Goal: Task Accomplishment & Management: Manage account settings

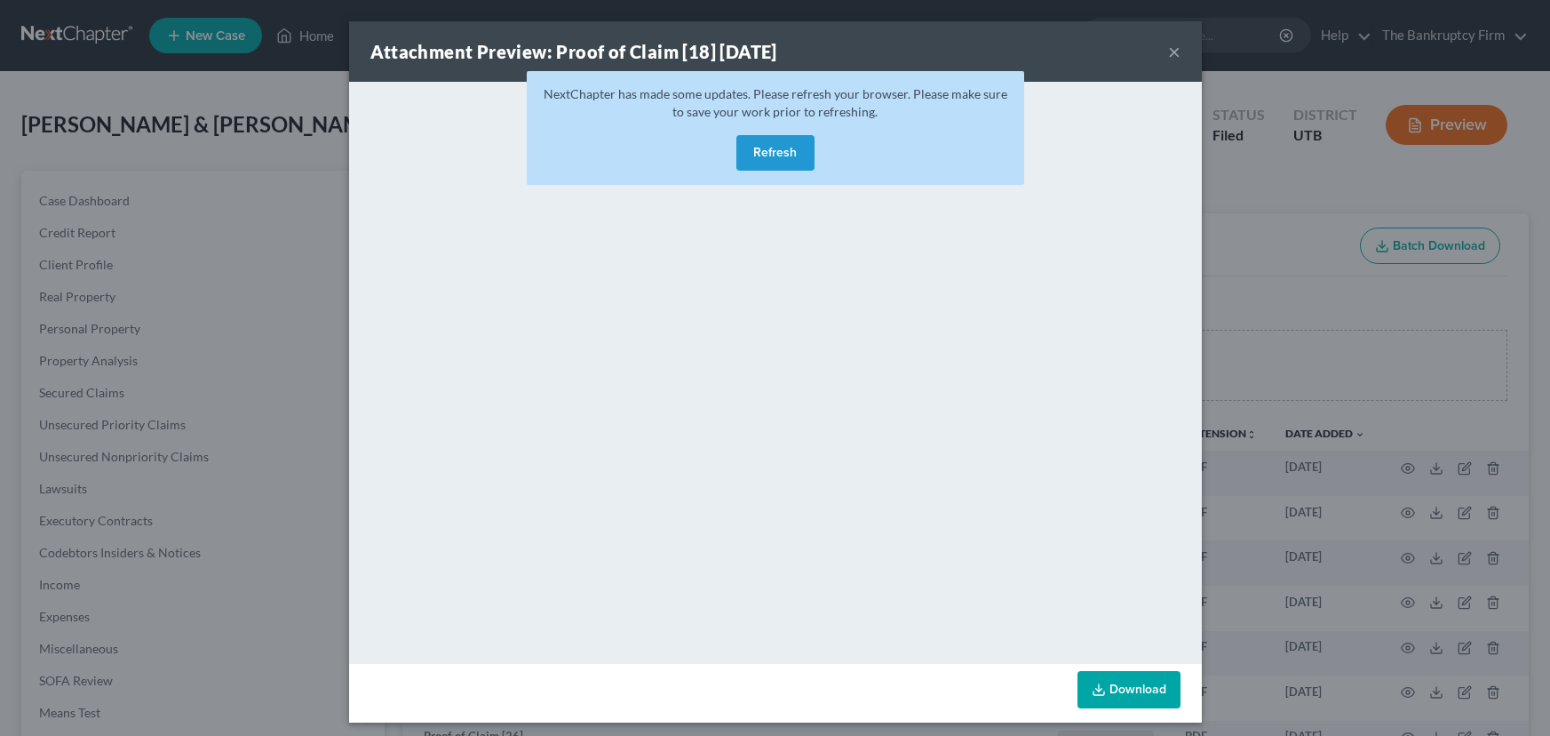
click at [1168, 52] on button "×" at bounding box center [1174, 51] width 12 height 21
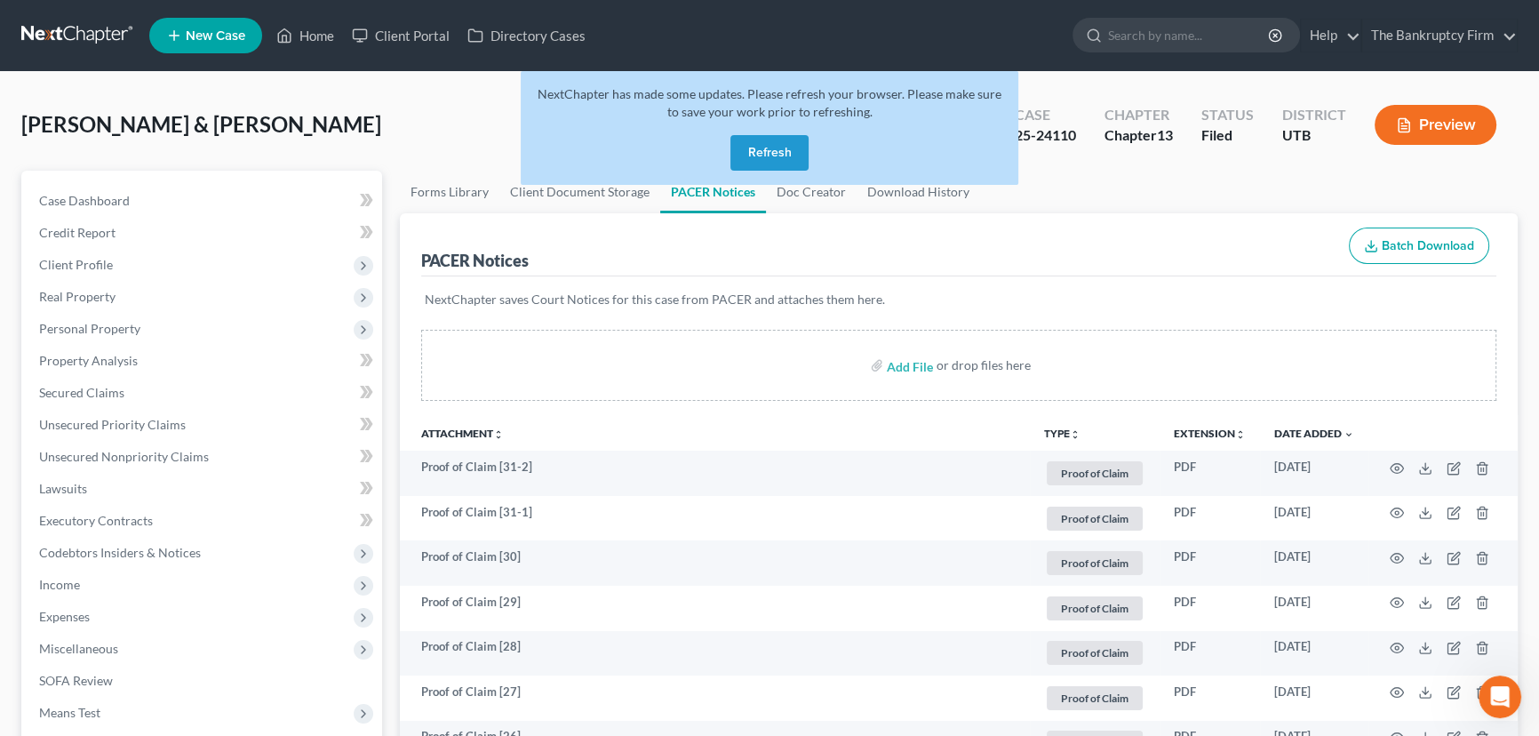
click at [758, 147] on button "Refresh" at bounding box center [769, 153] width 78 height 36
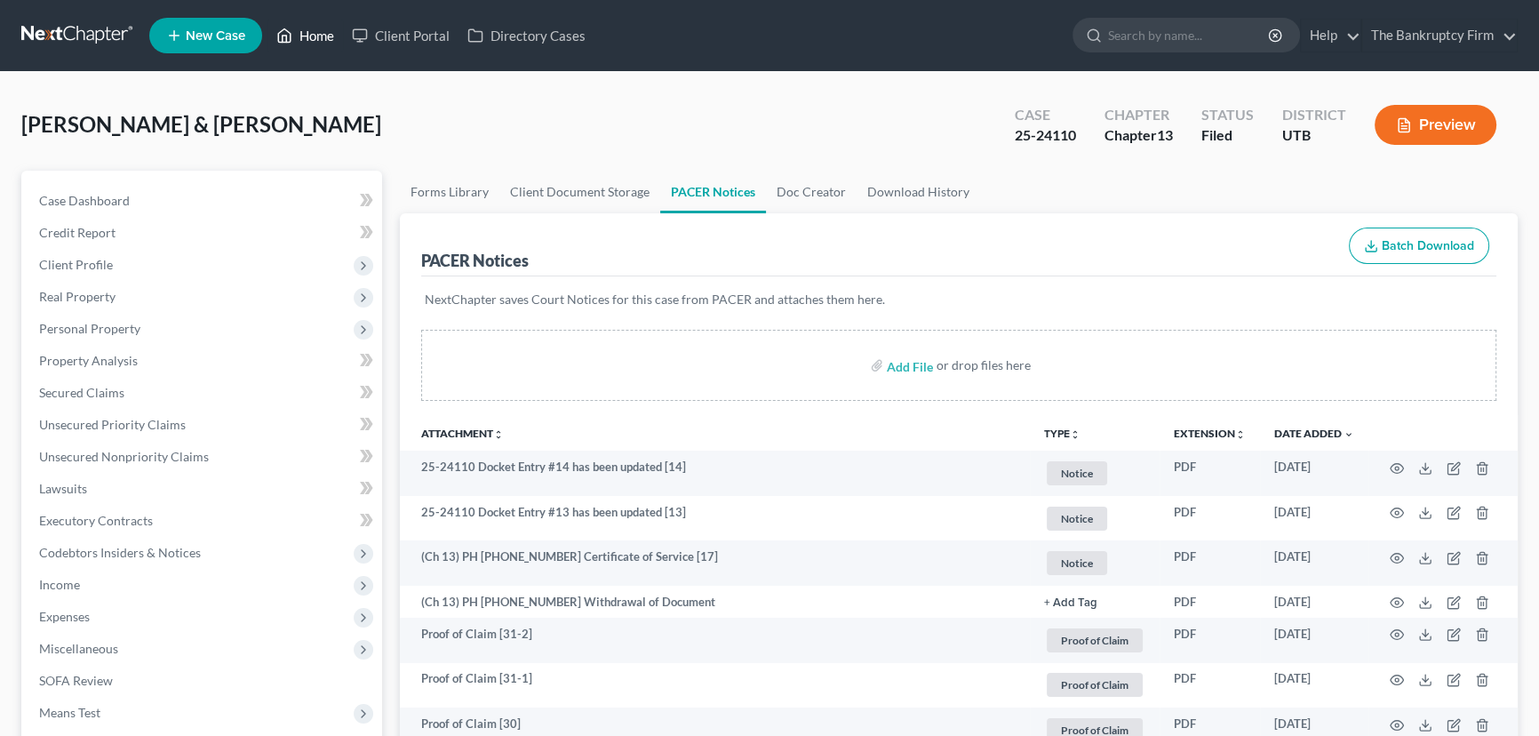
click at [317, 36] on link "Home" at bounding box center [305, 36] width 76 height 32
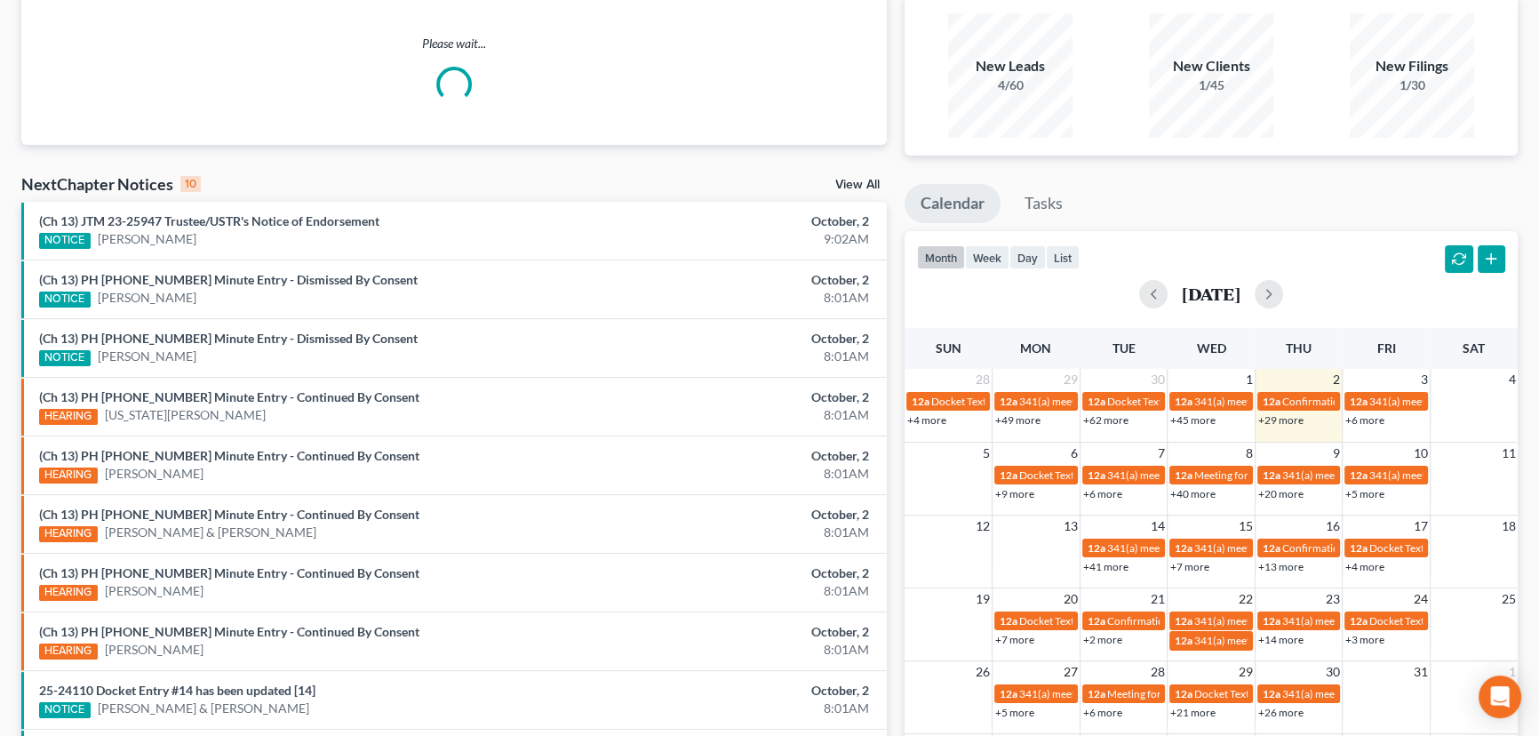
scroll to position [161, 0]
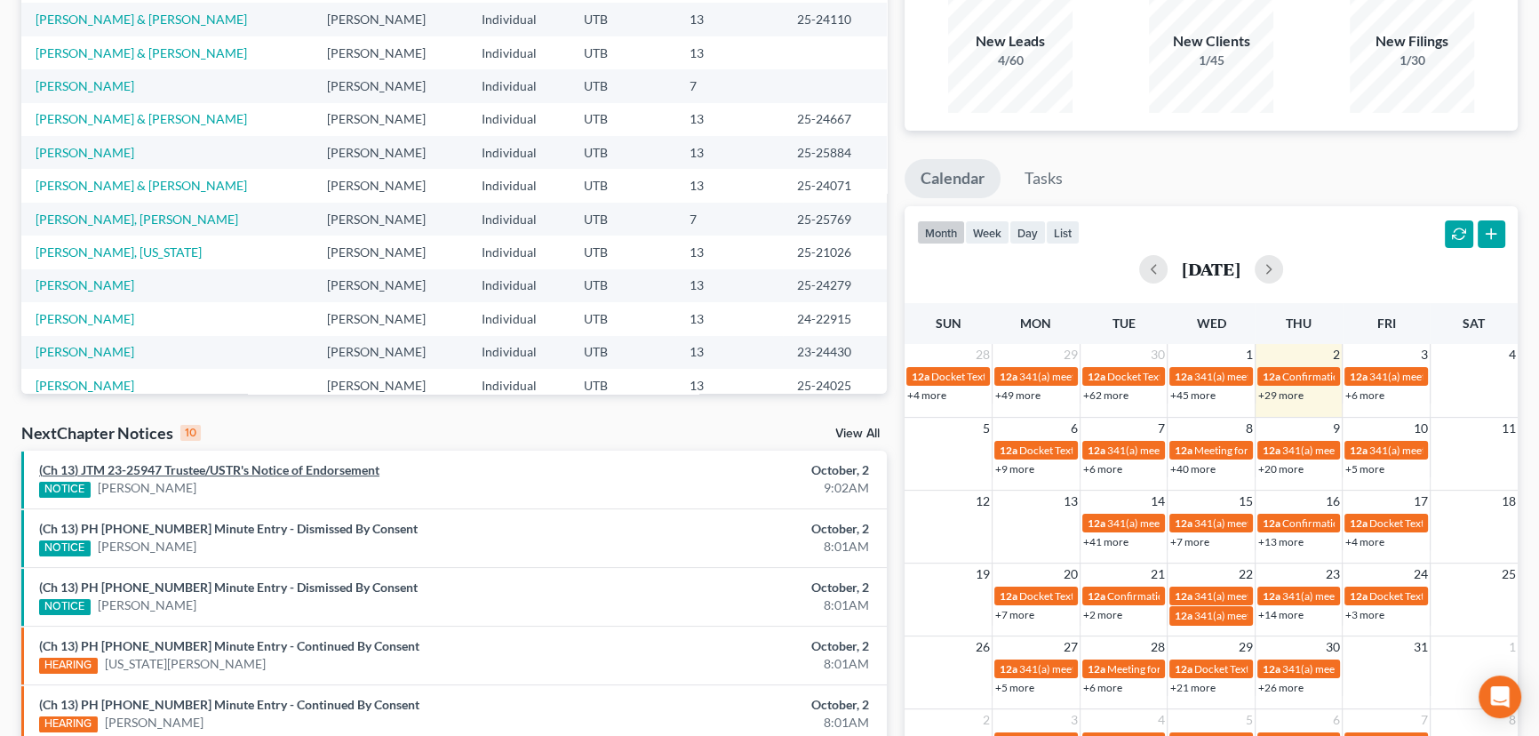
click at [204, 472] on link "(Ch 13) JTM 23-25947 Trustee/USTR's Notice of Endorsement" at bounding box center [209, 469] width 340 height 15
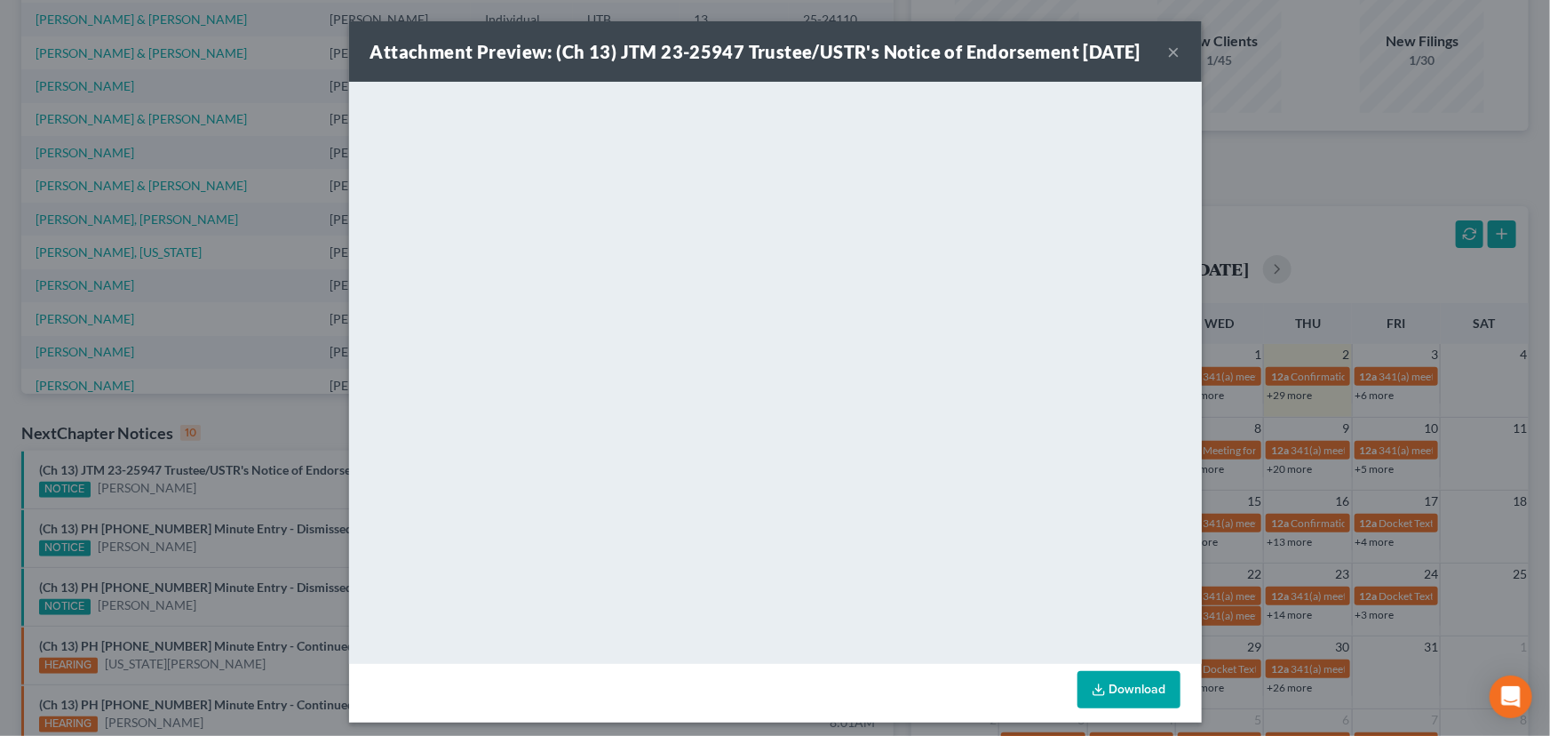
click at [203, 491] on div "Attachment Preview: (Ch 13) JTM 23-25947 Trustee/USTR's Notice of Endorsement 1…" at bounding box center [775, 368] width 1550 height 736
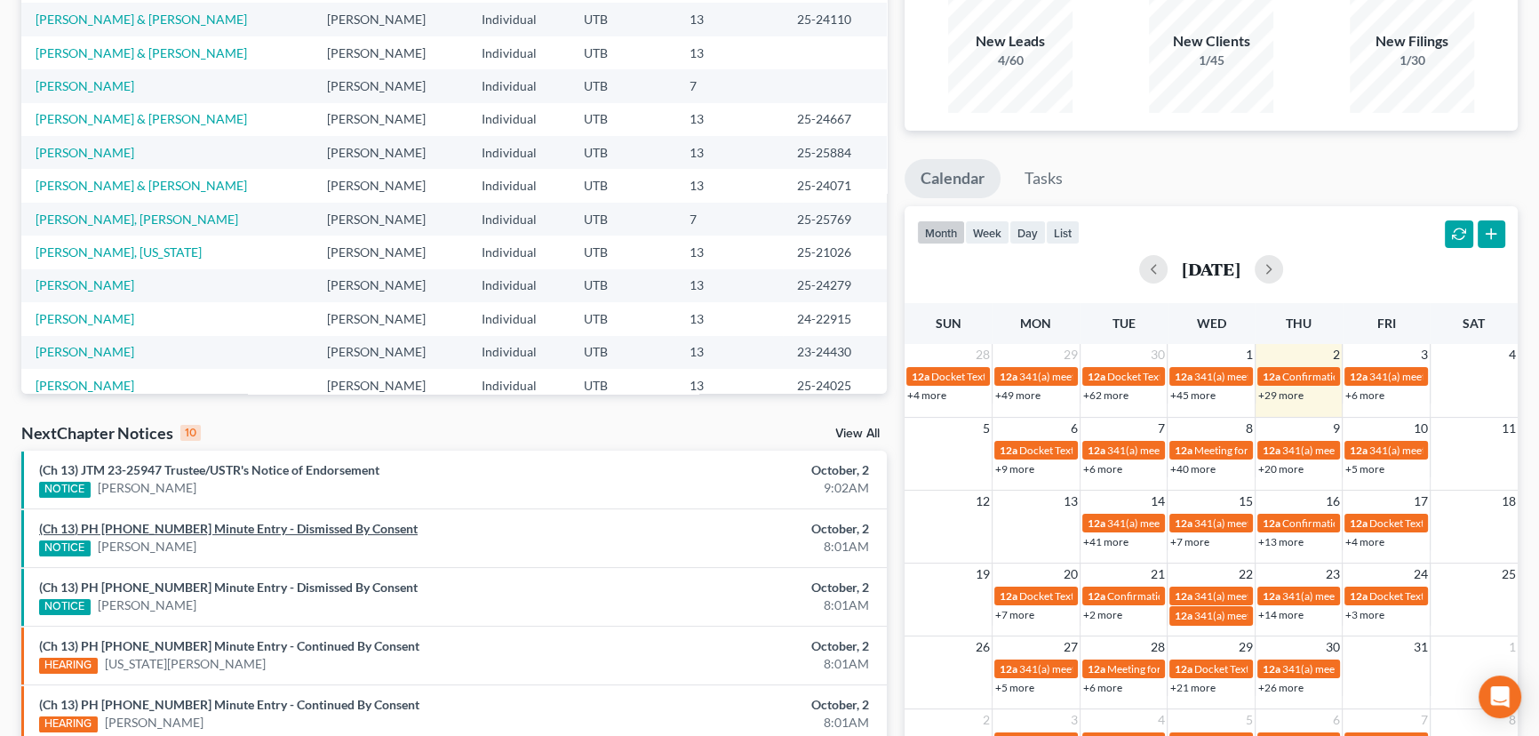
click at [207, 527] on link "(Ch 13) PH 25-20913 Minute Entry - Dismissed By Consent" at bounding box center [228, 528] width 378 height 15
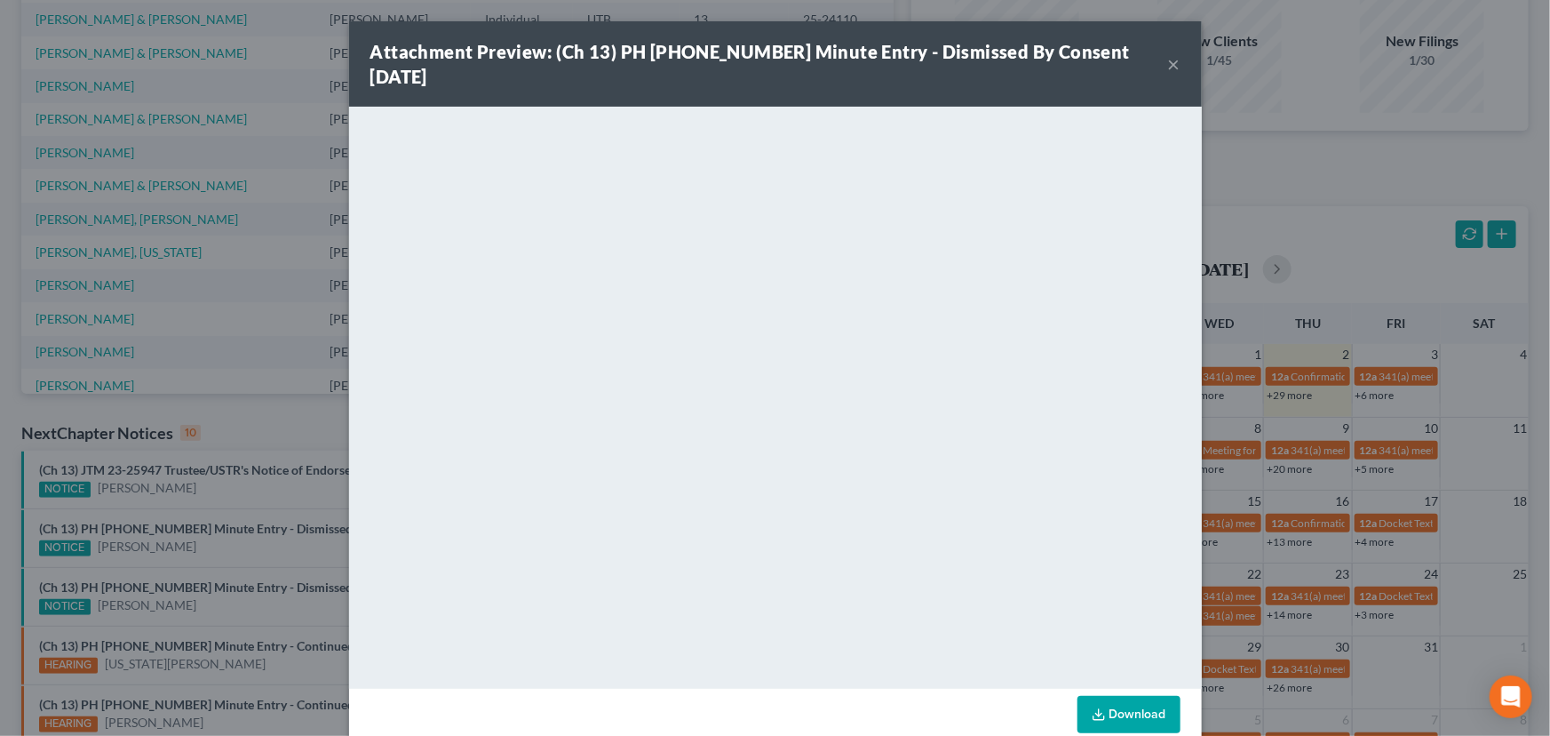
click at [207, 546] on div "Attachment Preview: (Ch 13) PH 25-20913 Minute Entry - Dismissed By Consent 10/…" at bounding box center [775, 368] width 1550 height 736
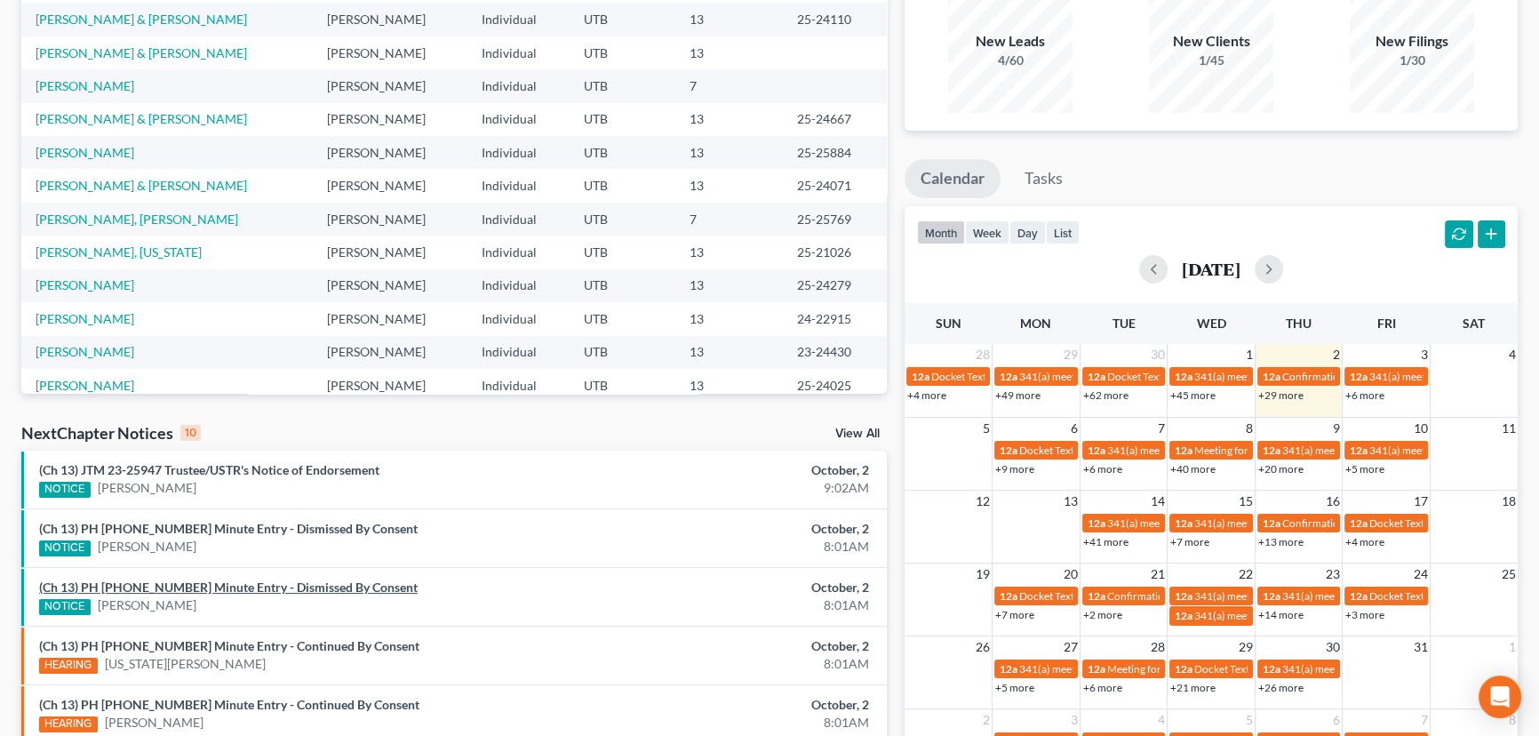
click at [203, 586] on link "(Ch 13) PH 25-21025 Minute Entry - Dismissed By Consent" at bounding box center [228, 586] width 378 height 15
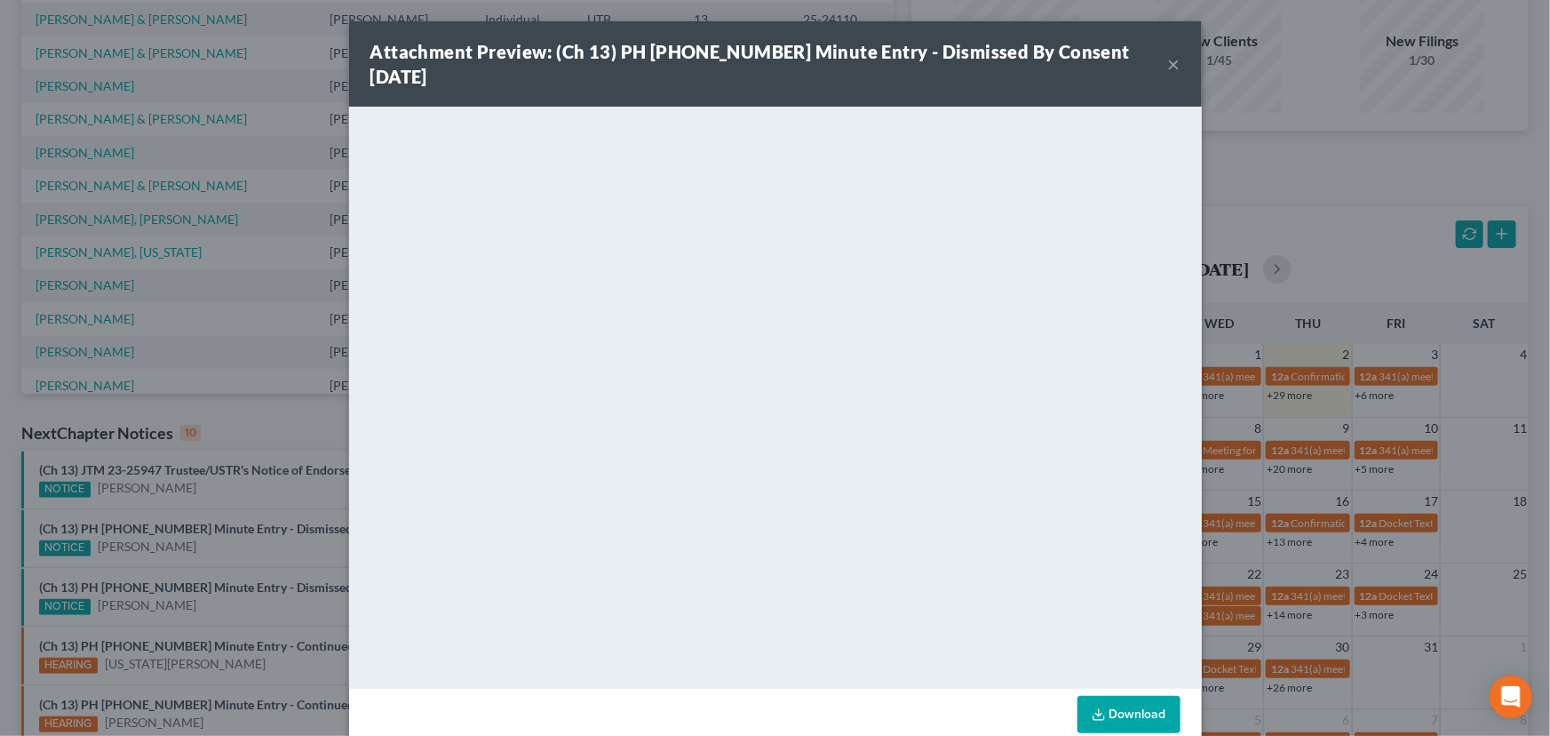
click at [203, 609] on div "Attachment Preview: (Ch 13) PH 25-21025 Minute Entry - Dismissed By Consent 10/…" at bounding box center [775, 368] width 1550 height 736
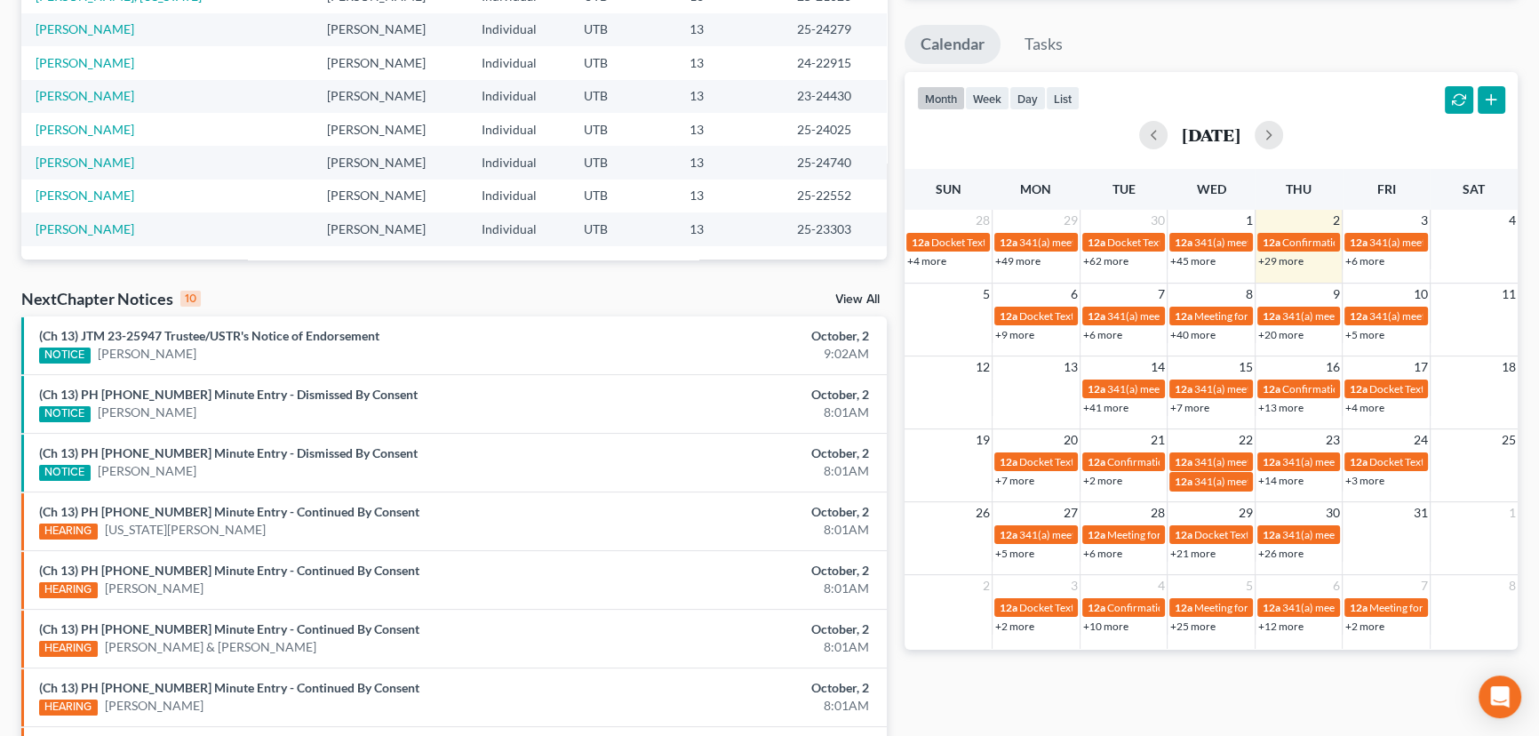
scroll to position [403, 0]
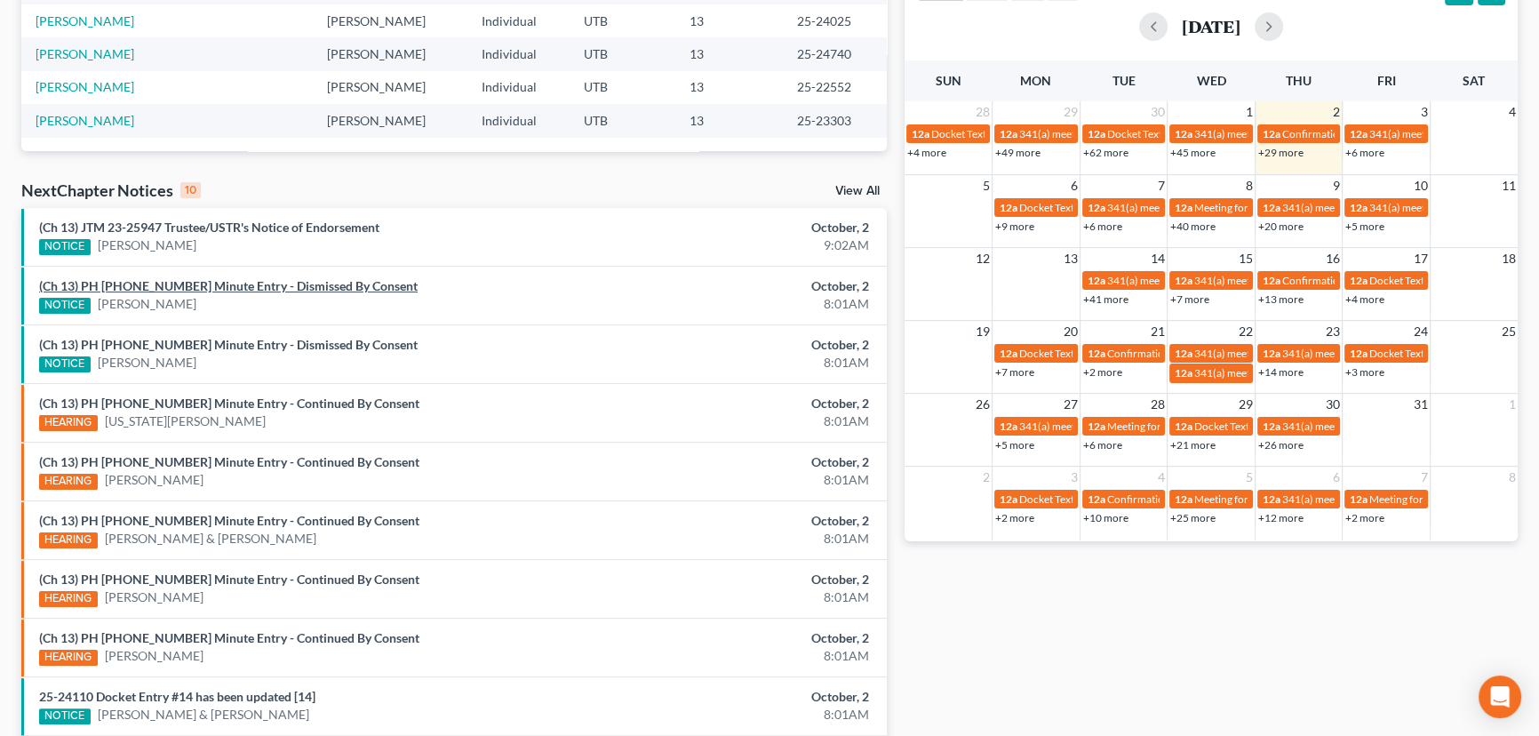
click at [187, 285] on link "(Ch 13) PH 25-20913 Minute Entry - Dismissed By Consent" at bounding box center [228, 285] width 378 height 15
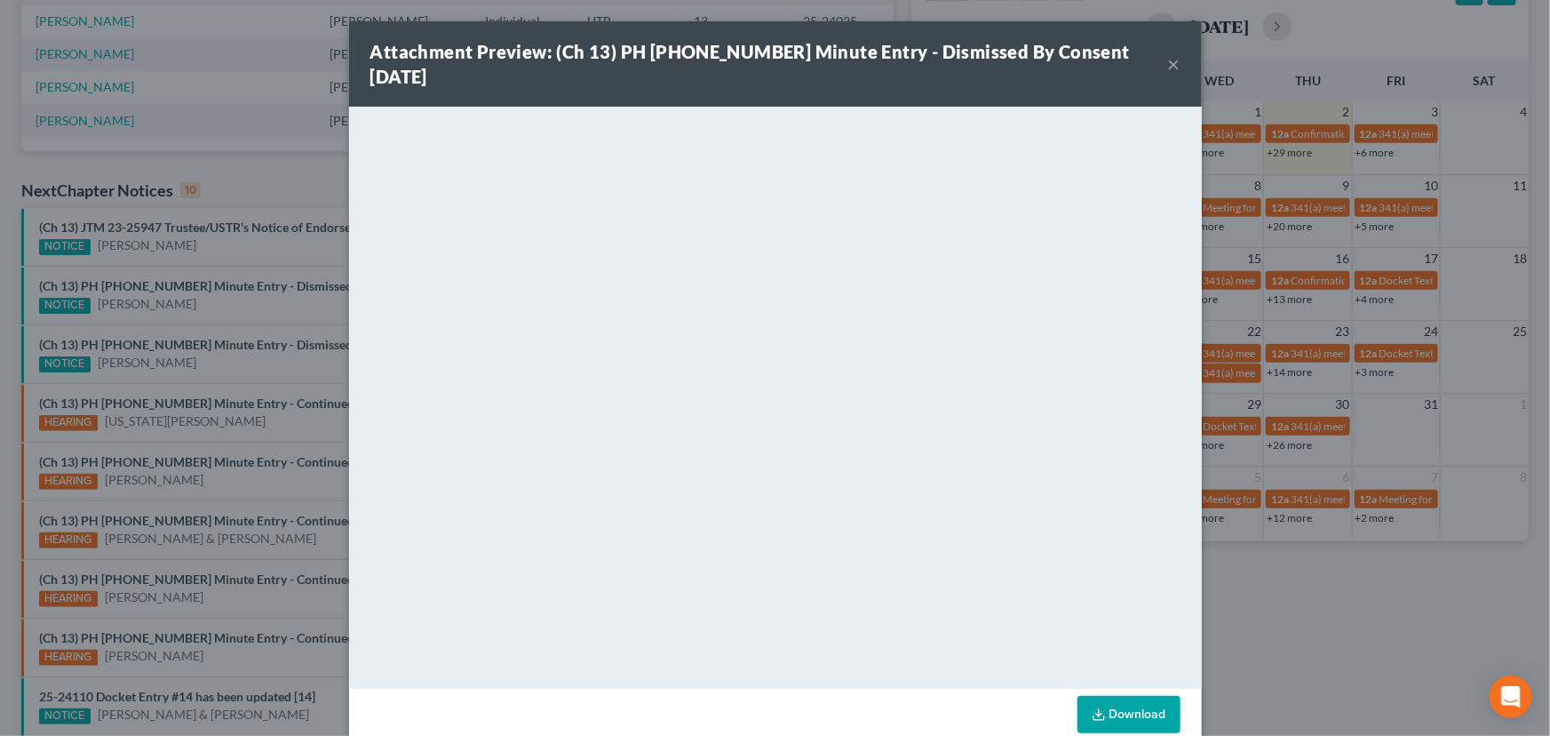
click at [225, 315] on div "Attachment Preview: (Ch 13) PH 25-20913 Minute Entry - Dismissed By Consent 10/…" at bounding box center [775, 368] width 1550 height 736
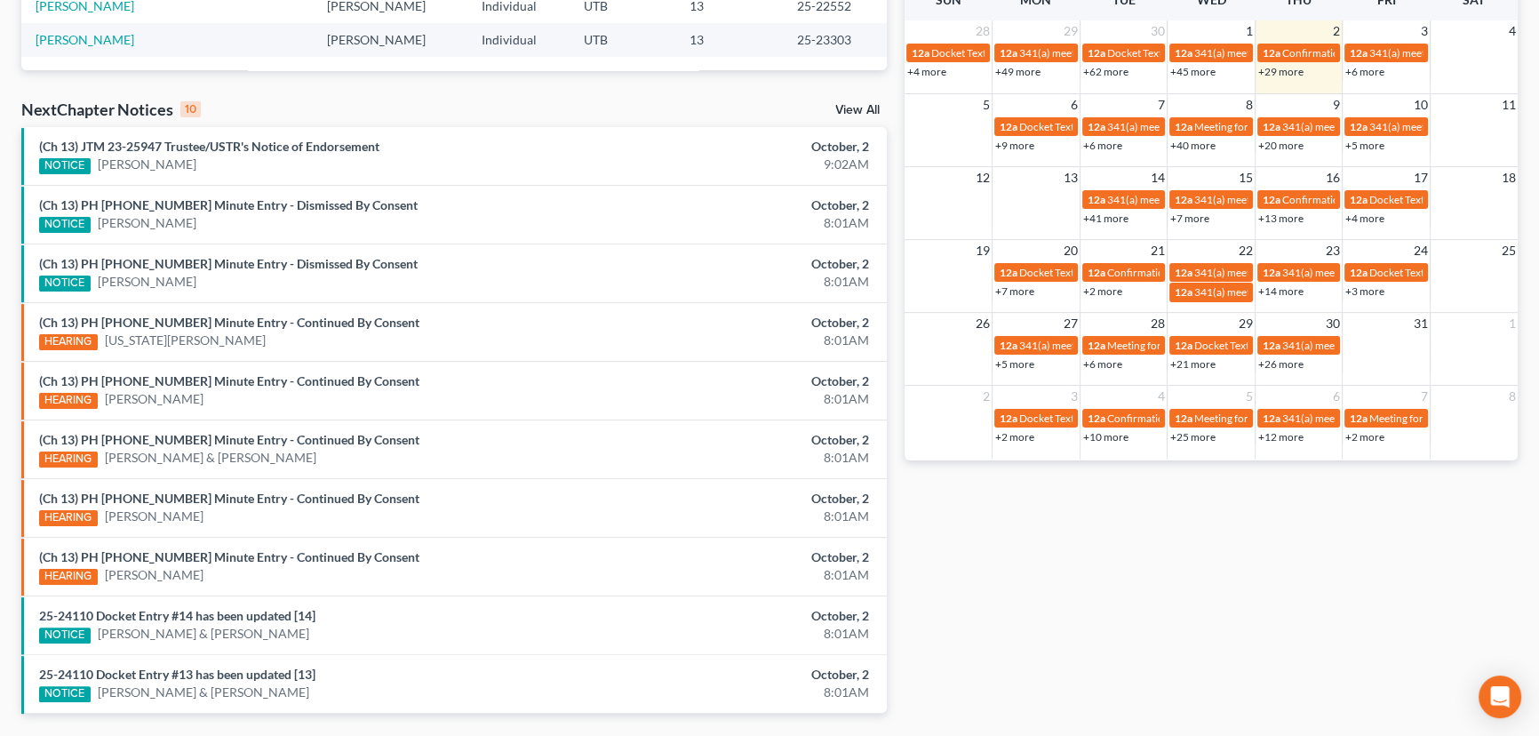
scroll to position [539, 0]
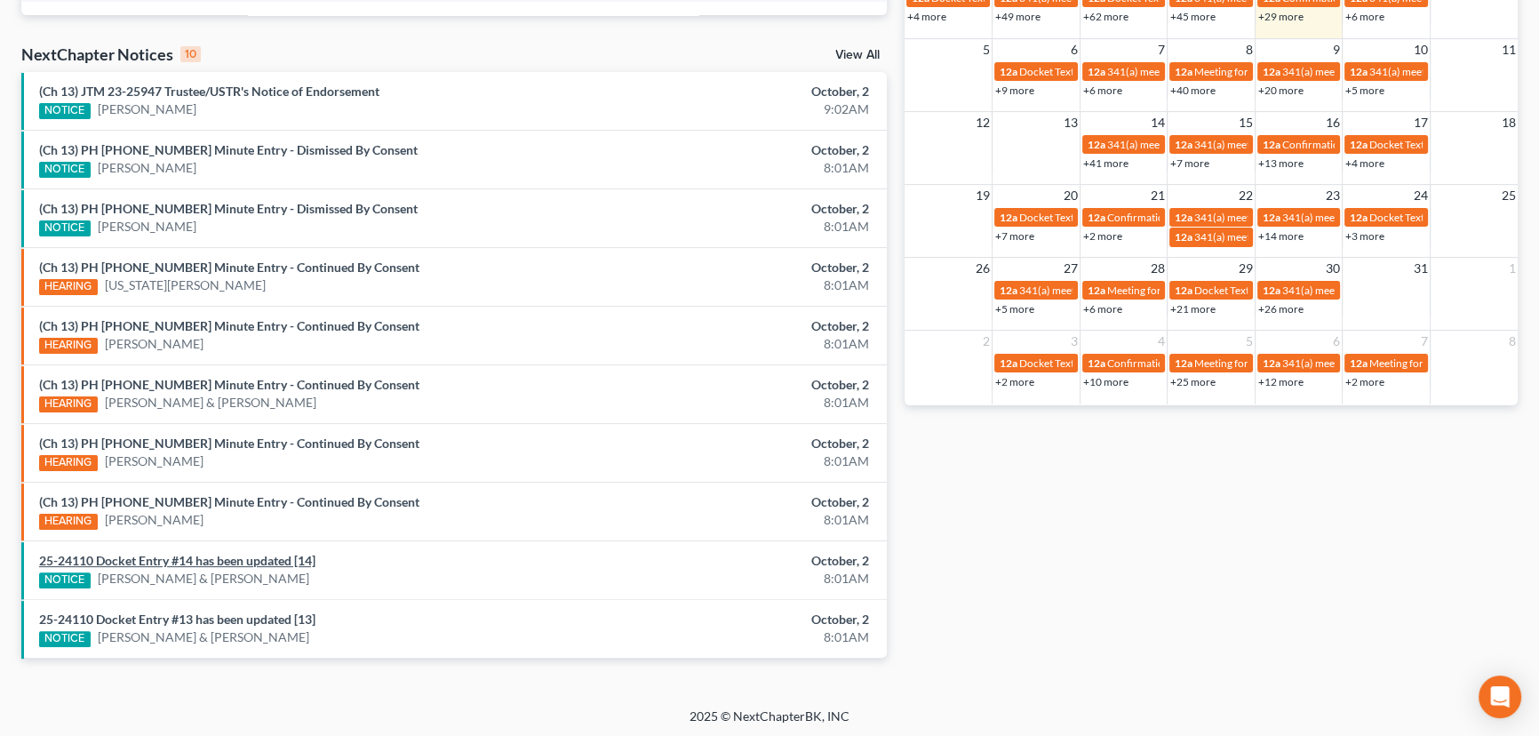
click at [249, 557] on link "25-24110 Docket Entry #14 has been updated [14]" at bounding box center [177, 560] width 276 height 15
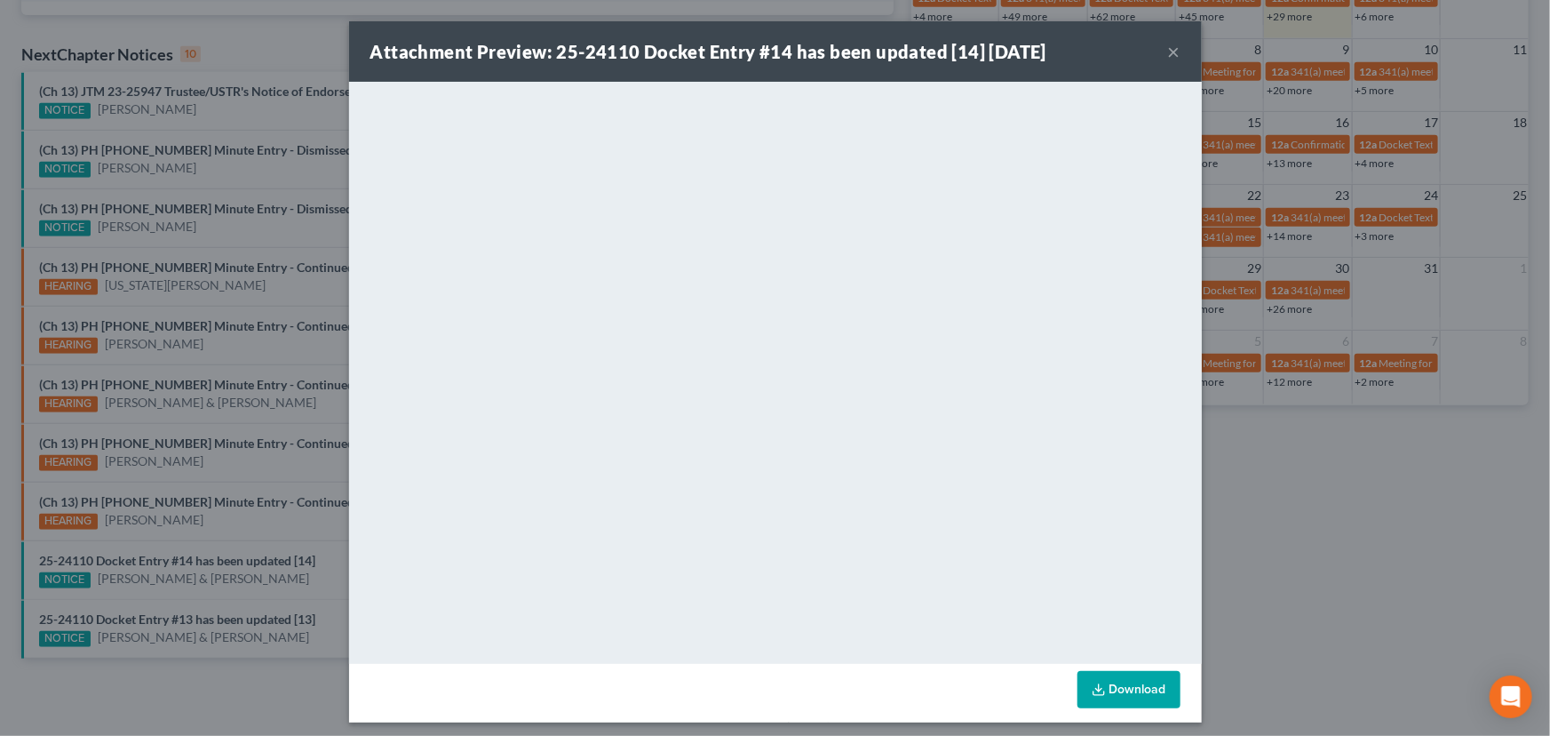
click at [276, 586] on div "Attachment Preview: 25-24110 Docket Entry #14 has been updated [14] 10/02/2025 …" at bounding box center [775, 368] width 1550 height 736
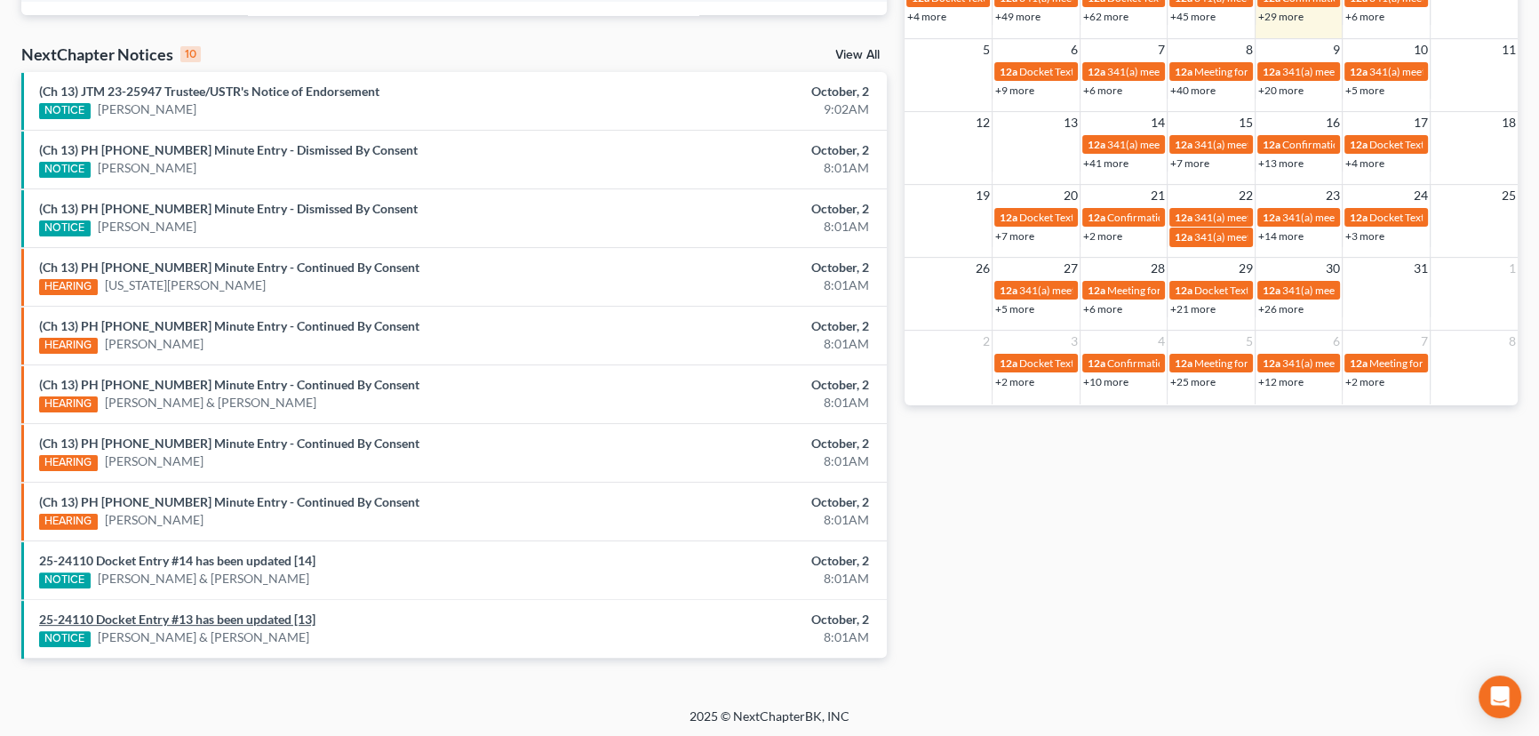
click at [263, 617] on link "25-24110 Docket Entry #13 has been updated [13]" at bounding box center [177, 618] width 276 height 15
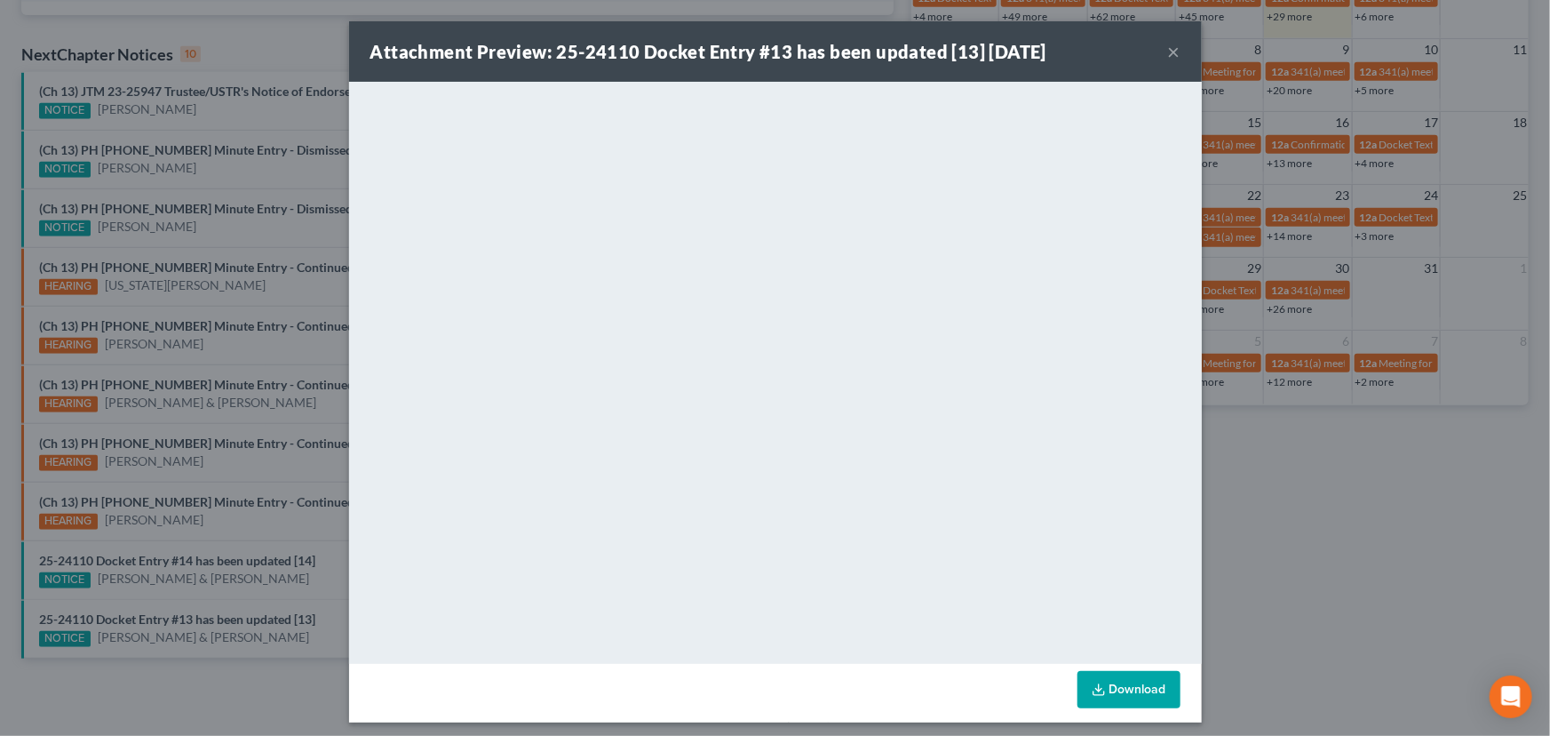
click at [270, 594] on div "Attachment Preview: 25-24110 Docket Entry #13 has been updated [13] 10/02/2025 …" at bounding box center [775, 368] width 1550 height 736
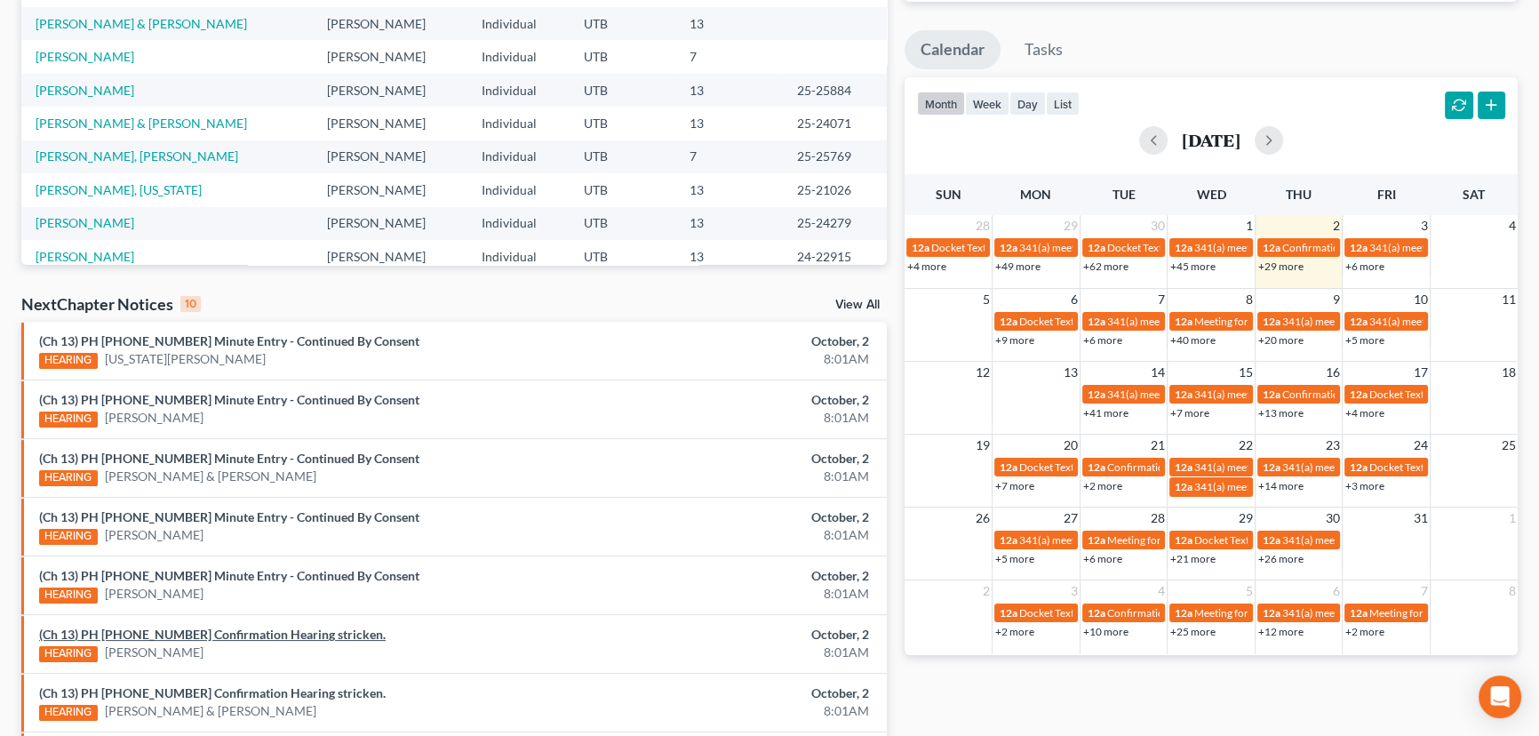
scroll to position [539, 0]
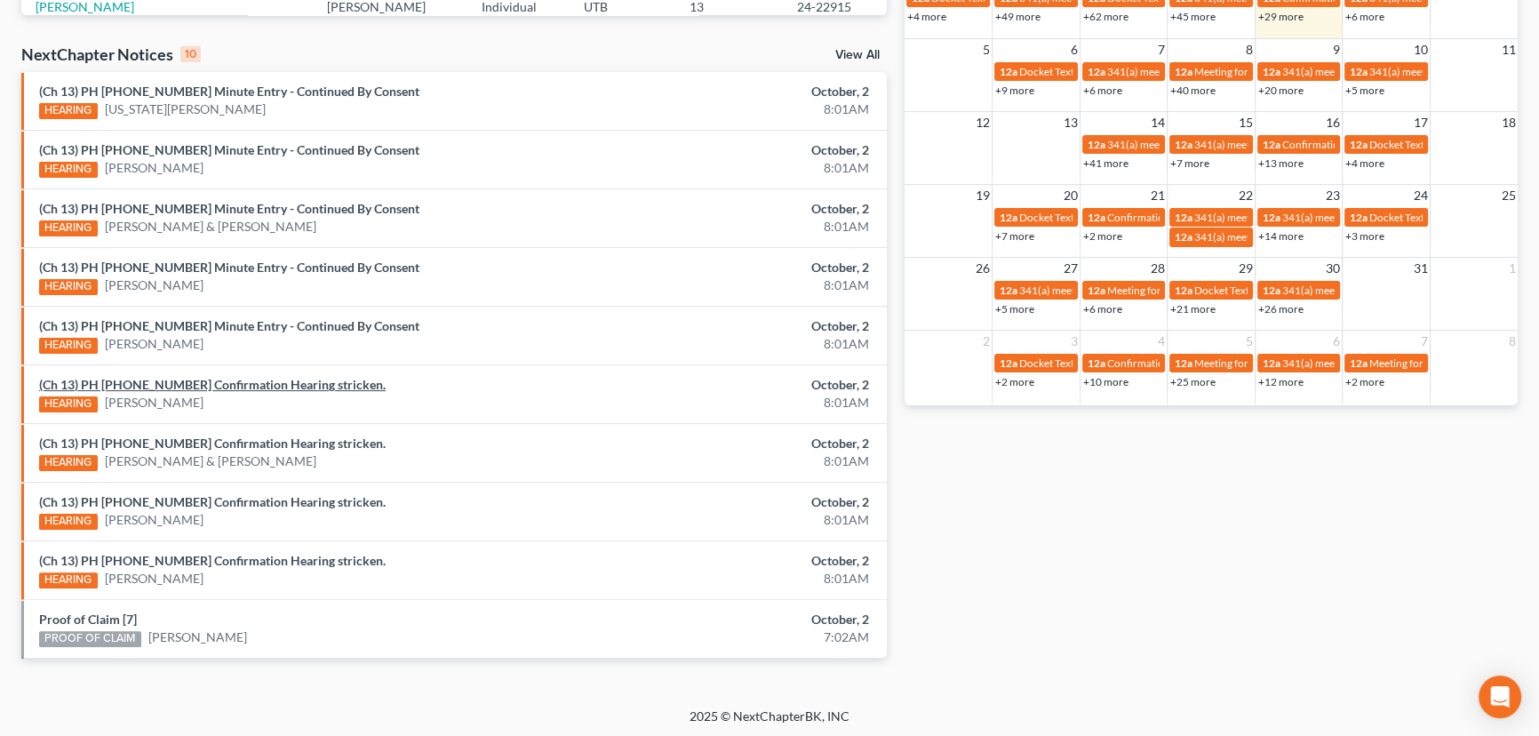
click at [211, 381] on link "(Ch 13) PH 25-24268 Confirmation Hearing stricken." at bounding box center [212, 384] width 347 height 15
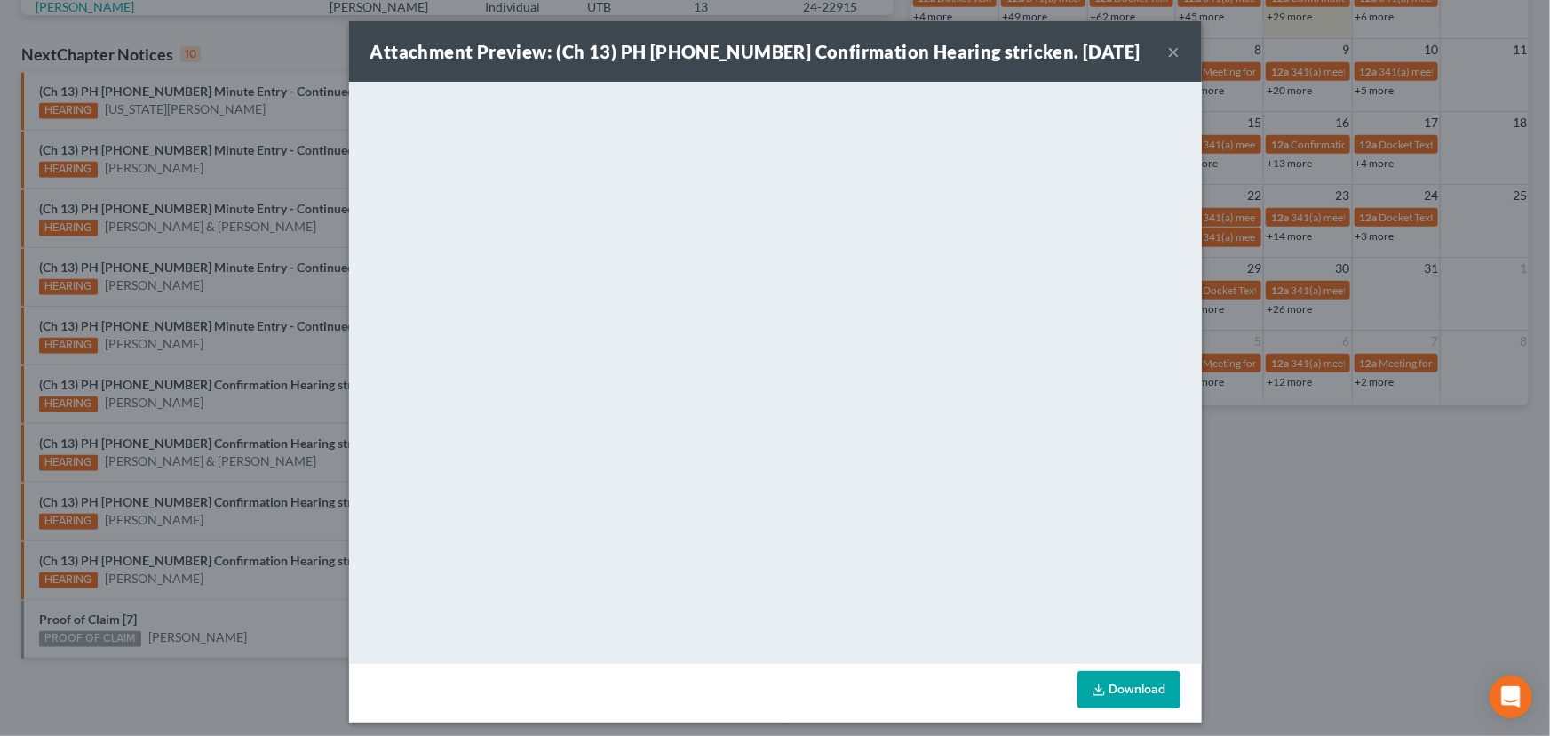
click at [213, 405] on div "Attachment Preview: (Ch 13) PH 25-24268 Confirmation Hearing stricken. 10/02/20…" at bounding box center [775, 368] width 1550 height 736
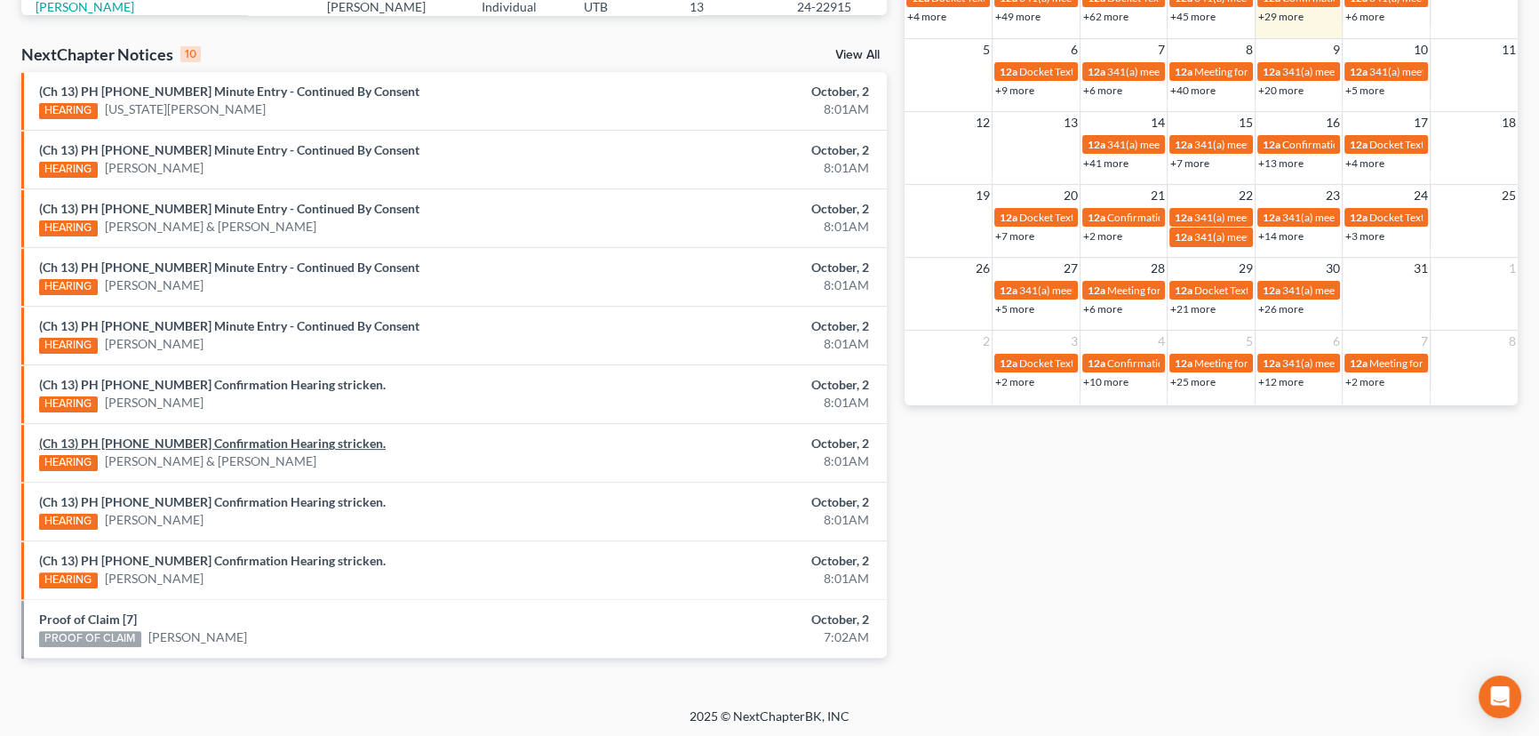
click at [204, 442] on link "(Ch 13) PH 25-24144 Confirmation Hearing stricken." at bounding box center [212, 442] width 347 height 15
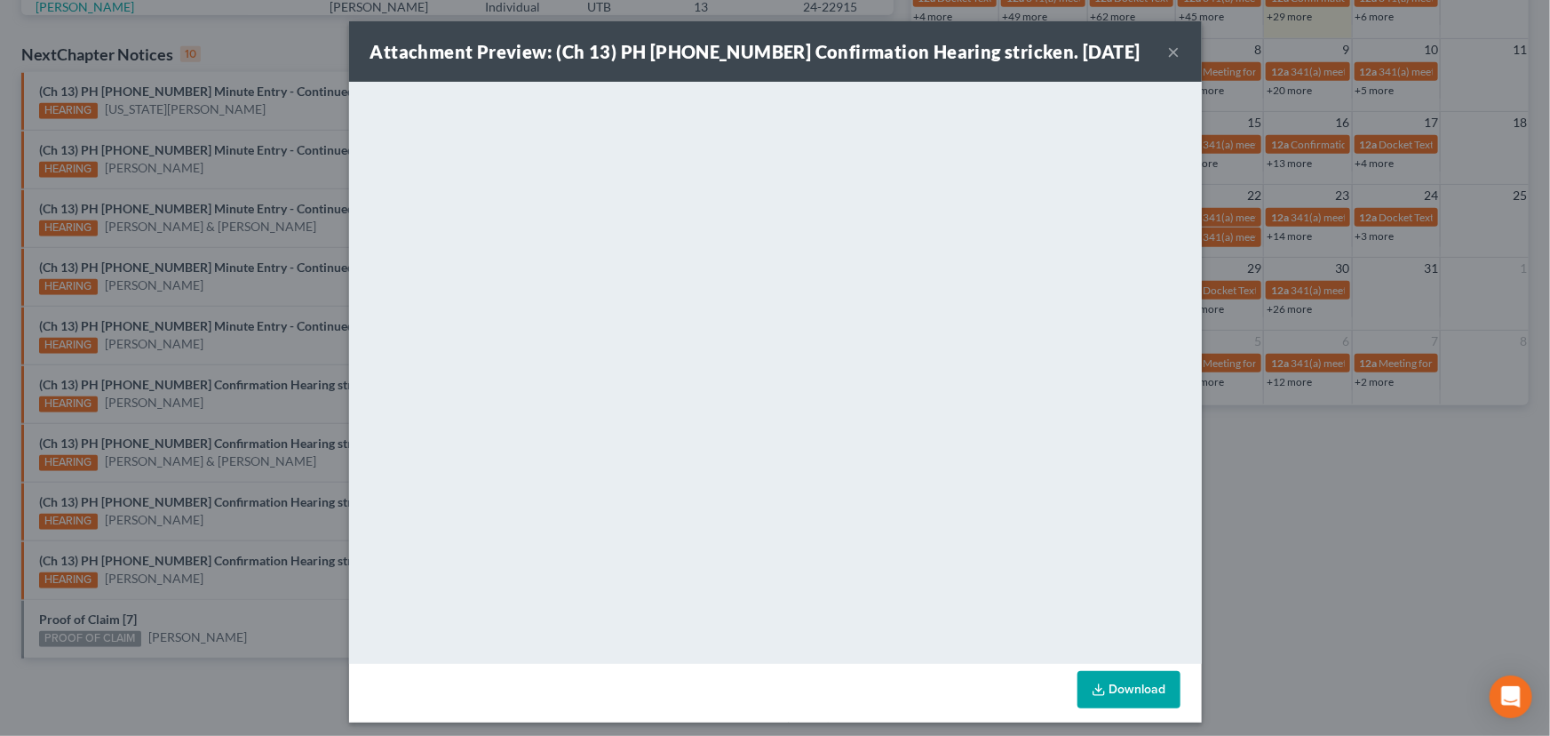
click at [197, 415] on div "Attachment Preview: (Ch 13) PH 25-24144 Confirmation Hearing stricken. 10/02/20…" at bounding box center [775, 368] width 1550 height 736
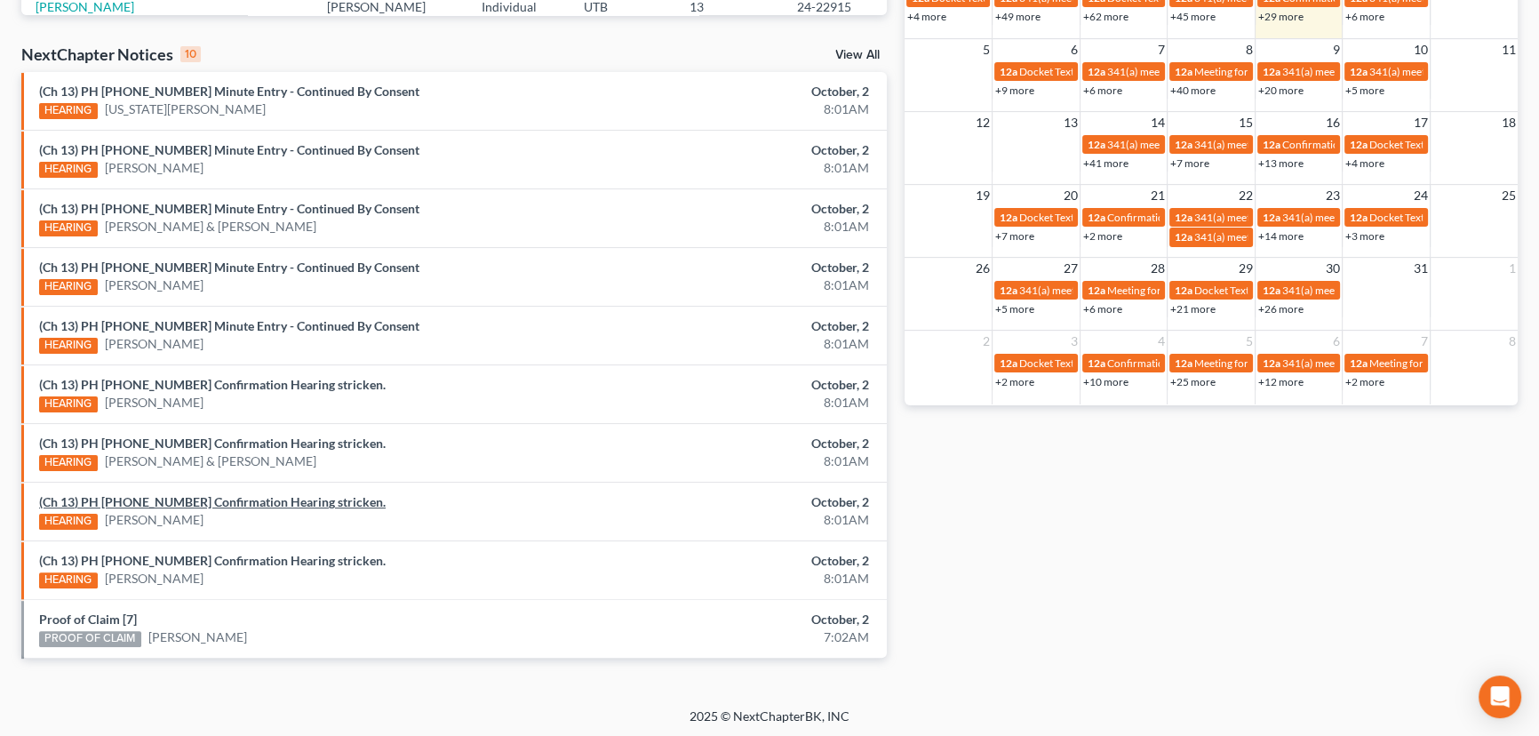
click at [205, 501] on link "(Ch 13) PH 25-22395 Confirmation Hearing stricken." at bounding box center [212, 501] width 347 height 15
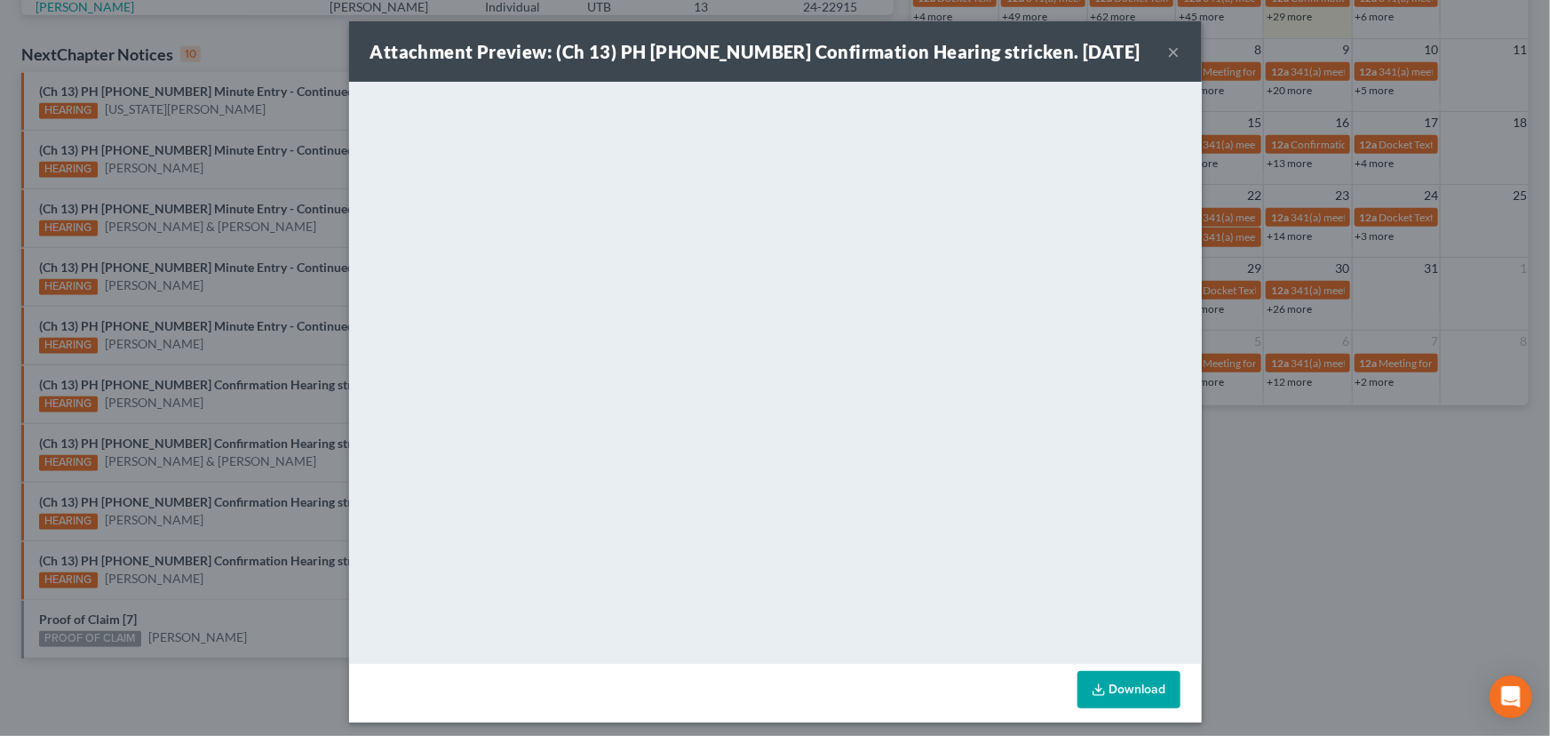
click at [207, 517] on div "Attachment Preview: (Ch 13) PH 25-22395 Confirmation Hearing stricken. 10/02/20…" at bounding box center [775, 368] width 1550 height 736
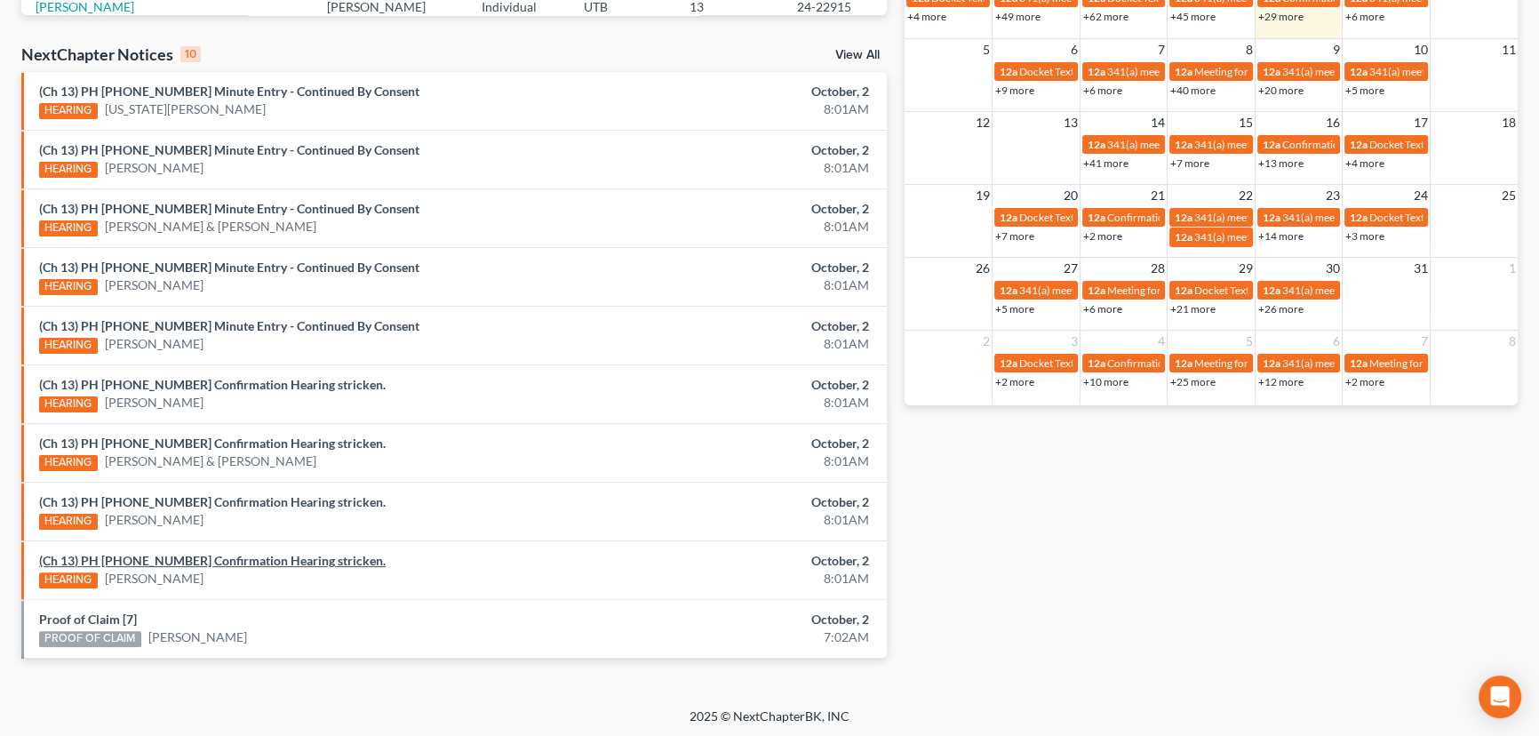
click at [202, 560] on link "(Ch 13) PH 25-24243 Confirmation Hearing stricken." at bounding box center [212, 560] width 347 height 15
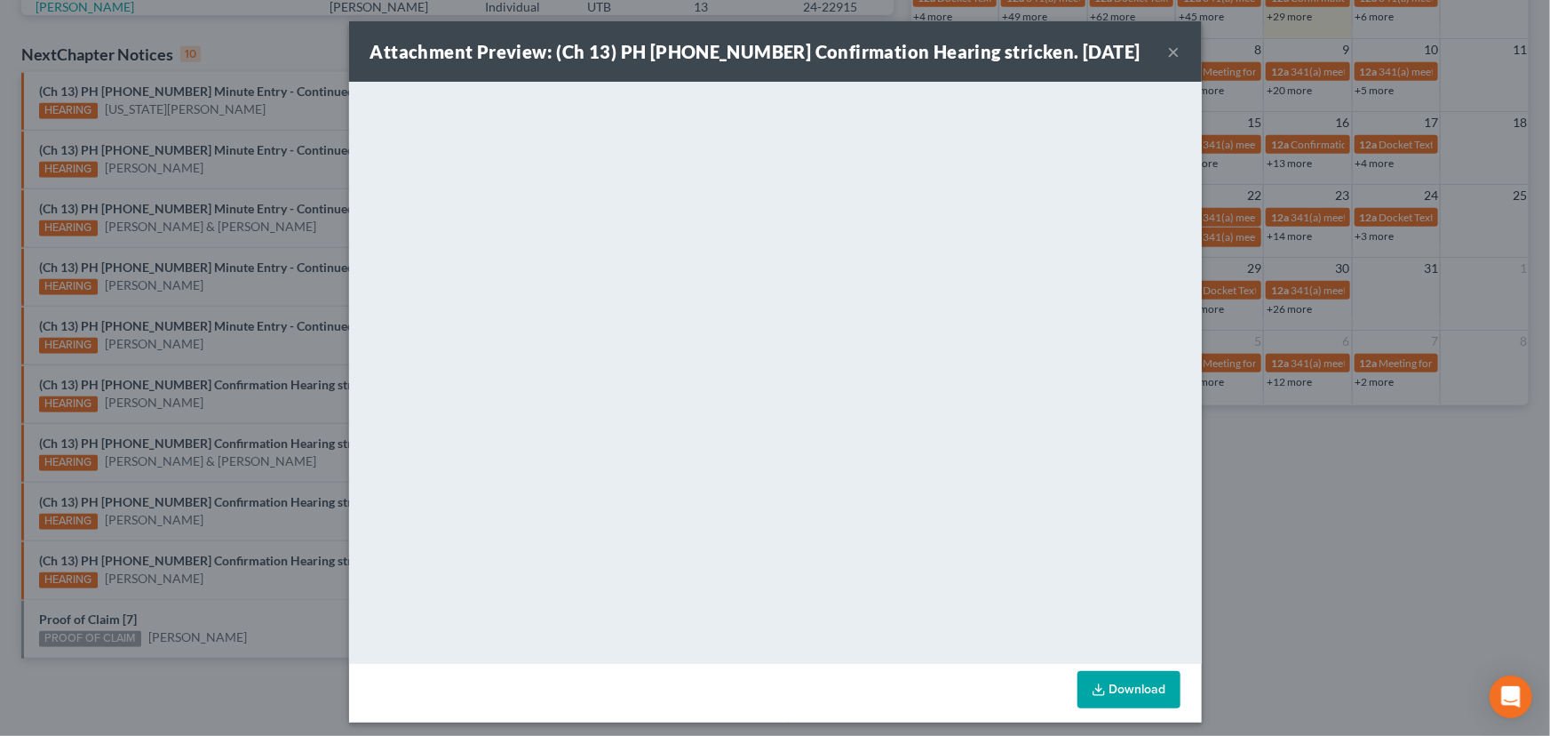
drag, startPoint x: 207, startPoint y: 580, endPoint x: 150, endPoint y: 592, distance: 58.0
click at [203, 586] on div "Attachment Preview: (Ch 13) PH 25-24243 Confirmation Hearing stricken. 10/02/20…" at bounding box center [775, 368] width 1550 height 736
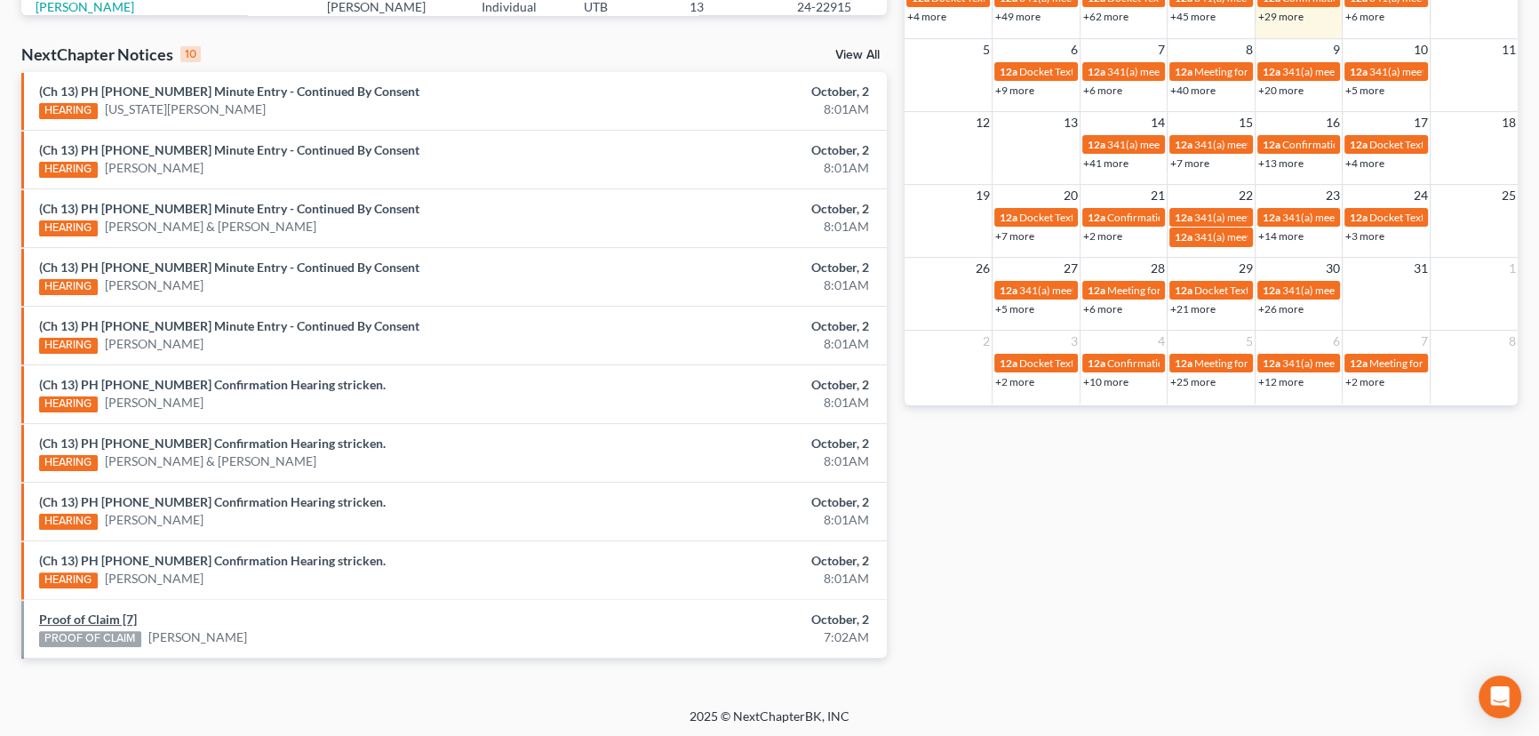
click at [79, 616] on link "Proof of Claim [7]" at bounding box center [88, 618] width 98 height 15
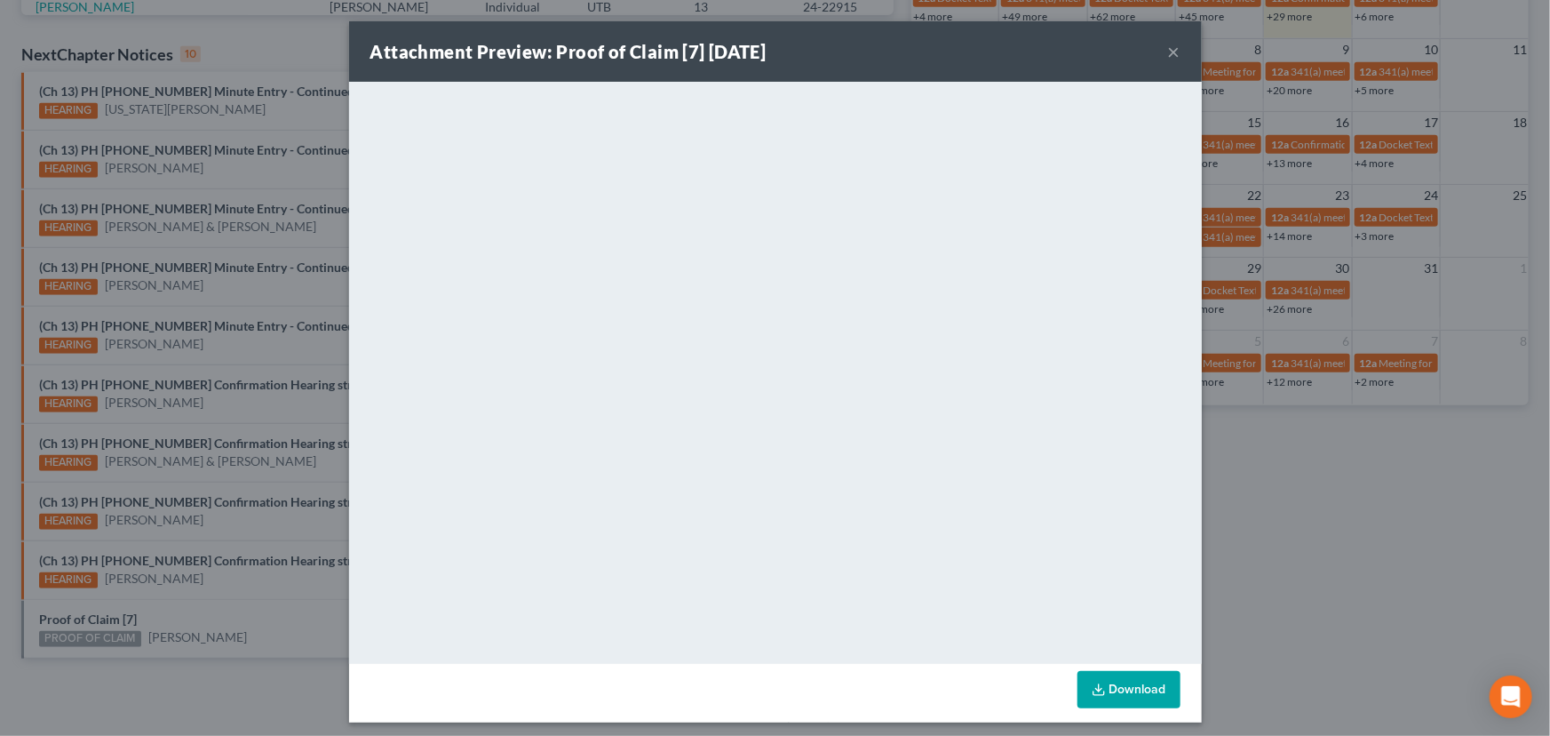
drag, startPoint x: 227, startPoint y: 610, endPoint x: 262, endPoint y: 548, distance: 71.2
click at [234, 609] on div "Attachment Preview: Proof of Claim [7] 10/02/2025 × <object ng-attr-data='https…" at bounding box center [775, 368] width 1550 height 736
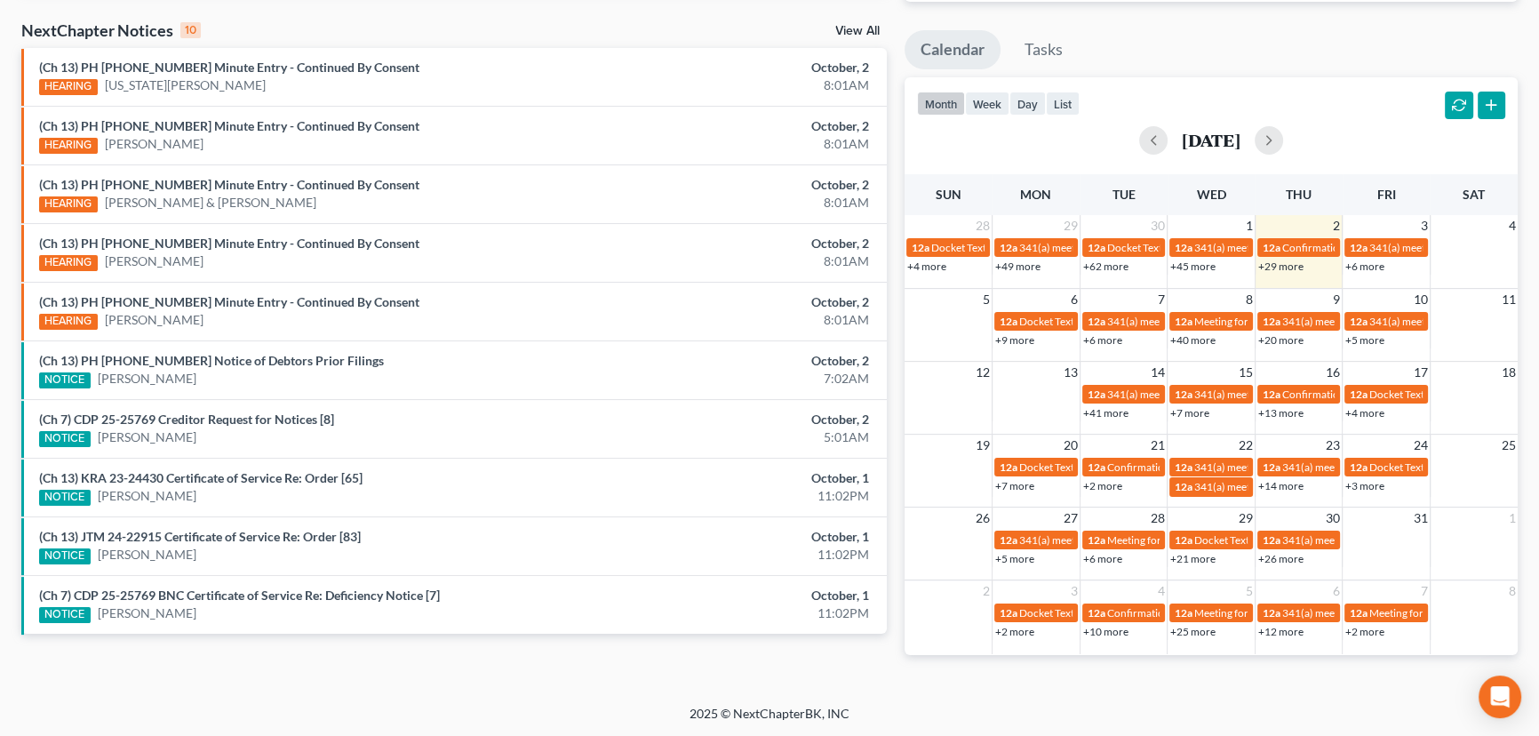
scroll to position [539, 0]
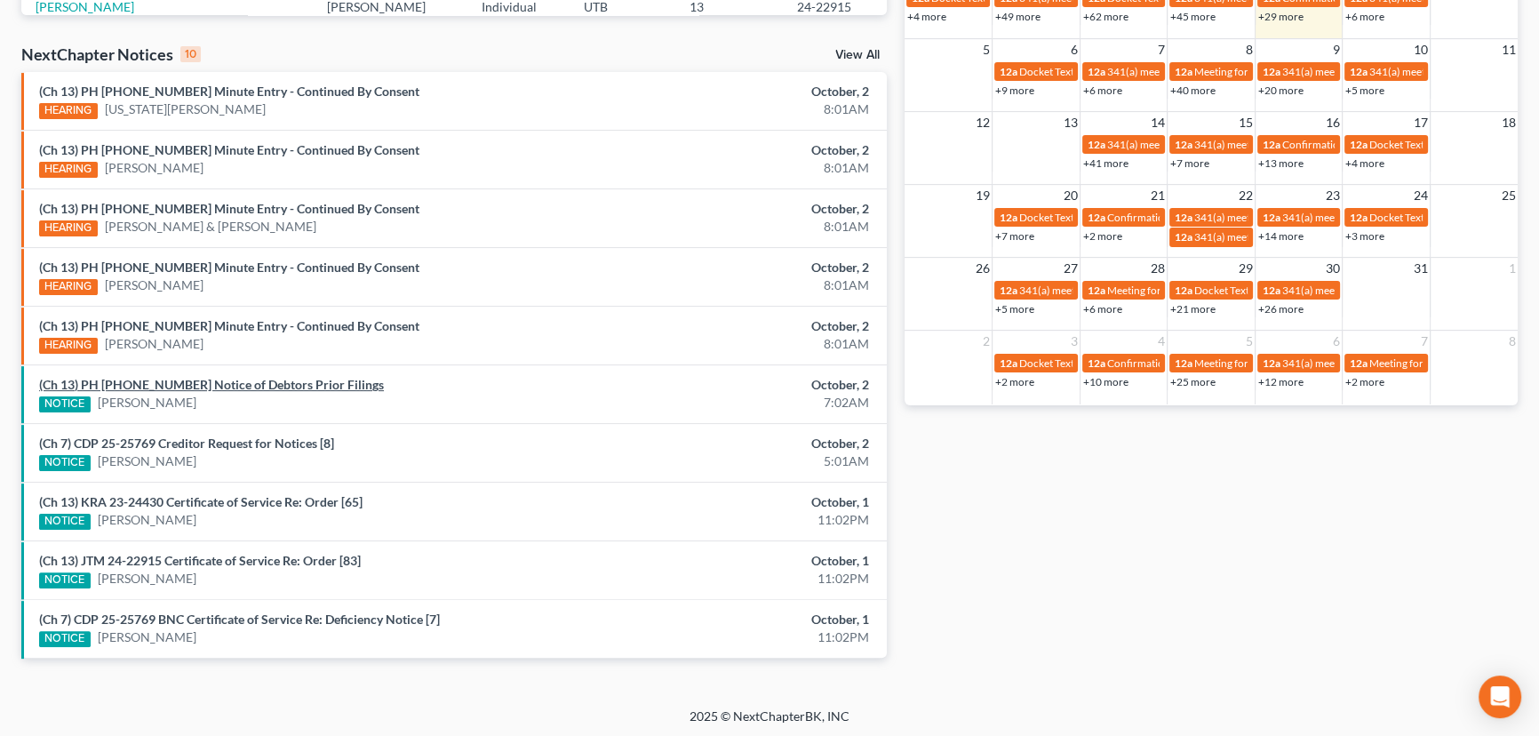
click at [195, 386] on link "(Ch 13) PH [PHONE_NUMBER] Notice of Debtors Prior Filings" at bounding box center [211, 384] width 345 height 15
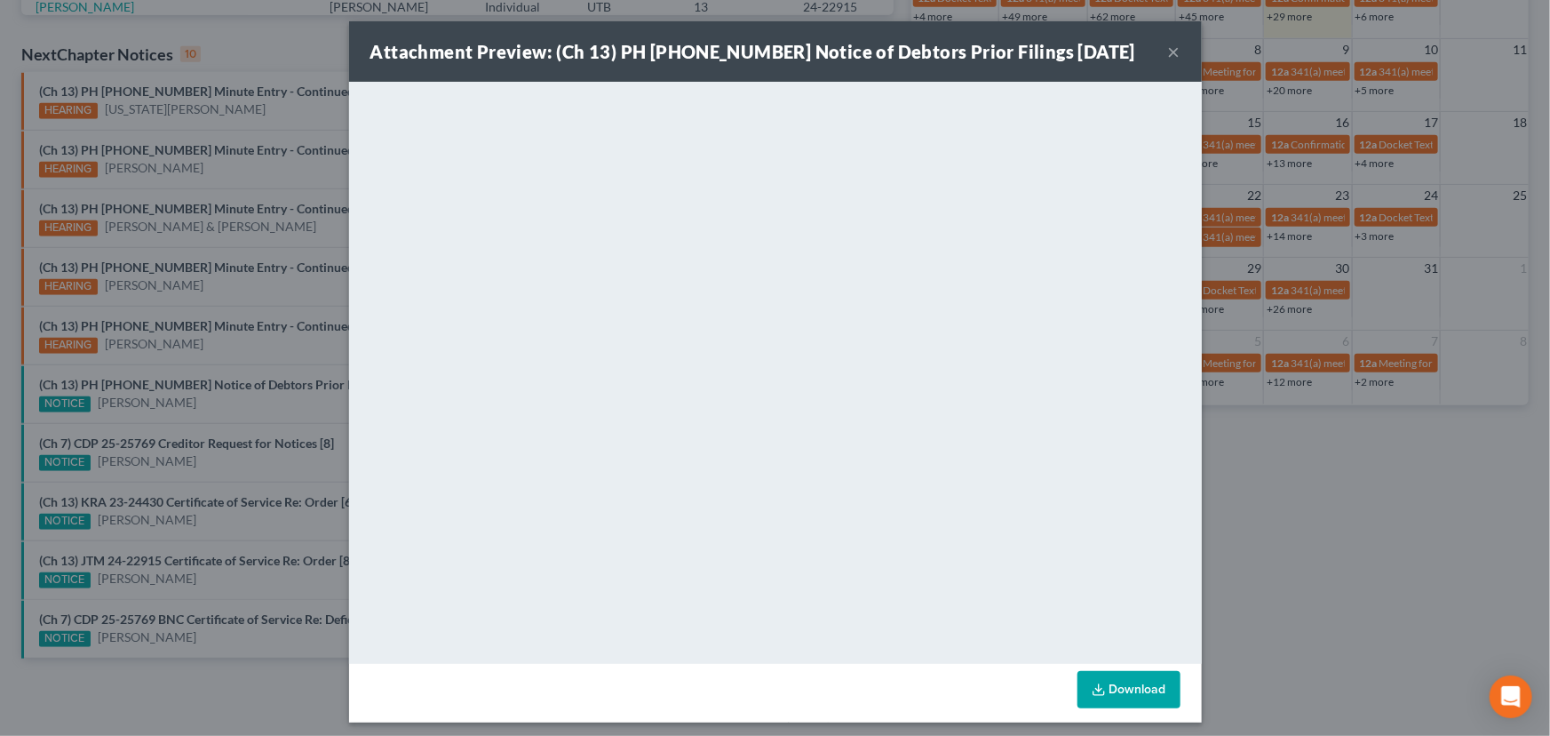
drag, startPoint x: 184, startPoint y: 404, endPoint x: 187, endPoint y: 422, distance: 18.0
click at [184, 408] on div "Attachment Preview: (Ch 13) PH 25-25884 Notice of Debtors Prior Filings 10/02/2…" at bounding box center [775, 368] width 1550 height 736
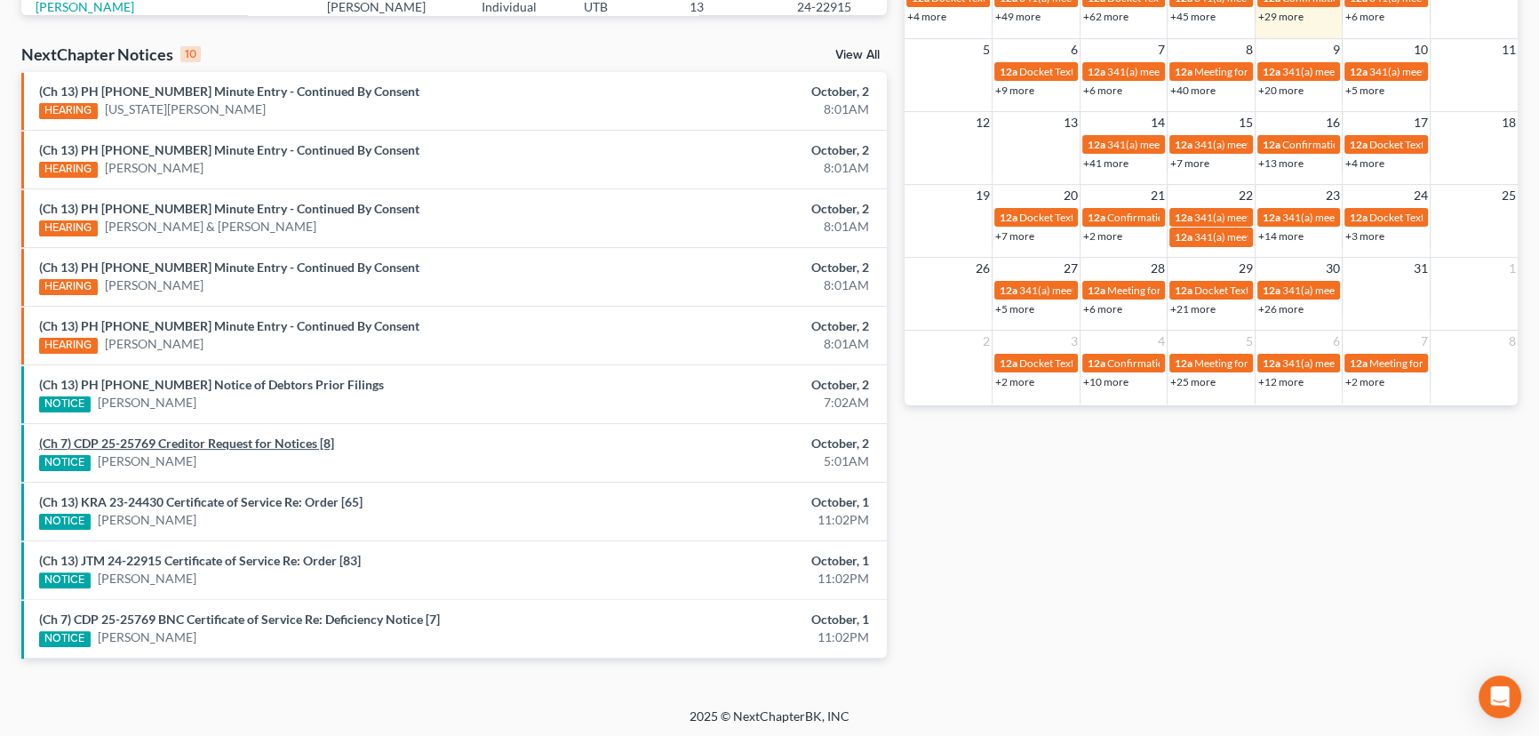
click at [195, 439] on link "(Ch 7) CDP 25-25769 Creditor Request for Notices [8]" at bounding box center [186, 442] width 295 height 15
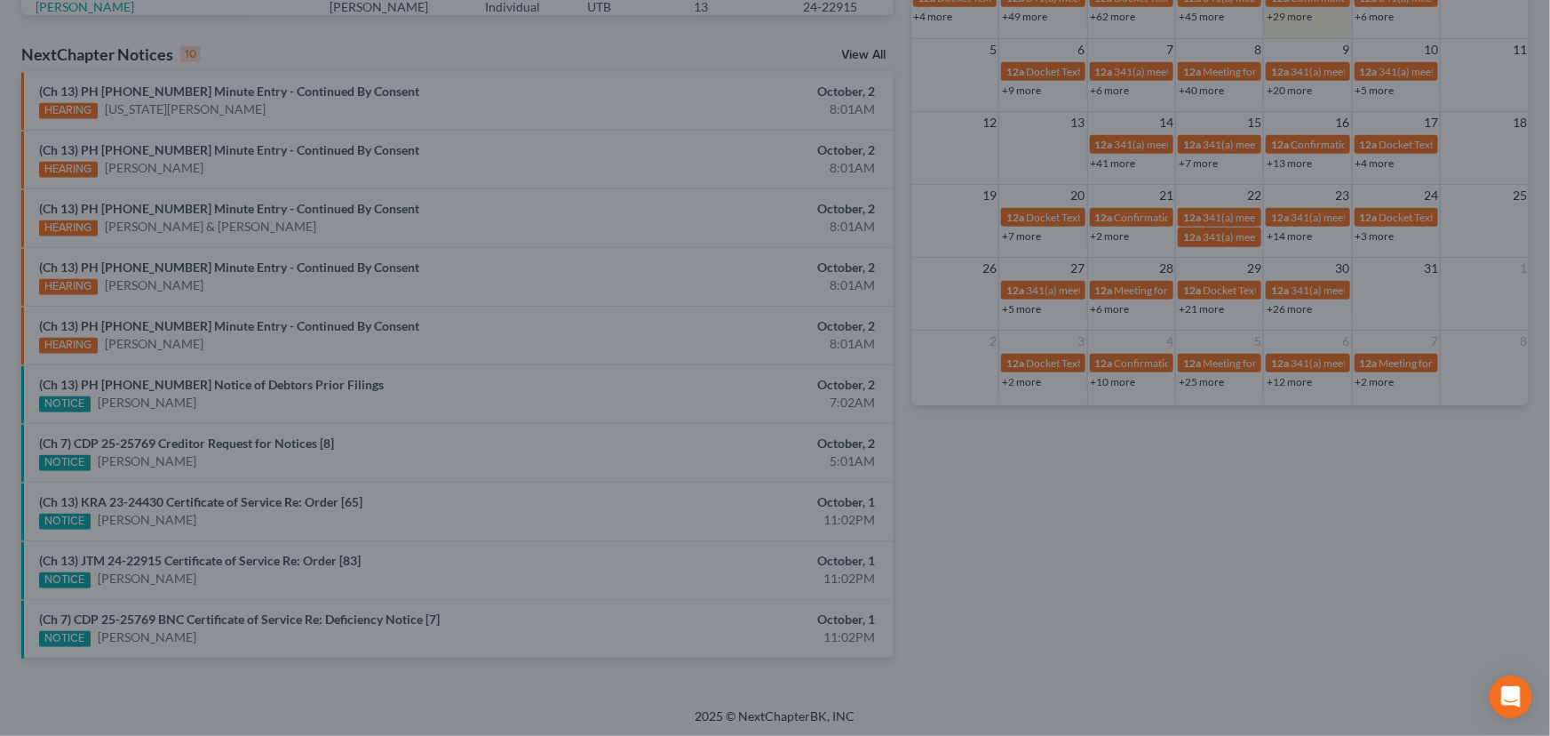
click at [203, 465] on div "Attachment Preview: (Ch 7) CDP 25-25769 Creditor Request for Notices [8] 10/02/…" at bounding box center [775, 368] width 1550 height 736
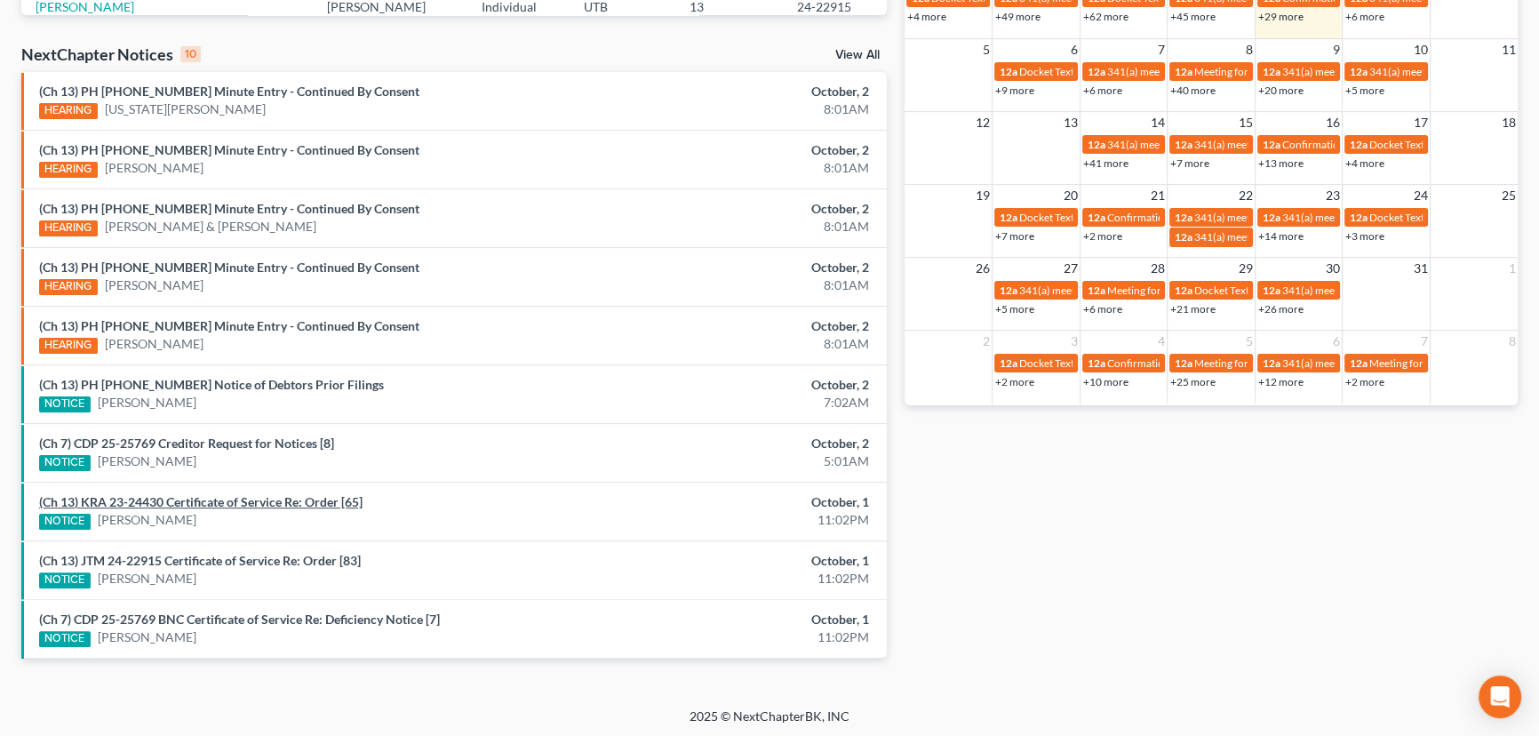
click at [213, 499] on link "(Ch 13) KRA 23-24430 Certificate of Service Re: Order [65]" at bounding box center [200, 501] width 323 height 15
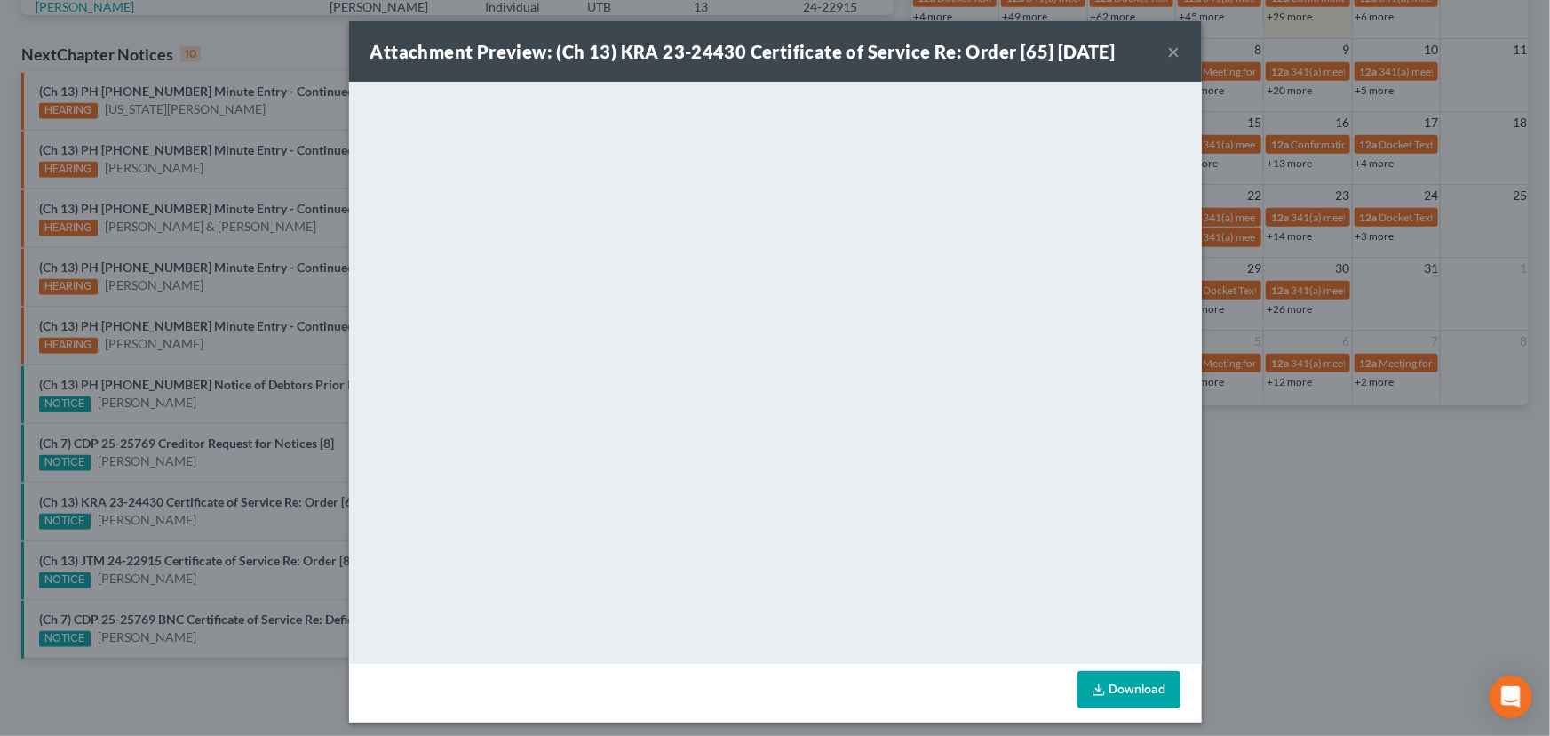
click at [235, 459] on div "Attachment Preview: (Ch 13) KRA 23-24430 Certificate of Service Re: Order [65] …" at bounding box center [775, 368] width 1550 height 736
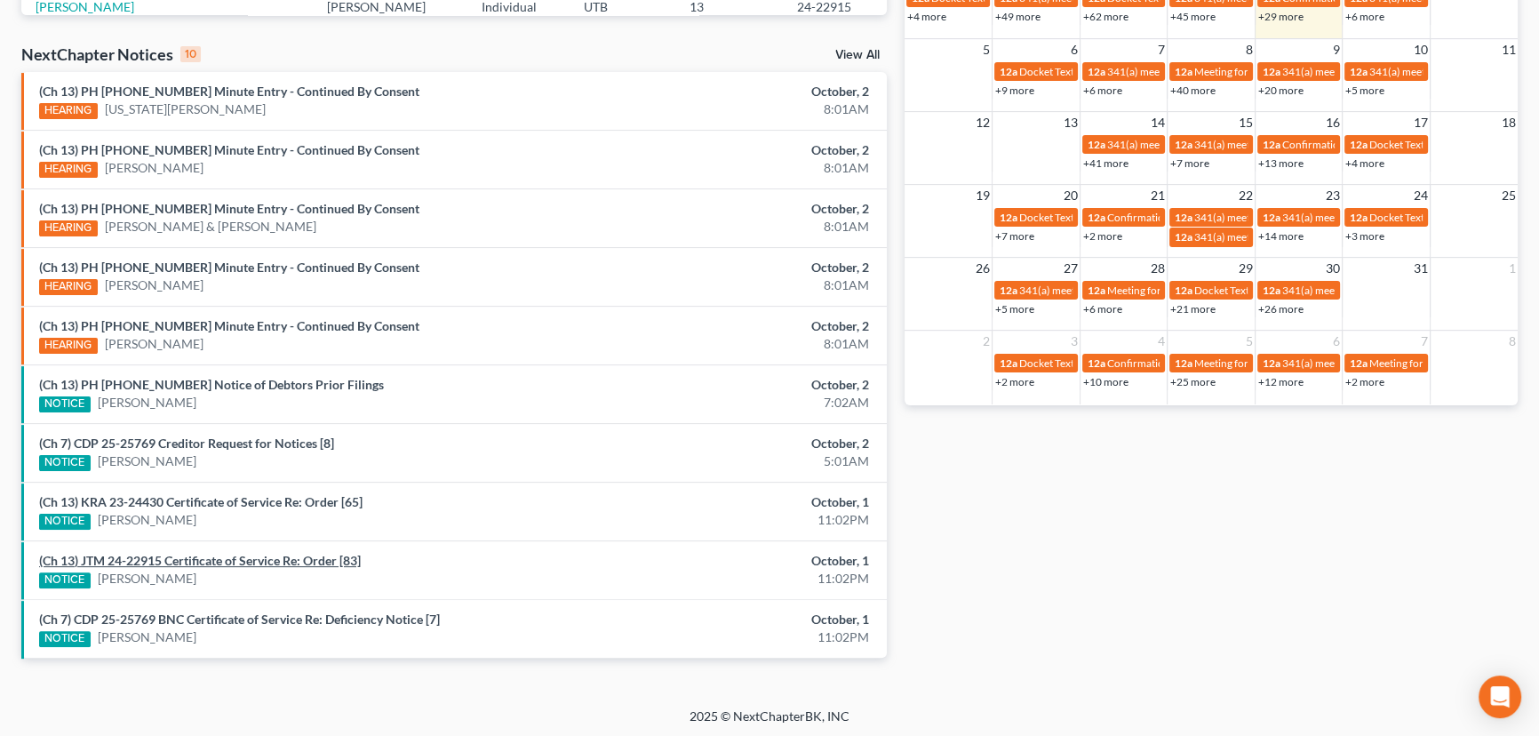
click at [221, 562] on link "(Ch 13) JTM 24-22915 Certificate of Service Re: Order [83]" at bounding box center [200, 560] width 322 height 15
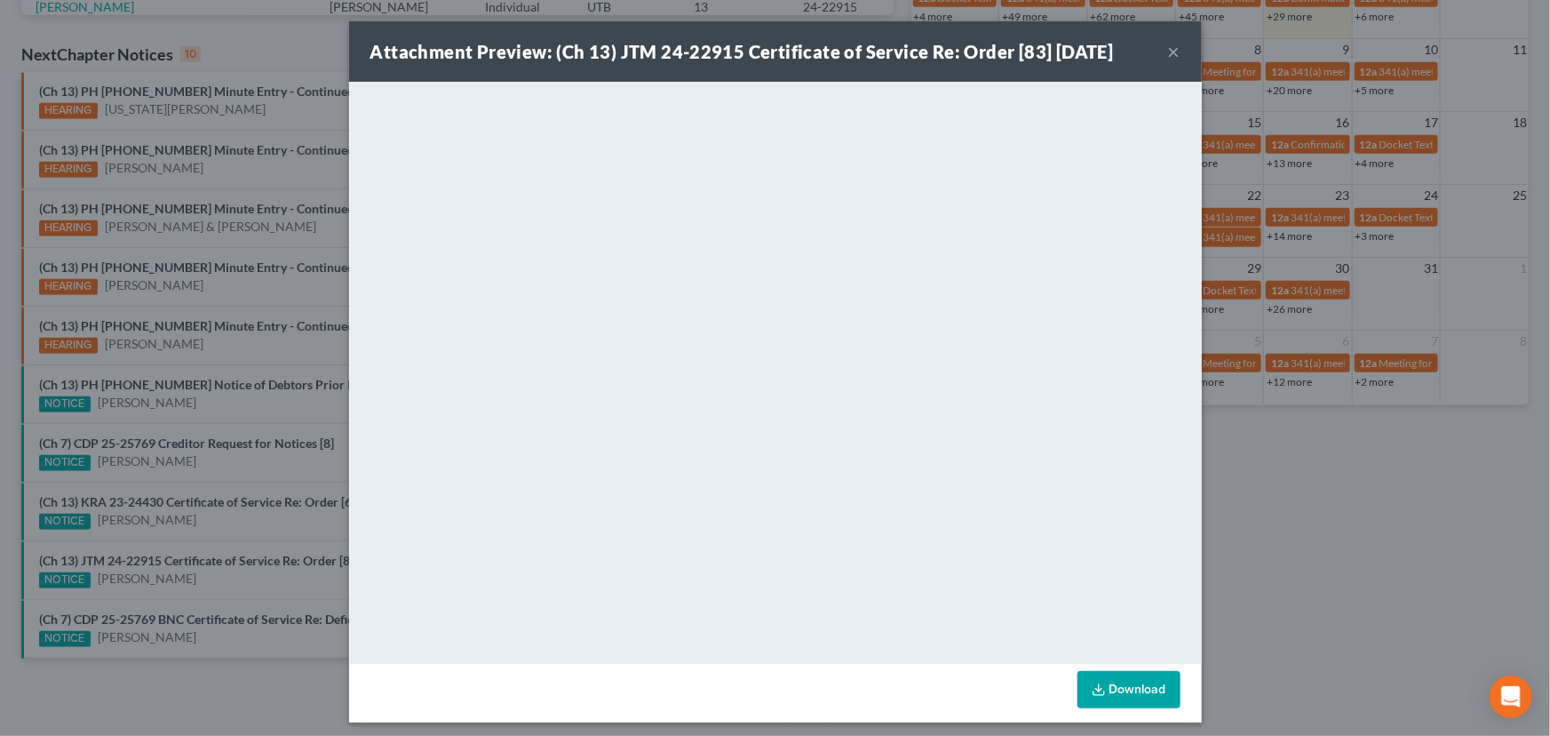
click at [219, 531] on div "Attachment Preview: (Ch 13) JTM 24-22915 Certificate of Service Re: Order [83] …" at bounding box center [775, 368] width 1550 height 736
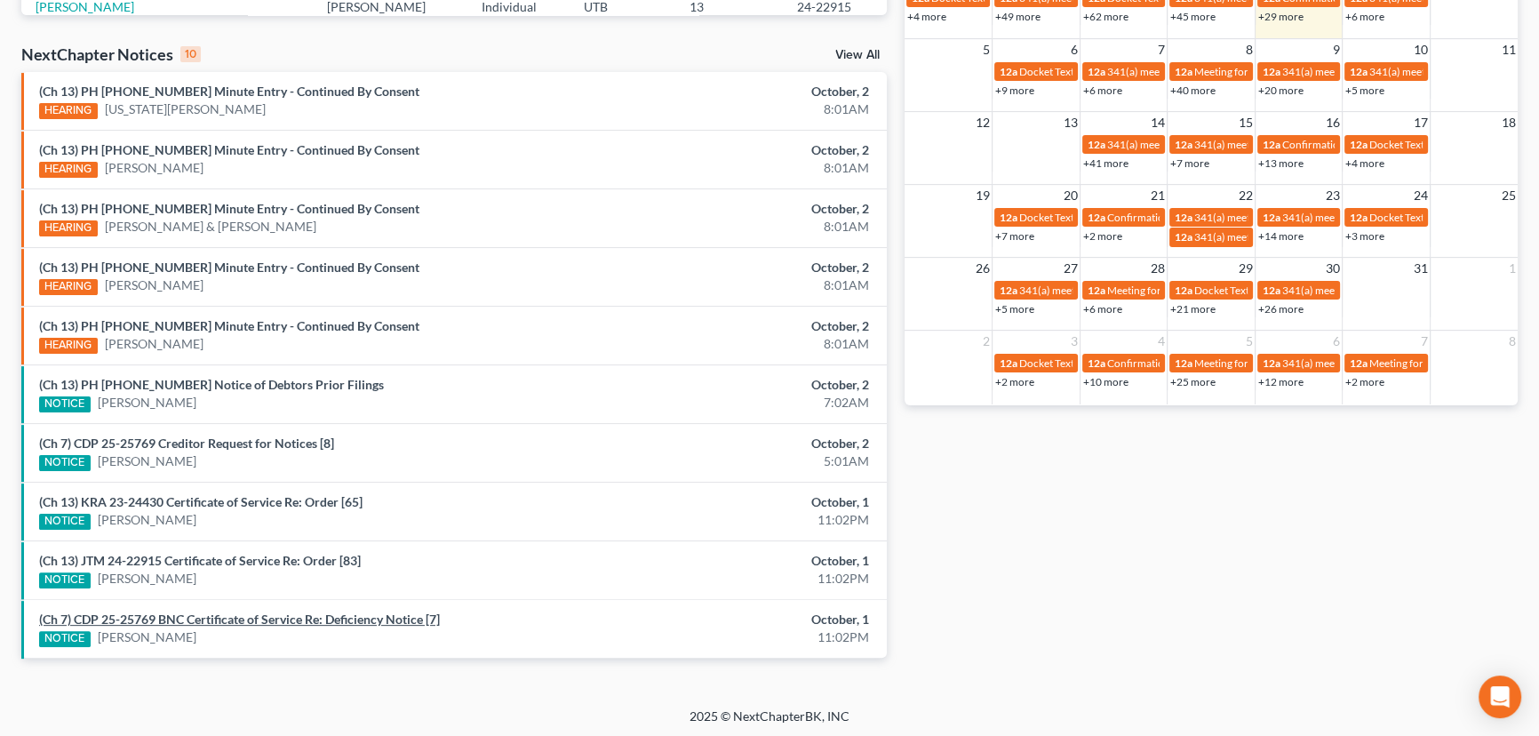
click at [240, 618] on link "(Ch 7) CDP 25-25769 BNC Certificate of Service Re: Deficiency Notice [7]" at bounding box center [239, 618] width 401 height 15
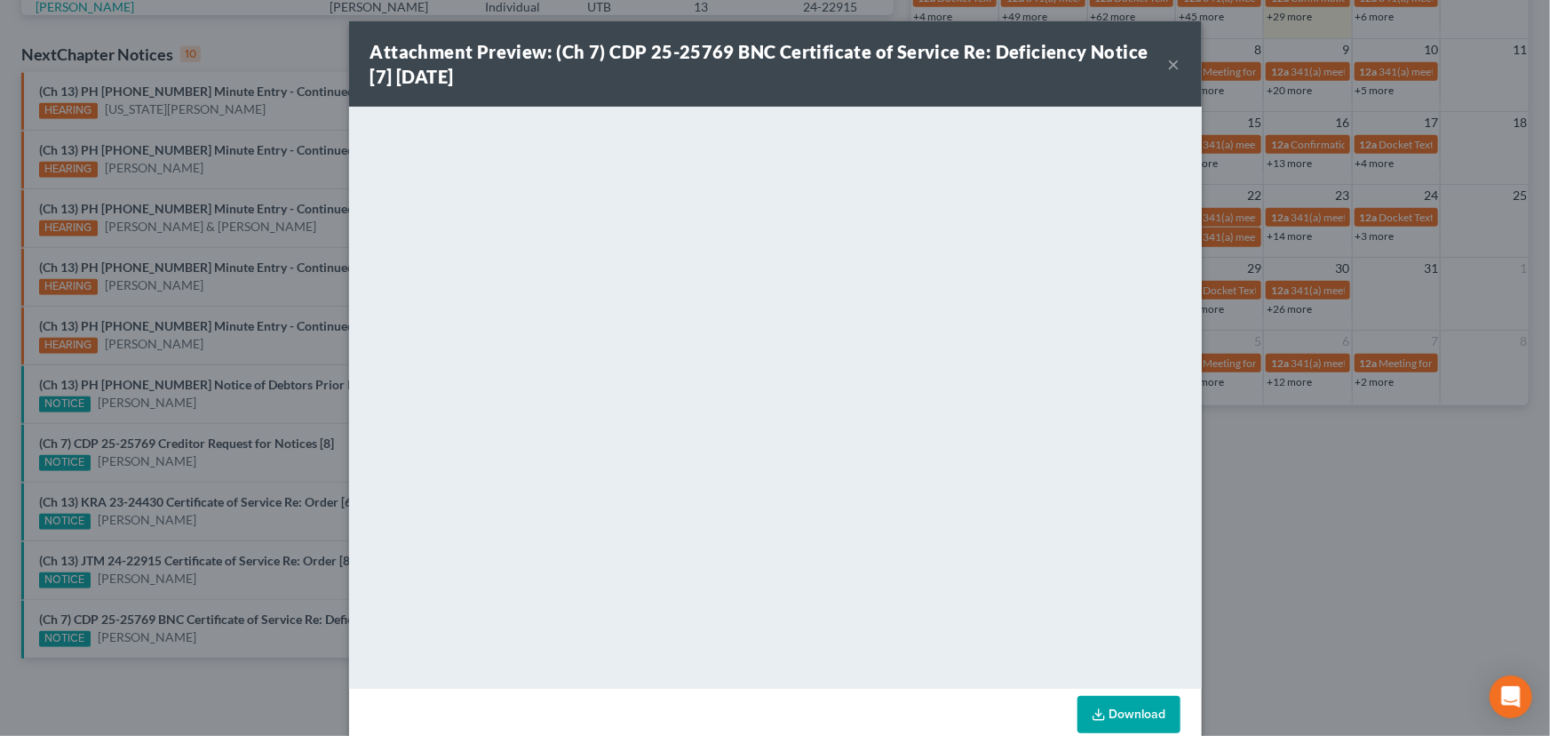
click at [220, 587] on div "Attachment Preview: (Ch 7) CDP 25-25769 BNC Certificate of Service Re: Deficien…" at bounding box center [775, 368] width 1550 height 736
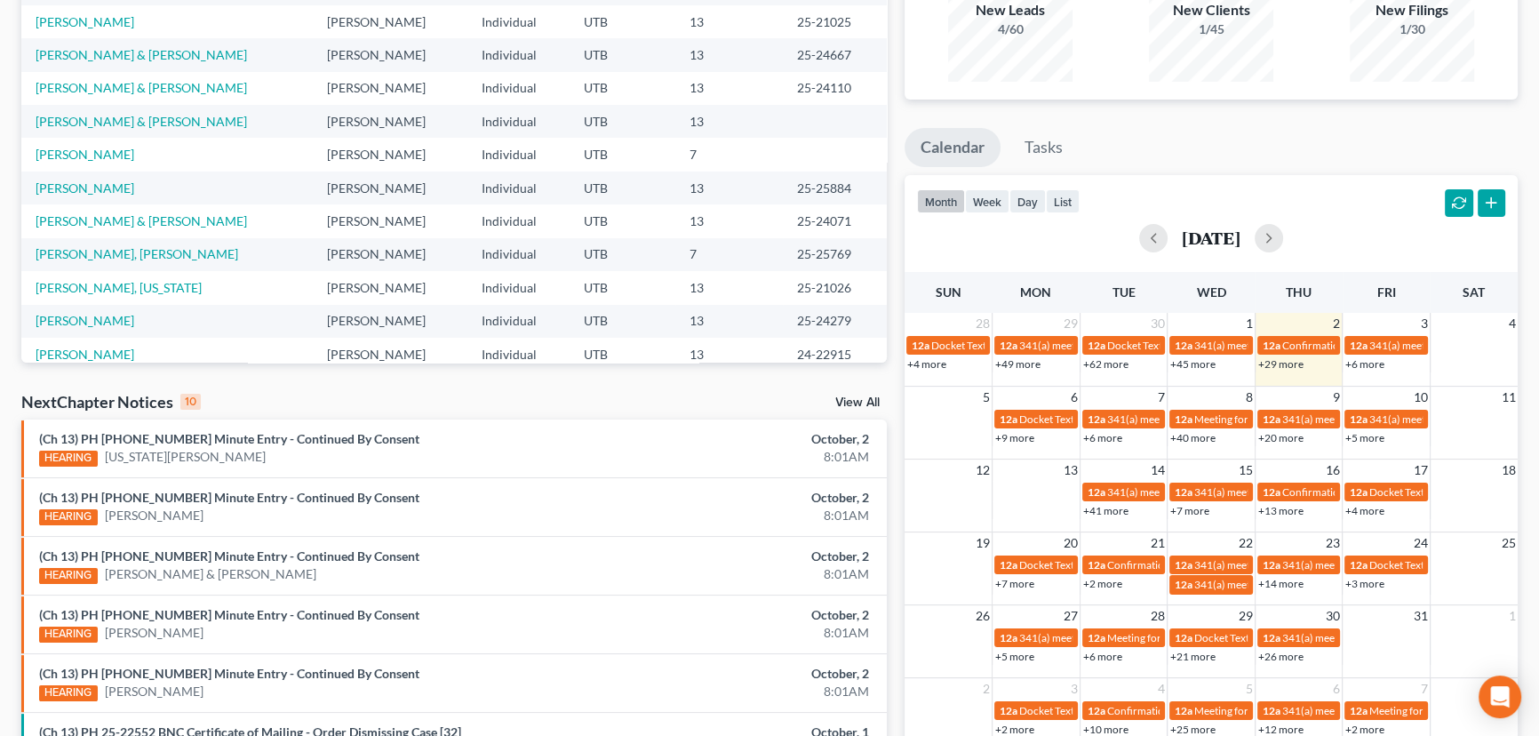
scroll to position [557, 0]
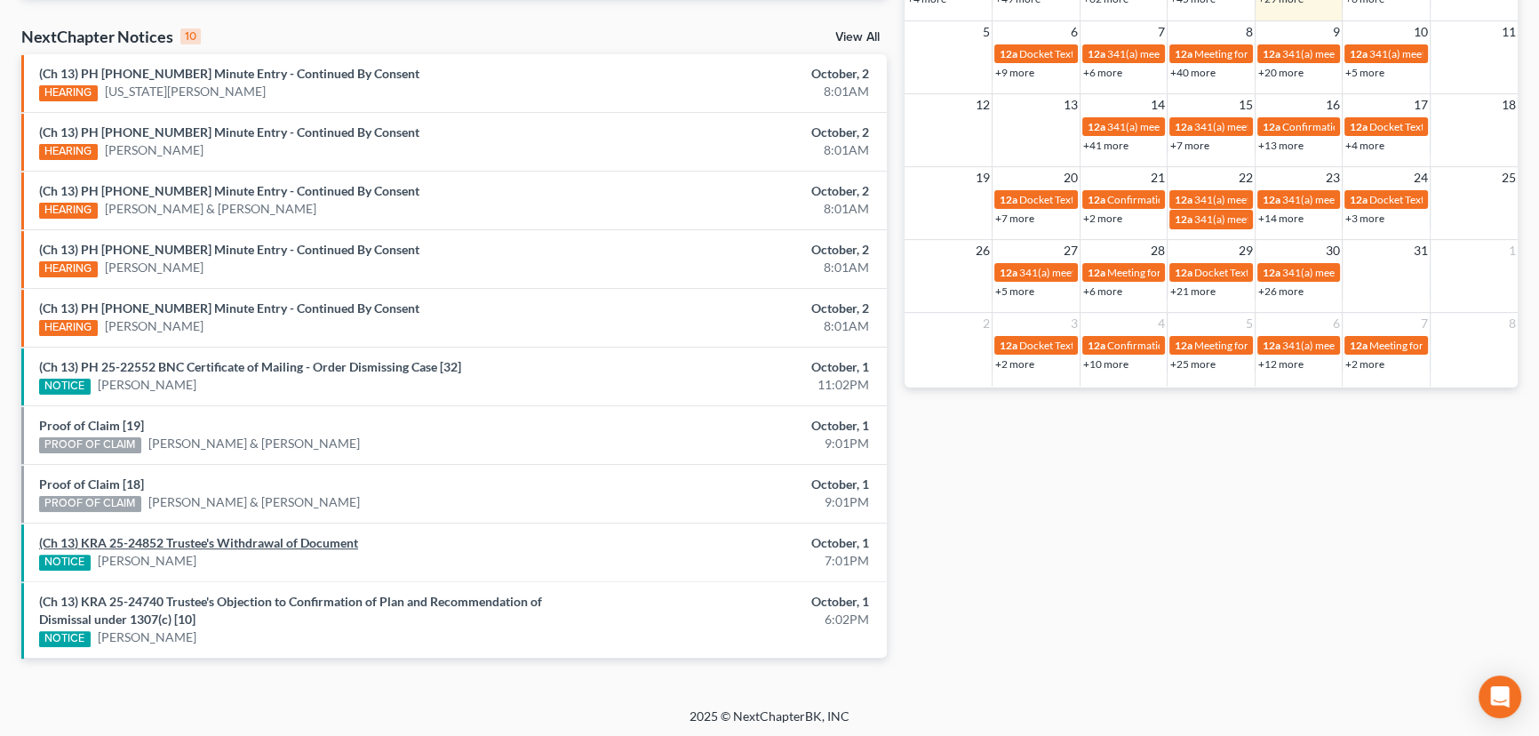
click at [102, 539] on link "(Ch 13) KRA 25-24852 Trustee's Withdrawal of Document" at bounding box center [198, 542] width 319 height 15
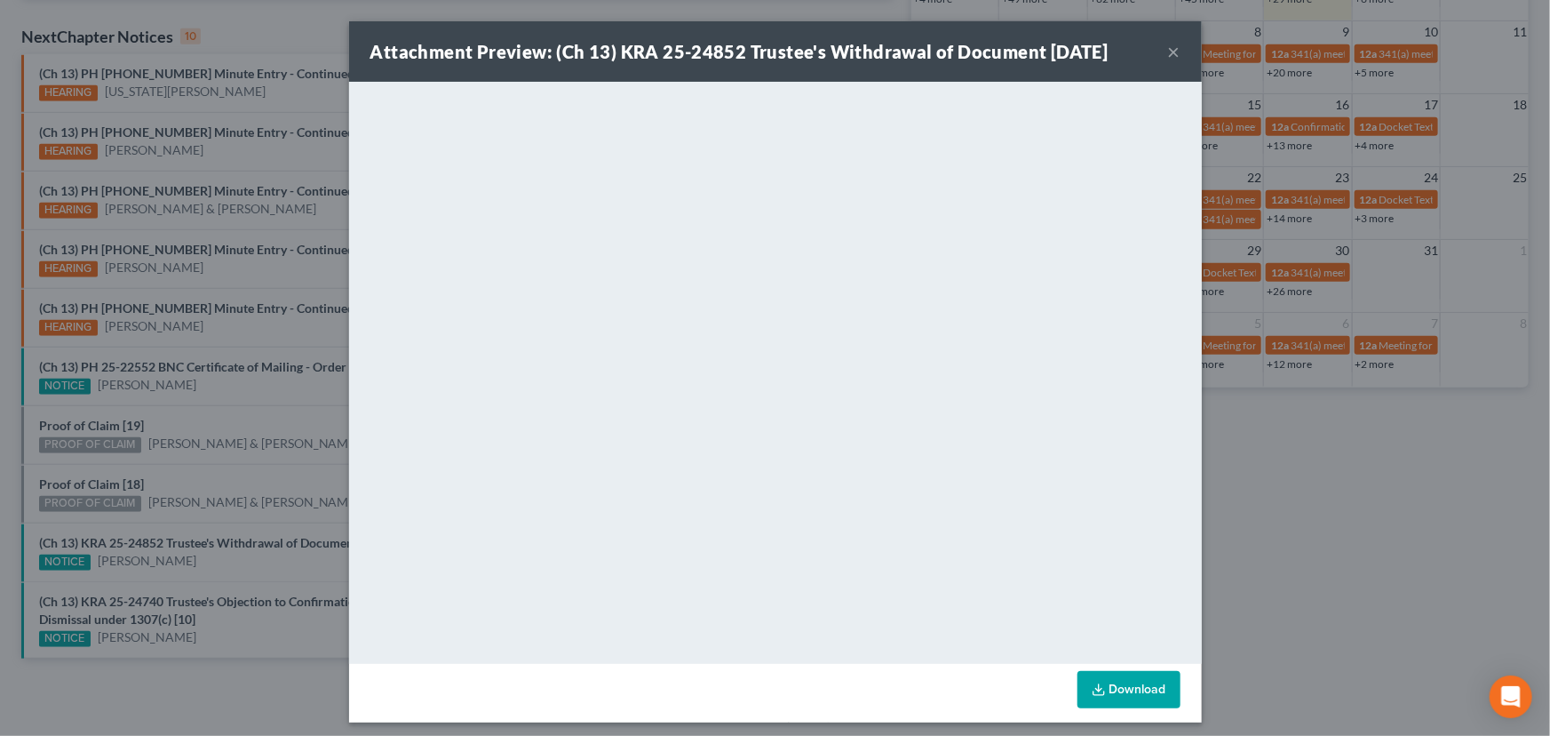
click at [157, 524] on div "Attachment Preview: (Ch 13) KRA 25-24852 Trustee's Withdrawal of Document [DATE…" at bounding box center [775, 368] width 1550 height 736
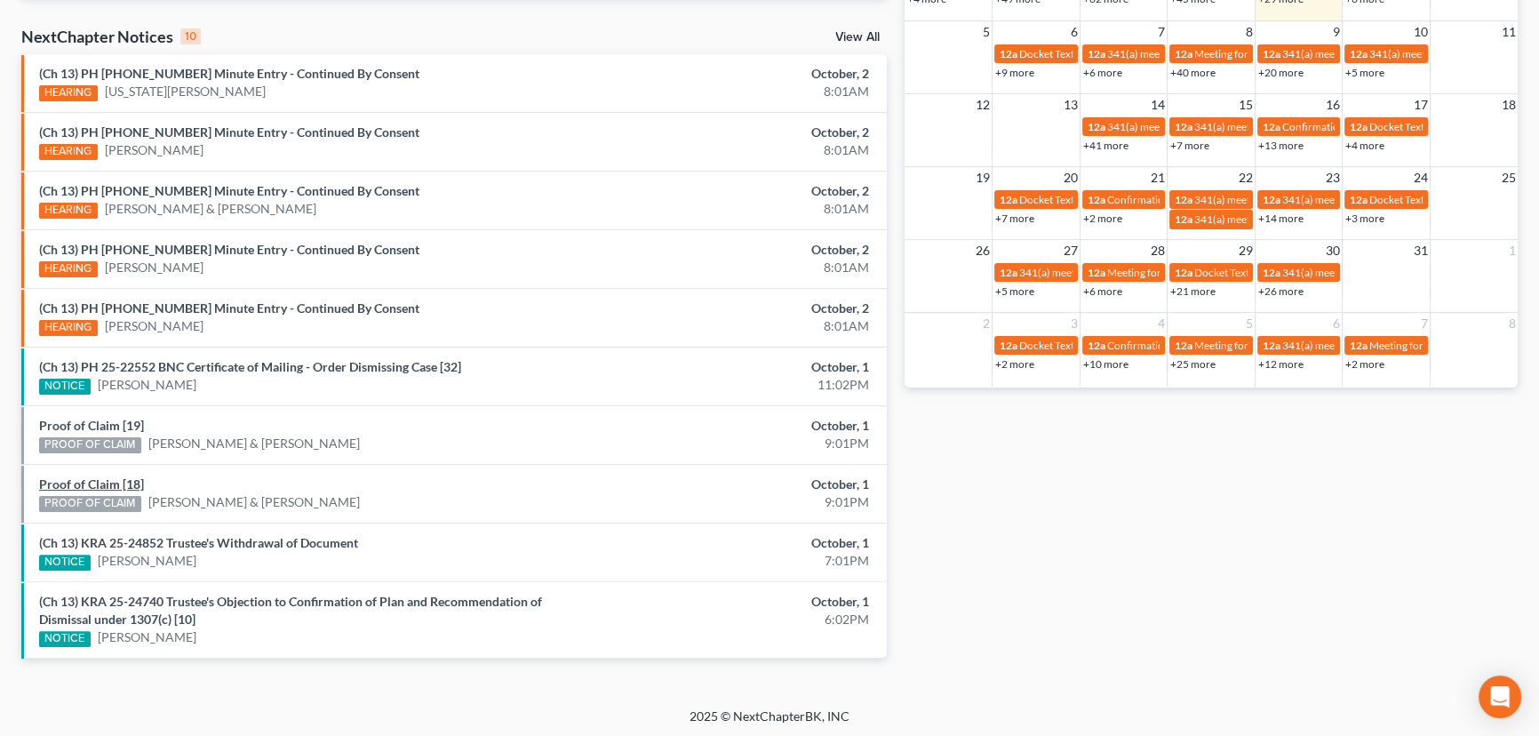
click at [77, 486] on link "Proof of Claim [18]" at bounding box center [91, 483] width 105 height 15
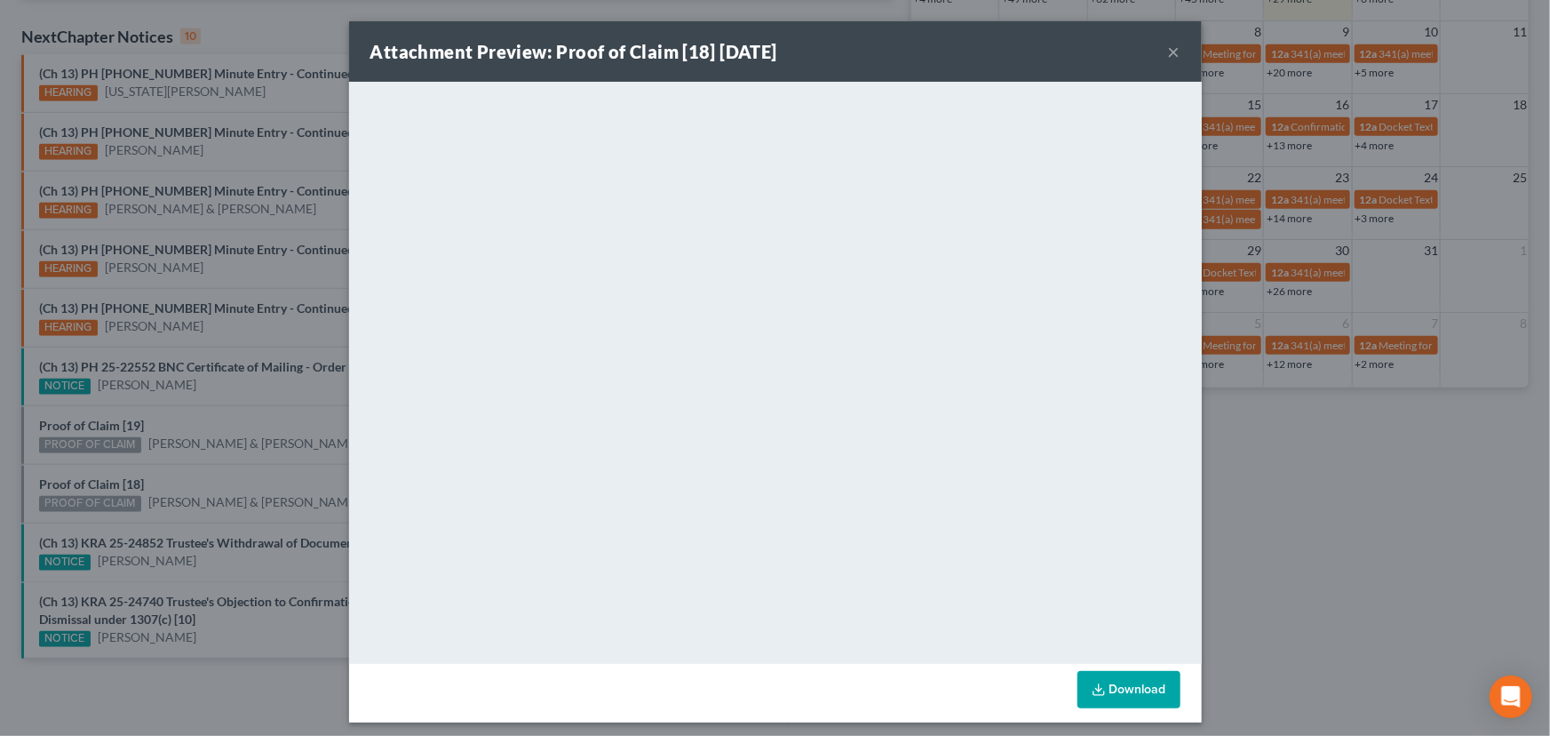
drag, startPoint x: 195, startPoint y: 479, endPoint x: 186, endPoint y: 466, distance: 16.0
click at [195, 479] on div "Attachment Preview: Proof of Claim [18] [DATE] × <object ng-attr-data='[URL][DO…" at bounding box center [775, 368] width 1550 height 736
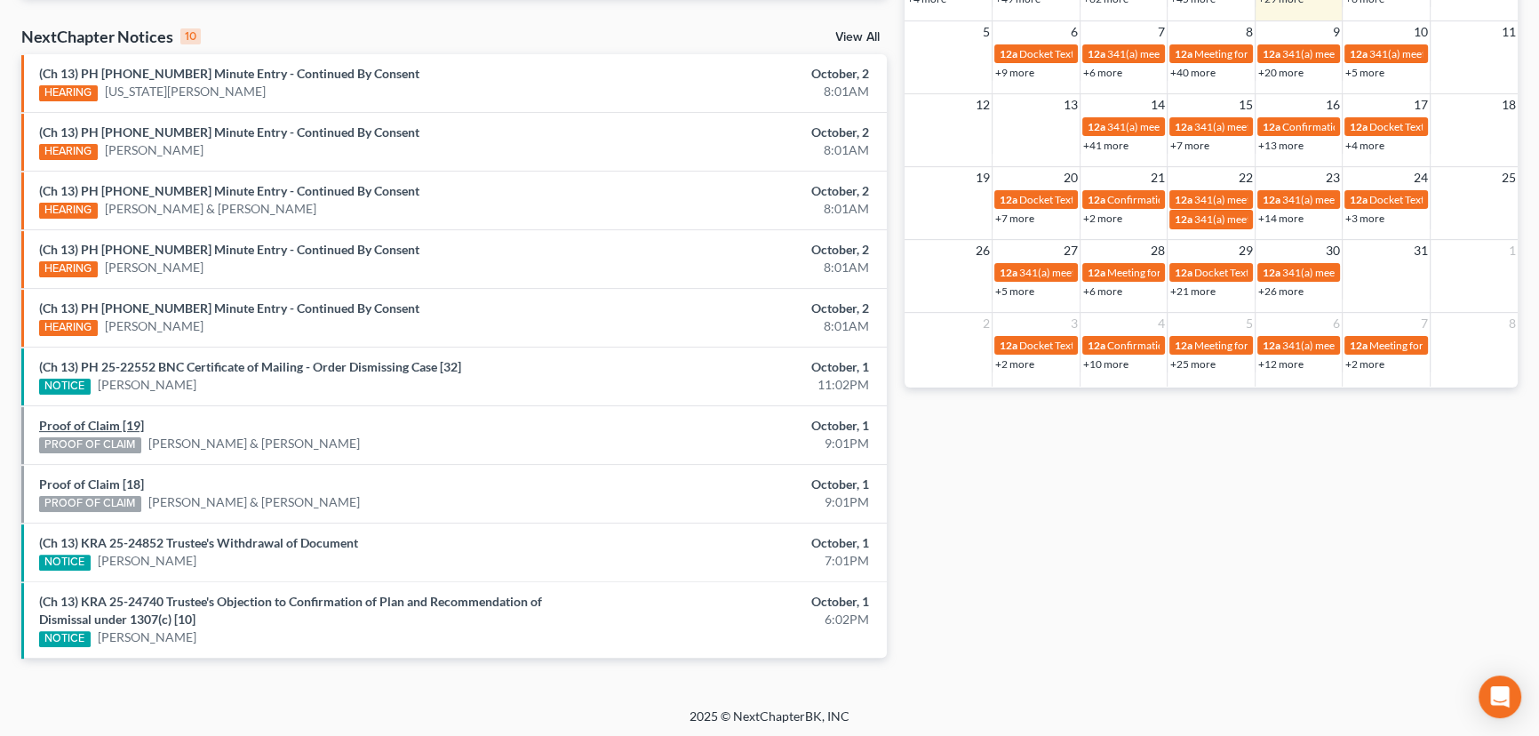
click at [97, 423] on link "Proof of Claim [19]" at bounding box center [91, 425] width 105 height 15
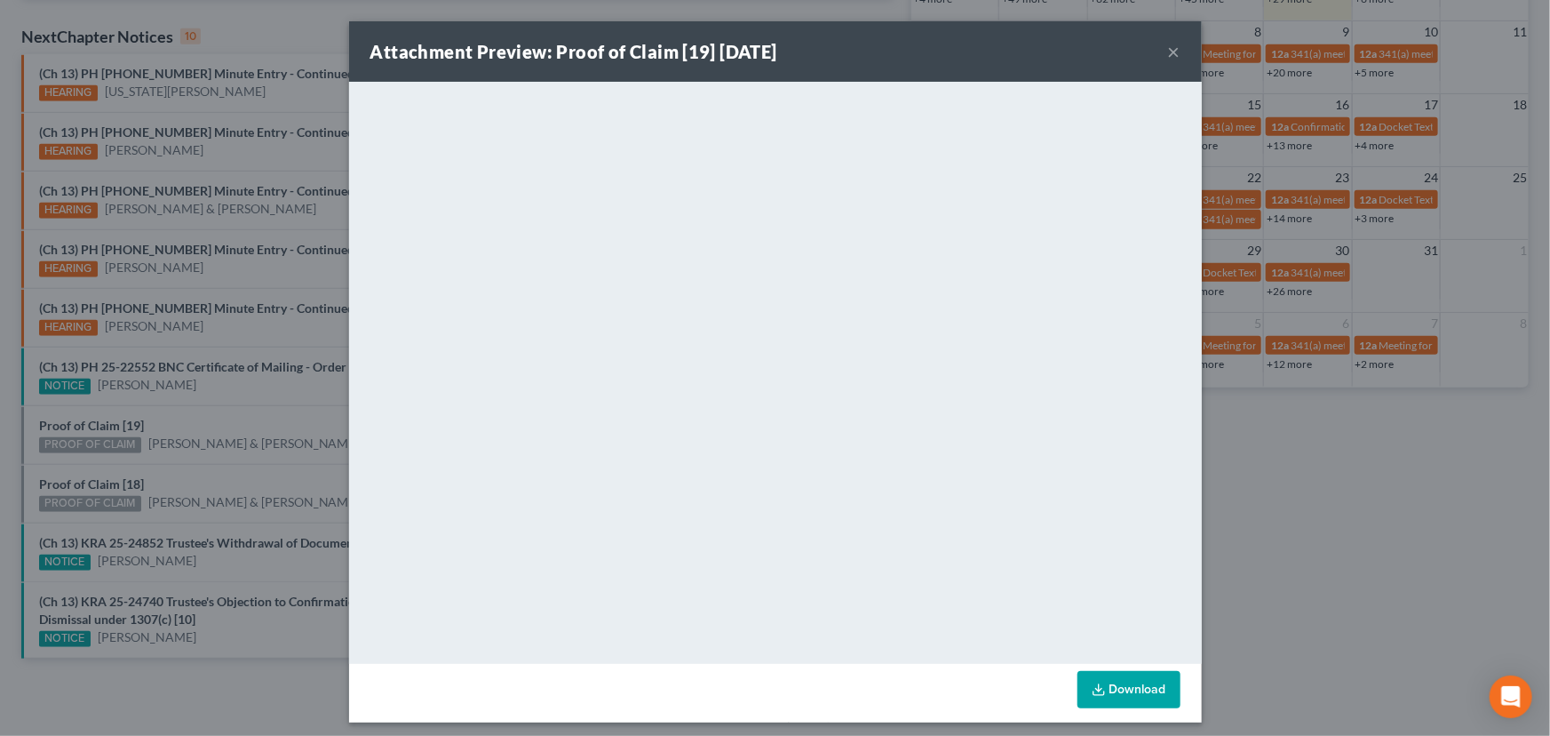
click at [168, 422] on div "Attachment Preview: Proof of Claim [19] [DATE] × <object ng-attr-data='[URL][DO…" at bounding box center [775, 368] width 1550 height 736
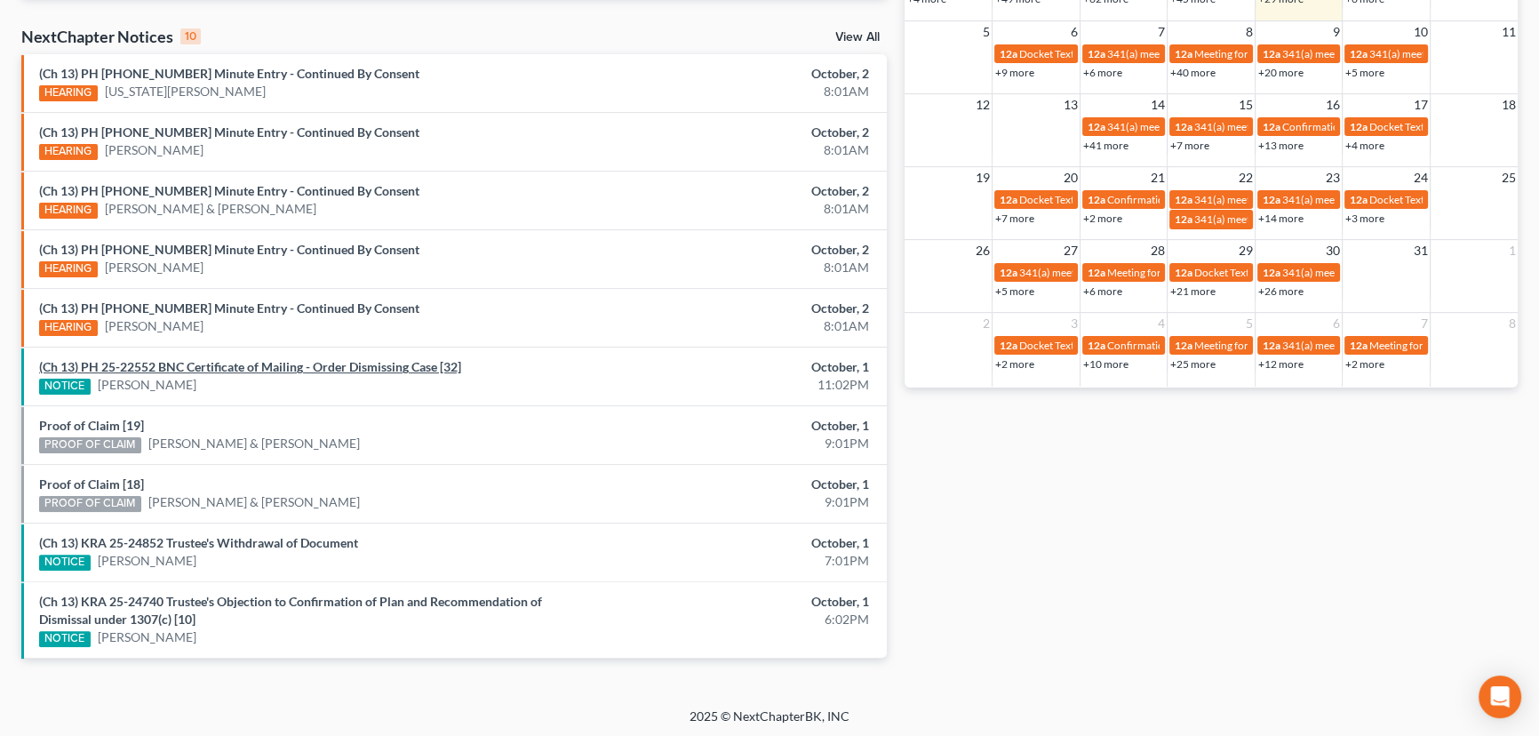
click at [261, 364] on link "(Ch 13) PH 25-22552 BNC Certificate of Mailing - Order Dismissing Case [32]" at bounding box center [250, 366] width 422 height 15
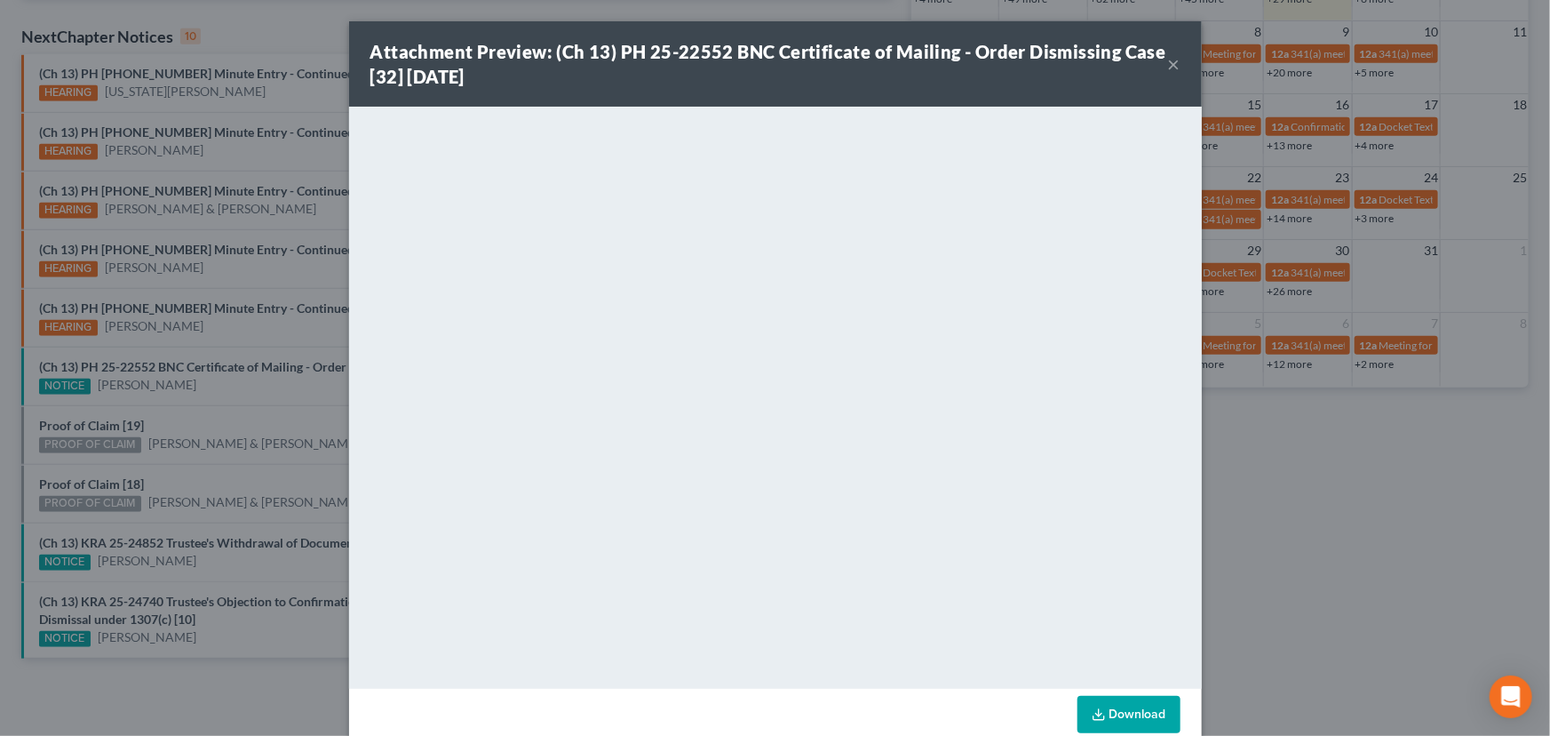
drag, startPoint x: 221, startPoint y: 413, endPoint x: 261, endPoint y: 423, distance: 41.2
click at [221, 414] on div "Attachment Preview: (Ch 13) PH 25-22552 BNC Certificate of Mailing - Order Dism…" at bounding box center [775, 368] width 1550 height 736
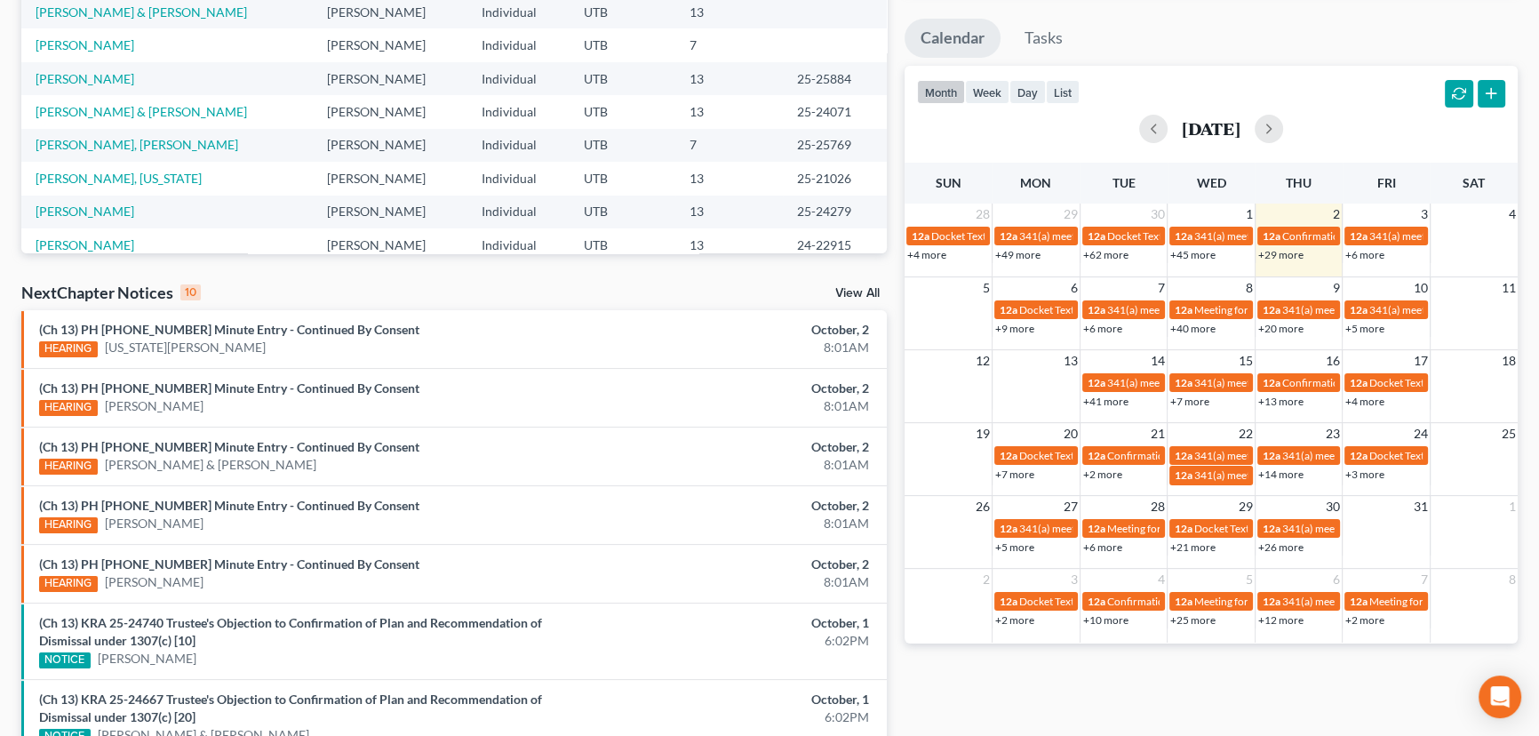
scroll to position [575, 0]
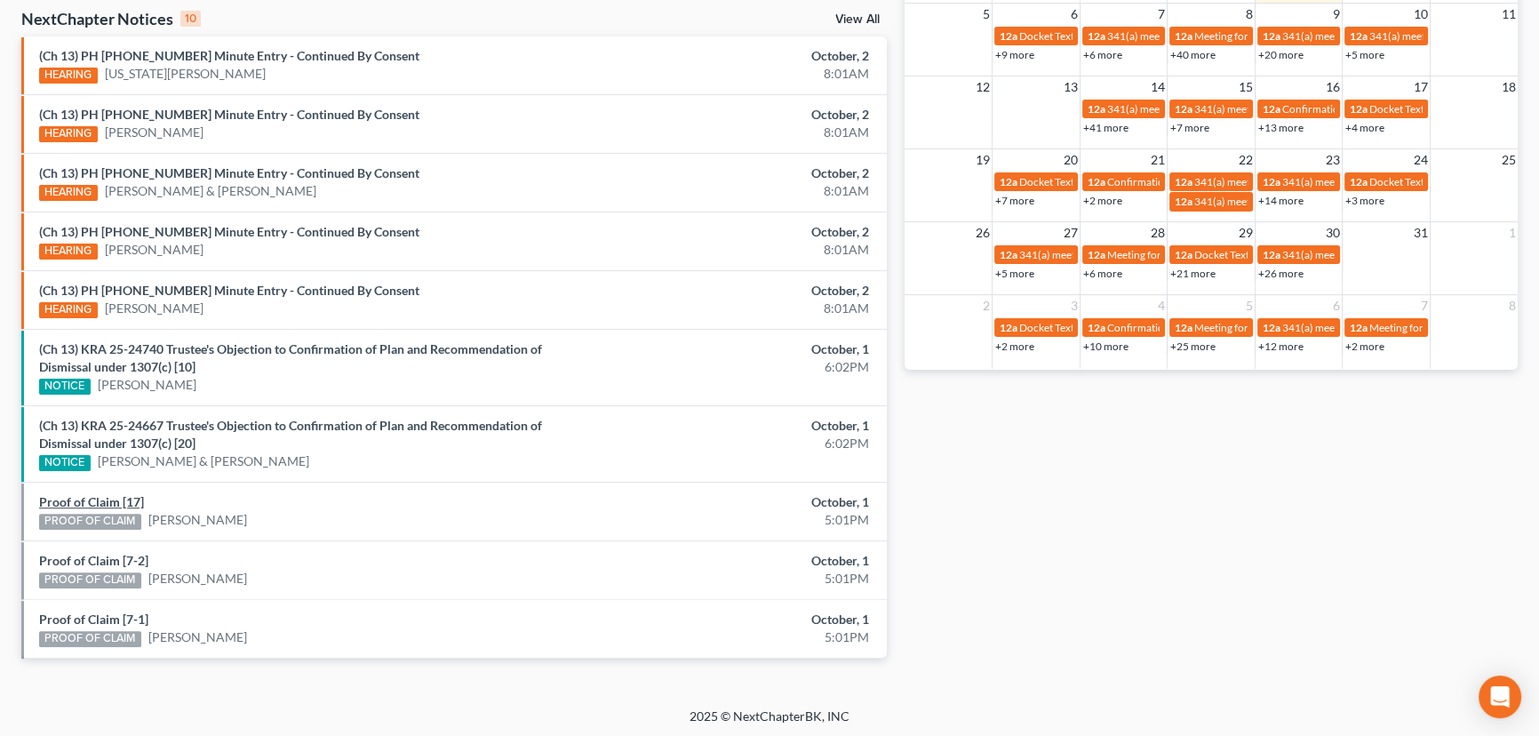
click at [92, 500] on link "Proof of Claim [17]" at bounding box center [91, 501] width 105 height 15
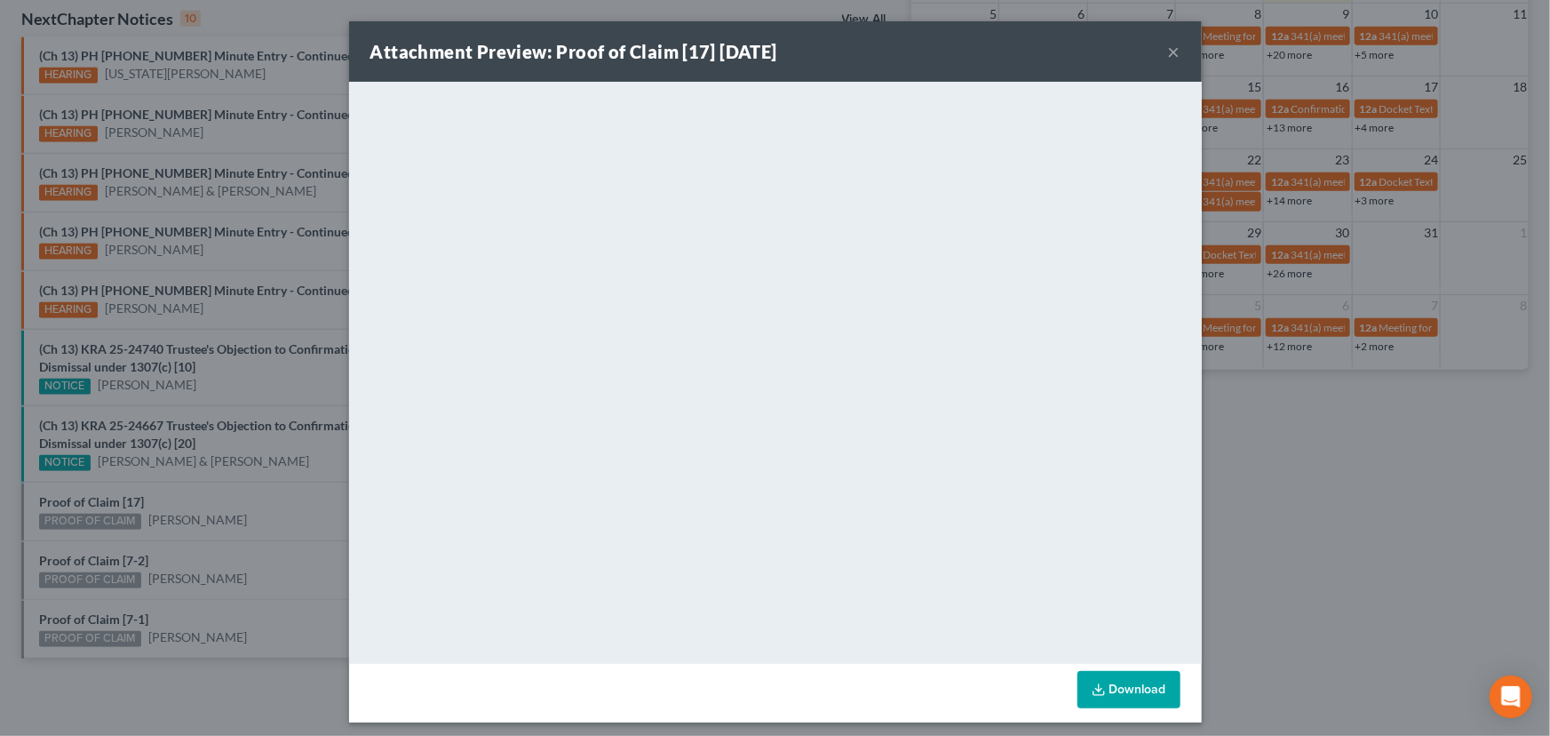
drag, startPoint x: 211, startPoint y: 551, endPoint x: 165, endPoint y: 557, distance: 46.6
click at [204, 555] on div "Attachment Preview: Proof of Claim [17] [DATE] × <object ng-attr-data='[URL][DO…" at bounding box center [775, 368] width 1550 height 736
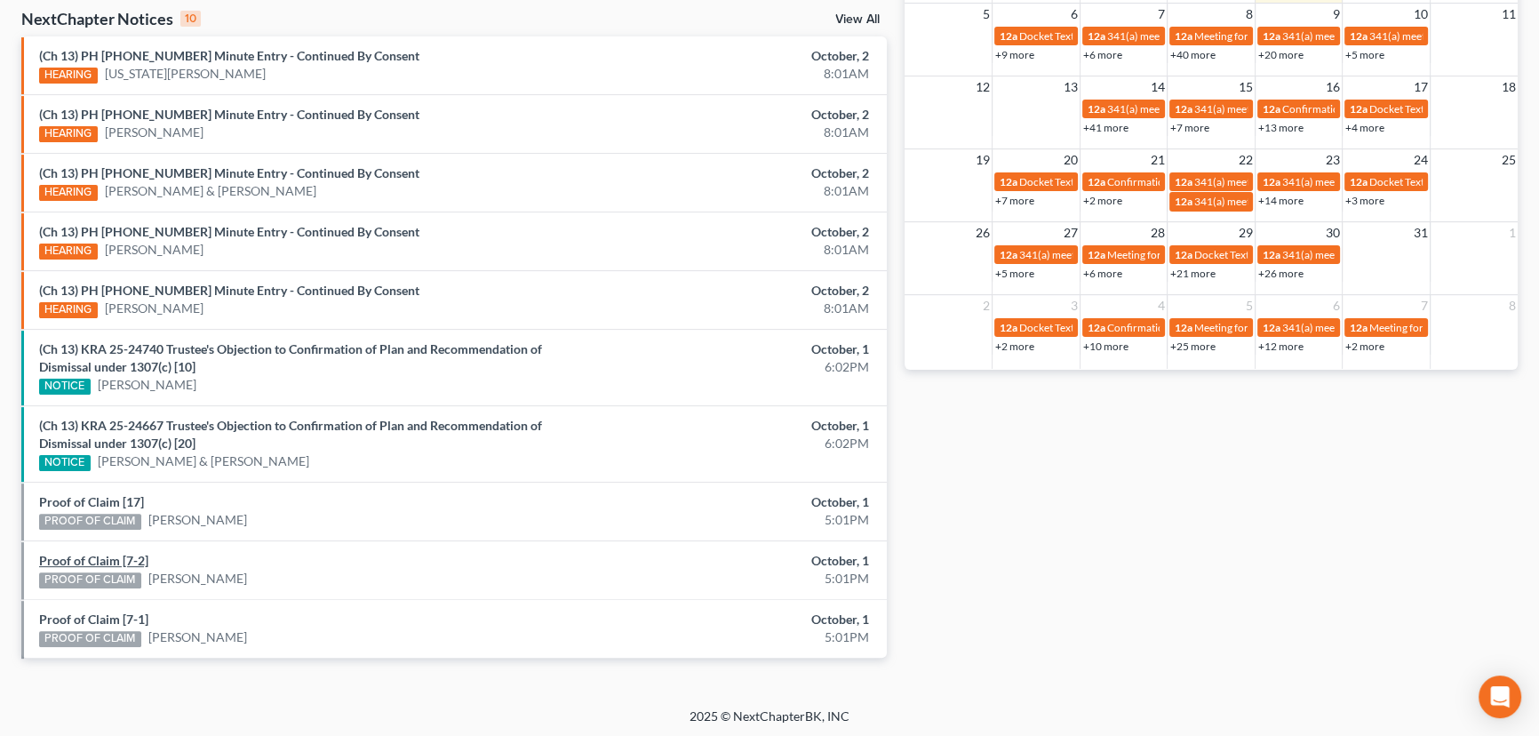
click at [93, 559] on link "Proof of Claim [7-2]" at bounding box center [93, 560] width 109 height 15
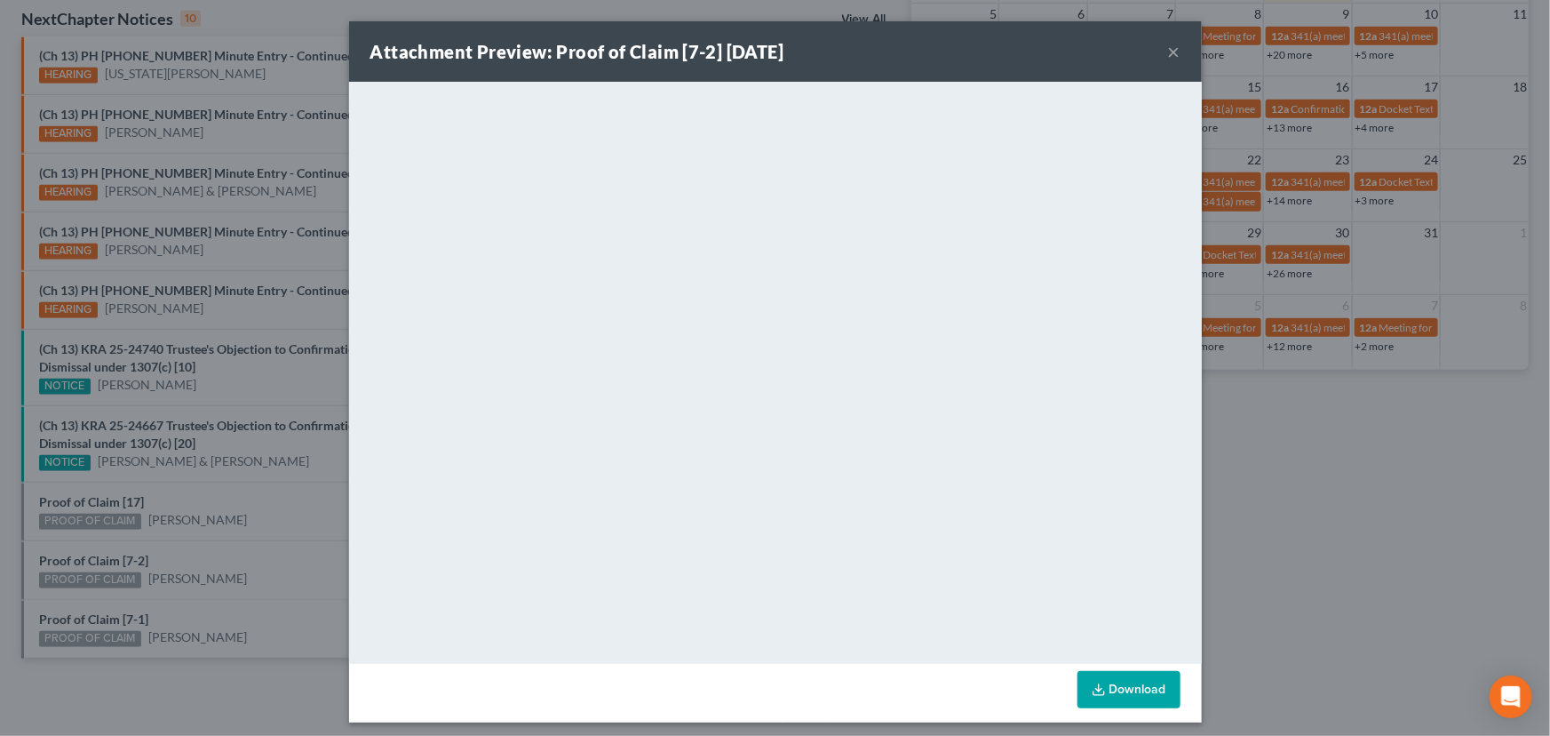
drag, startPoint x: 238, startPoint y: 558, endPoint x: 156, endPoint y: 602, distance: 92.6
click at [235, 560] on div "Attachment Preview: Proof of Claim [7-2] [DATE] × <object ng-attr-data='[URL][D…" at bounding box center [775, 368] width 1550 height 736
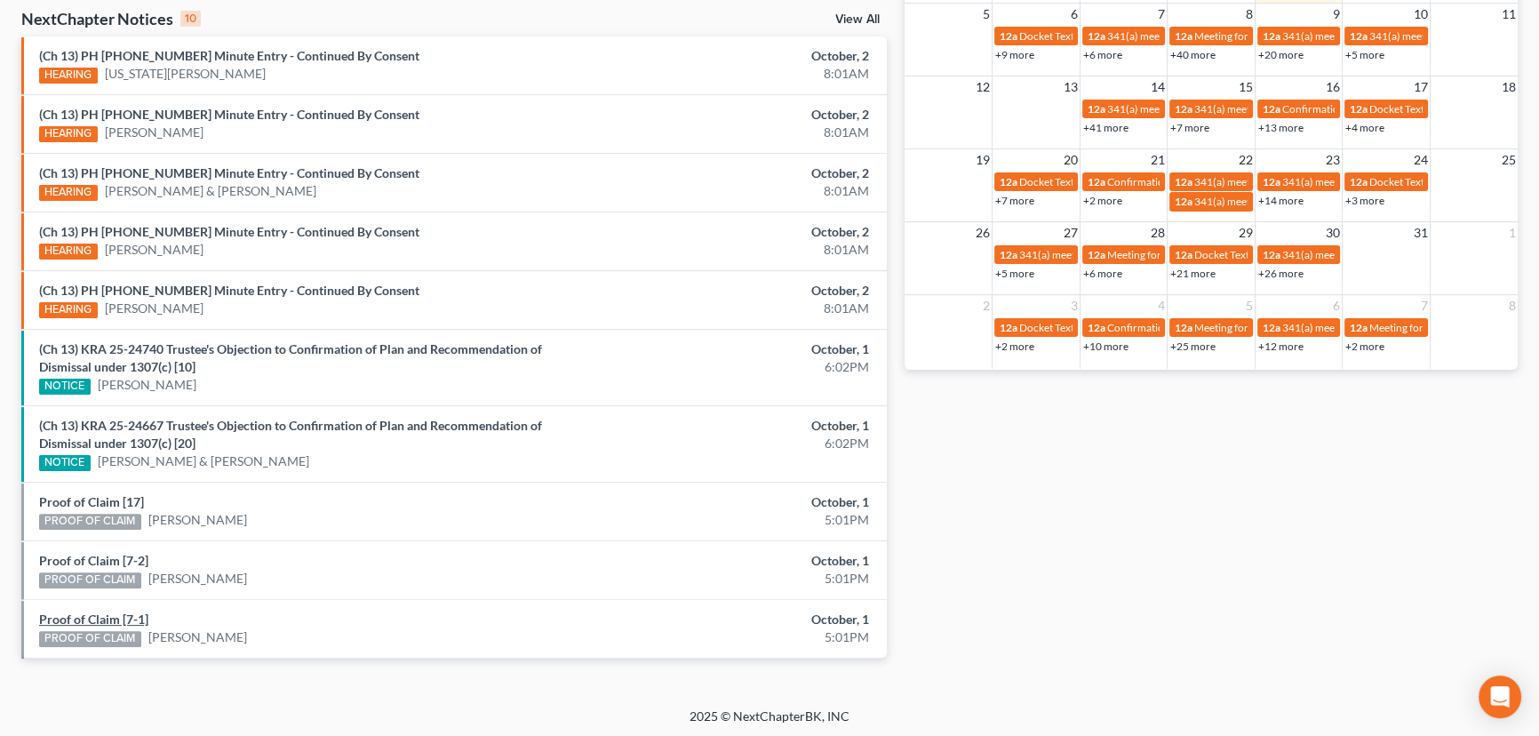
click at [95, 613] on link "Proof of Claim [7-1]" at bounding box center [93, 618] width 109 height 15
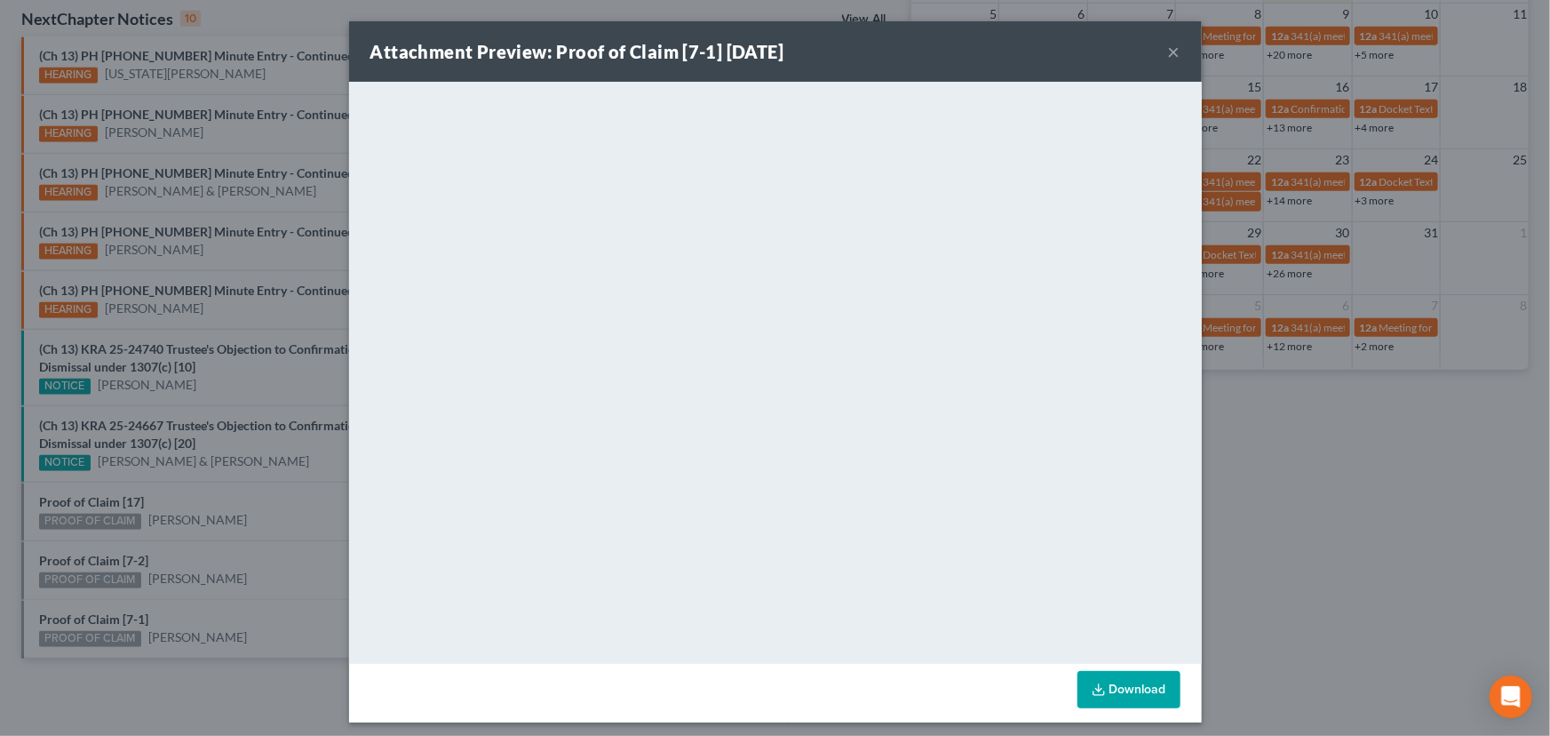
click at [270, 587] on div "Attachment Preview: Proof of Claim [7-1] [DATE] × <object ng-attr-data='[URL][D…" at bounding box center [775, 368] width 1550 height 736
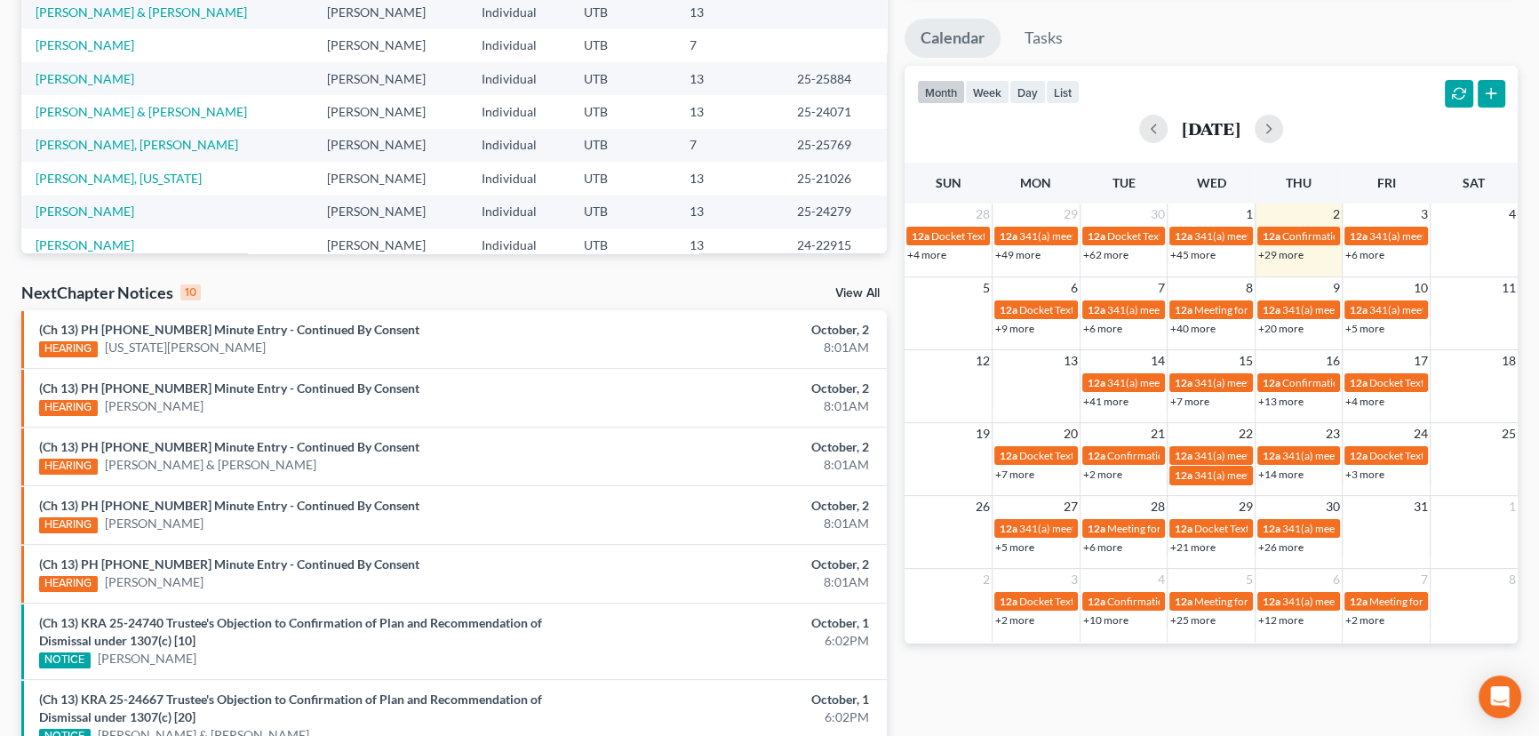
scroll to position [575, 0]
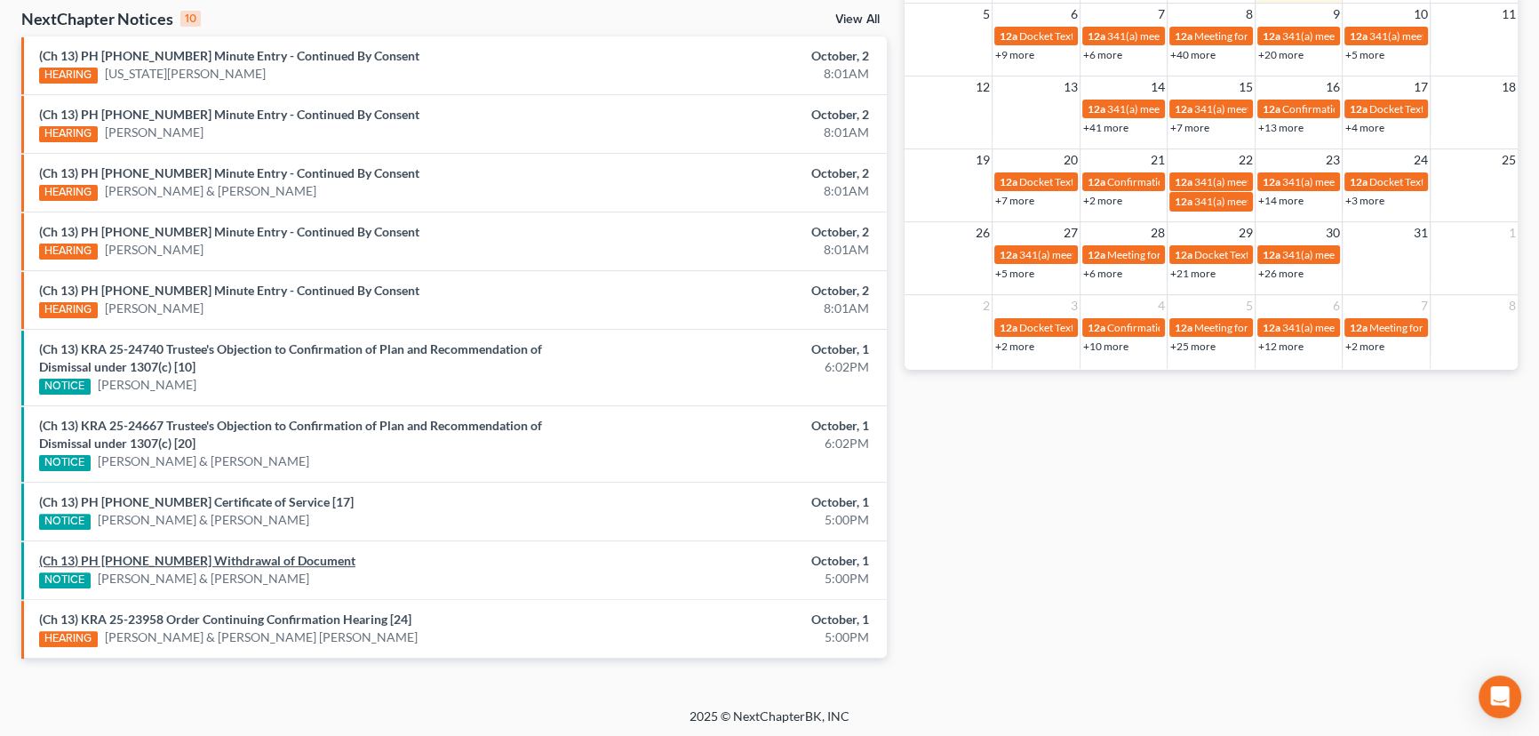
click at [245, 559] on link "(Ch 13) PH 25-24110 Withdrawal of Document" at bounding box center [197, 560] width 316 height 15
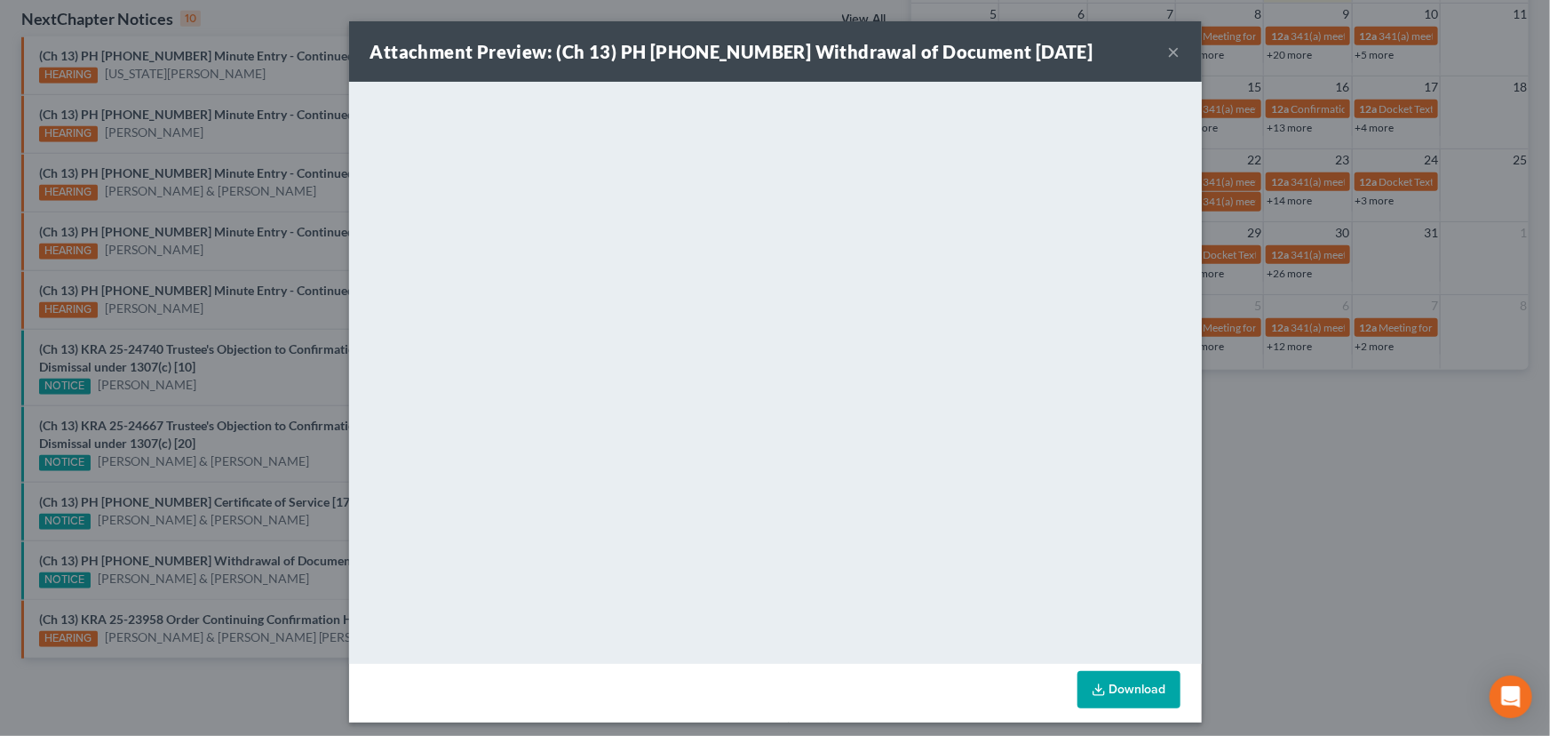
click at [219, 594] on div "Attachment Preview: (Ch 13) PH 25-24110 Withdrawal of Document 10/01/2025 × <ob…" at bounding box center [775, 368] width 1550 height 736
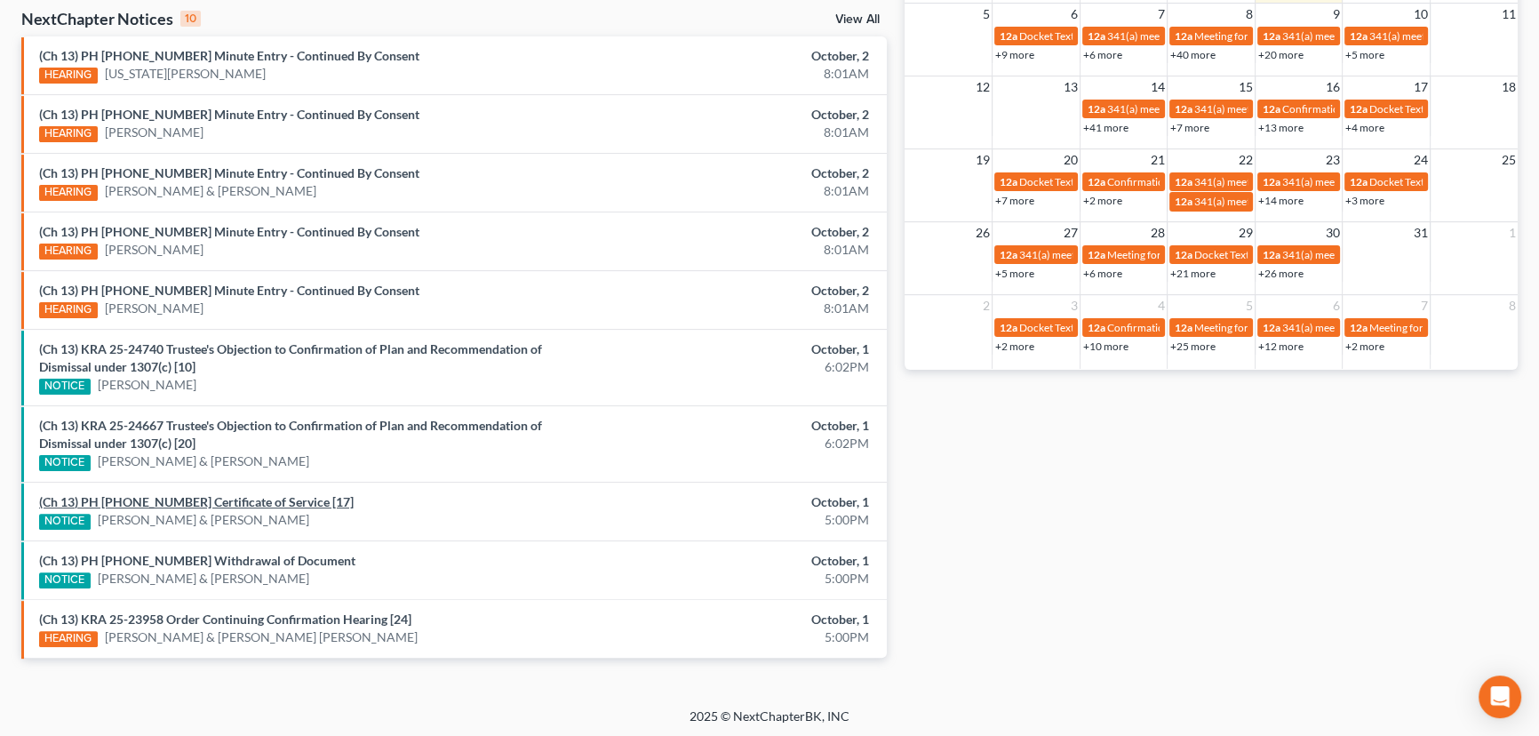
click at [235, 502] on link "(Ch 13) PH 25-24110 Certificate of Service [17]" at bounding box center [196, 501] width 315 height 15
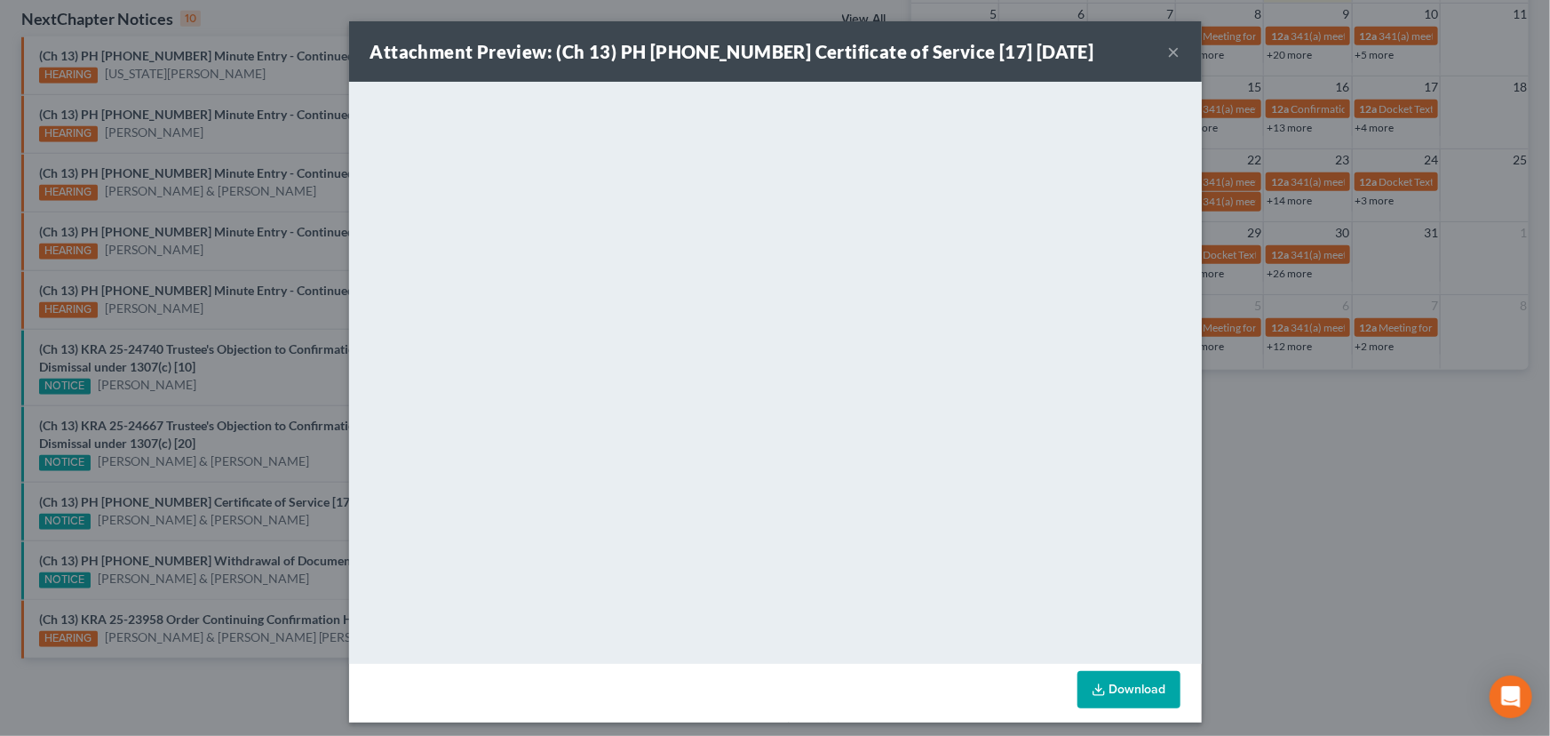
click at [297, 569] on div "Attachment Preview: (Ch 13) PH 25-24110 Certificate of Service [17] 10/01/2025 …" at bounding box center [775, 368] width 1550 height 736
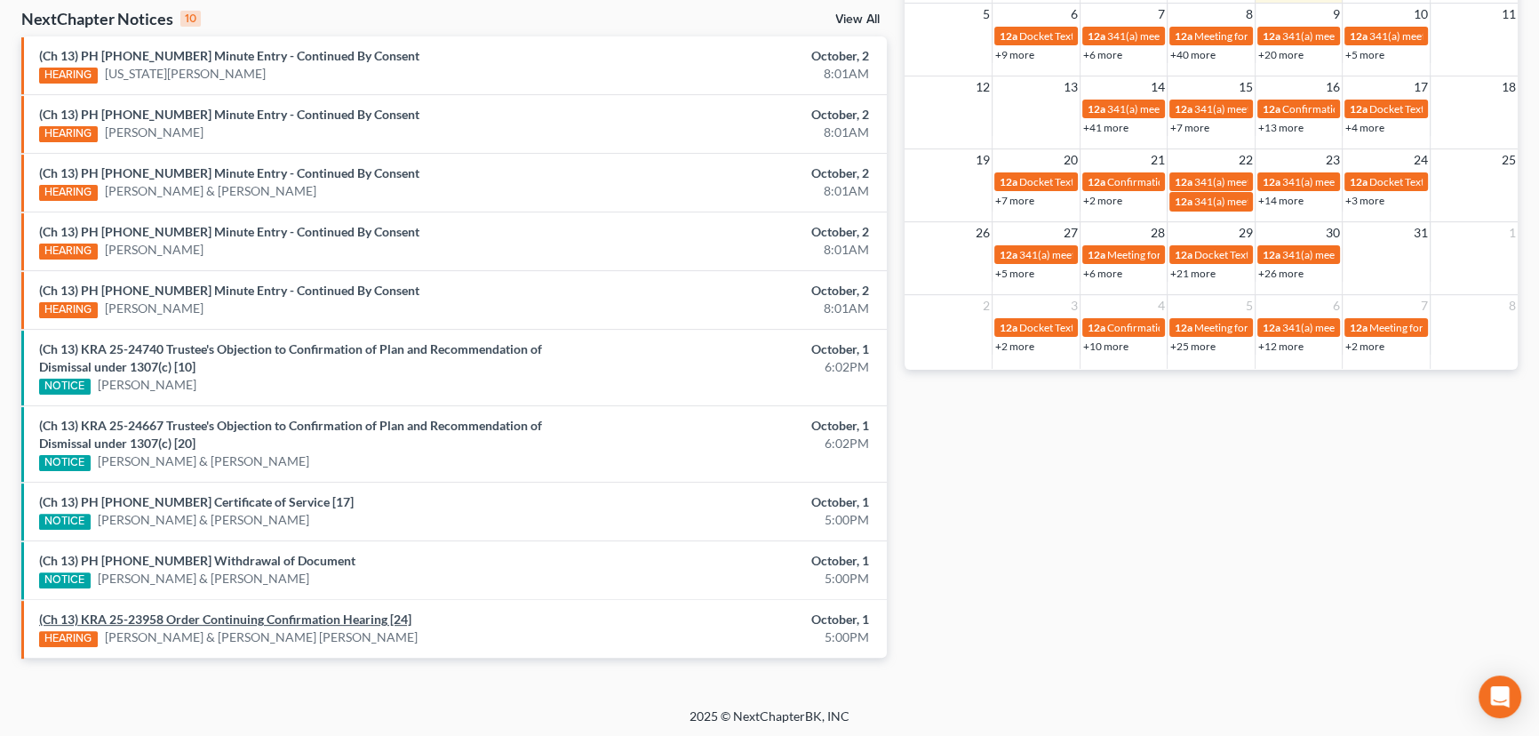
click at [277, 615] on link "(Ch 13) KRA 25-23958 Order Continuing Confirmation Hearing [24]" at bounding box center [225, 618] width 372 height 15
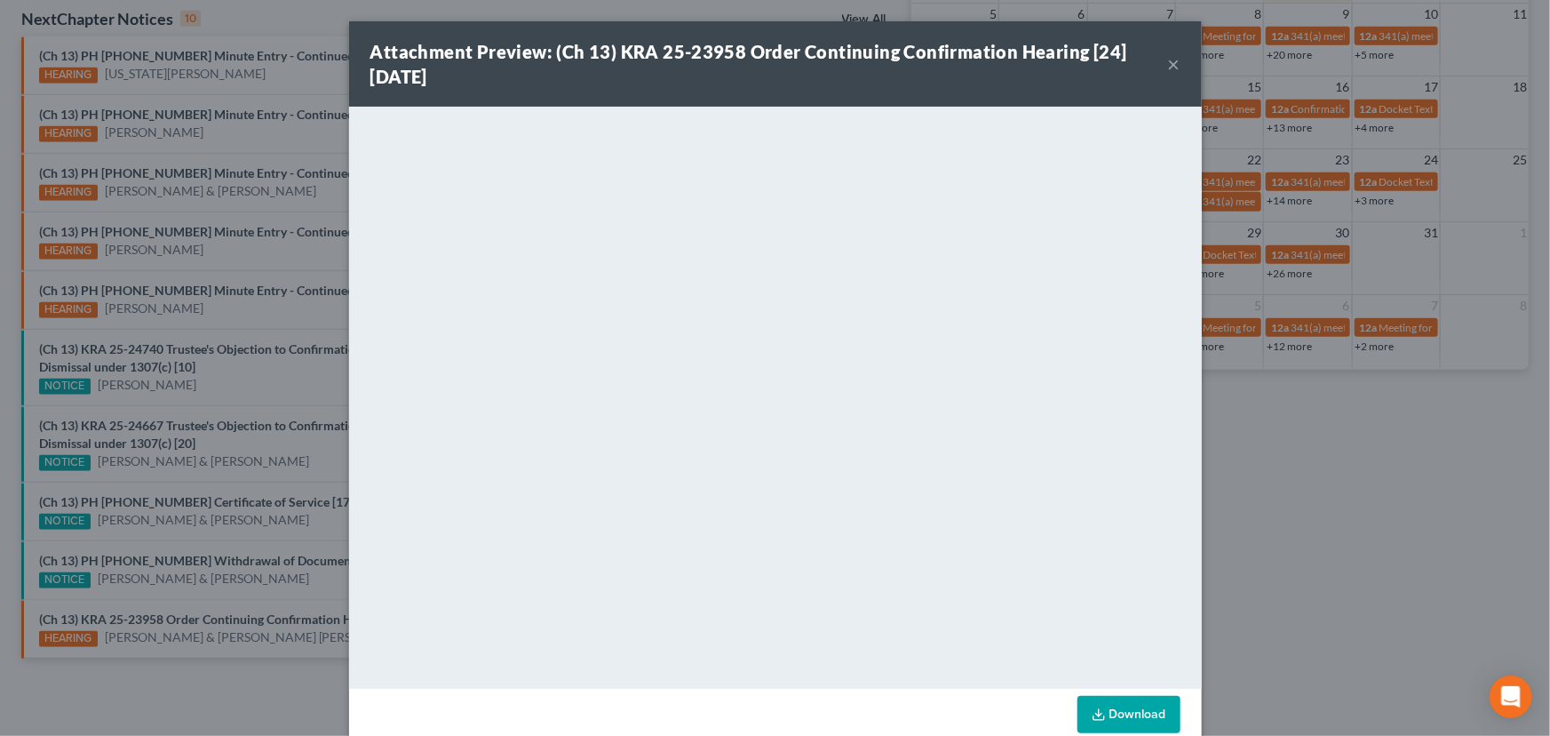
click at [283, 574] on div "Attachment Preview: (Ch 13) KRA 25-23958 Order Continuing Confirmation Hearing …" at bounding box center [775, 368] width 1550 height 736
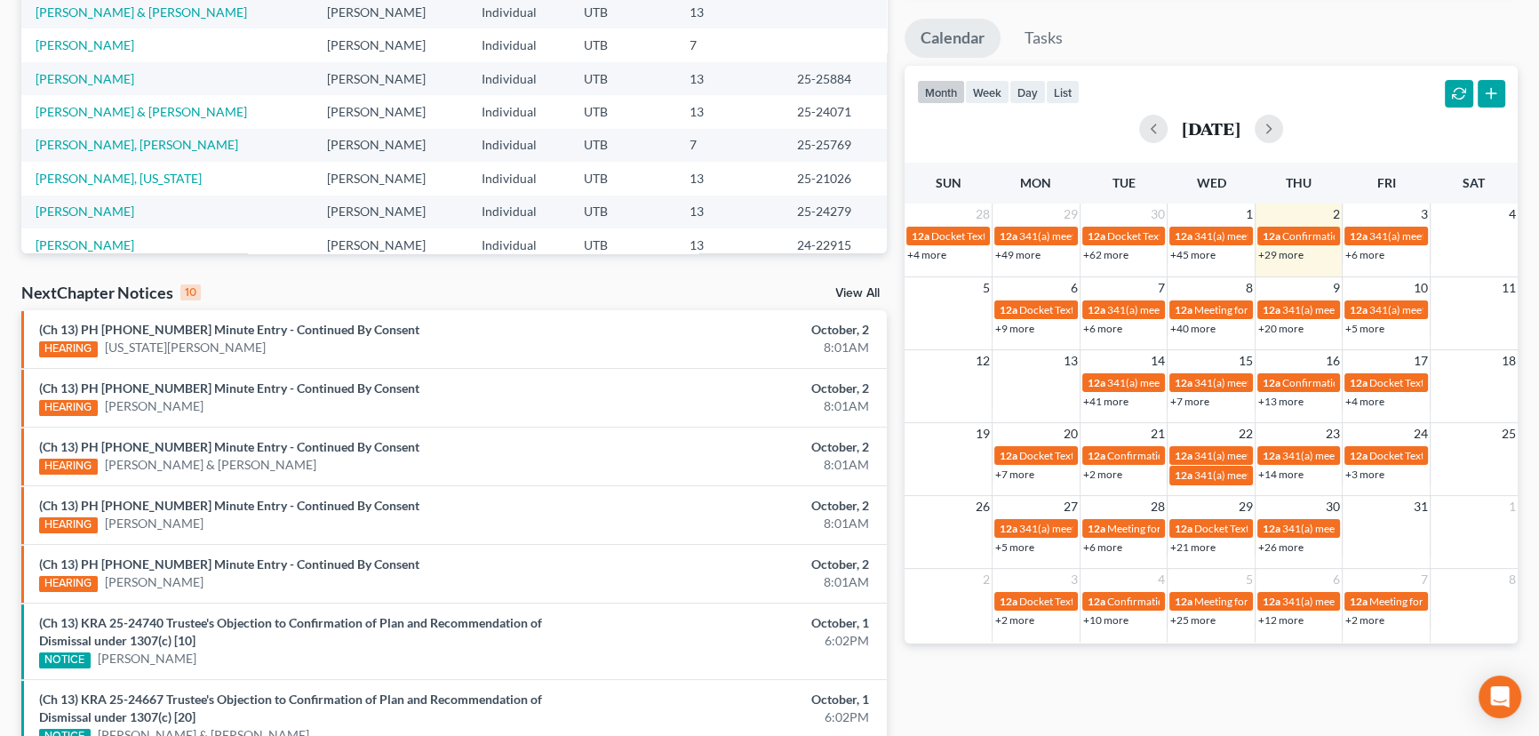
scroll to position [575, 0]
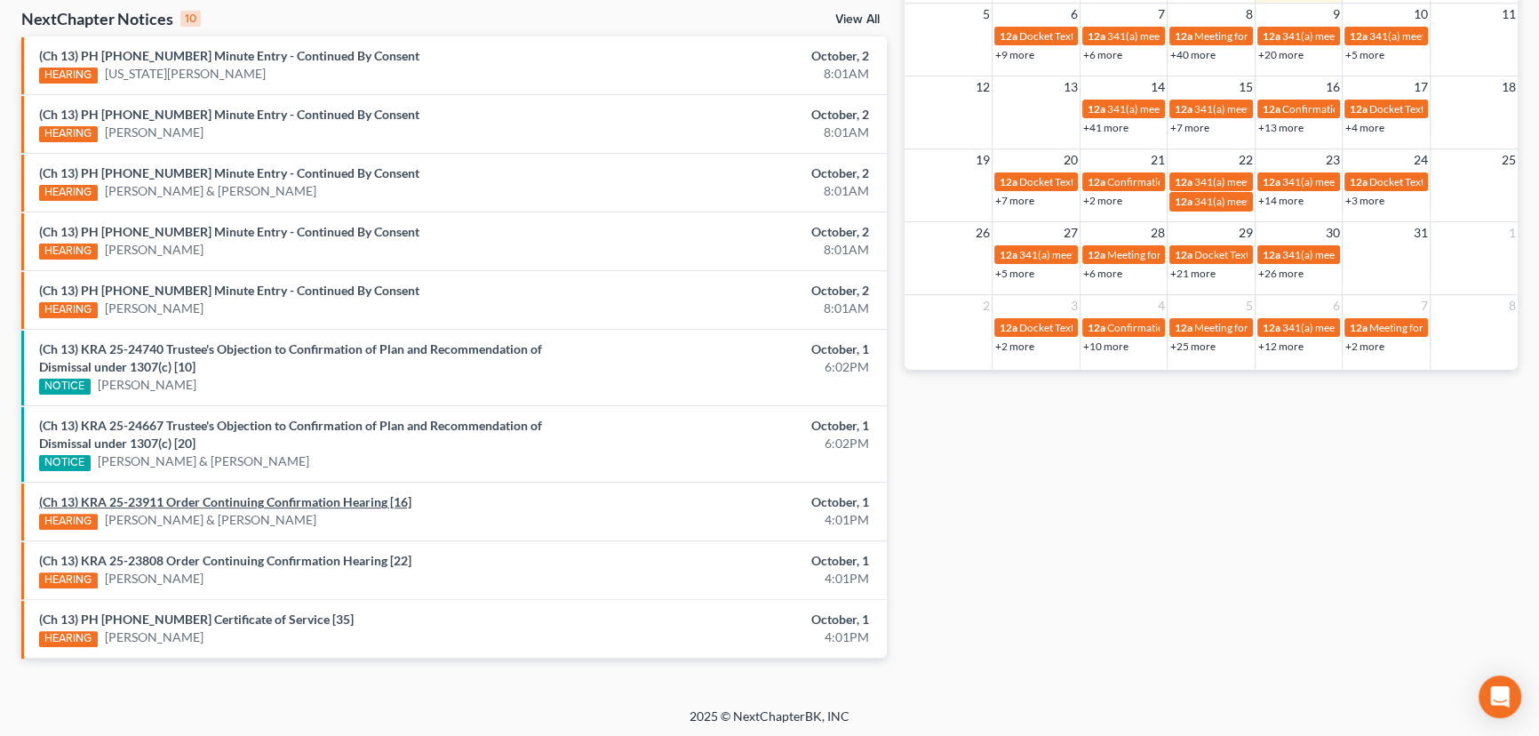
click at [285, 500] on link "(Ch 13) KRA 25-23911 Order Continuing Confirmation Hearing [16]" at bounding box center [225, 501] width 372 height 15
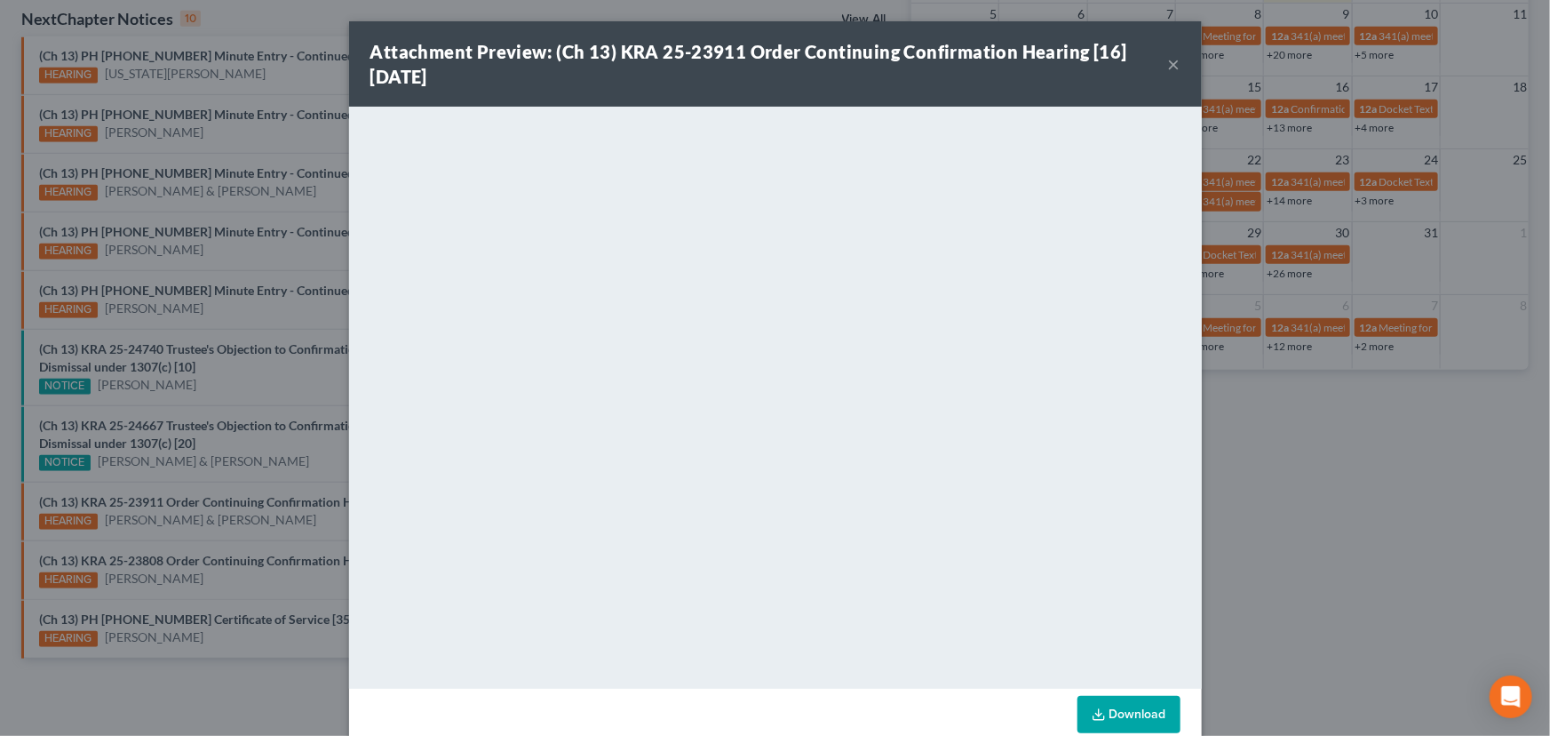
click at [195, 535] on div "Attachment Preview: (Ch 13) KRA 25-23911 Order Continuing Confirmation Hearing …" at bounding box center [775, 368] width 1550 height 736
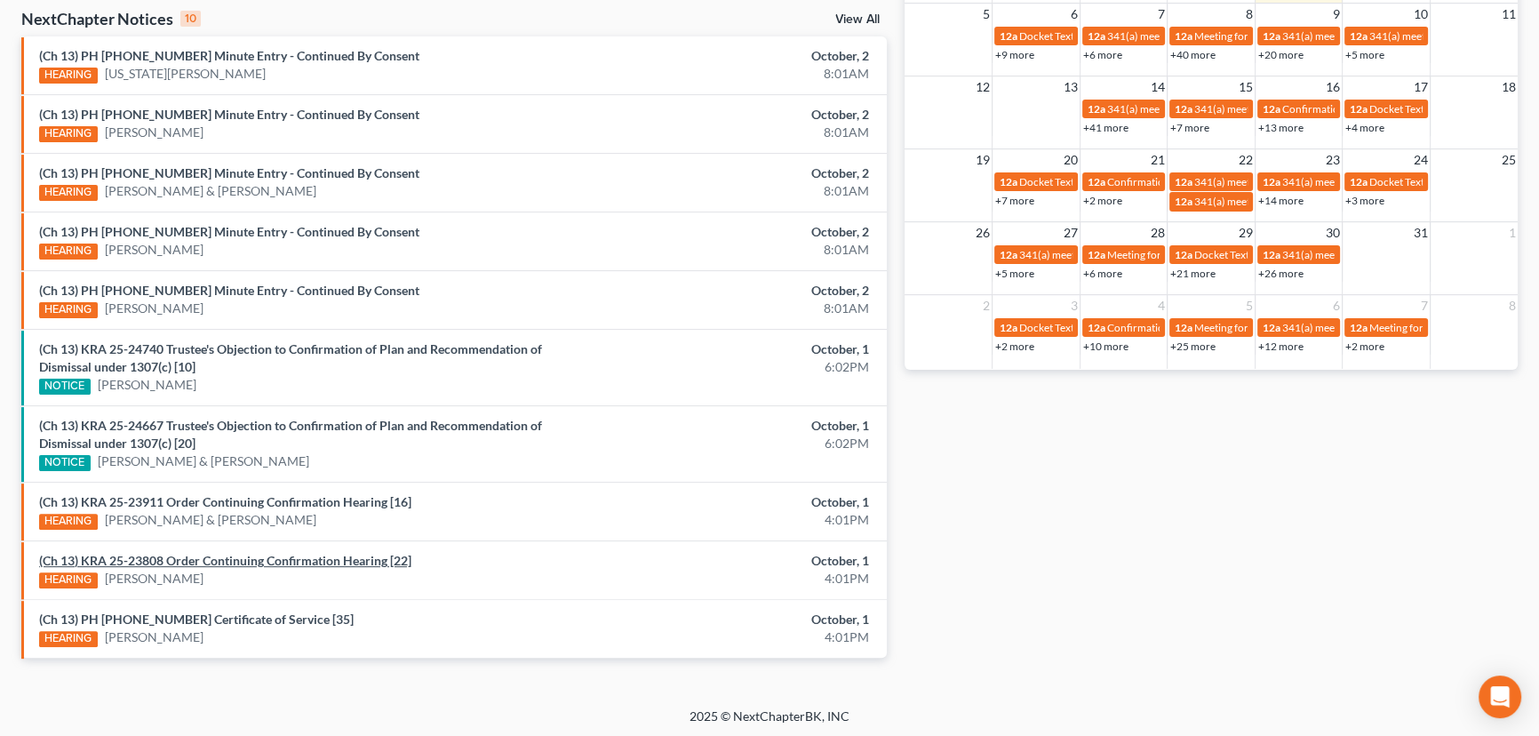
click at [203, 557] on link "(Ch 13) KRA 25-23808 Order Continuing Confirmation Hearing [22]" at bounding box center [225, 560] width 372 height 15
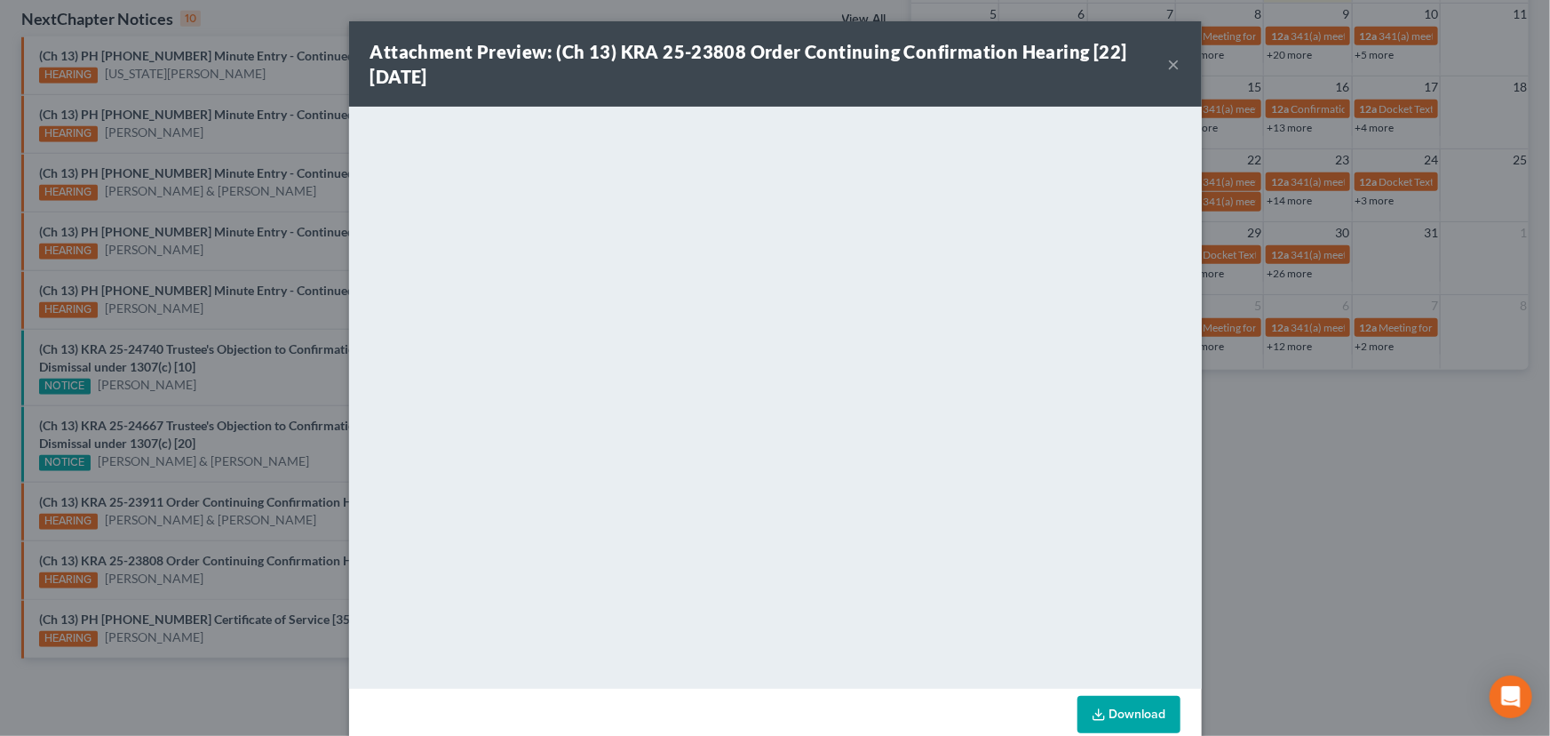
click at [201, 593] on div "Attachment Preview: (Ch 13) KRA 25-23808 Order Continuing Confirmation Hearing …" at bounding box center [775, 368] width 1550 height 736
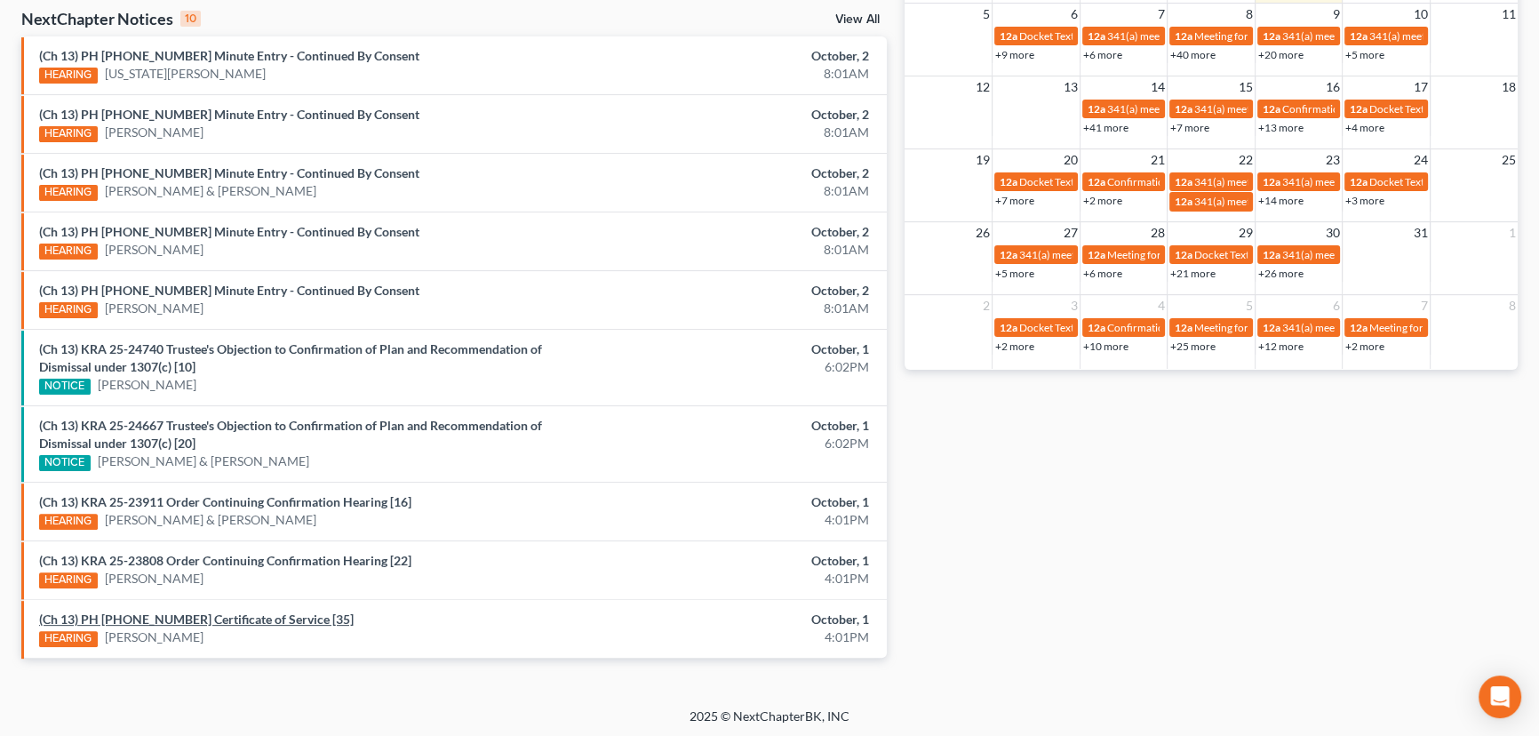
click at [203, 616] on link "(Ch 13) PH [PHONE_NUMBER] Certificate of Service [35]" at bounding box center [196, 618] width 315 height 15
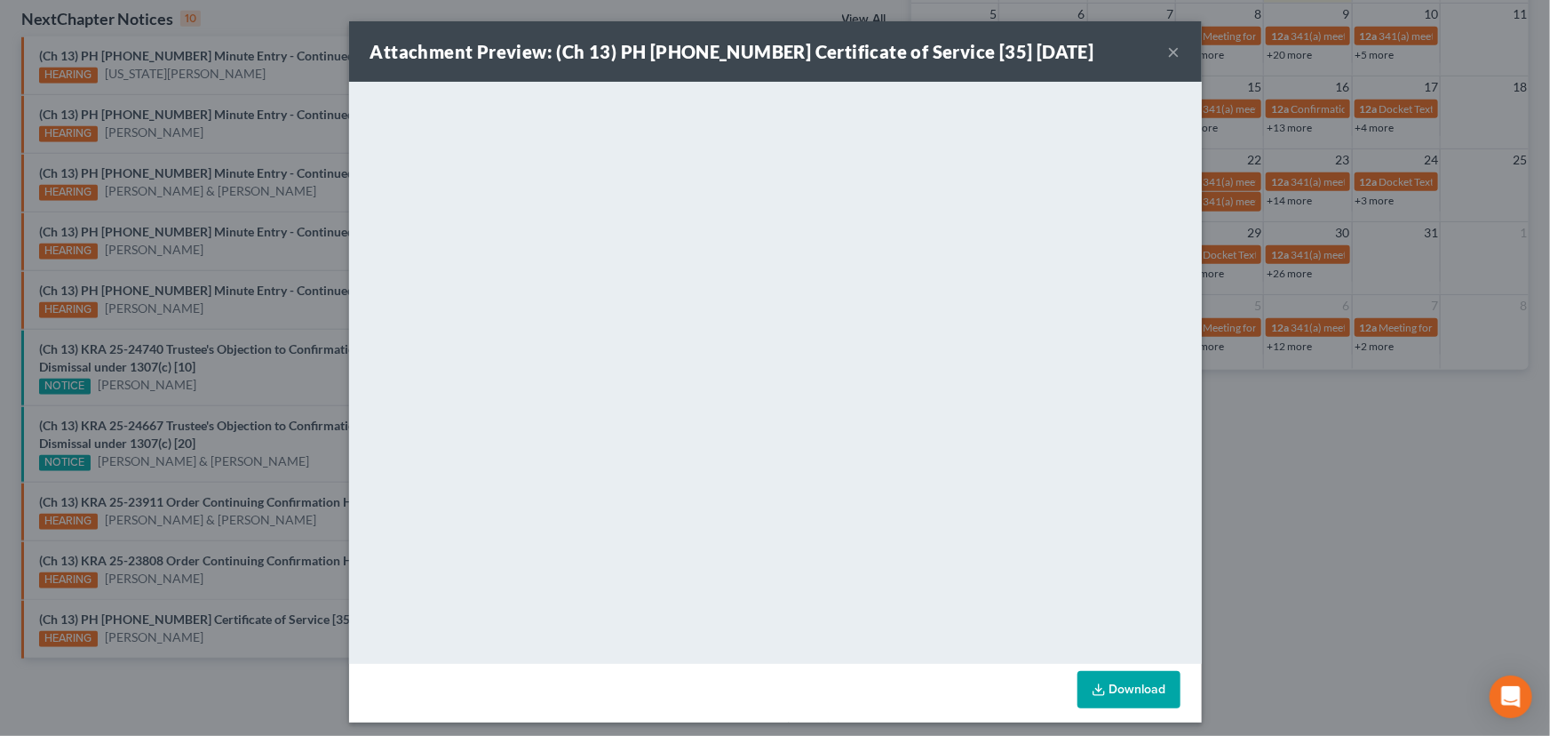
click at [191, 590] on div "Attachment Preview: (Ch 13) PH [PHONE_NUMBER] Certificate of Service [35] [DATE…" at bounding box center [775, 368] width 1550 height 736
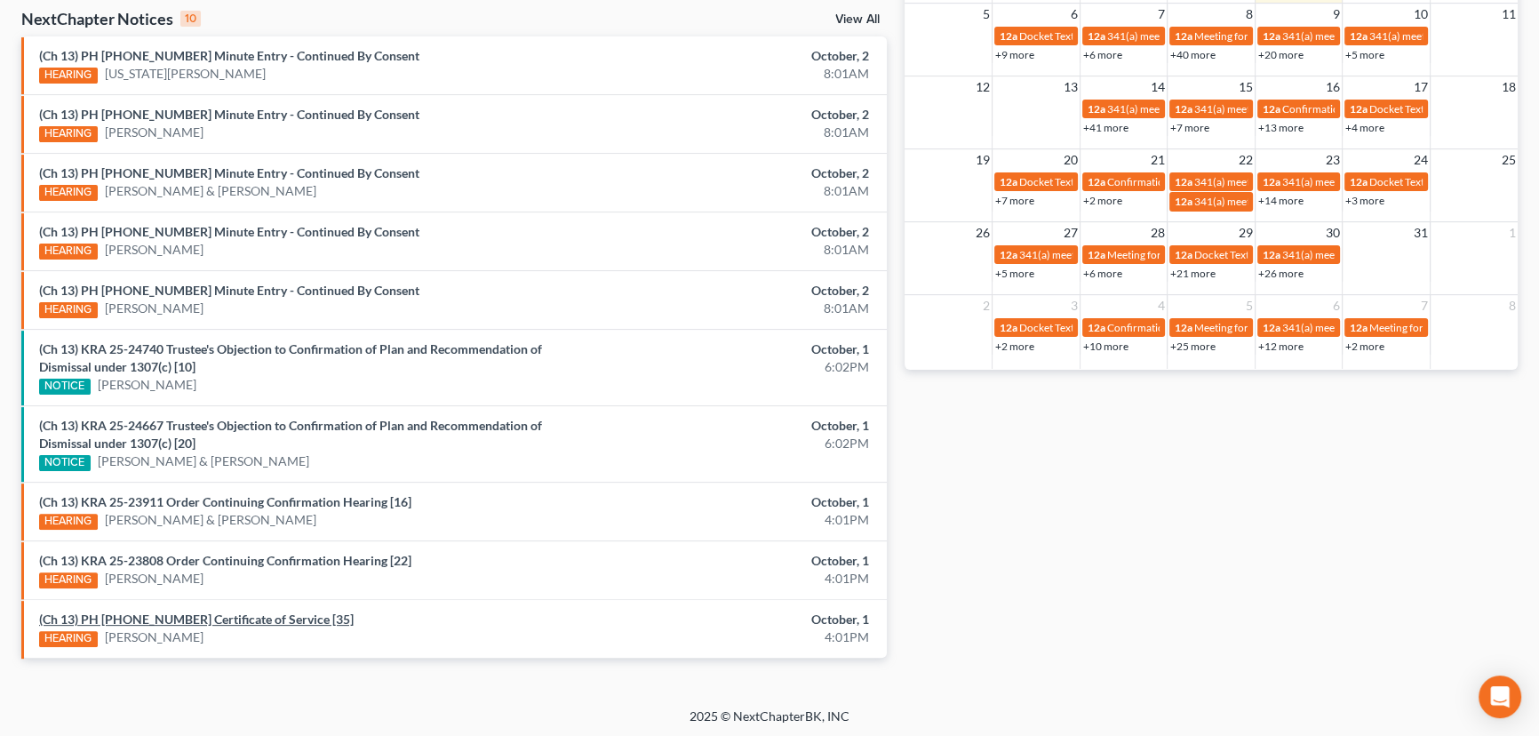
click at [211, 615] on link "(Ch 13) PH 24-23649 Certificate of Service [35]" at bounding box center [196, 618] width 315 height 15
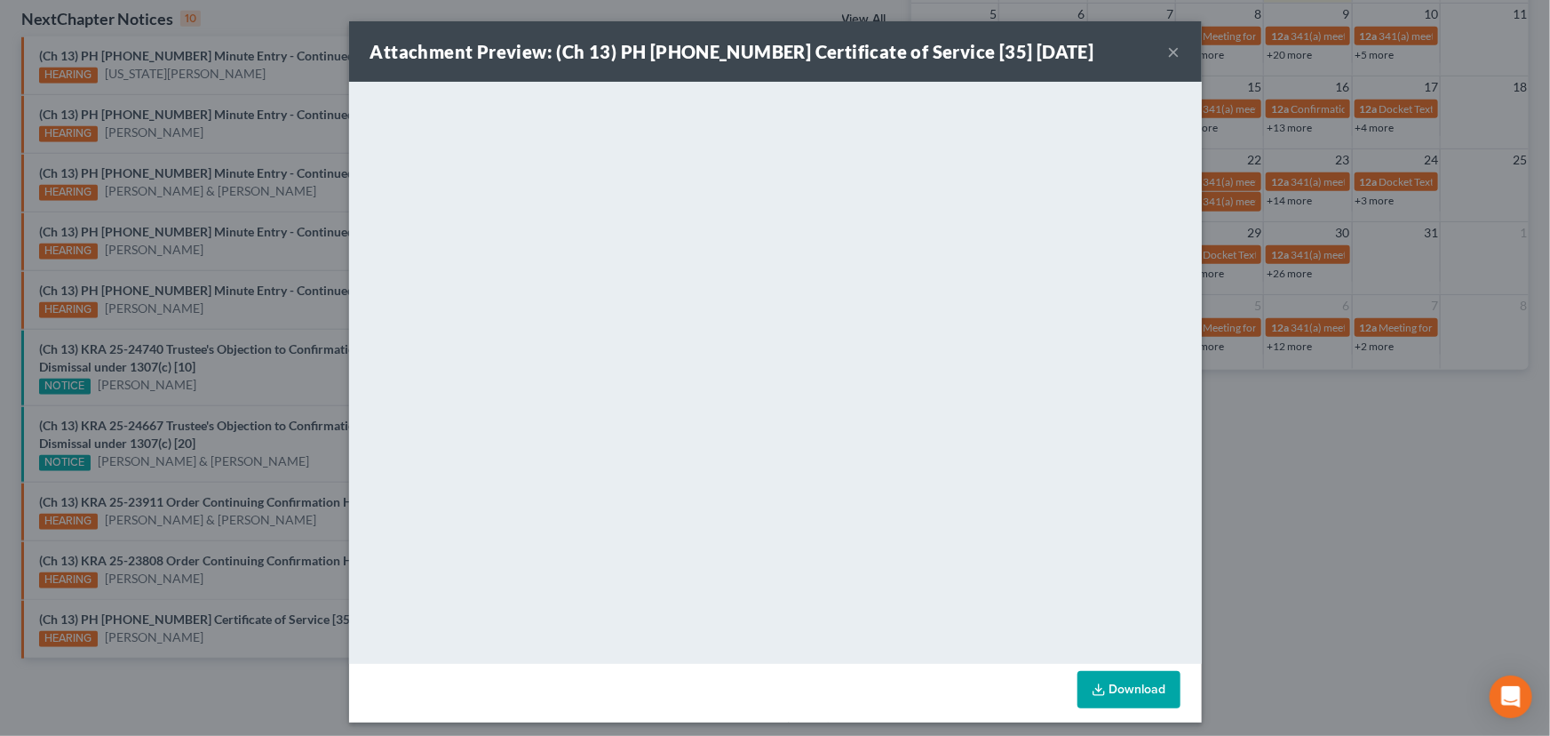
click at [214, 597] on div "Attachment Preview: (Ch 13) PH 24-23649 Certificate of Service [35] 10/01/2025 …" at bounding box center [775, 368] width 1550 height 736
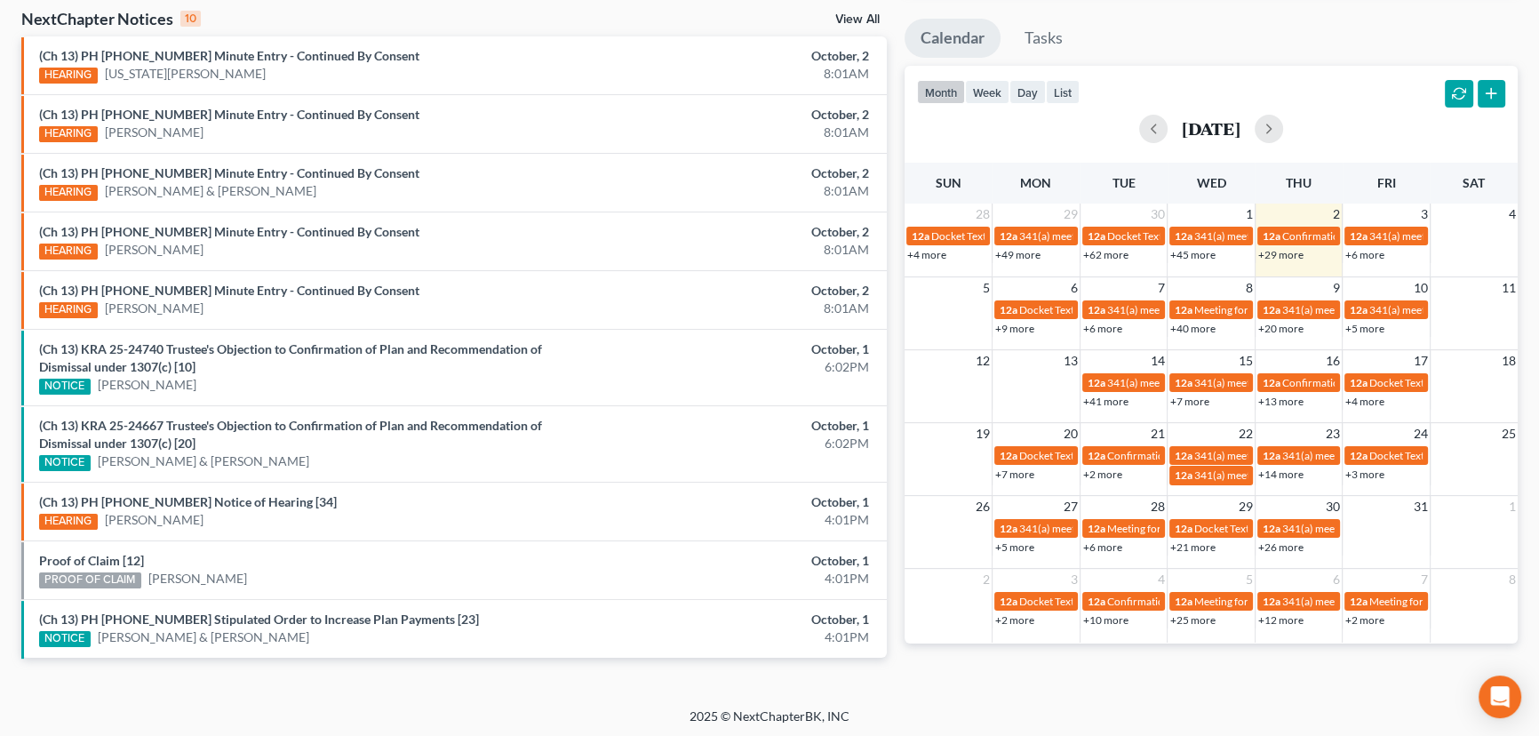
scroll to position [575, 0]
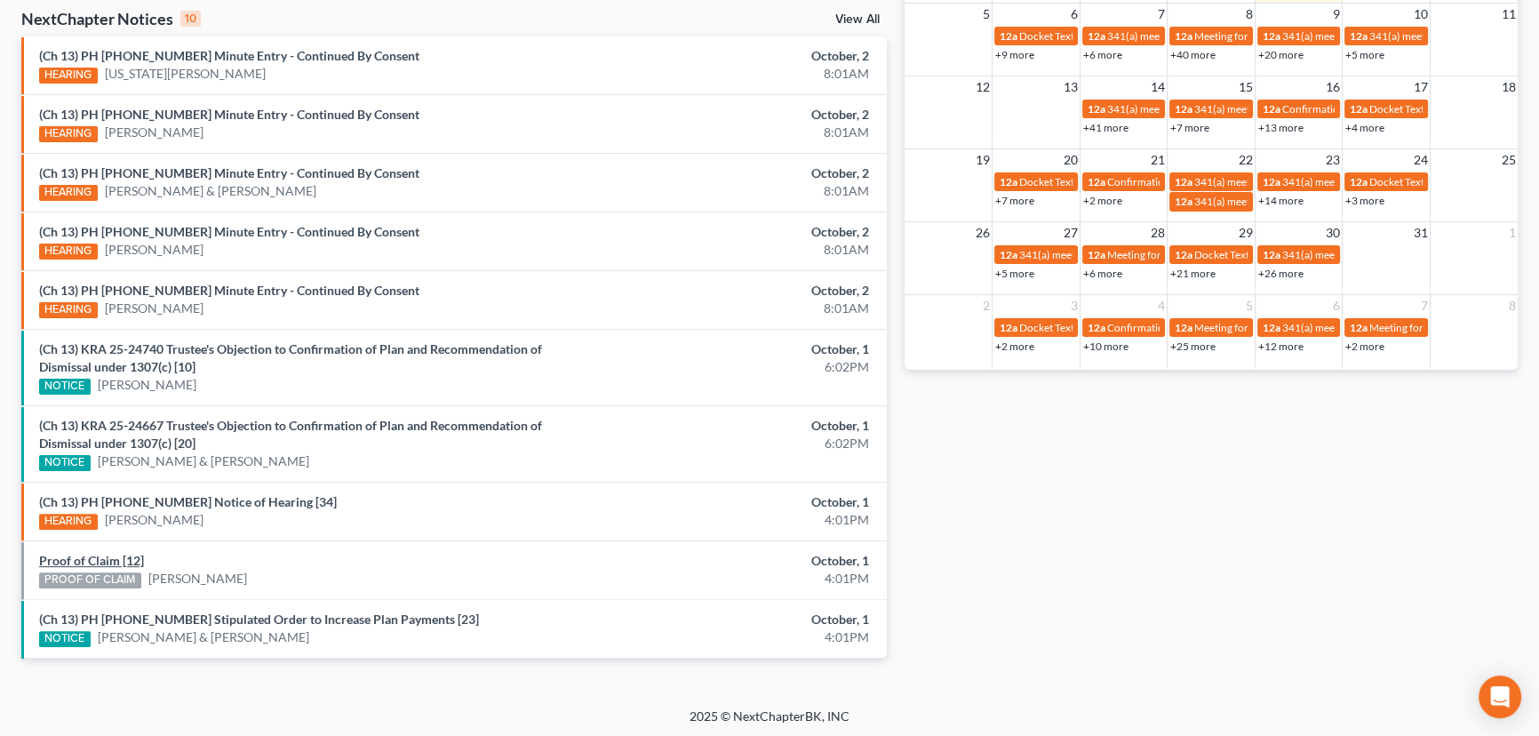
click at [114, 556] on link "Proof of Claim [12]" at bounding box center [91, 560] width 105 height 15
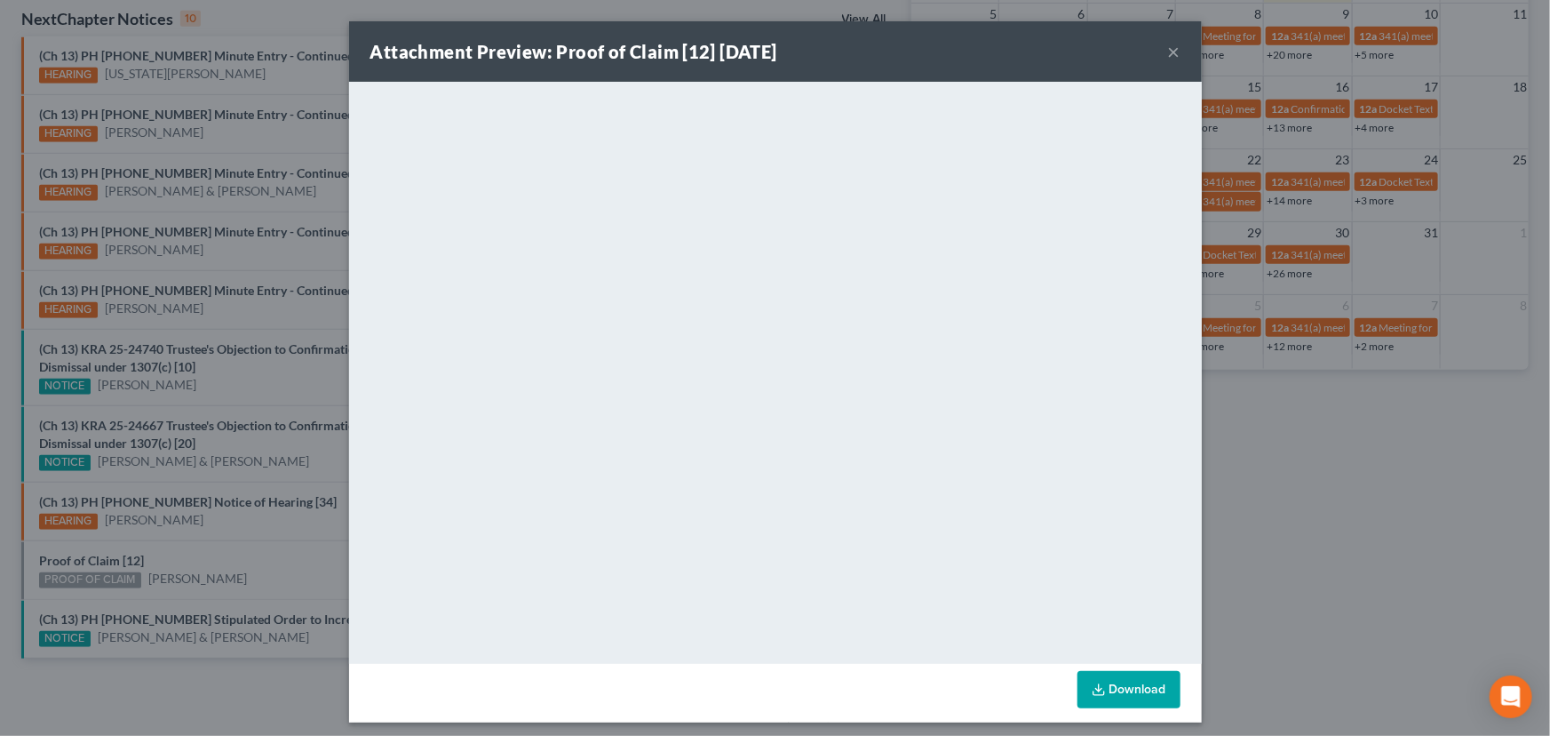
click at [258, 570] on div "Attachment Preview: Proof of Claim [12] 10/01/2025 × <object ng-attr-data='http…" at bounding box center [775, 368] width 1550 height 736
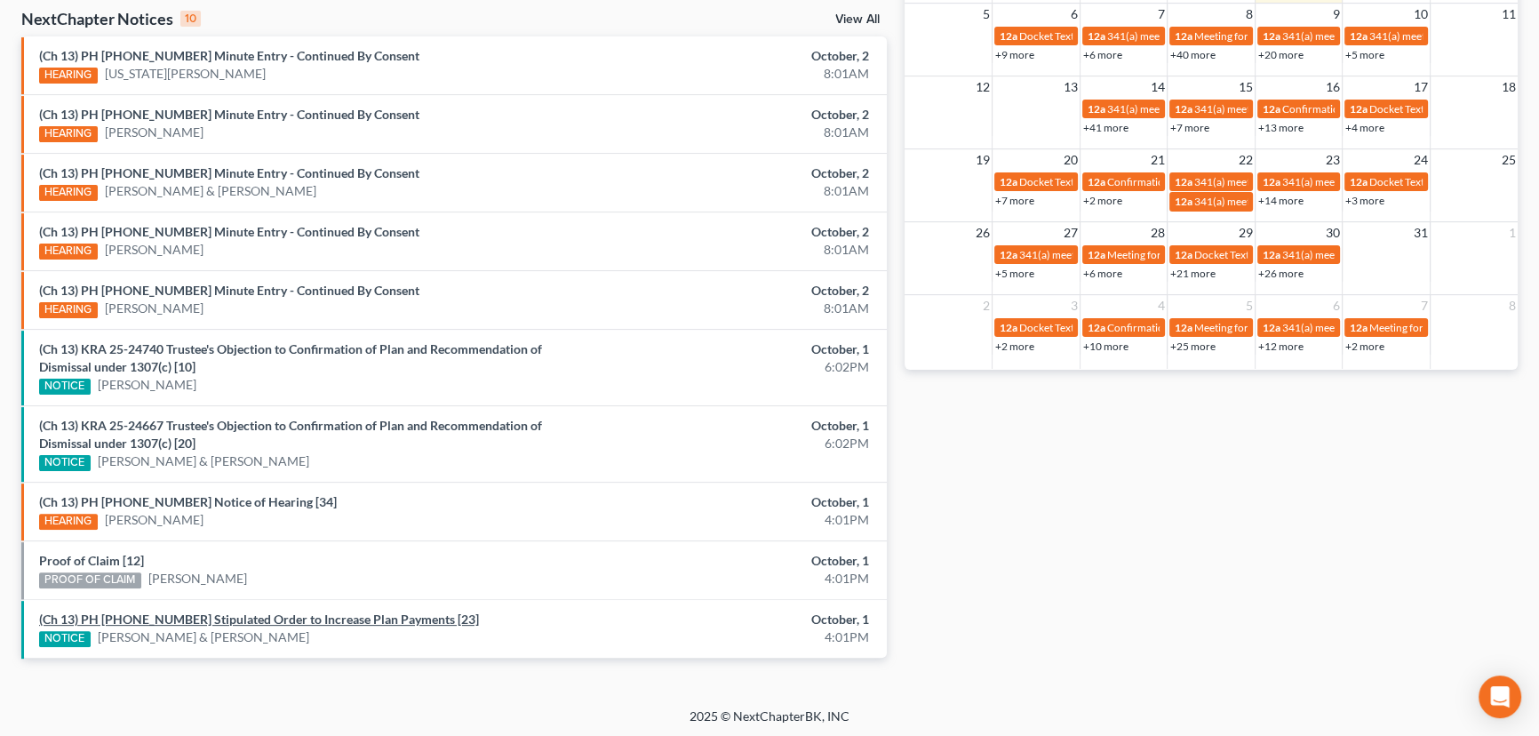
click at [283, 615] on link "(Ch 13) PH 25-20028 Stipulated Order to Increase Plan Payments [23]" at bounding box center [259, 618] width 440 height 15
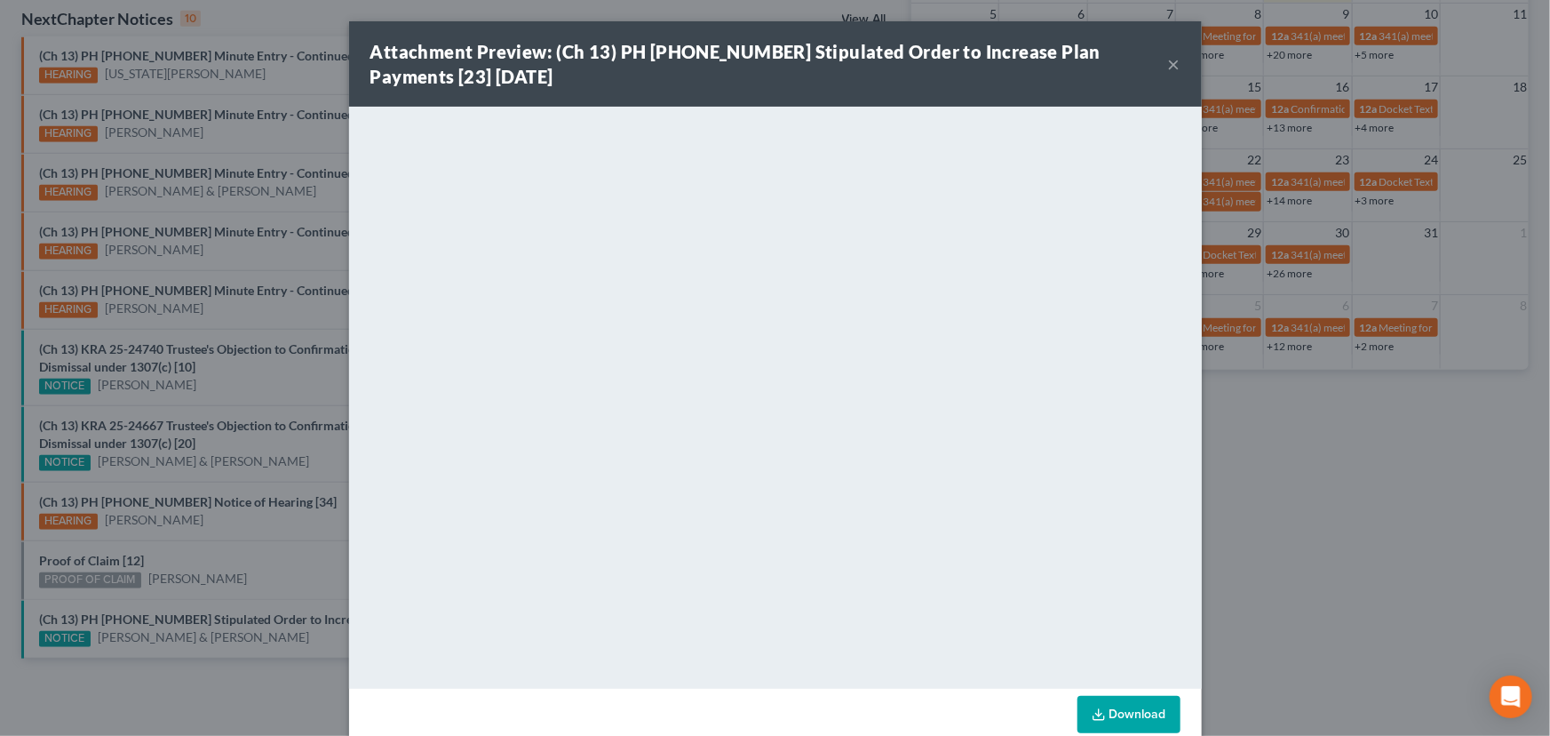
click at [283, 560] on div "Attachment Preview: (Ch 13) PH 25-20028 Stipulated Order to Increase Plan Payme…" at bounding box center [775, 368] width 1550 height 736
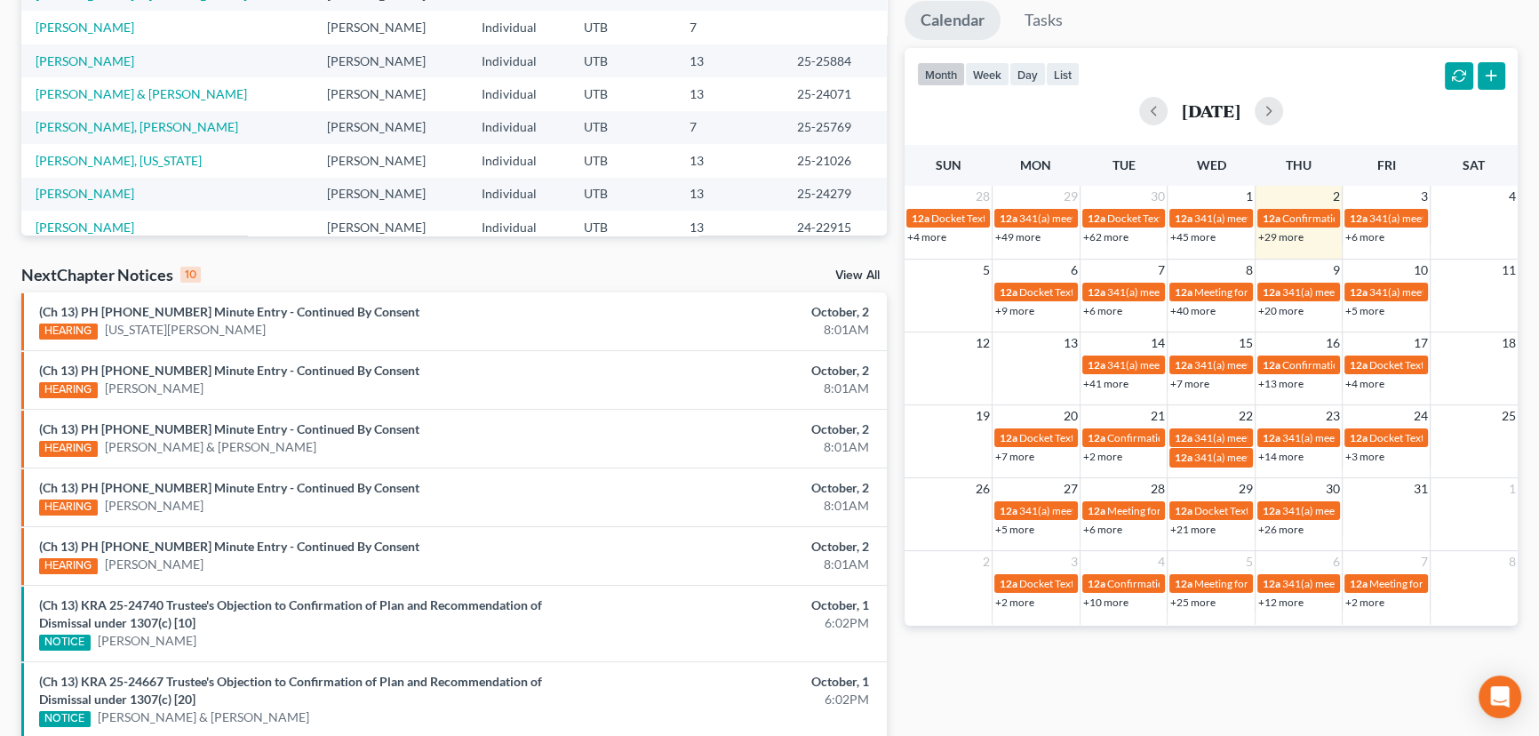
scroll to position [593, 0]
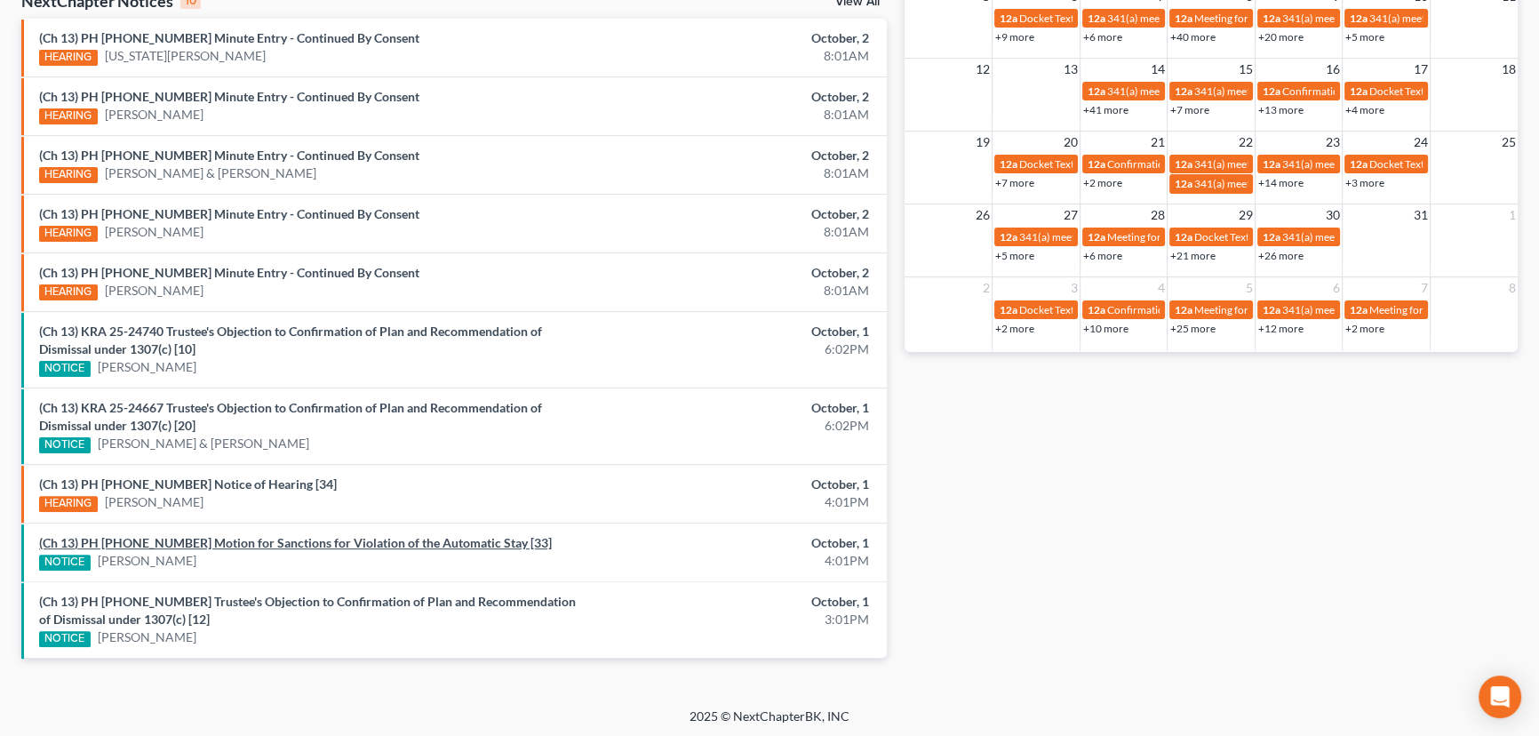
click at [257, 542] on link "(Ch 13) PH [PHONE_NUMBER] Motion for Sanctions for Violation of the Automatic S…" at bounding box center [295, 542] width 513 height 15
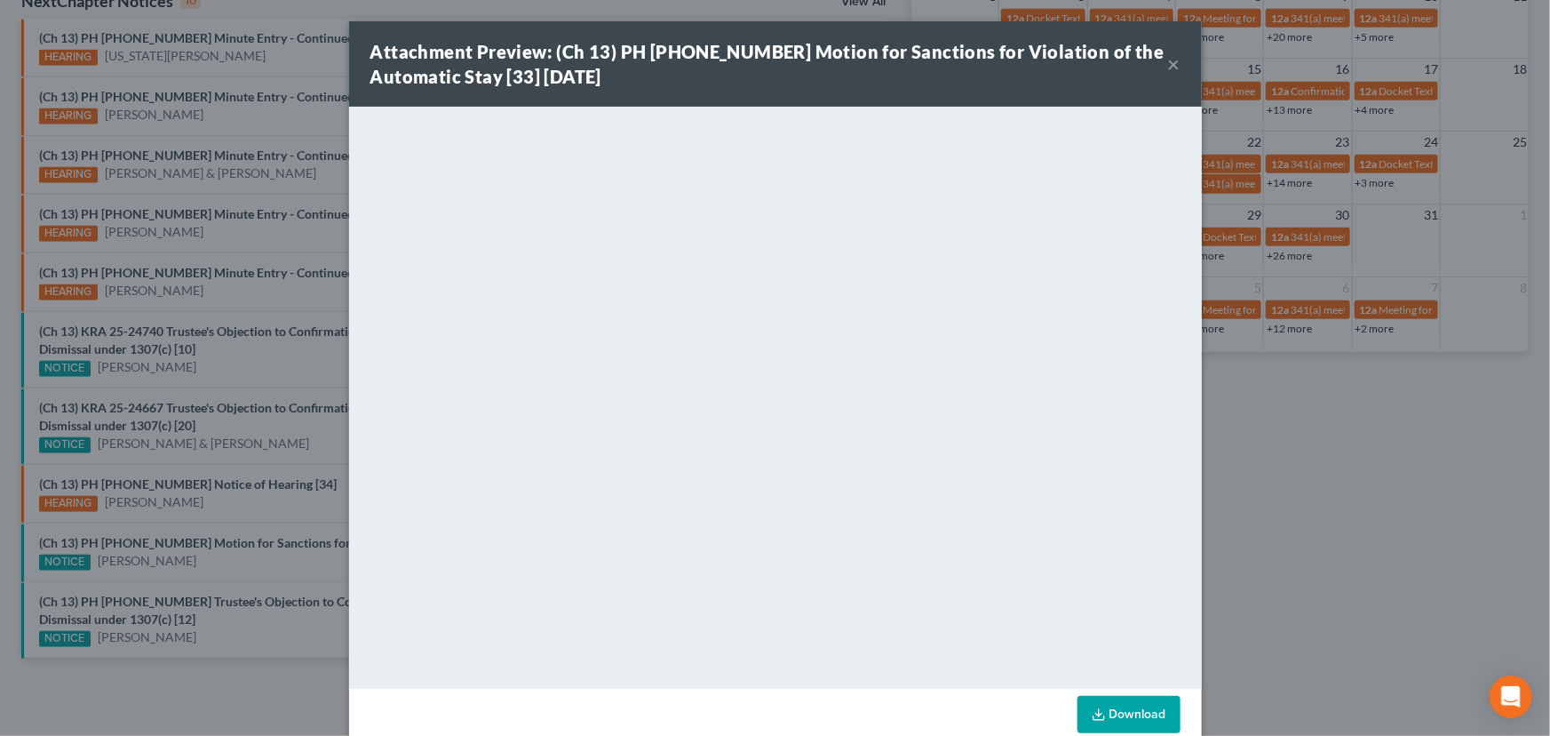
click at [1172, 64] on button "×" at bounding box center [1174, 63] width 12 height 21
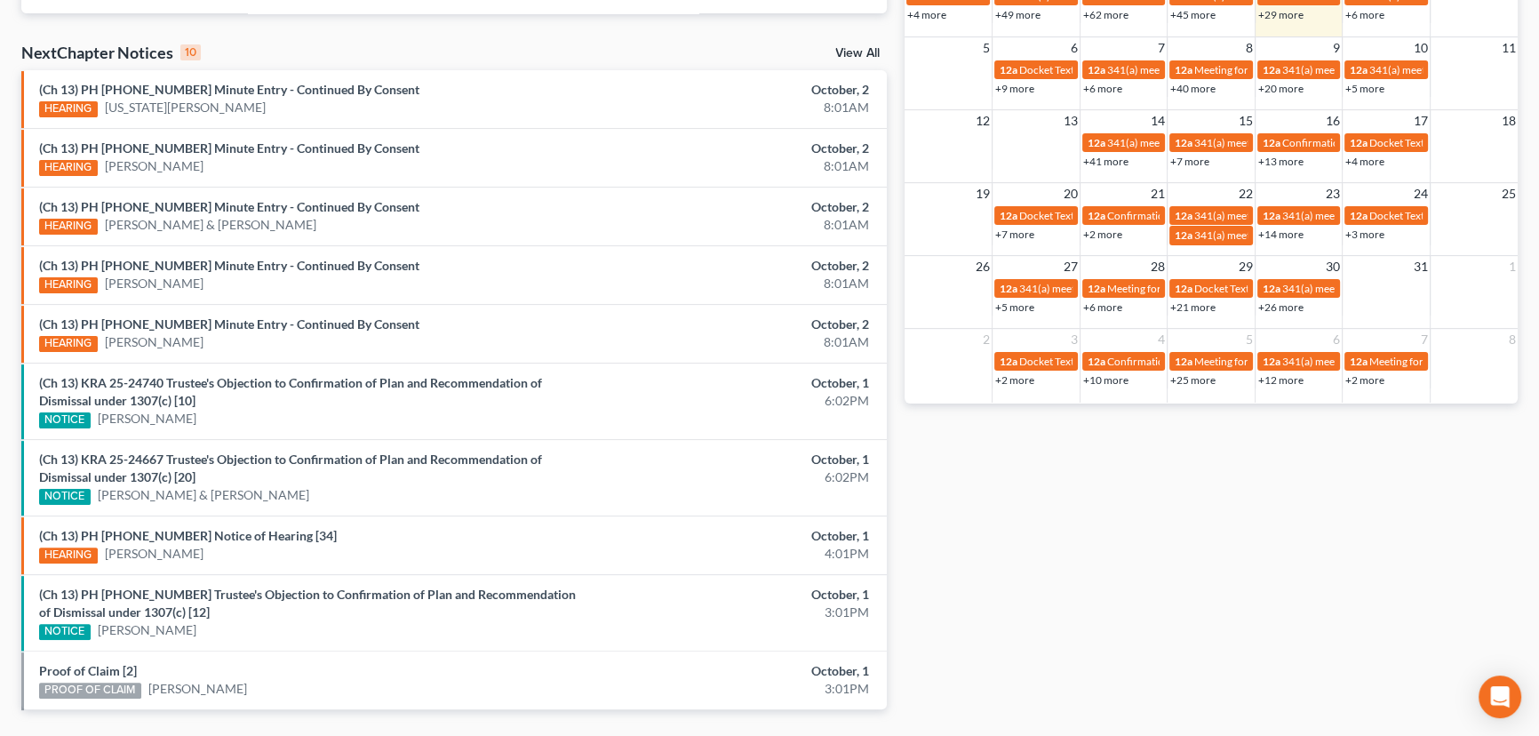
scroll to position [593, 0]
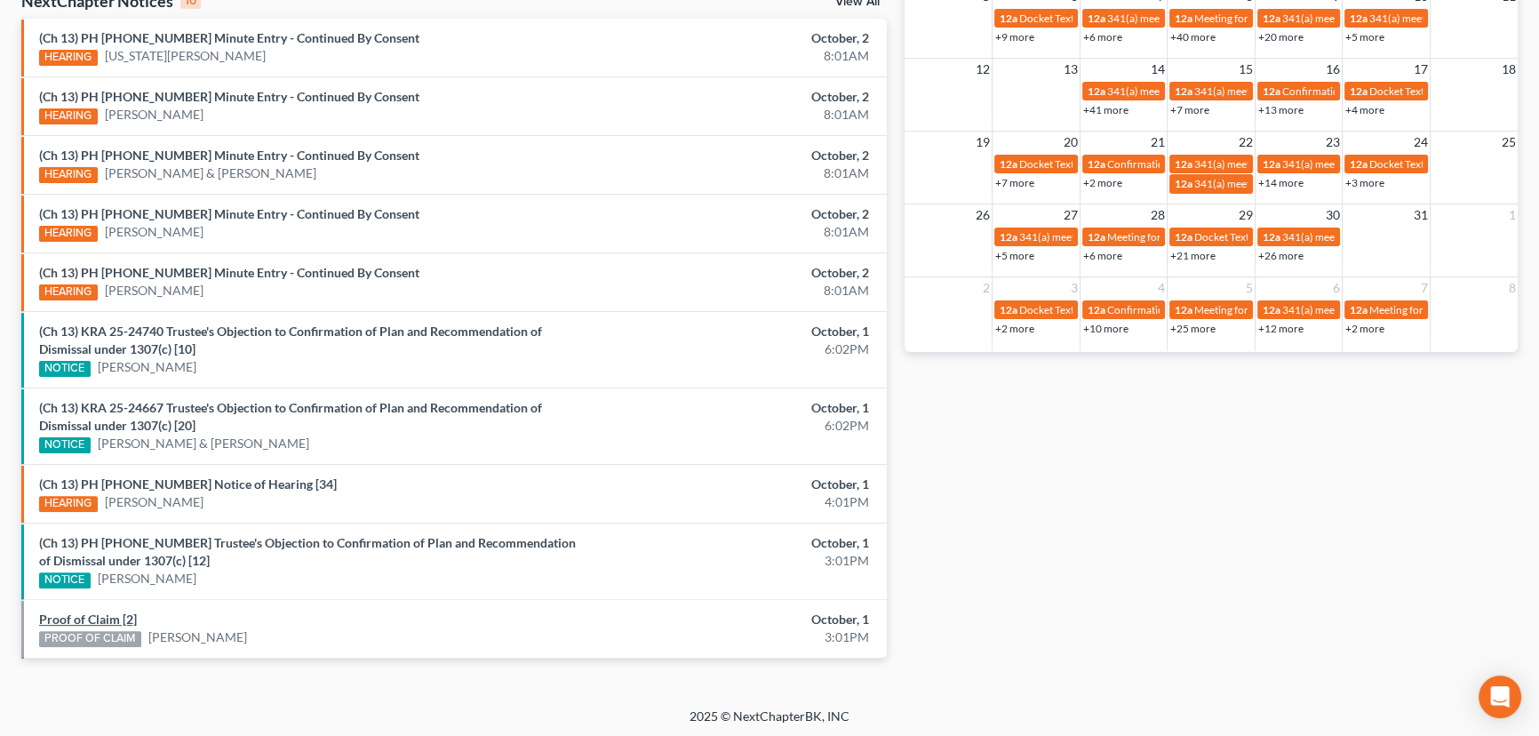
click at [115, 617] on link "Proof of Claim [2]" at bounding box center [88, 618] width 98 height 15
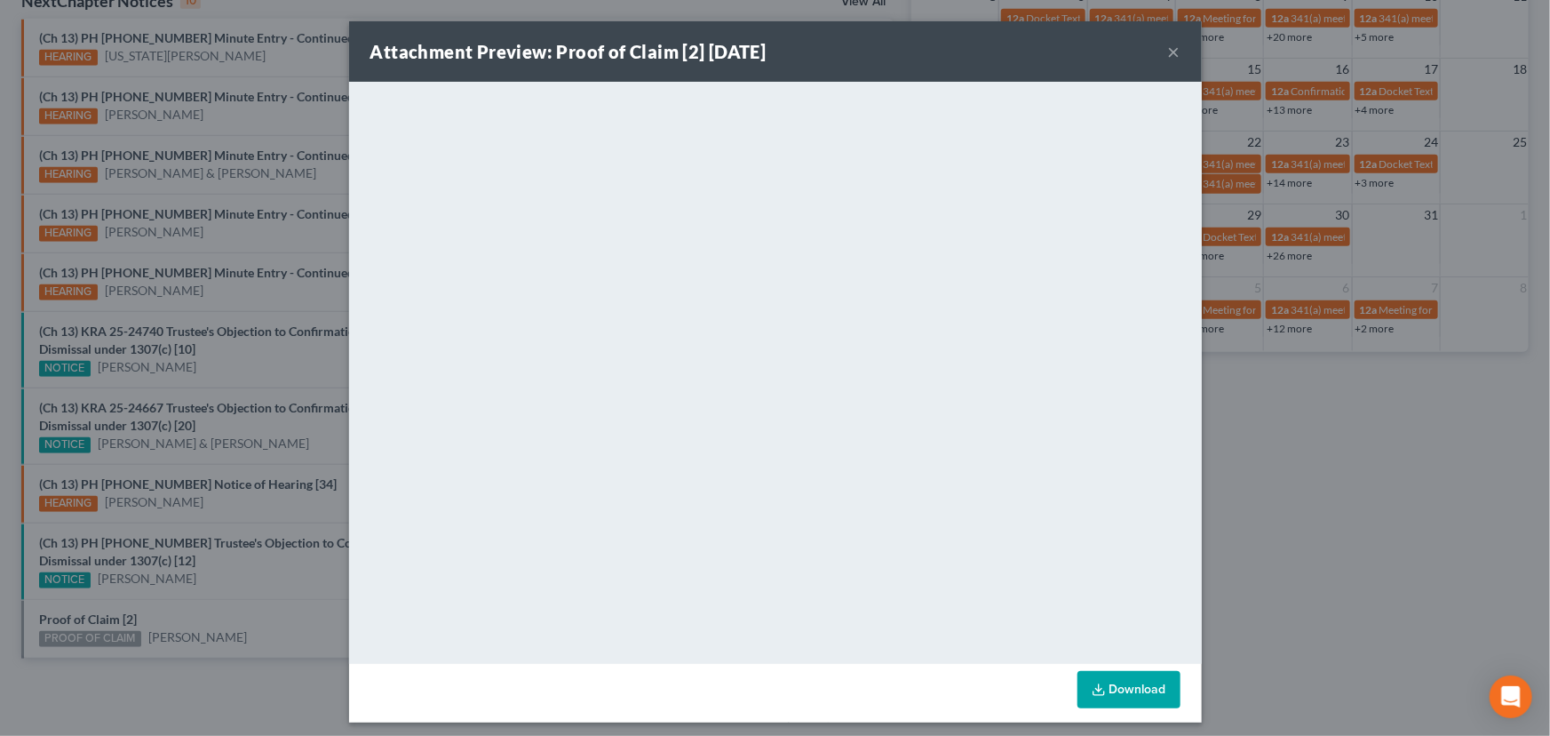
click at [249, 621] on div "Attachment Preview: Proof of Claim [2] 10/01/2025 × <object ng-attr-data='https…" at bounding box center [775, 368] width 1550 height 736
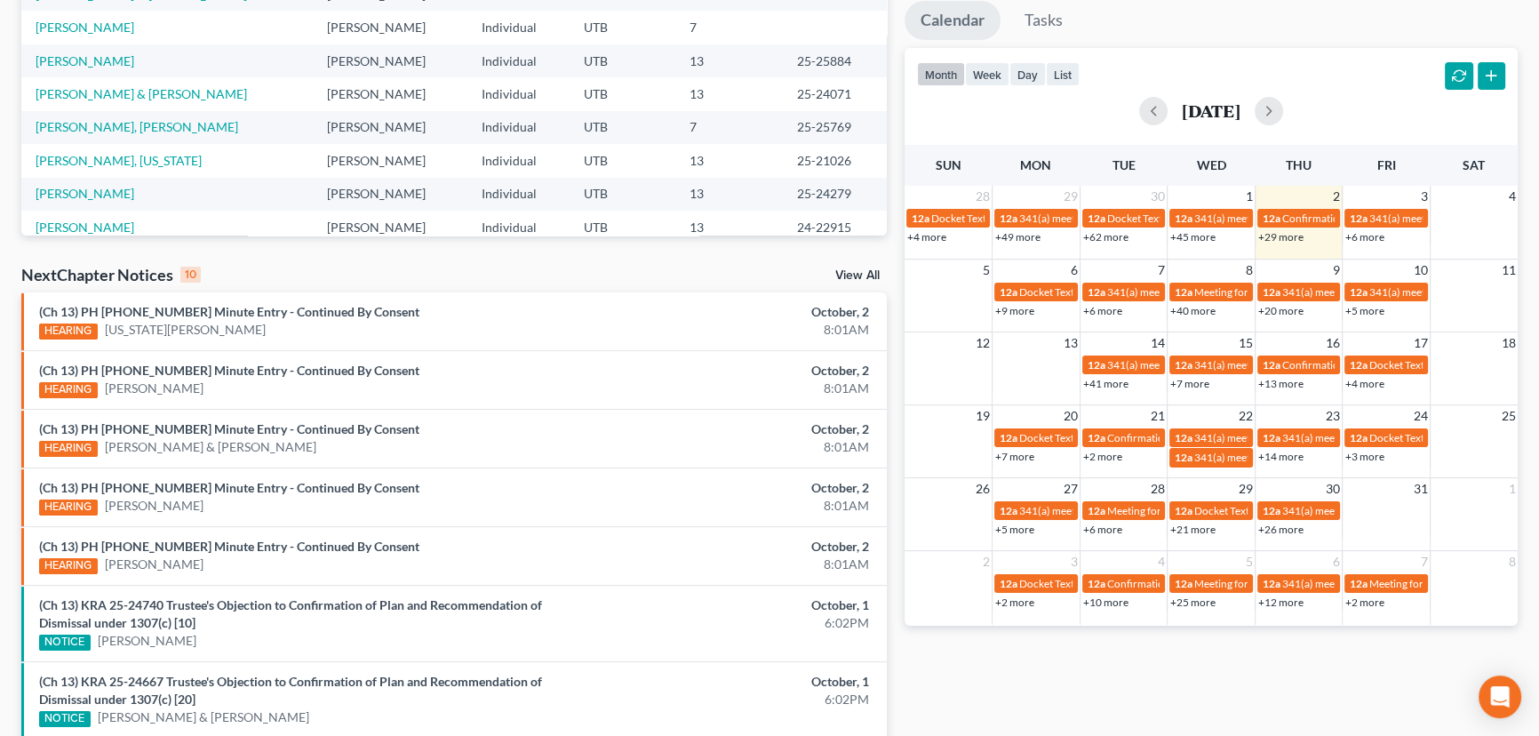
scroll to position [593, 0]
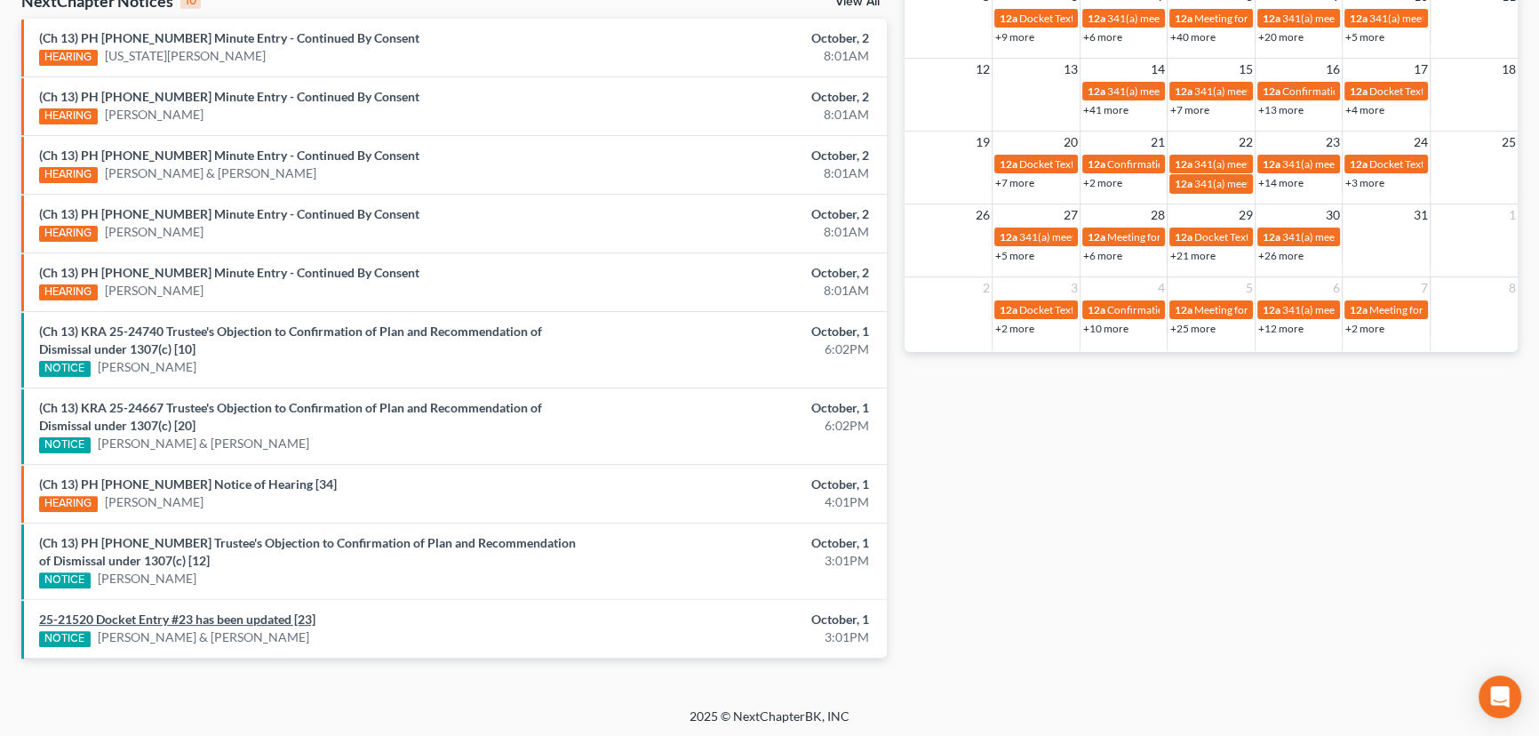
click at [248, 615] on link "25-21520 Docket Entry #23 has been updated [23]" at bounding box center [177, 618] width 276 height 15
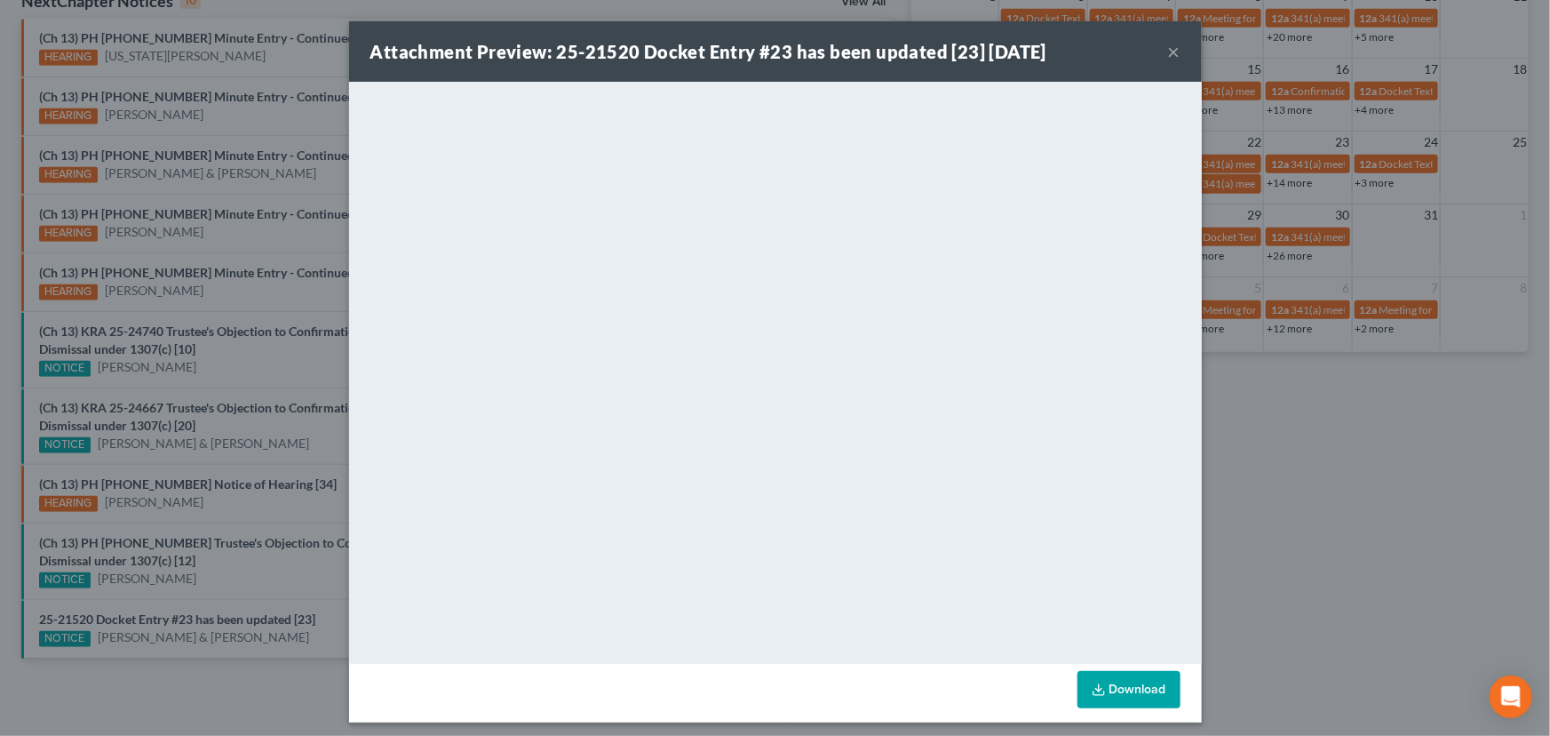
click at [301, 634] on div "Attachment Preview: 25-21520 Docket Entry #23 has been updated [23] [DATE] × Do…" at bounding box center [775, 368] width 1550 height 736
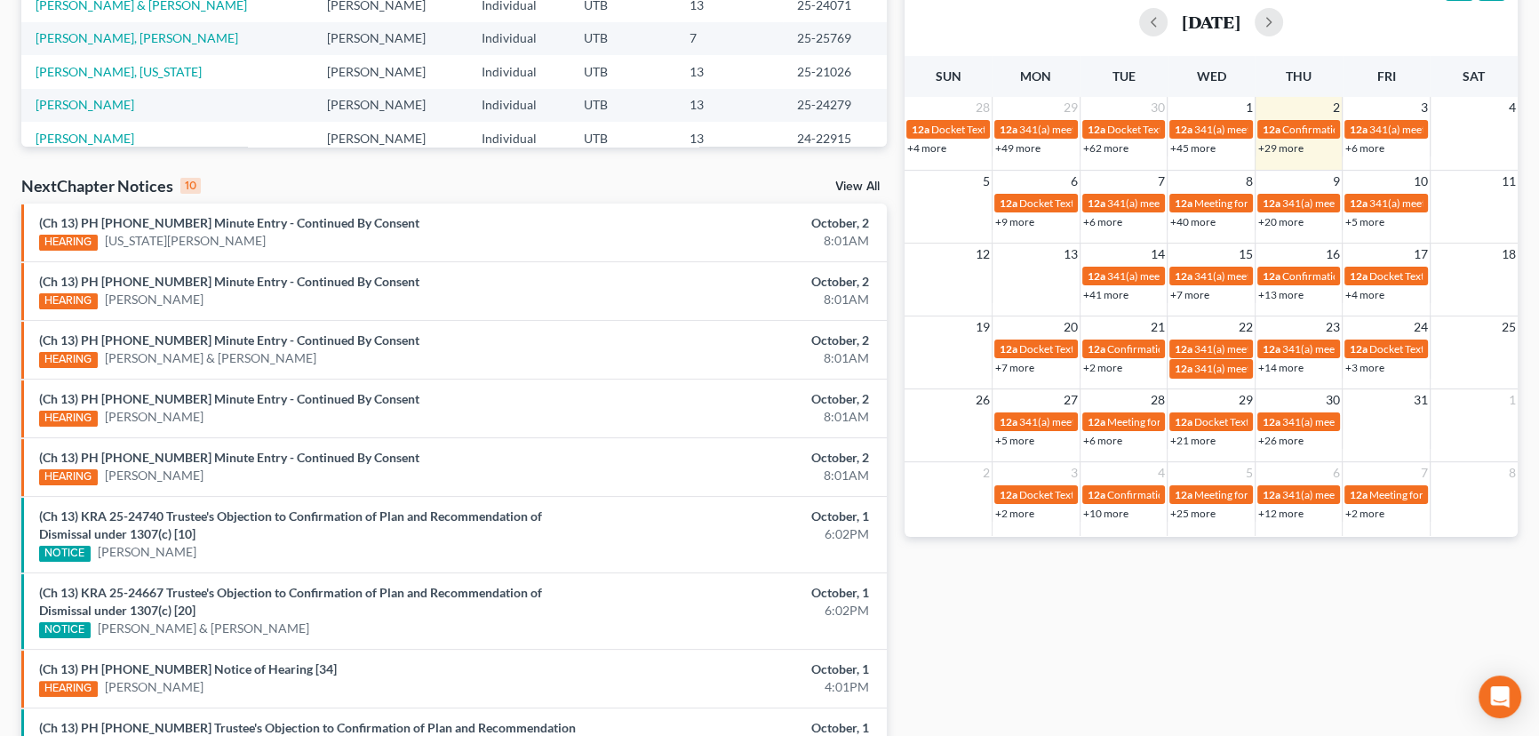
scroll to position [593, 0]
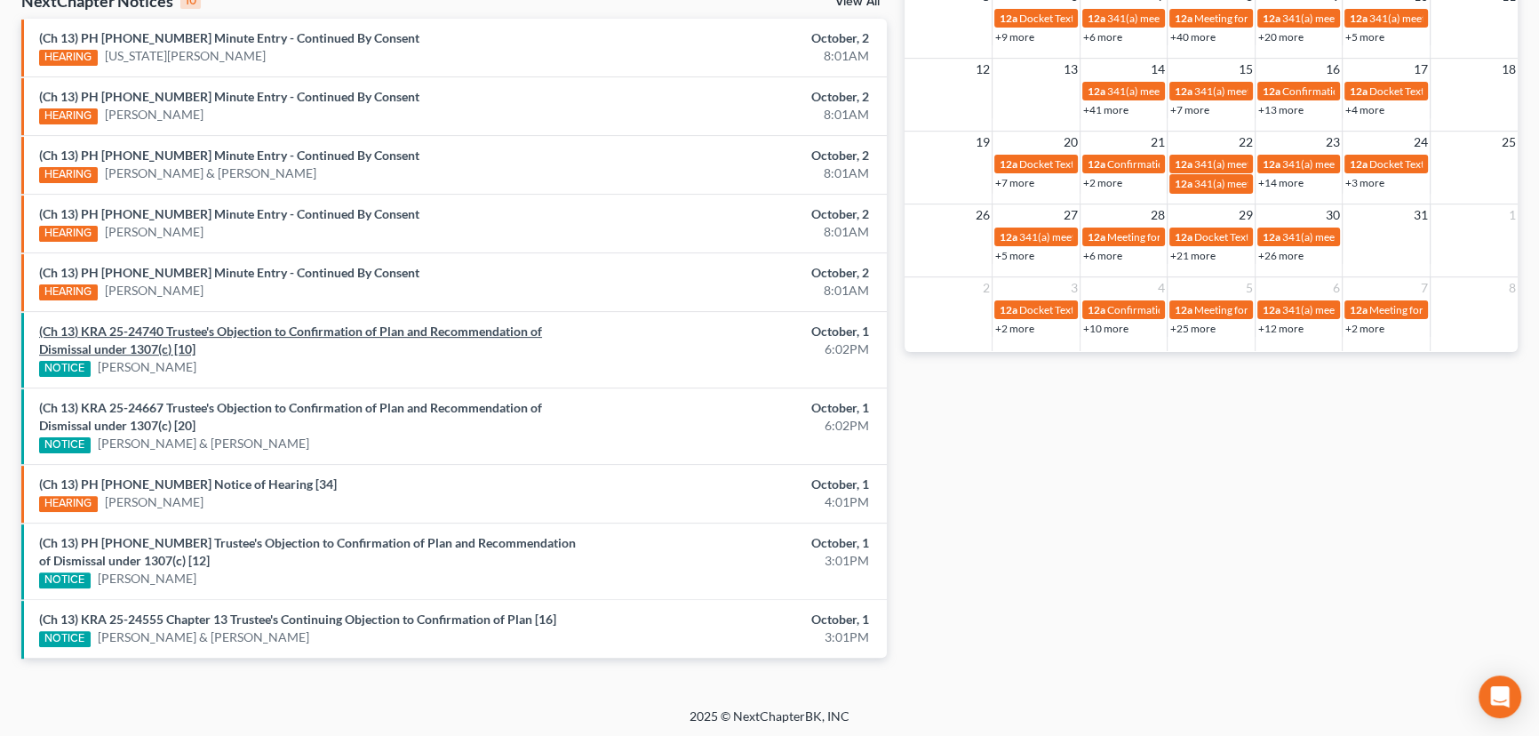
click at [362, 329] on link "(Ch 13) KRA 25-24740 Trustee's Objection to Confirmation of Plan and Recommenda…" at bounding box center [290, 339] width 503 height 33
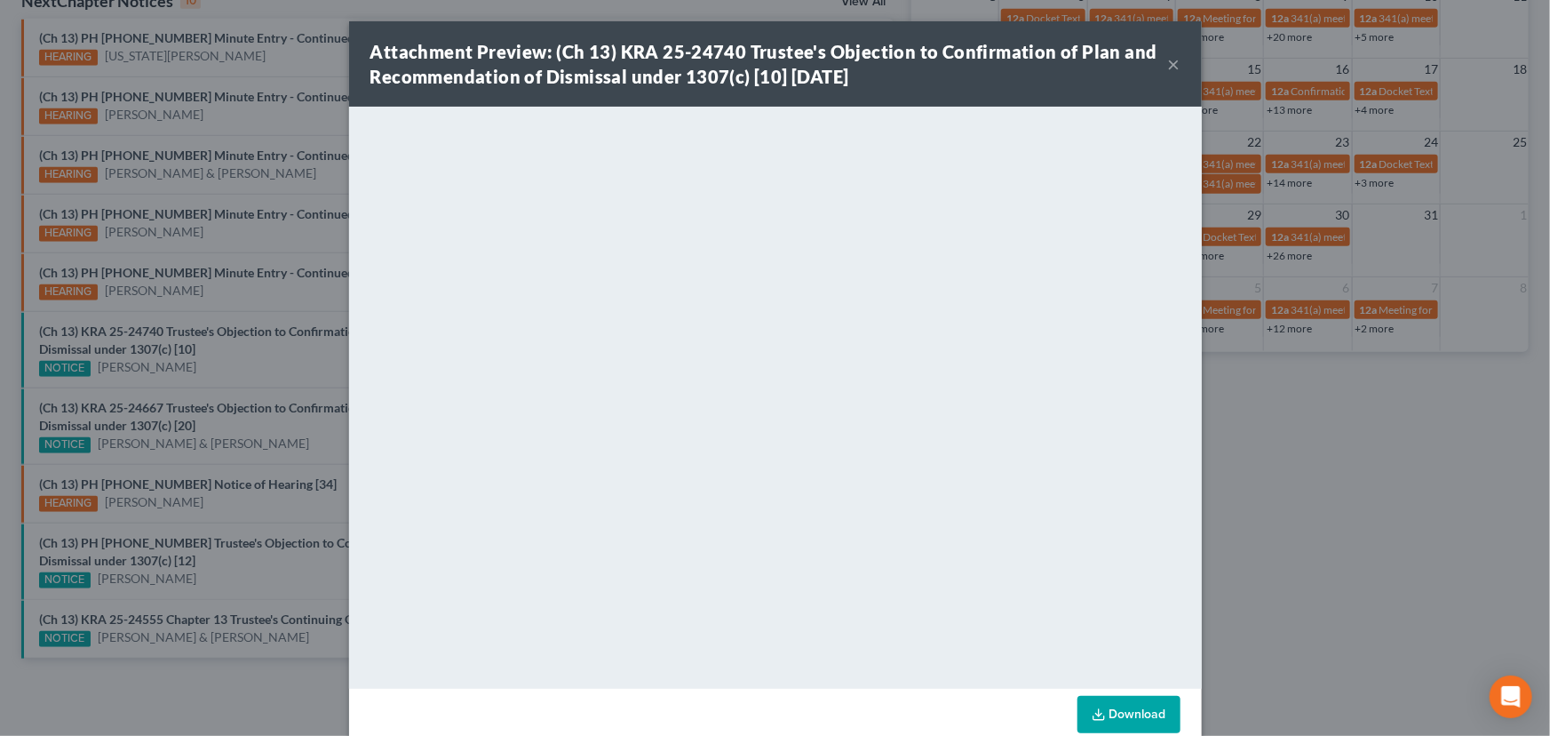
click at [1171, 67] on button "×" at bounding box center [1174, 63] width 12 height 21
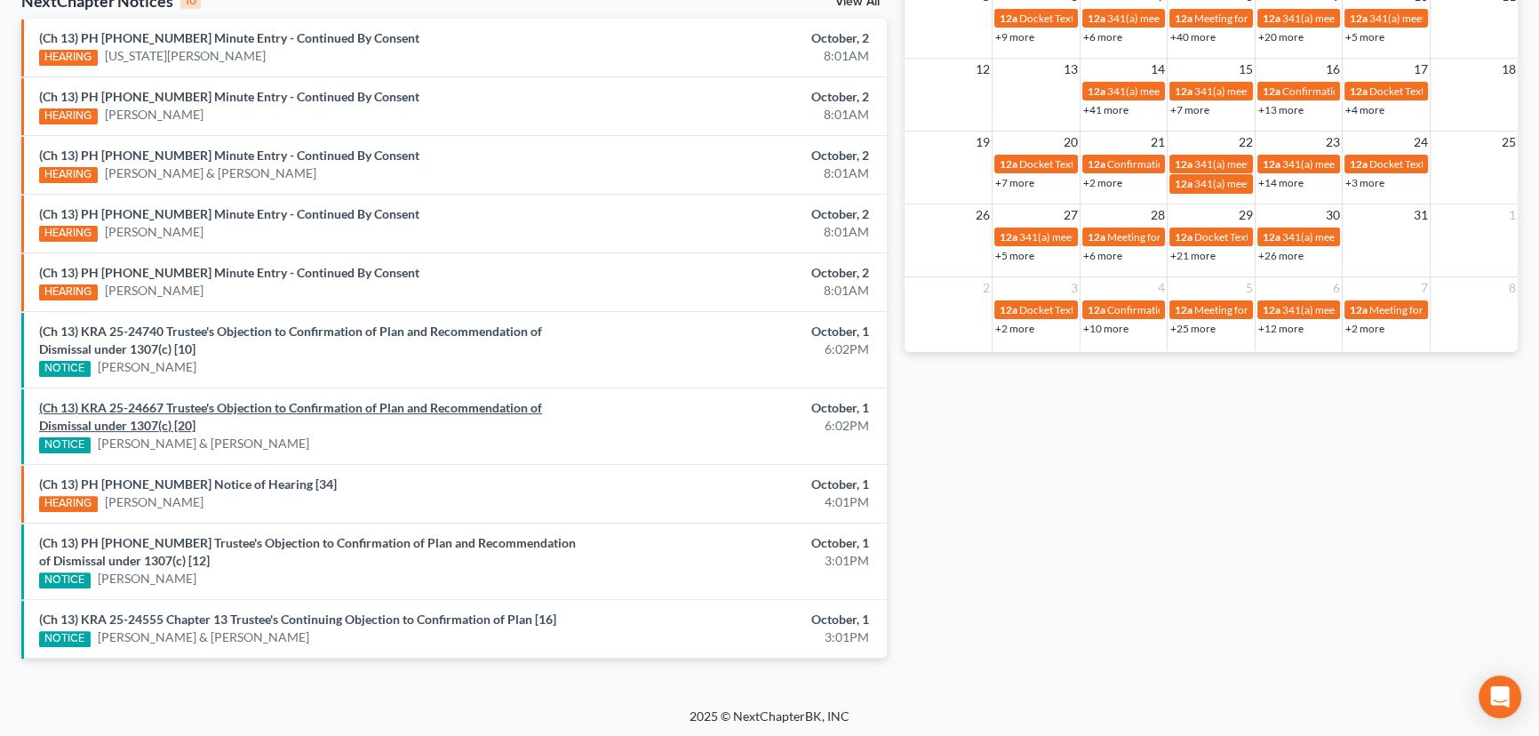
click at [292, 403] on link "(Ch 13) KRA 25-24667 Trustee's Objection to Confirmation of Plan and Recommenda…" at bounding box center [290, 416] width 503 height 33
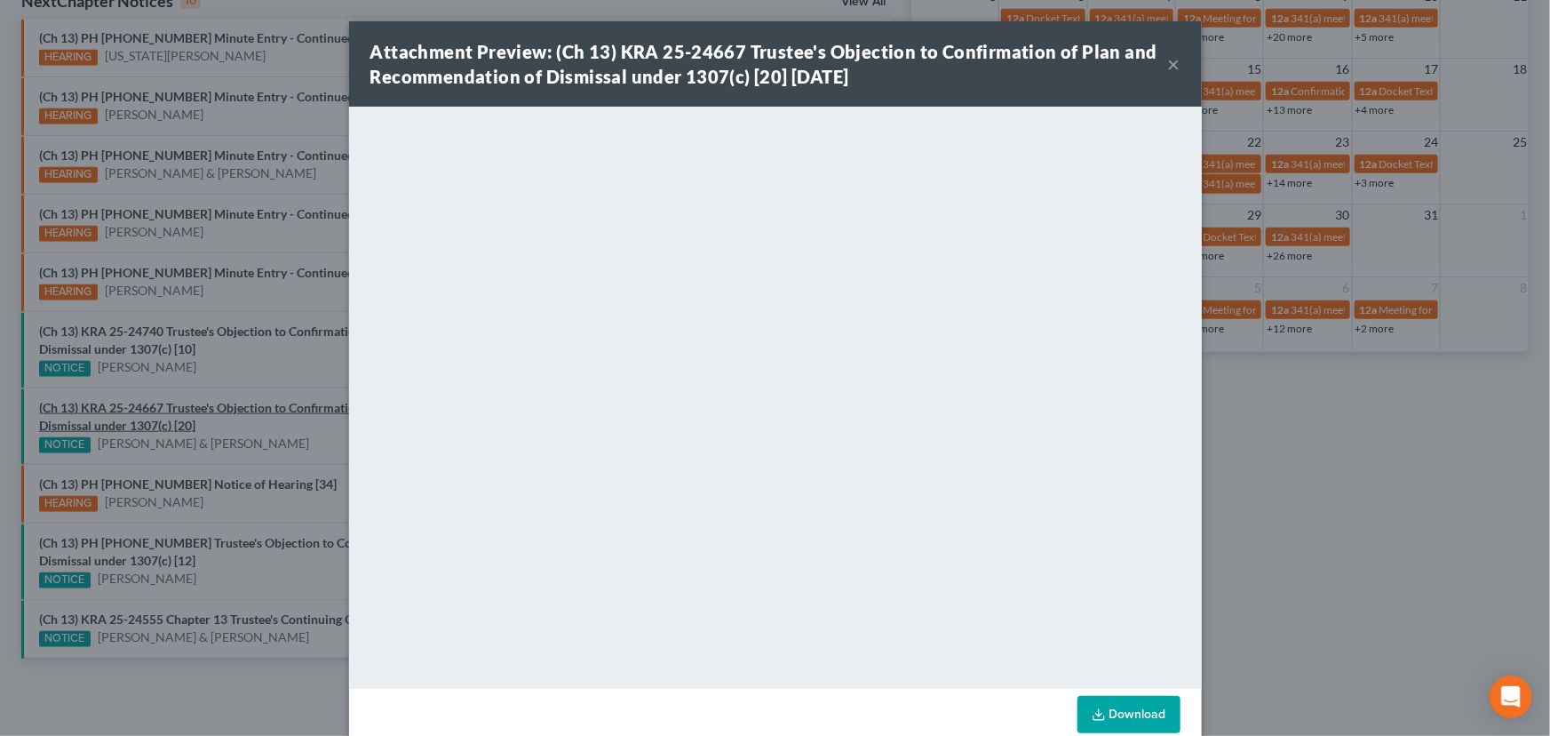
click at [292, 403] on div "Attachment Preview: (Ch 13) KRA 25-24667 Trustee's Objection to Confirmation of…" at bounding box center [775, 368] width 1550 height 736
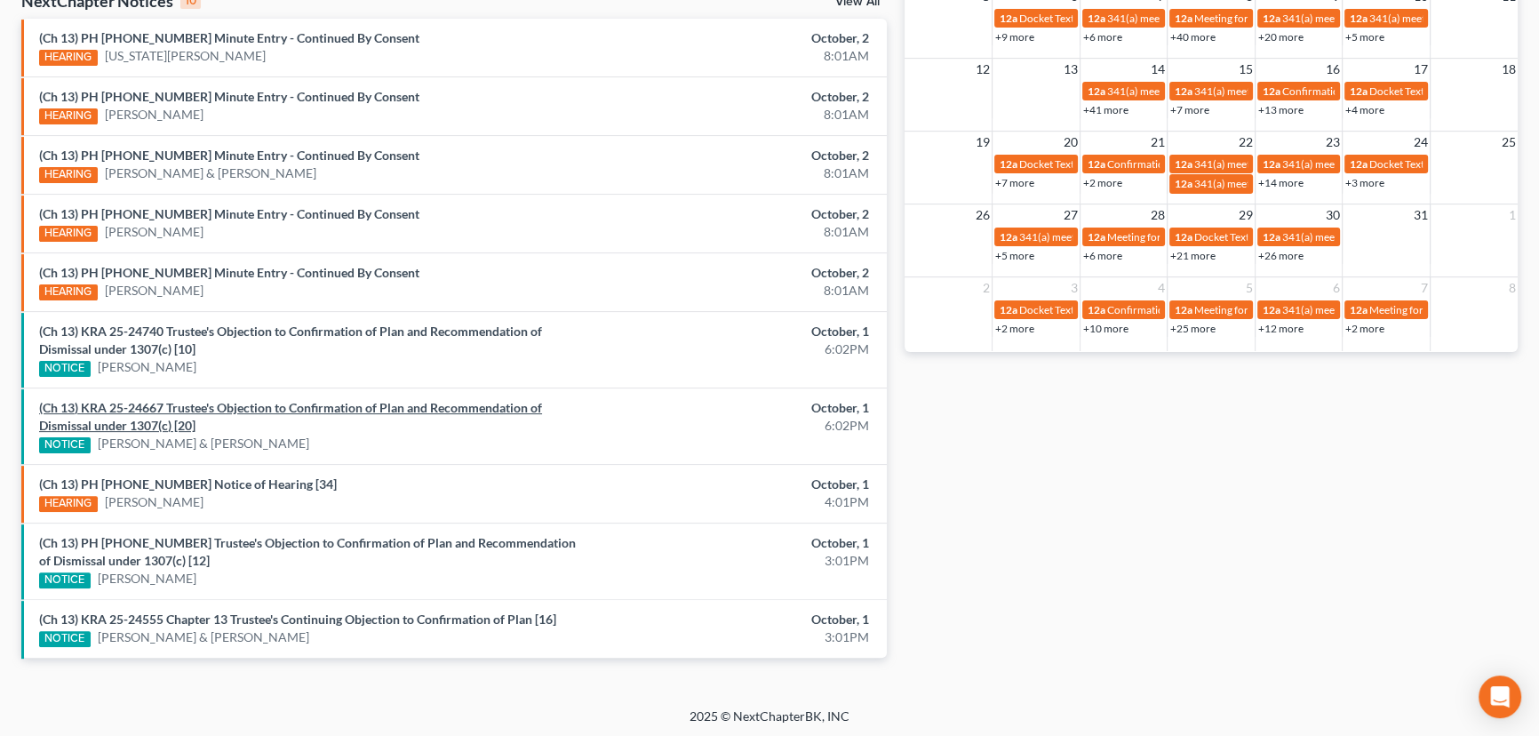
click at [292, 403] on link "(Ch 13) KRA 25-24667 Trustee's Objection to Confirmation of Plan and Recommenda…" at bounding box center [290, 416] width 503 height 33
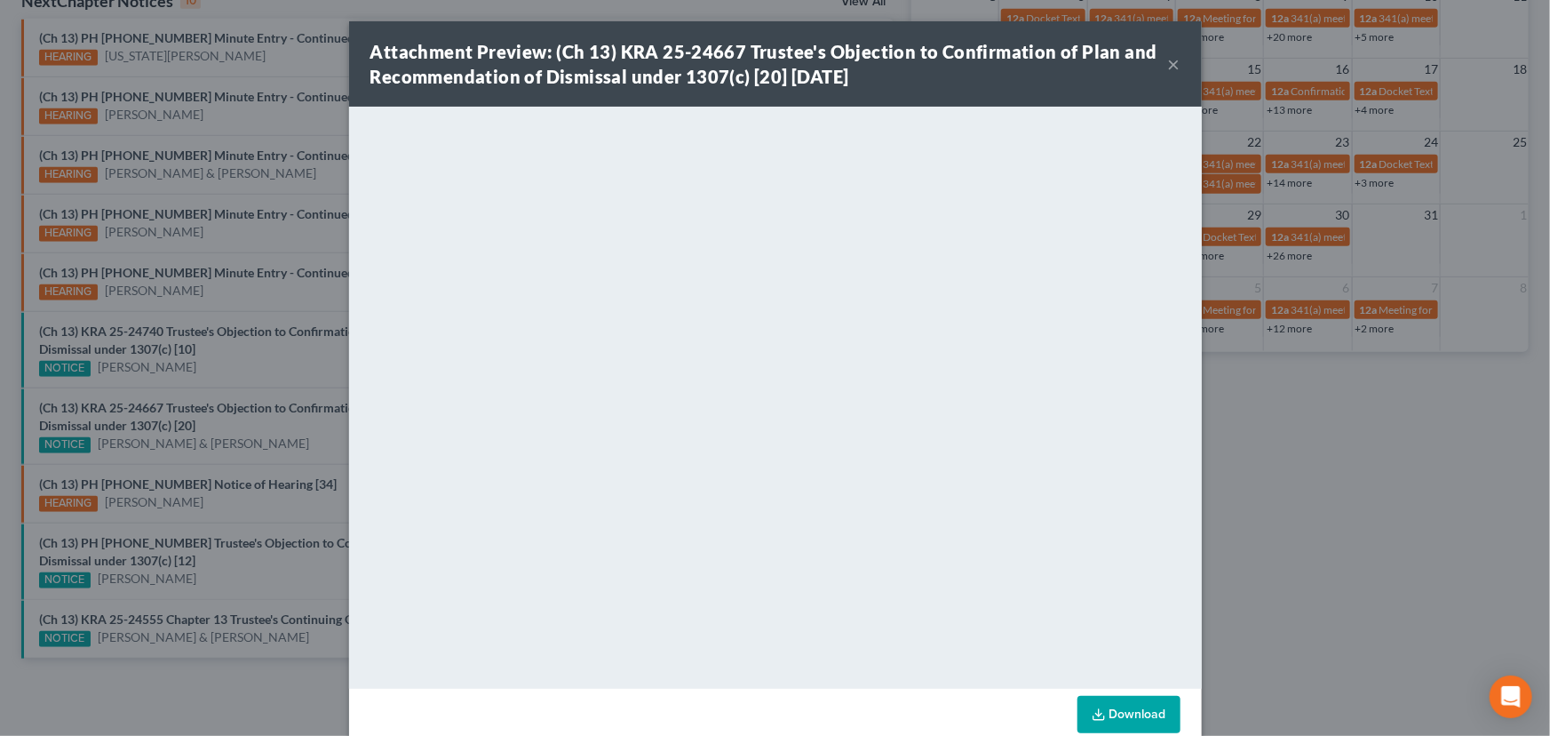
click at [219, 540] on div "Attachment Preview: (Ch 13) KRA 25-24667 Trustee's Objection to Confirmation of…" at bounding box center [775, 368] width 1550 height 736
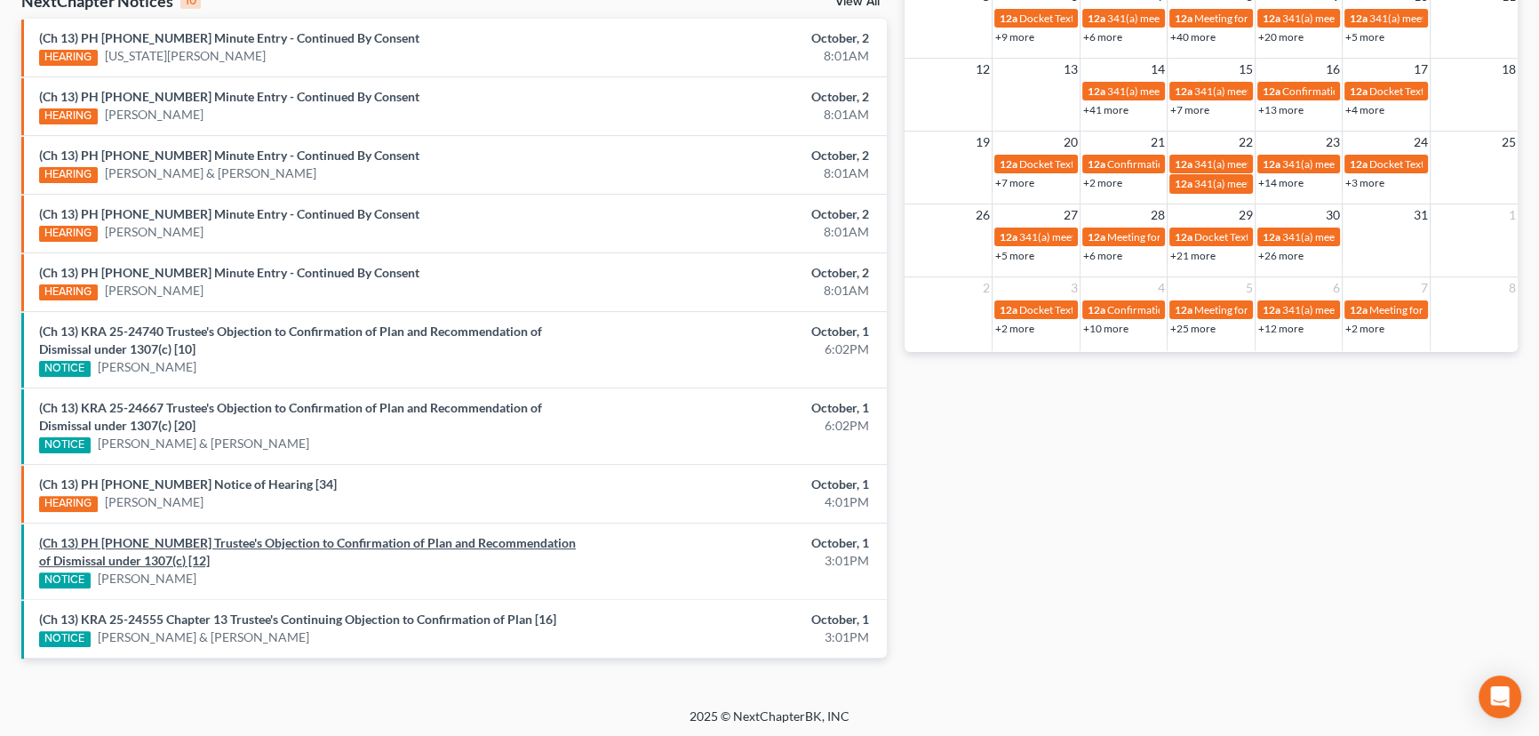
click at [219, 540] on link "(Ch 13) PH 25-24899 Trustee's Objection to Confirmation of Plan and Recommendat…" at bounding box center [307, 551] width 537 height 33
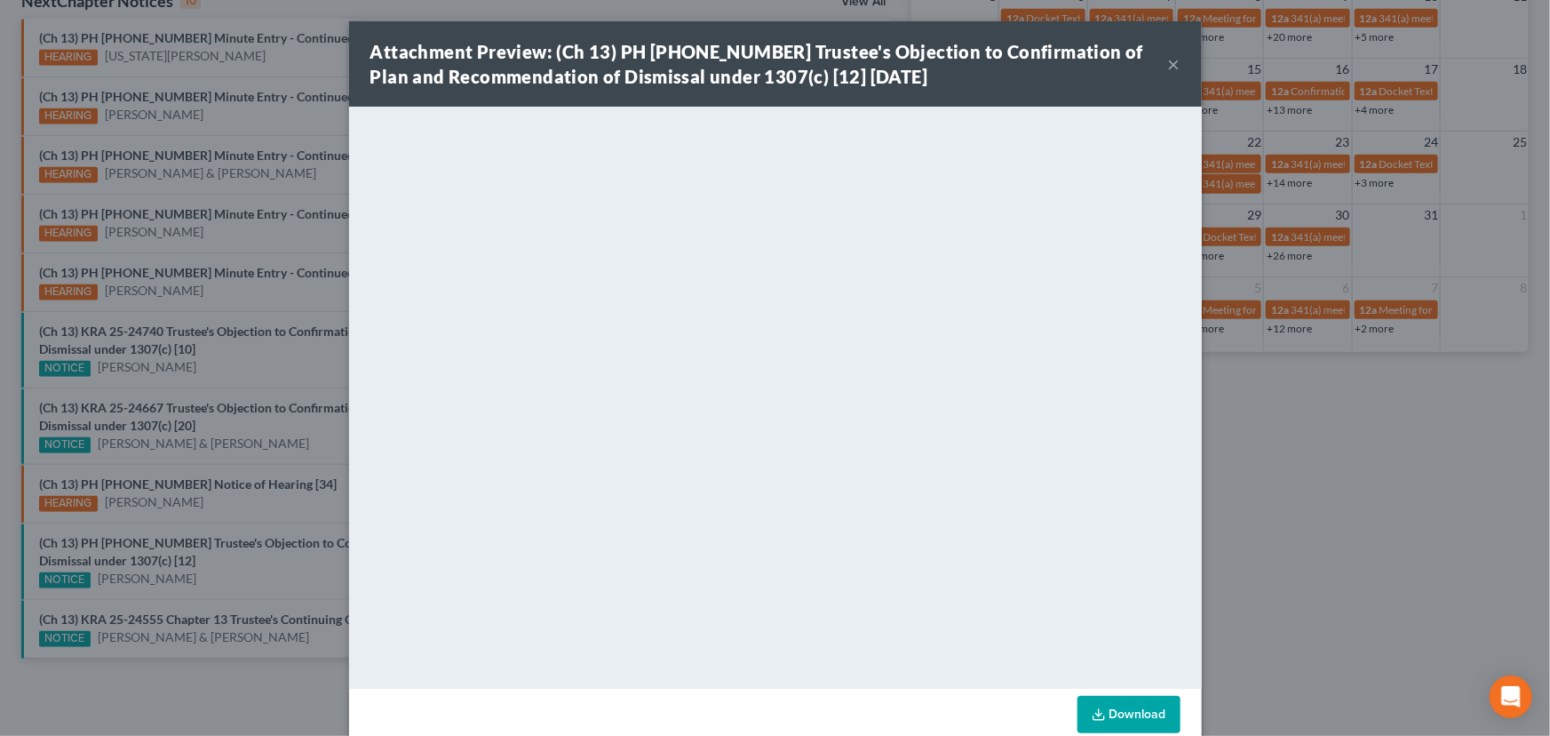
click at [187, 617] on div "Attachment Preview: (Ch 13) PH 25-24899 Trustee's Objection to Confirmation of …" at bounding box center [775, 368] width 1550 height 736
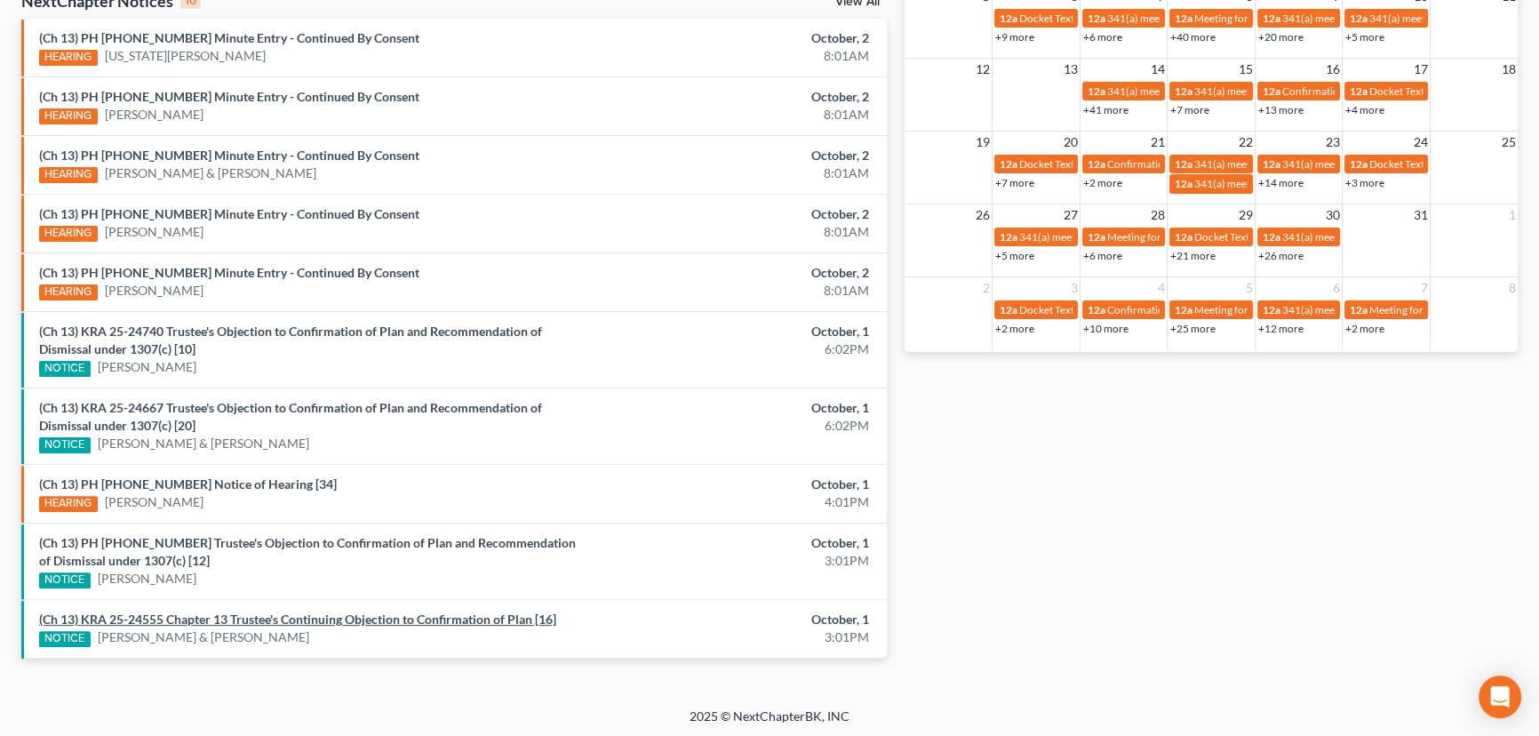
click at [187, 617] on link "(Ch 13) KRA 25-24555 Chapter 13 Trustee's Continuing Objection to Confirmation …" at bounding box center [297, 618] width 517 height 15
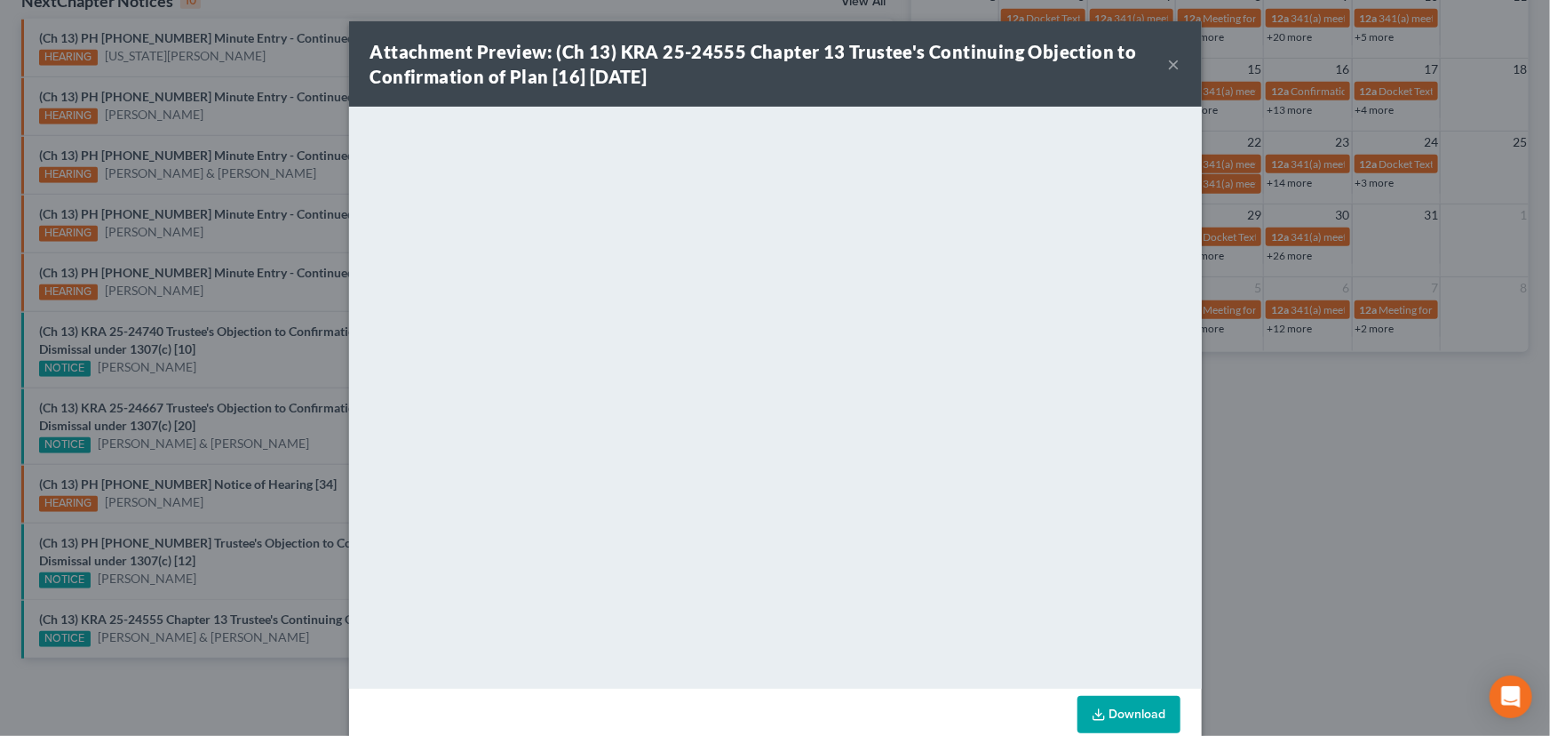
click at [240, 578] on div "Attachment Preview: (Ch 13) KRA 25-24555 Chapter 13 Trustee's Continuing Object…" at bounding box center [775, 368] width 1550 height 736
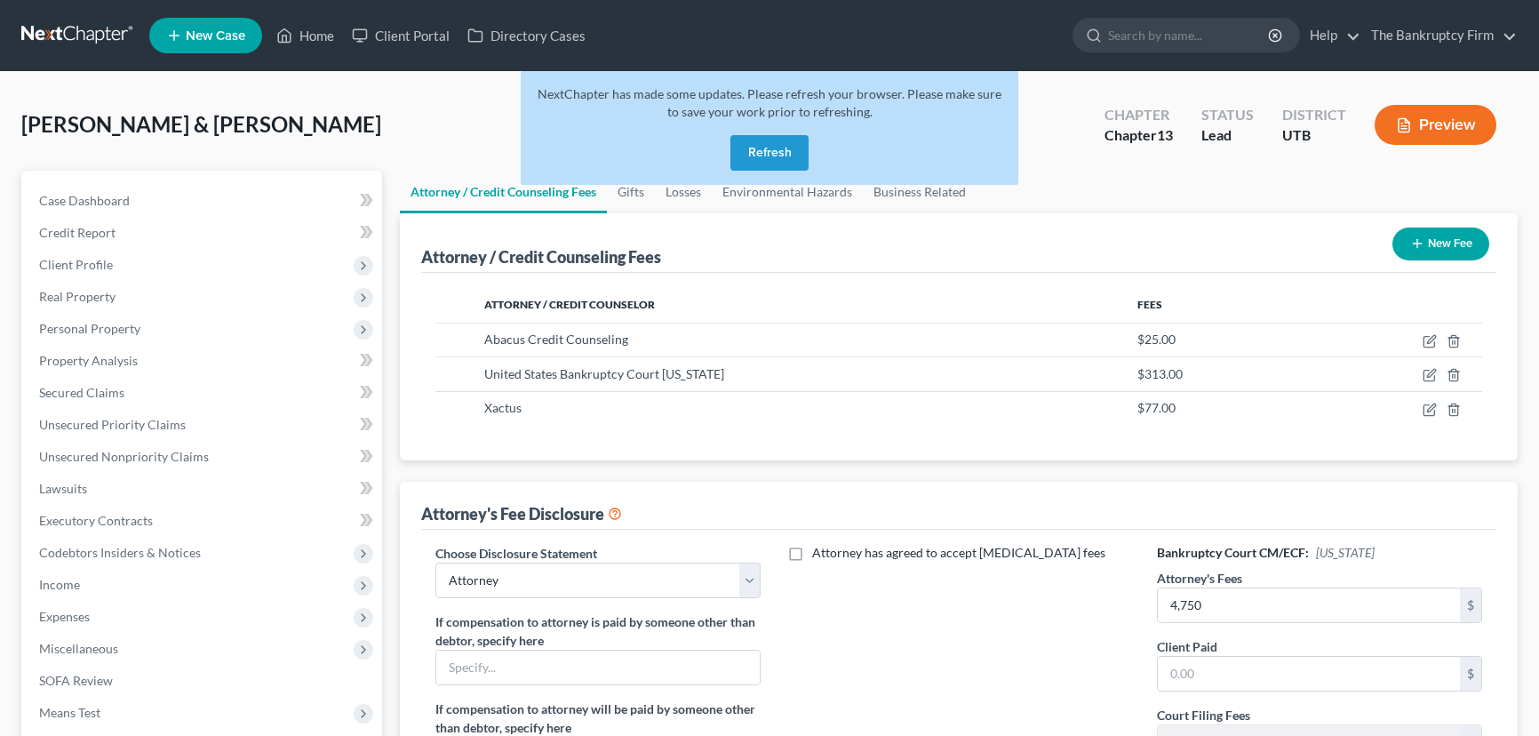
select select "0"
click at [756, 154] on button "Refresh" at bounding box center [769, 153] width 78 height 36
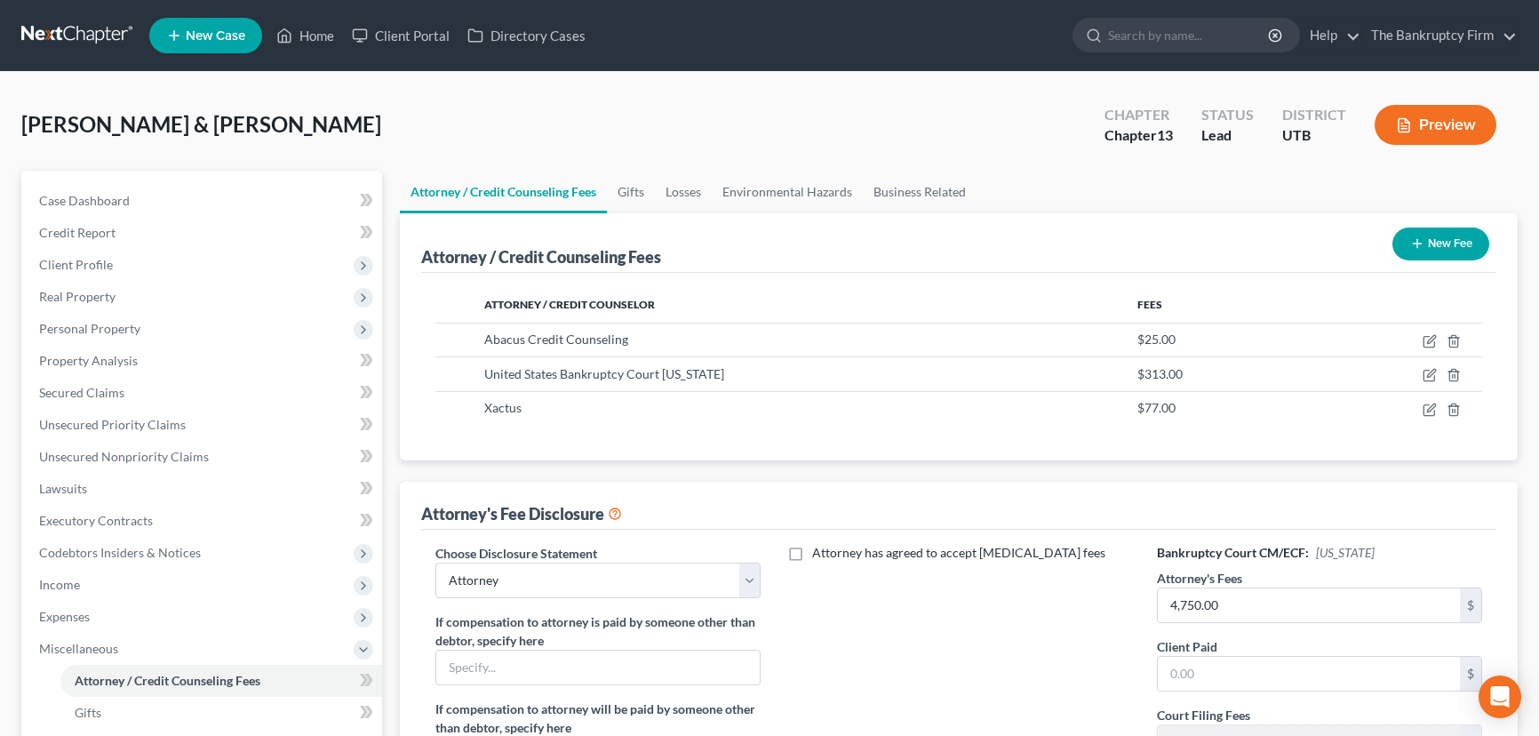
select select "0"
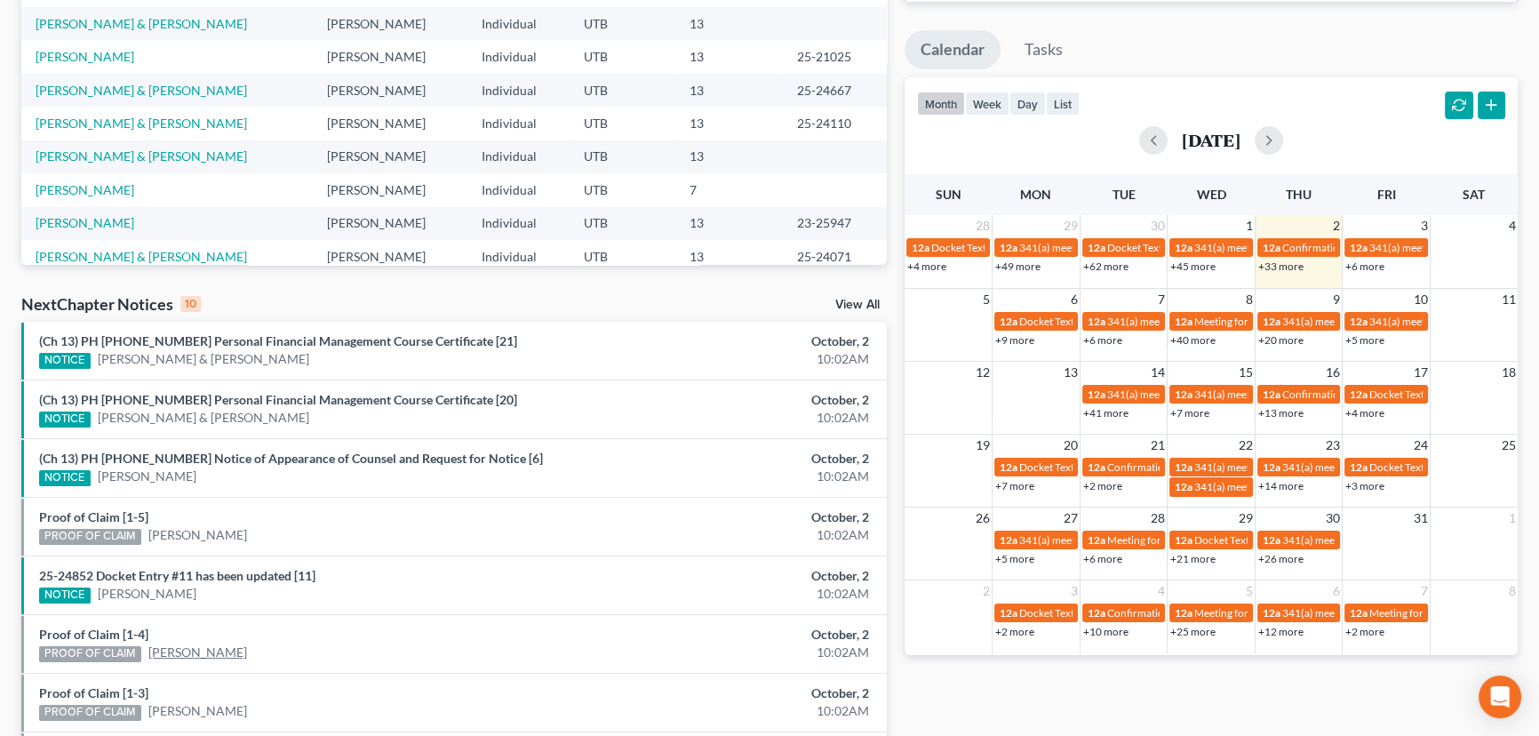
scroll to position [539, 0]
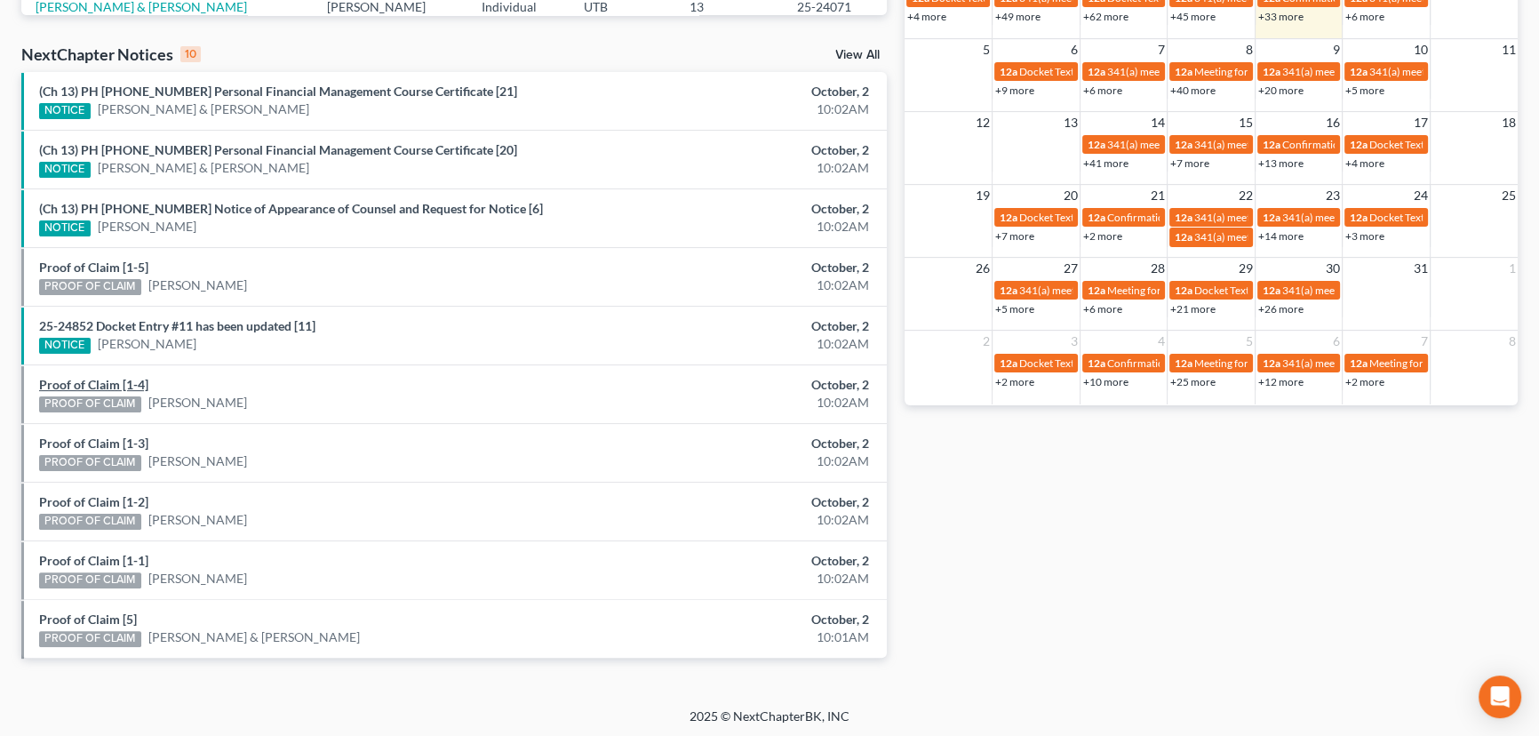
click at [92, 386] on link "Proof of Claim [1-4]" at bounding box center [93, 384] width 109 height 15
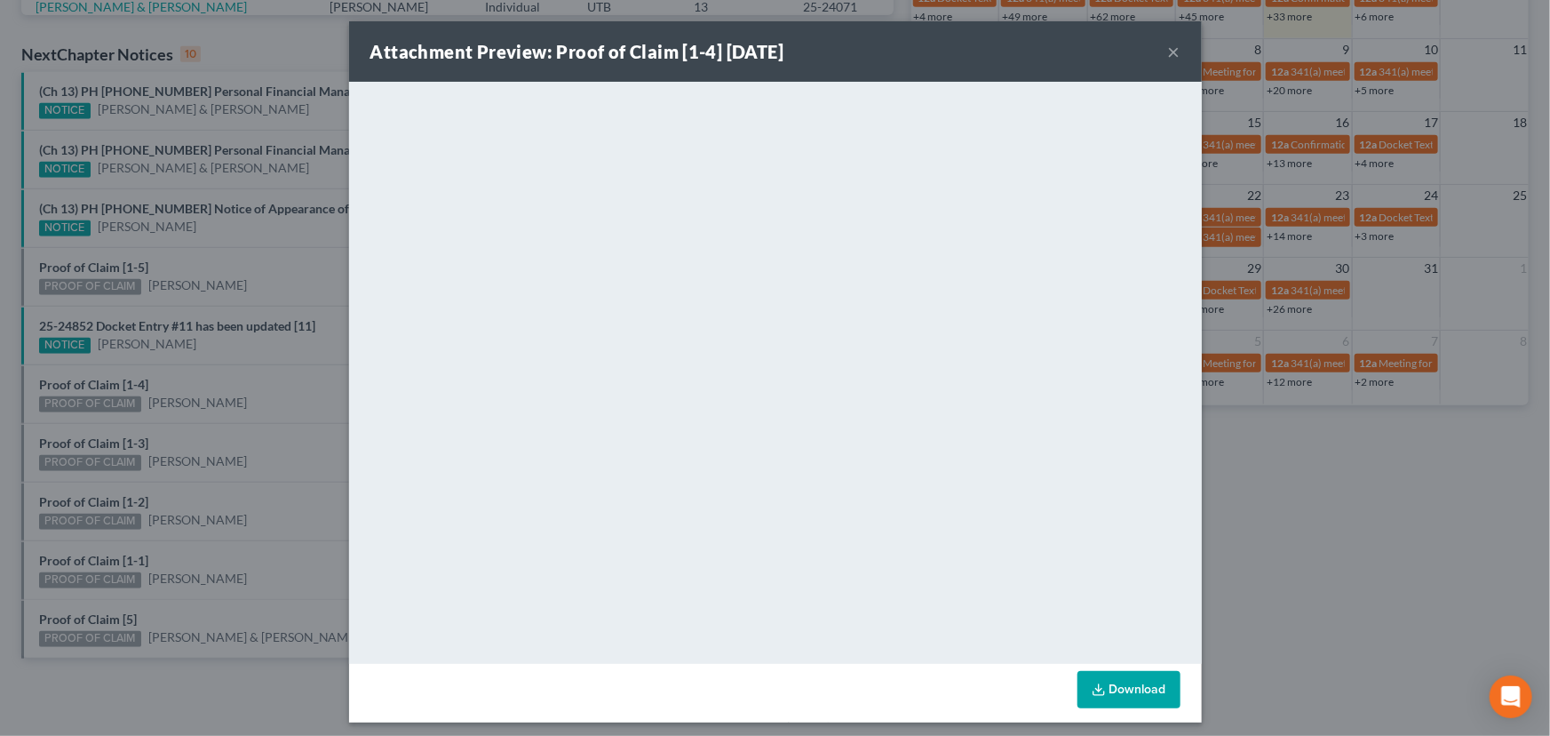
click at [90, 424] on div "Attachment Preview: Proof of Claim [1-4] [DATE] × <object ng-attr-data='[URL][D…" at bounding box center [775, 368] width 1550 height 736
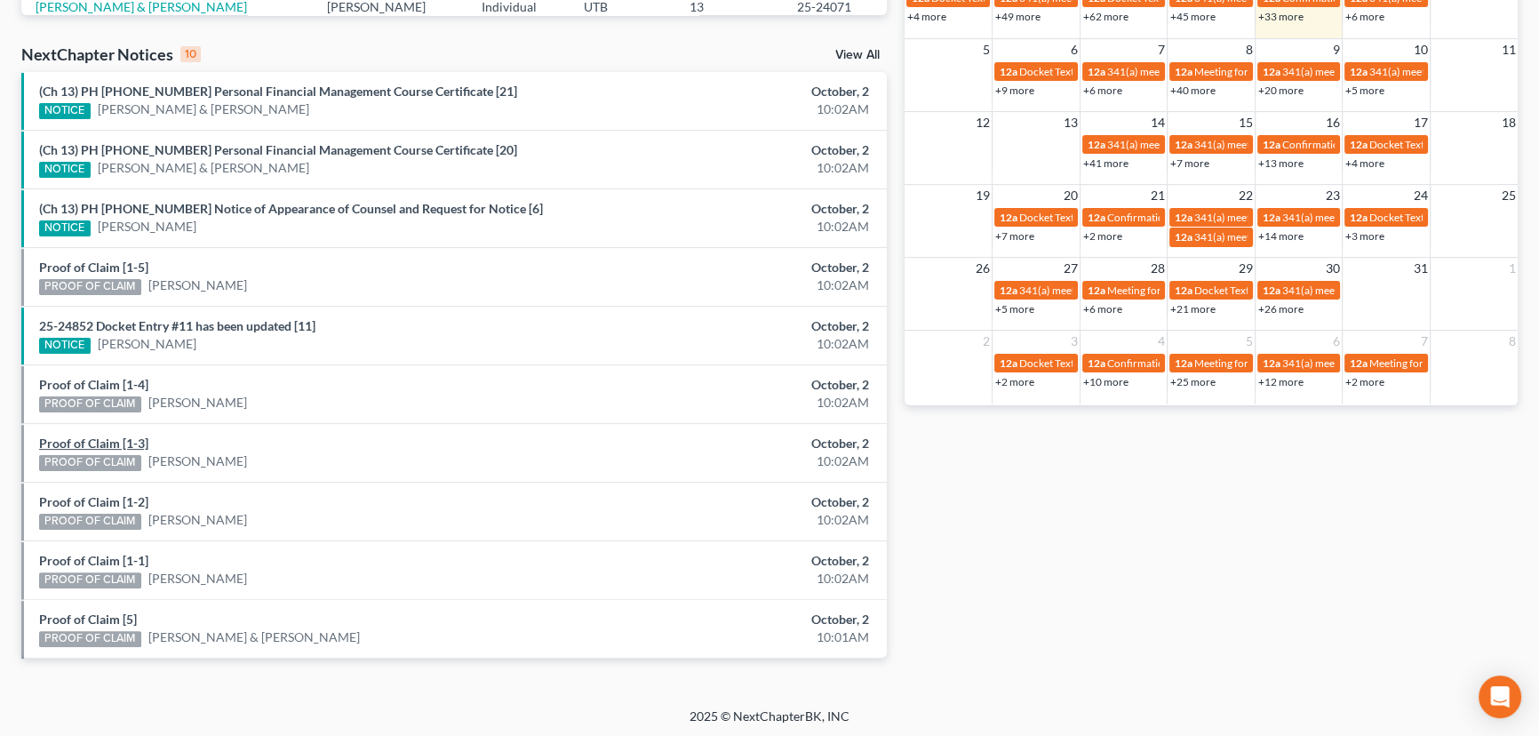
click at [93, 439] on link "Proof of Claim [1-3]" at bounding box center [93, 442] width 109 height 15
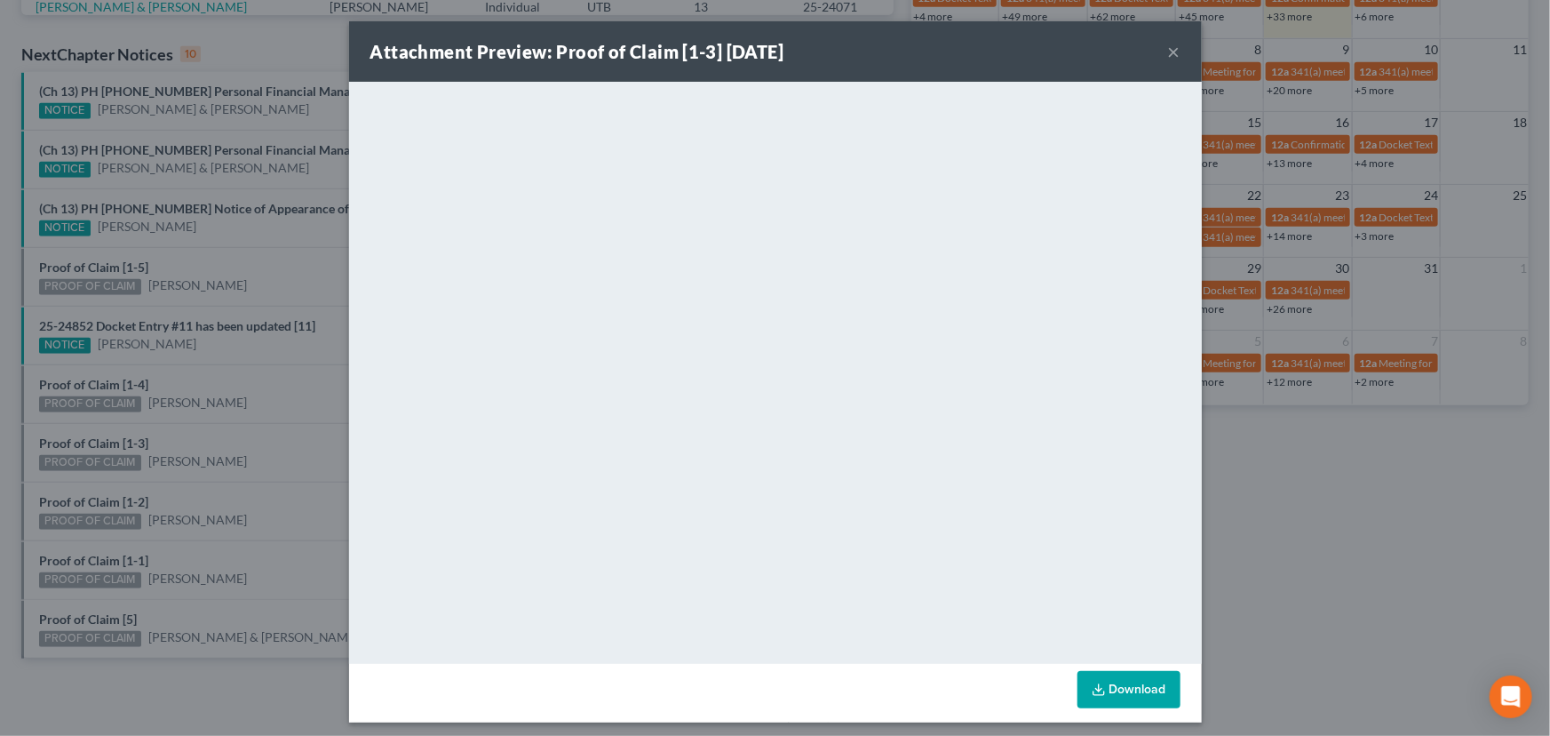
drag, startPoint x: 98, startPoint y: 474, endPoint x: 102, endPoint y: 496, distance: 22.7
click at [98, 474] on div "Attachment Preview: Proof of Claim [1-3] 10/02/2025 × <object ng-attr-data='htt…" at bounding box center [775, 368] width 1550 height 736
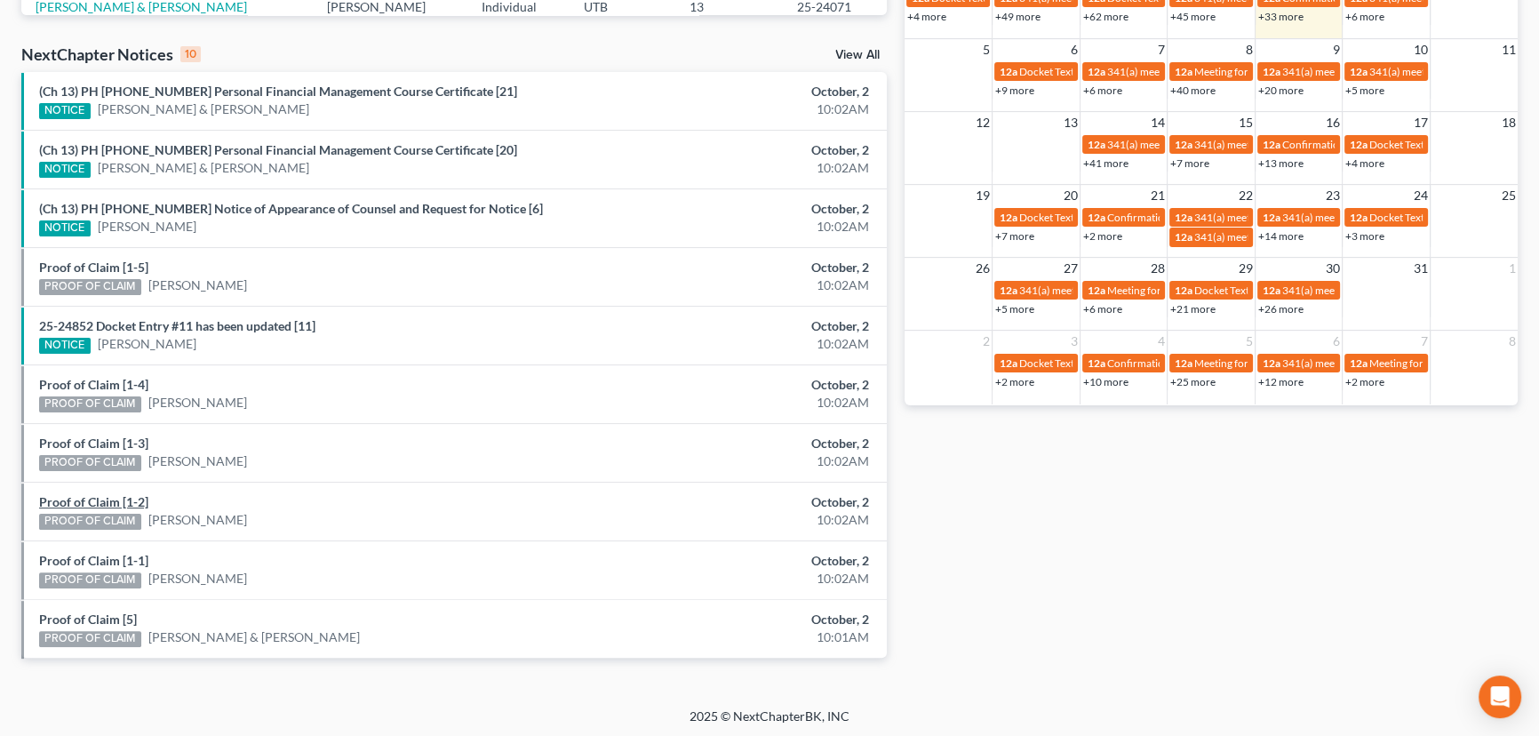
click at [103, 501] on link "Proof of Claim [1-2]" at bounding box center [93, 501] width 109 height 15
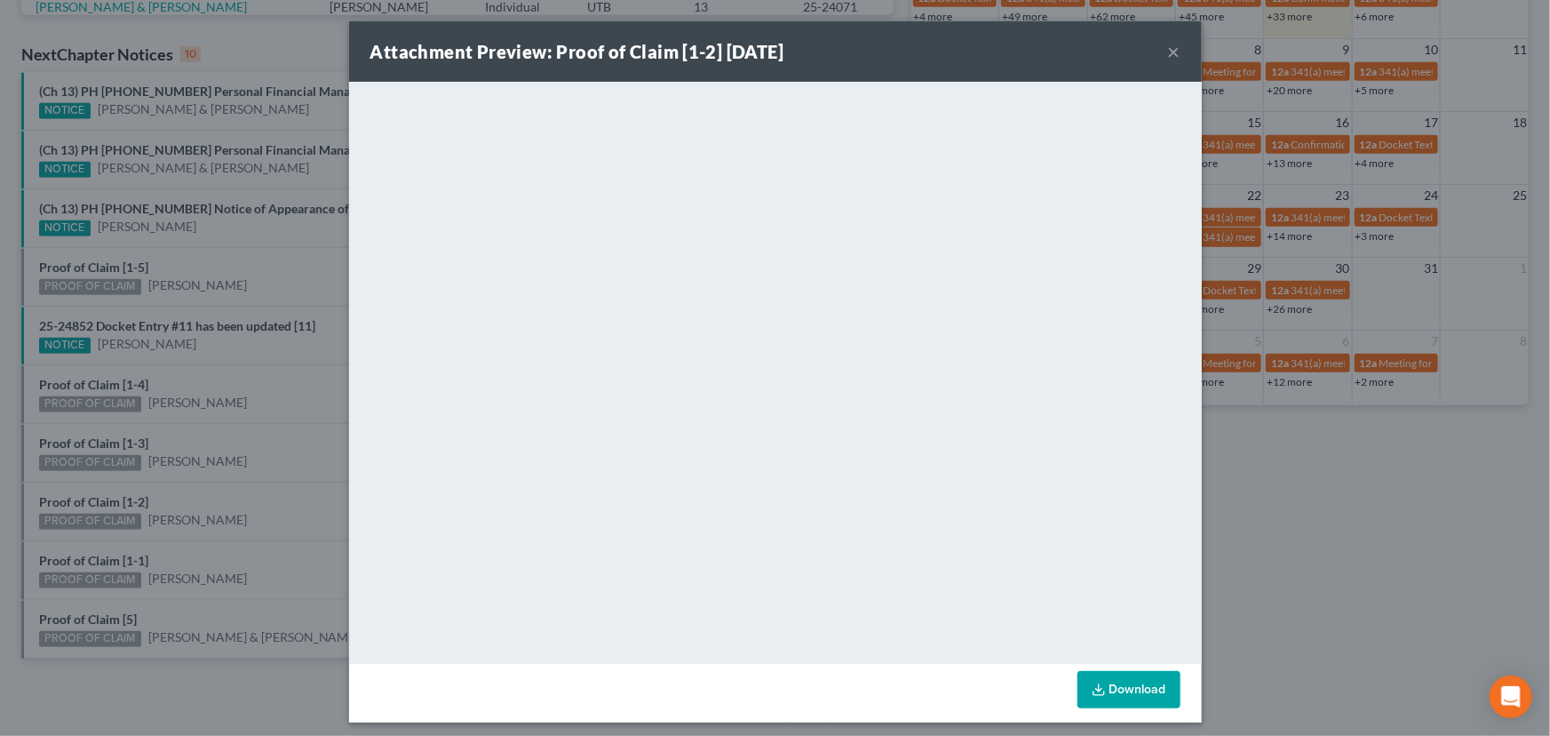
click at [104, 536] on div "Attachment Preview: Proof of Claim [1-2] 10/02/2025 × <object ng-attr-data='htt…" at bounding box center [775, 368] width 1550 height 736
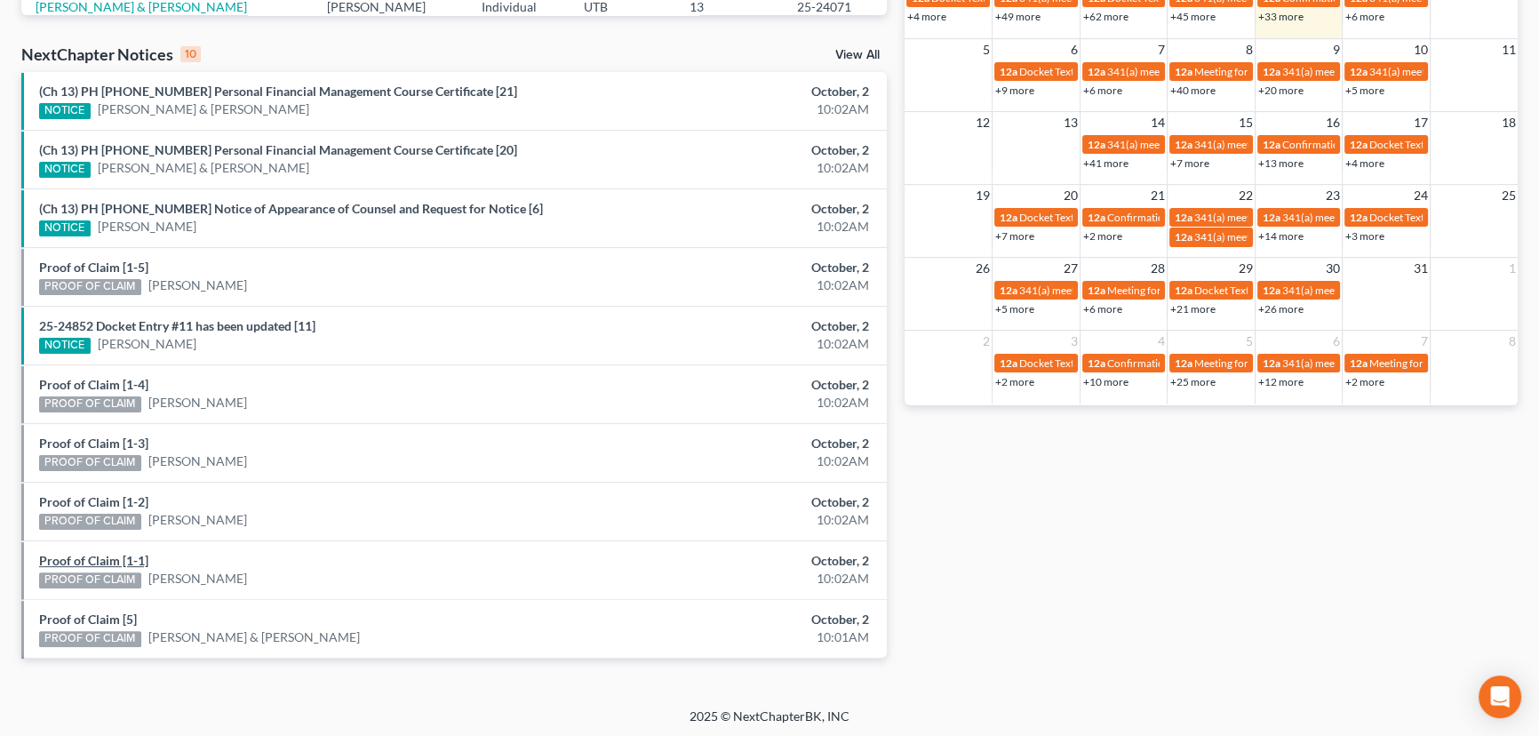
click at [99, 557] on link "Proof of Claim [1-1]" at bounding box center [93, 560] width 109 height 15
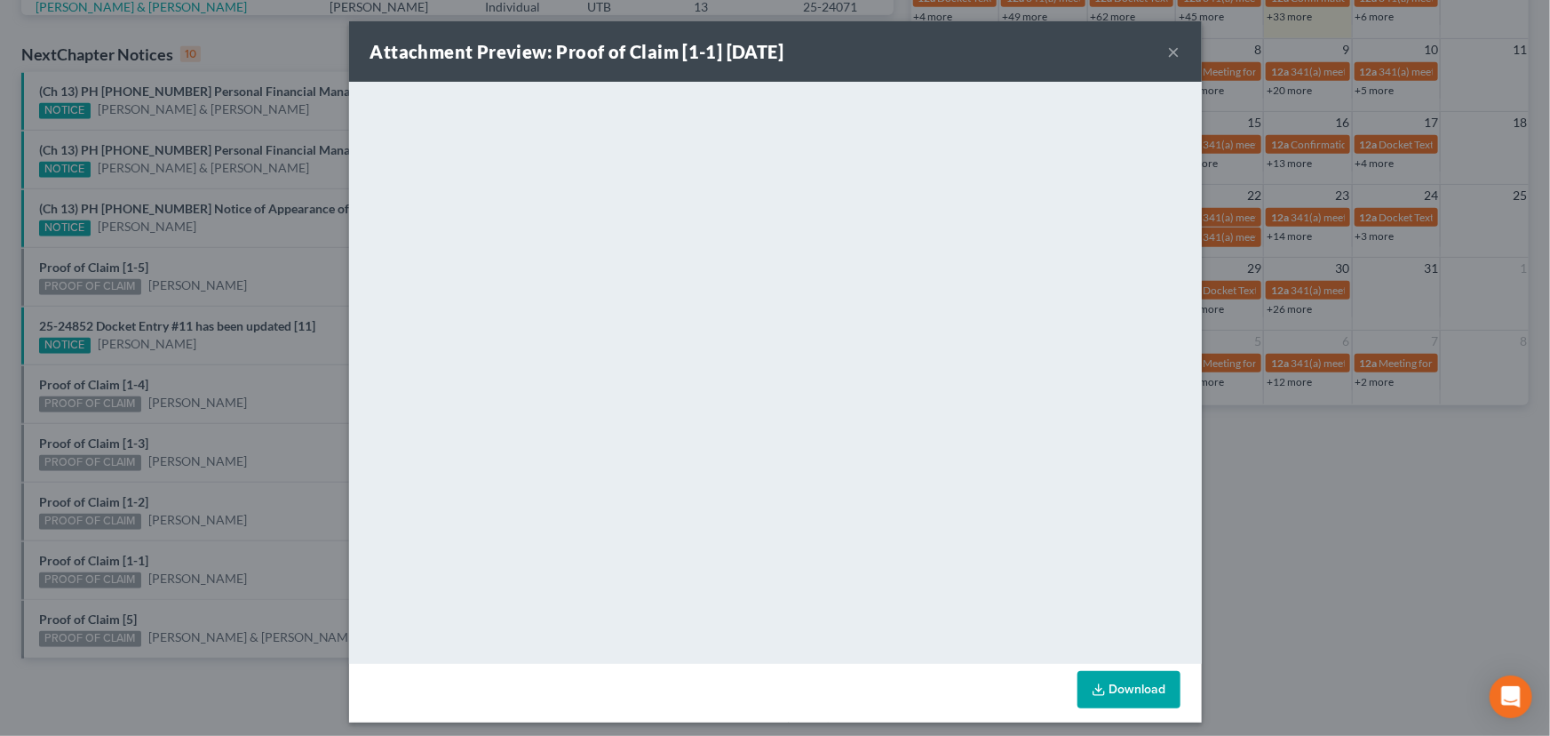
drag, startPoint x: 95, startPoint y: 596, endPoint x: 92, endPoint y: 605, distance: 9.3
click at [95, 596] on div "Attachment Preview: Proof of Claim [1-1] 10/02/2025 × <object ng-attr-data='htt…" at bounding box center [775, 368] width 1550 height 736
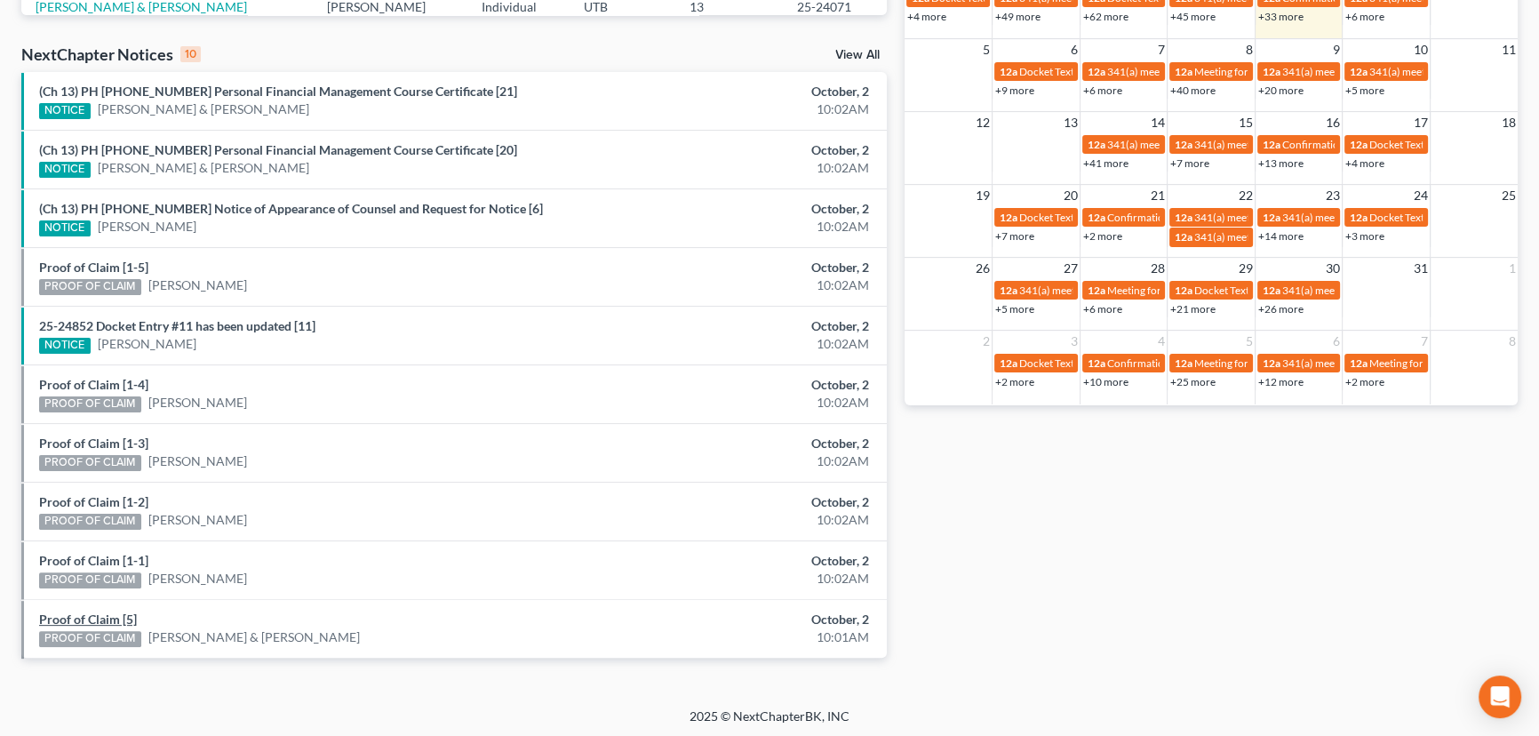
click at [89, 618] on link "Proof of Claim [5]" at bounding box center [88, 618] width 98 height 15
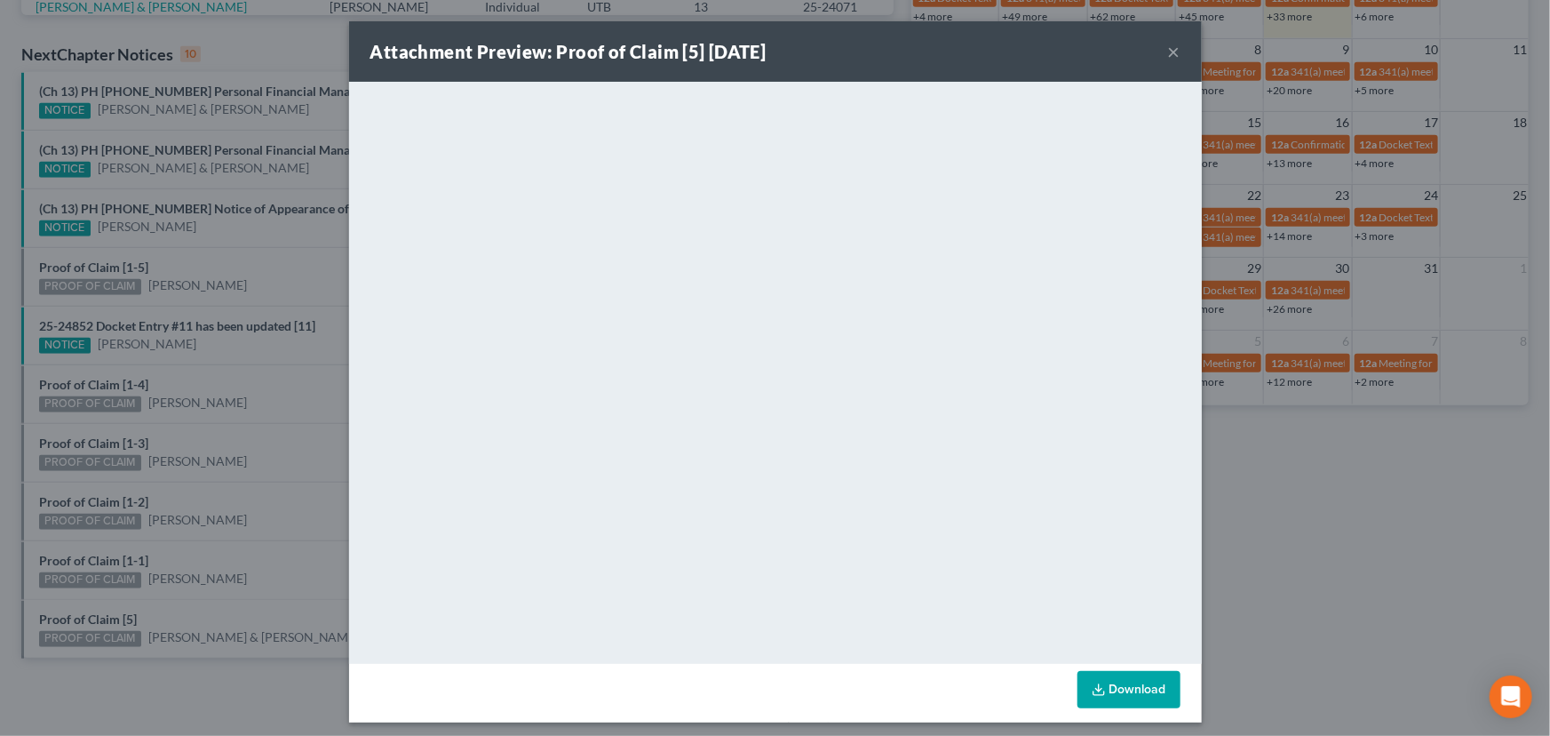
drag, startPoint x: 101, startPoint y: 601, endPoint x: 136, endPoint y: 465, distance: 140.3
click at [105, 595] on div "Attachment Preview: Proof of Claim [5] 10/02/2025 × <object ng-attr-data='https…" at bounding box center [775, 368] width 1550 height 736
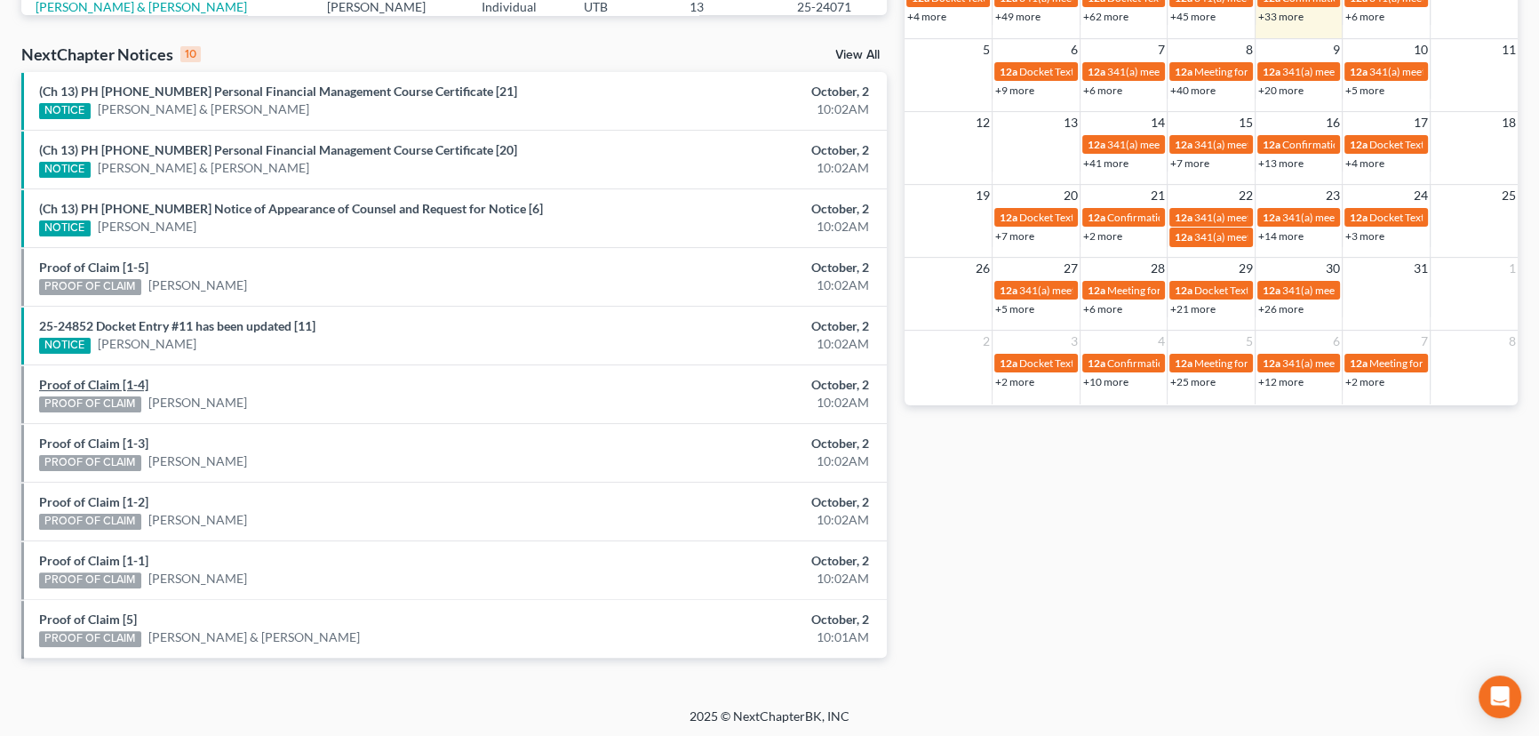
click at [97, 377] on link "Proof of Claim [1-4]" at bounding box center [93, 384] width 109 height 15
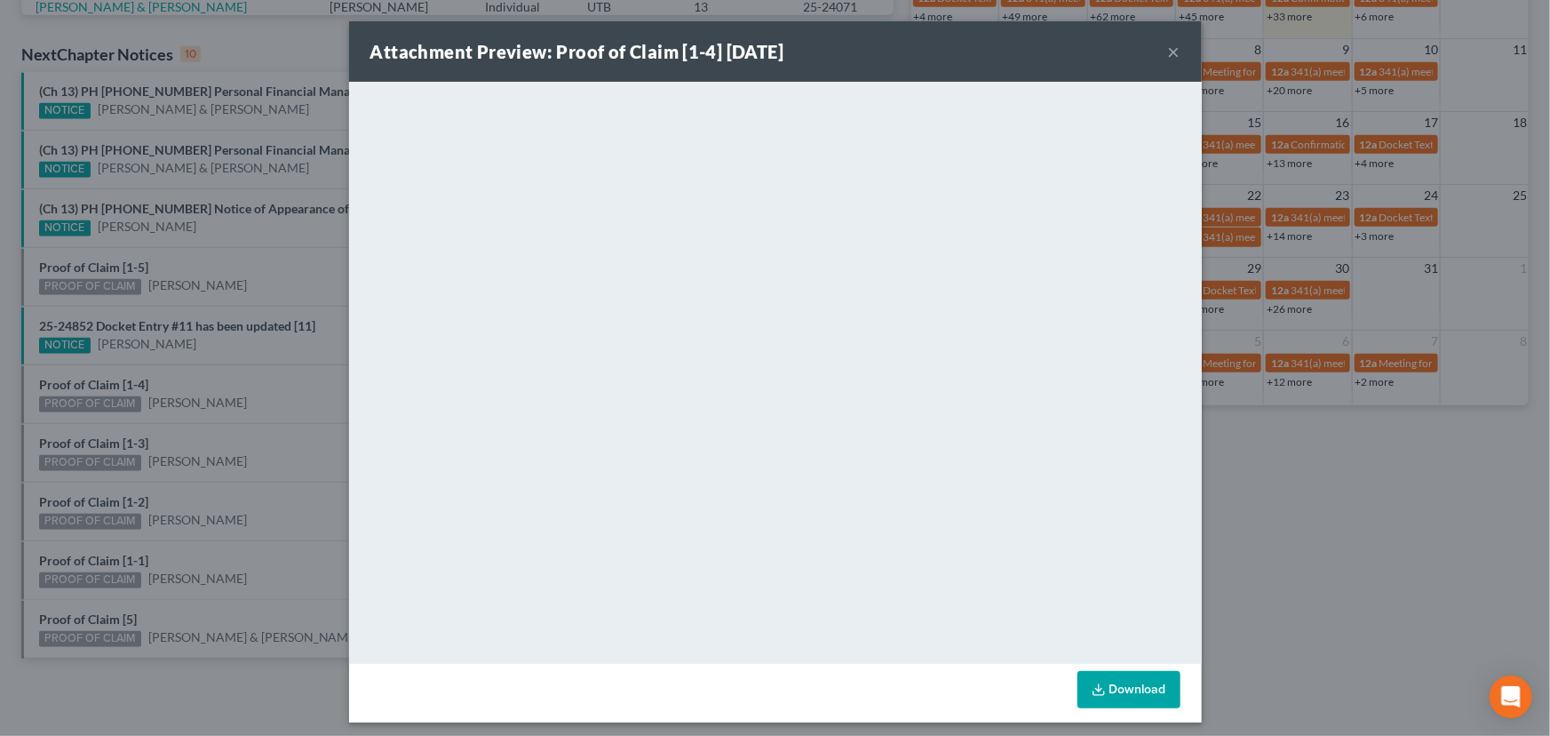
drag, startPoint x: 97, startPoint y: 375, endPoint x: 207, endPoint y: 354, distance: 112.2
click at [242, 390] on div "Attachment Preview: Proof of Claim [1-4] 10/02/2025 × <object ng-attr-data='htt…" at bounding box center [775, 368] width 1550 height 736
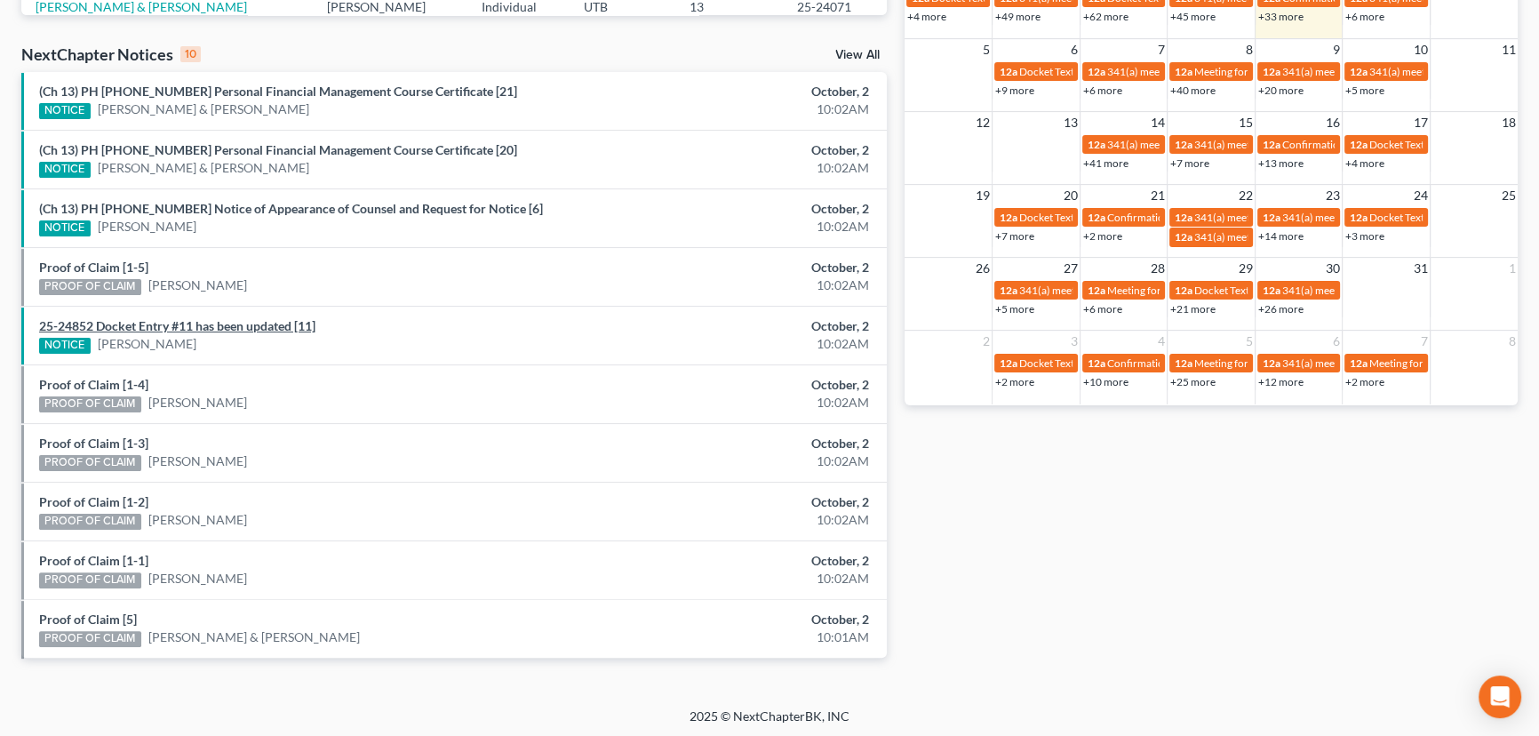
click at [181, 321] on link "25-24852 Docket Entry #11 has been updated [11]" at bounding box center [177, 325] width 276 height 15
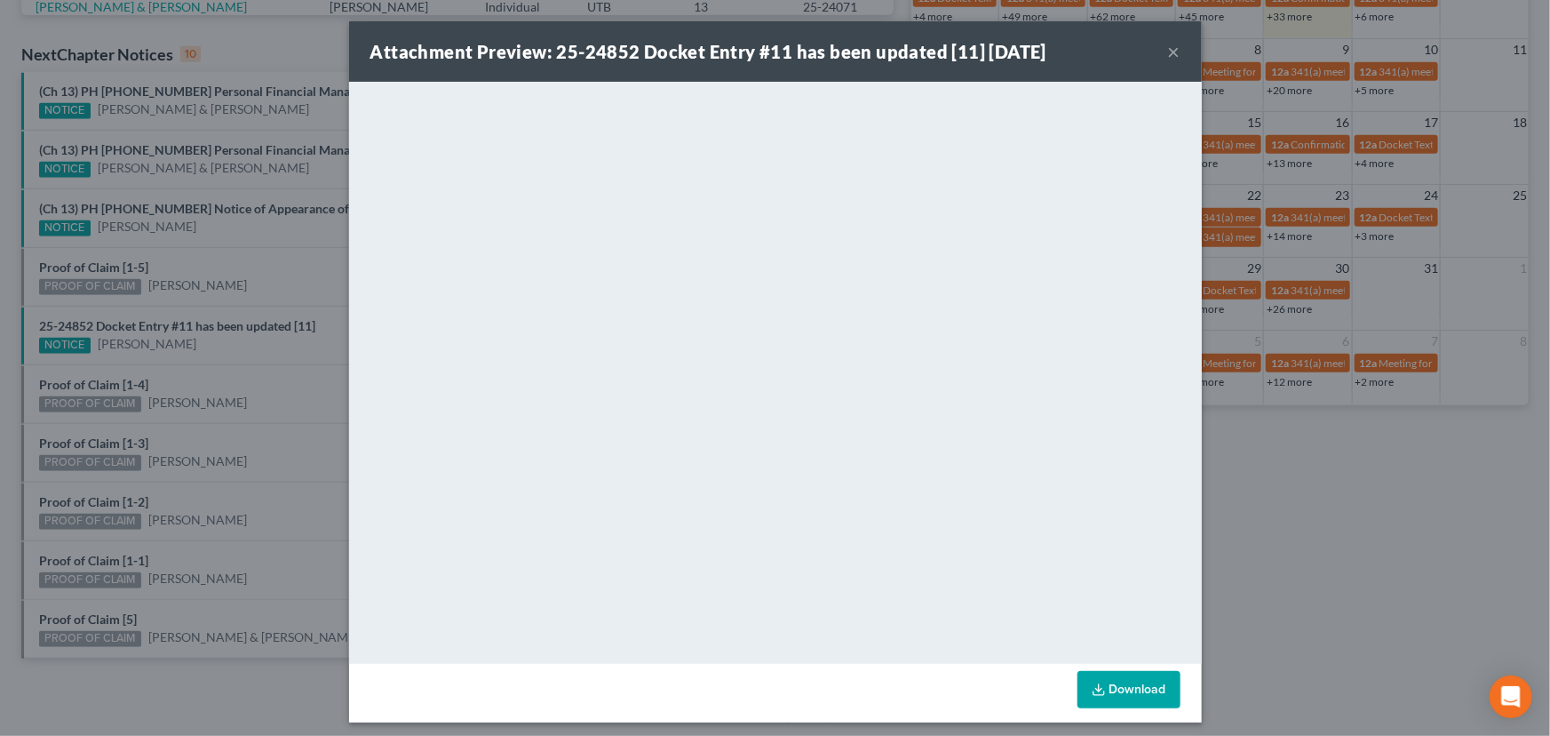
click at [227, 361] on div "Attachment Preview: 25-24852 Docket Entry #11 has been updated [11] 10/02/2025 …" at bounding box center [775, 368] width 1550 height 736
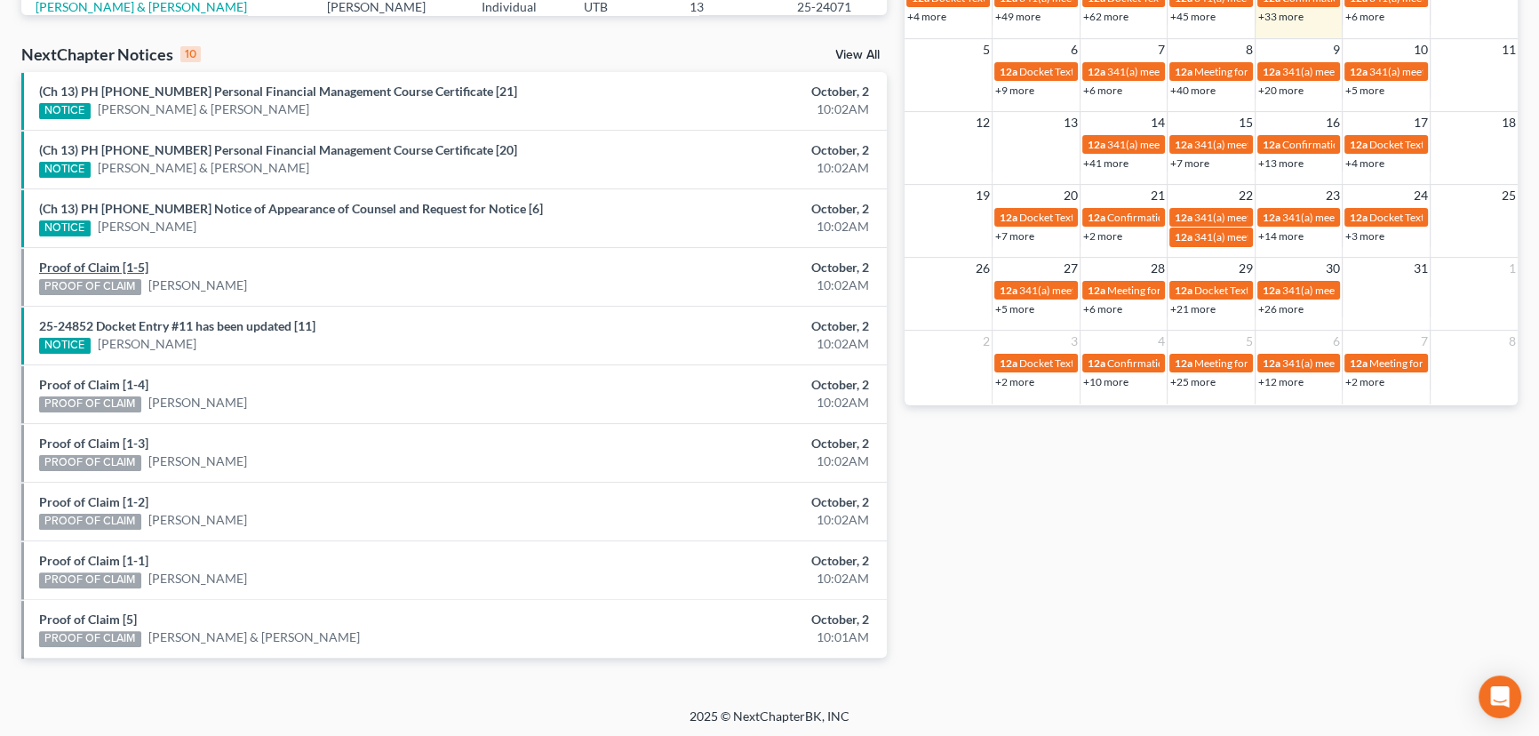
click at [84, 267] on link "Proof of Claim [1-5]" at bounding box center [93, 266] width 109 height 15
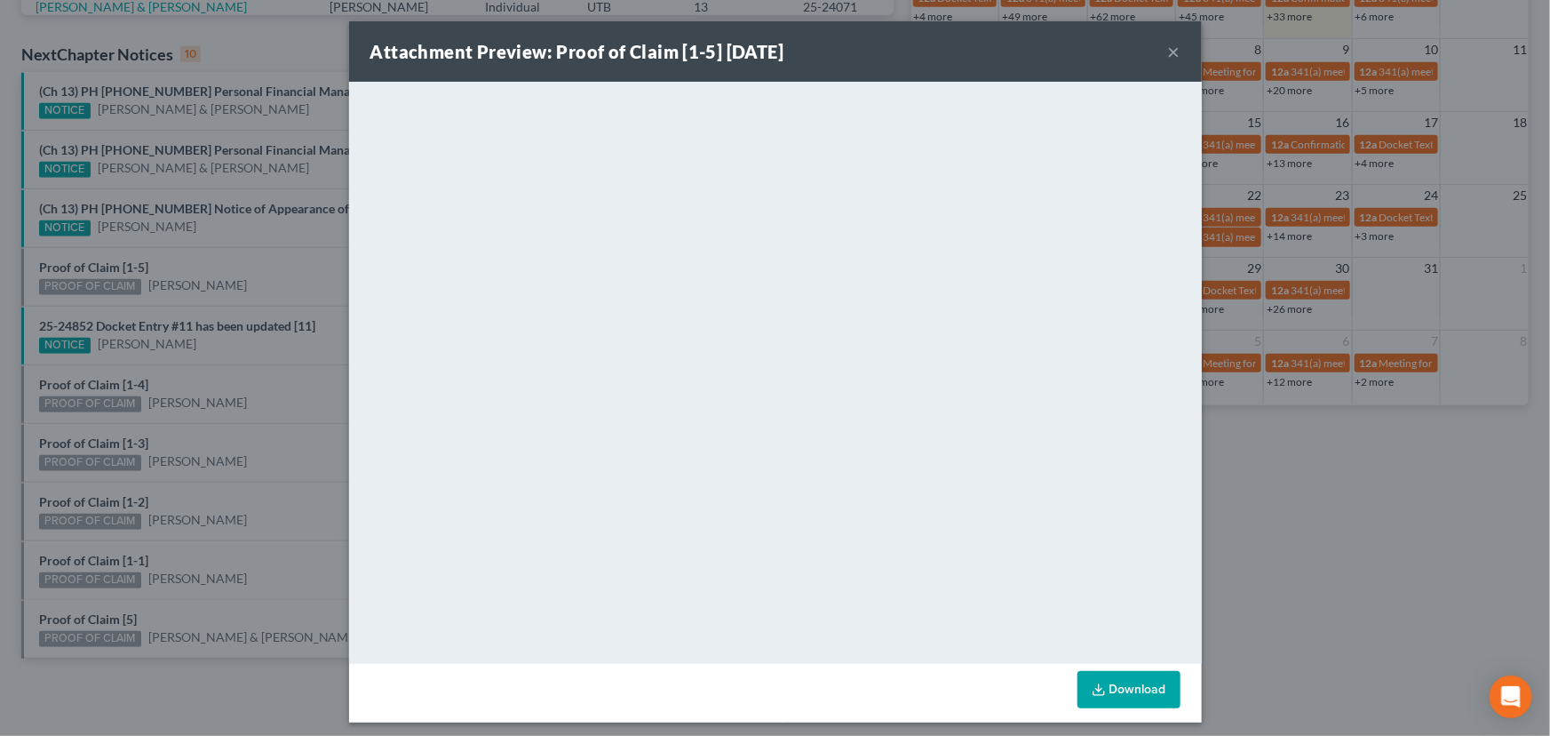
click at [223, 274] on div "Attachment Preview: Proof of Claim [1-5] 10/02/2025 × <object ng-attr-data='htt…" at bounding box center [775, 368] width 1550 height 736
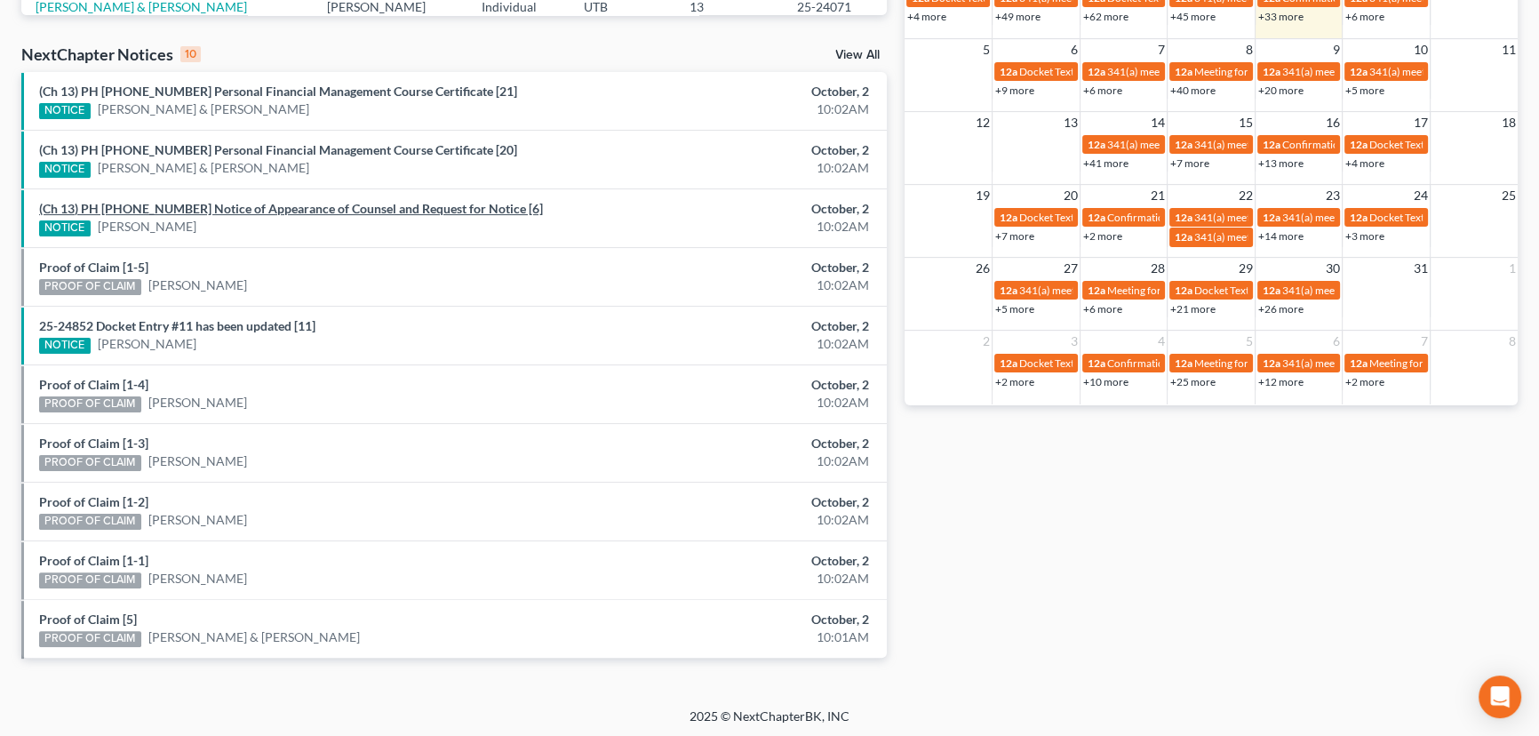
click at [243, 211] on link "(Ch 13) PH 25-25843 Notice of Appearance of Counsel and Request for Notice [6]" at bounding box center [291, 208] width 504 height 15
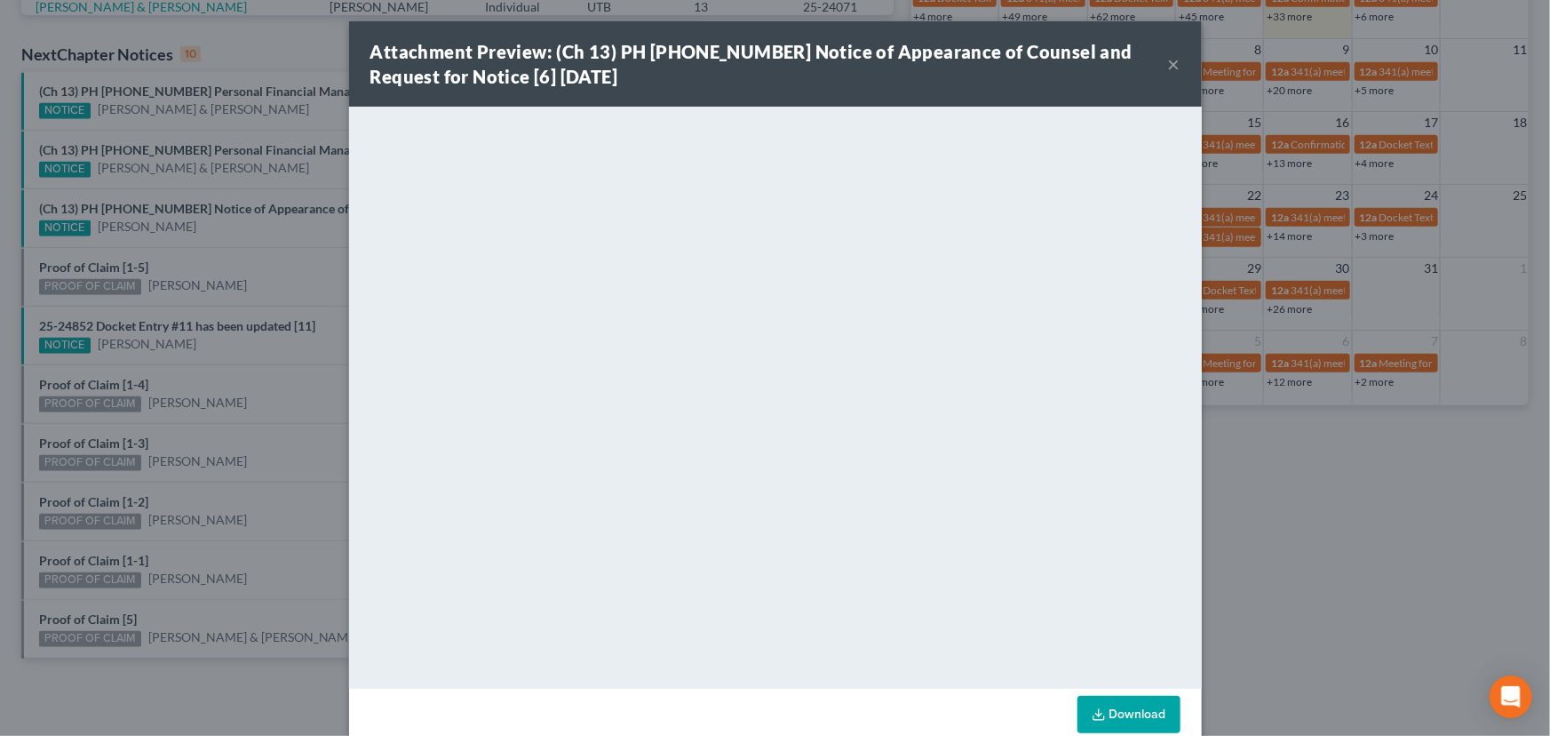
click at [235, 241] on div "Attachment Preview: (Ch 13) PH 25-25843 Notice of Appearance of Counsel and Req…" at bounding box center [775, 368] width 1550 height 736
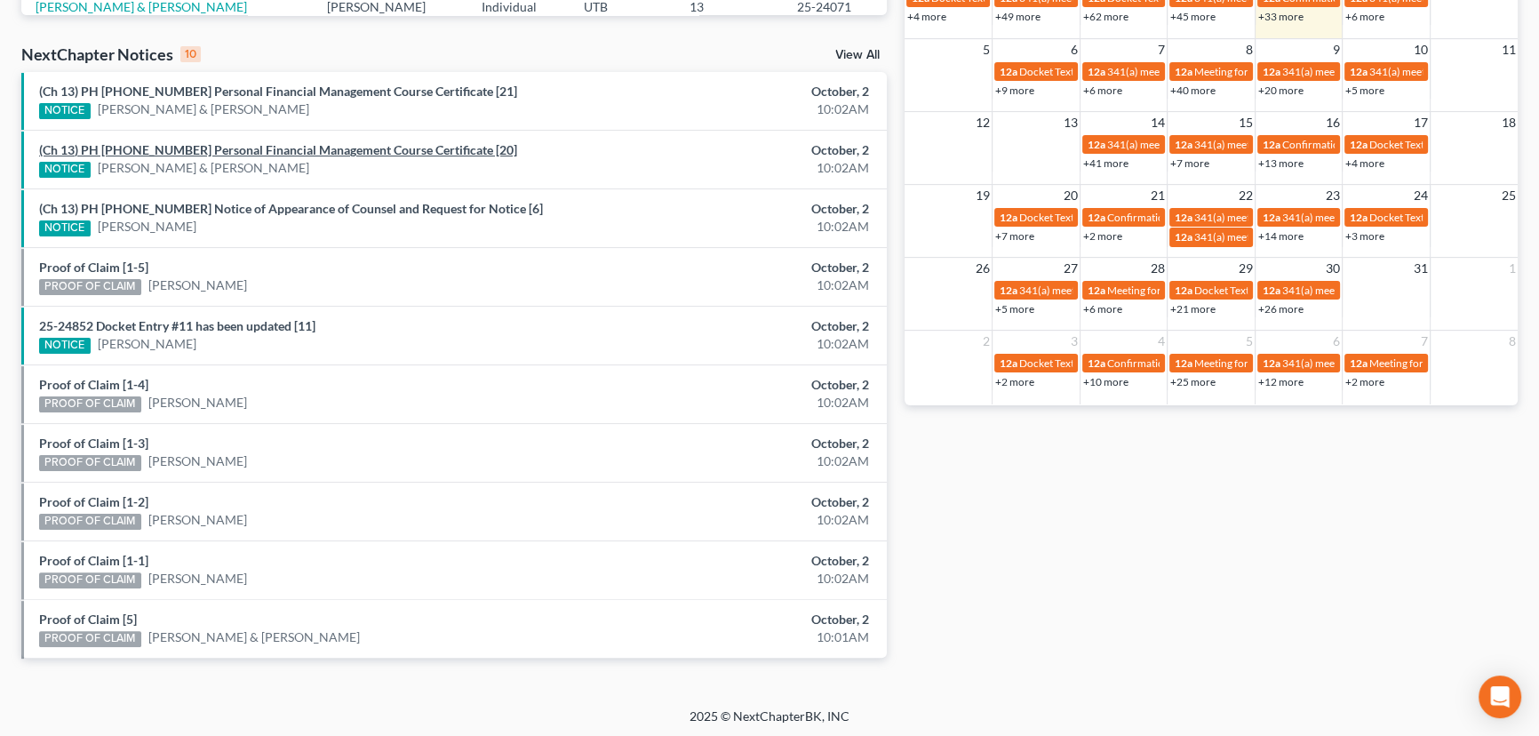
click at [250, 151] on link "(Ch 13) PH 25-24071 Personal Financial Management Course Certificate [20]" at bounding box center [278, 149] width 478 height 15
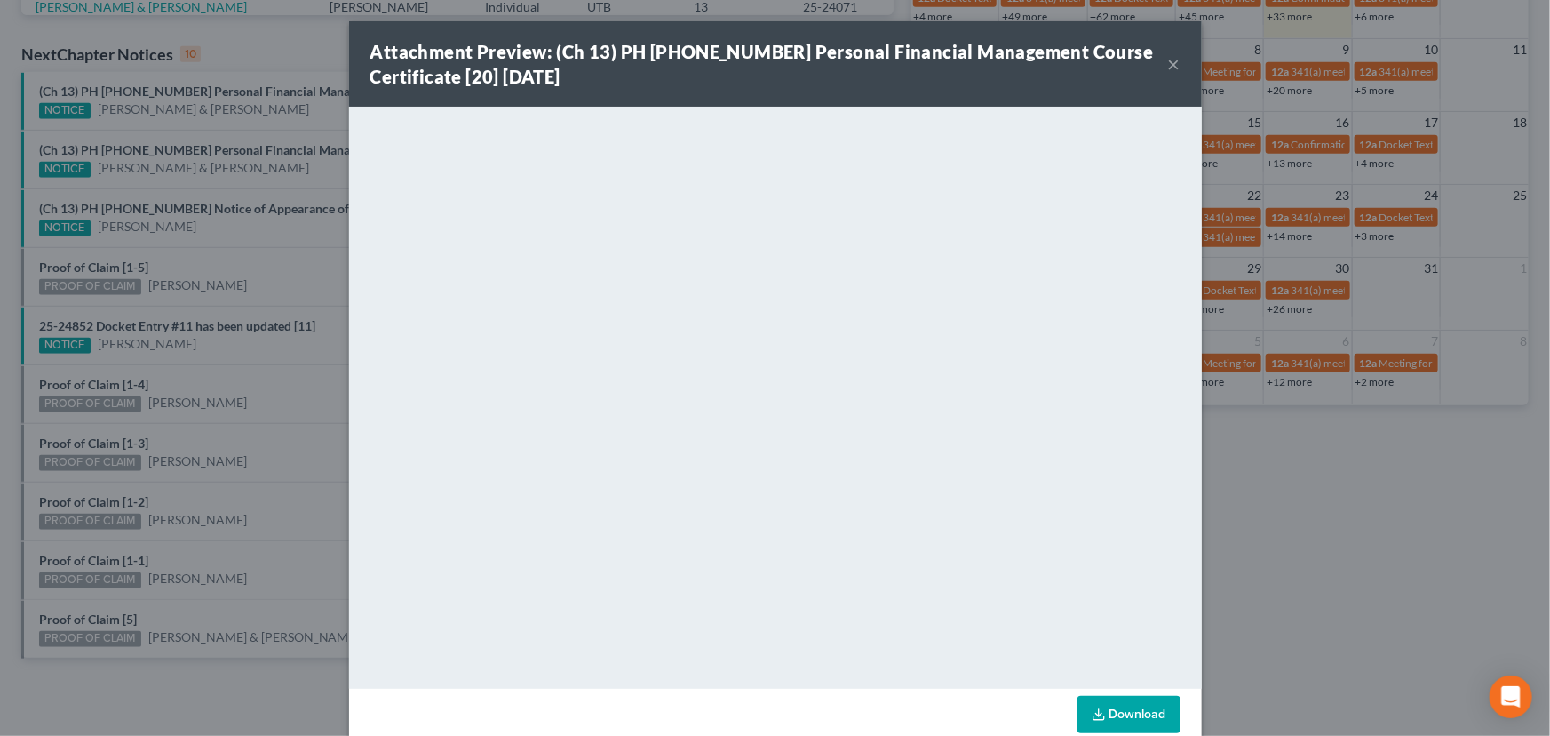
drag, startPoint x: 261, startPoint y: 187, endPoint x: 247, endPoint y: 121, distance: 67.3
click at [261, 179] on div "Attachment Preview: (Ch 13) PH 25-24071 Personal Financial Management Course Ce…" at bounding box center [775, 368] width 1550 height 736
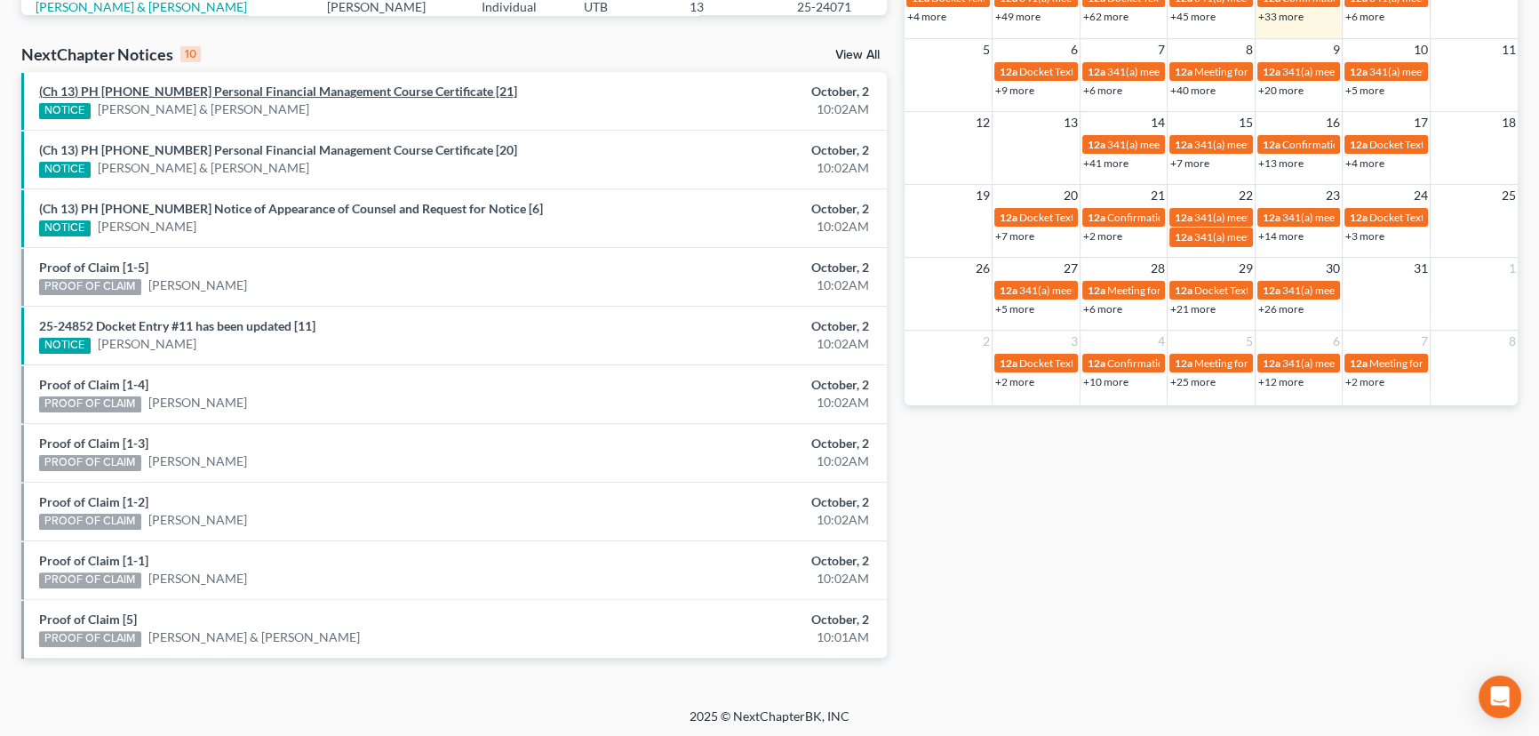
click at [234, 93] on link "(Ch 13) PH 25-24071 Personal Financial Management Course Certificate [21]" at bounding box center [278, 91] width 478 height 15
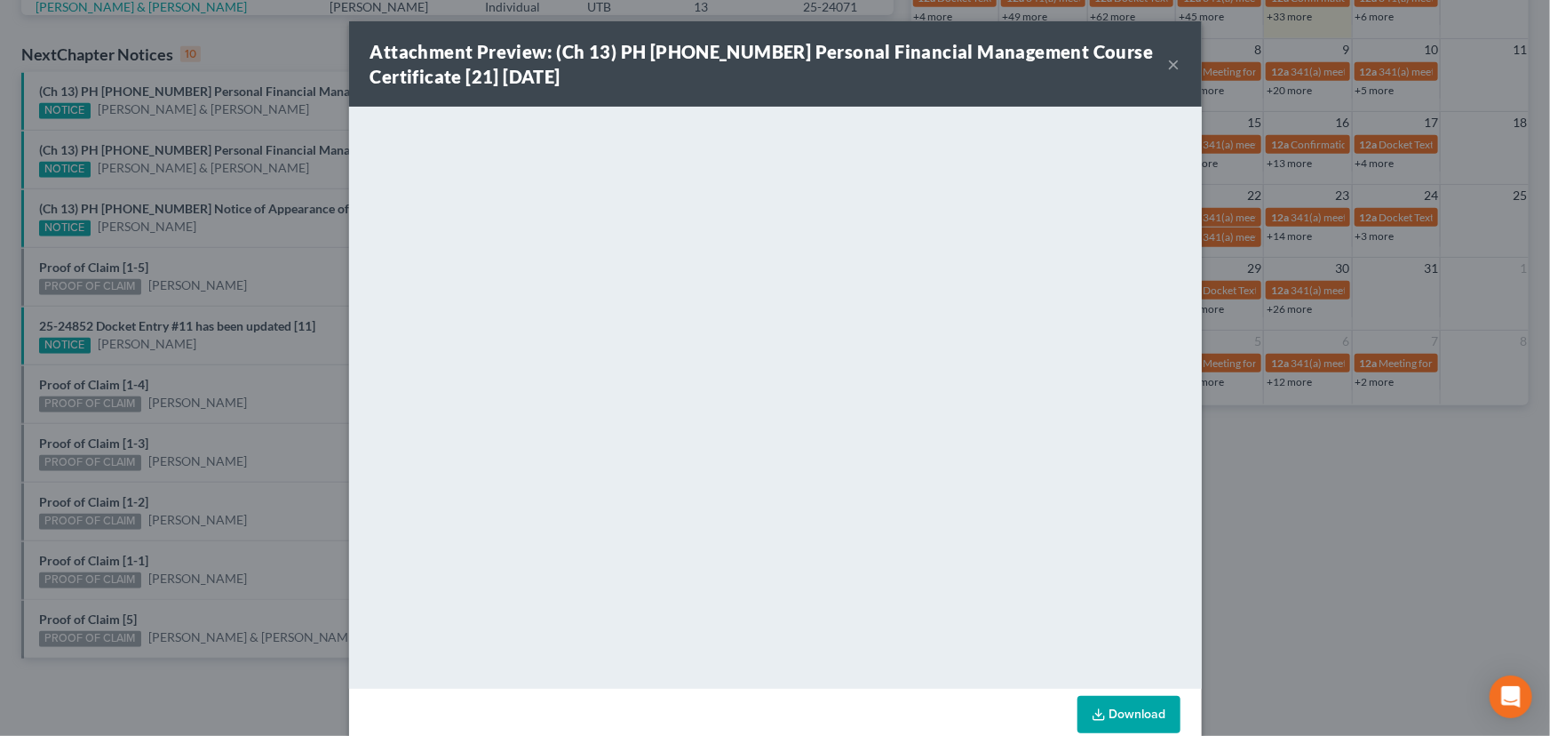
drag, startPoint x: 240, startPoint y: 109, endPoint x: 249, endPoint y: 122, distance: 15.3
click at [240, 113] on div "Attachment Preview: (Ch 13) PH 25-24071 Personal Financial Management Course Ce…" at bounding box center [775, 368] width 1550 height 736
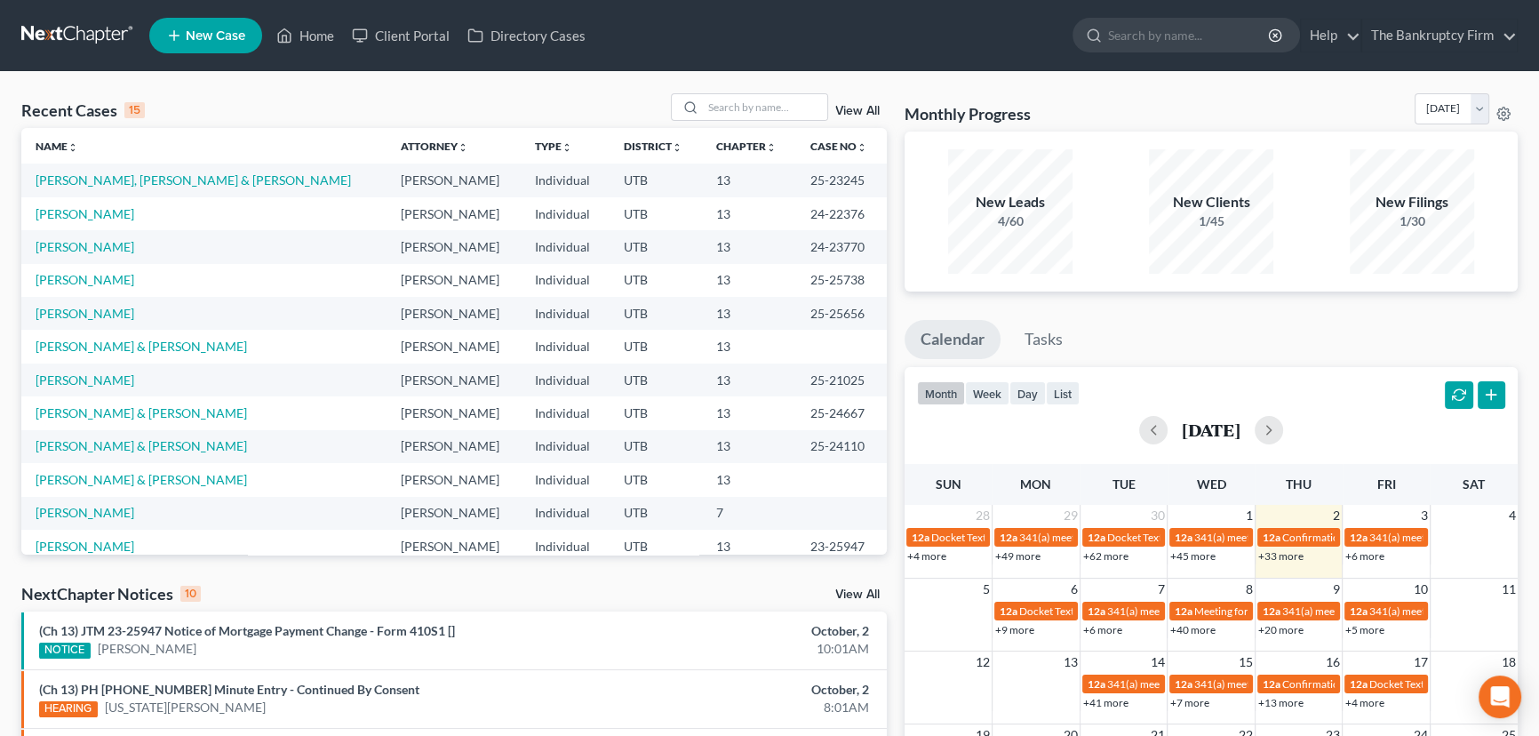
scroll to position [80, 0]
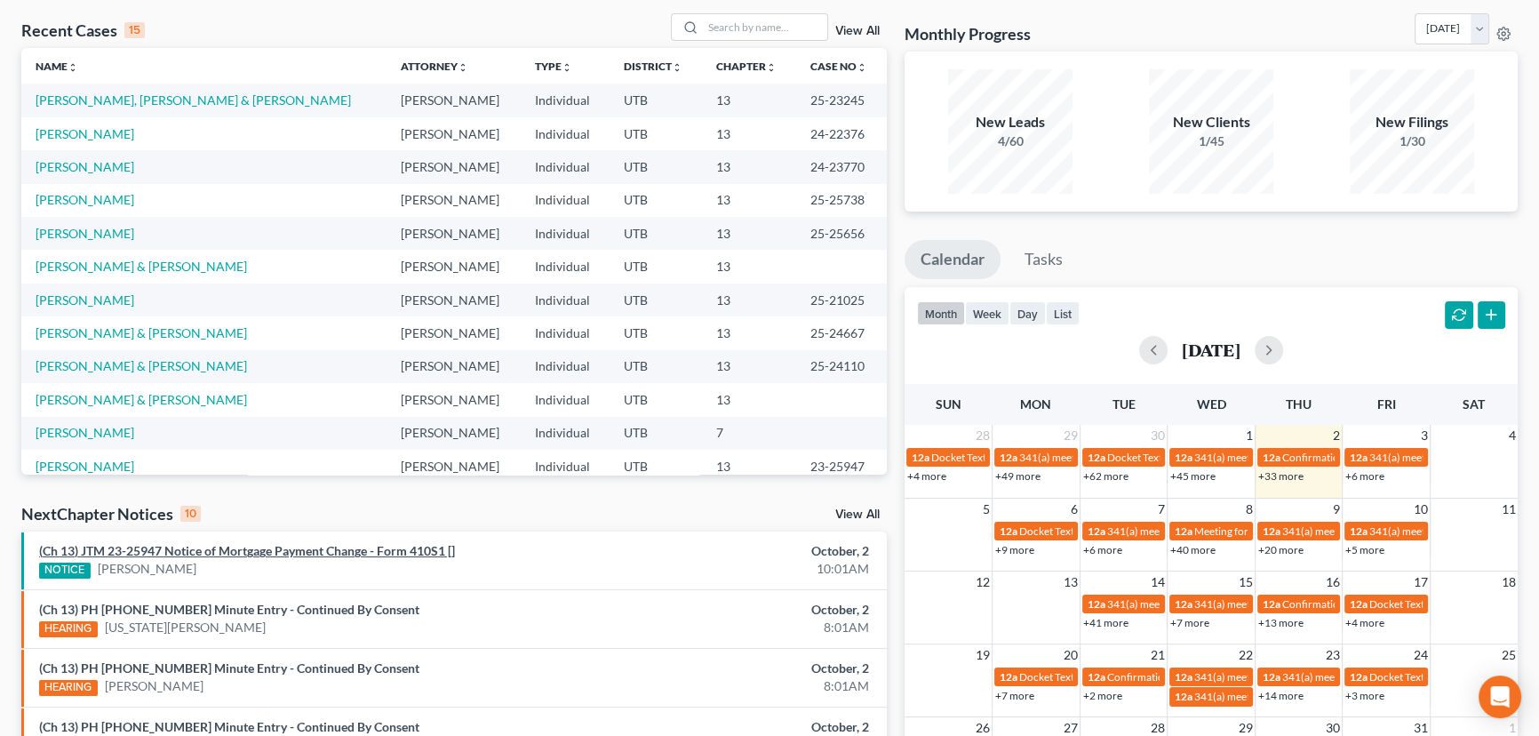
click at [205, 549] on link "(Ch 13) JTM 23-25947 Notice of Mortgage Payment Change - Form 410S1 []" at bounding box center [247, 550] width 416 height 15
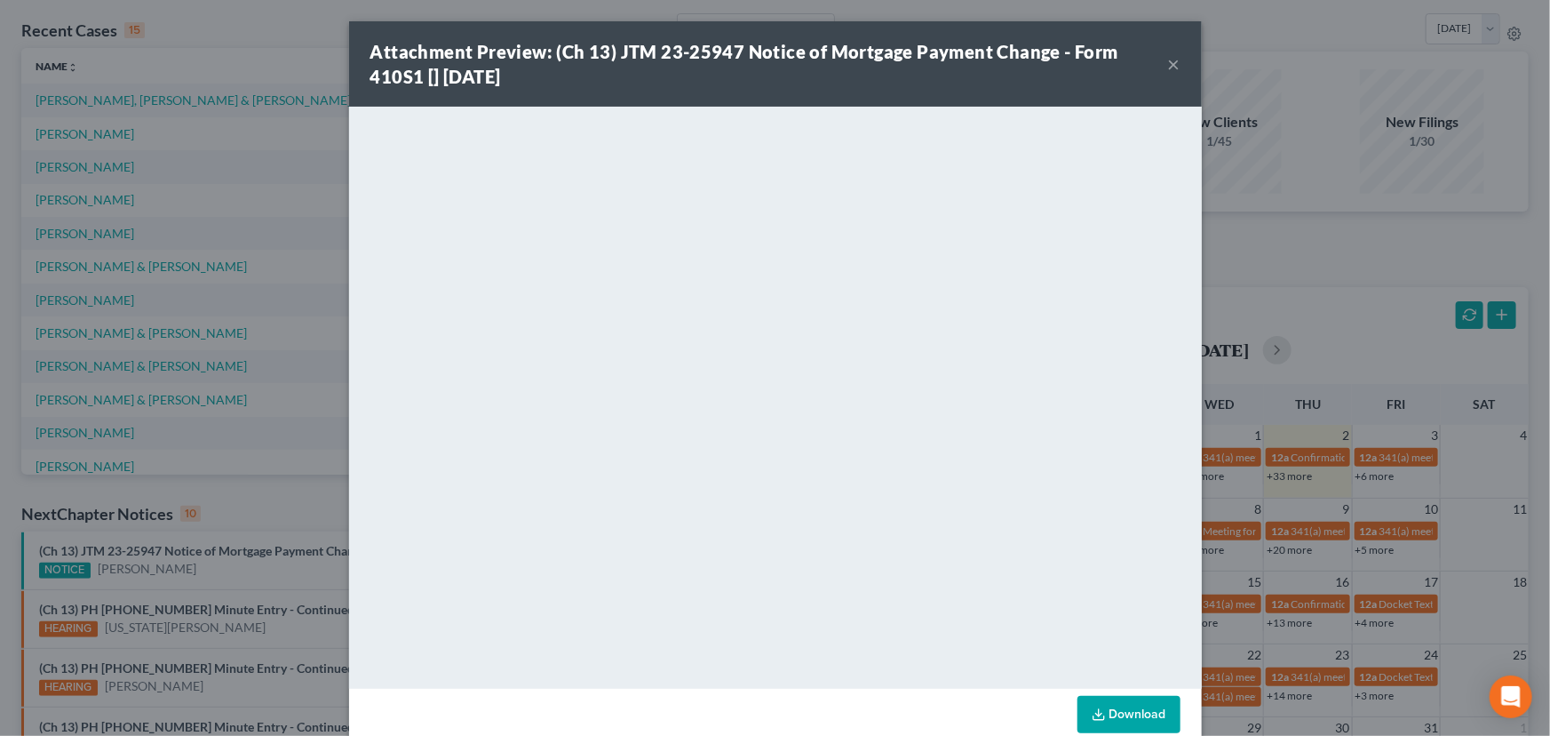
click at [247, 509] on div "Attachment Preview: (Ch 13) JTM 23-25947 Notice of Mortgage Payment Change - Fo…" at bounding box center [775, 368] width 1550 height 736
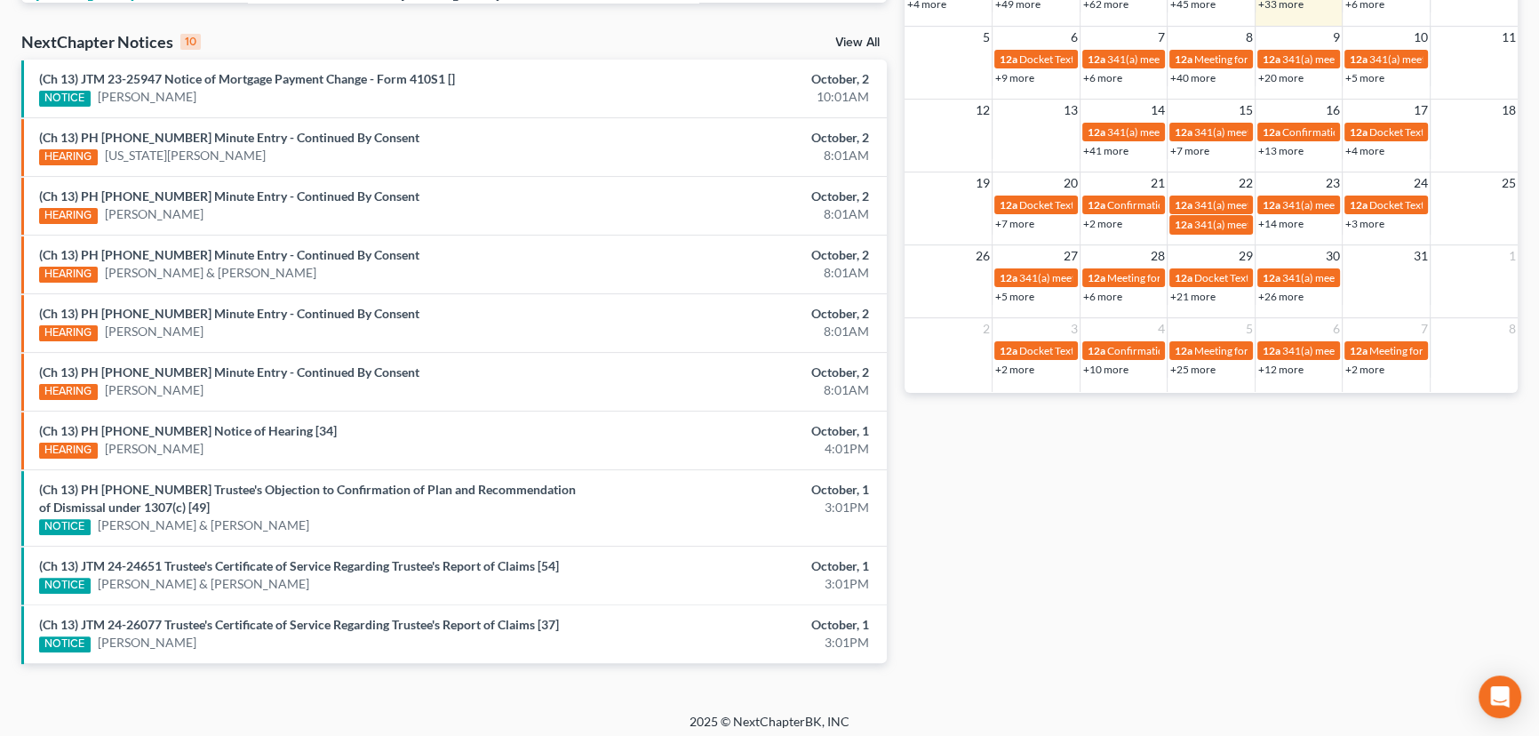
scroll to position [557, 0]
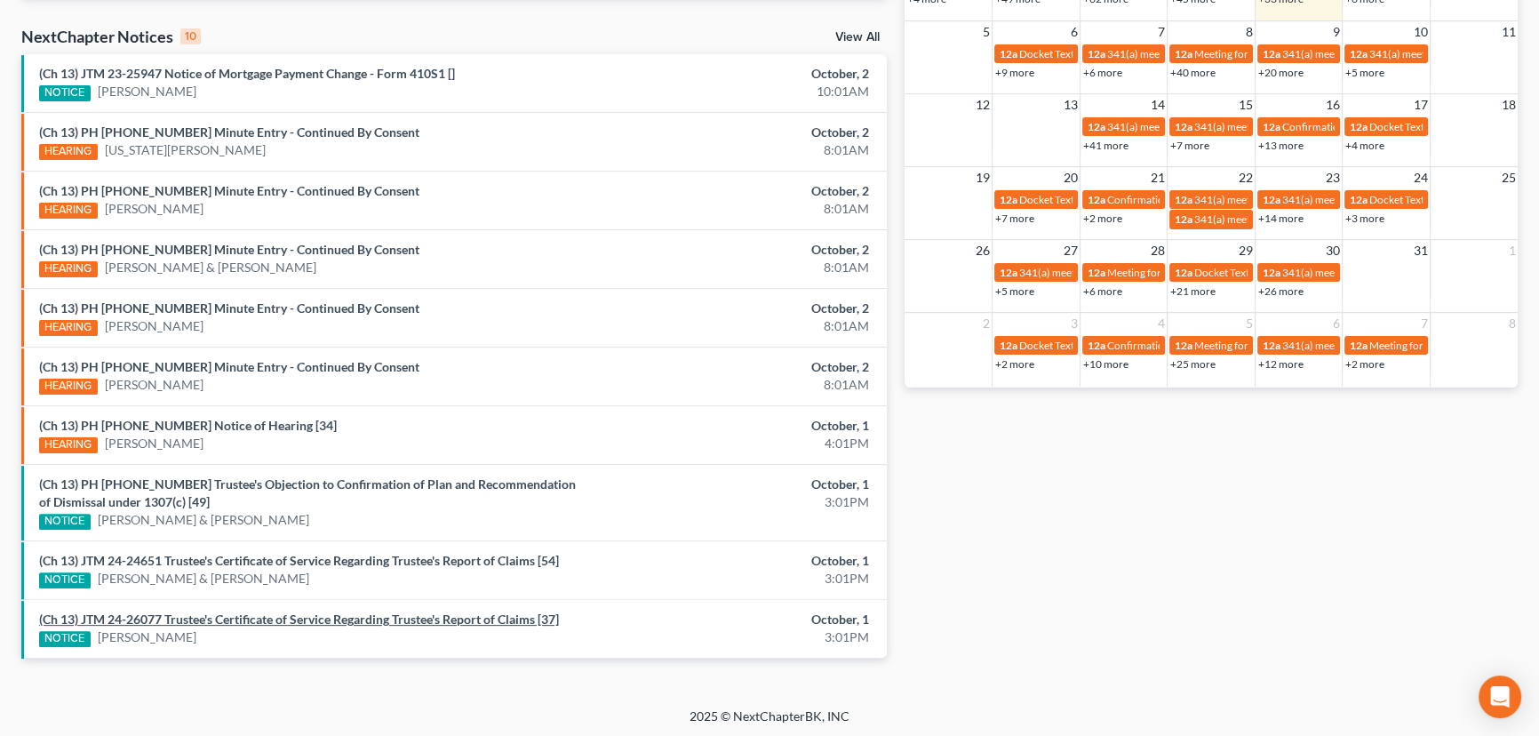
click at [258, 616] on link "(Ch 13) JTM 24-26077 Trustee's Certificate of Service Regarding Trustee's Repor…" at bounding box center [299, 618] width 520 height 15
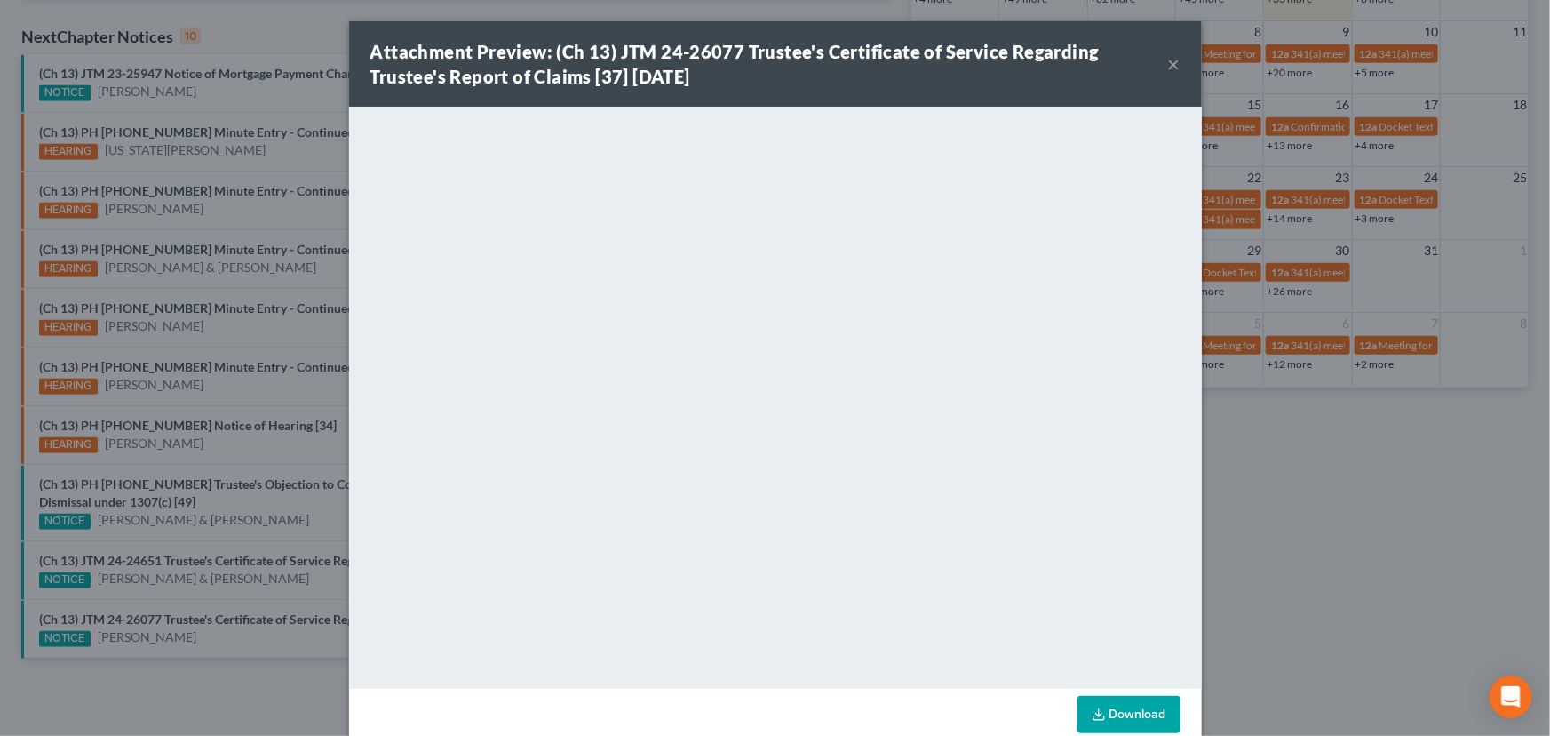
click at [247, 594] on div "Attachment Preview: (Ch 13) JTM 24-26077 Trustee's Certificate of Service Regar…" at bounding box center [775, 368] width 1550 height 736
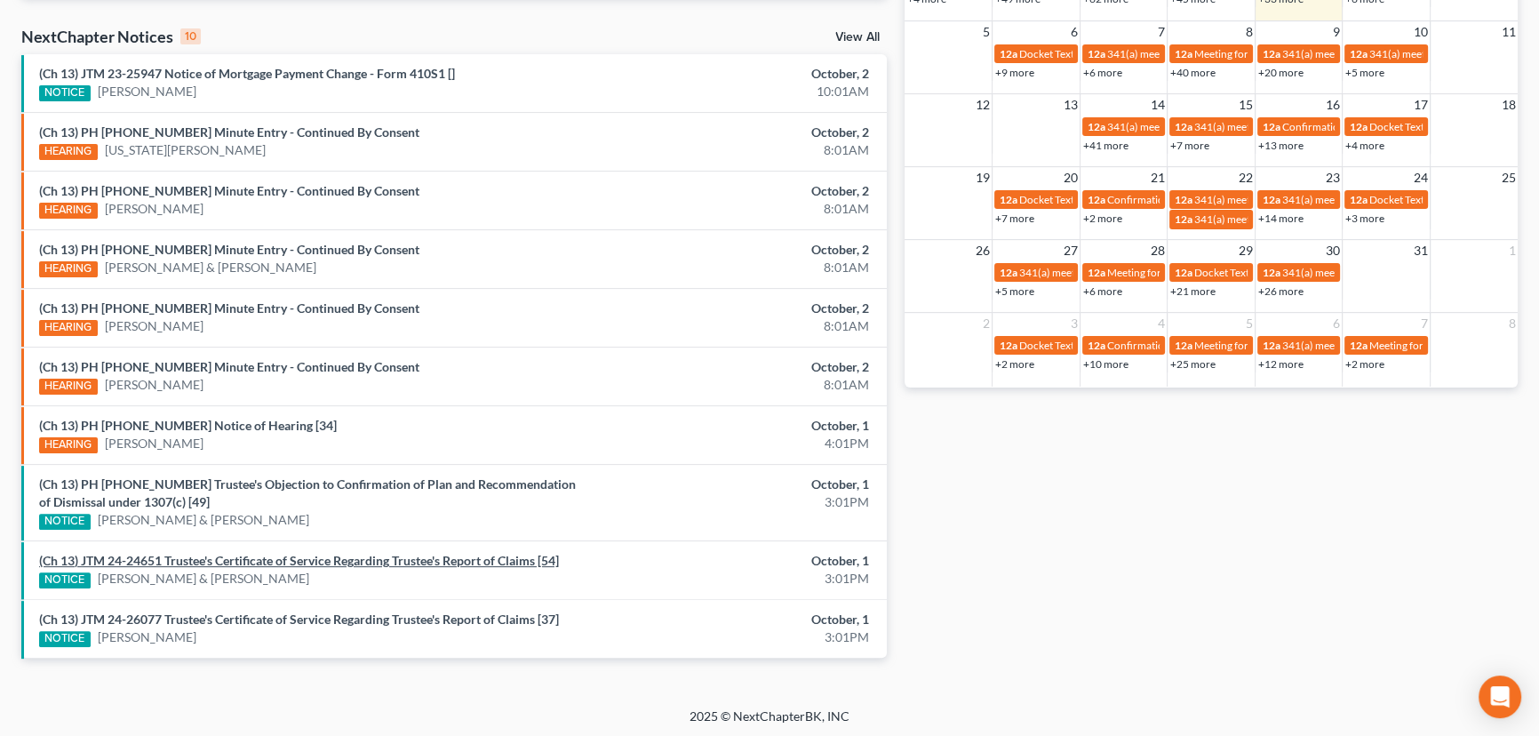
click at [273, 559] on link "(Ch 13) JTM 24-24651 Trustee's Certificate of Service Regarding Trustee's Repor…" at bounding box center [299, 560] width 520 height 15
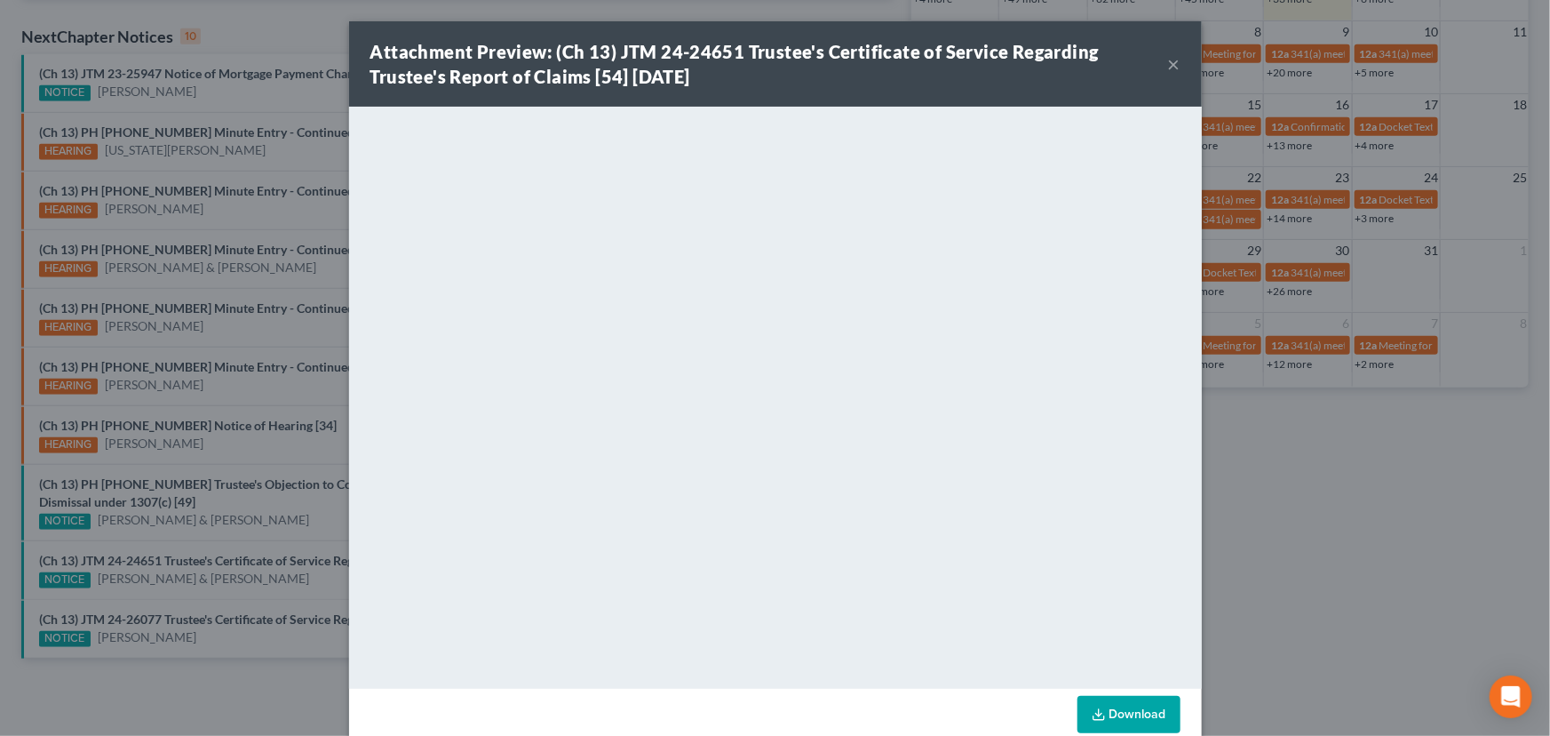
click at [258, 594] on div "Attachment Preview: (Ch 13) JTM 24-24651 Trustee's Certificate of Service Regar…" at bounding box center [775, 368] width 1550 height 736
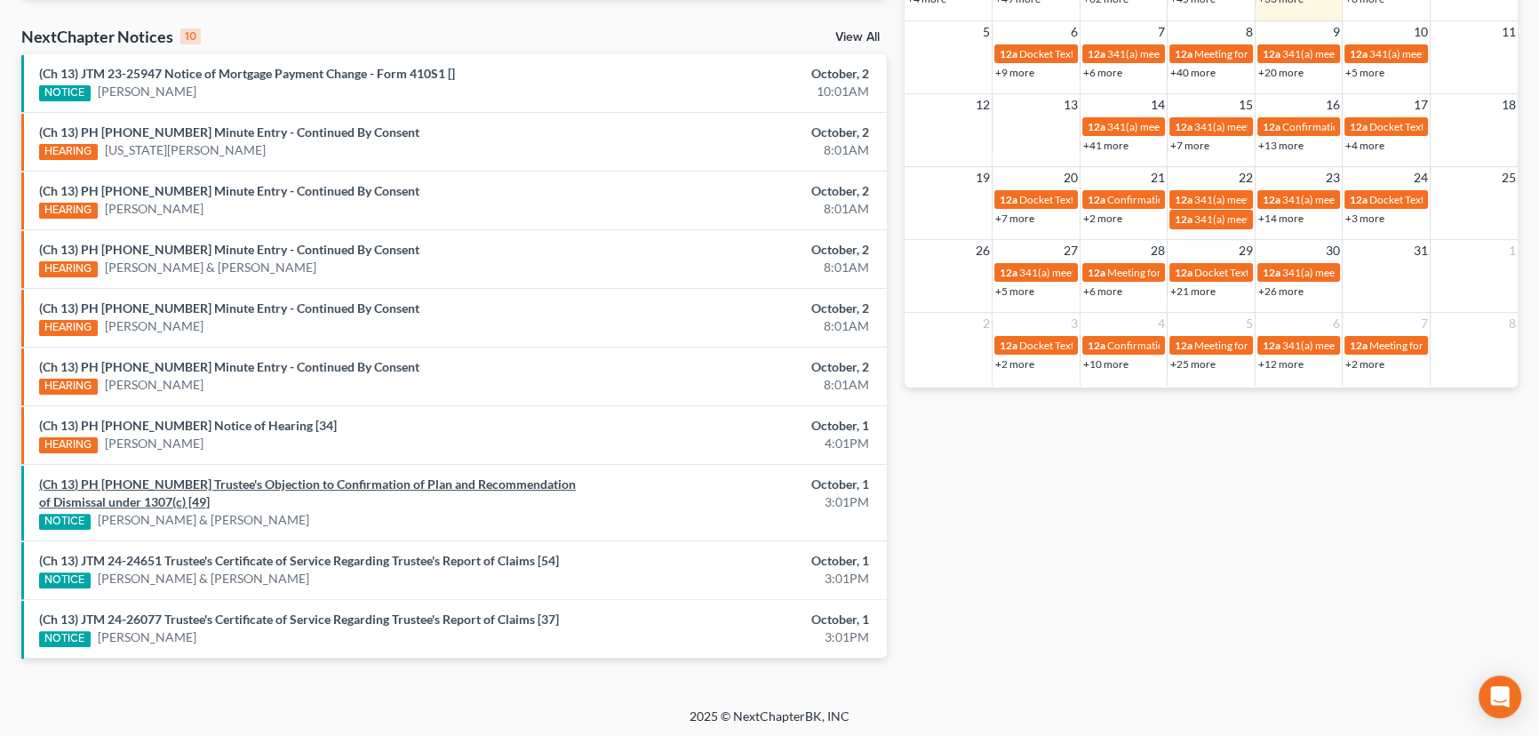
click at [312, 480] on link "(Ch 13) PH 25-22817 Trustee's Objection to Confirmation of Plan and Recommendat…" at bounding box center [307, 492] width 537 height 33
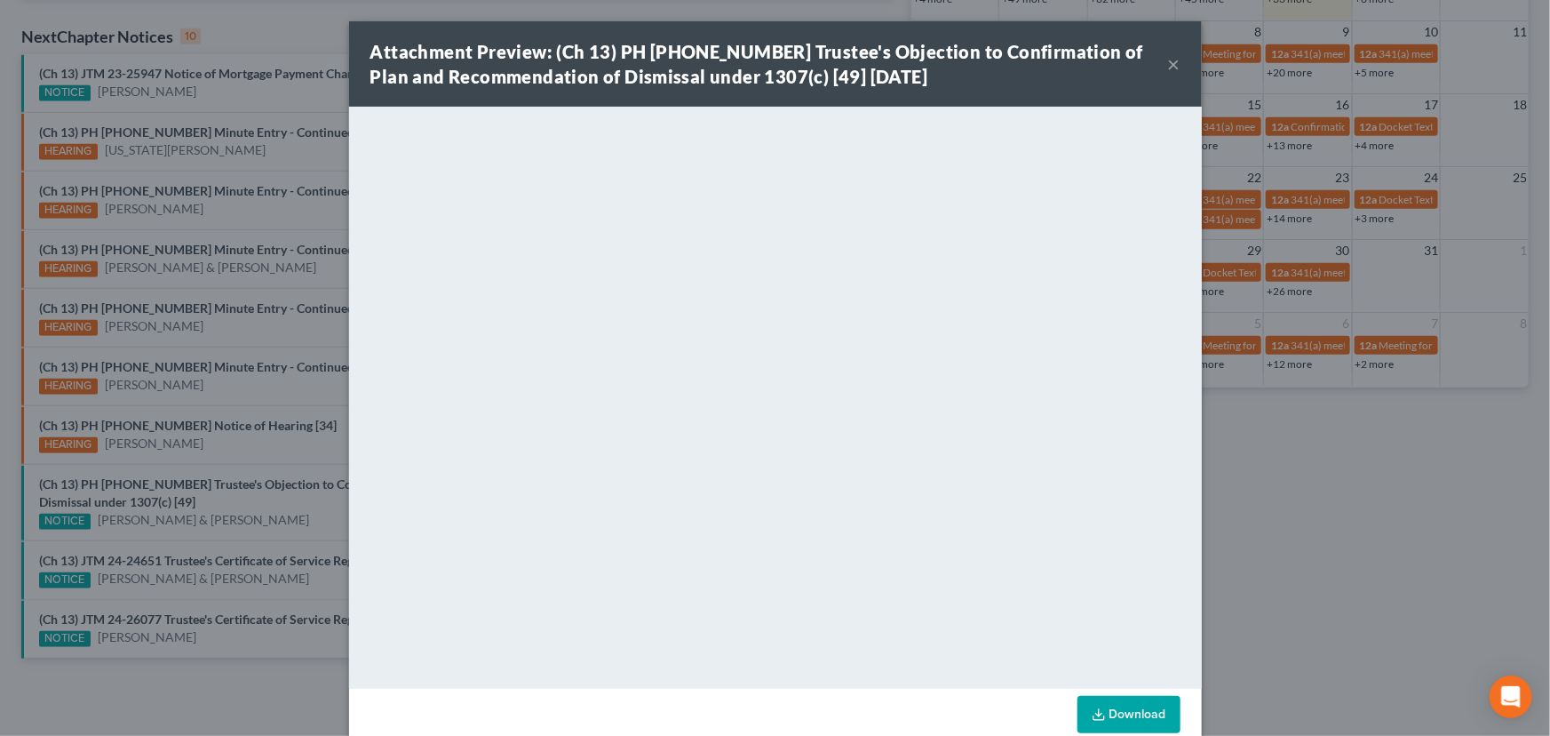
click at [1171, 64] on button "×" at bounding box center [1174, 63] width 12 height 21
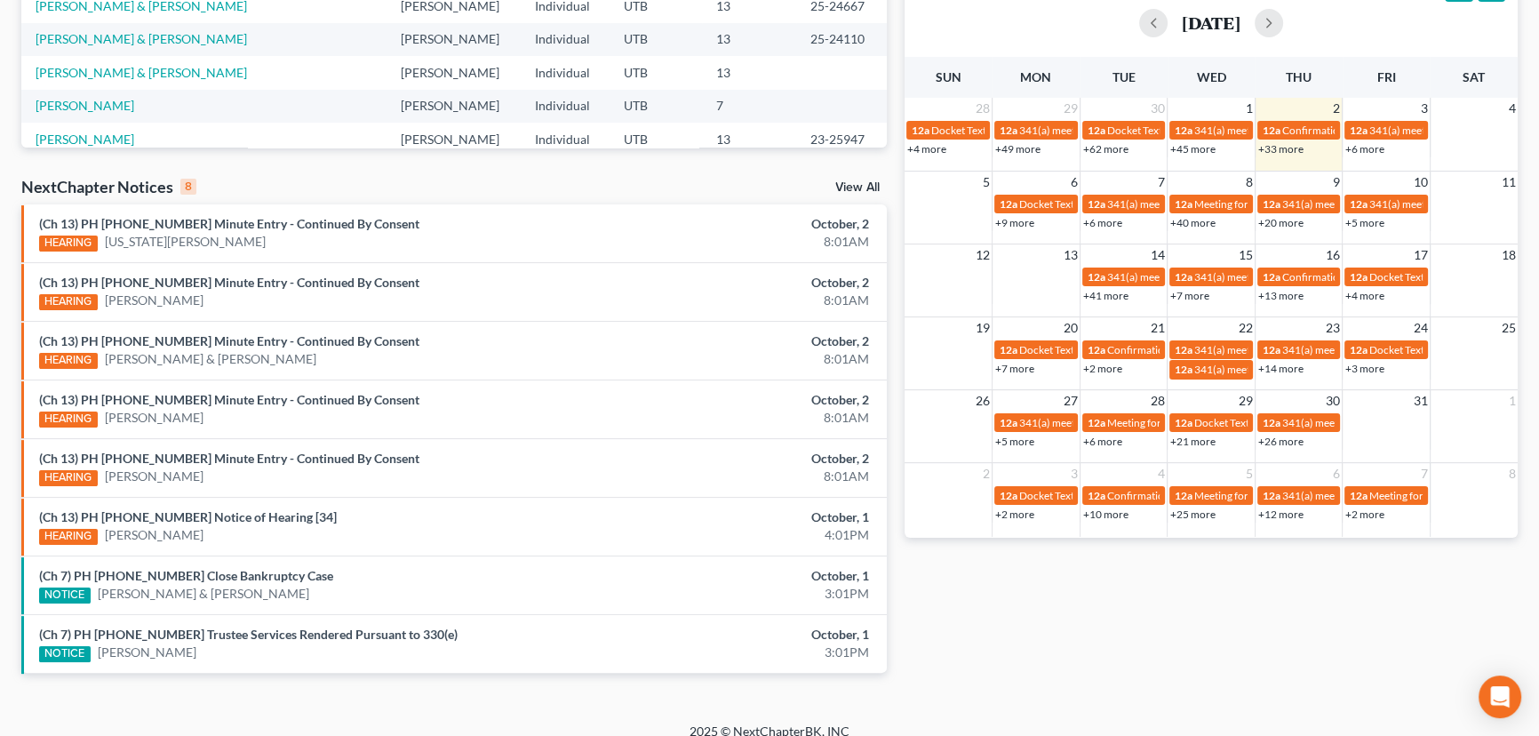
scroll to position [423, 0]
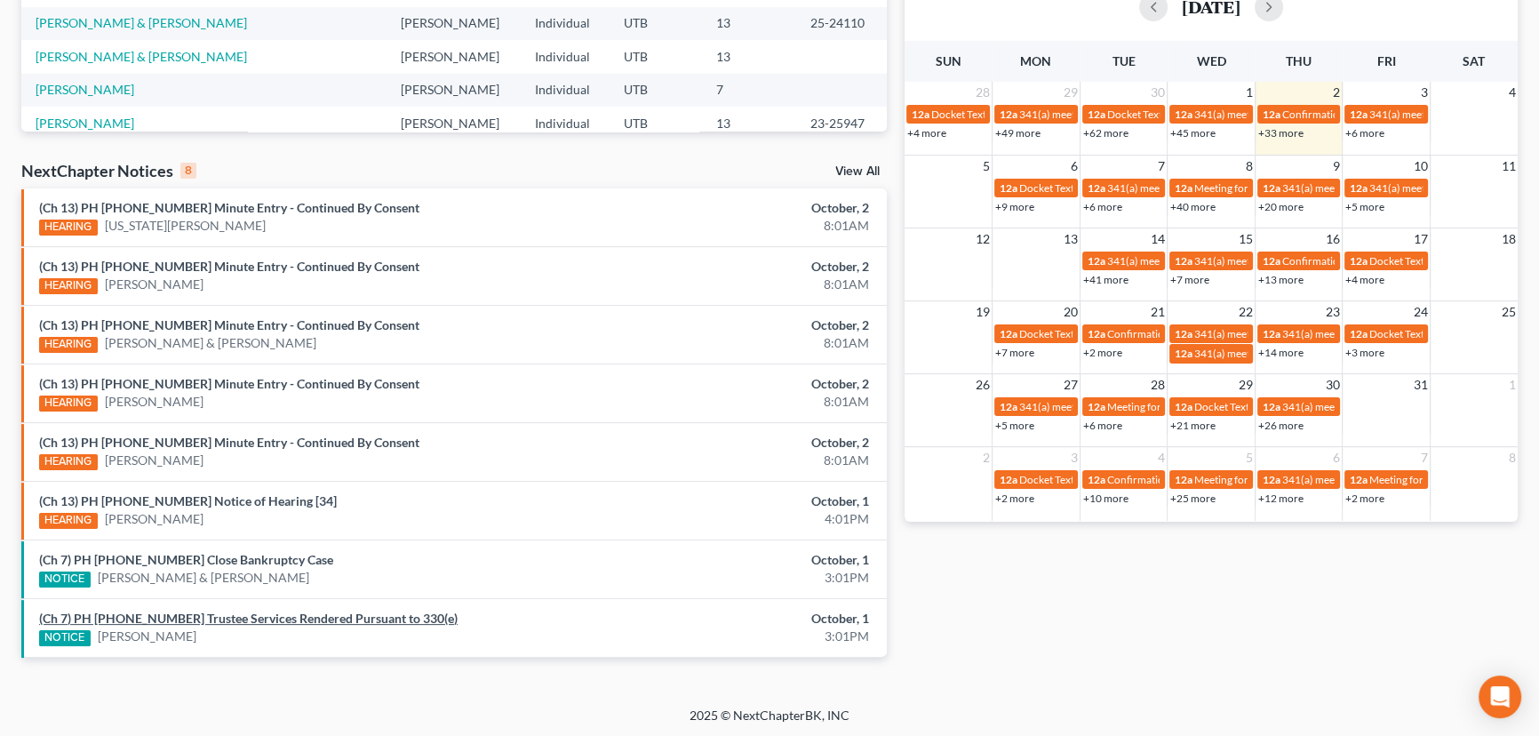
click at [203, 614] on link "(Ch 7) PH [PHONE_NUMBER] Trustee Services Rendered Pursuant to 330(e)" at bounding box center [248, 617] width 418 height 15
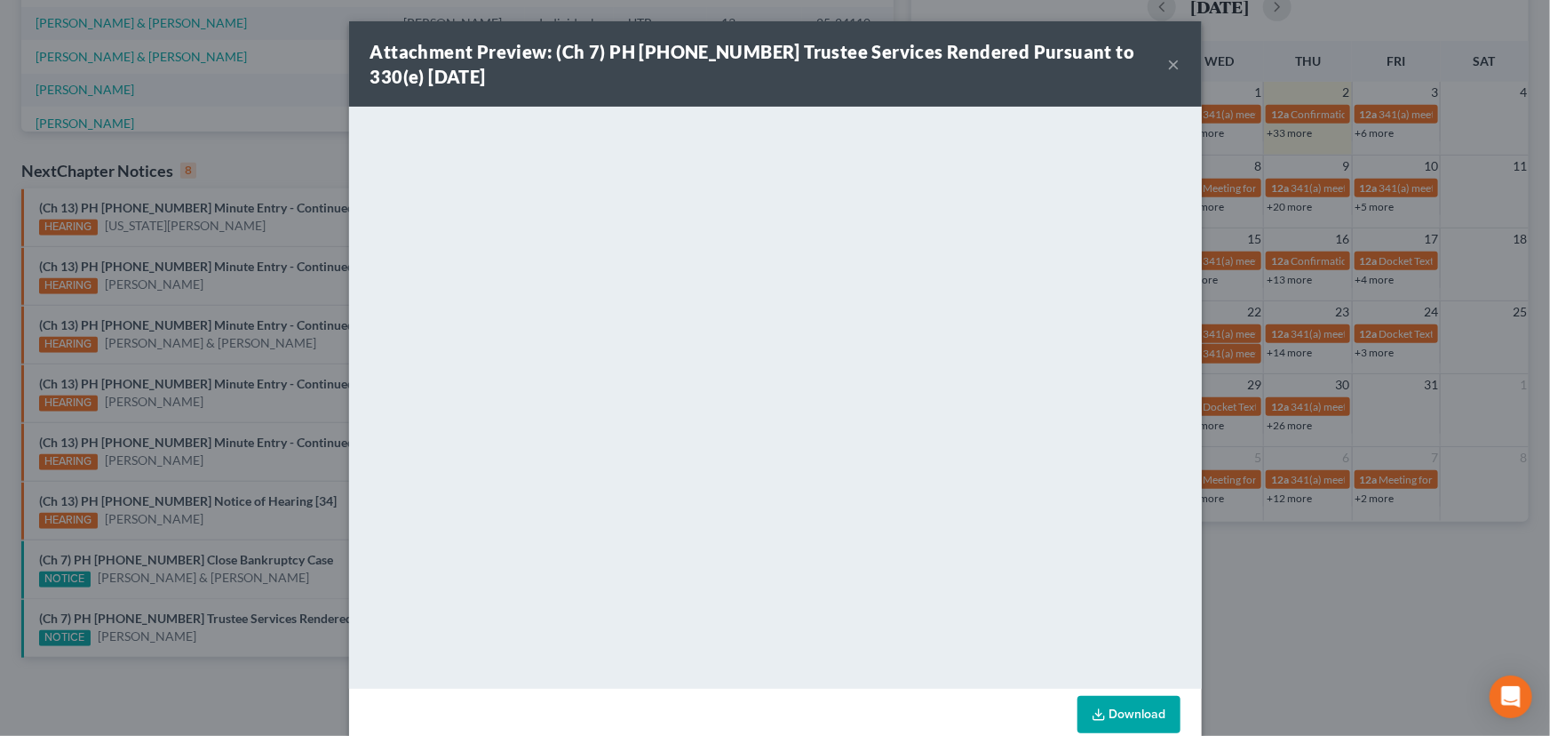
click at [191, 599] on div "Attachment Preview: (Ch 7) PH 25-25153 Trustee Services Rendered Pursuant to 33…" at bounding box center [775, 368] width 1550 height 736
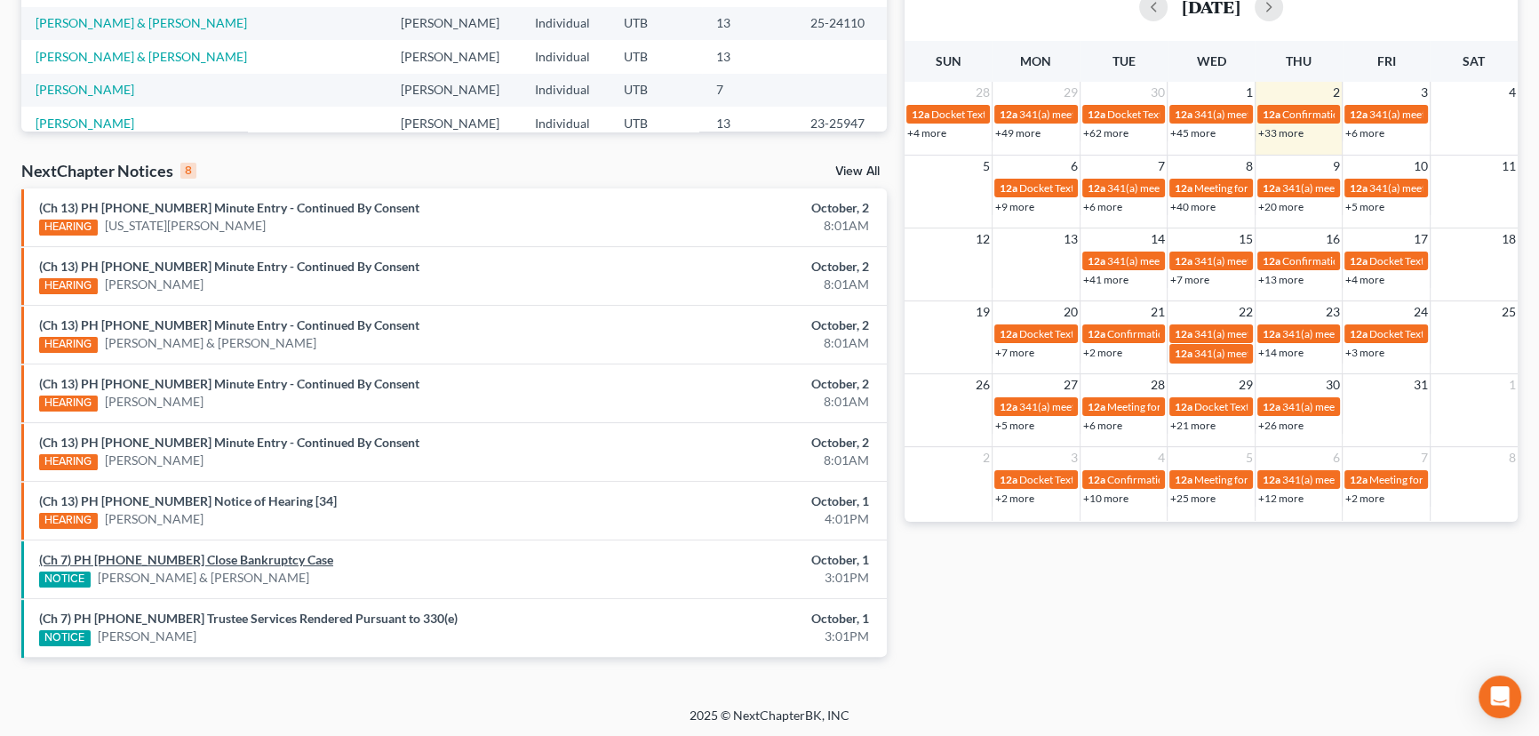
click at [183, 558] on link "(Ch 7) PH 25-23225 Close Bankruptcy Case" at bounding box center [186, 559] width 294 height 15
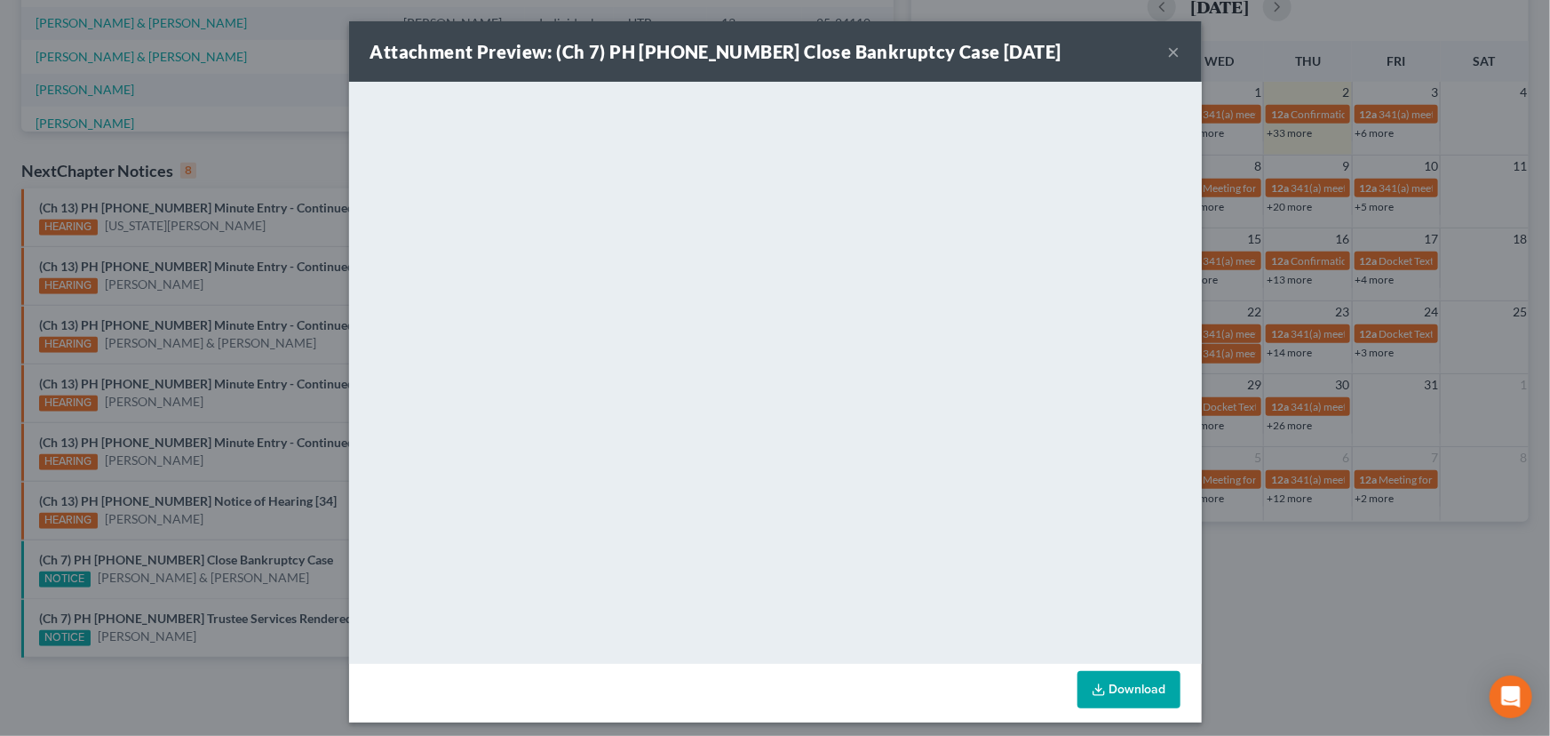
click at [315, 562] on div "Attachment Preview: (Ch 7) PH 25-23225 Close Bankruptcy Case 10/01/2025 × <obje…" at bounding box center [775, 368] width 1550 height 736
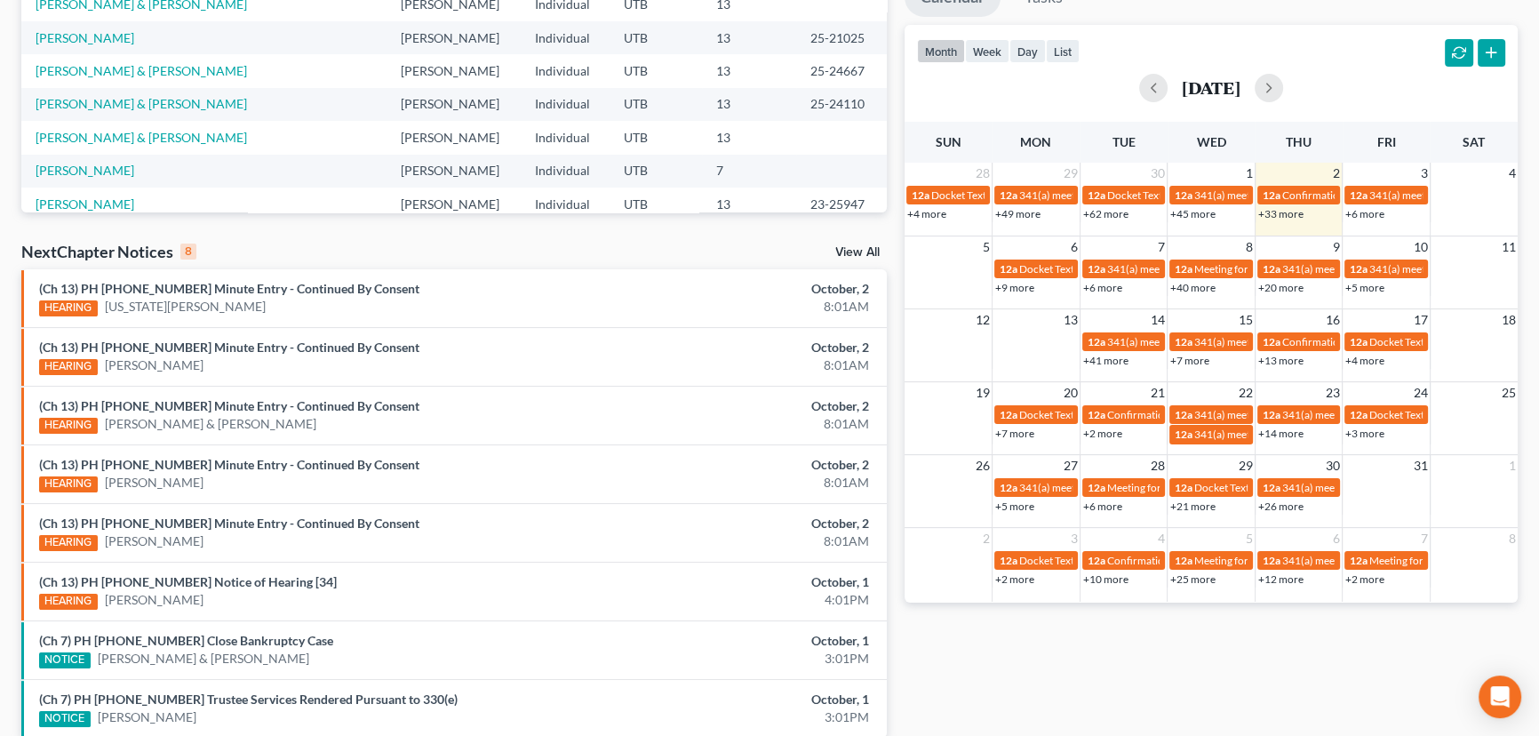
scroll to position [0, 0]
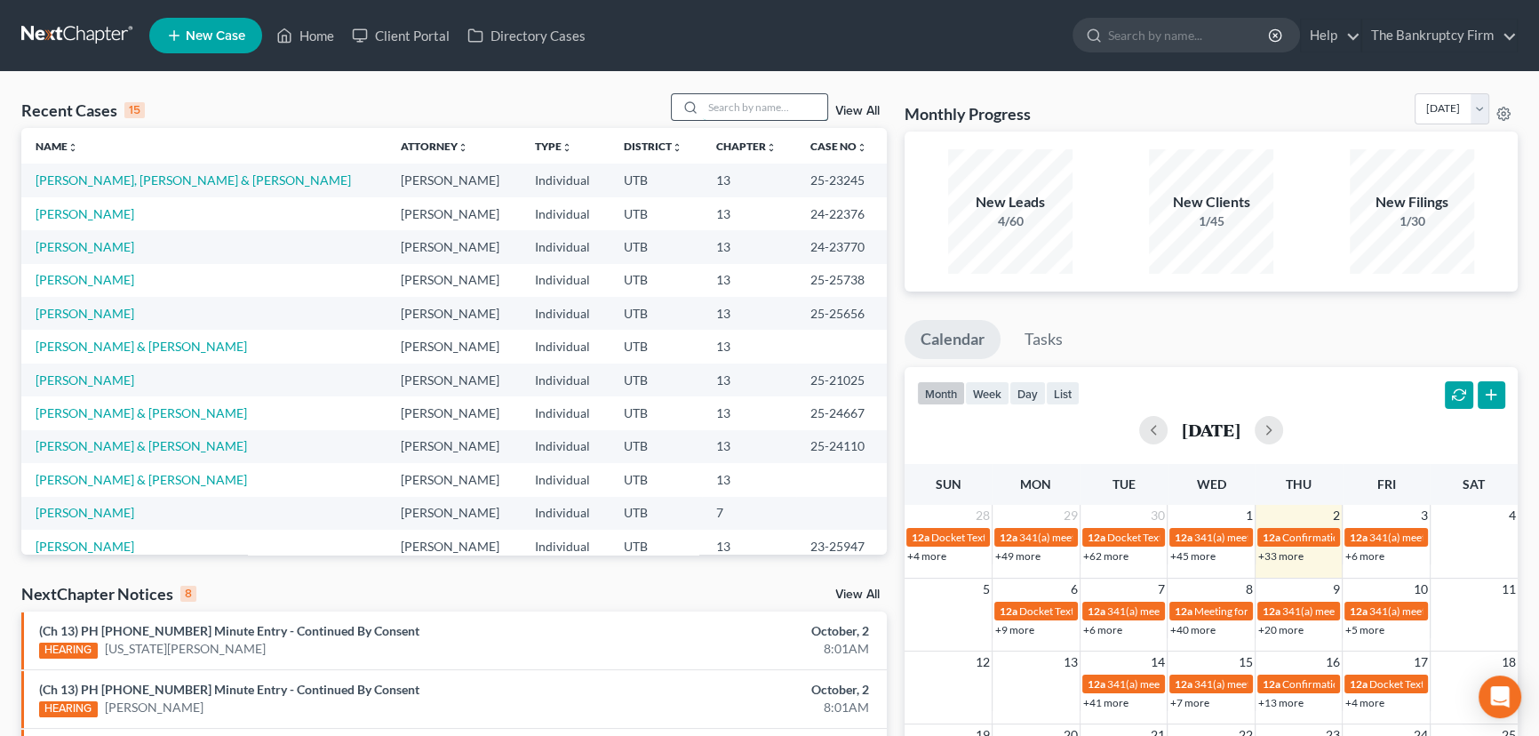
click at [735, 102] on input "search" at bounding box center [765, 107] width 124 height 26
type input "Anderson"
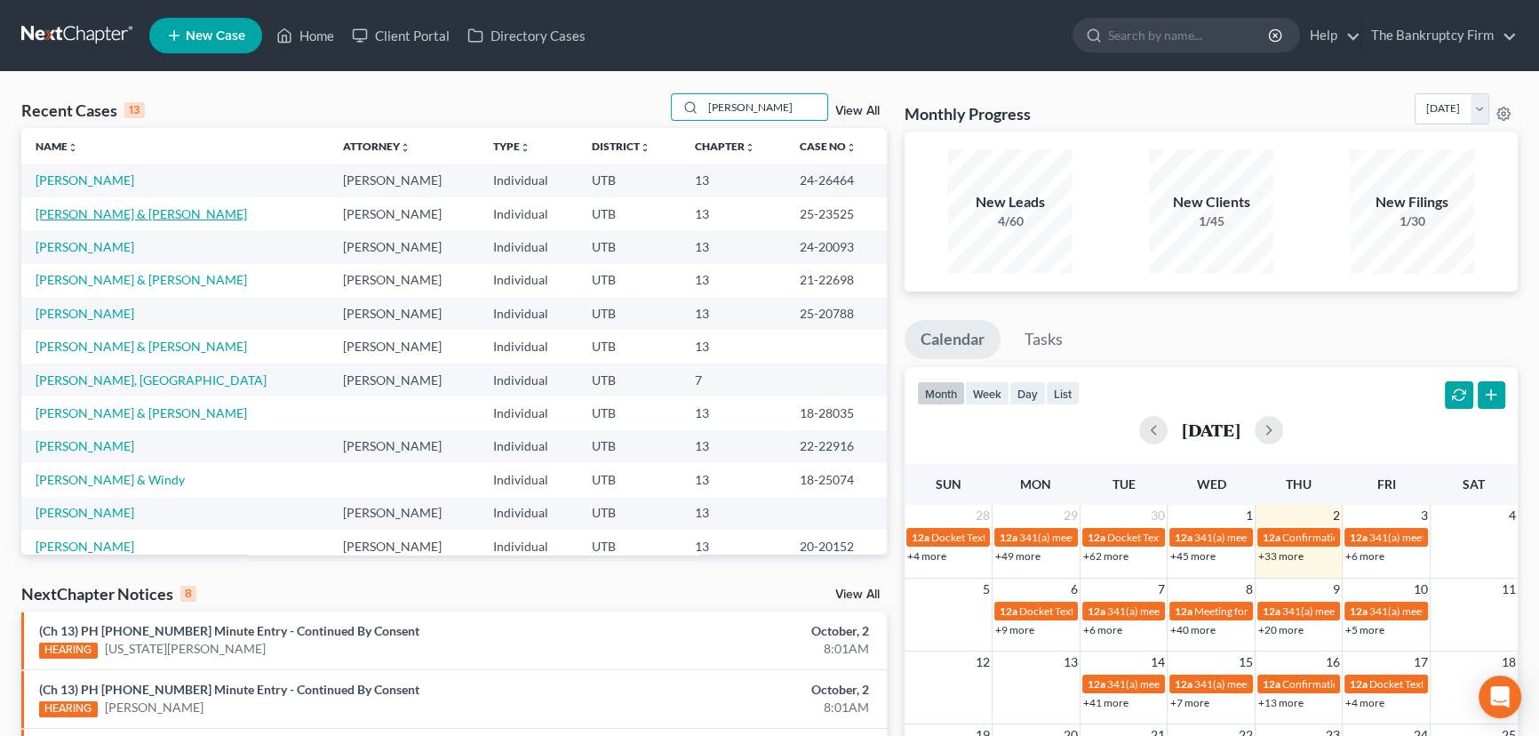
click at [86, 212] on link "[PERSON_NAME] & [PERSON_NAME]" at bounding box center [141, 213] width 211 height 15
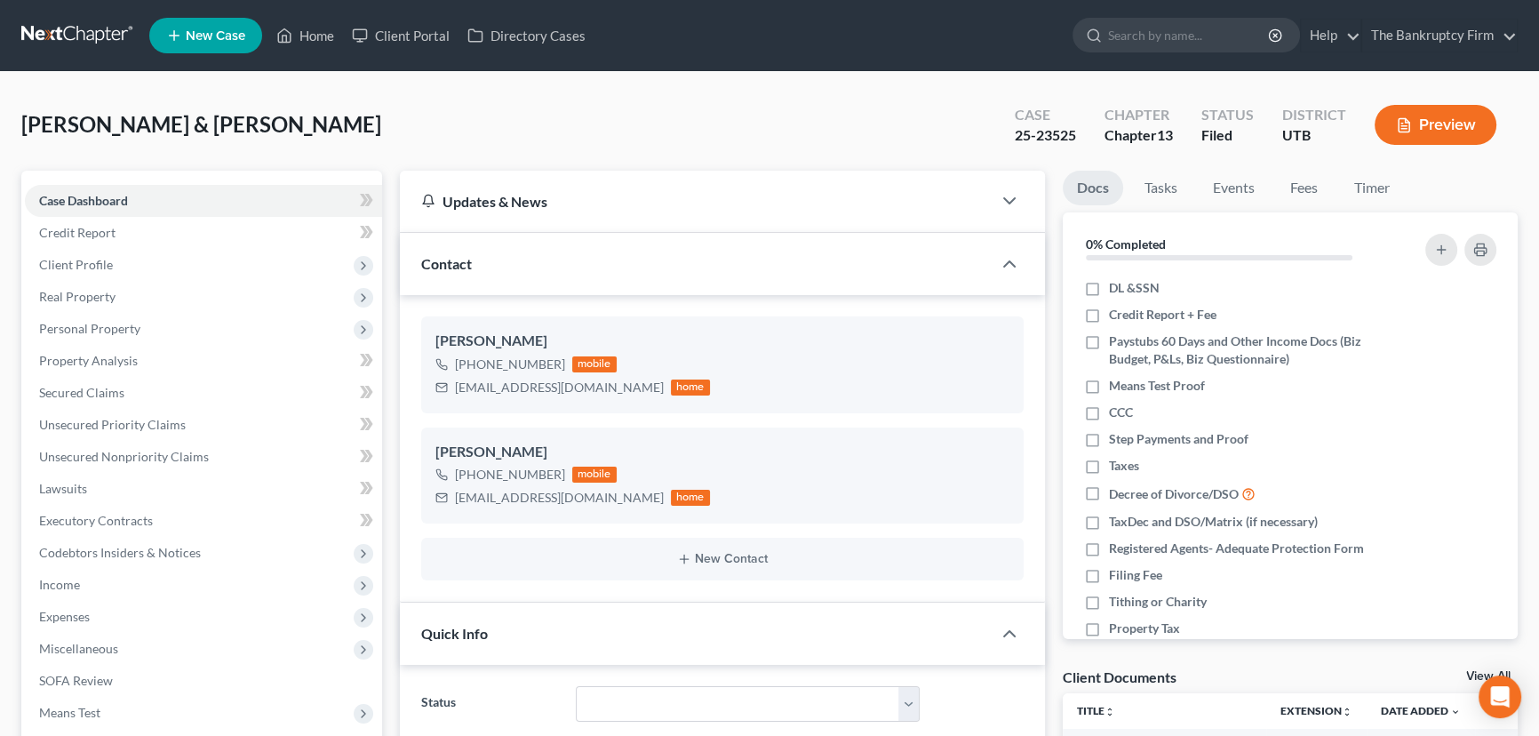
click at [1471, 673] on link "View All" at bounding box center [1488, 676] width 44 height 12
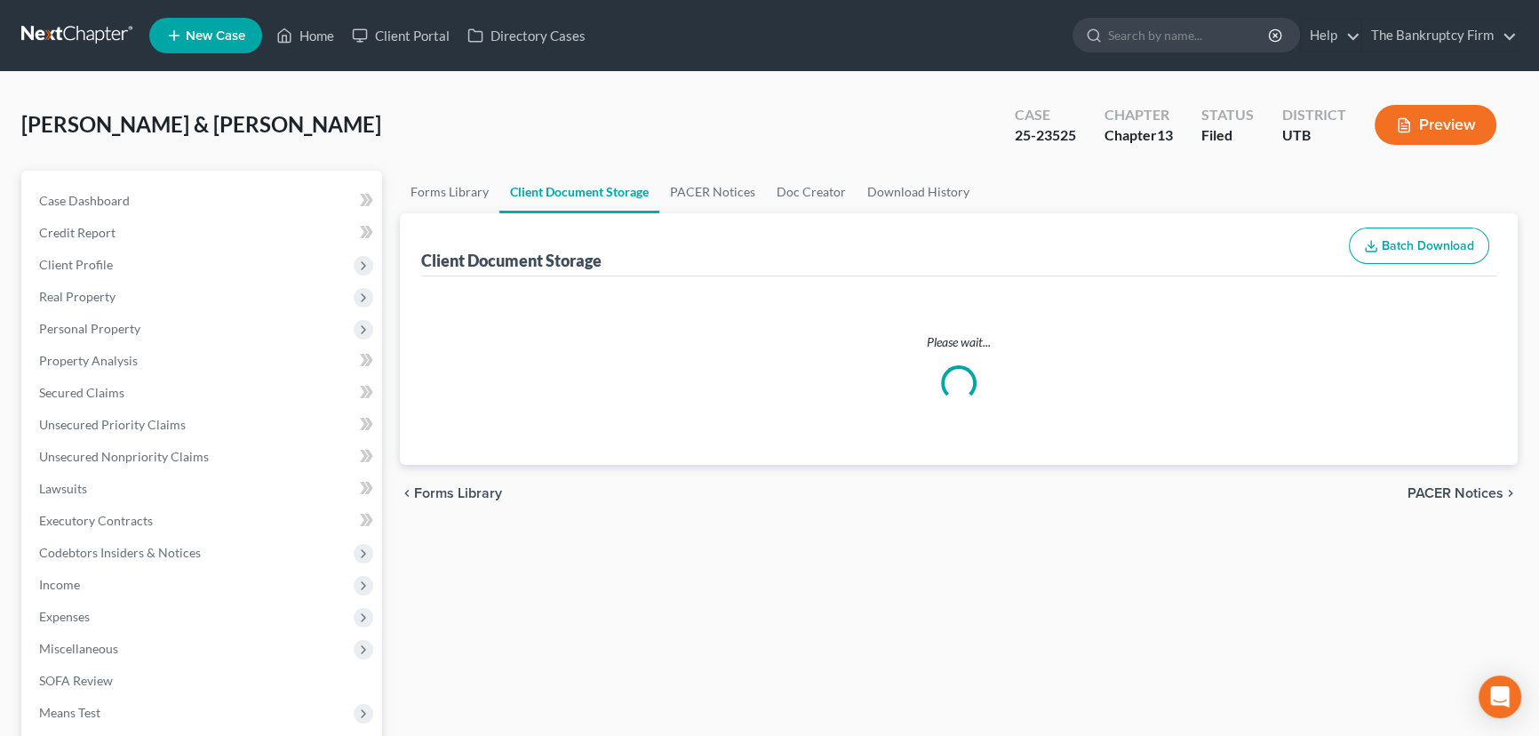
select select "26"
select select "30"
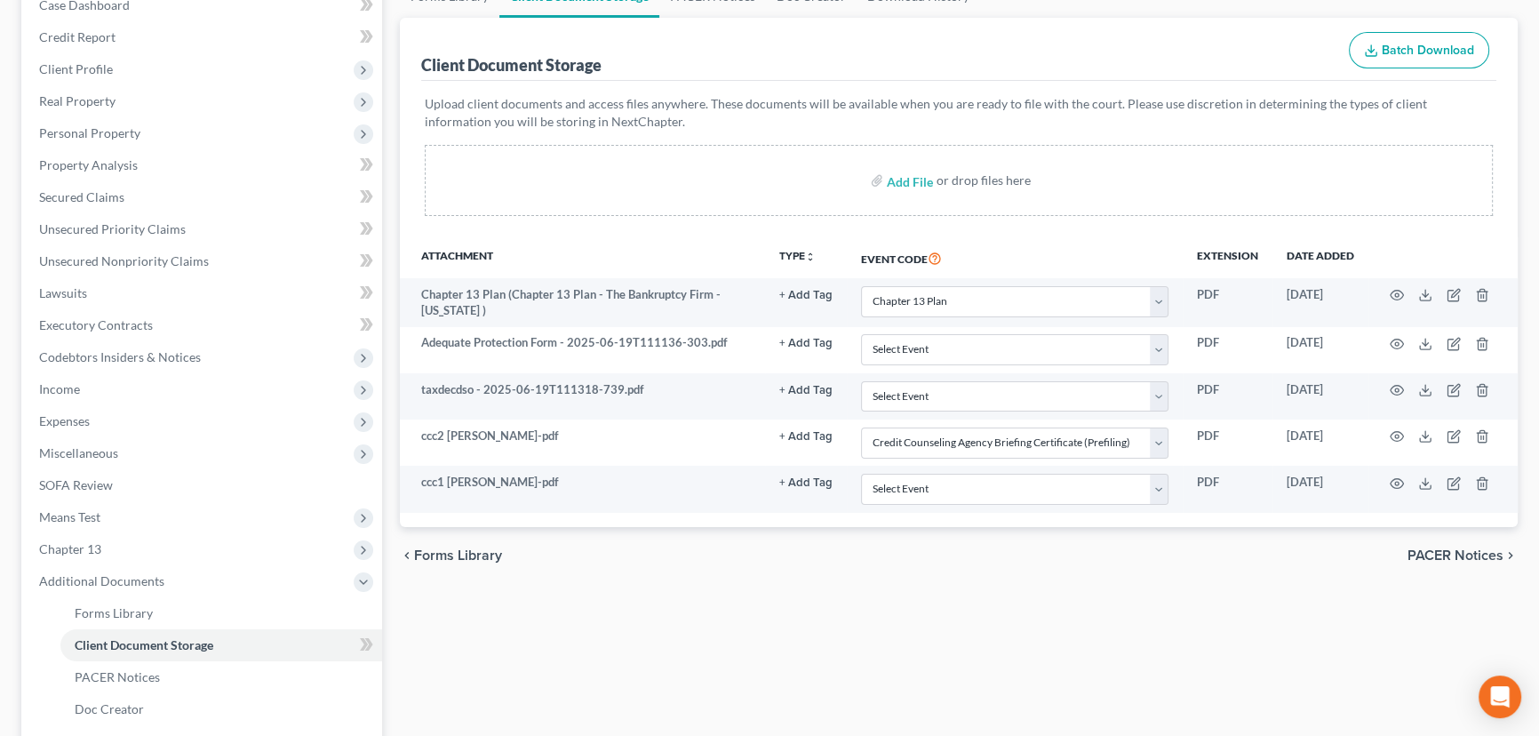
scroll to position [323, 0]
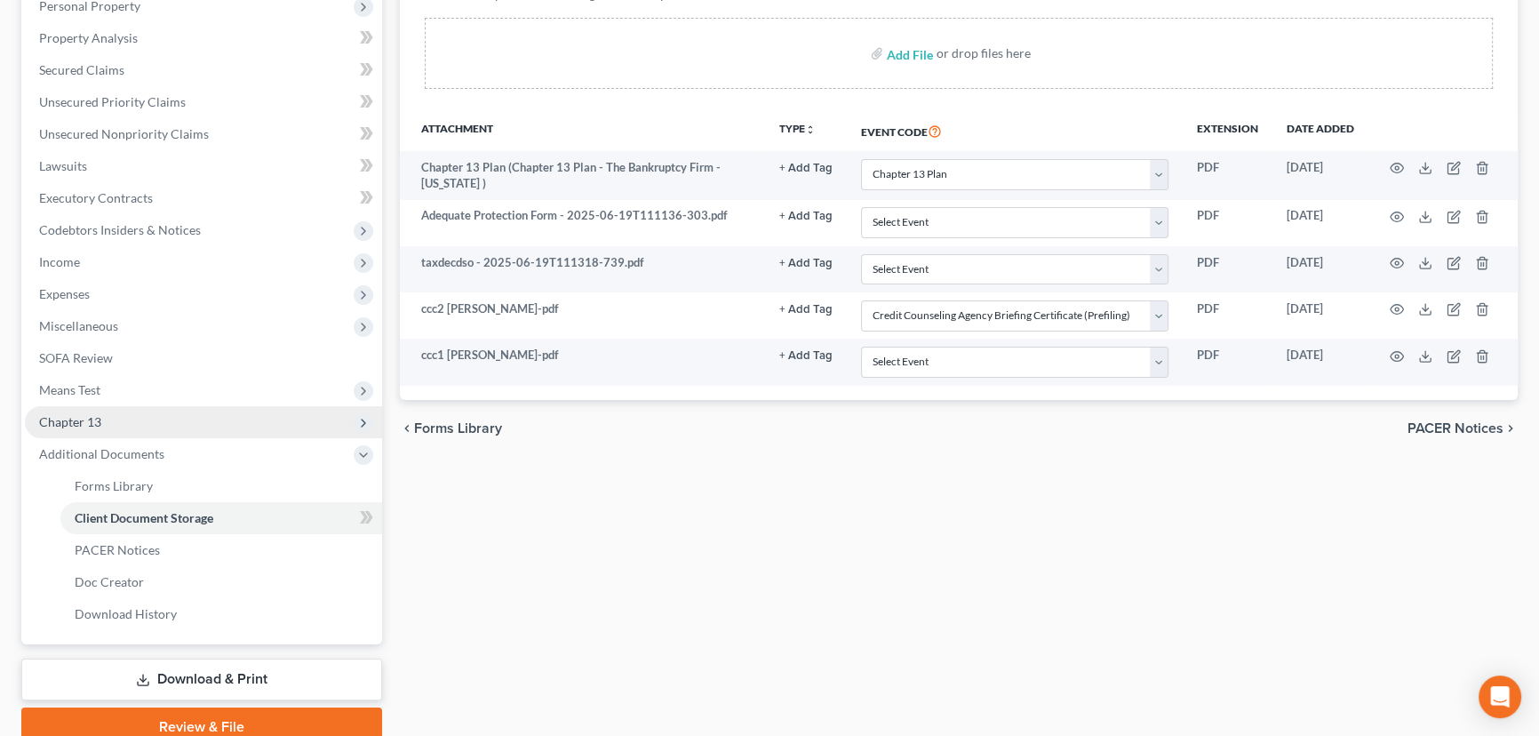
click at [71, 416] on span "Chapter 13" at bounding box center [70, 421] width 62 height 15
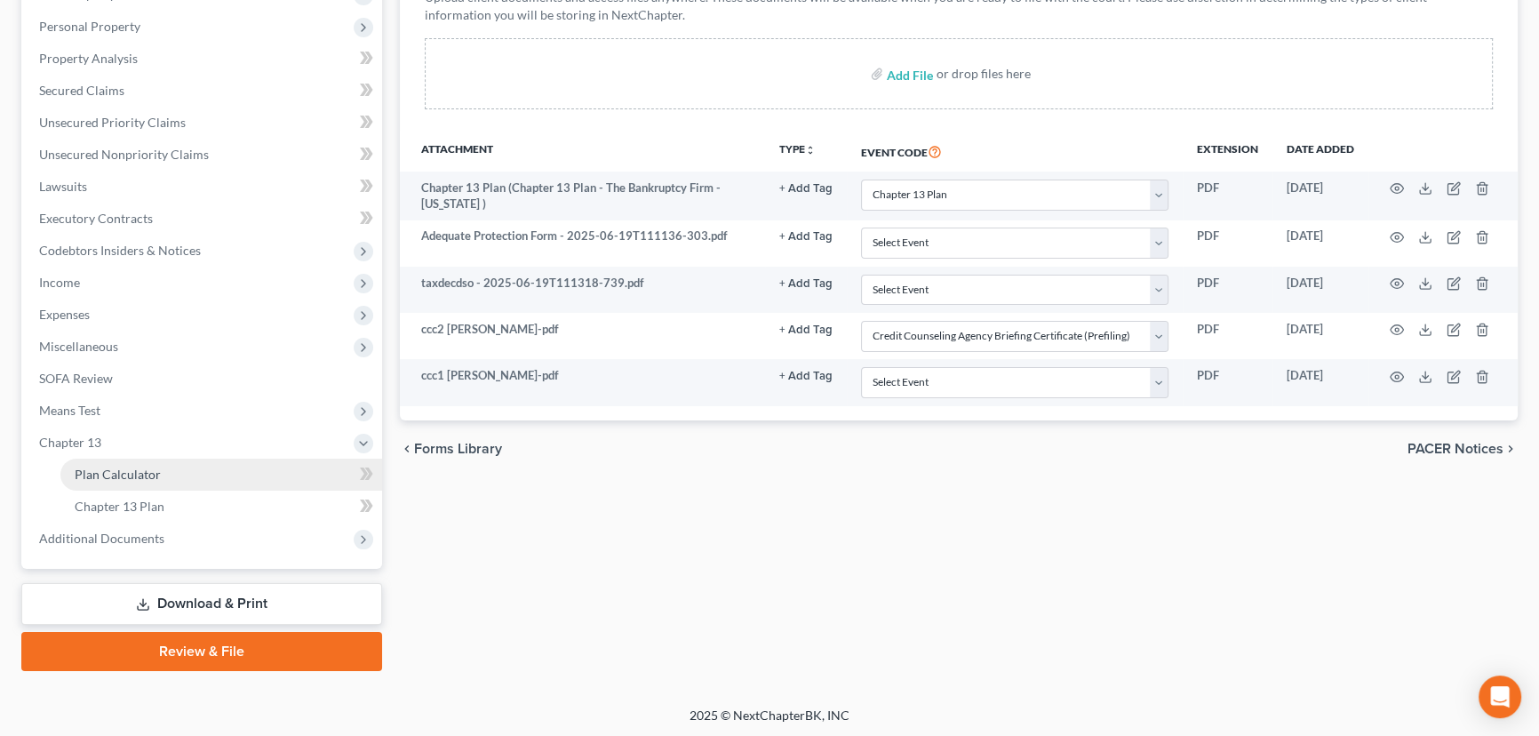
click at [113, 471] on span "Plan Calculator" at bounding box center [118, 473] width 86 height 15
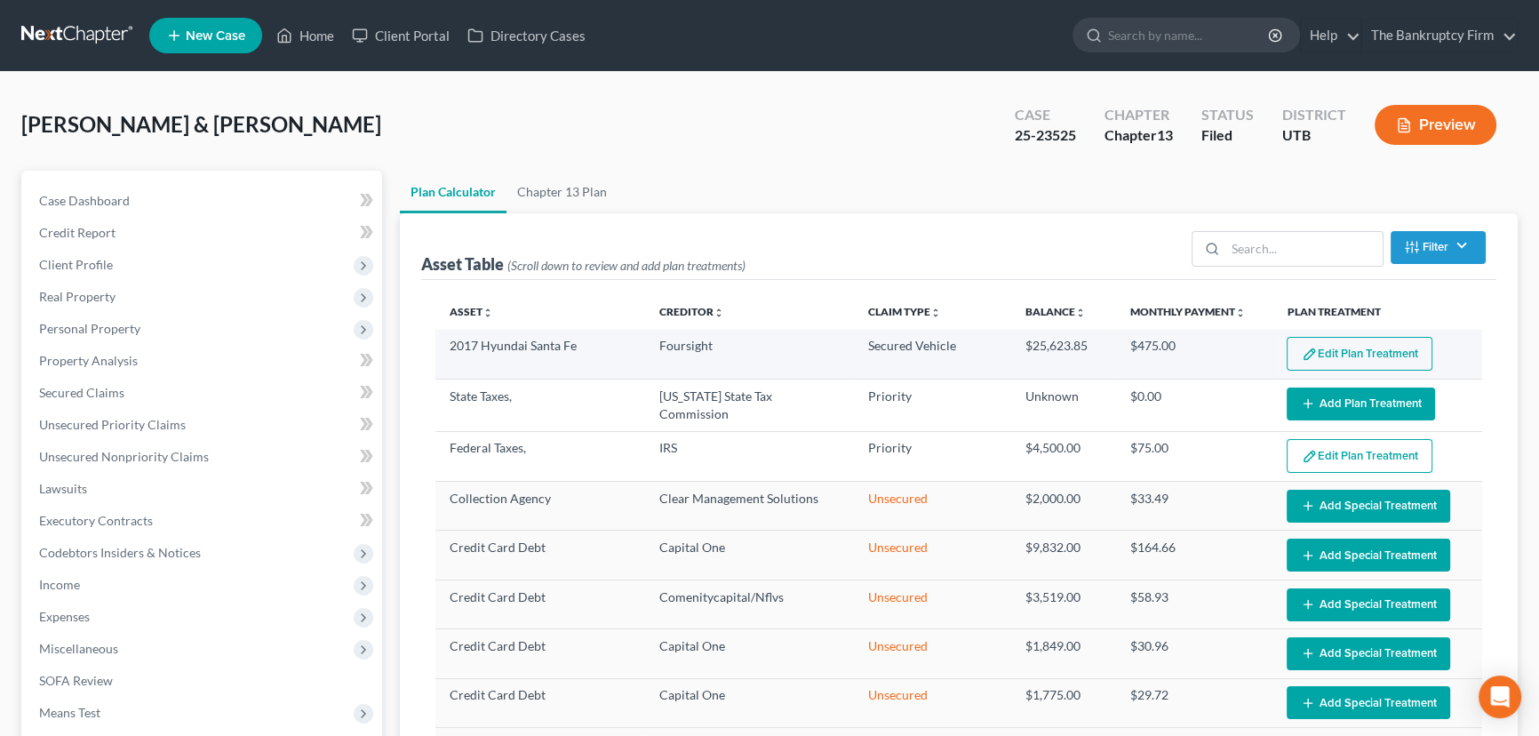
select select "59"
click at [1333, 350] on button "Edit Plan Treatment" at bounding box center [1360, 354] width 146 height 34
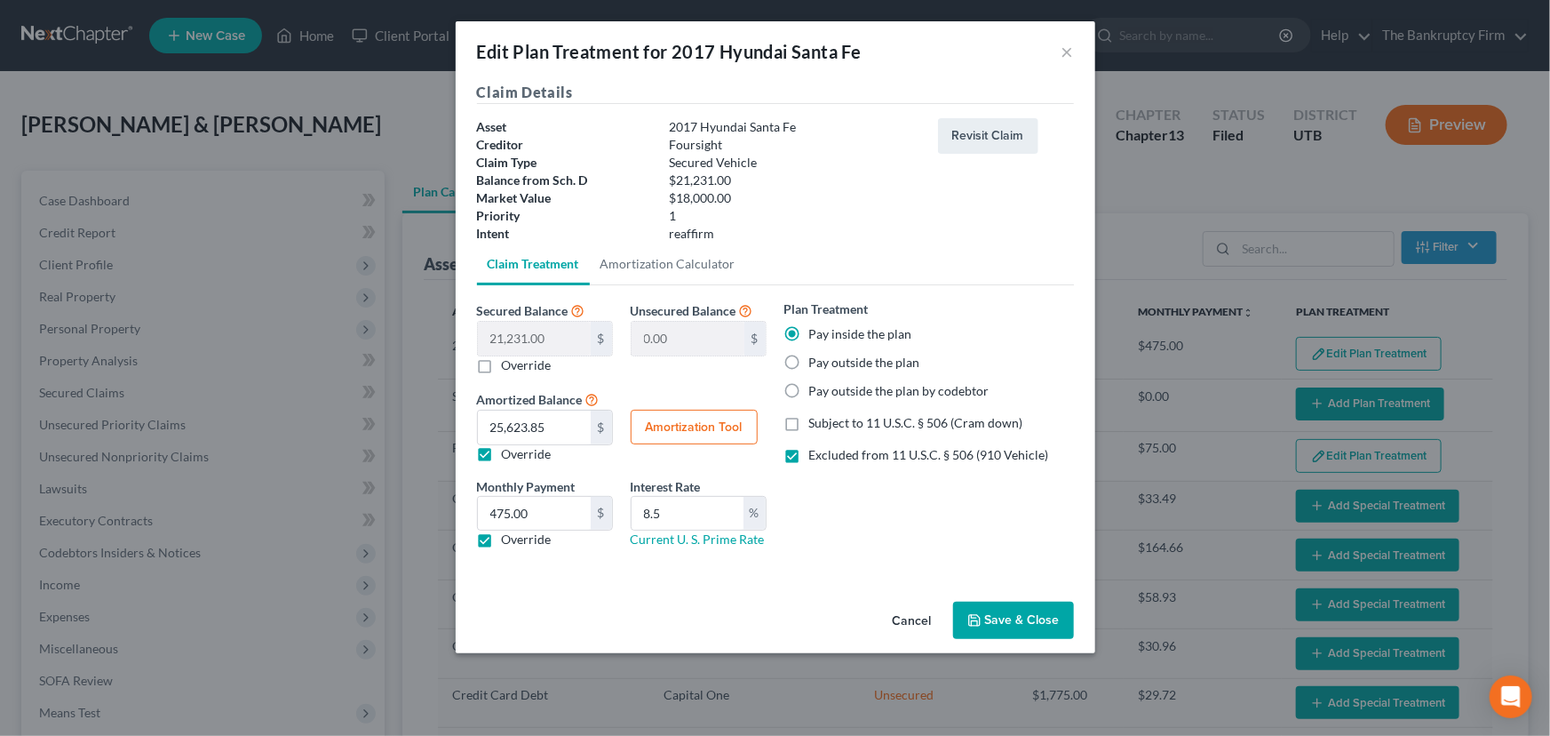
click at [809, 363] on label "Pay outside the plan" at bounding box center [864, 363] width 111 height 18
click at [817, 363] on input "Pay outside the plan" at bounding box center [823, 360] width 12 height 12
radio input "true"
click at [1004, 619] on button "Save & Close" at bounding box center [1013, 620] width 121 height 37
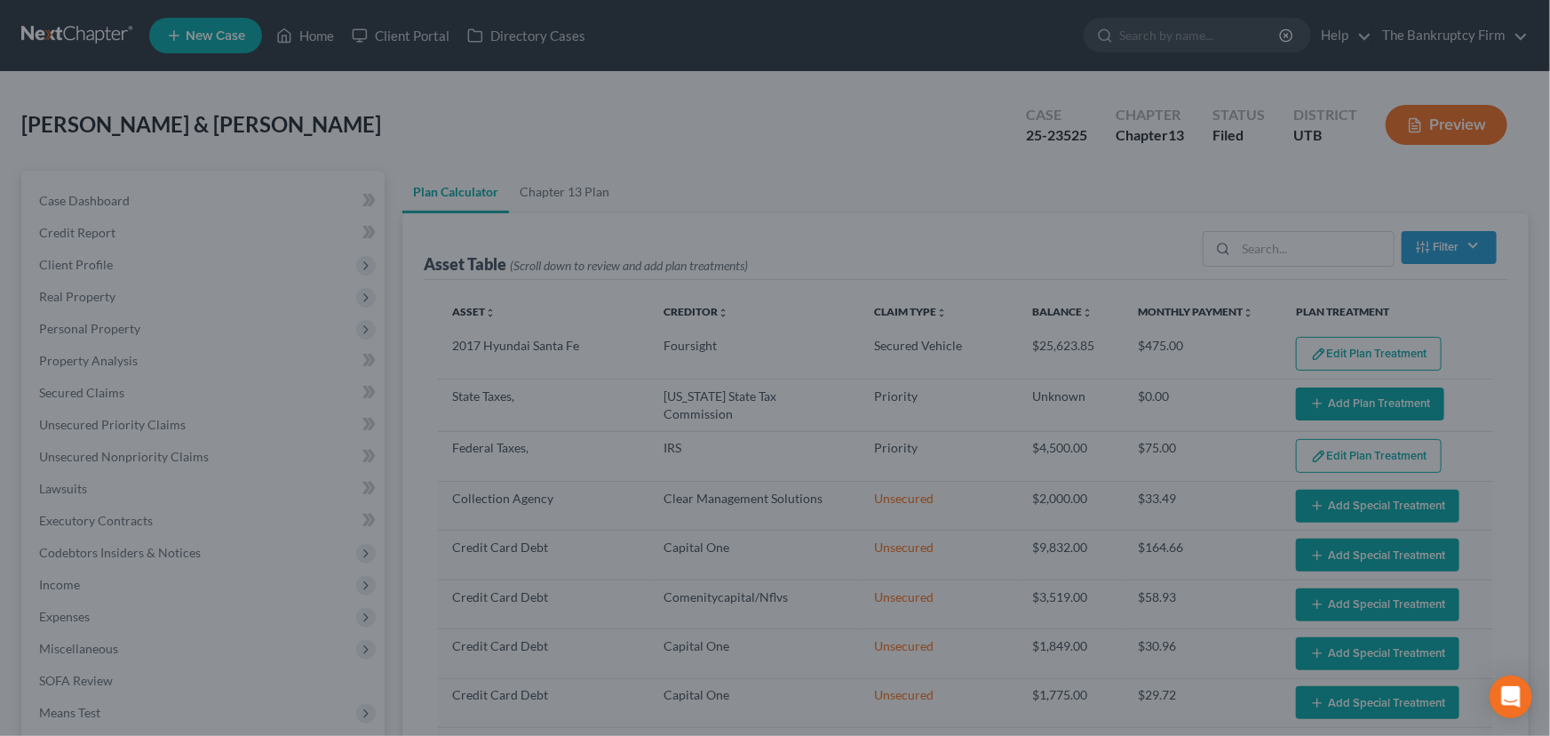
select select "59"
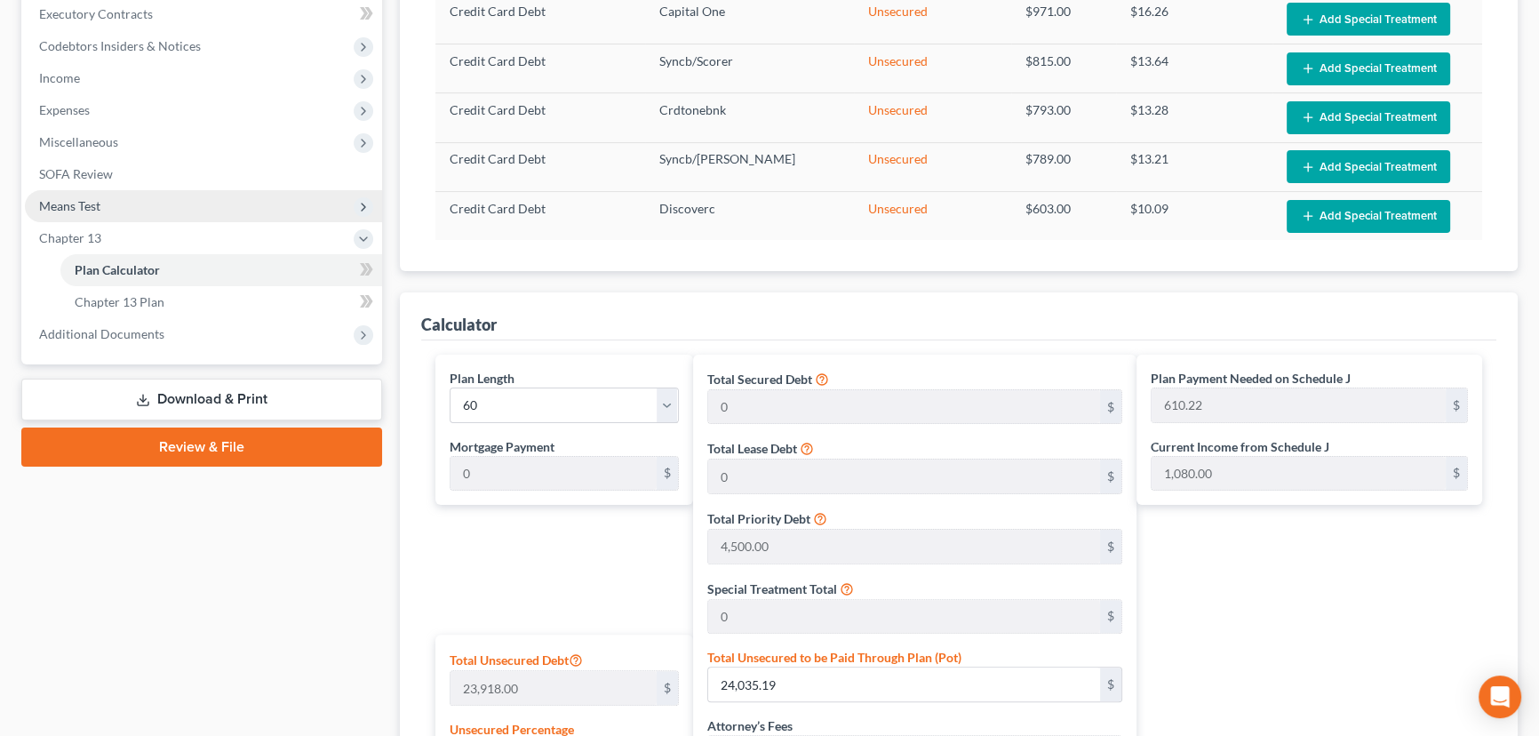
scroll to position [403, 0]
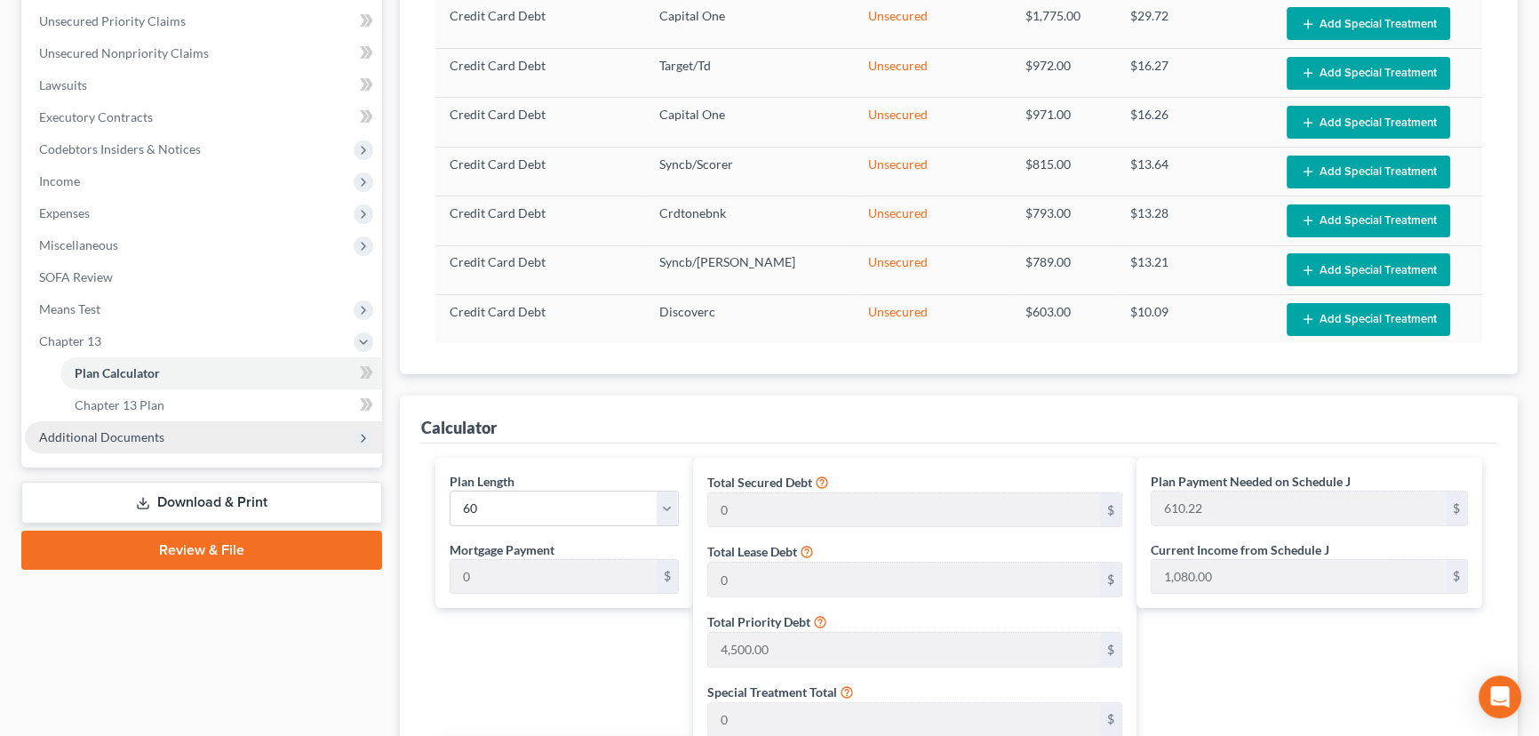
click at [124, 438] on span "Additional Documents" at bounding box center [101, 436] width 125 height 15
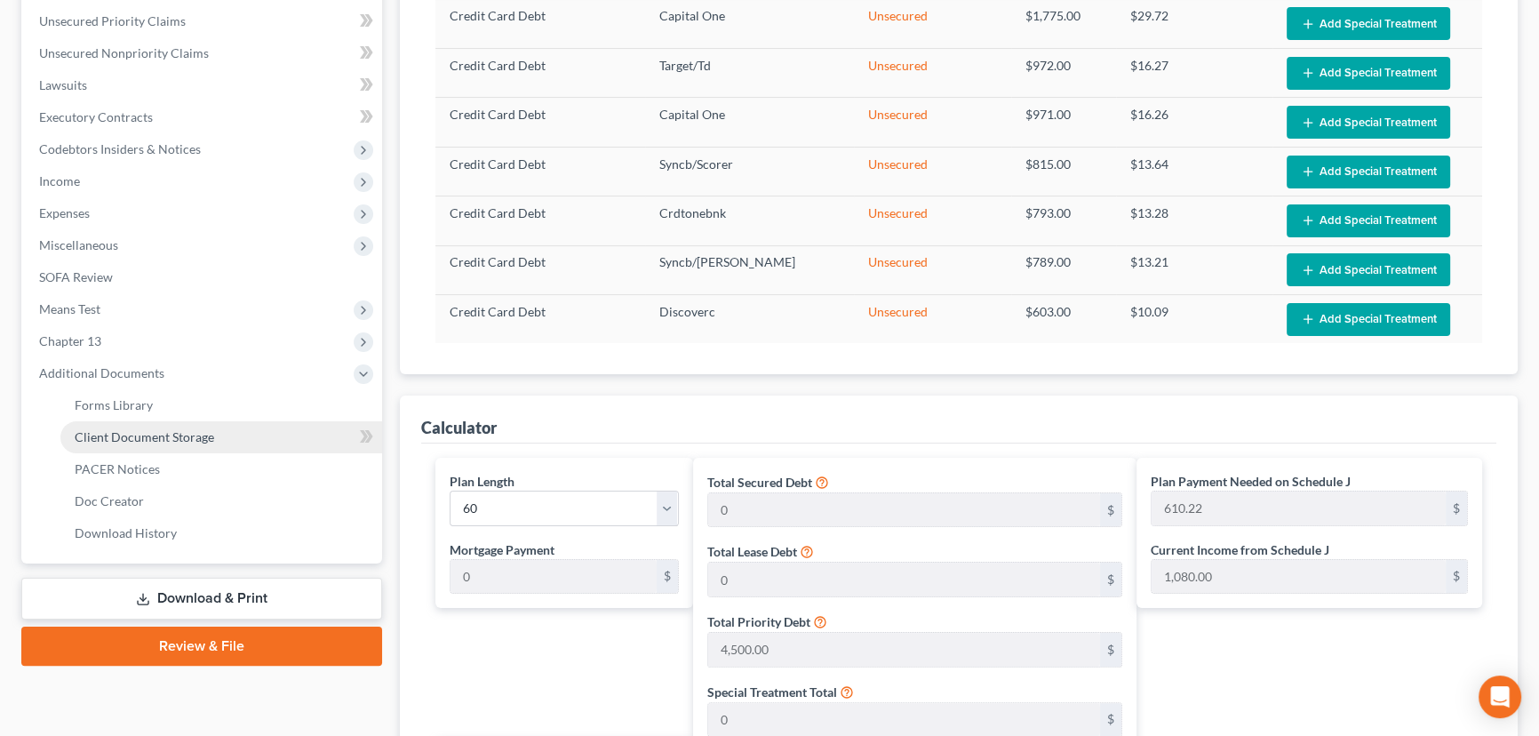
click at [157, 440] on span "Client Document Storage" at bounding box center [144, 436] width 139 height 15
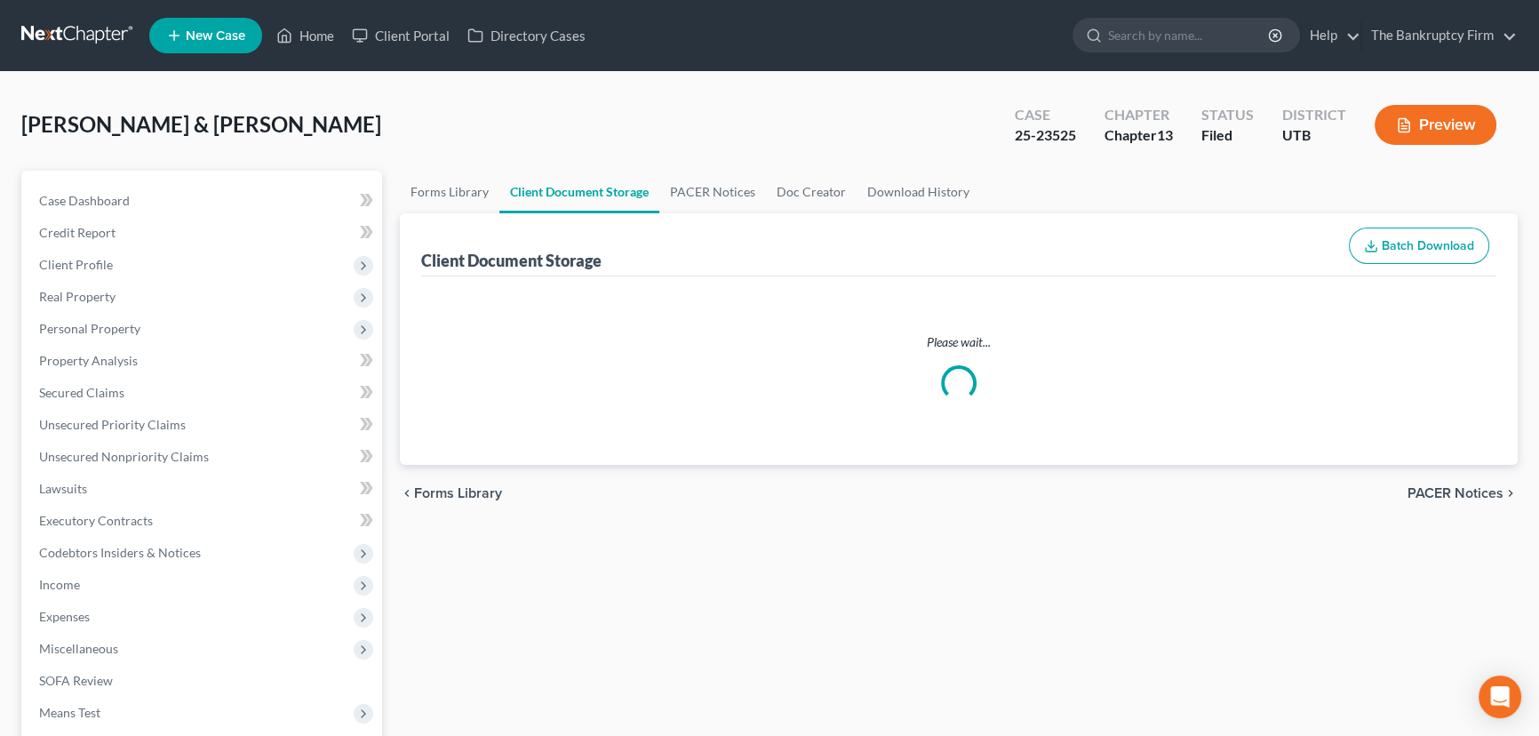
select select "26"
select select "30"
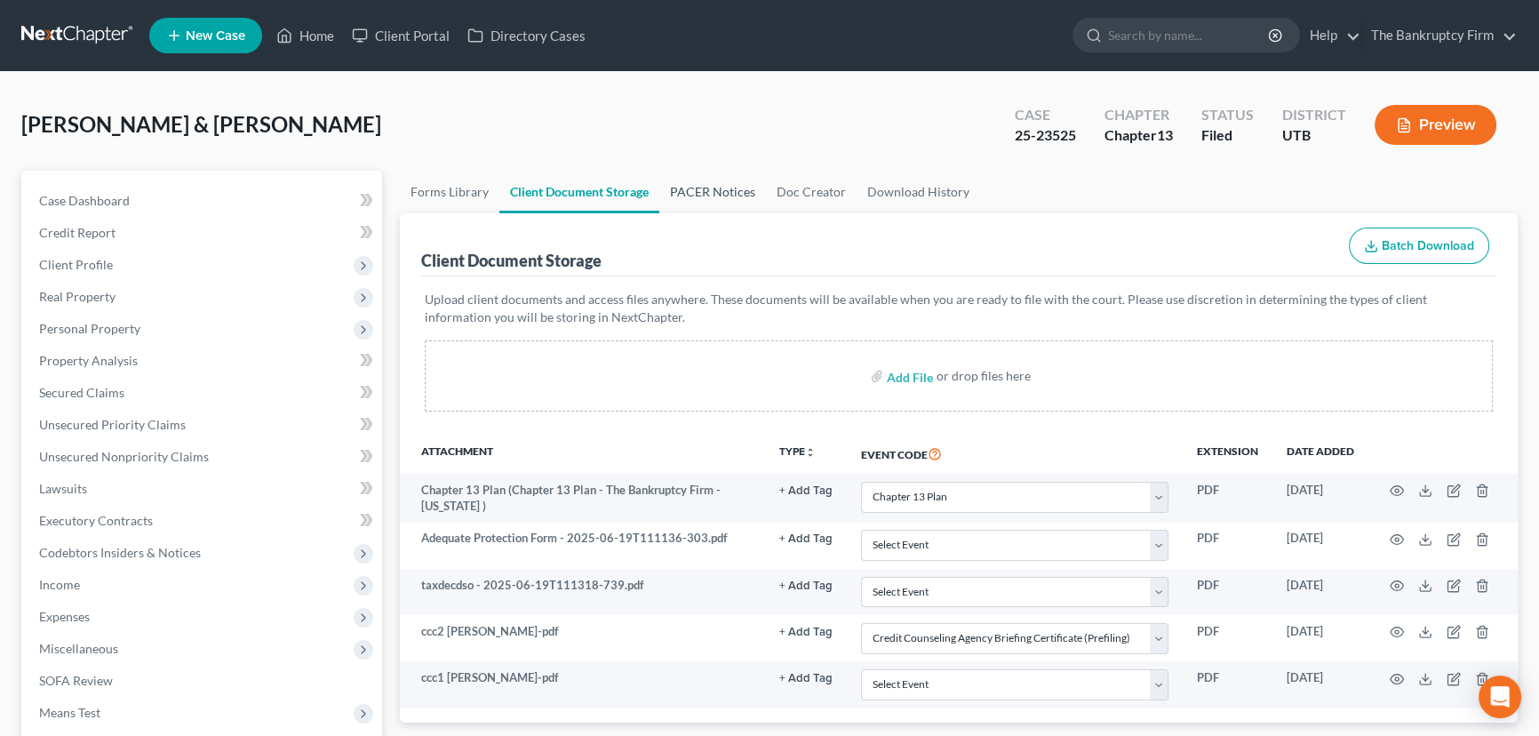
click at [697, 191] on link "PACER Notices" at bounding box center [712, 192] width 107 height 43
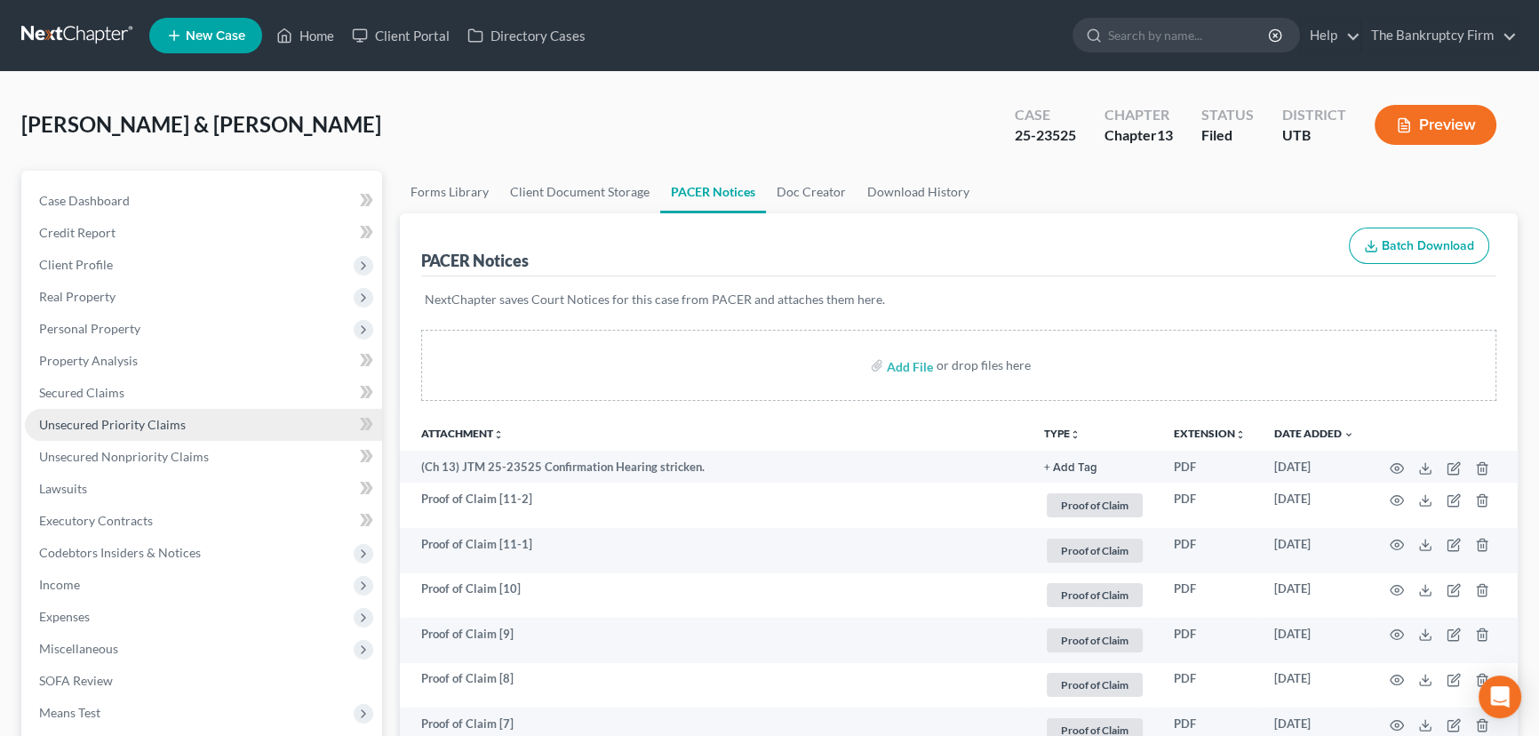
click at [100, 423] on span "Unsecured Priority Claims" at bounding box center [112, 424] width 147 height 15
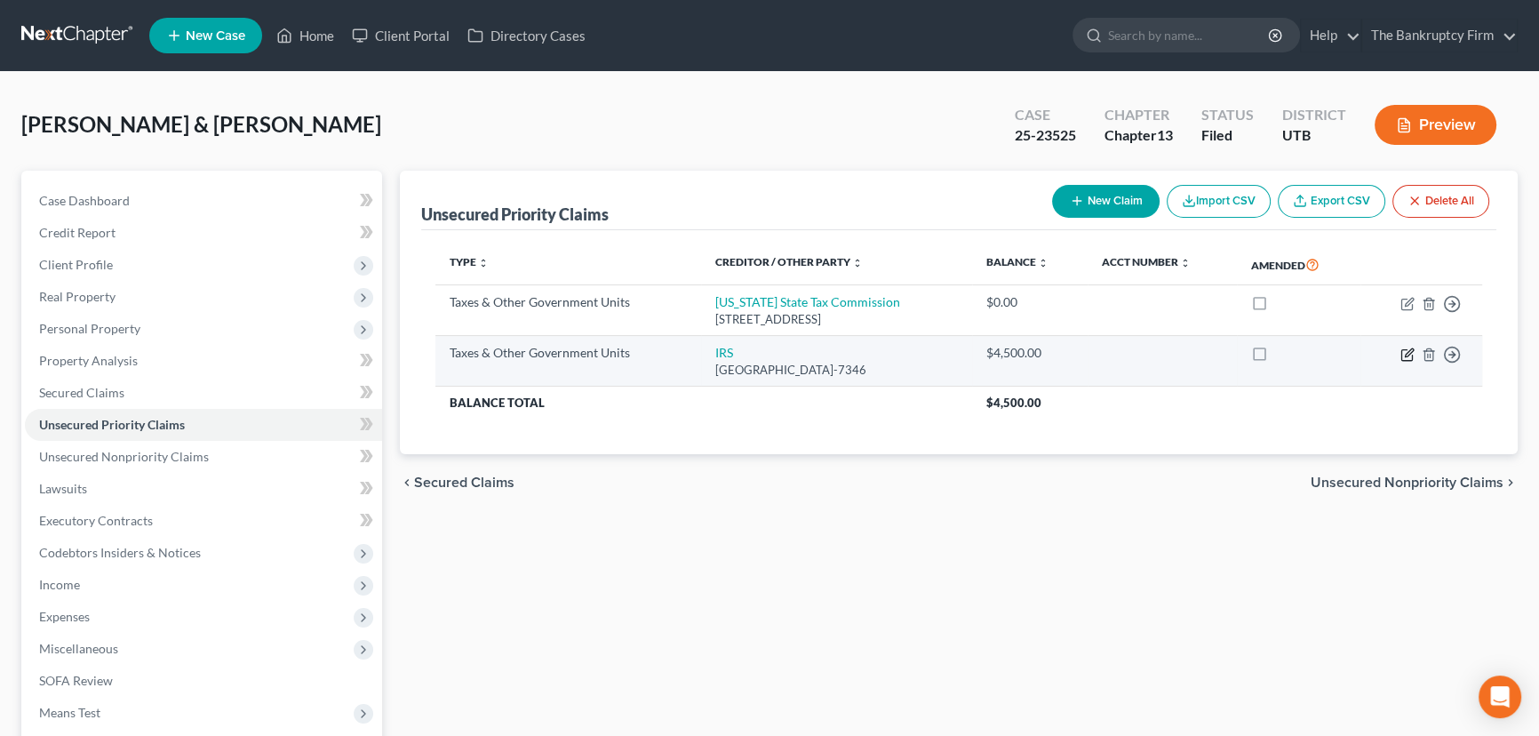
click at [1406, 349] on icon "button" at bounding box center [1407, 354] width 14 height 14
select select "0"
select select "39"
select select "0"
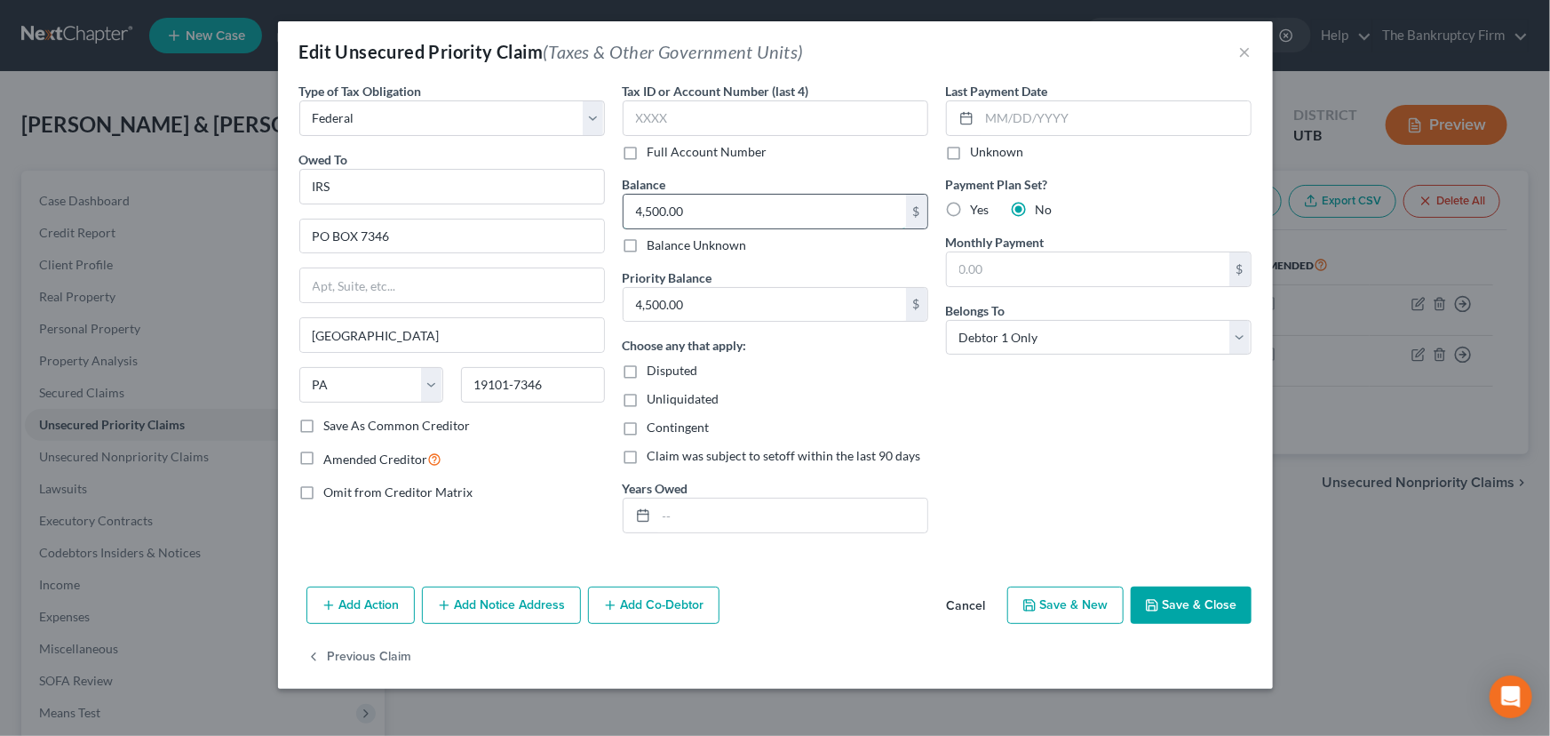
click at [653, 211] on input "4,500.00" at bounding box center [765, 212] width 283 height 34
drag, startPoint x: 653, startPoint y: 211, endPoint x: 833, endPoint y: 216, distance: 180.4
click at [831, 216] on input "4,500.00" at bounding box center [765, 212] width 283 height 34
type input "4,559"
click at [656, 305] on input "4,500.00" at bounding box center [765, 305] width 283 height 34
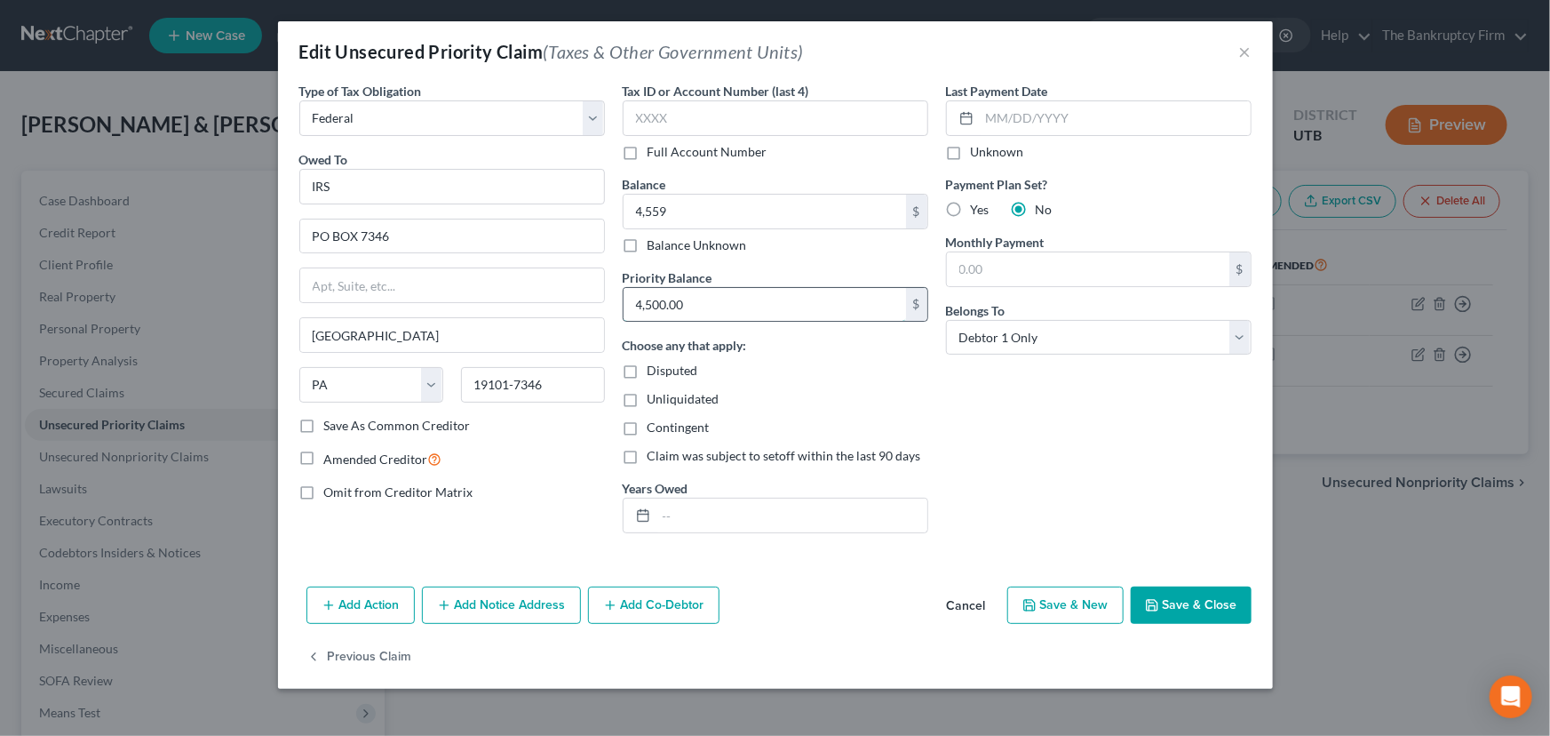
drag, startPoint x: 656, startPoint y: 305, endPoint x: 736, endPoint y: 300, distance: 80.1
click at [736, 300] on input "4,500.00" at bounding box center [765, 305] width 283 height 34
type input "4,559"
click at [1193, 602] on button "Save & Close" at bounding box center [1191, 604] width 121 height 37
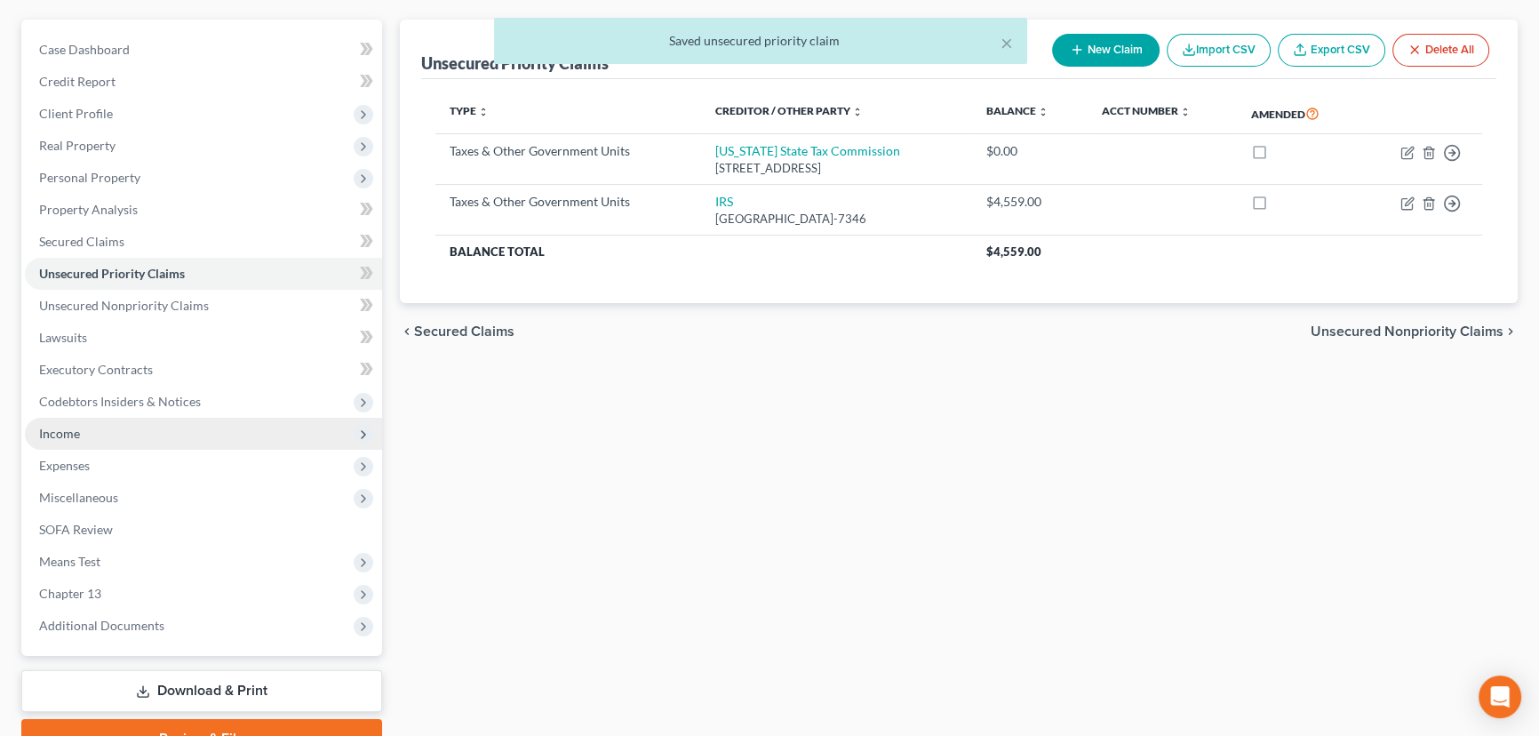
scroll to position [161, 0]
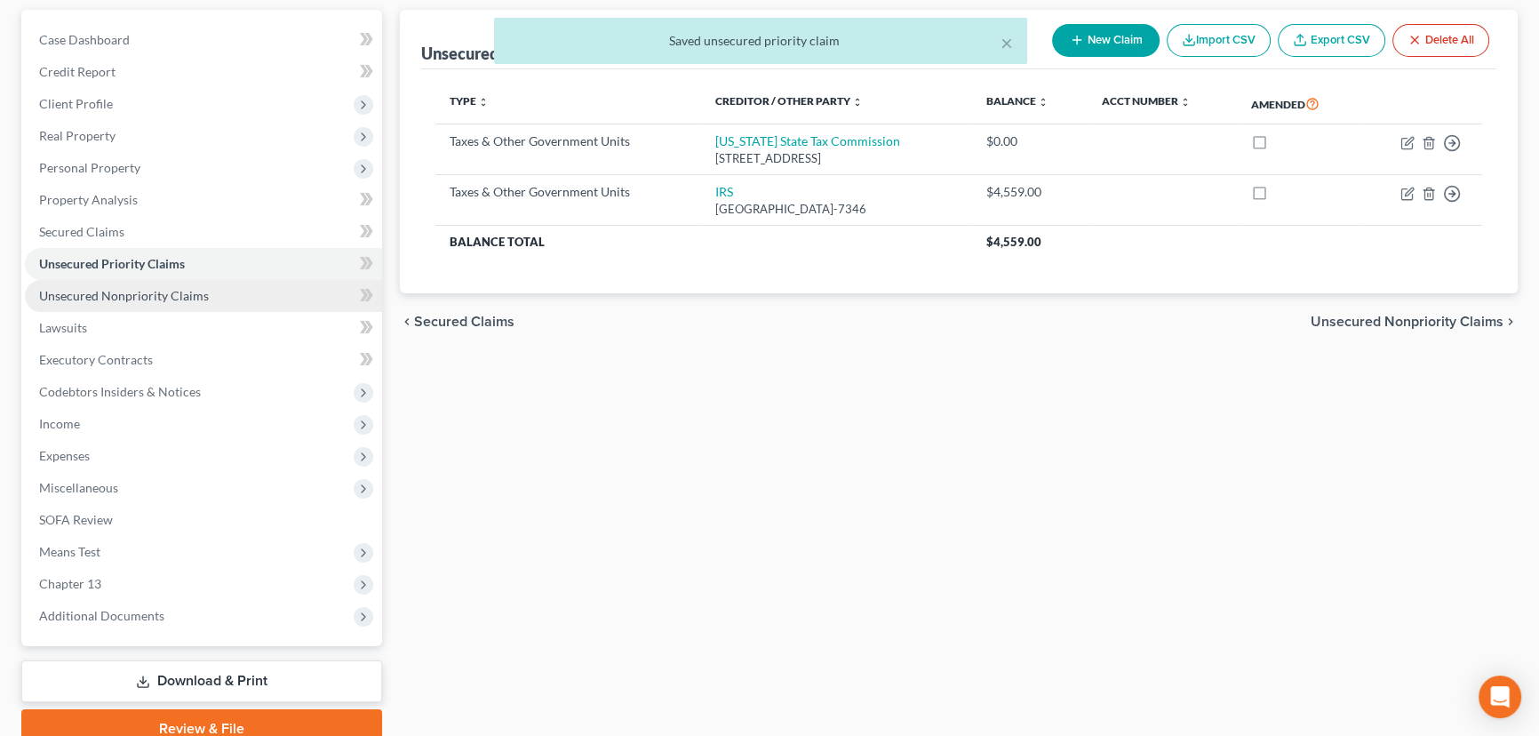
click at [129, 293] on span "Unsecured Nonpriority Claims" at bounding box center [124, 295] width 170 height 15
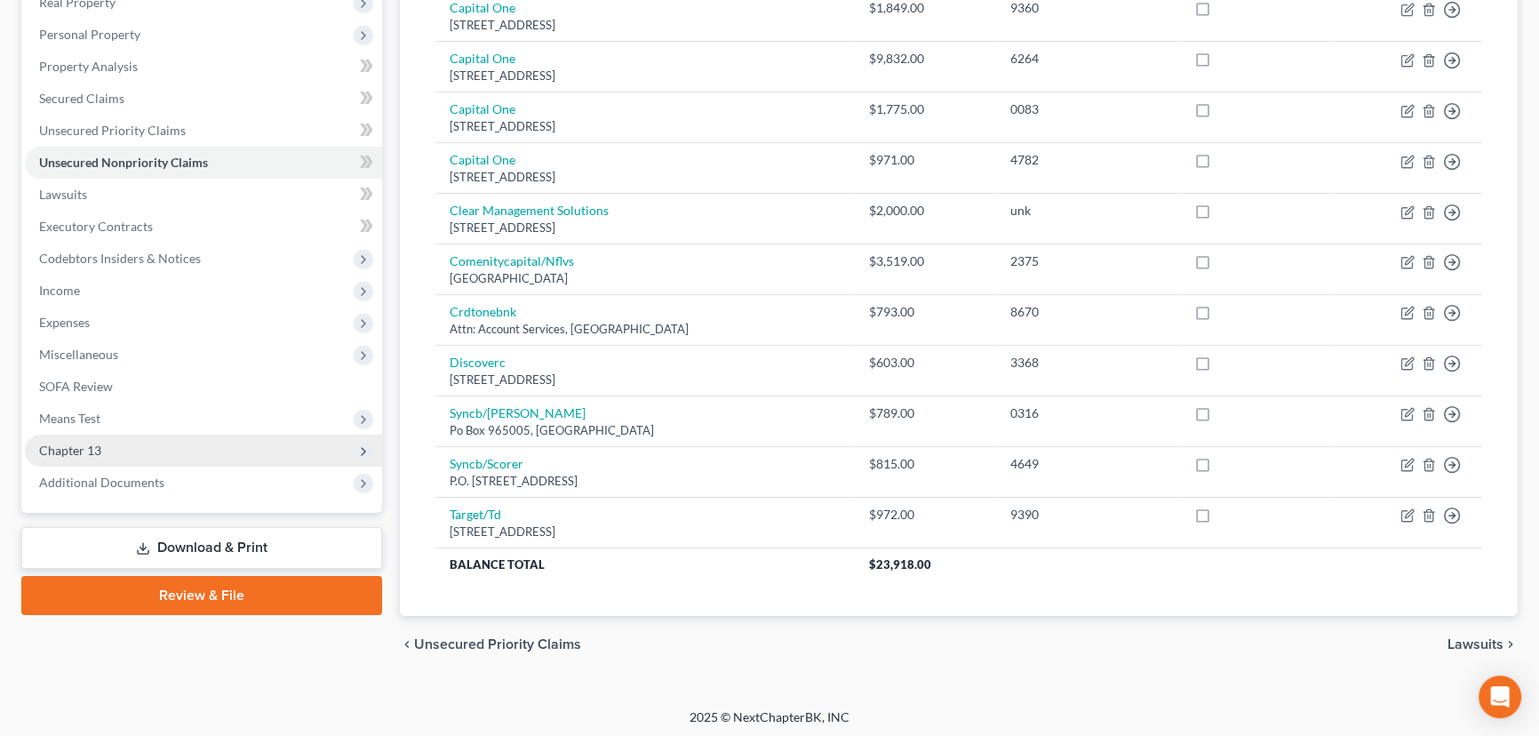
scroll to position [296, 0]
click at [64, 449] on span "Chapter 13" at bounding box center [70, 448] width 62 height 15
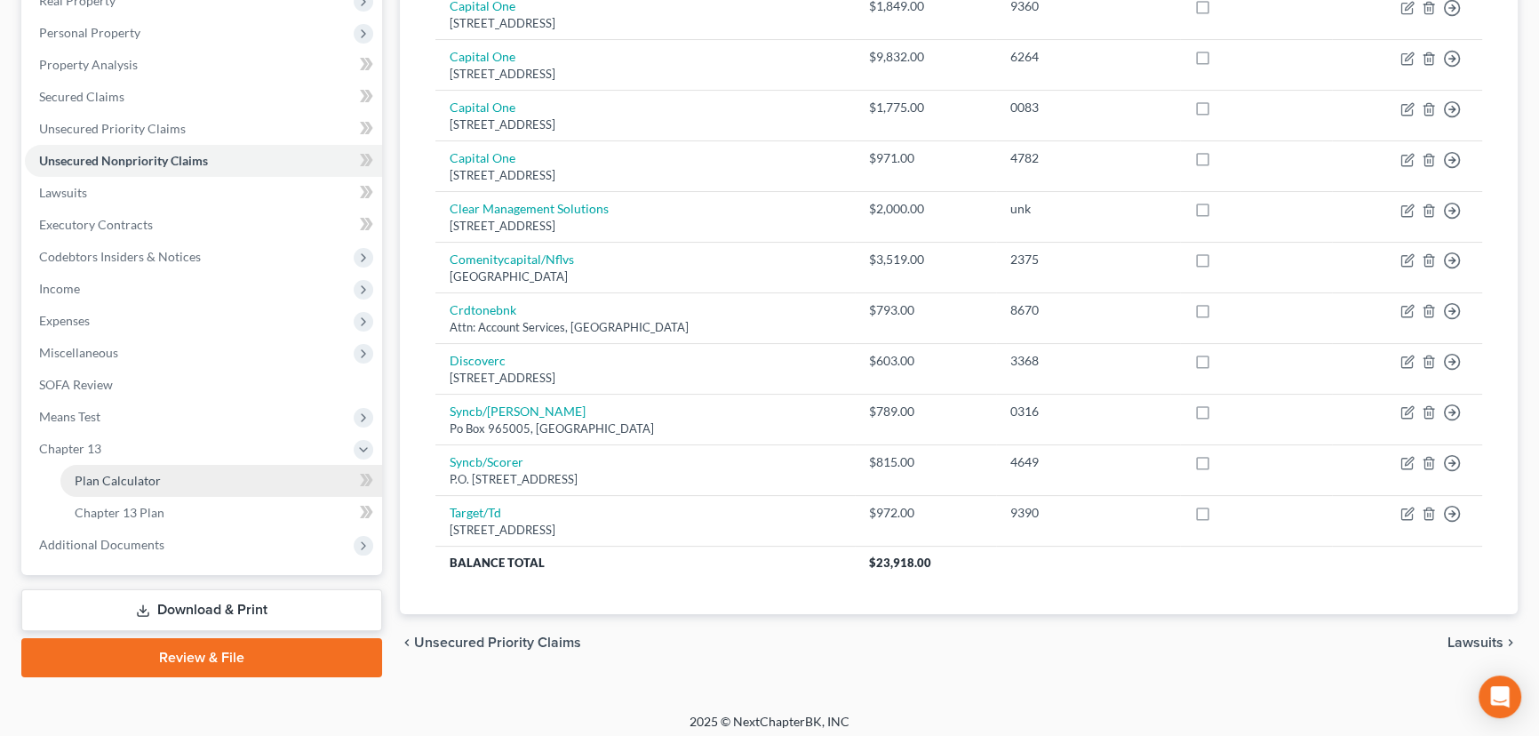
click at [155, 481] on span "Plan Calculator" at bounding box center [118, 480] width 86 height 15
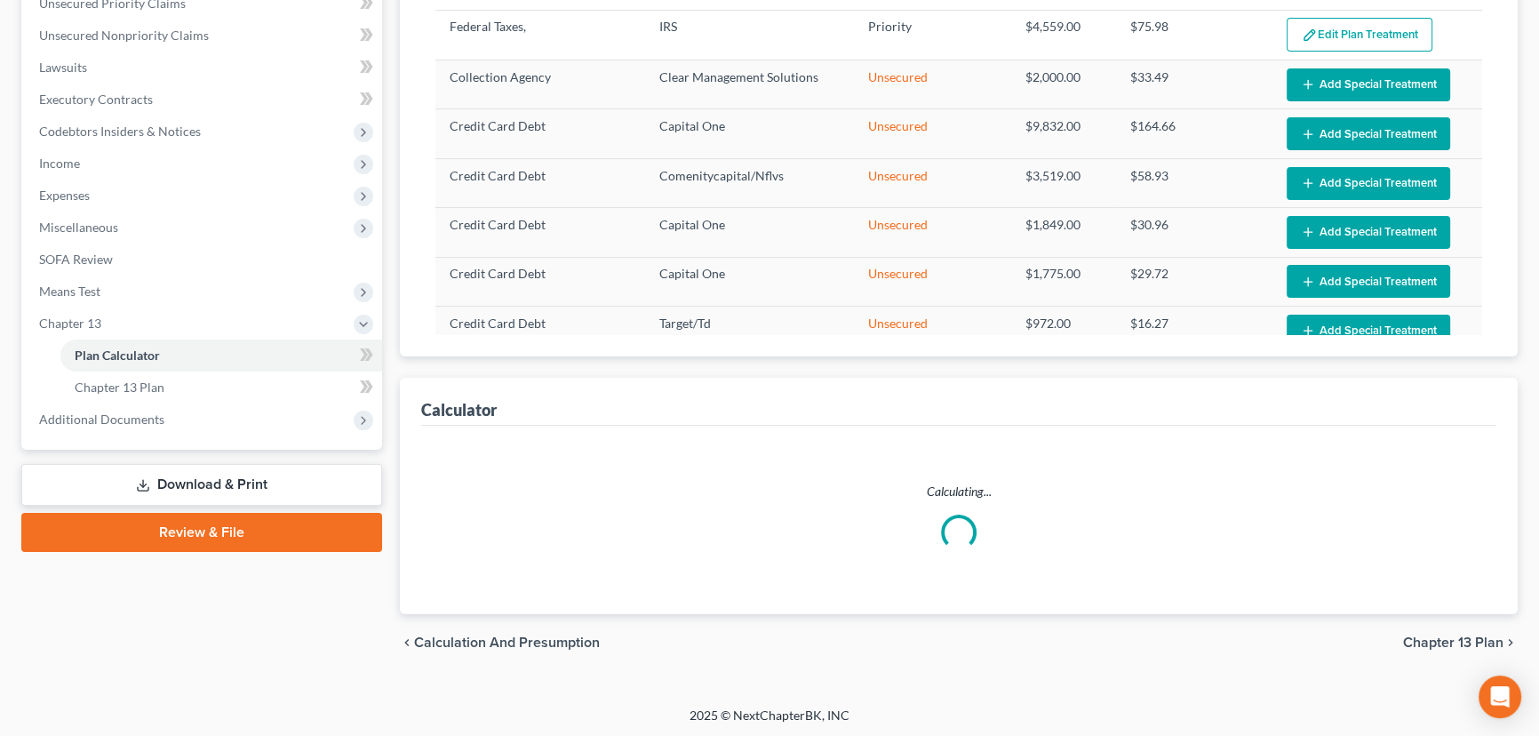
select select "59"
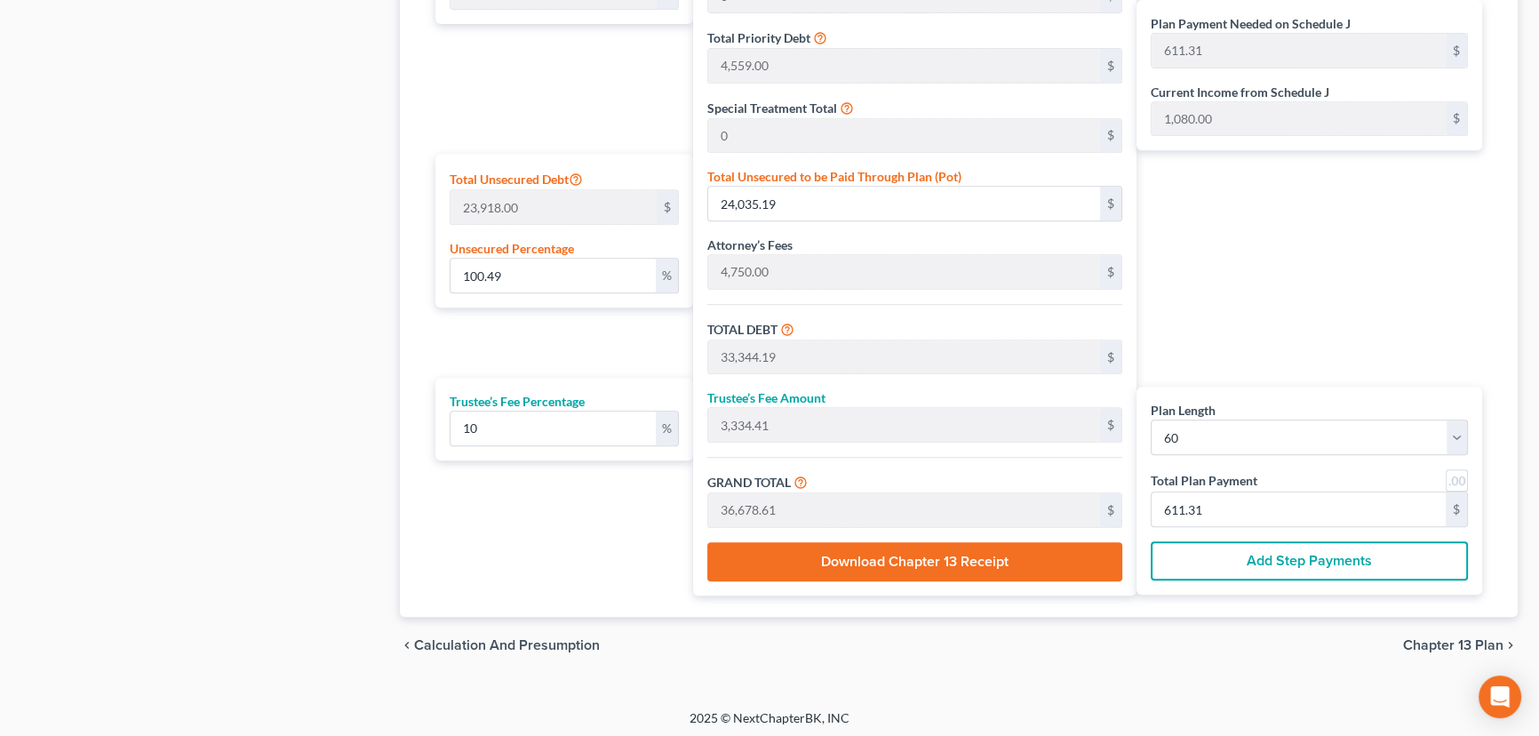
scroll to position [988, 0]
type input "0.008361903169161302"
type input "2"
type input "9,311.00"
type input "931.10"
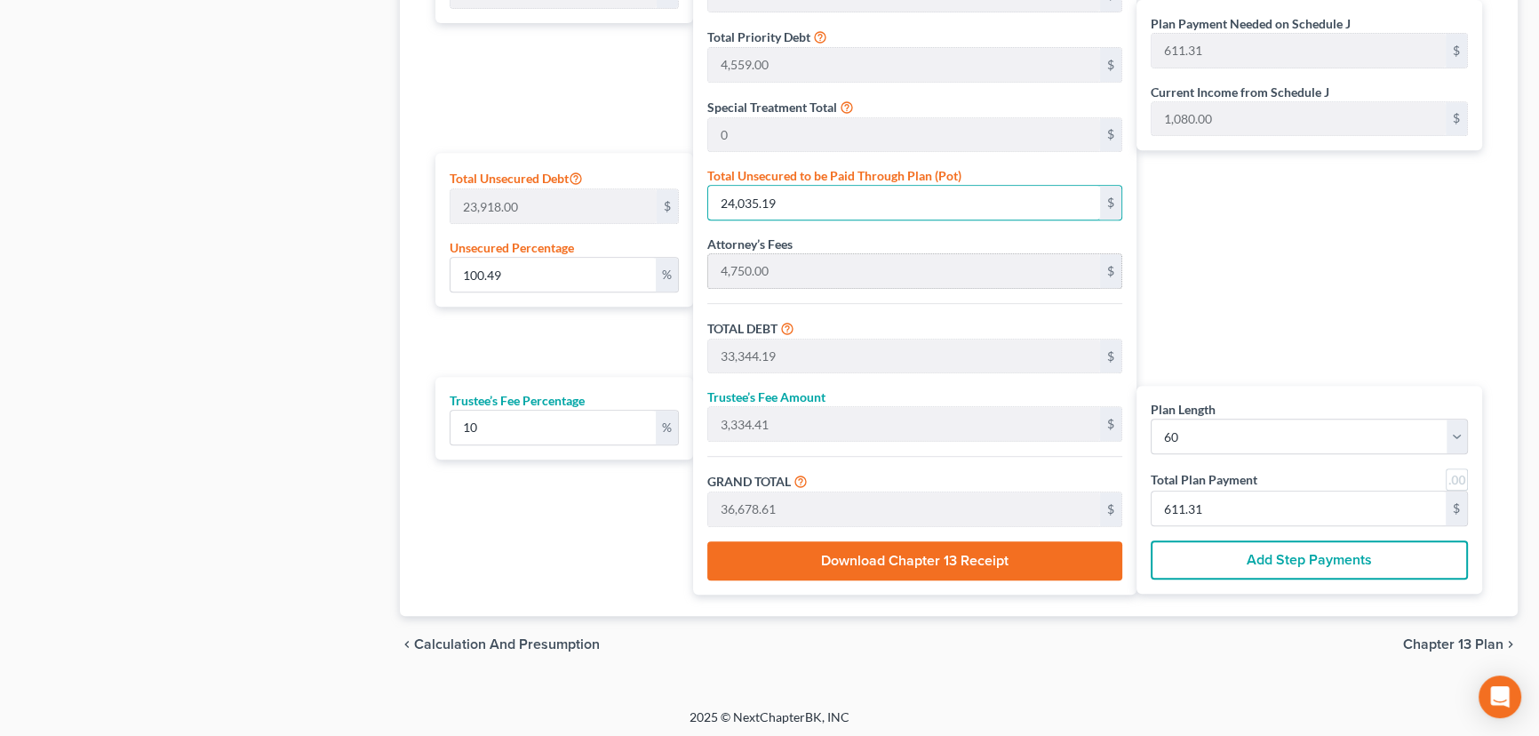
type input "10,242.10"
type input "170.70"
type input "0.08779998327619366"
type input "21"
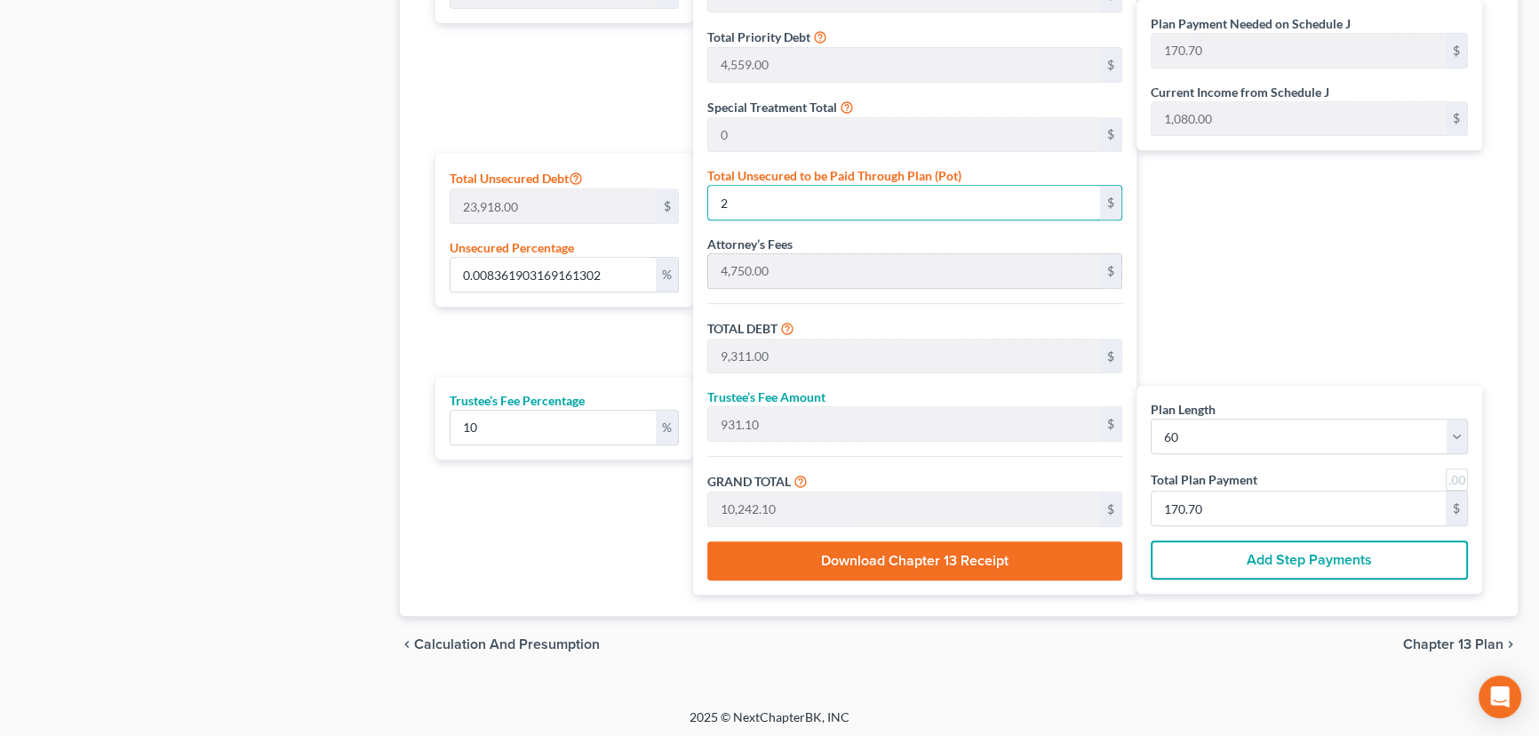
type input "9,330.00"
type input "933.00"
type input "10,263.00"
type input "171.05"
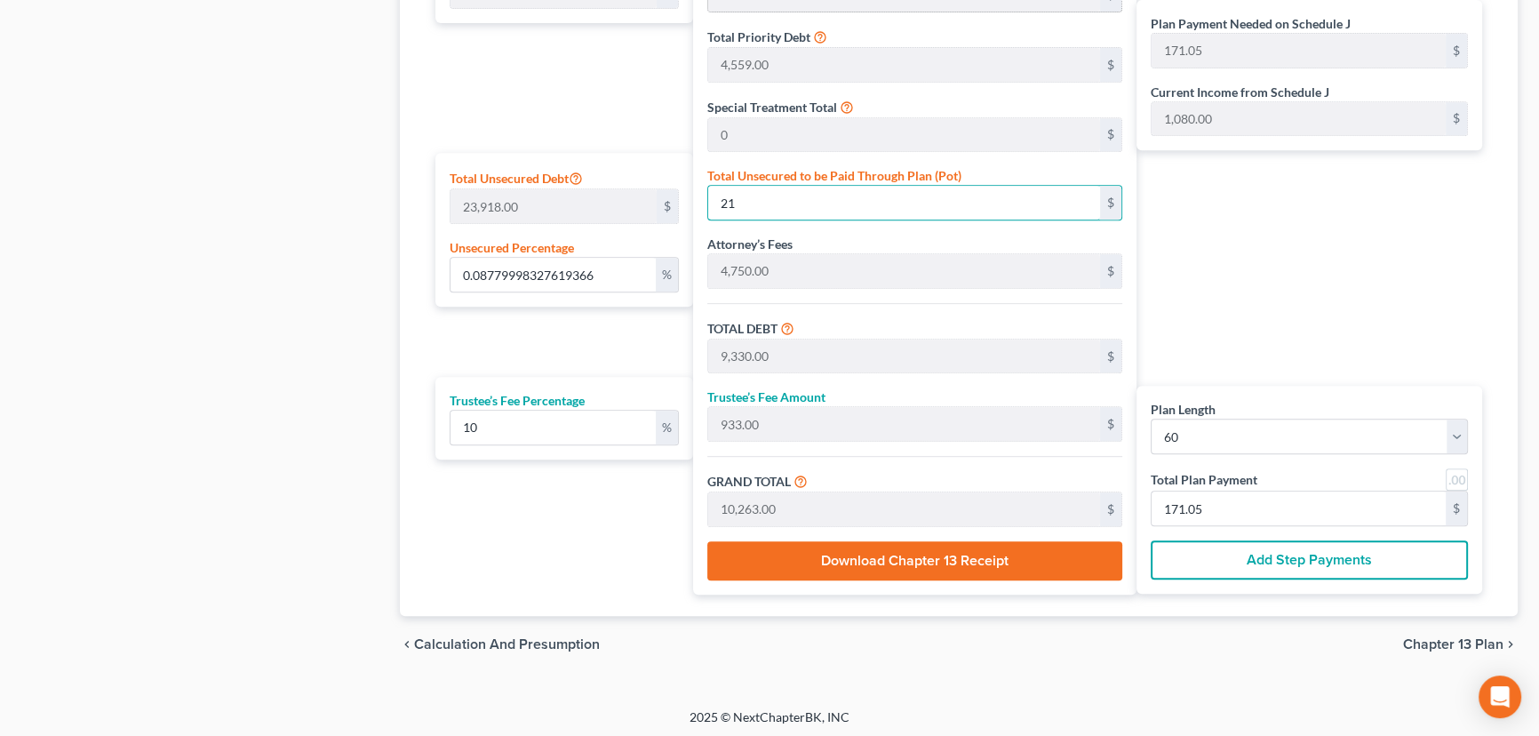
type input "21"
click at [745, 205] on input "21" at bounding box center [904, 203] width 392 height 34
type input "0.8821807843465171"
type input "211"
type input "9,520.00"
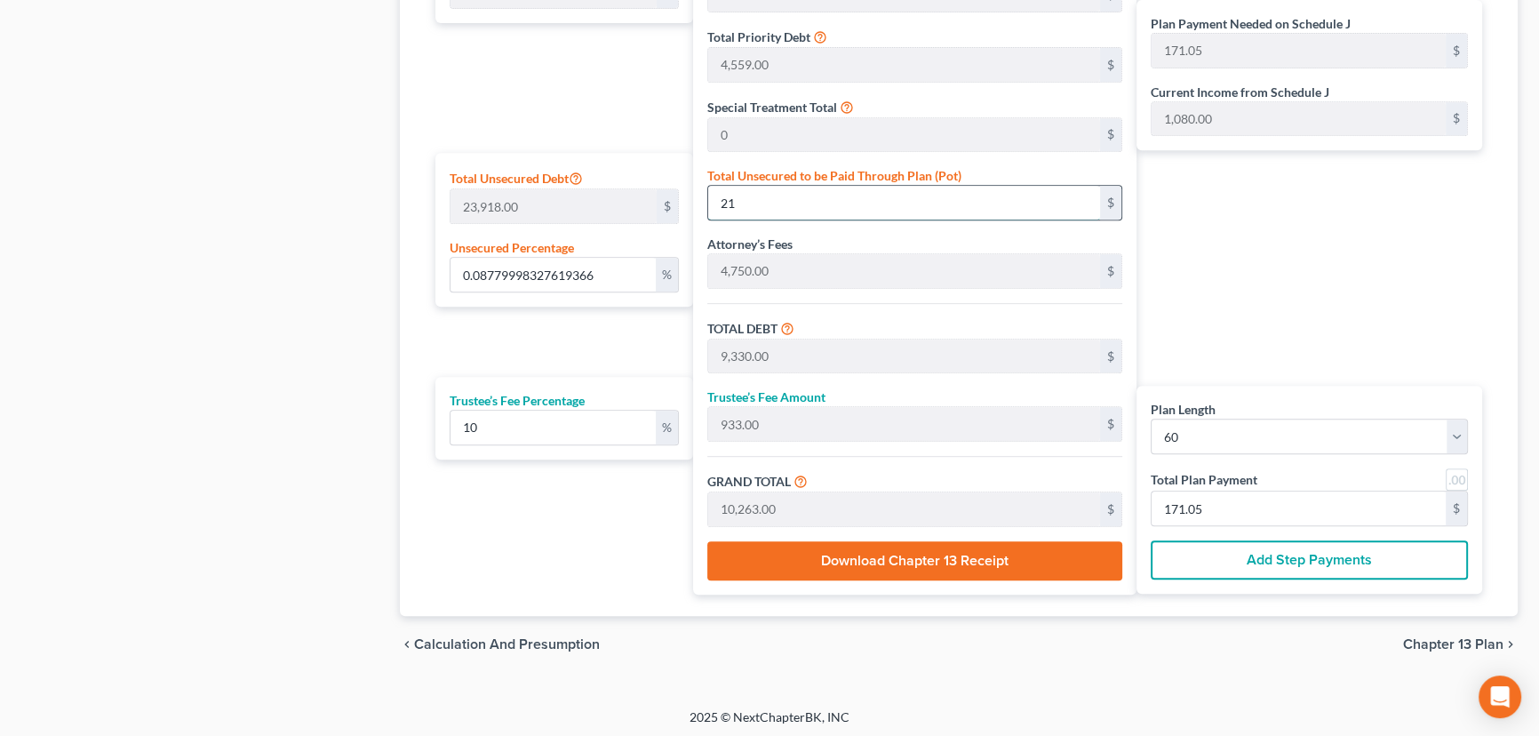
type input "952.00"
type input "10,472.00"
type input "174.53"
type input "8.821807843465173"
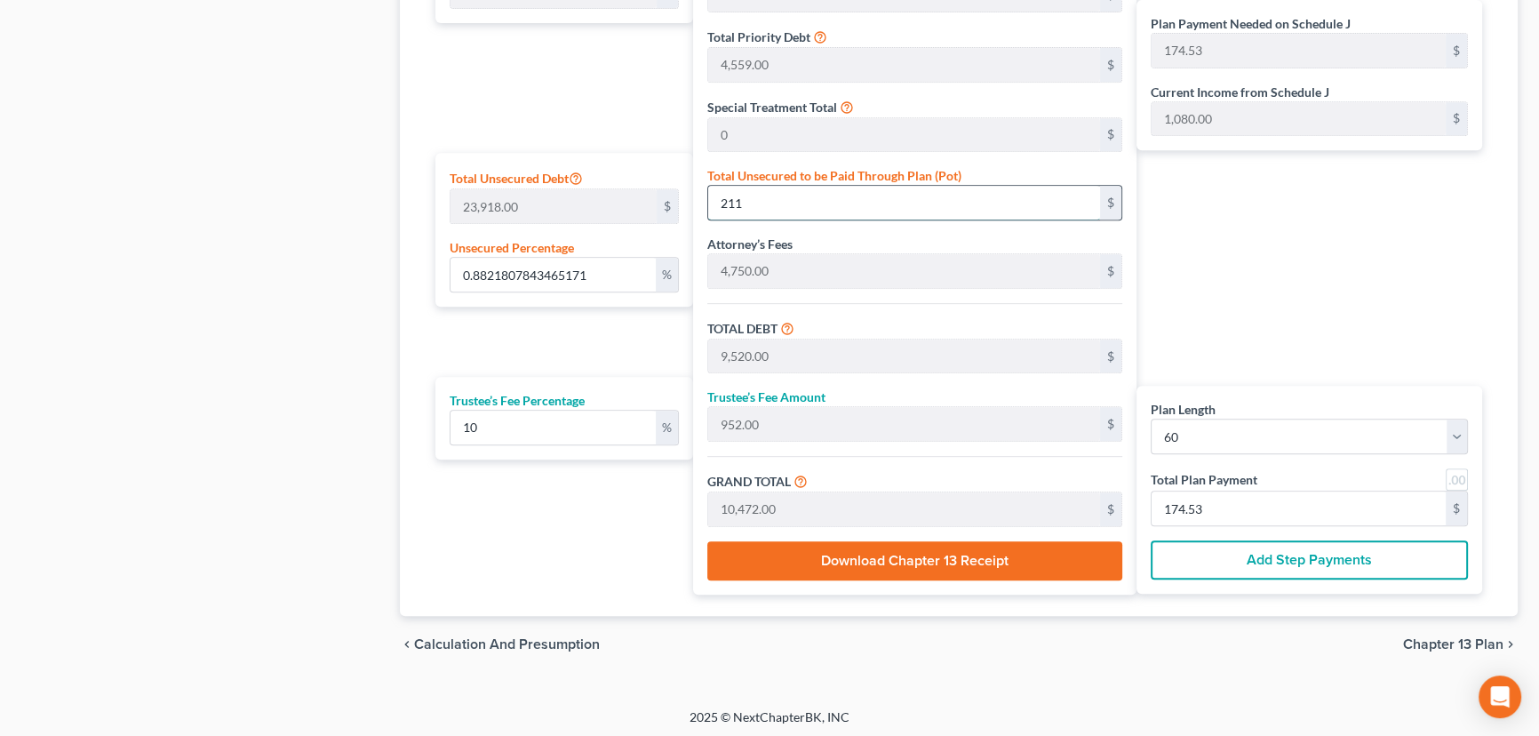
type input "2110"
type input "11,419.00"
type input "1,141.90"
type input "12,560.90"
type input "209.34"
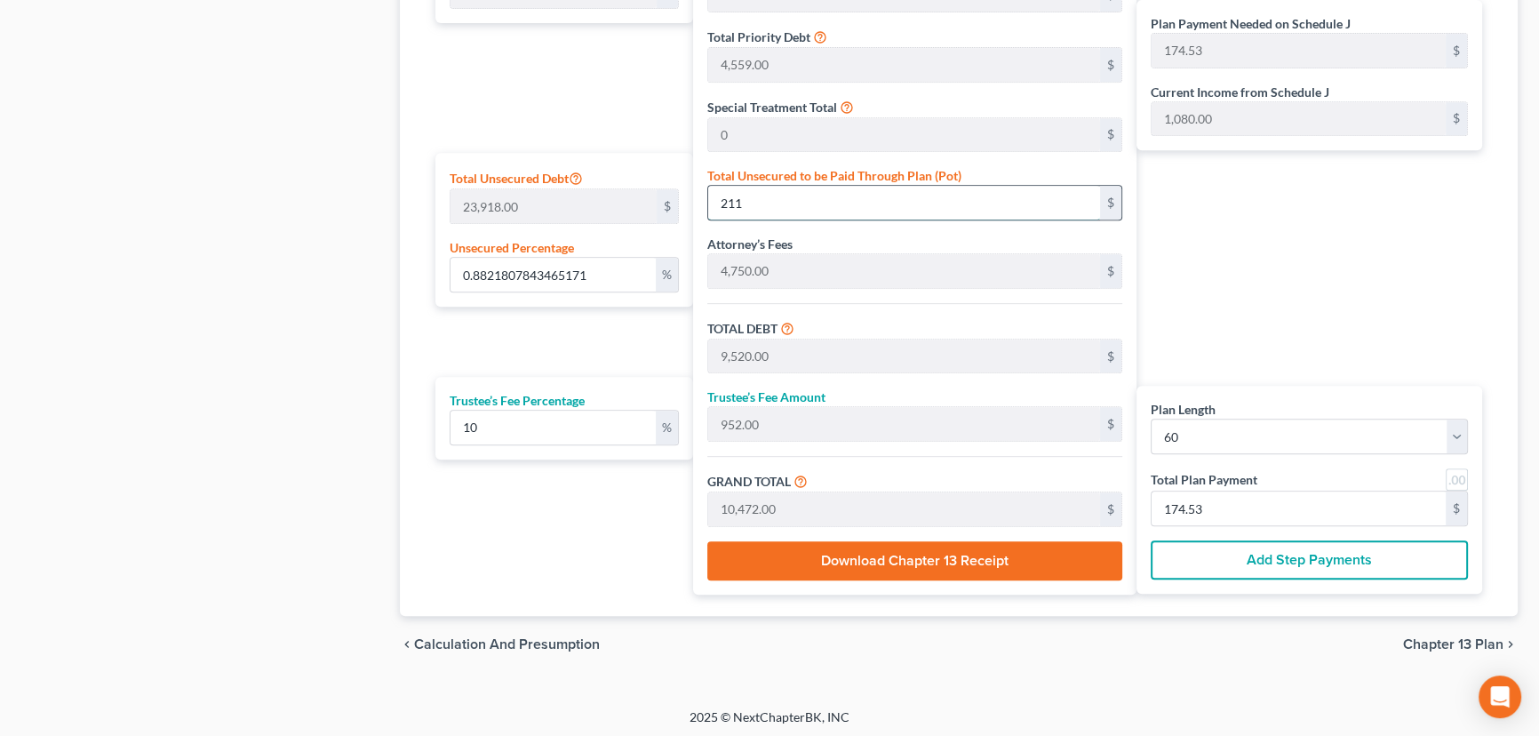
type input "209.34"
type input "2,110"
type input "88.25570699891296"
type input "2,1109"
type input "30,418.00"
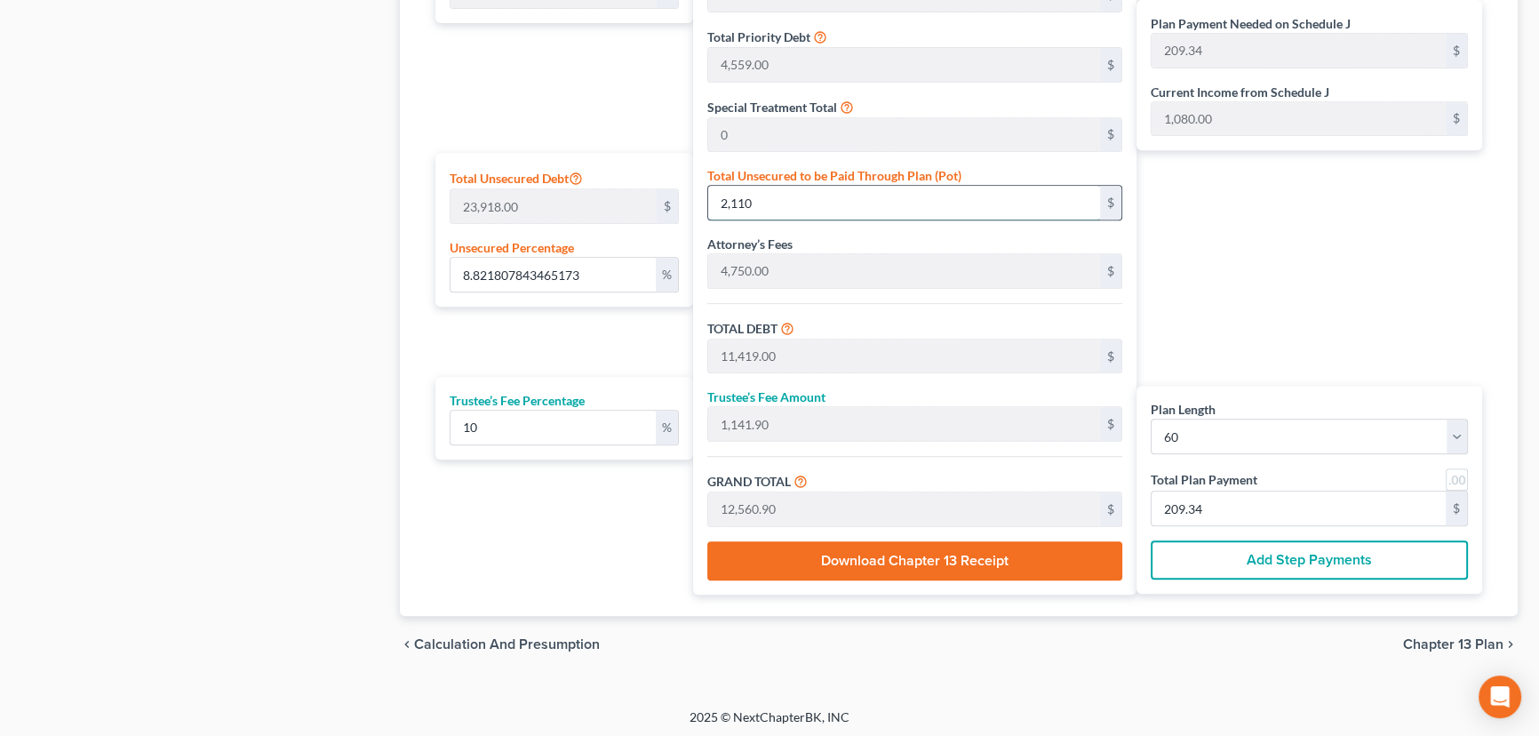
type input "3,041.80"
type input "33,459.80"
type input "557.66"
type input "21,109."
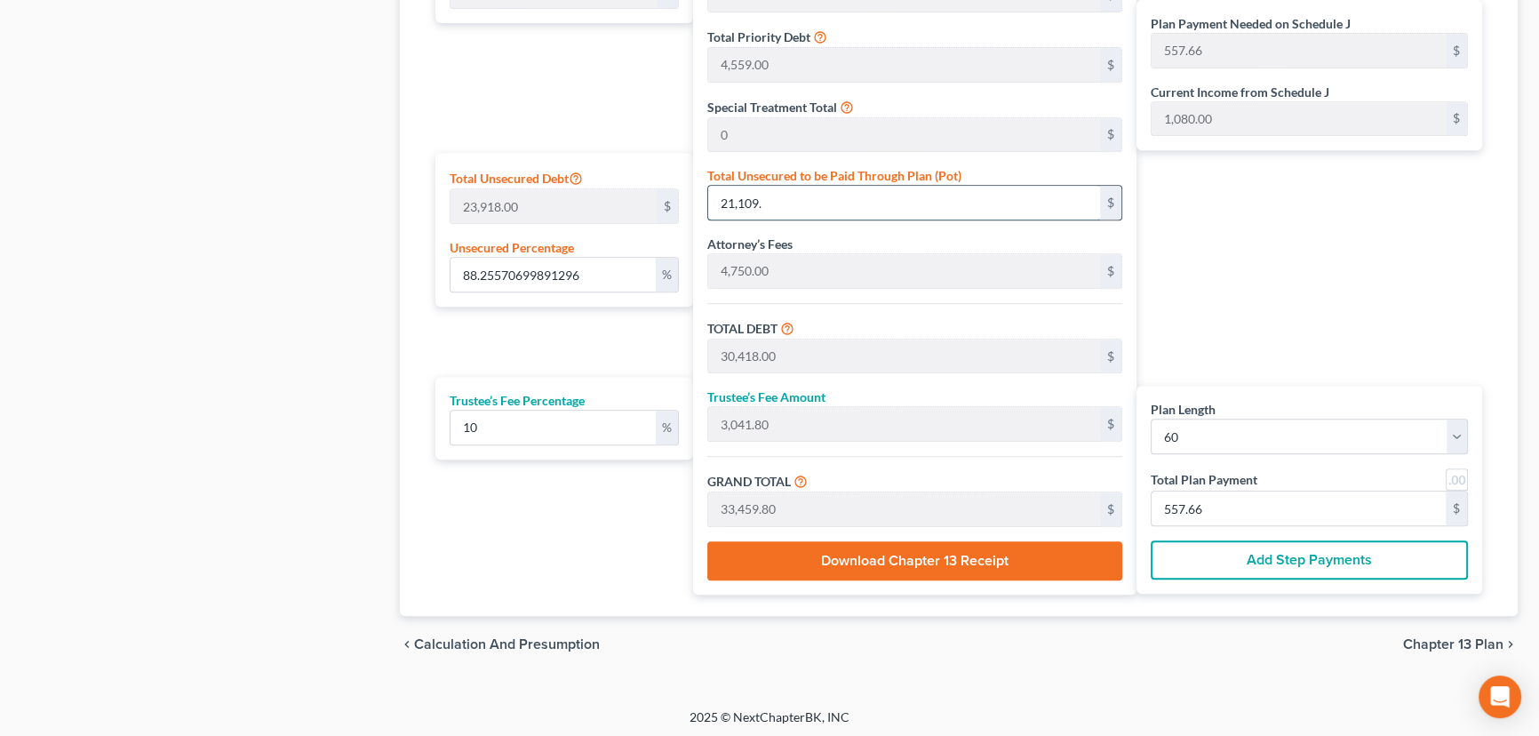
type input "88.25737937954679"
type input "21,109.4"
type input "30,418.40"
type input "3,041.84"
type input "33,460.24"
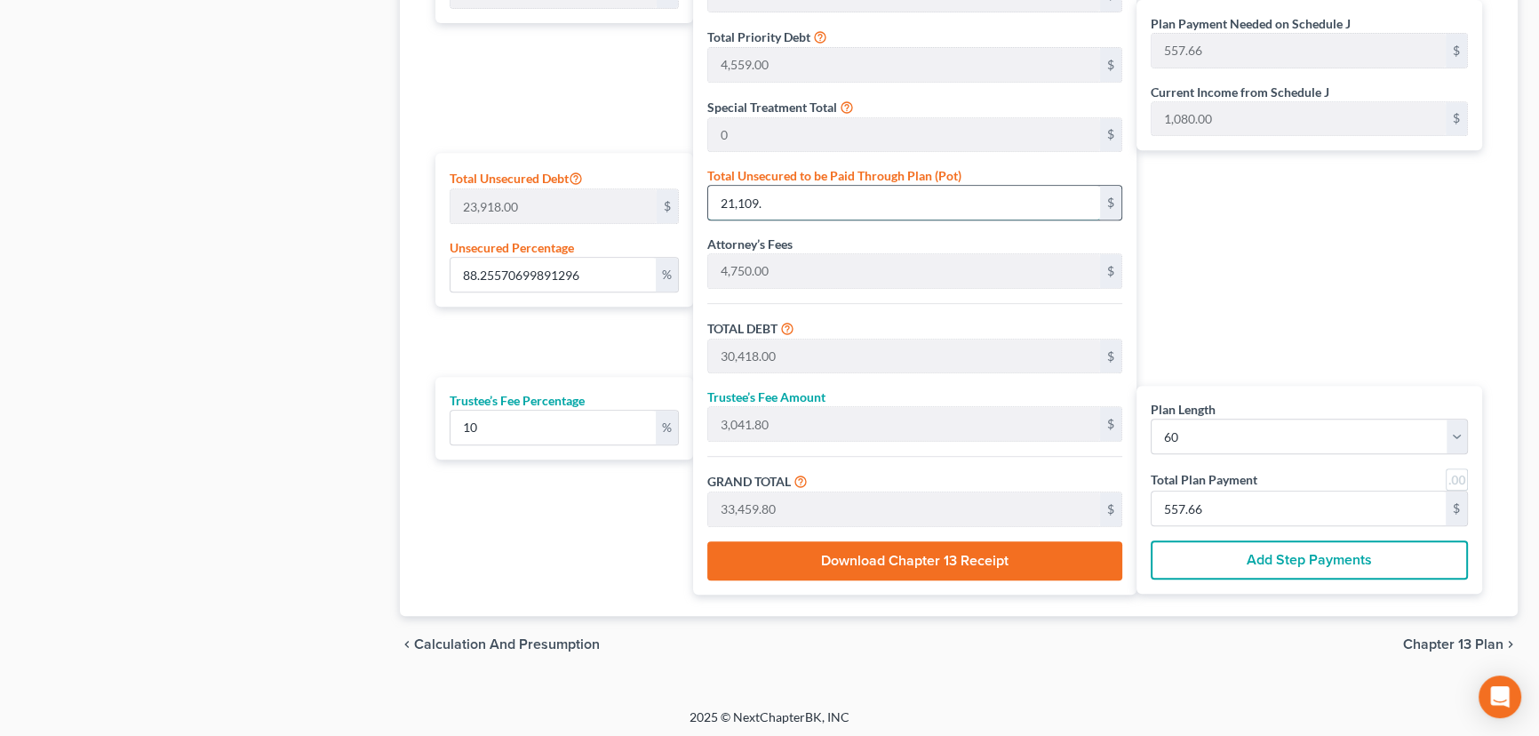
type input "557.67"
type input "88.25767204615771"
type input "21,109.47"
type input "30,418.47"
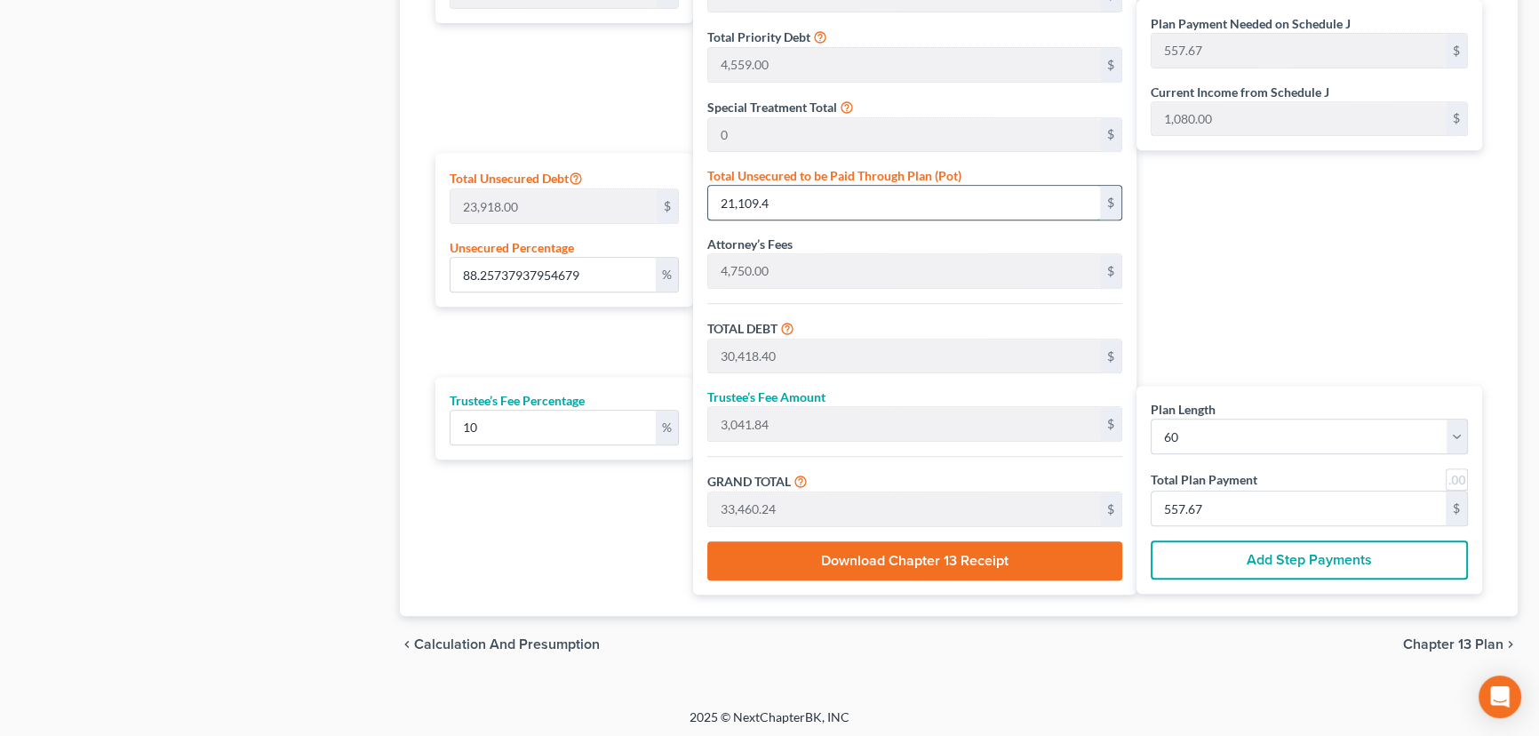
type input "33,460.31"
type input "21,109.47"
click at [823, 229] on div "Total Secured Debt 0 $ Total Lease Debt 0 $ Total Priority Debt 4,559.00 $ Spec…" at bounding box center [914, 233] width 443 height 721
click at [1279, 559] on button "Add Step Payments" at bounding box center [1309, 559] width 317 height 39
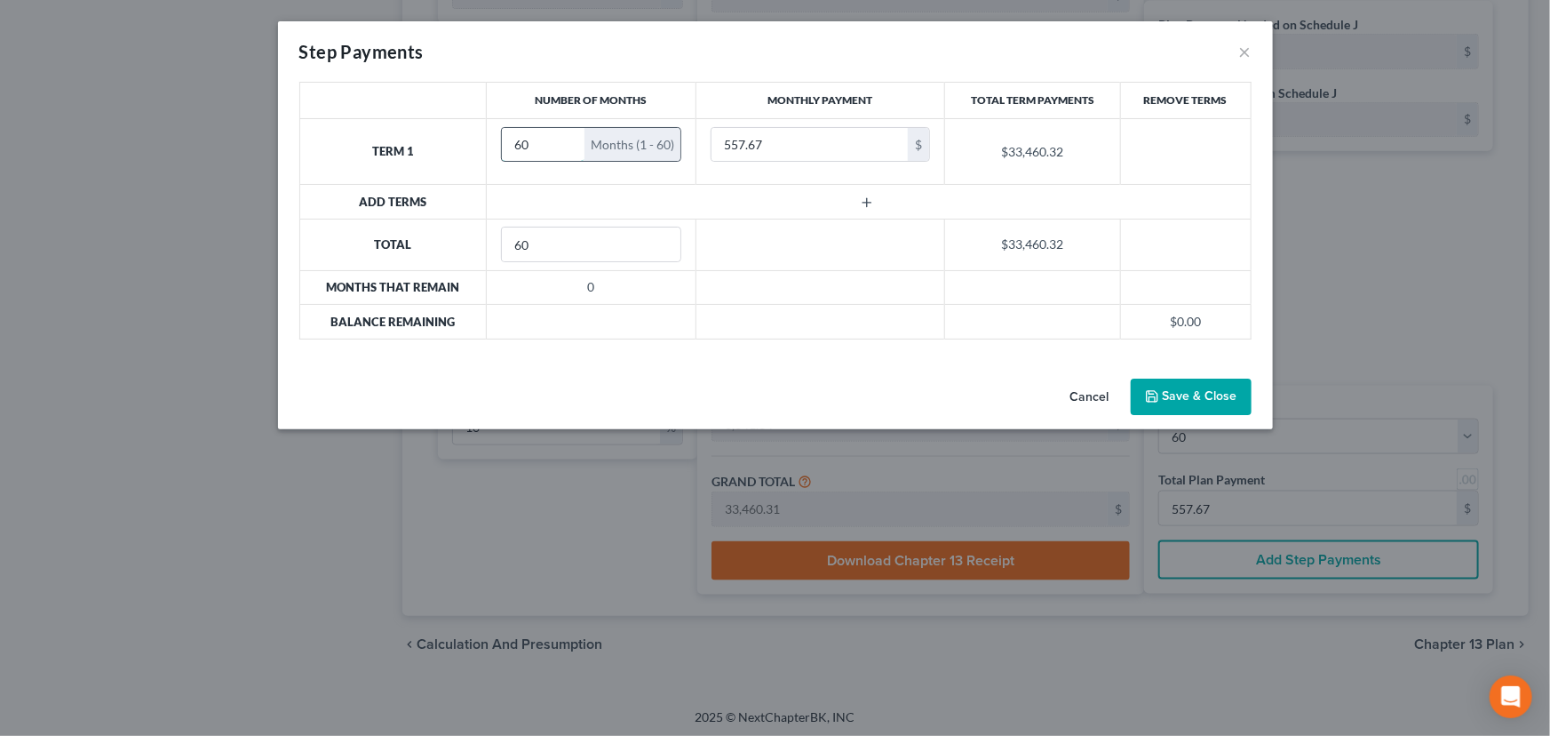
drag, startPoint x: 533, startPoint y: 144, endPoint x: 506, endPoint y: 143, distance: 27.6
click at [506, 143] on input "60" at bounding box center [543, 145] width 83 height 34
type input "3"
type input "1,080"
click at [867, 201] on line "button" at bounding box center [867, 203] width 0 height 8
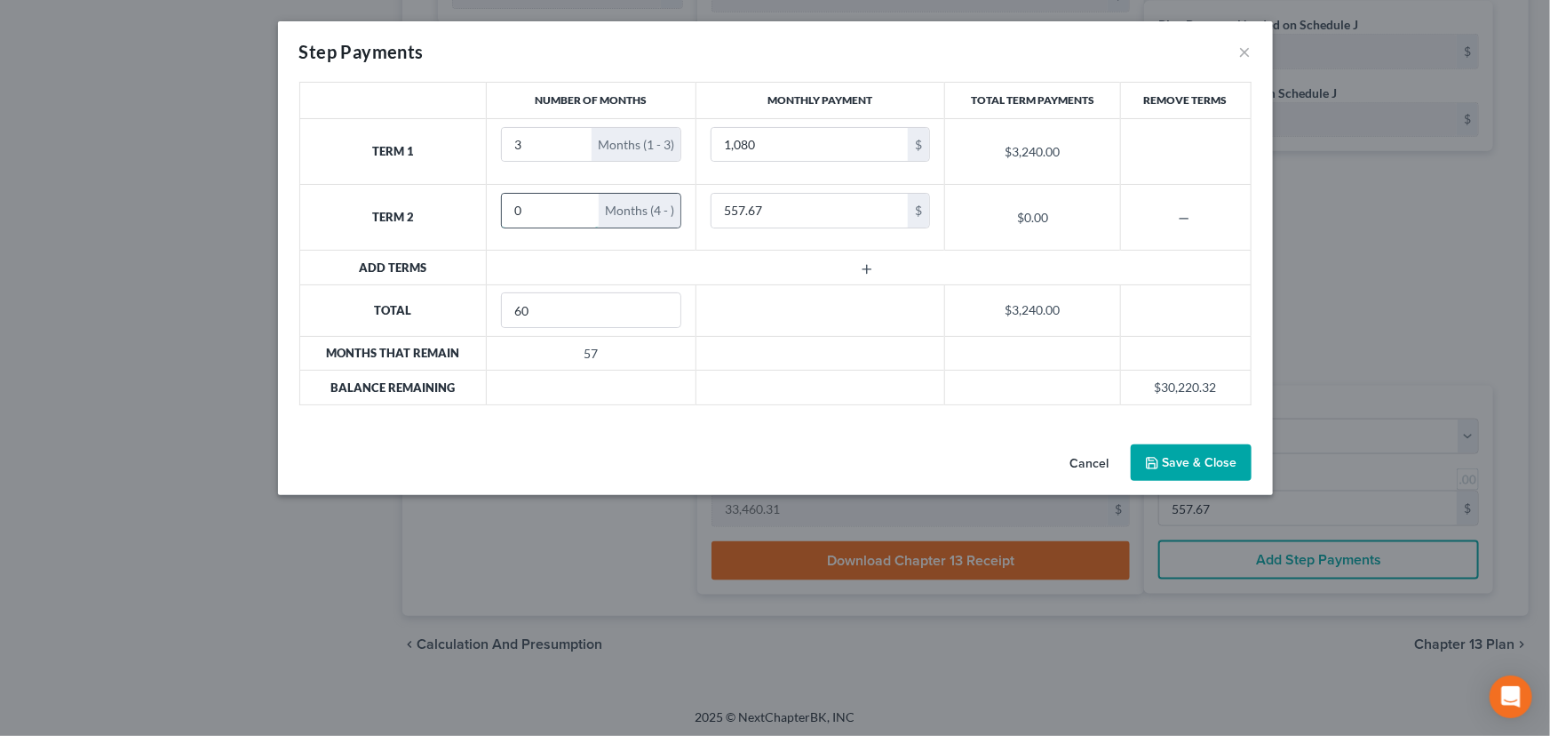
drag, startPoint x: 532, startPoint y: 208, endPoint x: 511, endPoint y: 211, distance: 21.6
click at [511, 211] on input "0" at bounding box center [550, 211] width 97 height 34
type input "57"
drag, startPoint x: 528, startPoint y: 147, endPoint x: 500, endPoint y: 147, distance: 27.5
click at [502, 147] on input "3" at bounding box center [547, 145] width 90 height 34
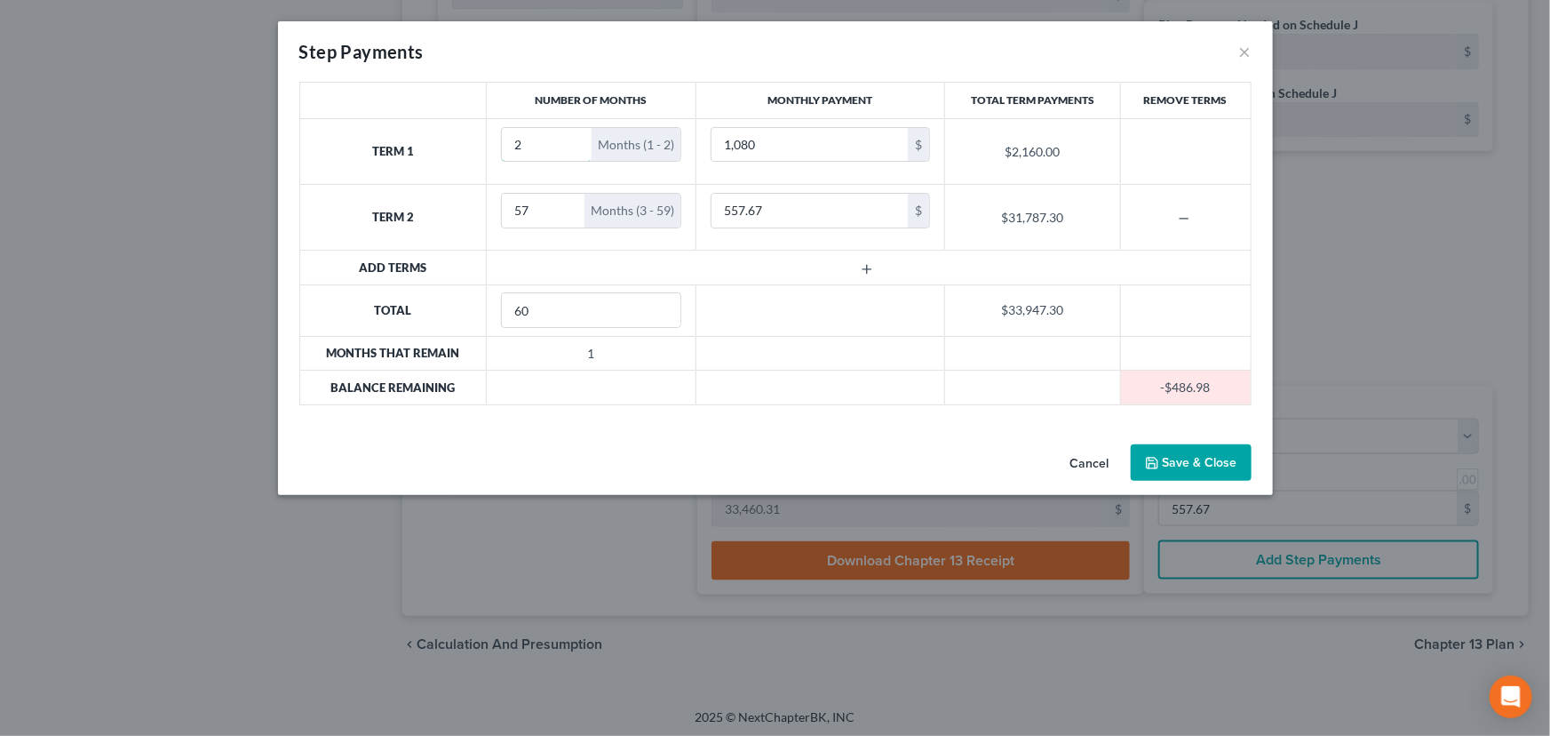
type input "2"
click at [863, 262] on icon "button" at bounding box center [867, 269] width 14 height 14
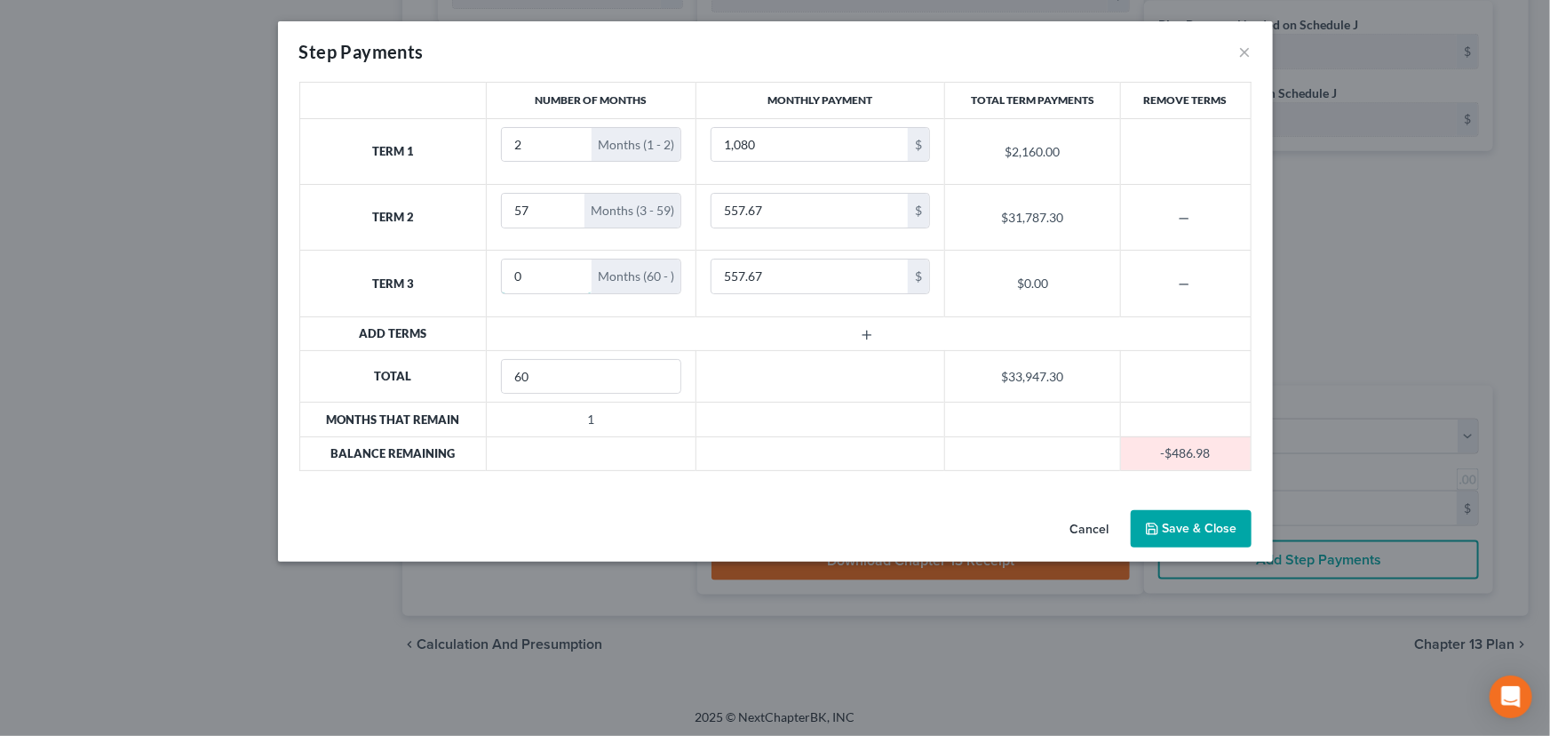
drag, startPoint x: 505, startPoint y: 276, endPoint x: 496, endPoint y: 277, distance: 8.9
click at [496, 276] on td "0 Months (60 - )" at bounding box center [592, 284] width 210 height 66
type input "1"
click at [768, 275] on input "557.67" at bounding box center [810, 276] width 196 height 34
type input "720"
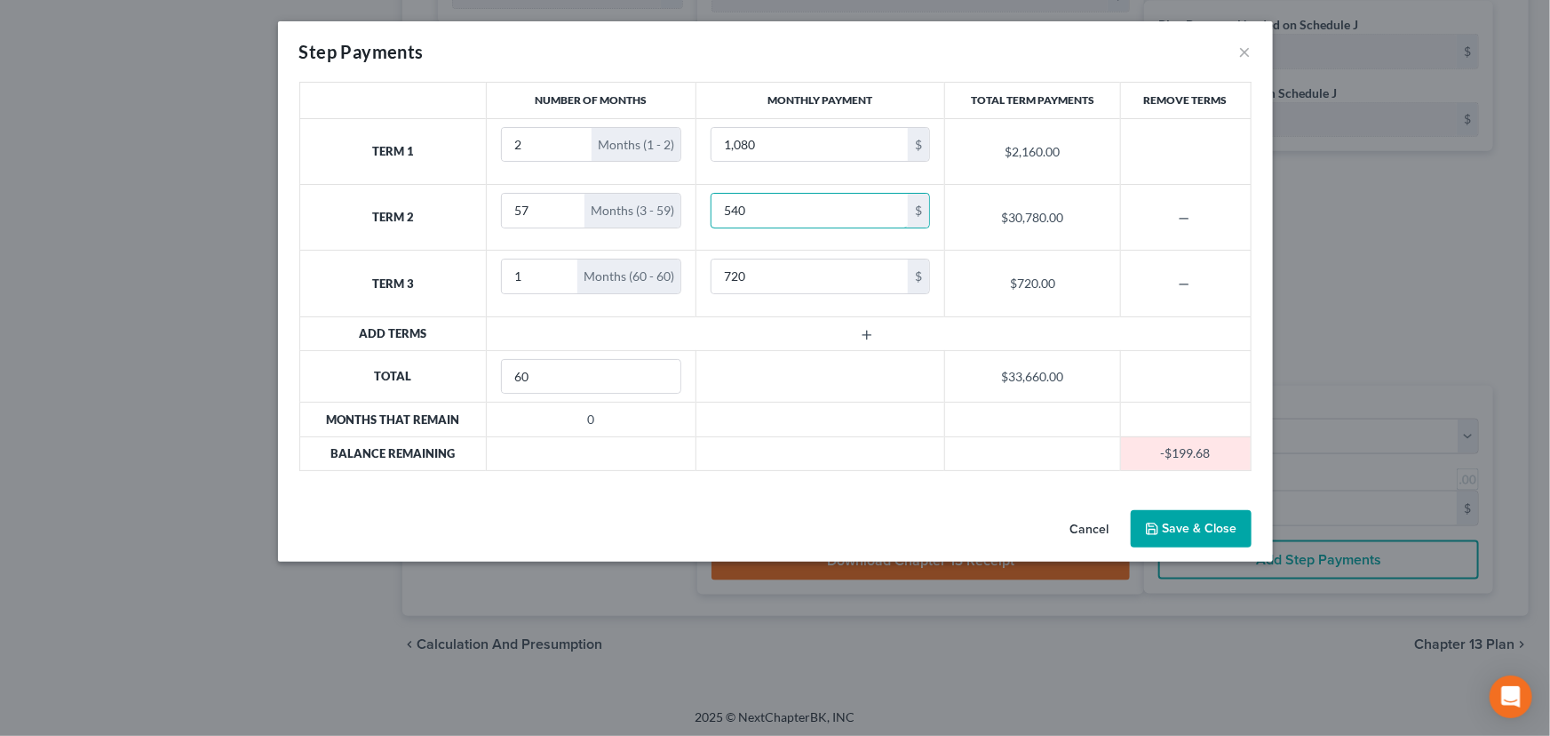
type input "540"
click at [1208, 530] on button "Save & Close" at bounding box center [1191, 528] width 121 height 37
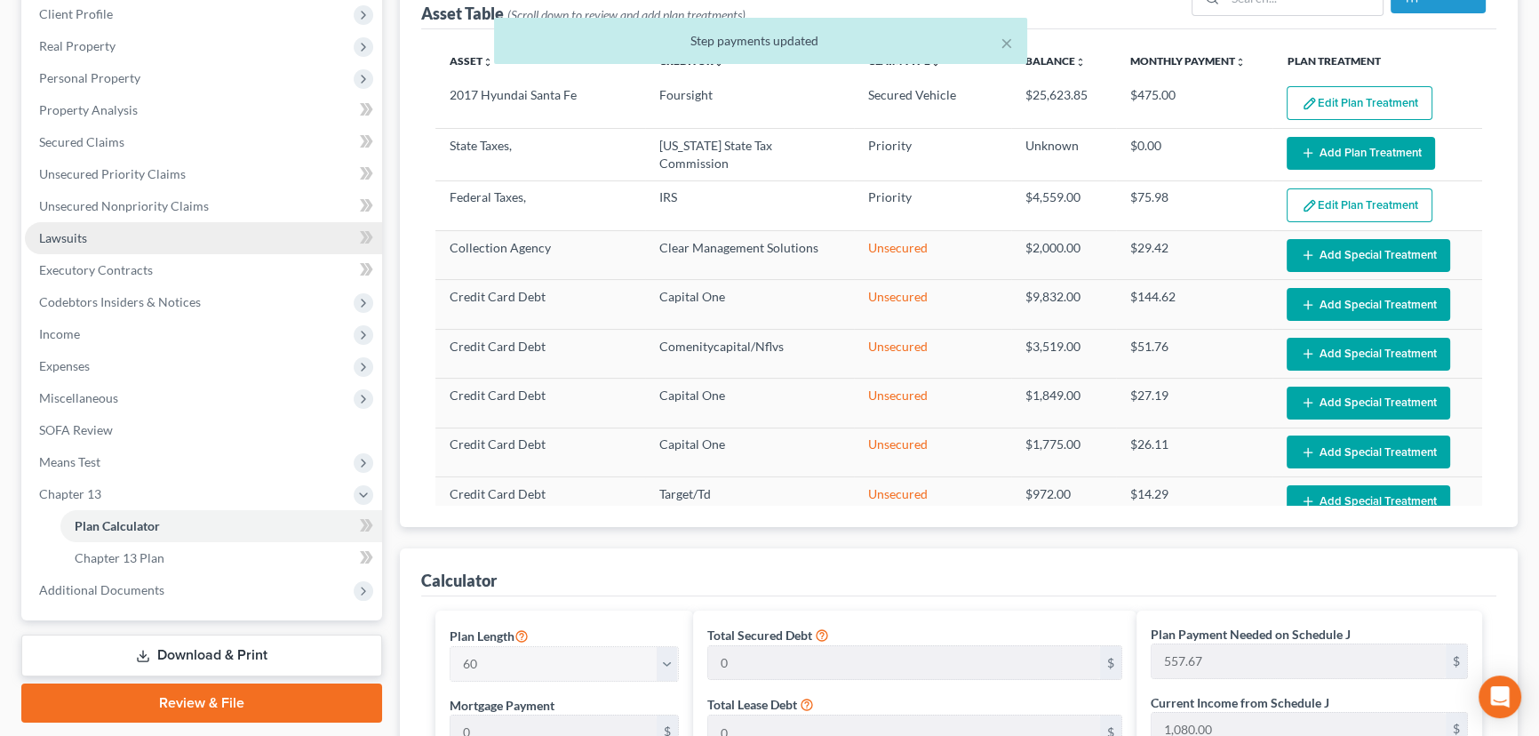
scroll to position [180, 0]
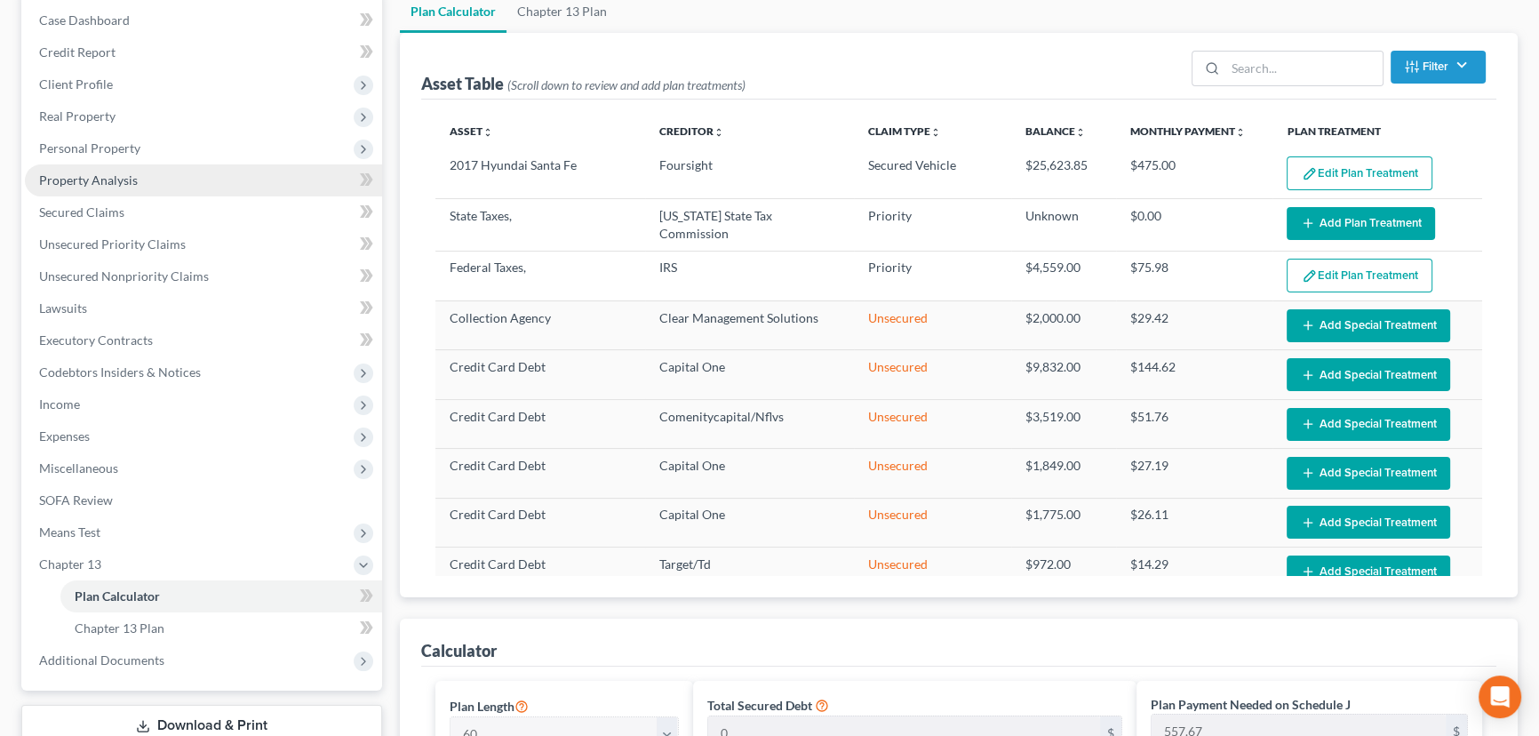
click at [118, 180] on span "Property Analysis" at bounding box center [88, 179] width 99 height 15
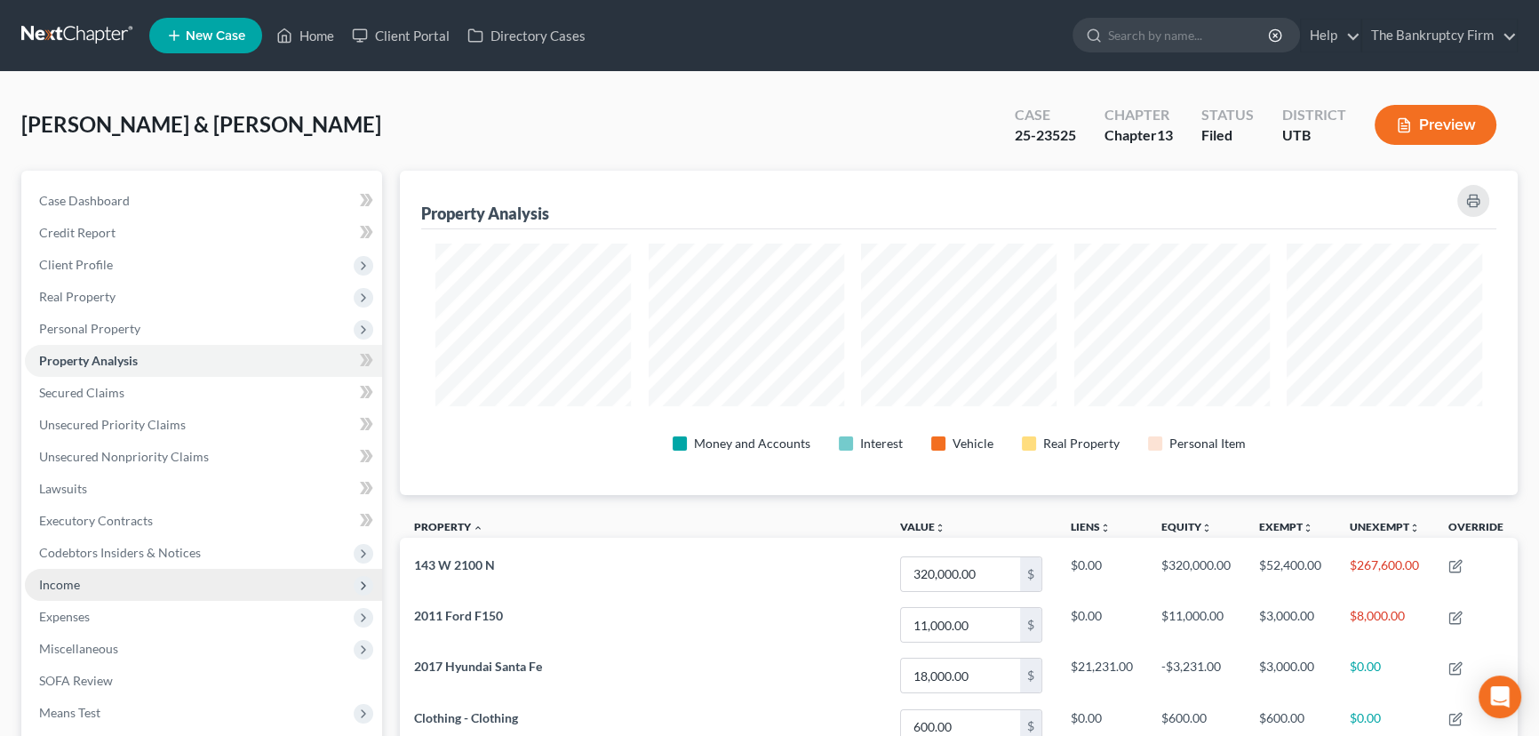
click at [68, 584] on span "Income" at bounding box center [59, 584] width 41 height 15
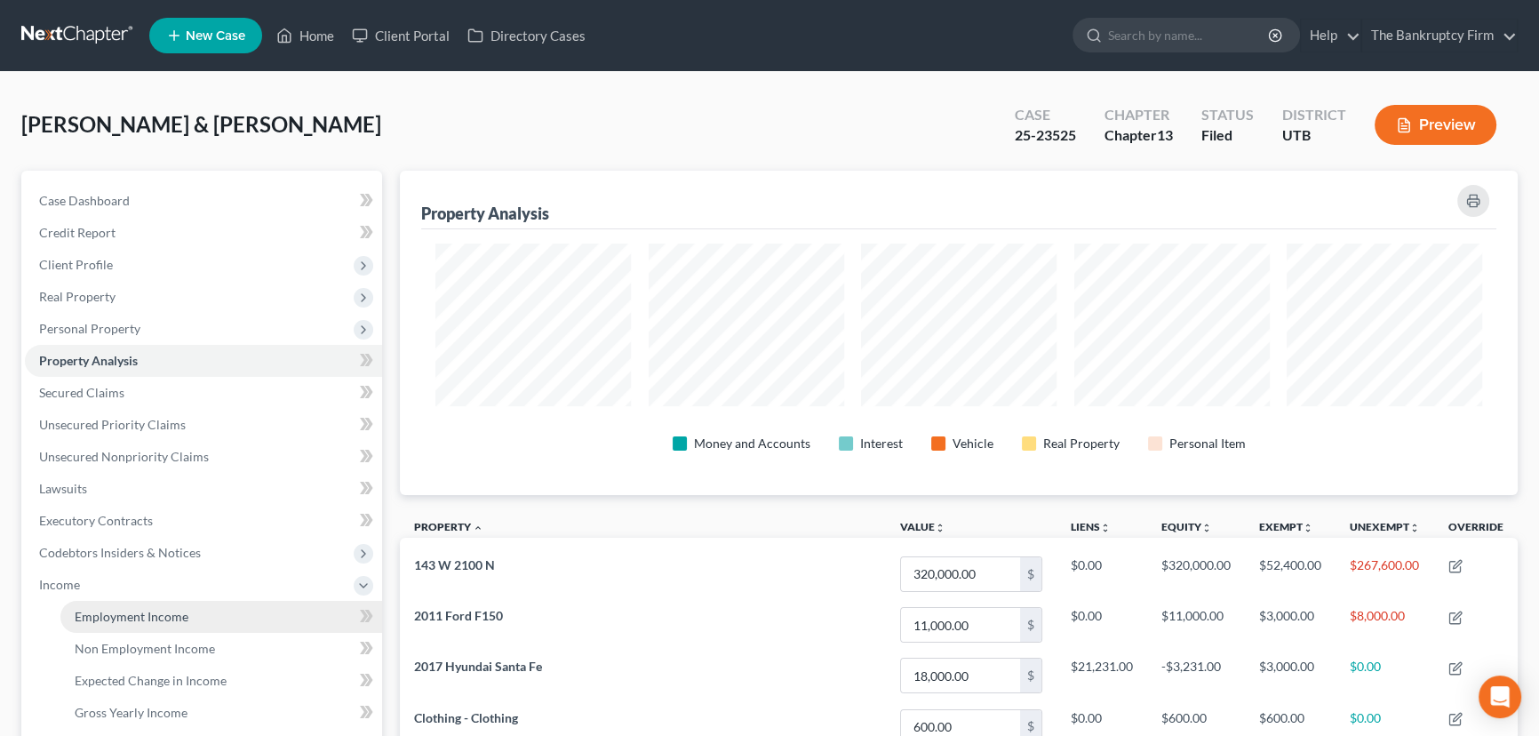
click at [128, 613] on span "Employment Income" at bounding box center [132, 616] width 114 height 15
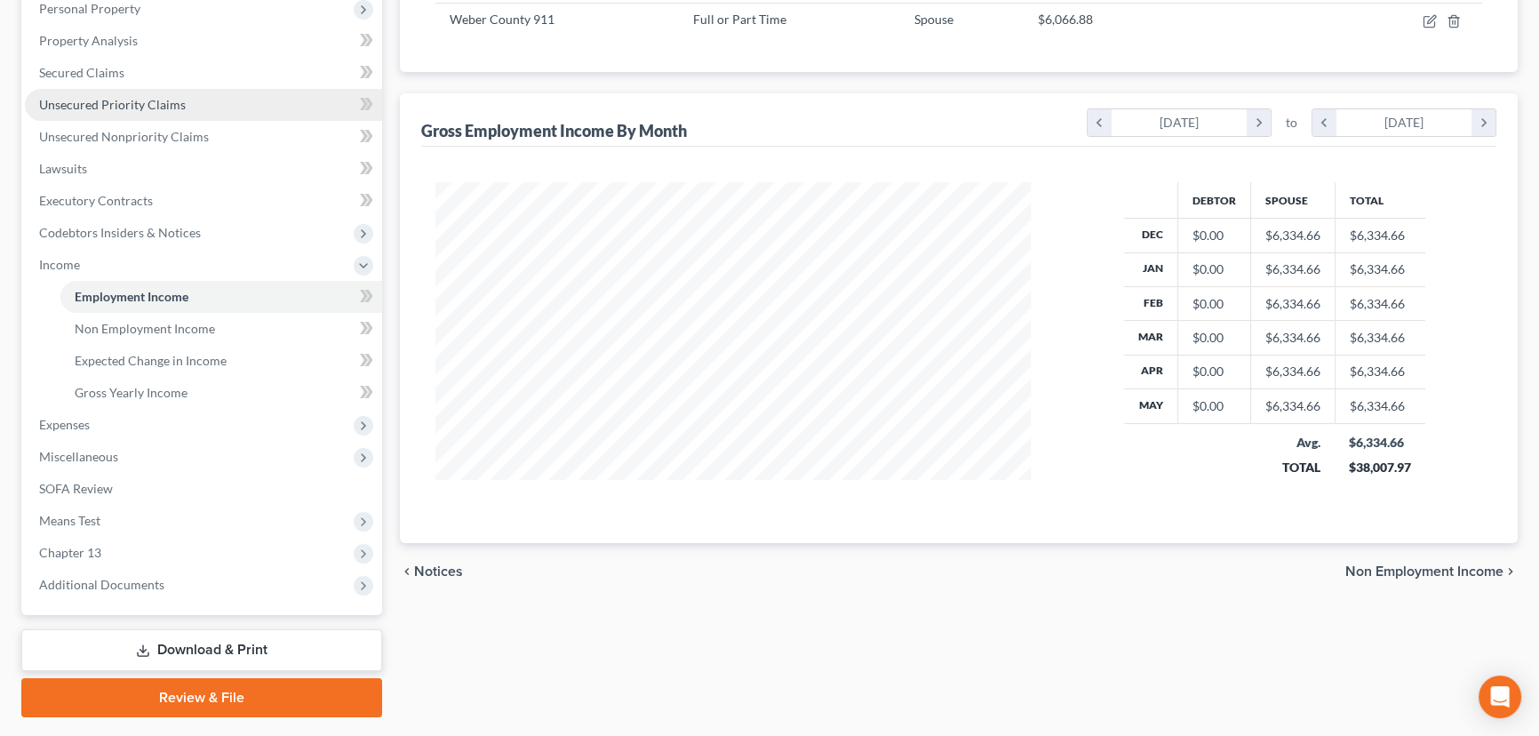
scroll to position [323, 0]
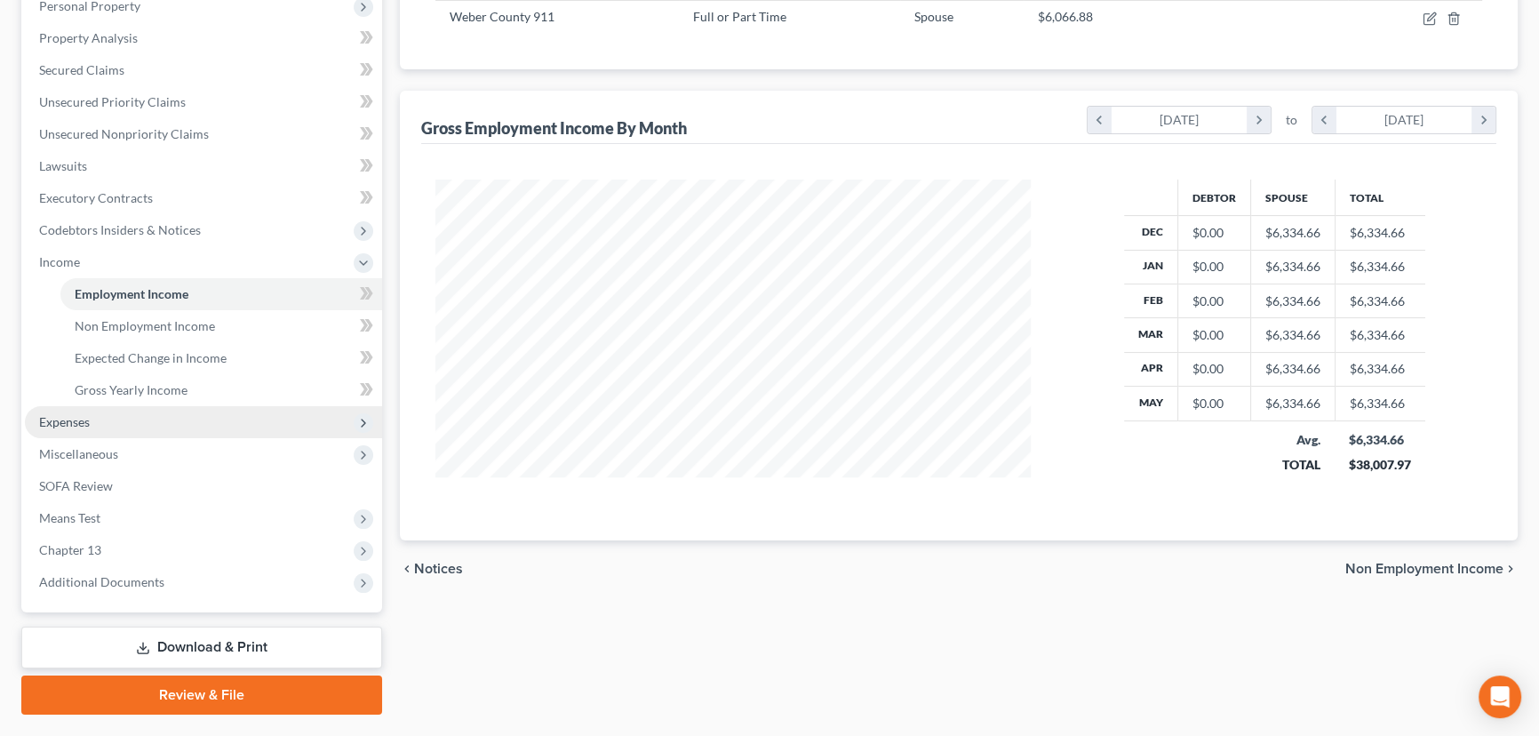
click at [71, 420] on span "Expenses" at bounding box center [64, 421] width 51 height 15
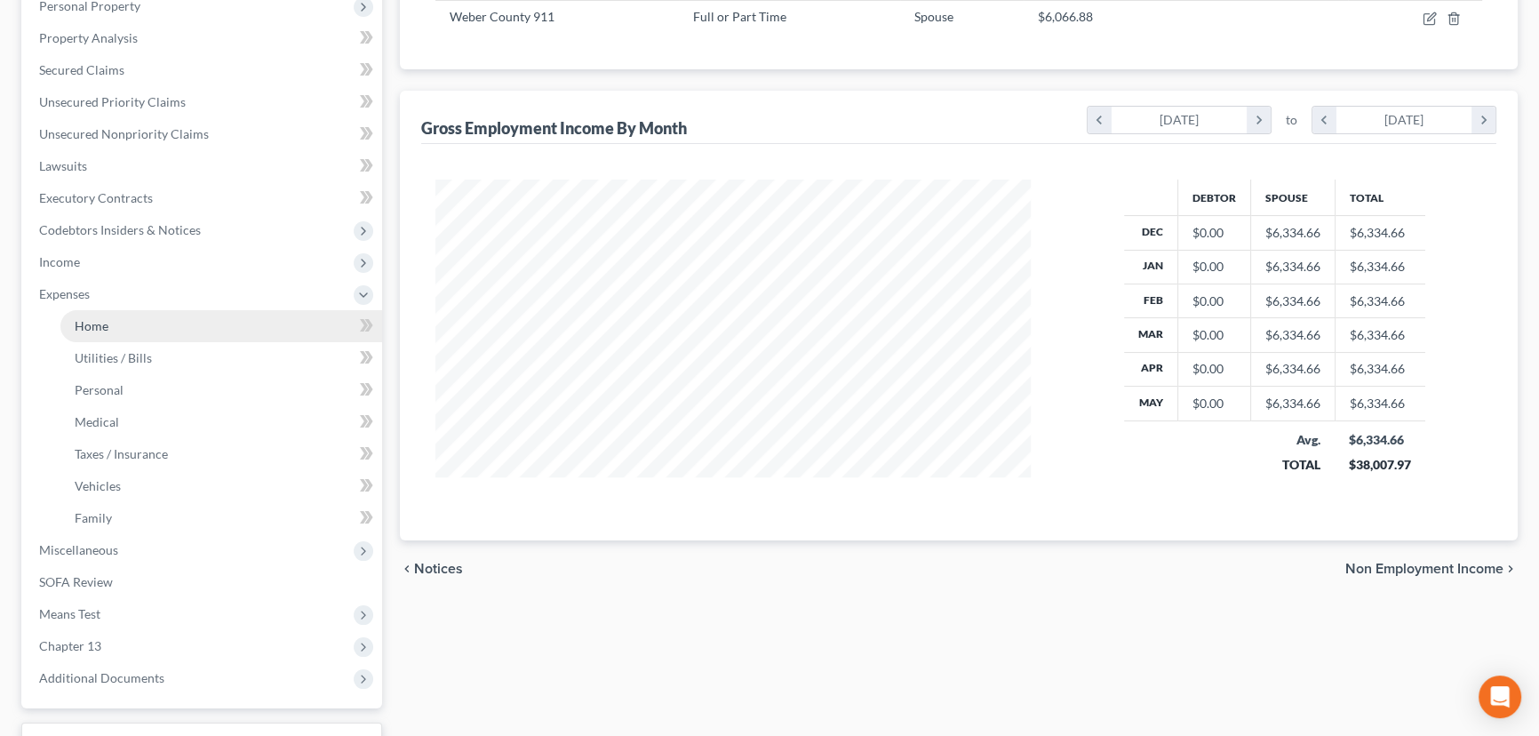
click at [92, 323] on span "Home" at bounding box center [92, 325] width 34 height 15
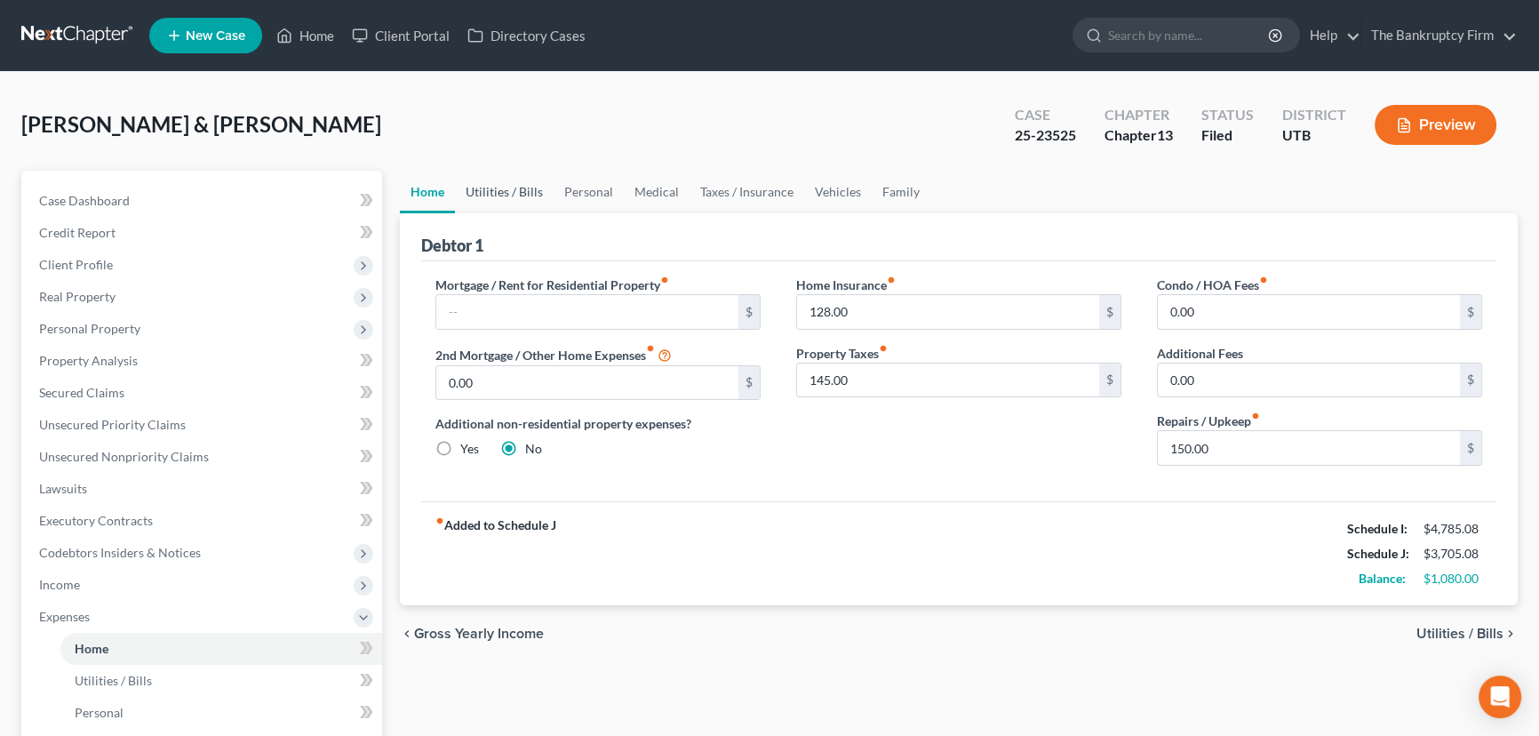
click at [501, 191] on link "Utilities / Bills" at bounding box center [504, 192] width 99 height 43
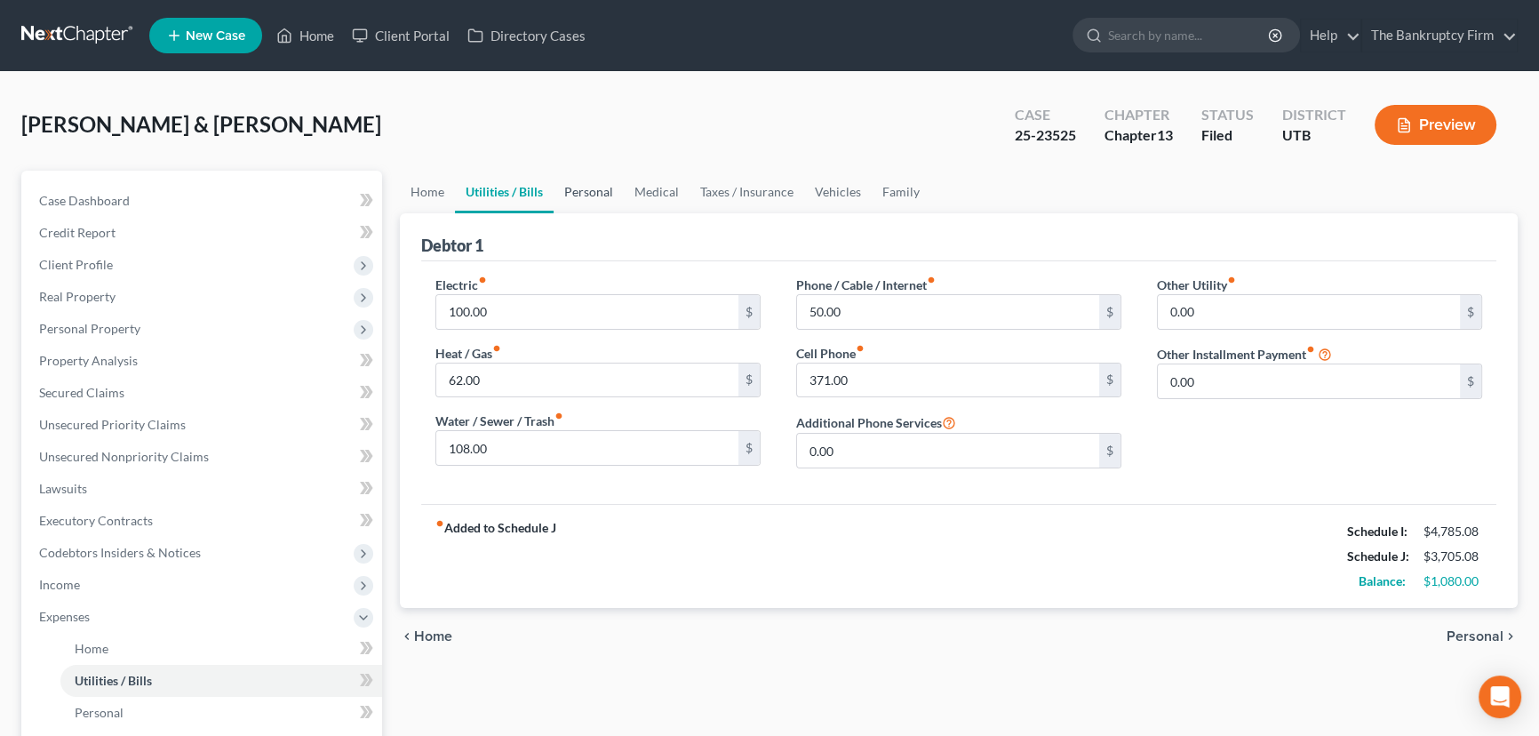
click at [594, 189] on link "Personal" at bounding box center [589, 192] width 70 height 43
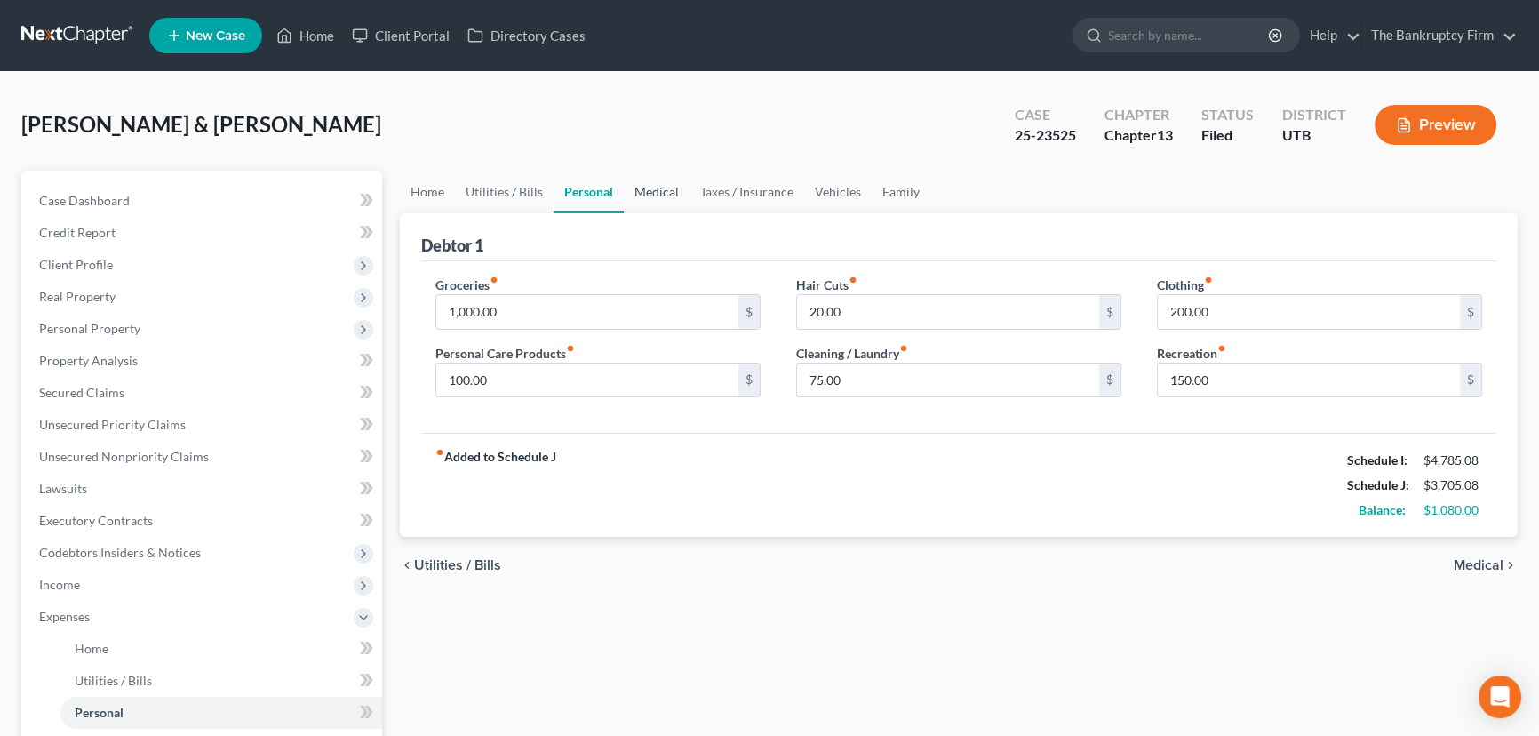
click at [653, 187] on link "Medical" at bounding box center [657, 192] width 66 height 43
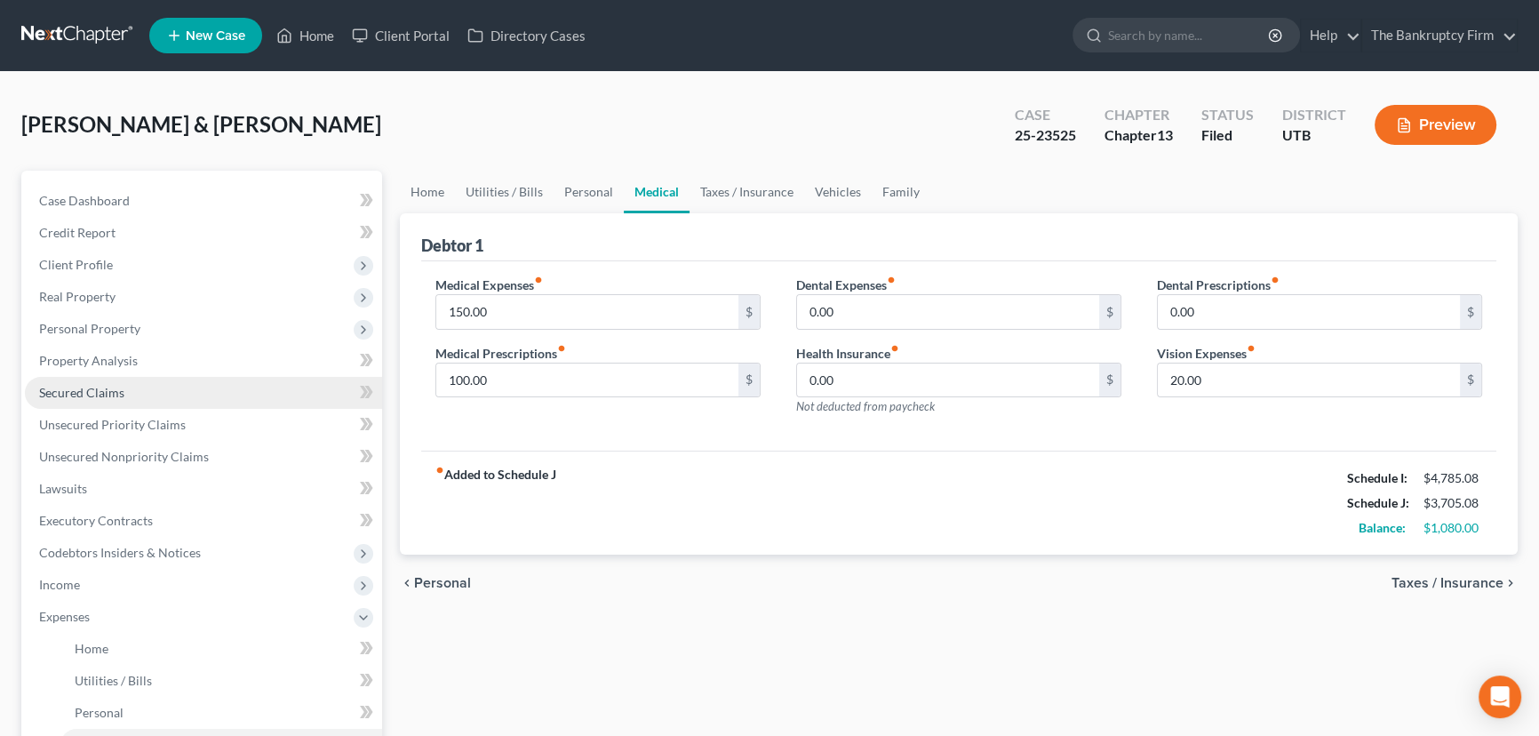
click at [90, 386] on span "Secured Claims" at bounding box center [81, 392] width 85 height 15
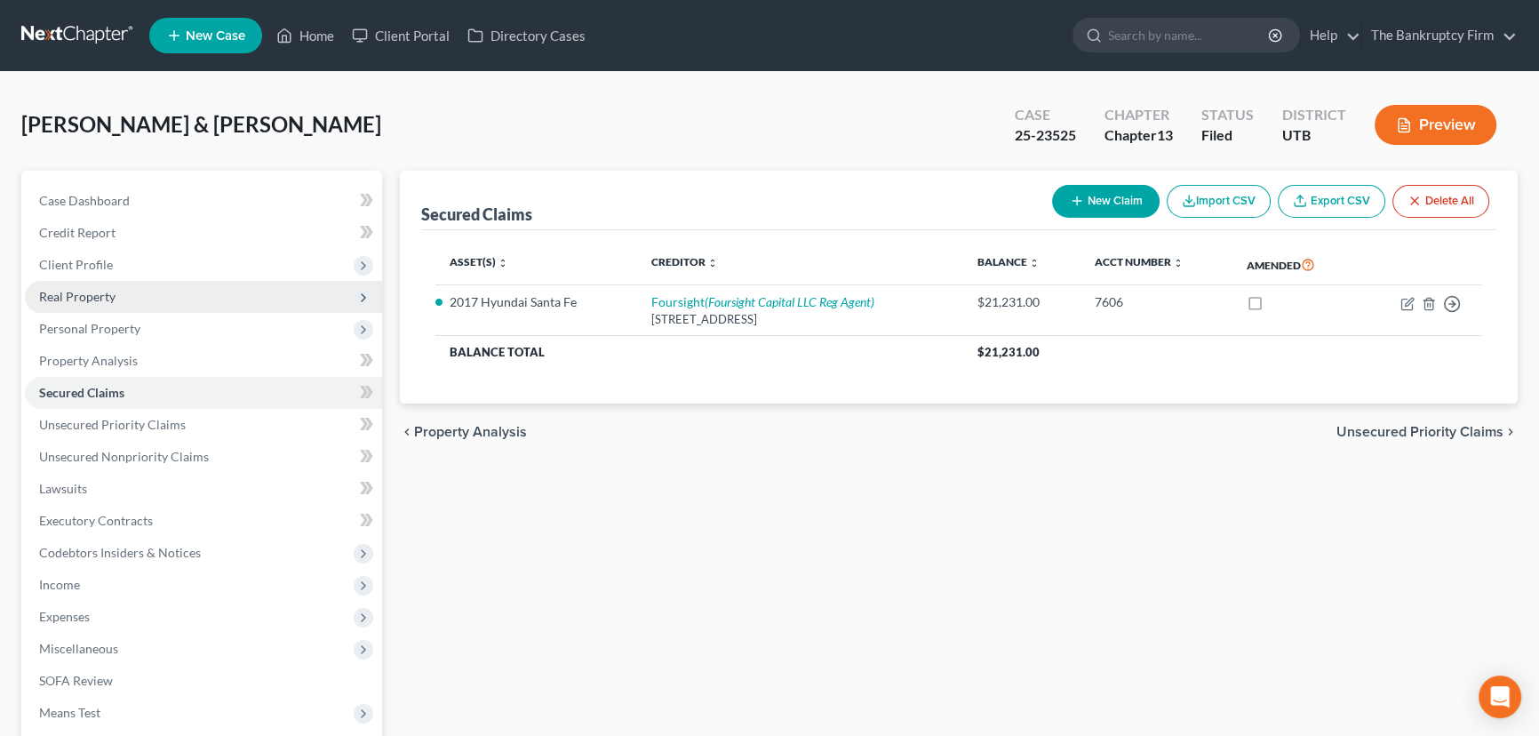
click at [97, 297] on span "Real Property" at bounding box center [77, 296] width 76 height 15
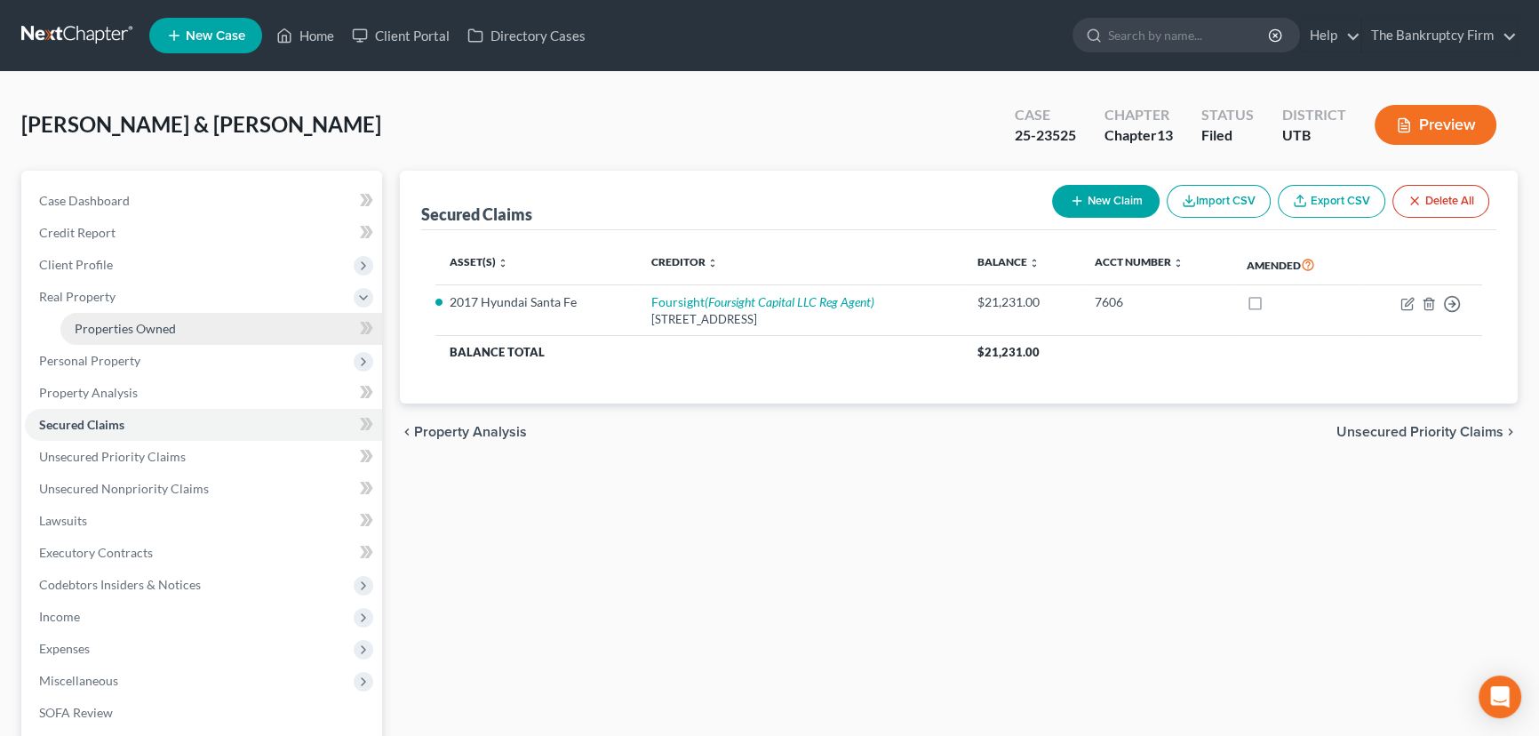
click at [134, 330] on span "Properties Owned" at bounding box center [125, 328] width 101 height 15
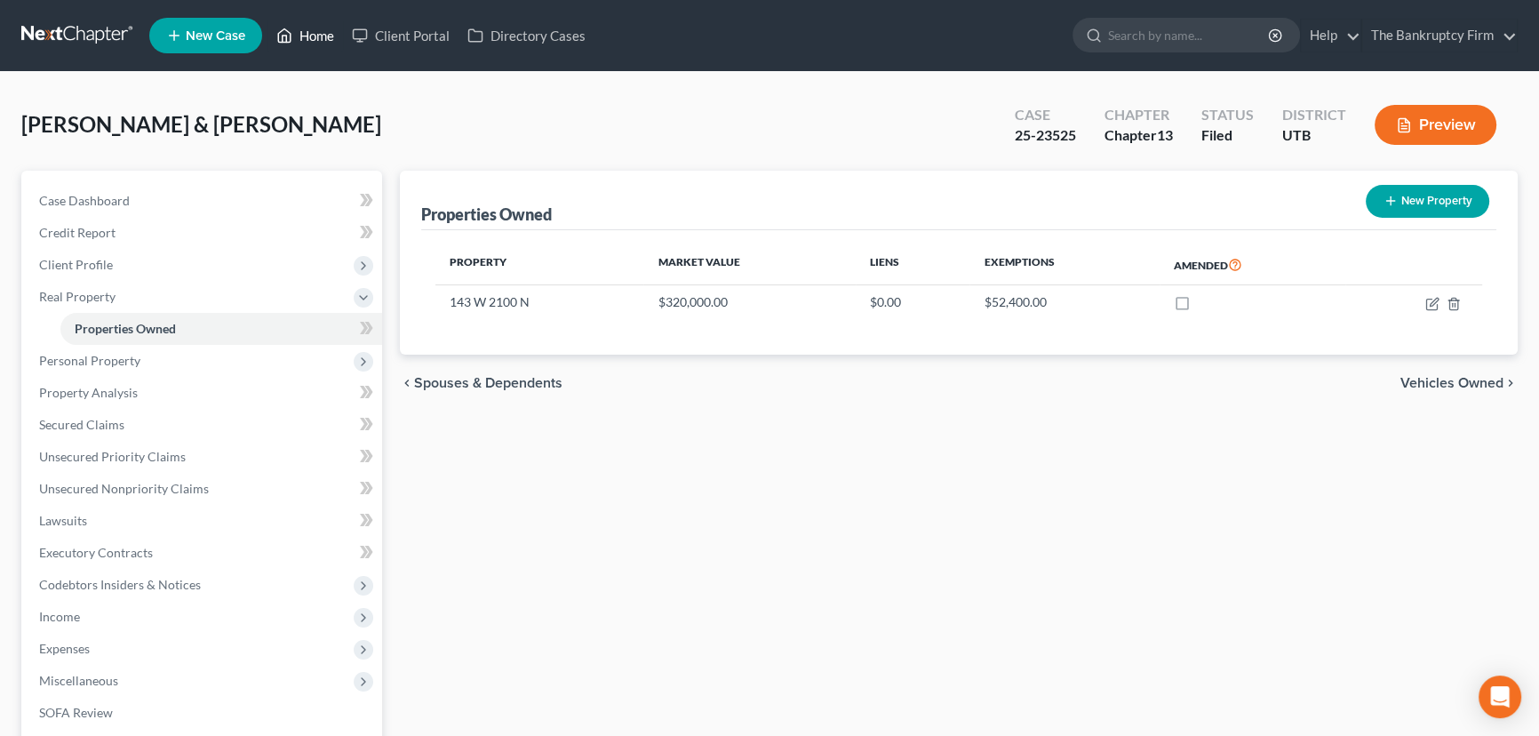
drag, startPoint x: 310, startPoint y: 35, endPoint x: 977, endPoint y: 141, distance: 675.7
click at [310, 35] on link "Home" at bounding box center [305, 36] width 76 height 32
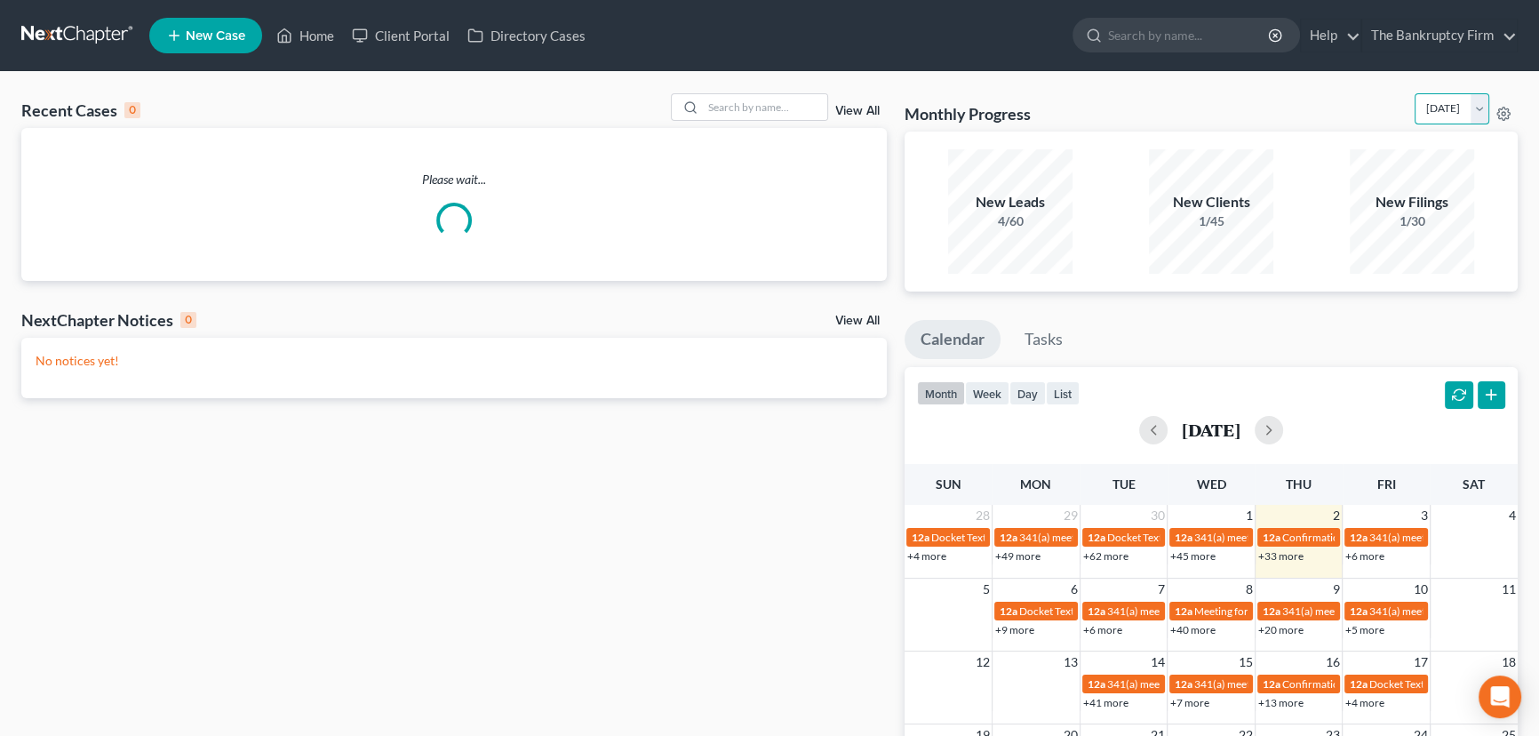
click at [1478, 108] on select "October 2025 September 2025 August 2025 July 2025 June 2025 May 2025 April 2025…" at bounding box center [1451, 108] width 75 height 31
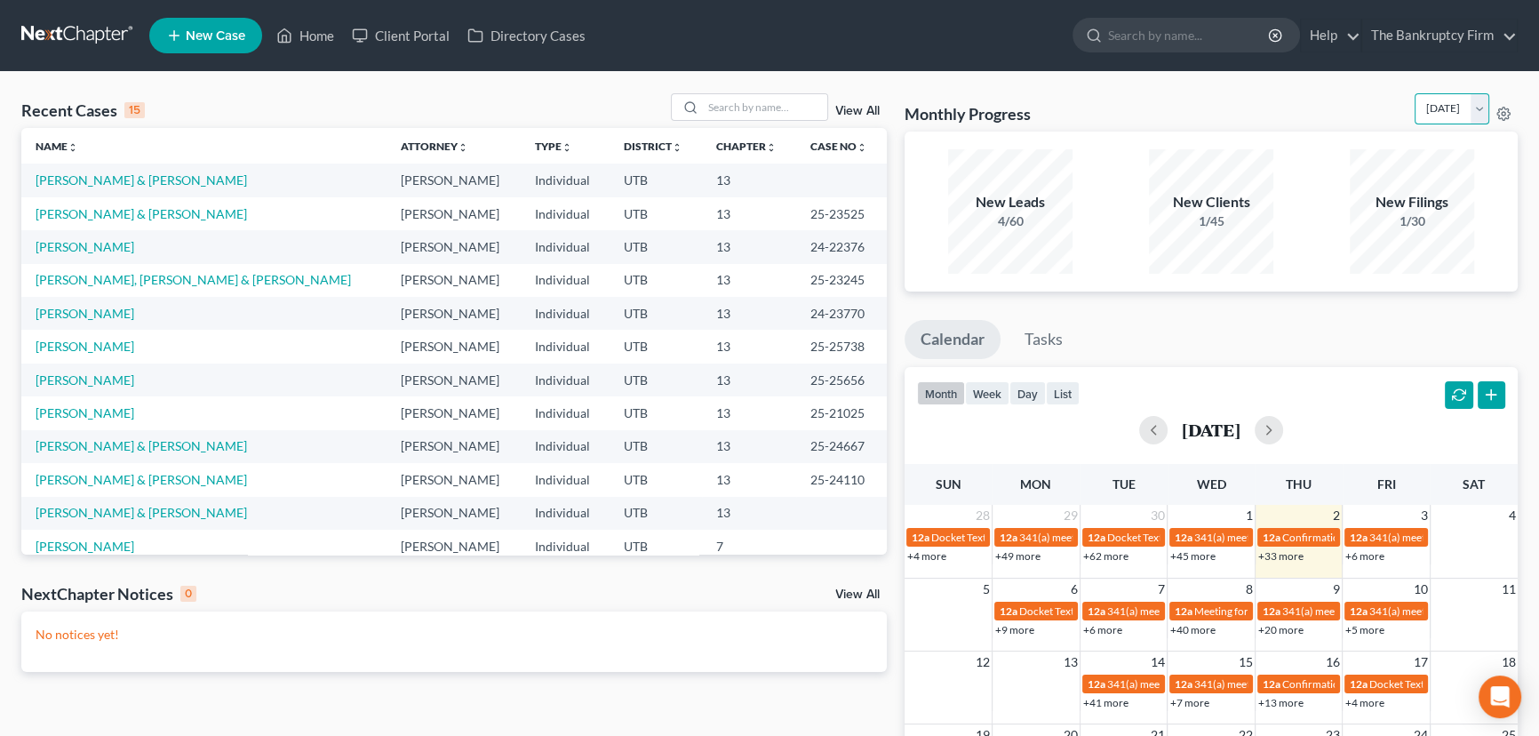
select select "1"
click at [1414, 93] on select "October 2025 September 2025 August 2025 July 2025 June 2025 May 2025 April 2025…" at bounding box center [1451, 108] width 75 height 31
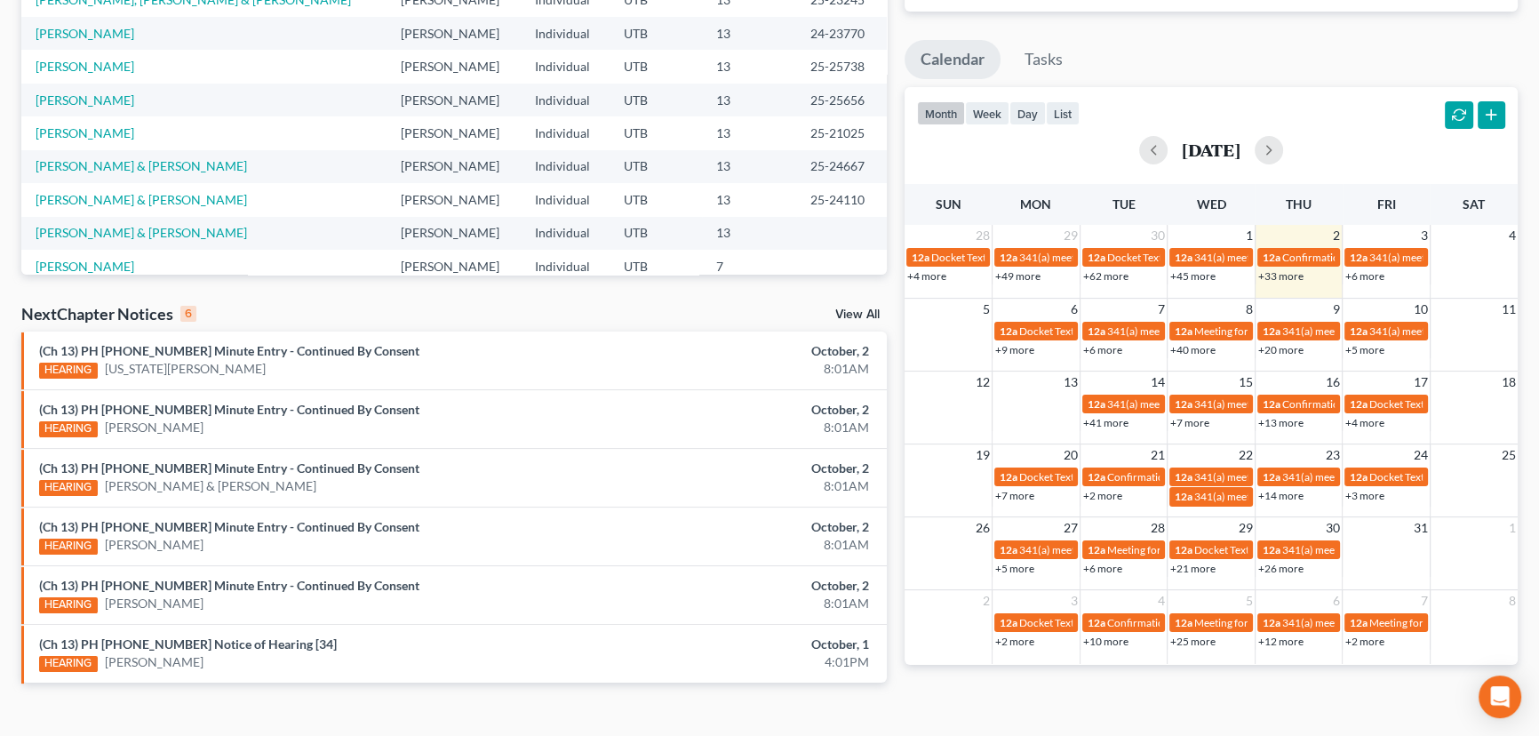
scroll to position [306, 0]
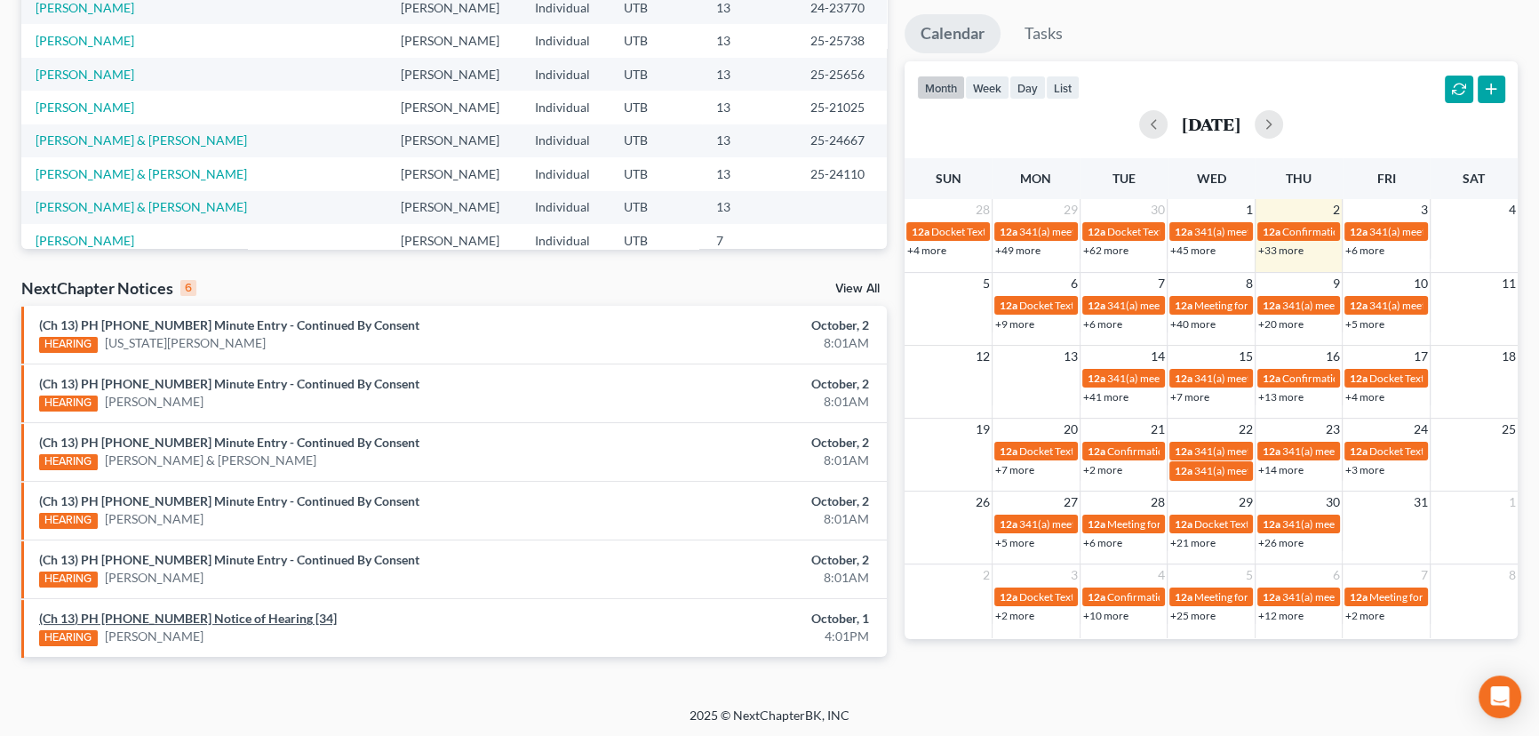
click at [231, 613] on link "(Ch 13) PH 24-23649 Notice of Hearing [34]" at bounding box center [188, 617] width 298 height 15
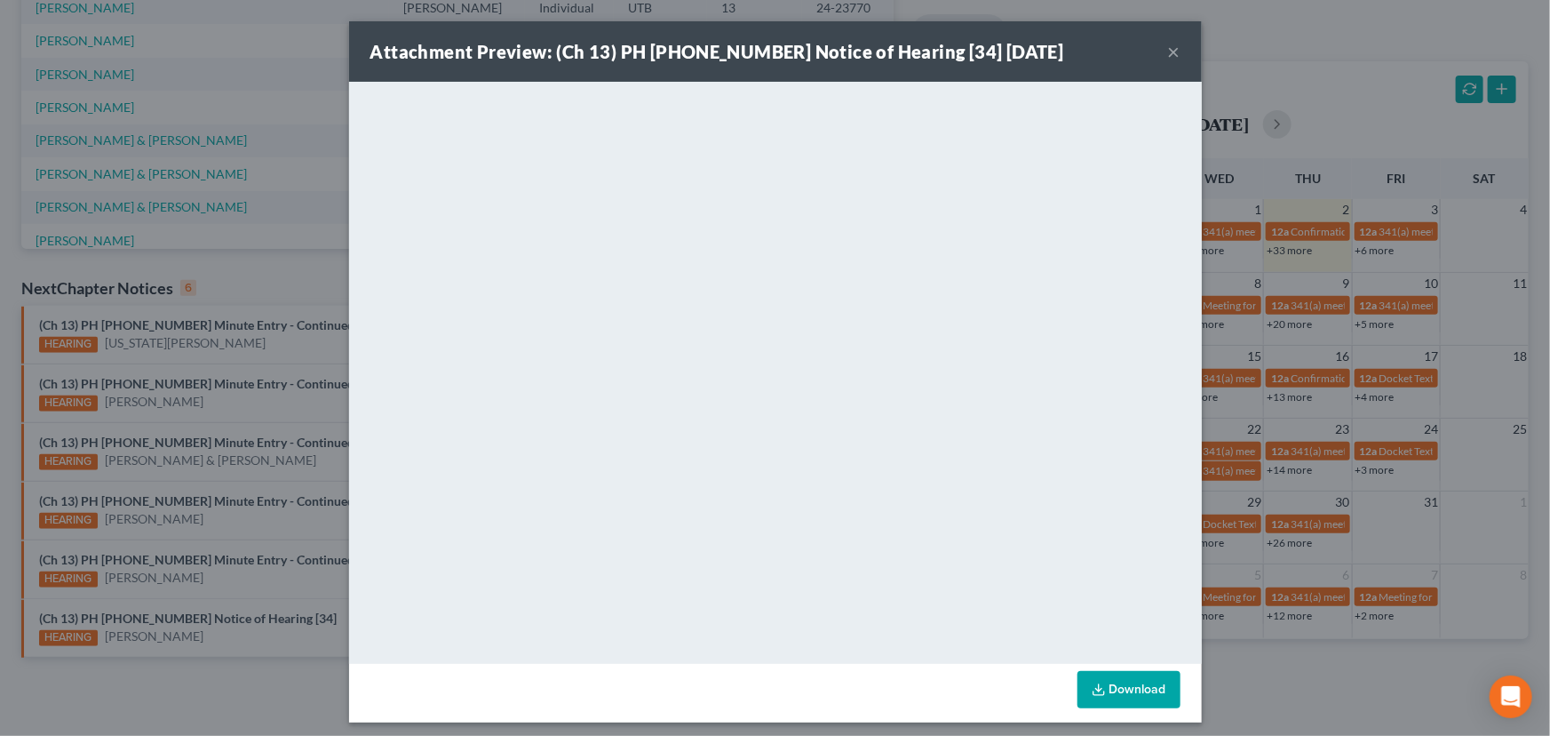
click at [1172, 53] on button "×" at bounding box center [1174, 51] width 12 height 21
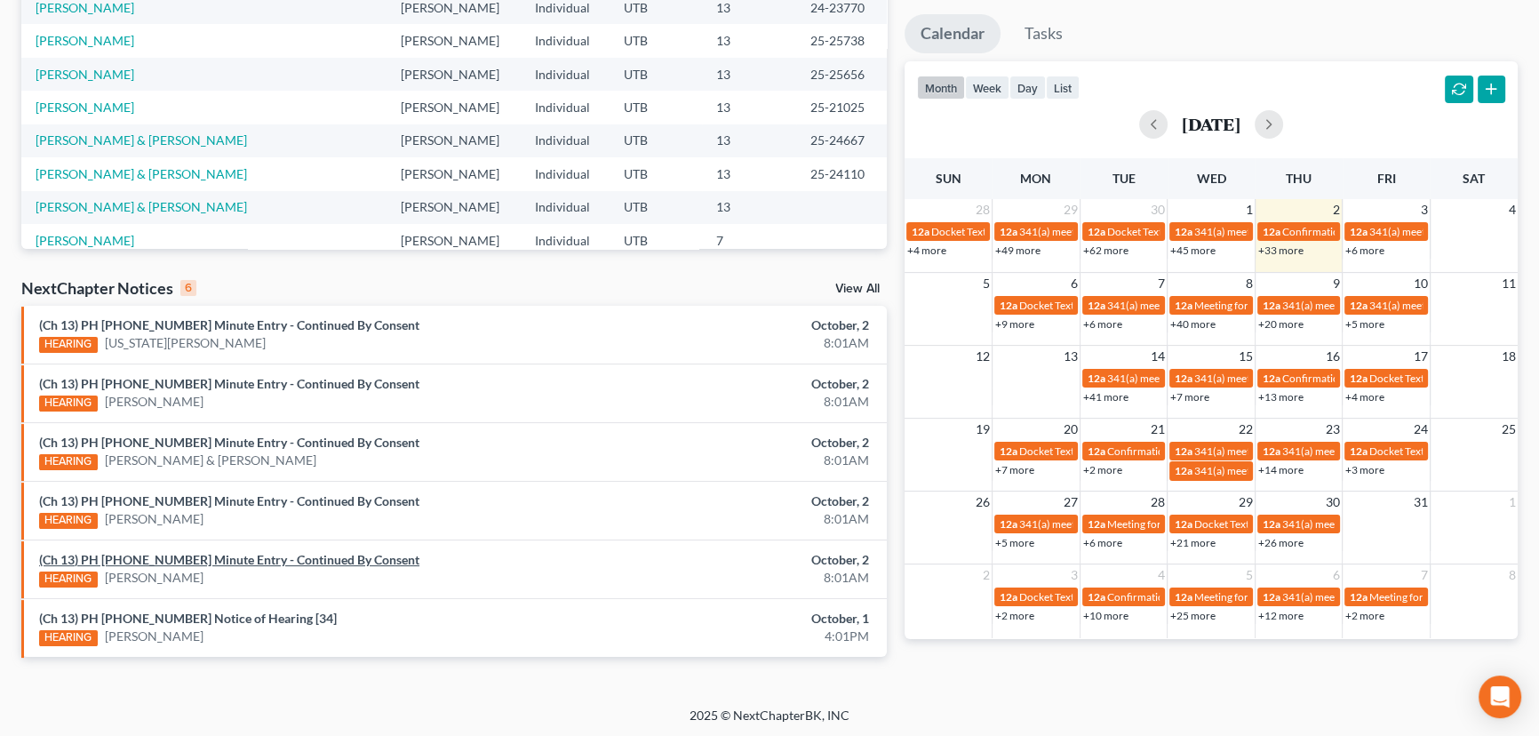
click at [249, 559] on link "(Ch 13) PH 25-23303 Minute Entry - Continued By Consent" at bounding box center [229, 559] width 380 height 15
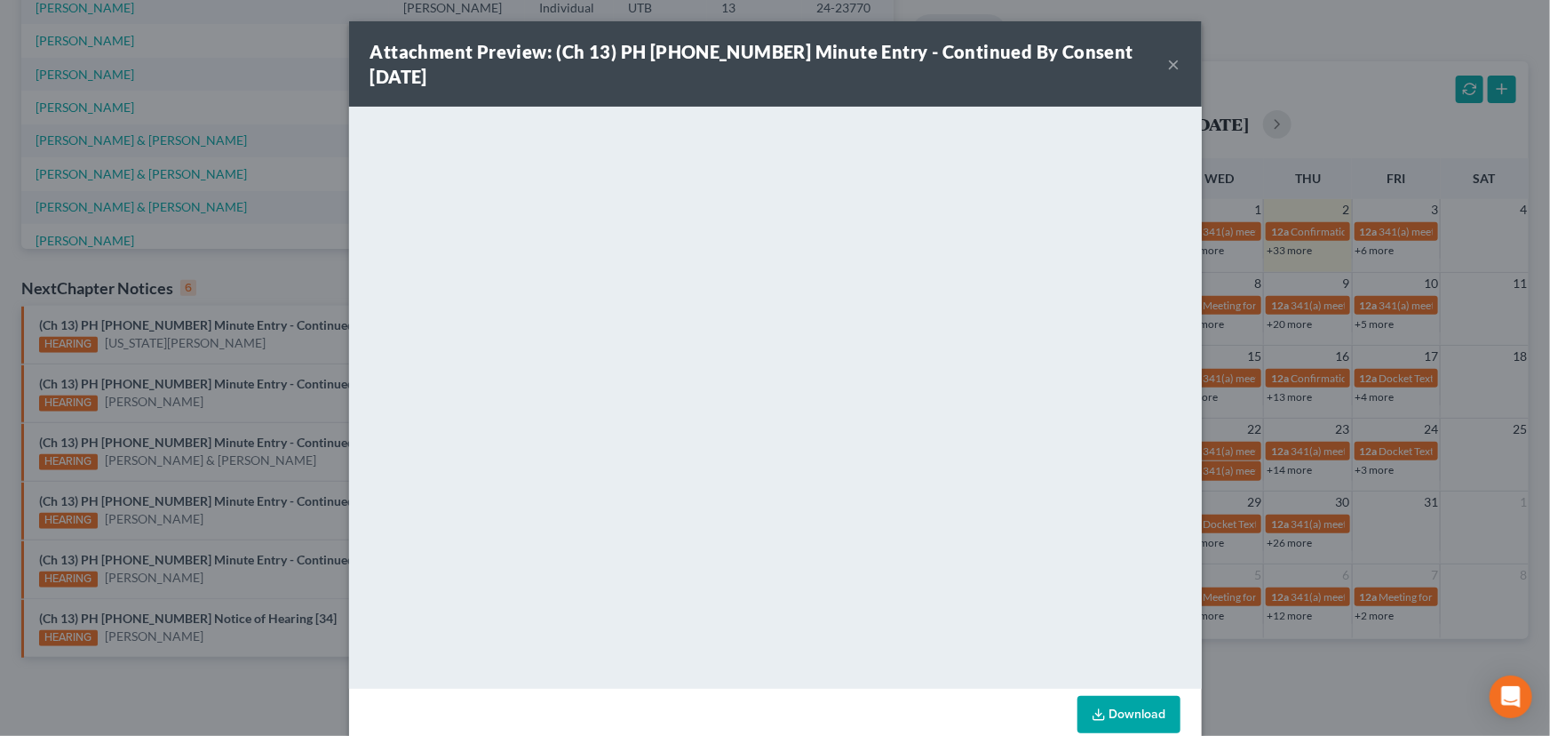
click at [195, 381] on div "Attachment Preview: (Ch 13) PH 25-23303 Minute Entry - Continued By Consent 10/…" at bounding box center [775, 368] width 1550 height 736
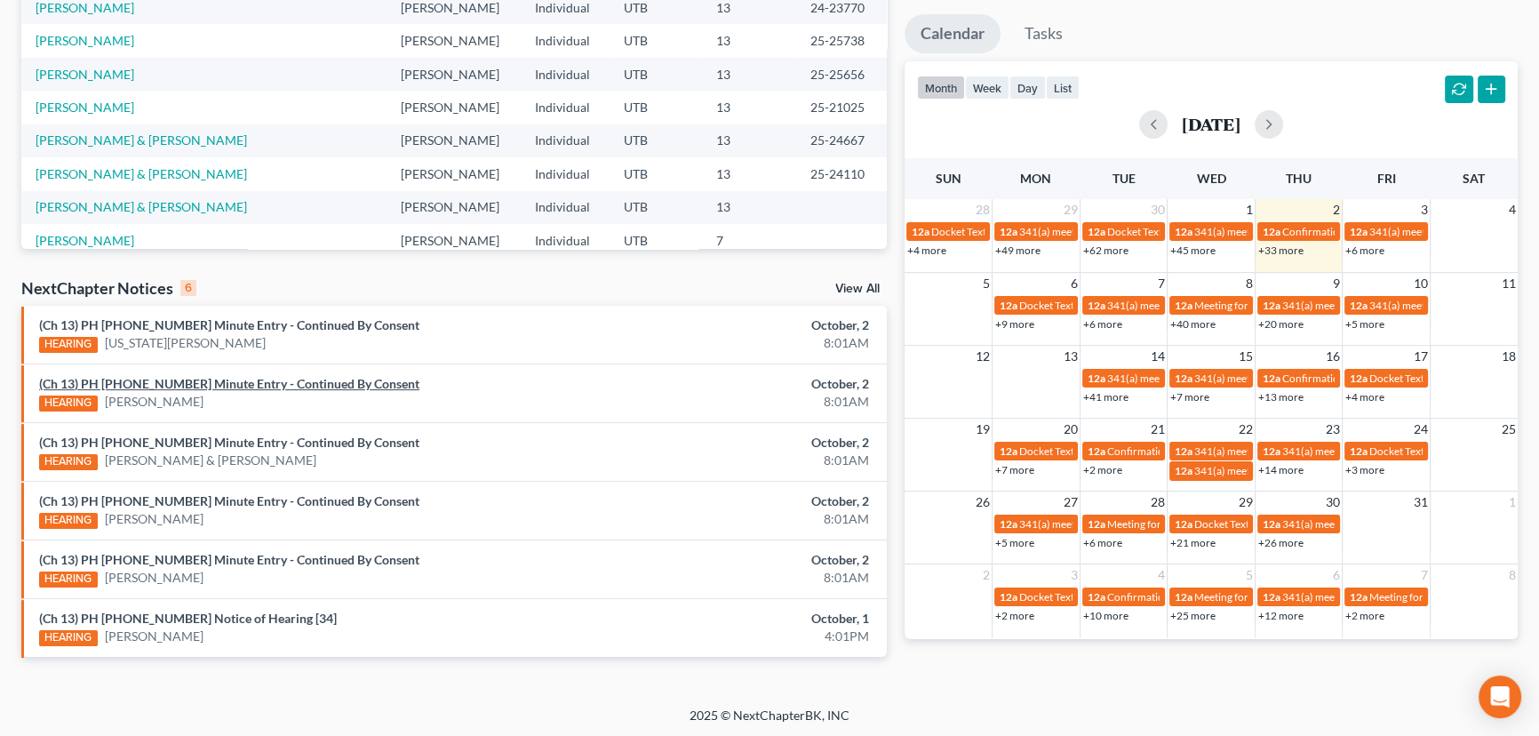
click at [198, 385] on link "(Ch 13) PH 25-24279 Minute Entry - Continued By Consent" at bounding box center [229, 383] width 380 height 15
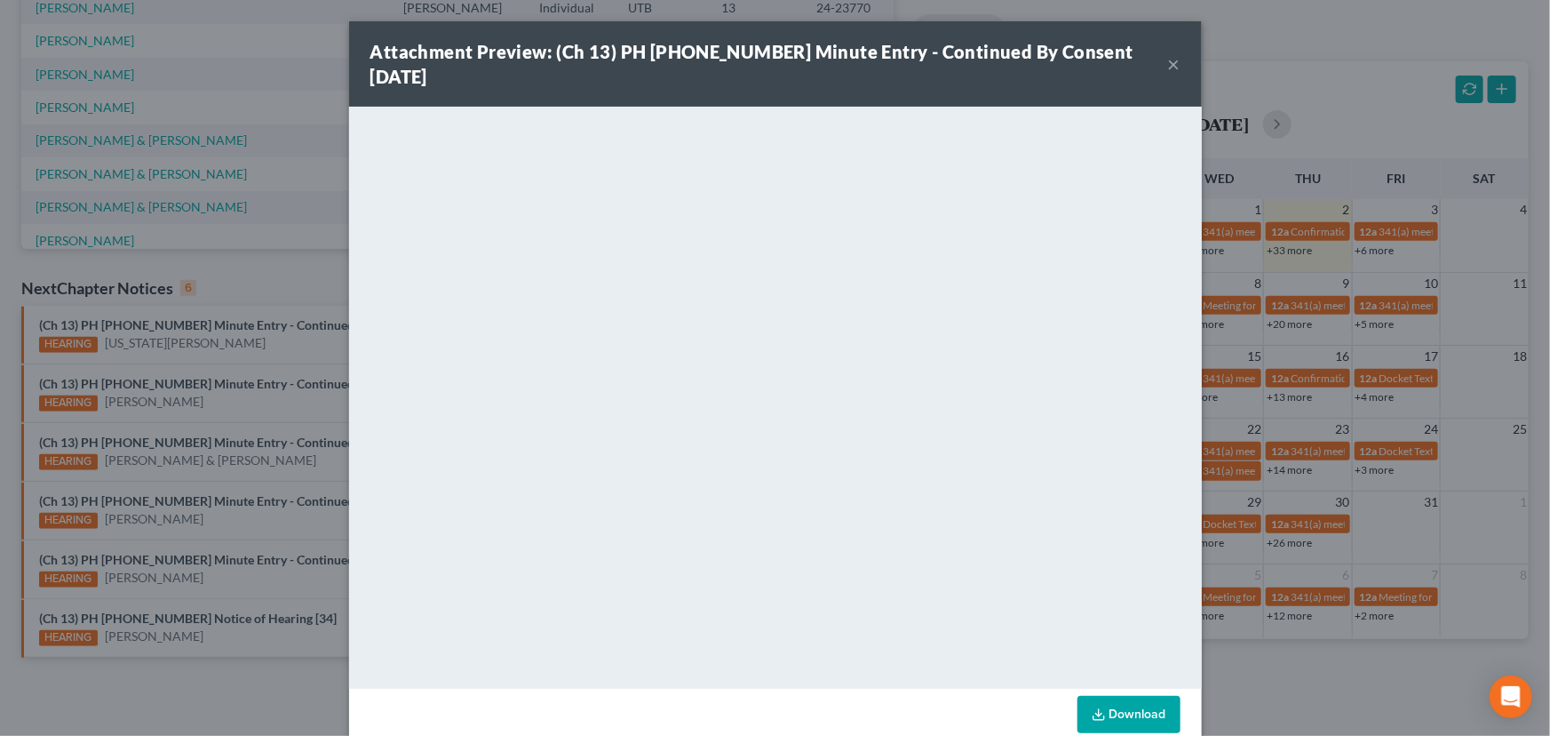
click at [1168, 53] on button "×" at bounding box center [1174, 63] width 12 height 21
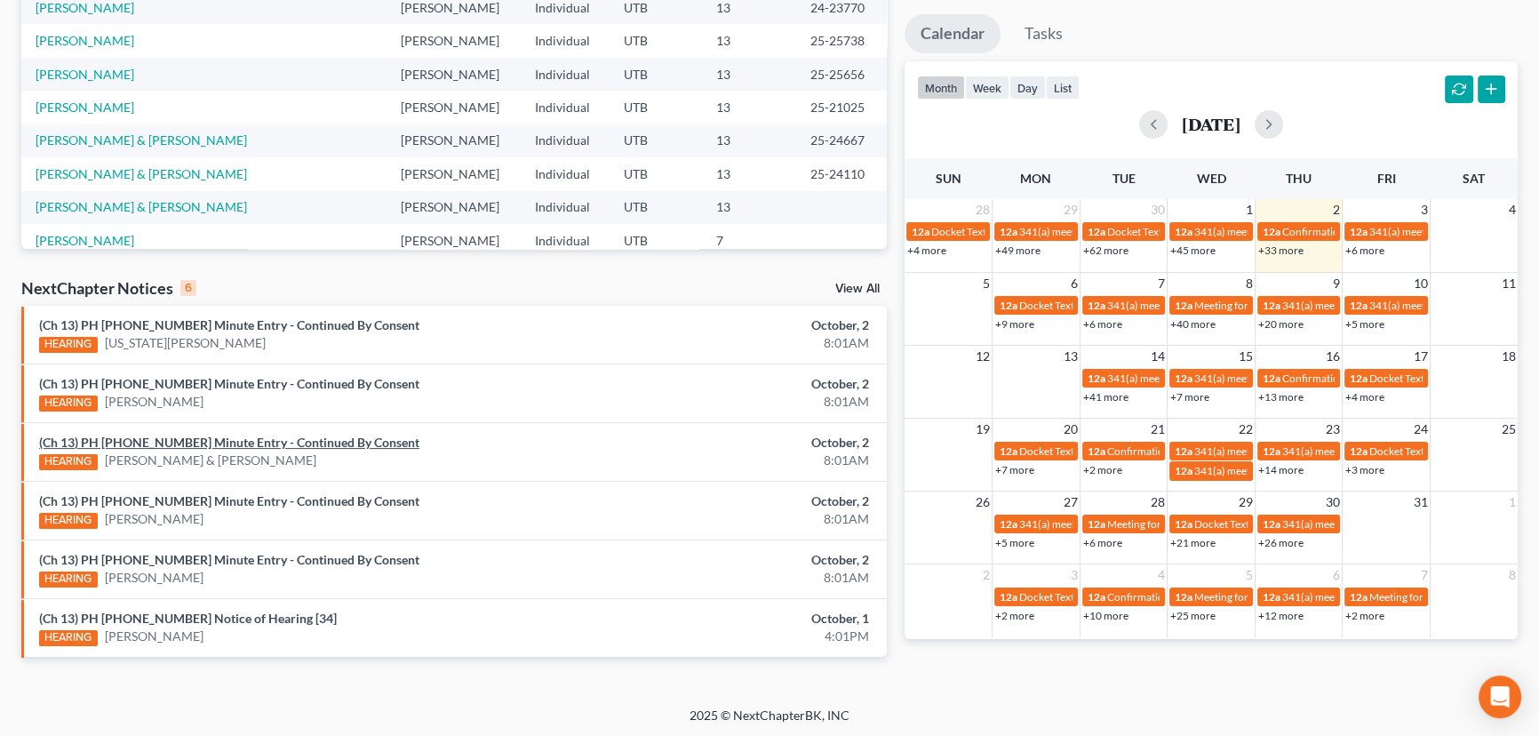
click at [221, 441] on link "(Ch 13) PH 25-24071 Minute Entry - Continued By Consent" at bounding box center [229, 441] width 380 height 15
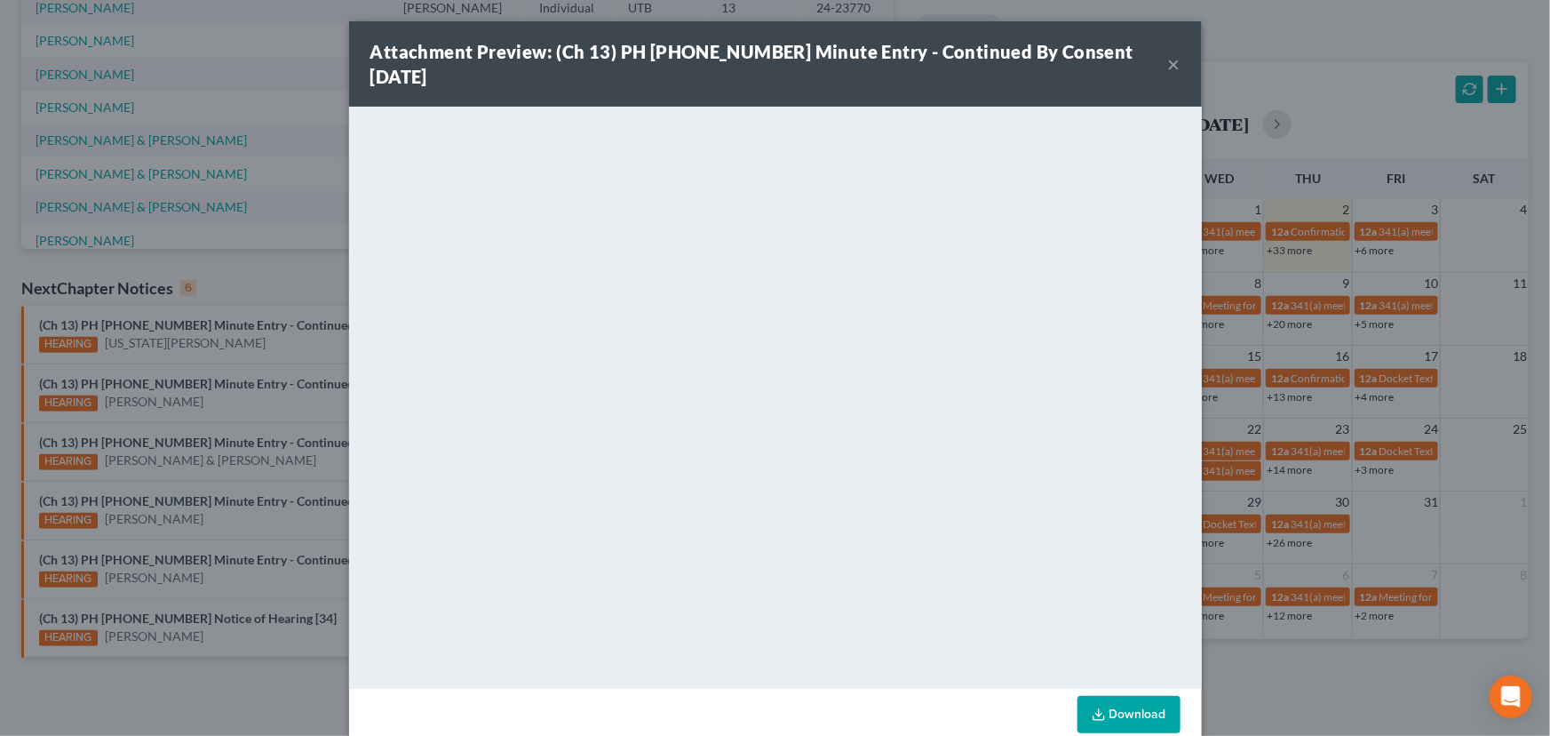
click at [221, 408] on div "Attachment Preview: (Ch 13) PH 25-24071 Minute Entry - Continued By Consent 10/…" at bounding box center [775, 368] width 1550 height 736
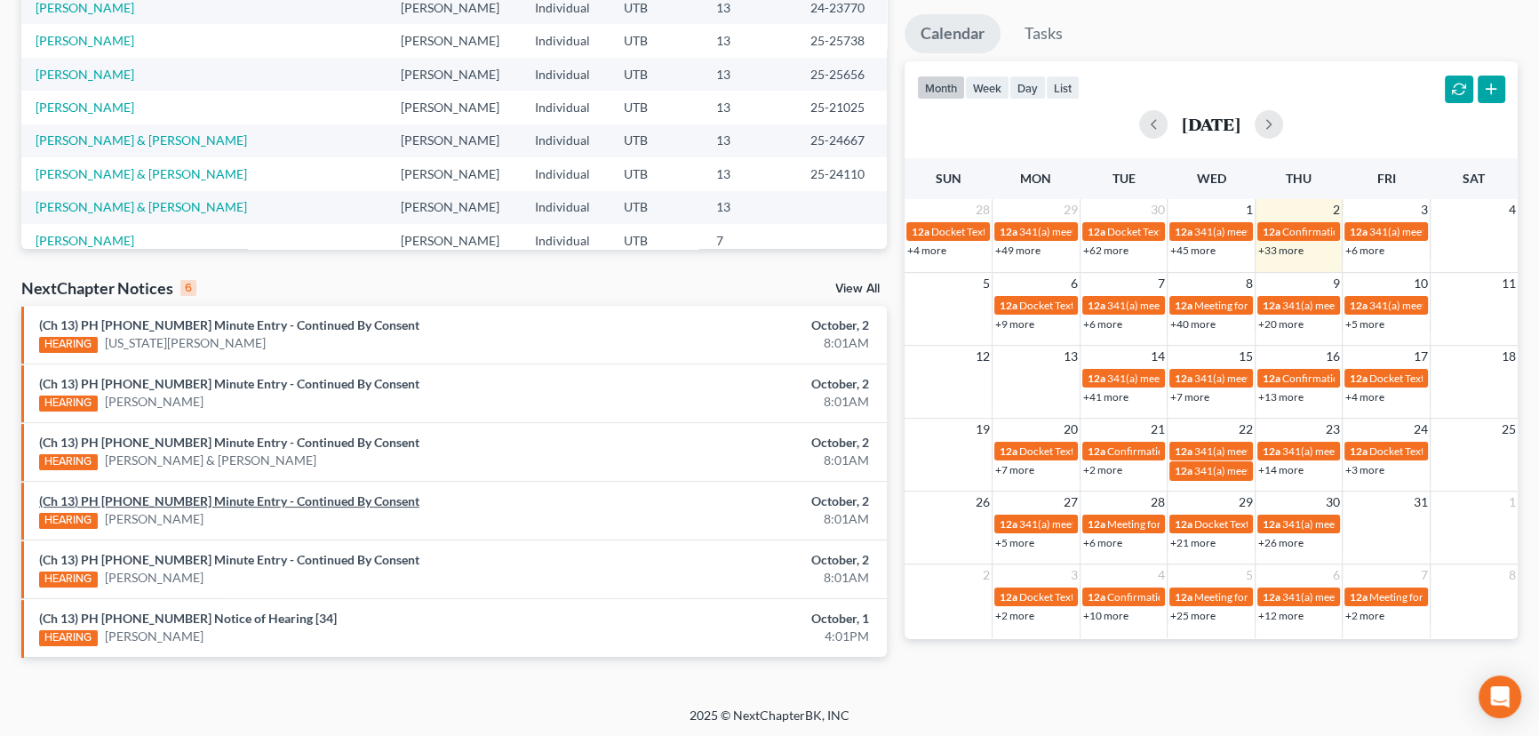
click at [227, 498] on link "(Ch 13) PH 25-24025 Minute Entry - Continued By Consent" at bounding box center [229, 500] width 380 height 15
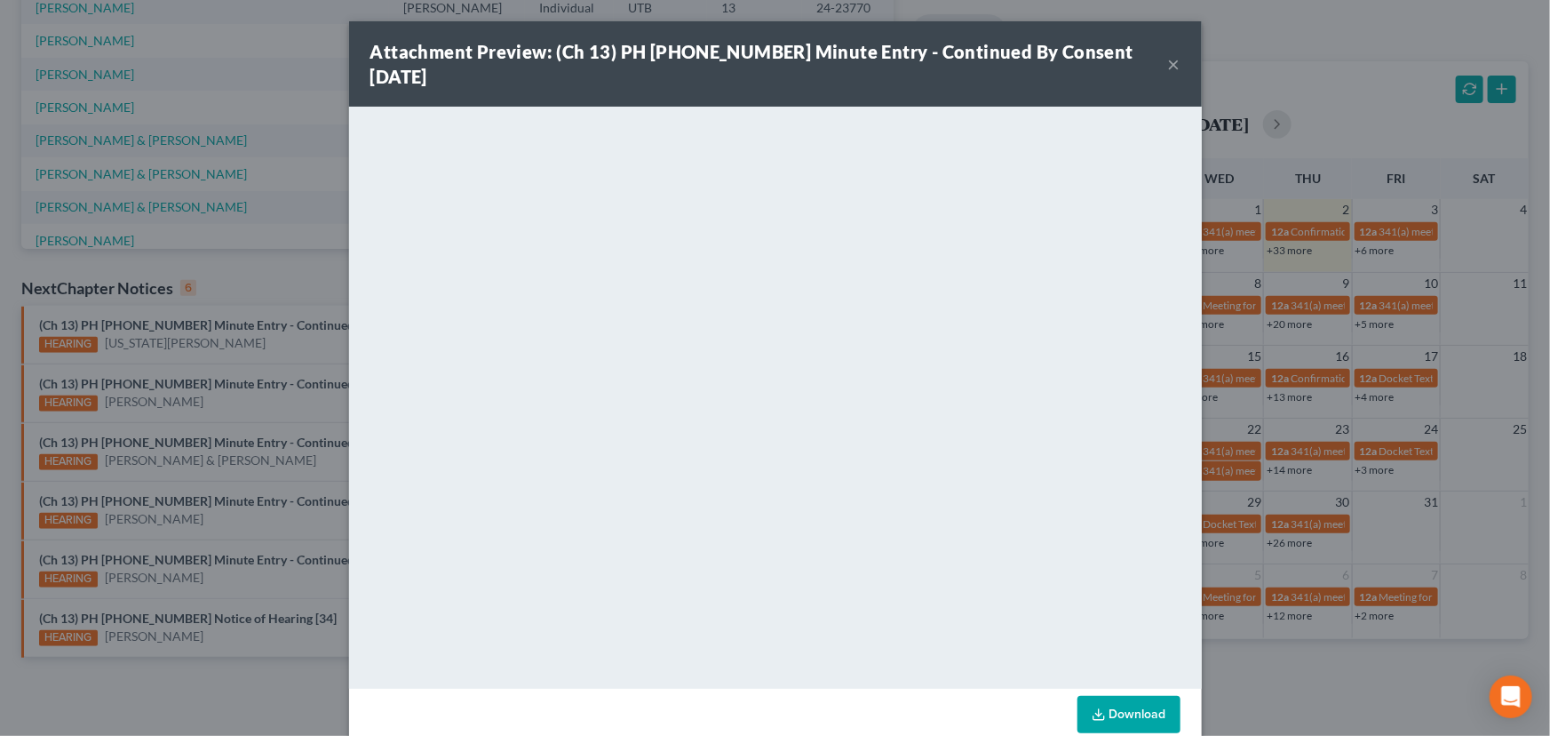
click at [244, 467] on div "Attachment Preview: (Ch 13) PH 25-24025 Minute Entry - Continued By Consent 10/…" at bounding box center [775, 368] width 1550 height 736
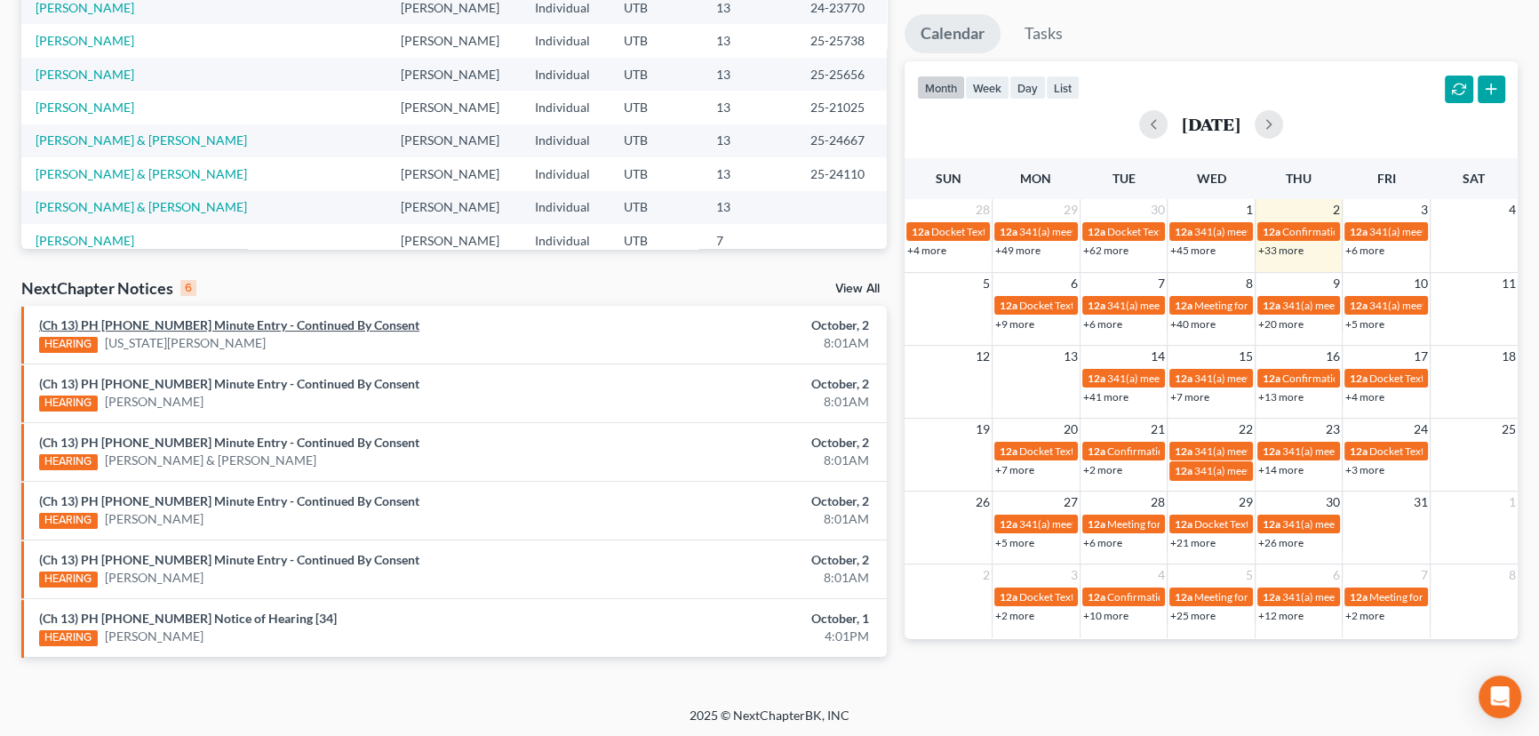
click at [233, 329] on link "(Ch 13) PH 25-21026 Minute Entry - Continued By Consent" at bounding box center [229, 324] width 380 height 15
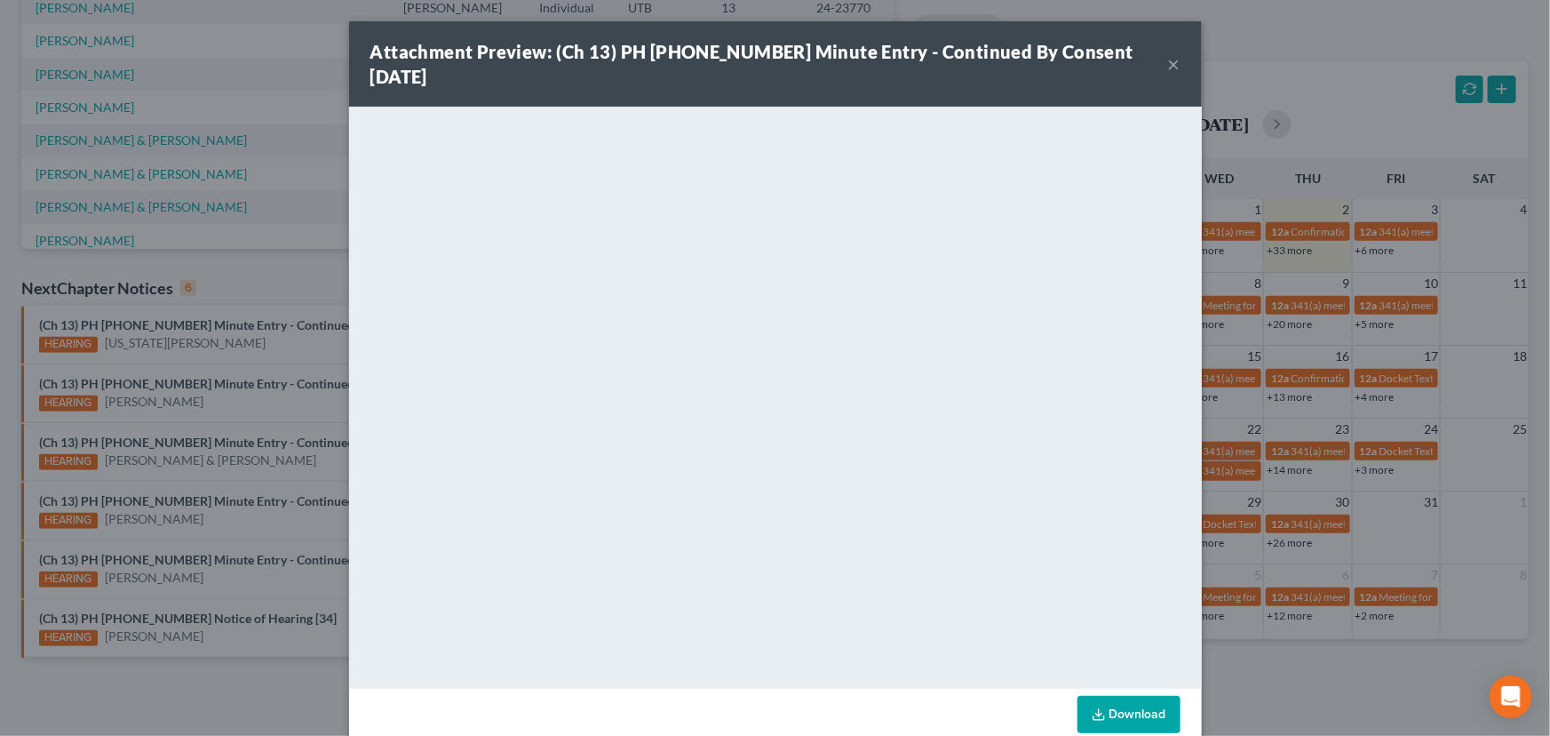
click at [239, 351] on div "Attachment Preview: (Ch 13) PH 25-21026 Minute Entry - Continued By Consent 10/…" at bounding box center [775, 368] width 1550 height 736
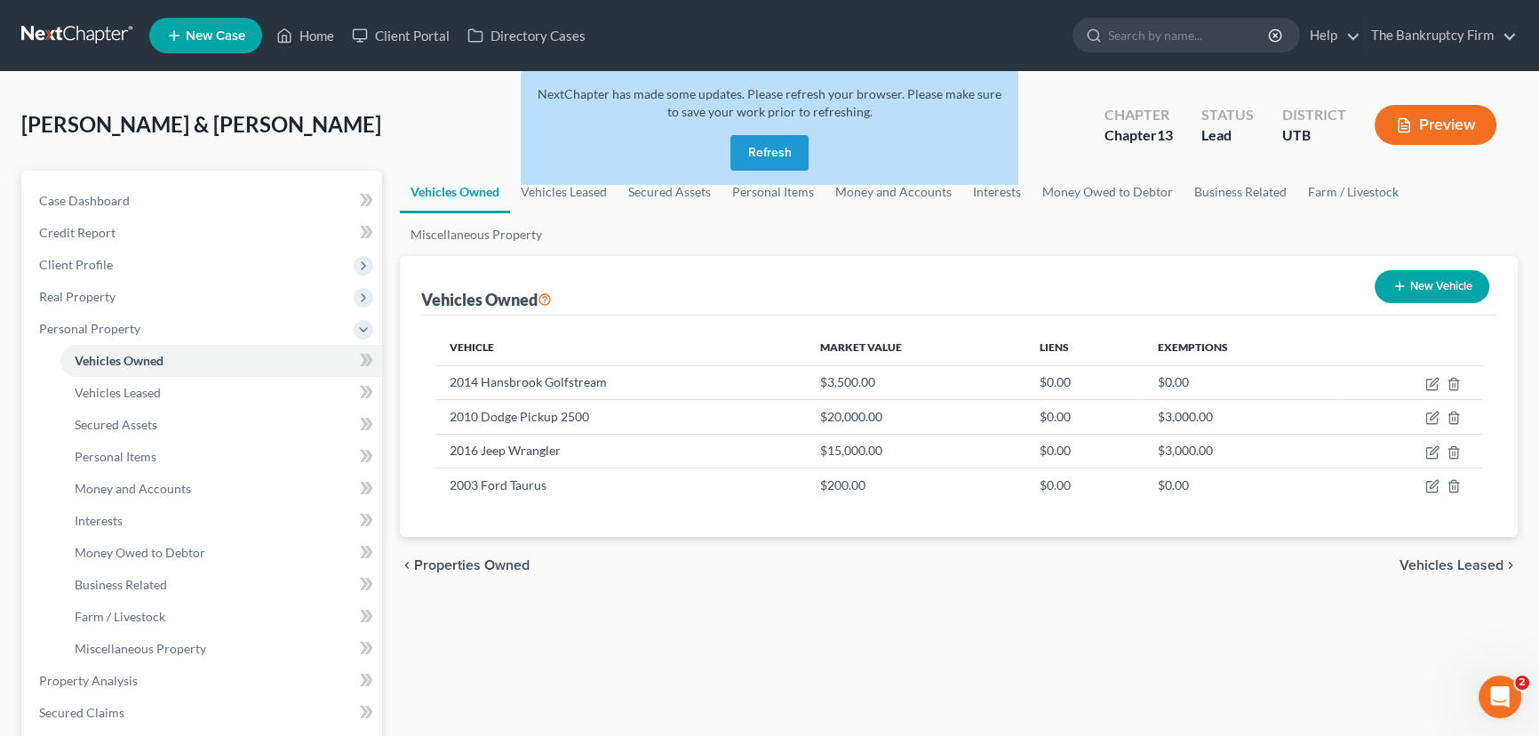
scroll to position [1182, 0]
click at [777, 160] on button "Refresh" at bounding box center [769, 153] width 78 height 36
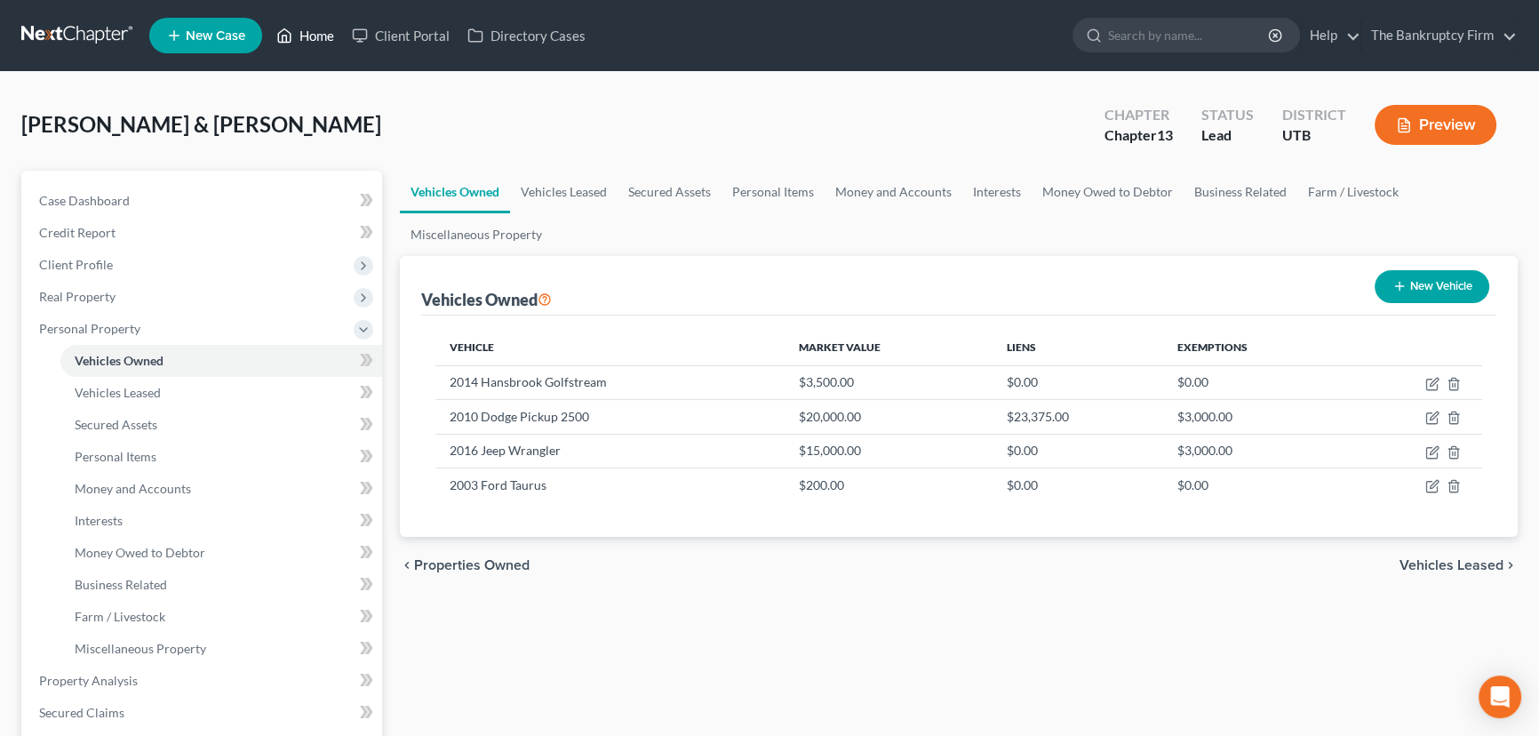
click at [310, 36] on link "Home" at bounding box center [305, 36] width 76 height 32
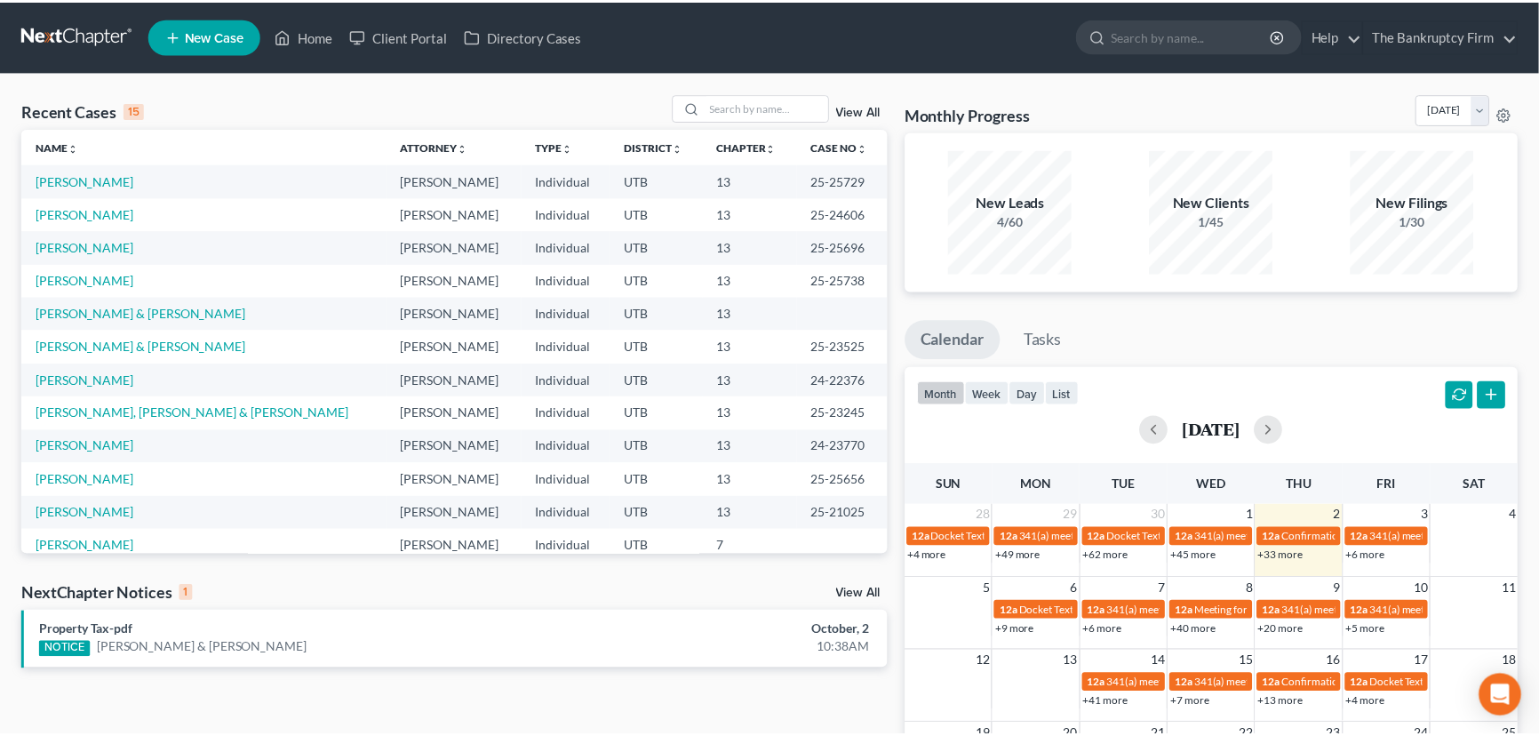
scroll to position [290, 0]
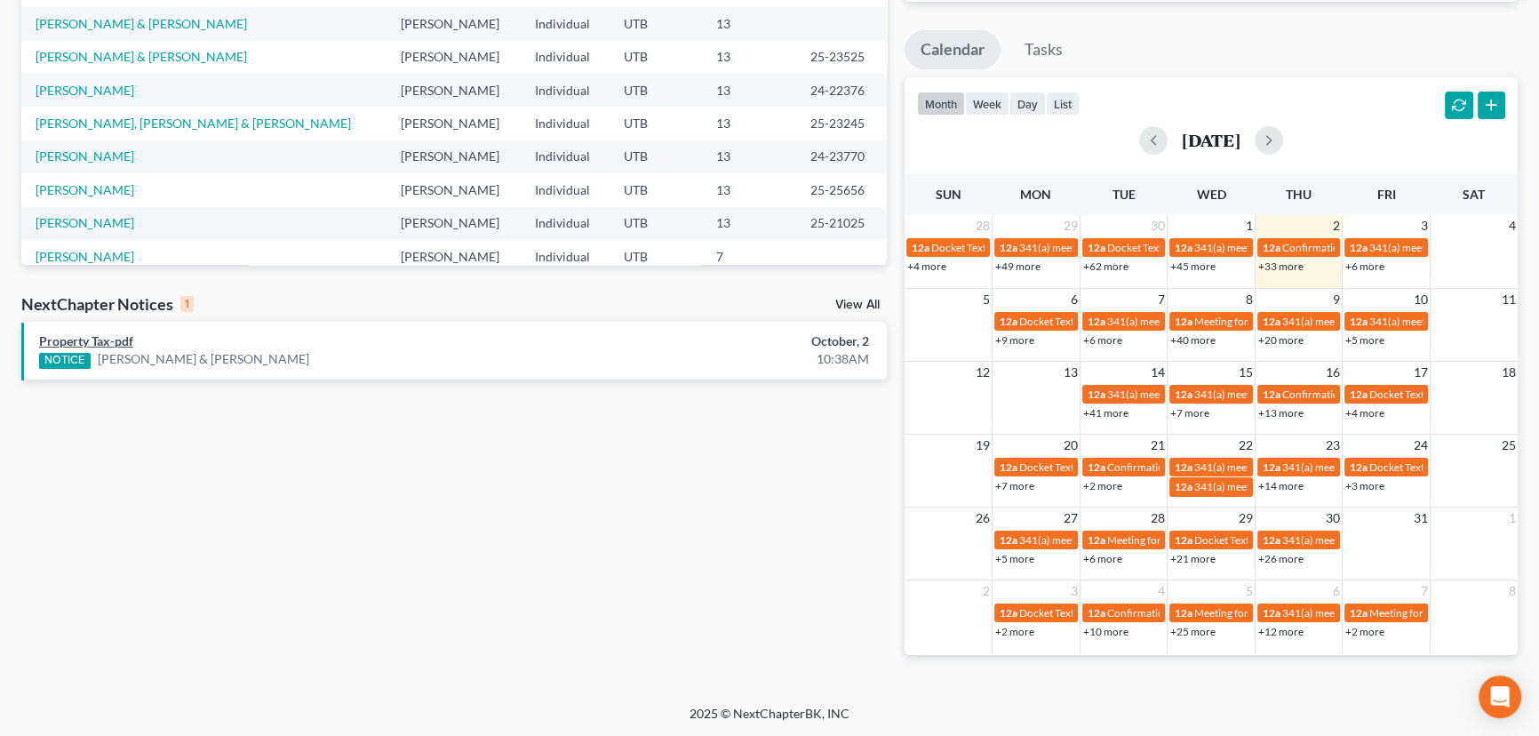
click at [91, 343] on link "Property Tax-pdf" at bounding box center [86, 340] width 94 height 15
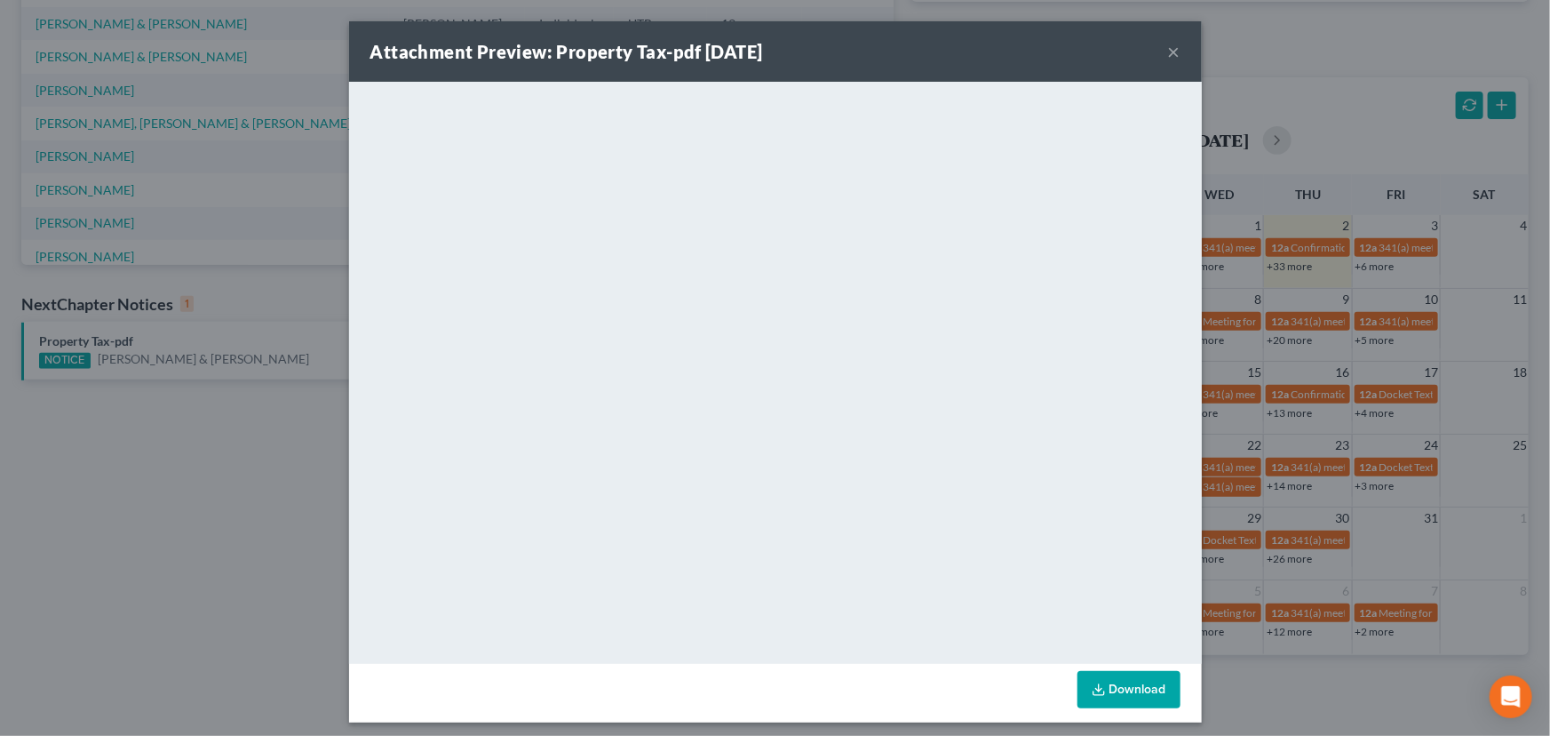
click at [231, 340] on div "Attachment Preview: Property Tax-pdf [DATE] × <object ng-attr-data='[URL][DOMAI…" at bounding box center [775, 368] width 1550 height 736
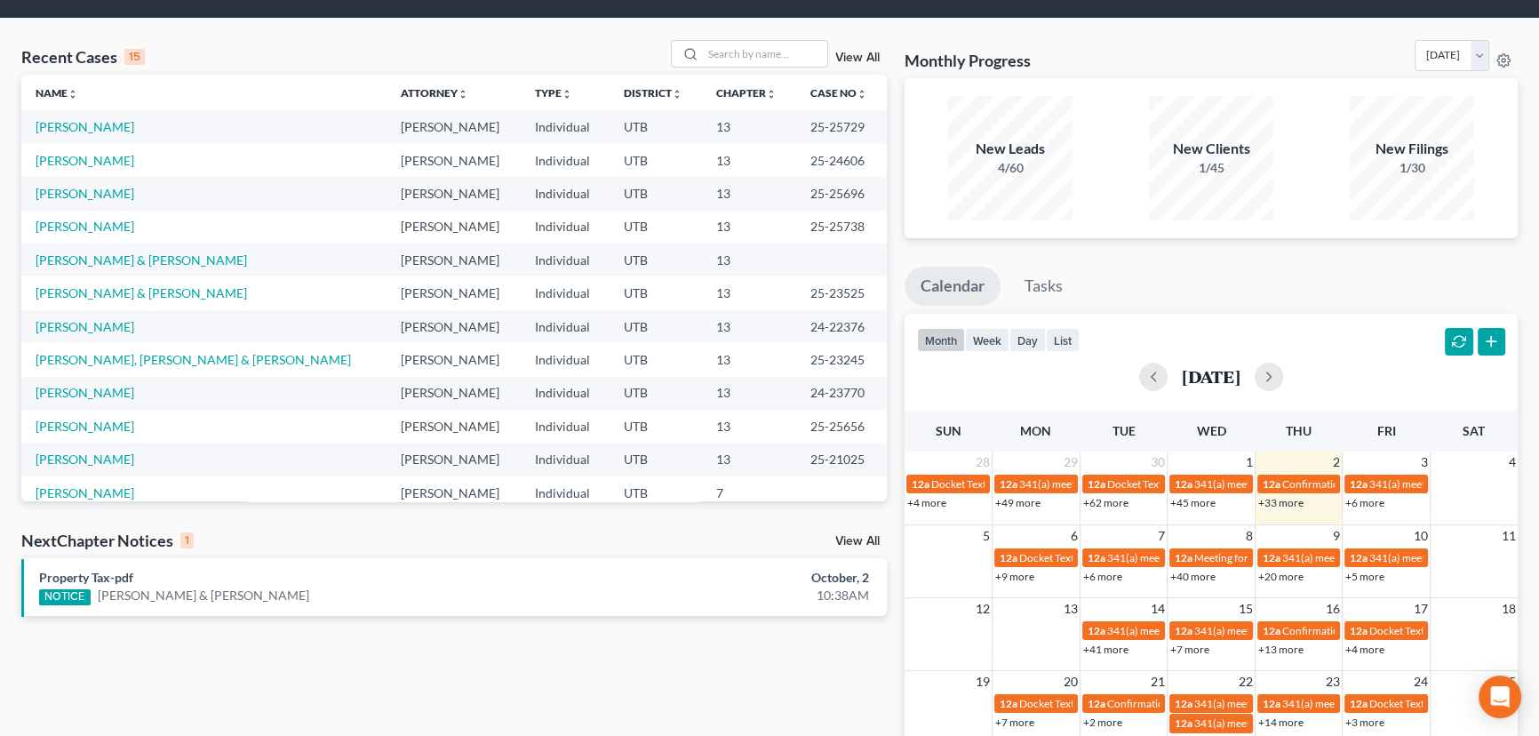
scroll to position [0, 0]
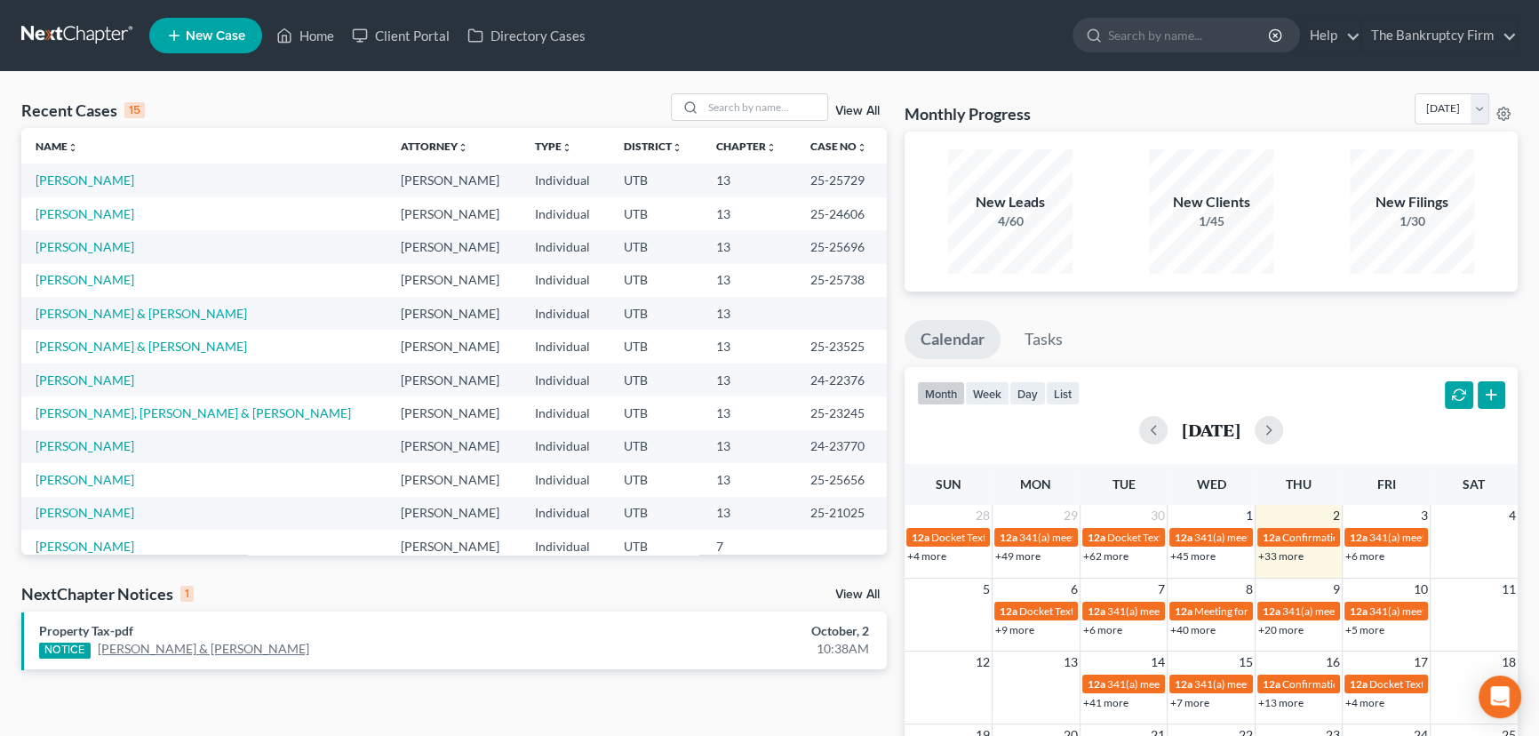
click at [187, 648] on link "[PERSON_NAME] & [PERSON_NAME]" at bounding box center [203, 649] width 211 height 18
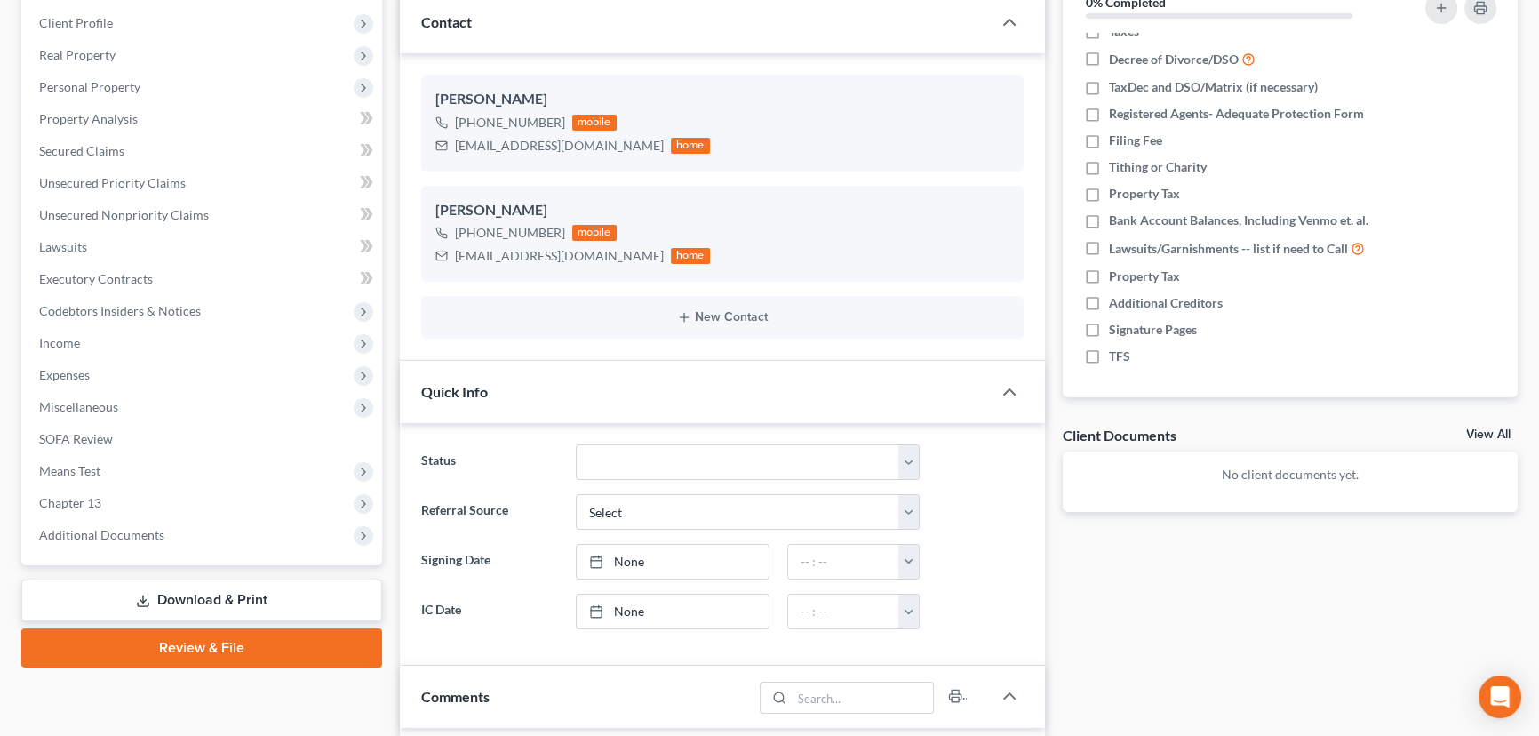
scroll to position [323, 0]
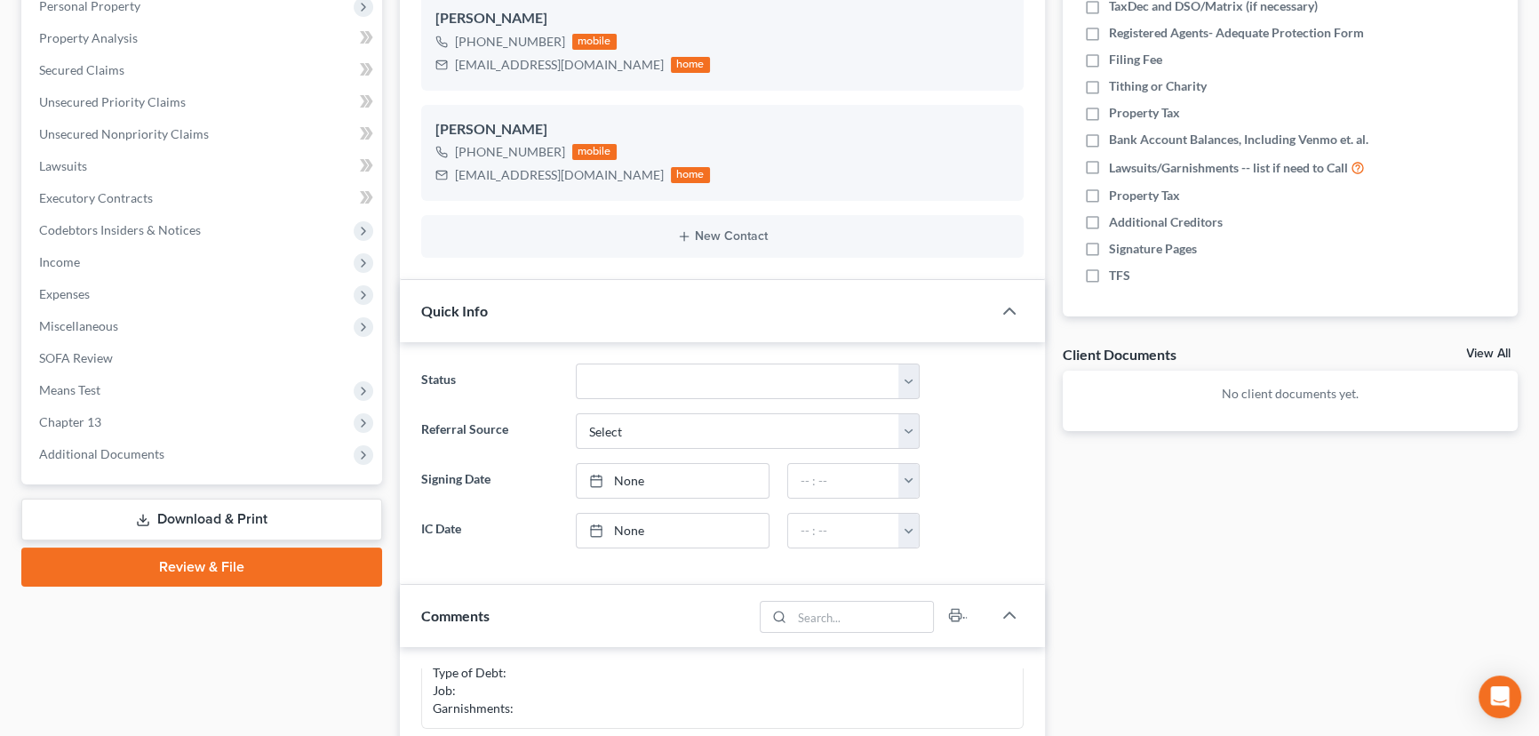
click at [1478, 354] on link "View All" at bounding box center [1488, 353] width 44 height 12
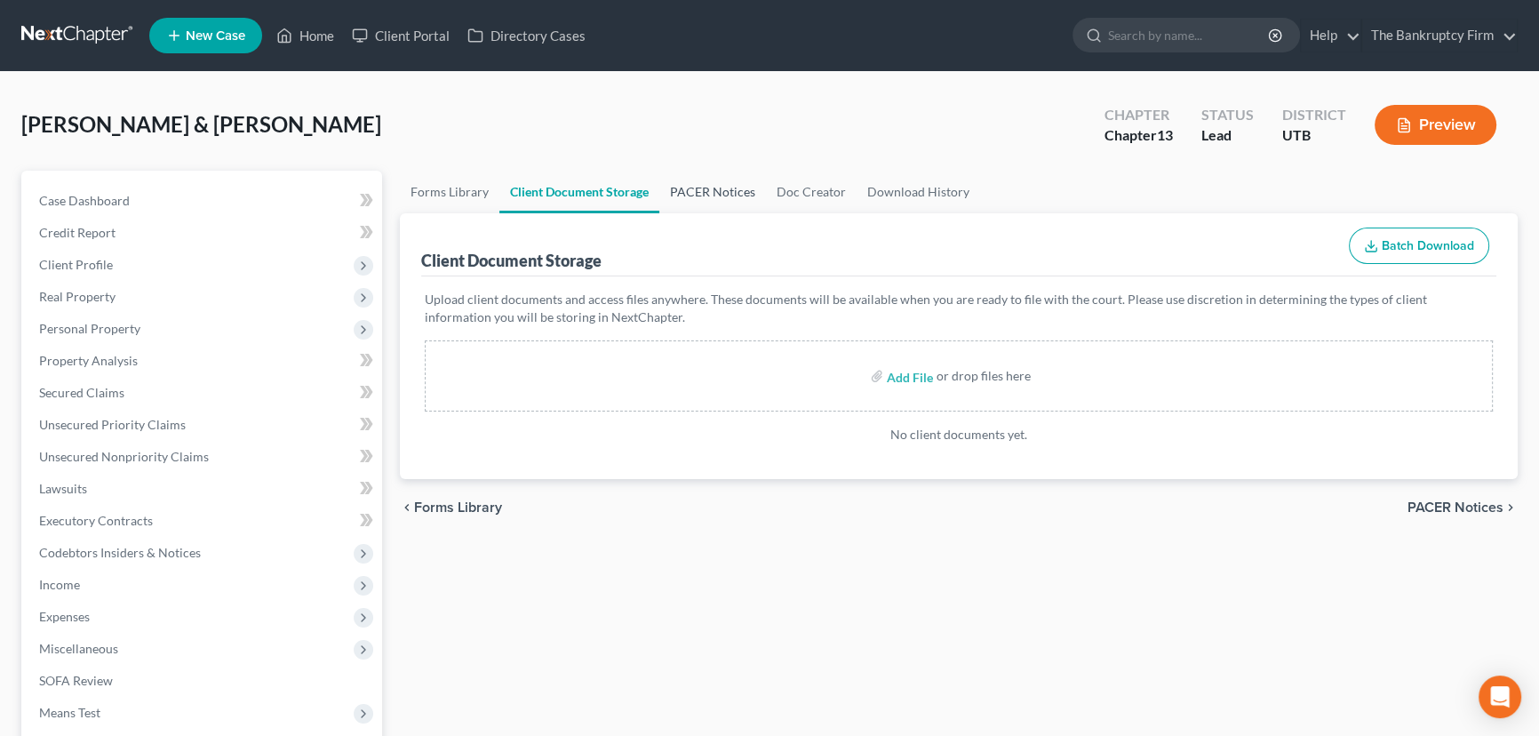
click at [697, 187] on link "PACER Notices" at bounding box center [712, 192] width 107 height 43
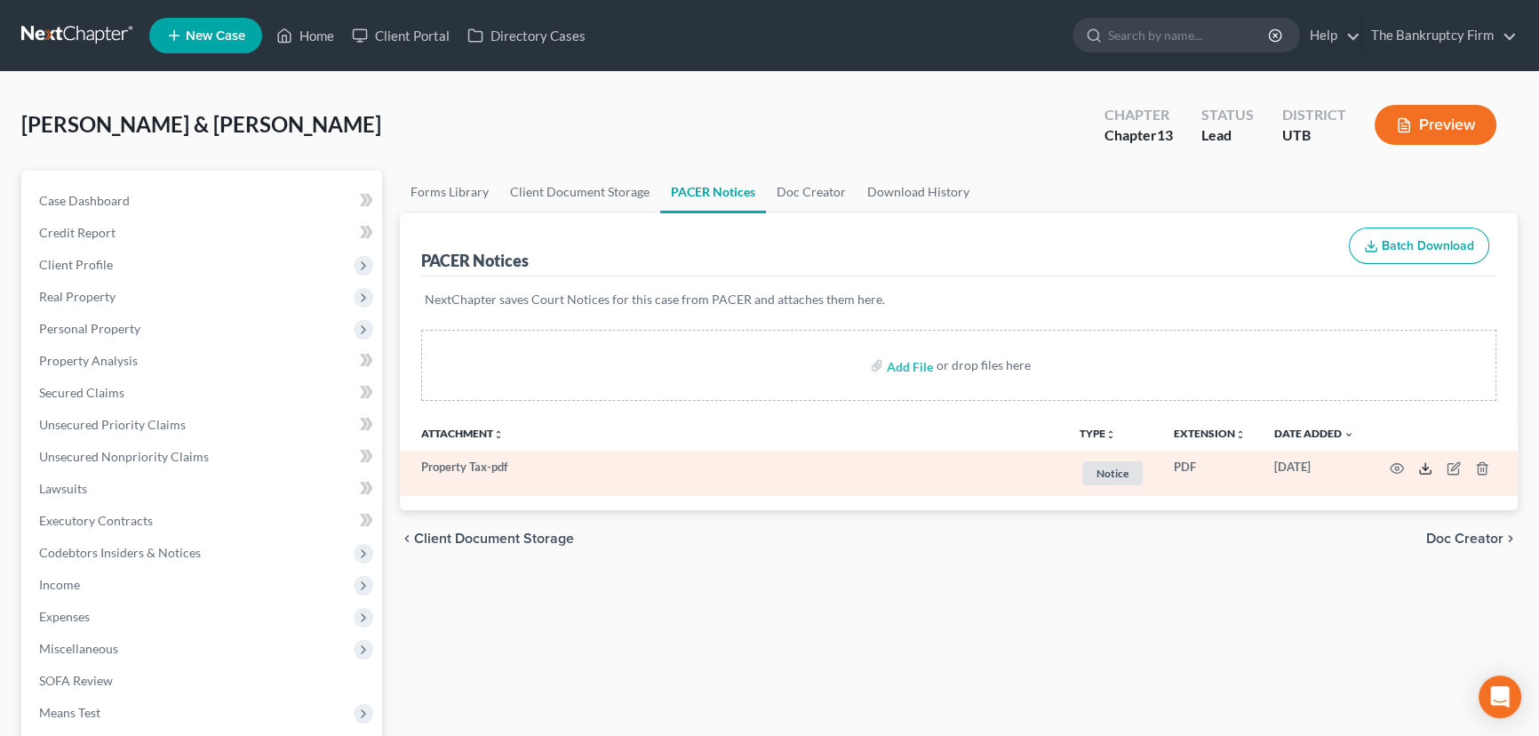
click at [1423, 462] on icon at bounding box center [1425, 468] width 14 height 14
click at [1479, 464] on icon "button" at bounding box center [1482, 468] width 14 height 14
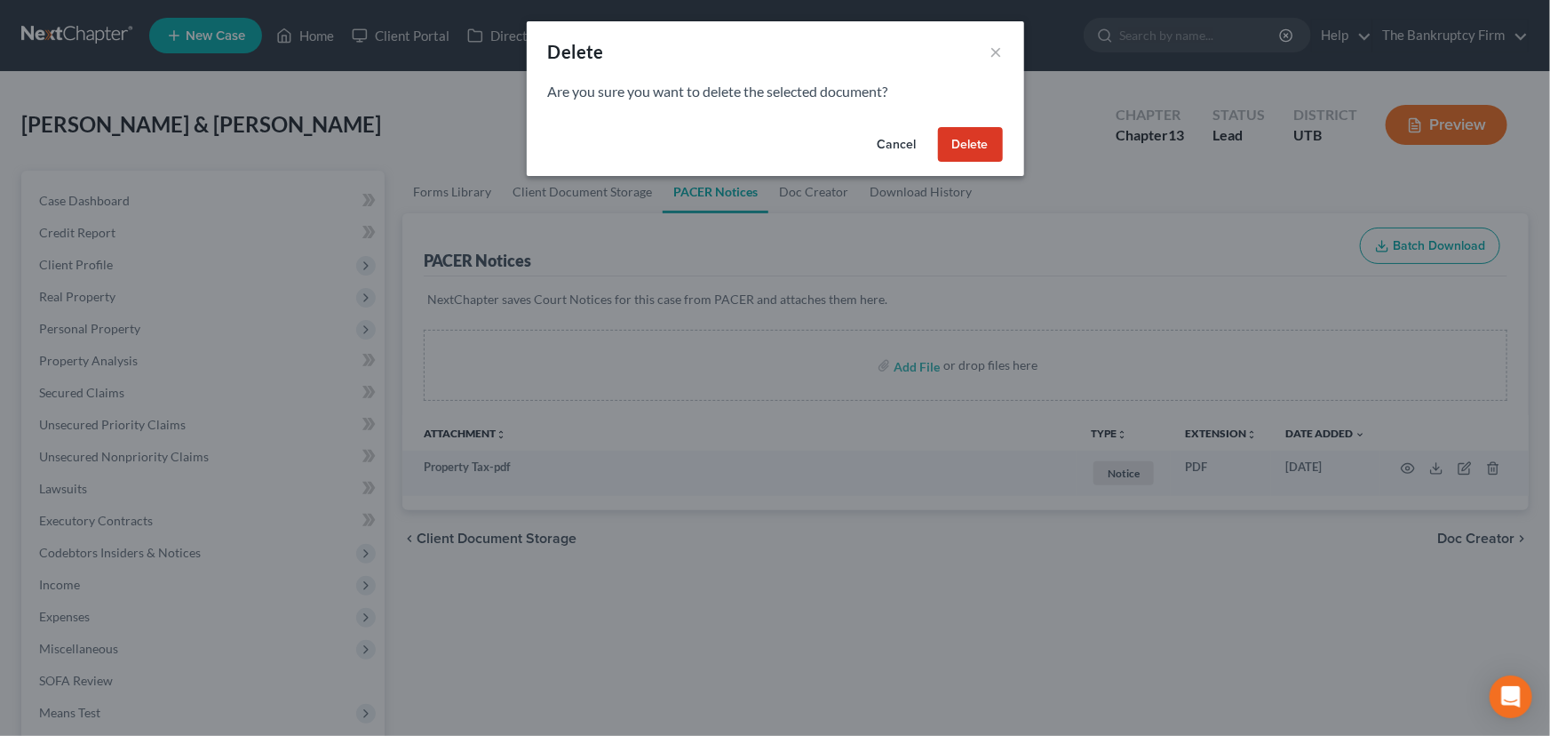
click at [969, 149] on button "Delete" at bounding box center [970, 145] width 65 height 36
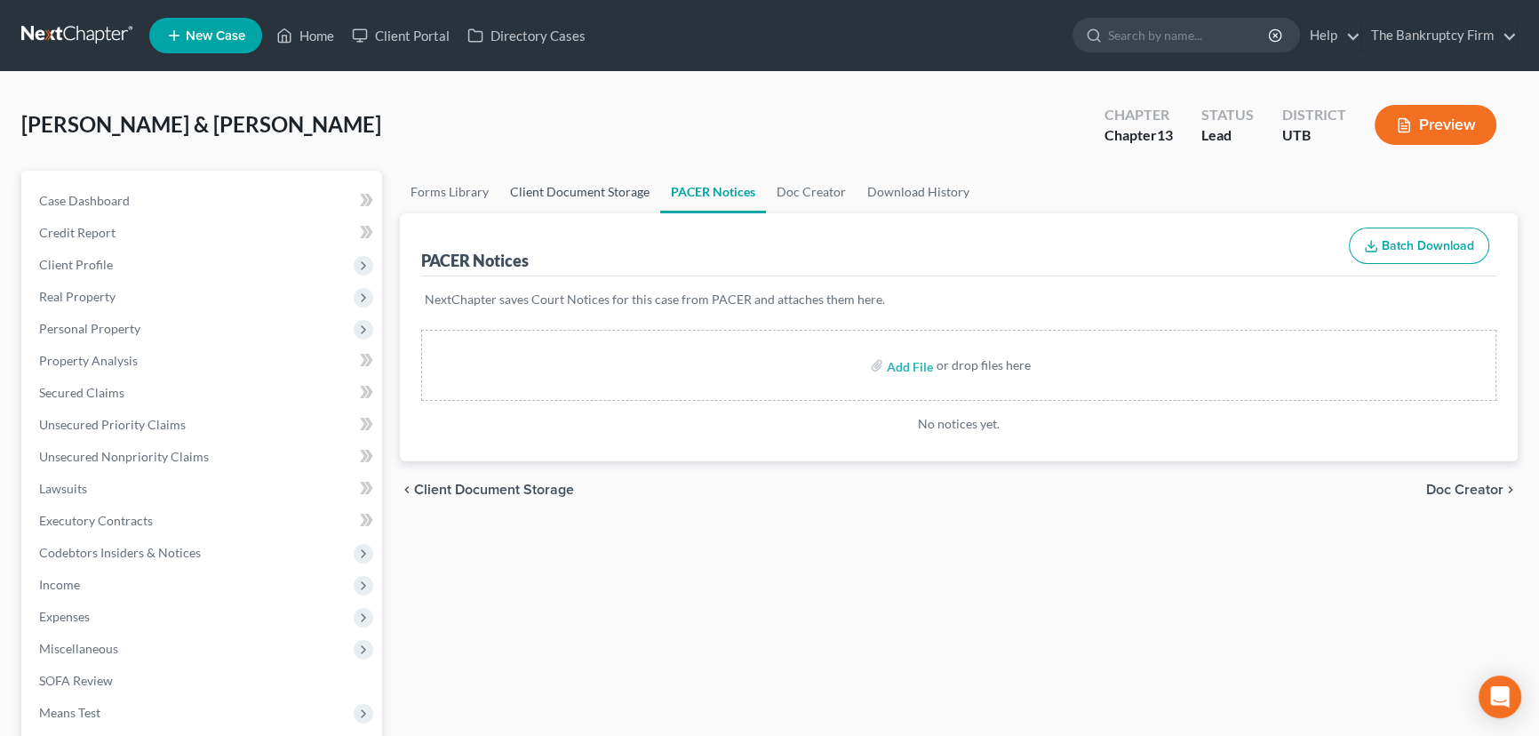
click at [591, 192] on link "Client Document Storage" at bounding box center [579, 192] width 161 height 43
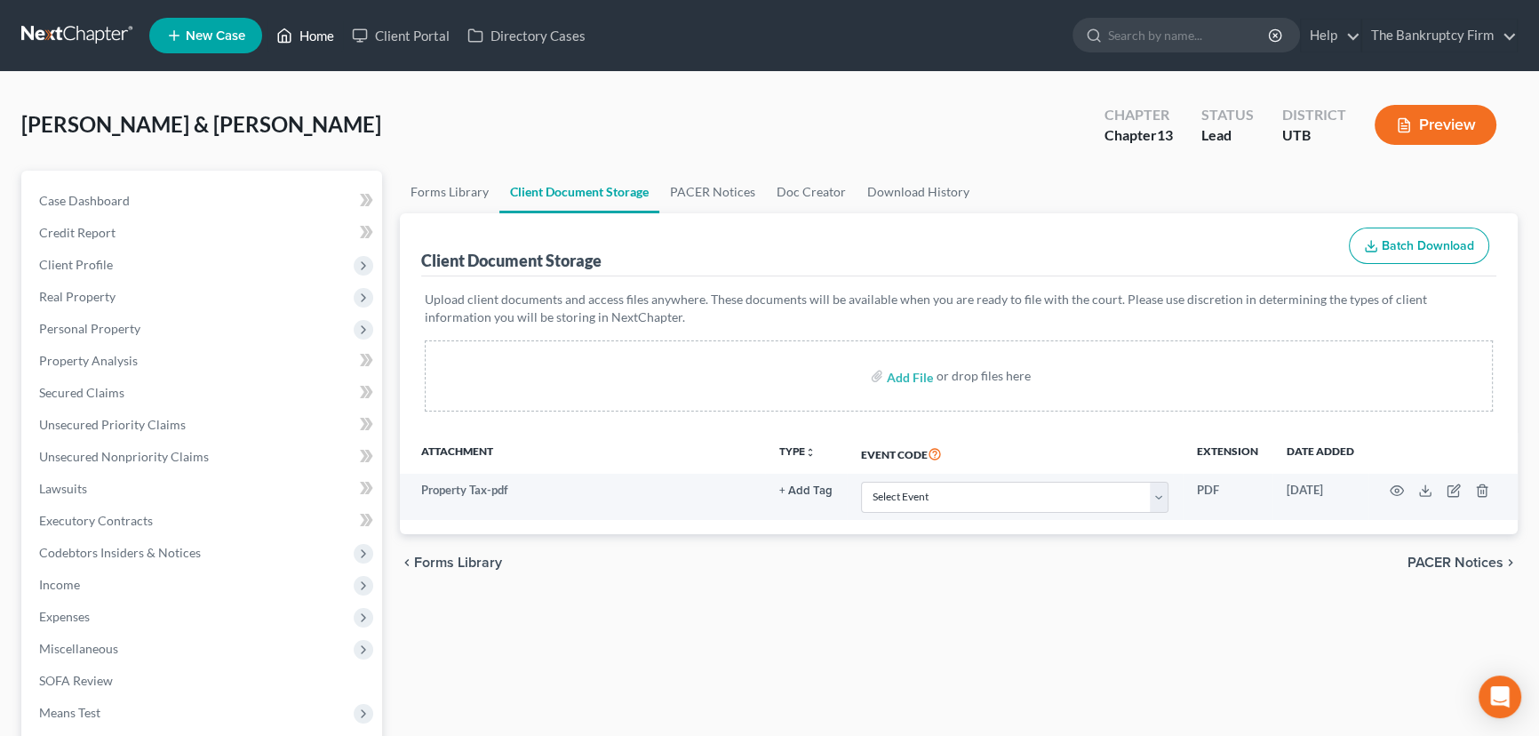
drag, startPoint x: 315, startPoint y: 33, endPoint x: 331, endPoint y: 44, distance: 19.2
click at [315, 33] on link "Home" at bounding box center [305, 36] width 76 height 32
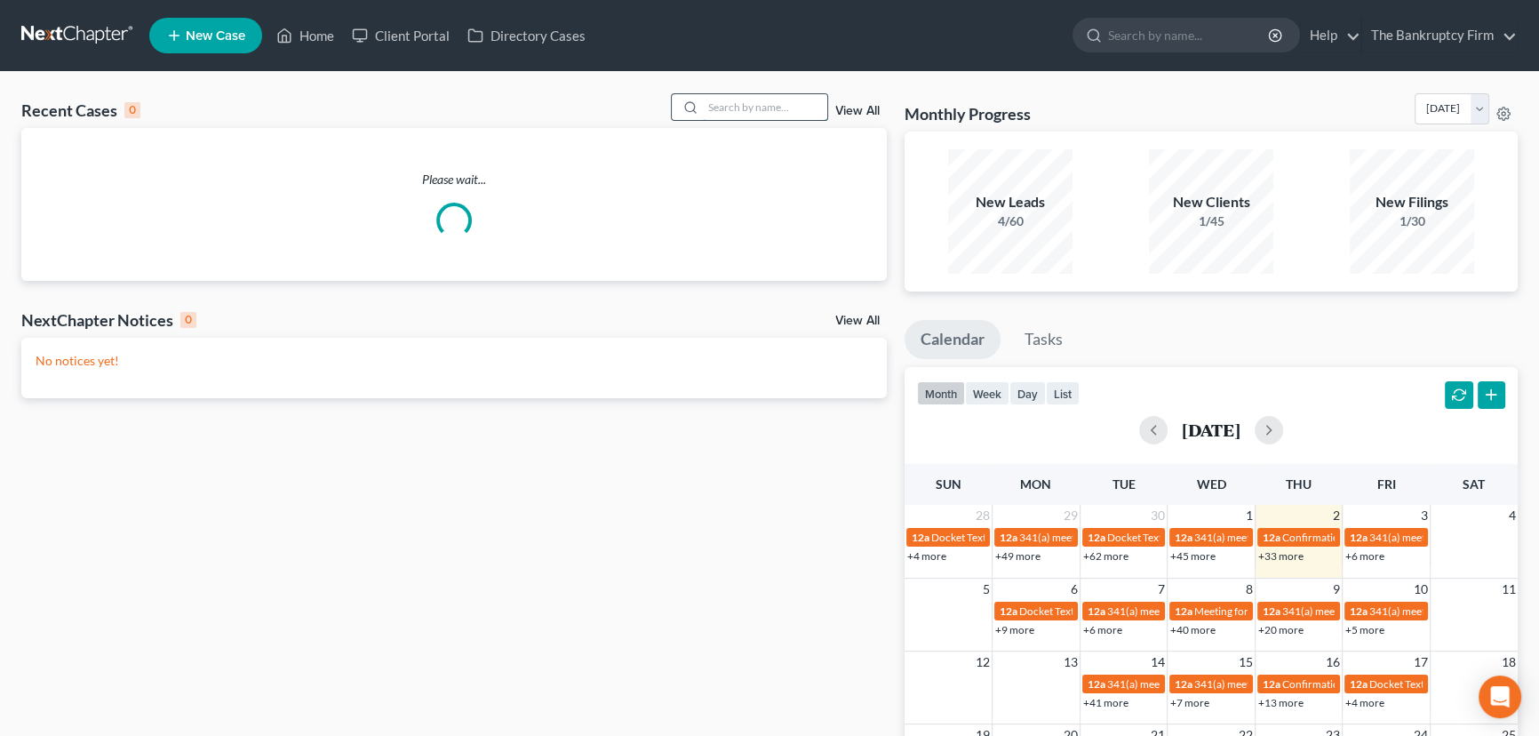
click at [719, 108] on input "search" at bounding box center [765, 107] width 124 height 26
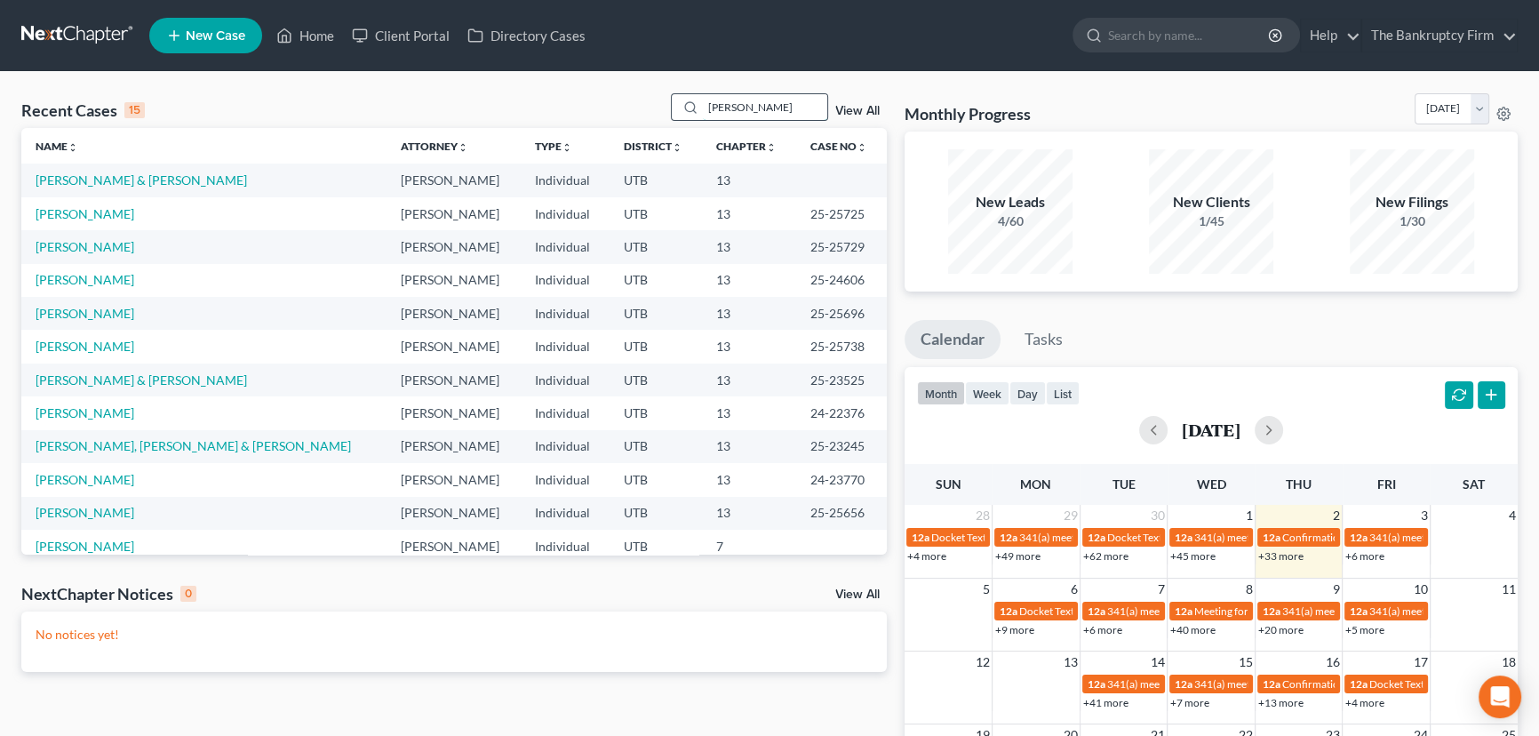
type input "[PERSON_NAME]"
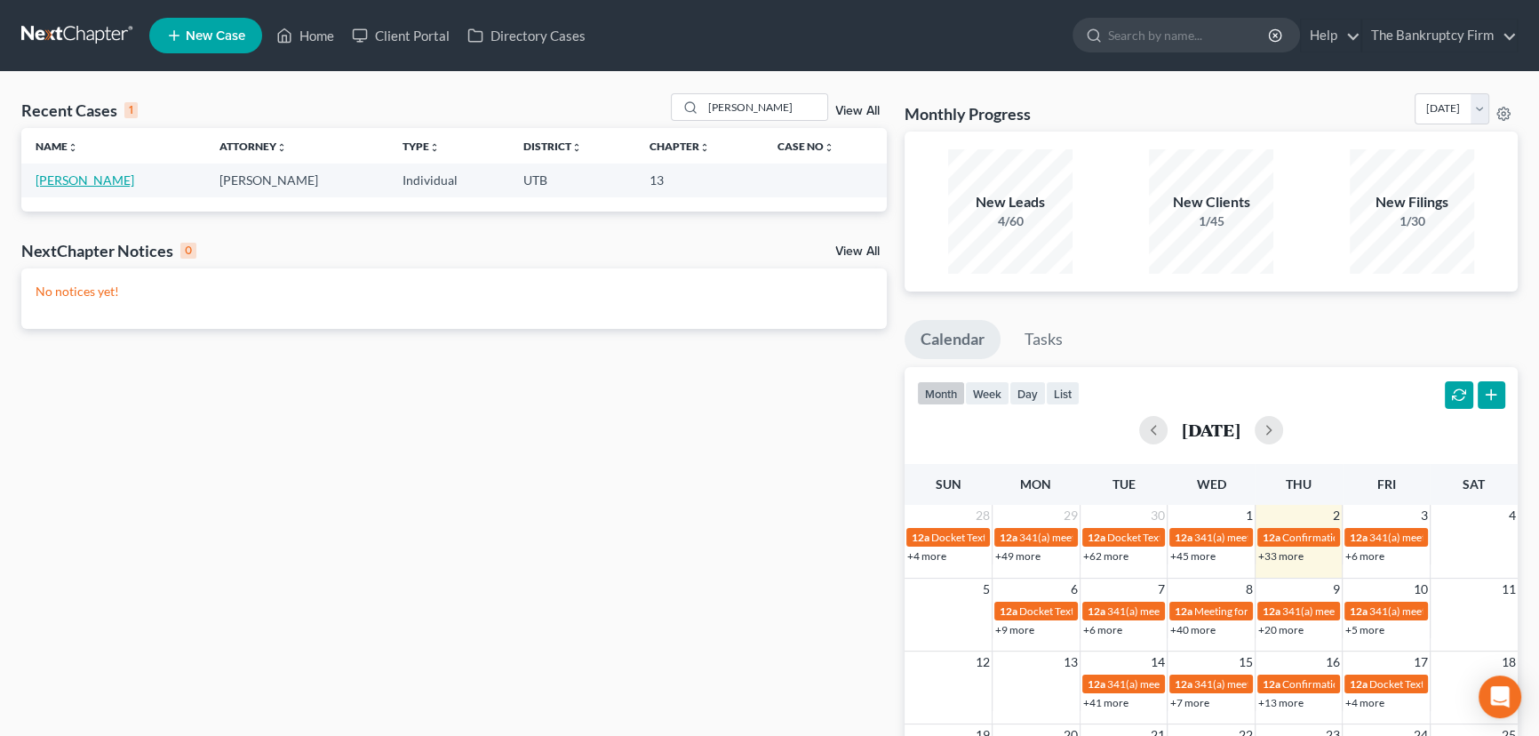
click at [84, 172] on link "[PERSON_NAME]" at bounding box center [85, 179] width 99 height 15
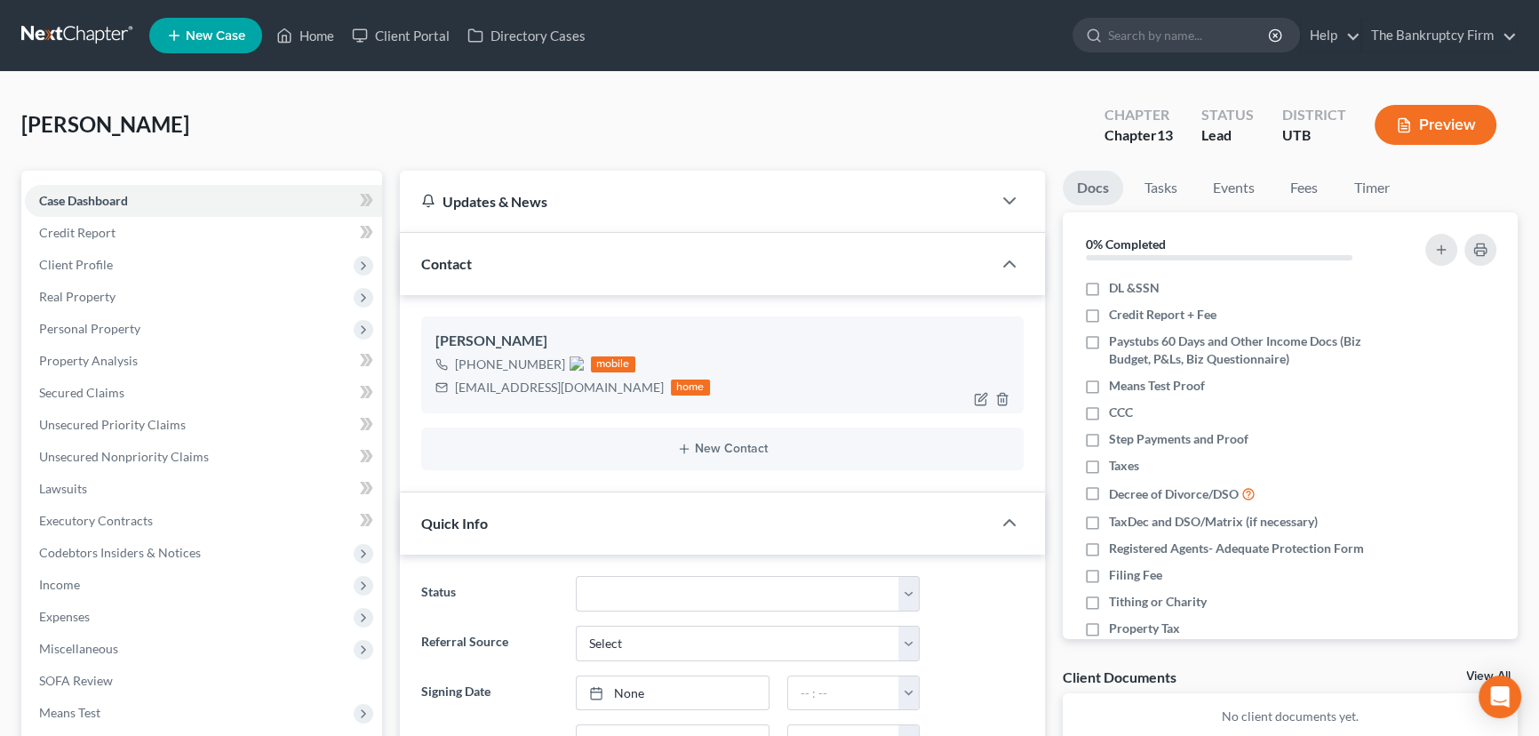
click at [574, 359] on img at bounding box center [577, 363] width 14 height 14
click at [323, 33] on link "Home" at bounding box center [305, 36] width 76 height 32
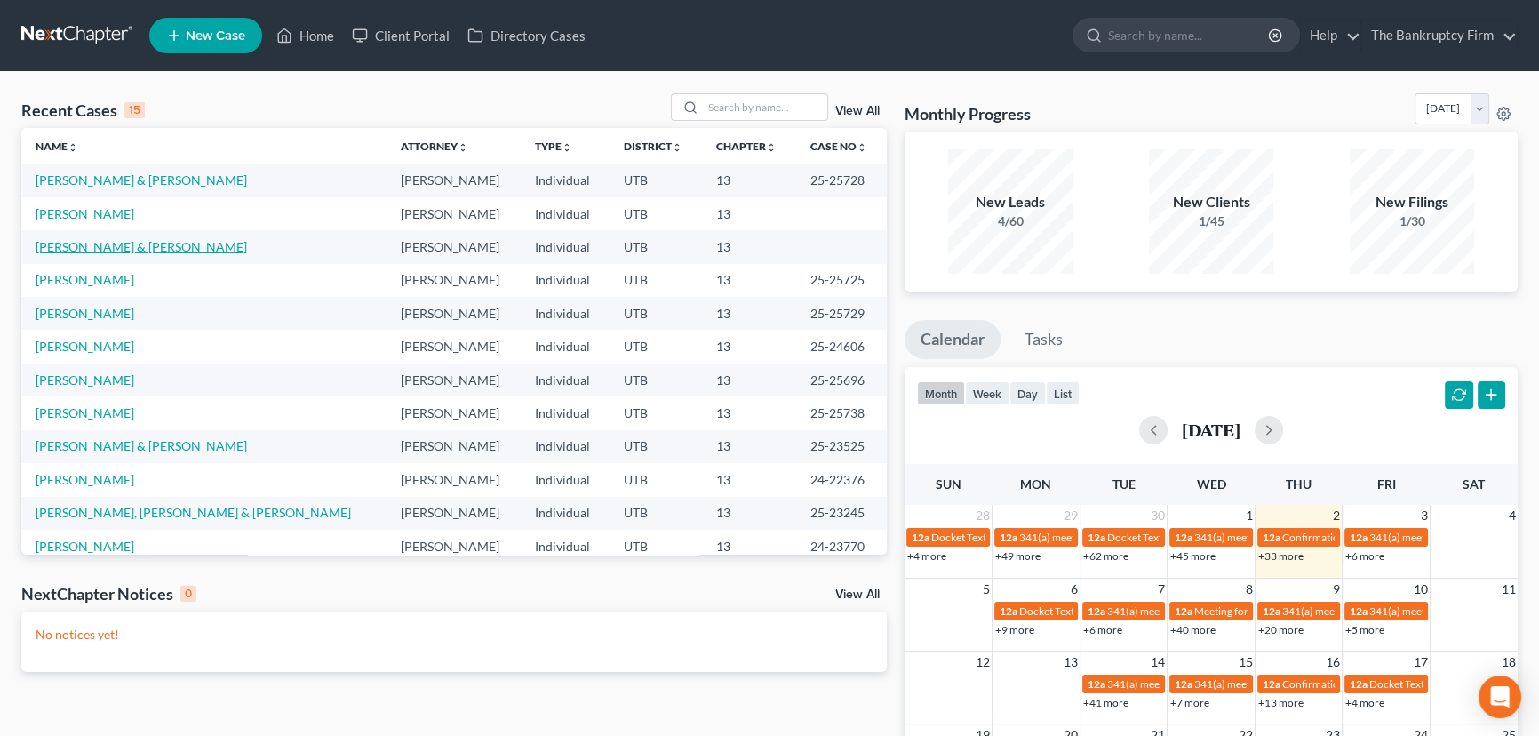
click at [94, 248] on link "[PERSON_NAME] & [PERSON_NAME]" at bounding box center [141, 246] width 211 height 15
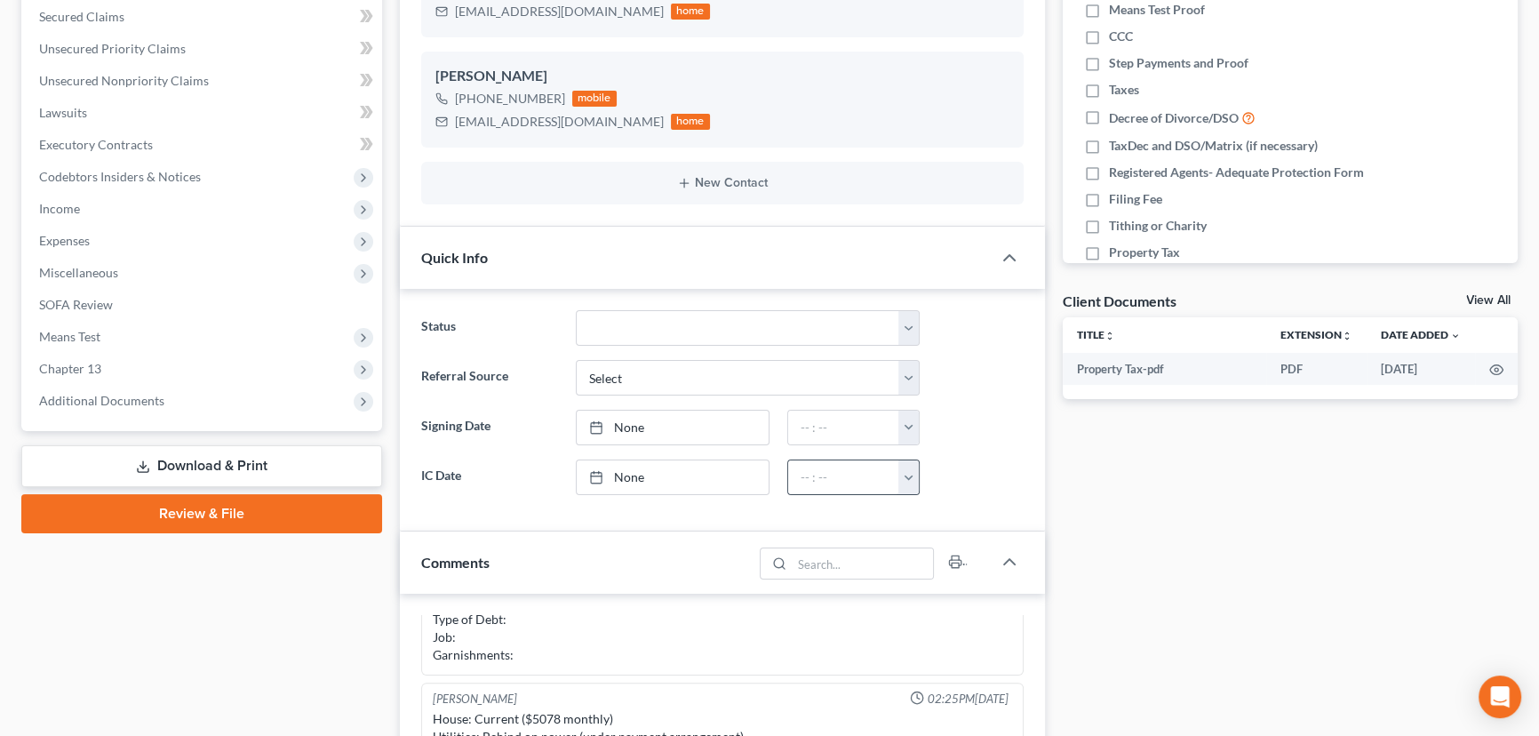
scroll to position [403, 0]
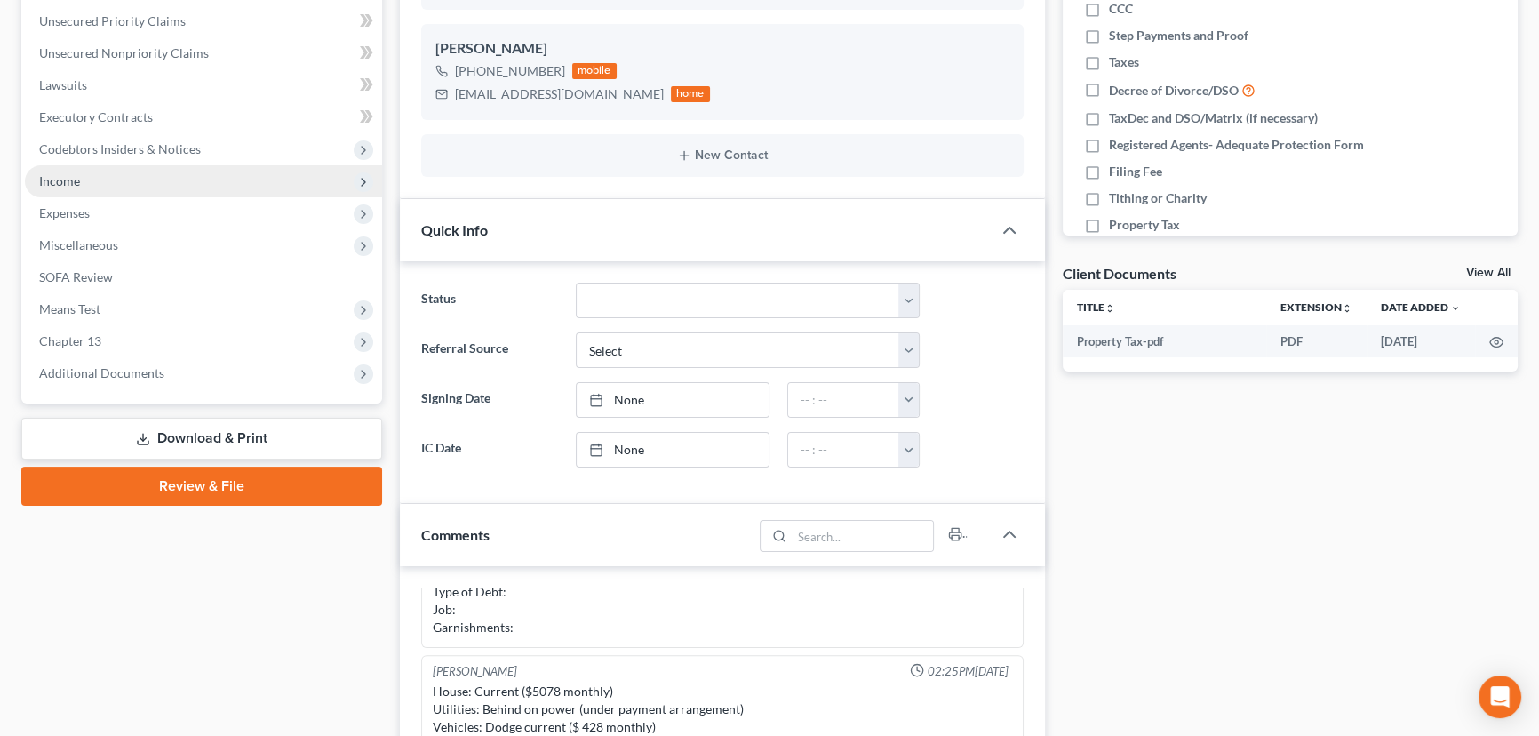
click at [68, 179] on span "Income" at bounding box center [59, 180] width 41 height 15
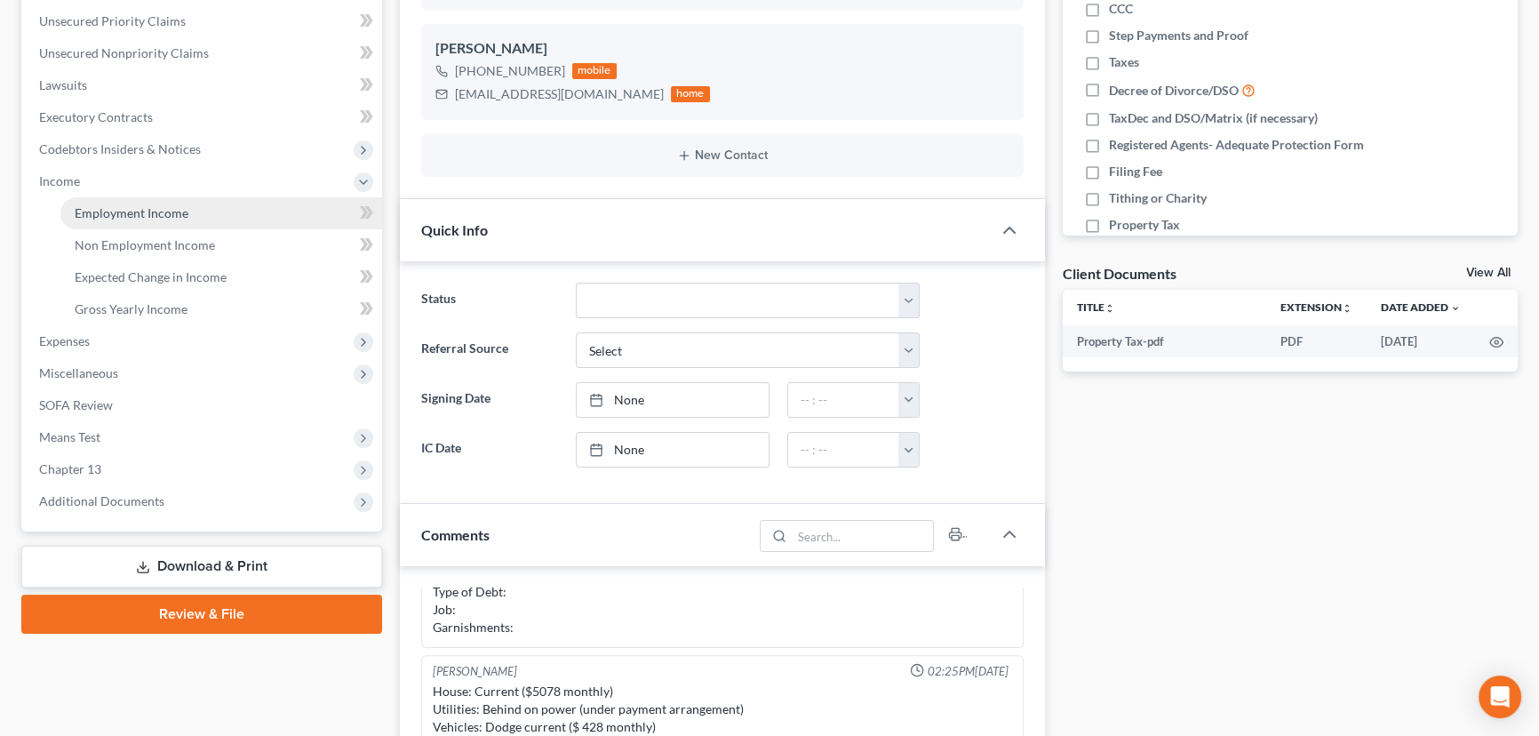
click at [164, 212] on span "Employment Income" at bounding box center [132, 212] width 114 height 15
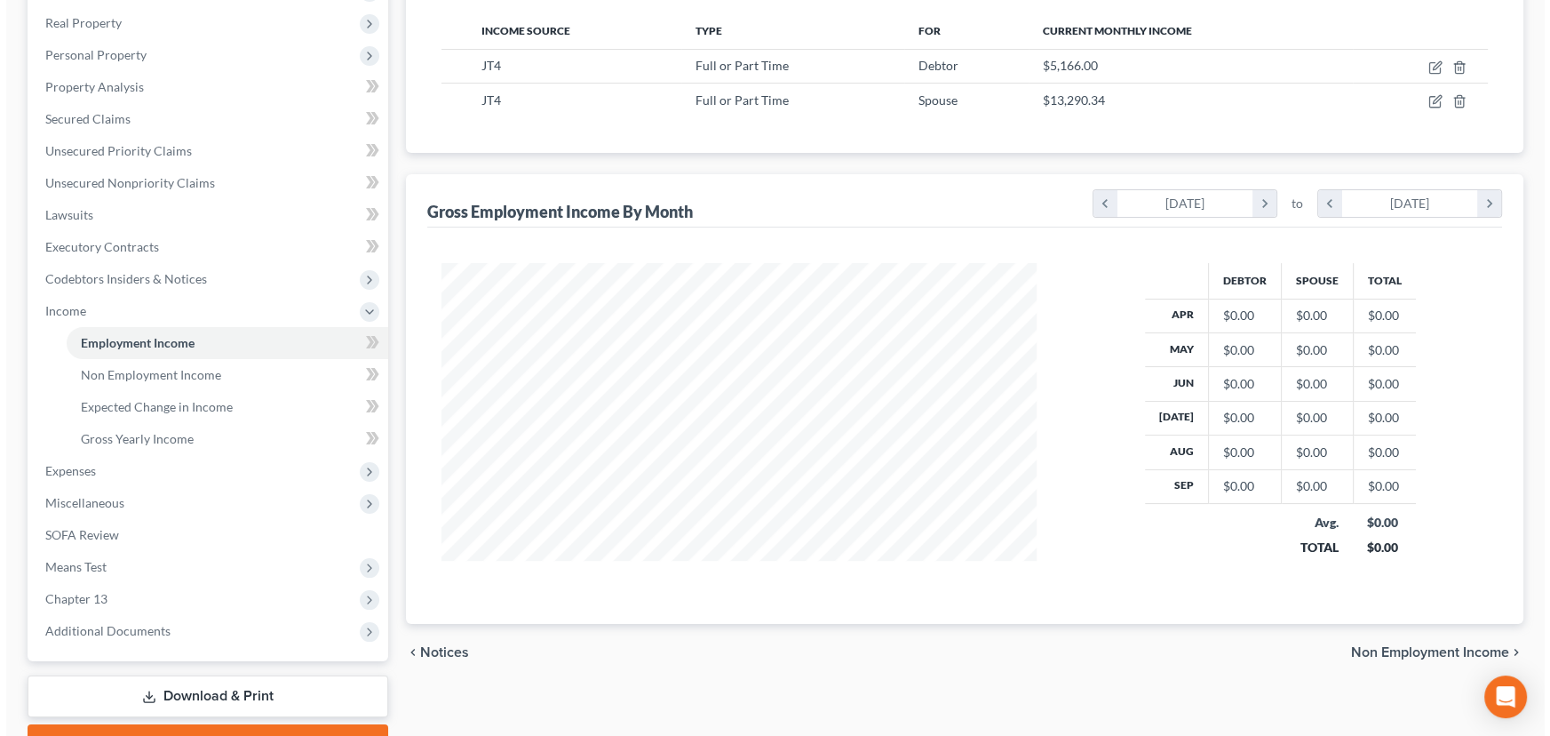
scroll to position [44, 0]
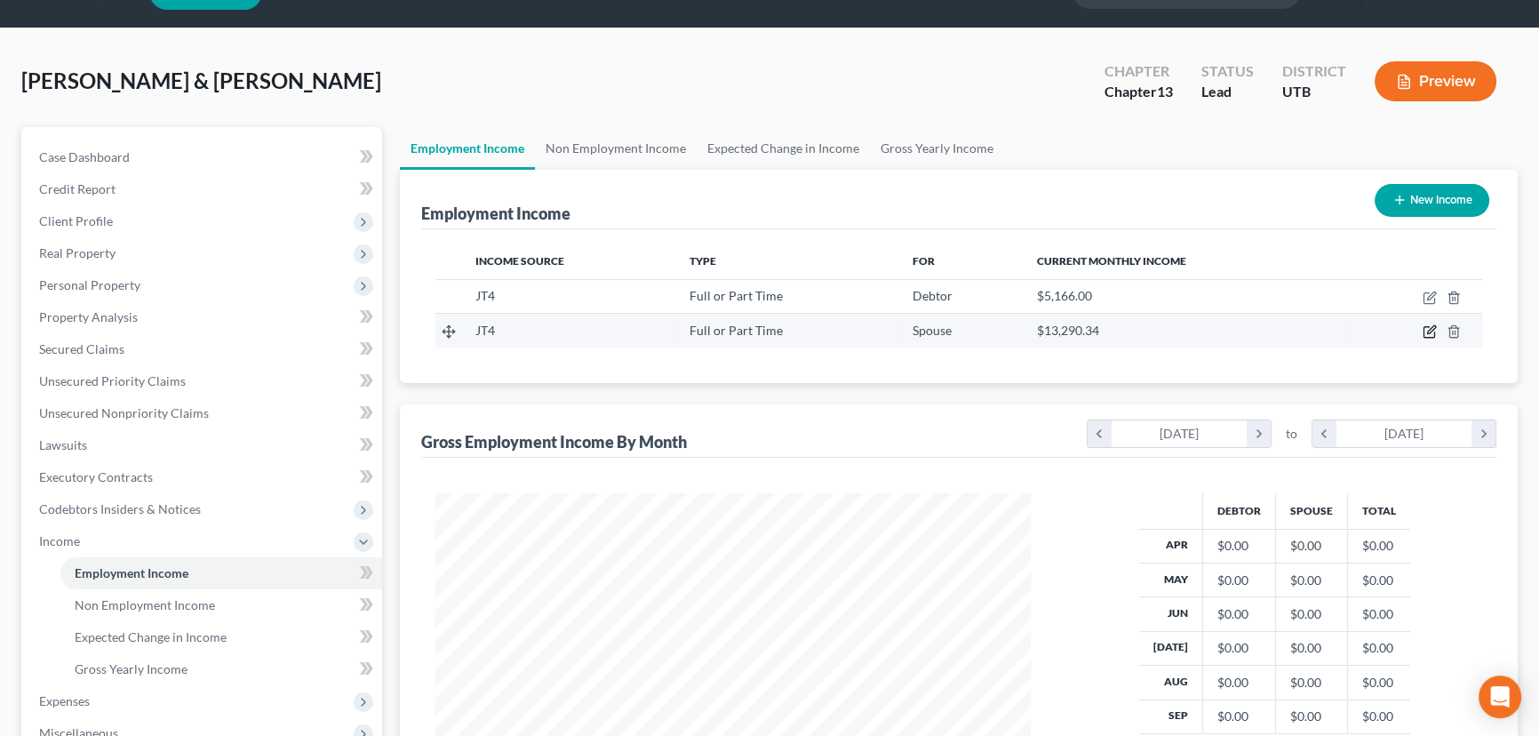
click at [1430, 327] on icon "button" at bounding box center [1431, 330] width 8 height 8
select select "0"
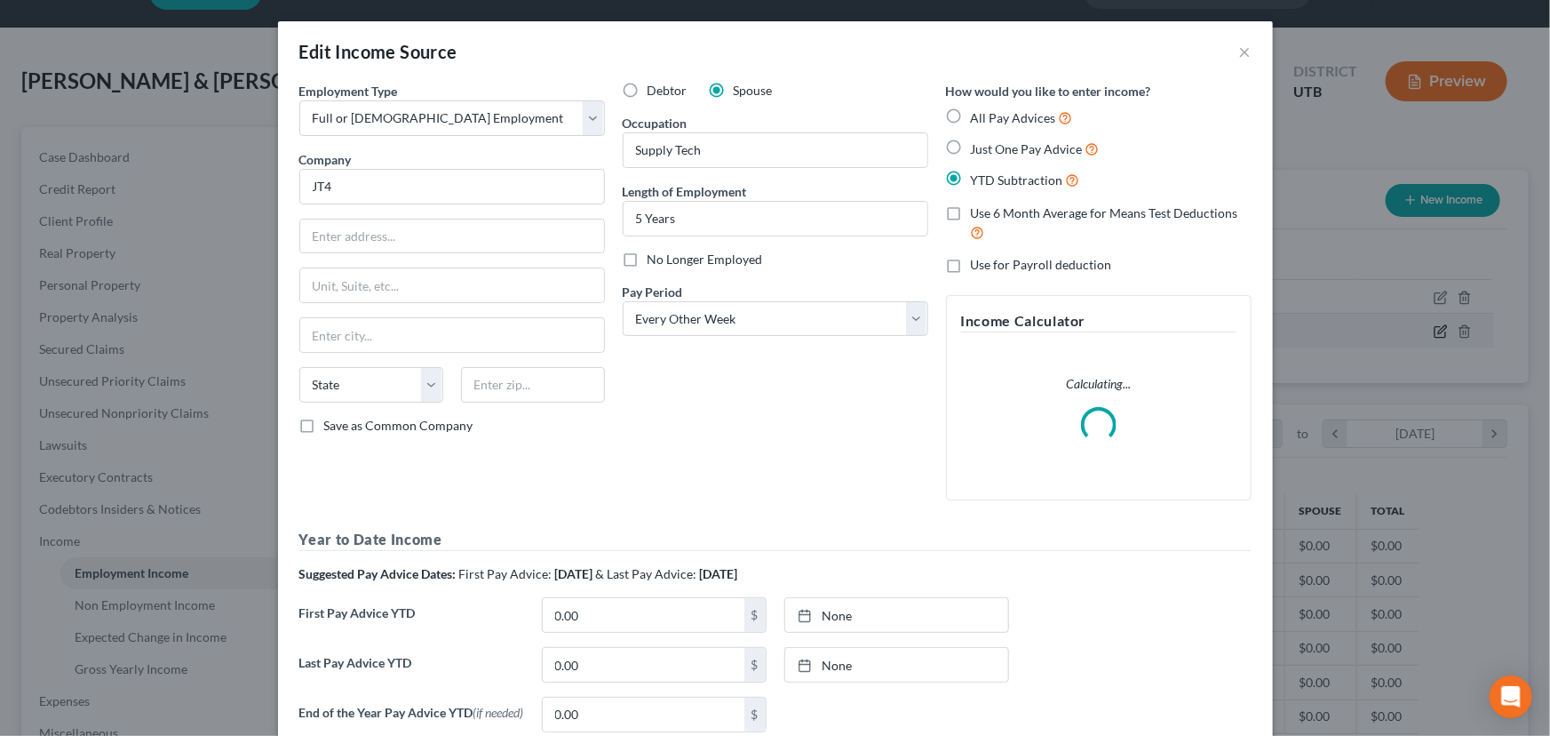
scroll to position [318, 636]
click at [820, 323] on select "Select Monthly Twice Monthly Every Other Week Weekly" at bounding box center [776, 319] width 306 height 36
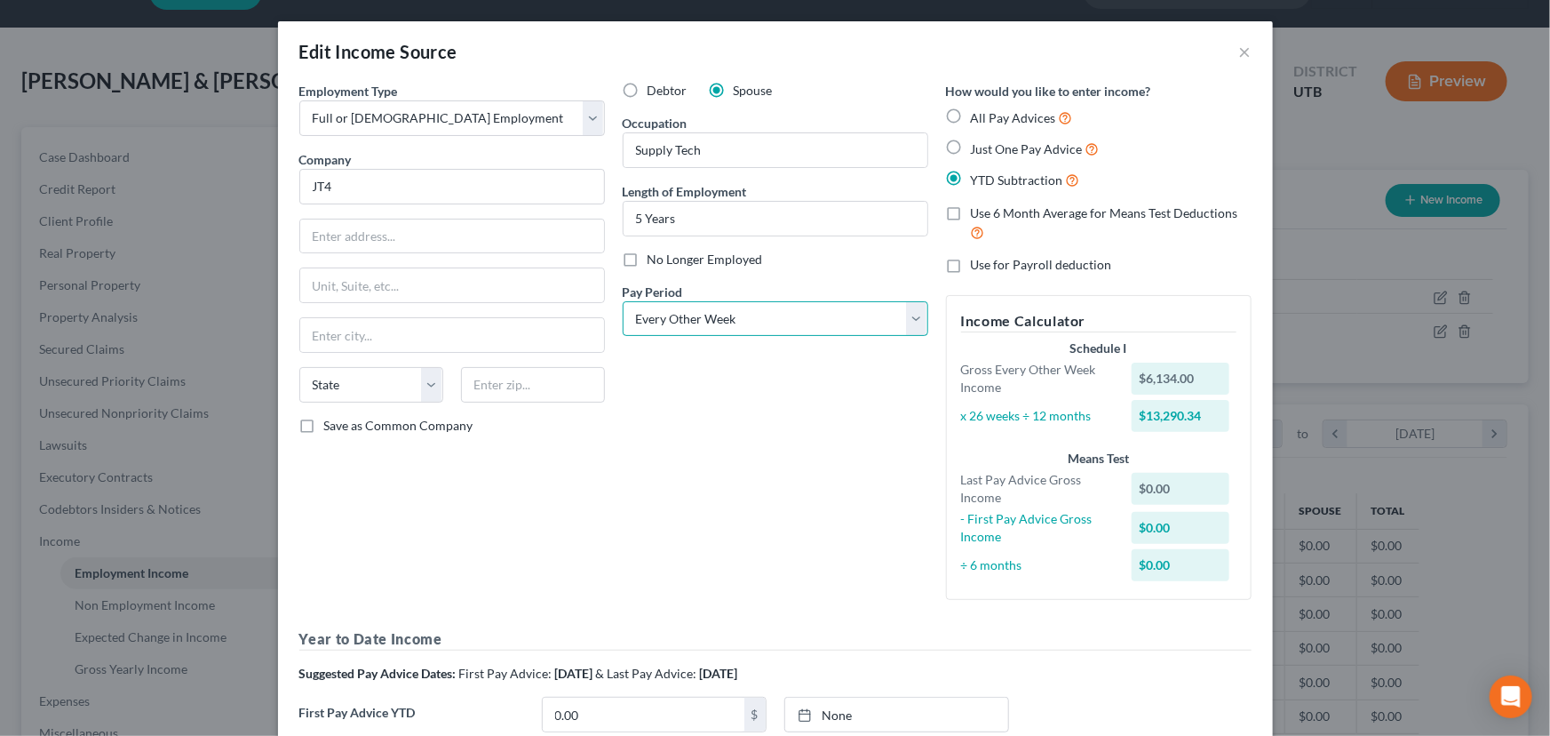
select select "0"
click at [623, 301] on select "Select Monthly Twice Monthly Every Other Week Weekly" at bounding box center [776, 319] width 306 height 36
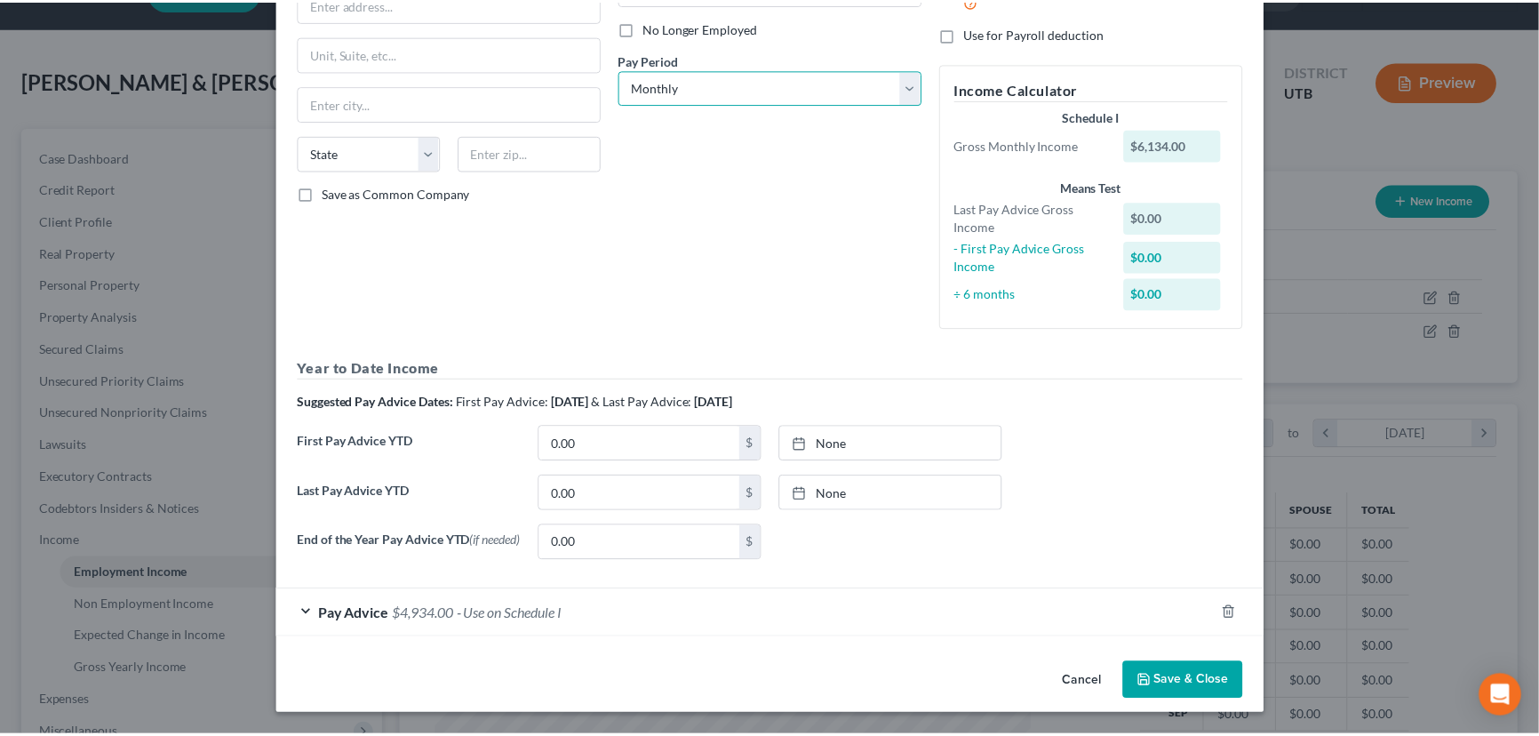
scroll to position [234, 0]
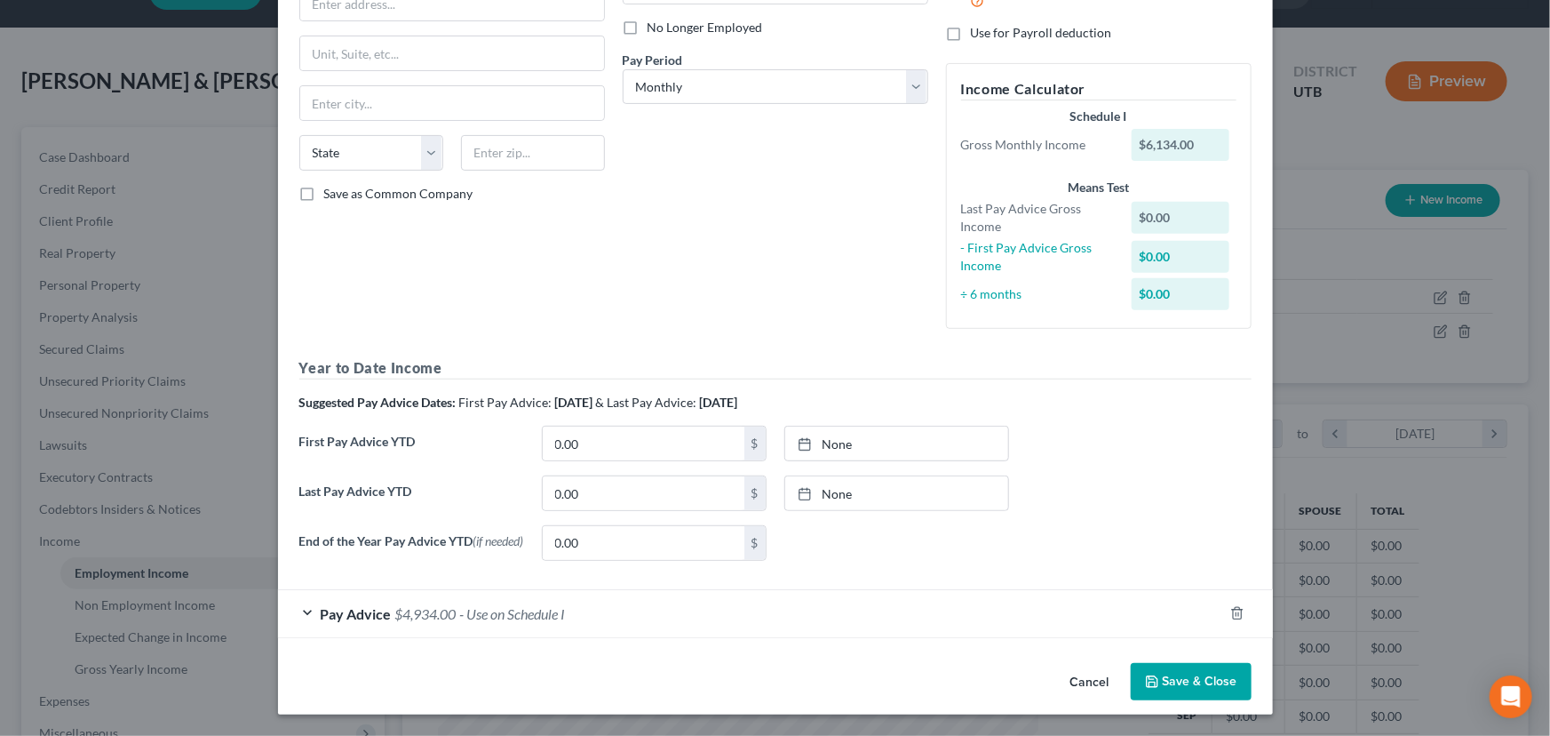
click at [1183, 681] on button "Save & Close" at bounding box center [1191, 681] width 121 height 37
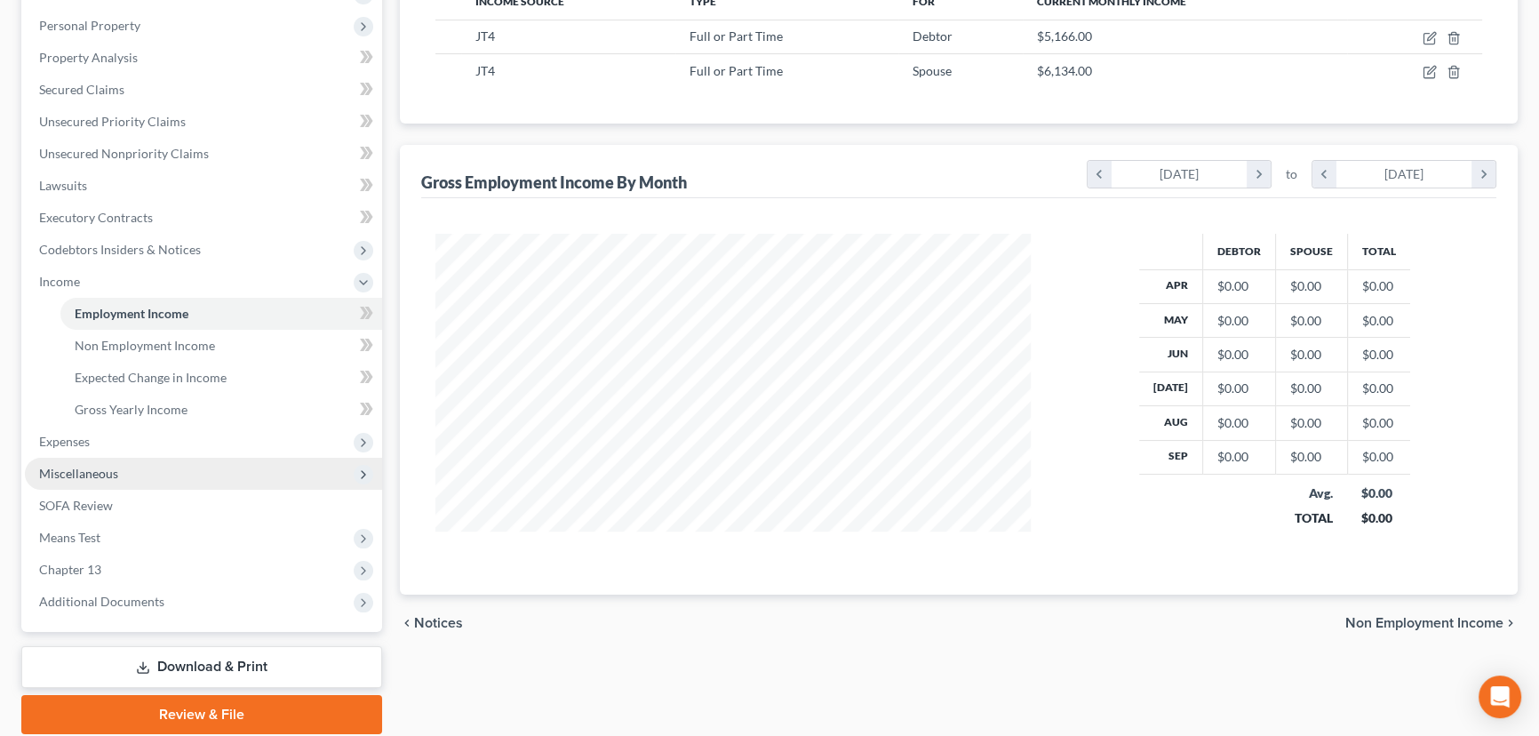
scroll to position [366, 0]
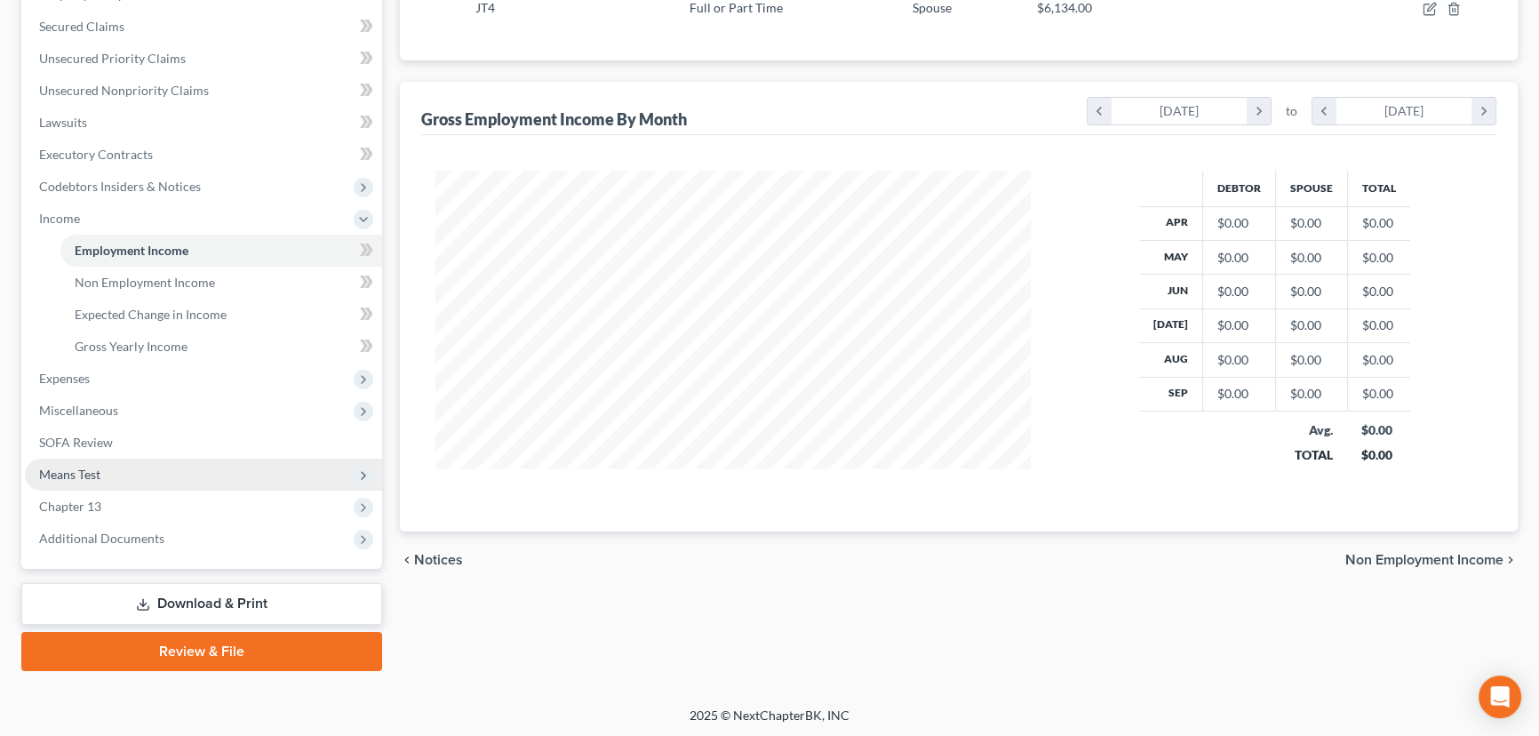
click at [80, 472] on span "Means Test" at bounding box center [69, 473] width 61 height 15
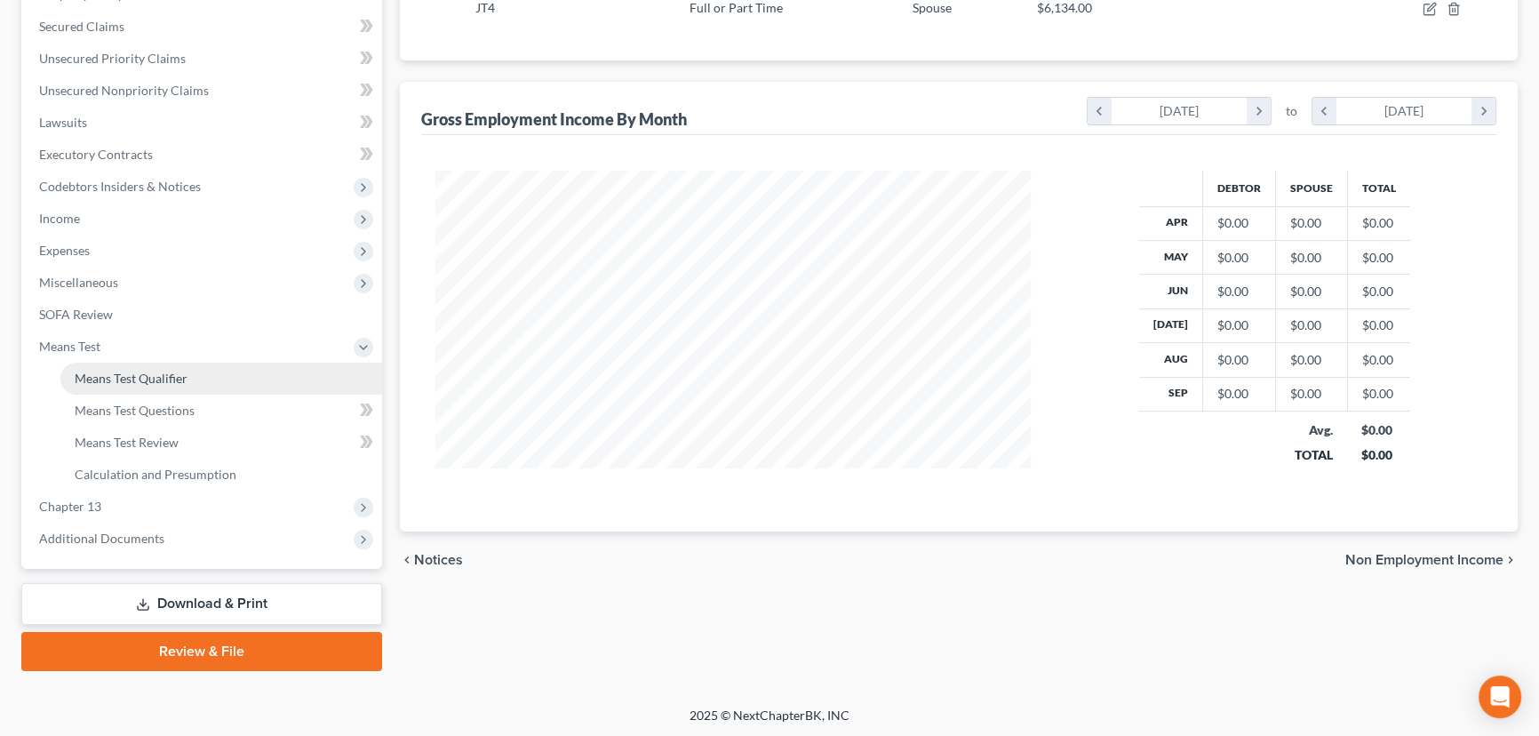
click at [151, 378] on span "Means Test Qualifier" at bounding box center [131, 377] width 113 height 15
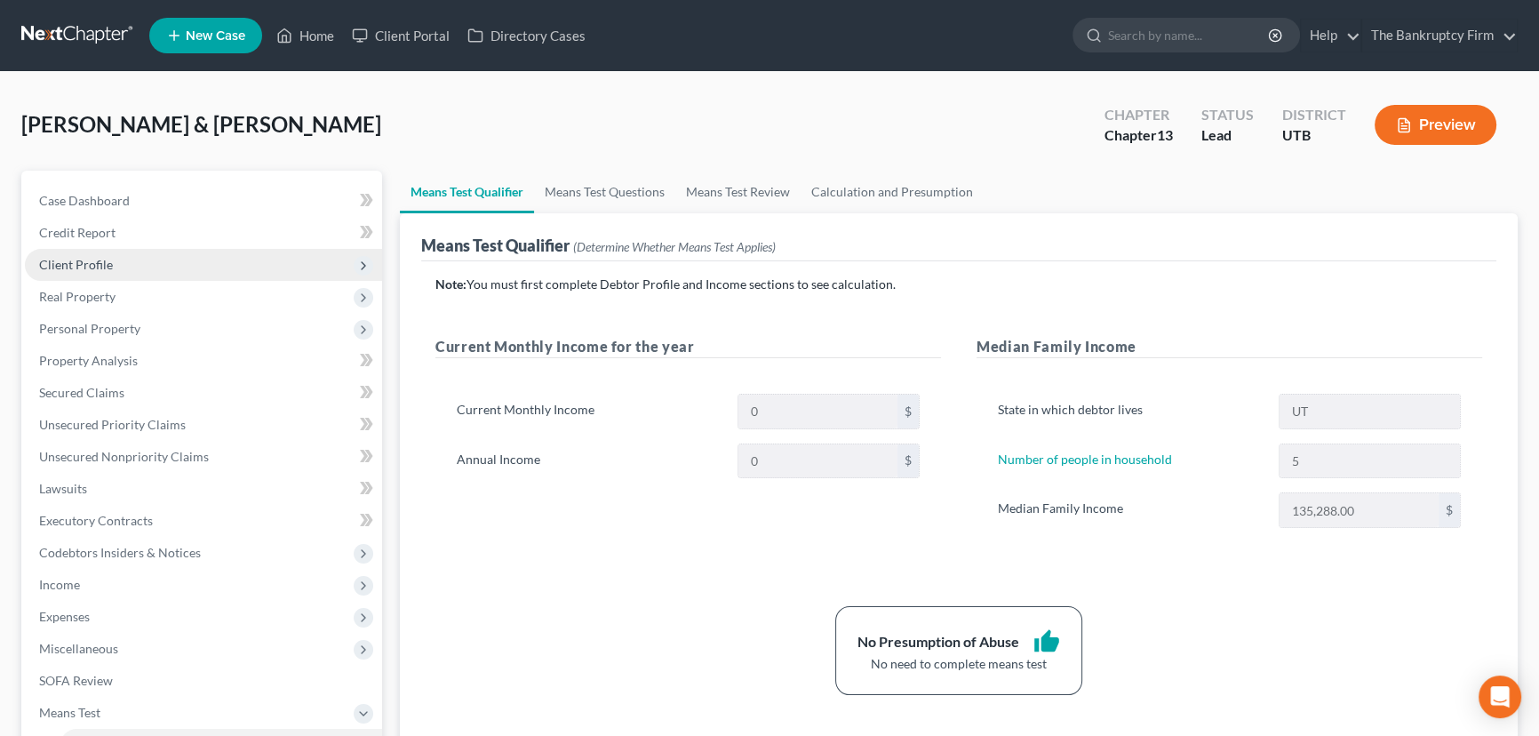
click at [80, 261] on span "Client Profile" at bounding box center [76, 264] width 74 height 15
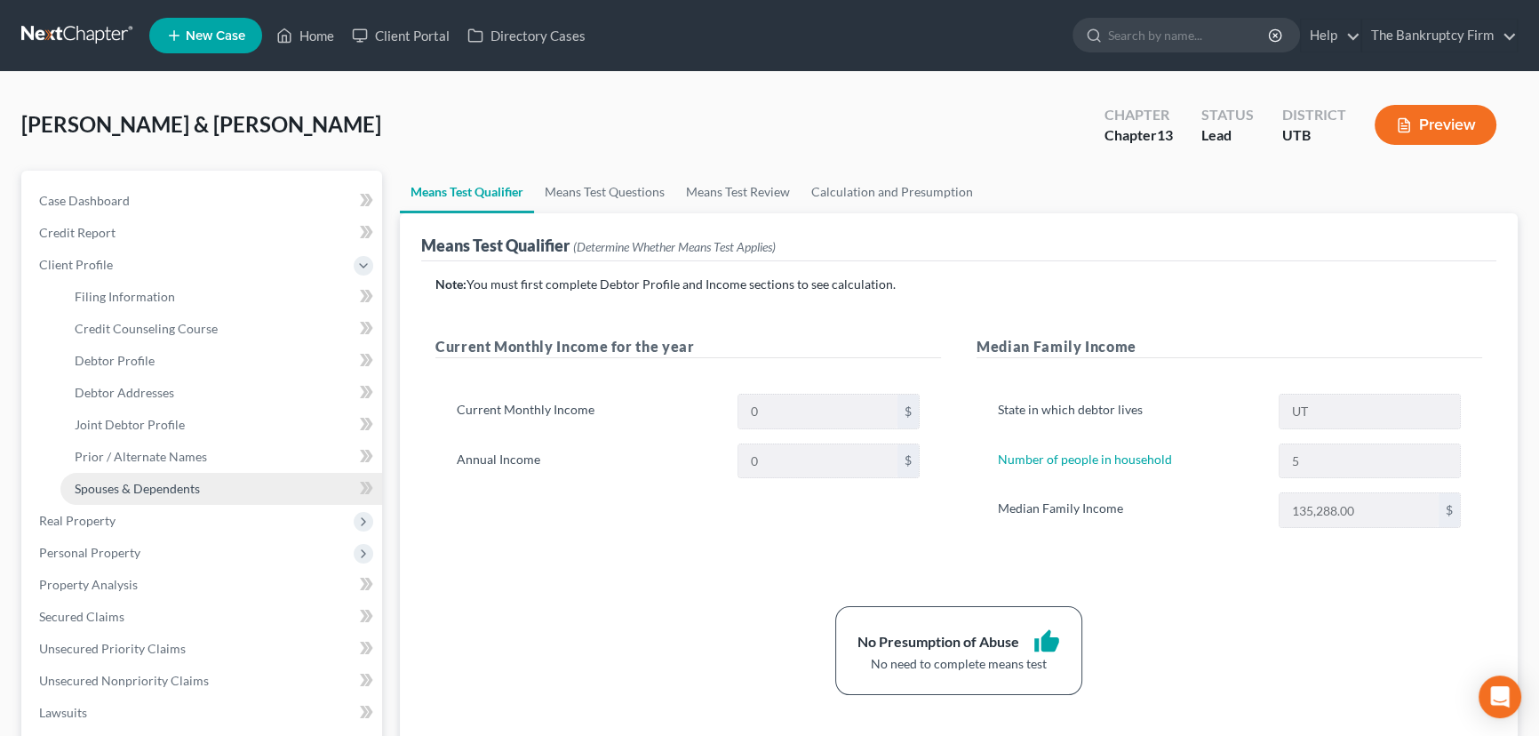
click at [142, 490] on span "Spouses & Dependents" at bounding box center [137, 488] width 125 height 15
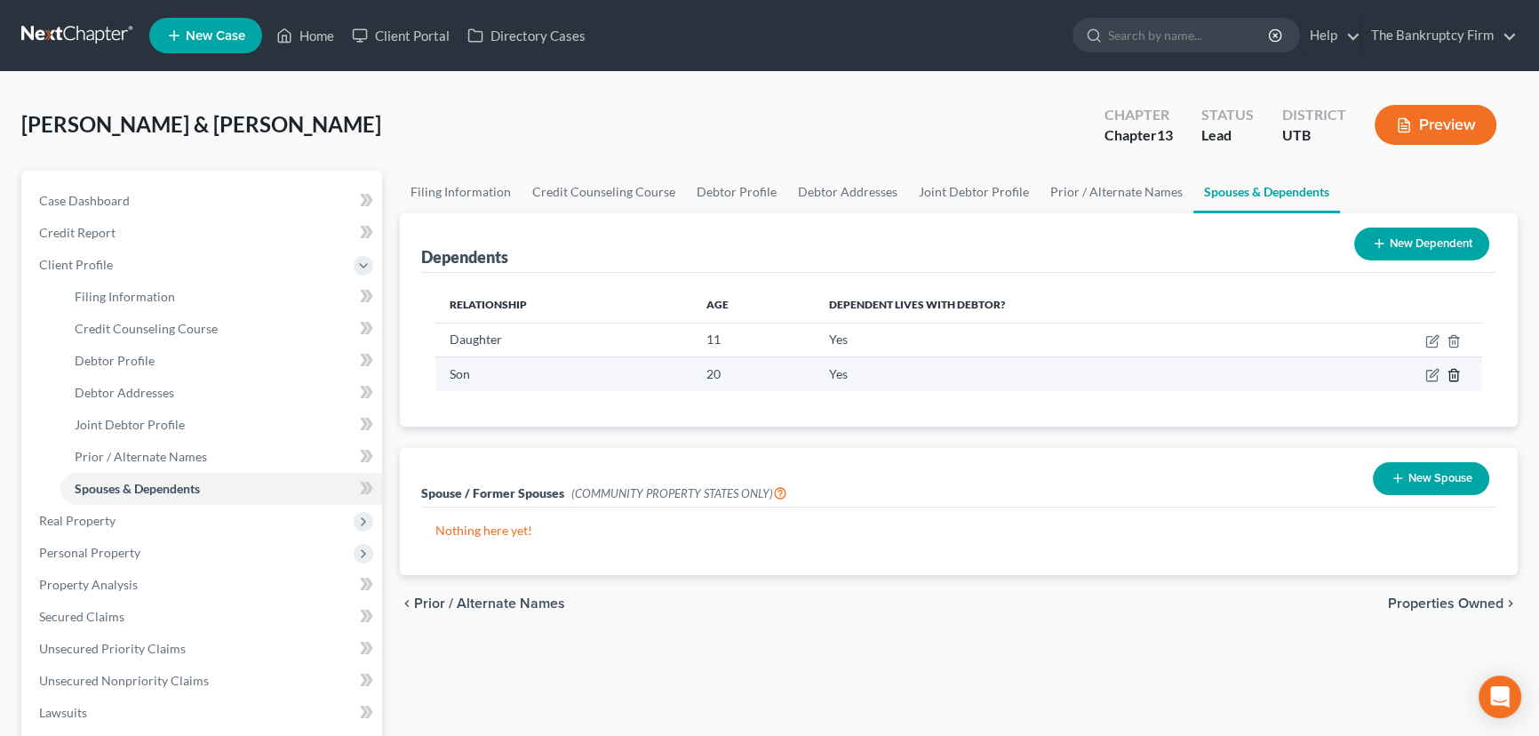
click at [1457, 373] on icon "button" at bounding box center [1453, 376] width 8 height 12
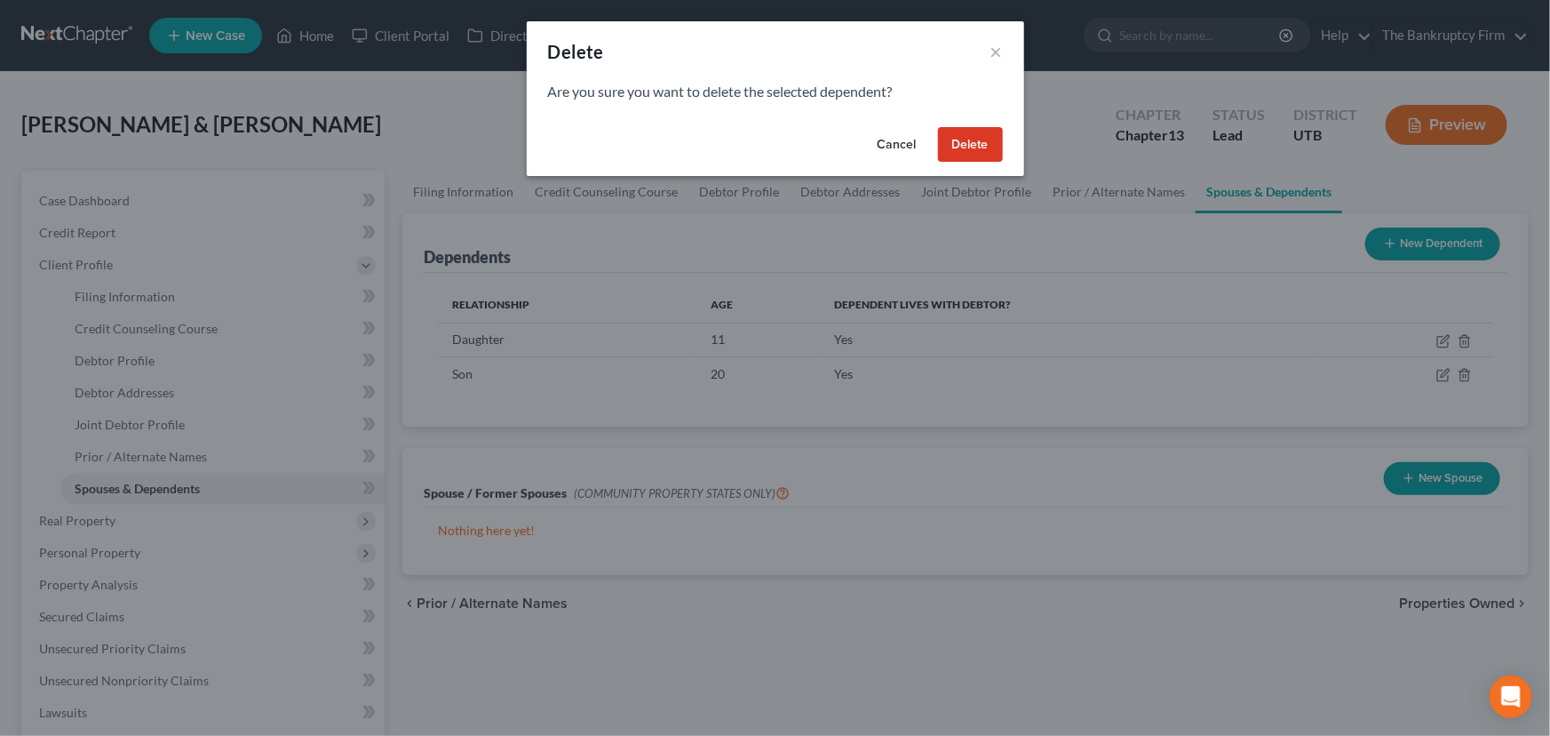
click at [972, 143] on button "Delete" at bounding box center [970, 145] width 65 height 36
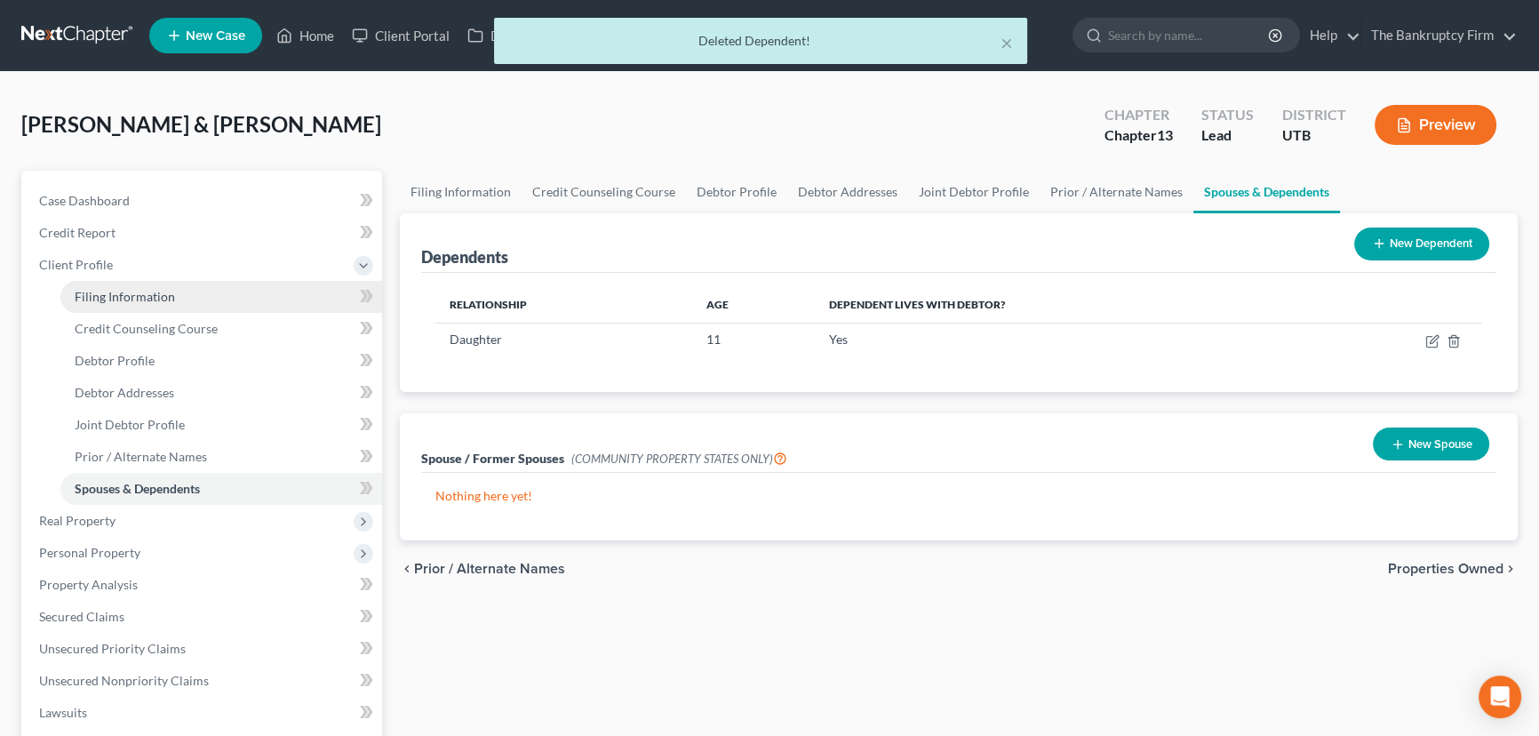
click at [130, 295] on span "Filing Information" at bounding box center [125, 296] width 100 height 15
select select "1"
select select "3"
select select "46"
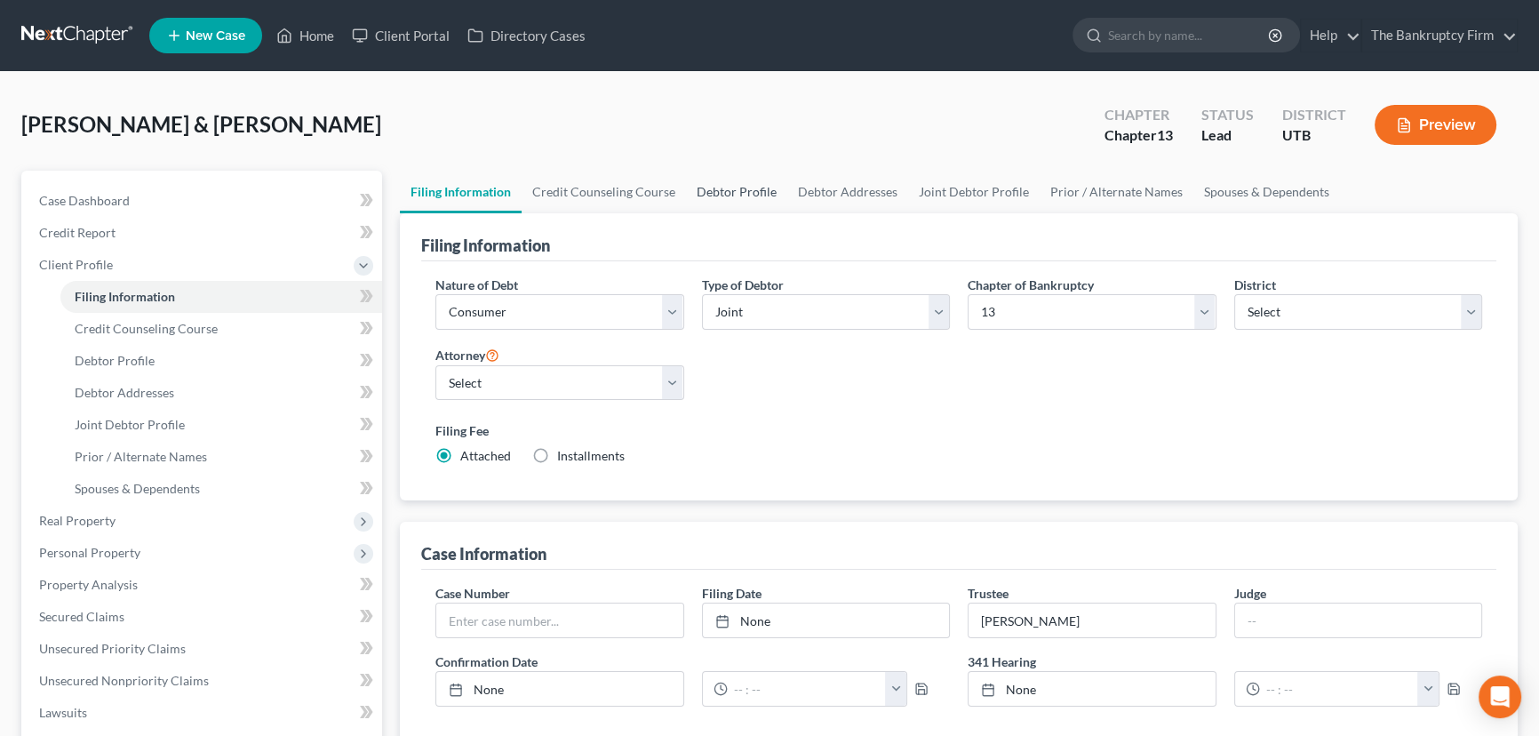
click at [730, 190] on link "Debtor Profile" at bounding box center [736, 192] width 101 height 43
select select "1"
select select "4"
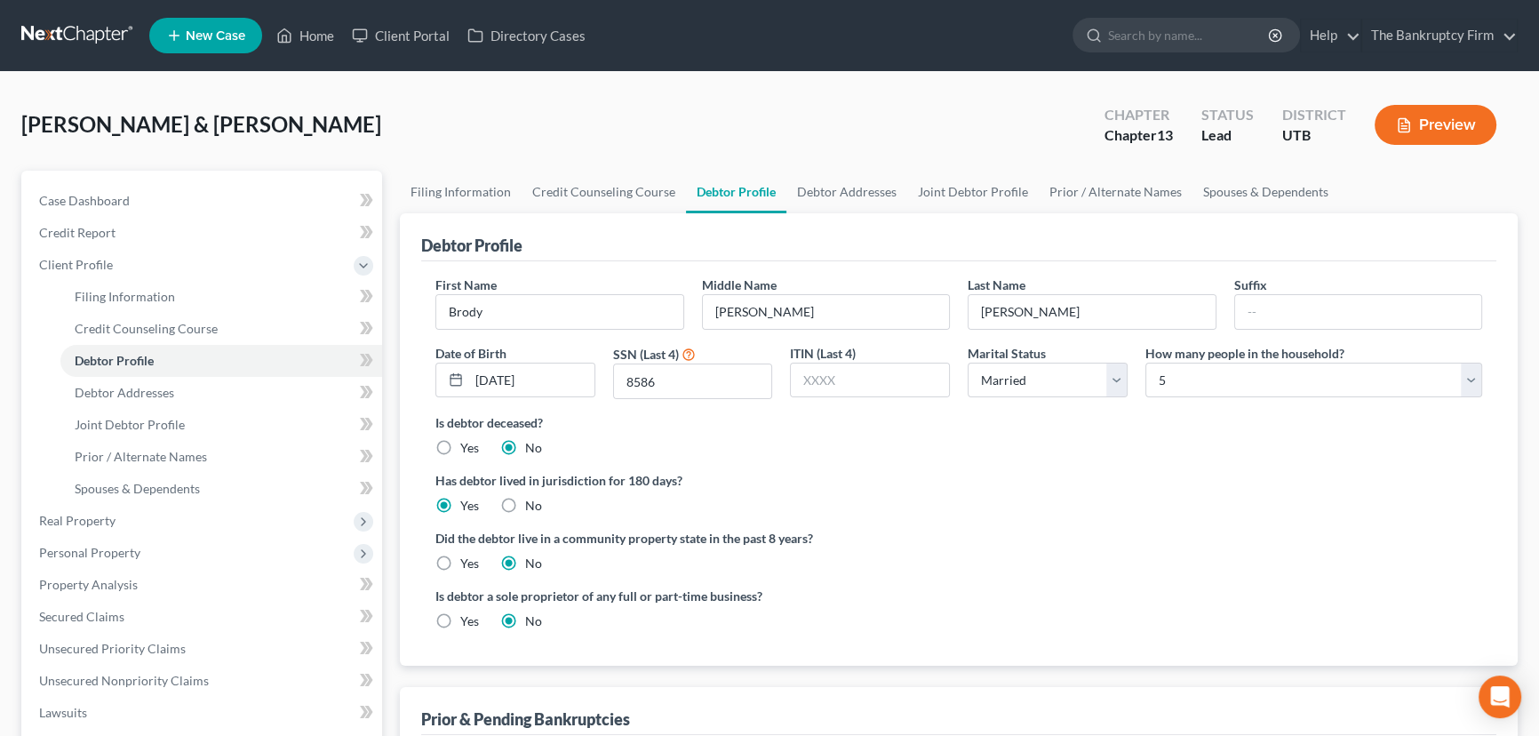
radio input "true"
click at [1225, 374] on select "Select 1 2 3 4 5 6 7 8 9 10 11 12 13 14 15 16 17 18 19 20" at bounding box center [1313, 380] width 337 height 36
select select "2"
click at [1145, 362] on select "Select 1 2 3 4 5 6 7 8 9 10 11 12 13 14 15 16 17 18 19 20" at bounding box center [1313, 380] width 337 height 36
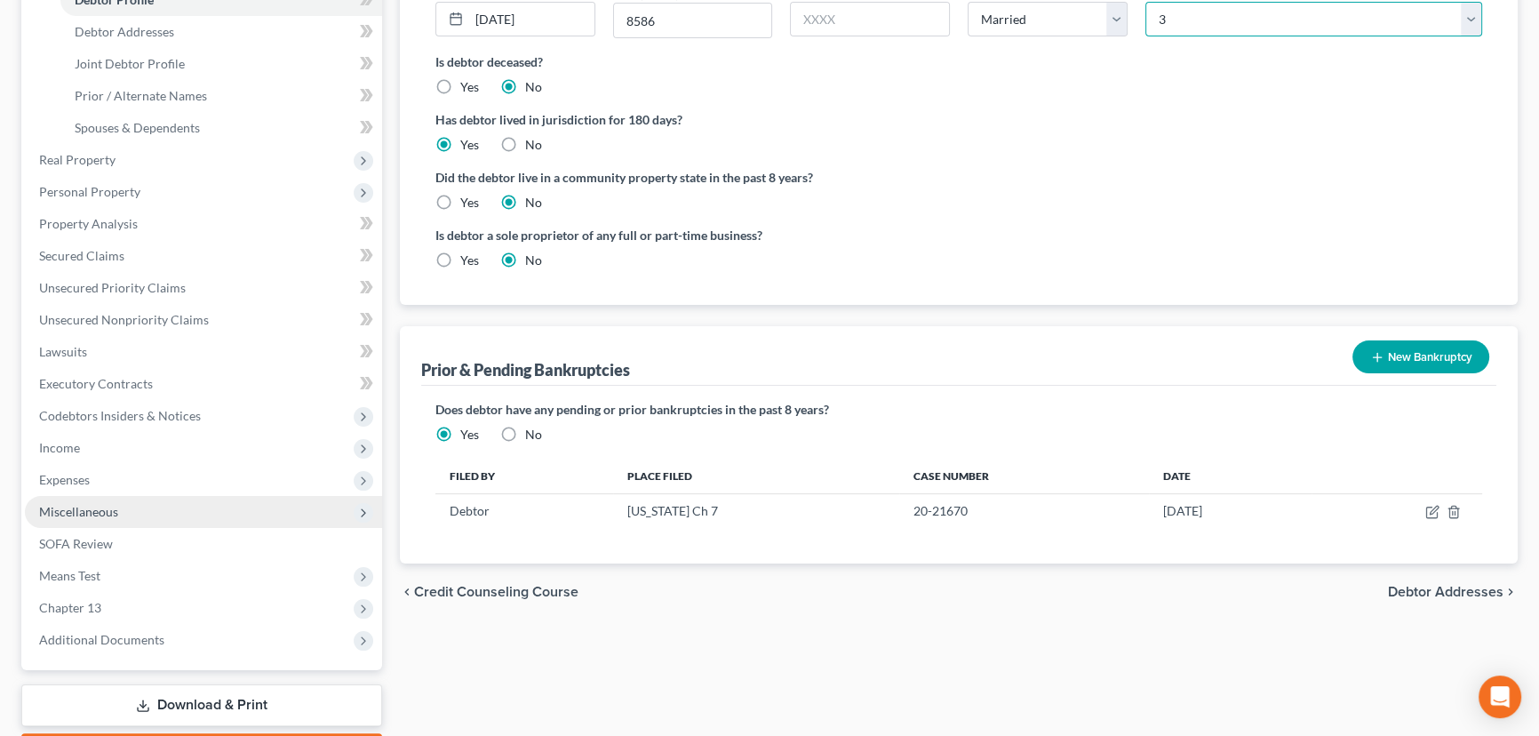
scroll to position [403, 0]
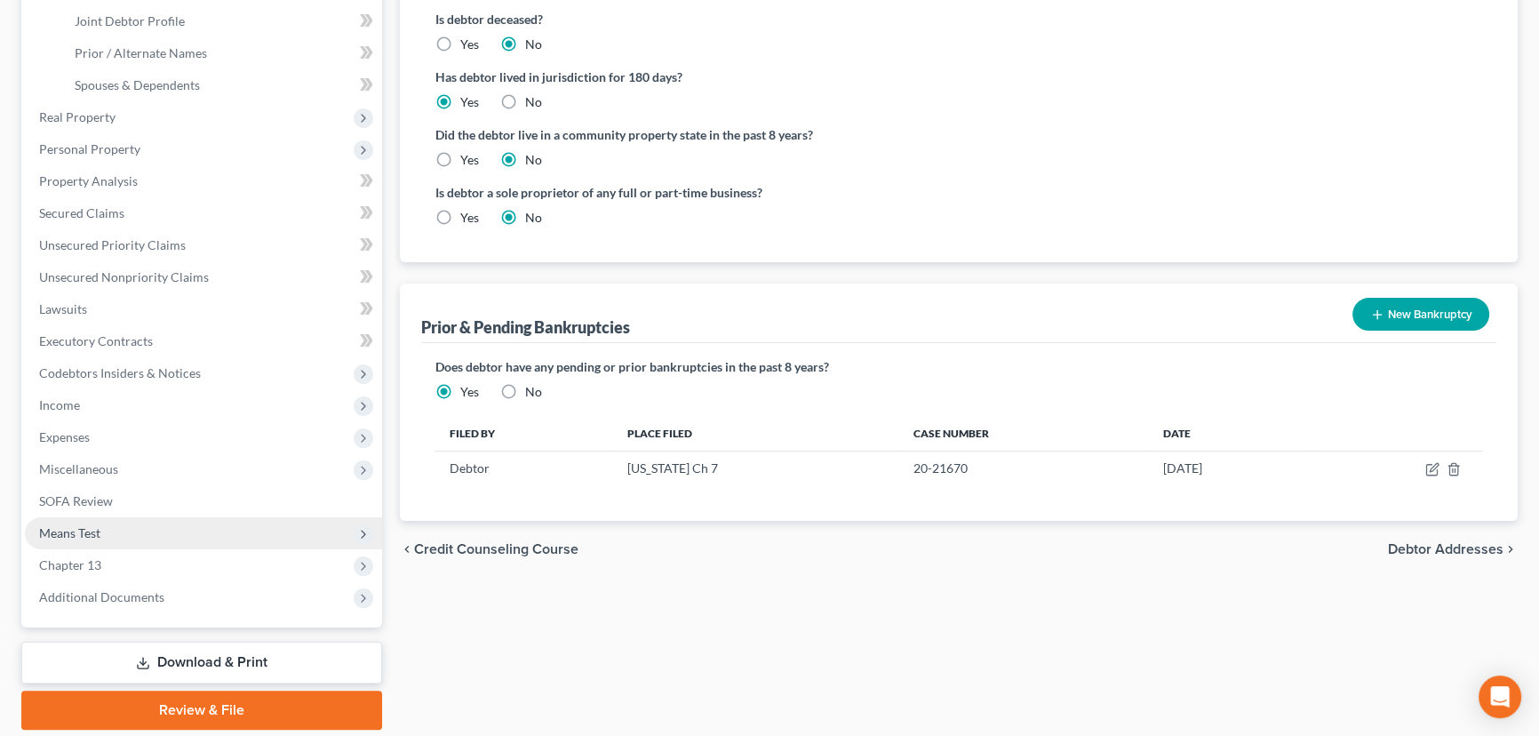
click at [87, 532] on span "Means Test" at bounding box center [69, 532] width 61 height 15
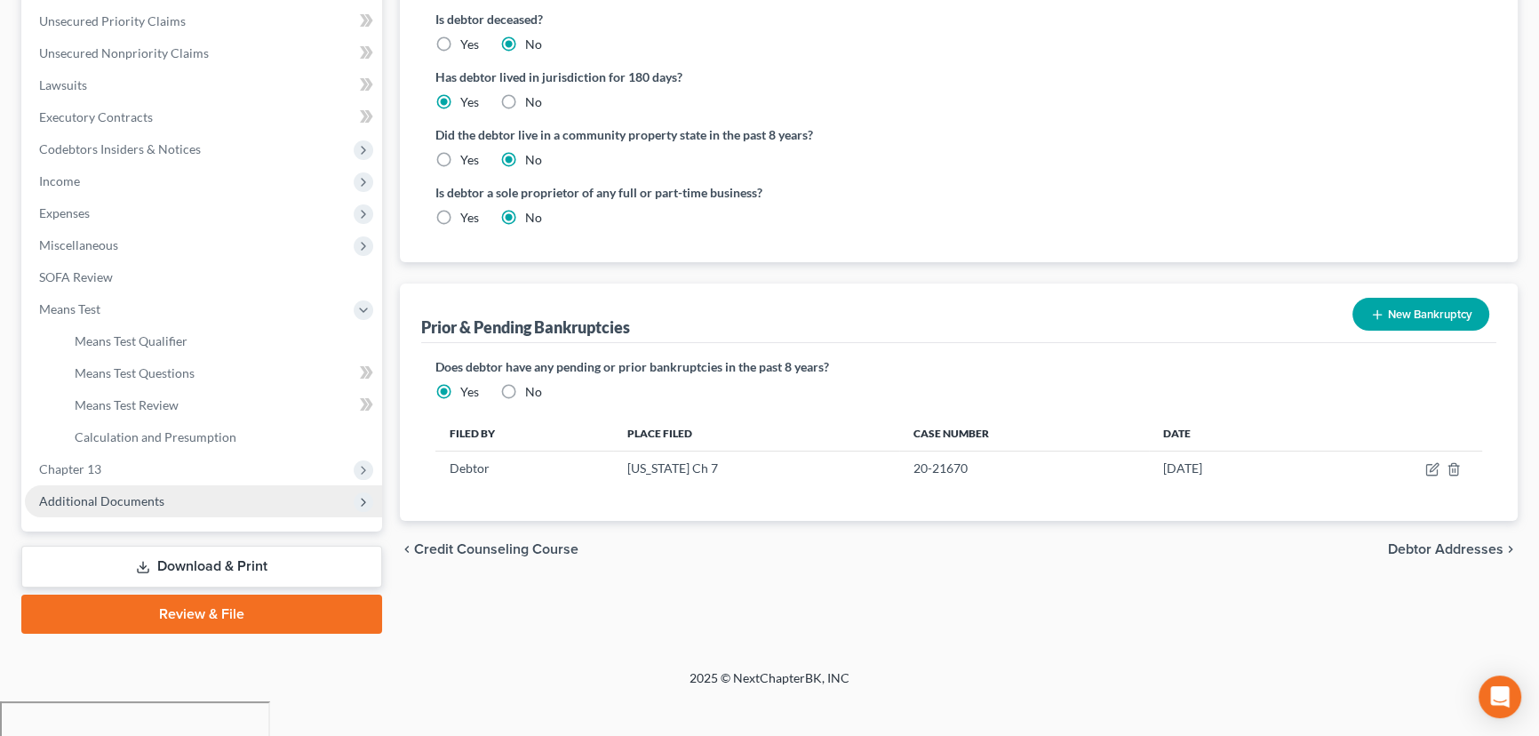
scroll to position [365, 0]
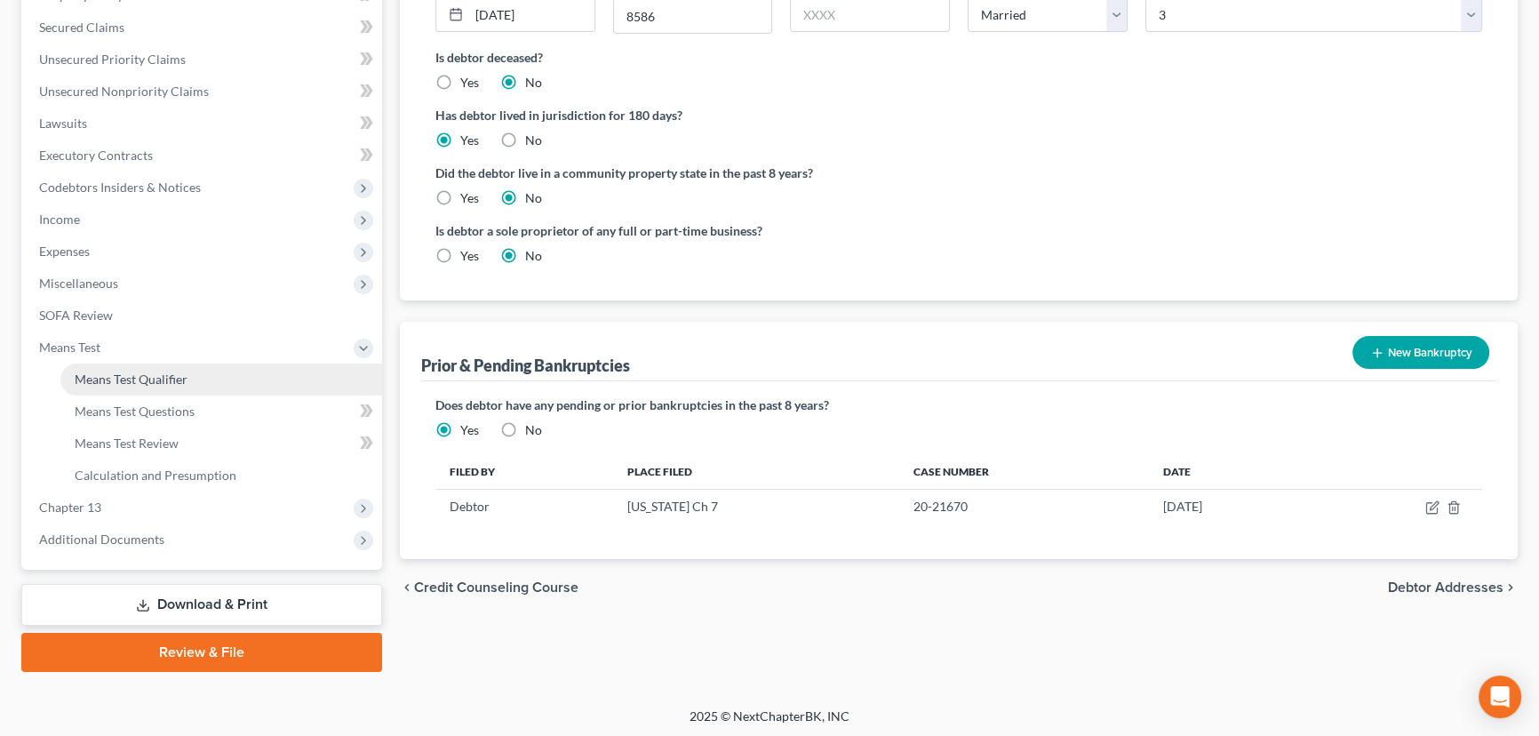
click at [134, 377] on span "Means Test Qualifier" at bounding box center [131, 378] width 113 height 15
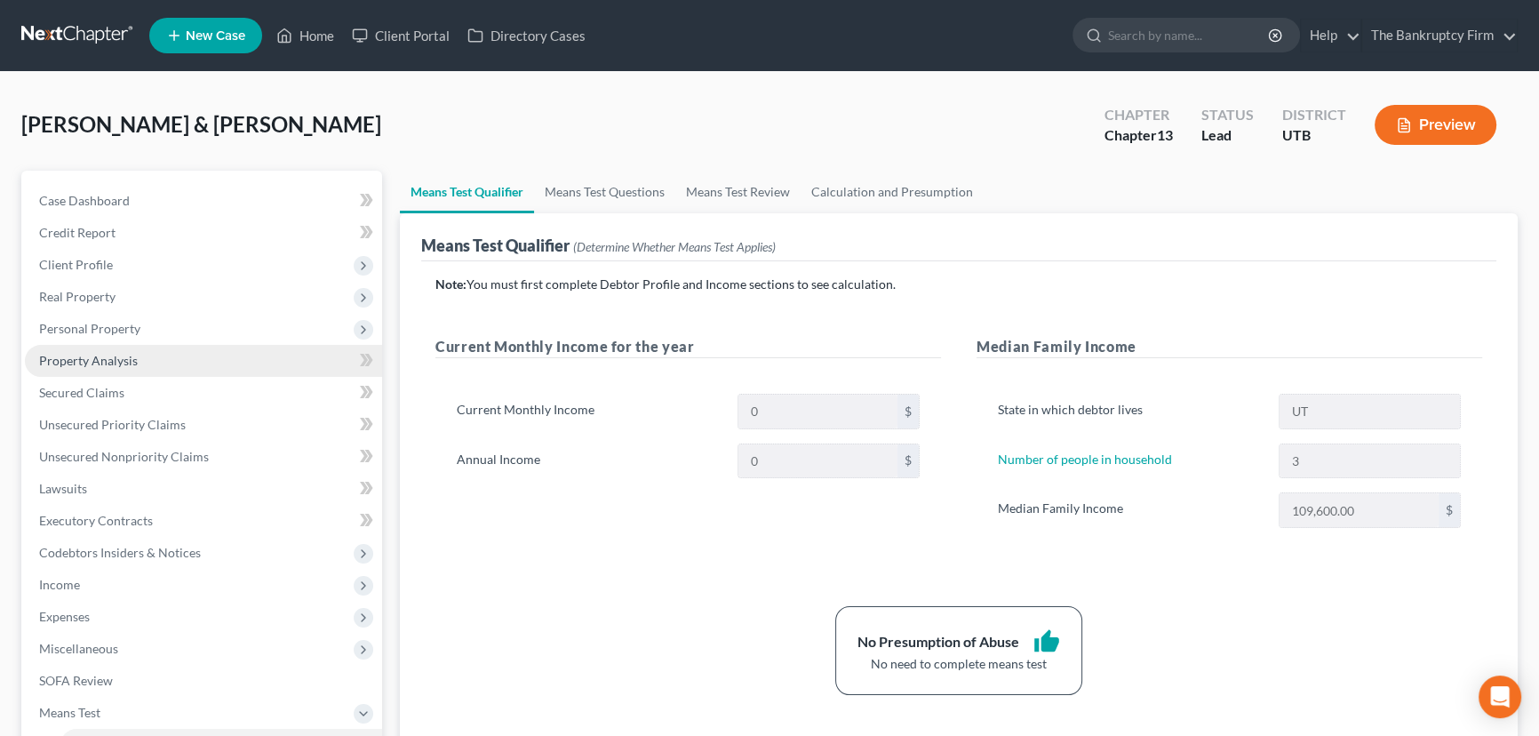
click at [106, 363] on span "Property Analysis" at bounding box center [88, 360] width 99 height 15
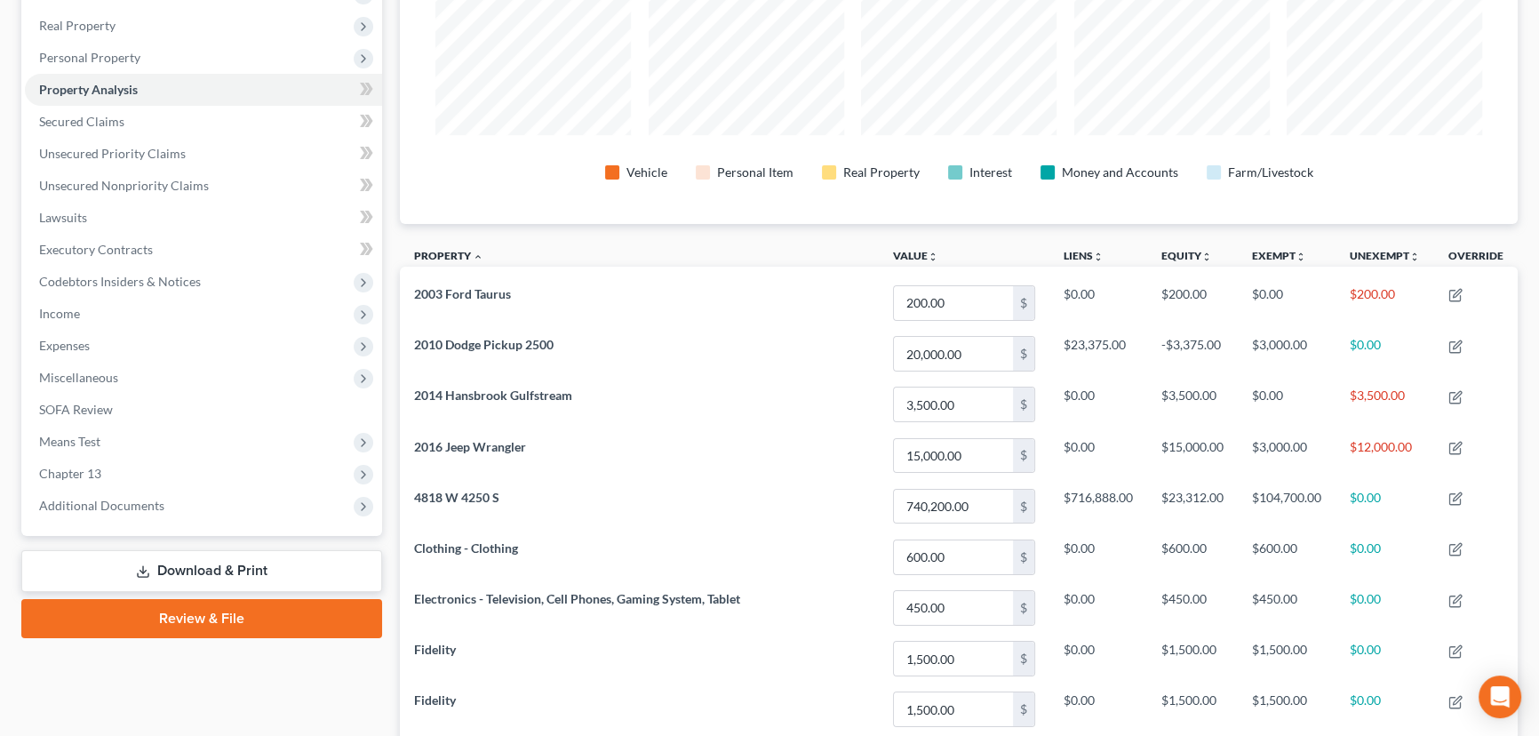
scroll to position [323, 0]
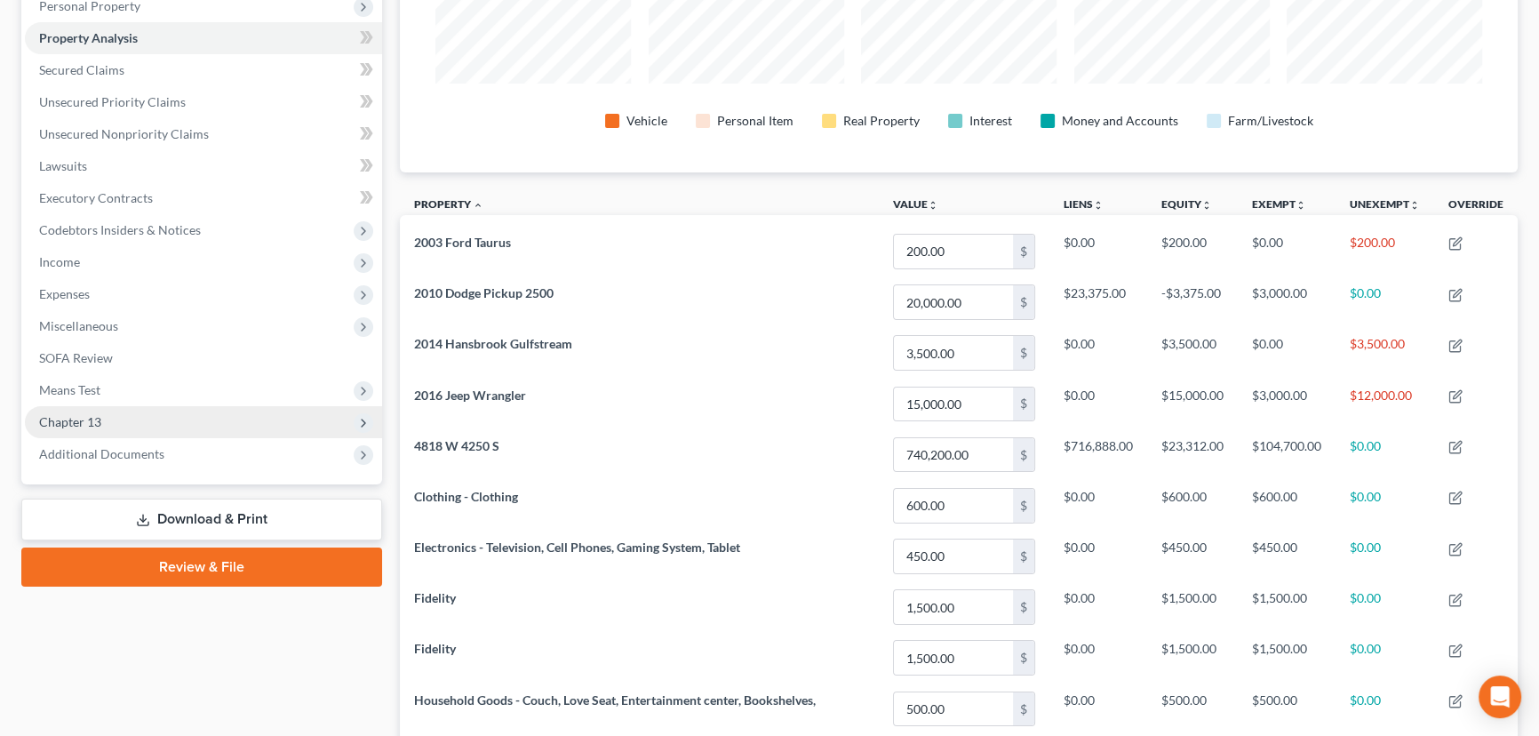
click at [73, 418] on span "Chapter 13" at bounding box center [70, 421] width 62 height 15
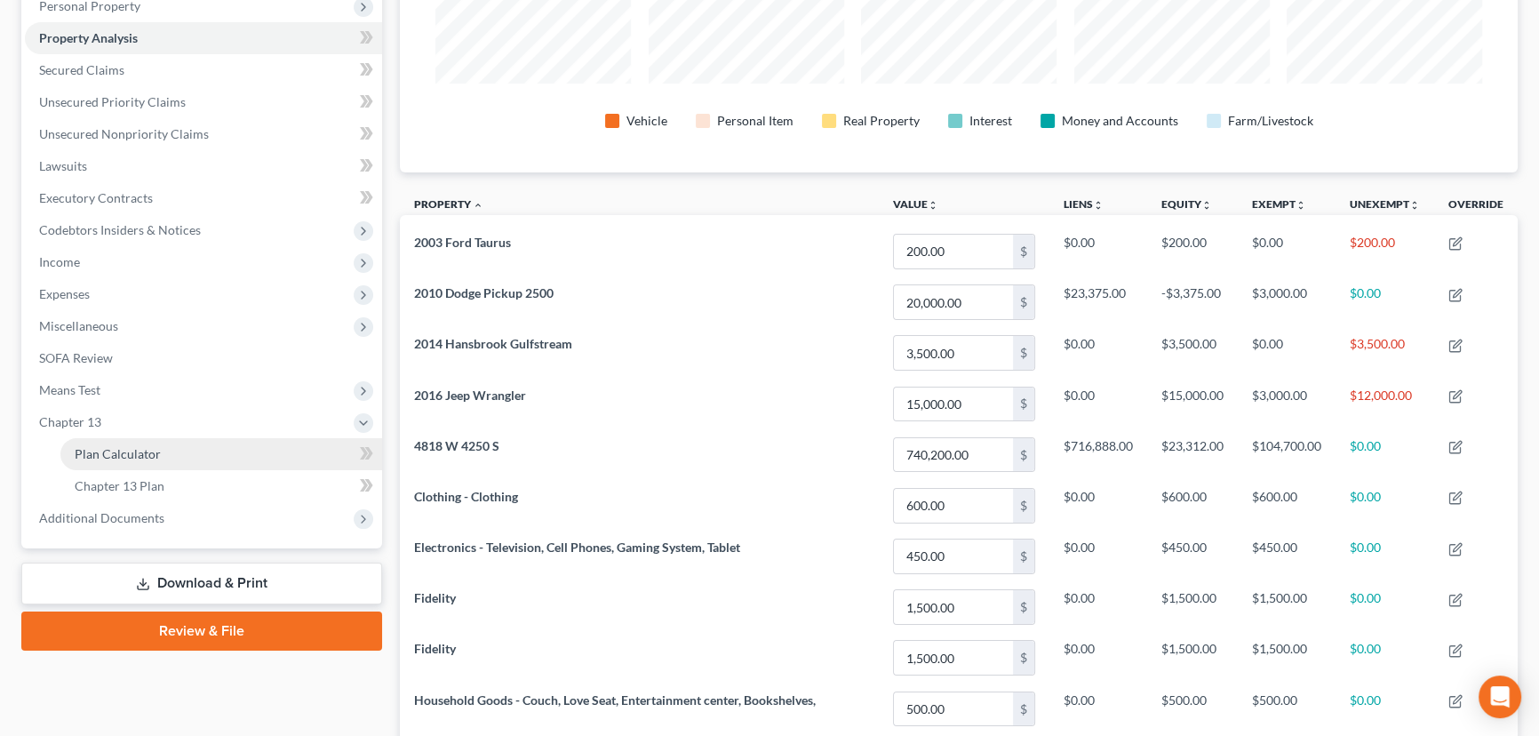
click at [136, 449] on span "Plan Calculator" at bounding box center [118, 453] width 86 height 15
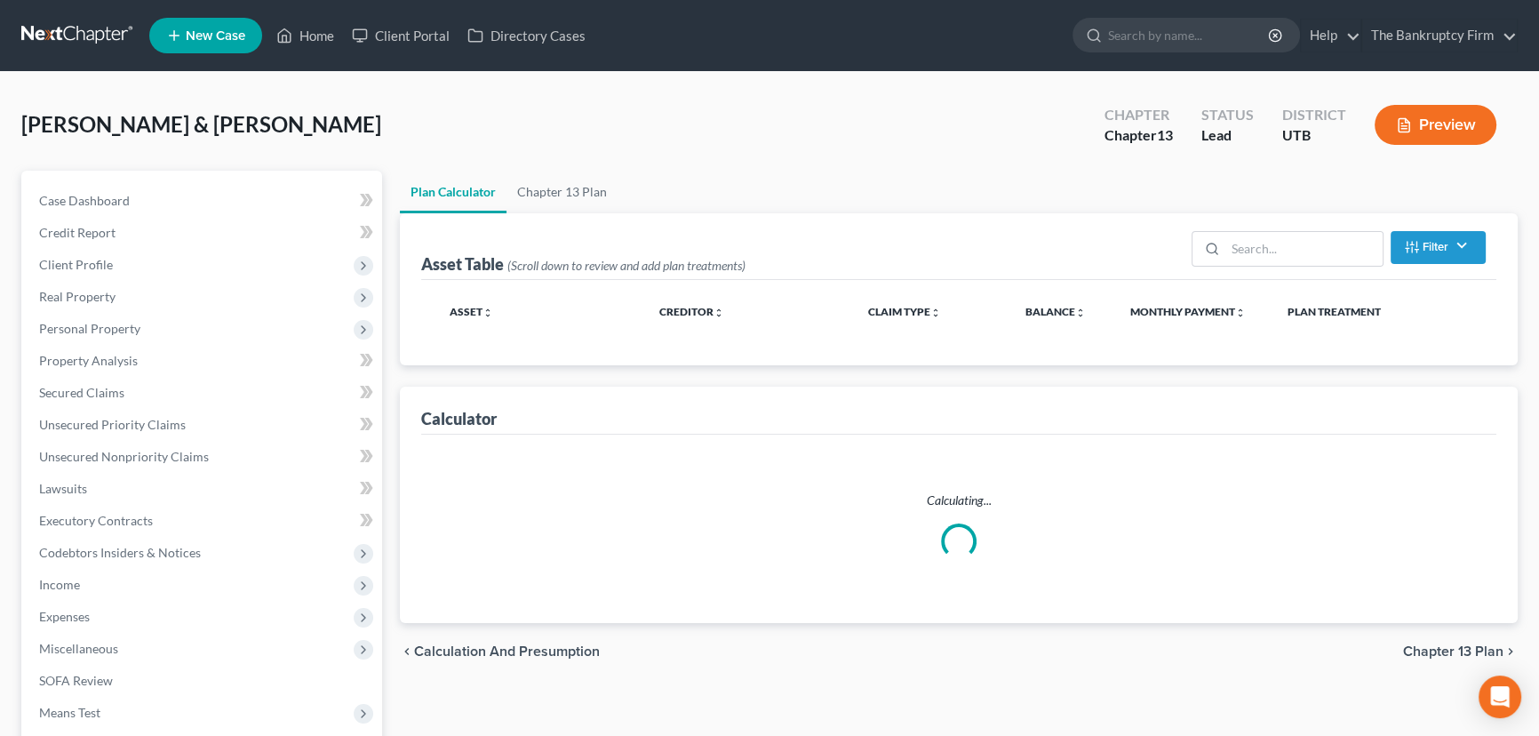
select select "59"
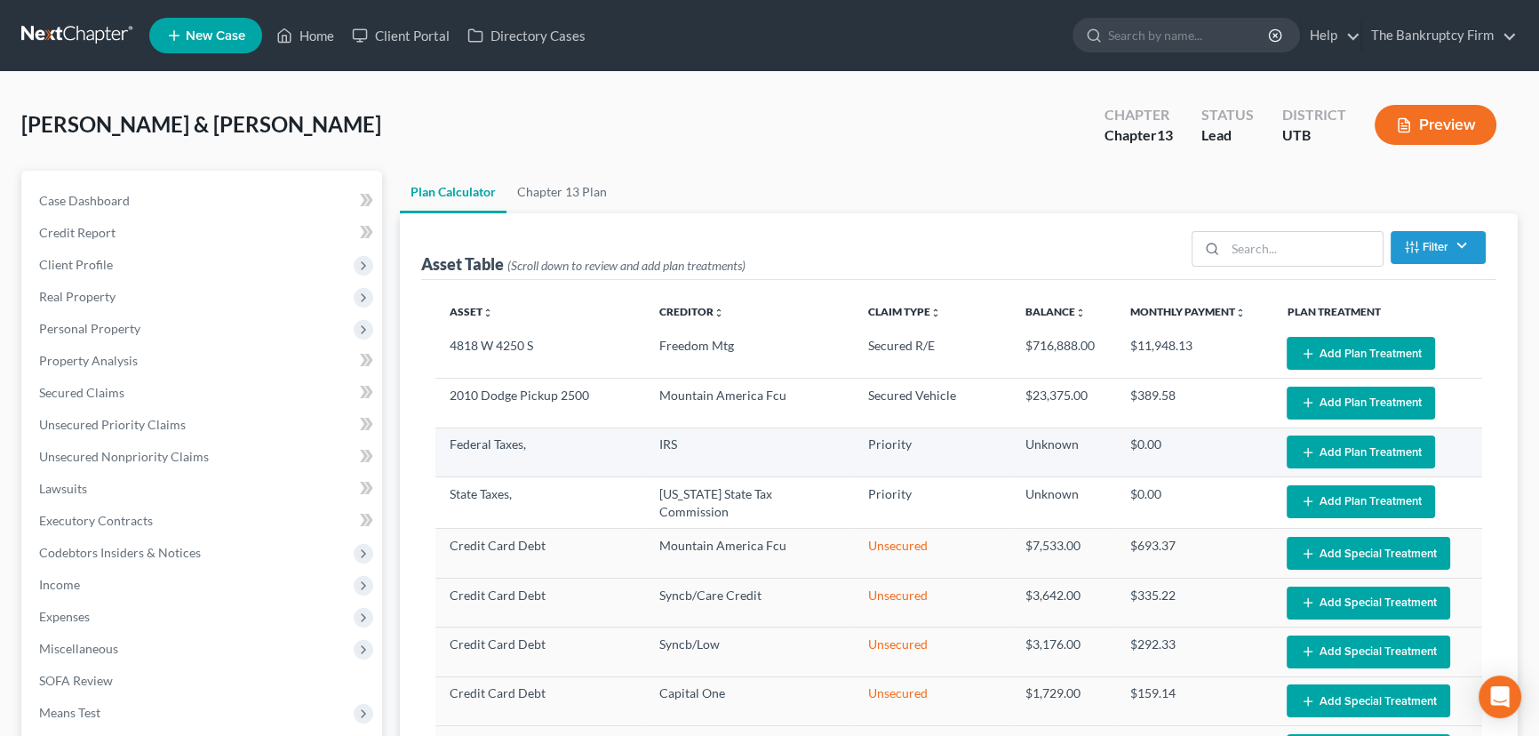
select select "59"
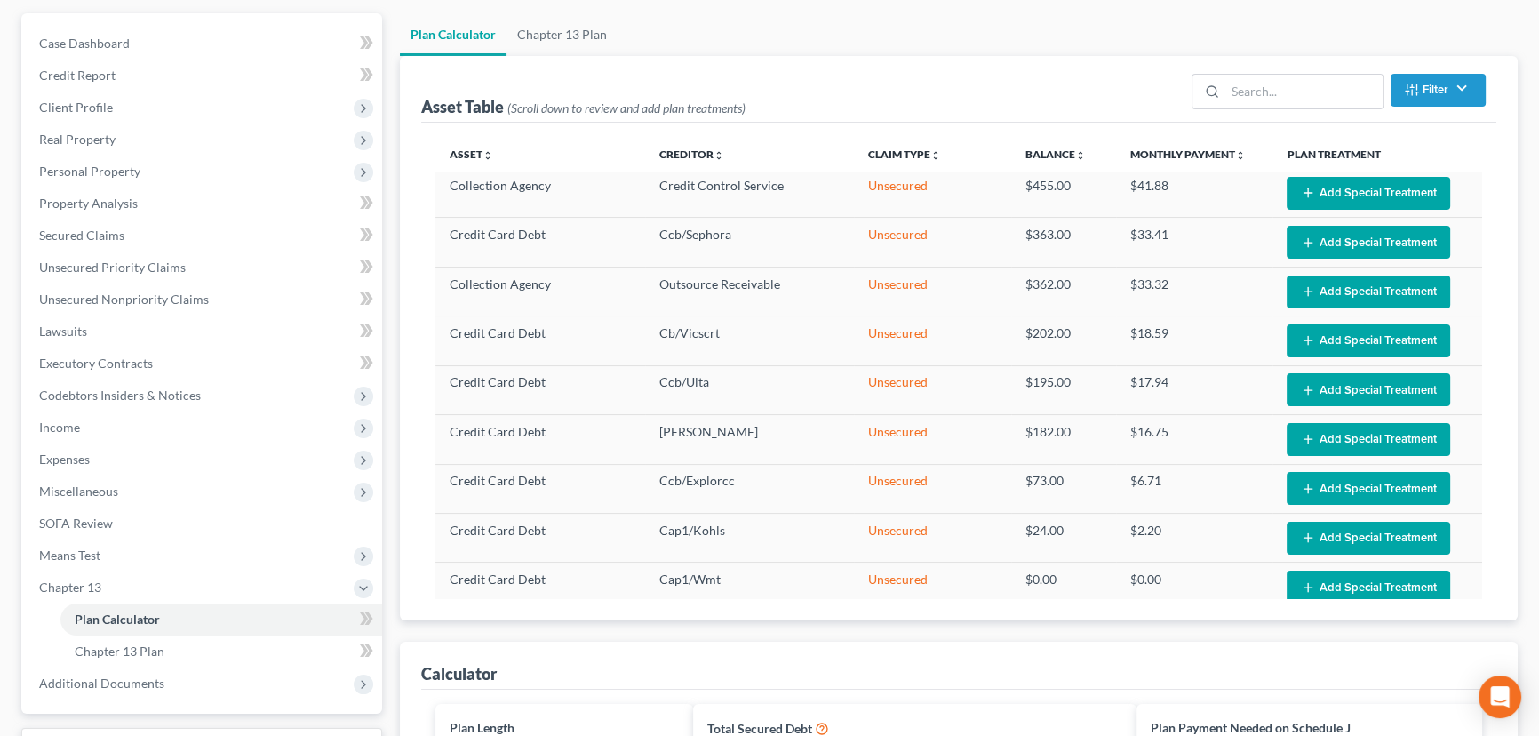
scroll to position [484, 0]
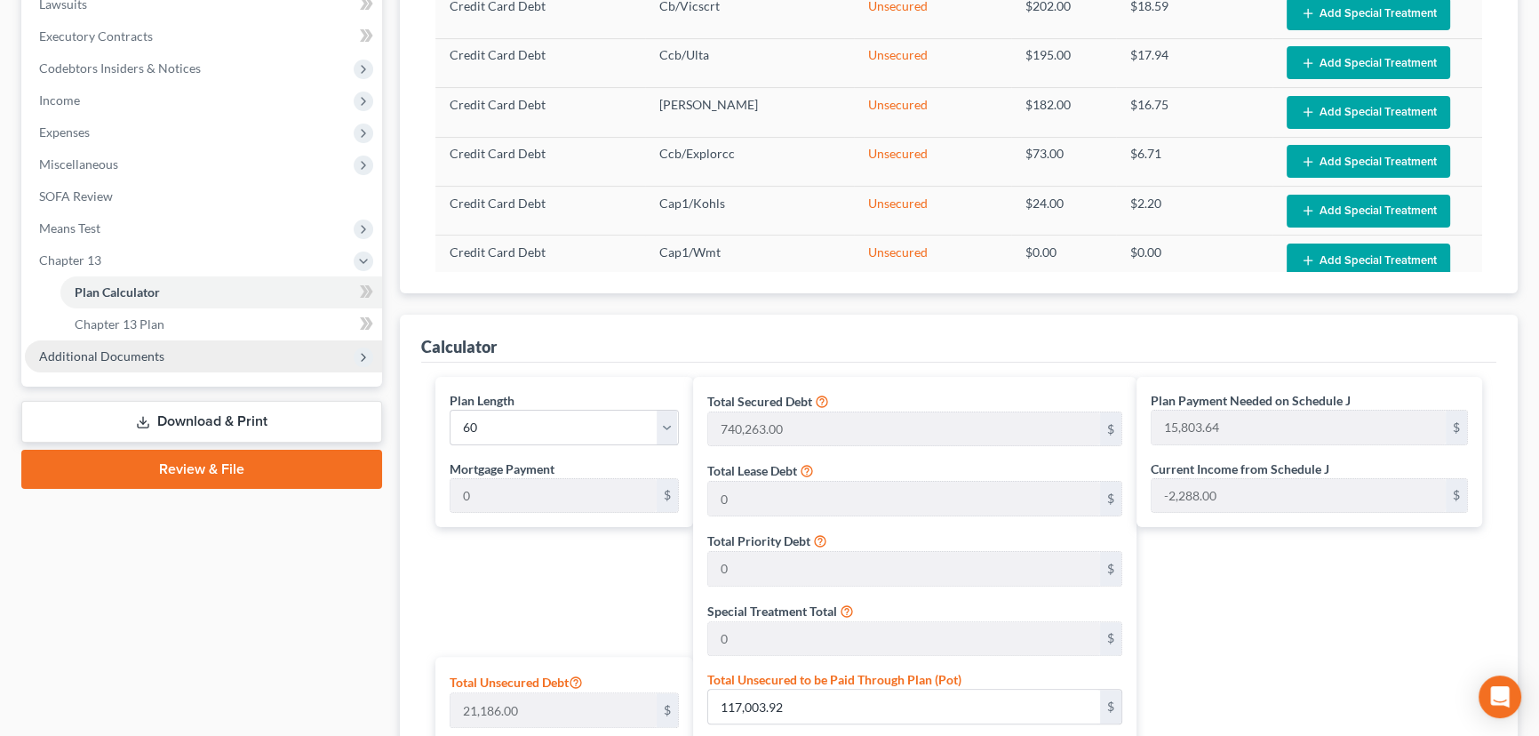
drag, startPoint x: 116, startPoint y: 354, endPoint x: 127, endPoint y: 355, distance: 11.7
click at [116, 354] on span "Additional Documents" at bounding box center [101, 355] width 125 height 15
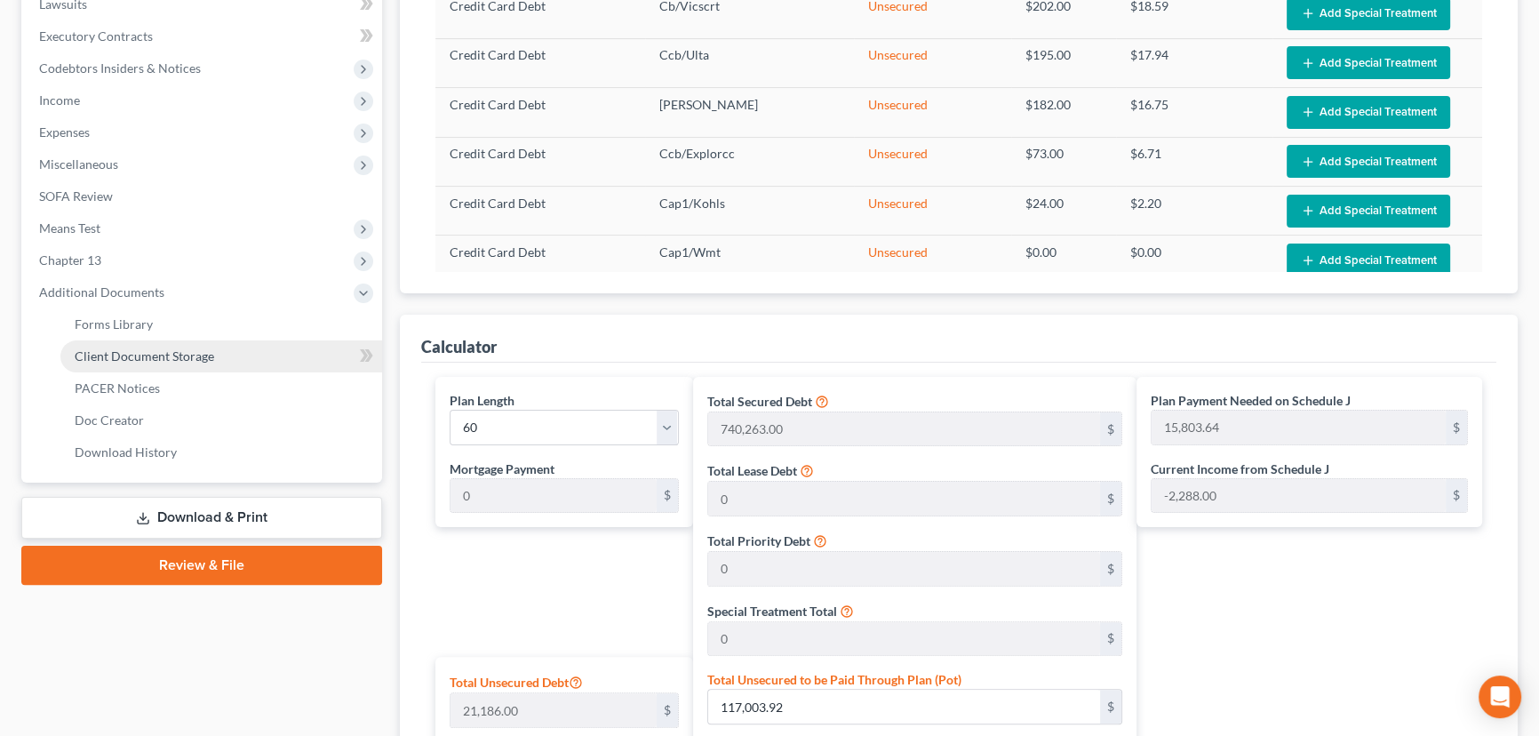
click at [139, 353] on span "Client Document Storage" at bounding box center [144, 355] width 139 height 15
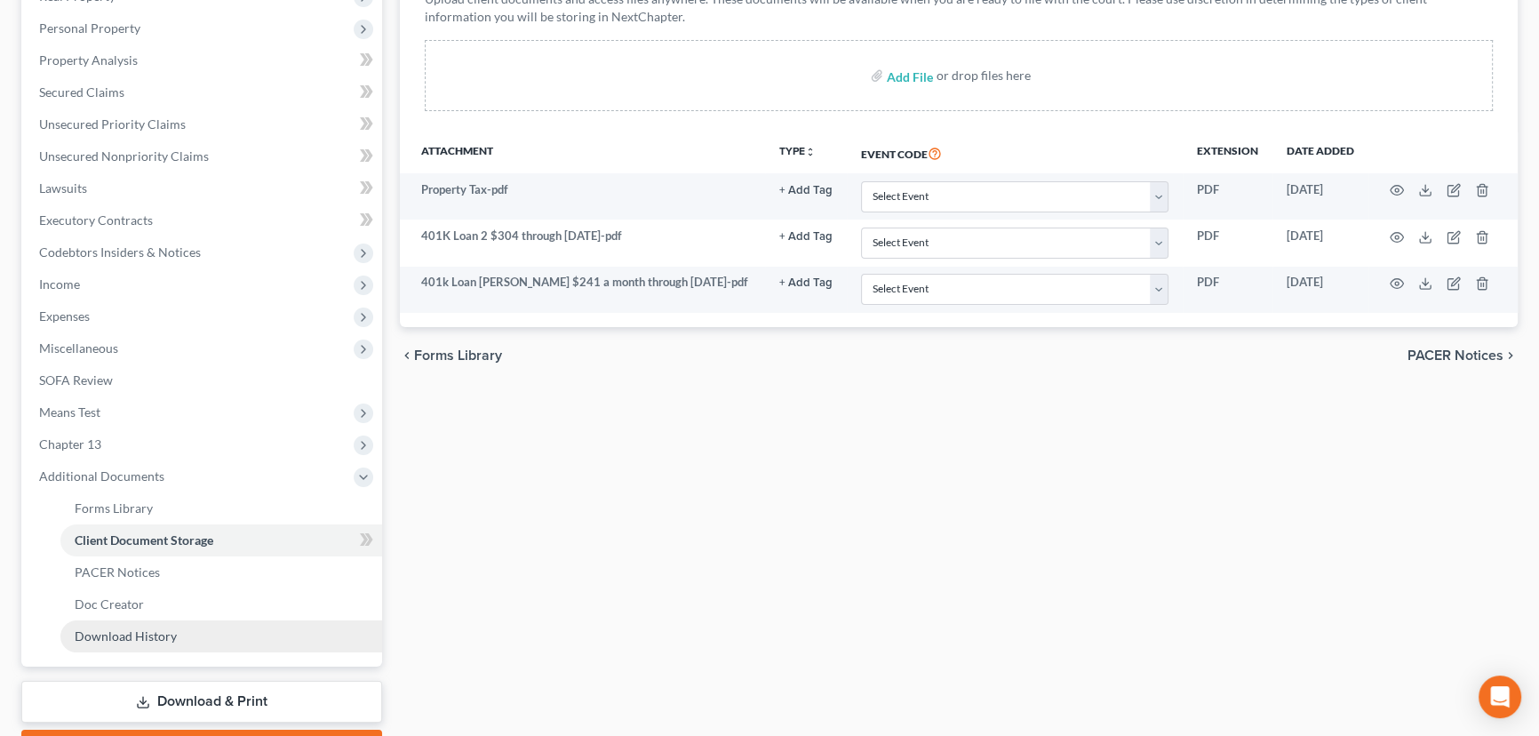
scroll to position [323, 0]
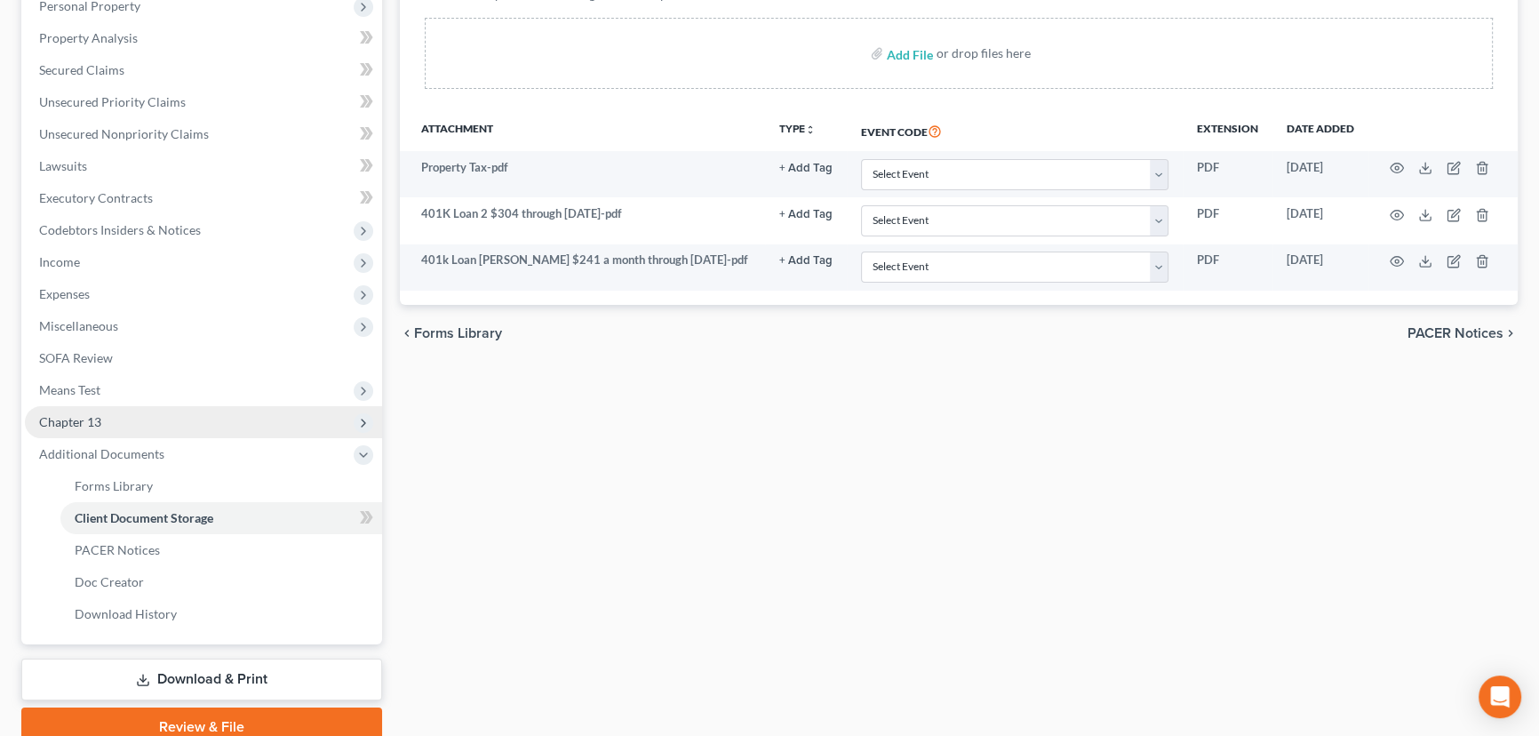
click at [89, 414] on span "Chapter 13" at bounding box center [70, 421] width 62 height 15
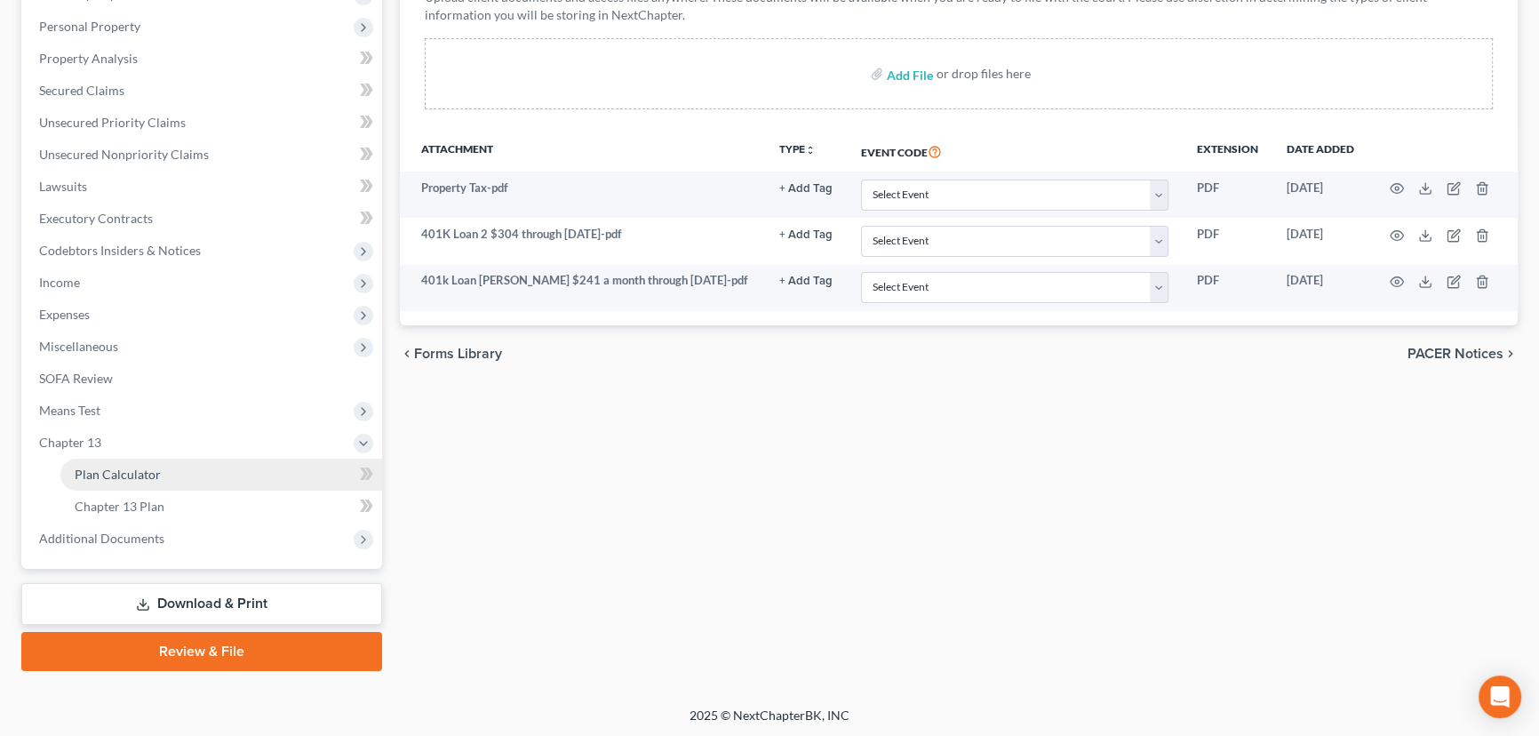
click at [124, 470] on span "Plan Calculator" at bounding box center [118, 473] width 86 height 15
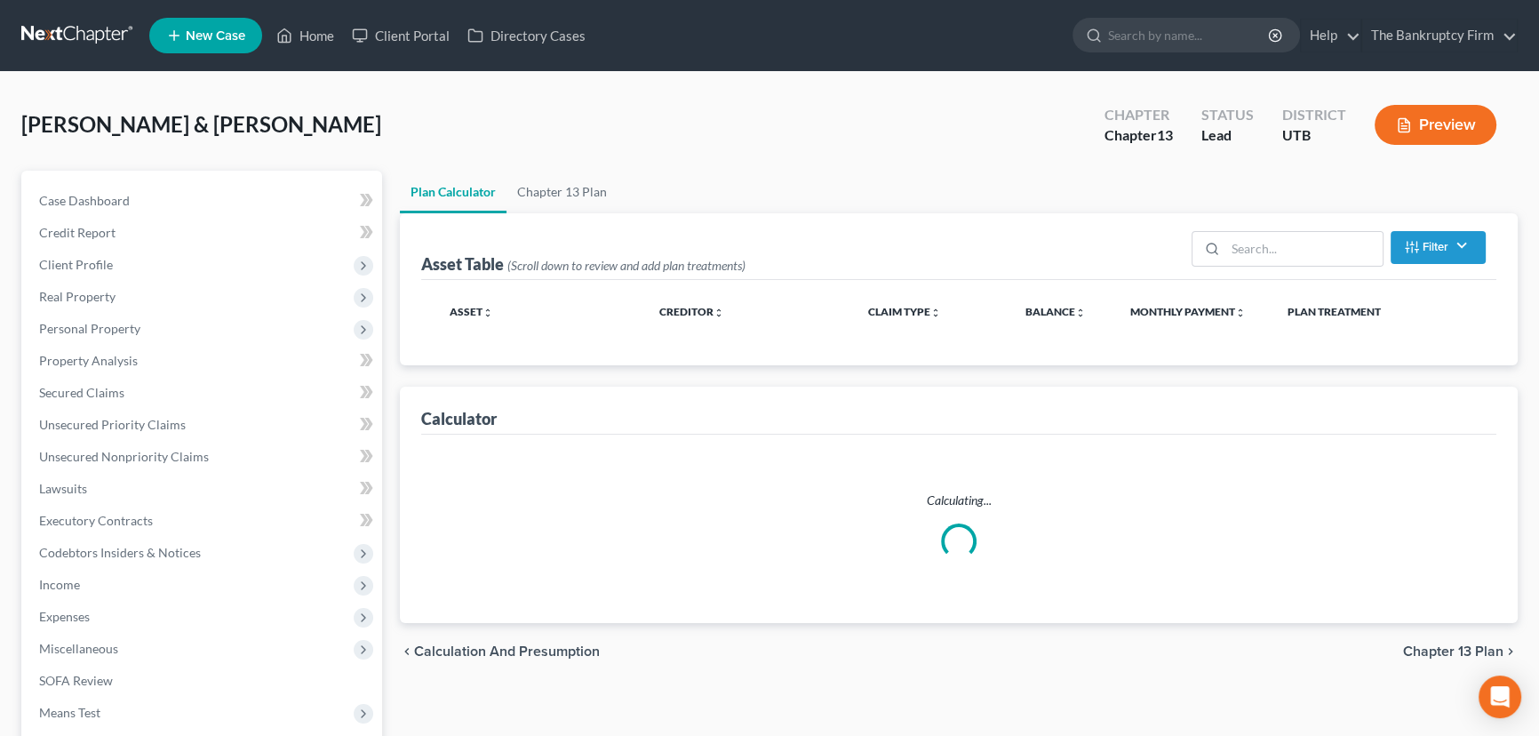
select select "59"
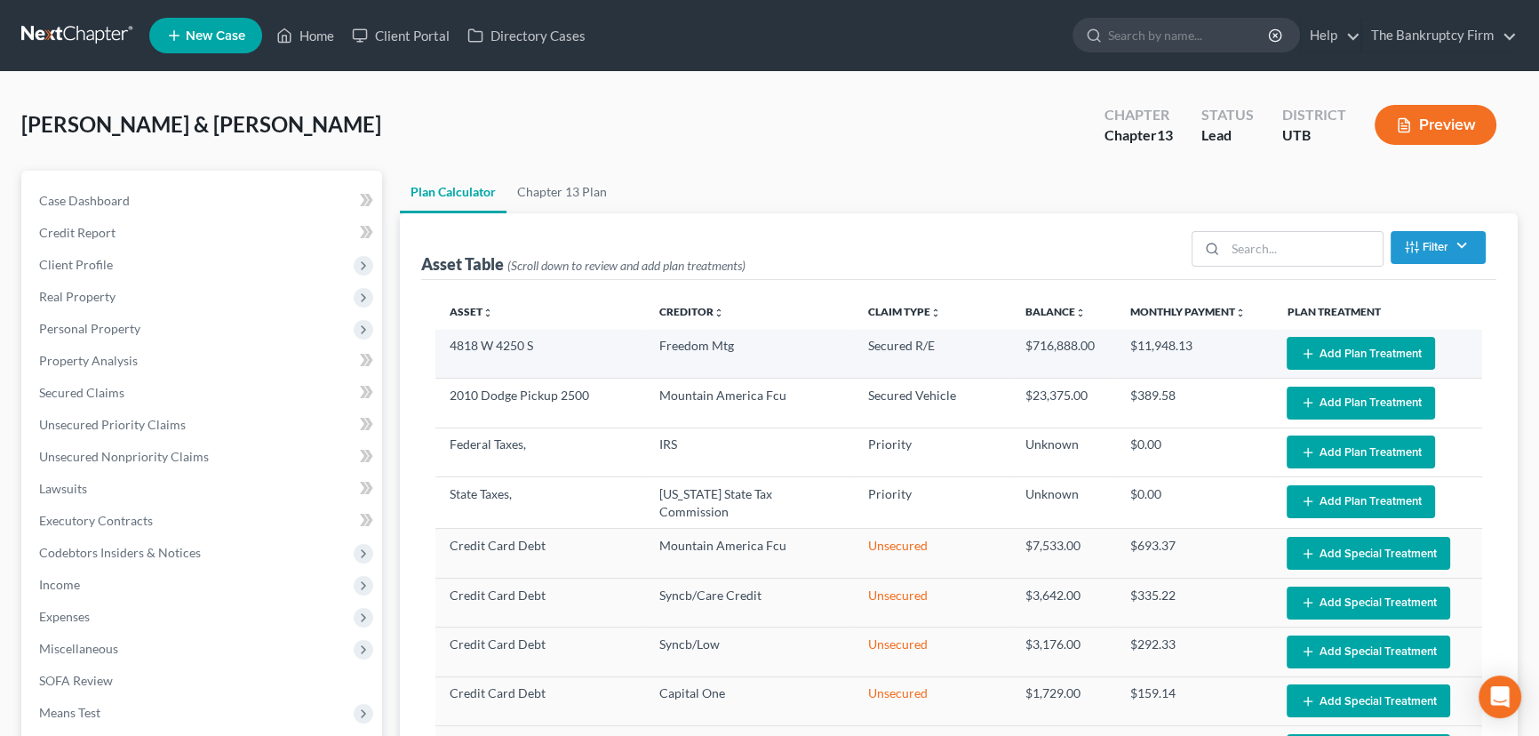
click at [1342, 346] on button "Add Plan Treatment" at bounding box center [1361, 353] width 148 height 33
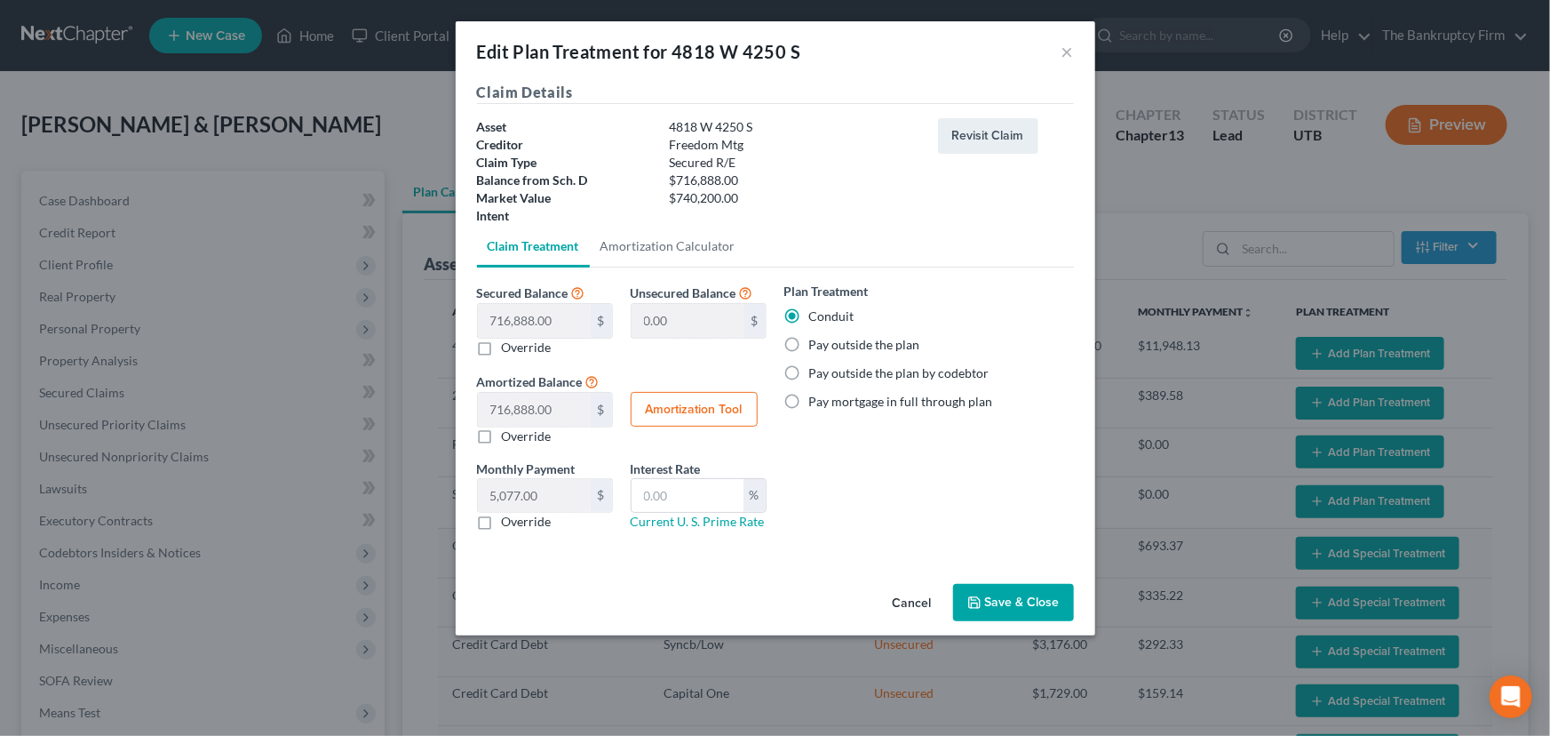
click at [809, 346] on label "Pay outside the plan" at bounding box center [864, 345] width 111 height 18
click at [817, 346] on input "Pay outside the plan" at bounding box center [823, 342] width 12 height 12
radio input "true"
click at [1021, 601] on button "Save & Close" at bounding box center [1013, 602] width 121 height 37
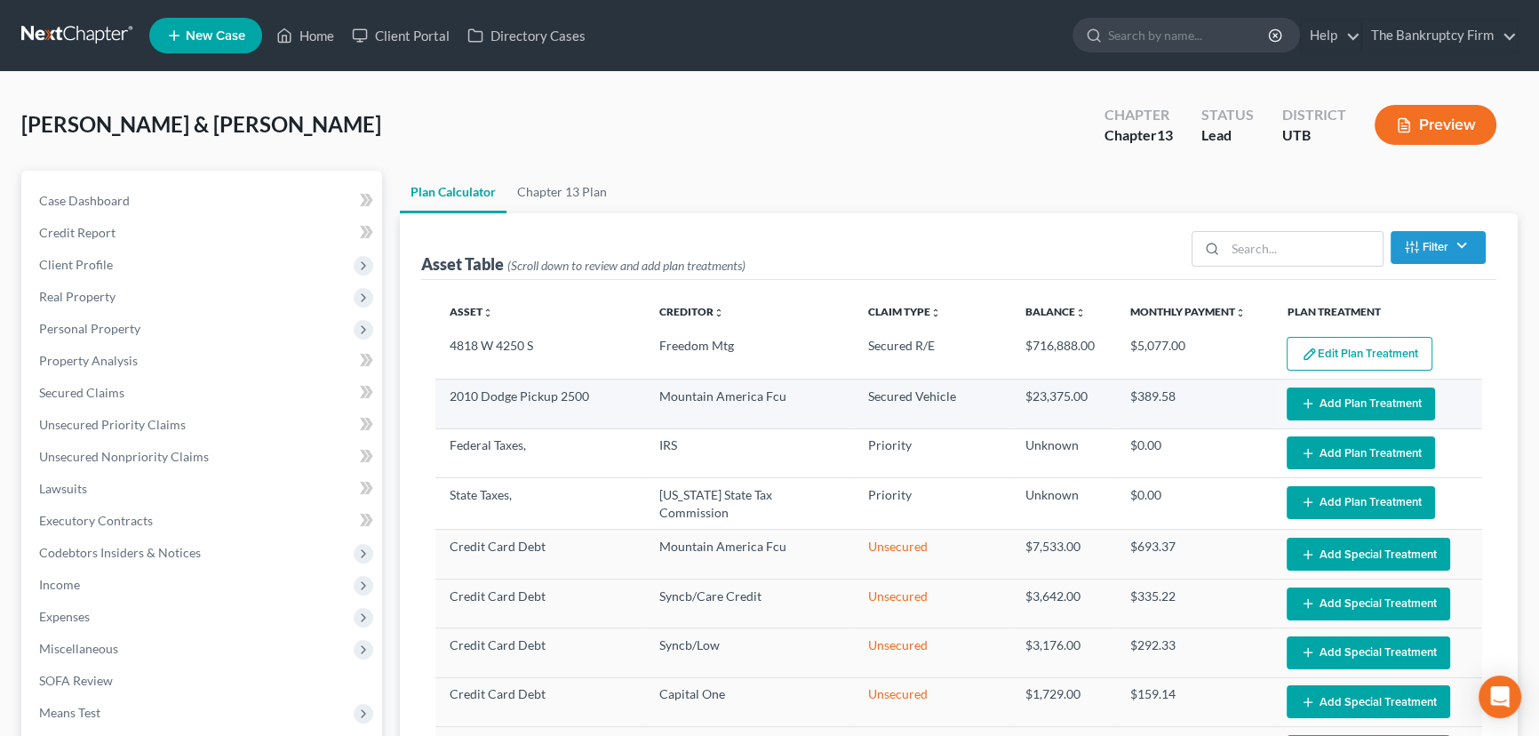
select select "59"
click at [1317, 399] on button "Add Plan Treatment" at bounding box center [1361, 403] width 148 height 33
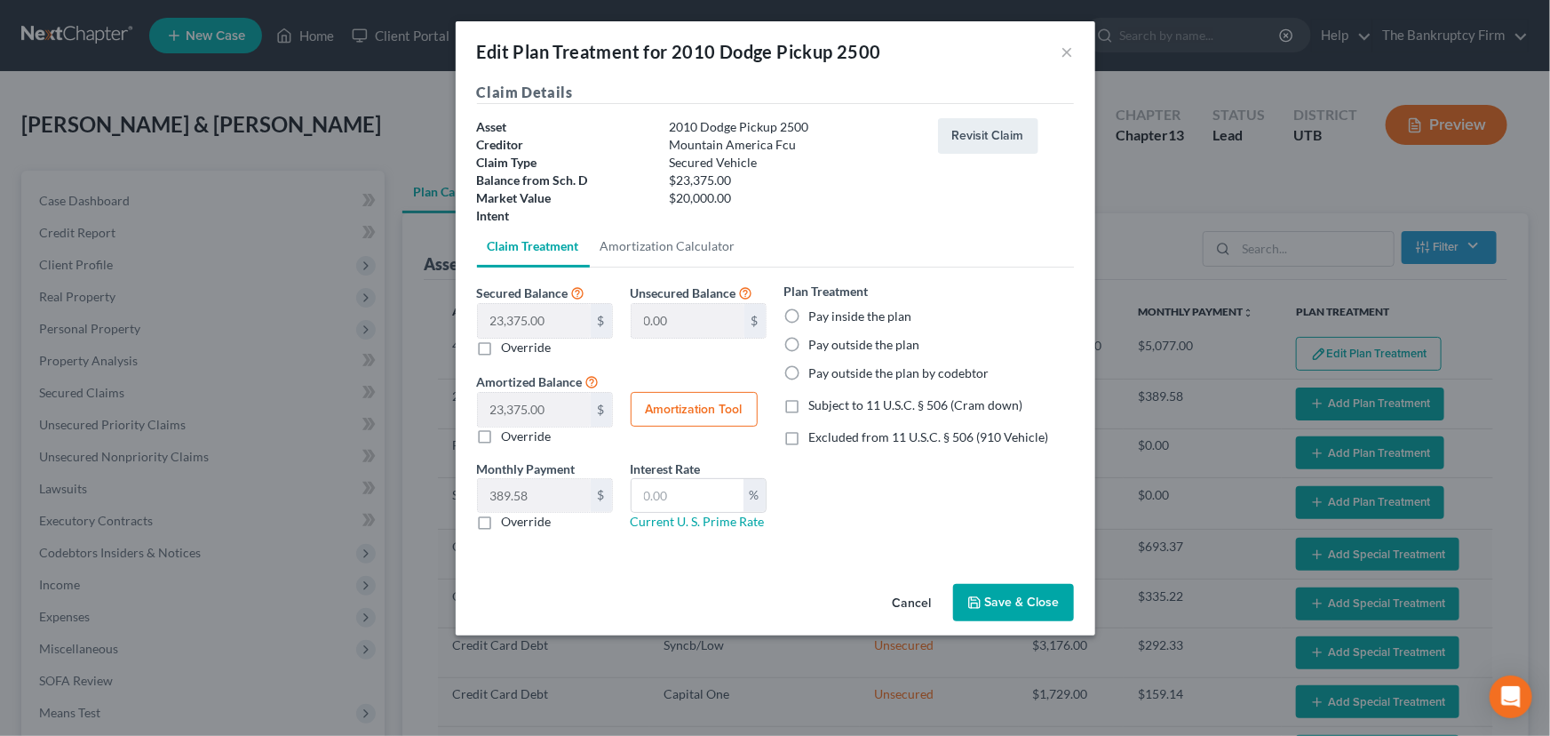
click at [809, 343] on label "Pay outside the plan" at bounding box center [864, 345] width 111 height 18
click at [817, 343] on input "Pay outside the plan" at bounding box center [823, 342] width 12 height 12
radio input "true"
click at [809, 313] on label "Pay inside the plan" at bounding box center [860, 316] width 103 height 18
click at [817, 313] on input "Pay inside the plan" at bounding box center [823, 313] width 12 height 12
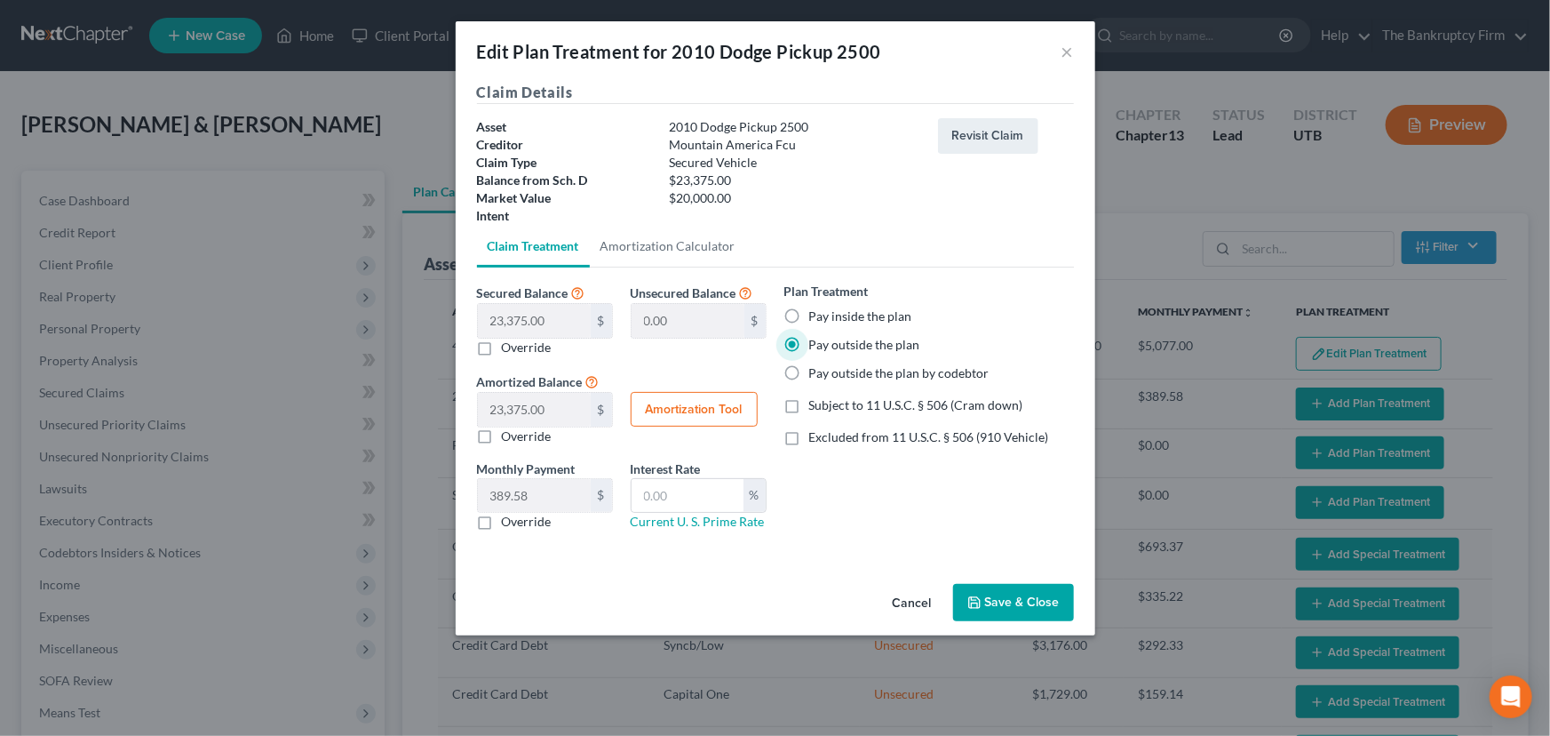
radio input "true"
click at [809, 402] on label "Subject to 11 U.S.C. § 506 (Cram down)" at bounding box center [916, 405] width 214 height 18
click at [817, 402] on input "Subject to 11 U.S.C. § 506 (Cram down)" at bounding box center [823, 402] width 12 height 12
checkbox input "true"
click at [502, 342] on label "Override" at bounding box center [527, 348] width 50 height 18
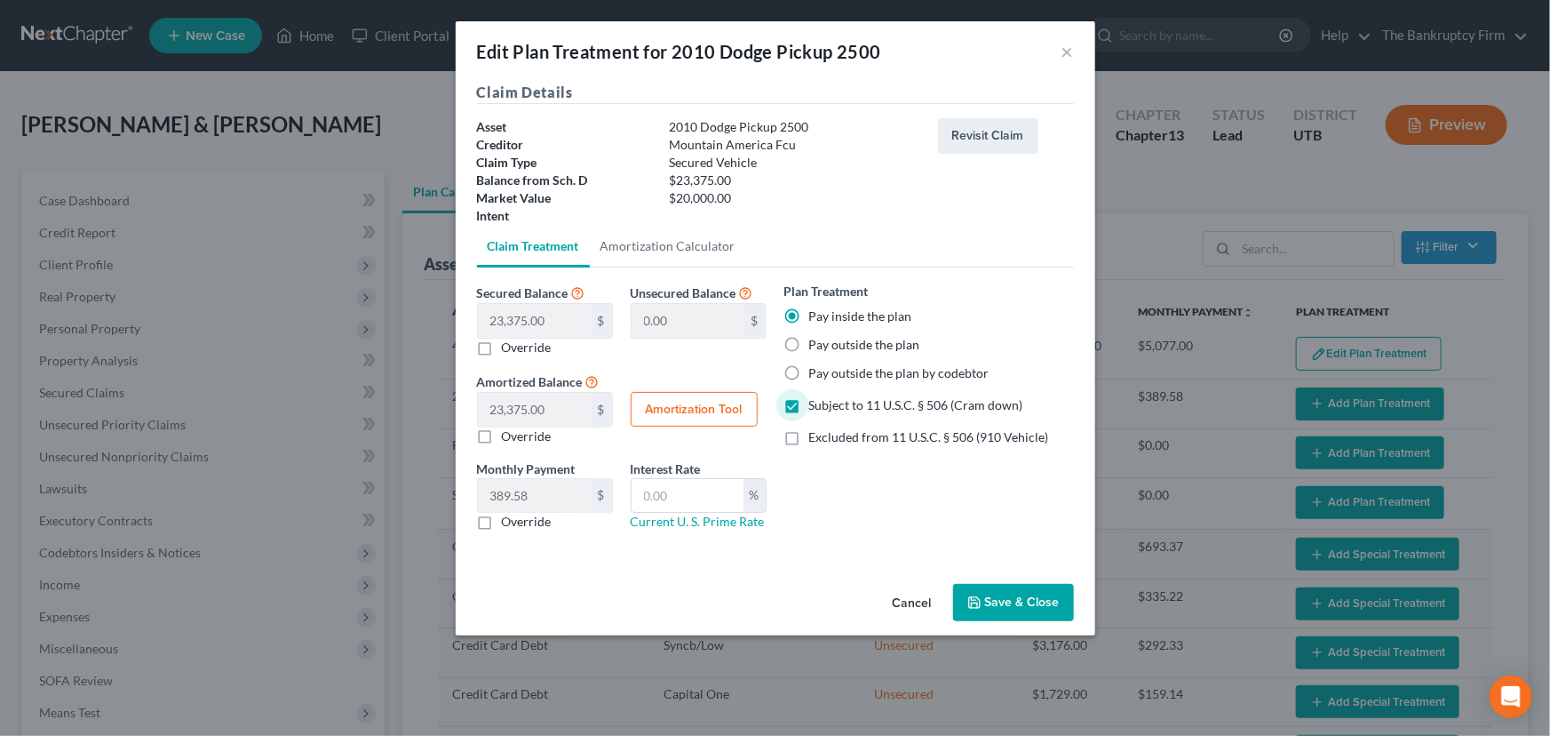
click at [509, 342] on input "Override" at bounding box center [515, 345] width 12 height 12
checkbox input "true"
click at [490, 318] on input "text" at bounding box center [534, 321] width 113 height 34
type input "2"
type input "23,373.00"
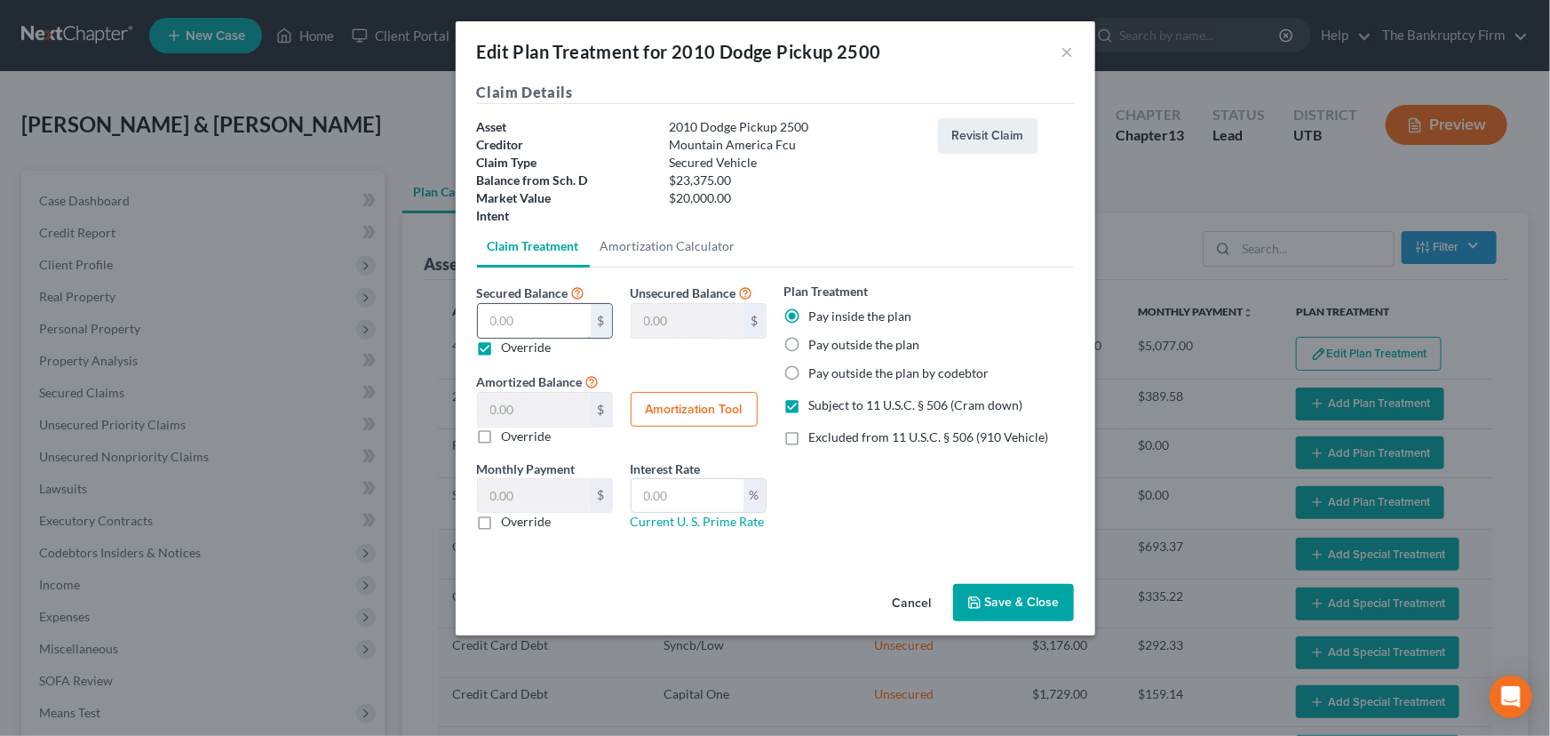
type input "2.00"
type input "0.03"
type input "20"
type input "23,355.00"
type input "20.00"
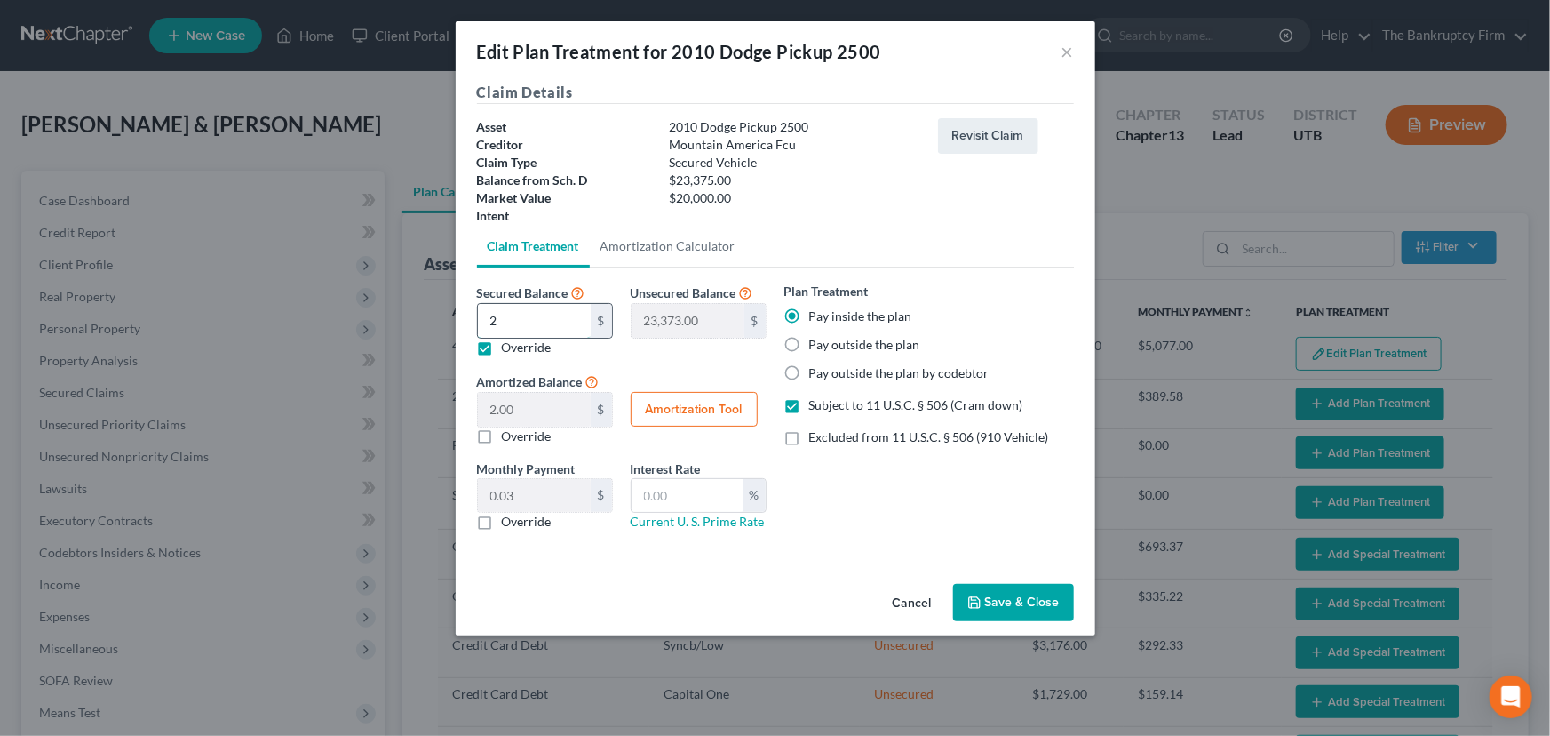
type input "0.33"
type input "200"
type input "23,175.00"
type input "200.00"
type input "3.33"
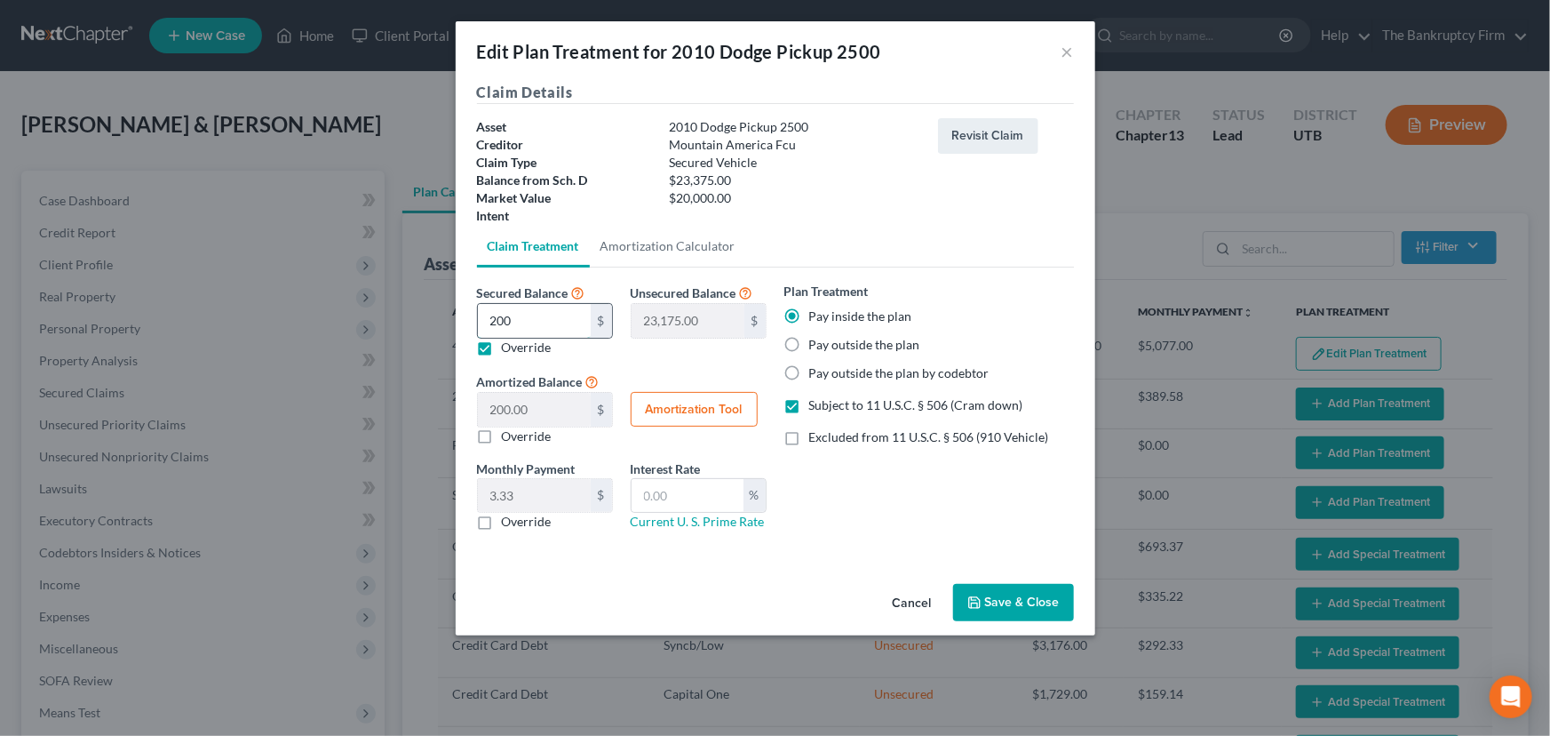
type input "2000"
type input "21,375.00"
type input "2,000.00"
type input "33.33"
type input "2,0000"
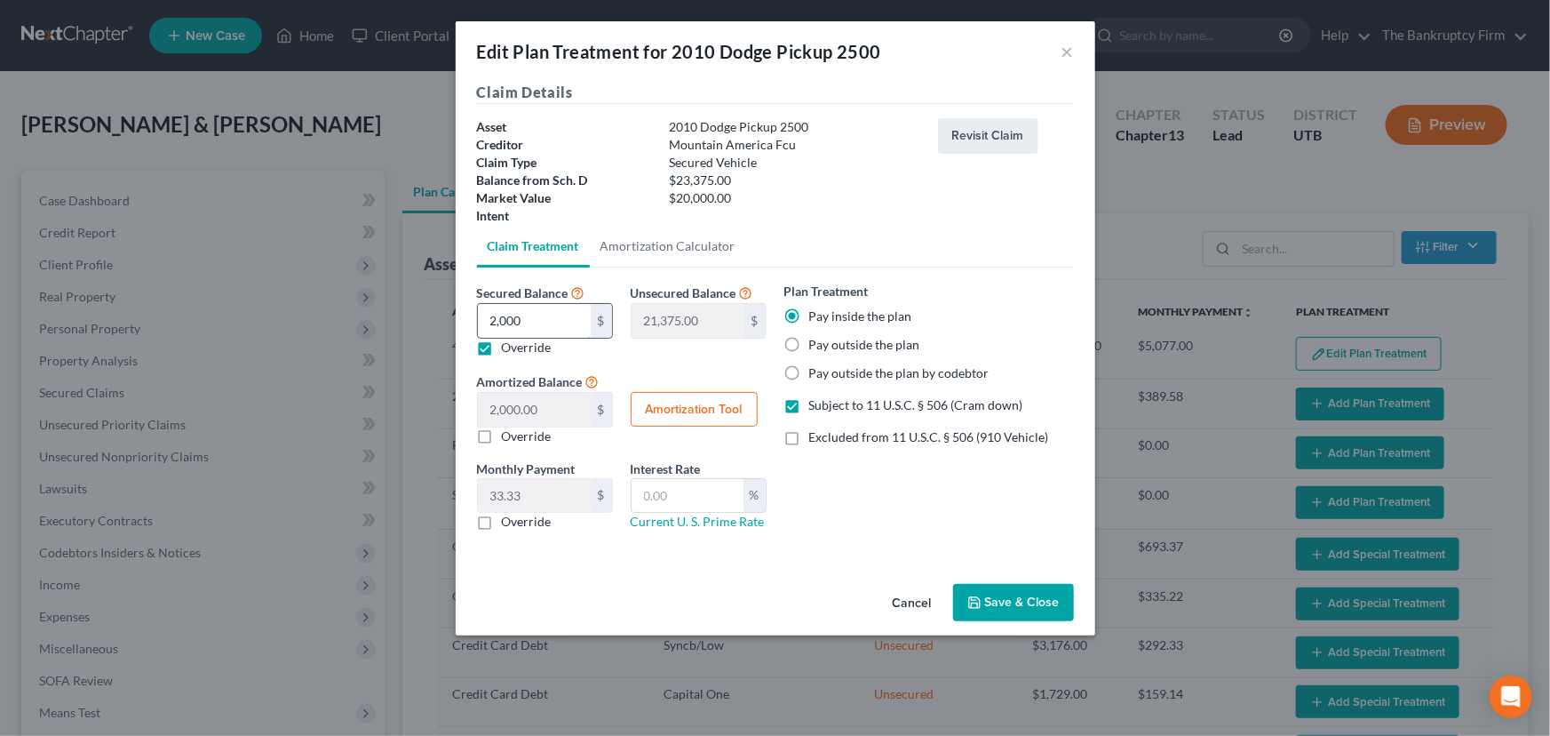
type input "3,375.00"
type input "20,000.00"
type input "333.33"
type input "20,000"
click at [679, 408] on button "Amortization Tool" at bounding box center [694, 410] width 127 height 36
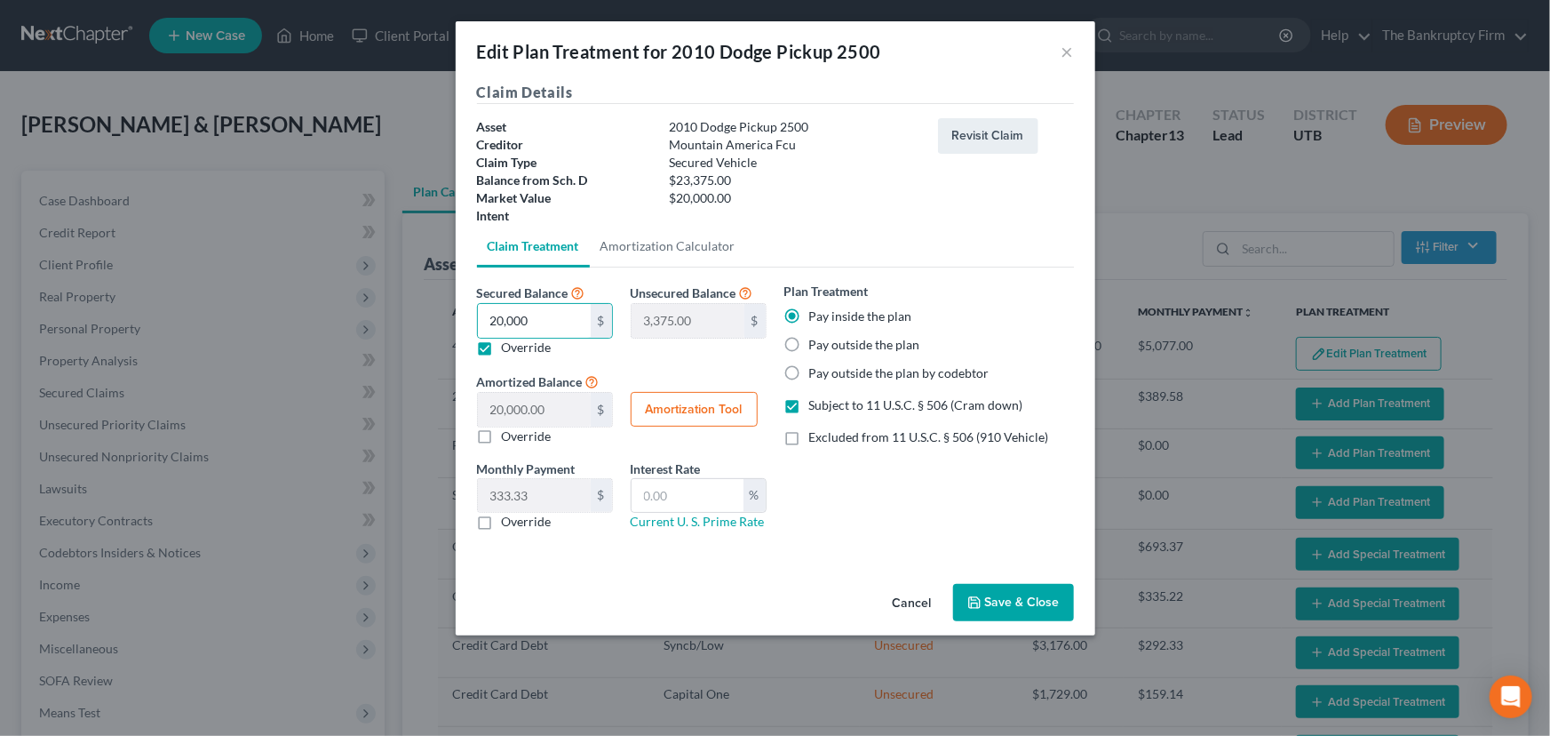
type input "20,000.00"
type input "60"
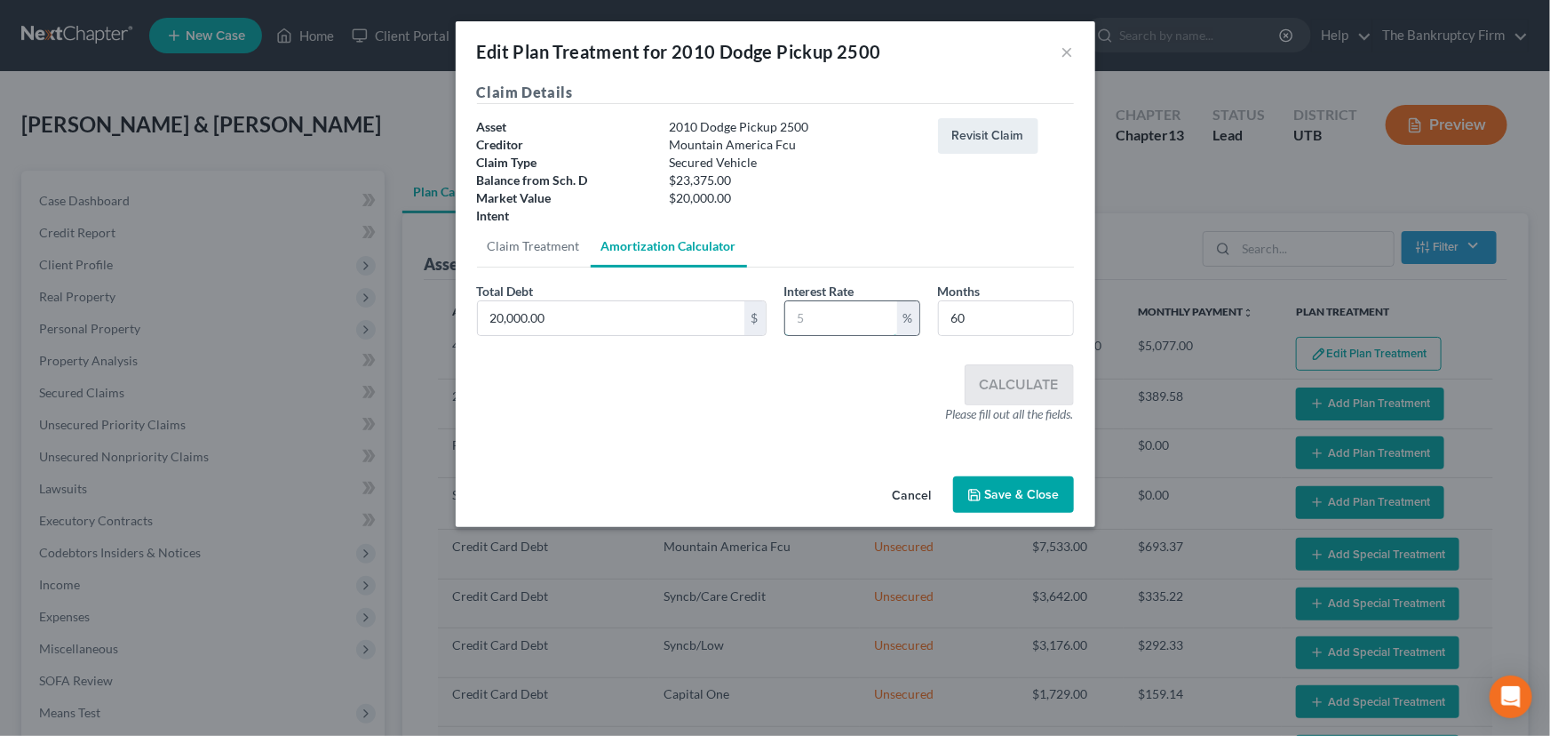
click at [806, 320] on input "text" at bounding box center [841, 318] width 112 height 34
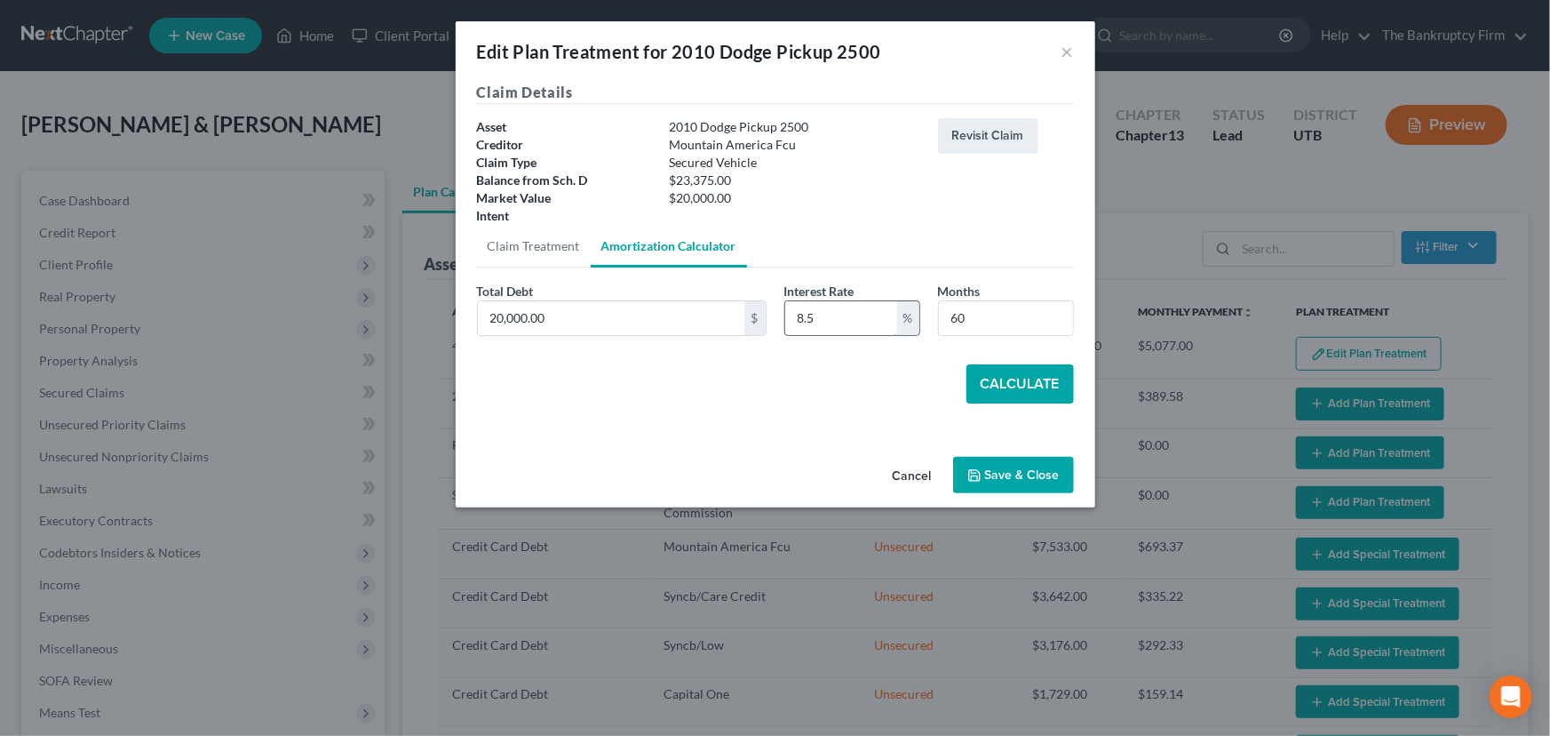
type input "8.5"
type input "54"
click at [993, 384] on button "Calculate" at bounding box center [1021, 383] width 108 height 39
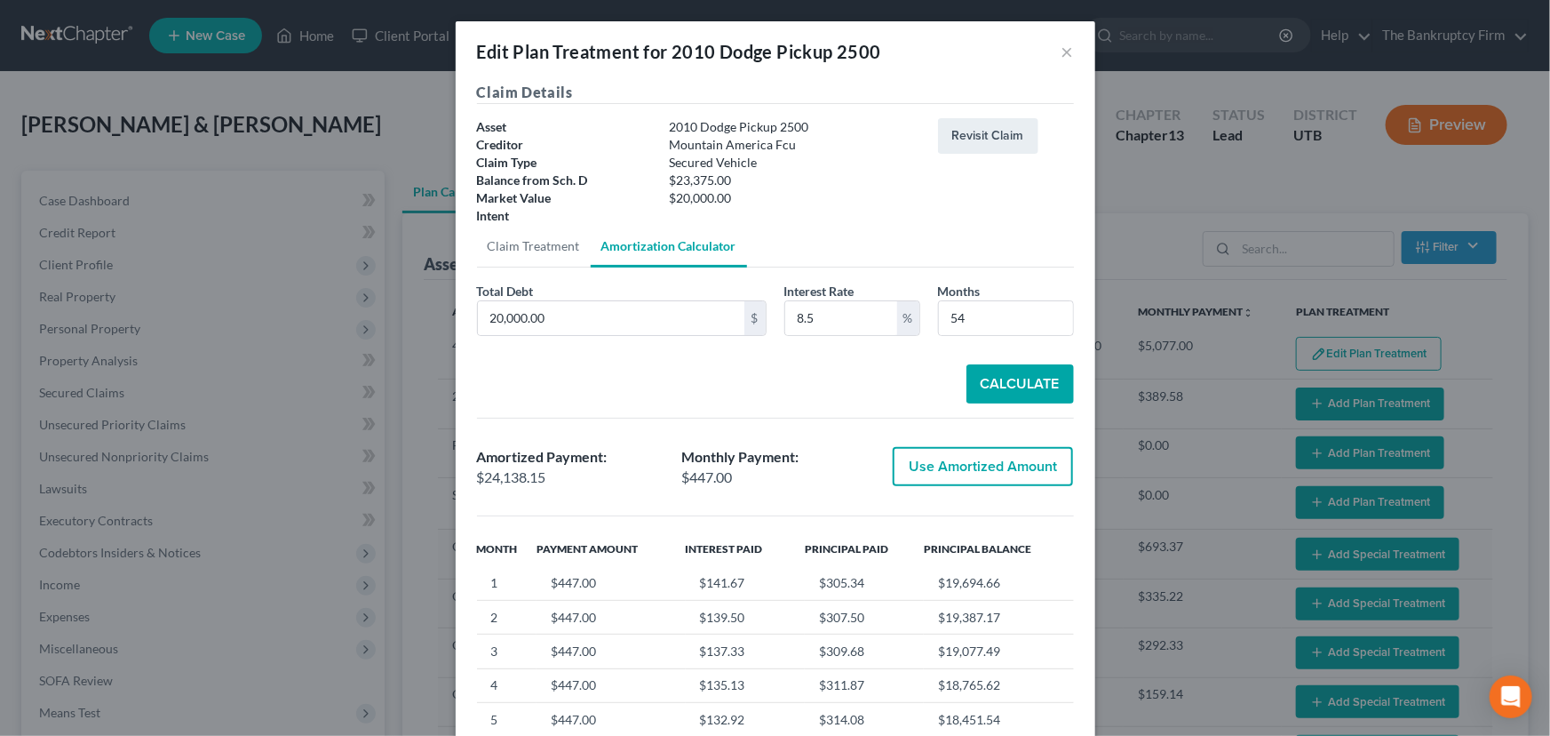
click at [987, 469] on button "Use Amortized Amount" at bounding box center [983, 466] width 180 height 39
type input "24,138.14"
checkbox input "true"
type input "402.30"
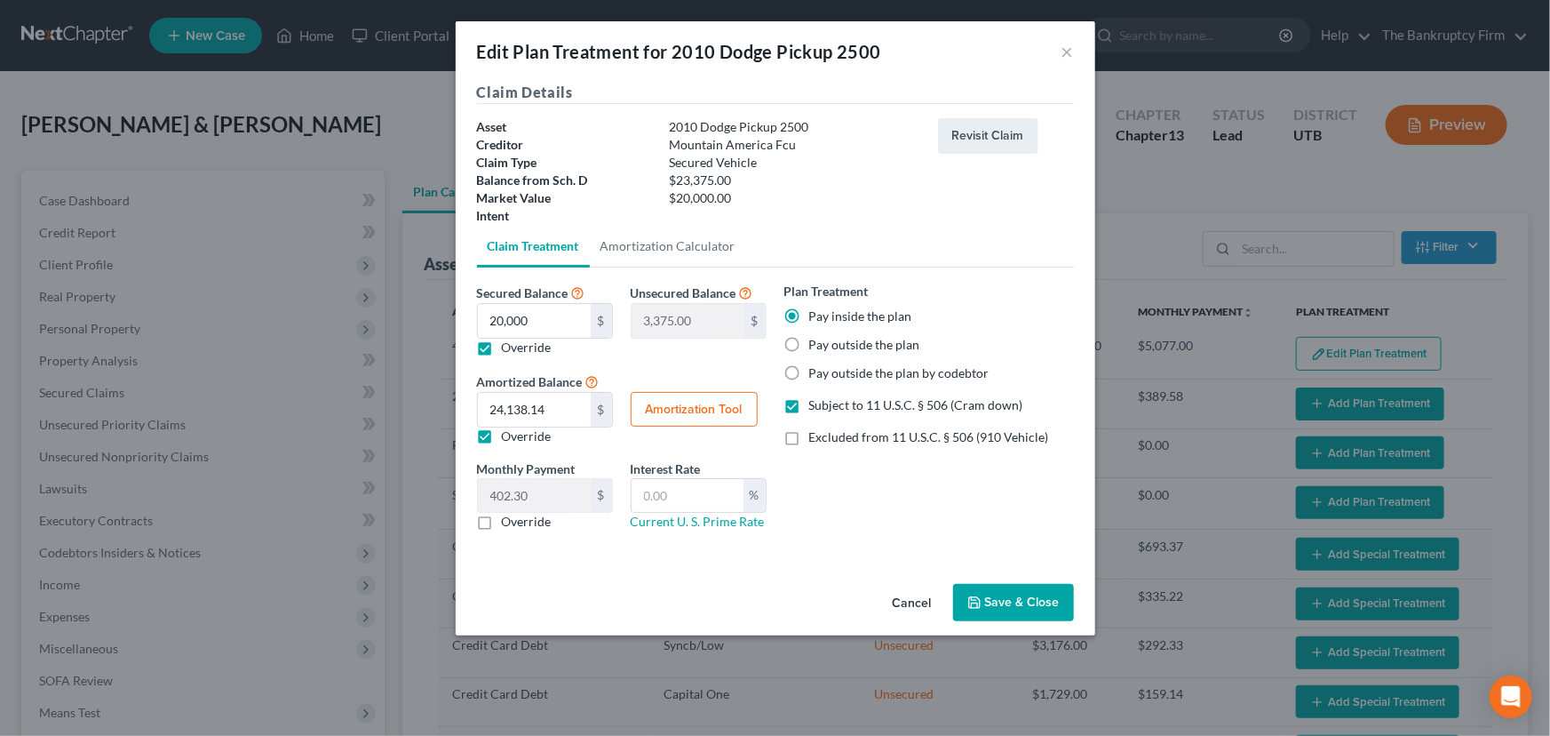
click at [502, 523] on label "Override" at bounding box center [527, 522] width 50 height 18
click at [509, 523] on input "Override" at bounding box center [515, 519] width 12 height 12
checkbox input "true"
click at [529, 503] on input "text" at bounding box center [534, 496] width 113 height 34
type input "447"
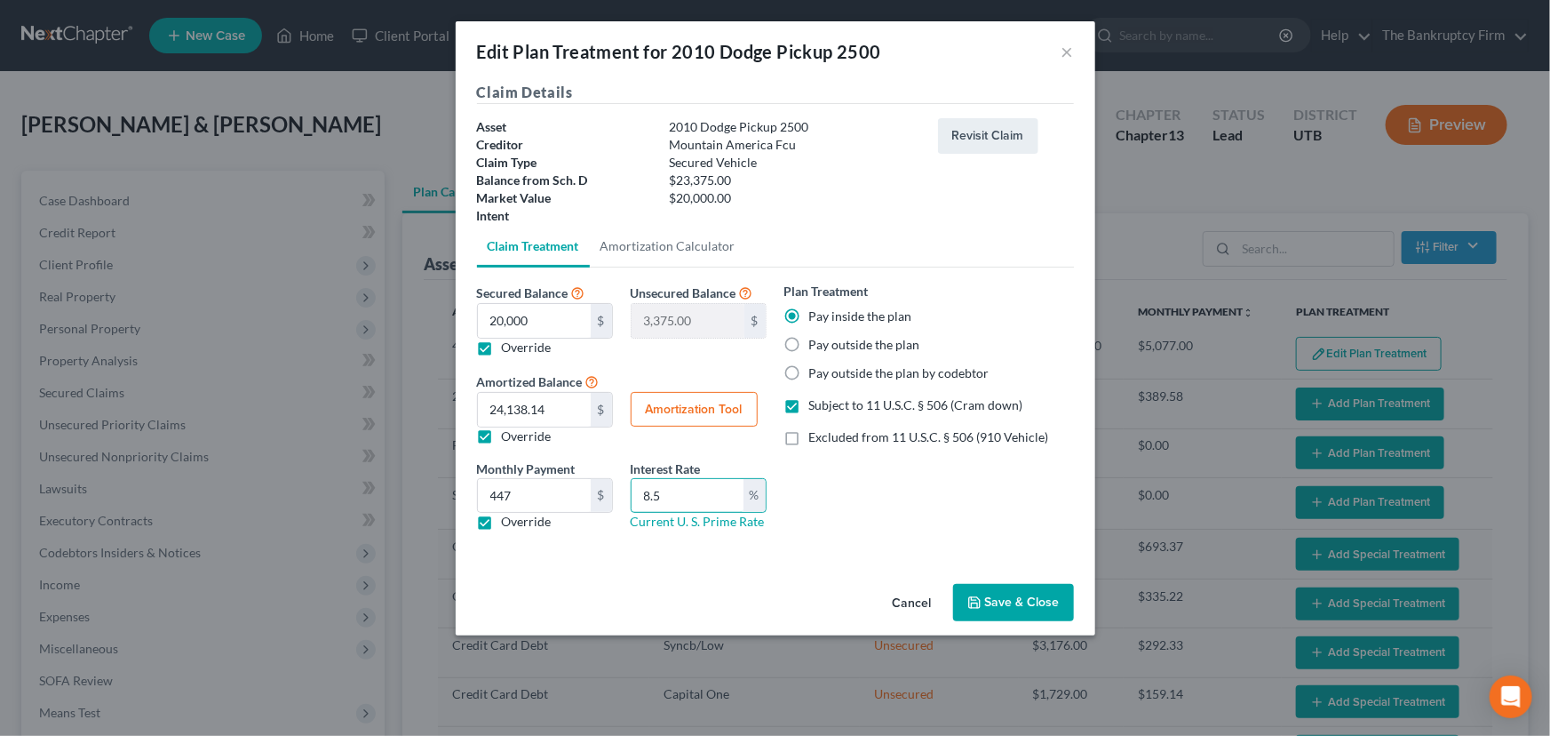
type input "8.5"
click at [1001, 604] on button "Save & Close" at bounding box center [1013, 602] width 121 height 37
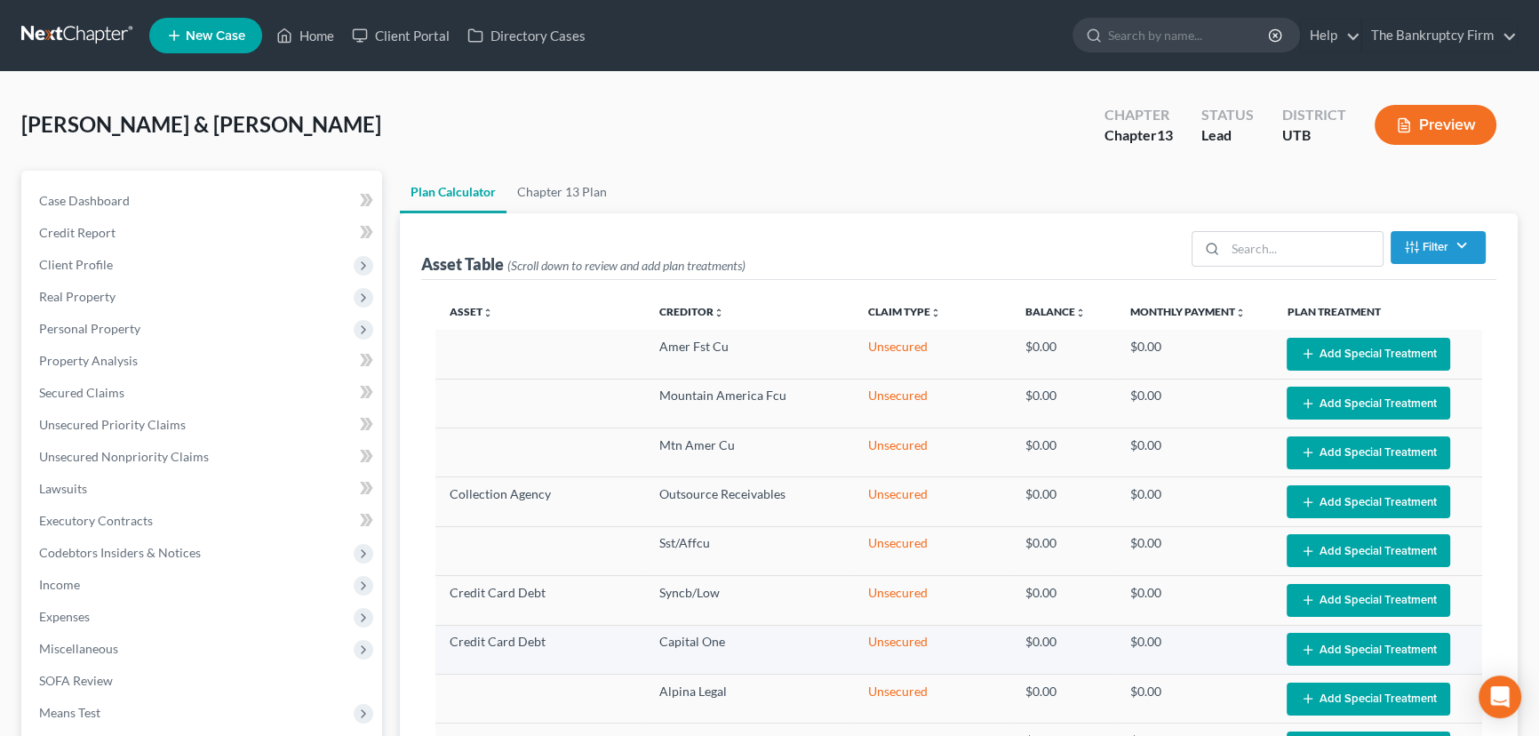
scroll to position [1554, 0]
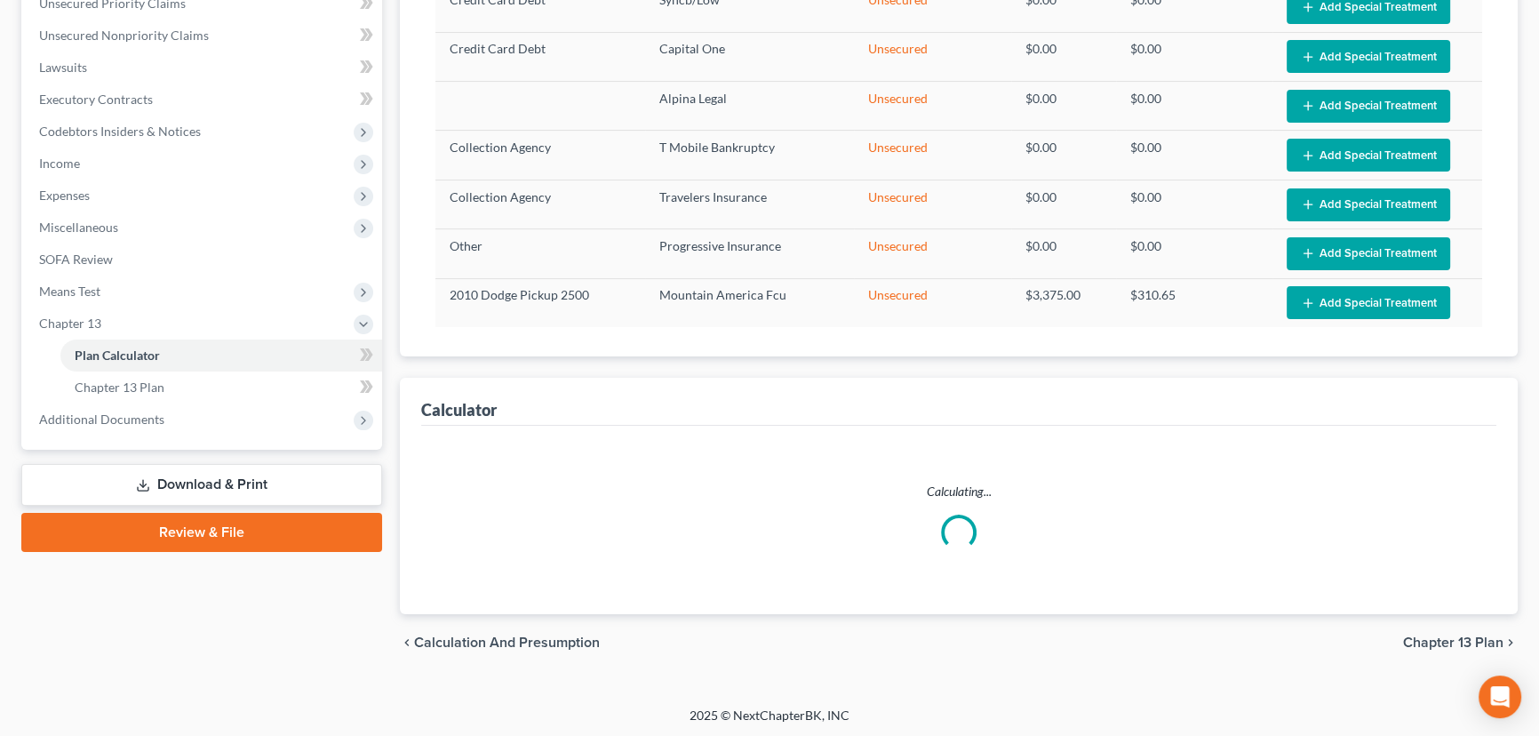
select select "59"
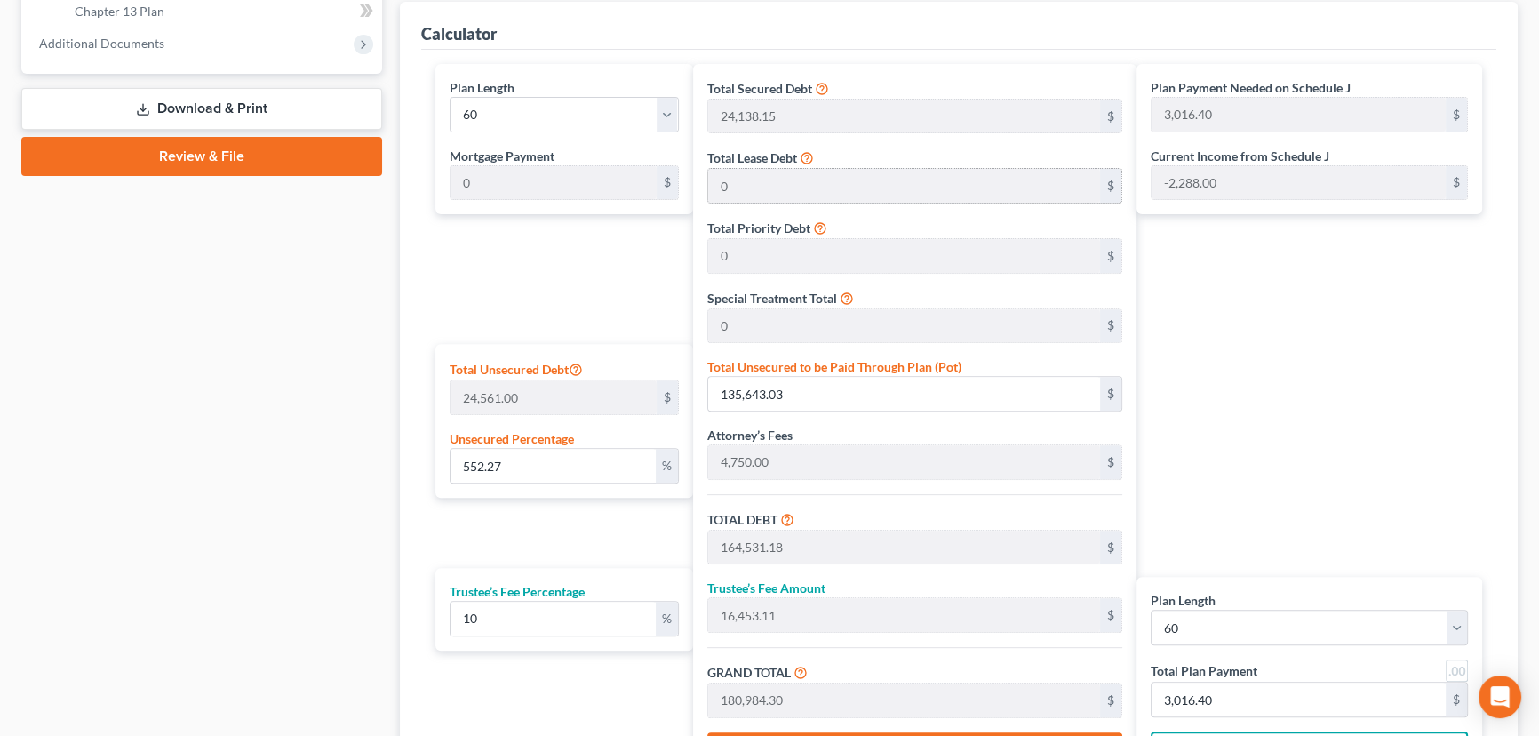
scroll to position [825, 0]
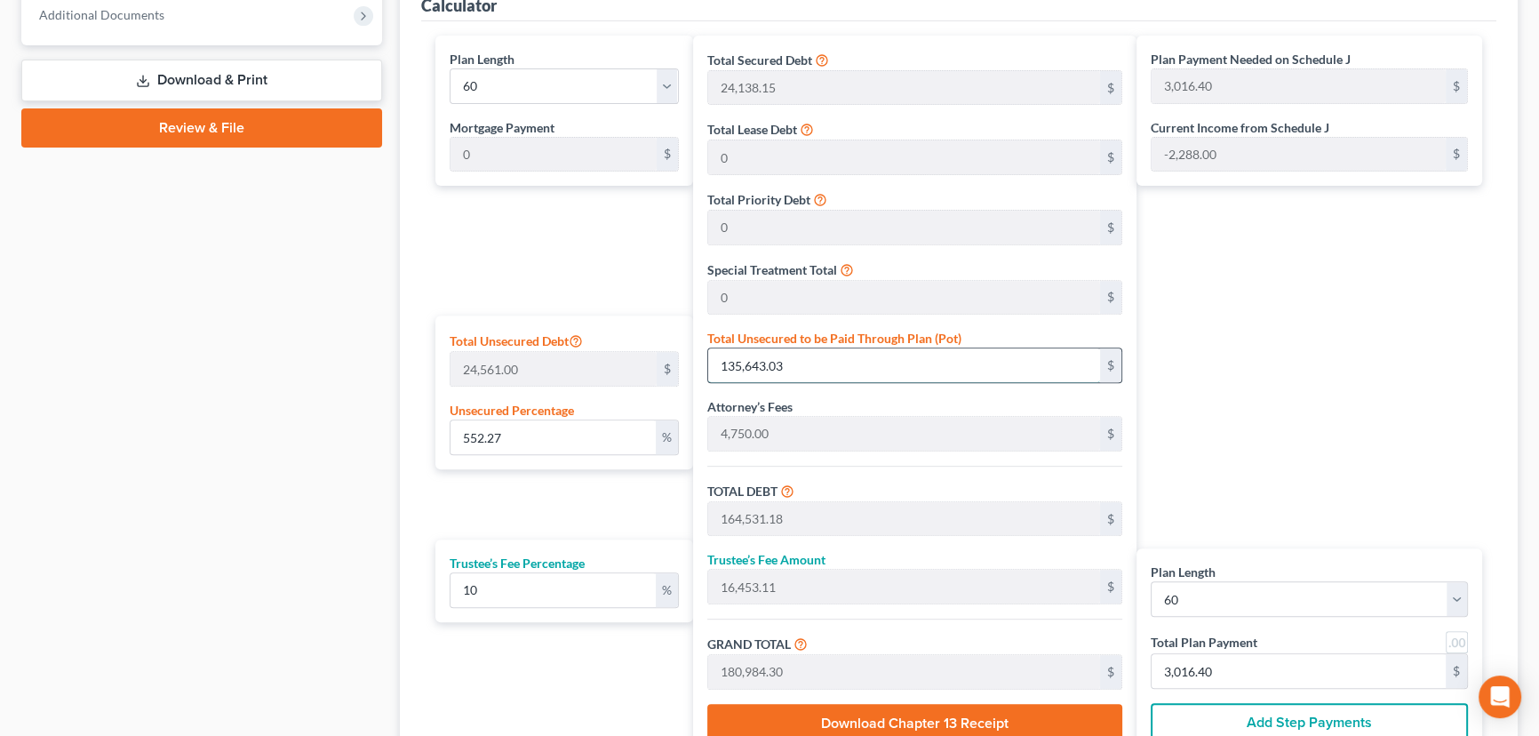
click at [801, 358] on input "135,643.03" at bounding box center [904, 365] width 392 height 34
type input "0.004071495460282562"
type input "1"
type input "28,889.15"
type input "2,888.91"
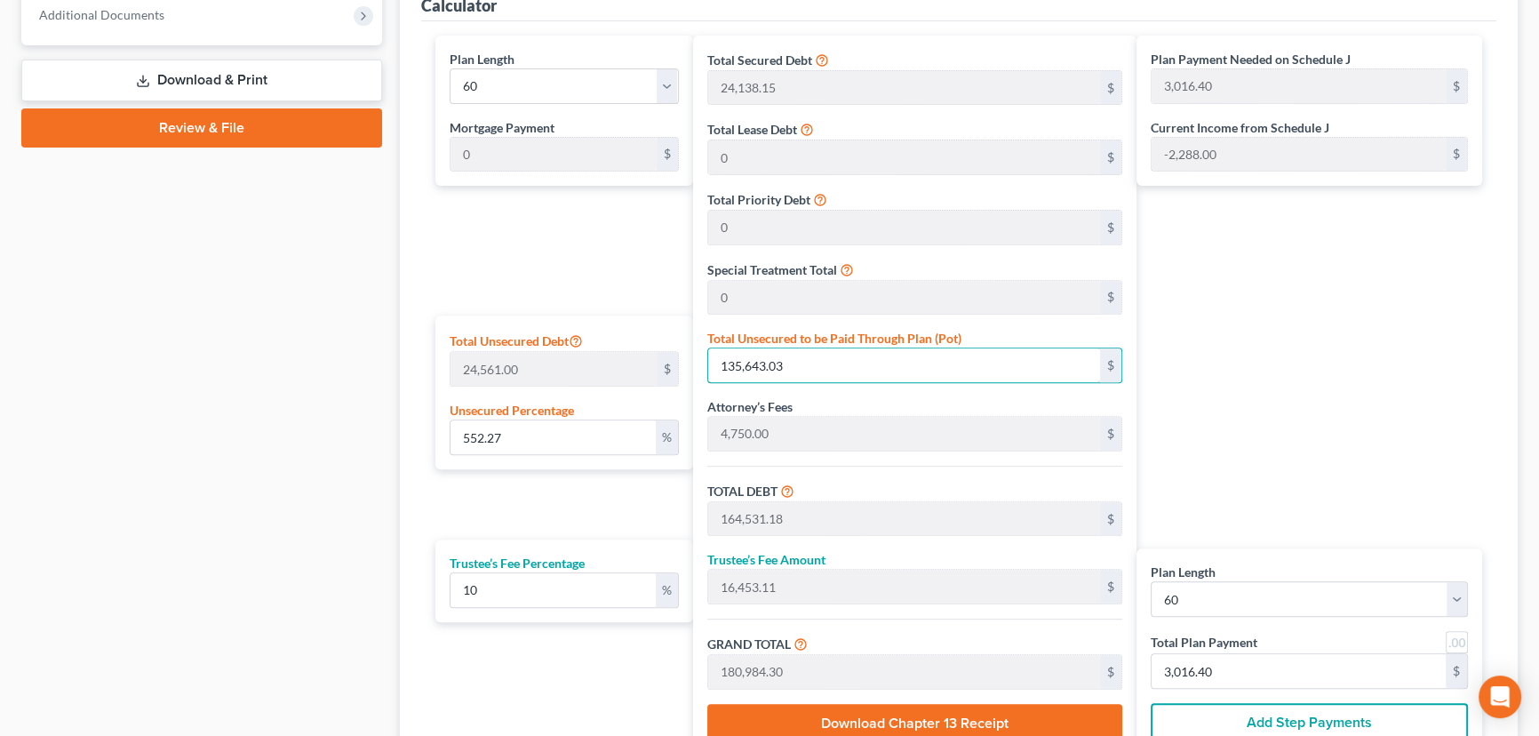
type input "31,778.06"
type input "529.63"
type input "0.06107243190423843"
type input "15"
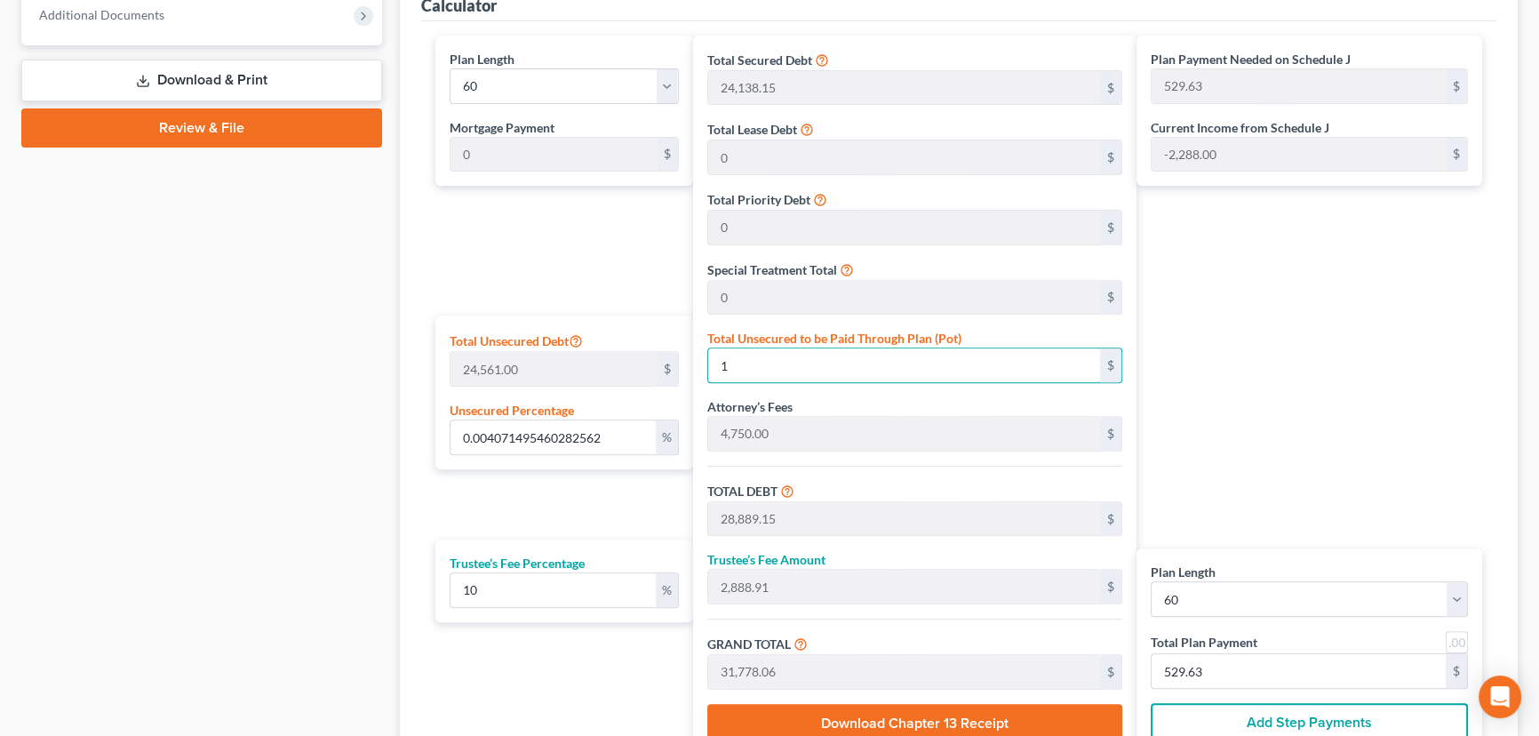
type input "28,903.15"
type input "2,890.31"
type input "31,793.46"
type input "529.89"
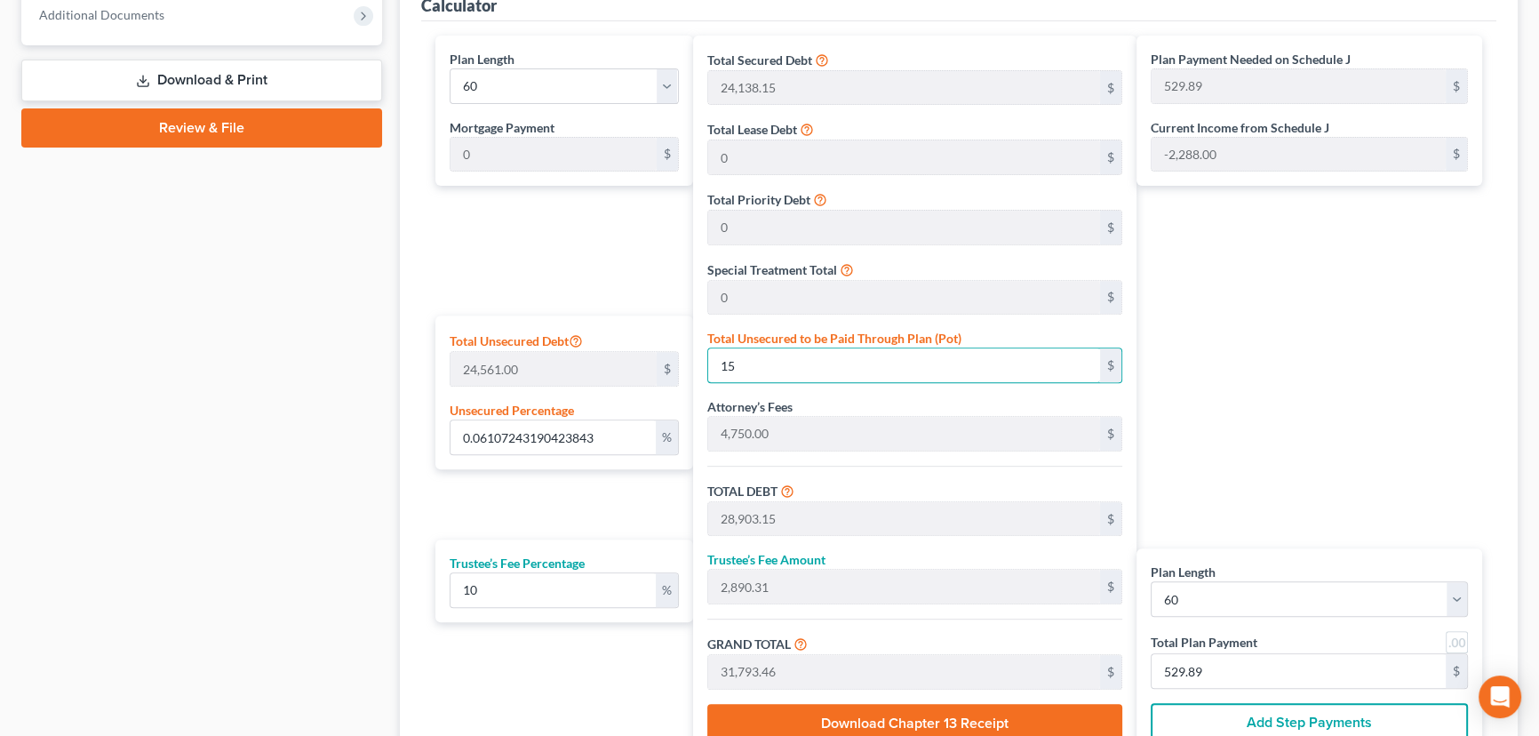
type input "0.6107243190423842"
type input "150"
type input "29,038.15"
type input "2,903.81"
type input "31,941.96"
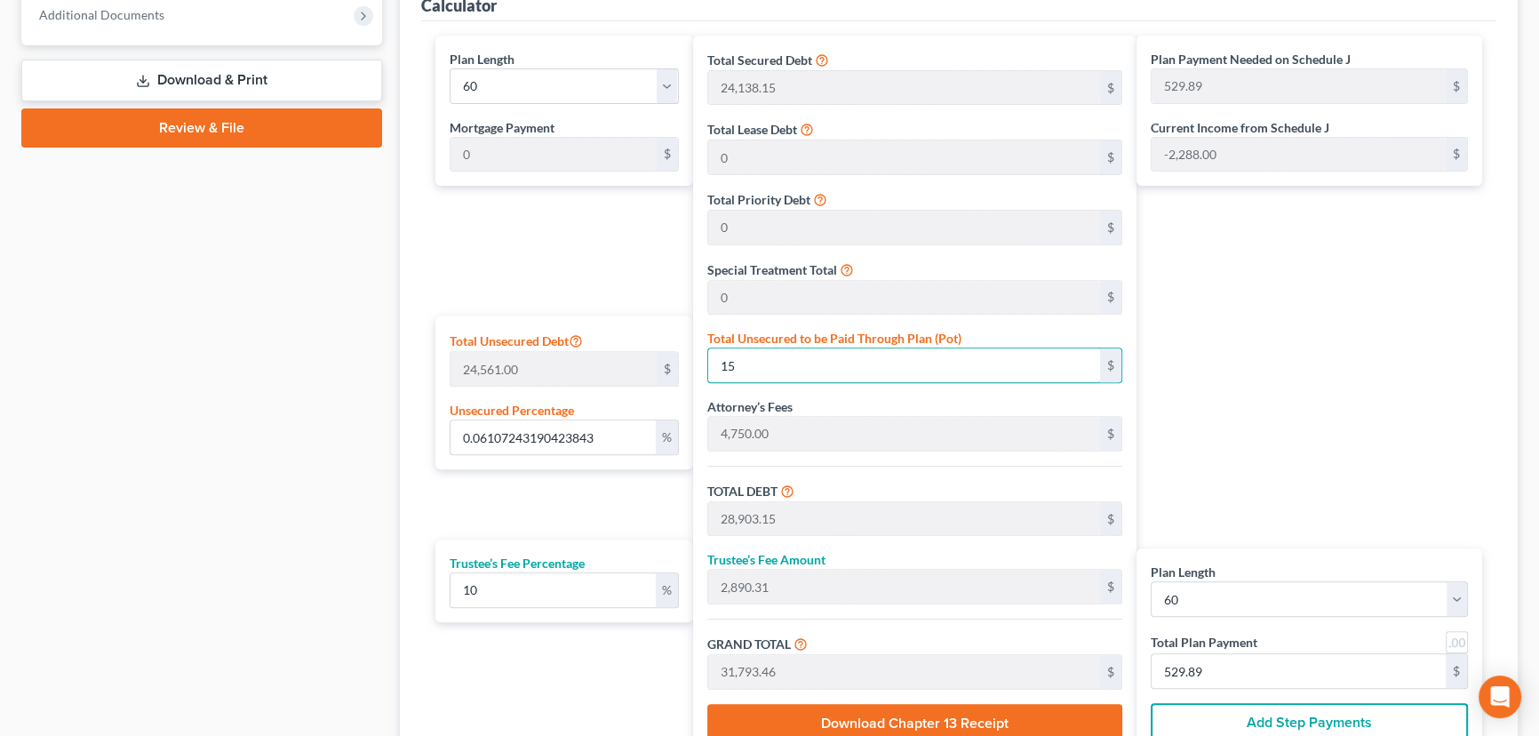
type input "532.36"
type input "6.1072431904238424"
type input "1500"
type input "30,388.15"
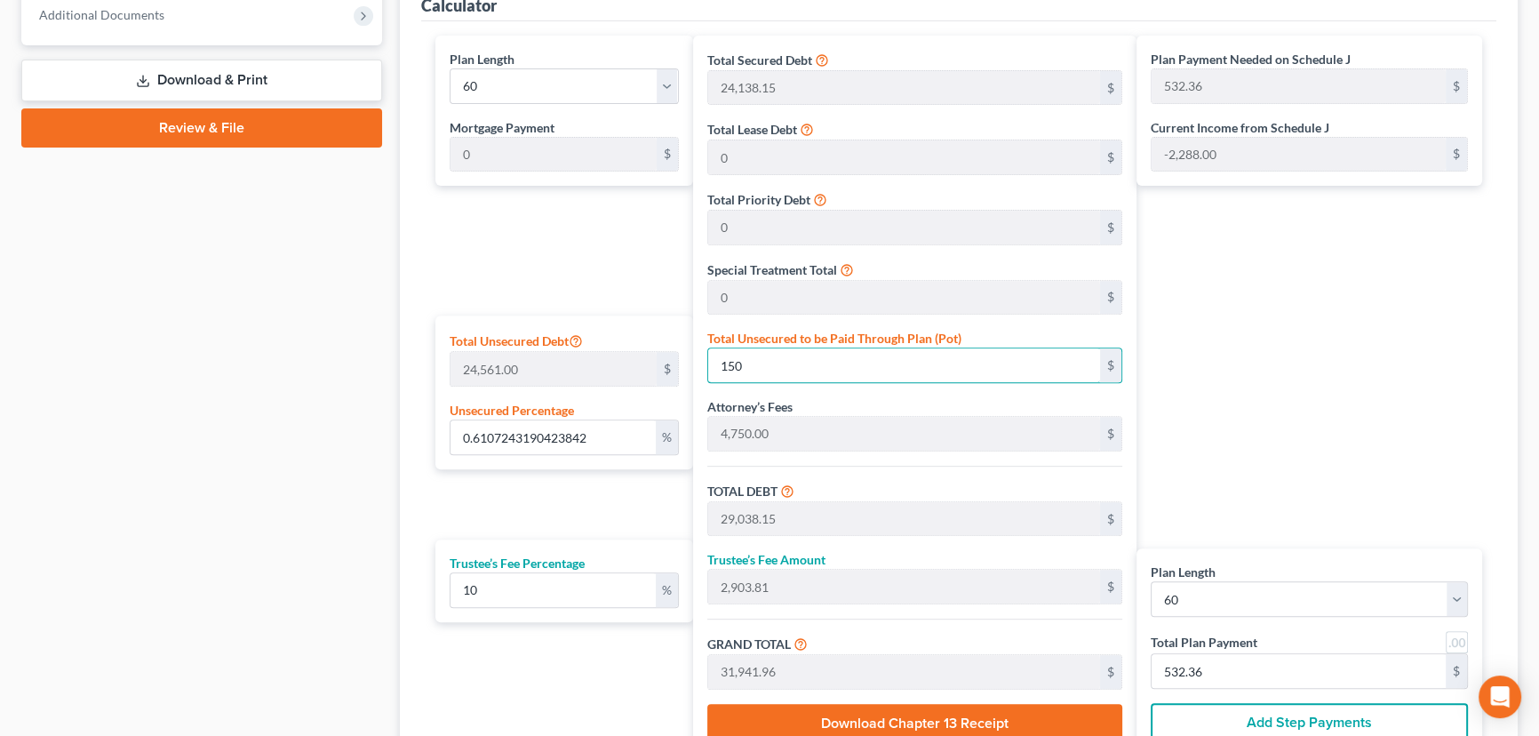
type input "3,038.81"
type input "33,426.96"
type input "557.11"
type input "1,500"
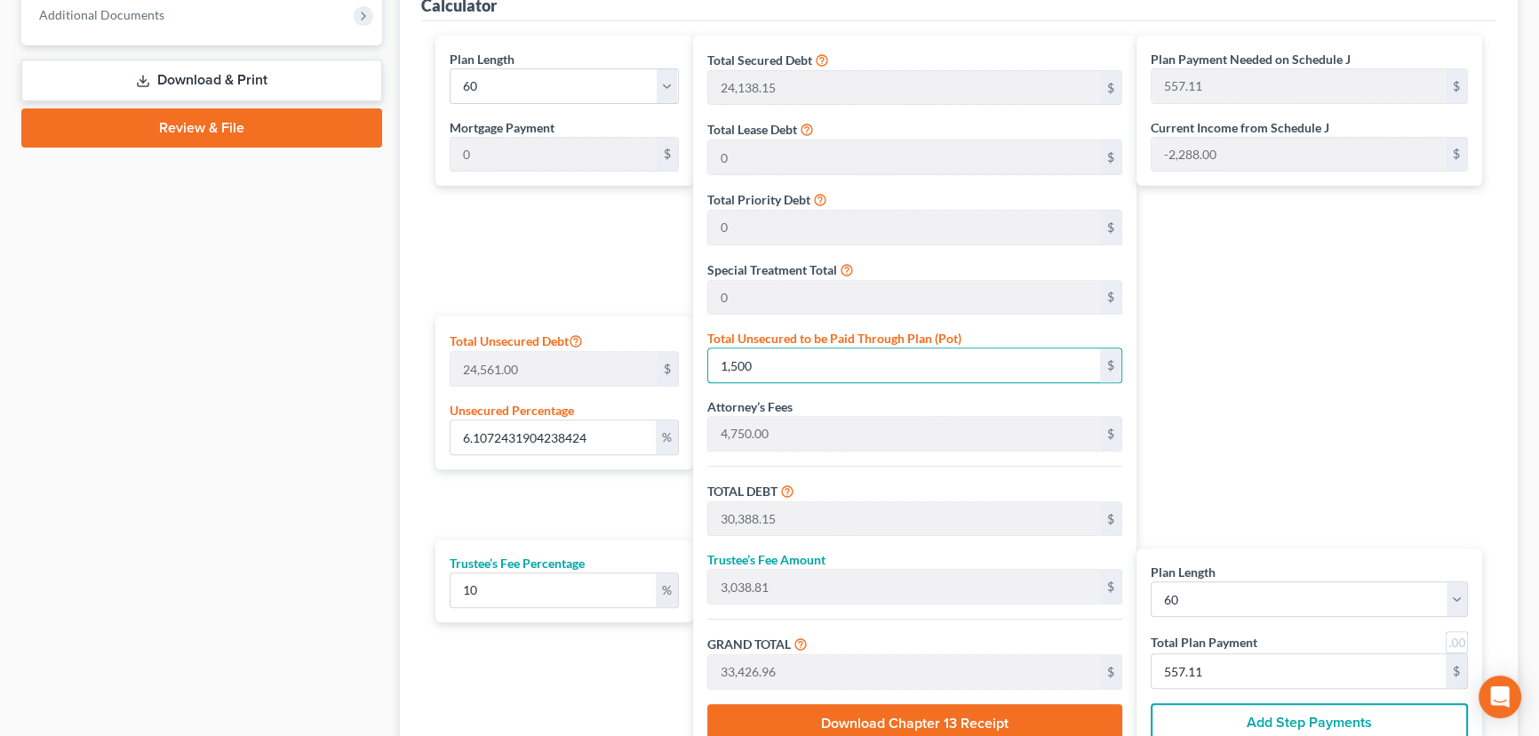
type input "61.07243190423842"
type input "1,5000"
type input "43,888.15"
type input "4,388.81"
type input "48,276.96"
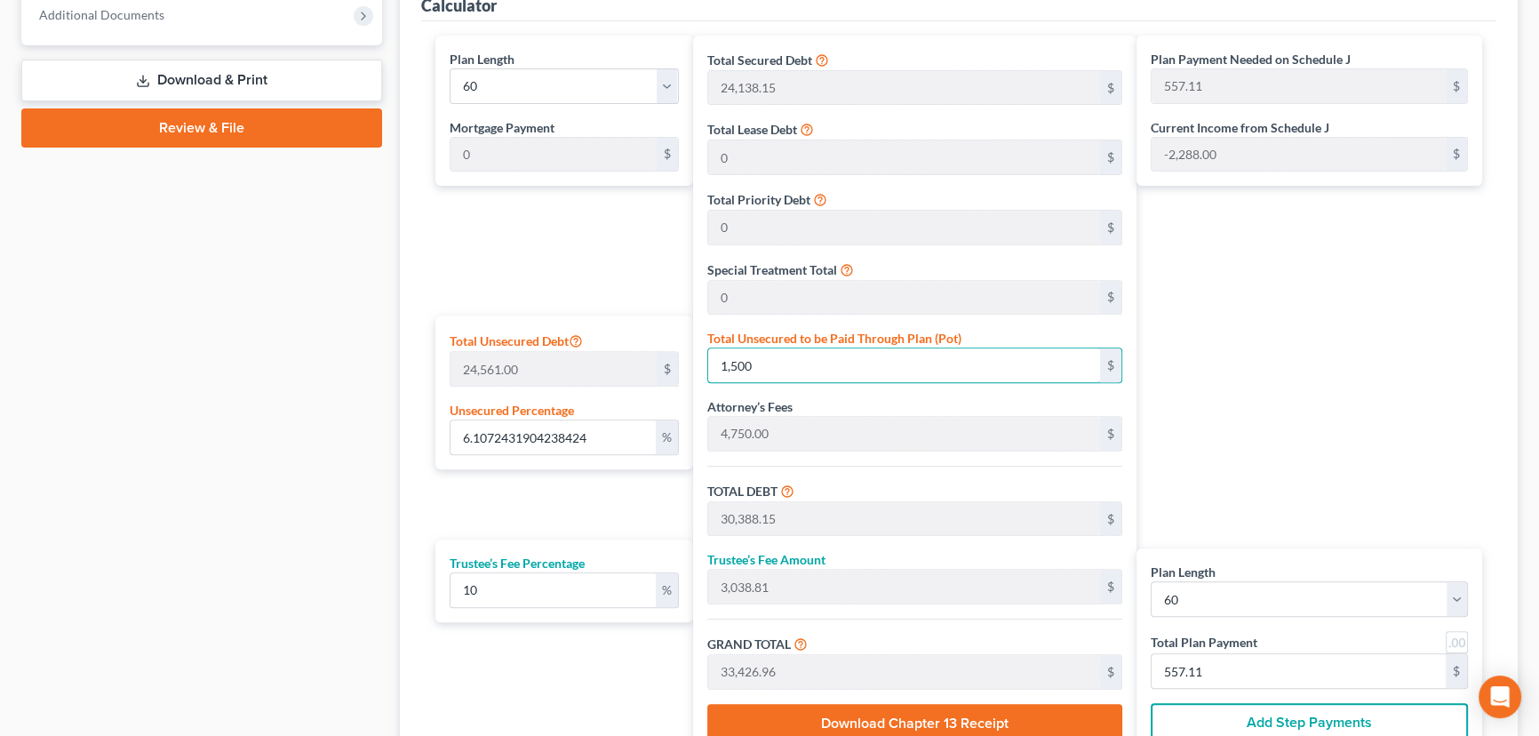
type input "804.61"
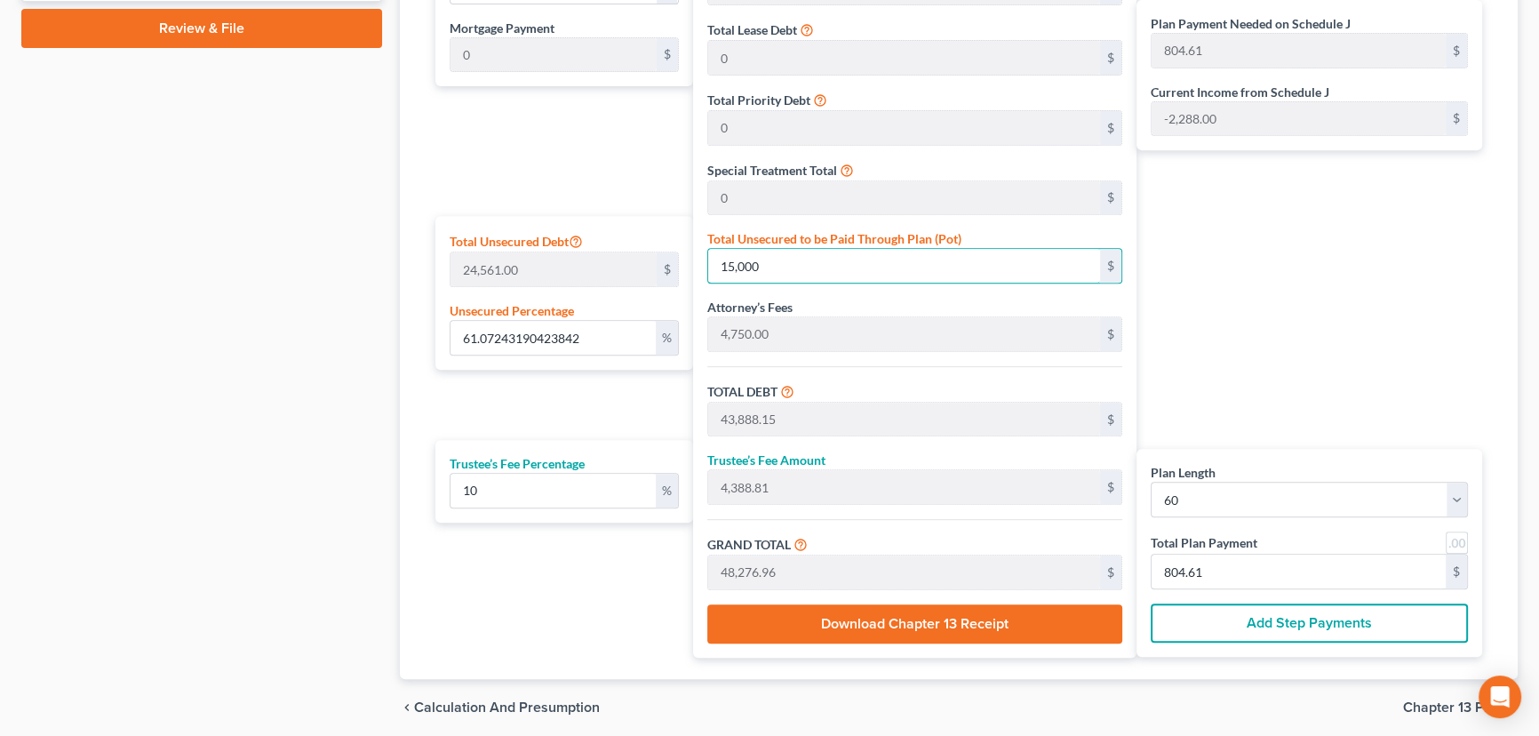
scroll to position [988, 0]
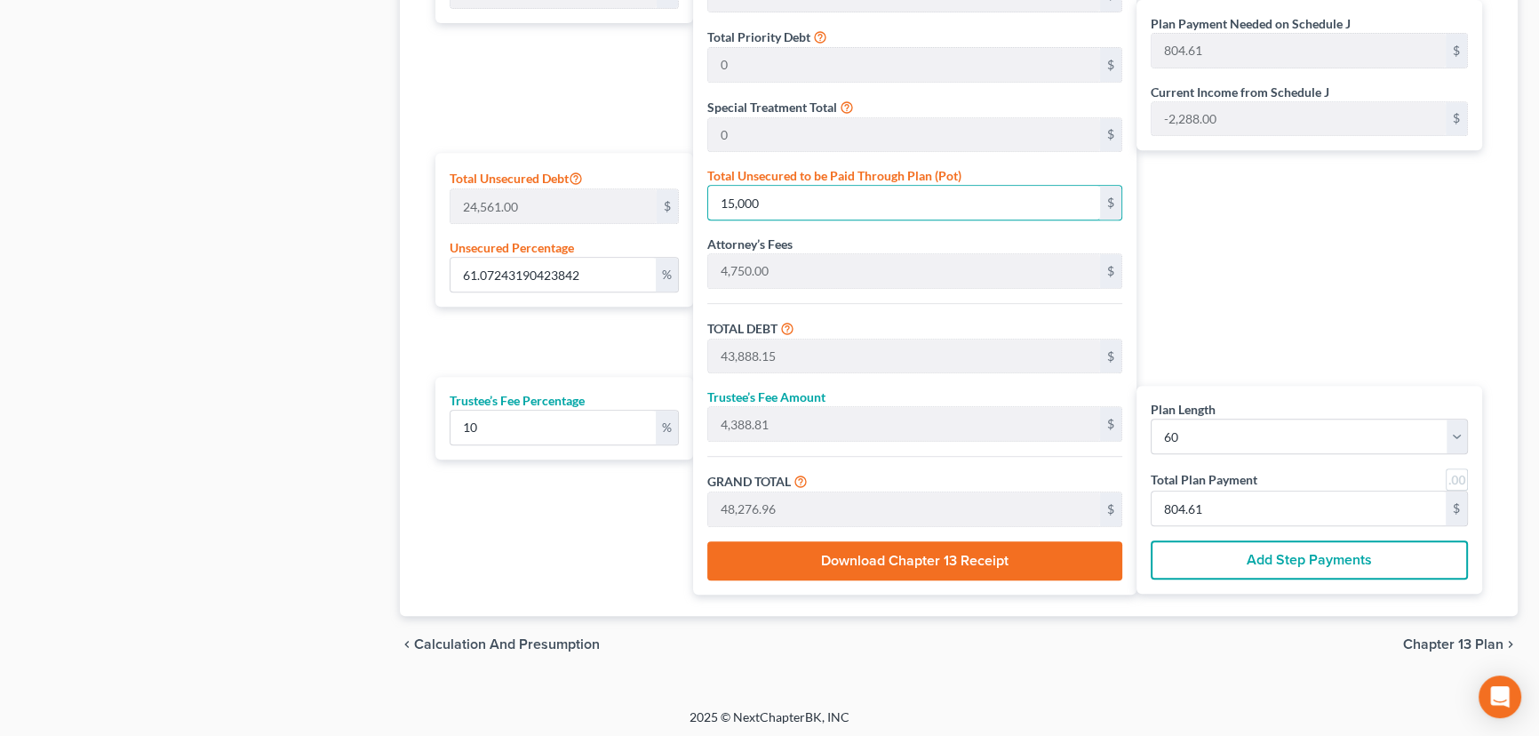
type input "15,000"
click at [1299, 553] on button "Add Step Payments" at bounding box center [1309, 559] width 317 height 39
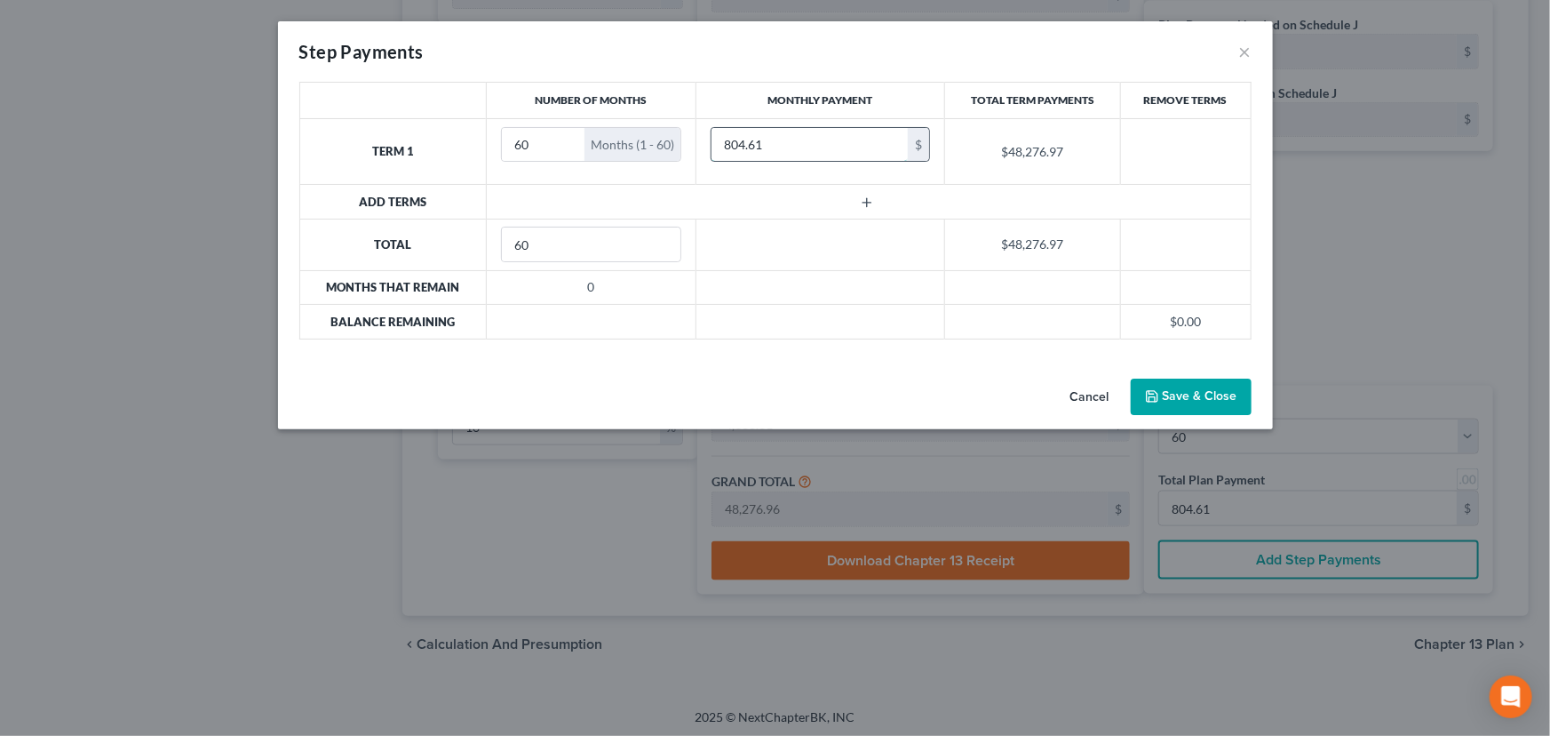
click at [786, 143] on input "804.61" at bounding box center [810, 145] width 196 height 34
type input "400"
drag, startPoint x: 537, startPoint y: 141, endPoint x: 506, endPoint y: 144, distance: 30.3
click at [506, 144] on input "60" at bounding box center [543, 145] width 83 height 34
type input "11"
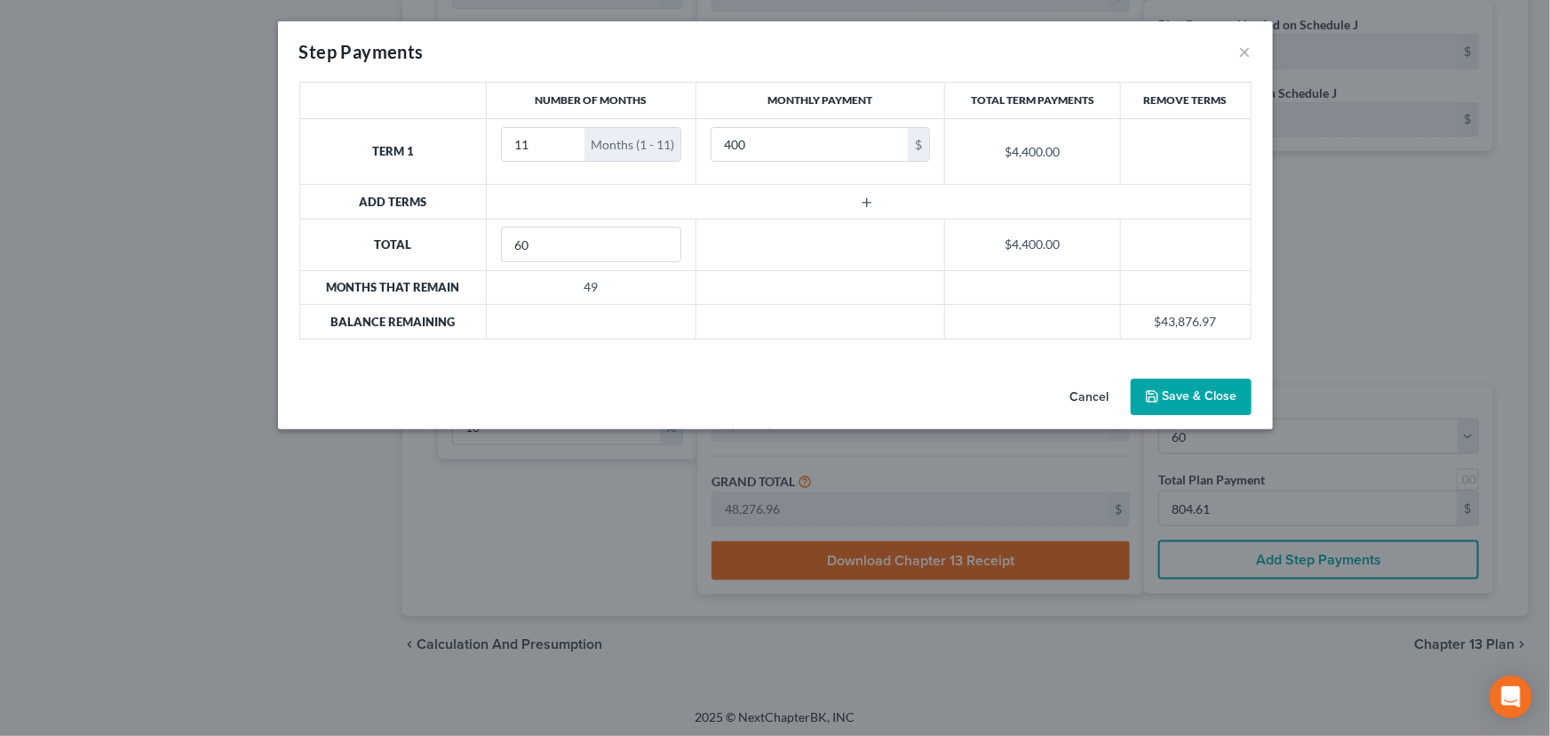
click at [867, 205] on line "button" at bounding box center [867, 203] width 0 height 8
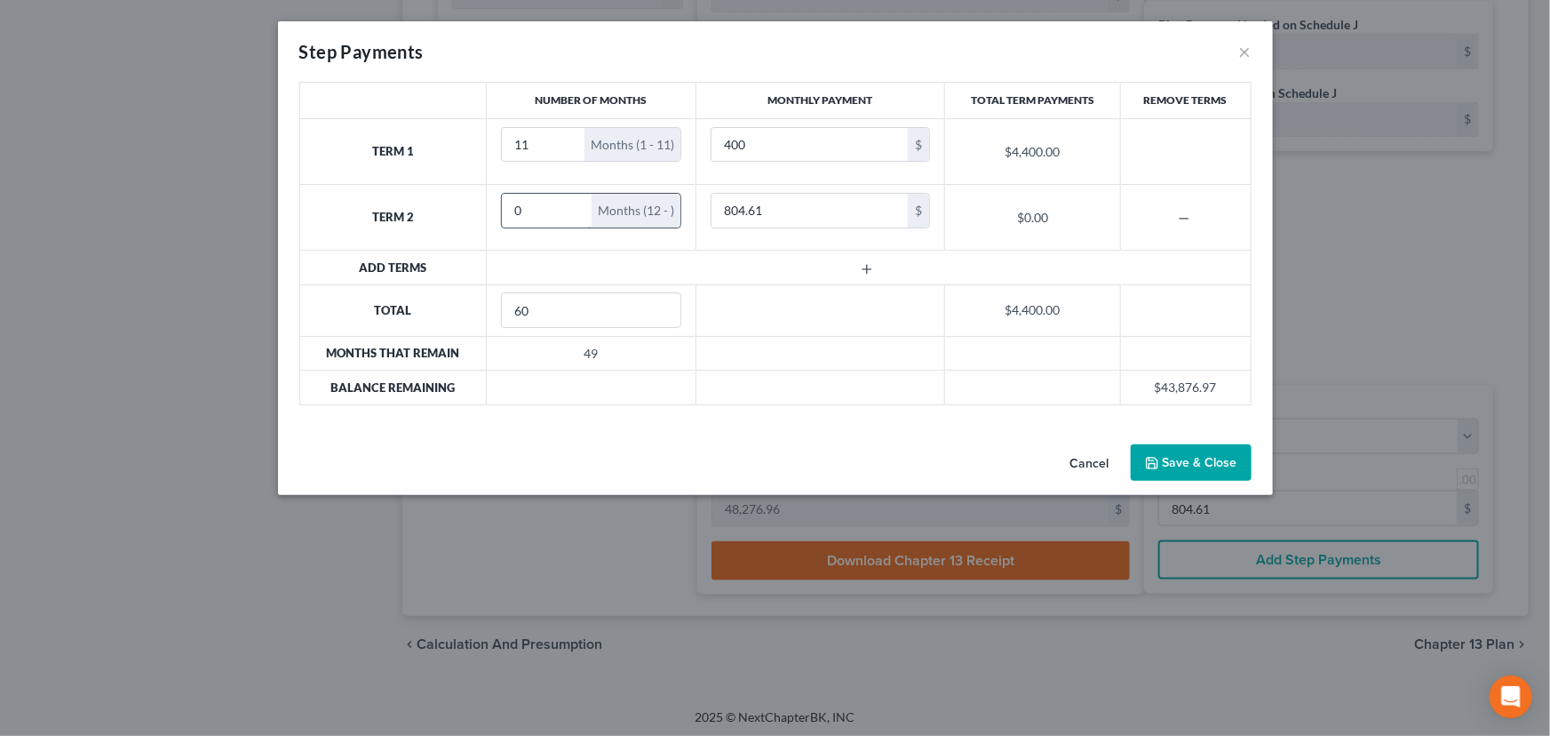
drag, startPoint x: 532, startPoint y: 206, endPoint x: 507, endPoint y: 212, distance: 25.6
click at [507, 212] on input "0" at bounding box center [547, 211] width 90 height 34
type input "59"
type input "945"
type input "300"
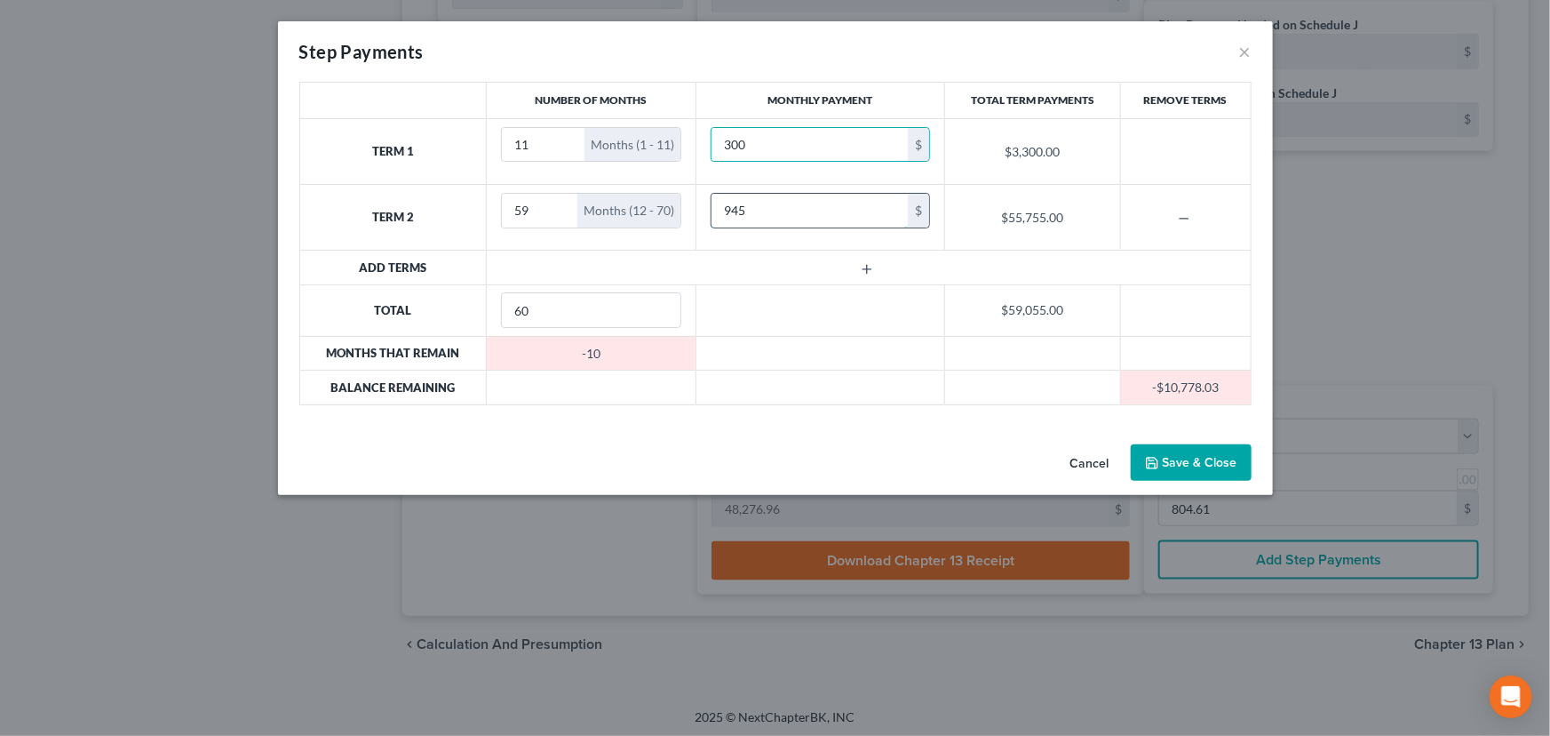
click at [733, 209] on input "945" at bounding box center [810, 211] width 196 height 34
drag, startPoint x: 531, startPoint y: 208, endPoint x: 512, endPoint y: 212, distance: 20.0
click at [512, 212] on input "59" at bounding box center [540, 211] width 76 height 34
type input "49"
click at [754, 240] on td "945 $" at bounding box center [820, 218] width 249 height 66
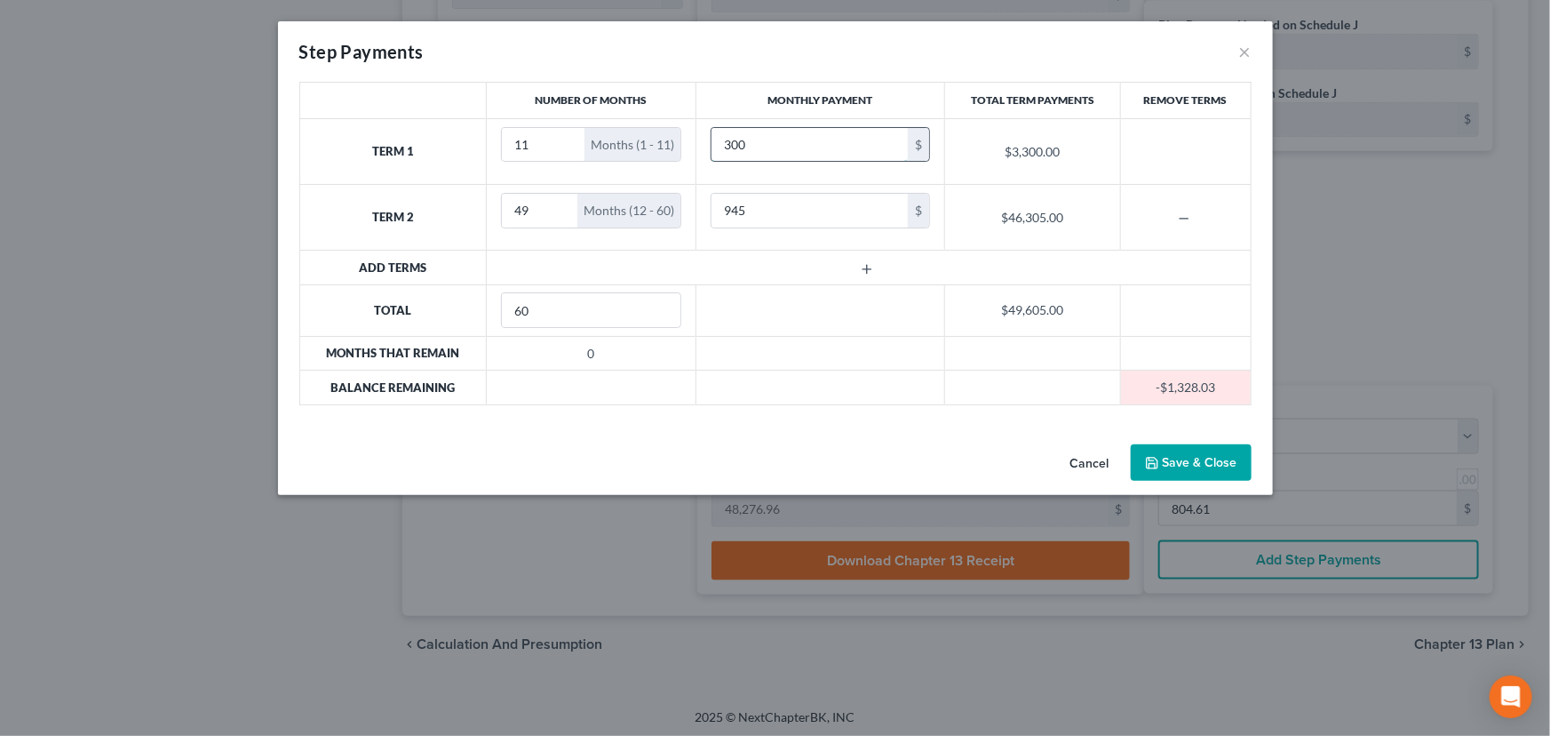
click at [758, 144] on input "300" at bounding box center [810, 145] width 196 height 34
click at [729, 210] on input "945" at bounding box center [810, 211] width 196 height 34
click at [749, 140] on input "300" at bounding box center [810, 145] width 196 height 34
click at [753, 144] on input "300" at bounding box center [810, 145] width 196 height 34
drag, startPoint x: 753, startPoint y: 144, endPoint x: 718, endPoint y: 145, distance: 34.7
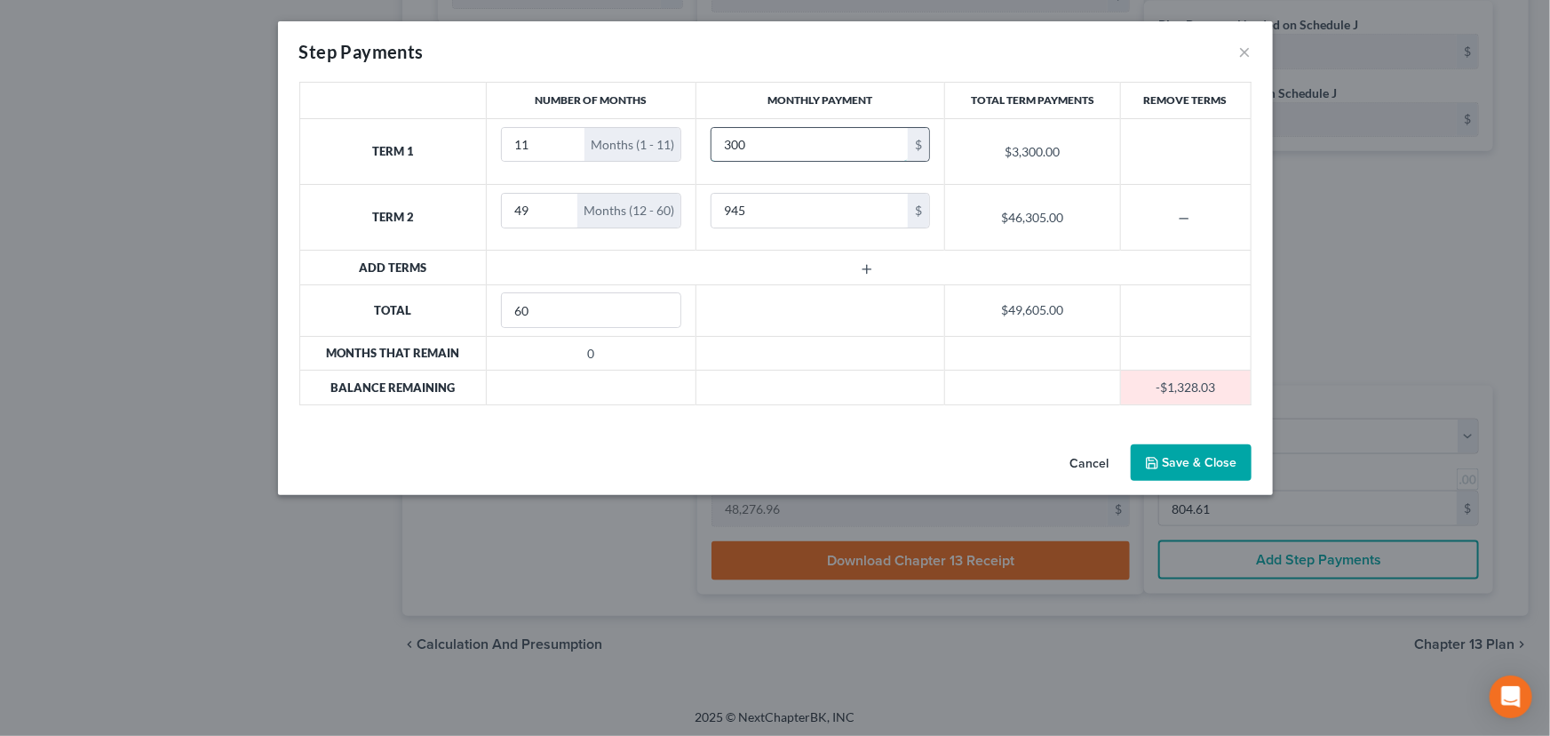
click at [718, 145] on input "300" at bounding box center [810, 145] width 196 height 34
drag, startPoint x: 746, startPoint y: 143, endPoint x: 693, endPoint y: 145, distance: 53.3
click at [693, 145] on tr "Term 1 11 Months (1 - 11) 400 $ $4,400.00" at bounding box center [775, 151] width 952 height 66
type input "380"
click at [761, 205] on input "945" at bounding box center [810, 211] width 196 height 34
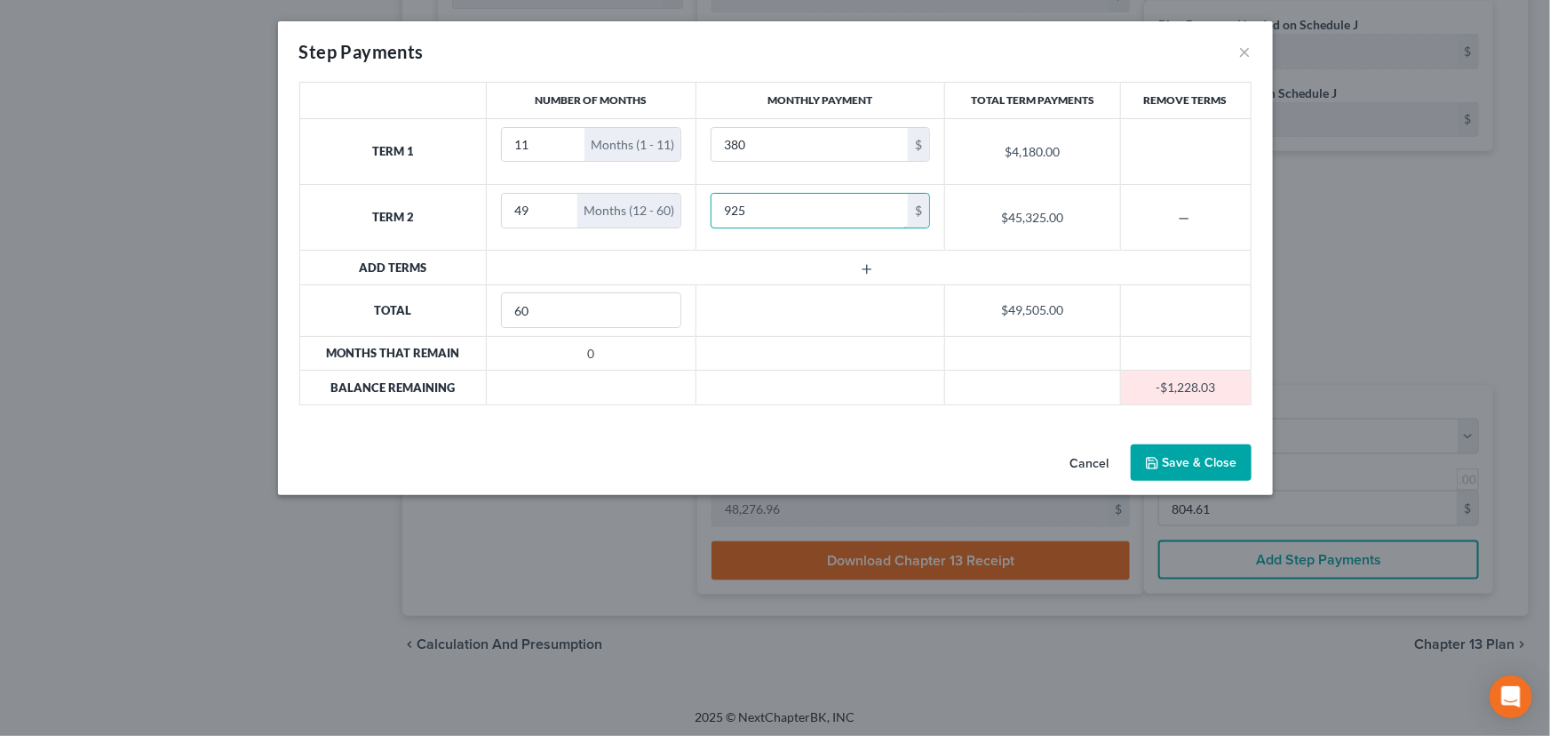
type input "925"
click at [1192, 464] on button "Save & Close" at bounding box center [1191, 462] width 121 height 37
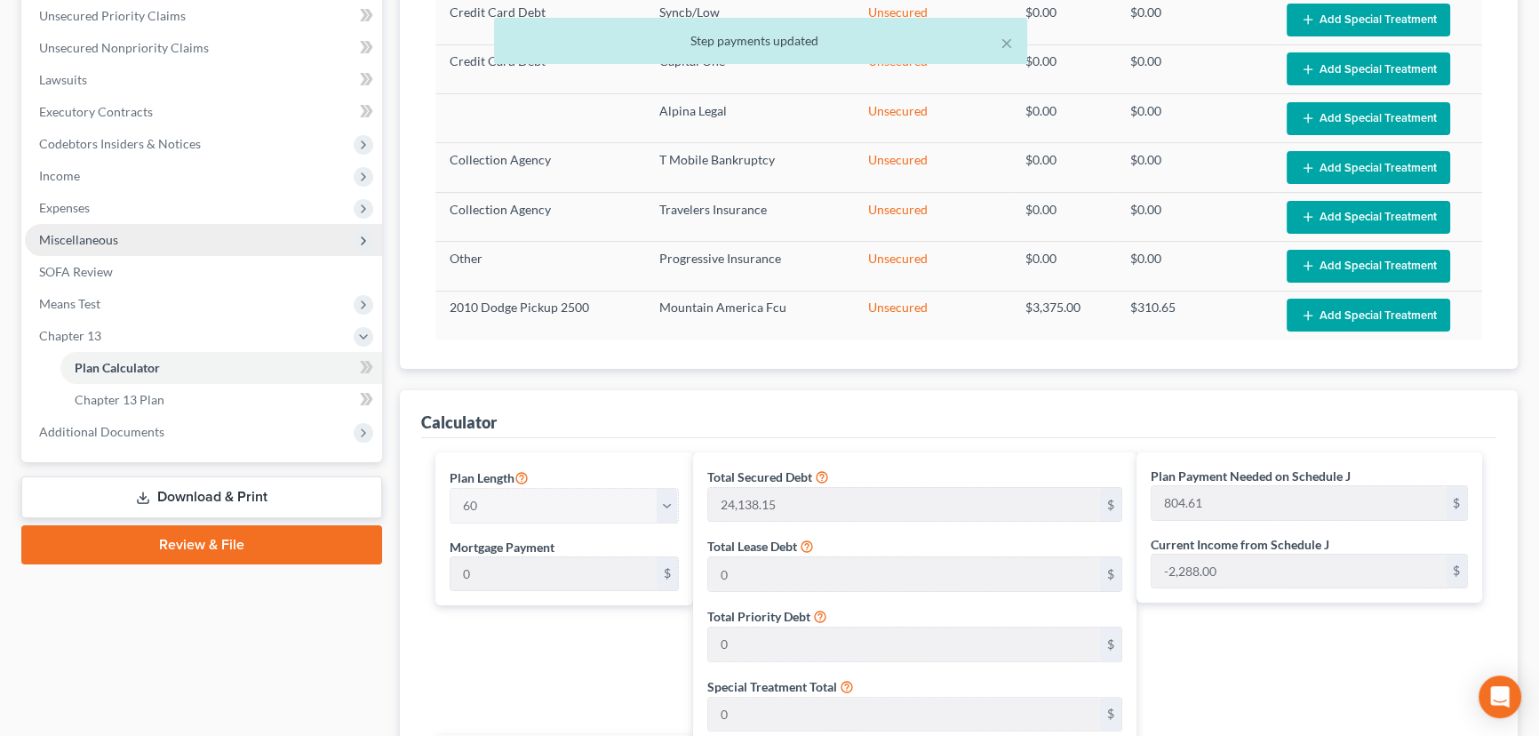
scroll to position [342, 0]
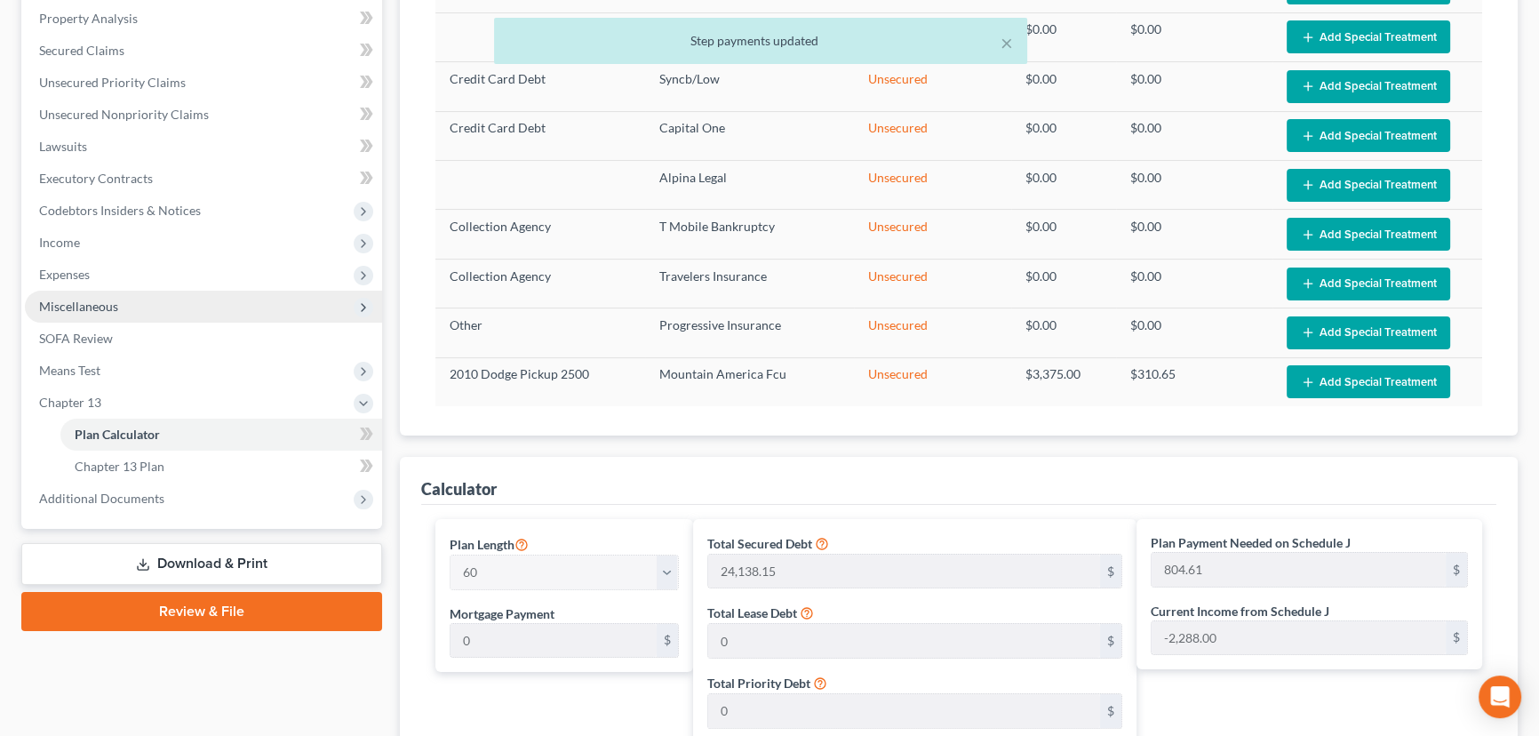
click at [91, 302] on span "Miscellaneous" at bounding box center [78, 306] width 79 height 15
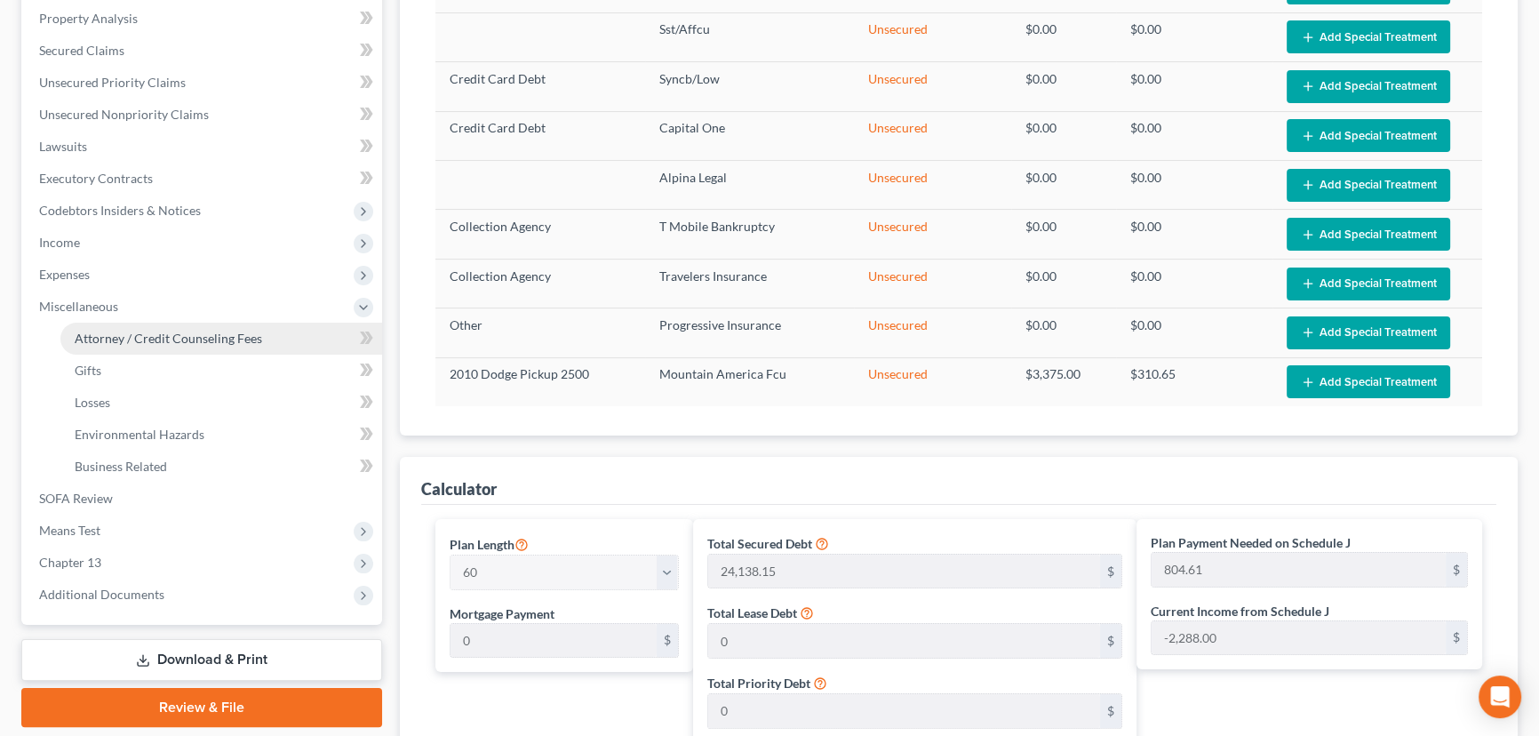
click at [156, 339] on span "Attorney / Credit Counseling Fees" at bounding box center [168, 338] width 187 height 15
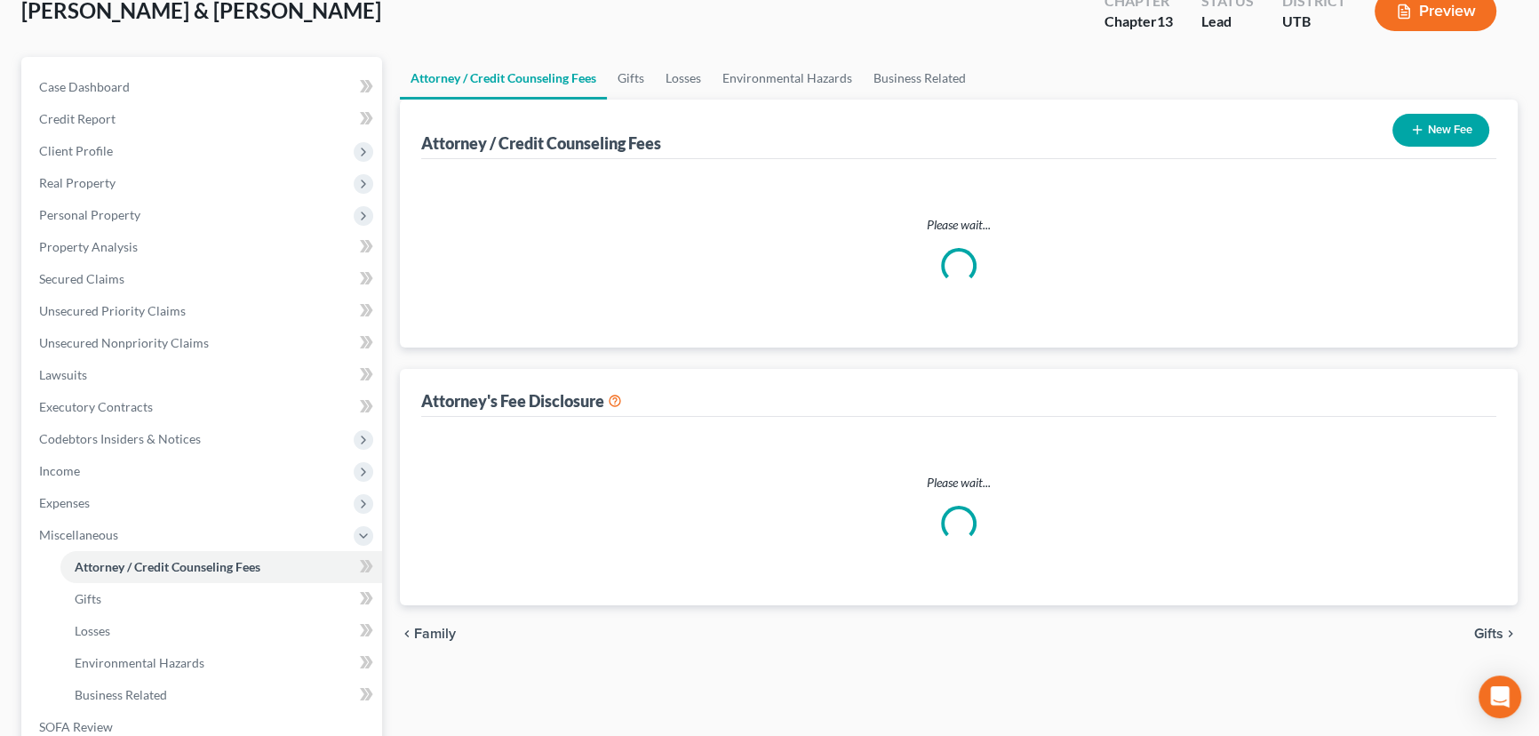
scroll to position [10, 0]
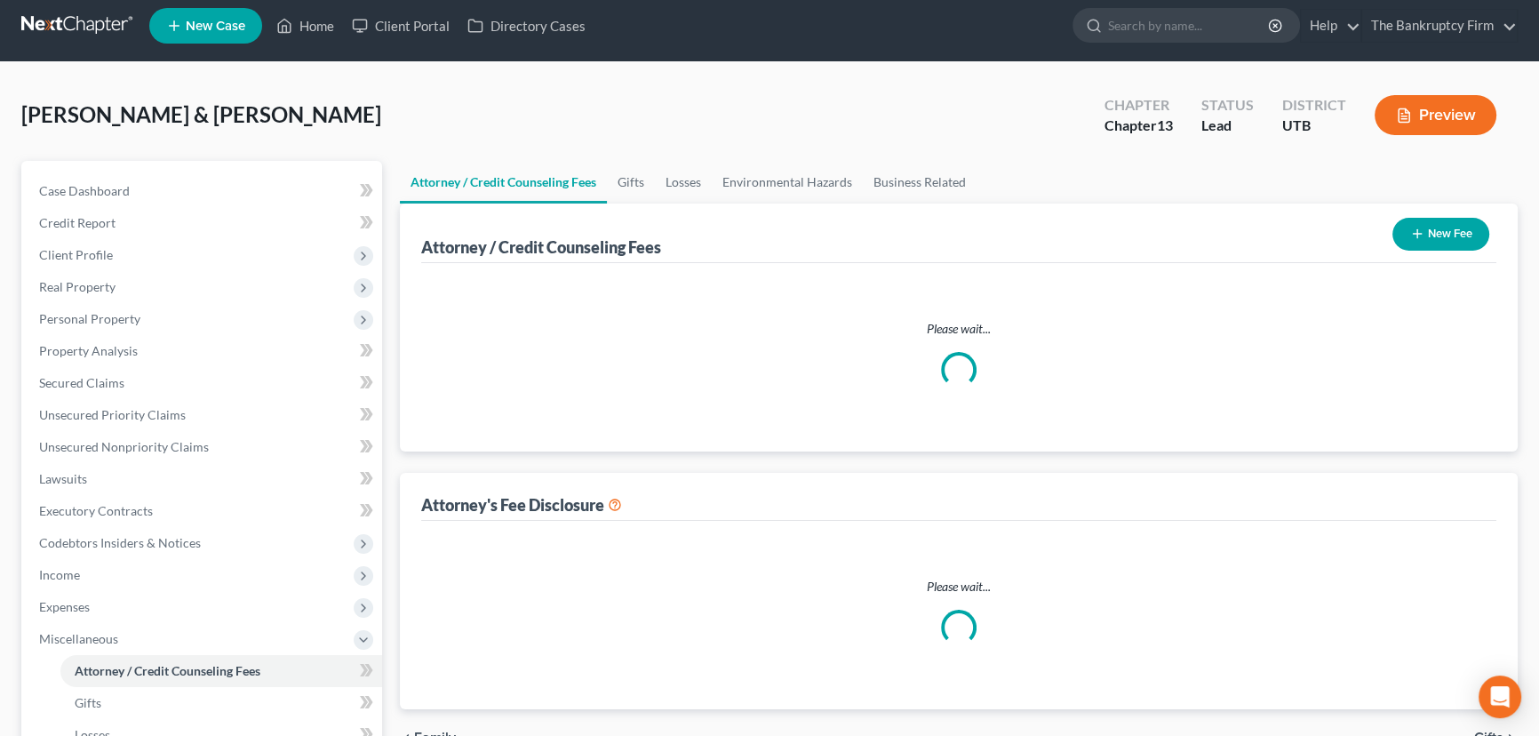
select select "0"
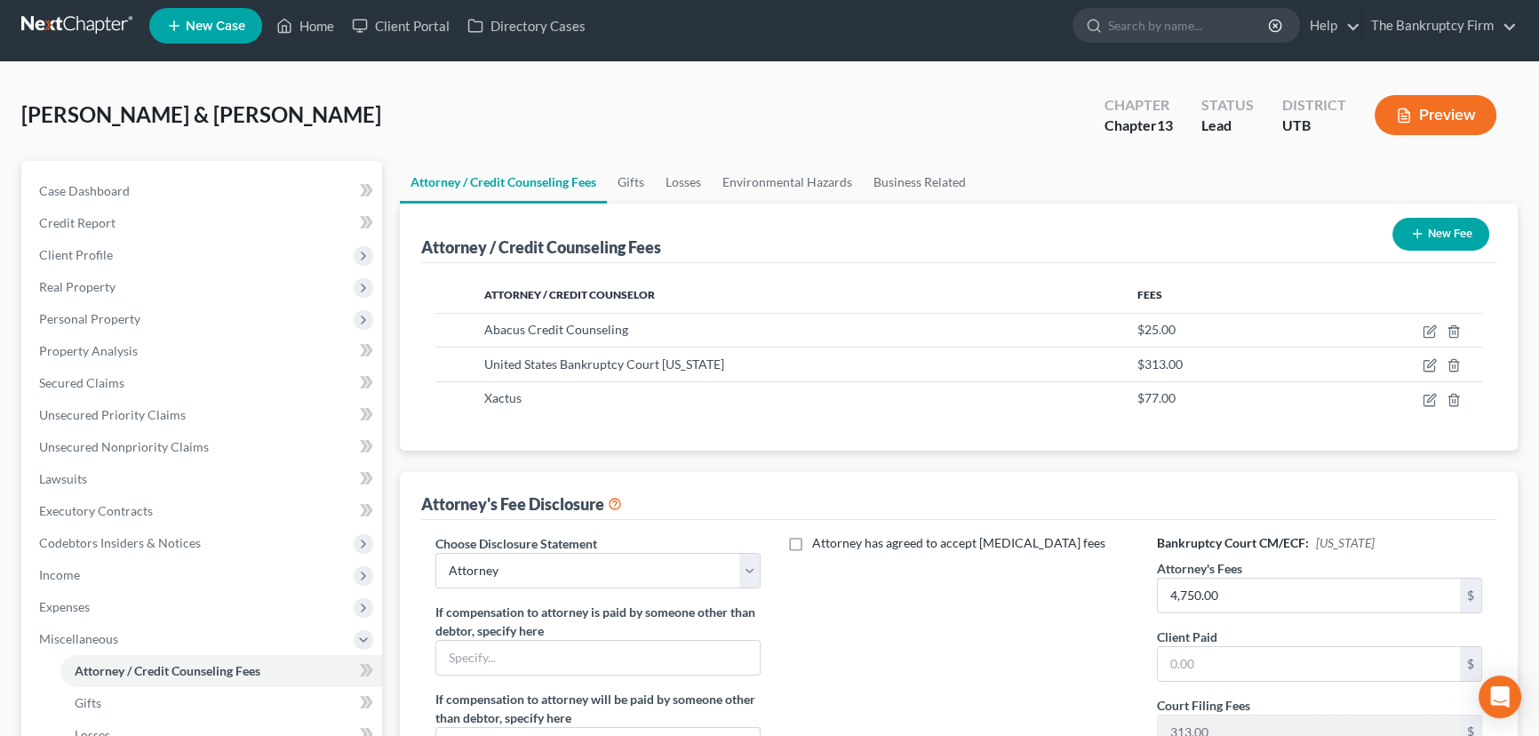
scroll to position [0, 0]
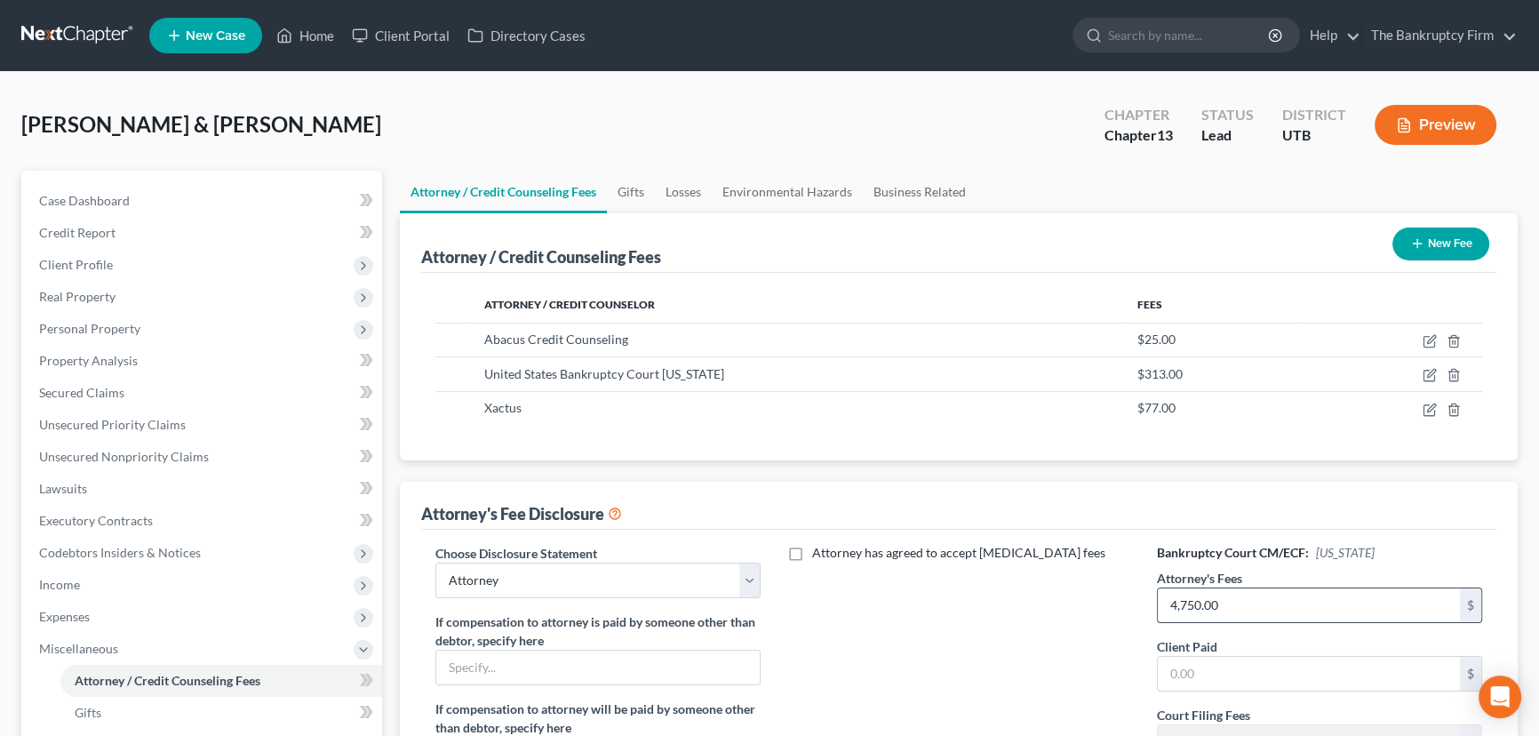
click at [1246, 604] on input "4,750.00" at bounding box center [1309, 605] width 302 height 34
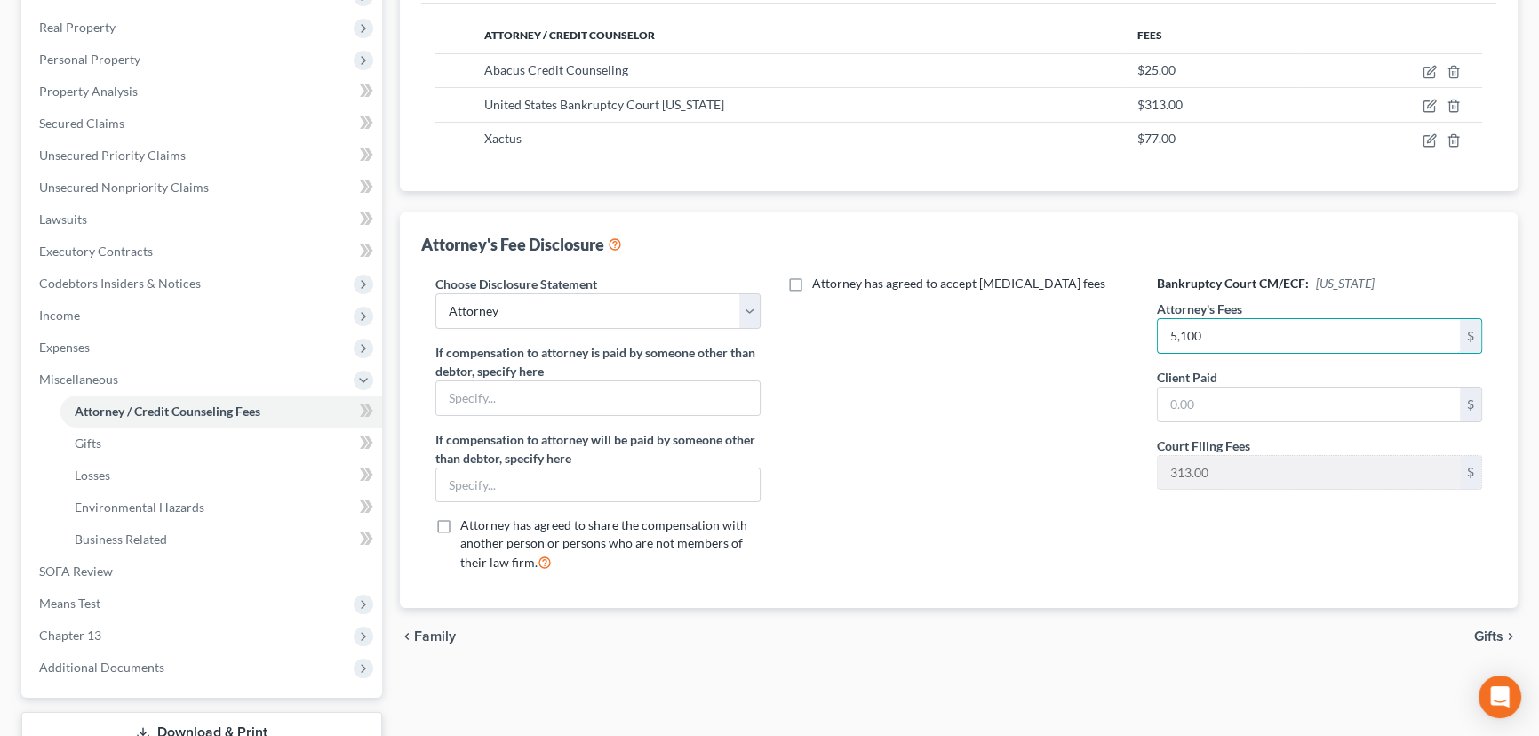
scroll to position [323, 0]
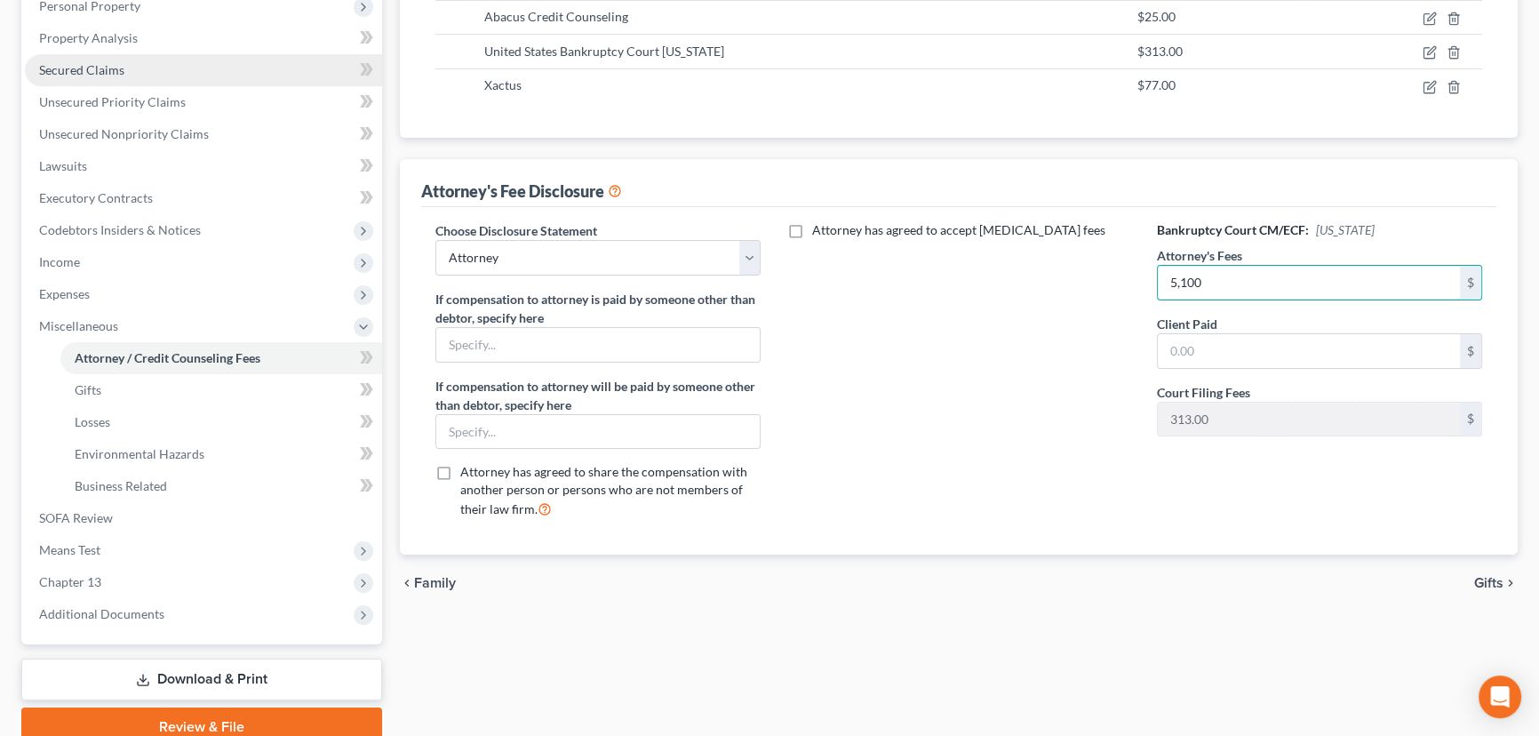
type input "5,100"
click at [93, 70] on span "Secured Claims" at bounding box center [81, 69] width 85 height 15
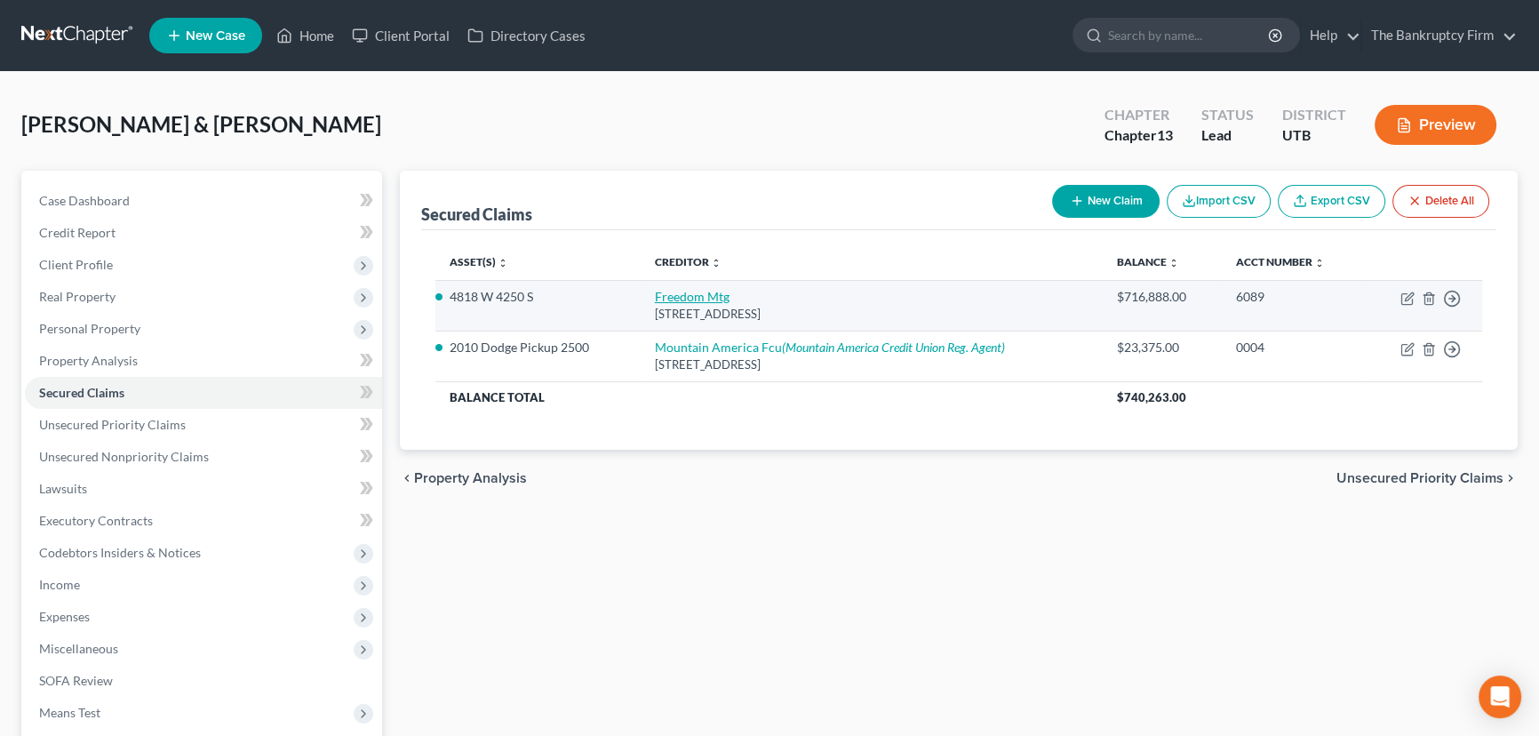
click at [694, 294] on link "Freedom Mtg" at bounding box center [692, 296] width 75 height 15
select select "15"
select select "3"
select select "2"
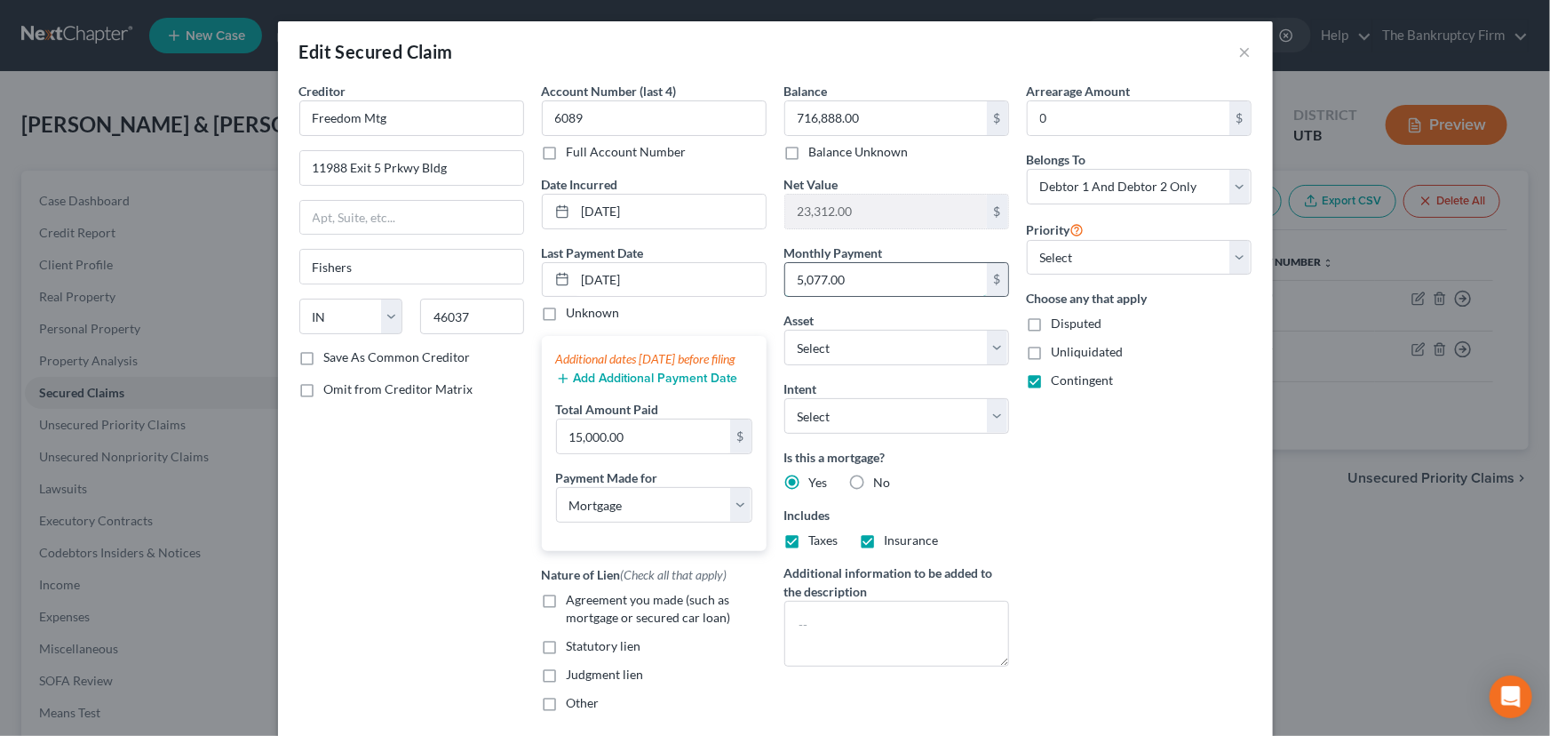
click at [817, 280] on input "5,077.00" at bounding box center [886, 280] width 202 height 34
click at [819, 278] on input "5,077.00" at bounding box center [886, 280] width 202 height 34
click at [820, 281] on input "5,077.00" at bounding box center [886, 280] width 202 height 34
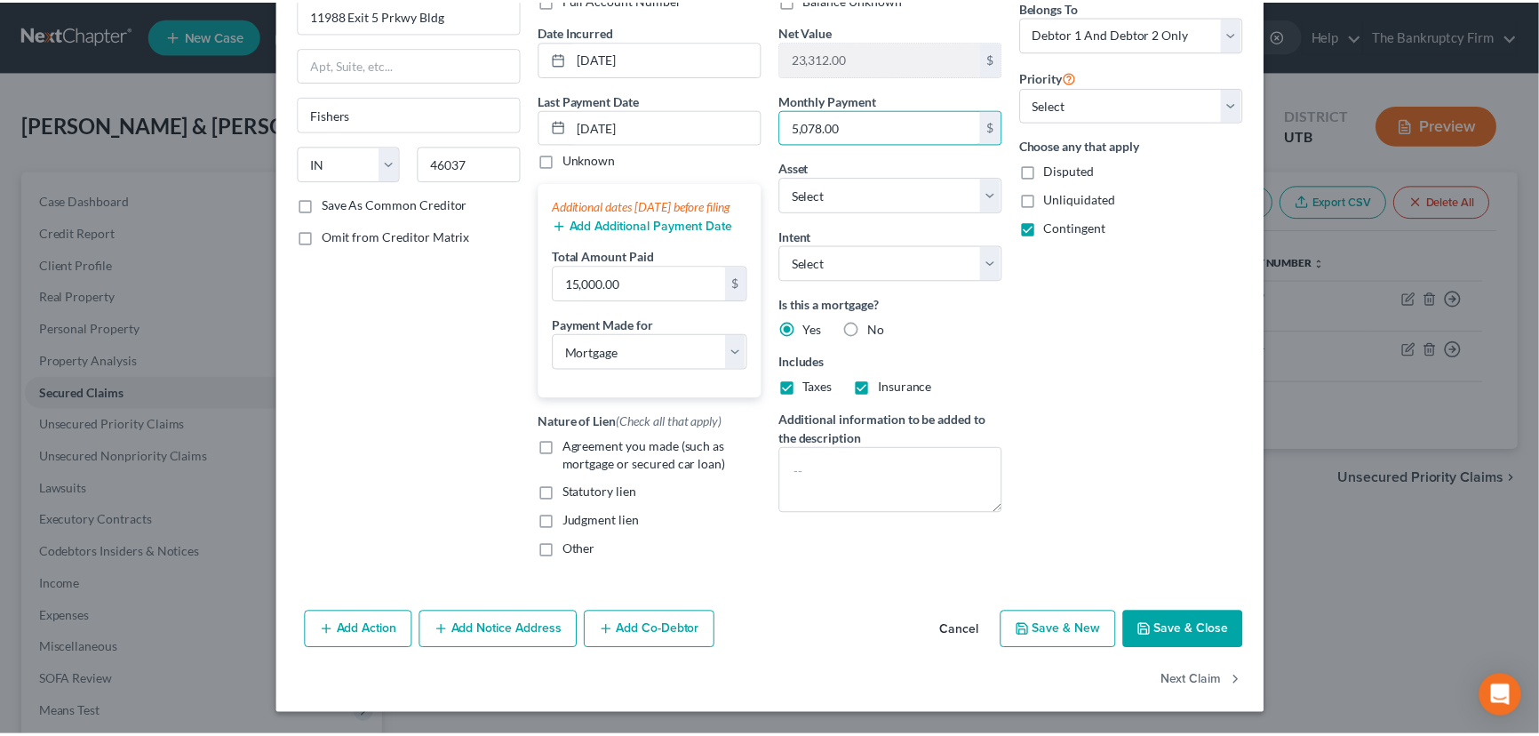
scroll to position [169, 0]
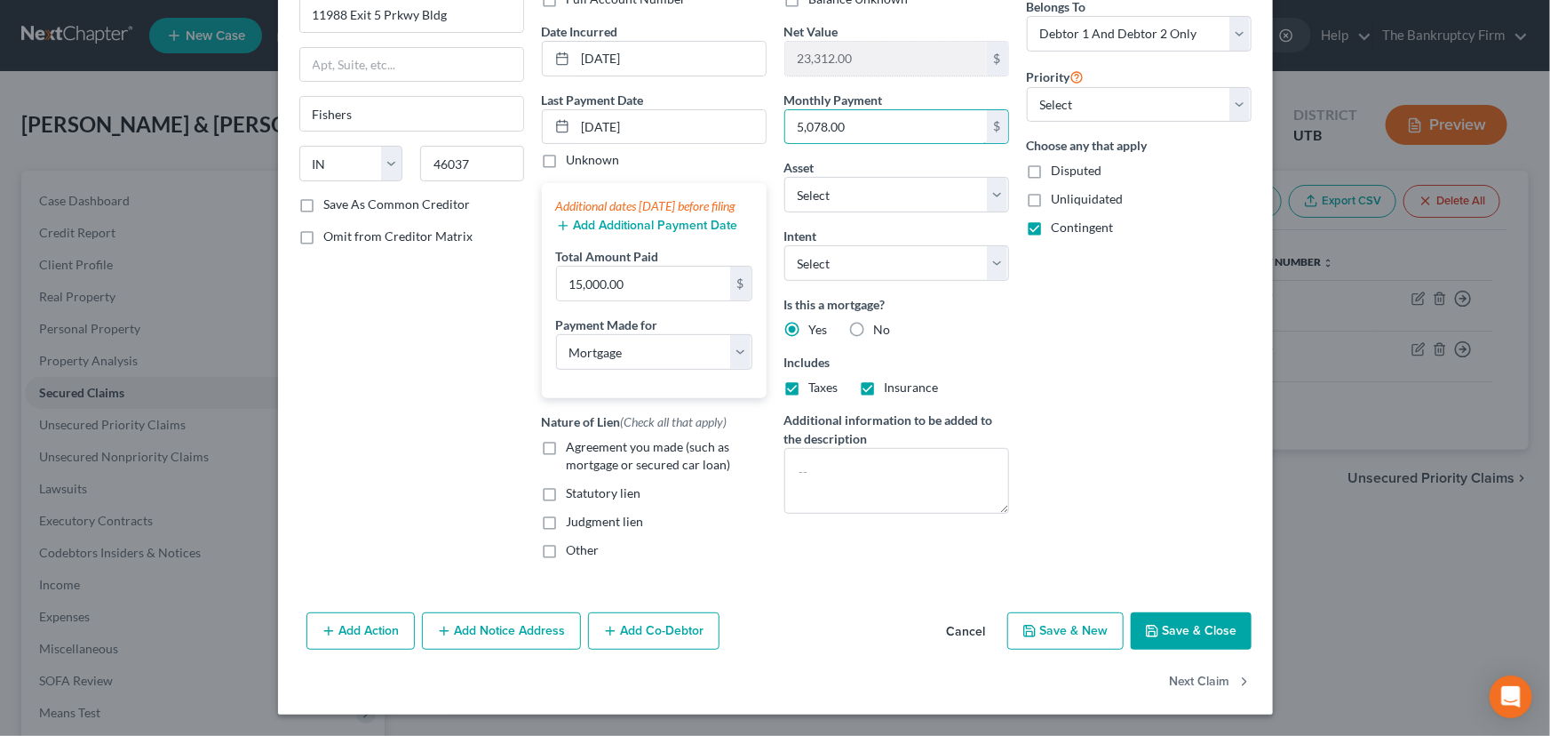
type input "5,078.00"
click at [1205, 627] on button "Save & Close" at bounding box center [1191, 630] width 121 height 37
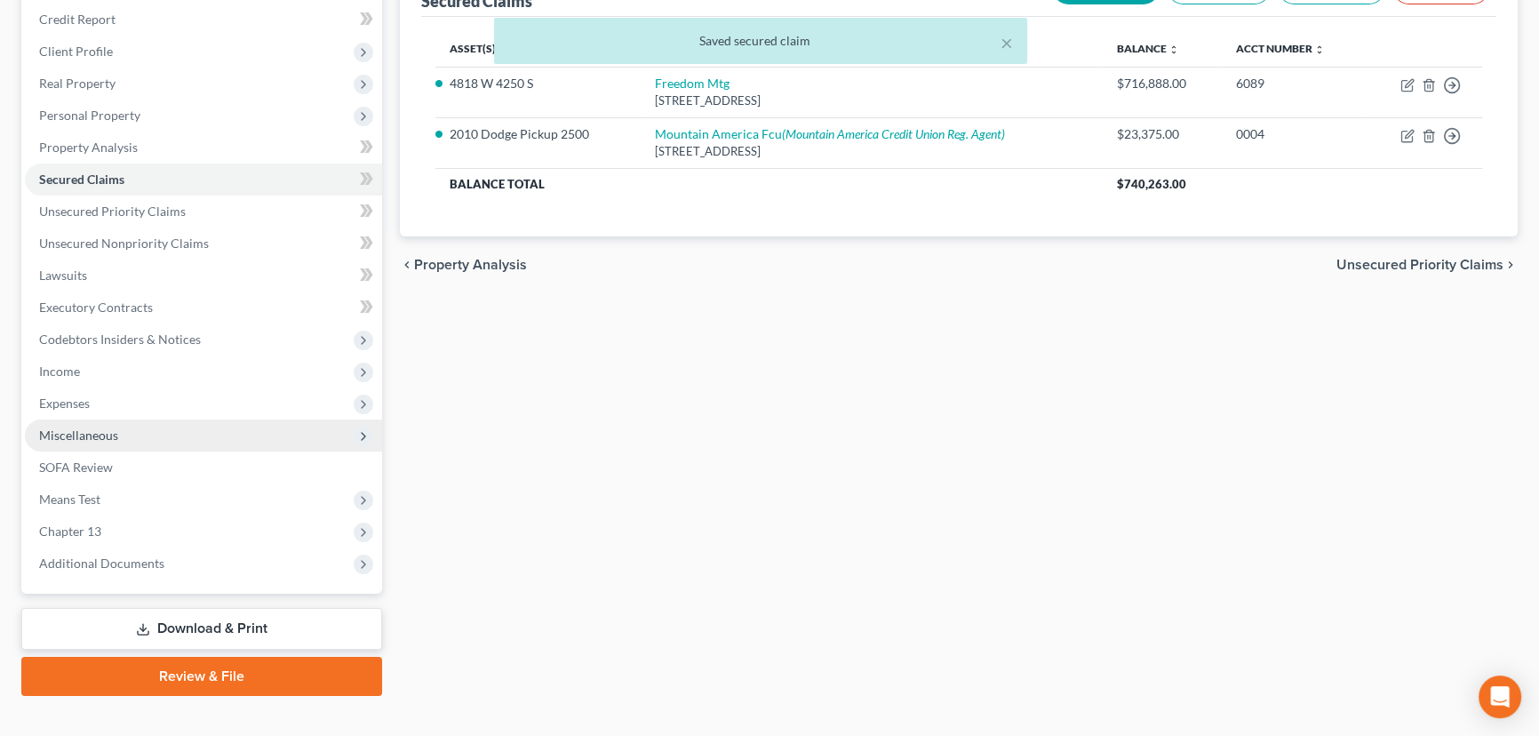
scroll to position [238, 0]
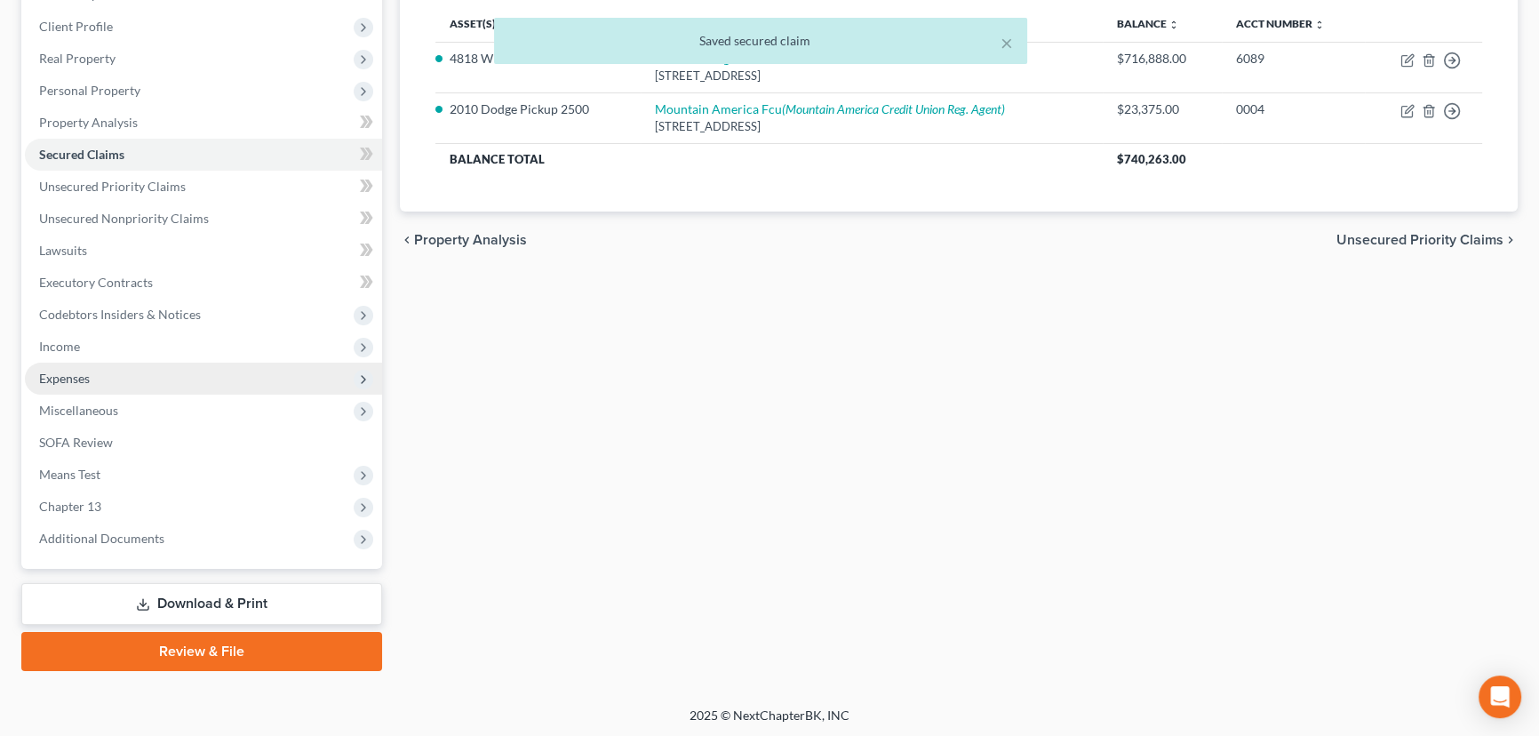
click at [65, 377] on span "Expenses" at bounding box center [64, 377] width 51 height 15
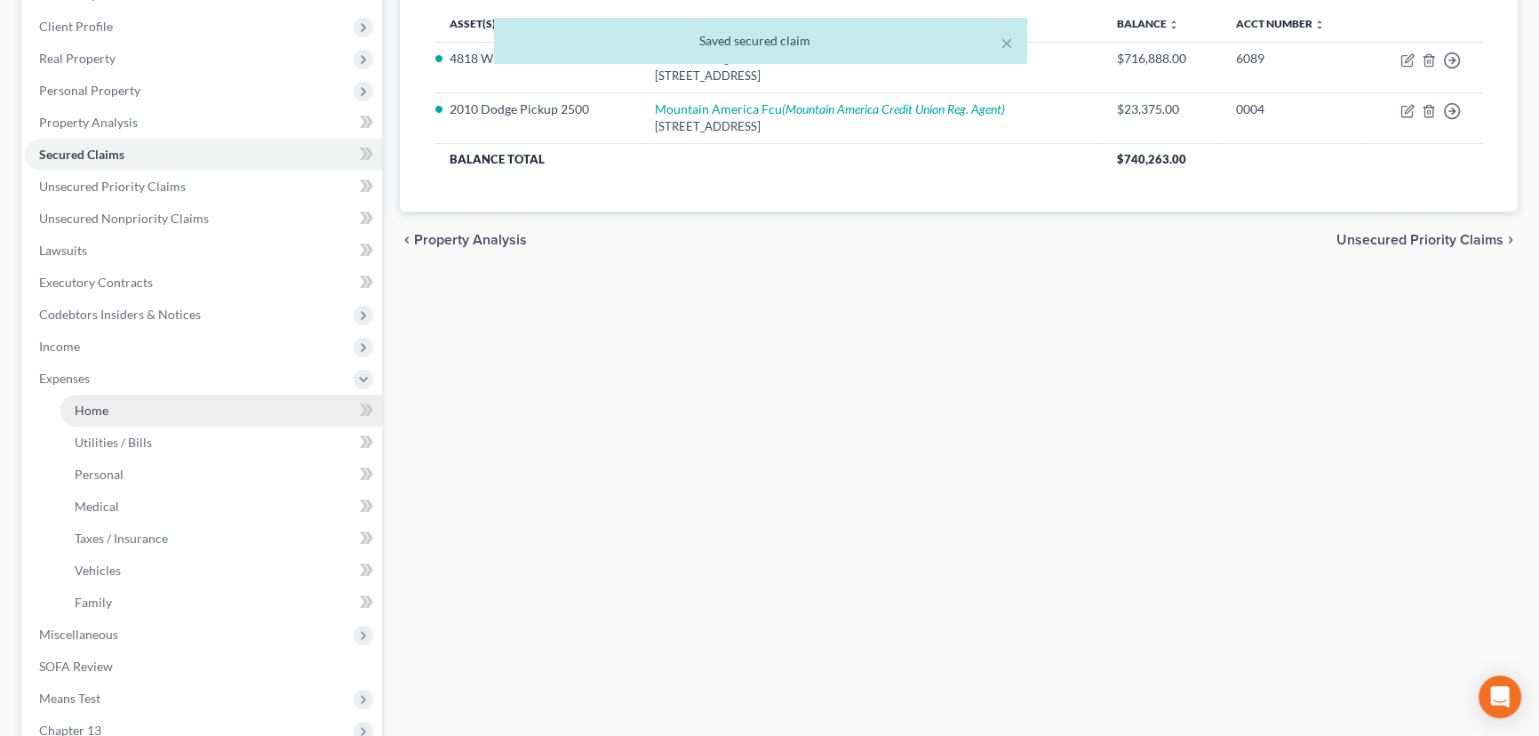
click at [93, 408] on span "Home" at bounding box center [92, 409] width 34 height 15
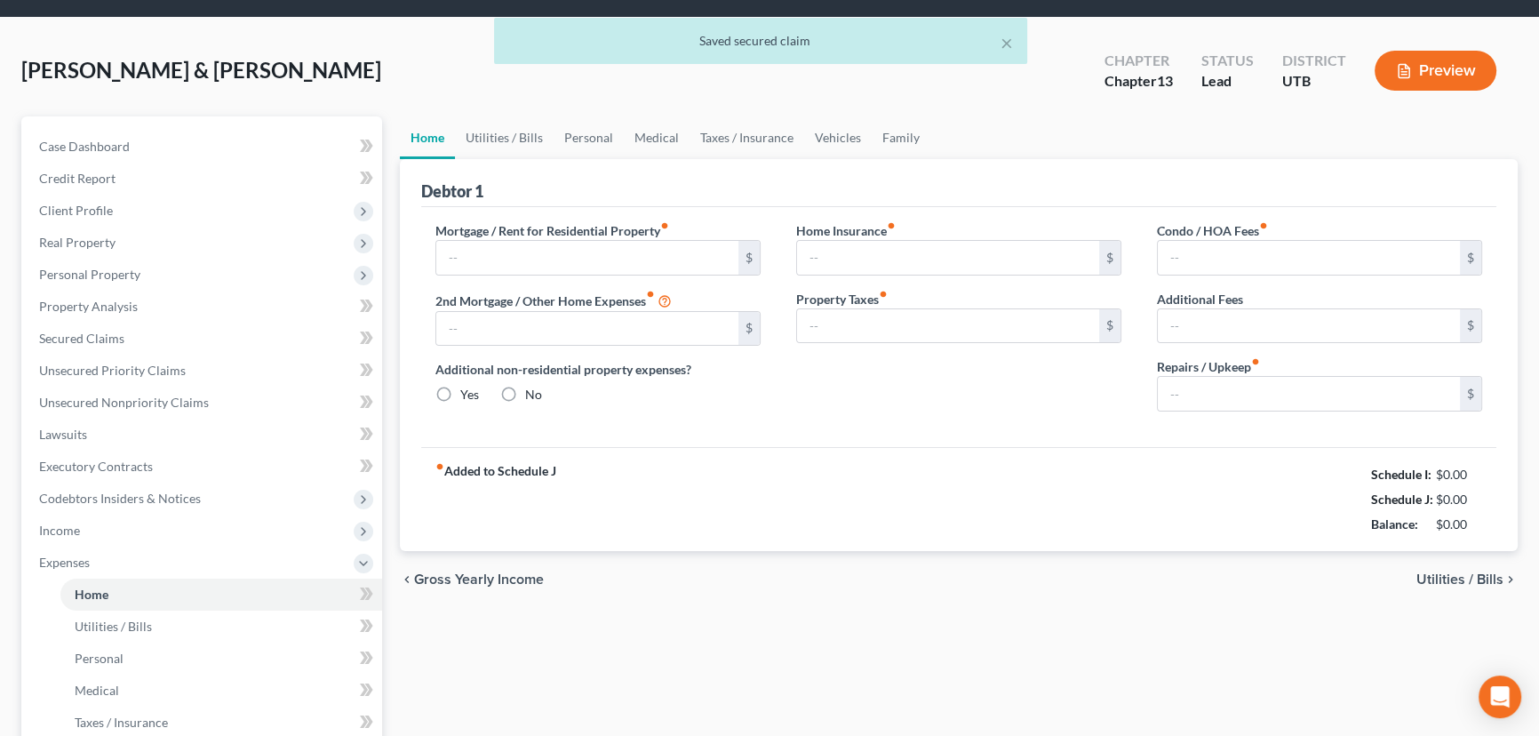
type input "5,078.00"
type input "0.00"
radio input "true"
type input "0.00"
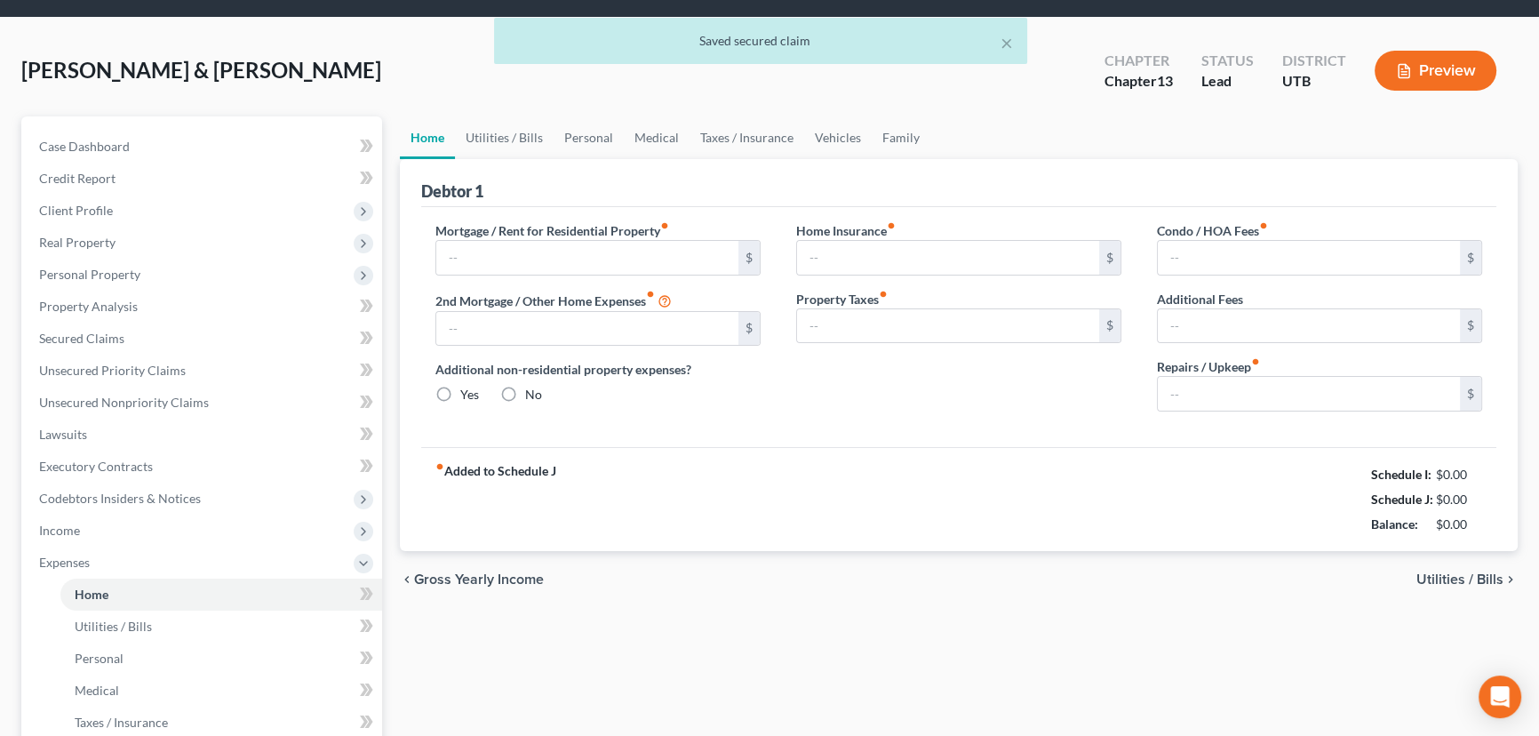
type input "0.00"
type input "350.00"
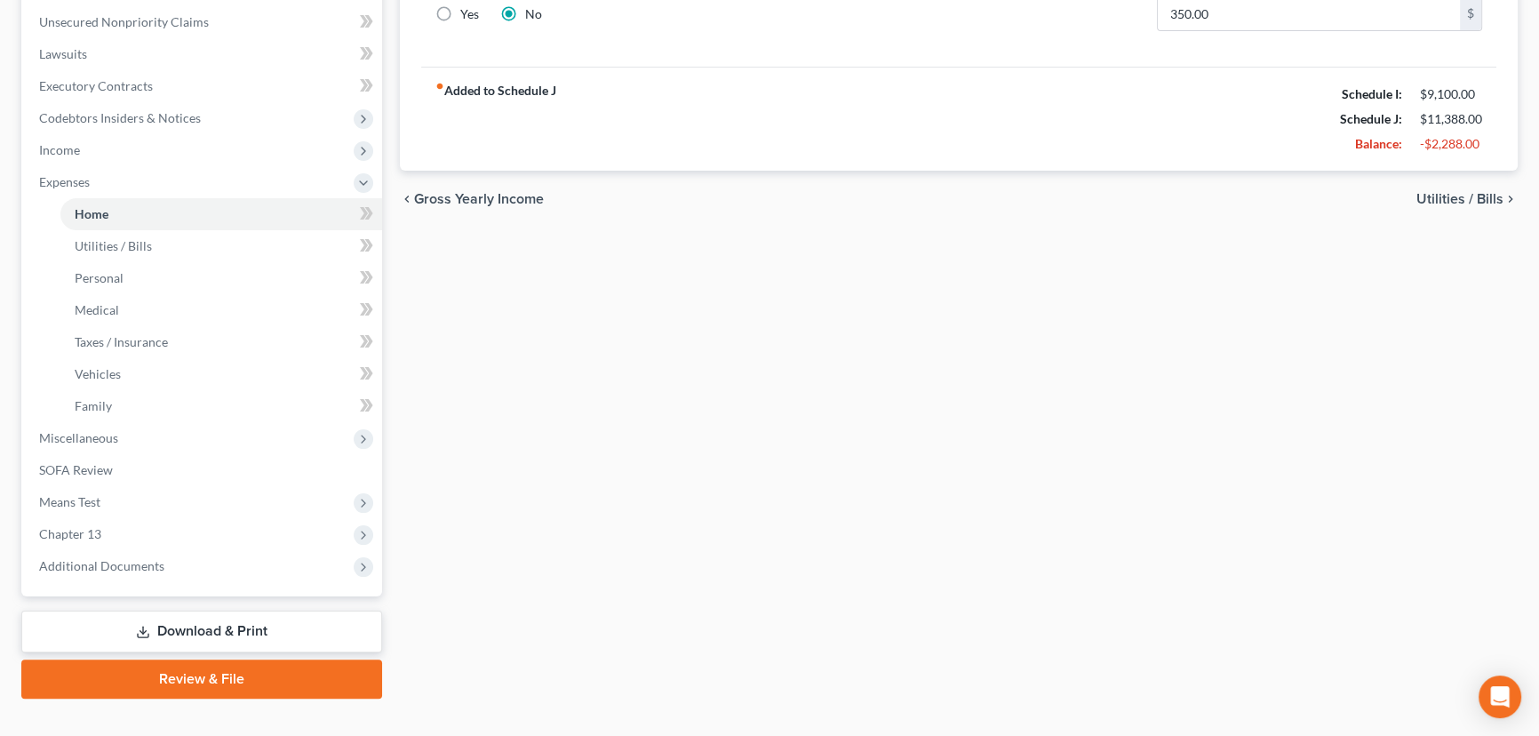
scroll to position [462, 0]
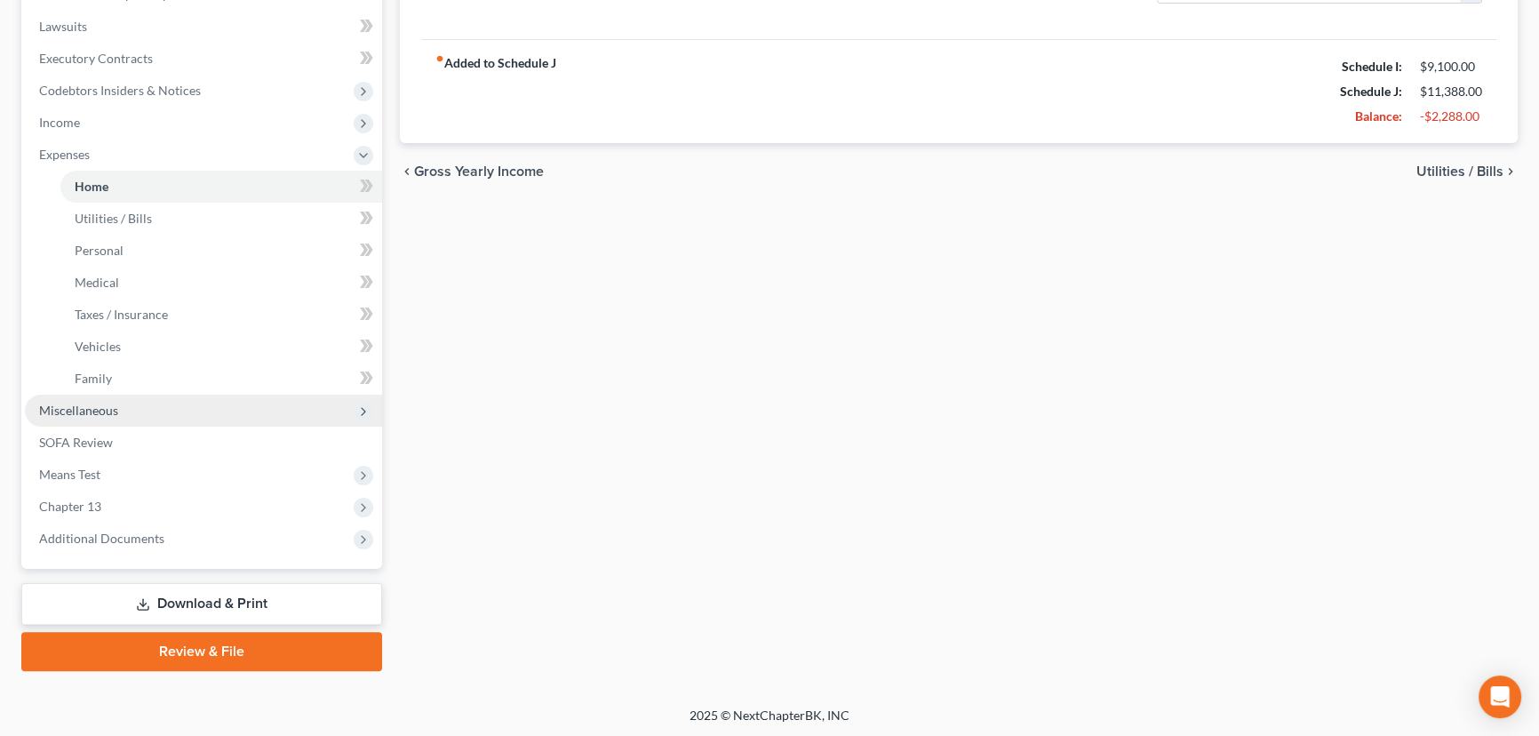
click at [82, 408] on span "Miscellaneous" at bounding box center [78, 409] width 79 height 15
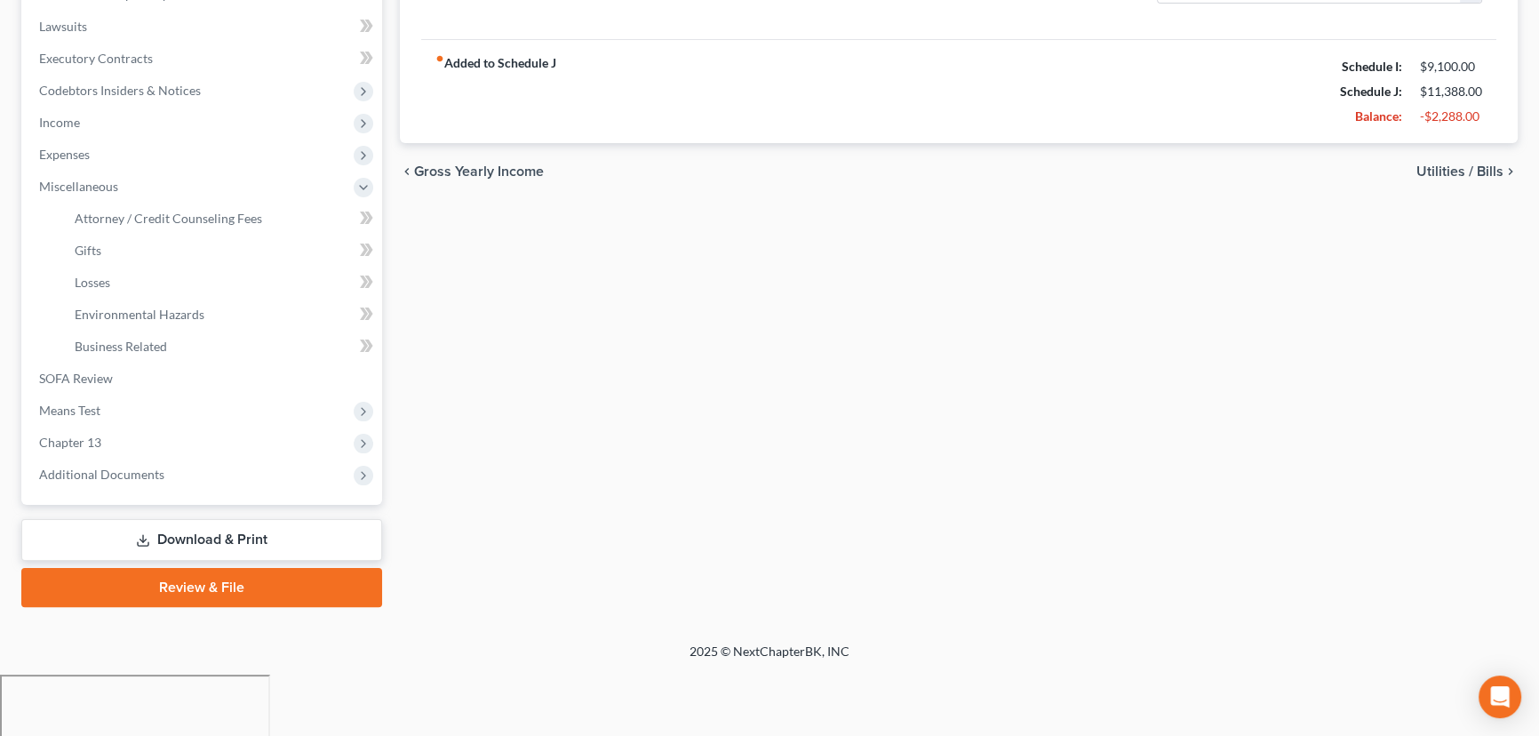
scroll to position [398, 0]
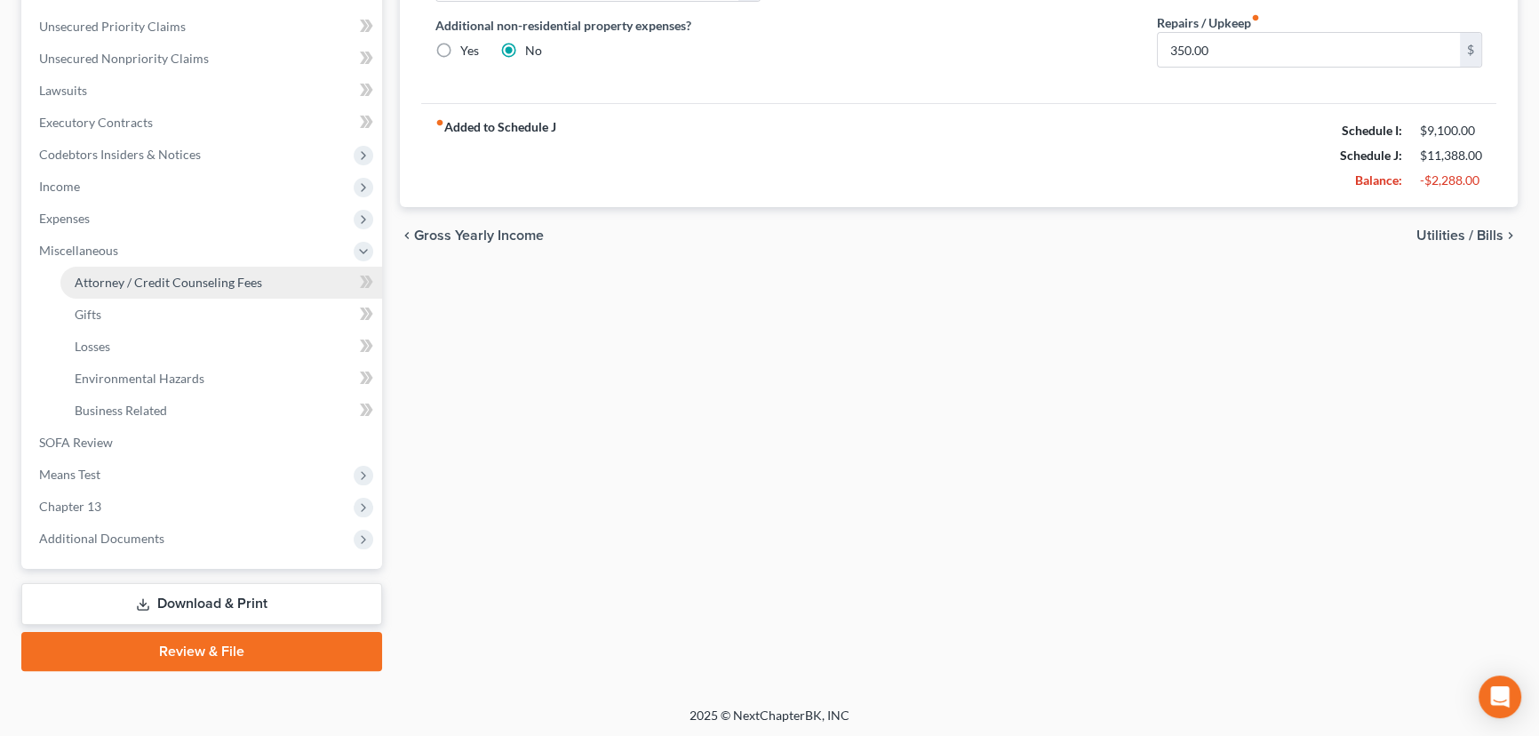
click at [131, 284] on span "Attorney / Credit Counseling Fees" at bounding box center [168, 282] width 187 height 15
select select "0"
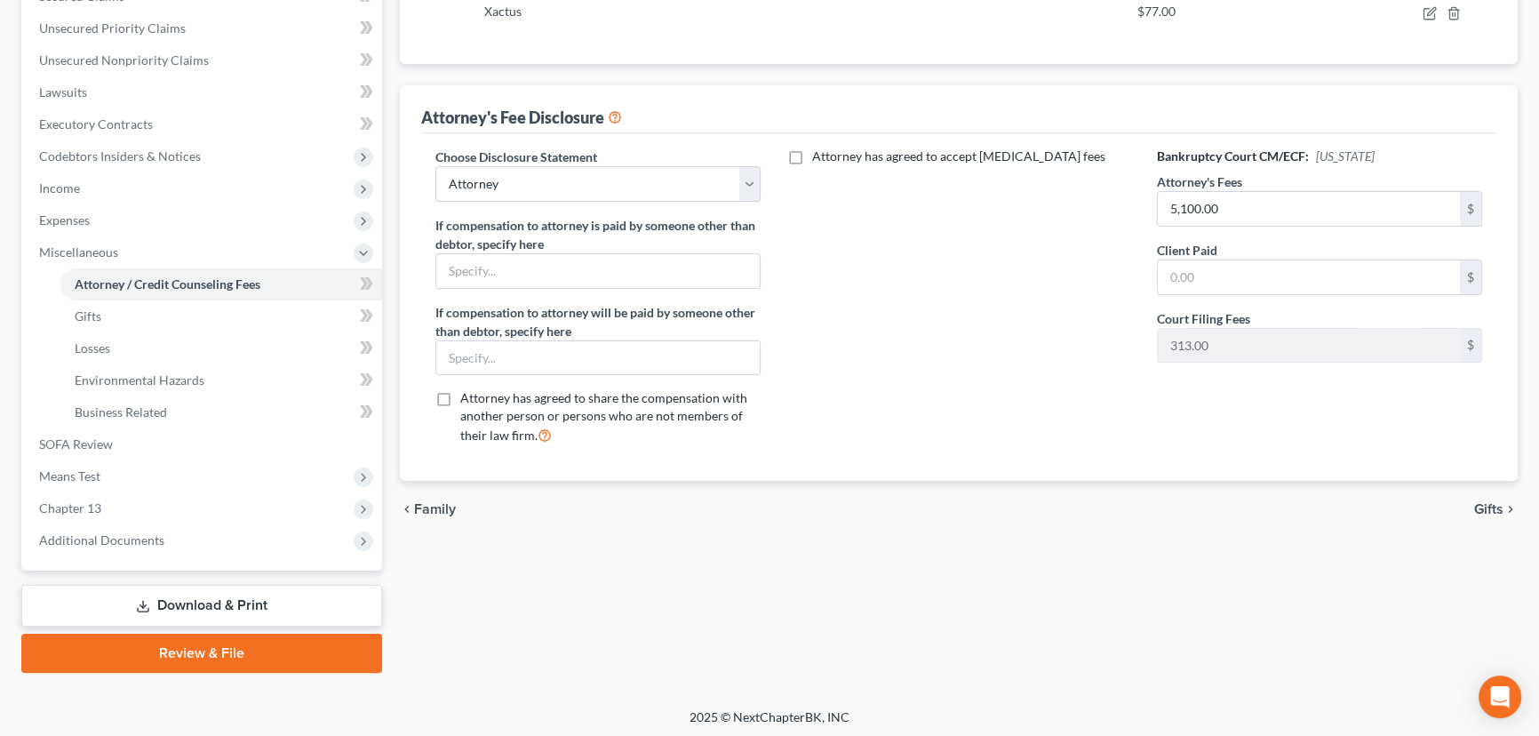
scroll to position [398, 0]
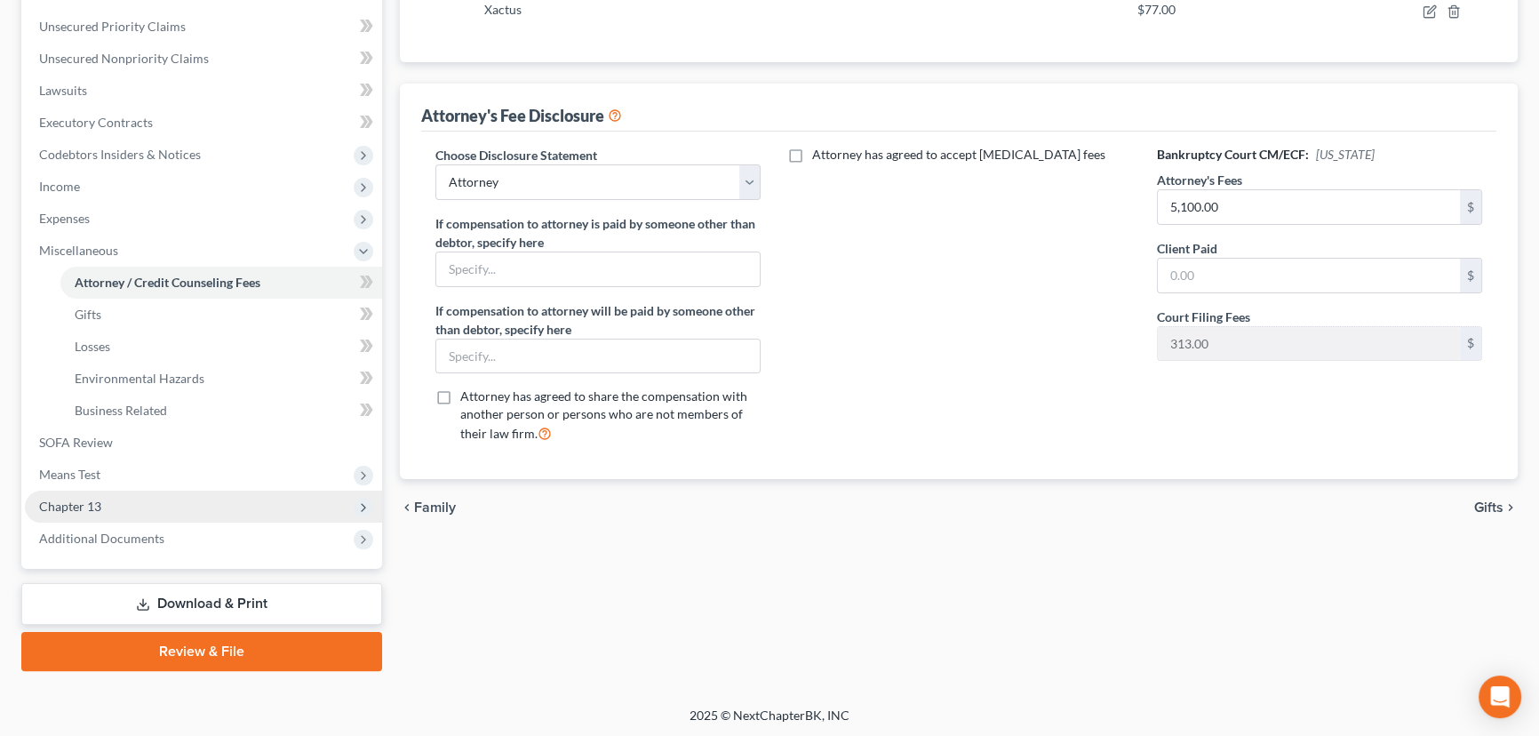
click at [101, 506] on span "Chapter 13" at bounding box center [203, 506] width 357 height 32
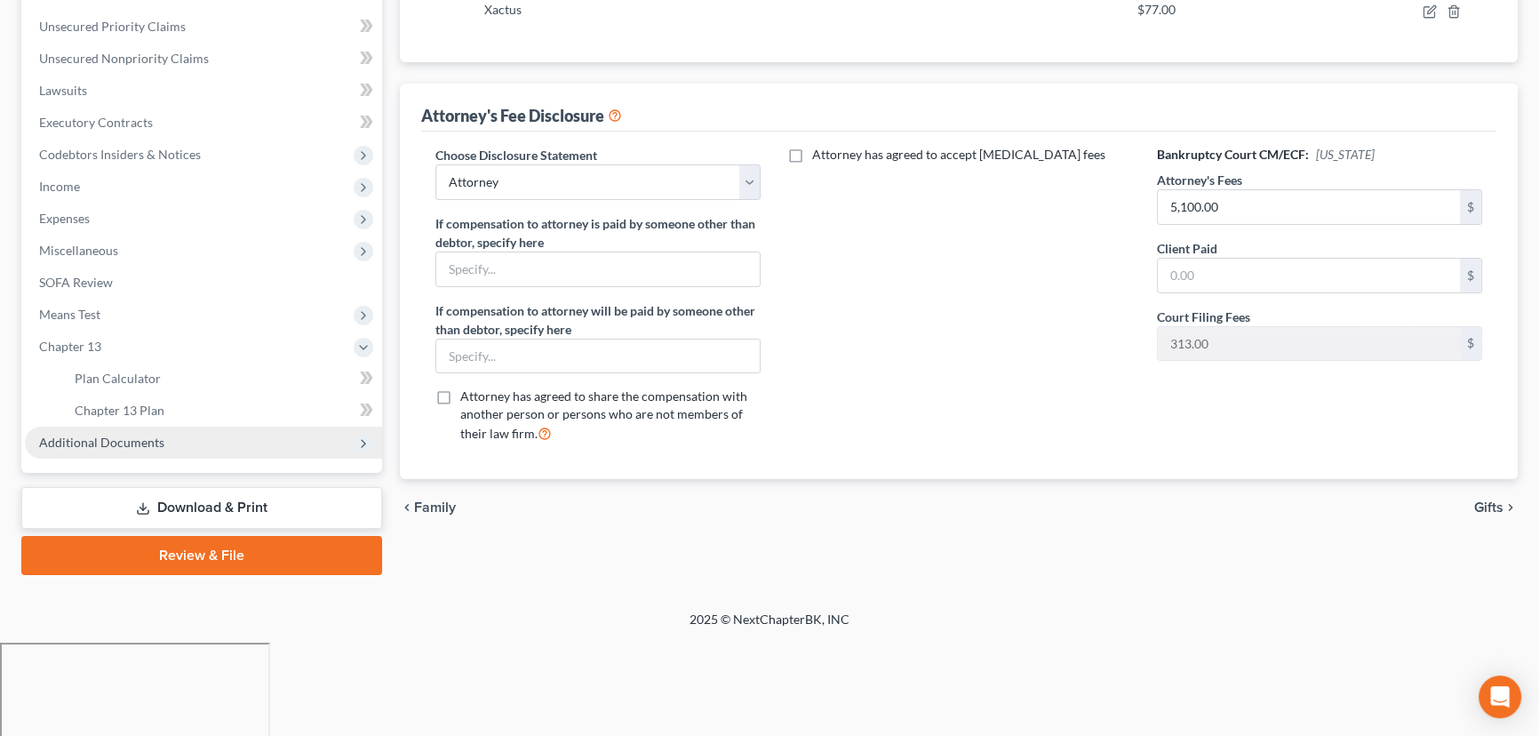
scroll to position [302, 0]
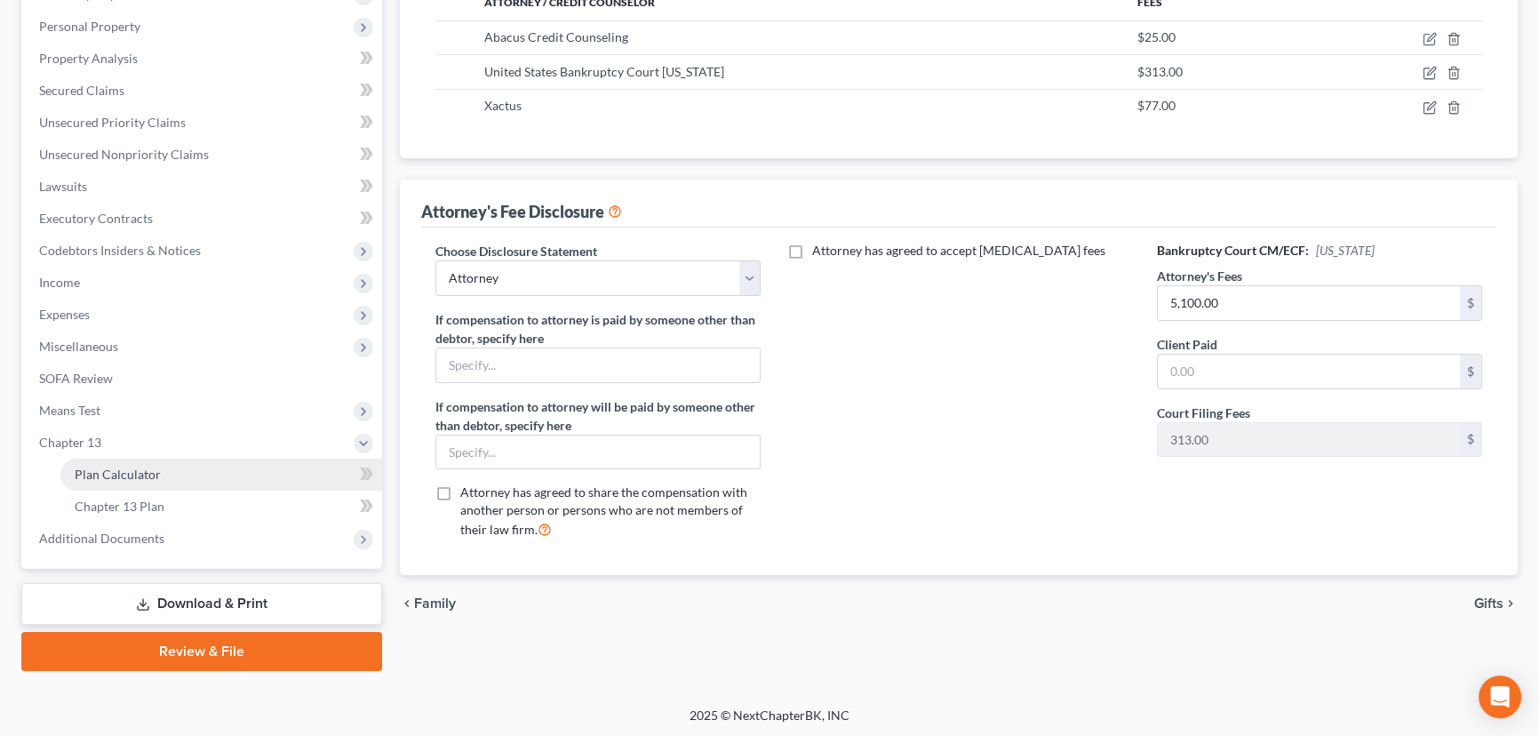
click at [140, 472] on span "Plan Calculator" at bounding box center [118, 473] width 86 height 15
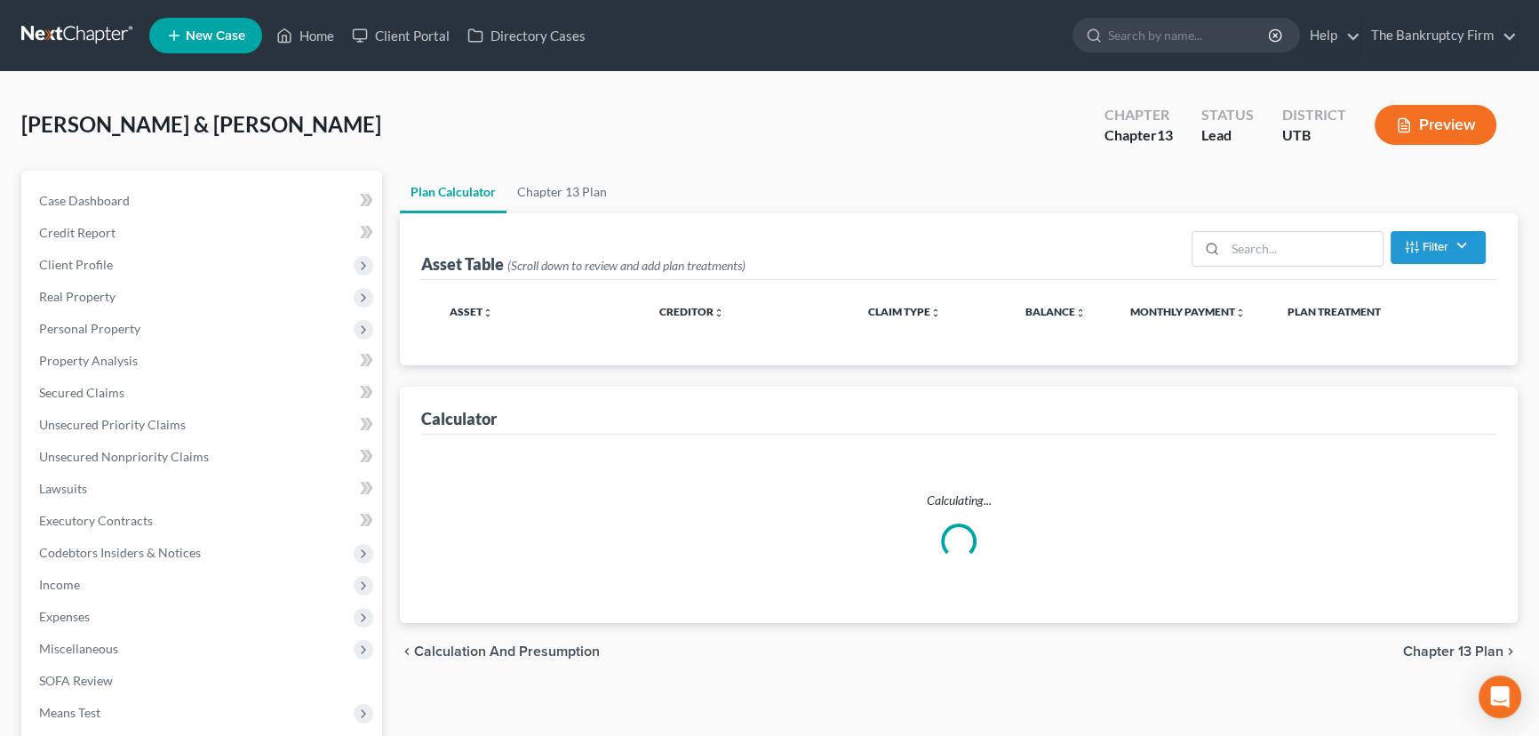
select select "59"
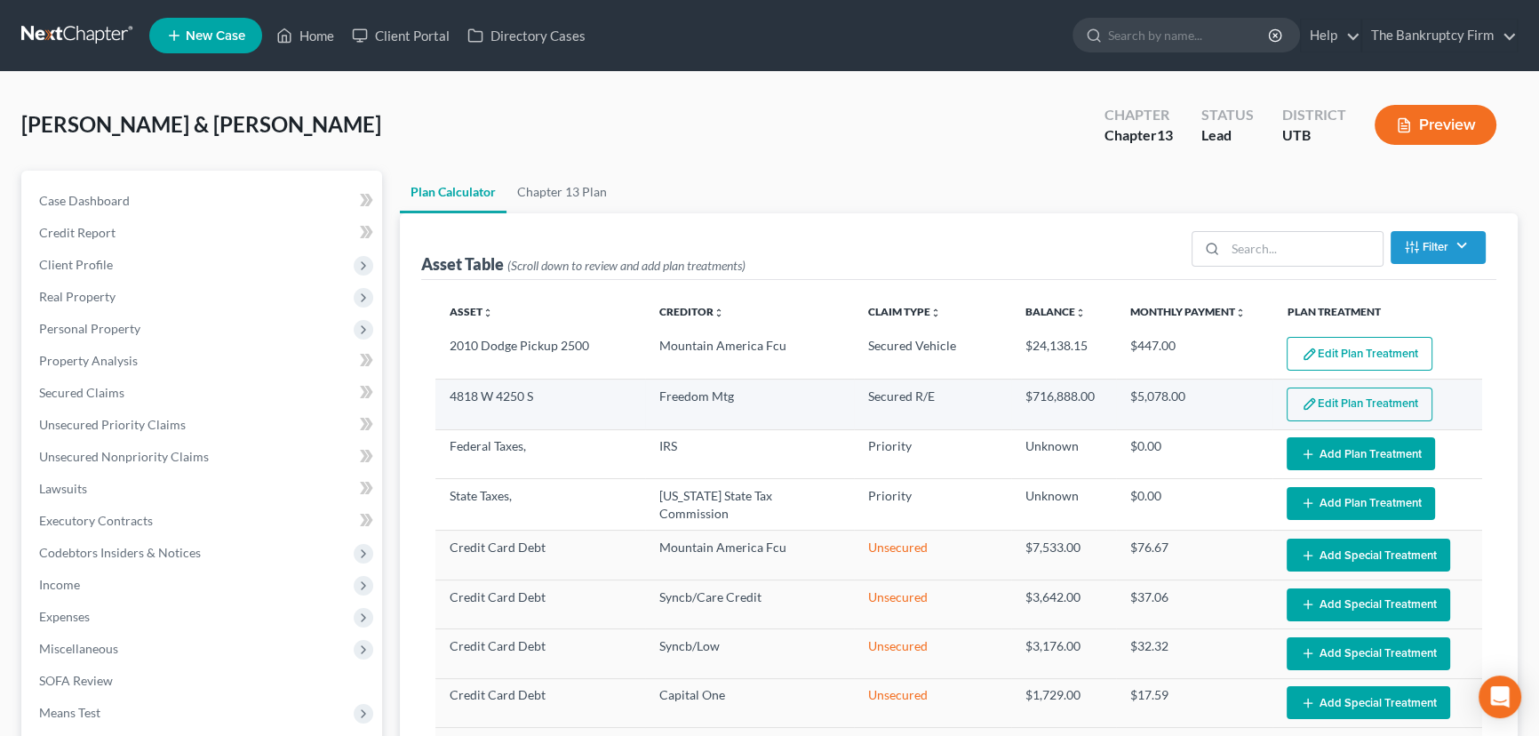
select select "59"
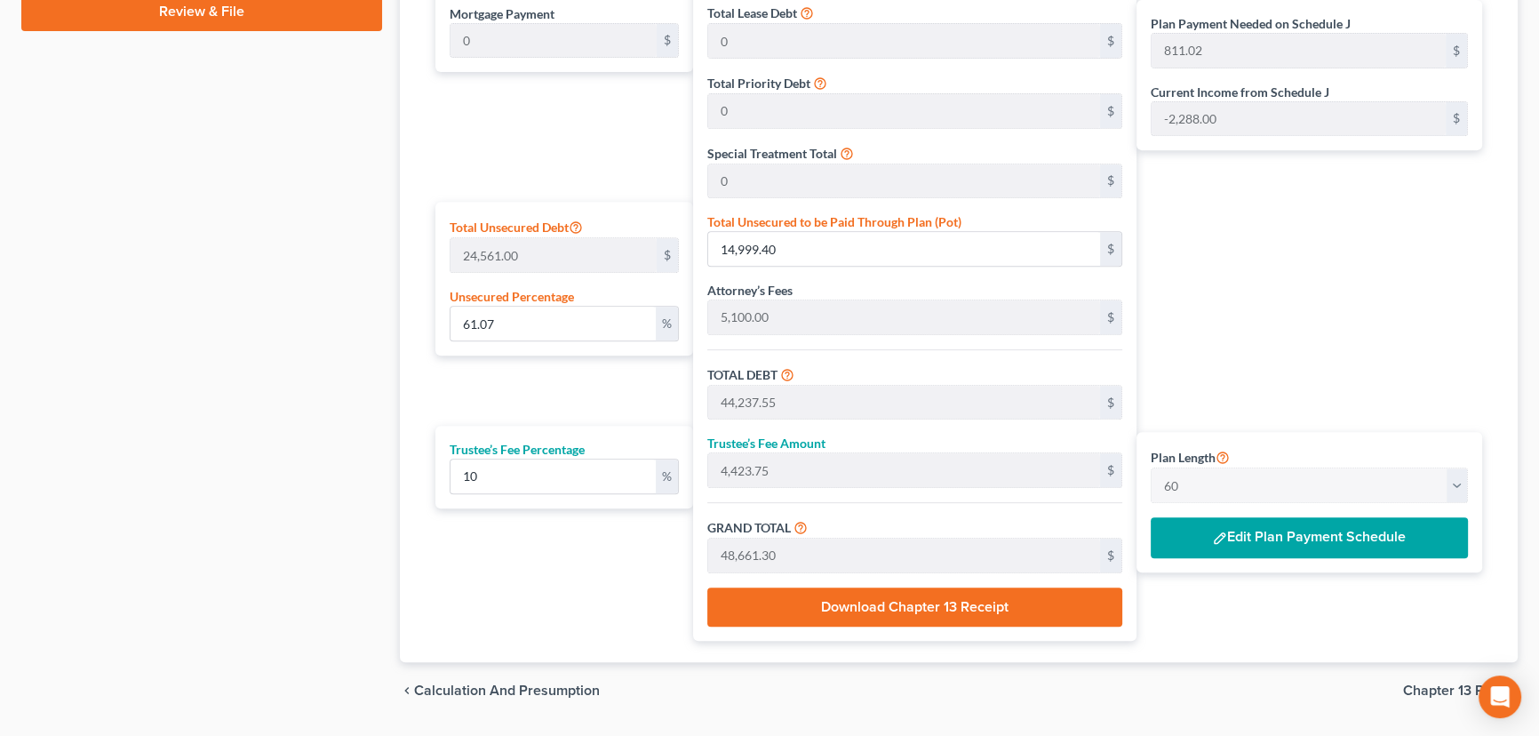
scroll to position [988, 0]
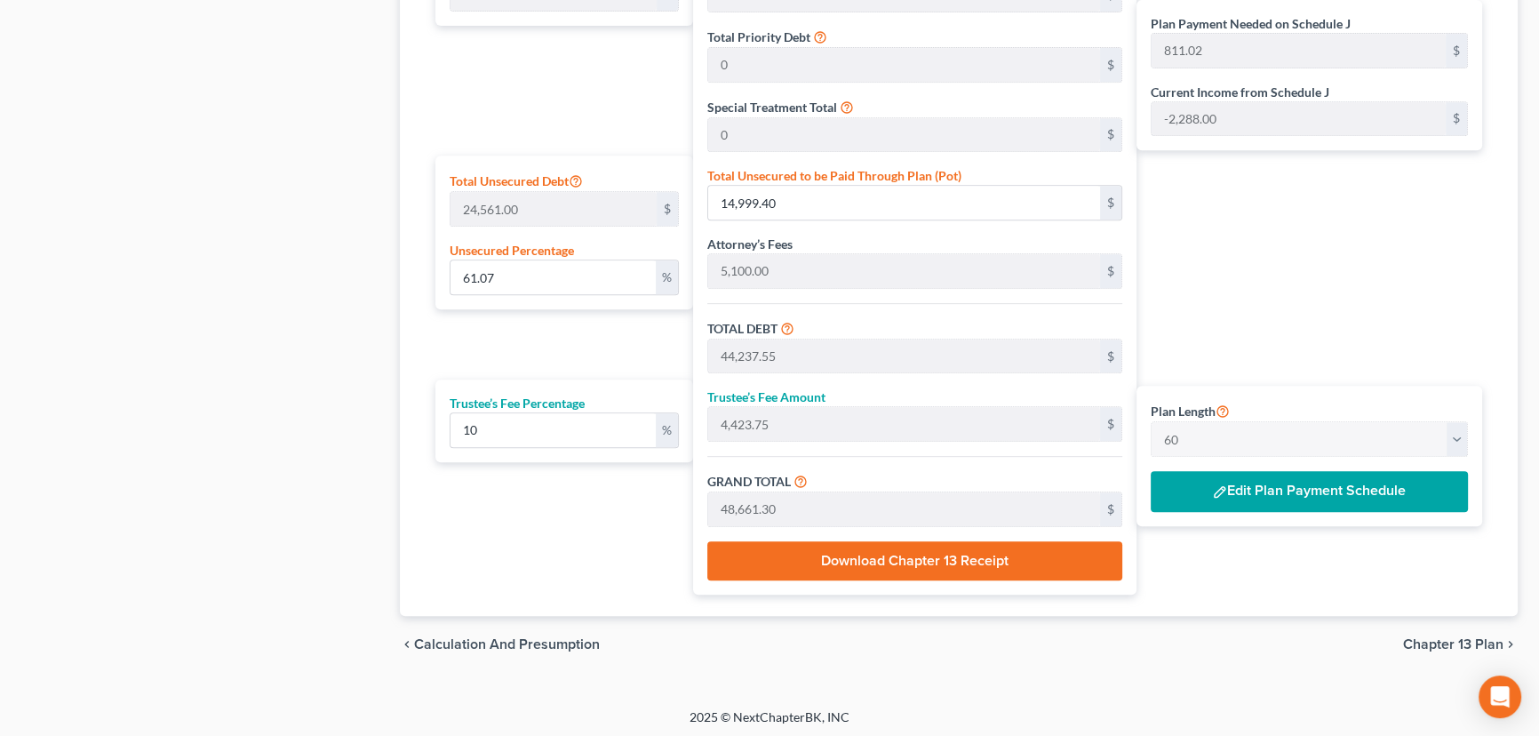
click at [1297, 487] on button "Edit Plan Payment Schedule" at bounding box center [1309, 491] width 317 height 41
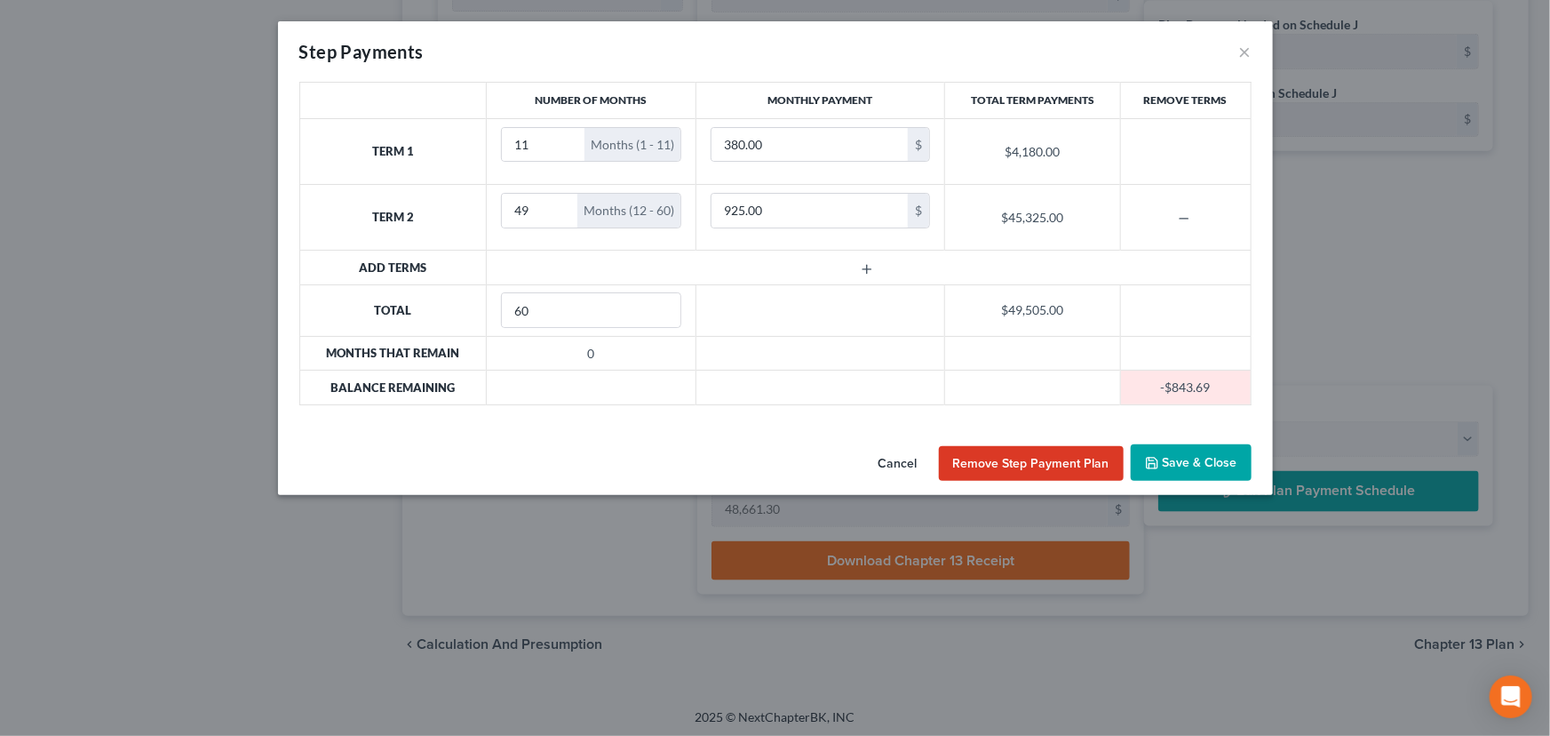
click at [1200, 460] on button "Save & Close" at bounding box center [1191, 462] width 121 height 37
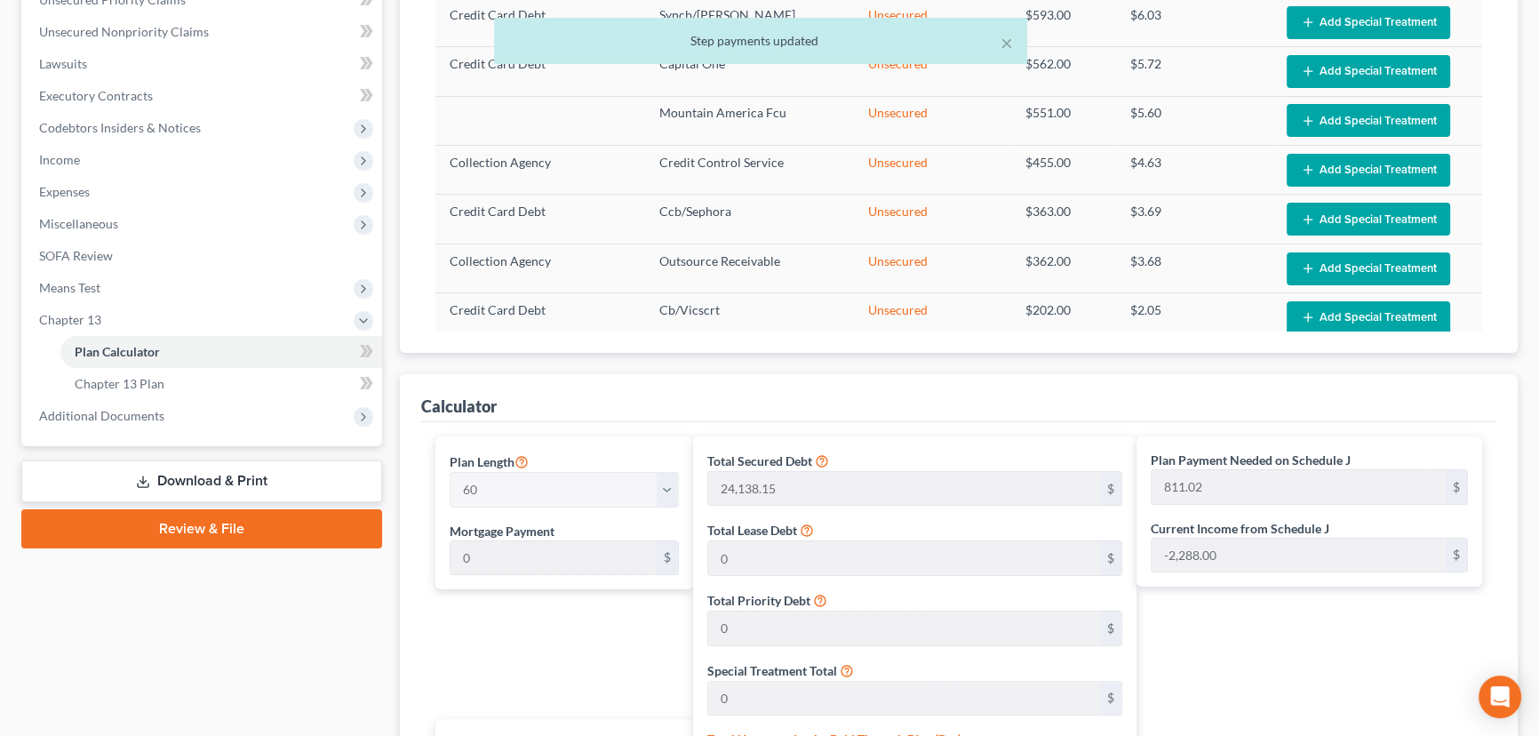
scroll to position [423, 0]
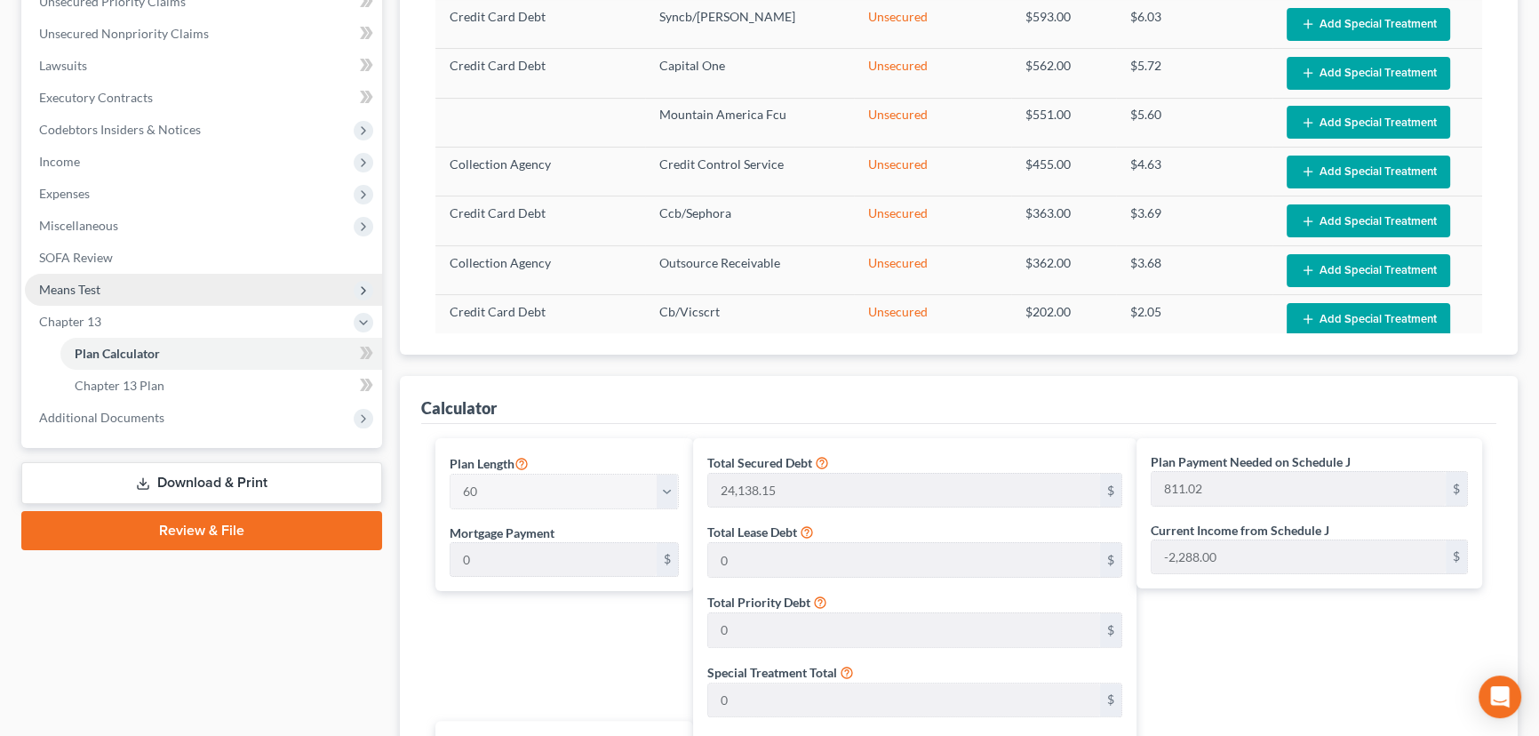
click at [76, 284] on span "Means Test" at bounding box center [69, 289] width 61 height 15
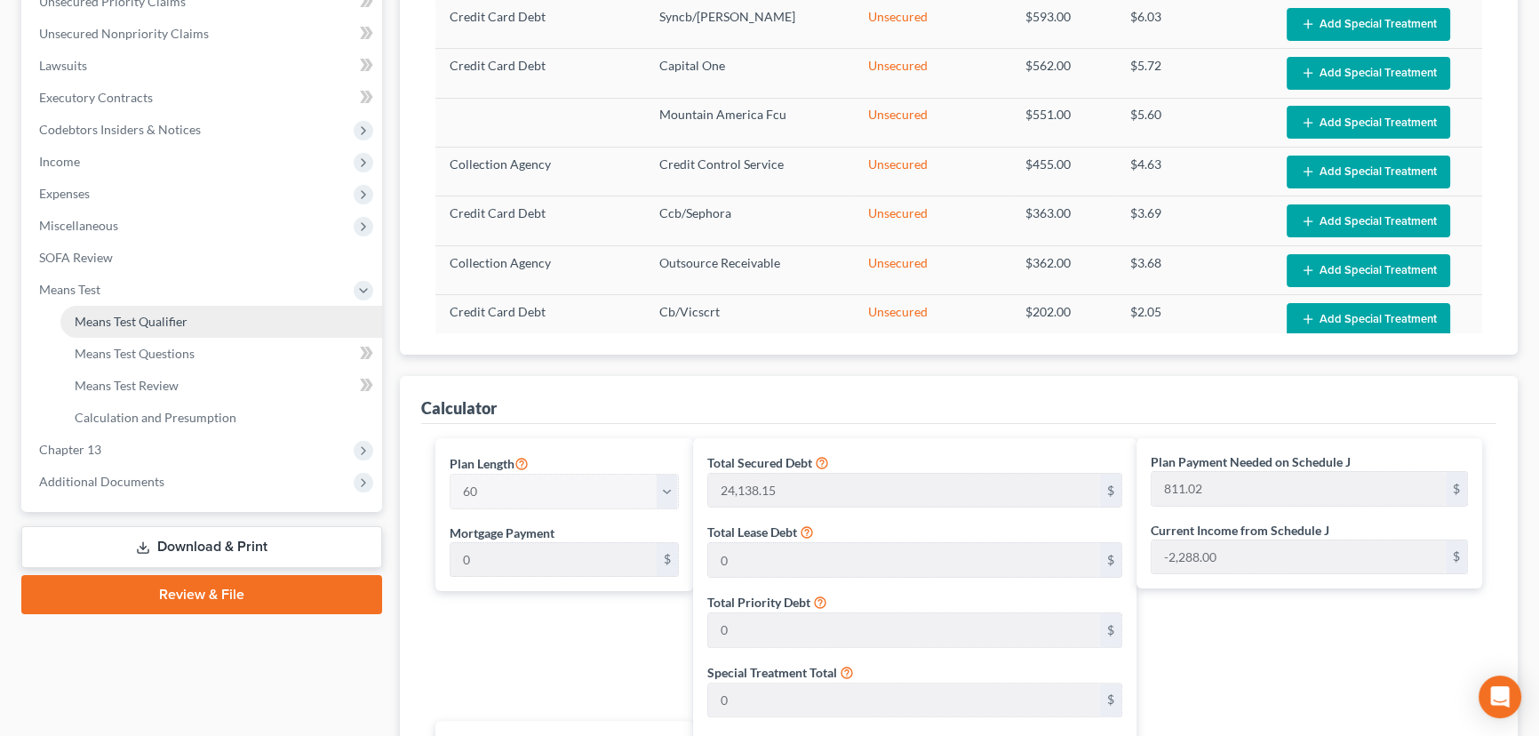
click at [164, 322] on span "Means Test Qualifier" at bounding box center [131, 321] width 113 height 15
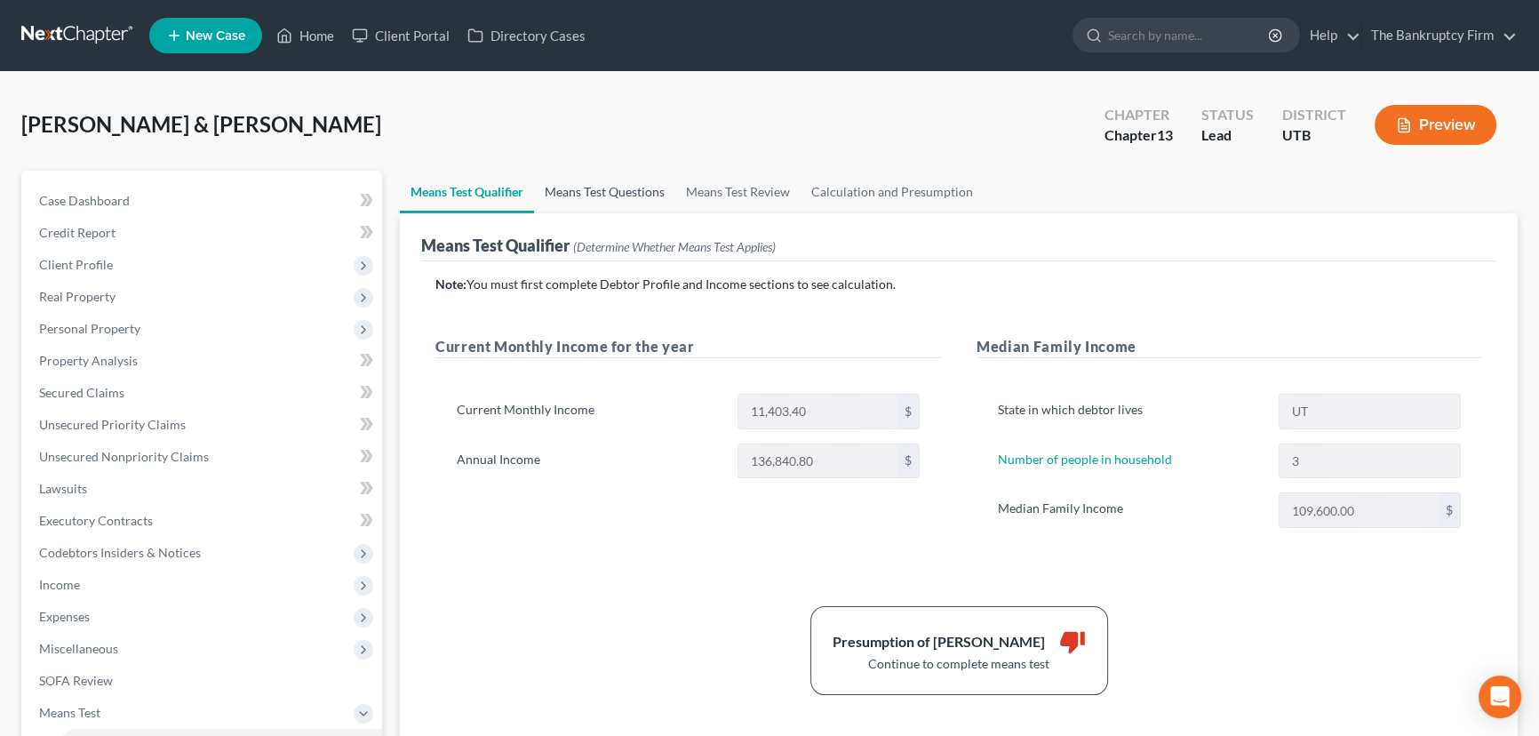
click at [615, 193] on link "Means Test Questions" at bounding box center [604, 192] width 141 height 43
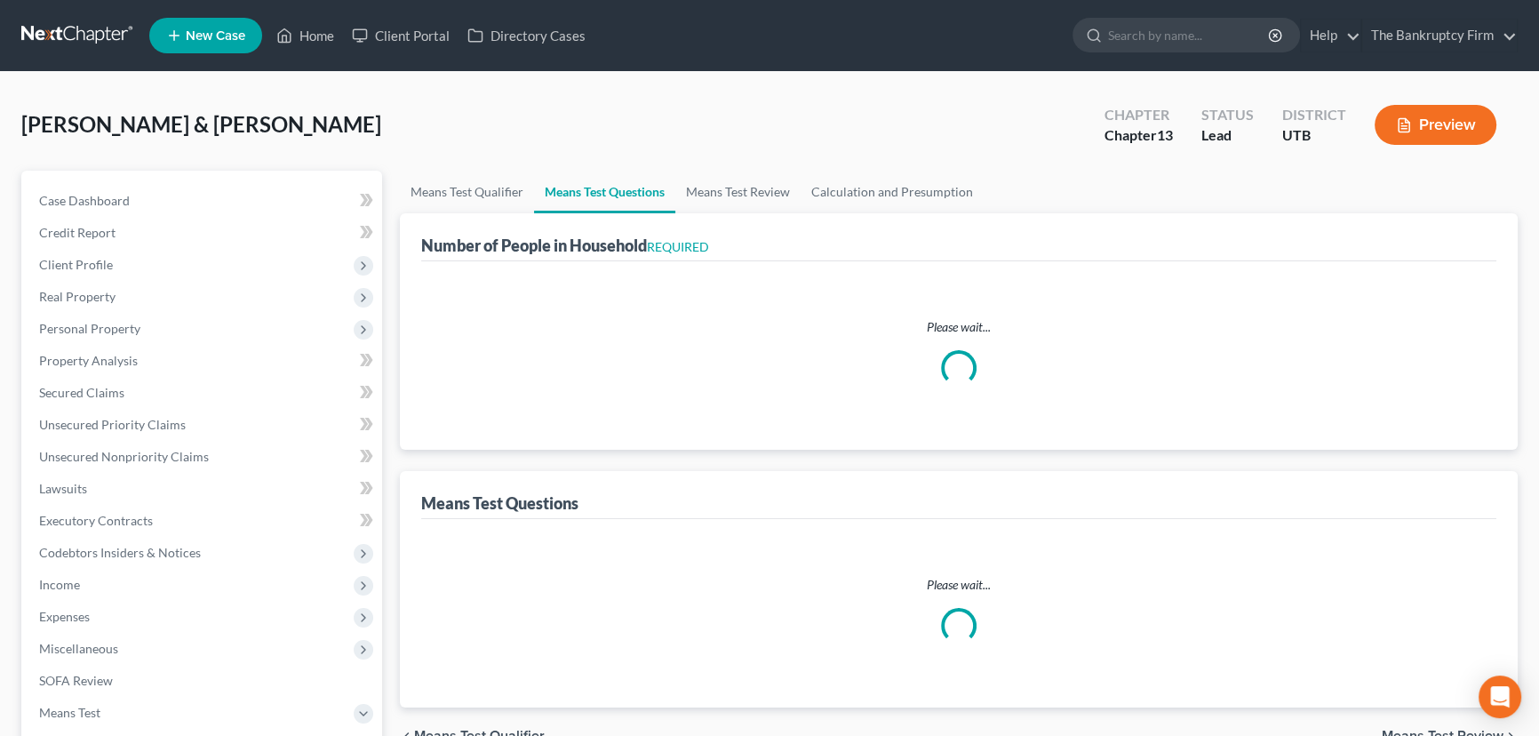
select select "0"
select select "60"
select select "1"
select select "60"
select select "4"
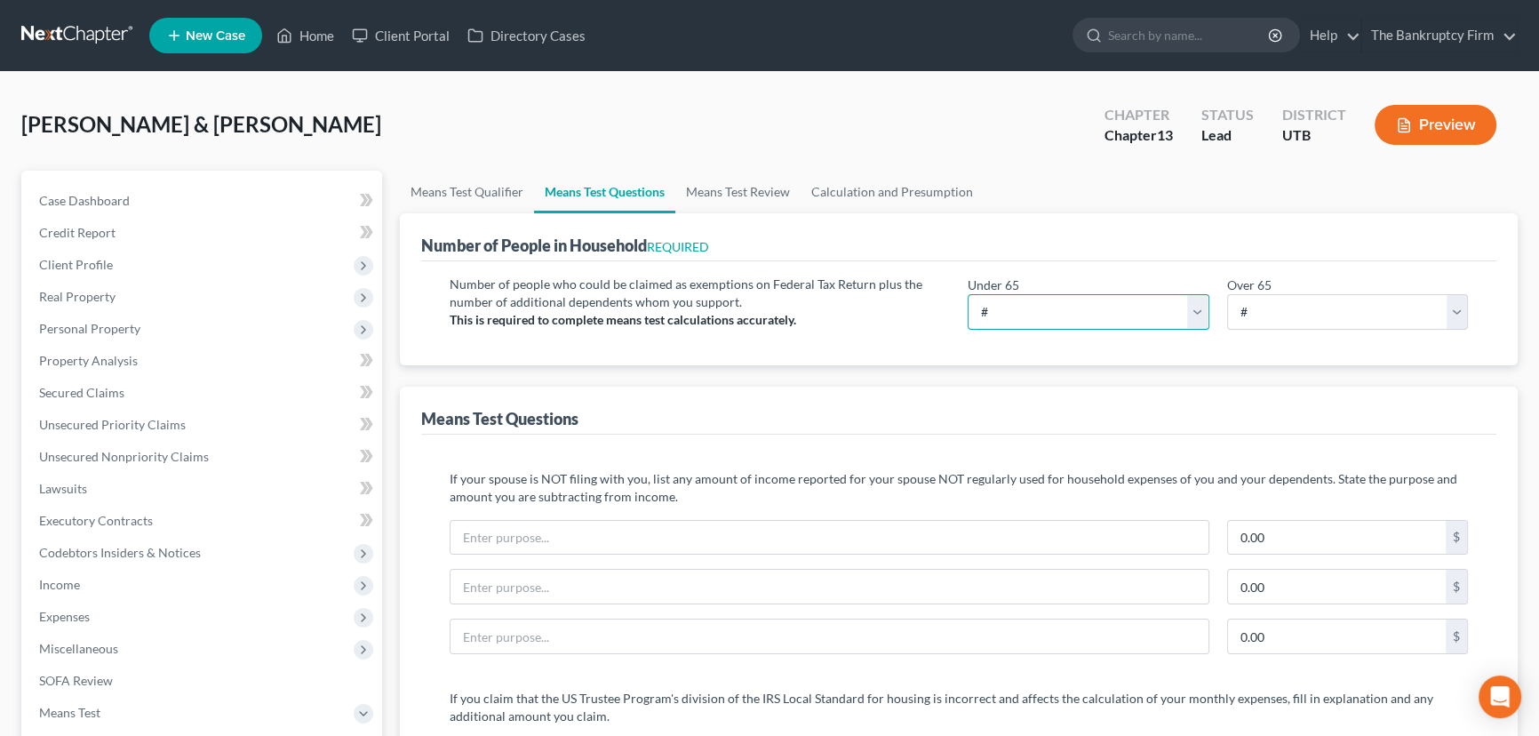
click at [1114, 310] on select "# 0 1 2 3 4 5 6 7 8 9 10" at bounding box center [1089, 312] width 242 height 36
select select "3"
click at [968, 294] on select "# 0 1 2 3 4 5 6 7 8 9 10" at bounding box center [1089, 312] width 242 height 36
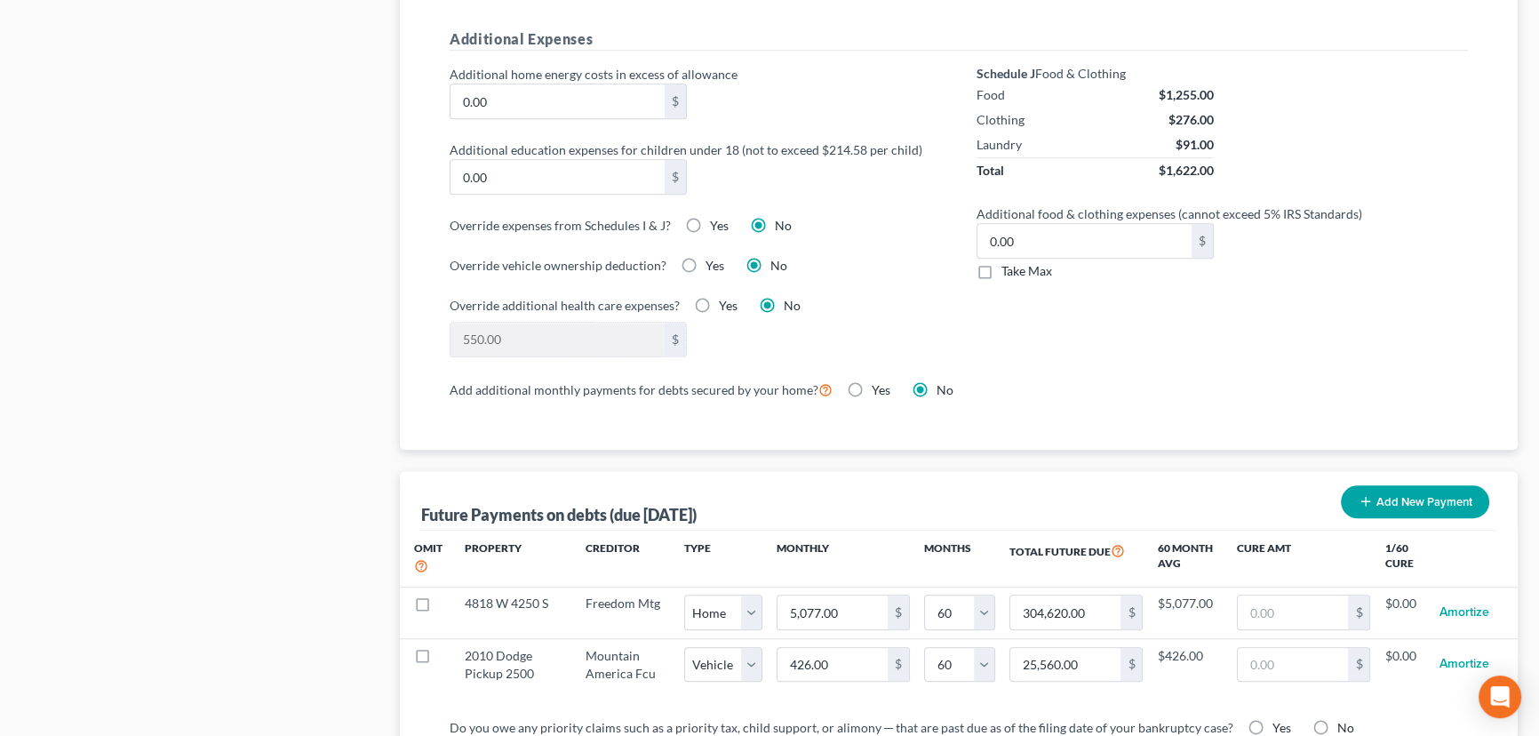
scroll to position [1454, 0]
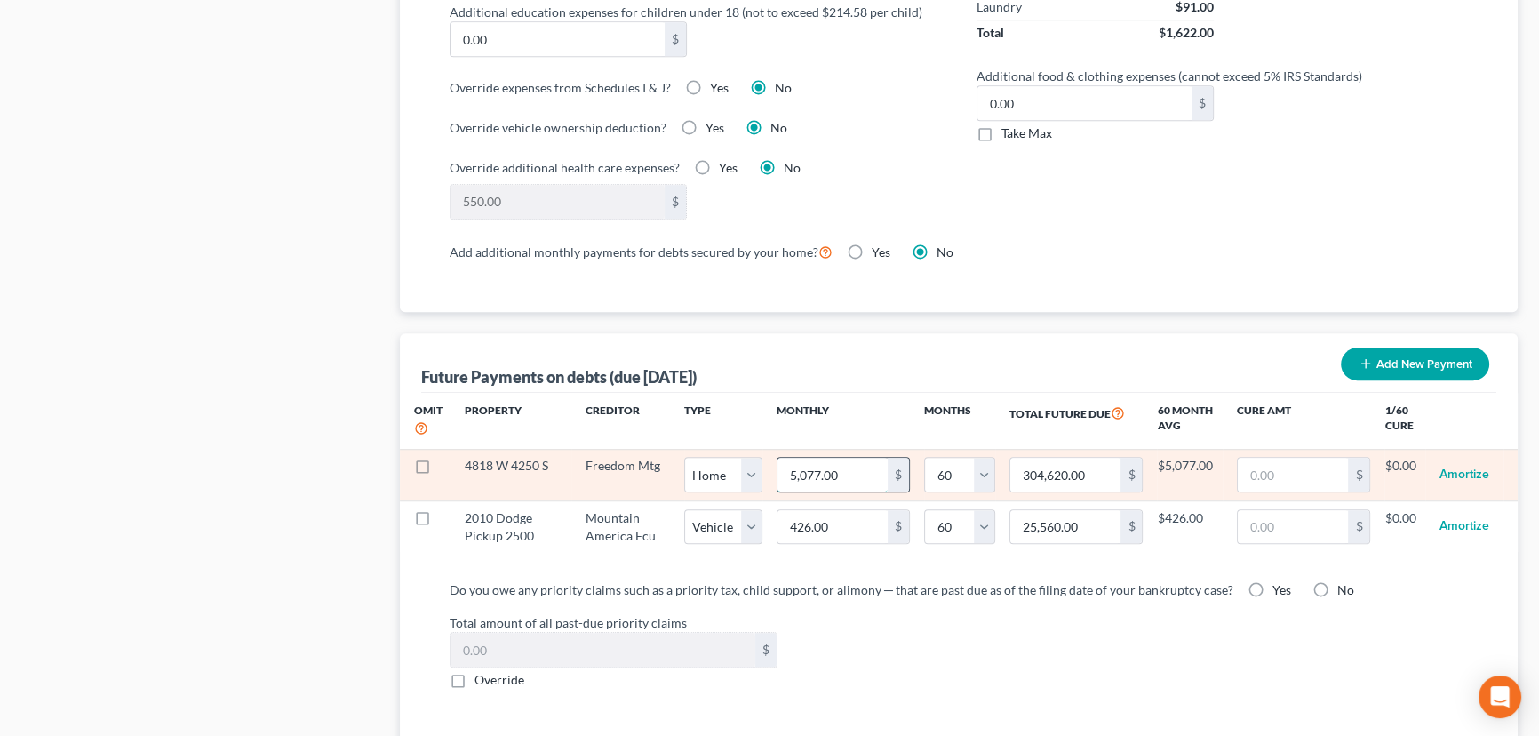
click at [816, 470] on input "5,077.00" at bounding box center [832, 475] width 110 height 34
click at [815, 470] on input "5,077.00" at bounding box center [832, 475] width 110 height 34
type input "5,07.00"
type input "30,420.00"
type input "5,078.00"
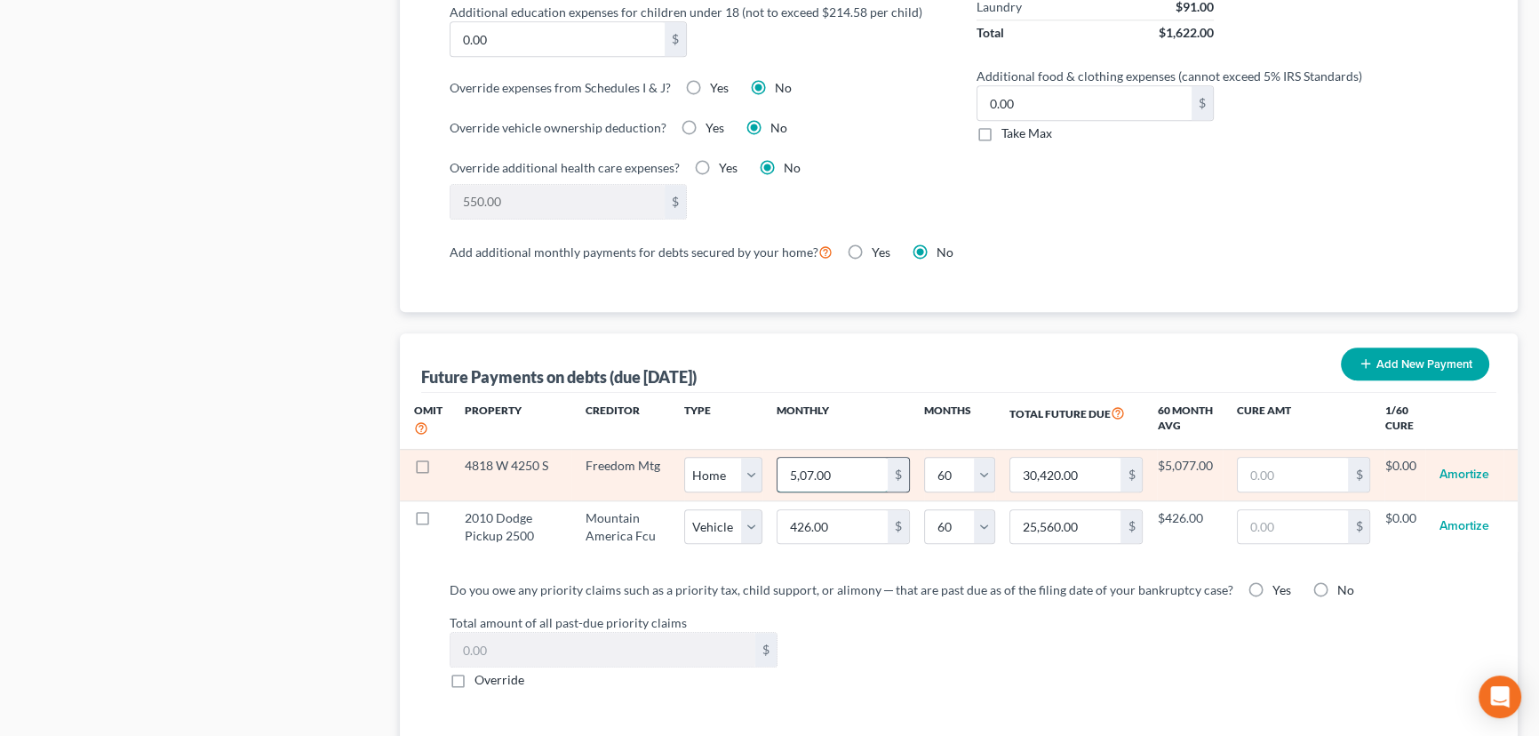
type input "304,680.00"
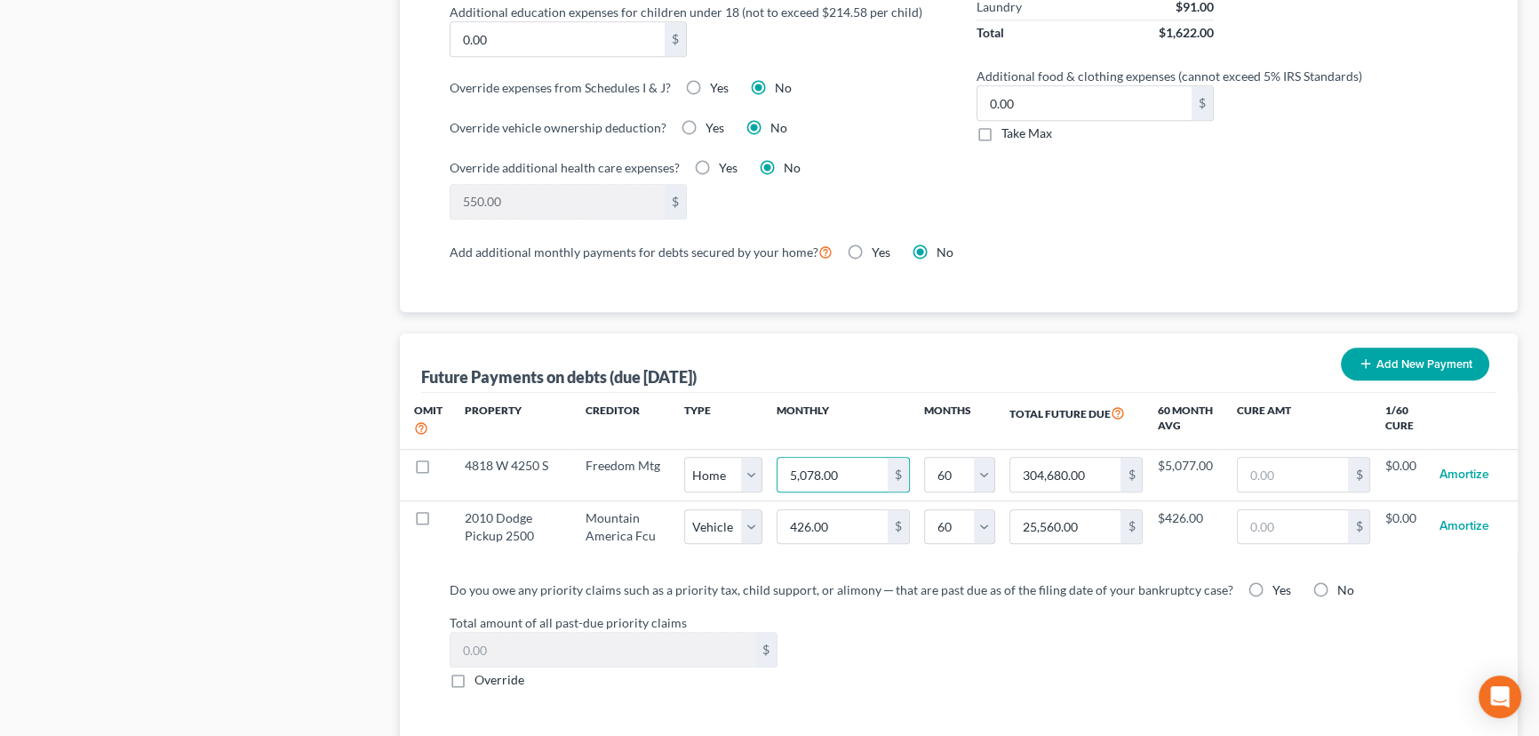
select select "0"
select select "60"
select select "0"
select select "60"
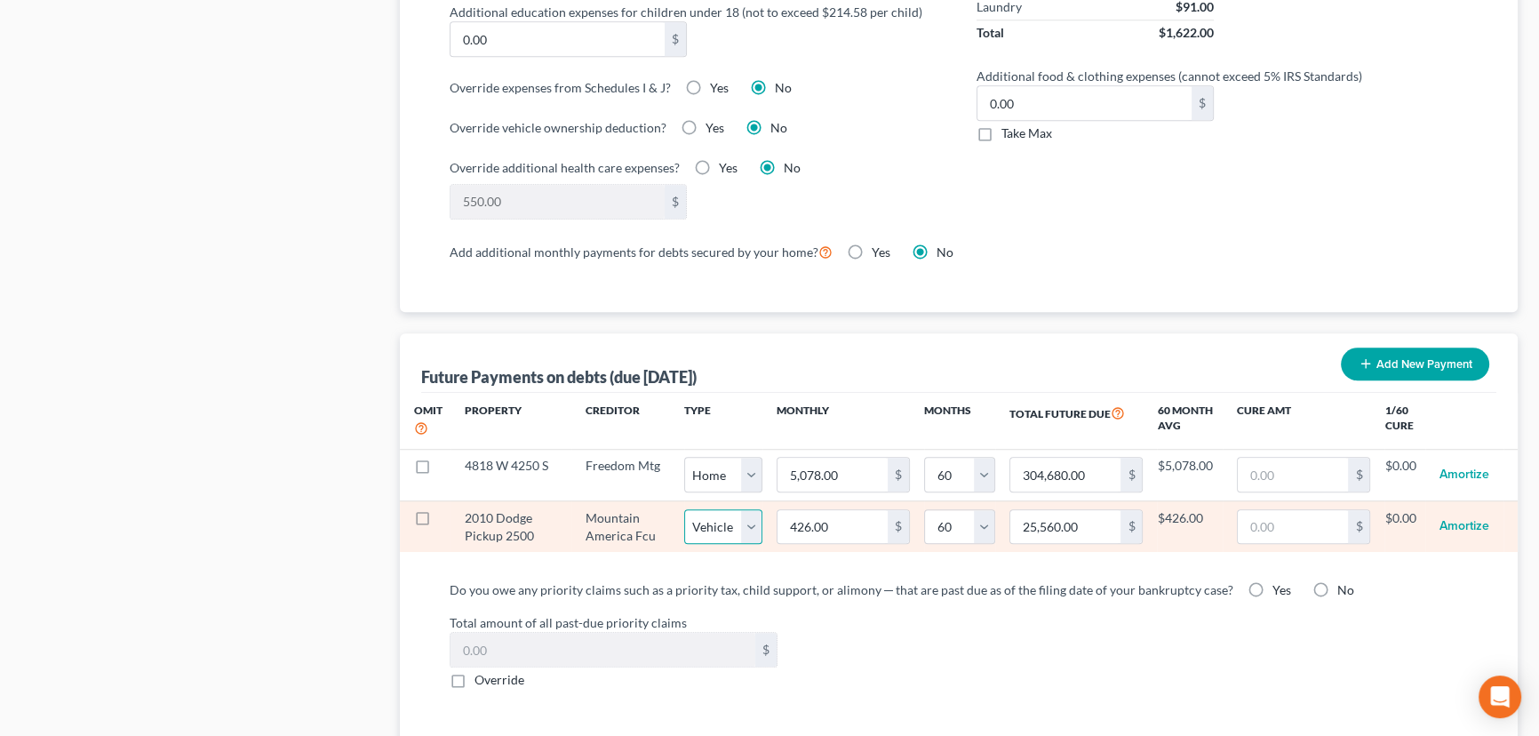
click at [753, 522] on select "Select Home Vehicle Other" at bounding box center [723, 527] width 78 height 36
select select "2"
click at [684, 509] on select "Select Home Vehicle Other" at bounding box center [723, 527] width 78 height 36
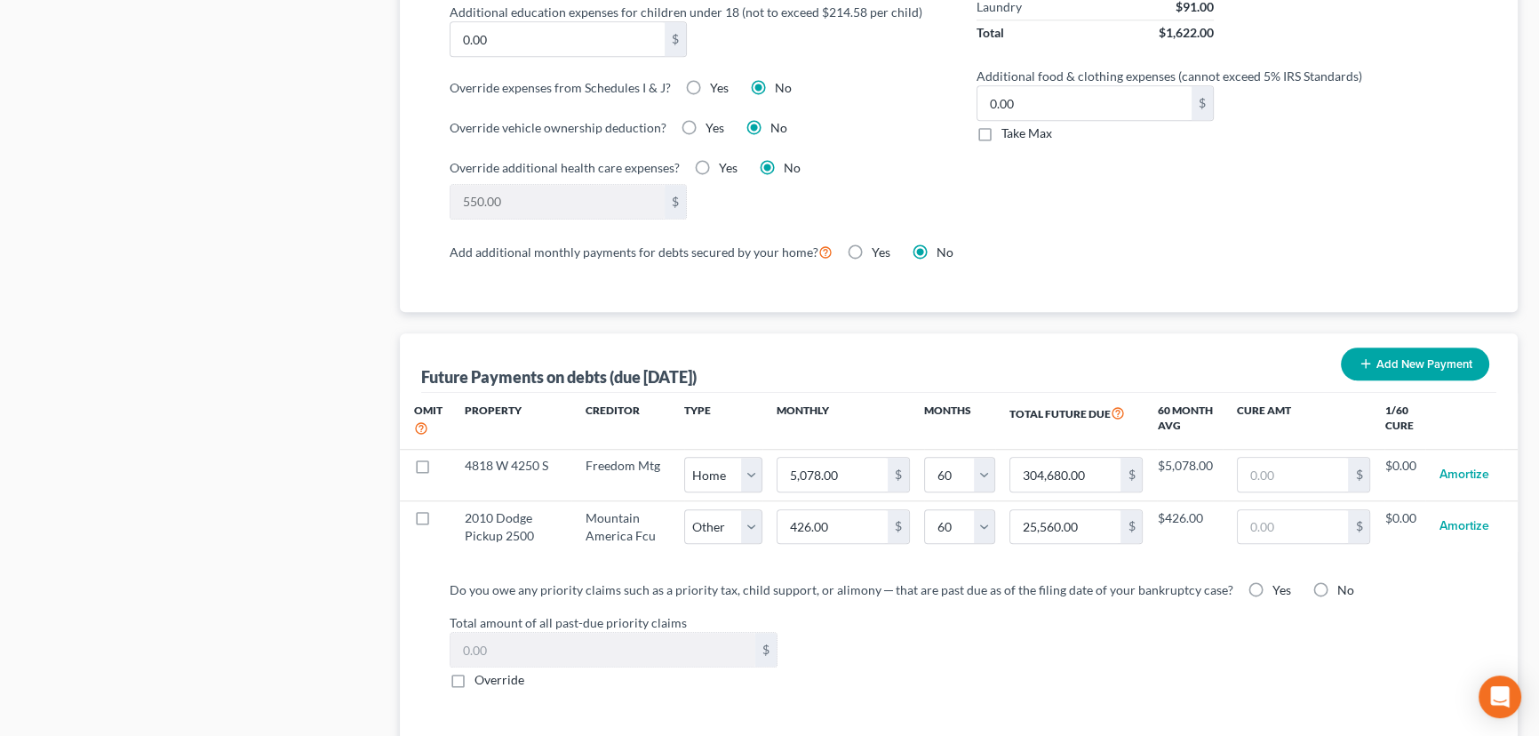
select select "2"
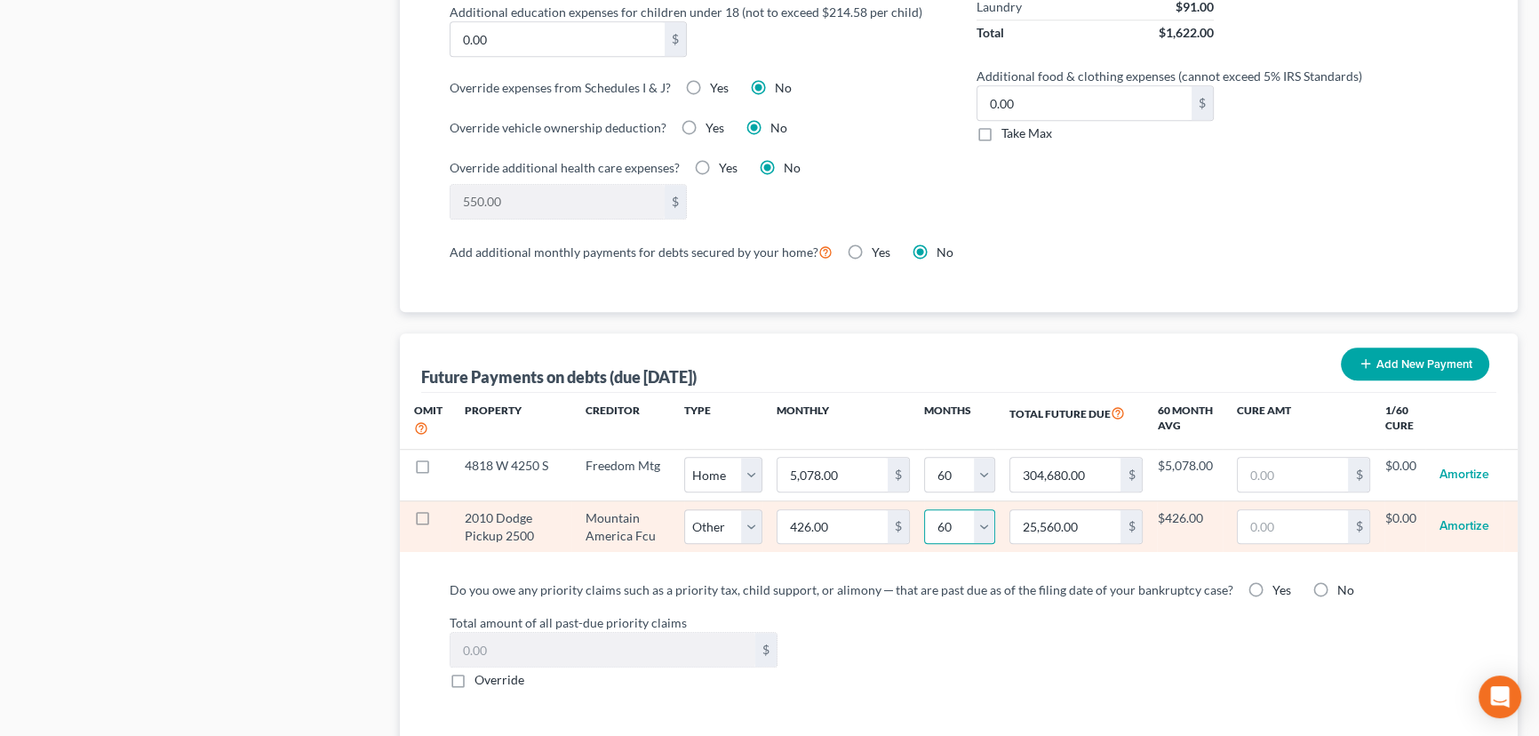
click at [982, 520] on select "0 1 2 3 4 5 6 7 8 9 10 11 12 13 14 15 16 17 18 19 20 21 22 23 24 25 26 27 28 29…" at bounding box center [959, 527] width 71 height 36
select select "54"
click at [924, 509] on select "0 1 2 3 4 5 6 7 8 9 10 11 12 13 14 15 16 17 18 19 20 21 22 23 24 25 26 27 28 29…" at bounding box center [959, 527] width 71 height 36
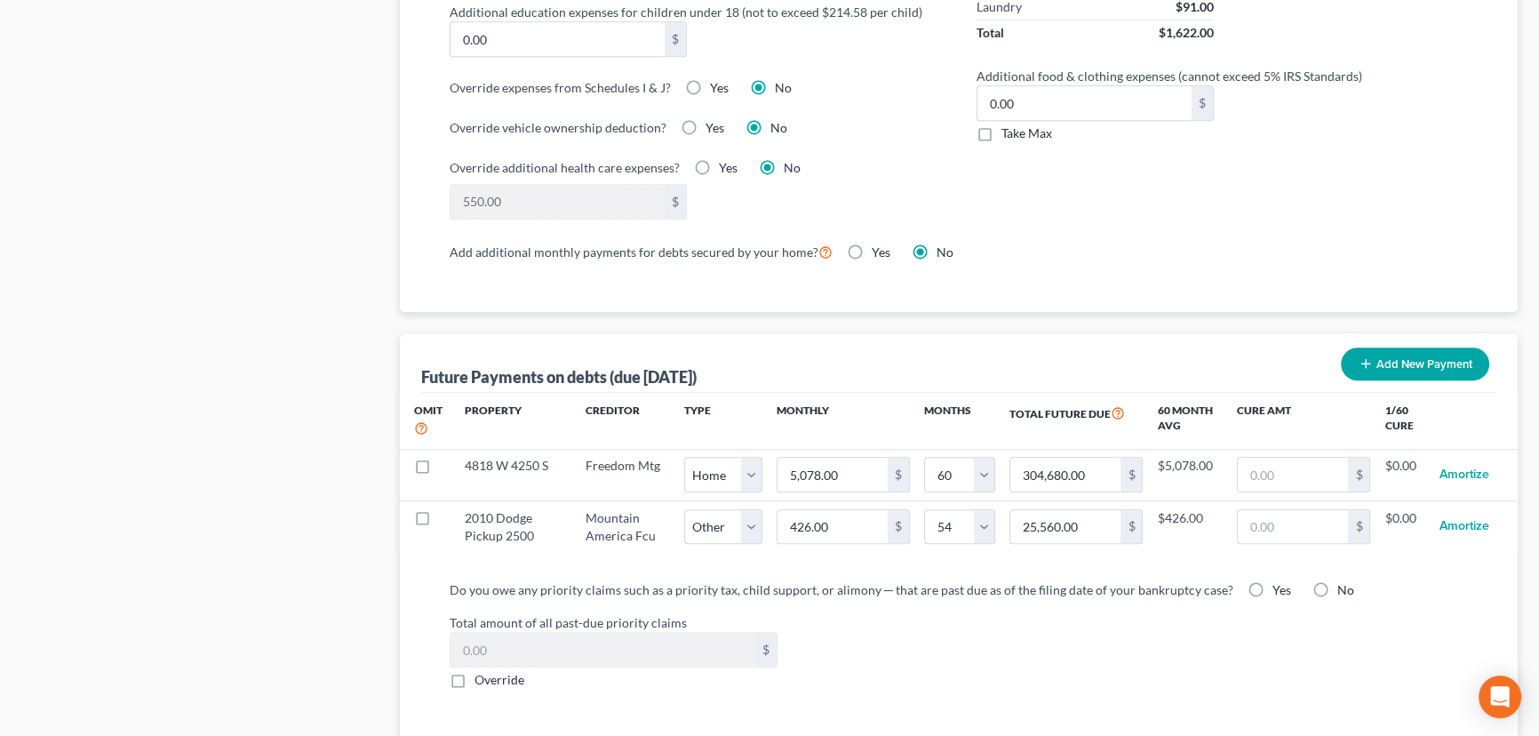
select select "2"
select select "54"
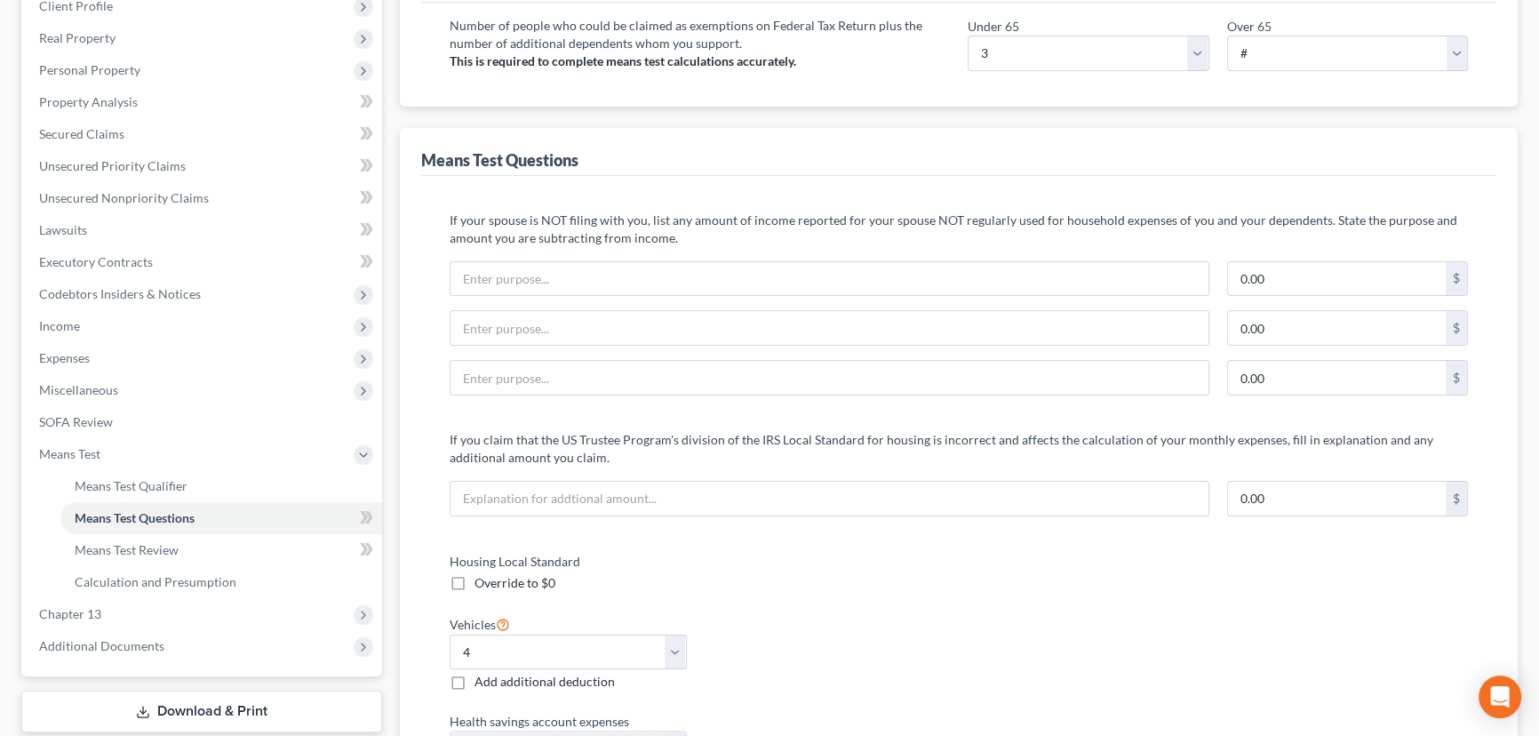
scroll to position [20, 0]
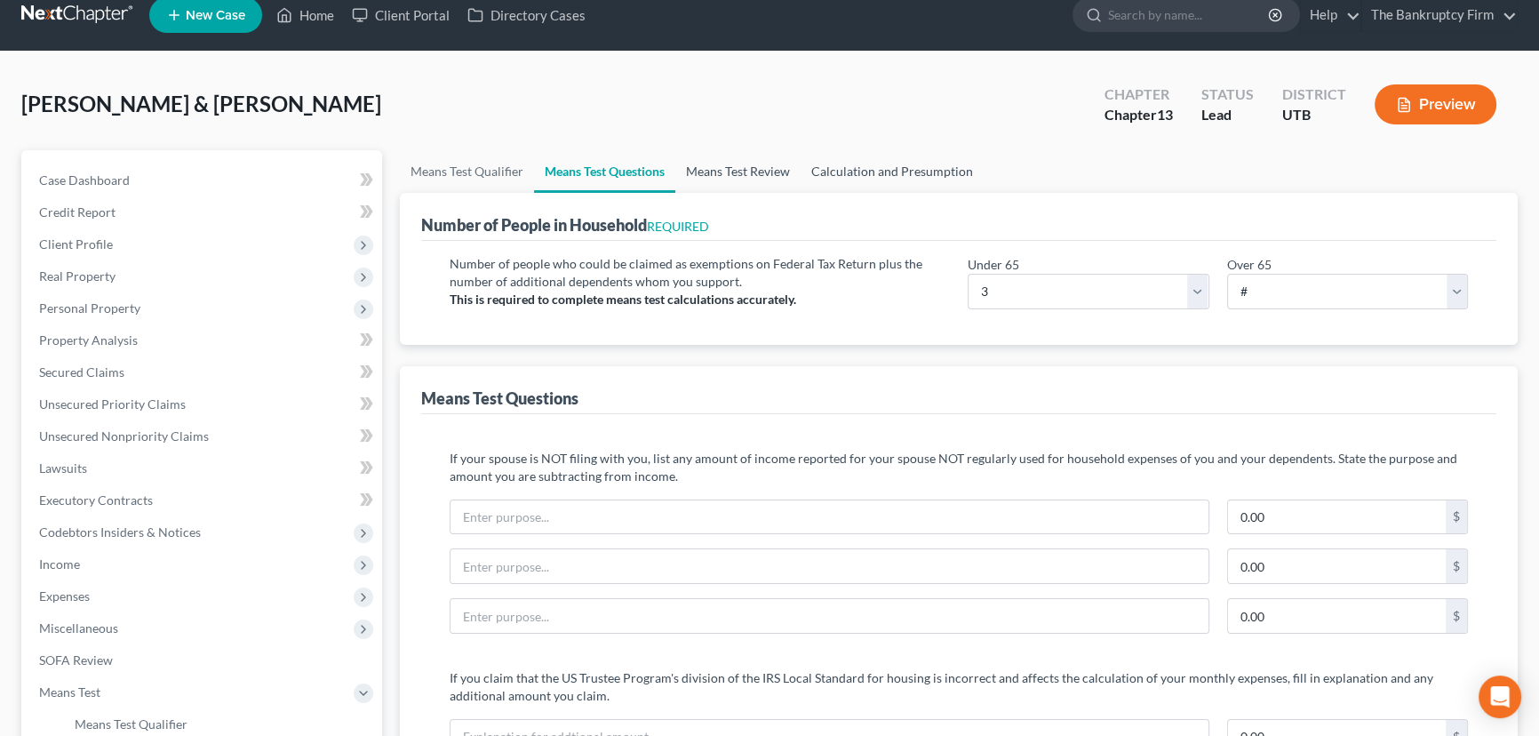
drag, startPoint x: 721, startPoint y: 169, endPoint x: 855, endPoint y: 186, distance: 135.2
click at [721, 169] on link "Means Test Review" at bounding box center [737, 171] width 125 height 43
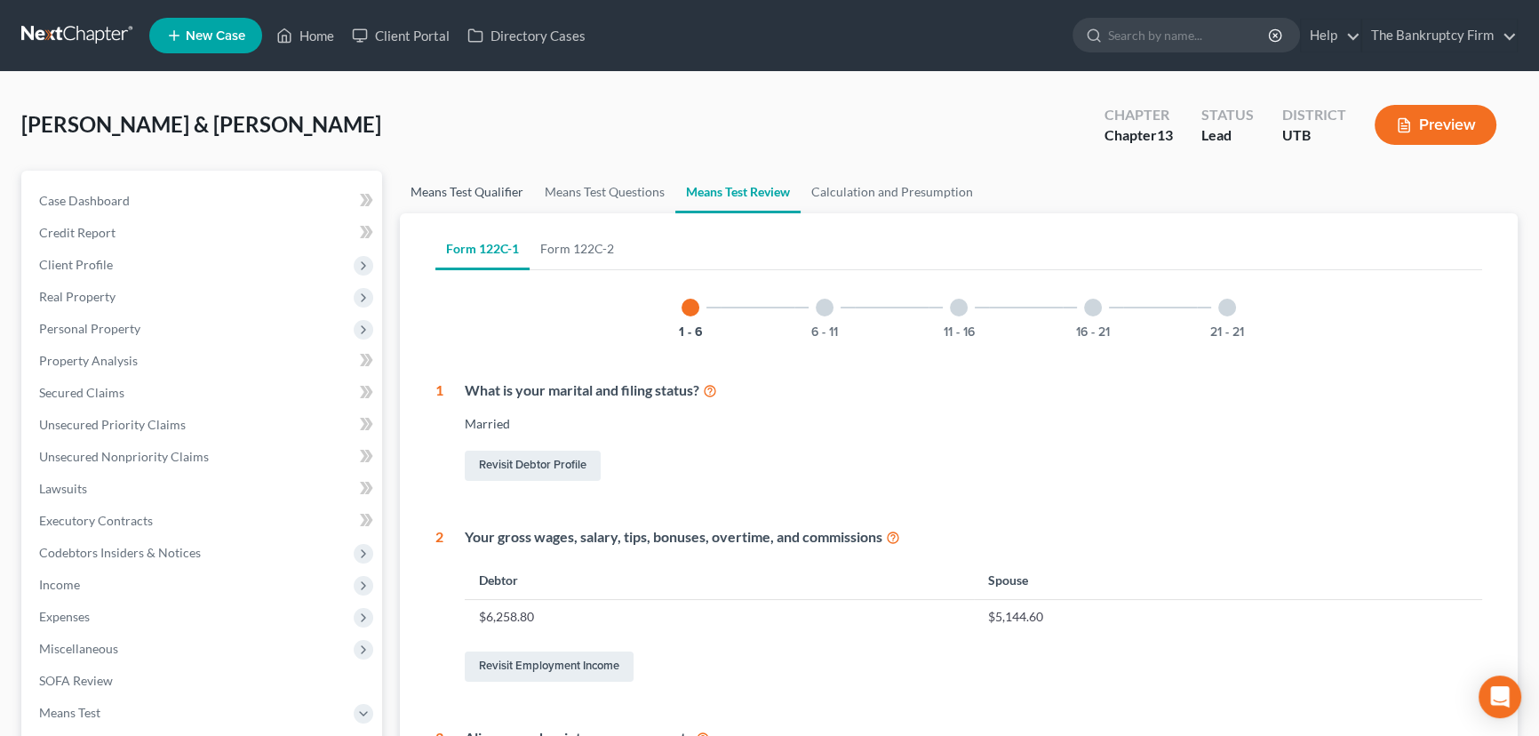
click at [446, 192] on link "Means Test Qualifier" at bounding box center [467, 192] width 134 height 43
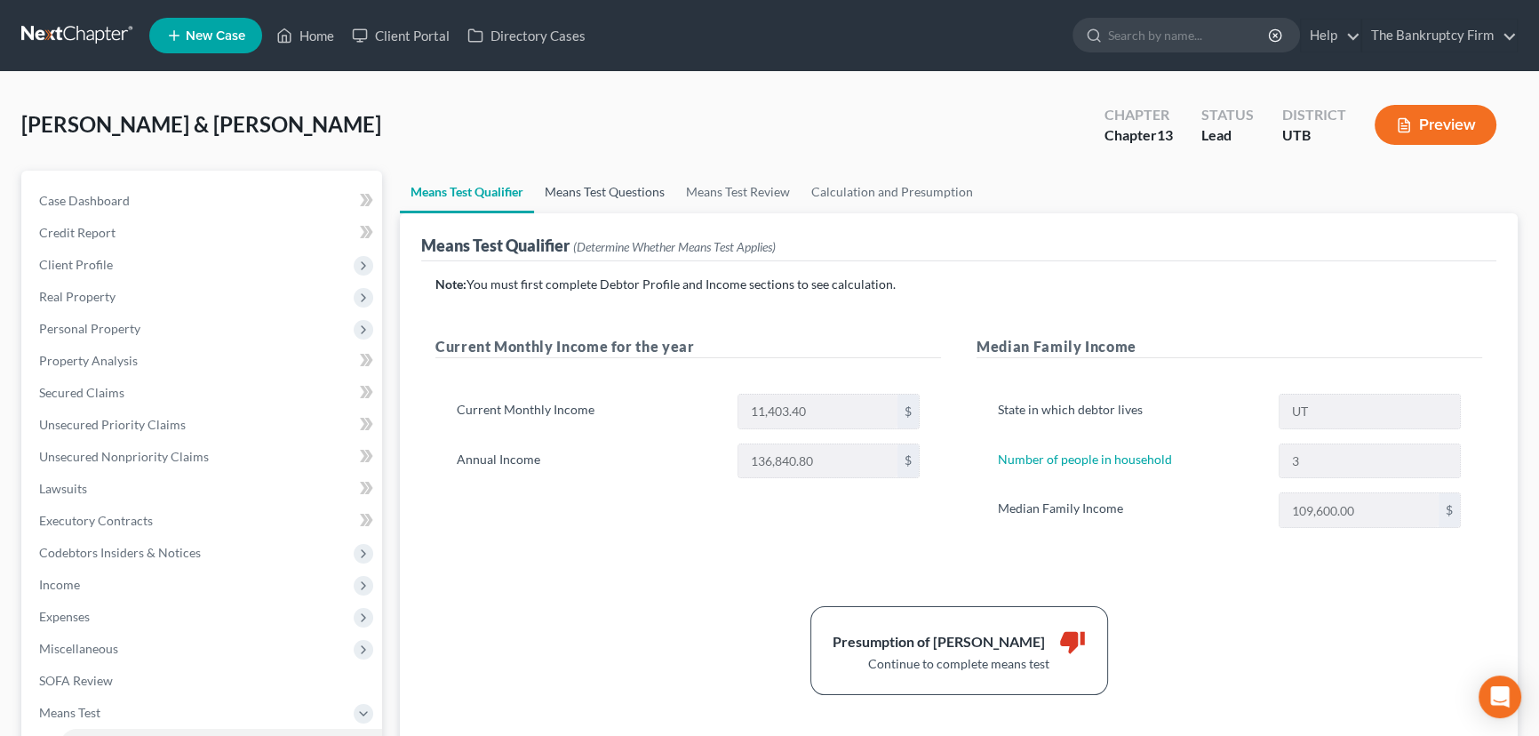
click at [629, 188] on link "Means Test Questions" at bounding box center [604, 192] width 141 height 43
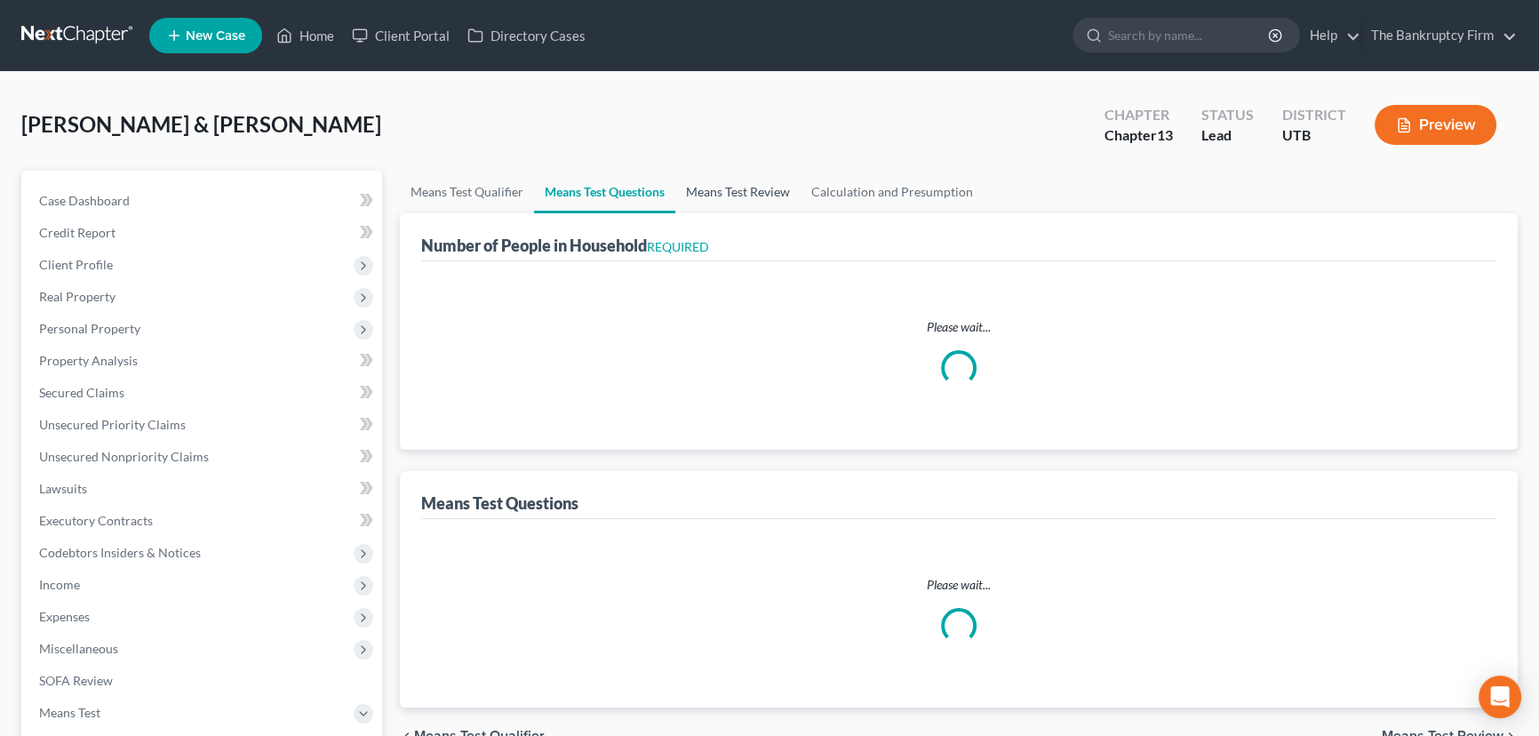
click at [748, 193] on link "Means Test Review" at bounding box center [737, 192] width 125 height 43
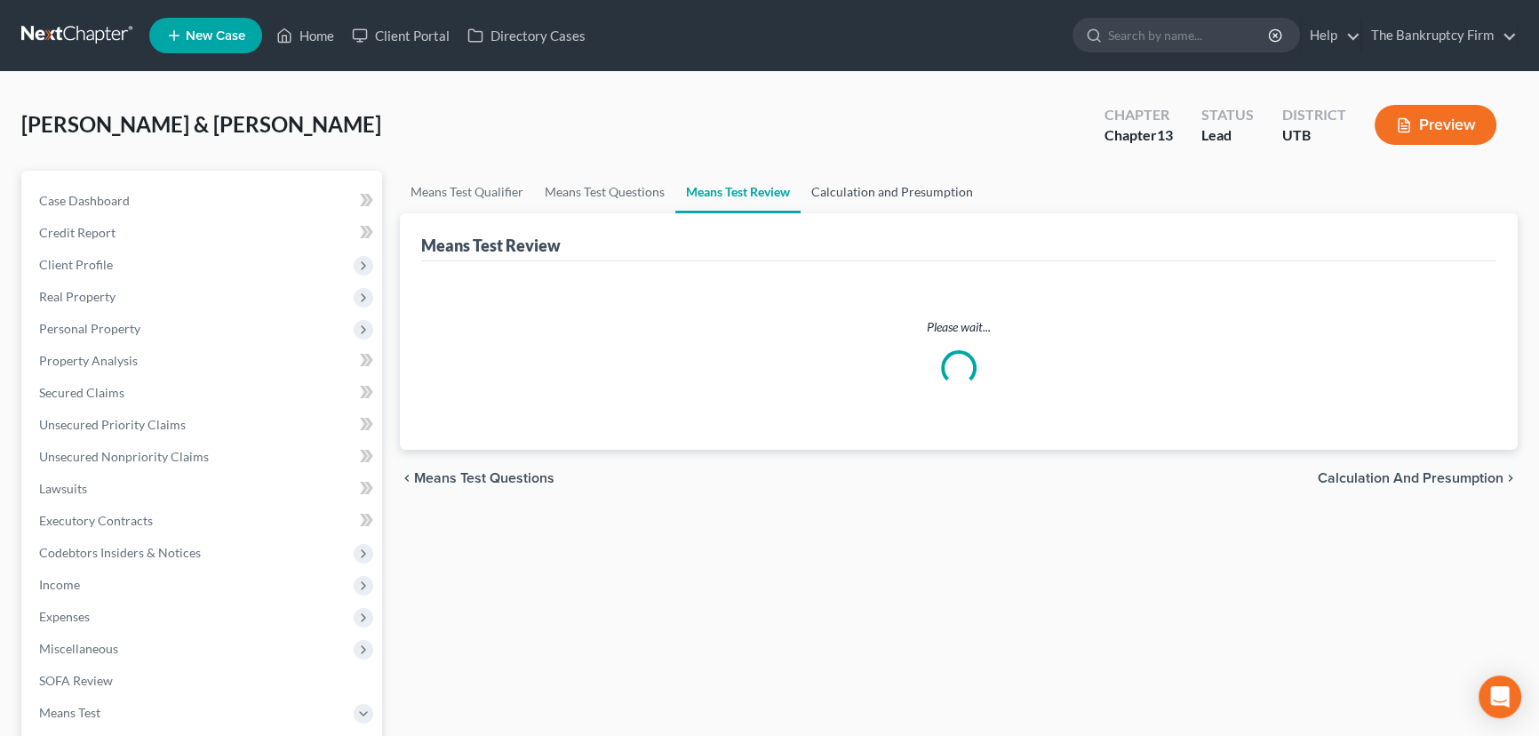
click at [888, 196] on link "Calculation and Presumption" at bounding box center [892, 192] width 183 height 43
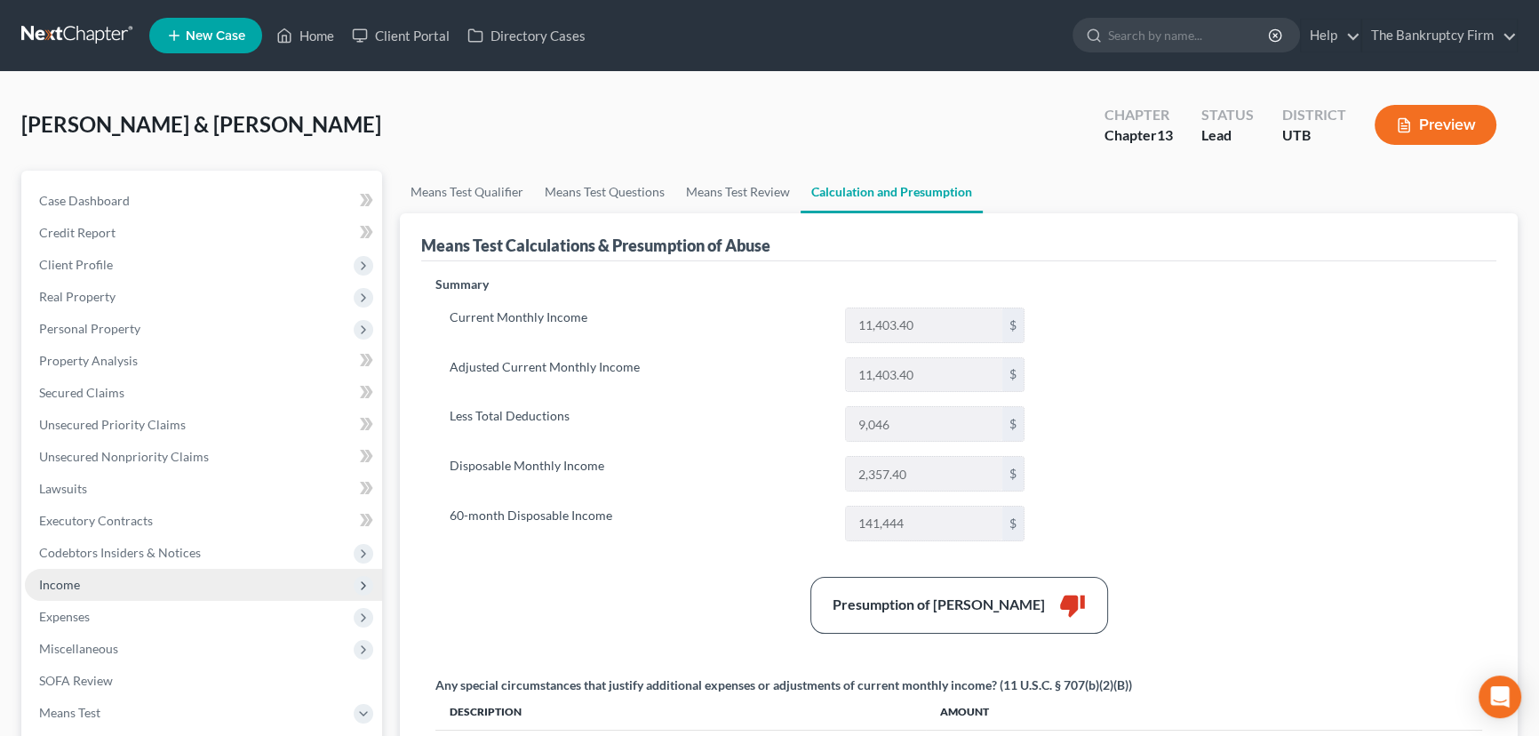
click at [71, 590] on span "Income" at bounding box center [203, 585] width 357 height 32
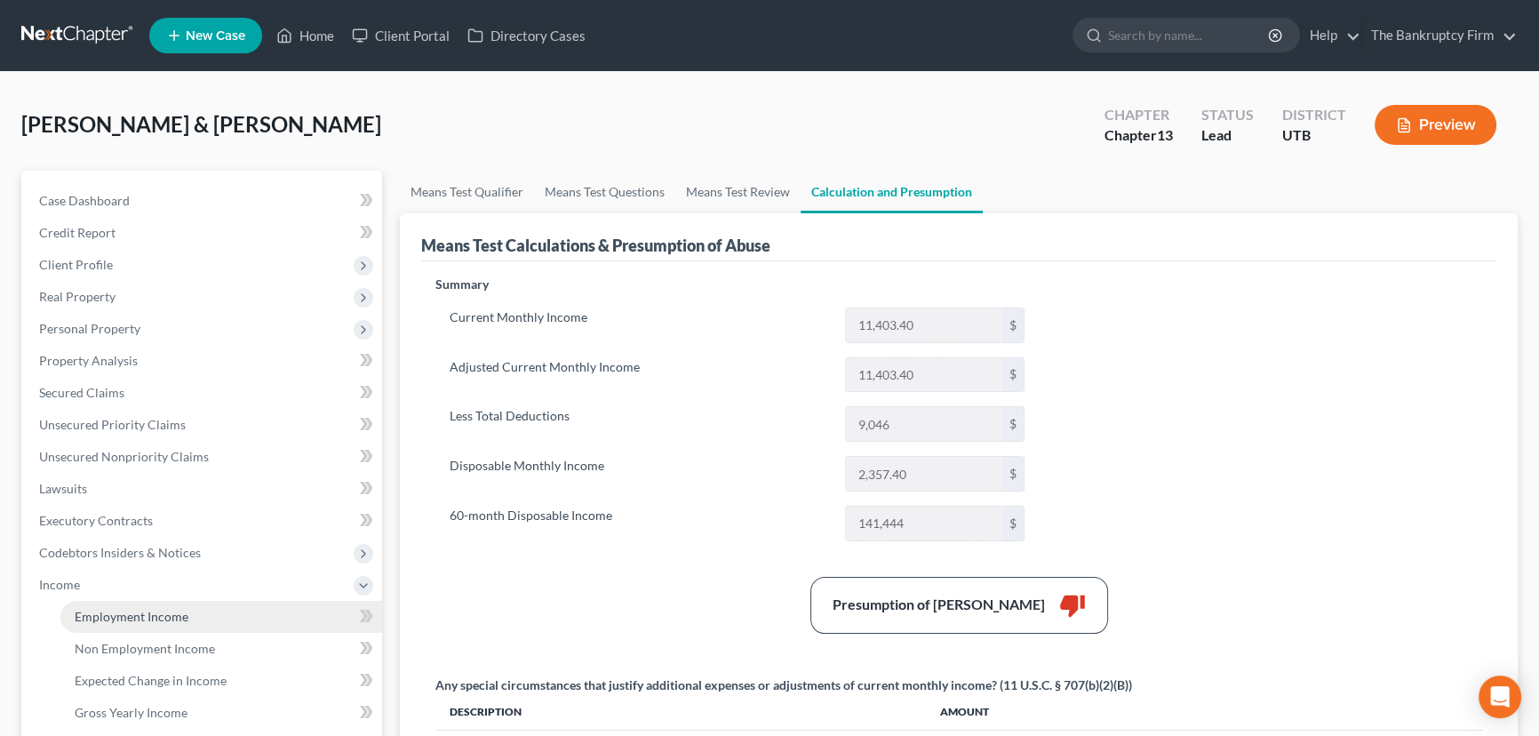
click at [141, 619] on span "Employment Income" at bounding box center [132, 616] width 114 height 15
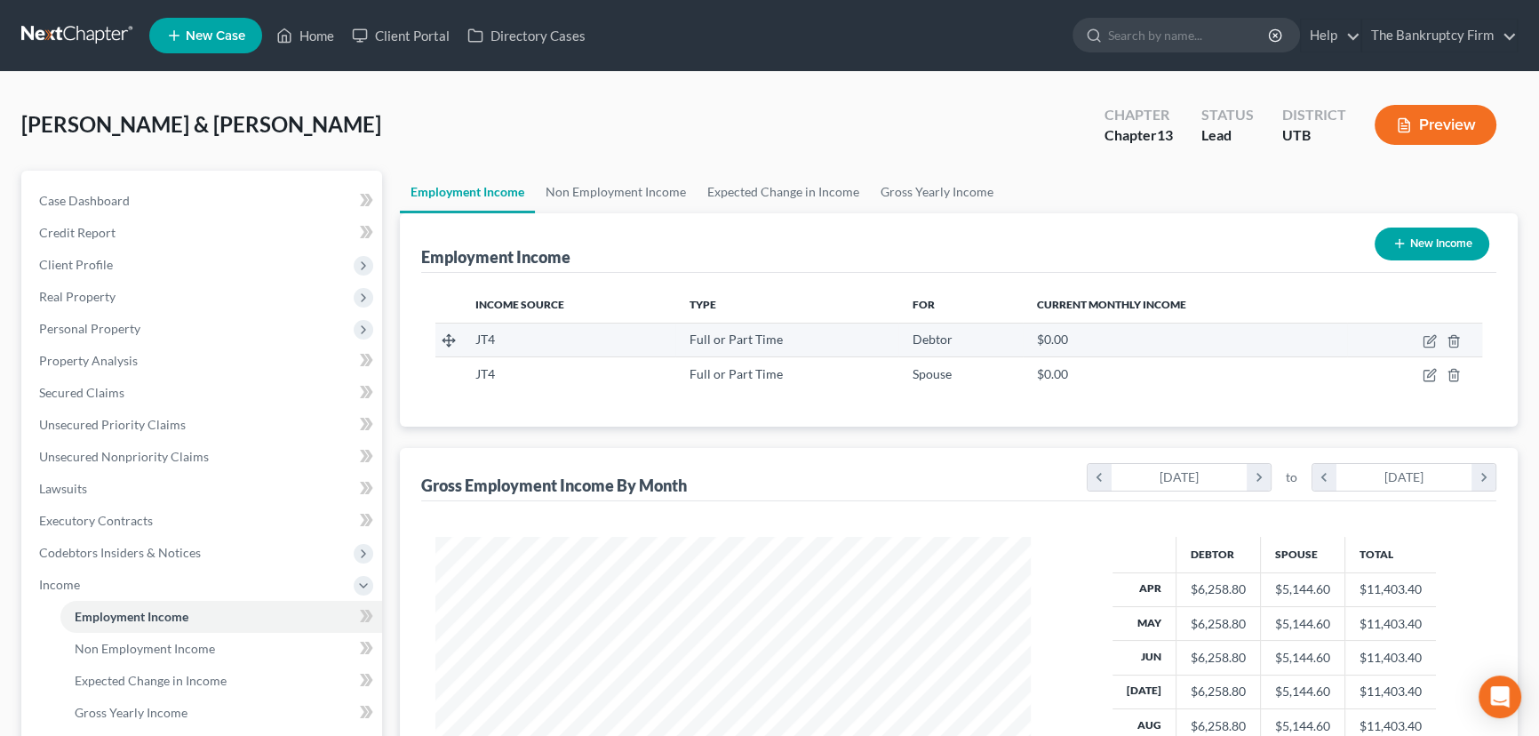
scroll to position [318, 631]
drag, startPoint x: 319, startPoint y: 36, endPoint x: 334, endPoint y: 36, distance: 15.1
click at [319, 36] on link "Home" at bounding box center [305, 36] width 76 height 32
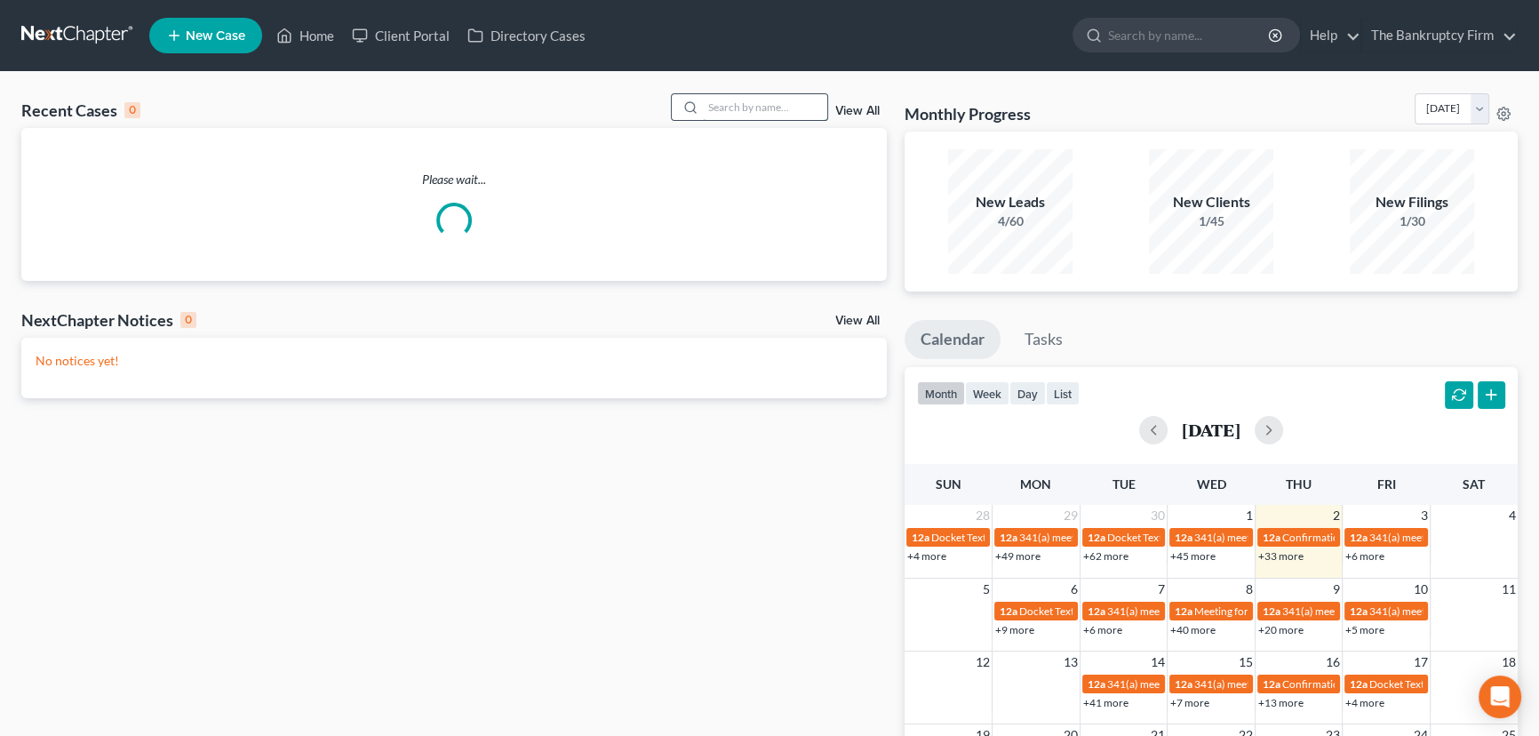
click at [722, 106] on input "search" at bounding box center [765, 107] width 124 height 26
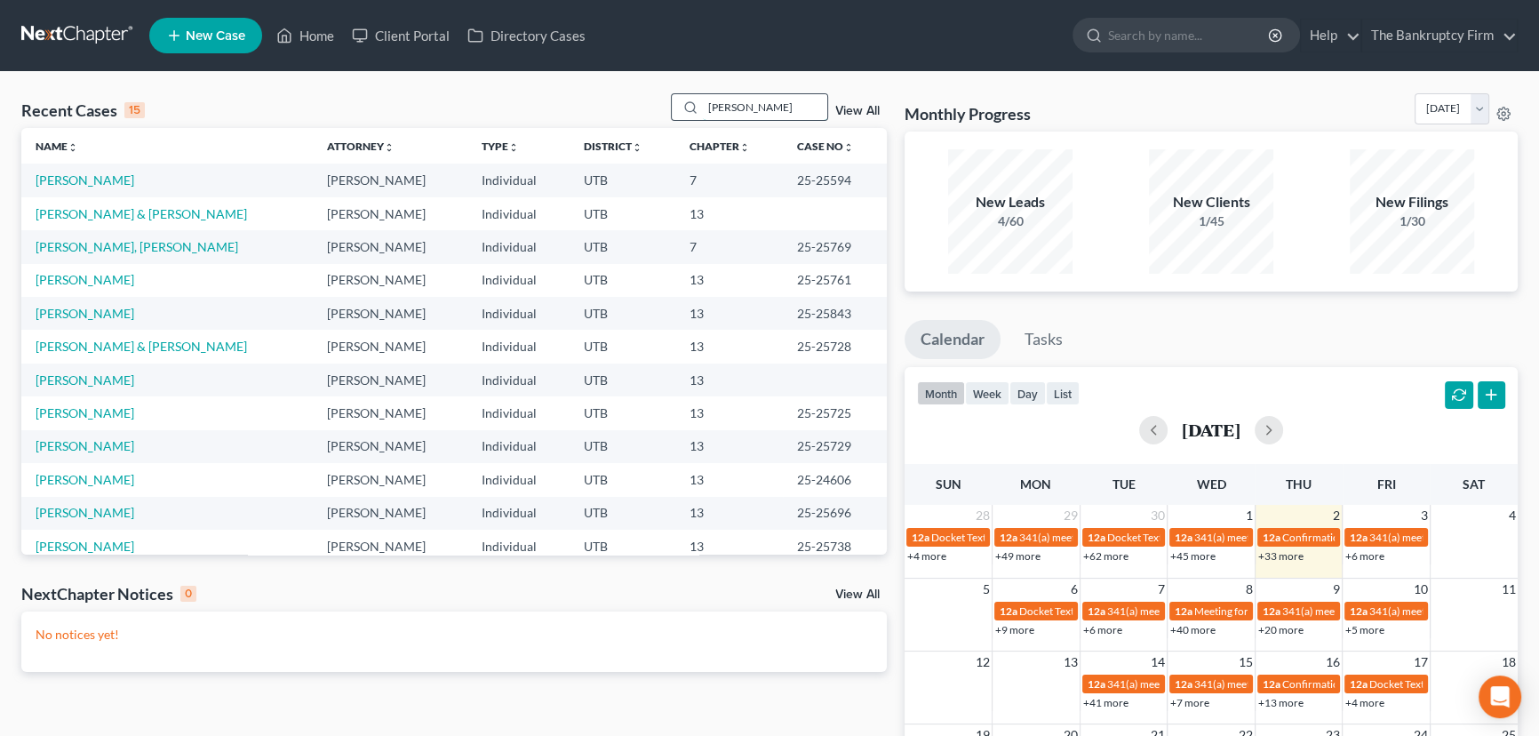
type input "Neville"
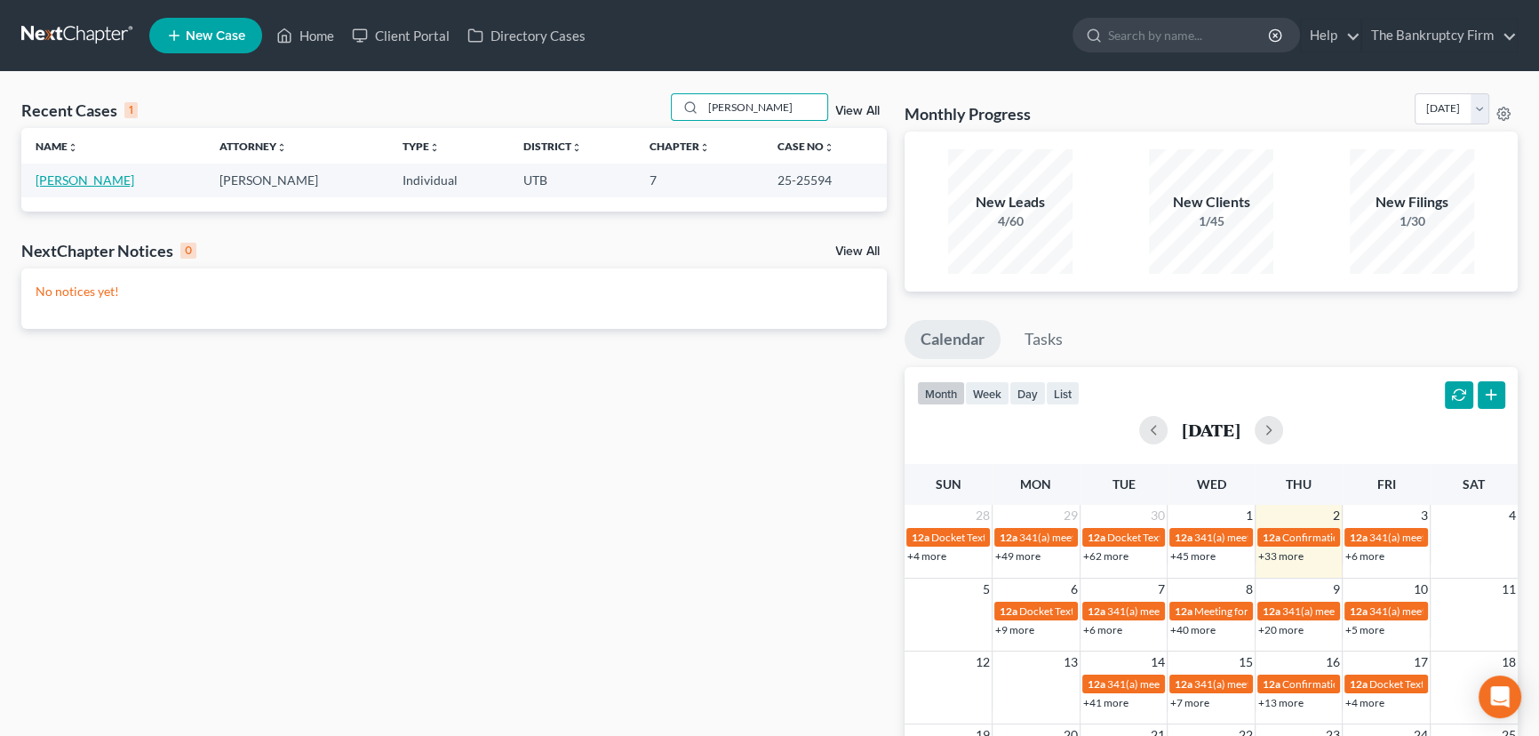
click at [63, 180] on link "[PERSON_NAME]" at bounding box center [85, 179] width 99 height 15
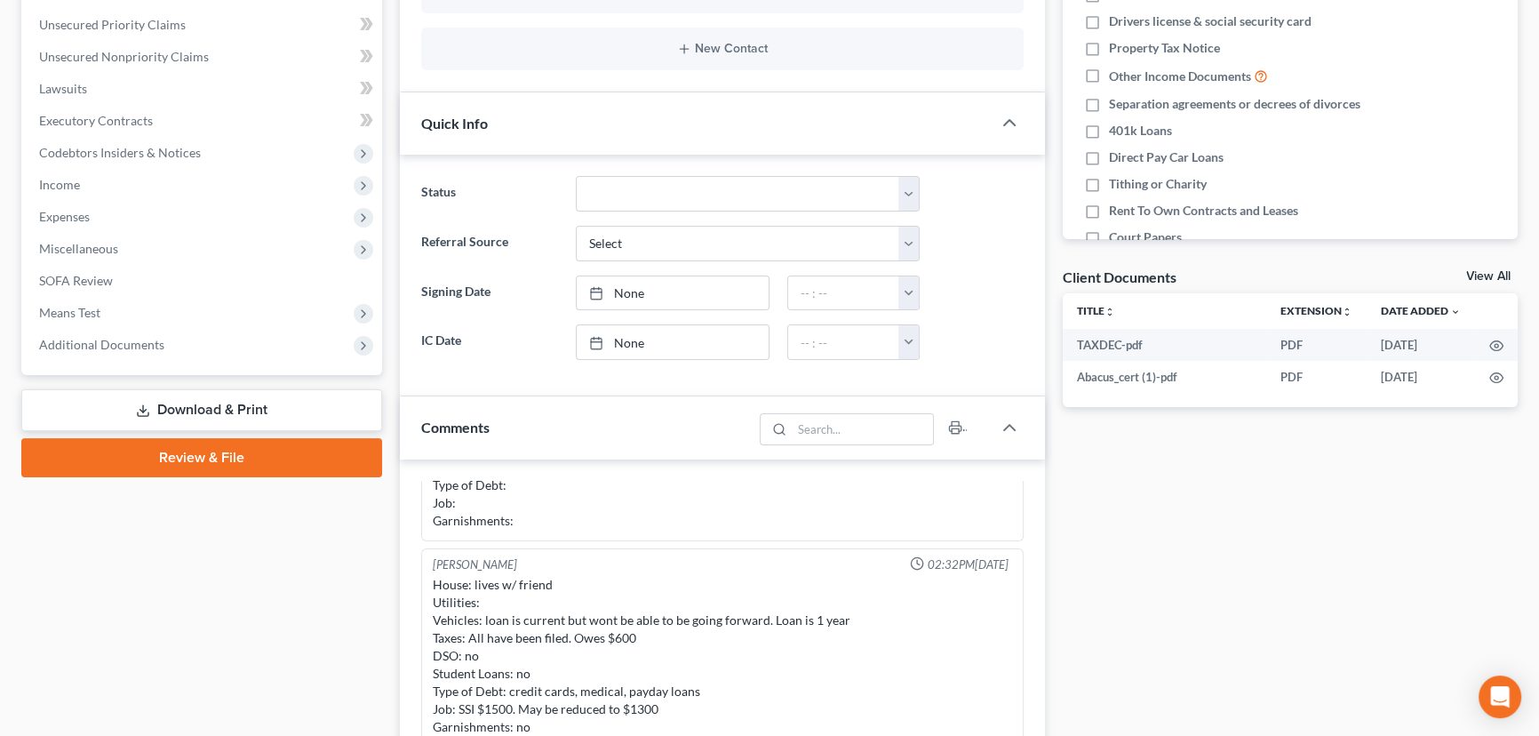
scroll to position [403, 0]
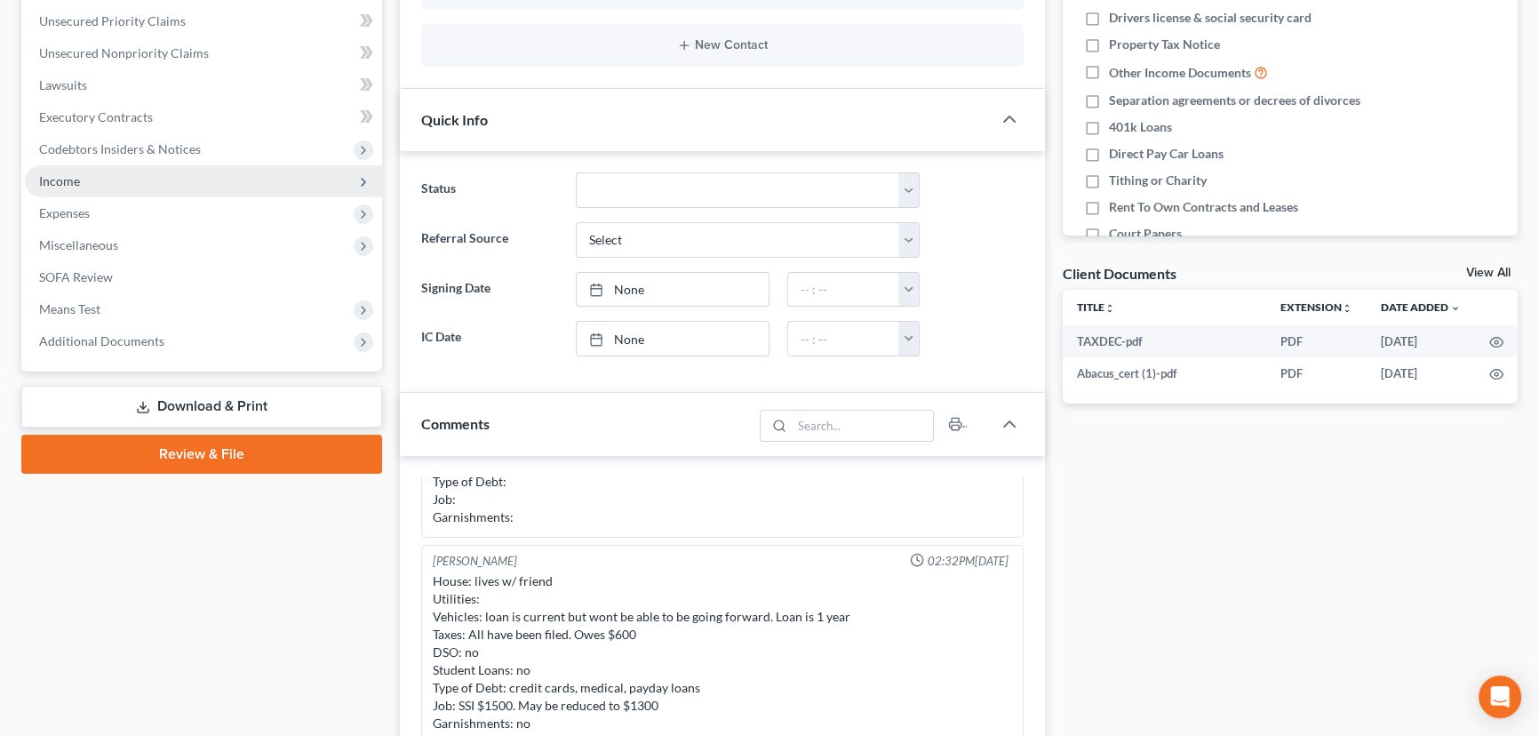
click at [68, 187] on span "Income" at bounding box center [203, 181] width 357 height 32
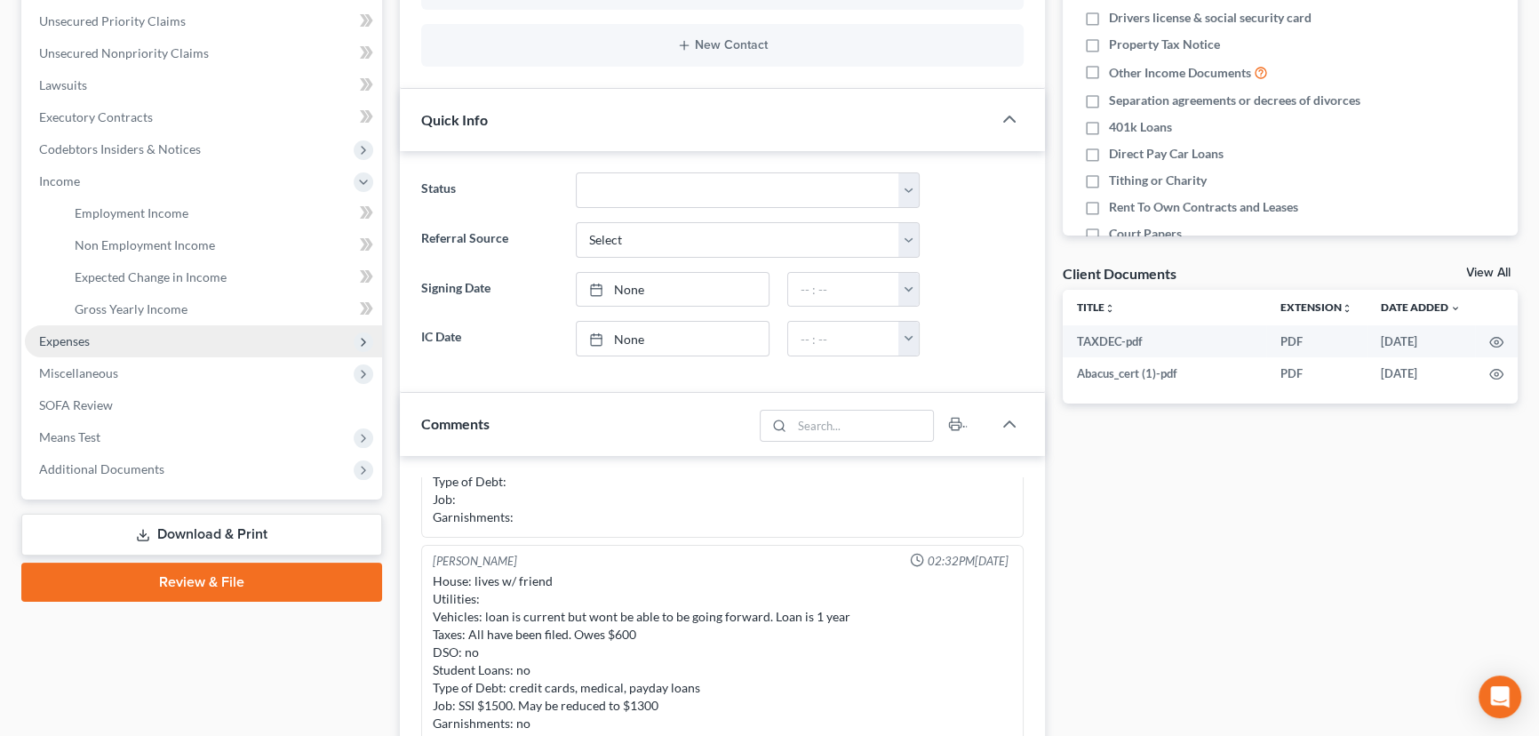
click at [53, 338] on span "Expenses" at bounding box center [64, 340] width 51 height 15
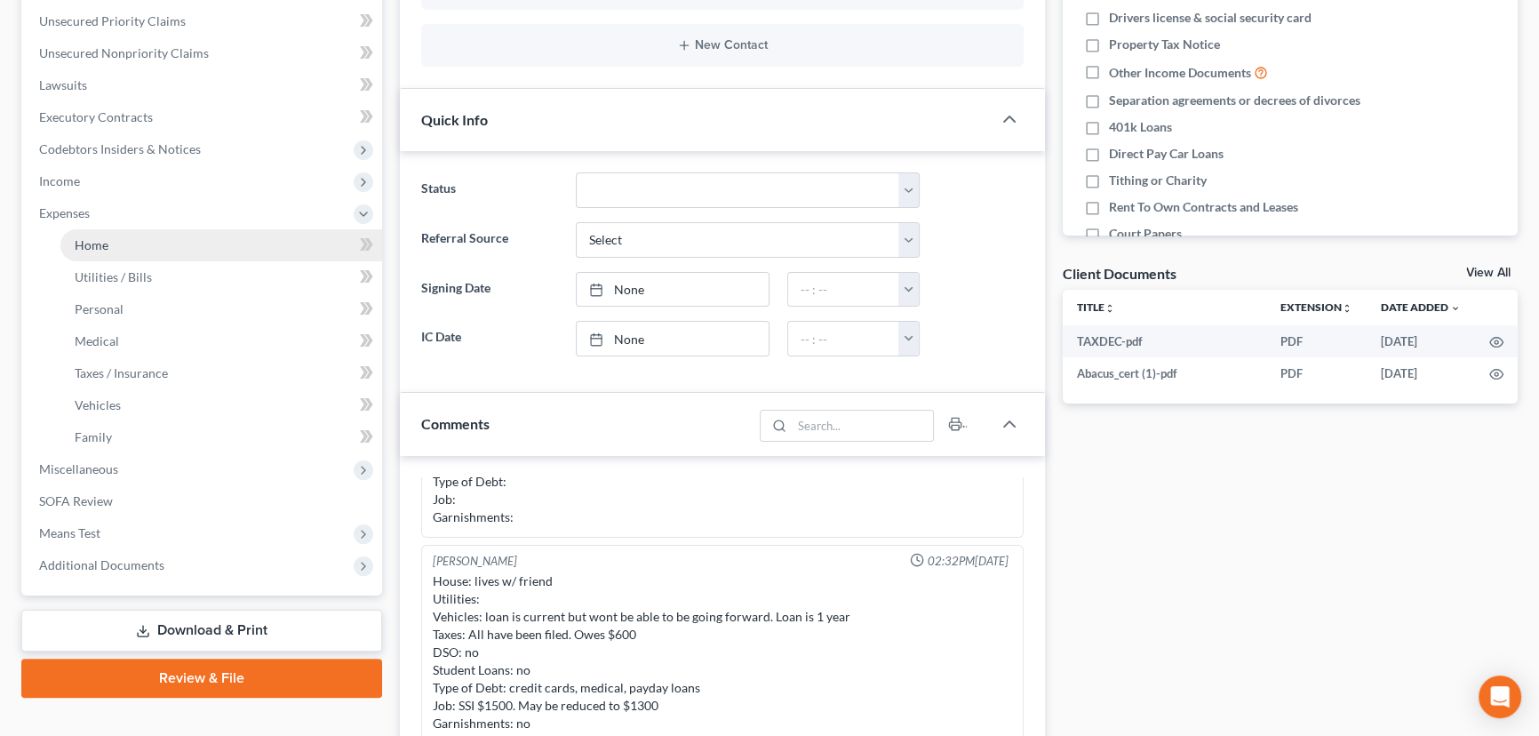
click at [99, 242] on span "Home" at bounding box center [92, 244] width 34 height 15
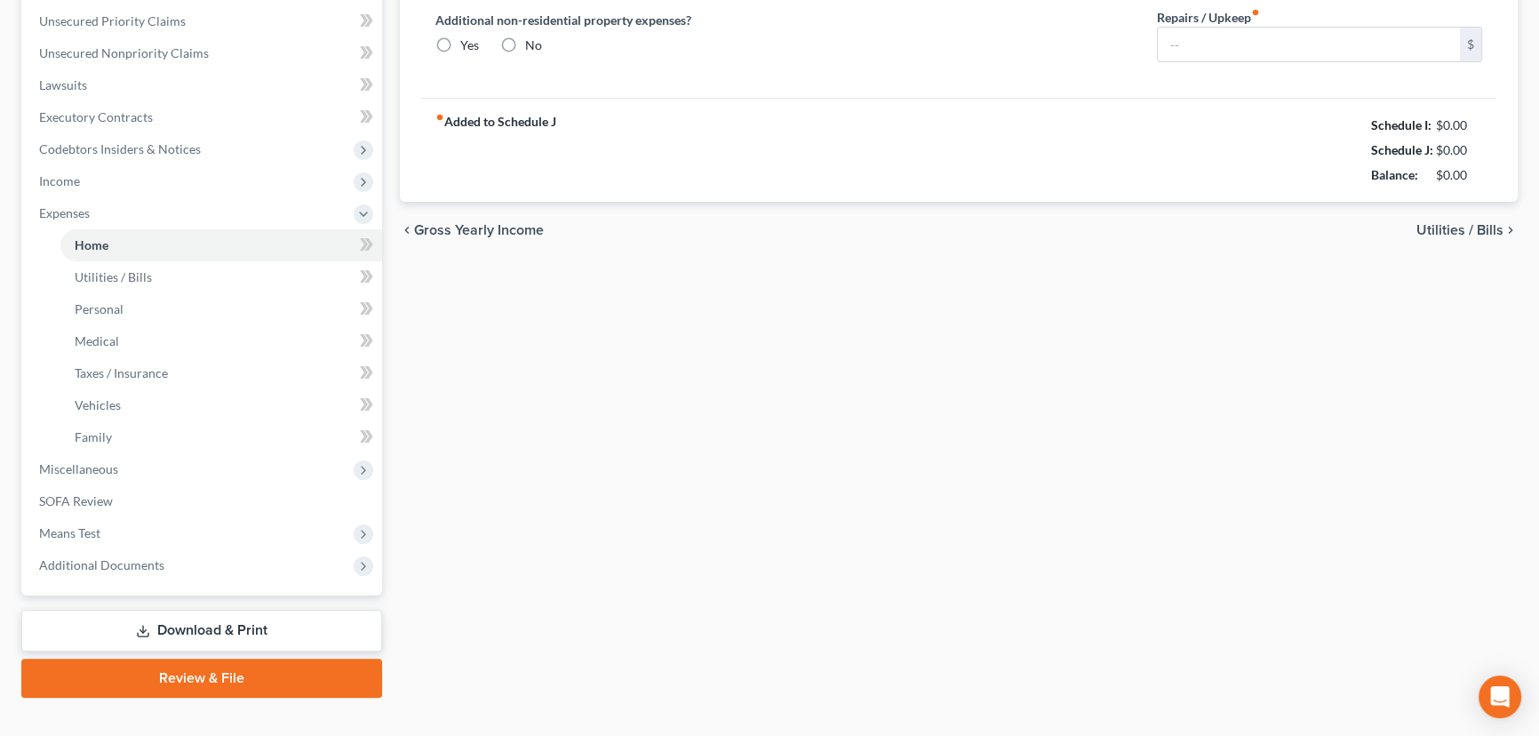
type input "1,490.00"
type input "0.00"
radio input "true"
type input "0.00"
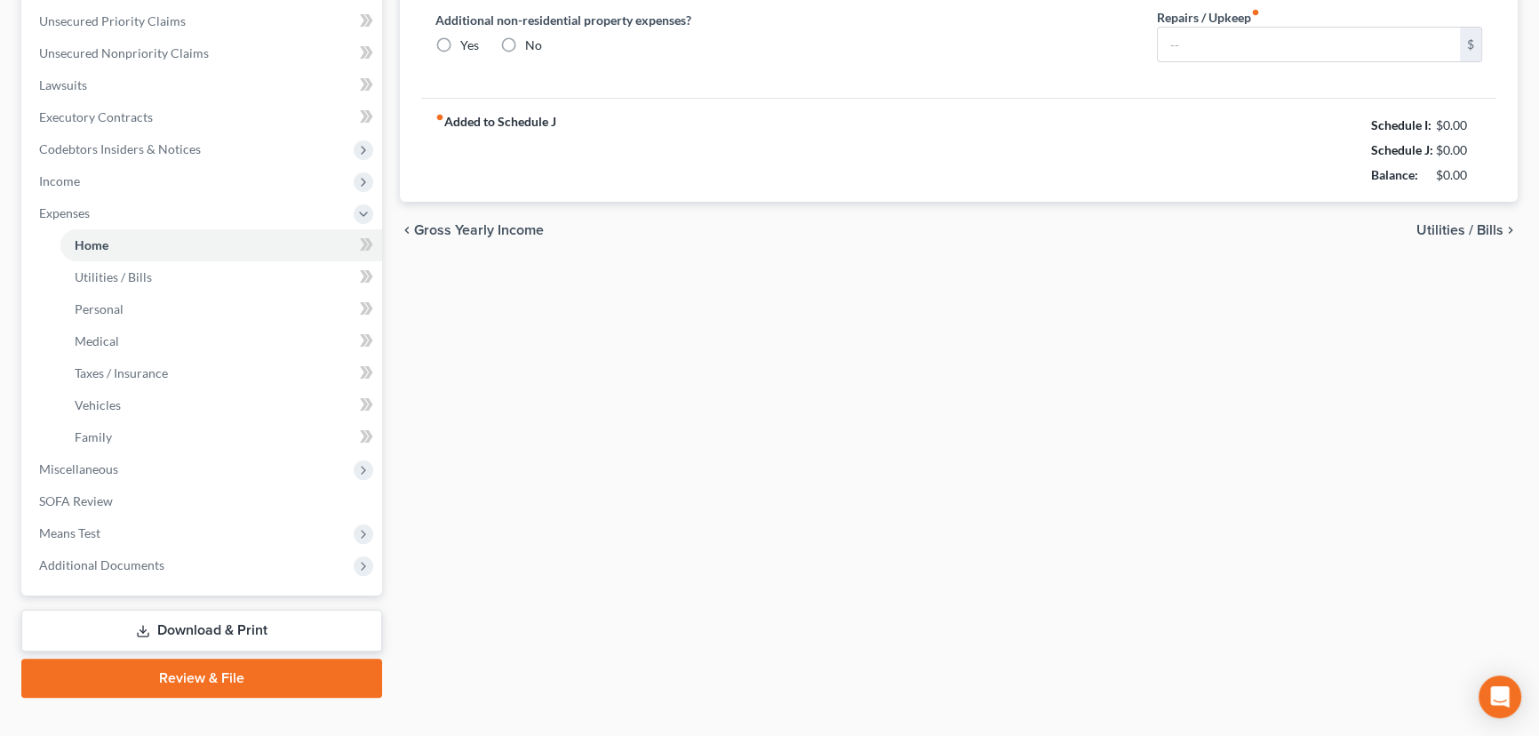
type input "0.00"
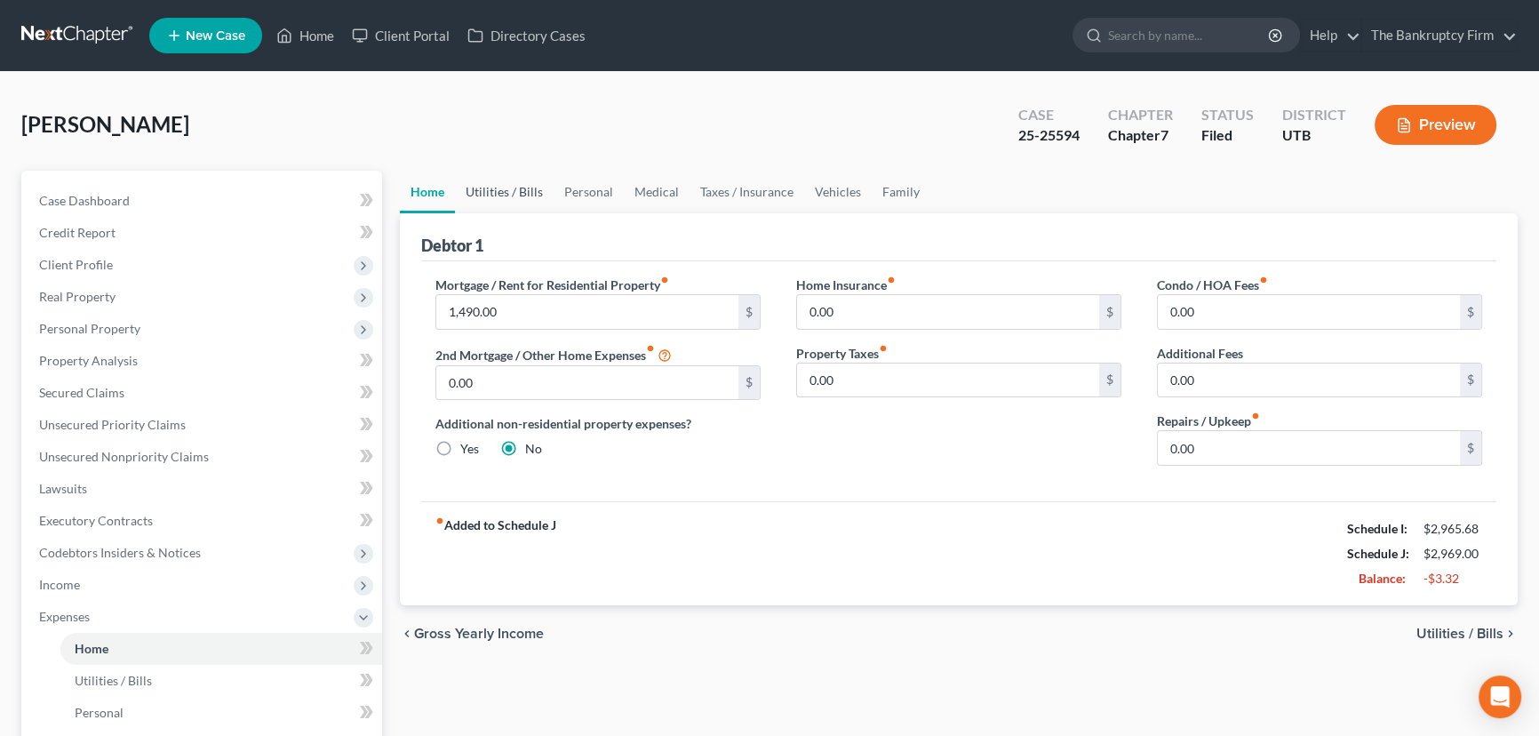
click at [476, 189] on link "Utilities / Bills" at bounding box center [504, 192] width 99 height 43
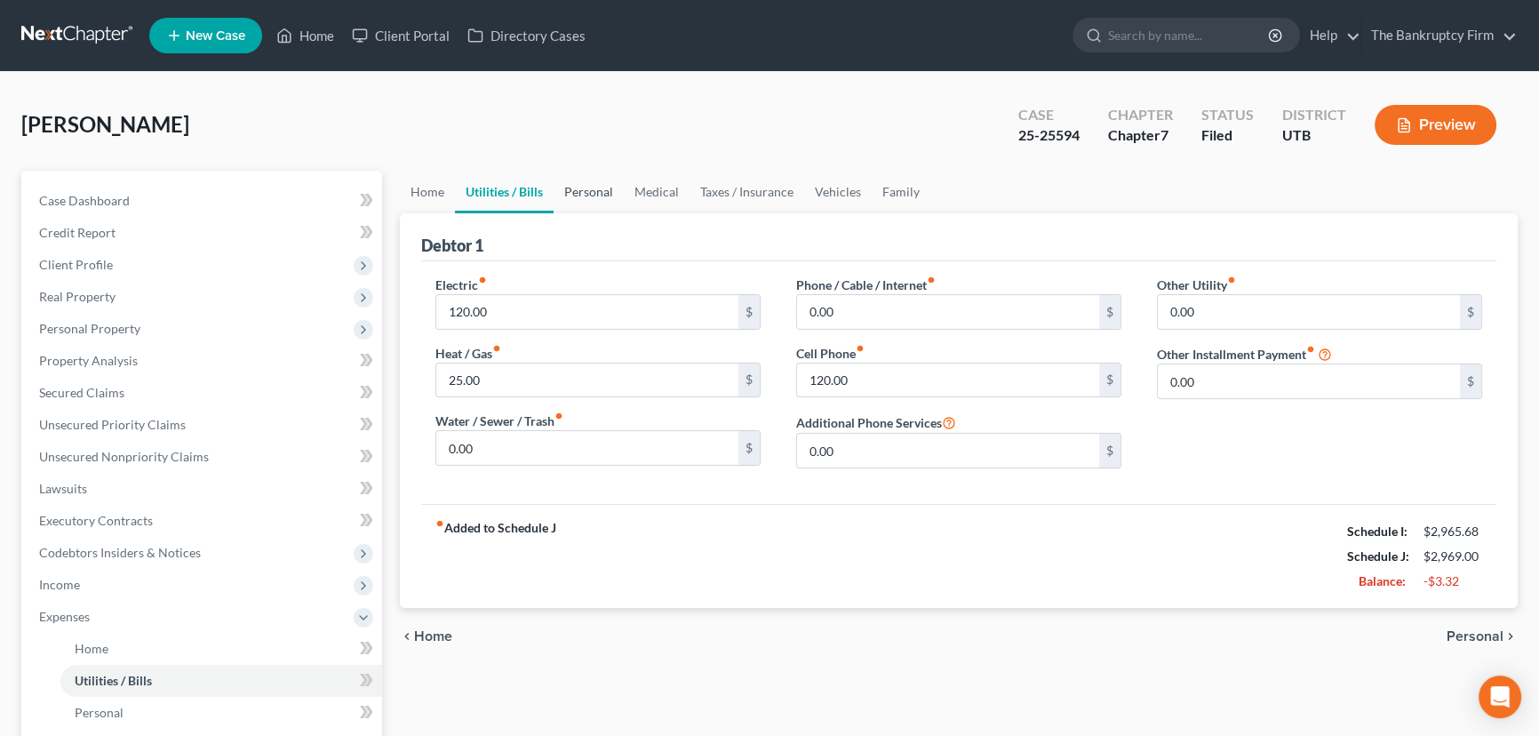
click at [594, 187] on link "Personal" at bounding box center [589, 192] width 70 height 43
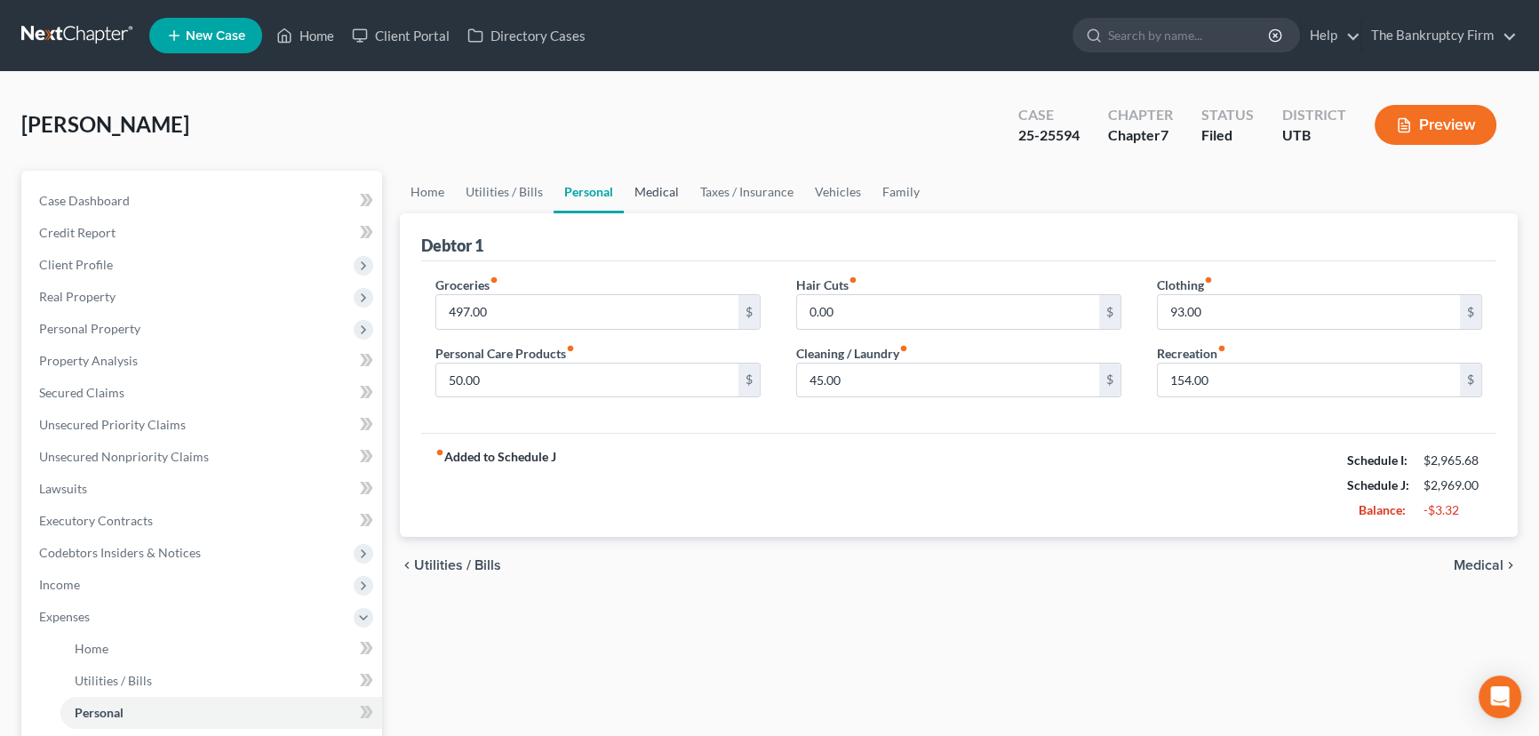
click at [649, 189] on link "Medical" at bounding box center [657, 192] width 66 height 43
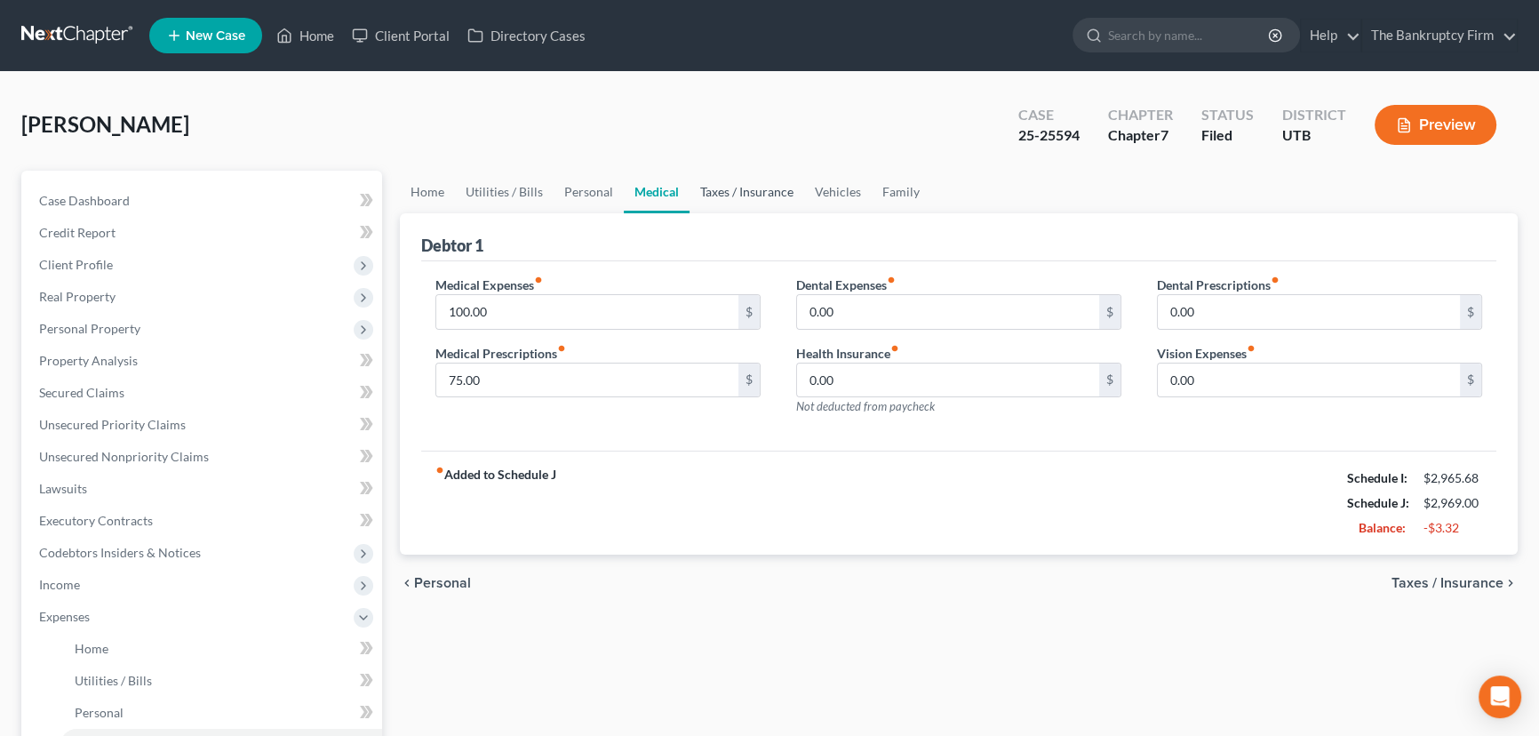
click at [732, 193] on link "Taxes / Insurance" at bounding box center [746, 192] width 115 height 43
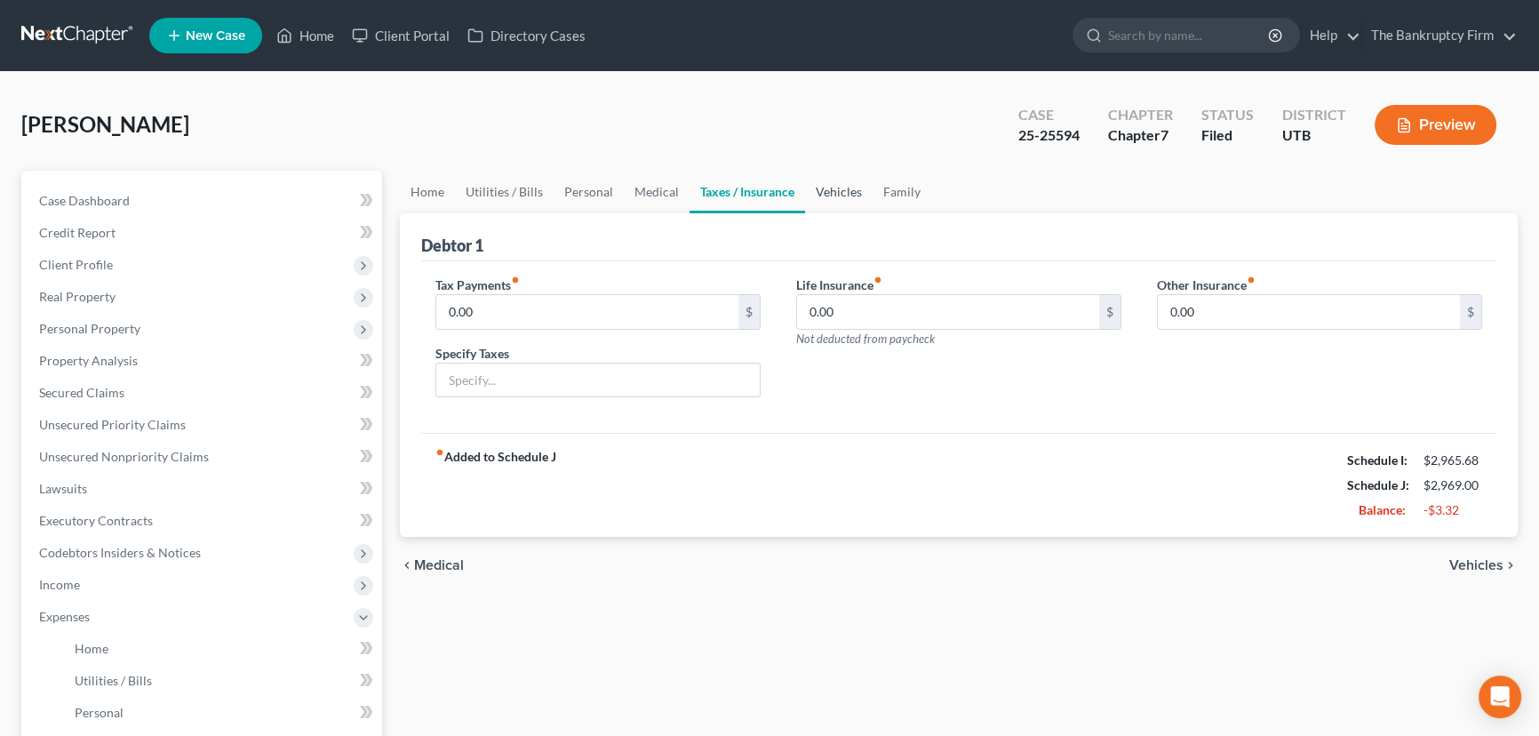
click at [843, 195] on link "Vehicles" at bounding box center [839, 192] width 68 height 43
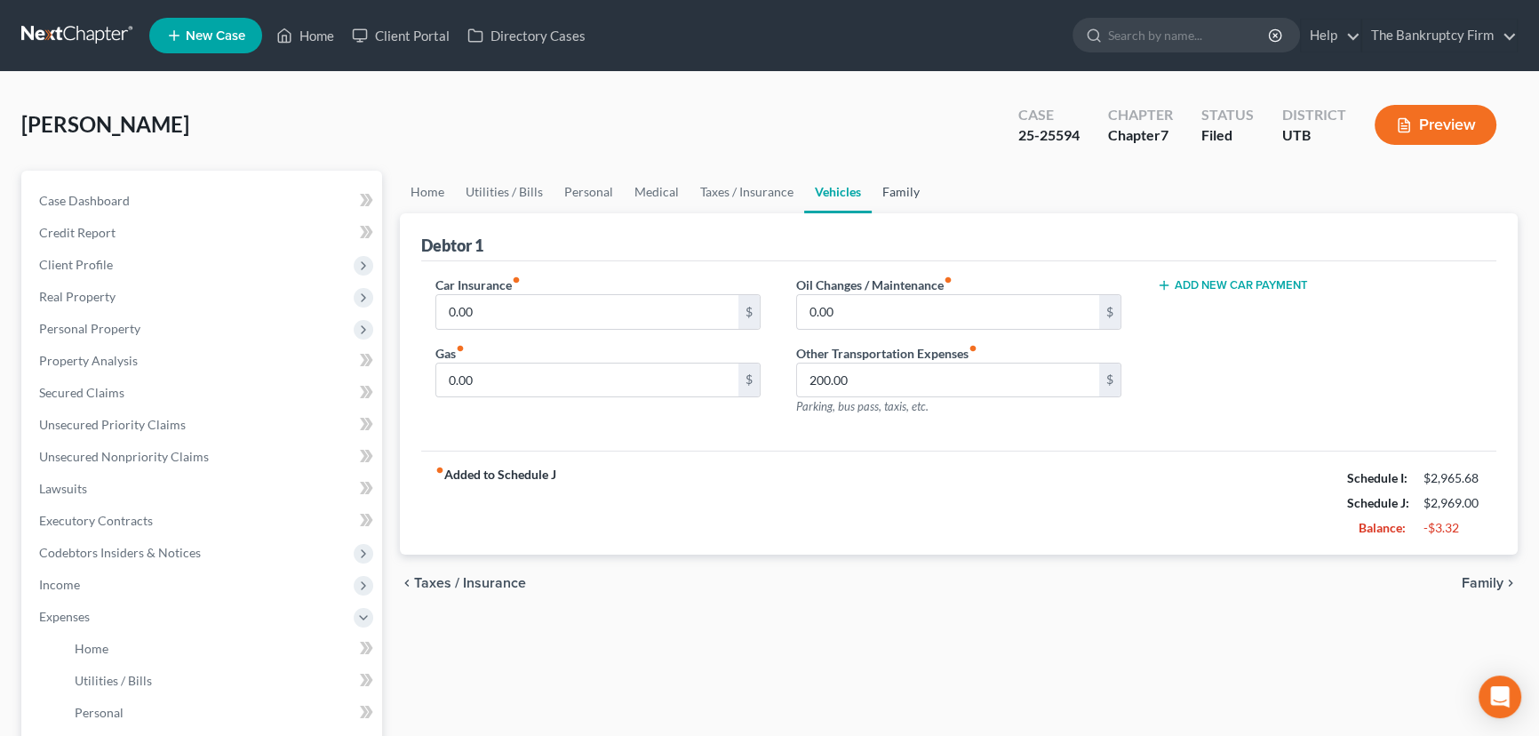
click at [907, 195] on link "Family" at bounding box center [901, 192] width 59 height 43
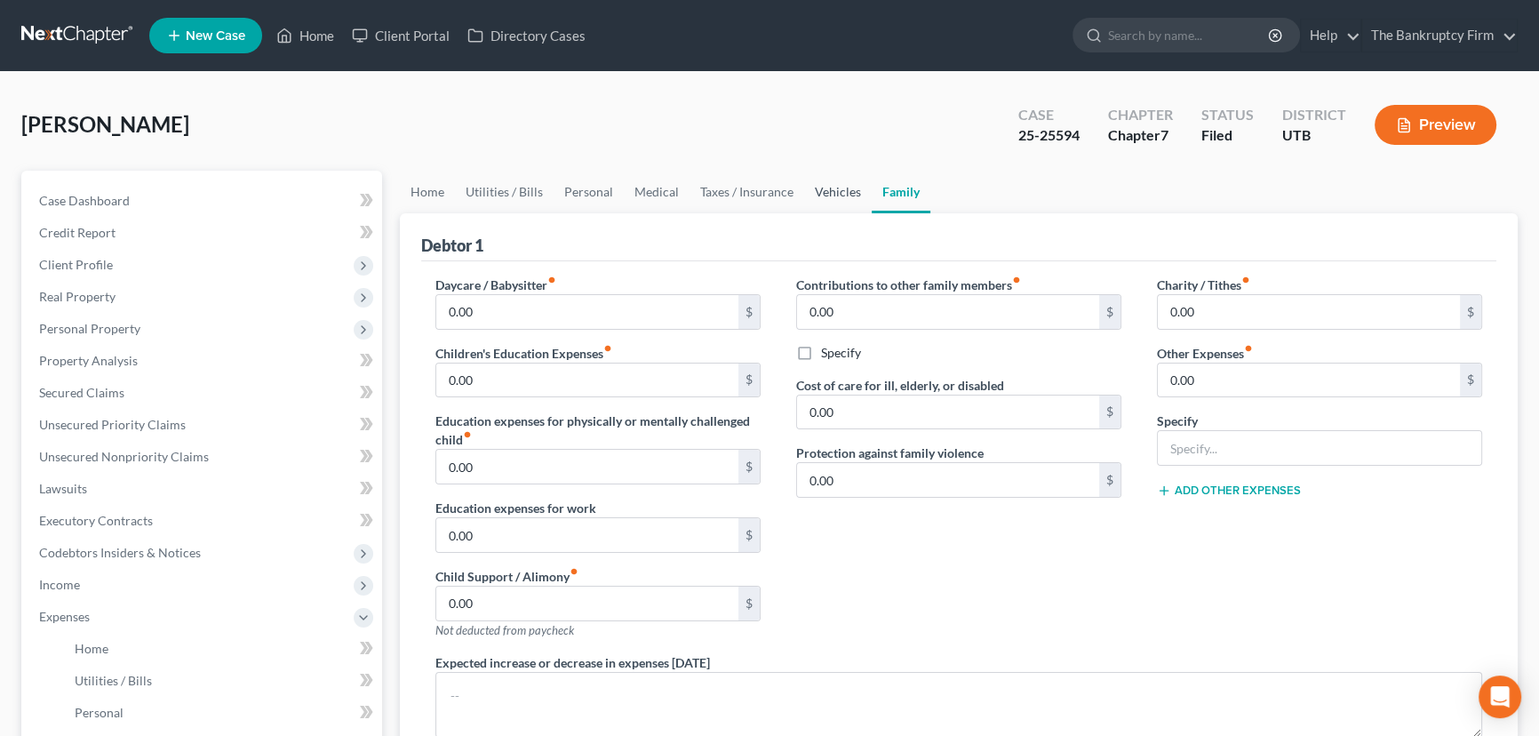
click at [818, 193] on link "Vehicles" at bounding box center [838, 192] width 68 height 43
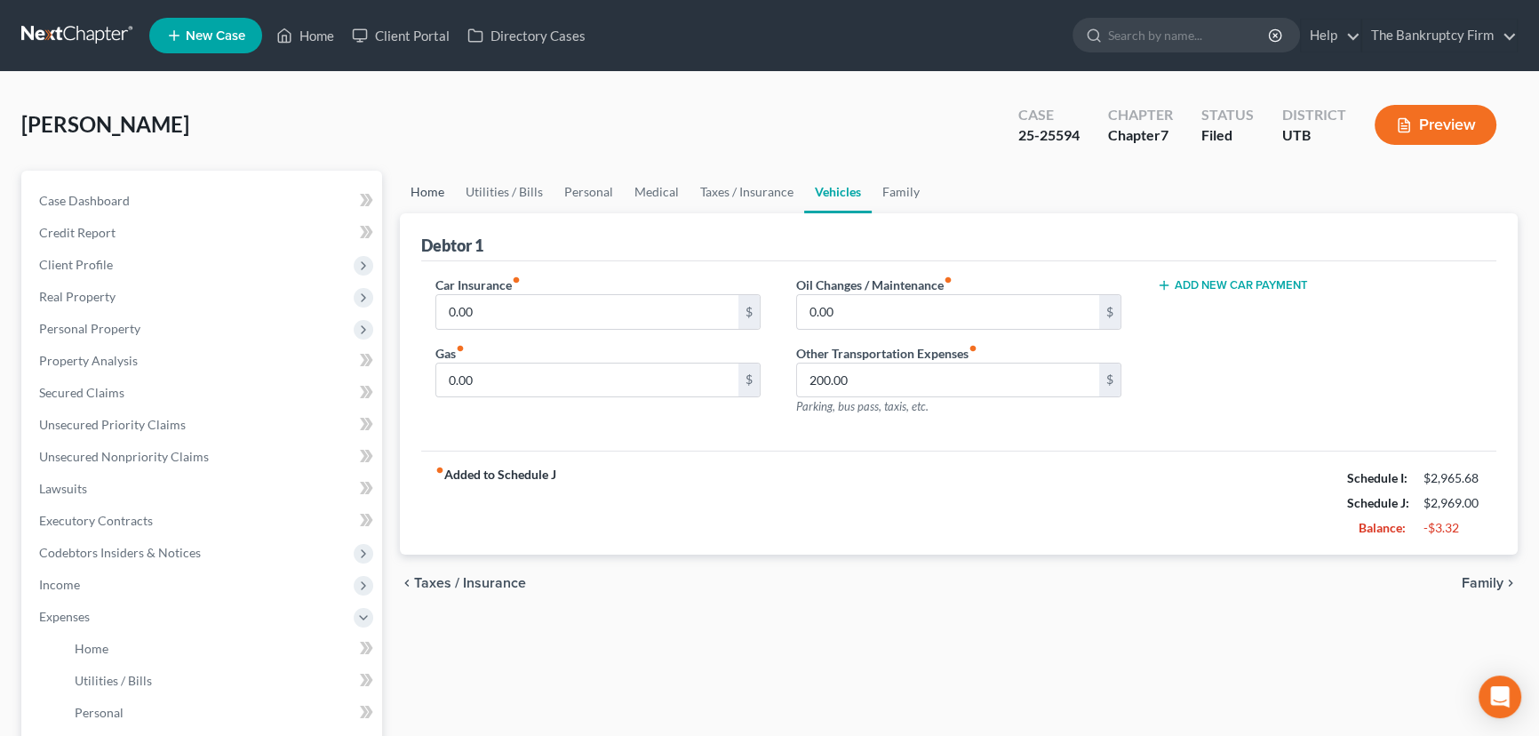
click at [426, 192] on link "Home" at bounding box center [427, 192] width 55 height 43
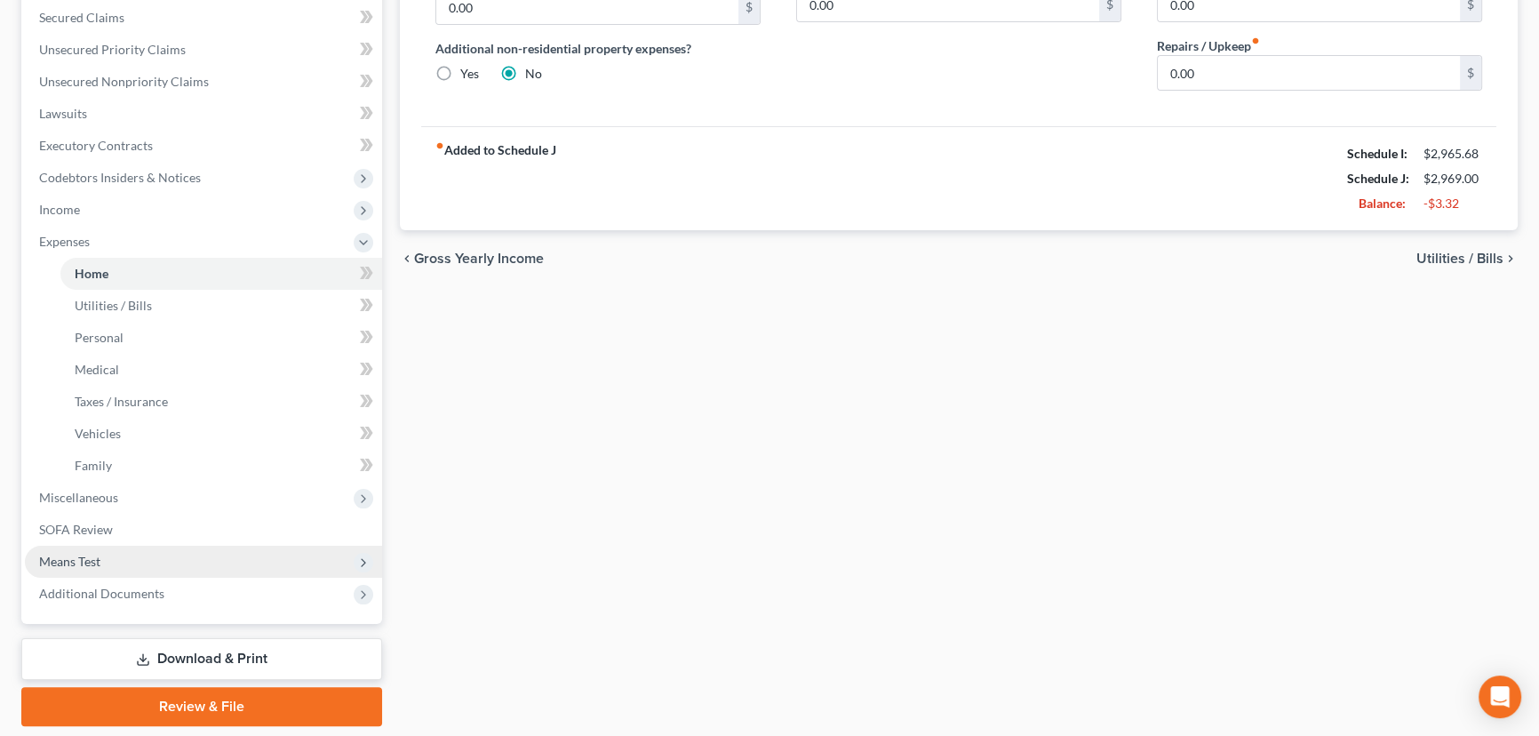
scroll to position [403, 0]
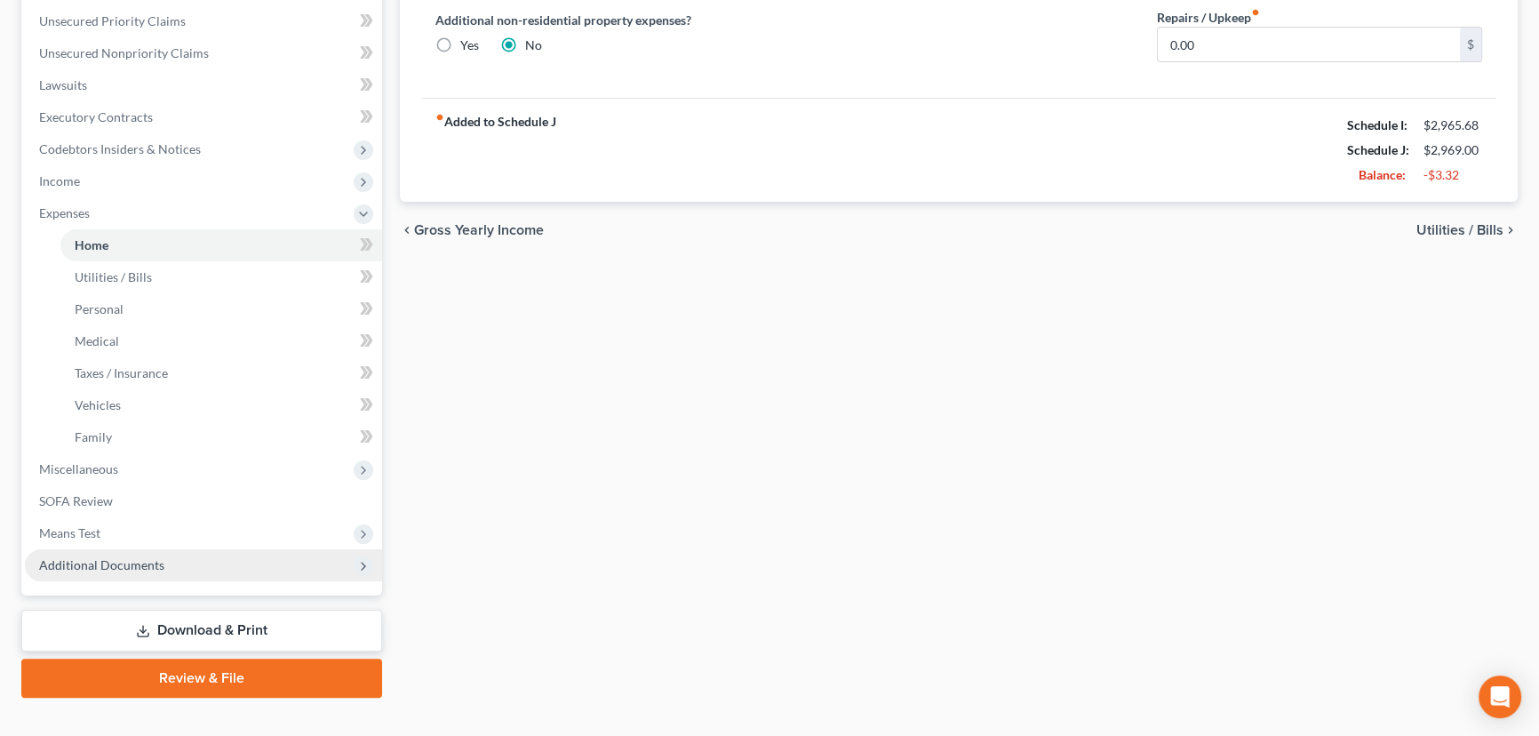
drag, startPoint x: 119, startPoint y: 560, endPoint x: 129, endPoint y: 560, distance: 9.8
click at [119, 560] on span "Additional Documents" at bounding box center [101, 564] width 125 height 15
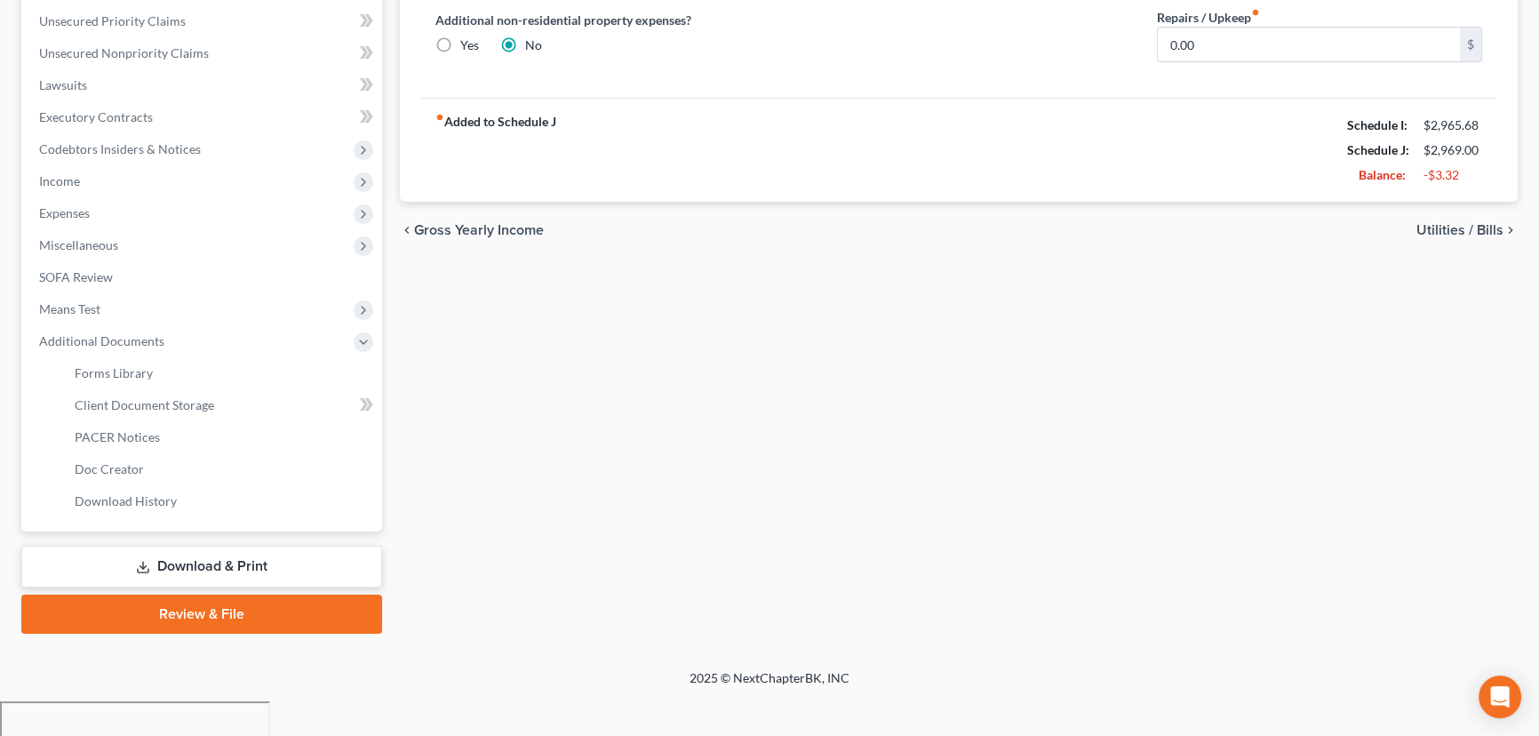
scroll to position [366, 0]
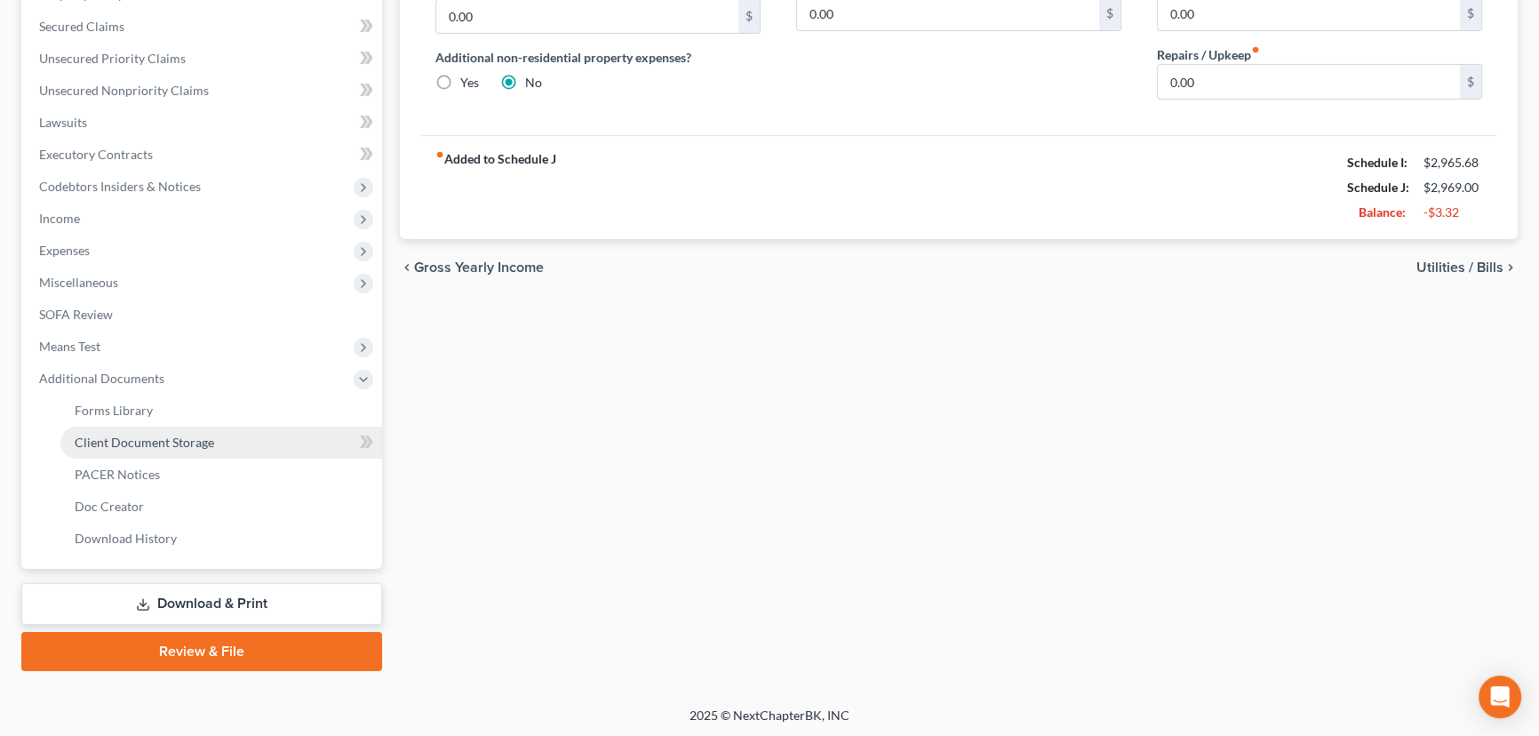
click at [174, 438] on span "Client Document Storage" at bounding box center [144, 441] width 139 height 15
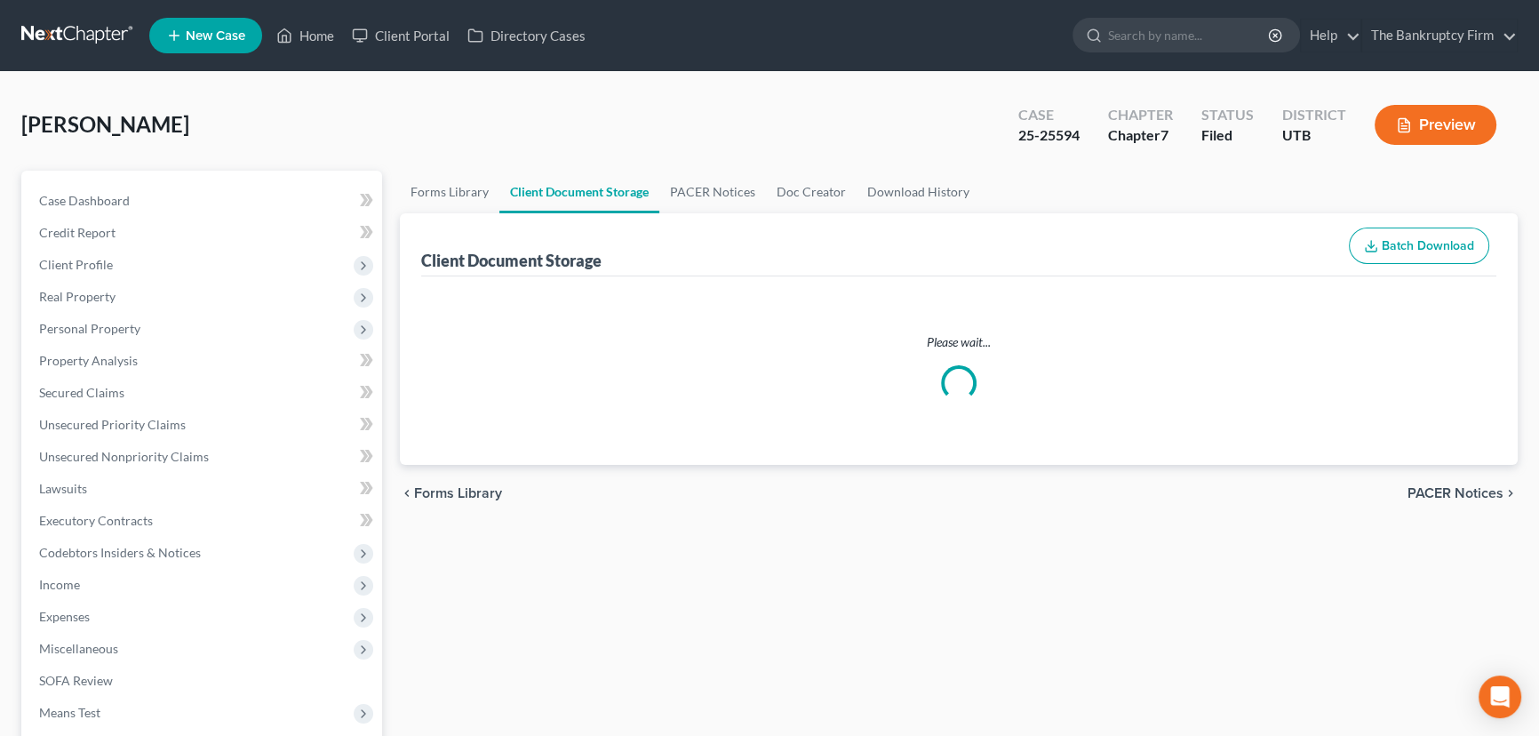
select select "30"
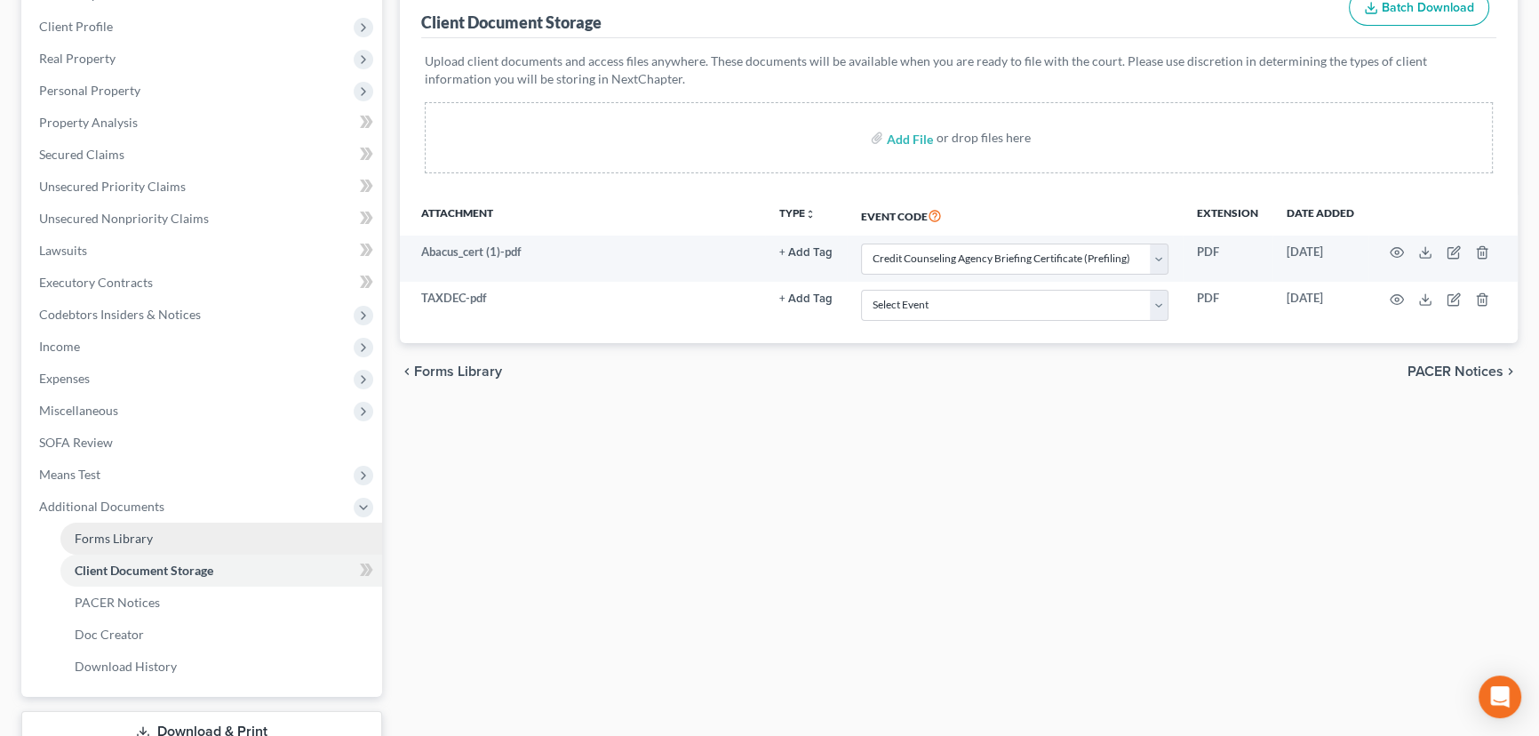
scroll to position [242, 0]
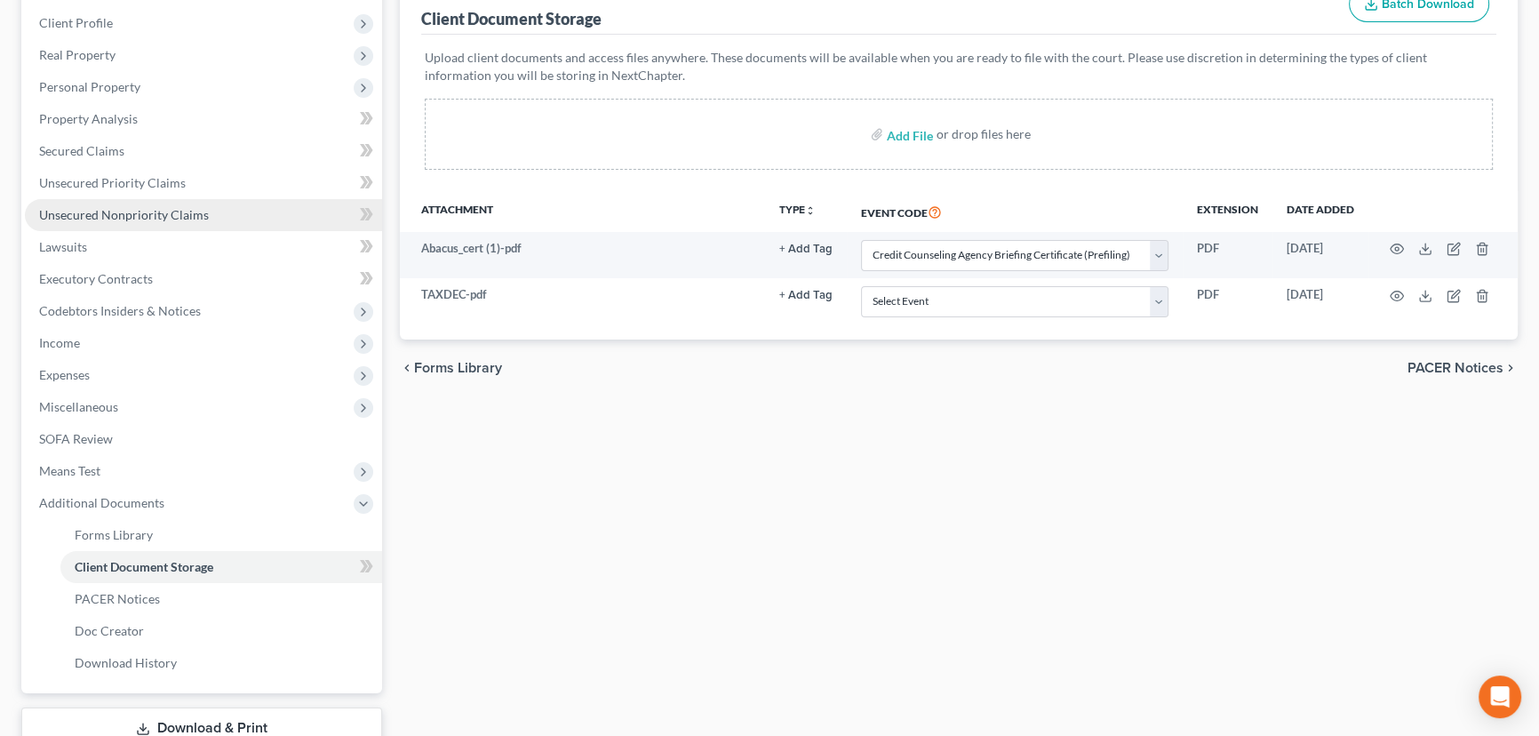
click at [120, 212] on span "Unsecured Nonpriority Claims" at bounding box center [124, 214] width 170 height 15
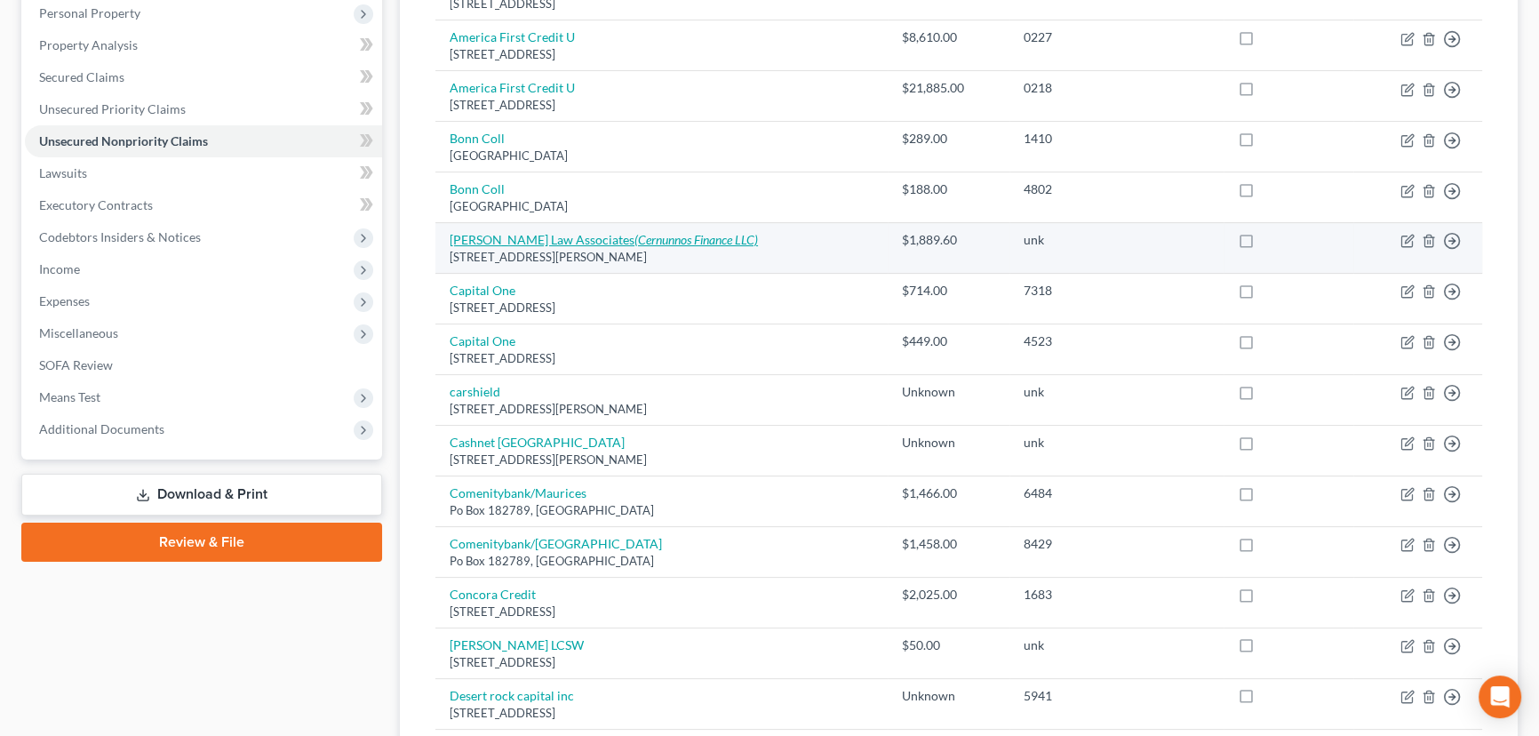
scroll to position [323, 0]
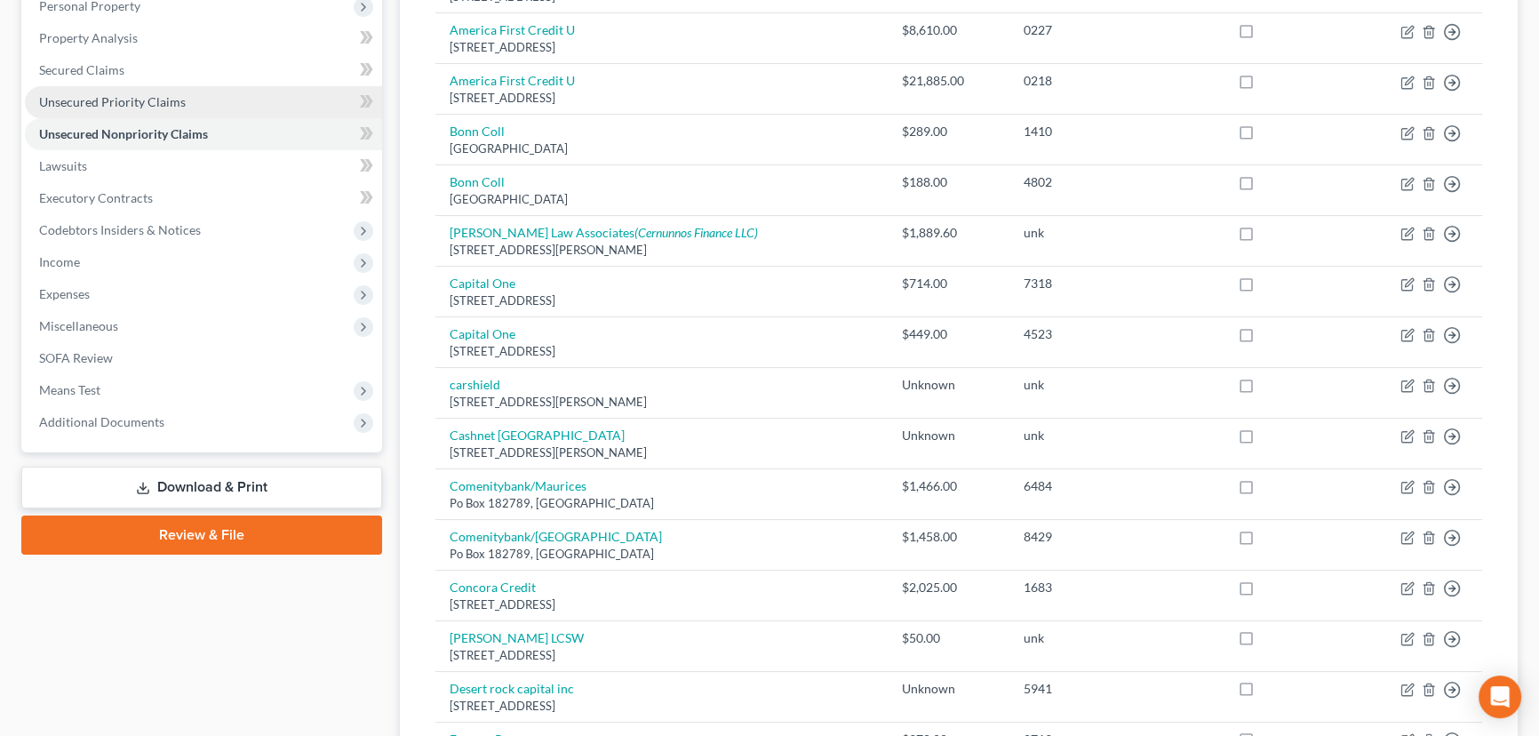
click at [105, 100] on span "Unsecured Priority Claims" at bounding box center [112, 101] width 147 height 15
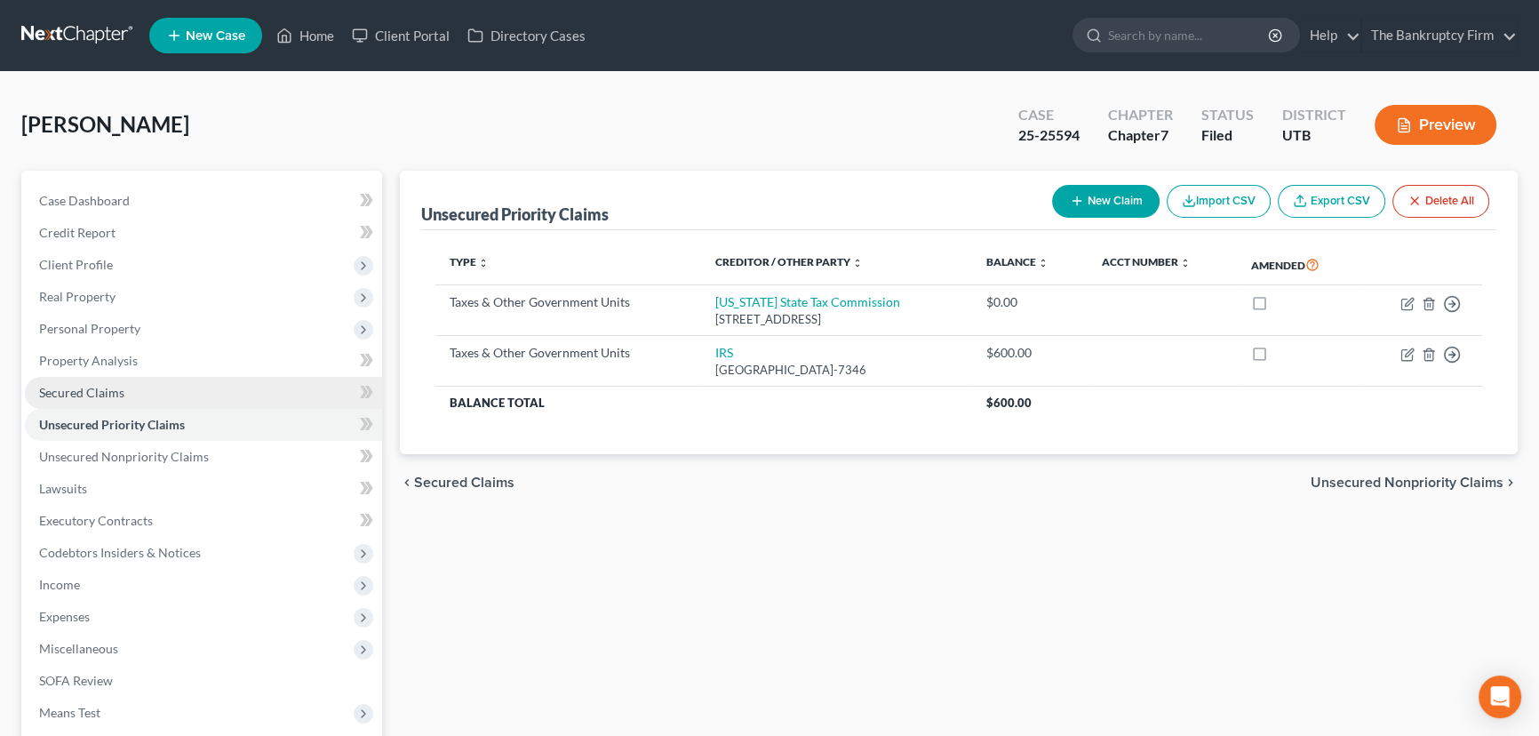
click at [88, 386] on span "Secured Claims" at bounding box center [81, 392] width 85 height 15
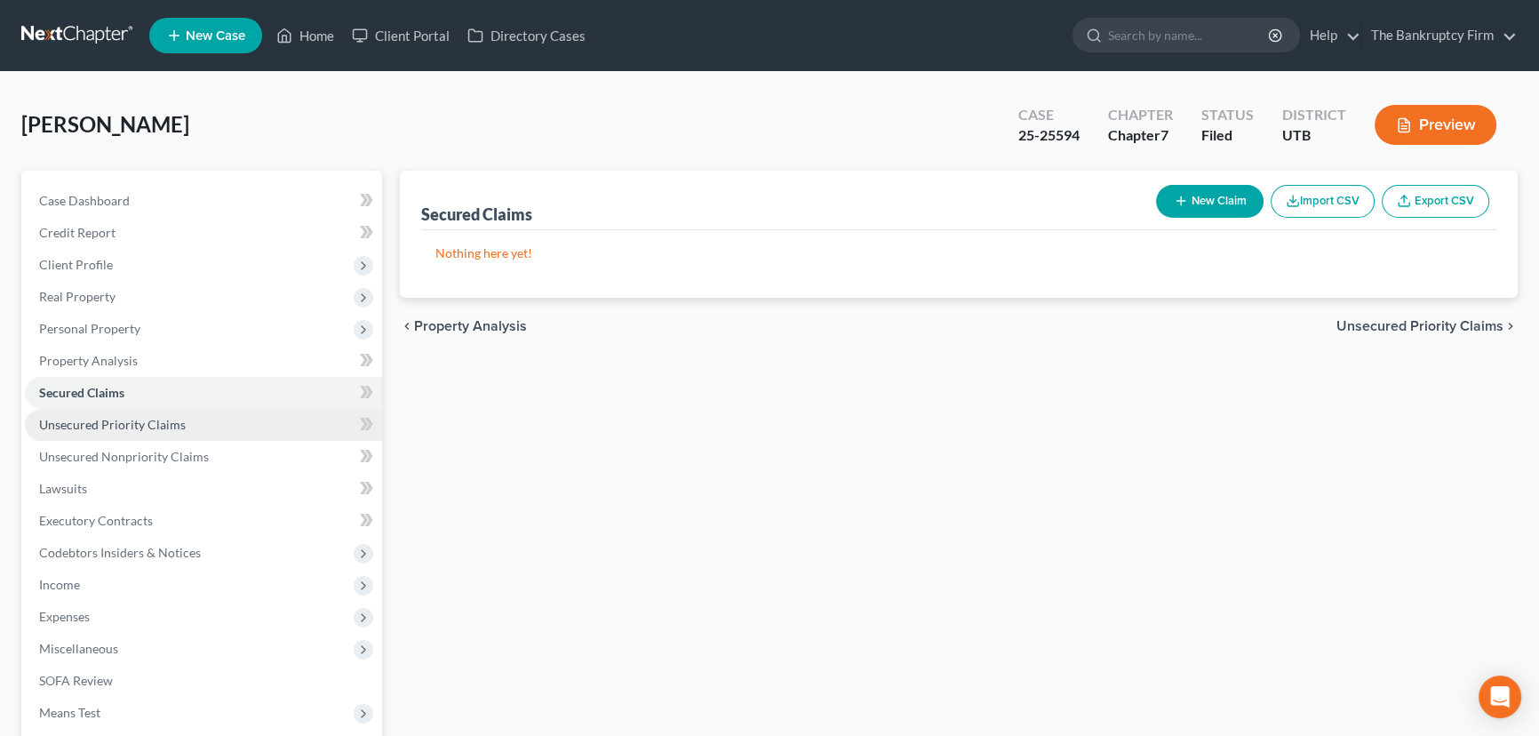
click at [131, 425] on span "Unsecured Priority Claims" at bounding box center [112, 424] width 147 height 15
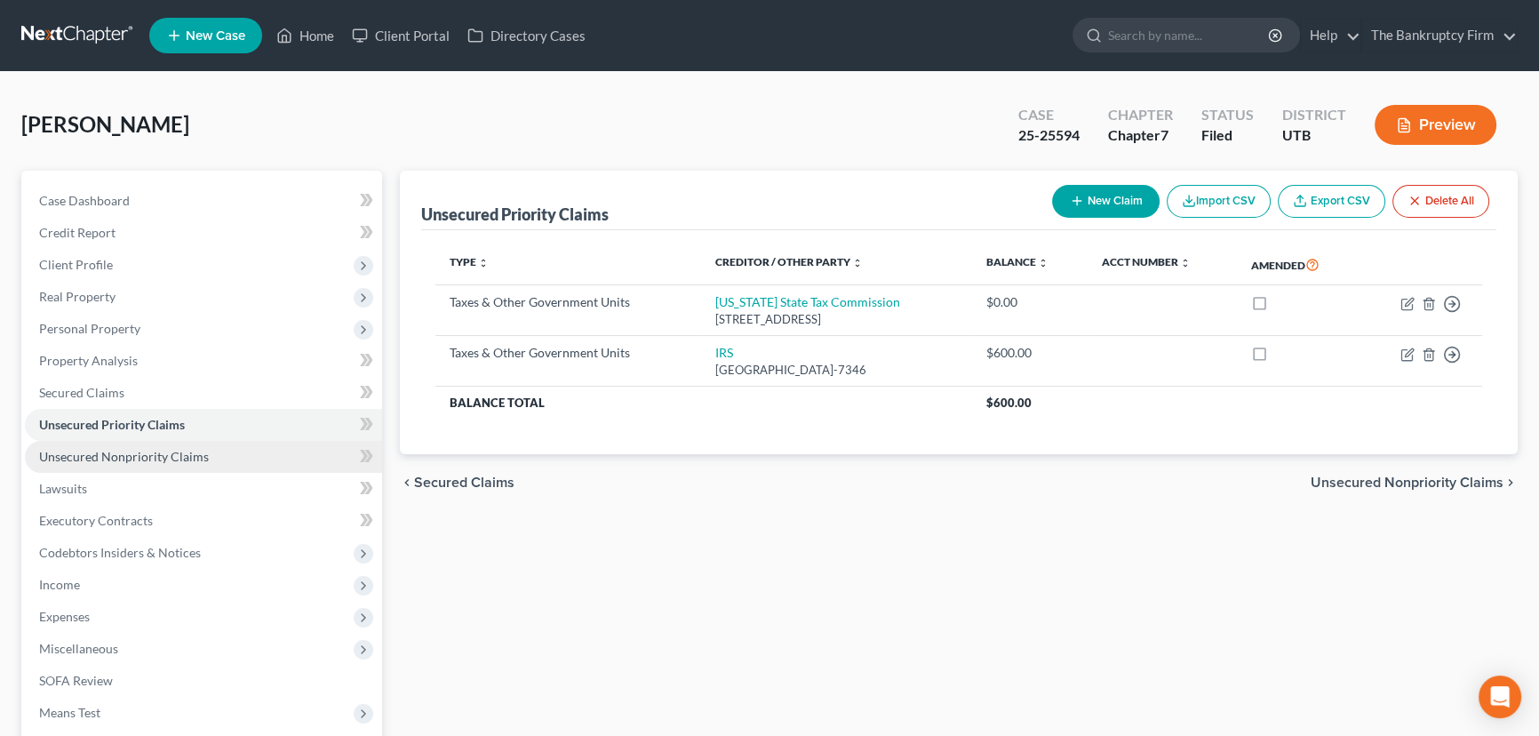
click at [149, 455] on span "Unsecured Nonpriority Claims" at bounding box center [124, 456] width 170 height 15
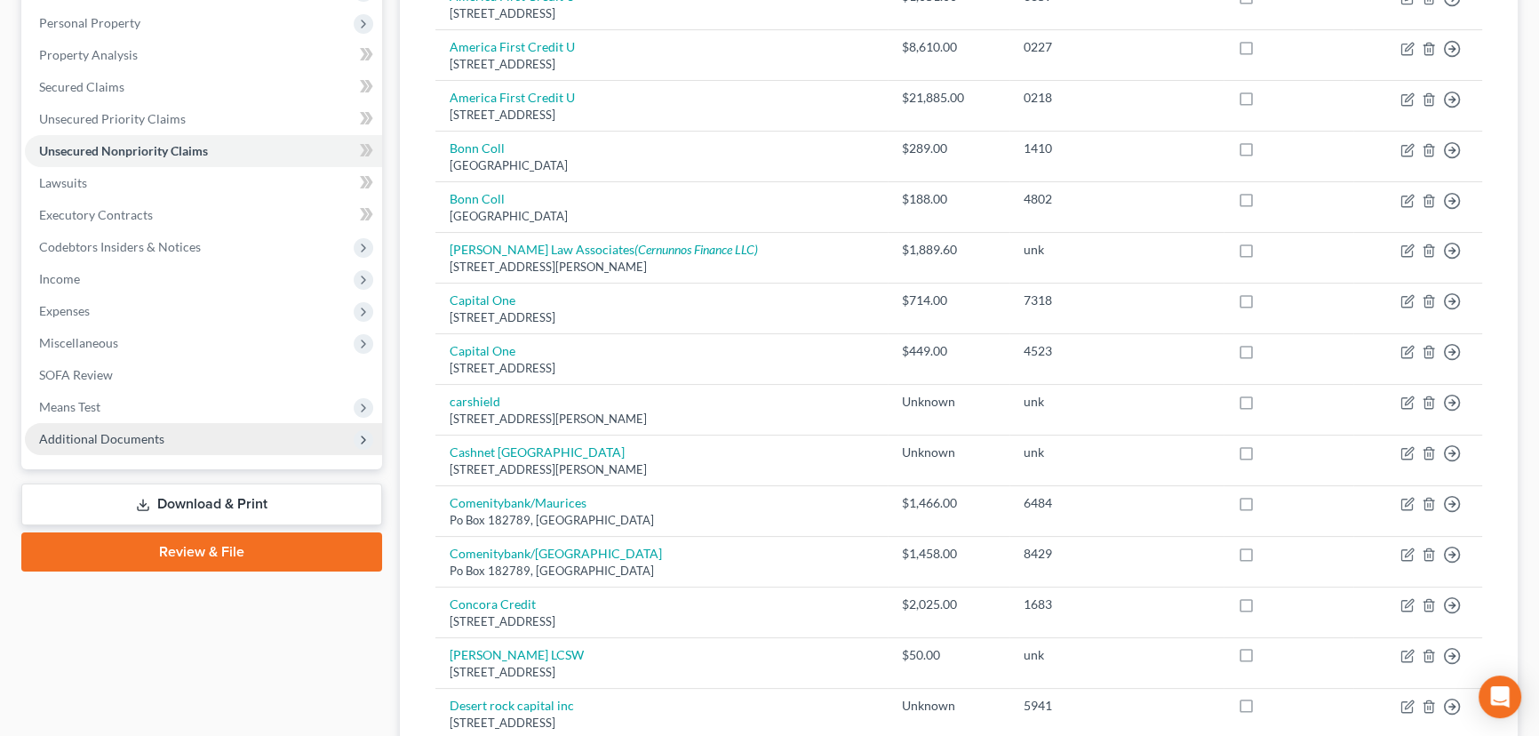
scroll to position [323, 0]
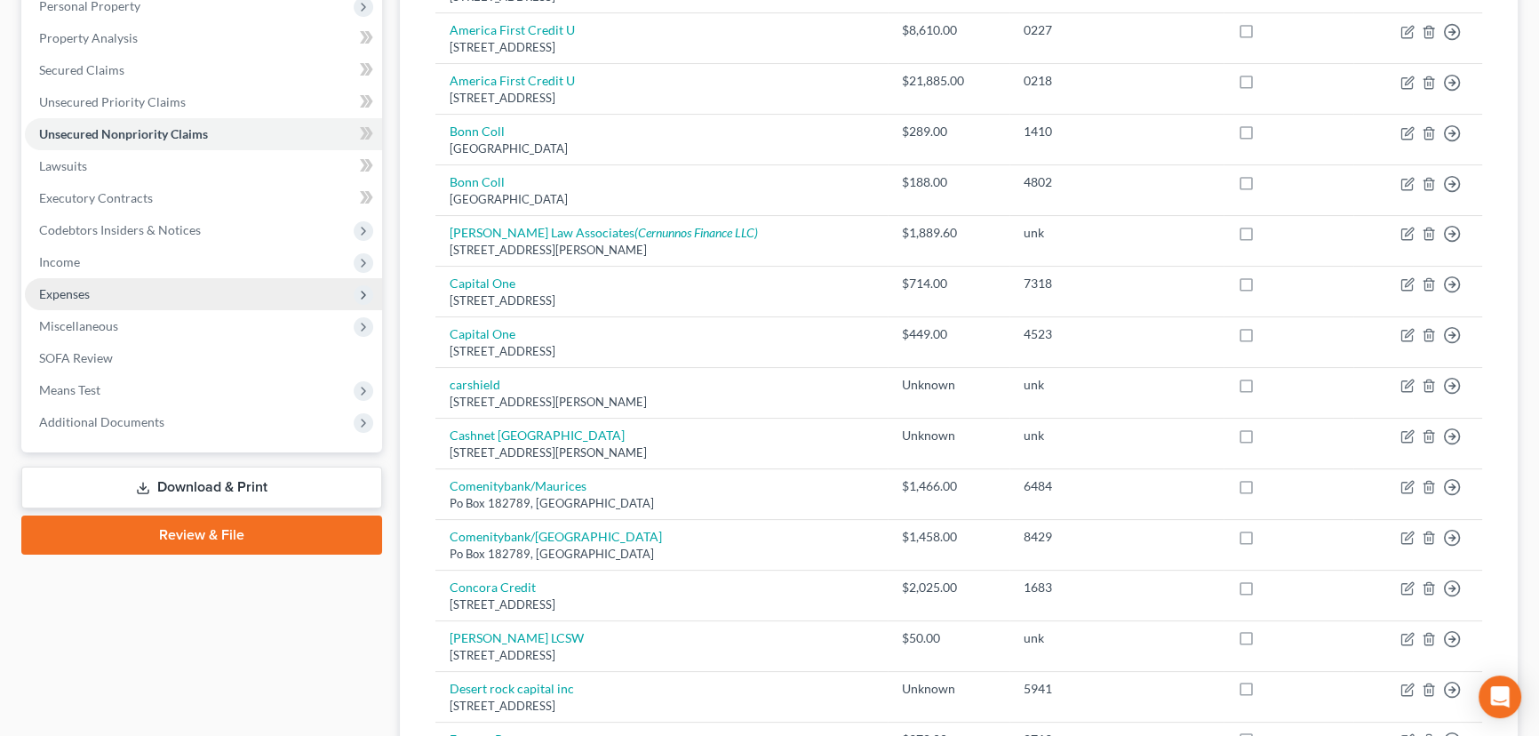
click at [60, 291] on span "Expenses" at bounding box center [64, 293] width 51 height 15
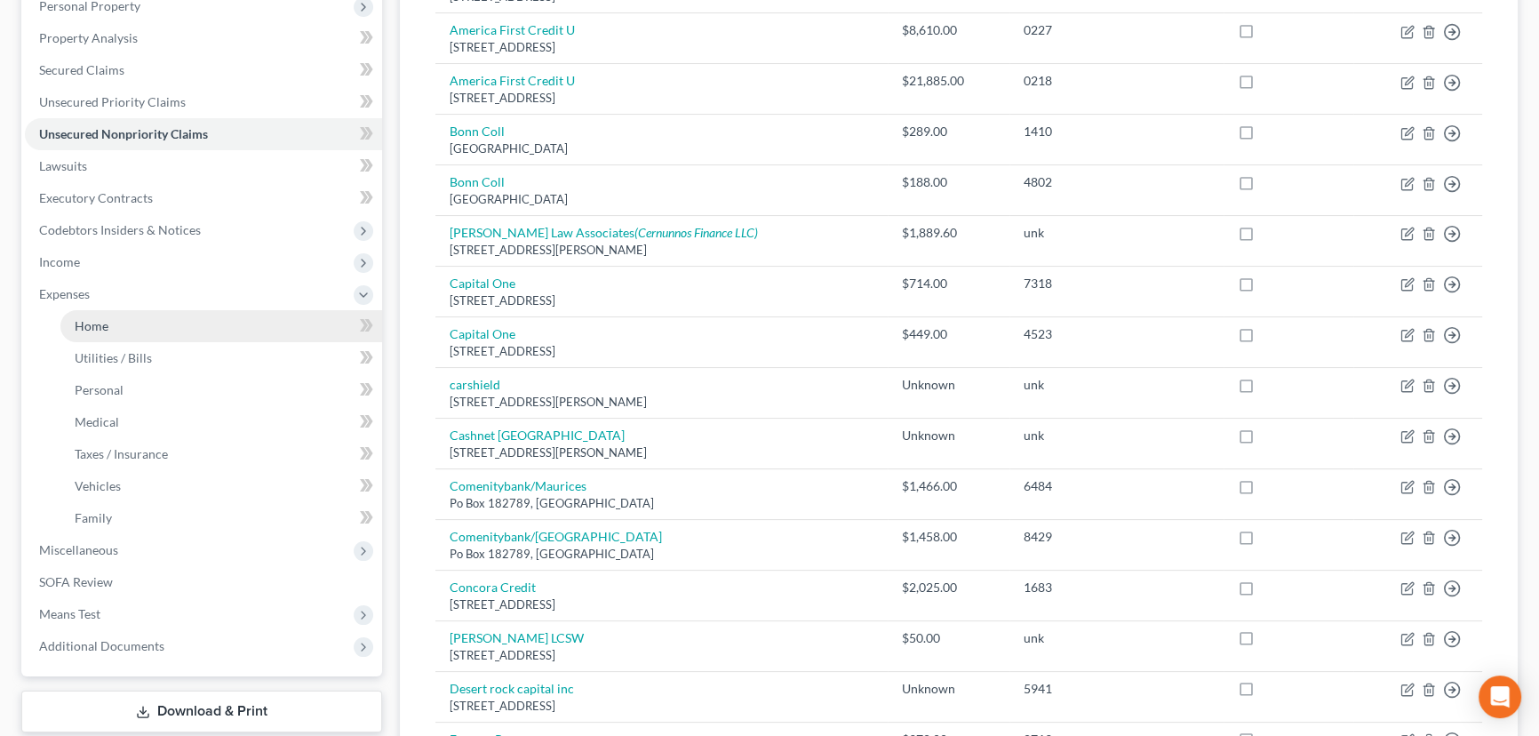
click at [92, 320] on span "Home" at bounding box center [92, 325] width 34 height 15
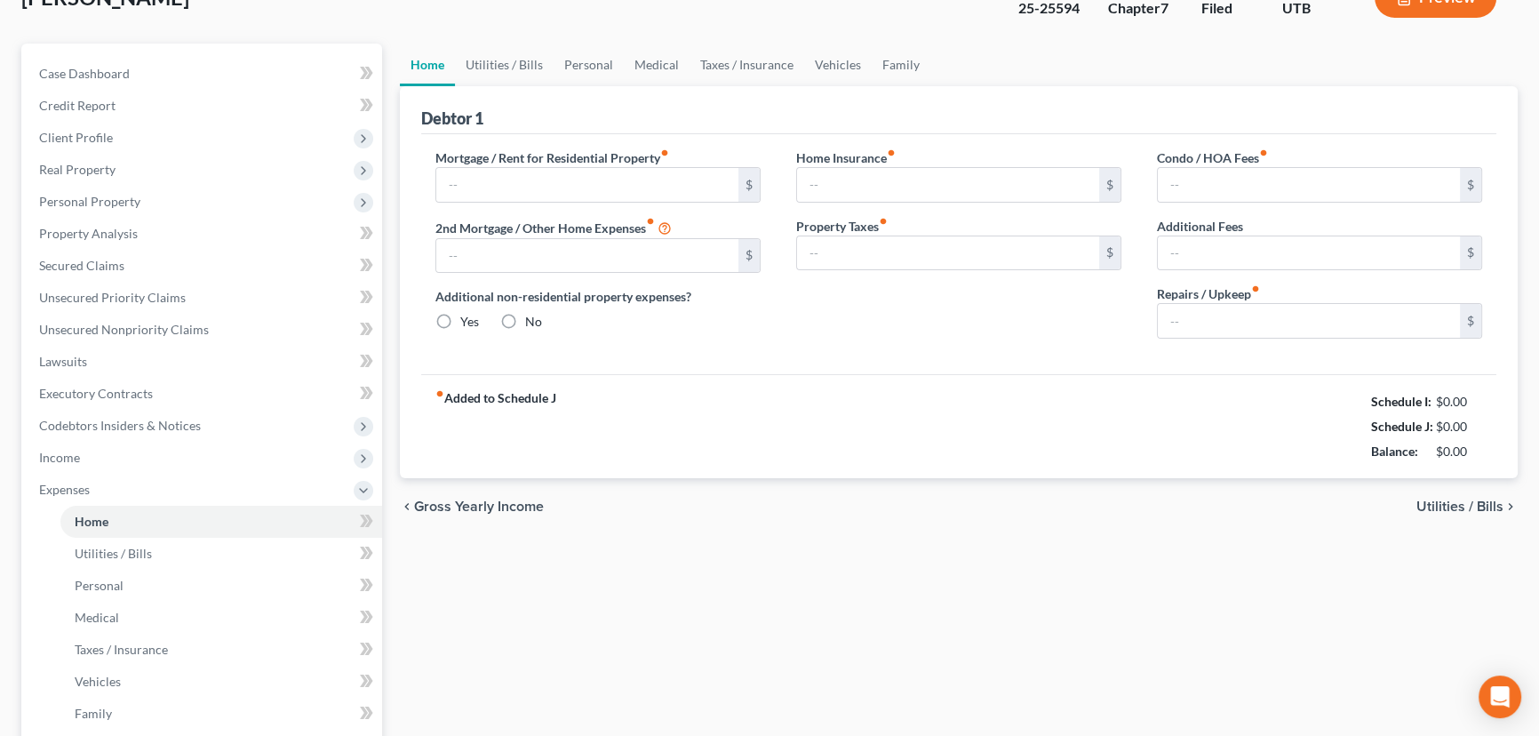
type input "1,490.00"
type input "0.00"
radio input "true"
type input "0.00"
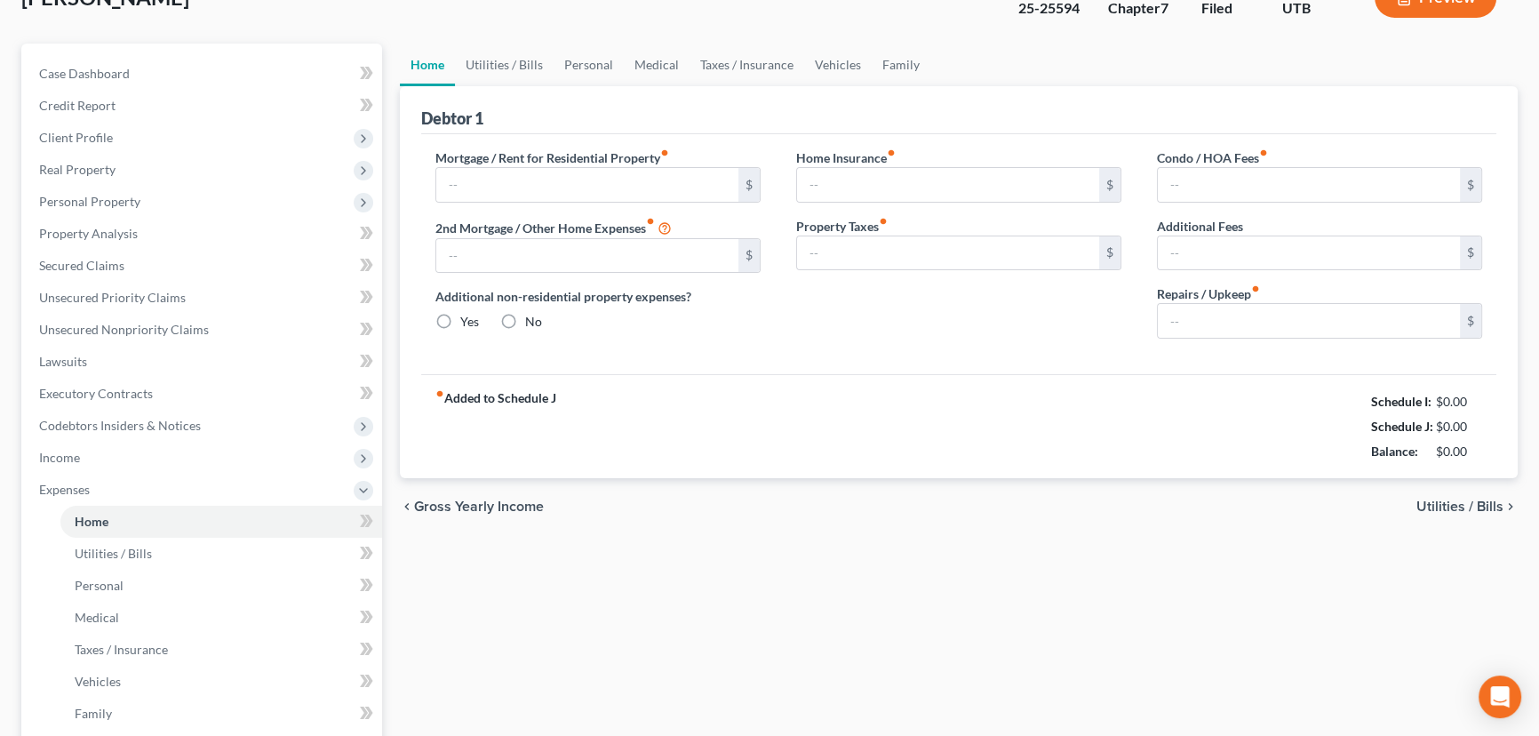
type input "0.00"
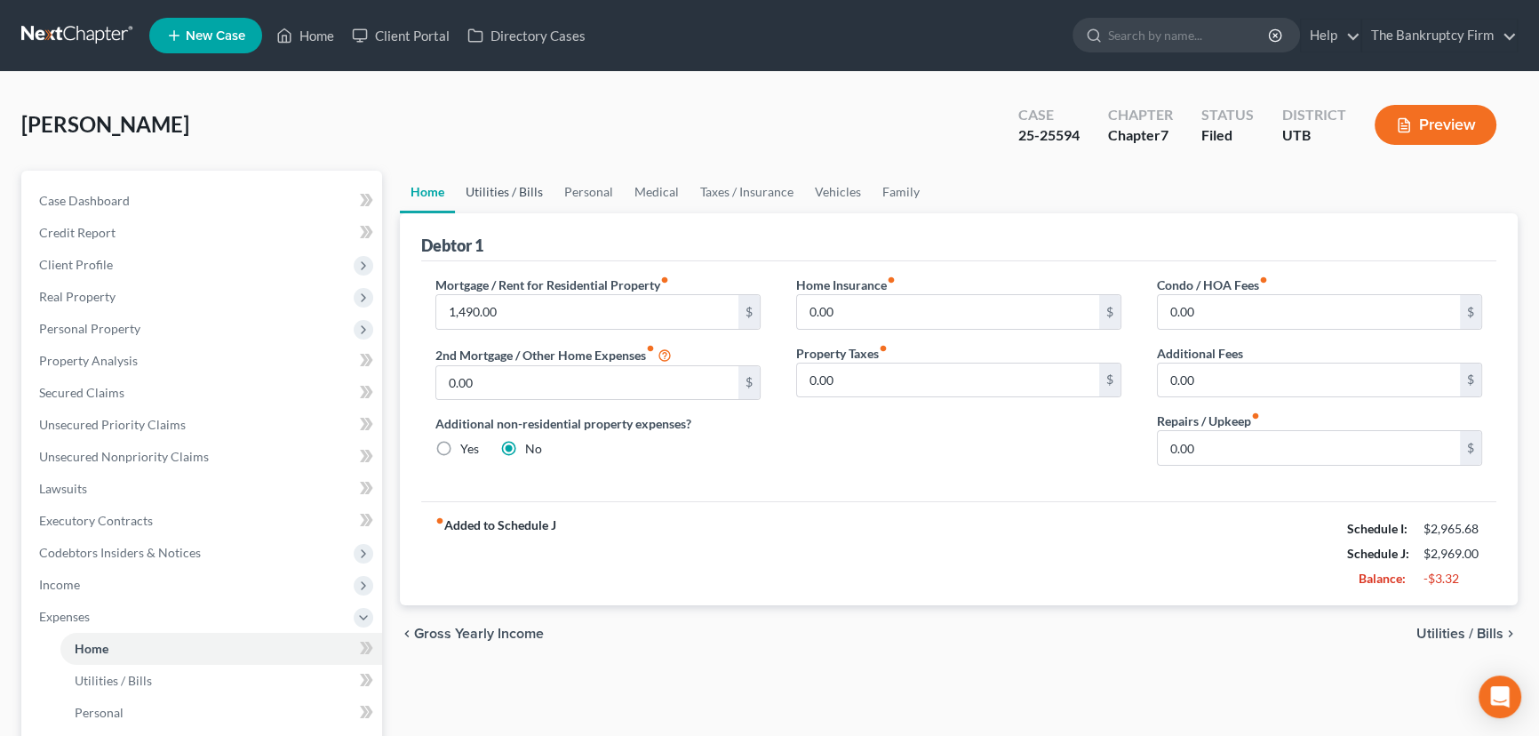
click at [484, 192] on link "Utilities / Bills" at bounding box center [504, 192] width 99 height 43
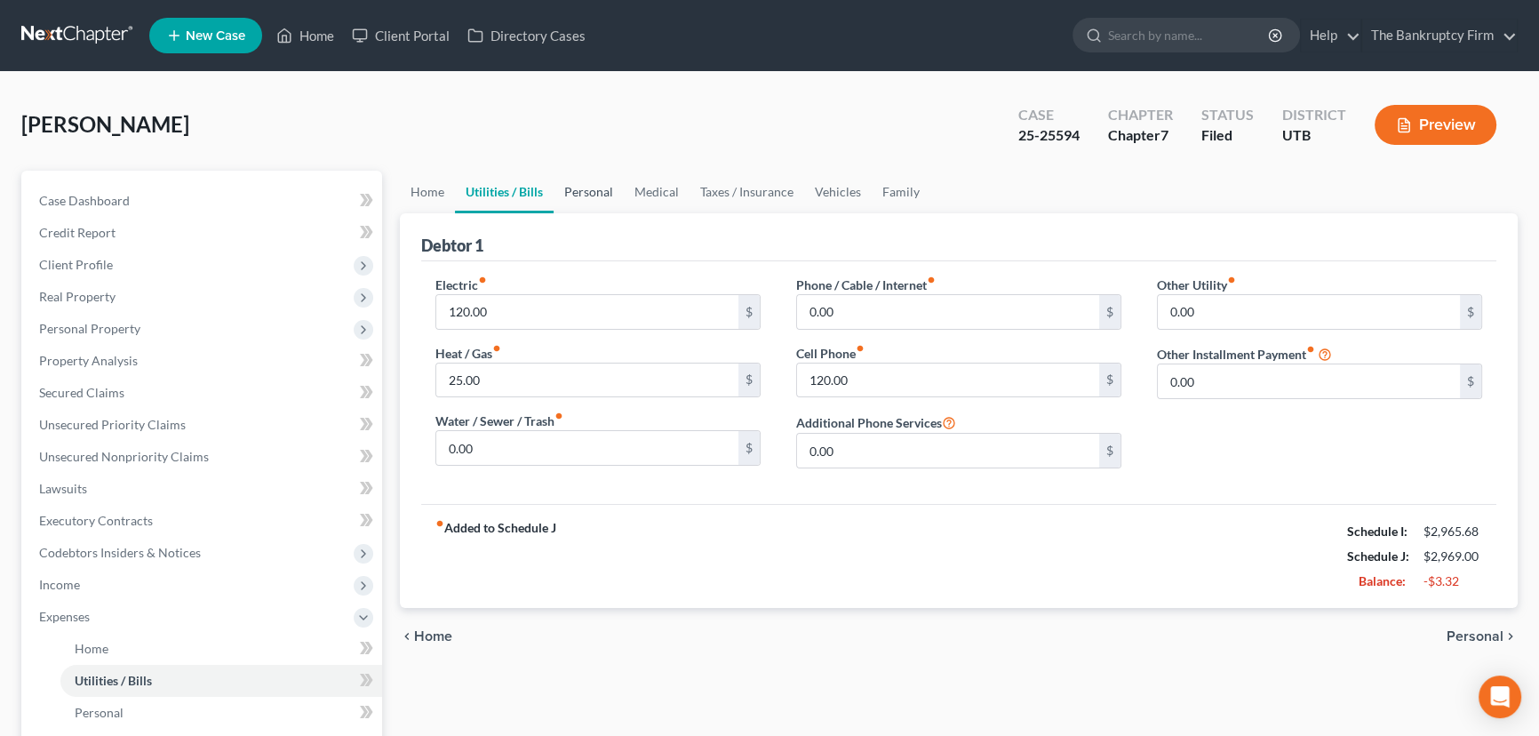
click at [573, 191] on link "Personal" at bounding box center [589, 192] width 70 height 43
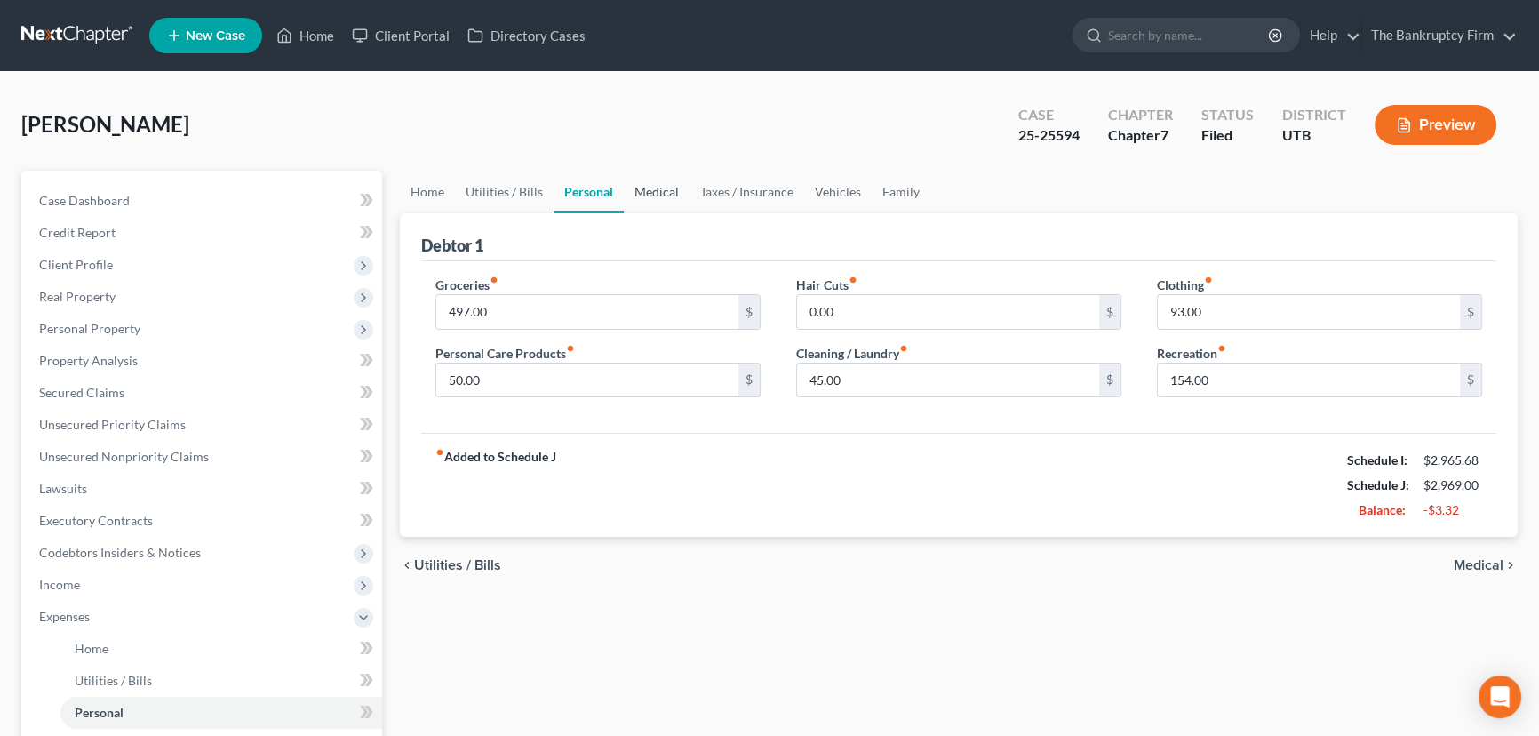
click at [653, 191] on link "Medical" at bounding box center [657, 192] width 66 height 43
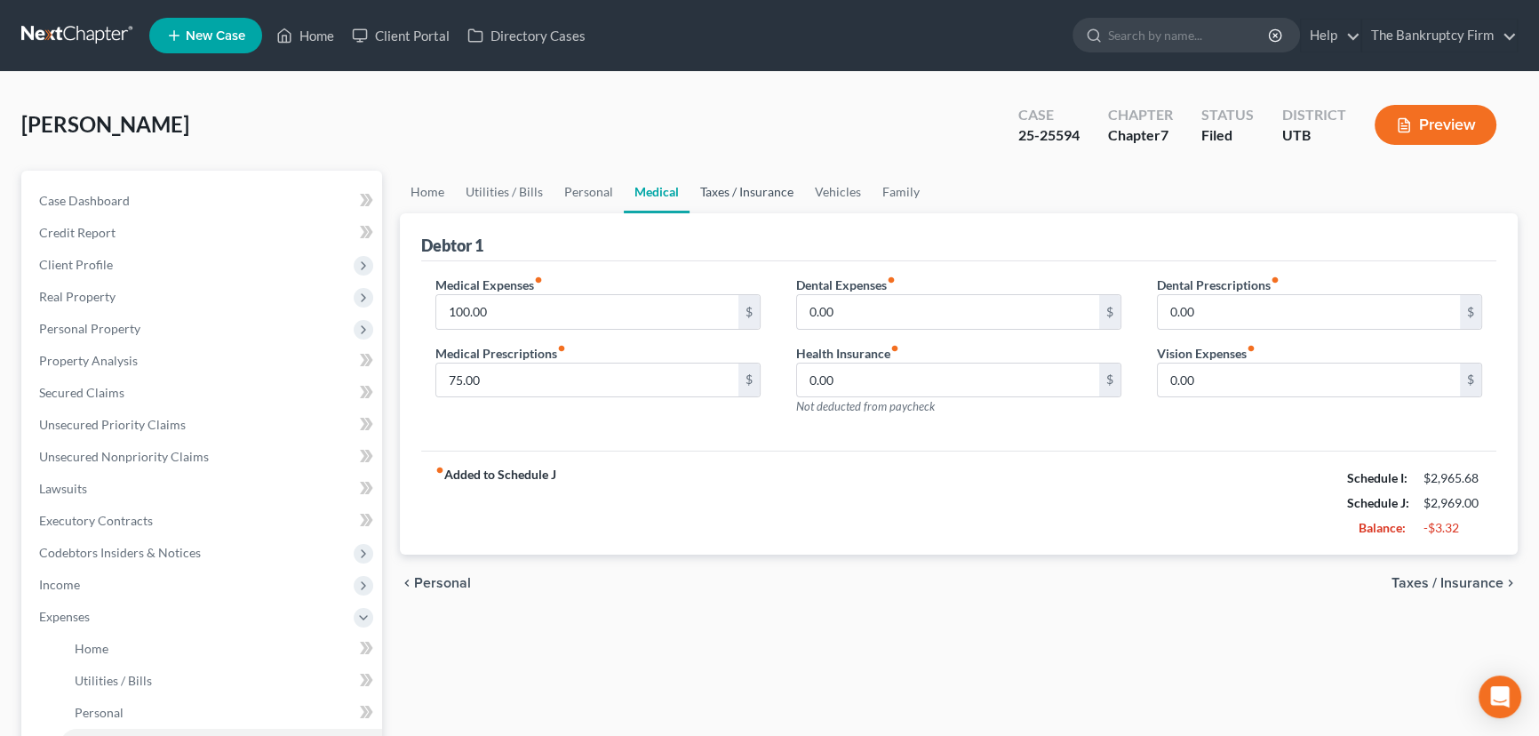
click at [716, 187] on link "Taxes / Insurance" at bounding box center [746, 192] width 115 height 43
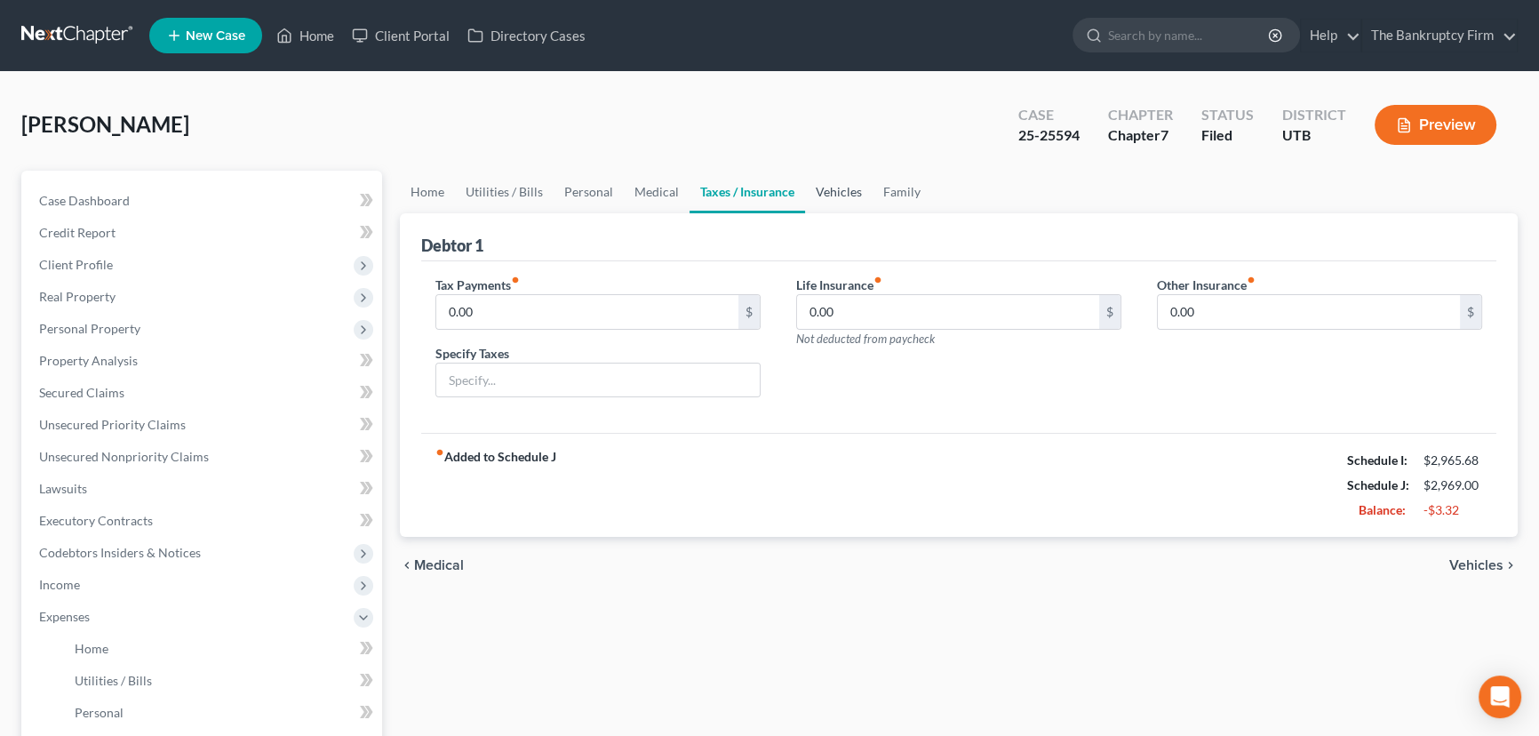
click at [835, 195] on link "Vehicles" at bounding box center [839, 192] width 68 height 43
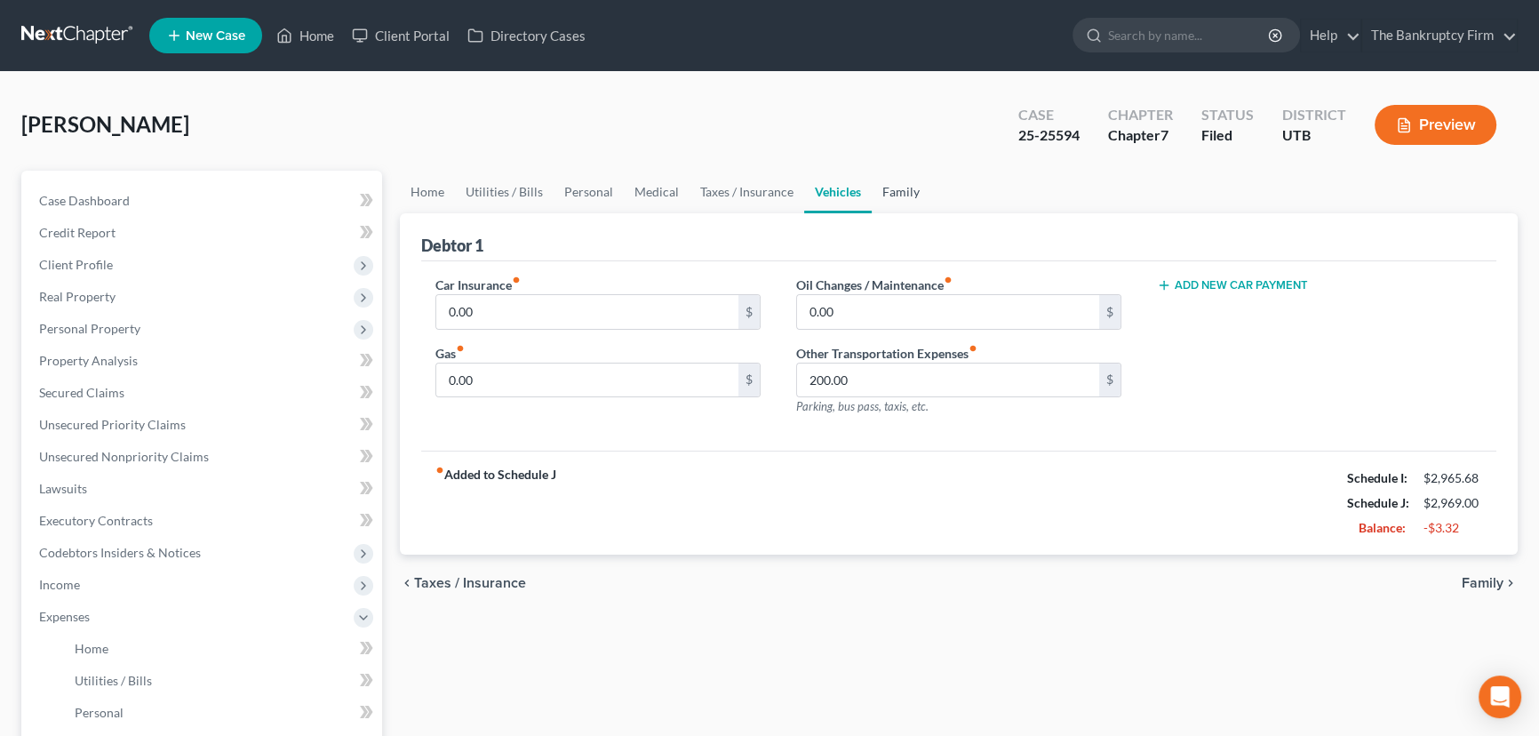
click at [890, 187] on link "Family" at bounding box center [901, 192] width 59 height 43
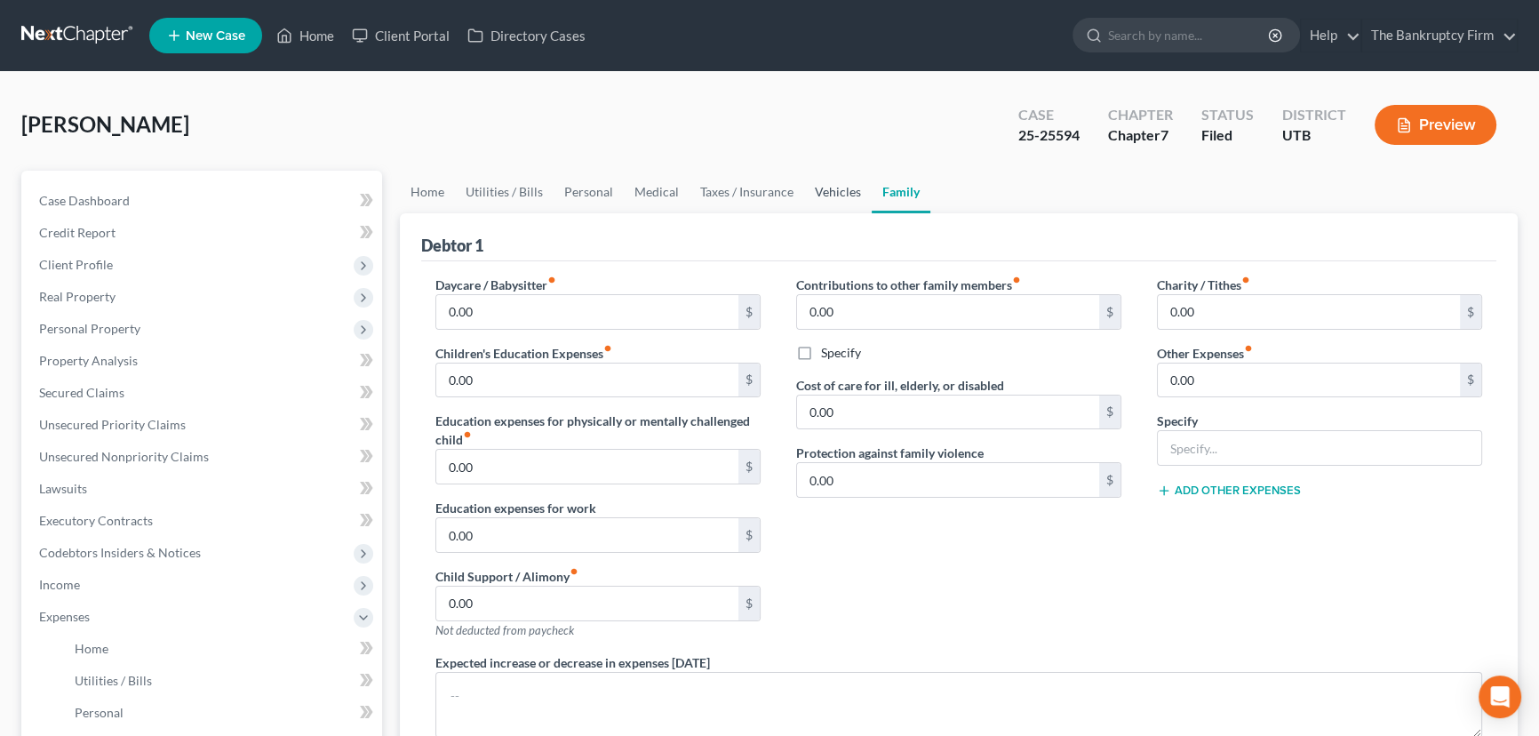
click at [831, 189] on link "Vehicles" at bounding box center [838, 192] width 68 height 43
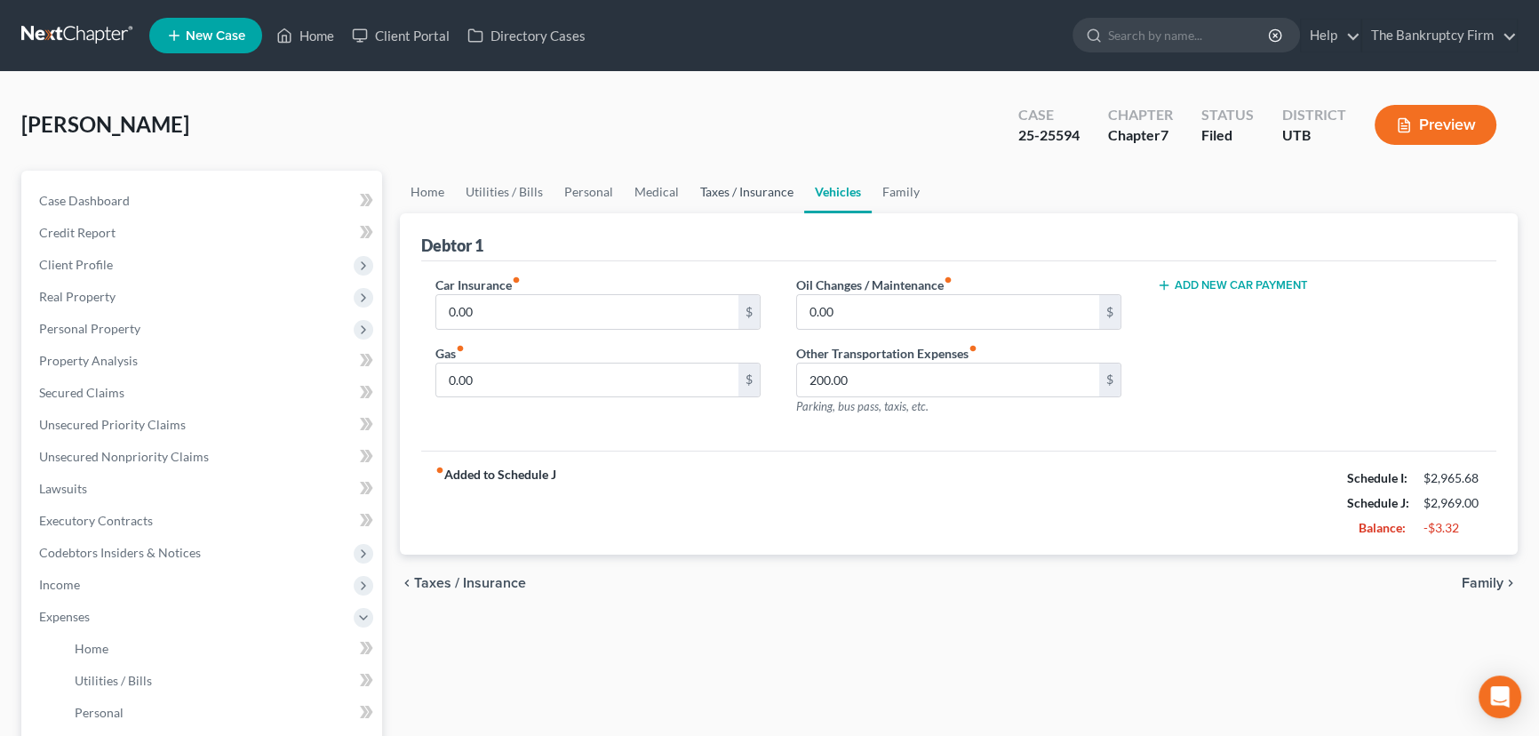
click at [727, 195] on link "Taxes / Insurance" at bounding box center [746, 192] width 115 height 43
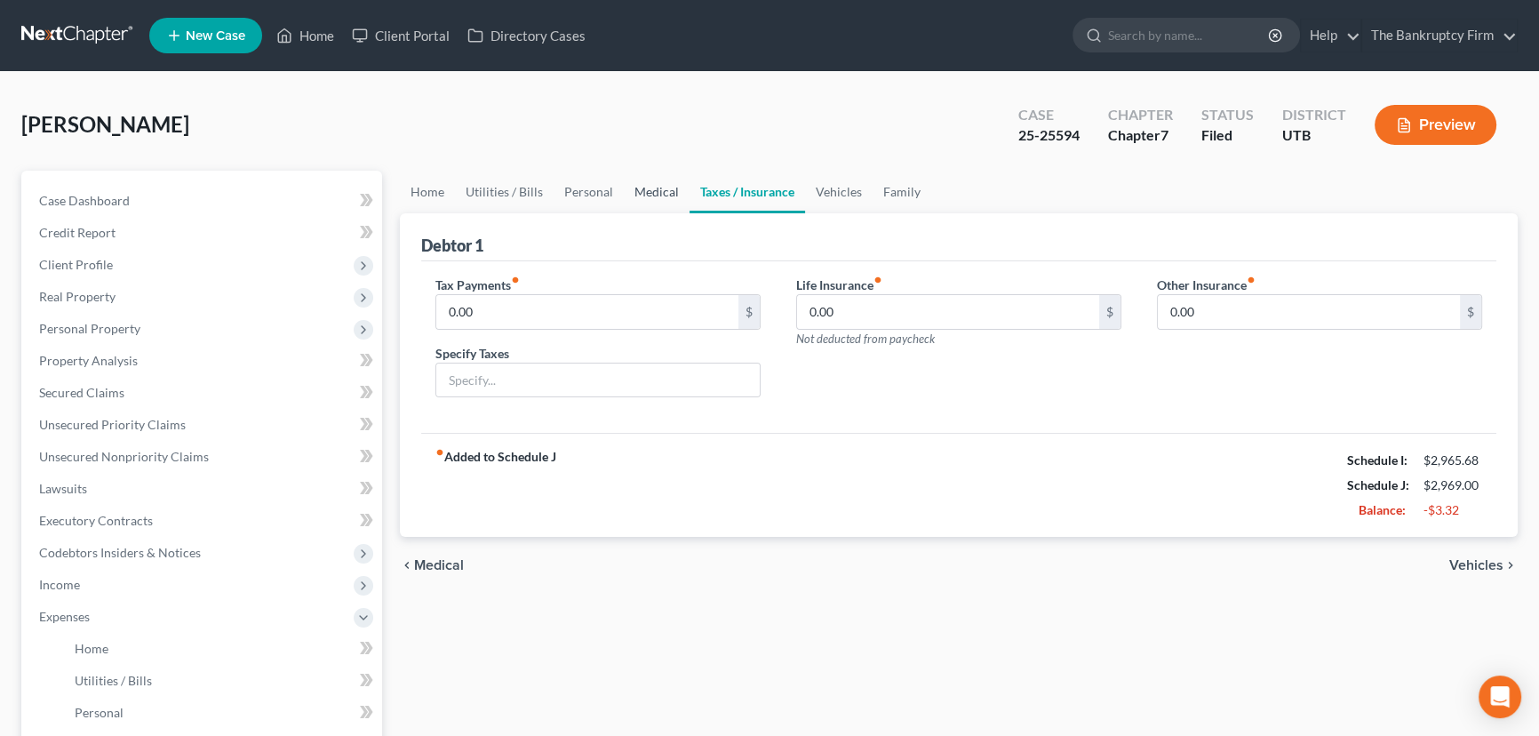
click at [642, 191] on link "Medical" at bounding box center [657, 192] width 66 height 43
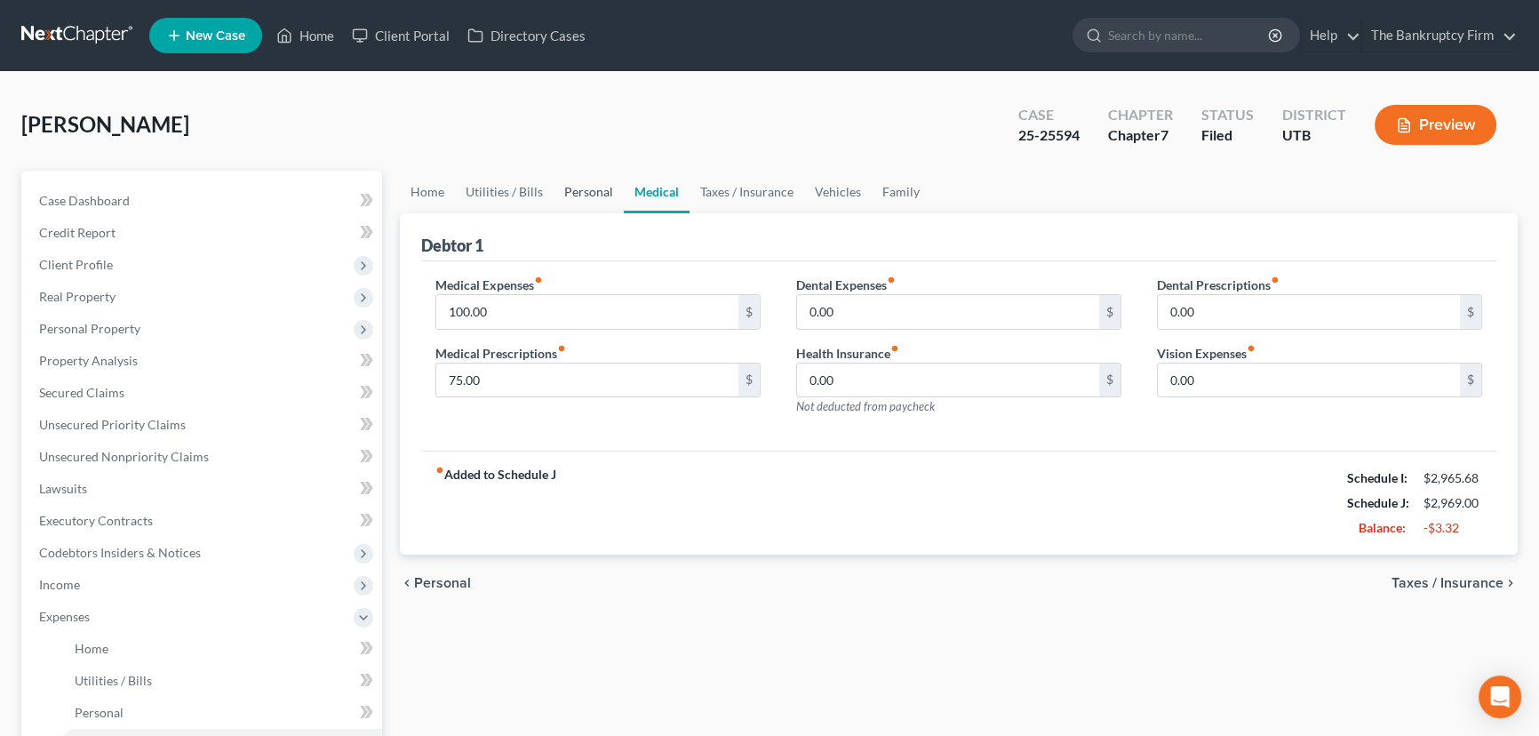
click at [586, 193] on link "Personal" at bounding box center [589, 192] width 70 height 43
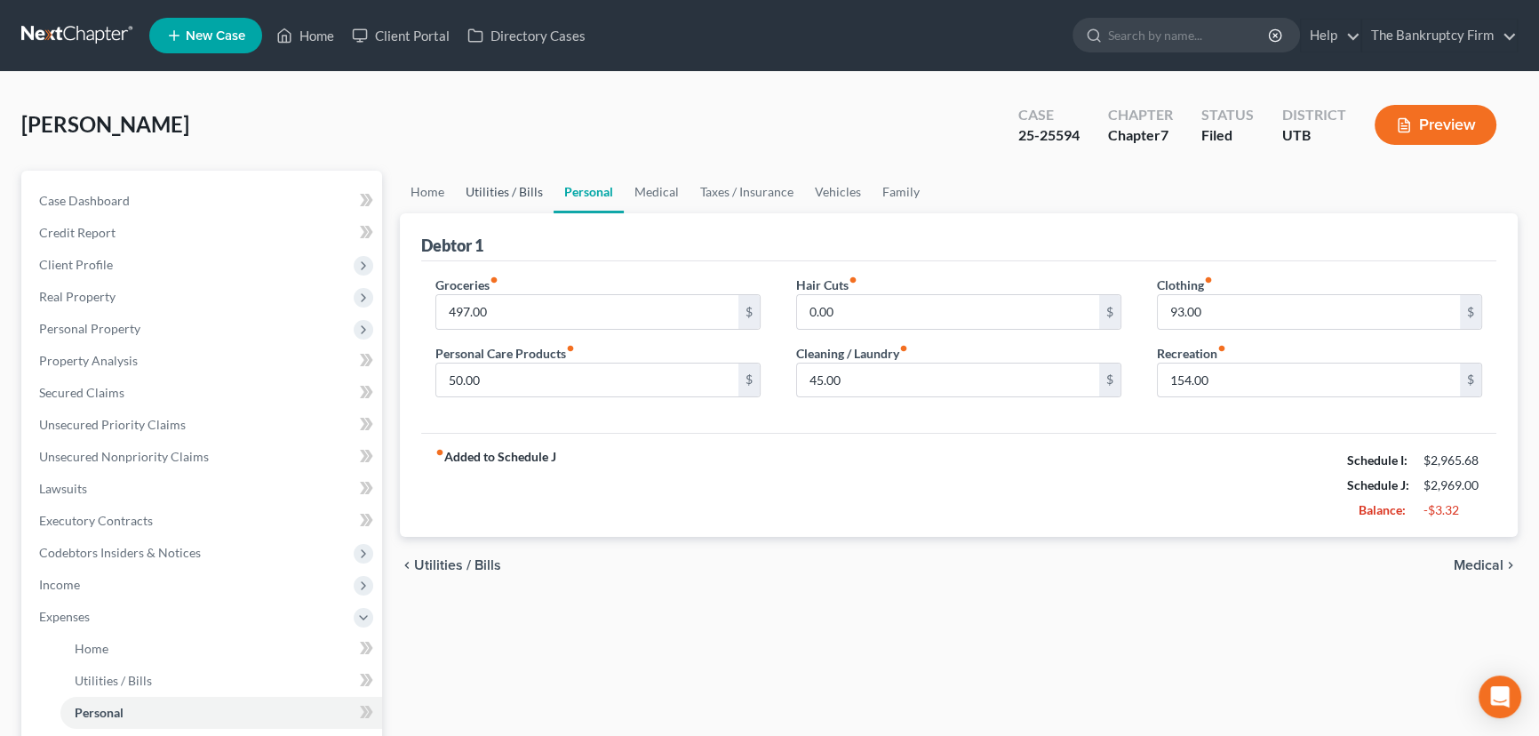
click at [498, 191] on link "Utilities / Bills" at bounding box center [504, 192] width 99 height 43
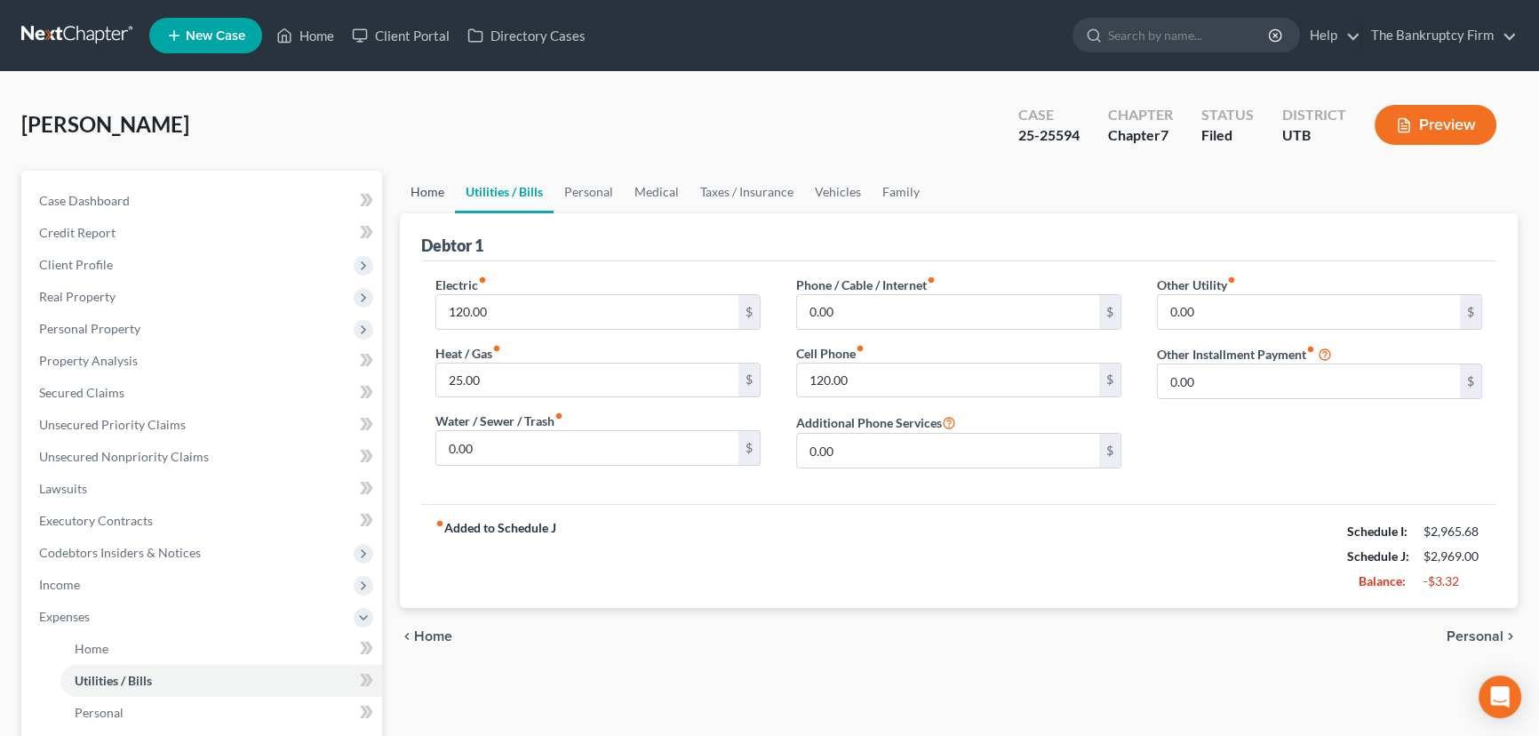
click at [413, 193] on link "Home" at bounding box center [427, 192] width 55 height 43
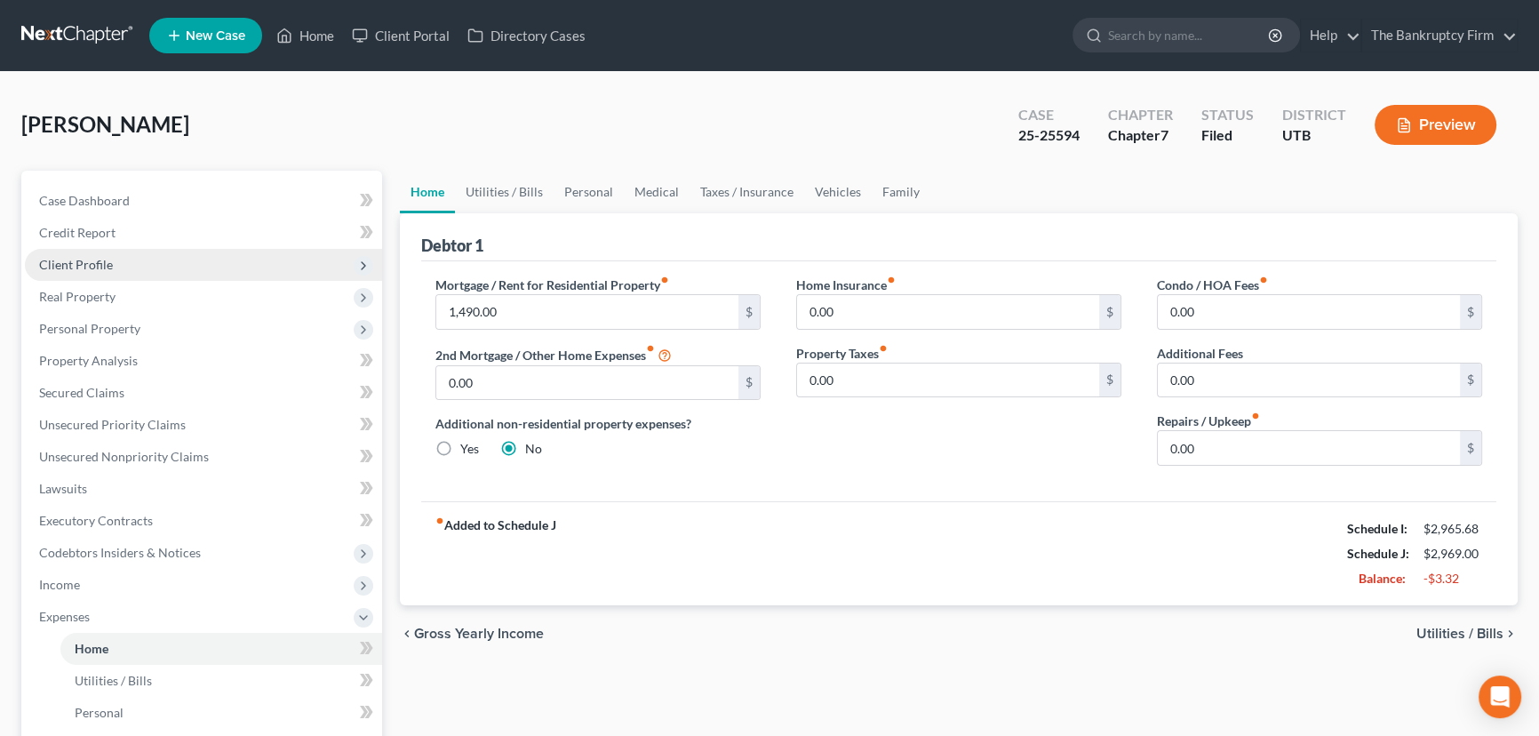
click at [84, 263] on span "Client Profile" at bounding box center [76, 264] width 74 height 15
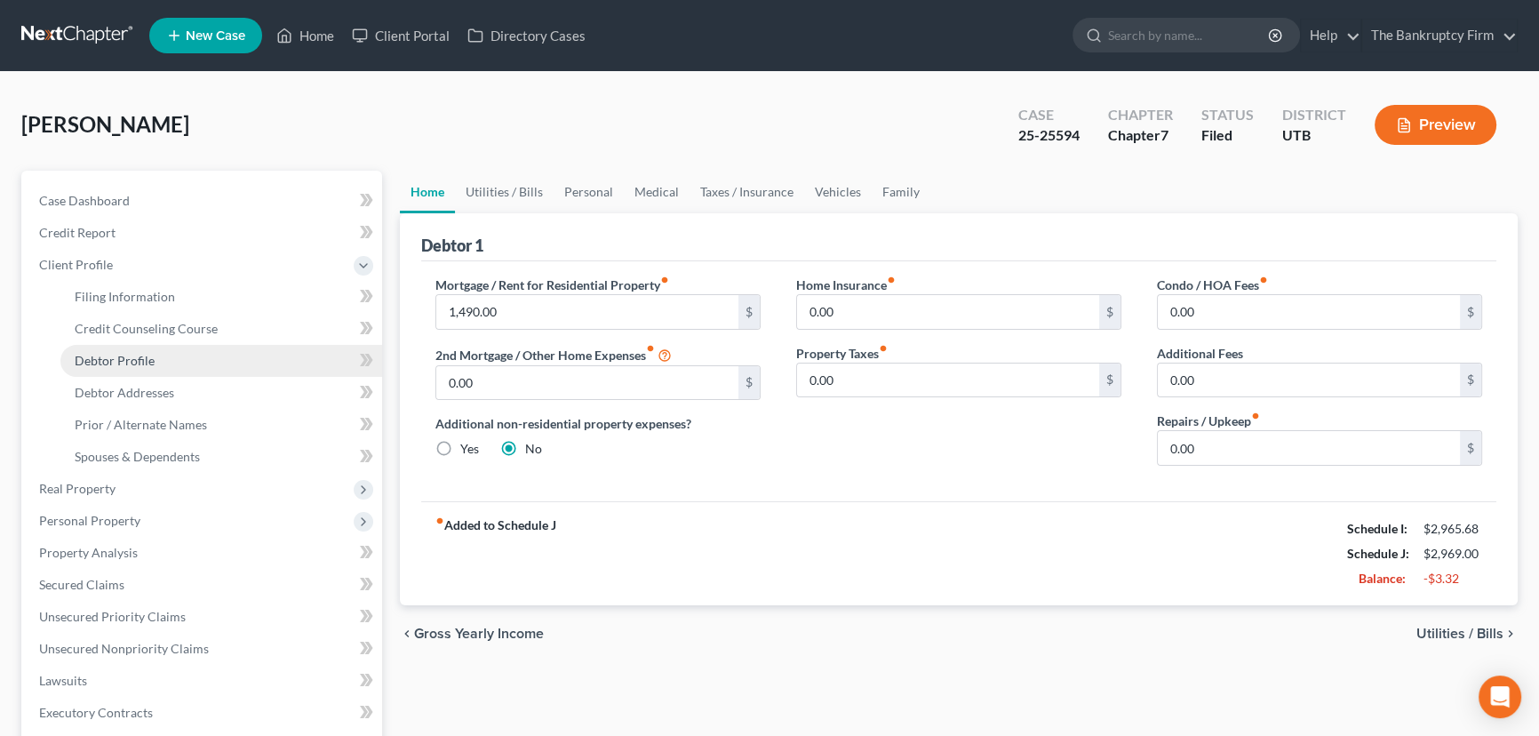
click at [123, 359] on span "Debtor Profile" at bounding box center [115, 360] width 80 height 15
select select "0"
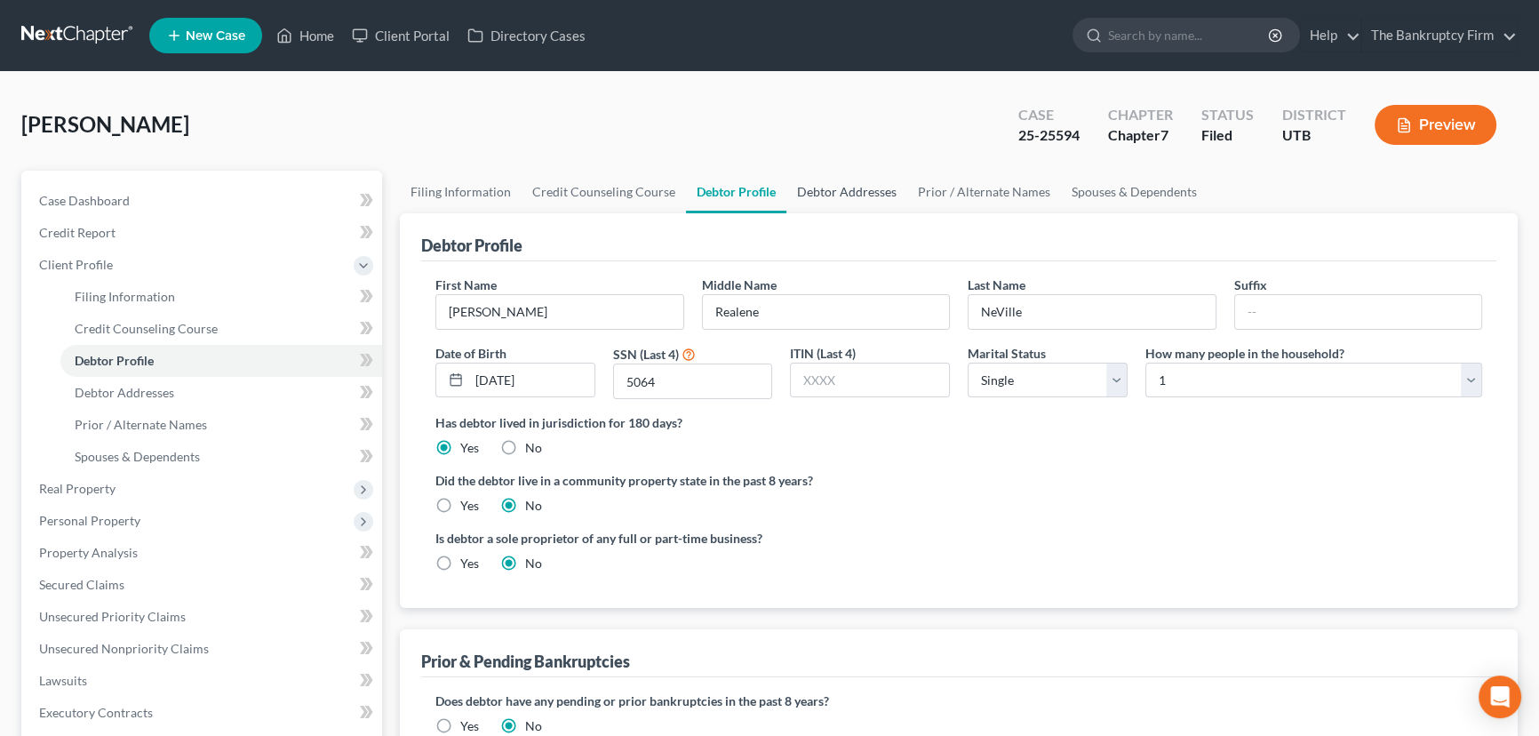
click at [858, 191] on link "Debtor Addresses" at bounding box center [846, 192] width 121 height 43
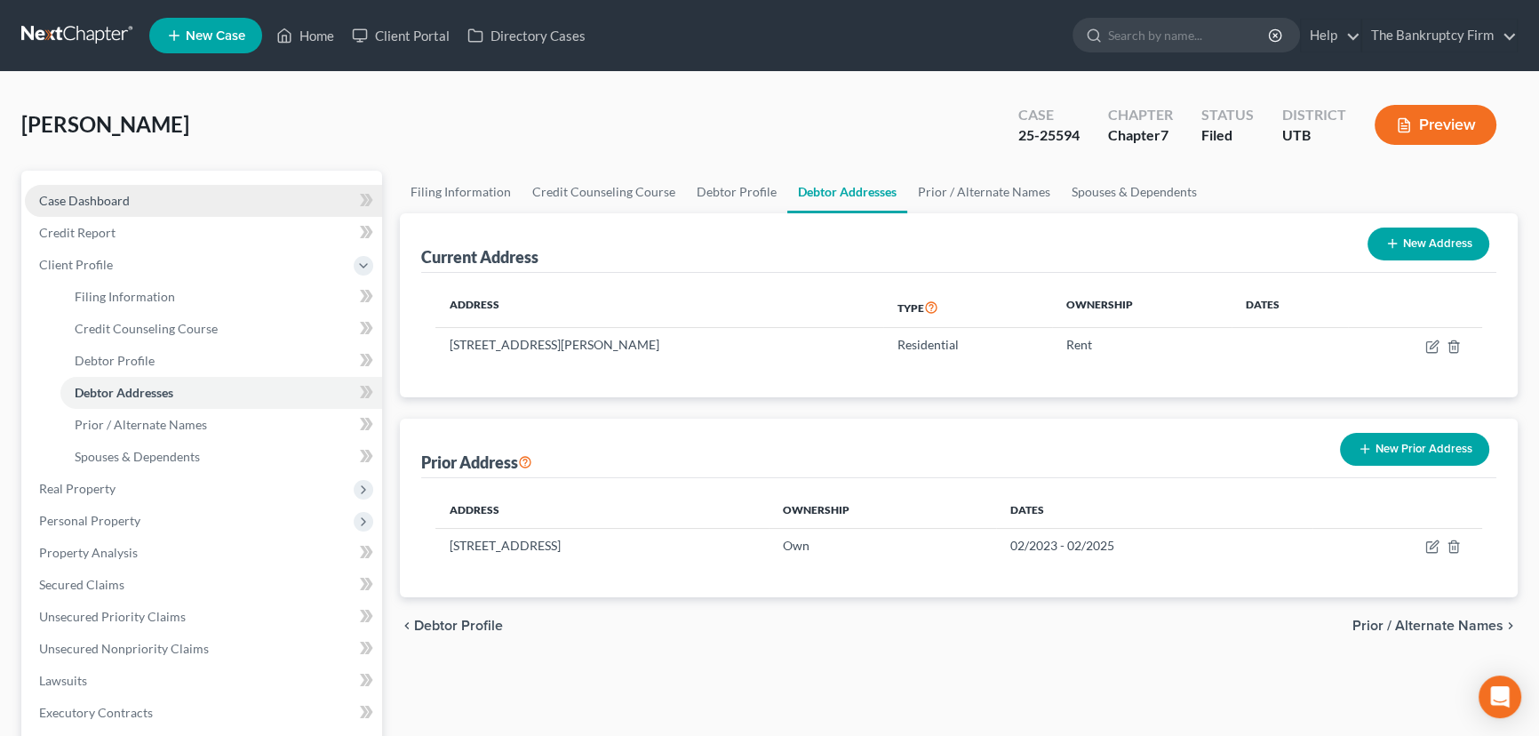
click at [97, 198] on span "Case Dashboard" at bounding box center [84, 200] width 91 height 15
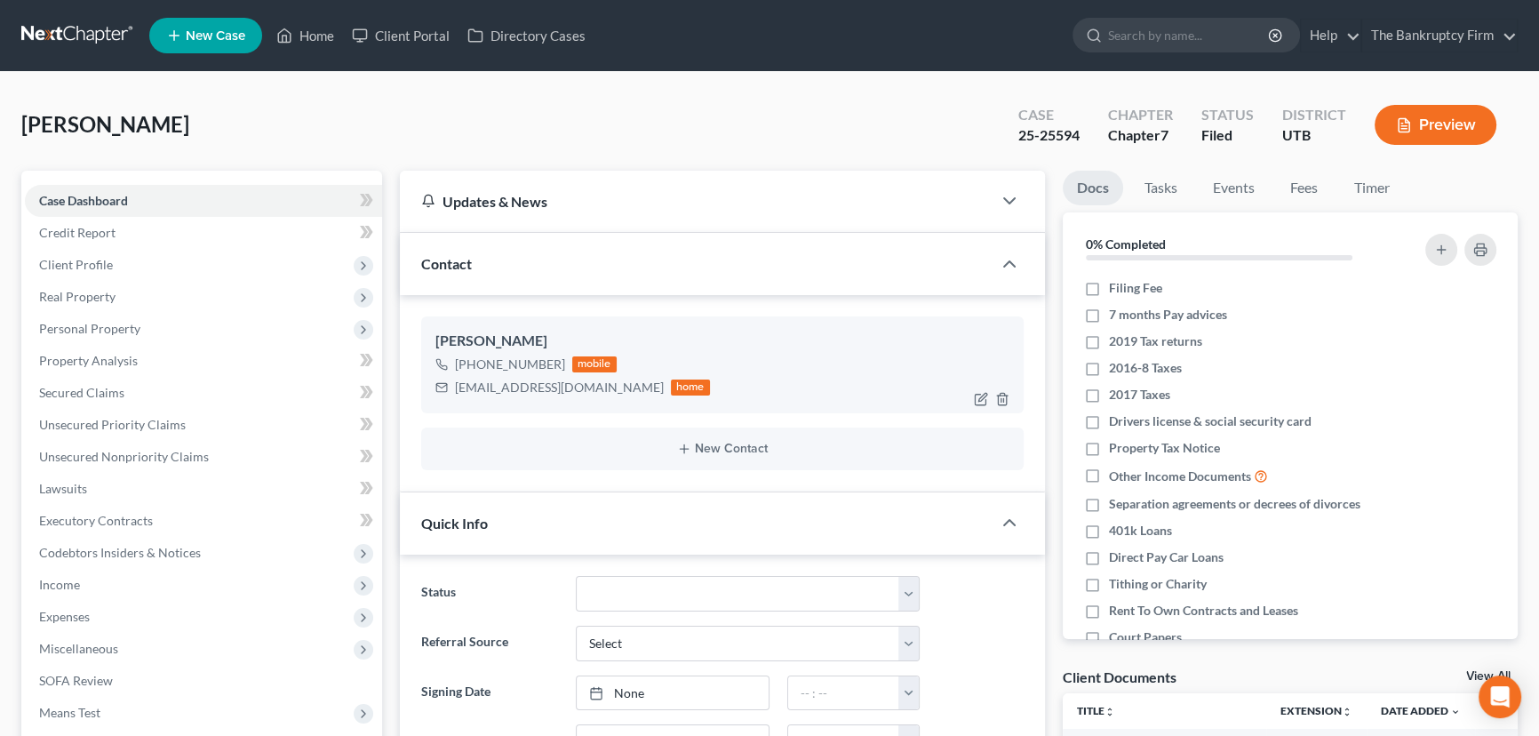
scroll to position [140, 0]
click at [98, 264] on span "Client Profile" at bounding box center [76, 264] width 74 height 15
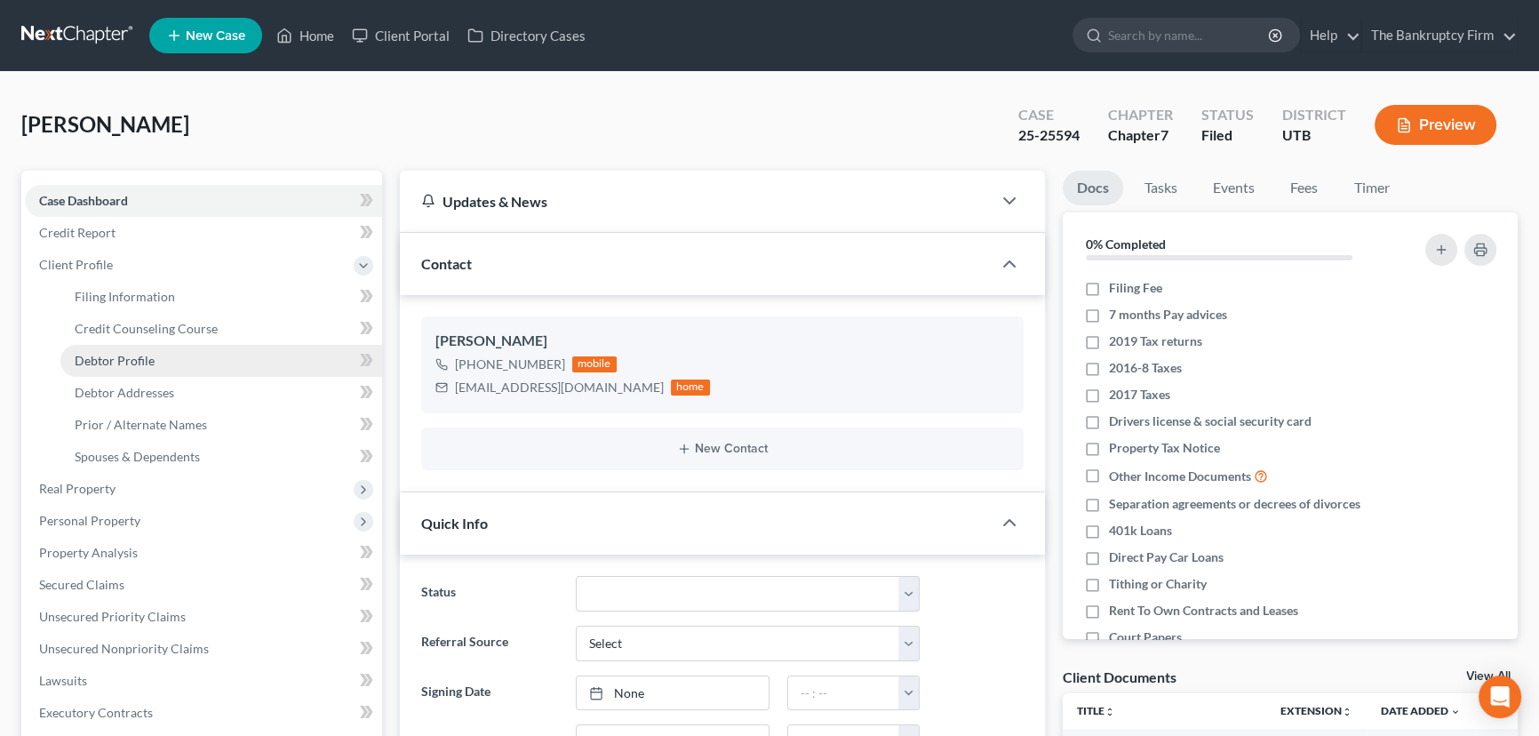
click at [132, 359] on span "Debtor Profile" at bounding box center [115, 360] width 80 height 15
select select "0"
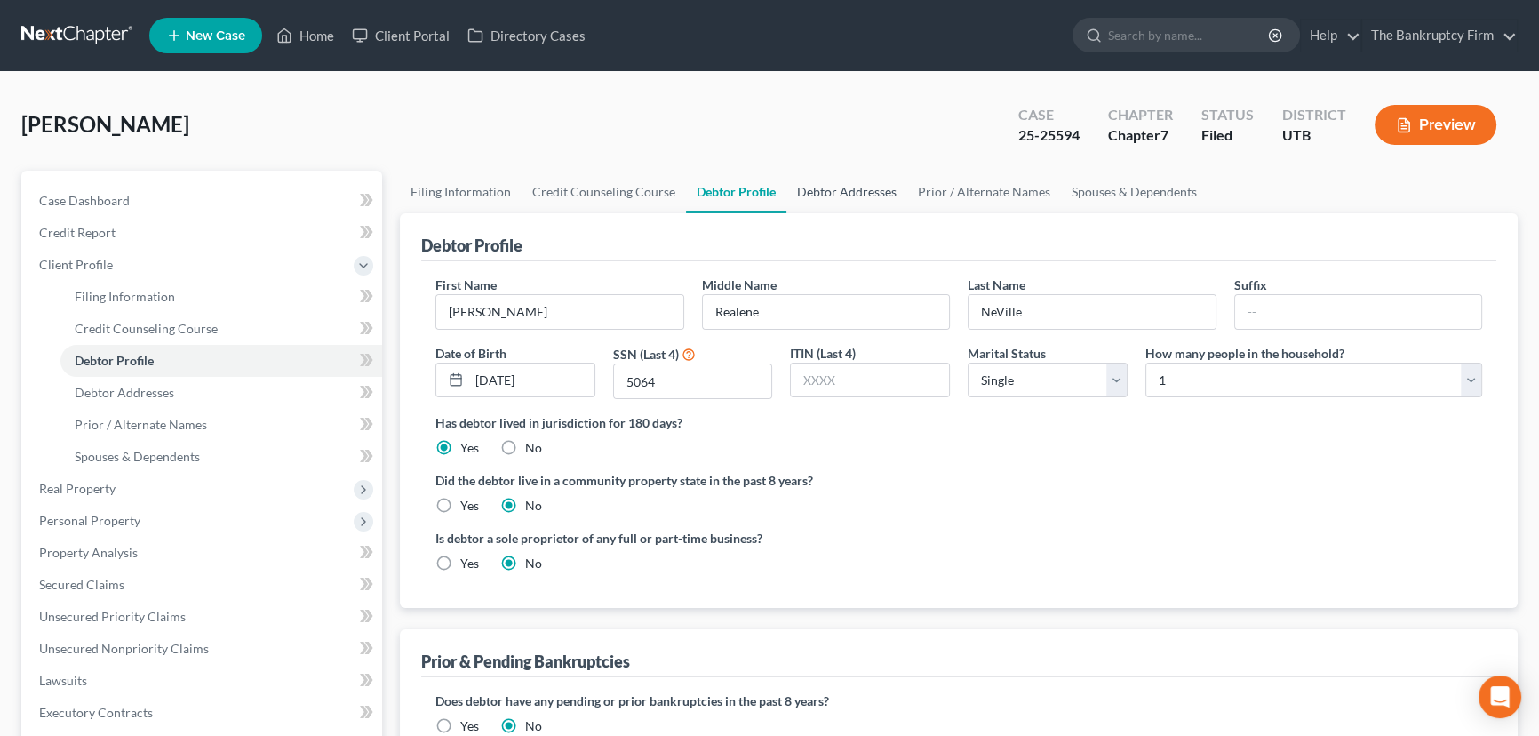
click at [832, 188] on link "Debtor Addresses" at bounding box center [846, 192] width 121 height 43
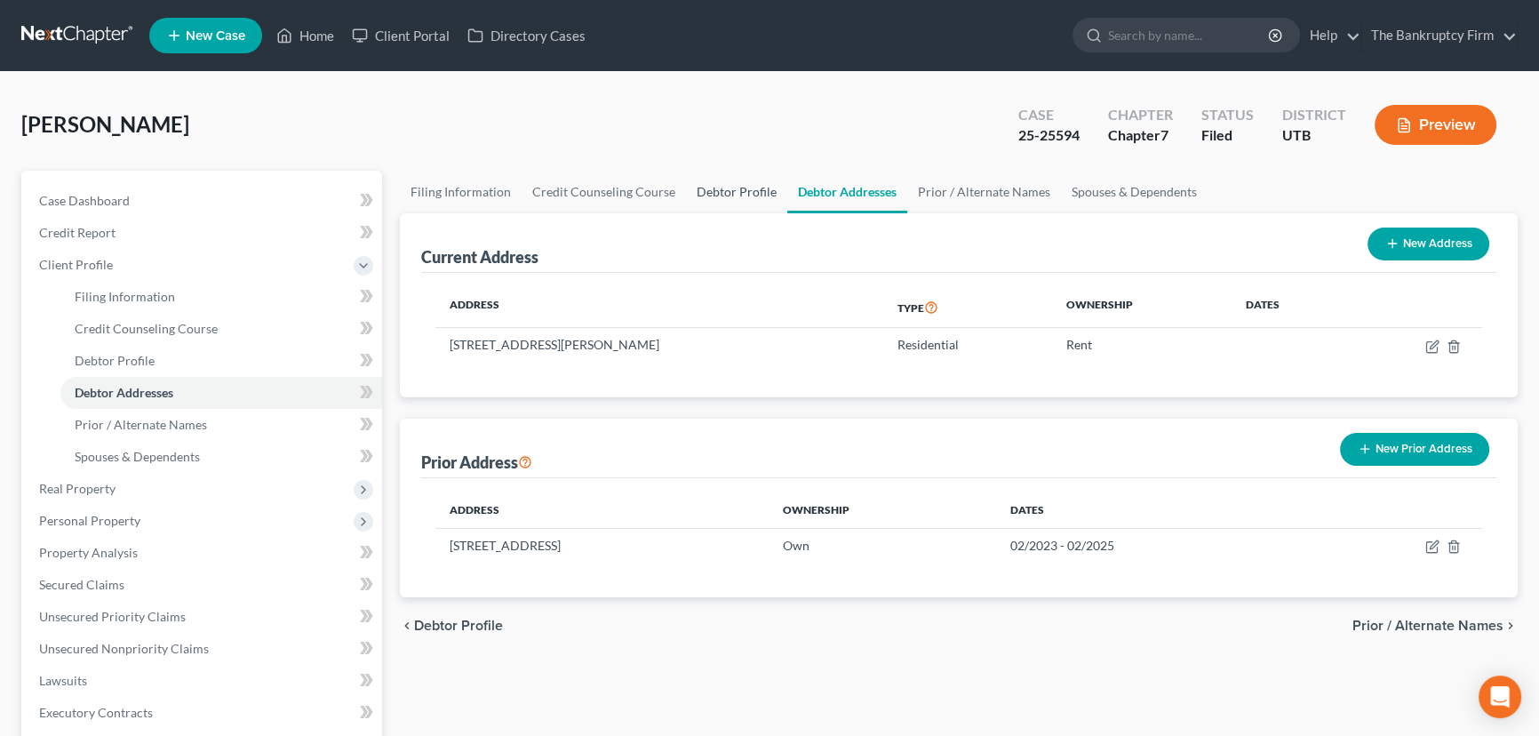
click at [719, 195] on link "Debtor Profile" at bounding box center [736, 192] width 101 height 43
select select "0"
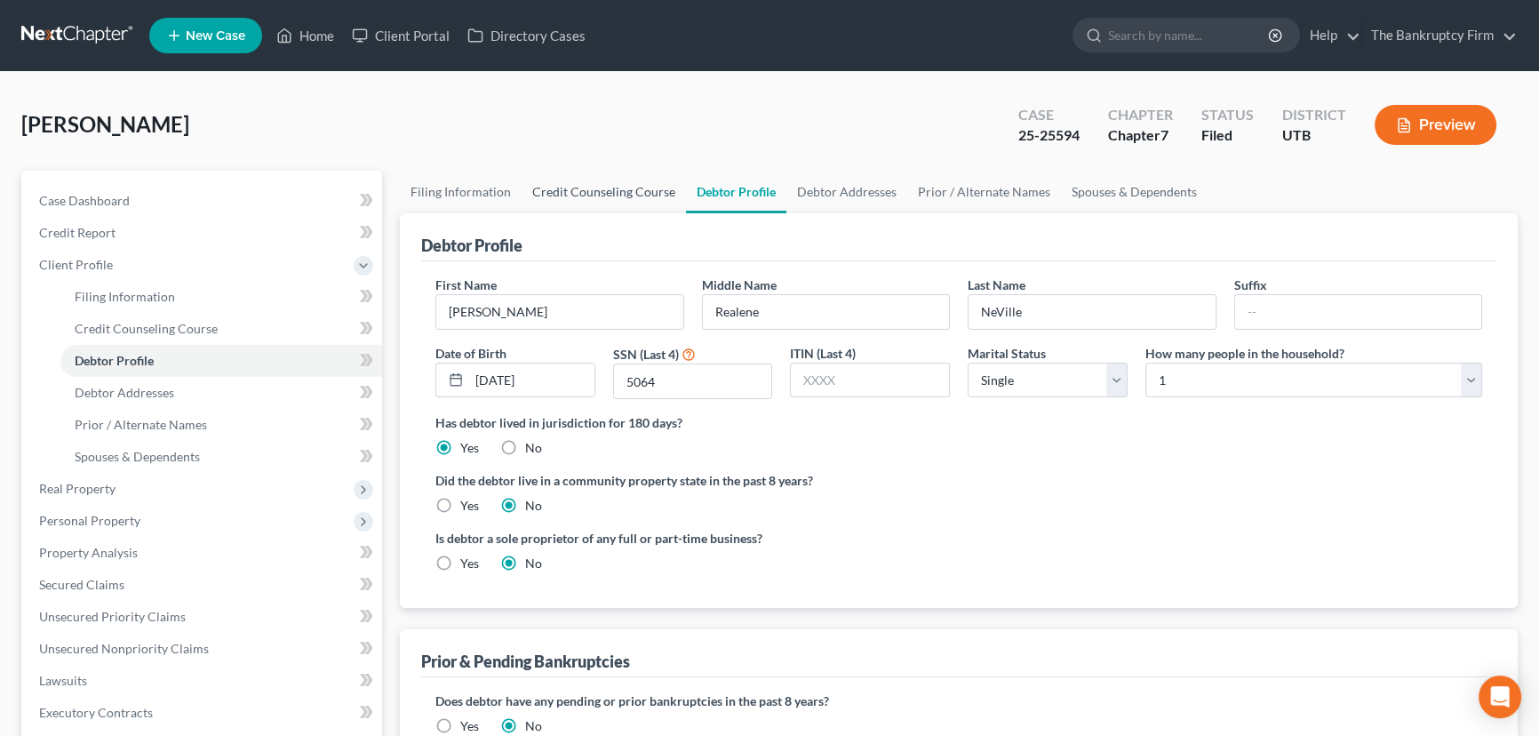
click at [595, 192] on link "Credit Counseling Course" at bounding box center [604, 192] width 164 height 43
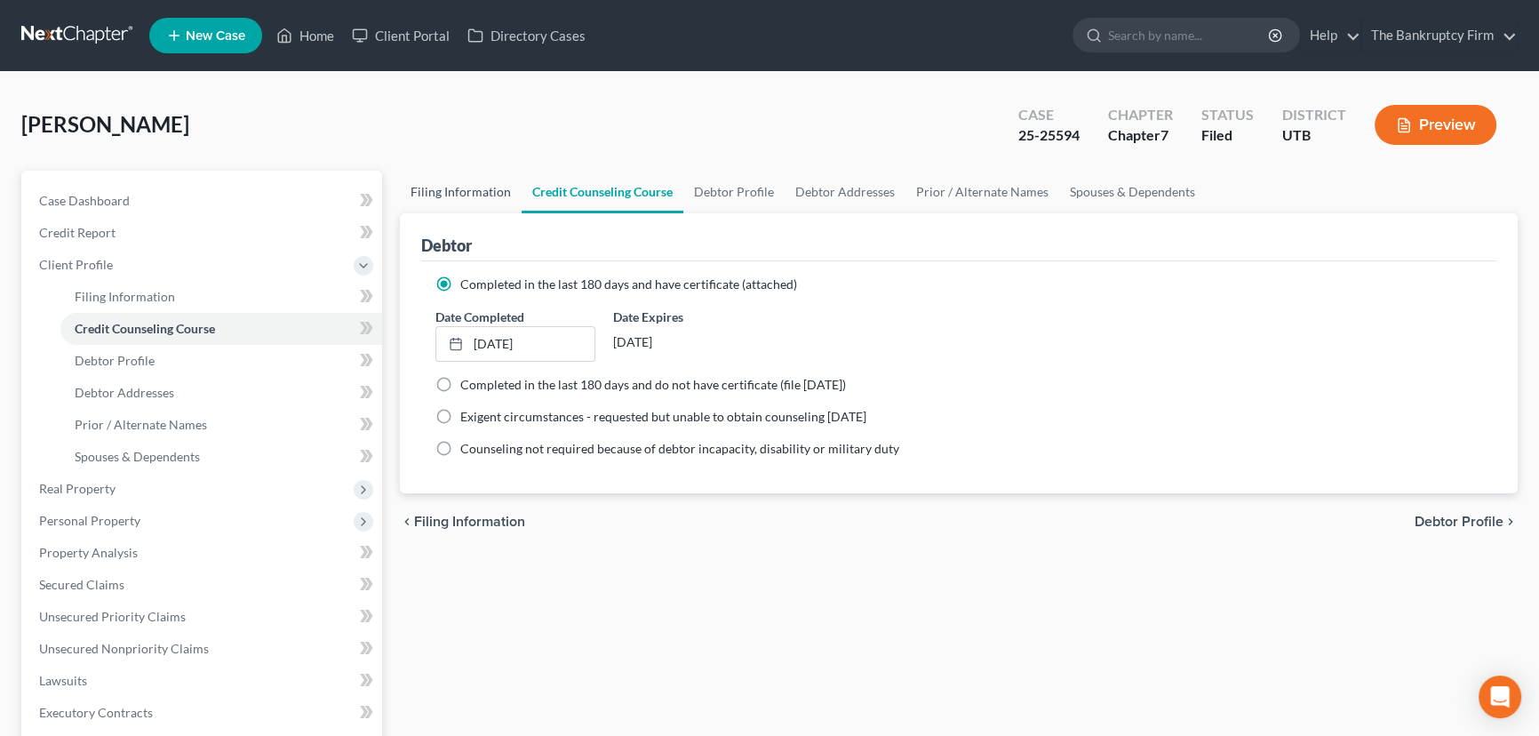
click at [426, 192] on link "Filing Information" at bounding box center [461, 192] width 122 height 43
select select "1"
select select "0"
select select "81"
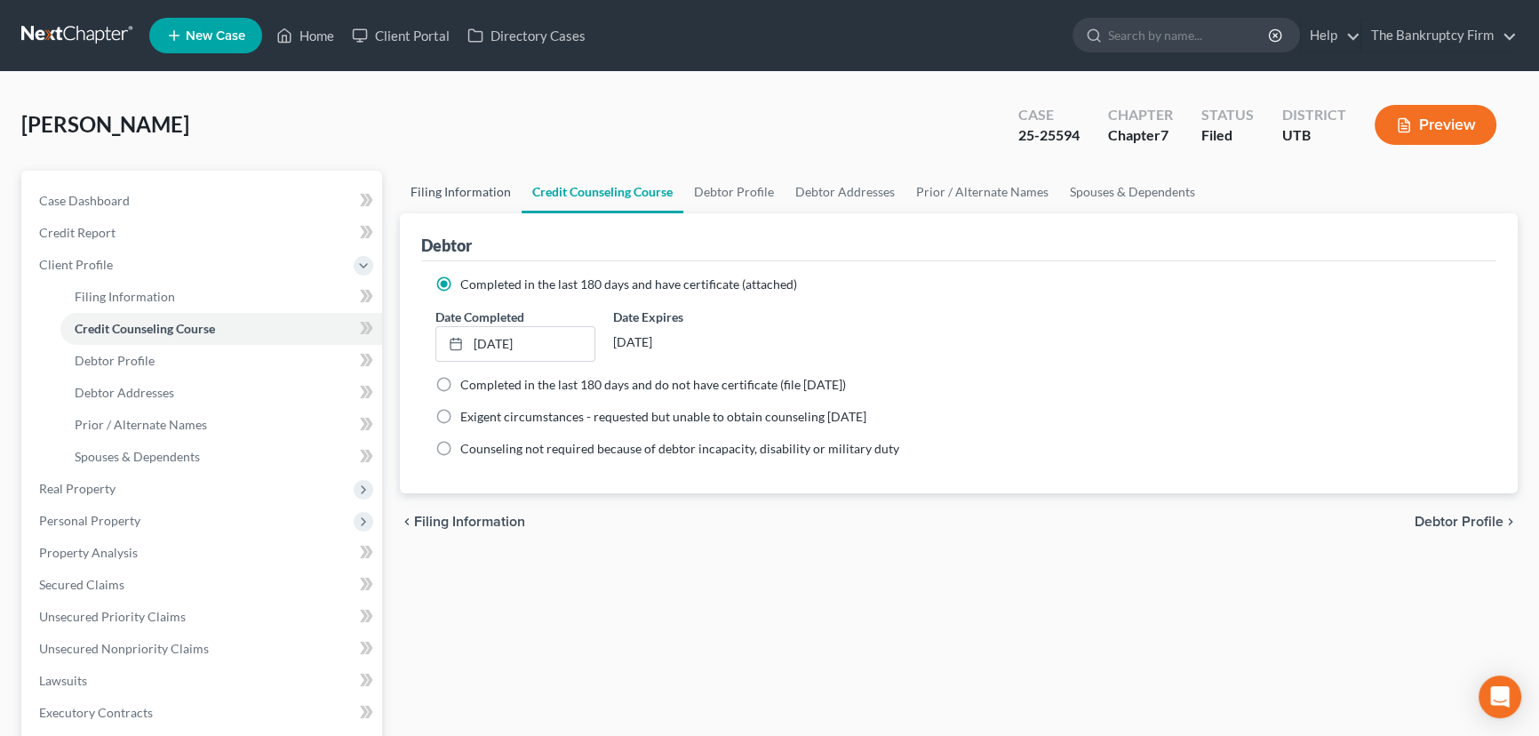
select select "0"
select select "46"
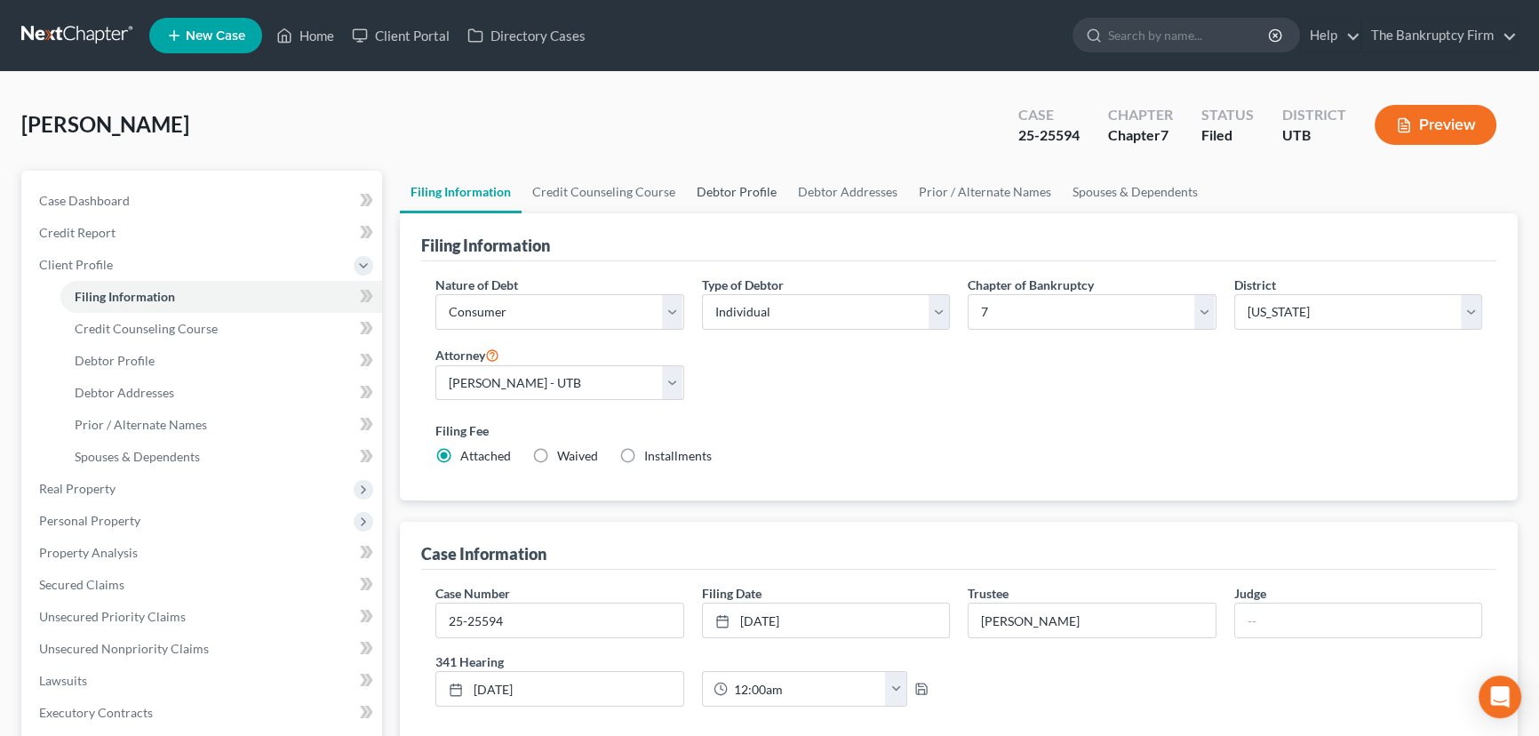
click at [740, 189] on link "Debtor Profile" at bounding box center [736, 192] width 101 height 43
select select "0"
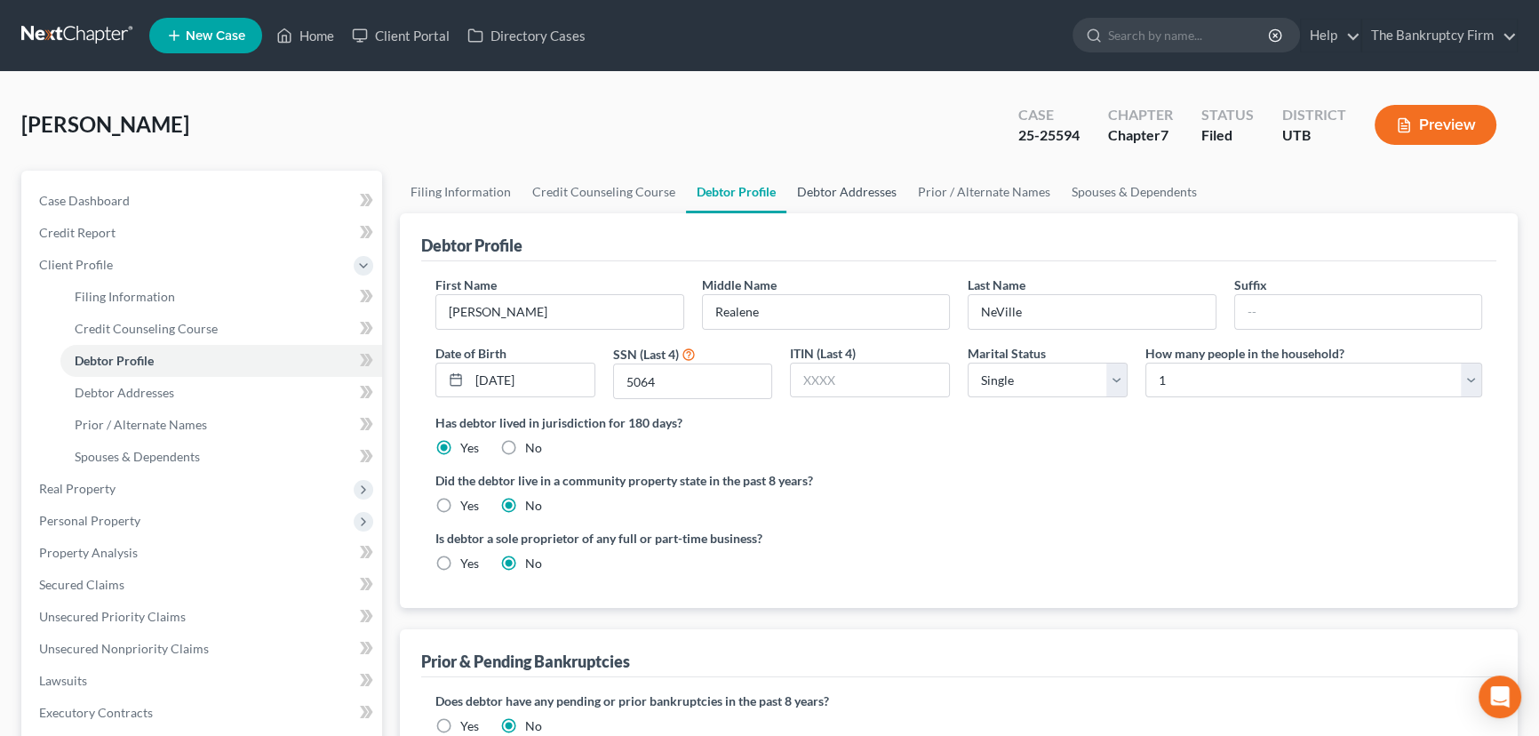
click at [840, 192] on link "Debtor Addresses" at bounding box center [846, 192] width 121 height 43
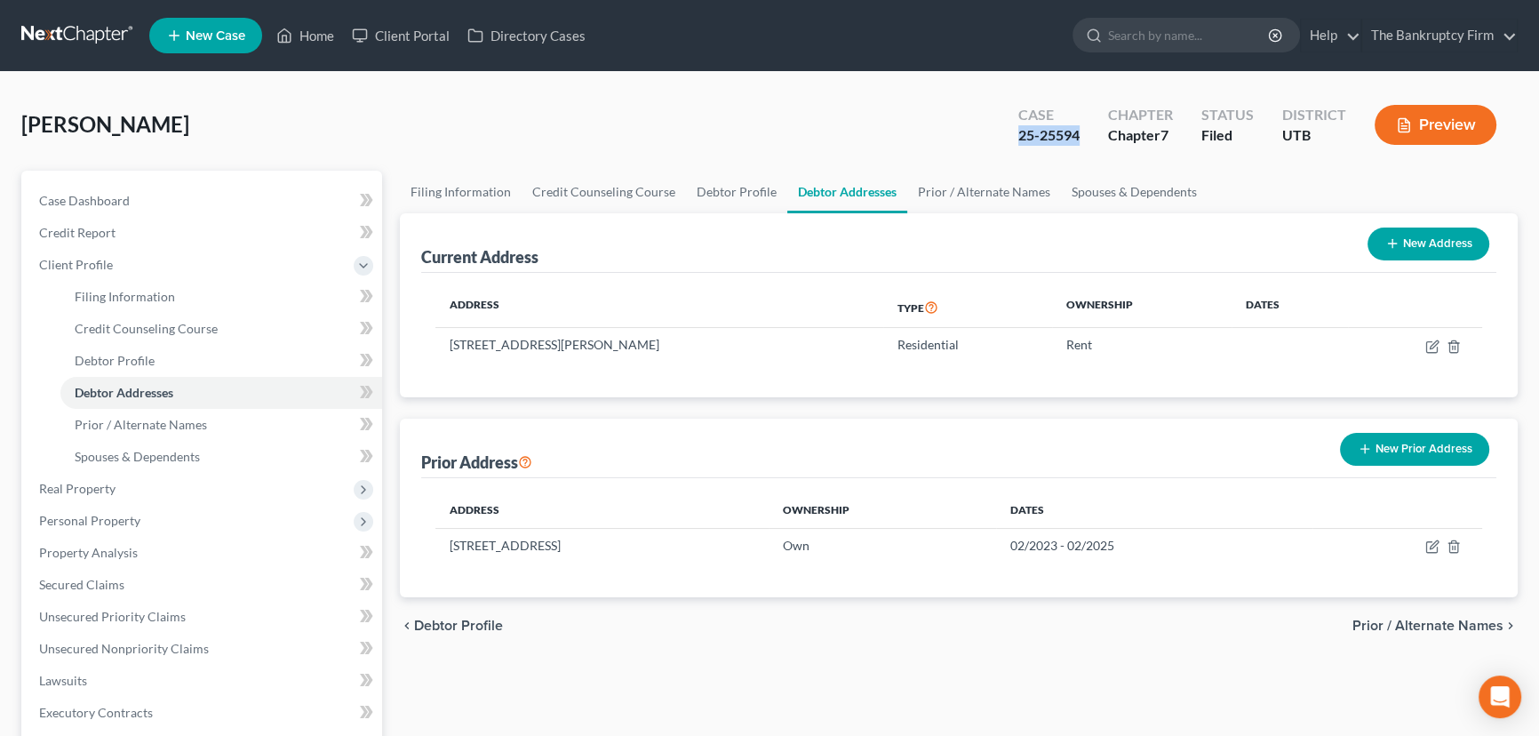
drag, startPoint x: 1084, startPoint y: 130, endPoint x: 1019, endPoint y: 139, distance: 65.6
click at [1019, 139] on div "Case 25-25594" at bounding box center [1049, 126] width 90 height 52
copy div "25-25594"
drag, startPoint x: 322, startPoint y: 36, endPoint x: 417, endPoint y: 122, distance: 127.7
click at [322, 36] on link "Home" at bounding box center [305, 36] width 76 height 32
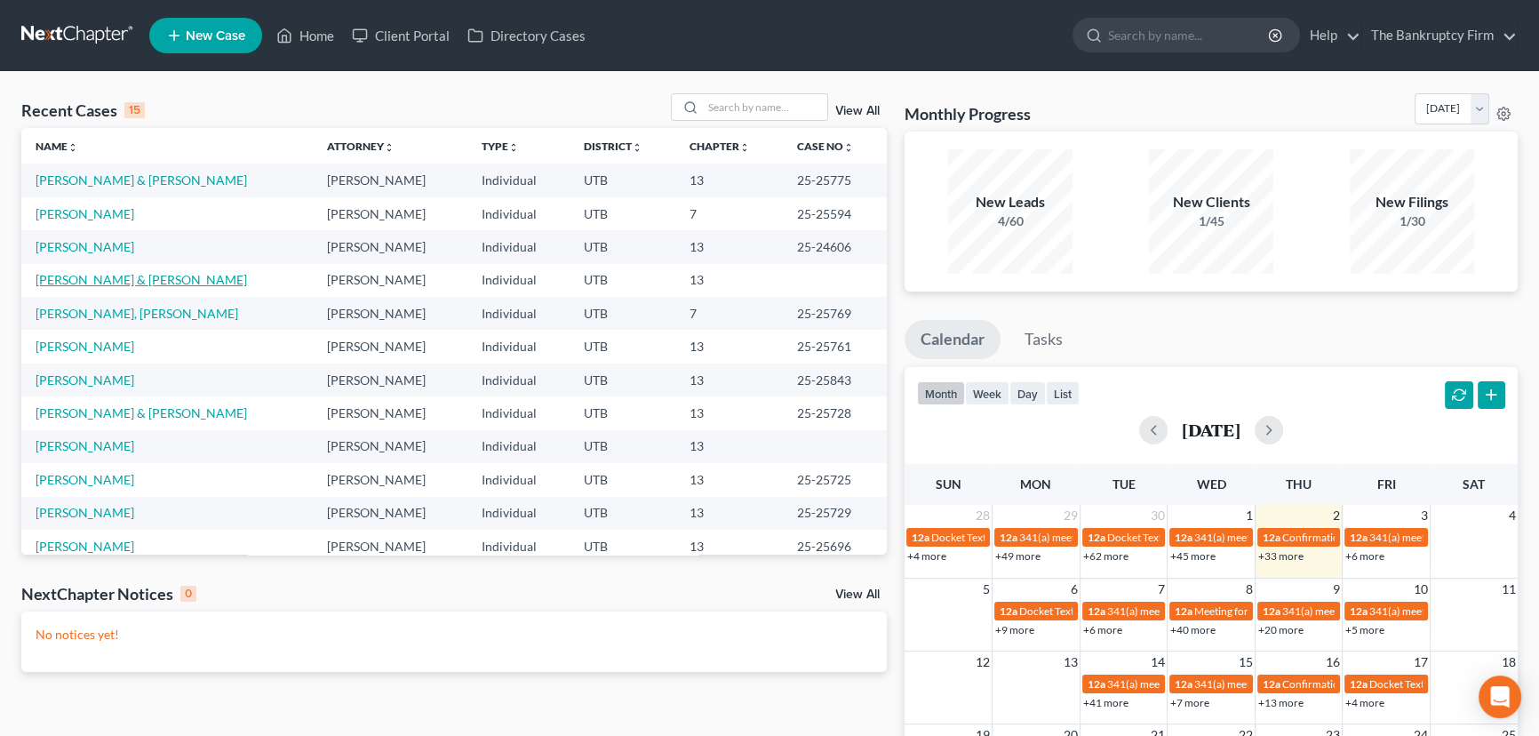
click at [96, 283] on link "[PERSON_NAME] & [PERSON_NAME]" at bounding box center [141, 279] width 211 height 15
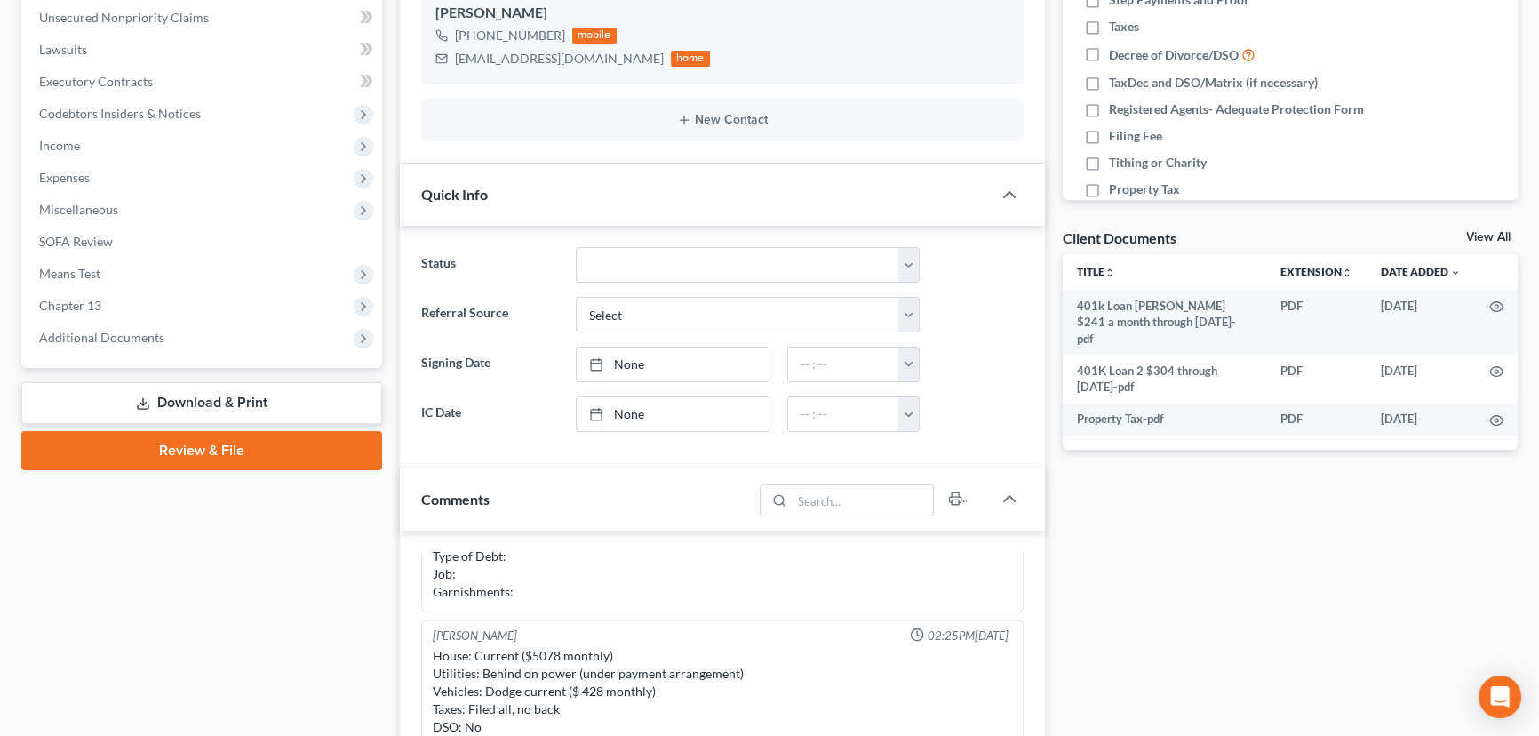
scroll to position [484, 0]
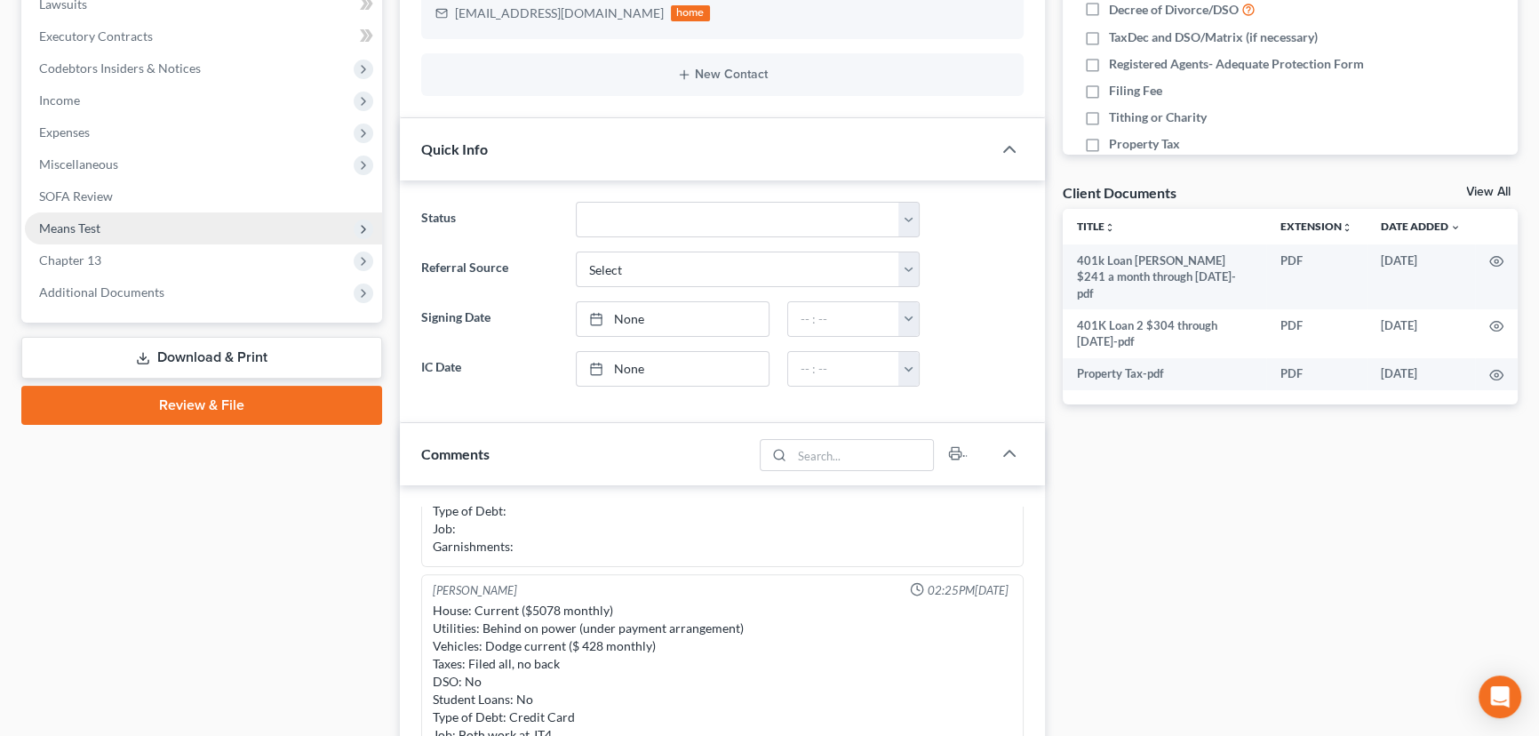
click at [95, 221] on span "Means Test" at bounding box center [69, 227] width 61 height 15
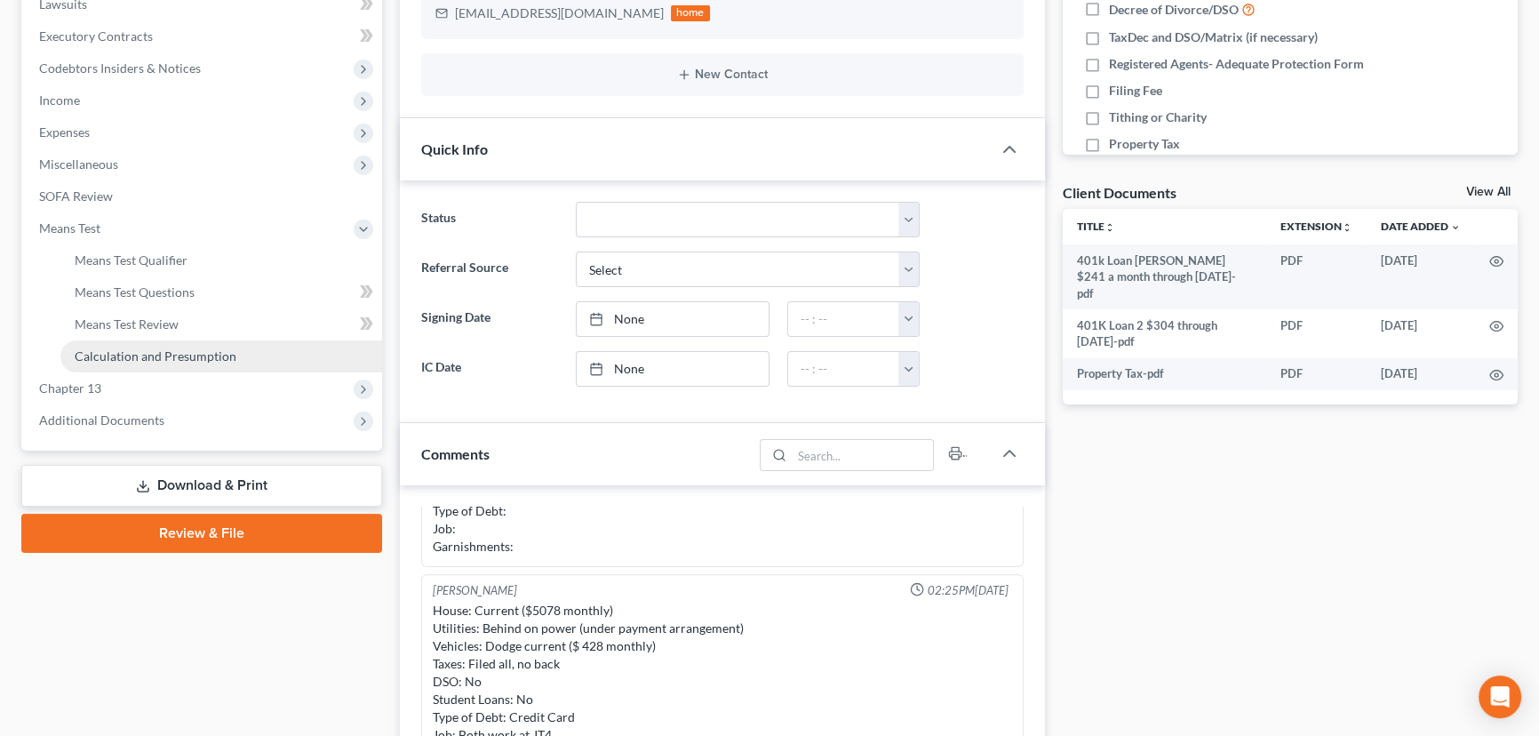
click at [188, 355] on span "Calculation and Presumption" at bounding box center [156, 355] width 162 height 15
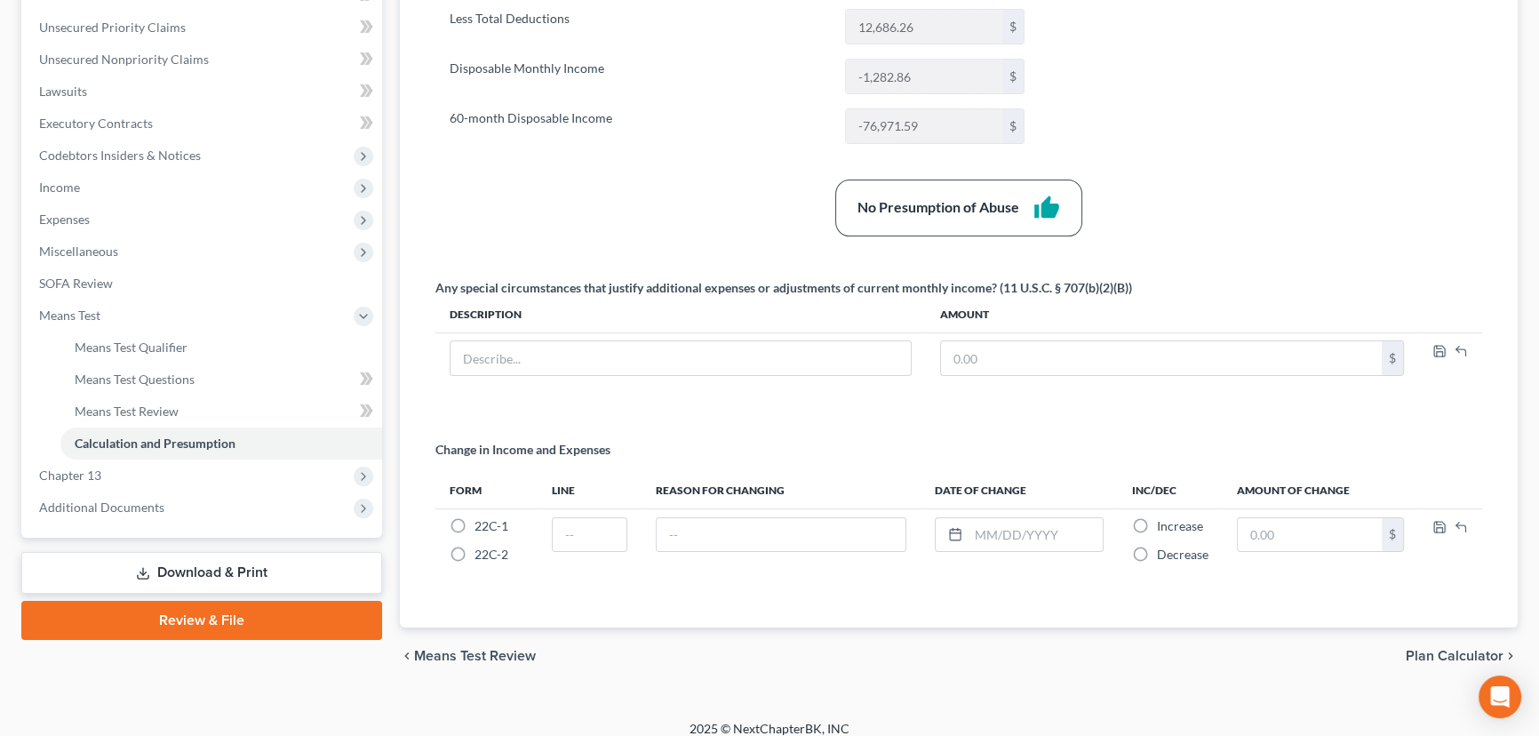
scroll to position [410, 0]
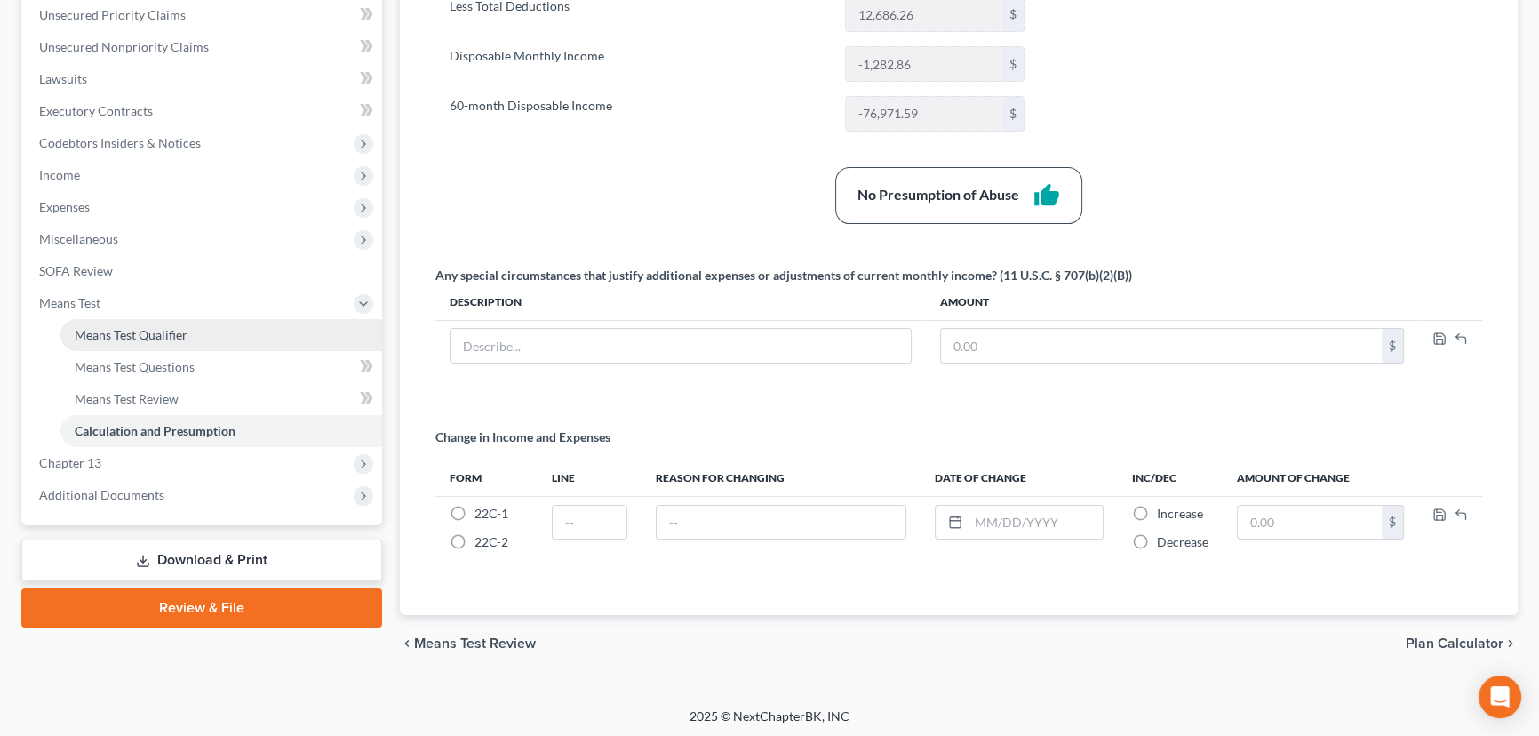
click at [160, 335] on span "Means Test Qualifier" at bounding box center [131, 334] width 113 height 15
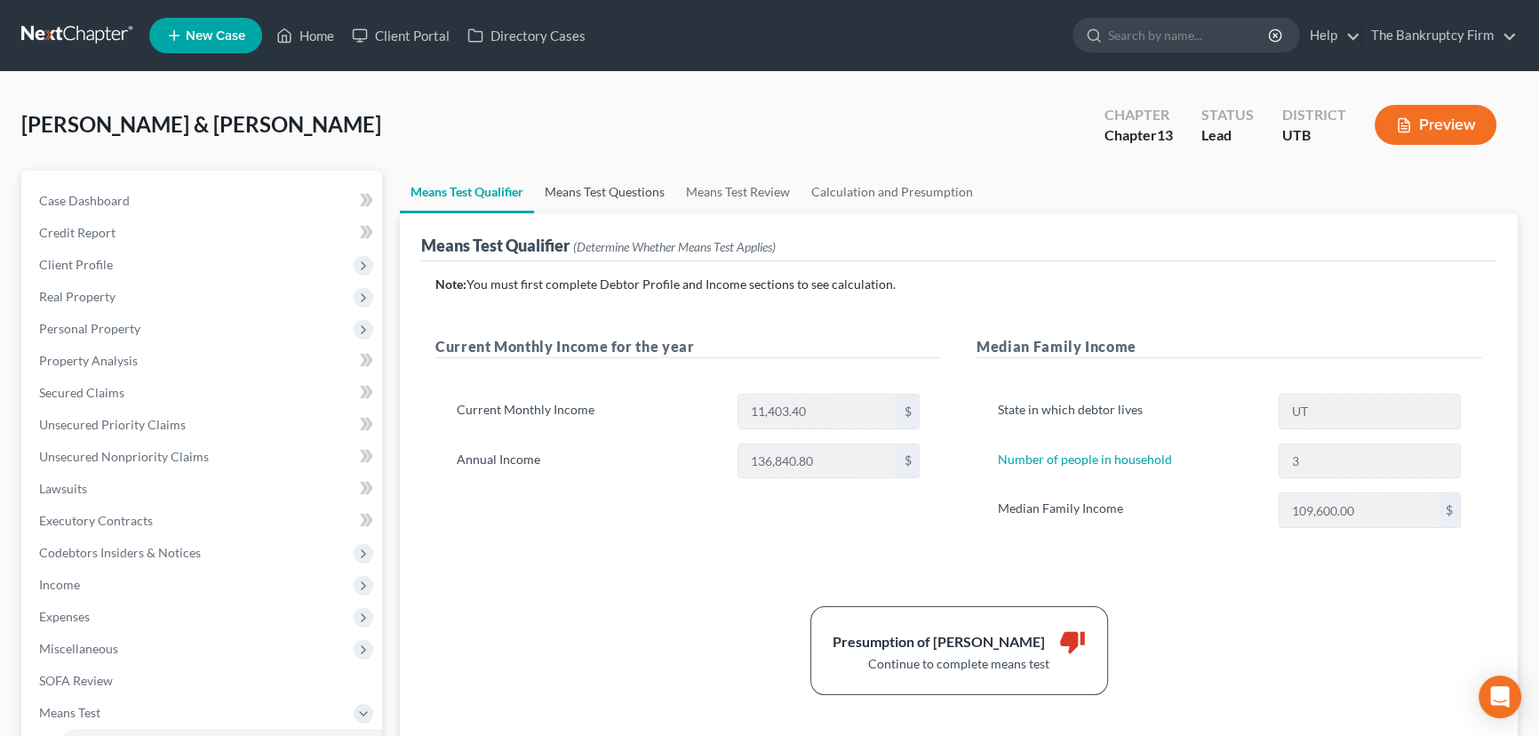
click at [616, 187] on link "Means Test Questions" at bounding box center [604, 192] width 141 height 43
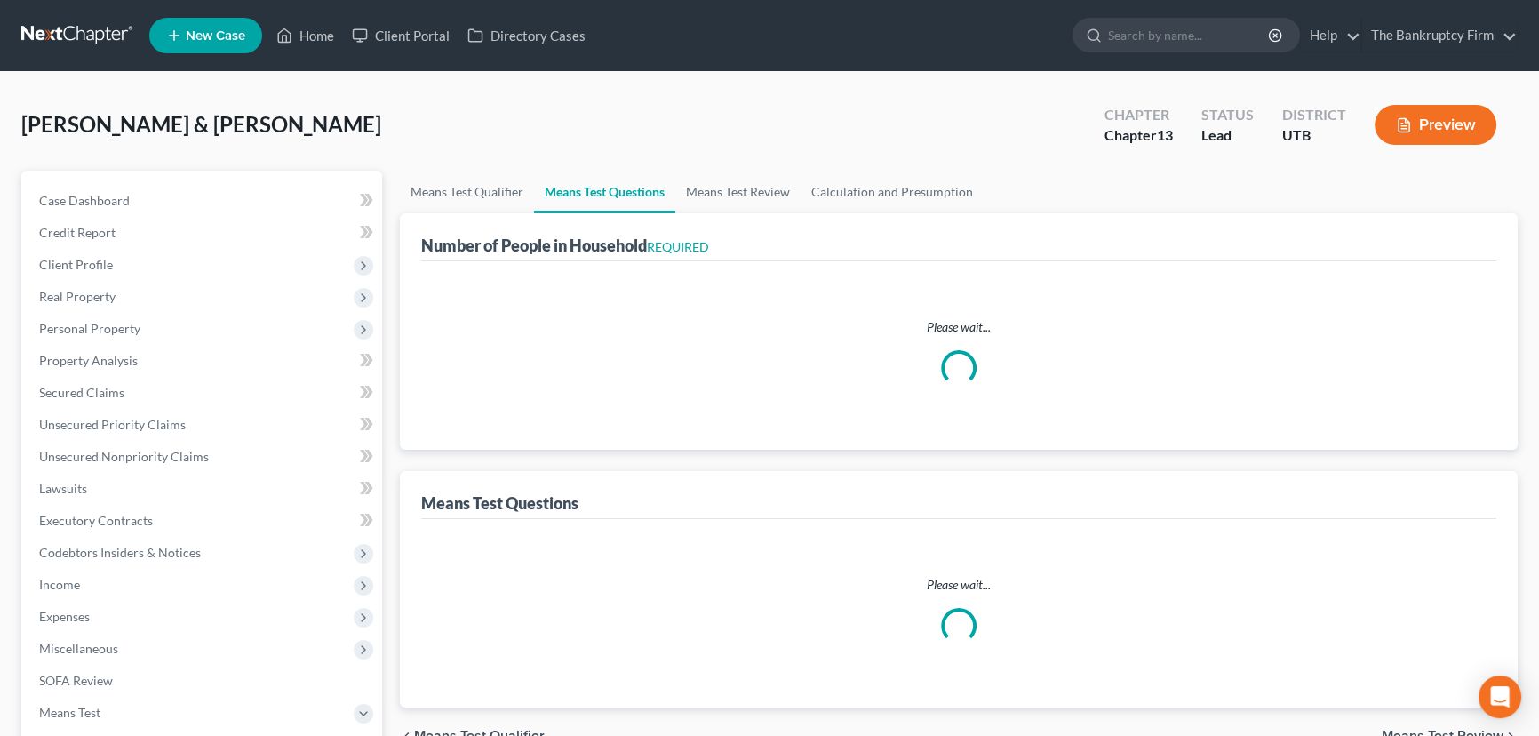
select select "0"
select select "60"
select select "2"
select select "54"
select select "3"
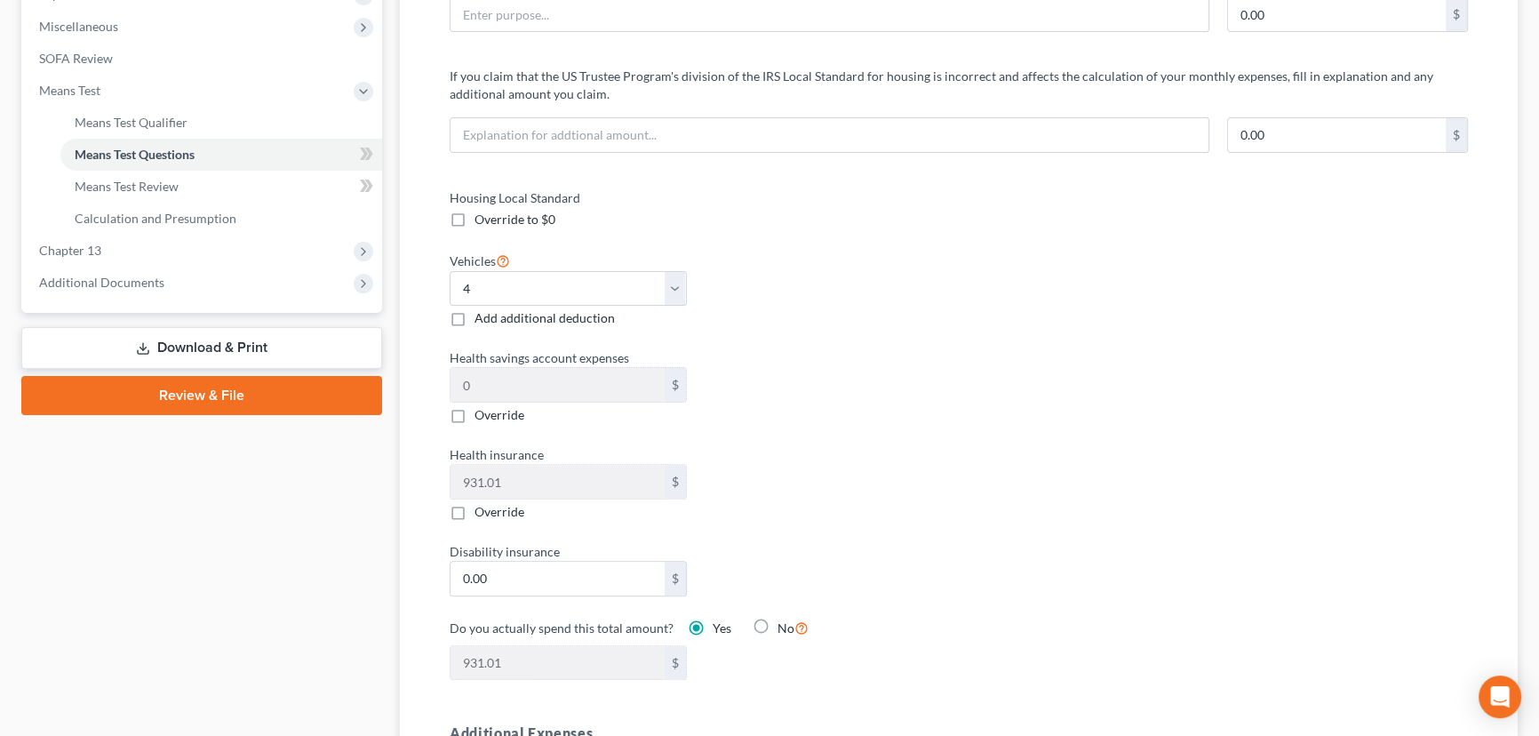
scroll to position [565, 0]
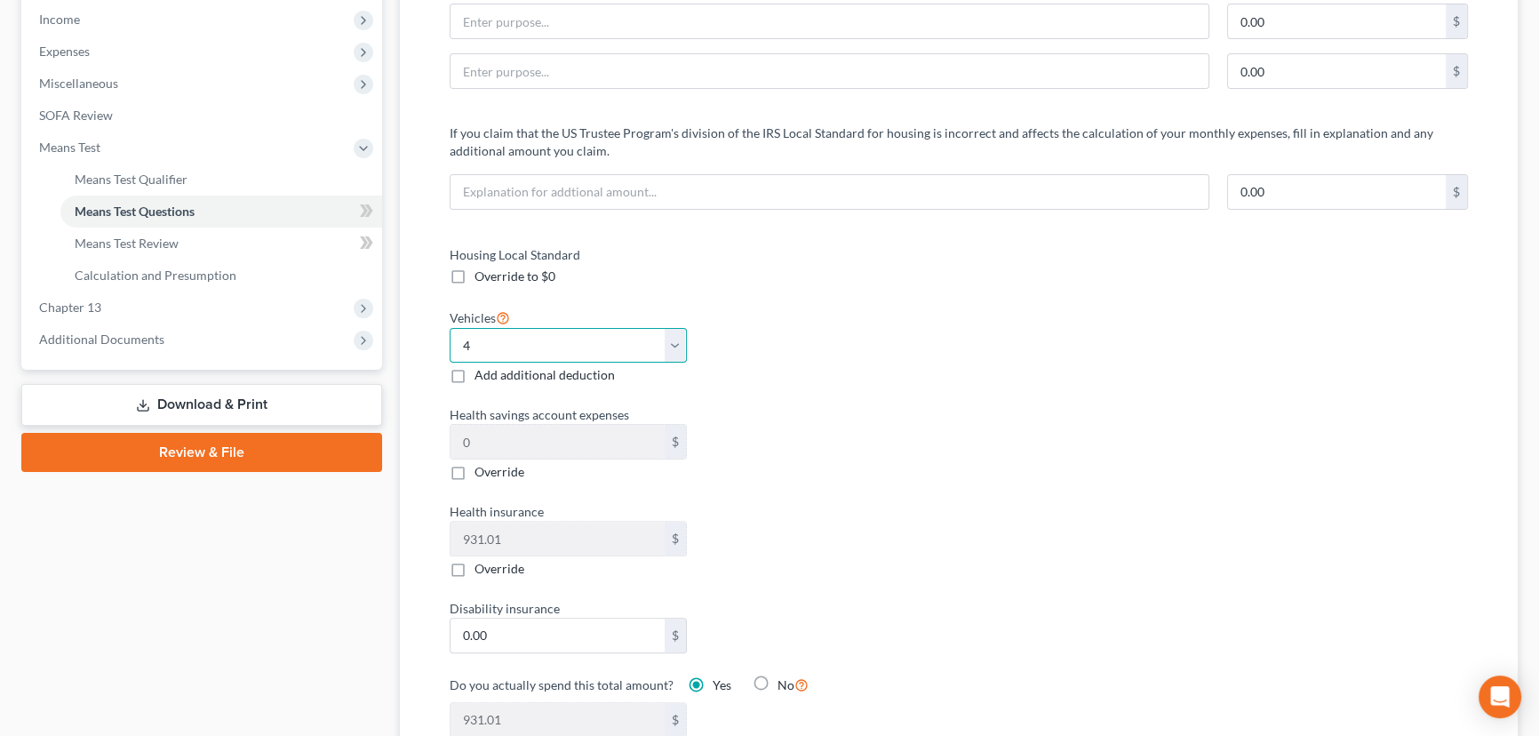
click at [675, 341] on select "Select 0 1 2 3 4 5" at bounding box center [568, 346] width 237 height 36
select select "2"
click at [450, 328] on select "Select 0 1 2 3 4 5" at bounding box center [568, 346] width 237 height 36
click at [848, 407] on label "Health savings account expenses" at bounding box center [695, 414] width 509 height 19
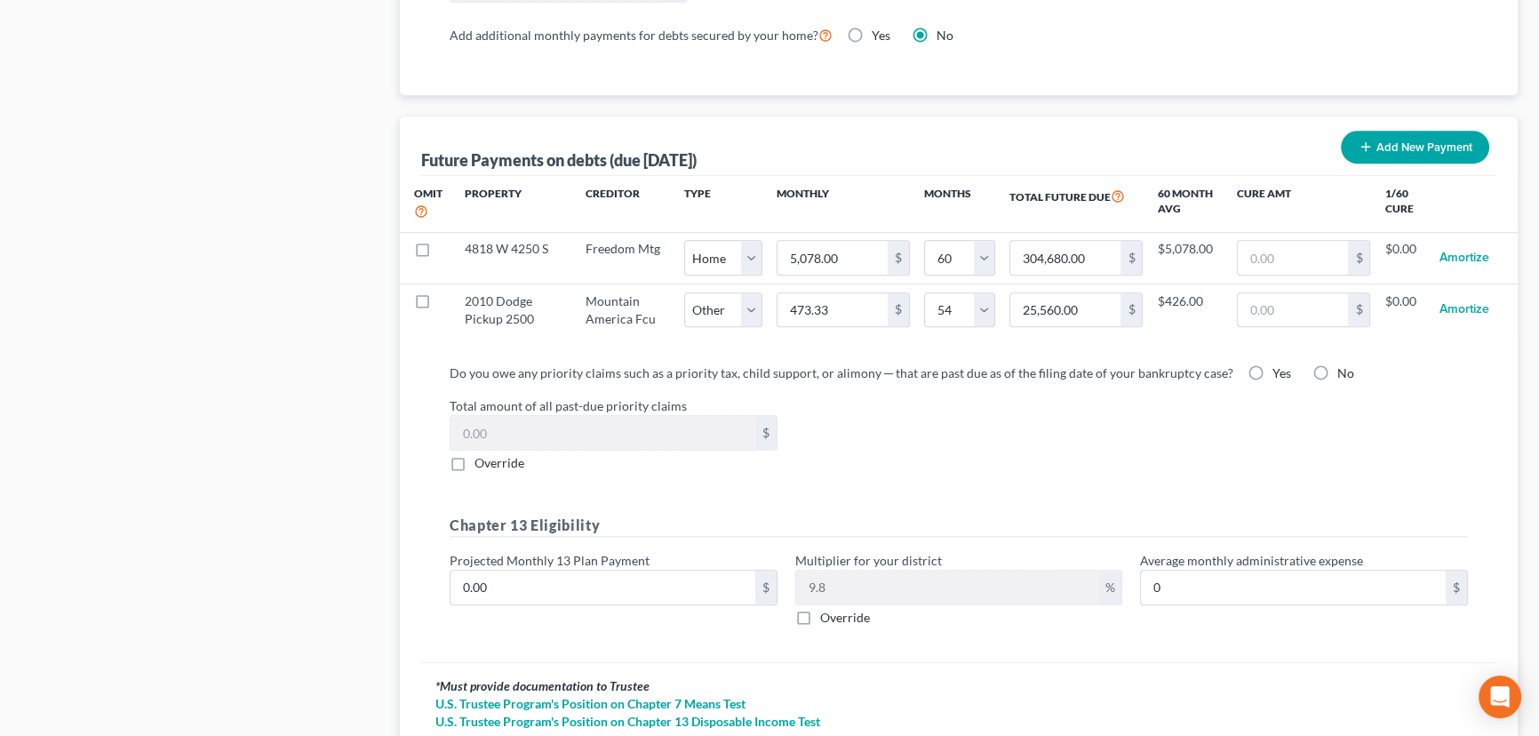
scroll to position [1696, 0]
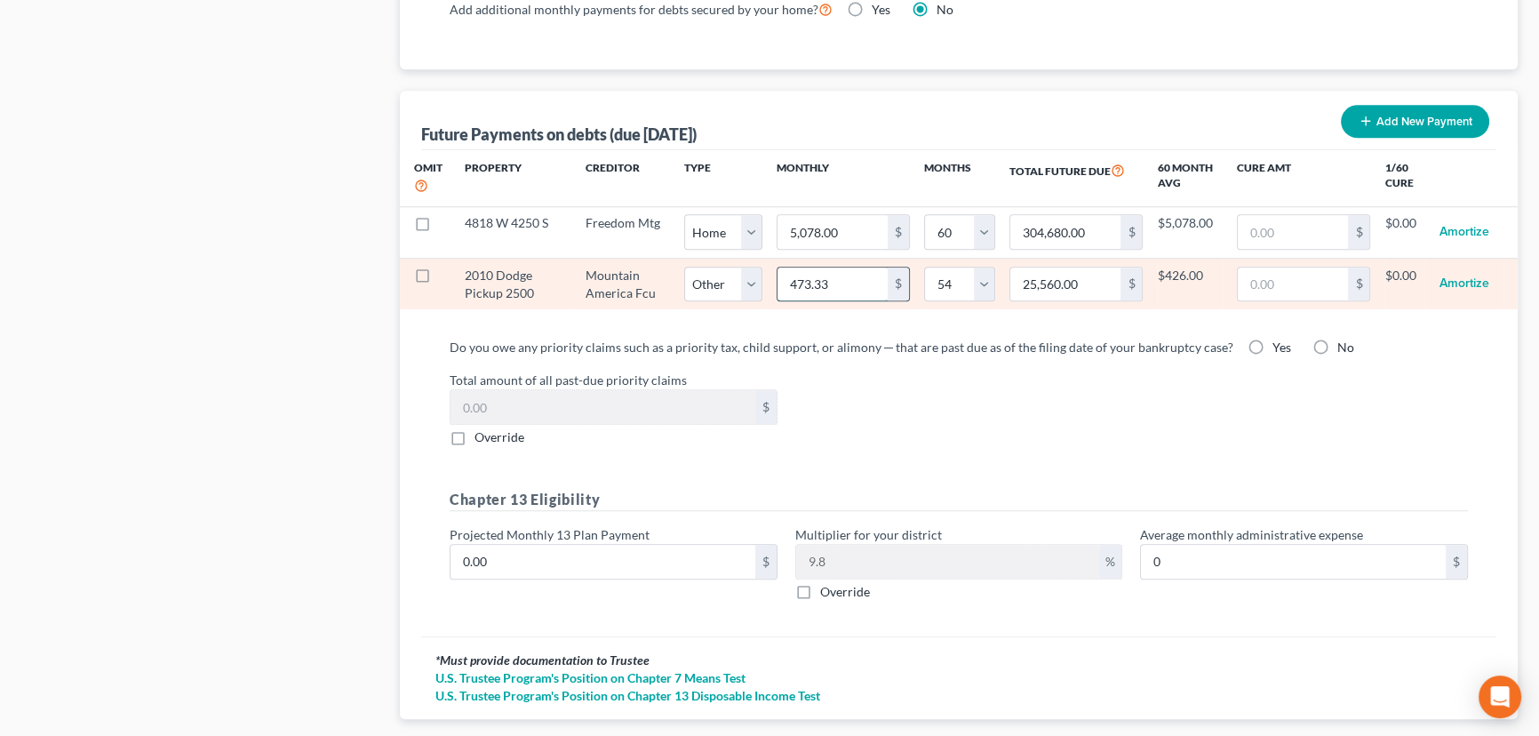
click at [834, 279] on input "473.33" at bounding box center [832, 284] width 110 height 34
type input "4"
type input "216.00"
type input "44"
type input "2,376.00"
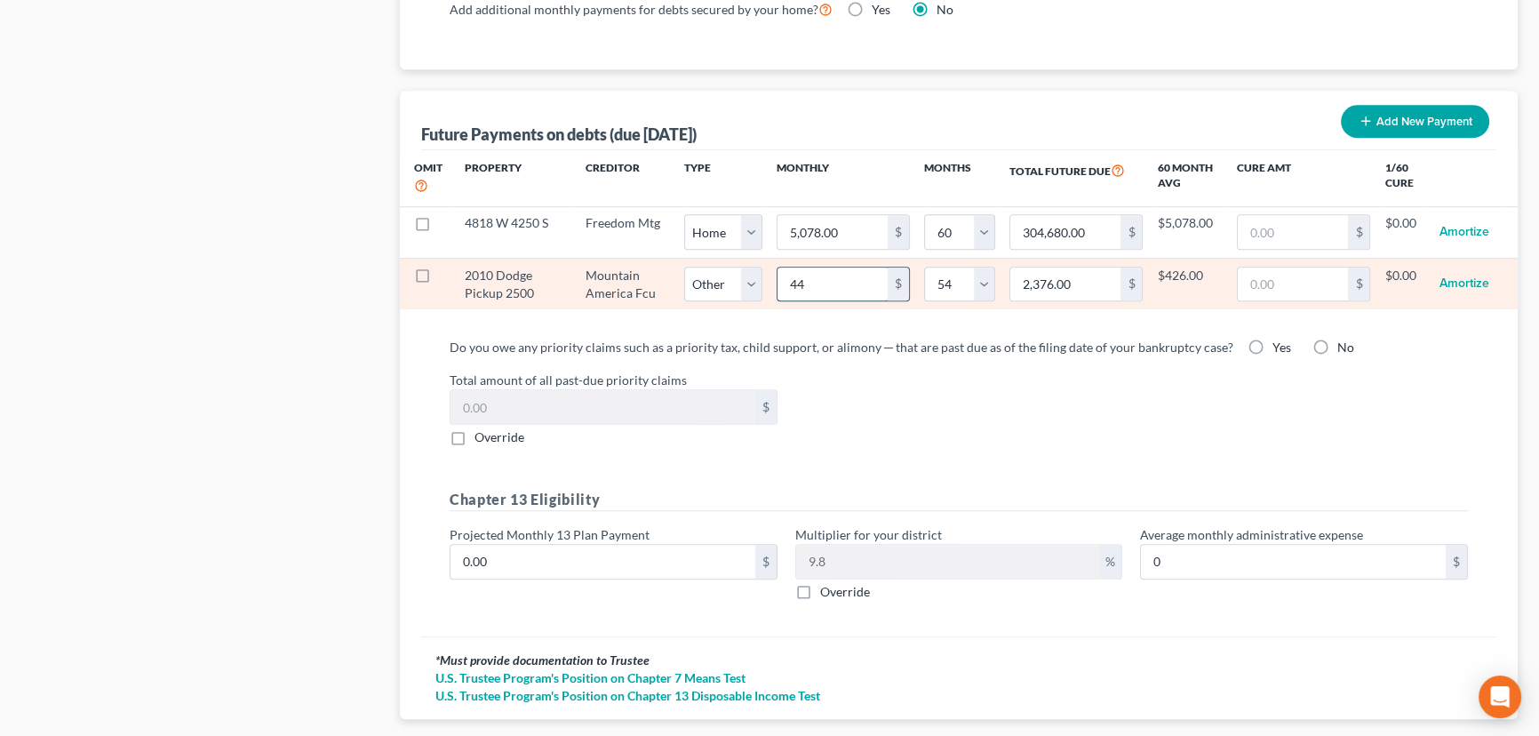
type input "447"
type input "24,138.00"
select select "2"
select select "54"
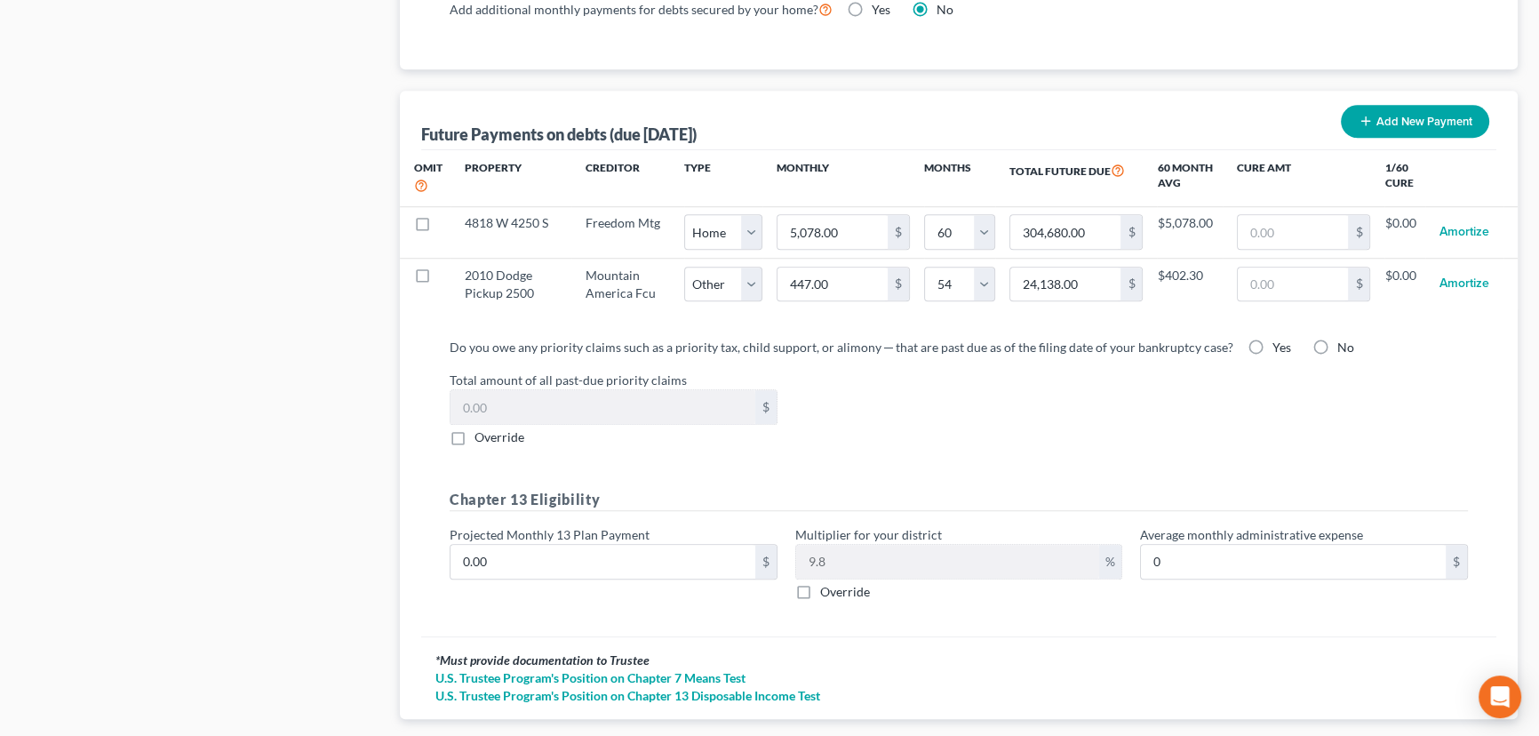
select select "2"
select select "54"
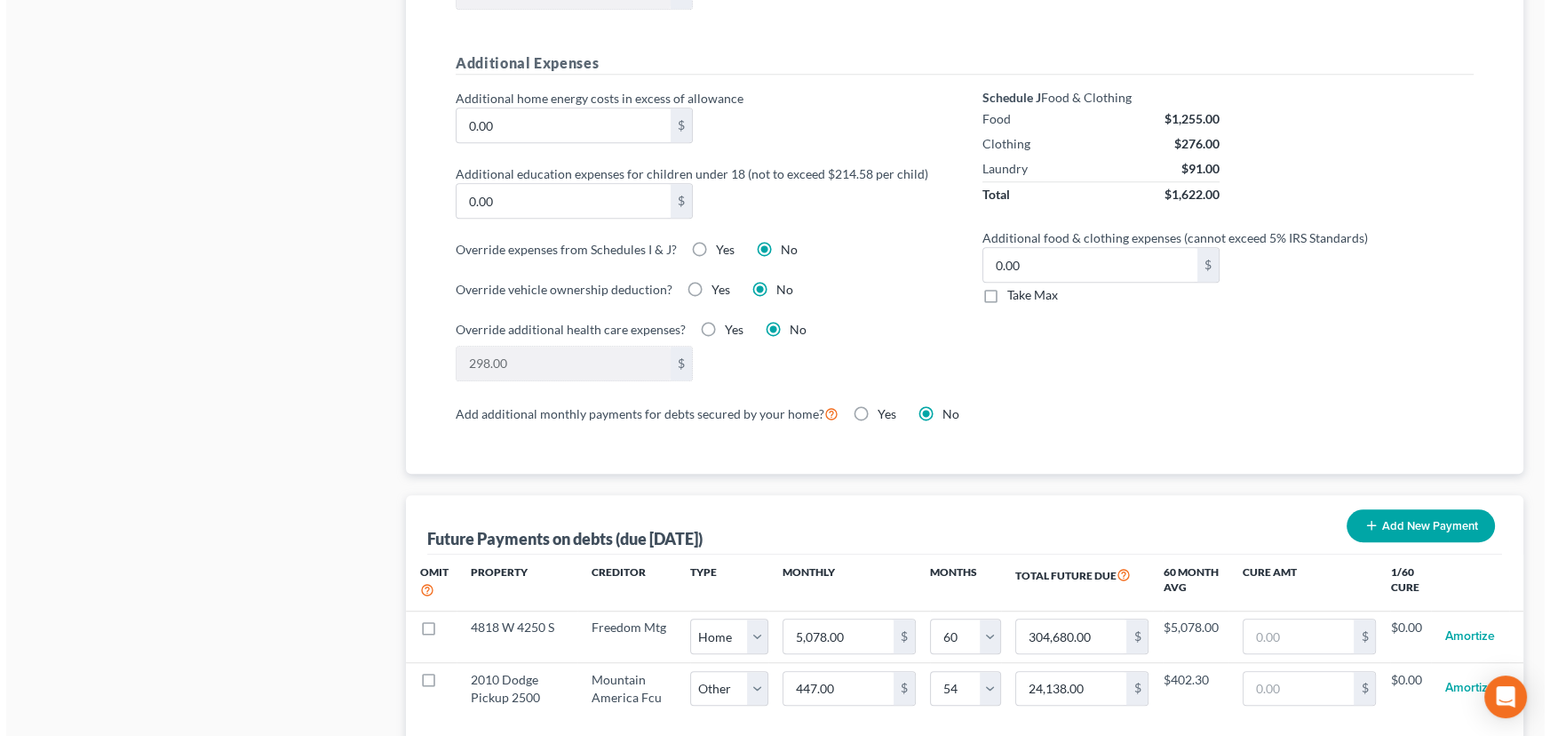
scroll to position [1211, 0]
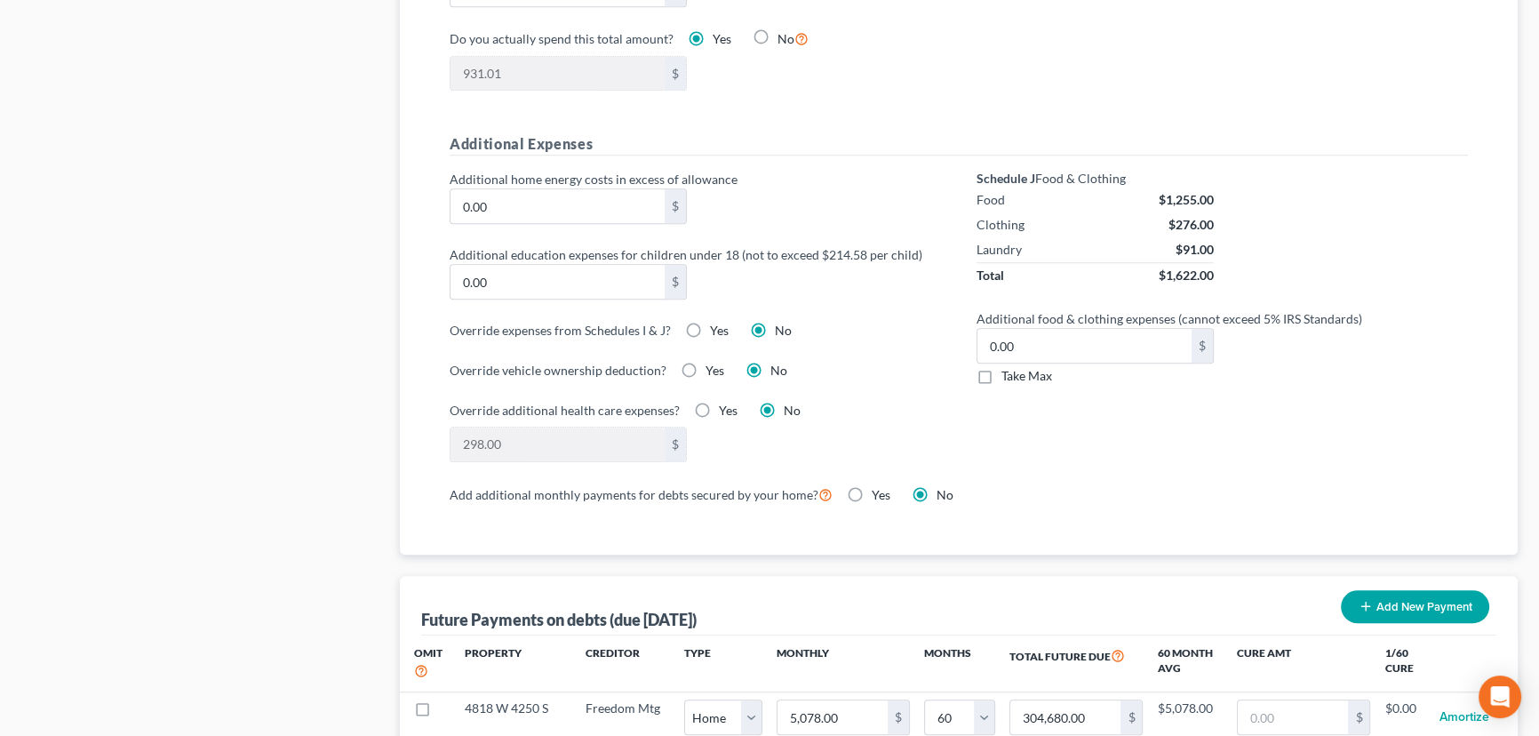
click at [710, 328] on label "Yes" at bounding box center [719, 331] width 19 height 18
click at [717, 328] on input "Yes" at bounding box center [723, 328] width 12 height 12
radio input "true"
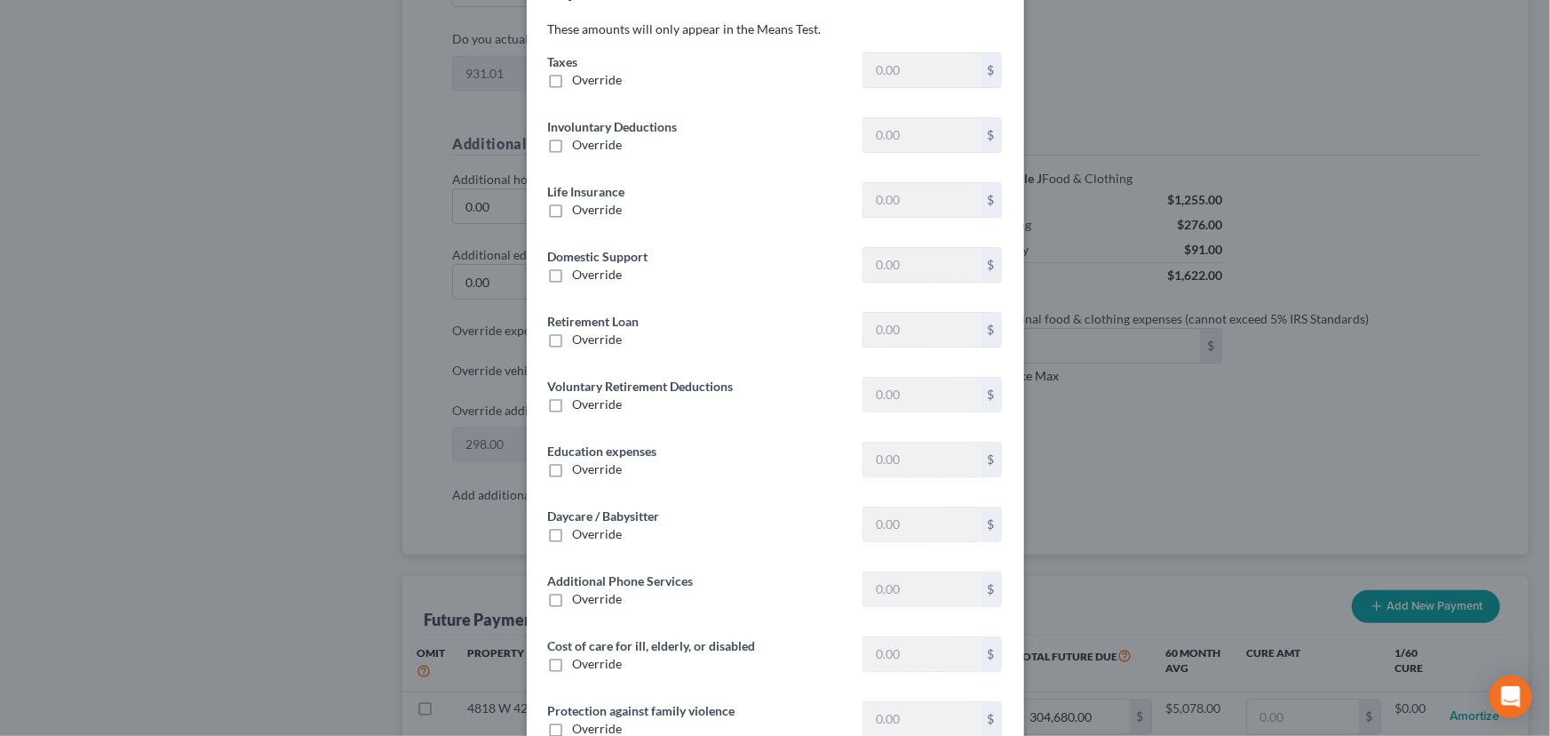
type input "2,048.02"
type input "0"
type input "545.91"
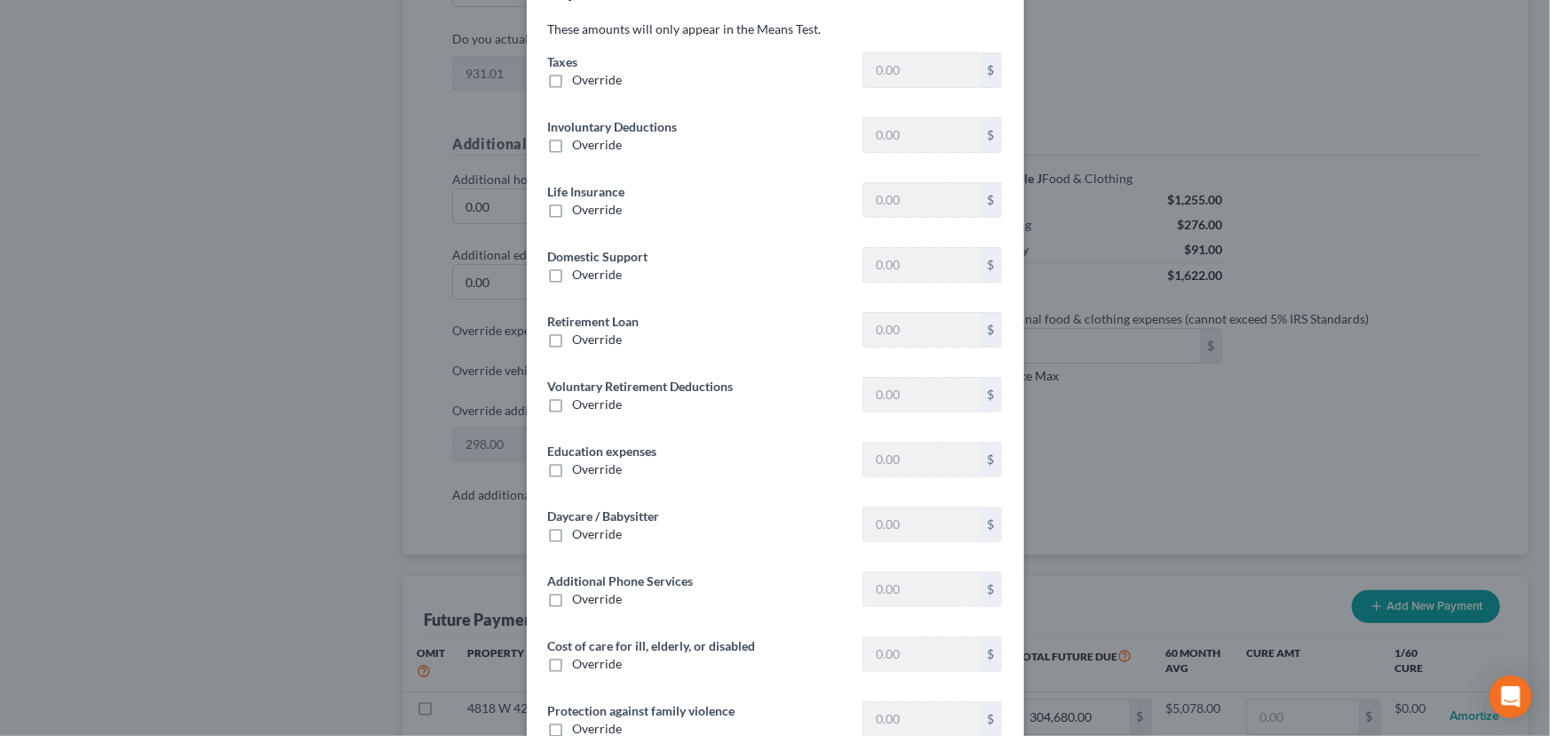
type input "115.31"
type input "0"
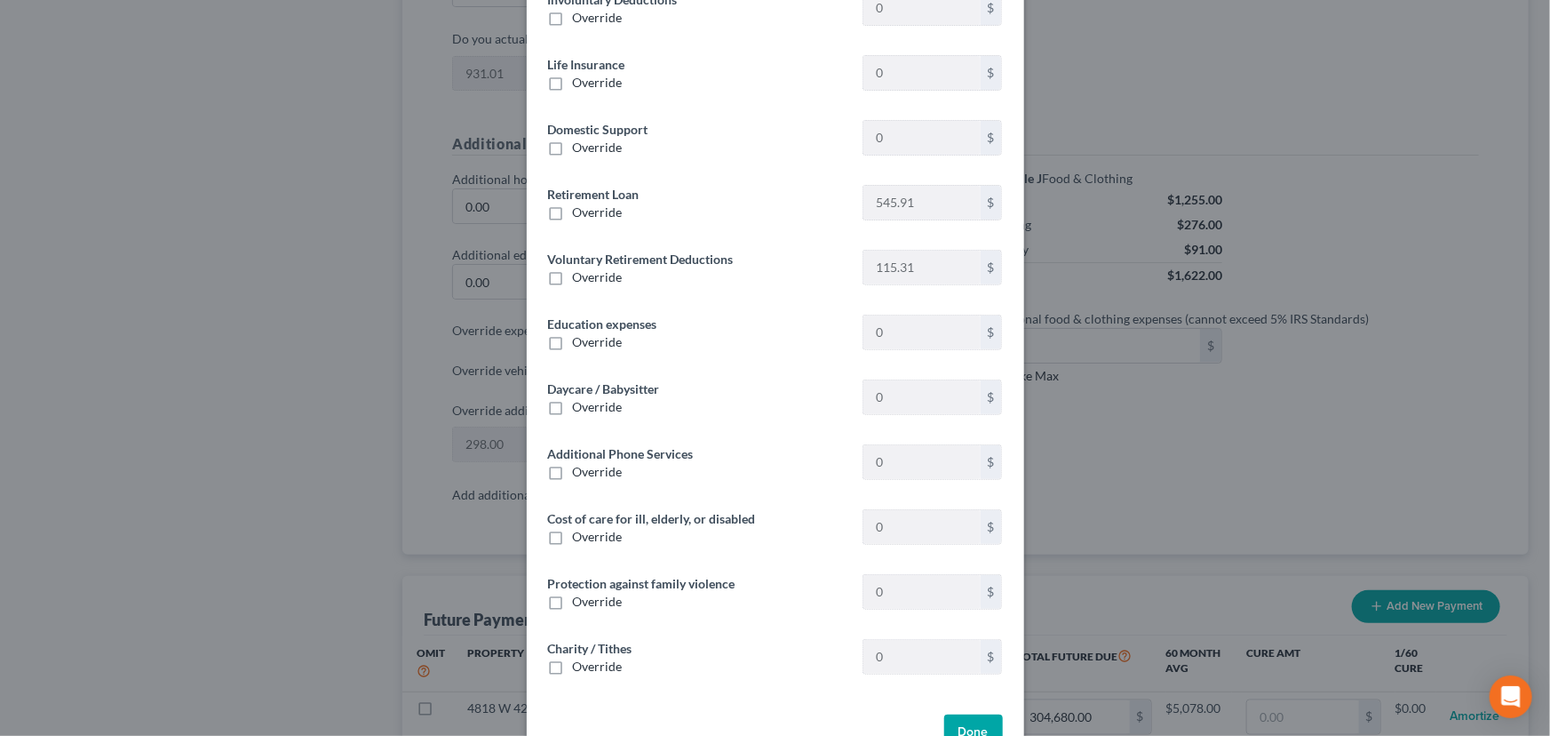
scroll to position [237, 0]
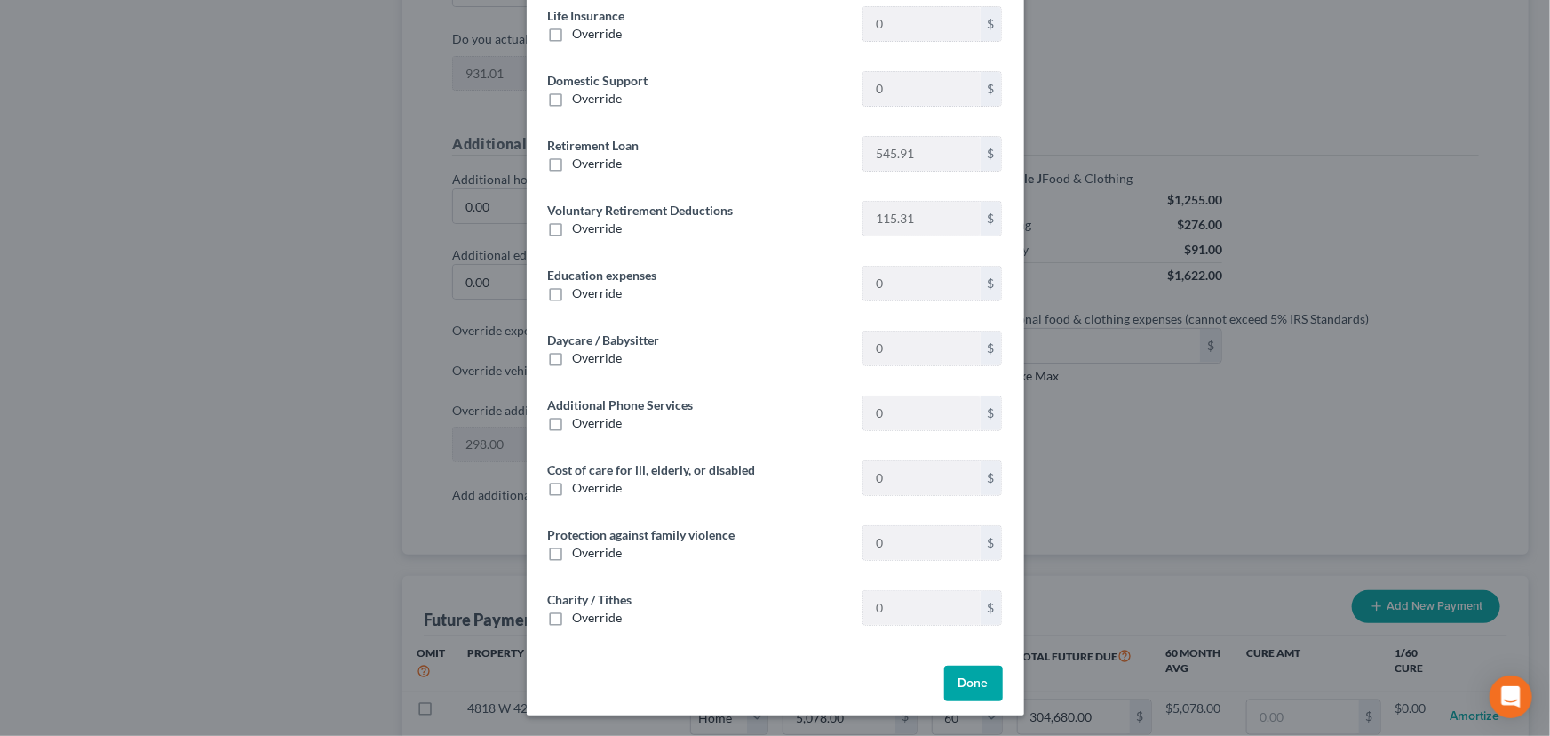
click at [573, 164] on label "Override" at bounding box center [598, 164] width 50 height 18
click at [580, 164] on input "Override" at bounding box center [586, 161] width 12 height 12
click at [967, 685] on button "Done" at bounding box center [973, 683] width 59 height 36
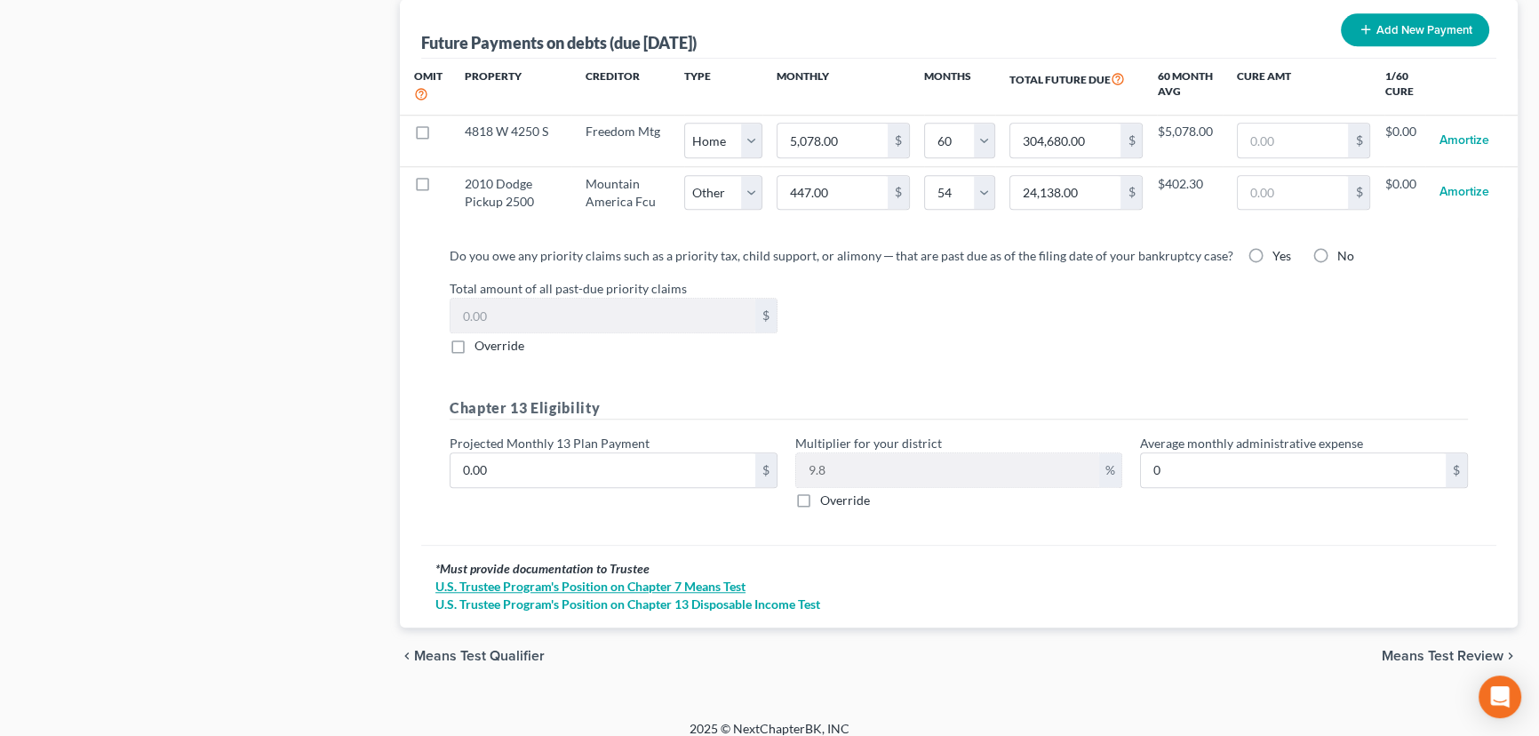
scroll to position [1797, 0]
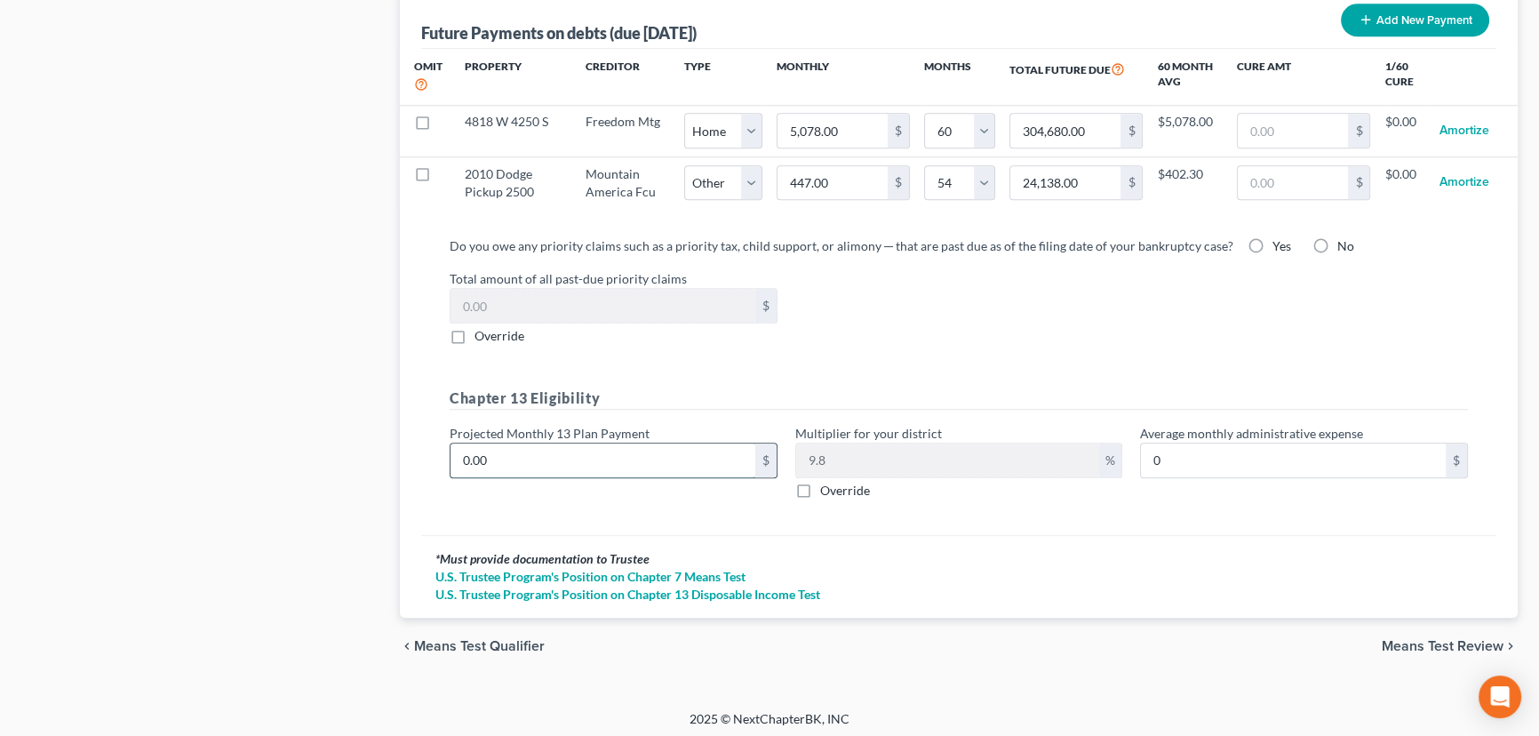
click at [500, 452] on input "0.00" at bounding box center [602, 460] width 305 height 34
click at [820, 482] on label "Override" at bounding box center [845, 491] width 50 height 18
click at [827, 482] on input "Override" at bounding box center [833, 488] width 12 height 12
click at [809, 458] on input "text" at bounding box center [948, 460] width 304 height 34
click at [1167, 511] on div "Do you owe any priority claims such as a priority tax, child support, or alimon…" at bounding box center [958, 378] width 1075 height 313
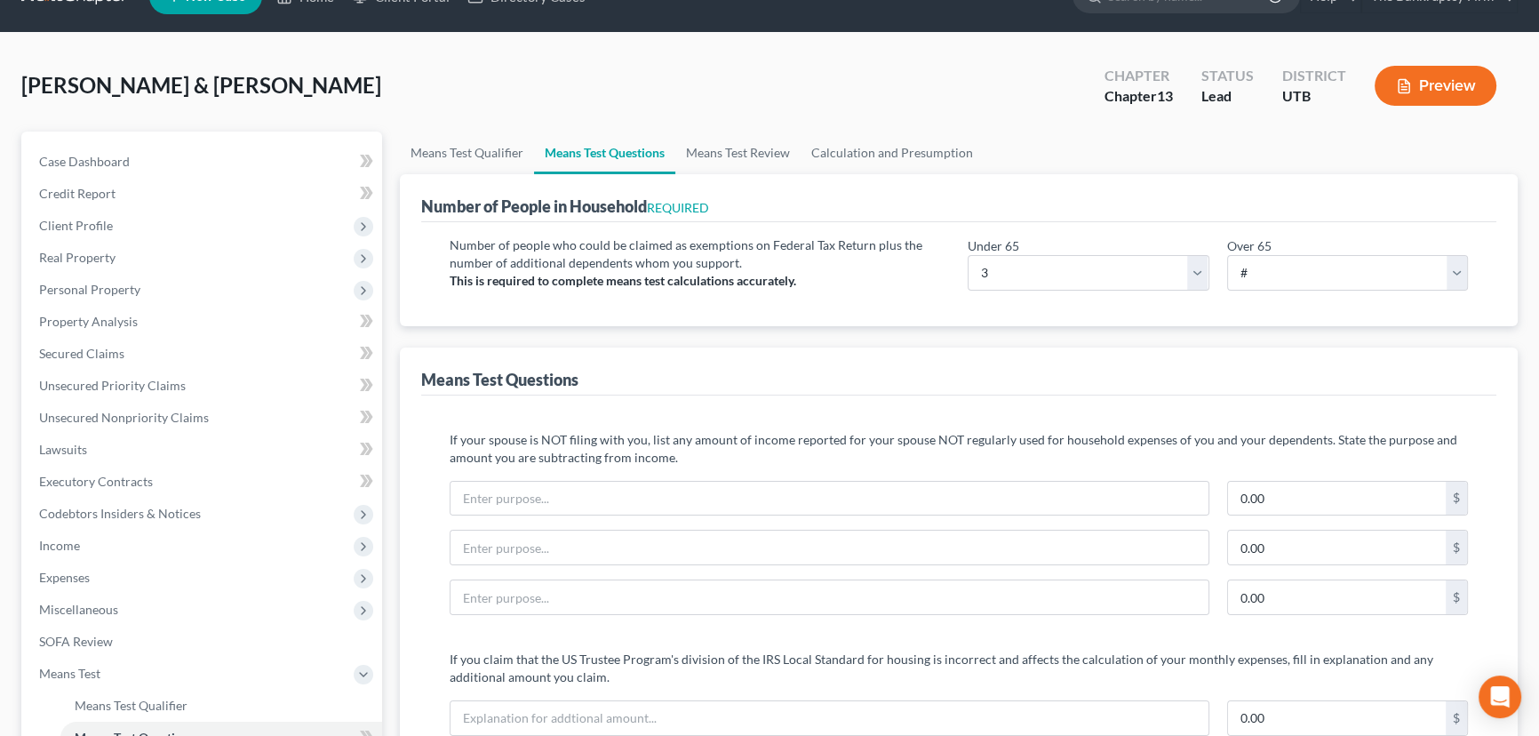
scroll to position [20, 0]
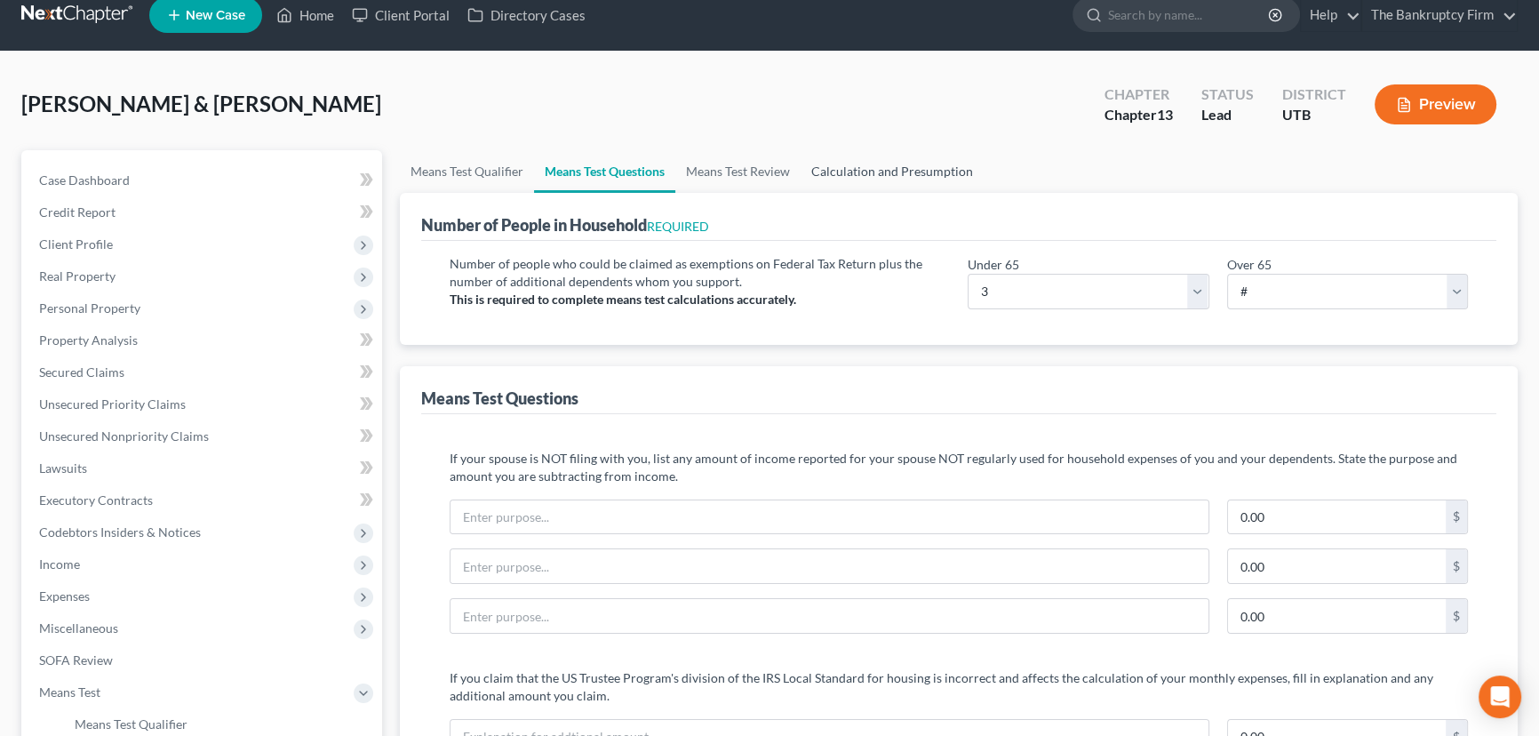
drag, startPoint x: 896, startPoint y: 173, endPoint x: 968, endPoint y: 160, distance: 72.3
click at [896, 173] on link "Calculation and Presumption" at bounding box center [892, 171] width 183 height 43
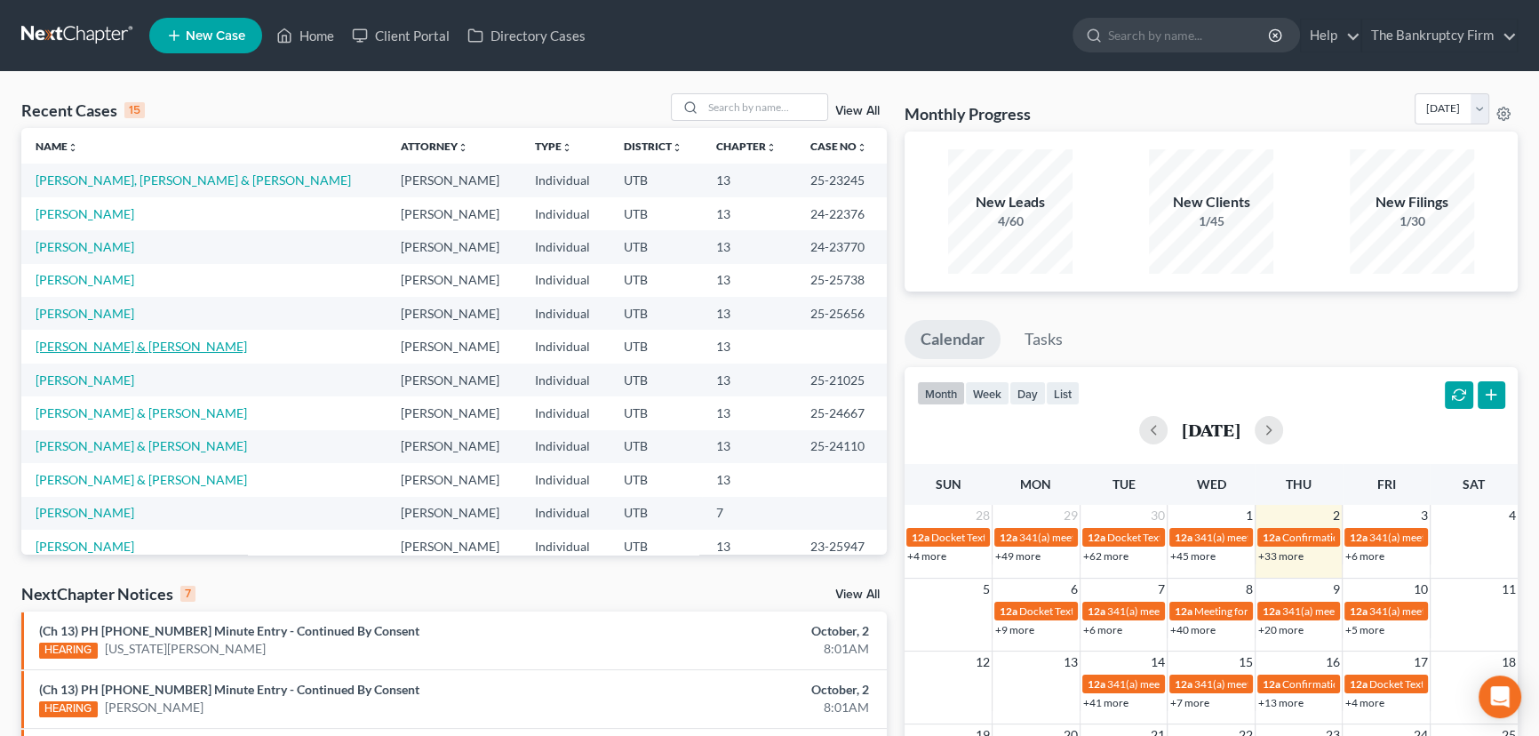
click at [104, 349] on link "[PERSON_NAME] & [PERSON_NAME]" at bounding box center [141, 346] width 211 height 15
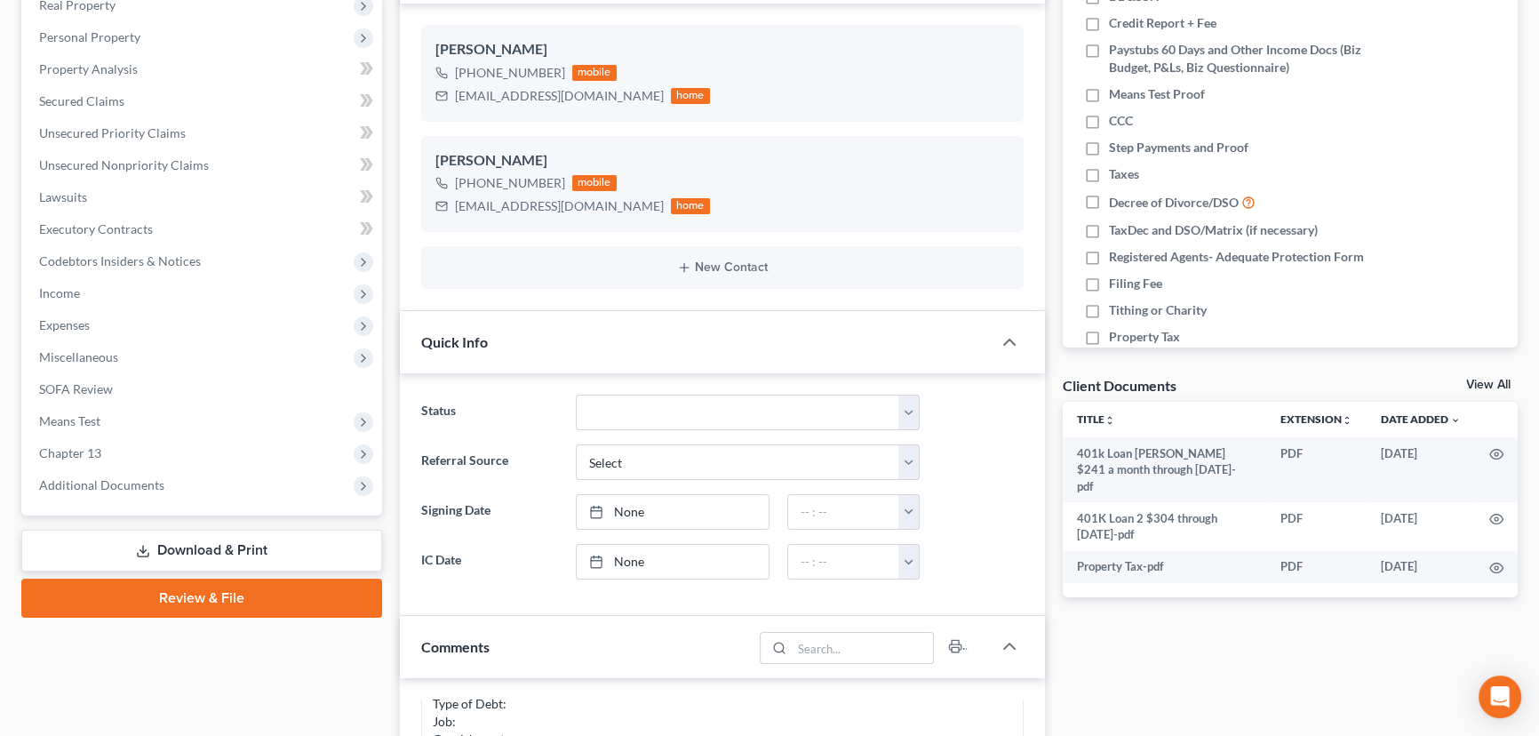
scroll to position [403, 0]
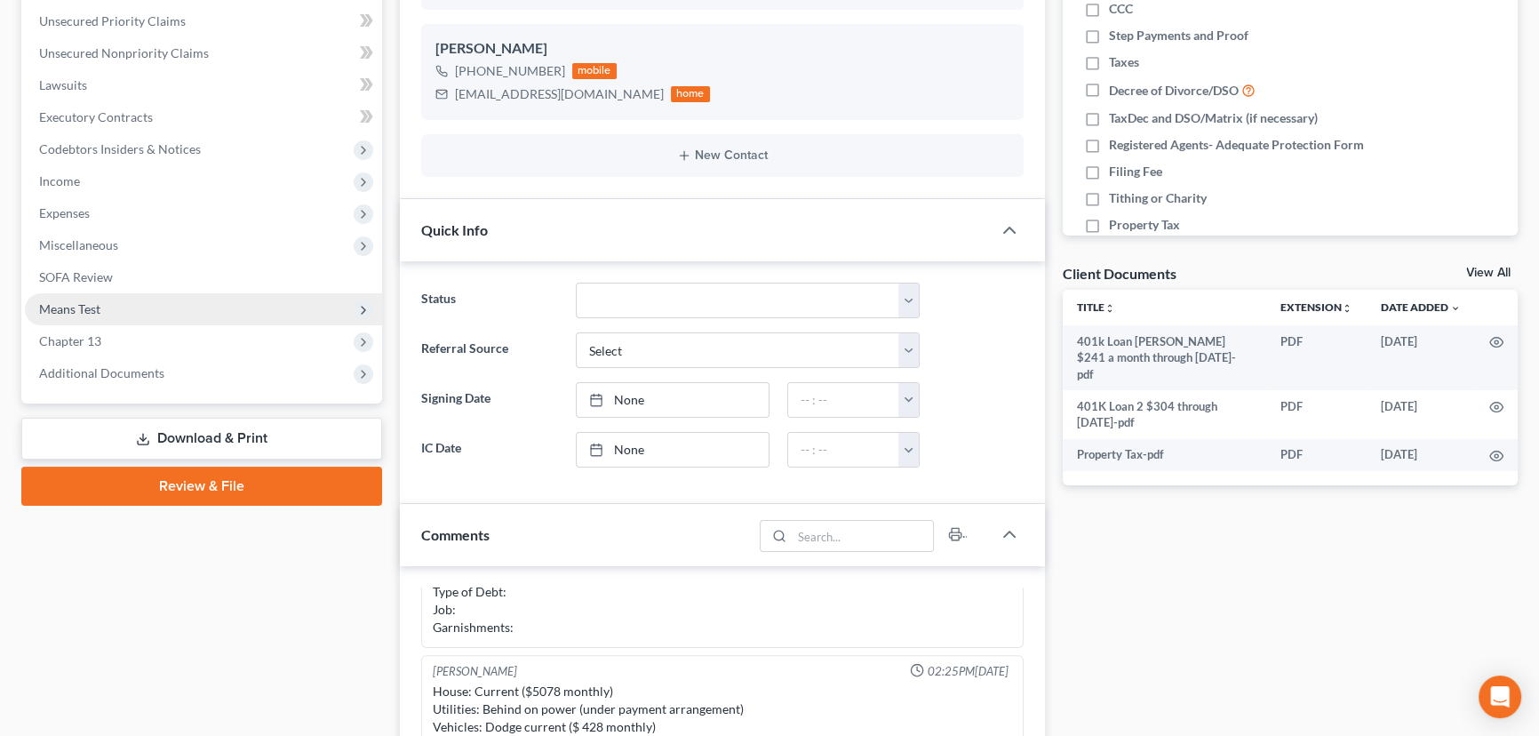
click at [84, 307] on span "Means Test" at bounding box center [69, 308] width 61 height 15
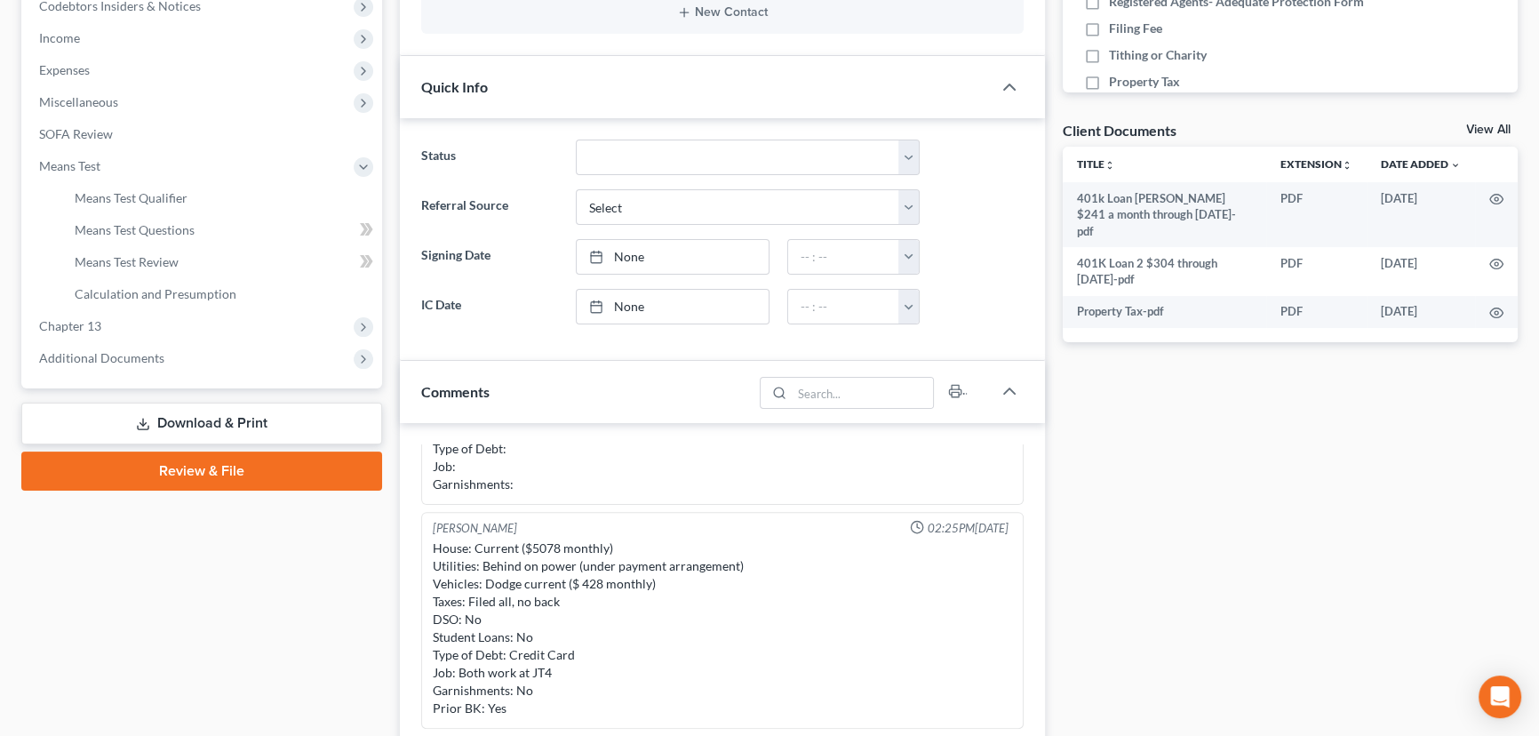
scroll to position [565, 0]
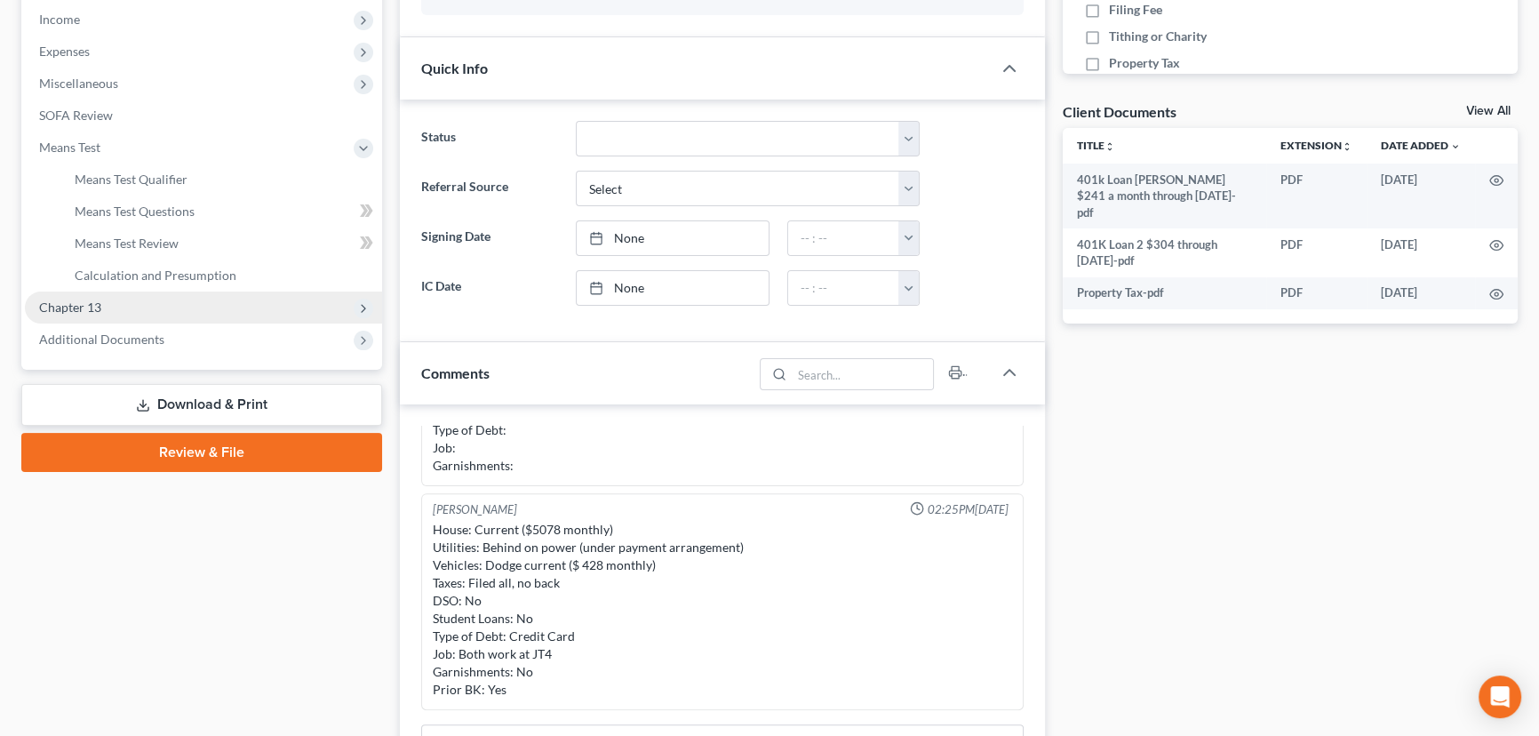
click at [88, 307] on span "Chapter 13" at bounding box center [70, 306] width 62 height 15
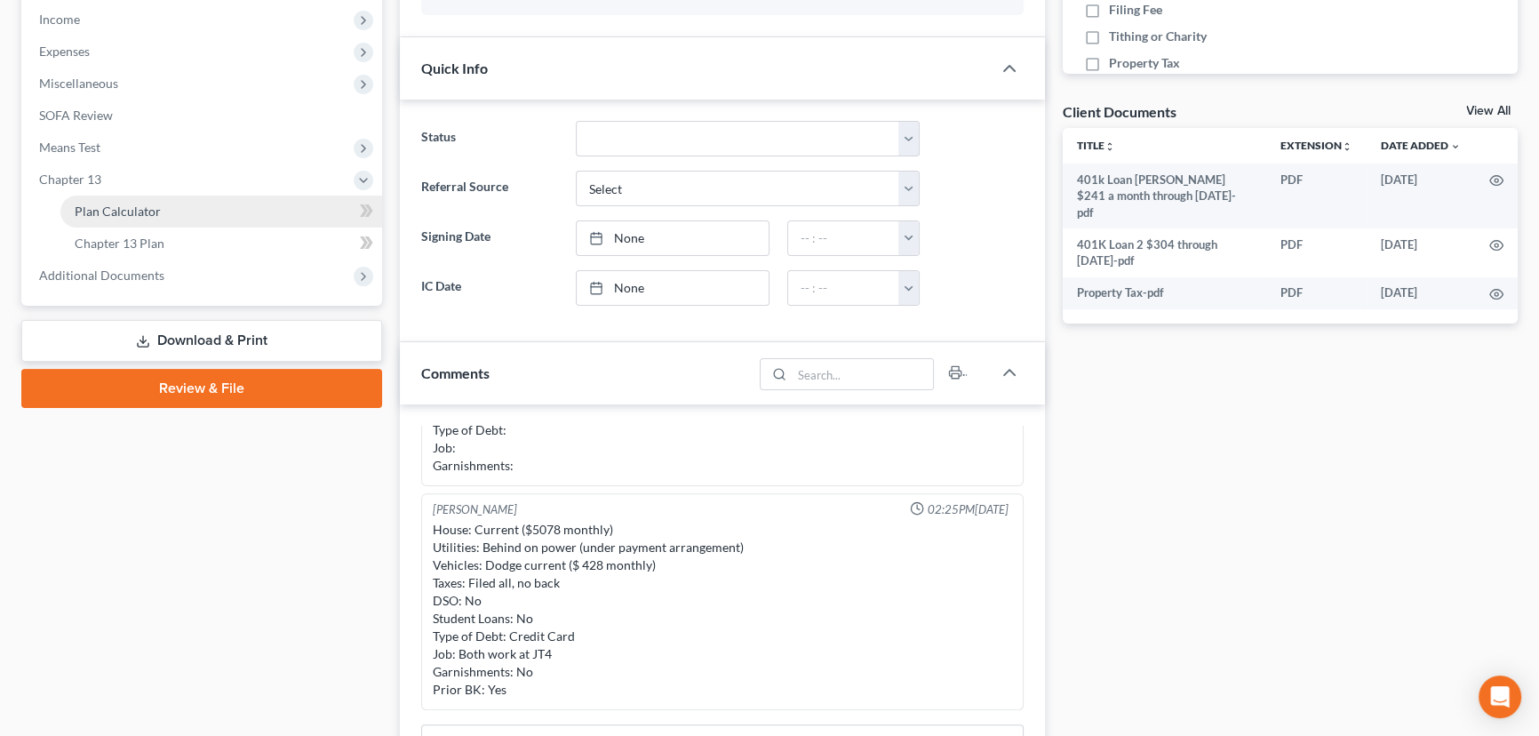
click at [139, 203] on span "Plan Calculator" at bounding box center [118, 210] width 86 height 15
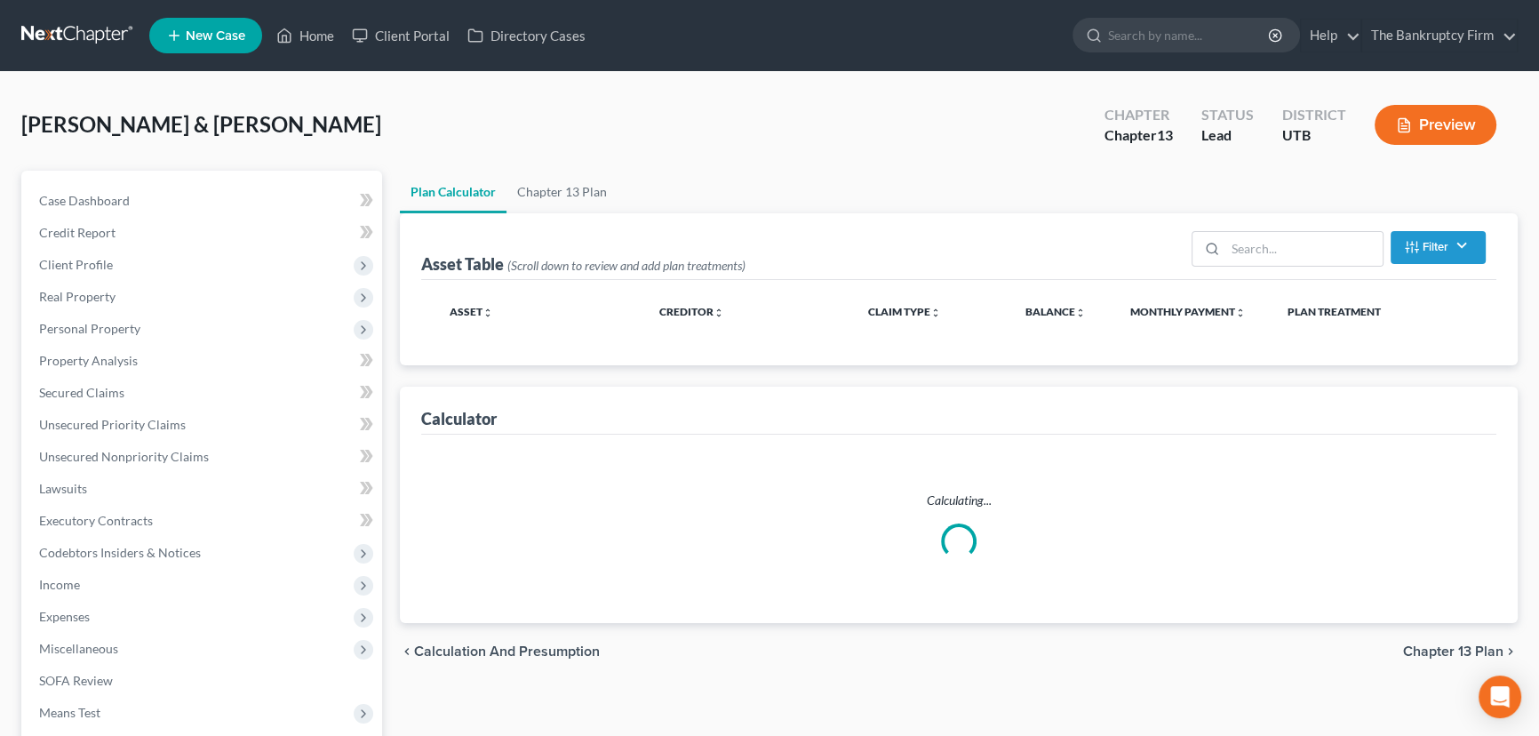
select select "59"
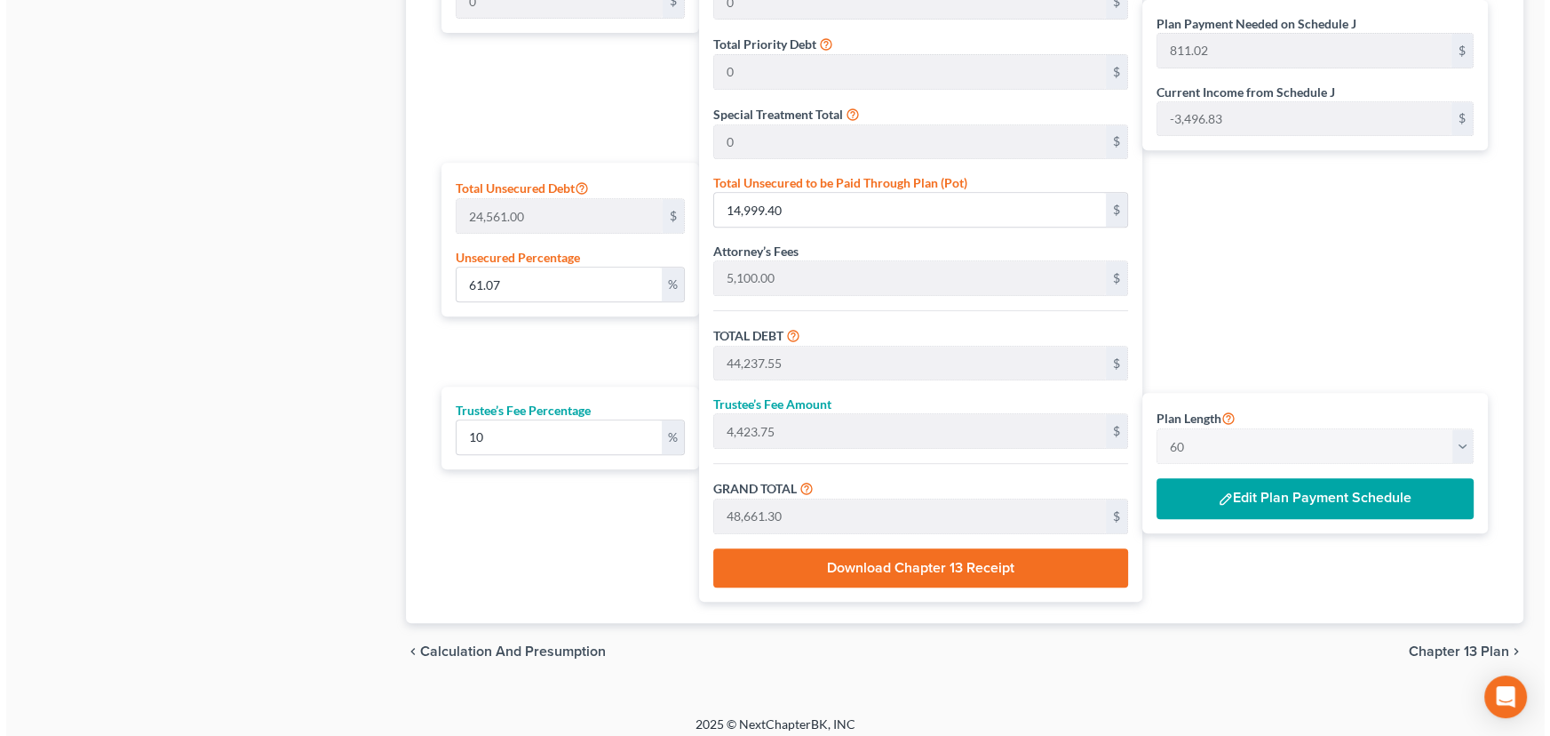
scroll to position [988, 0]
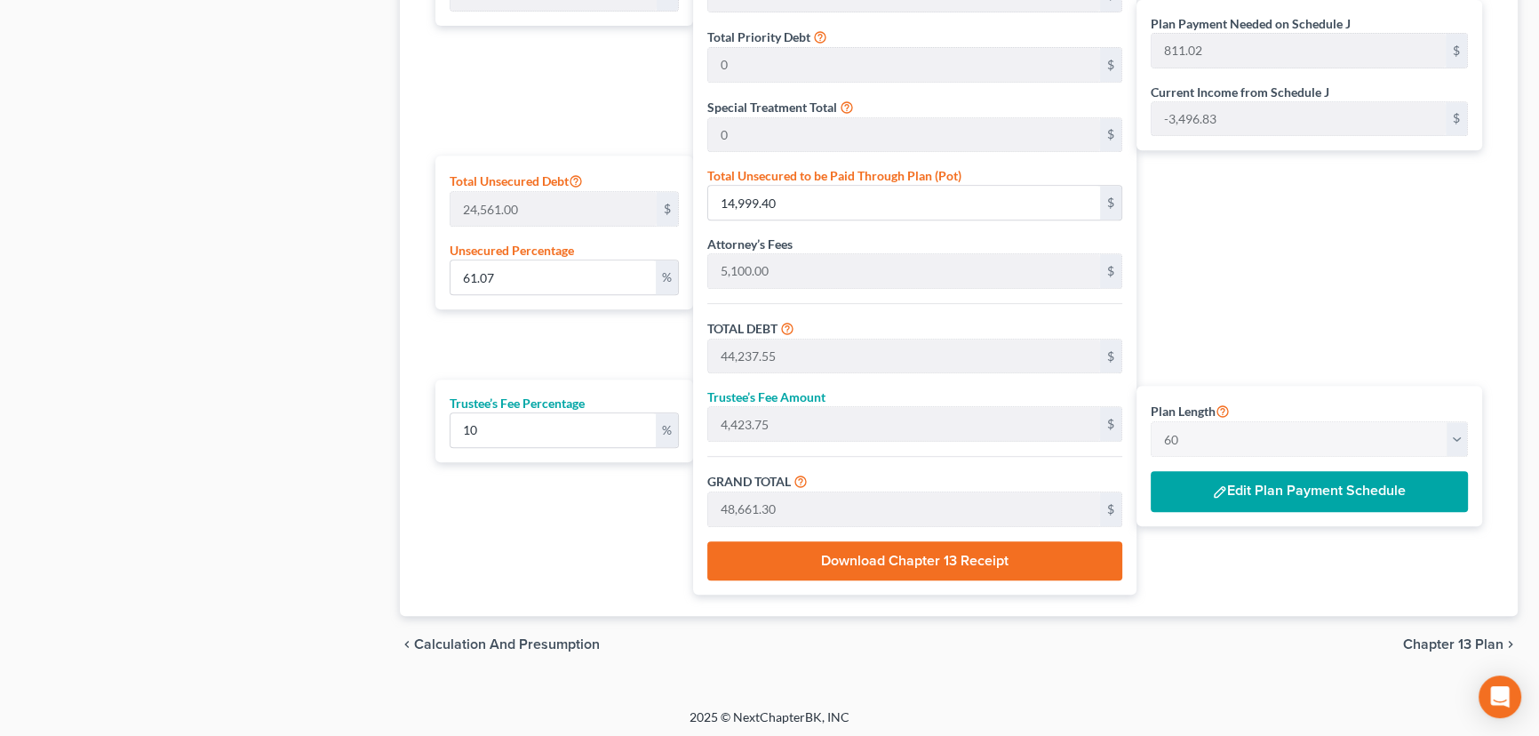
click at [1255, 489] on button "Edit Plan Payment Schedule" at bounding box center [1309, 491] width 317 height 41
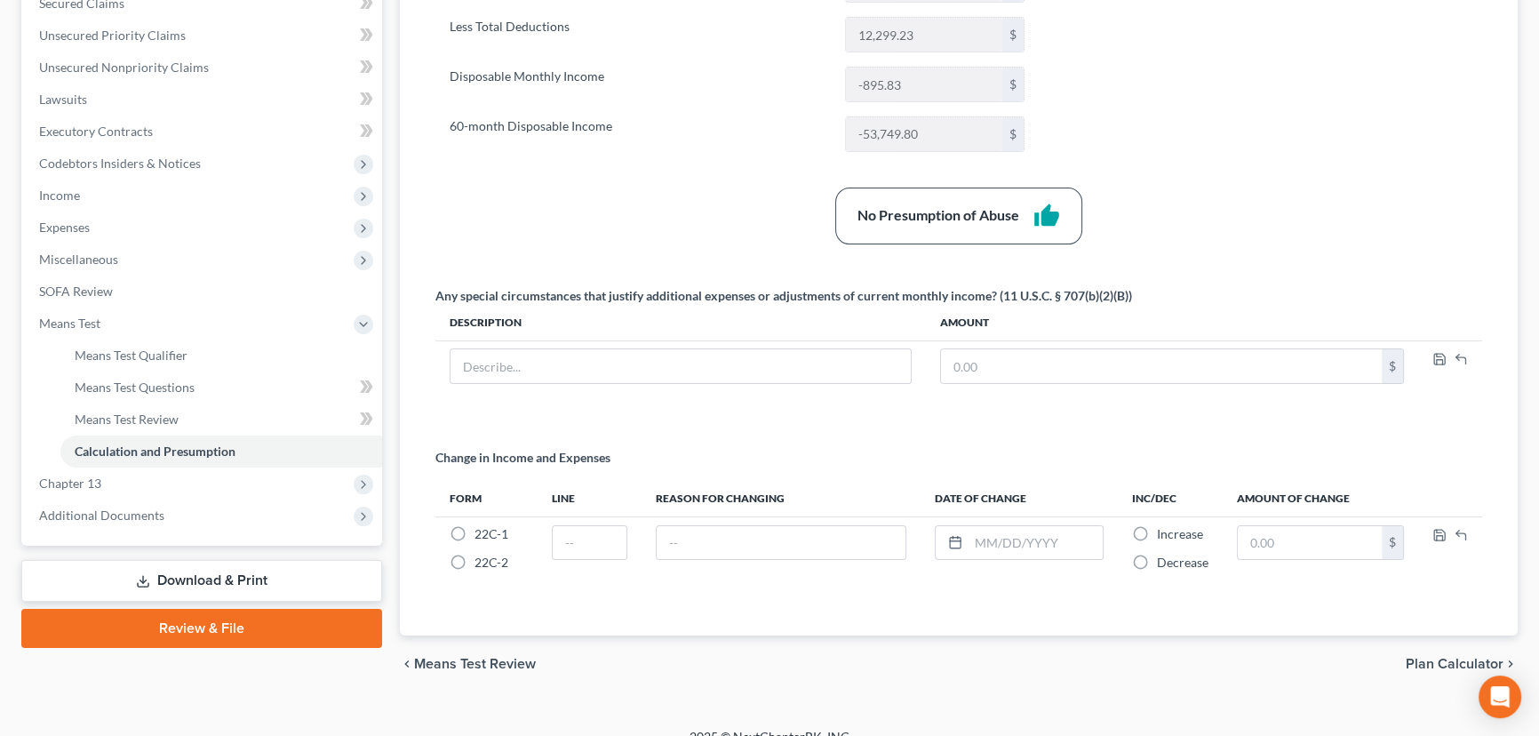
scroll to position [410, 0]
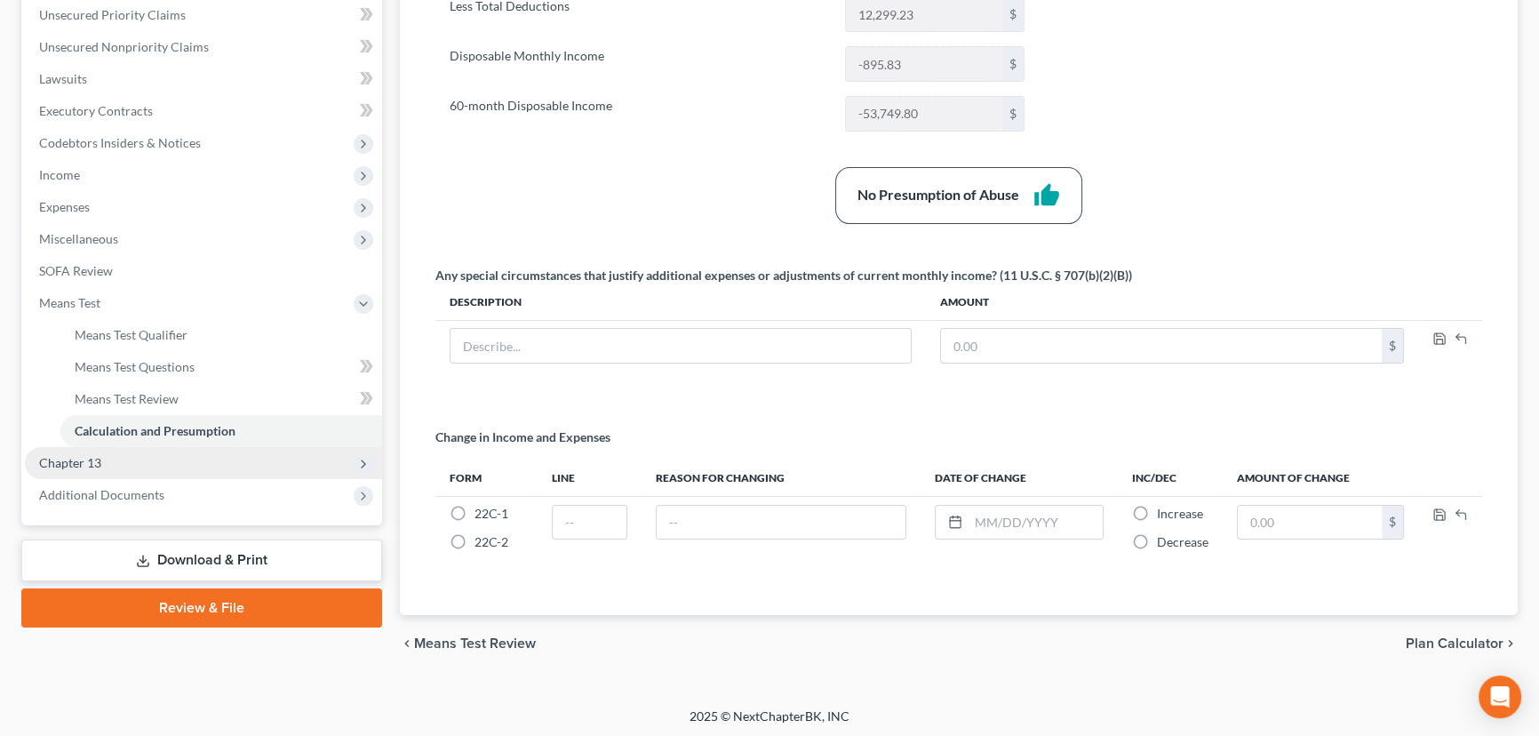
click at [111, 465] on span "Chapter 13" at bounding box center [203, 463] width 357 height 32
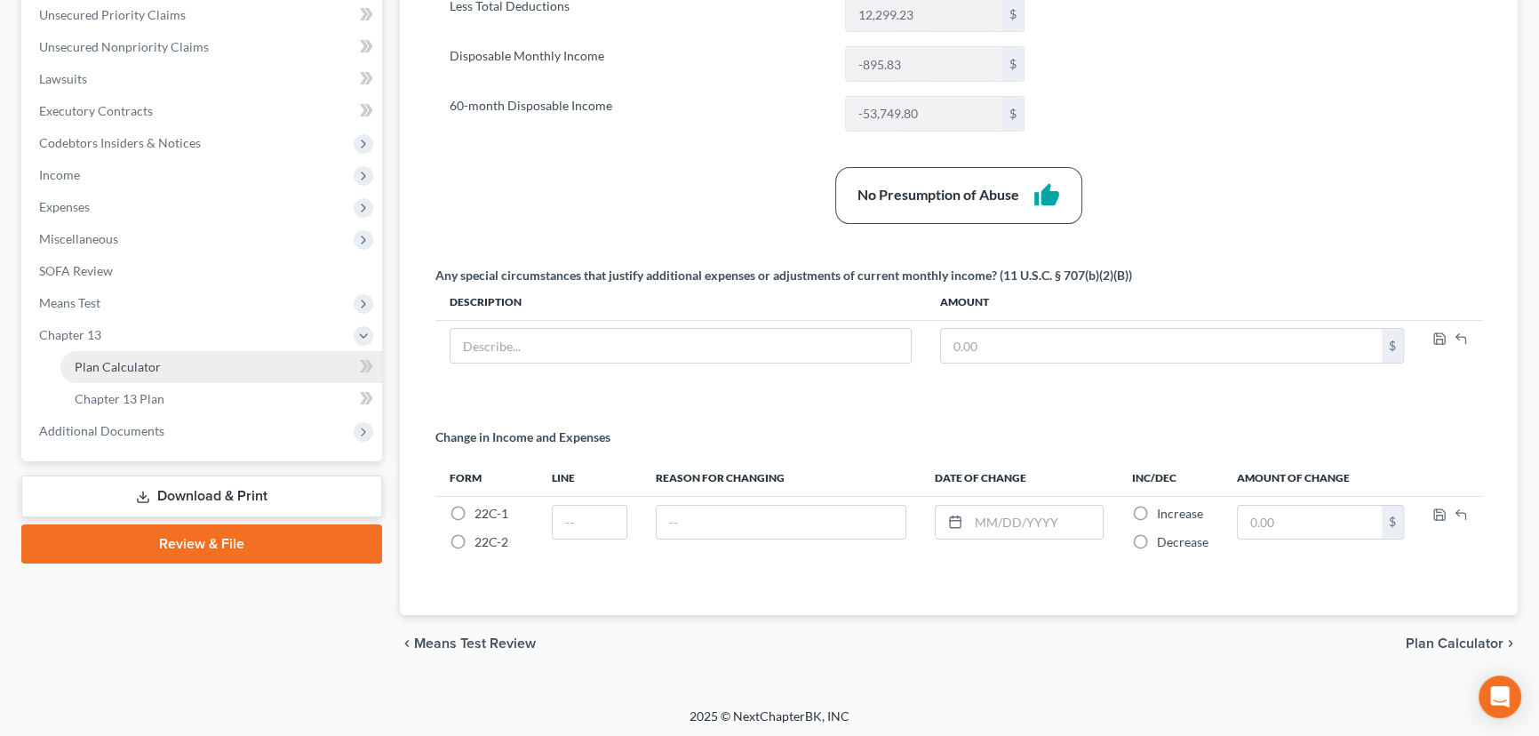
click at [139, 366] on span "Plan Calculator" at bounding box center [118, 366] width 86 height 15
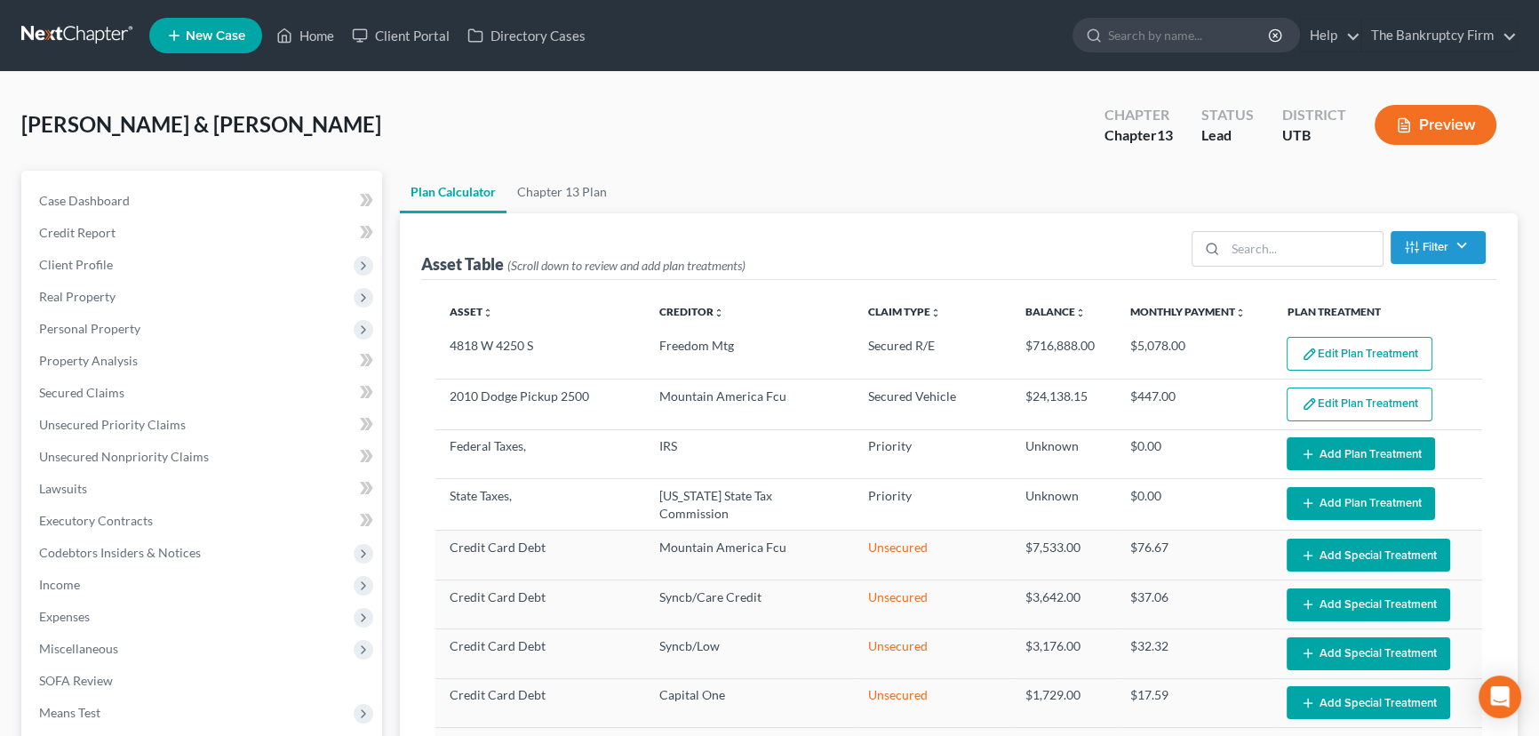
select select "59"
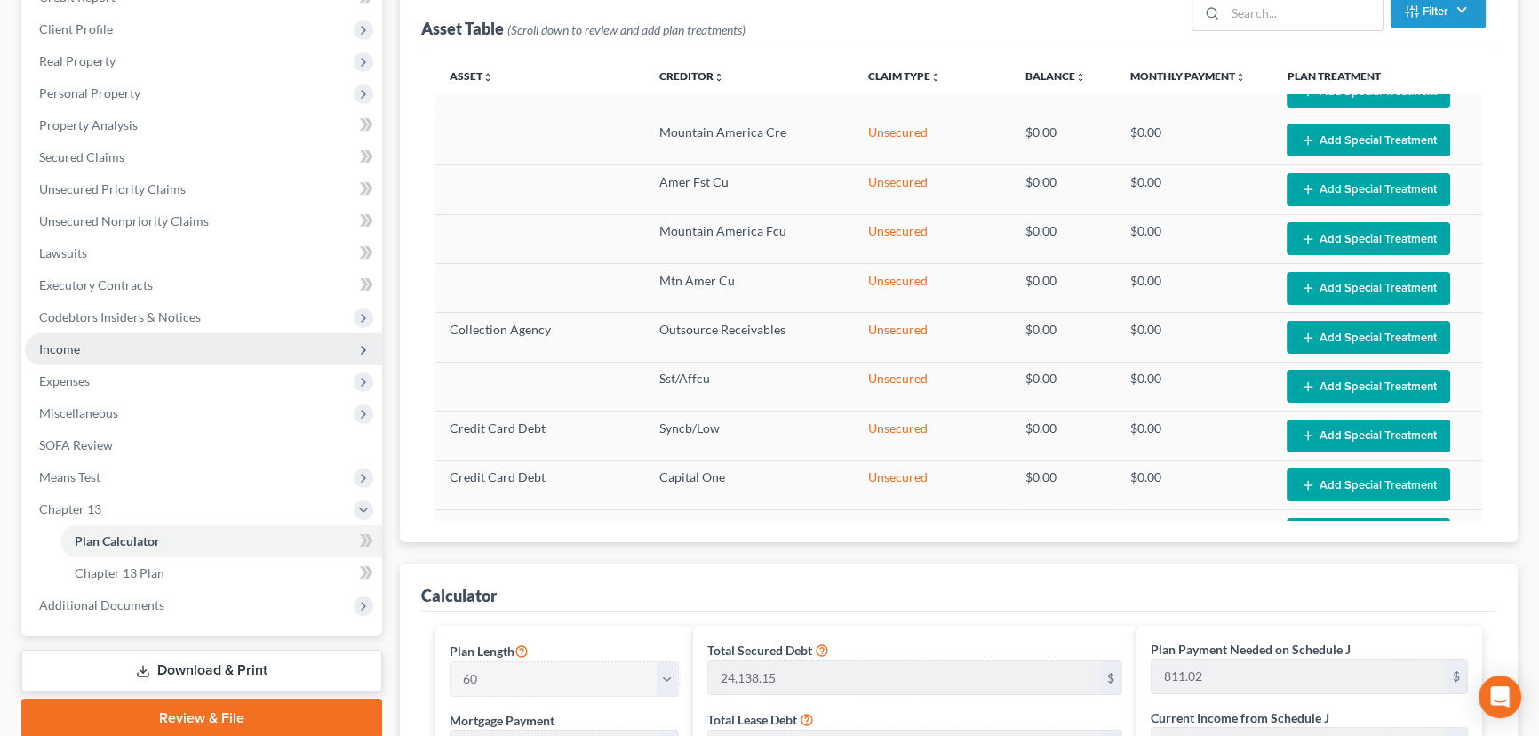
scroll to position [161, 0]
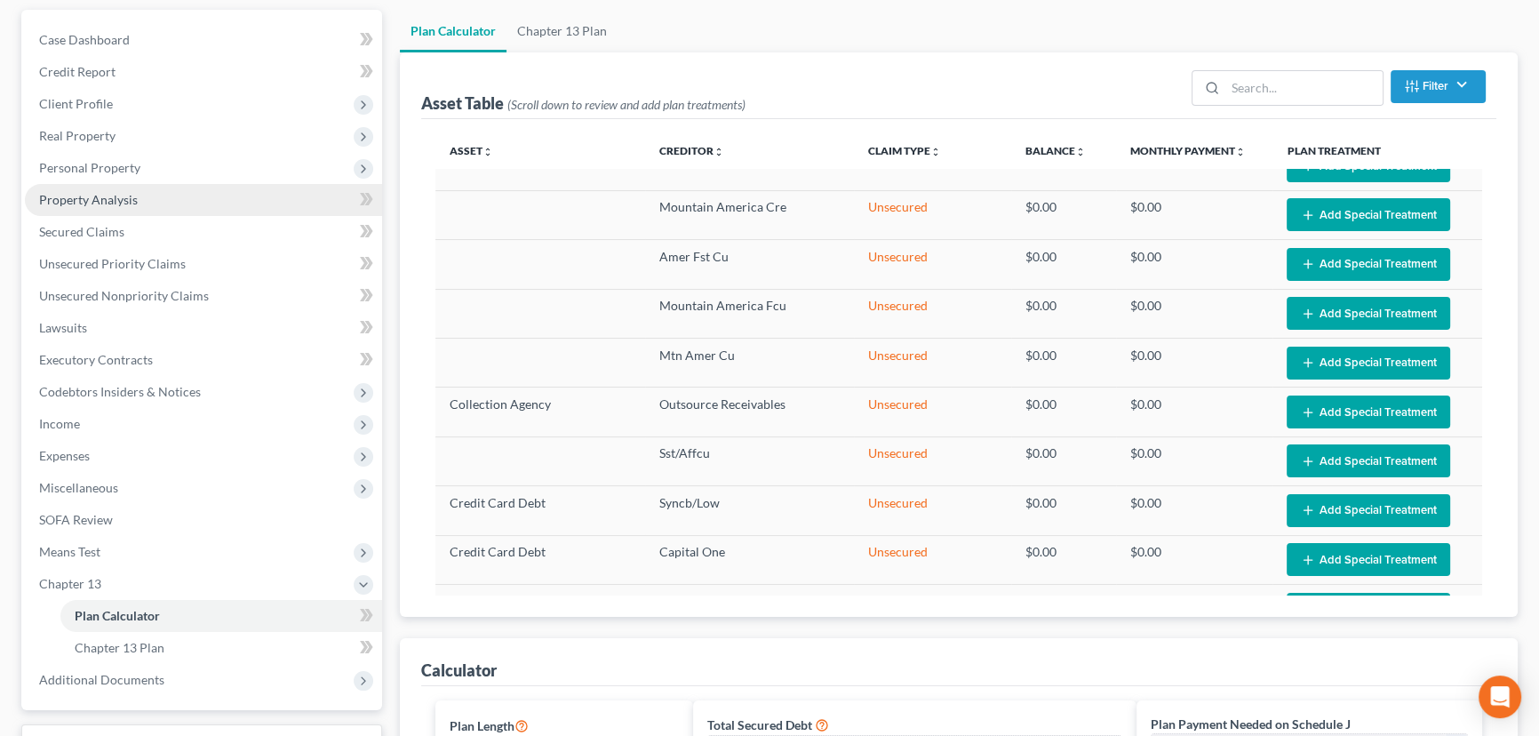
click at [116, 199] on span "Property Analysis" at bounding box center [88, 199] width 99 height 15
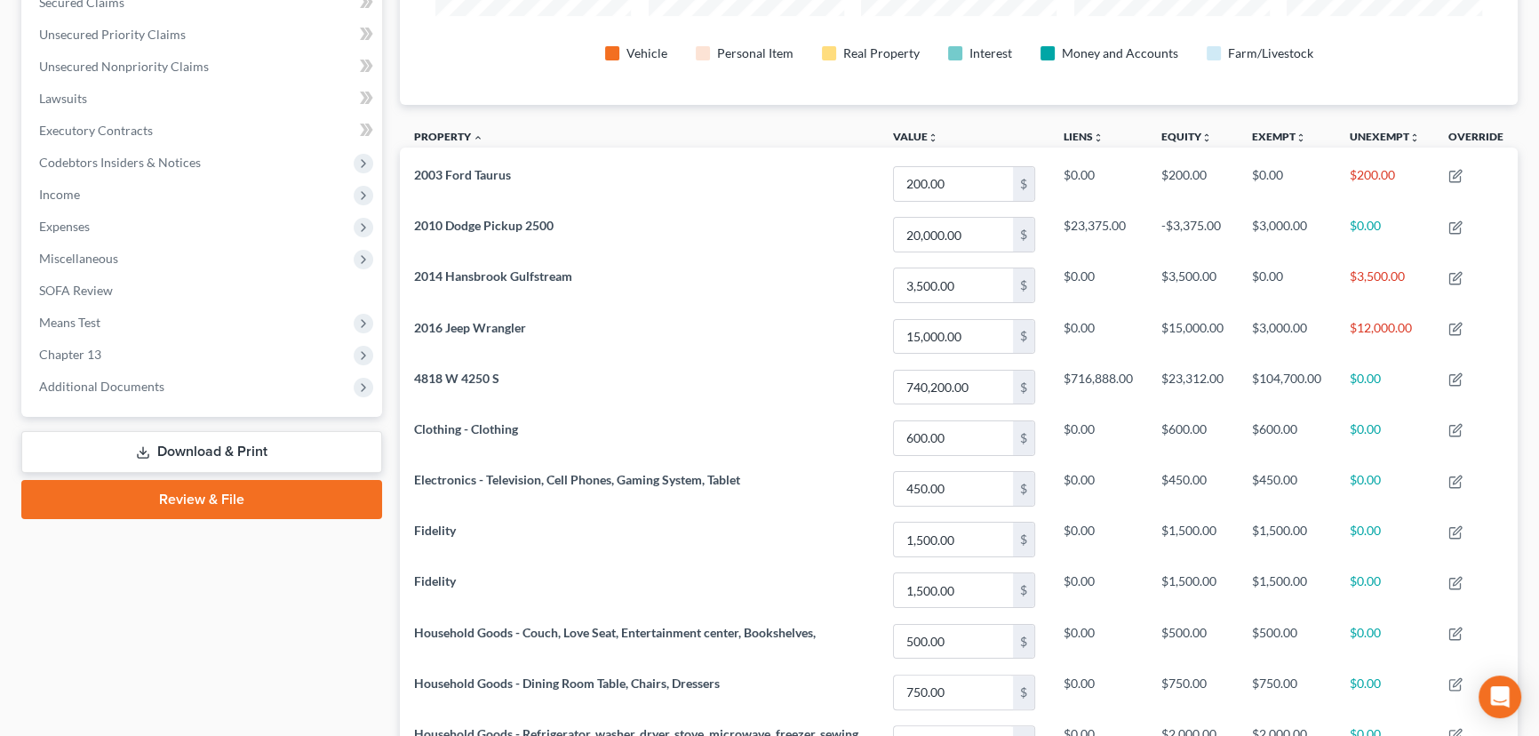
scroll to position [403, 0]
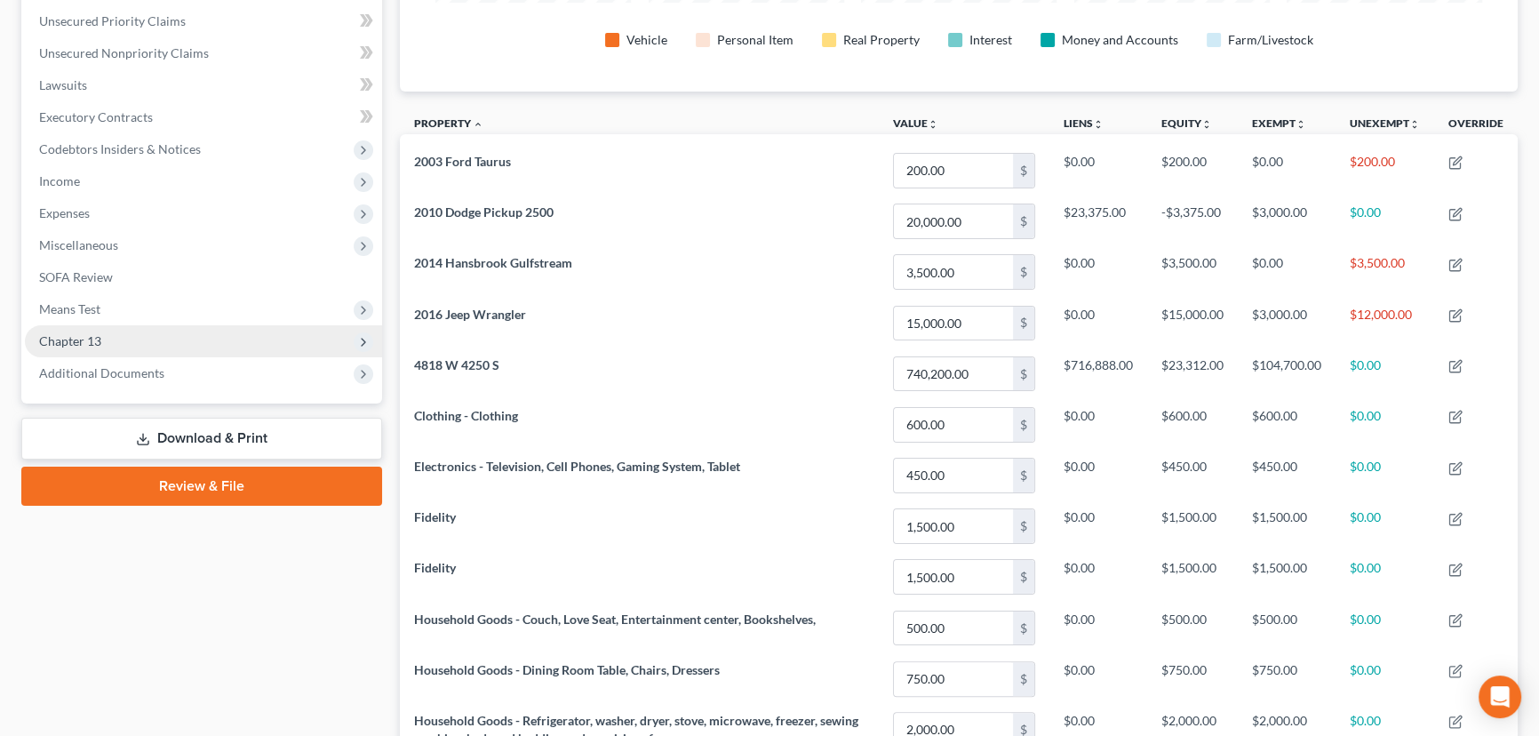
click at [96, 338] on span "Chapter 13" at bounding box center [70, 340] width 62 height 15
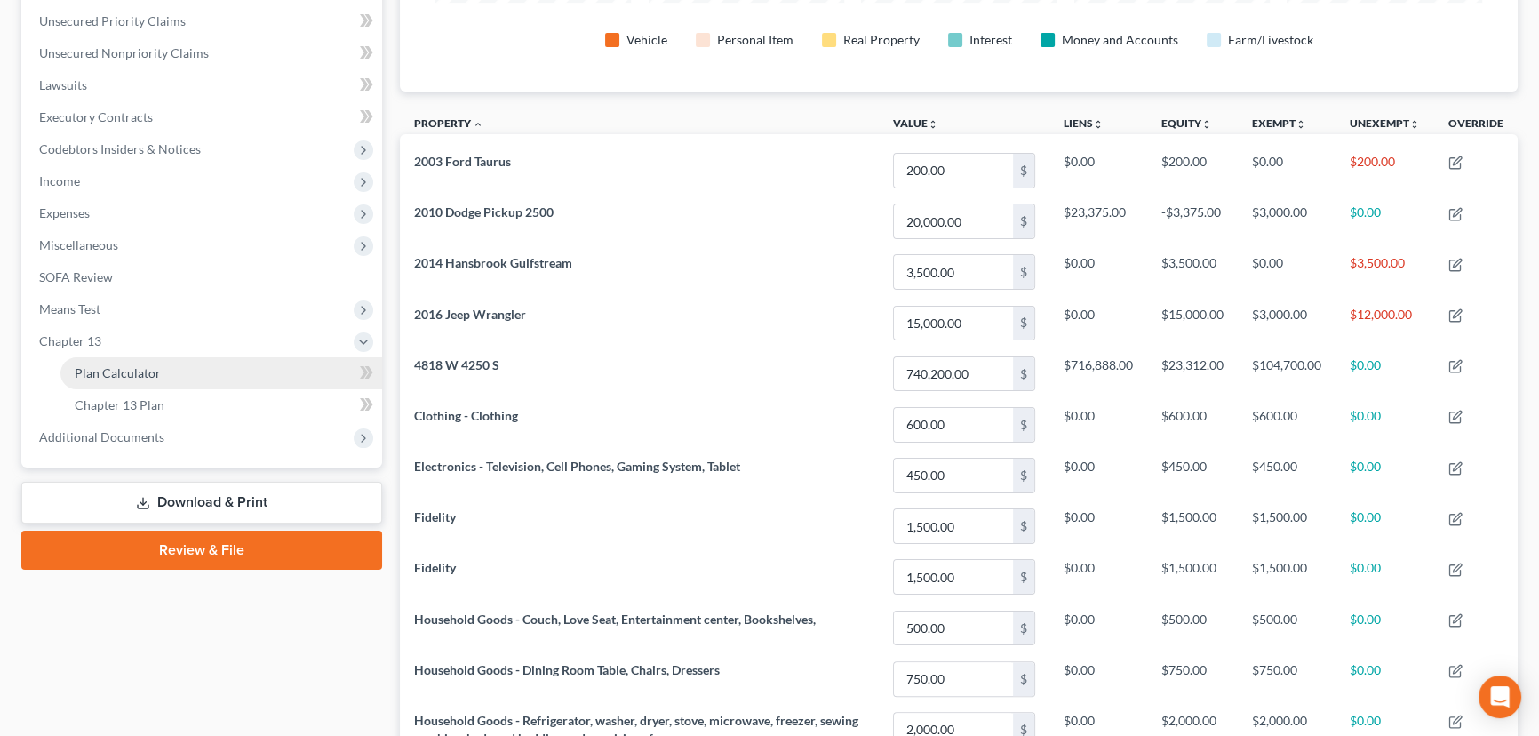
click at [133, 365] on span "Plan Calculator" at bounding box center [118, 372] width 86 height 15
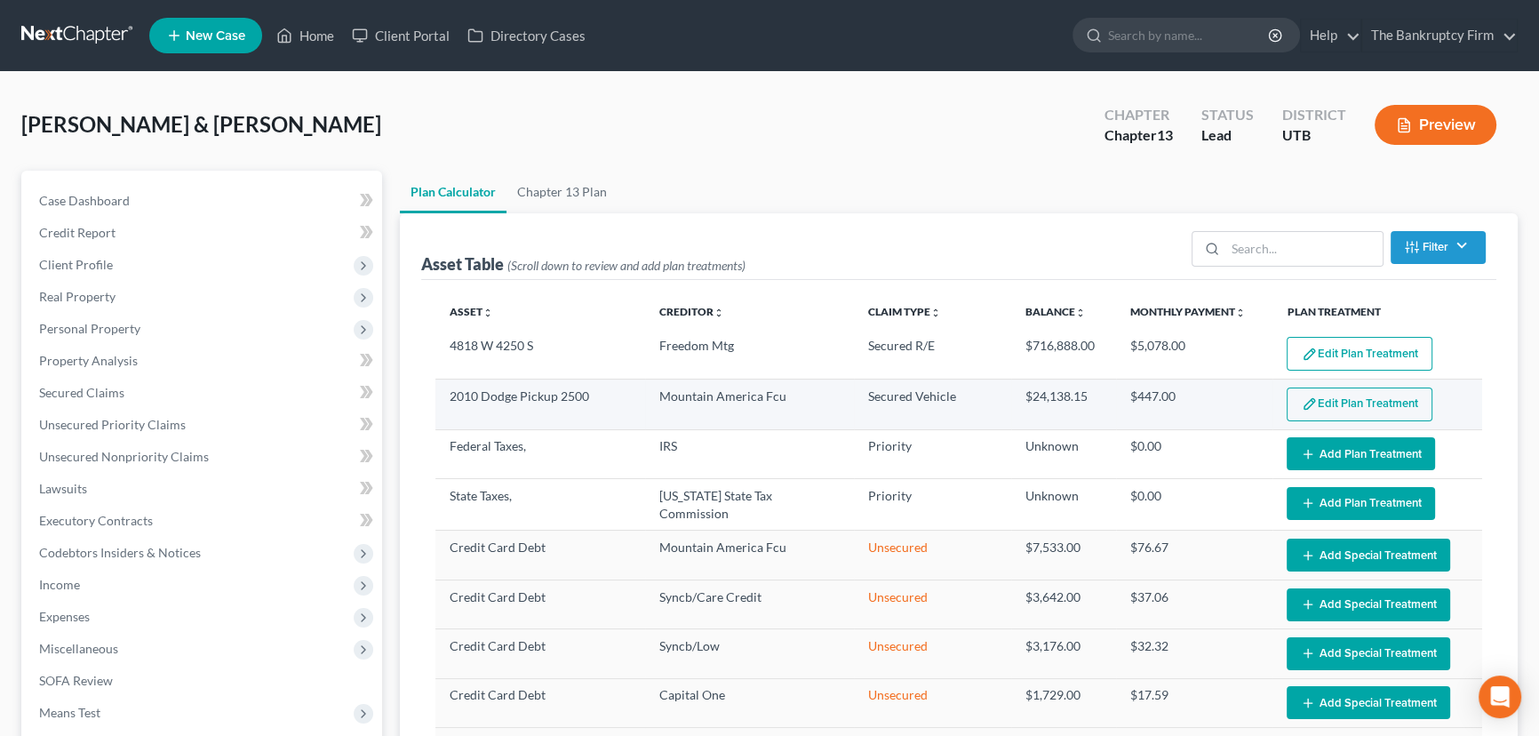
select select "59"
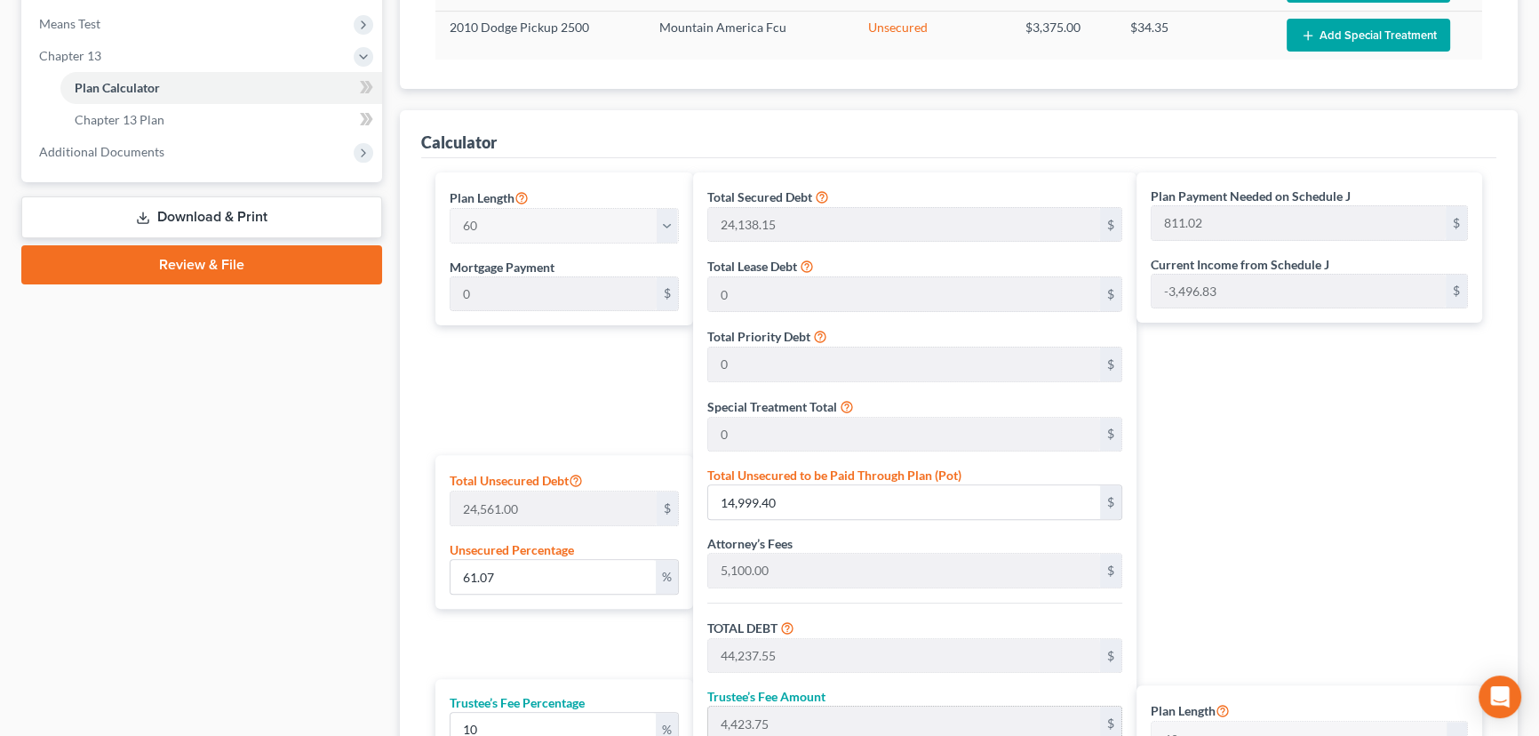
scroll to position [888, 0]
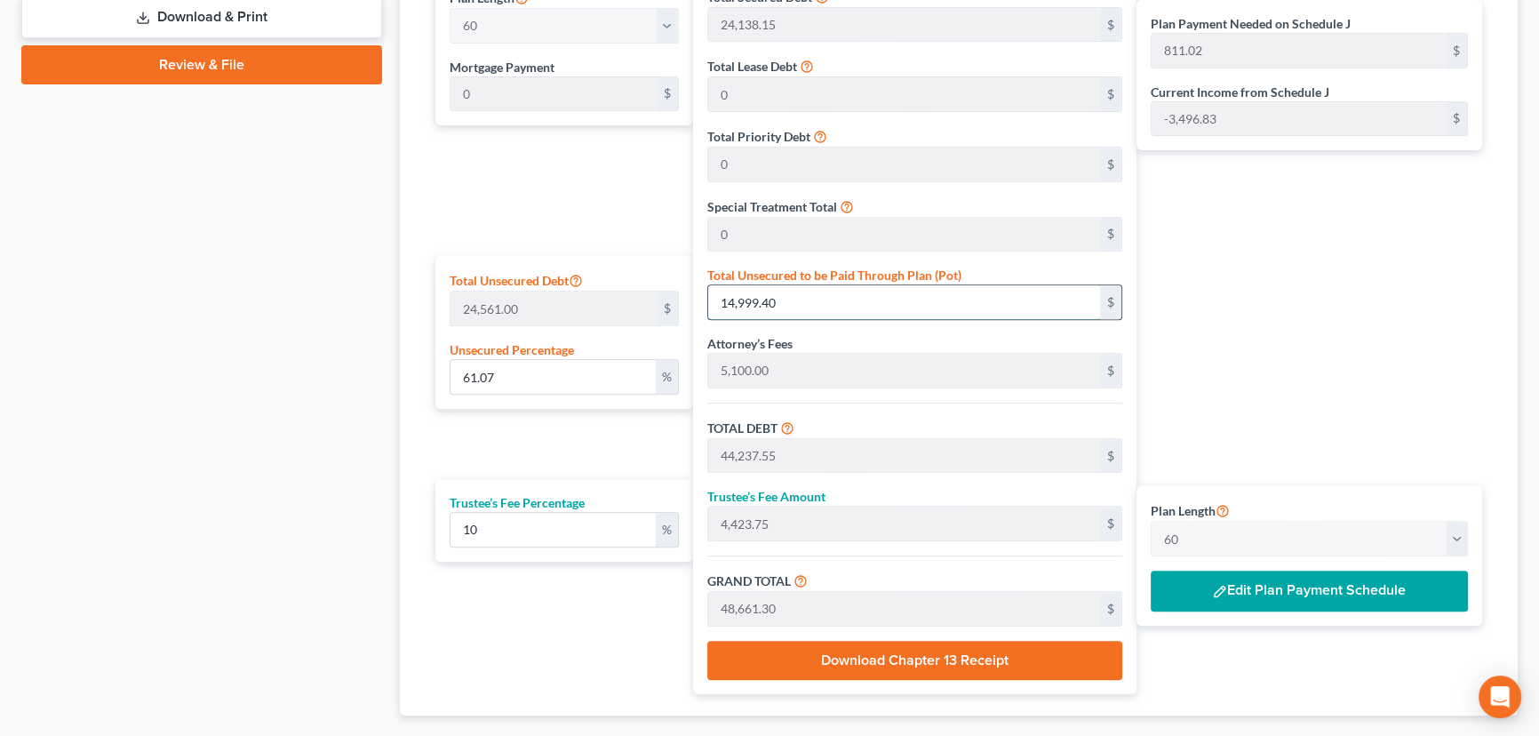
click at [809, 301] on input "14,999.40" at bounding box center [904, 302] width 392 height 34
type input "0.004071495460282562"
type input "1"
type input "29,239.15"
type input "2,923.91"
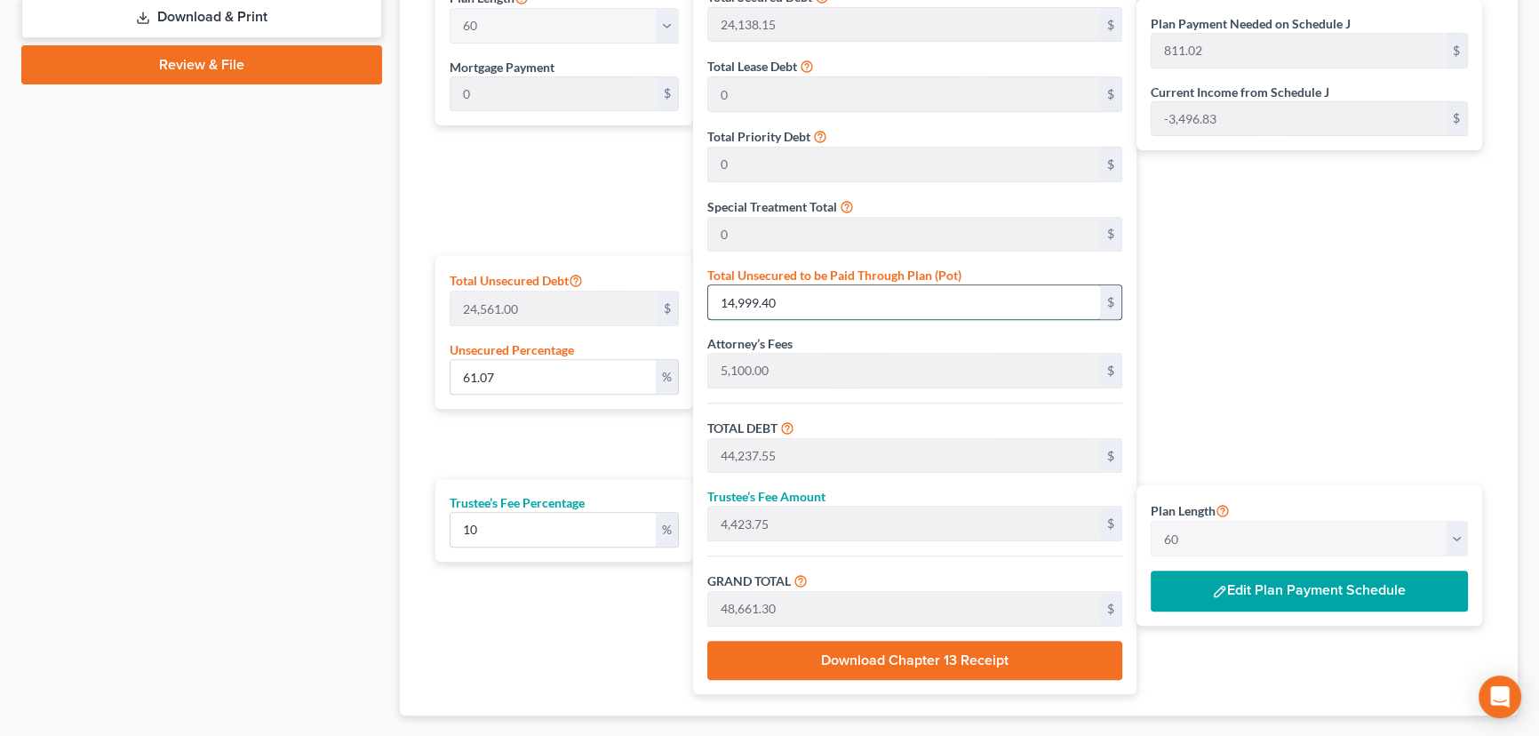
type input "32,163.06"
type input "536.05"
type input "0.04071495460282562"
type input "10"
type input "29,248.15"
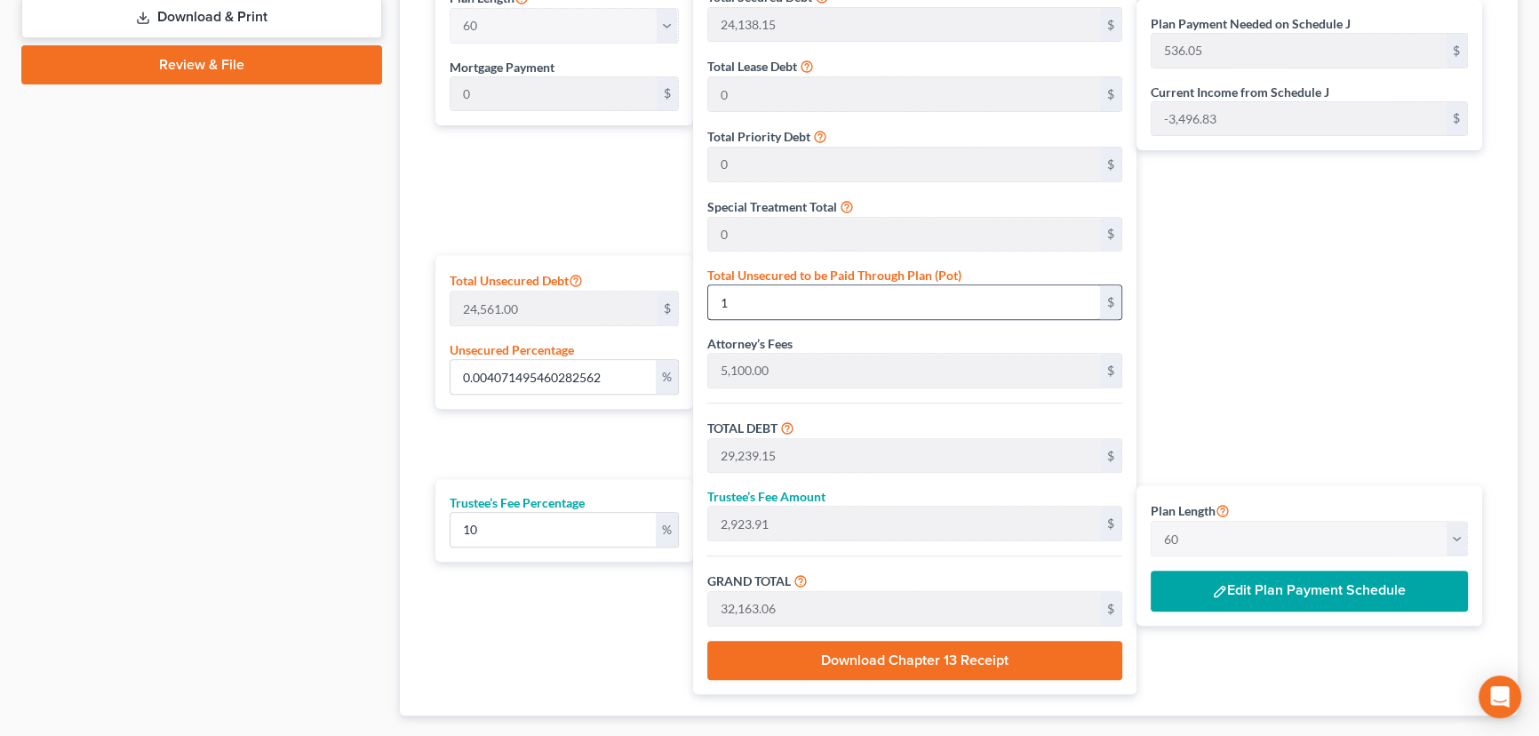
type input "2,924.81"
type input "32,172.96"
type input "536.21"
type input "0.40714954602825615"
type input "100"
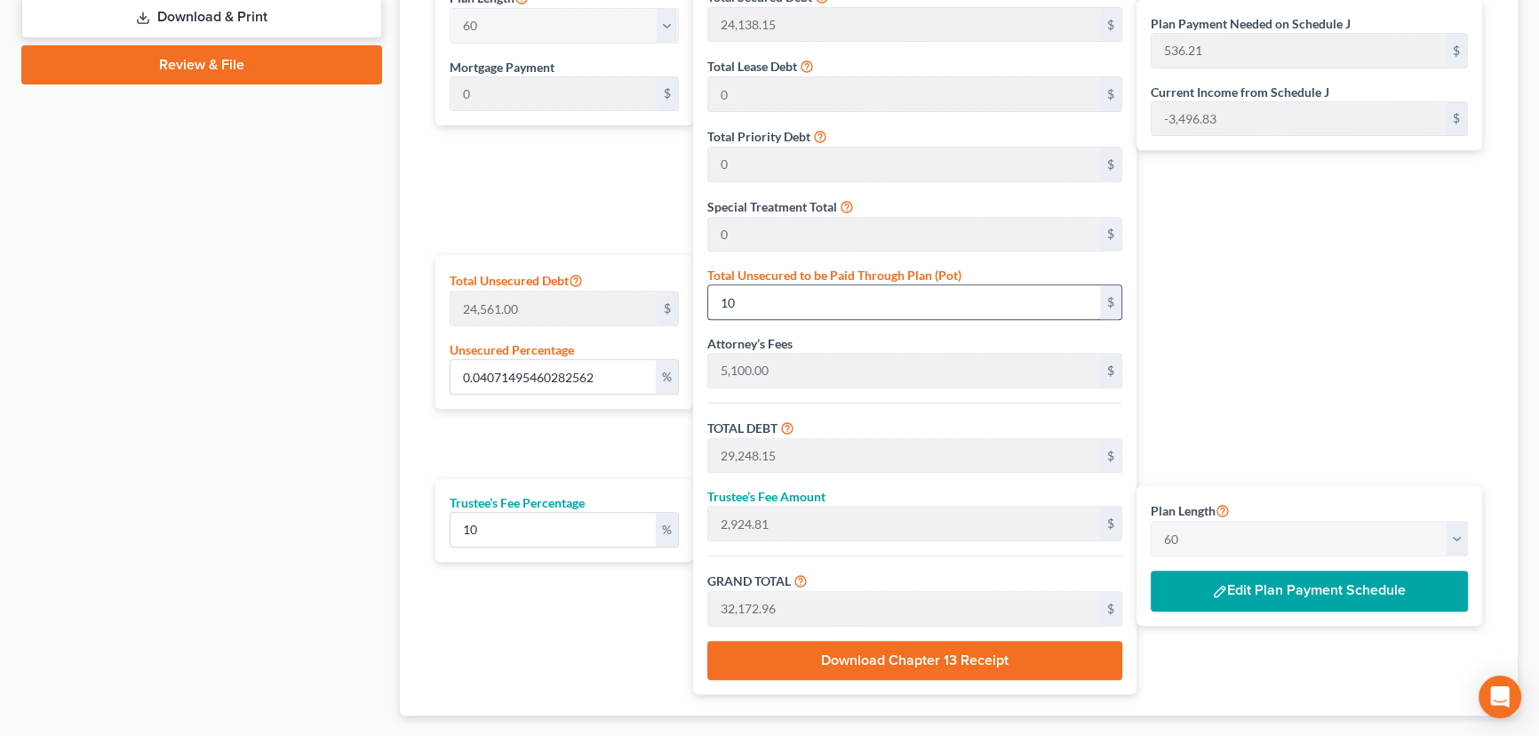
type input "29,338.15"
type input "2,933.81"
type input "32,271.96"
type input "537.86"
type input "4.071495460282562"
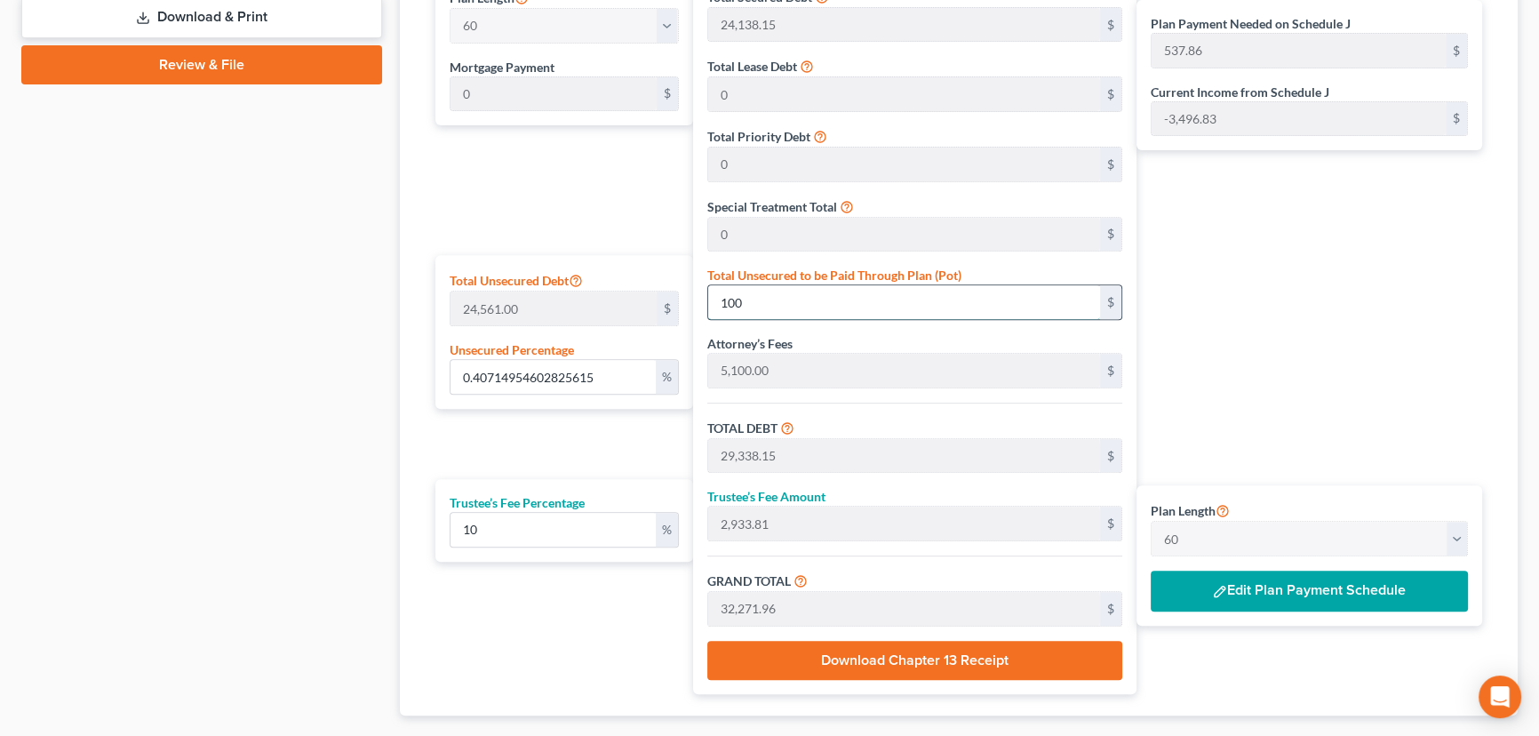
type input "1000"
type input "30,238.15"
type input "3,023.81"
type input "33,261.96"
type input "554.36"
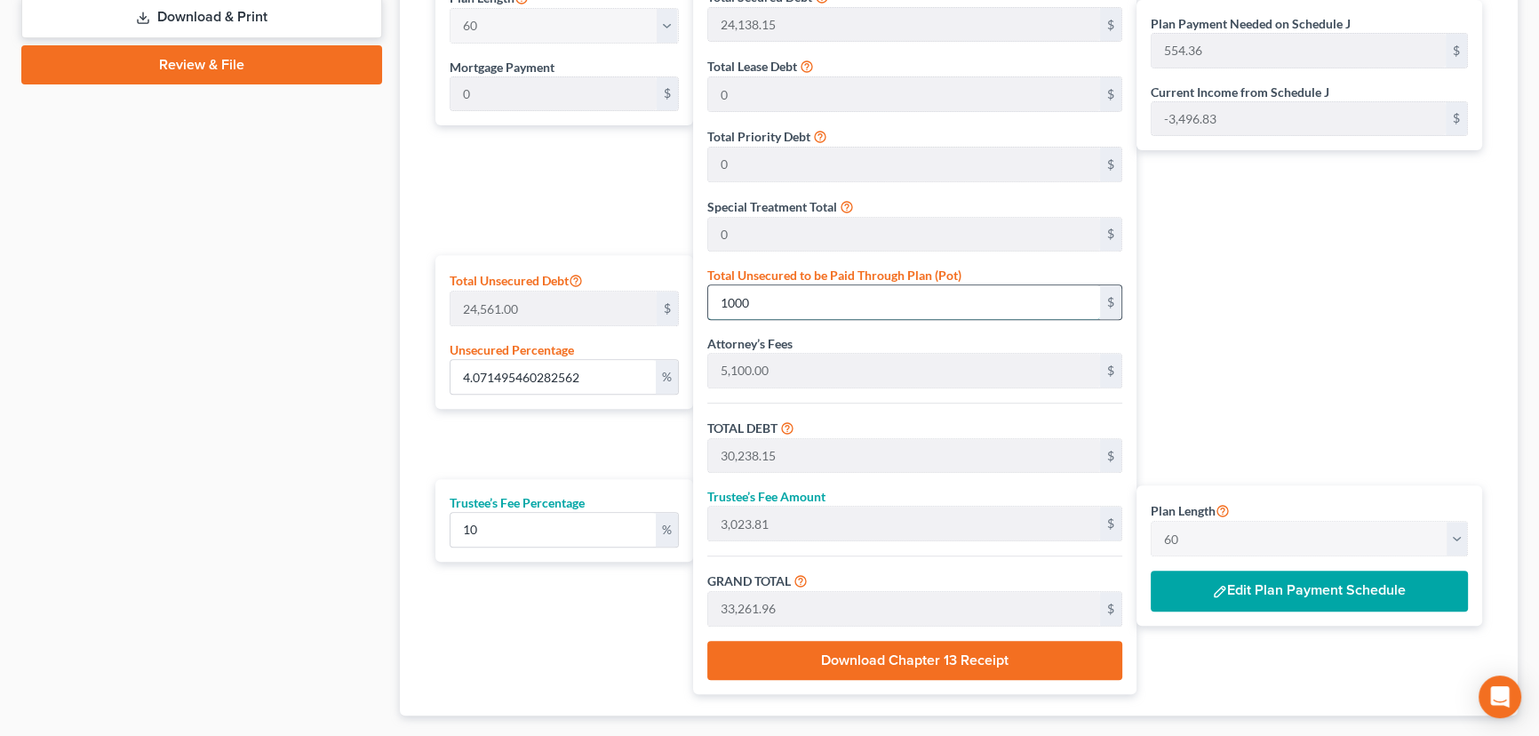
type input "1,000"
type input "40.71495460282562"
type input "1,0000"
type input "39,238.15"
type input "3,923.81"
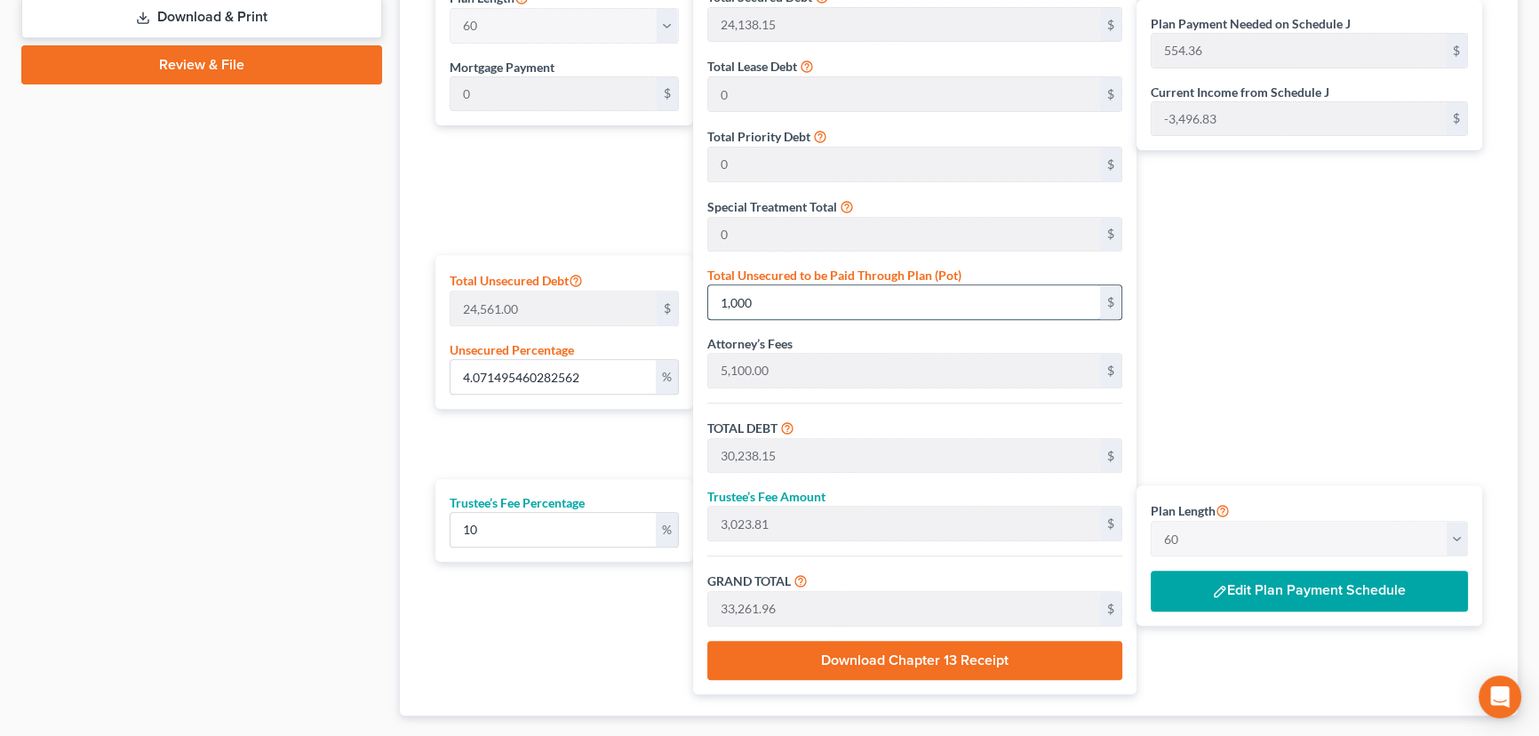
type input "43,161.96"
type input "719.36"
type input "10,000"
click at [1286, 593] on button "Edit Plan Payment Schedule" at bounding box center [1309, 590] width 317 height 41
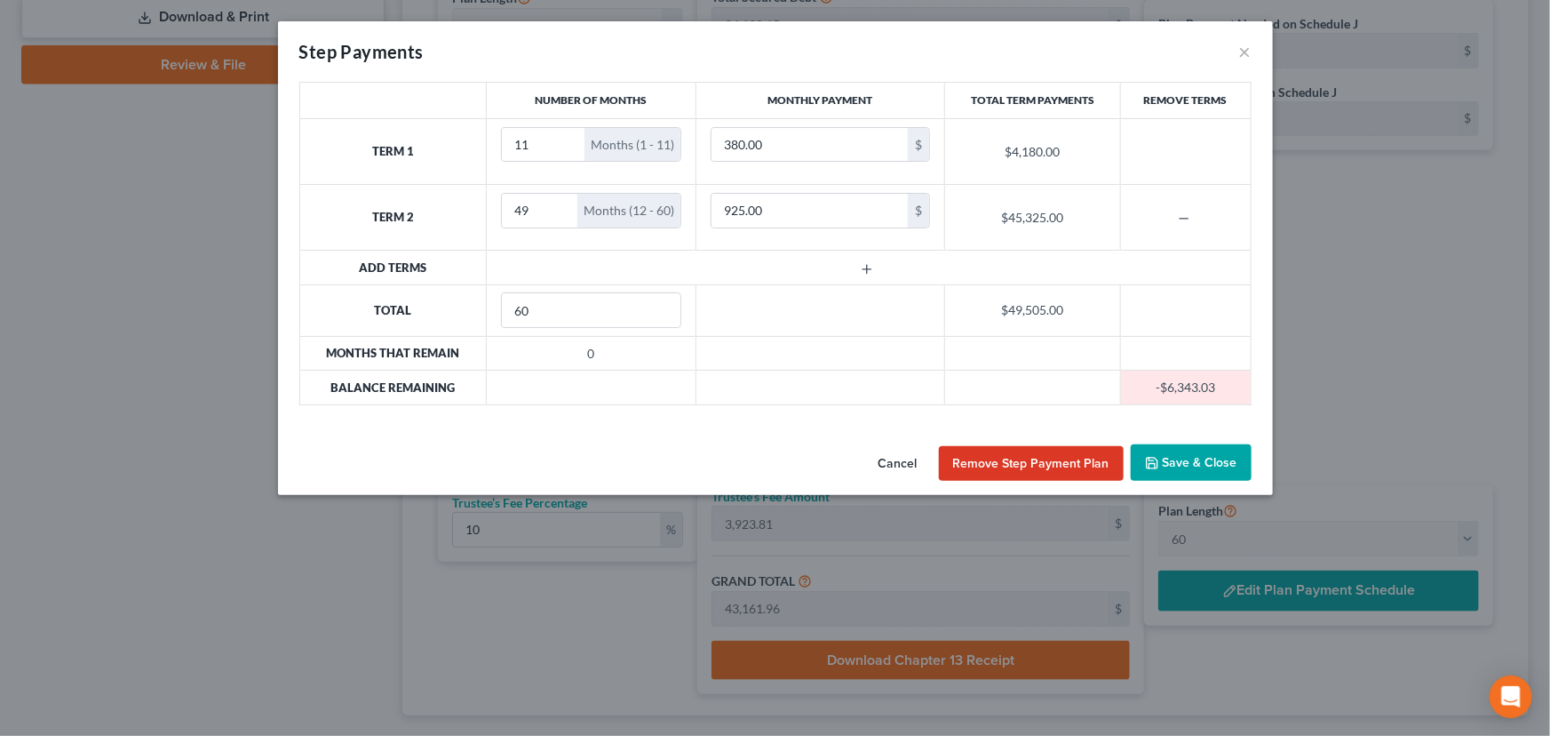
click at [1204, 459] on button "Save & Close" at bounding box center [1191, 462] width 121 height 37
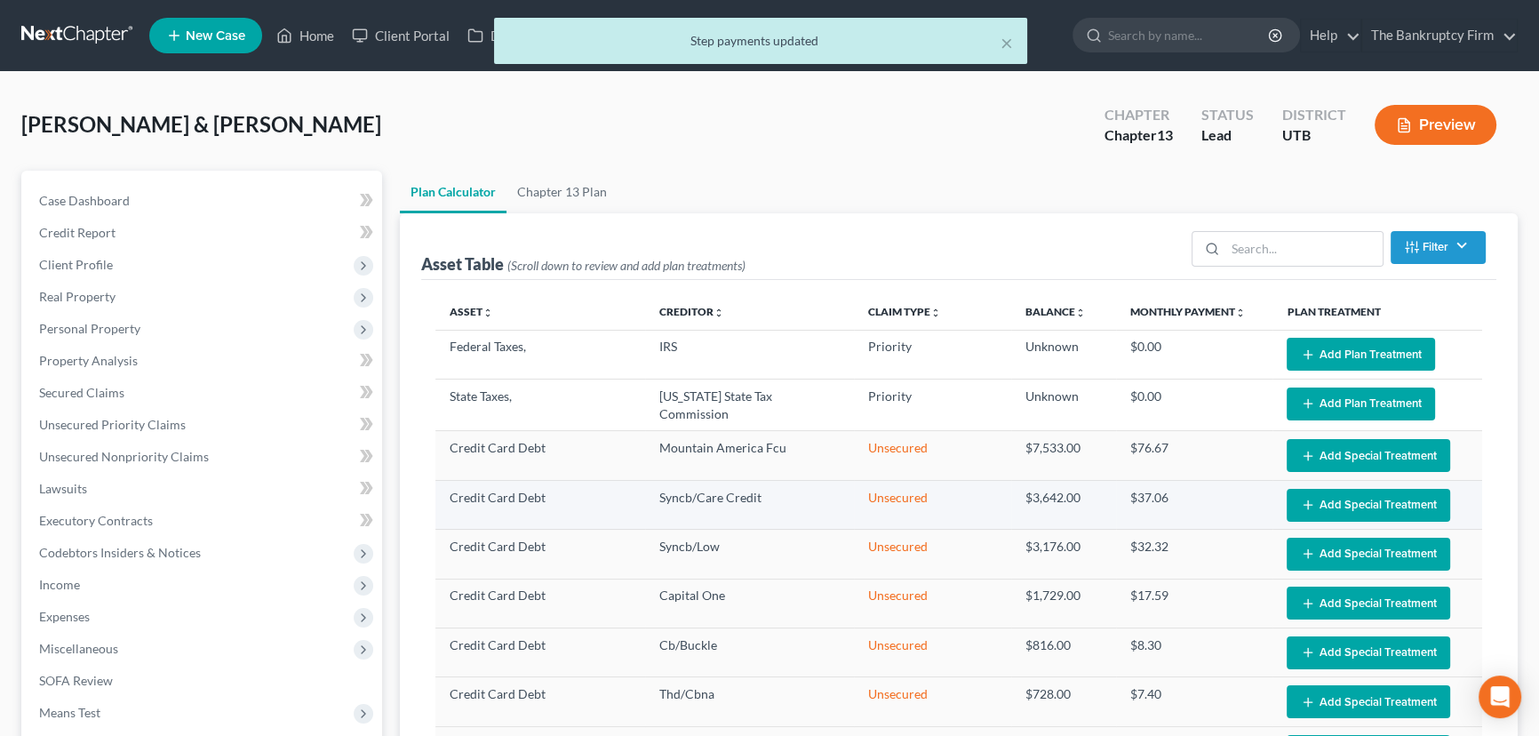
scroll to position [0, 0]
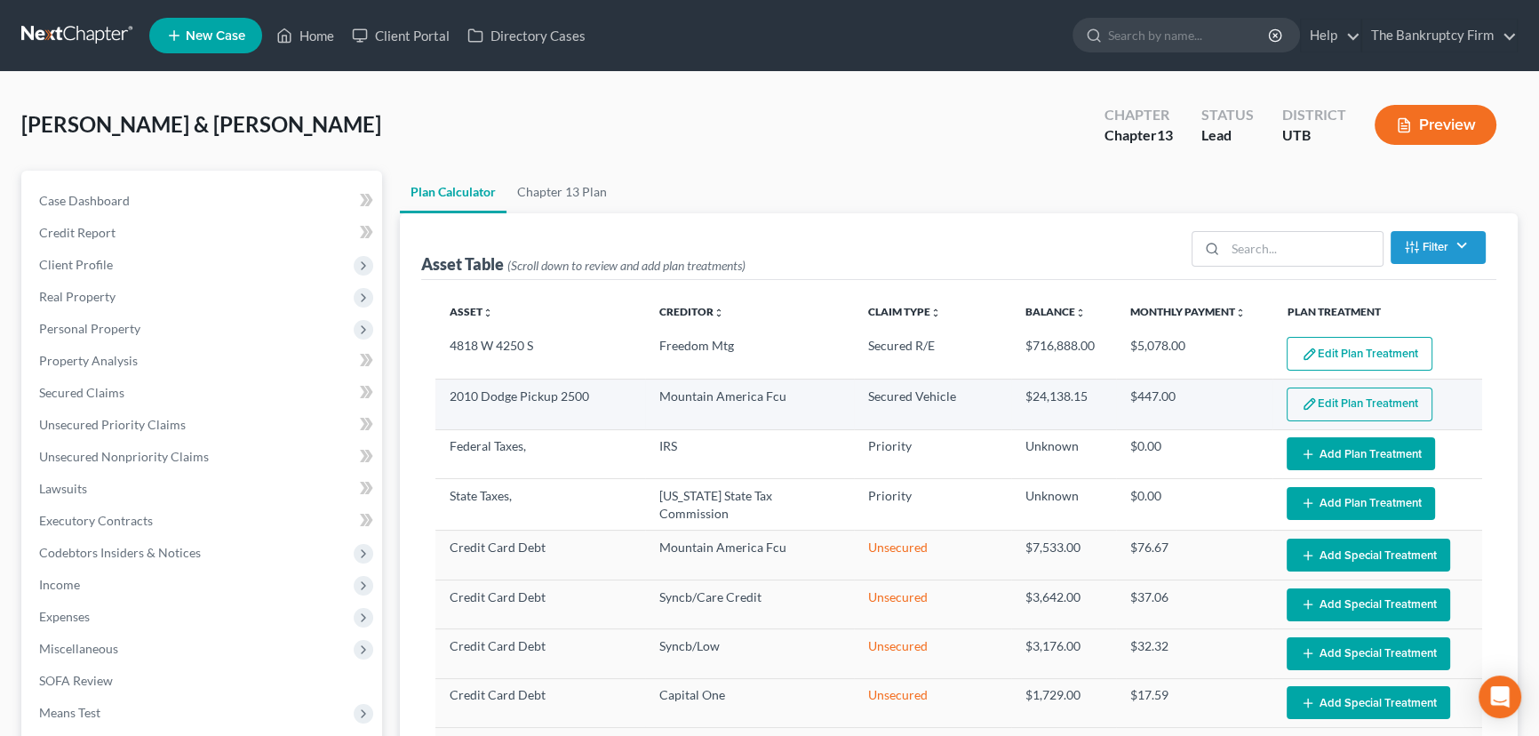
click at [1348, 398] on button "Edit Plan Treatment" at bounding box center [1360, 404] width 146 height 34
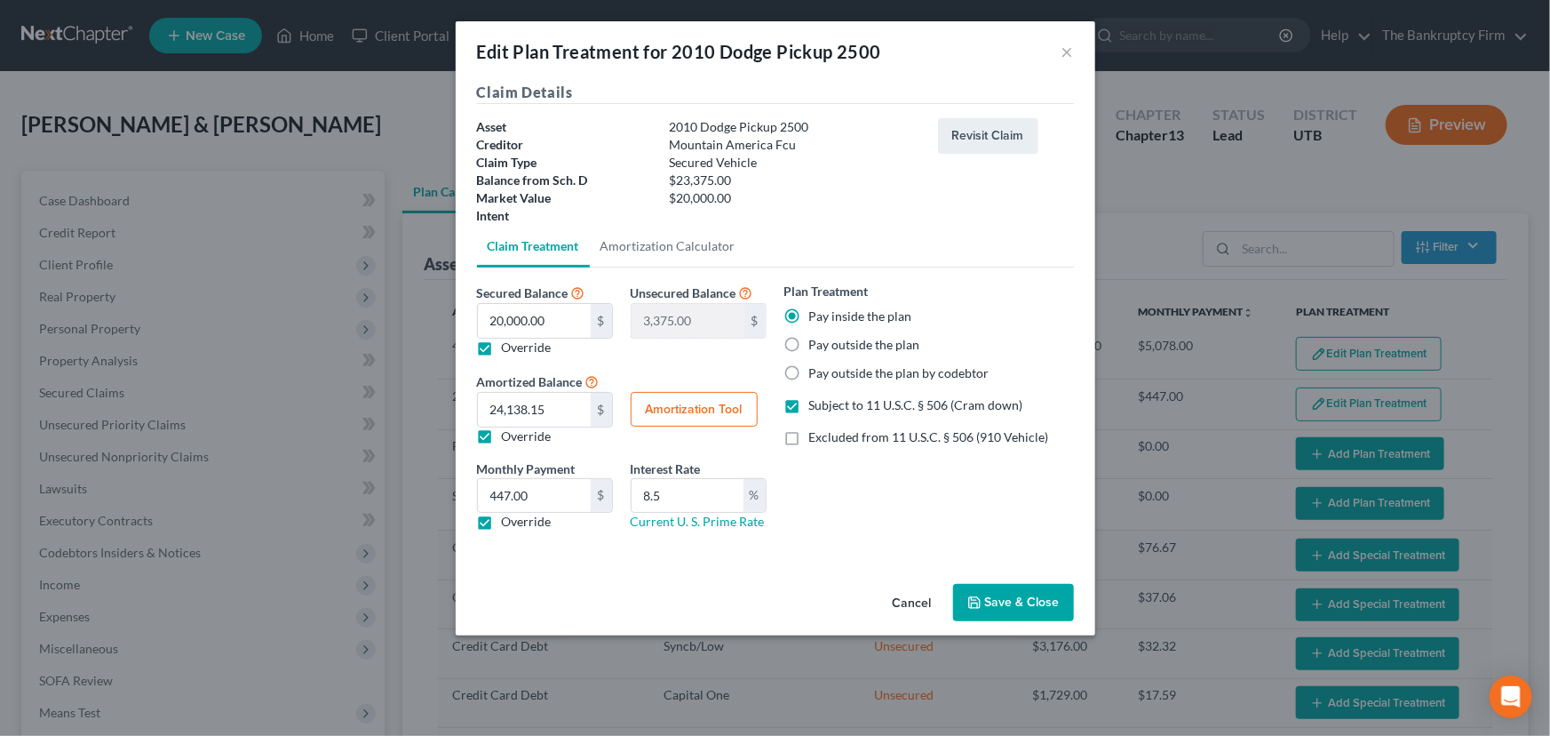
click at [680, 409] on button "Amortization Tool" at bounding box center [694, 410] width 127 height 36
type input "20,000.00"
type input "8.5"
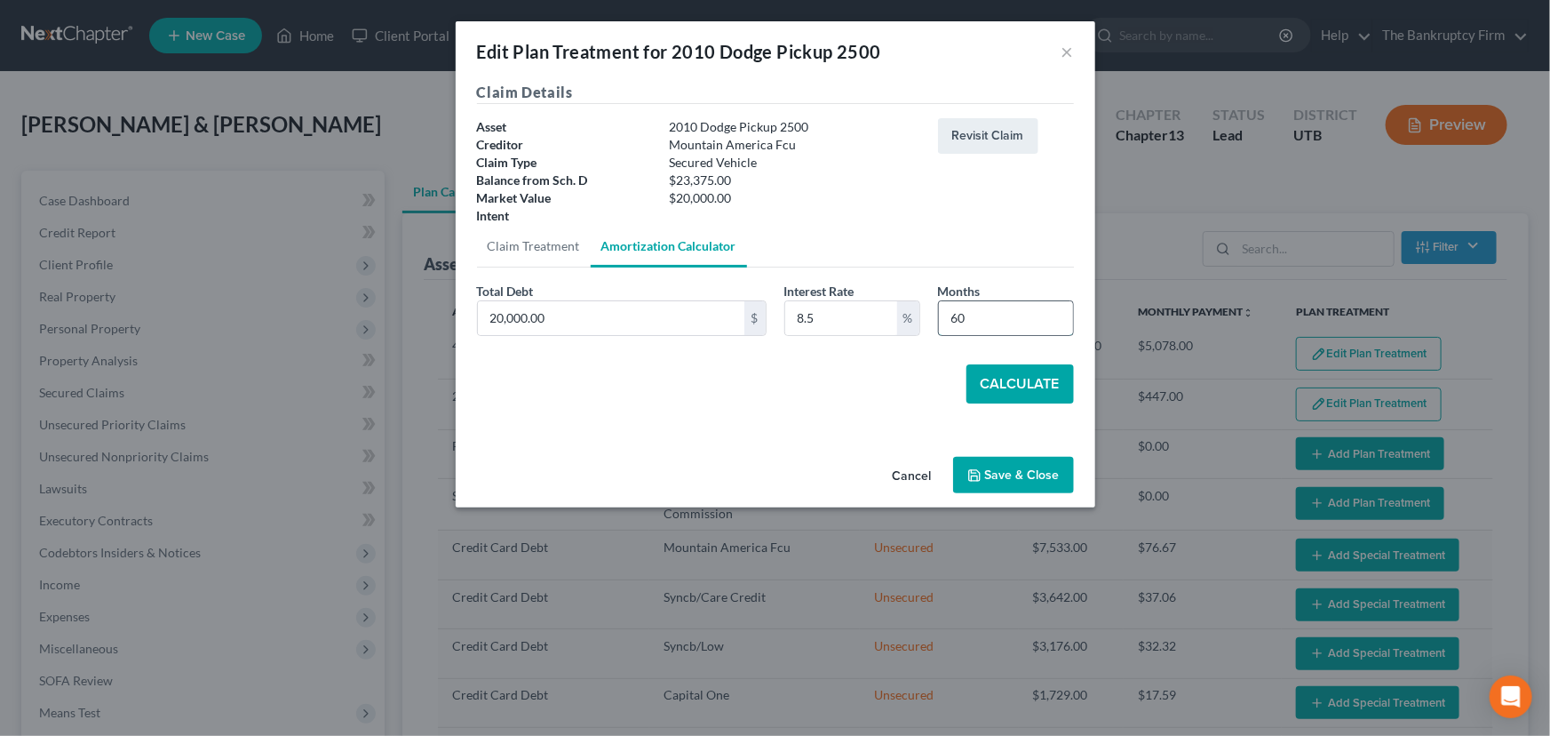
drag, startPoint x: 973, startPoint y: 320, endPoint x: 944, endPoint y: 323, distance: 28.7
click at [944, 323] on input "60" at bounding box center [1006, 318] width 134 height 34
type input "49"
click at [1003, 386] on button "Calculate" at bounding box center [1021, 383] width 108 height 39
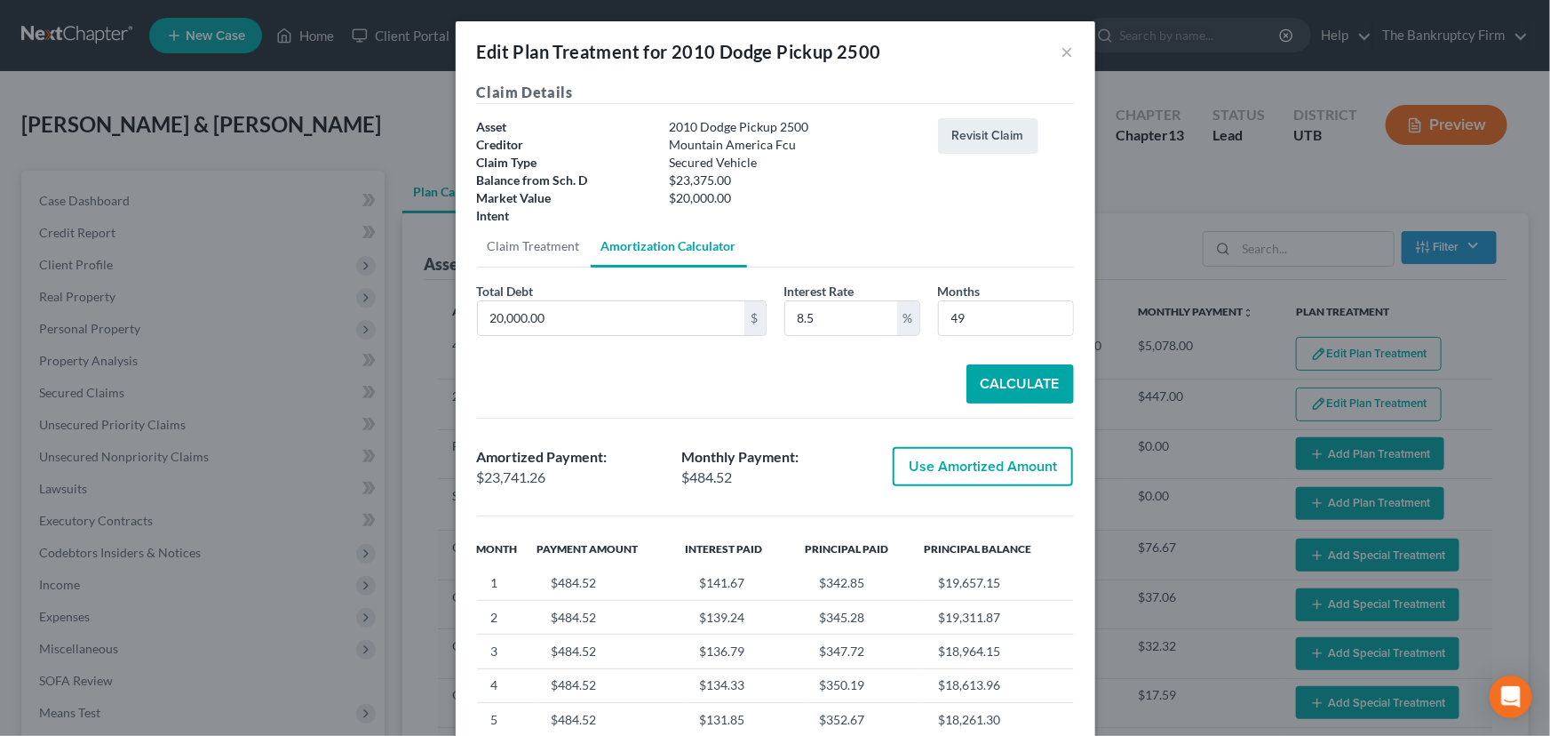
click at [960, 466] on button "Use Amortized Amount" at bounding box center [983, 466] width 180 height 39
type input "23,741.25"
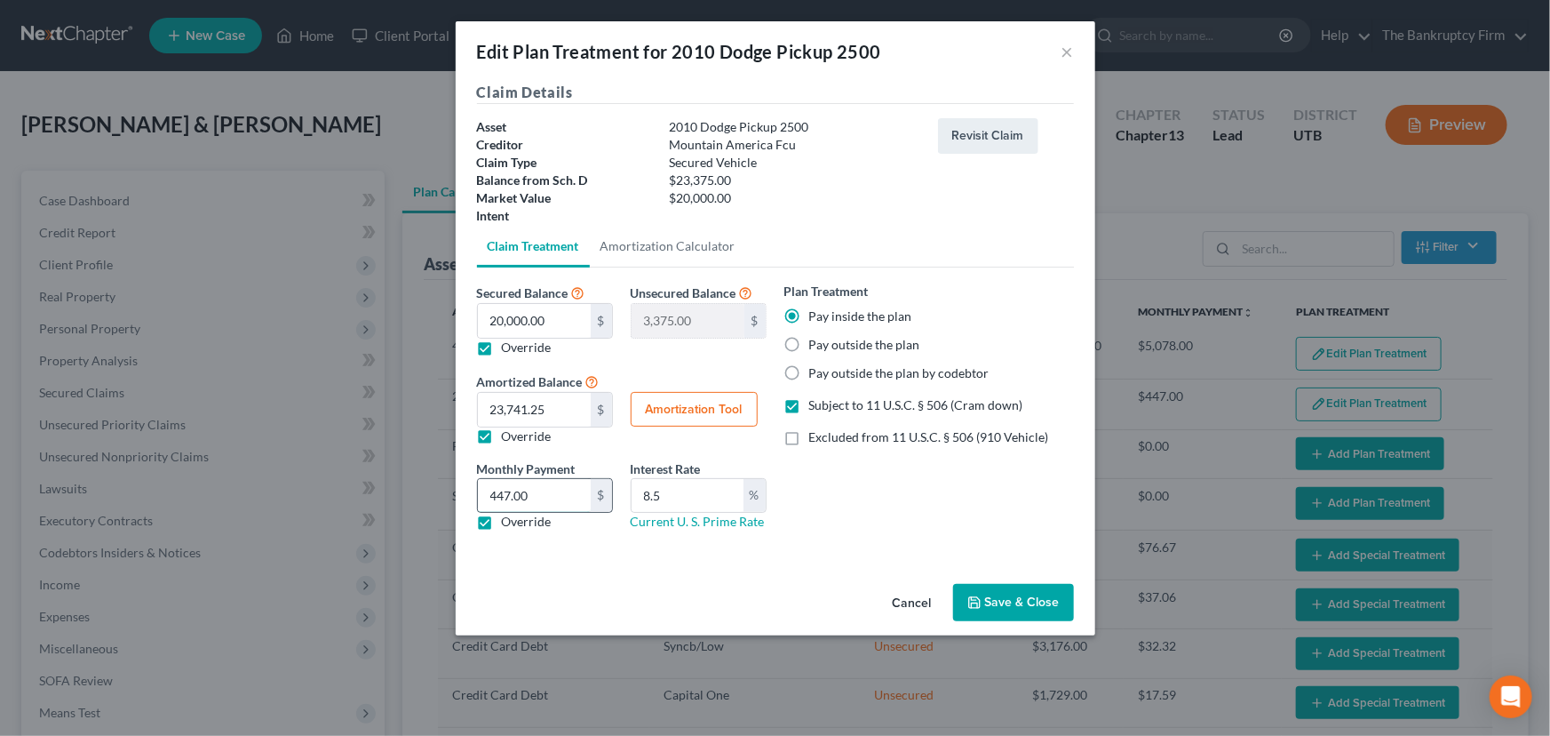
click at [548, 498] on input "447.00" at bounding box center [534, 496] width 113 height 34
type input "485.00"
click at [1037, 602] on button "Save & Close" at bounding box center [1013, 602] width 121 height 37
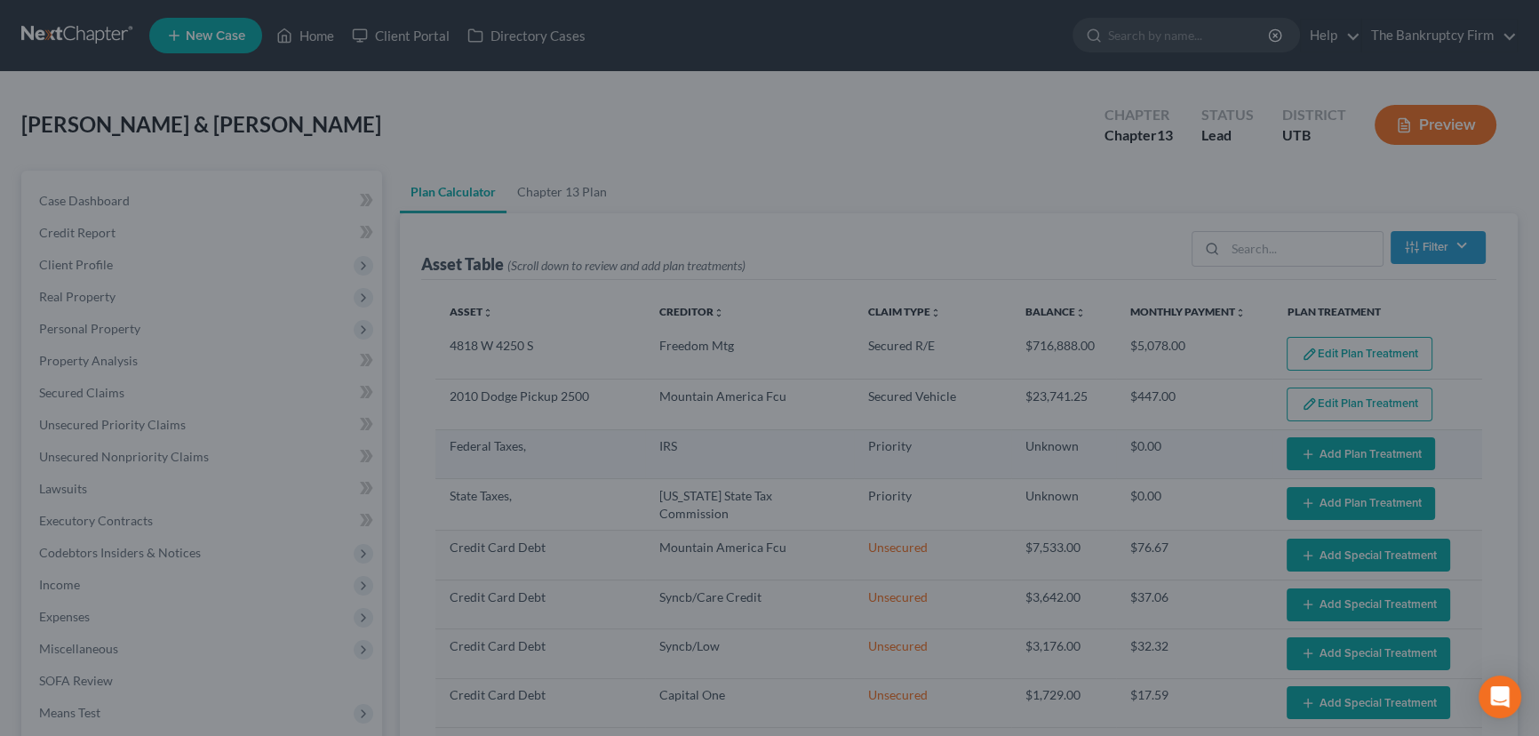
select select "59"
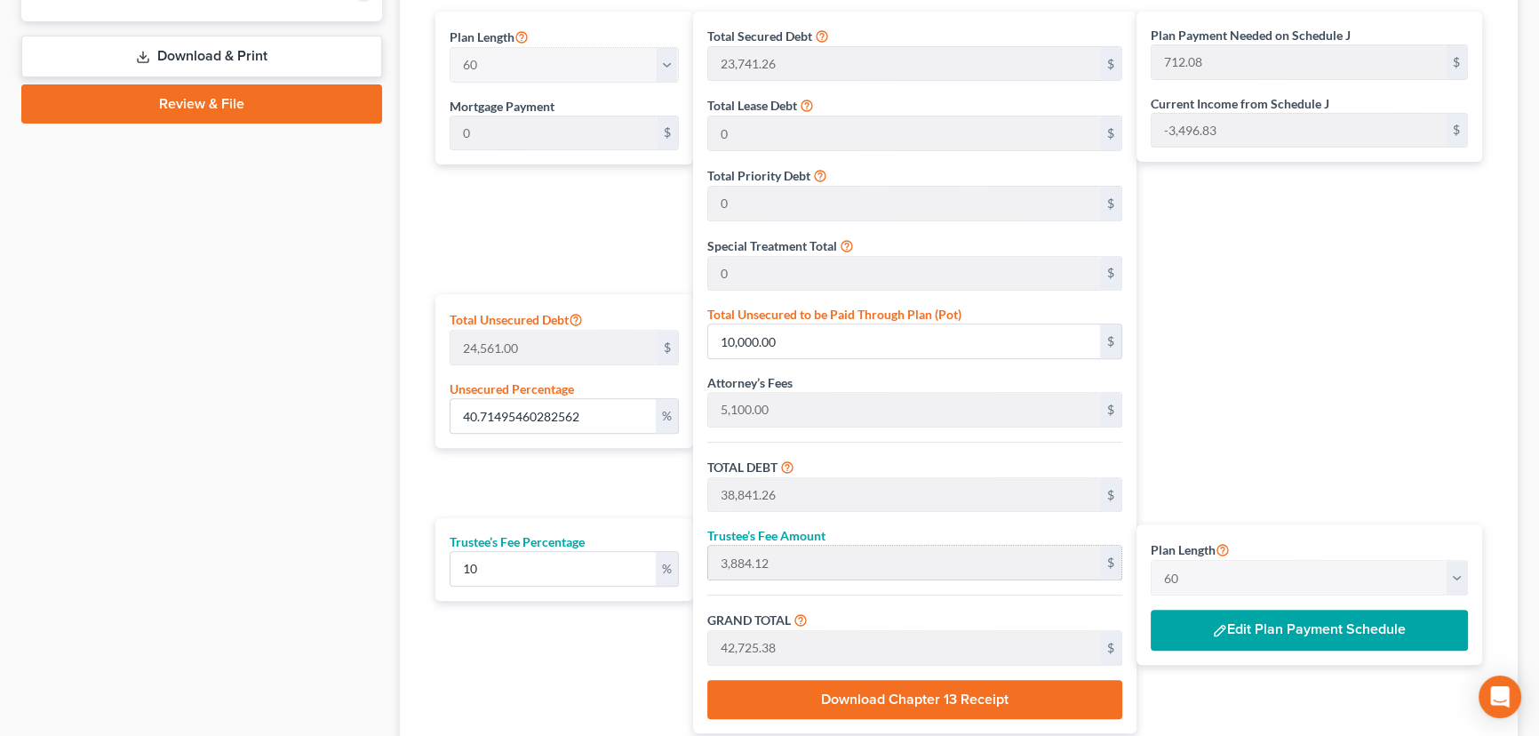
scroll to position [888, 0]
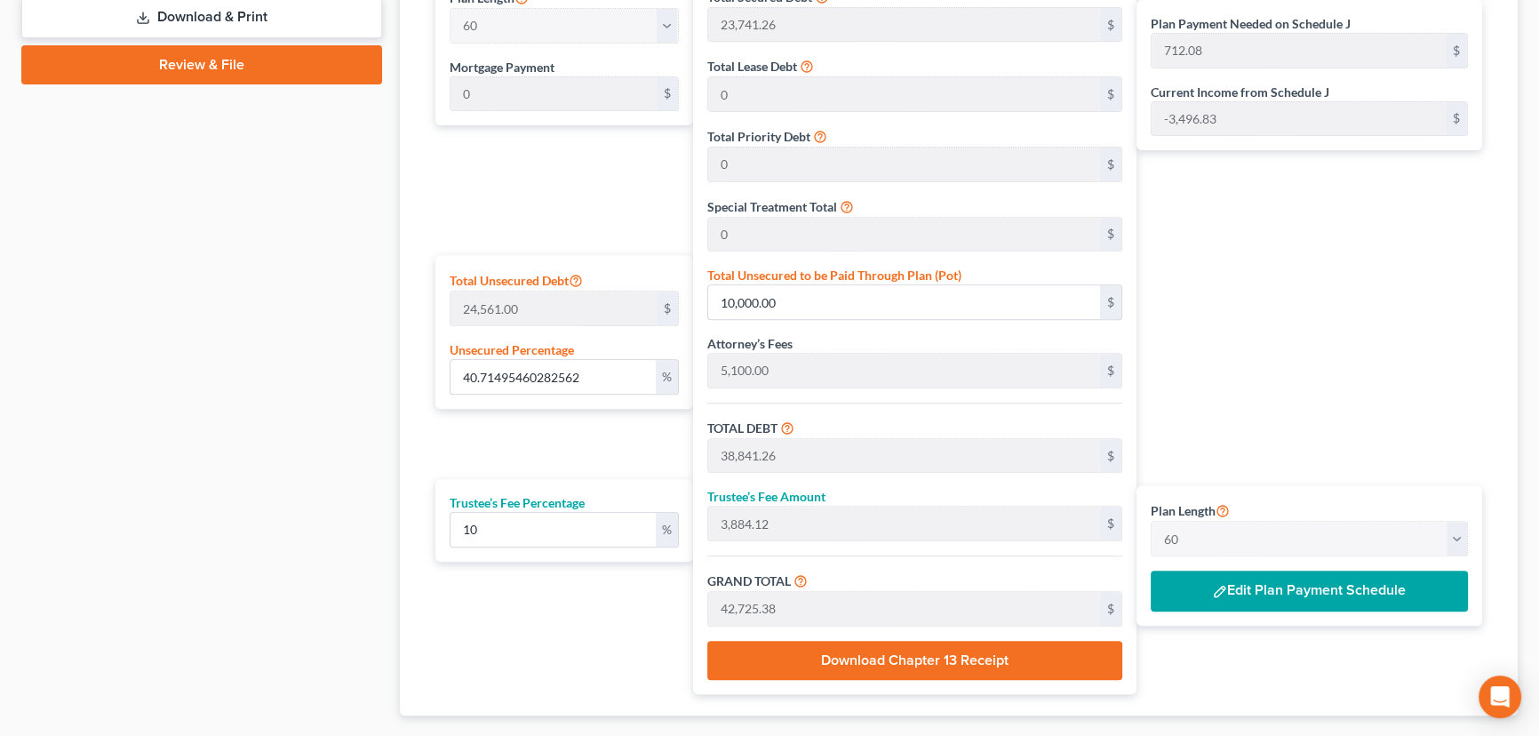
click at [1289, 586] on button "Edit Plan Payment Schedule" at bounding box center [1309, 590] width 317 height 41
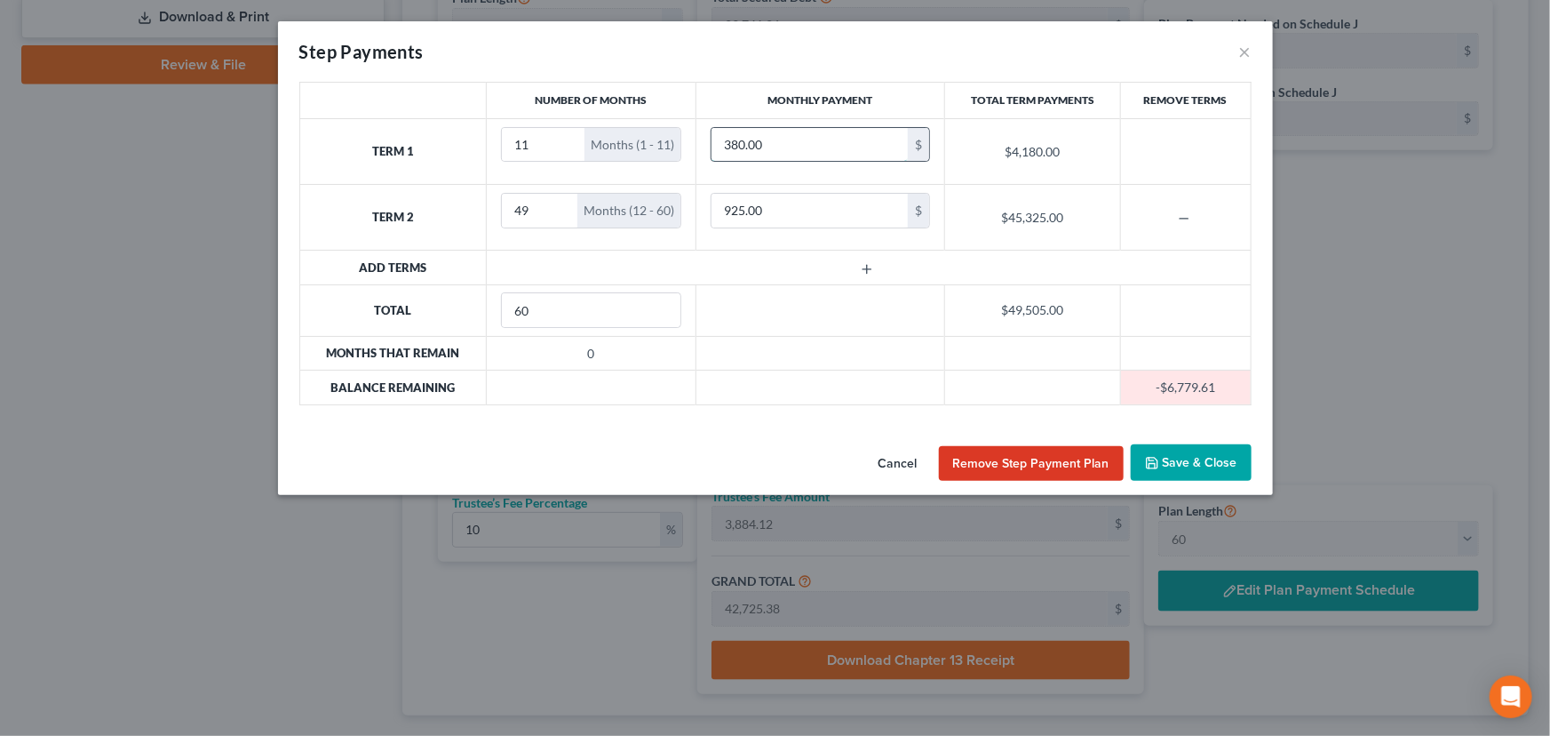
click at [772, 142] on input "380.00" at bounding box center [810, 145] width 196 height 34
type input "300"
type input "5"
type input "845"
click at [1193, 459] on button "Save & Close" at bounding box center [1191, 462] width 121 height 37
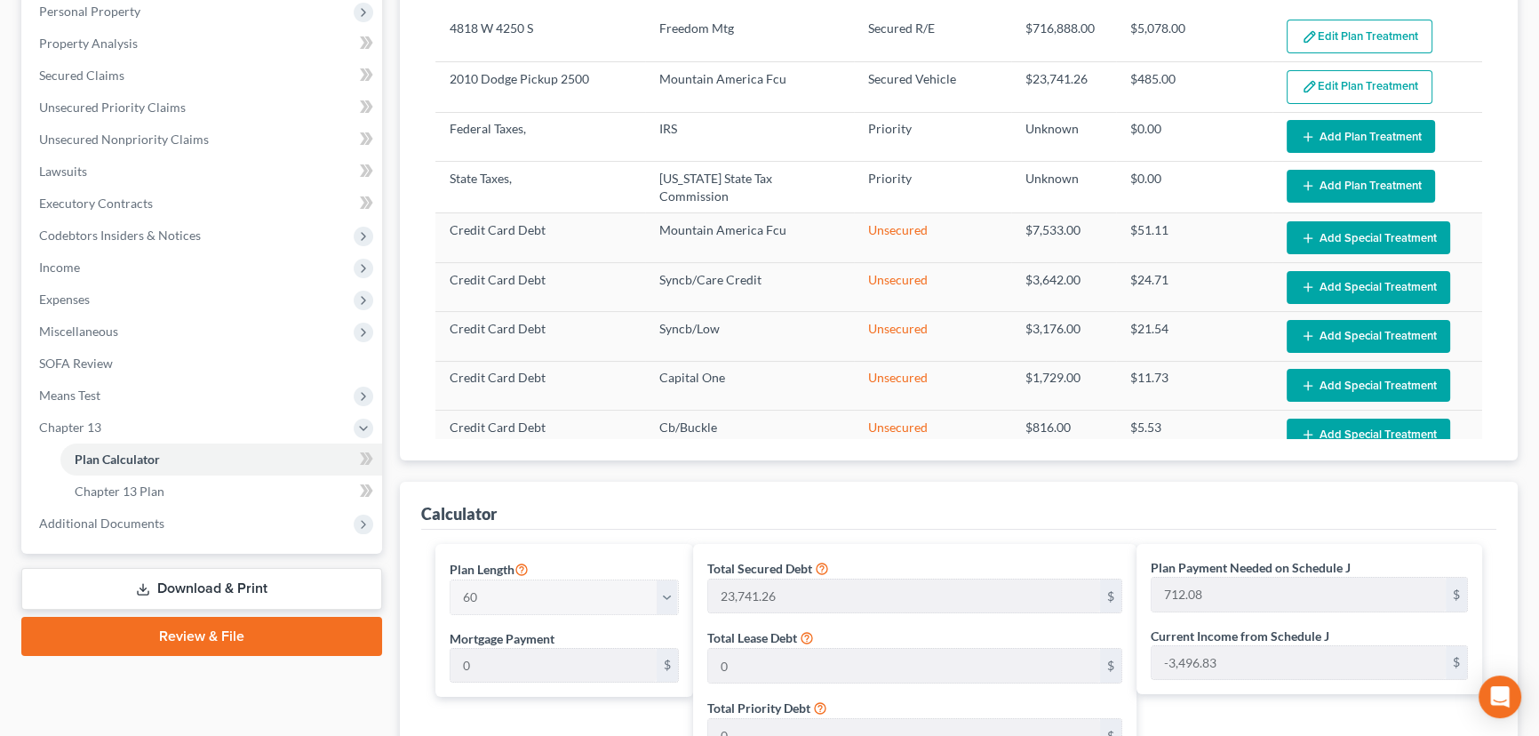
scroll to position [484, 0]
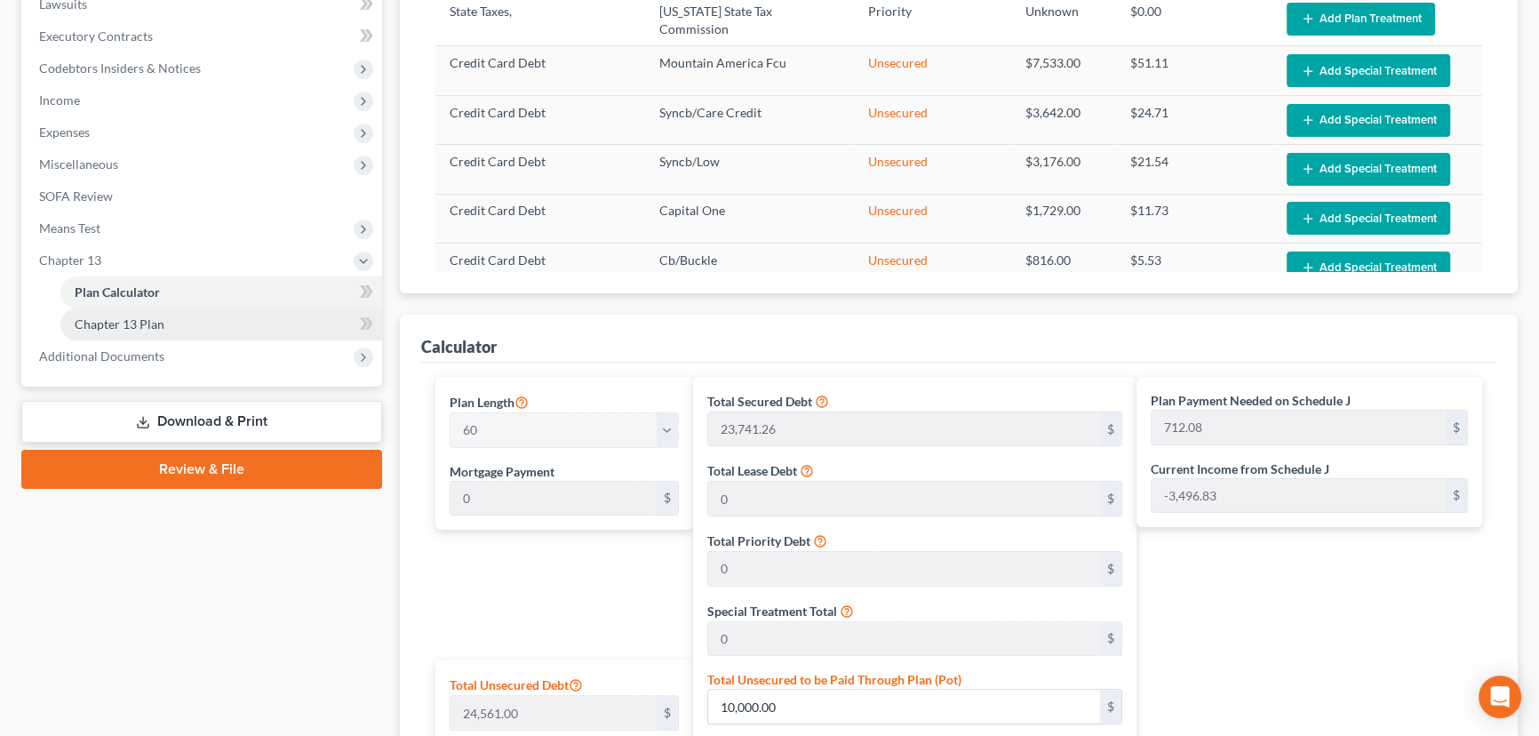
click at [134, 323] on span "Chapter 13 Plan" at bounding box center [120, 323] width 90 height 15
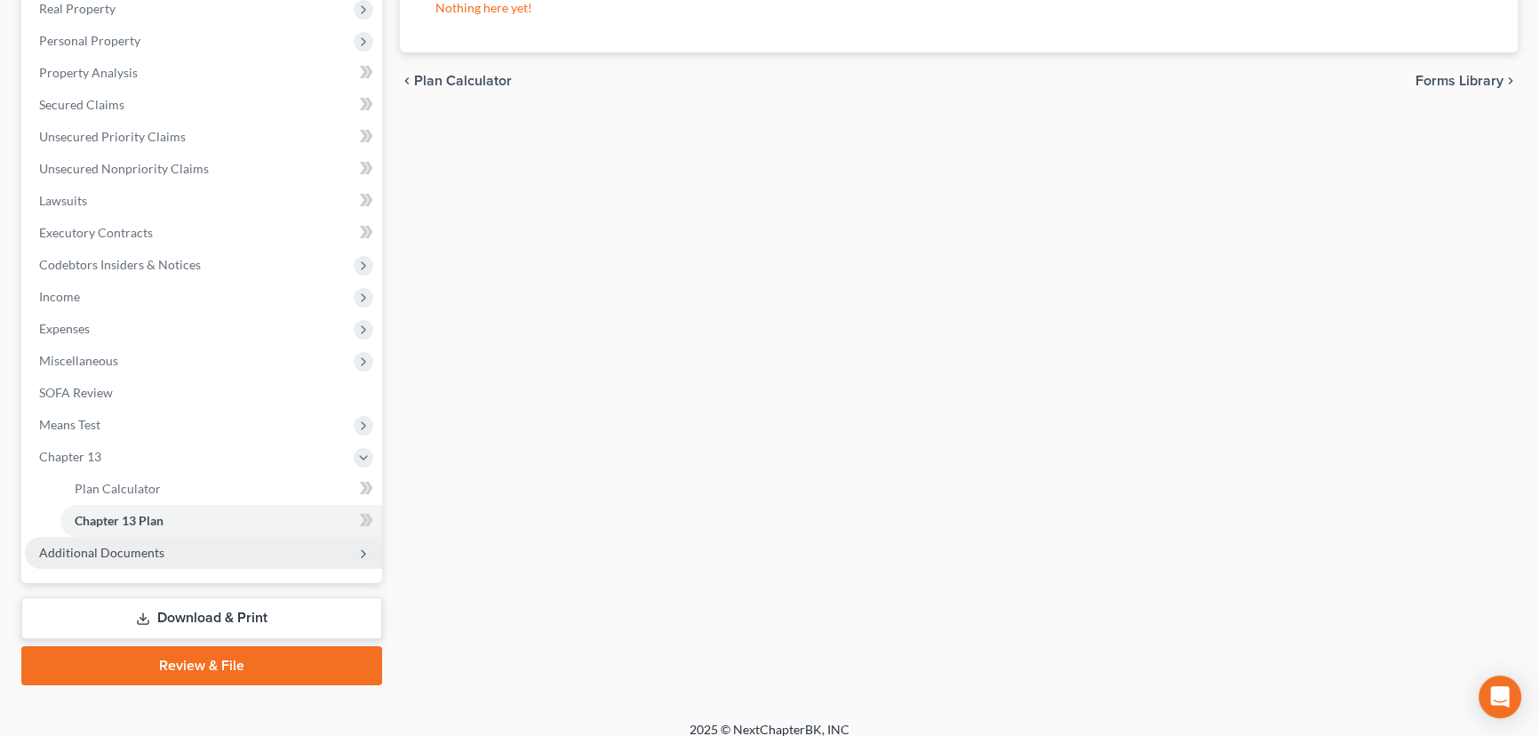
scroll to position [302, 0]
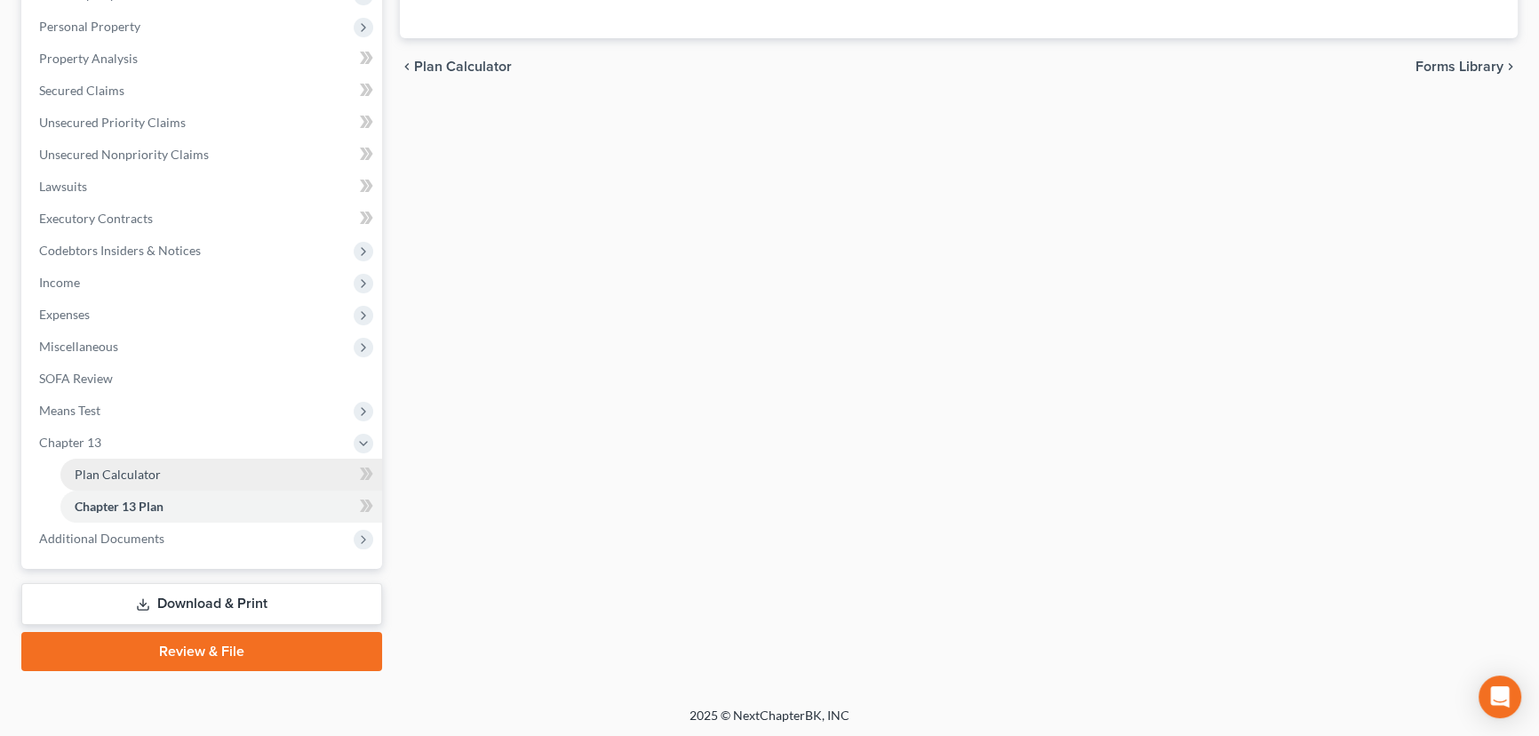
click at [110, 470] on span "Plan Calculator" at bounding box center [118, 473] width 86 height 15
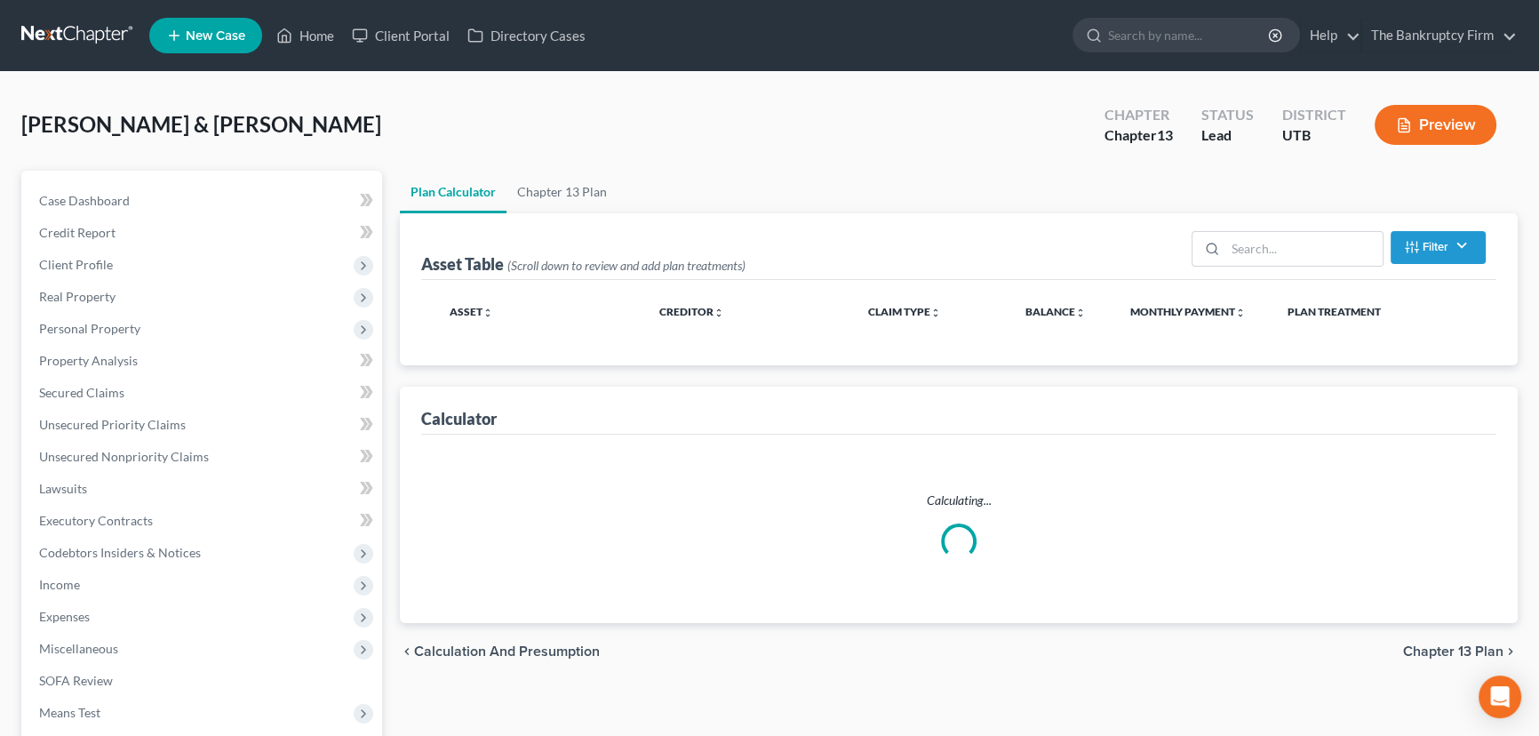
select select "59"
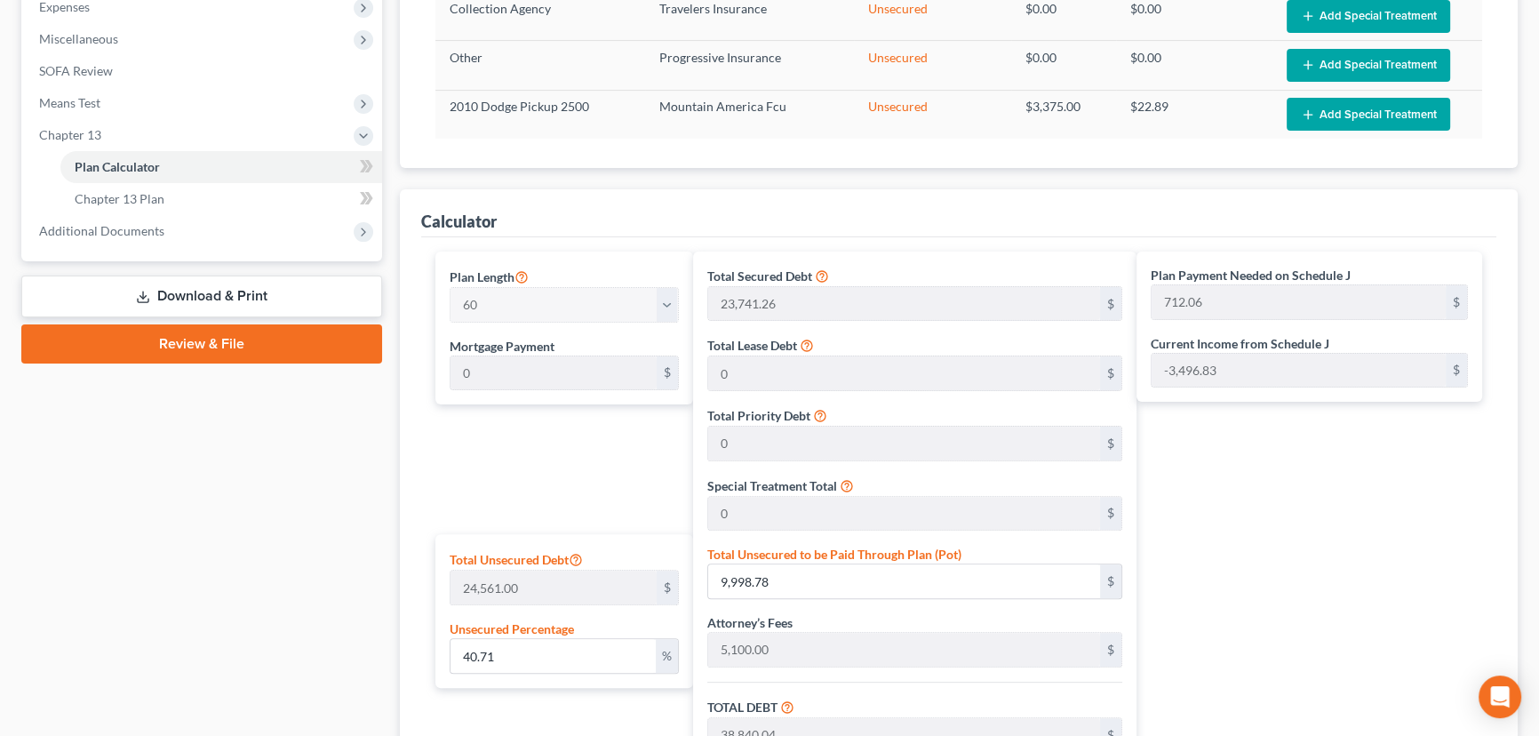
scroll to position [646, 0]
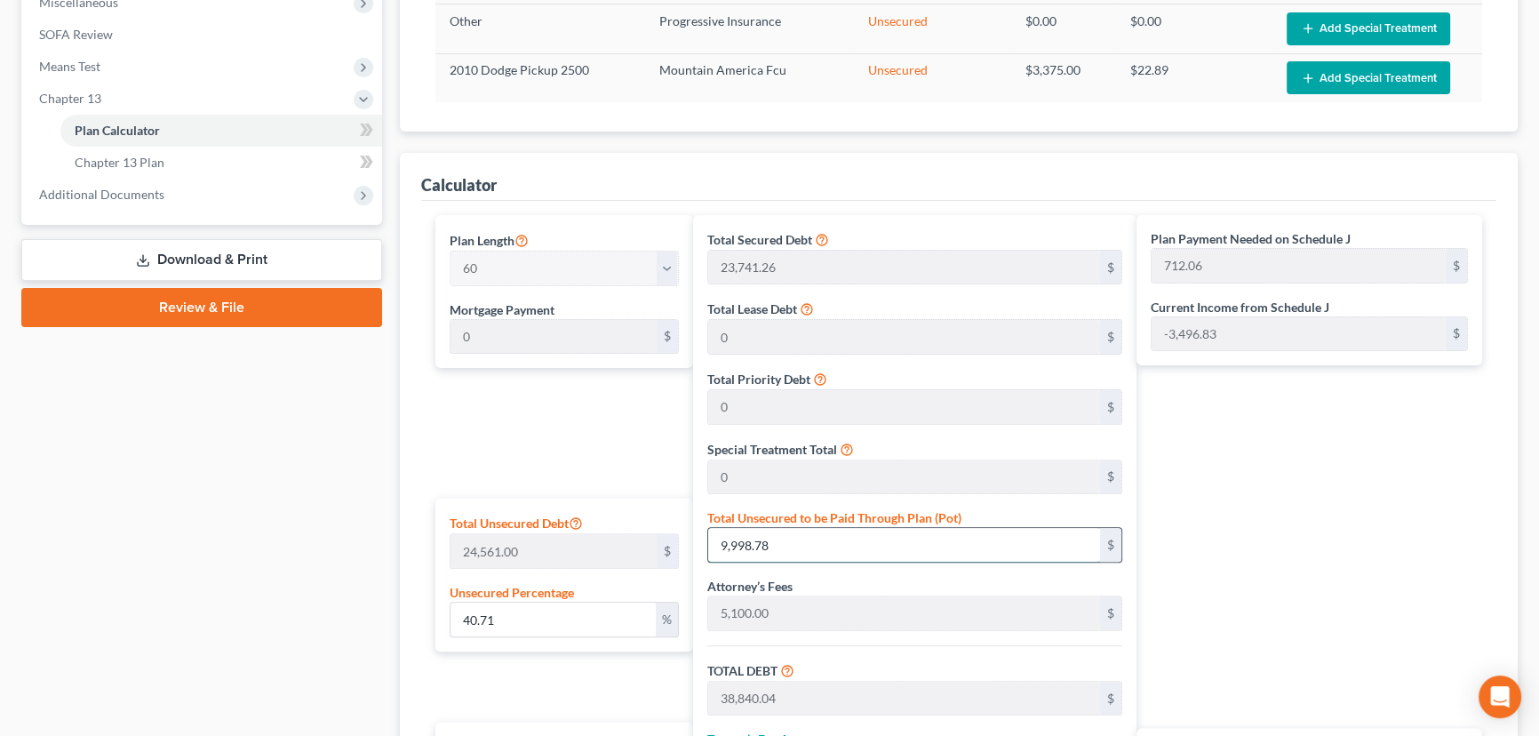
click at [790, 539] on input "9,998.78" at bounding box center [904, 545] width 392 height 34
type input "0.004071495460282562"
type input "1"
type input "28,842.26"
type input "2,884.22"
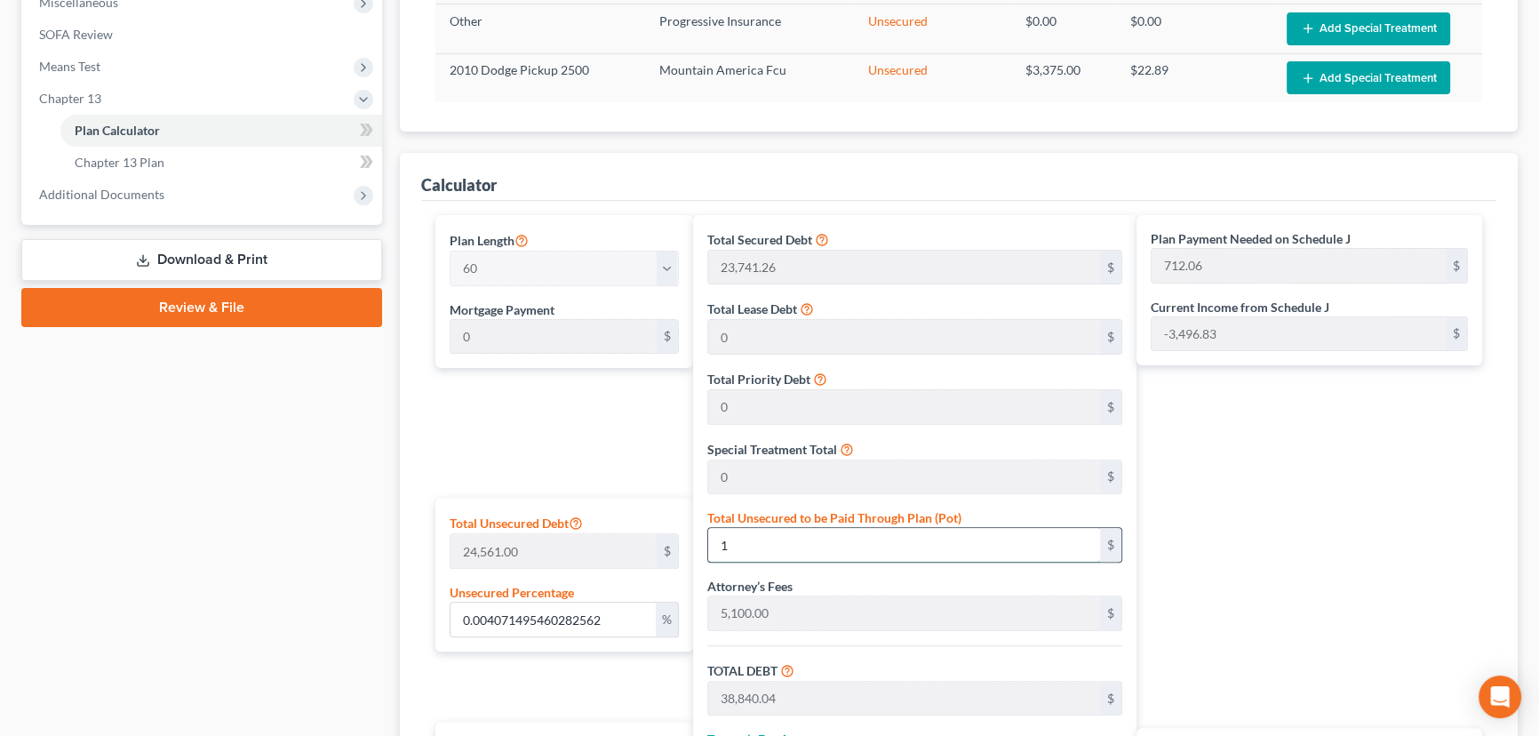
type input "31,726.48"
type input "528.77"
type input "0.04885794552339074"
type input "12"
type input "28,853.26"
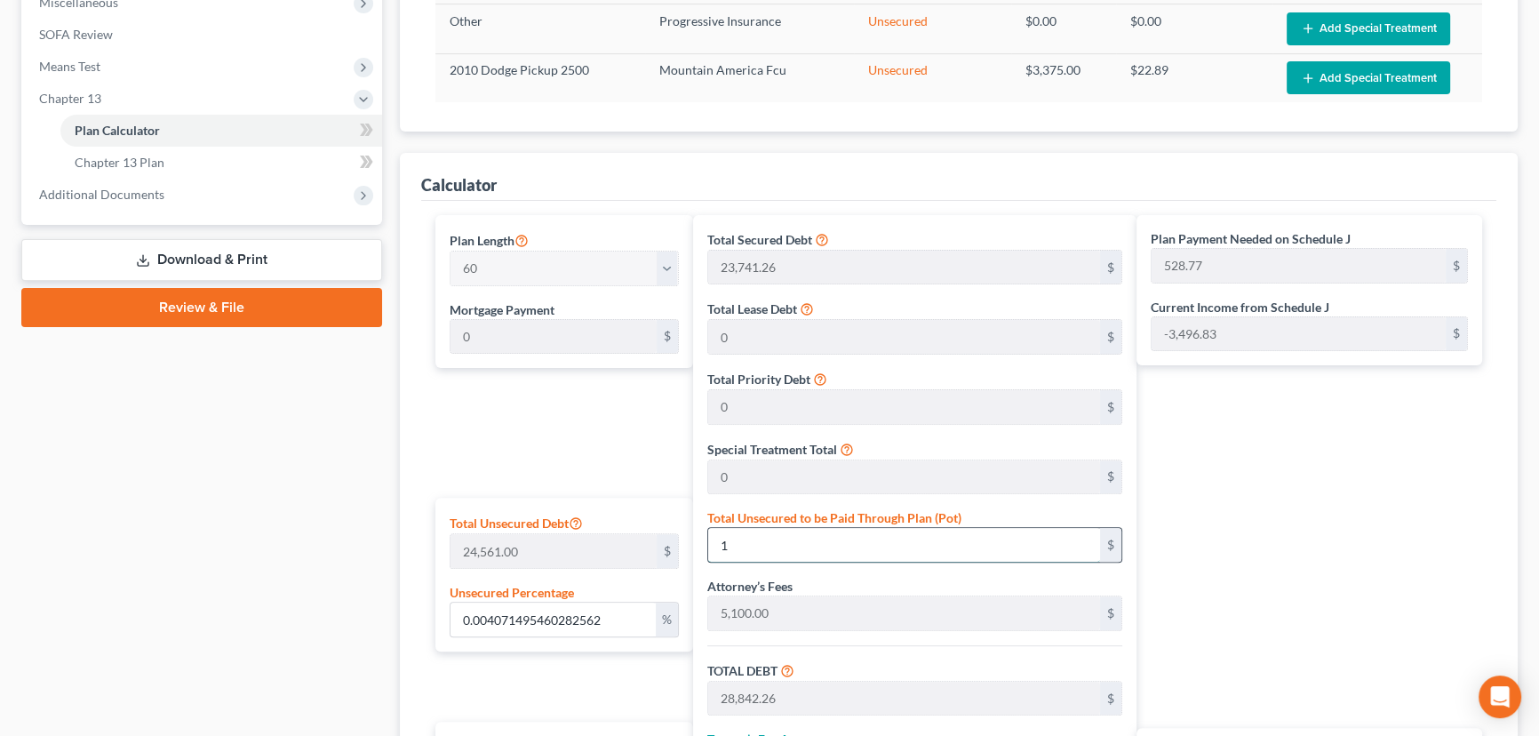
type input "2,885.32"
type input "31,738.58"
type input "528.97"
type input "0.48857945523390744"
type input "120"
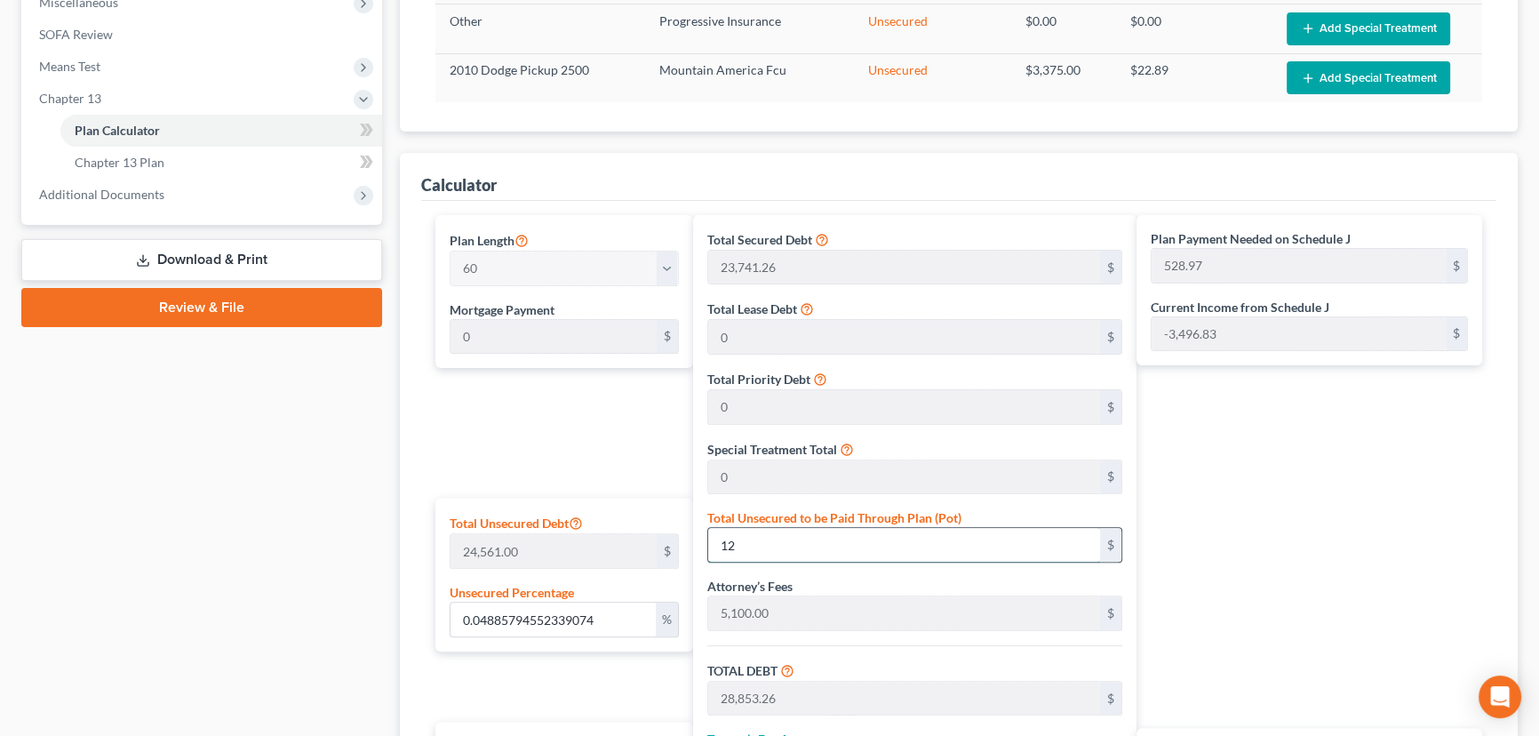
type input "28,961.26"
type input "2,896.12"
type input "31,857.38"
type input "530.95"
type input "4.885794552339074"
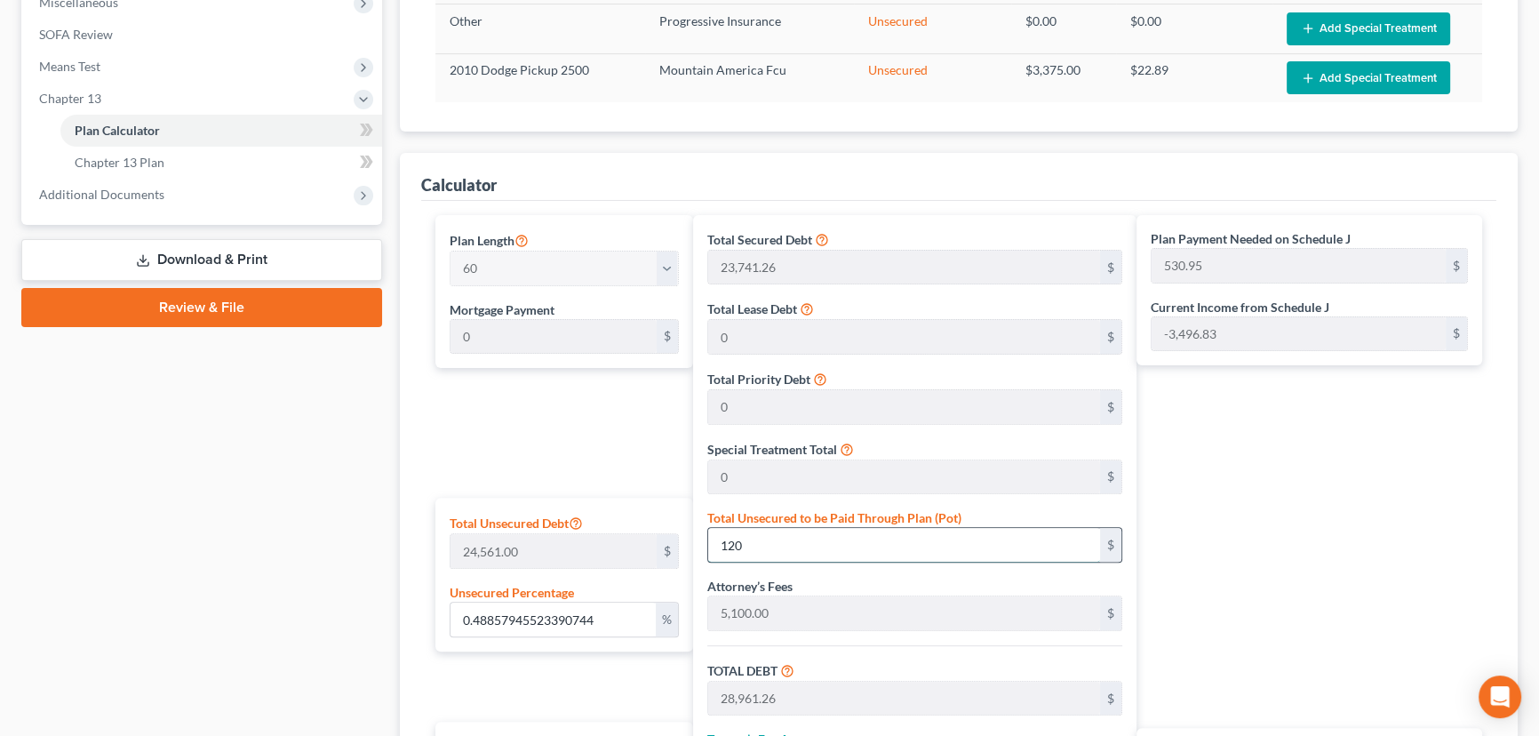
type input "1200"
type input "30,041.26"
type input "3,004.12"
type input "33,045.38"
type input "550.75"
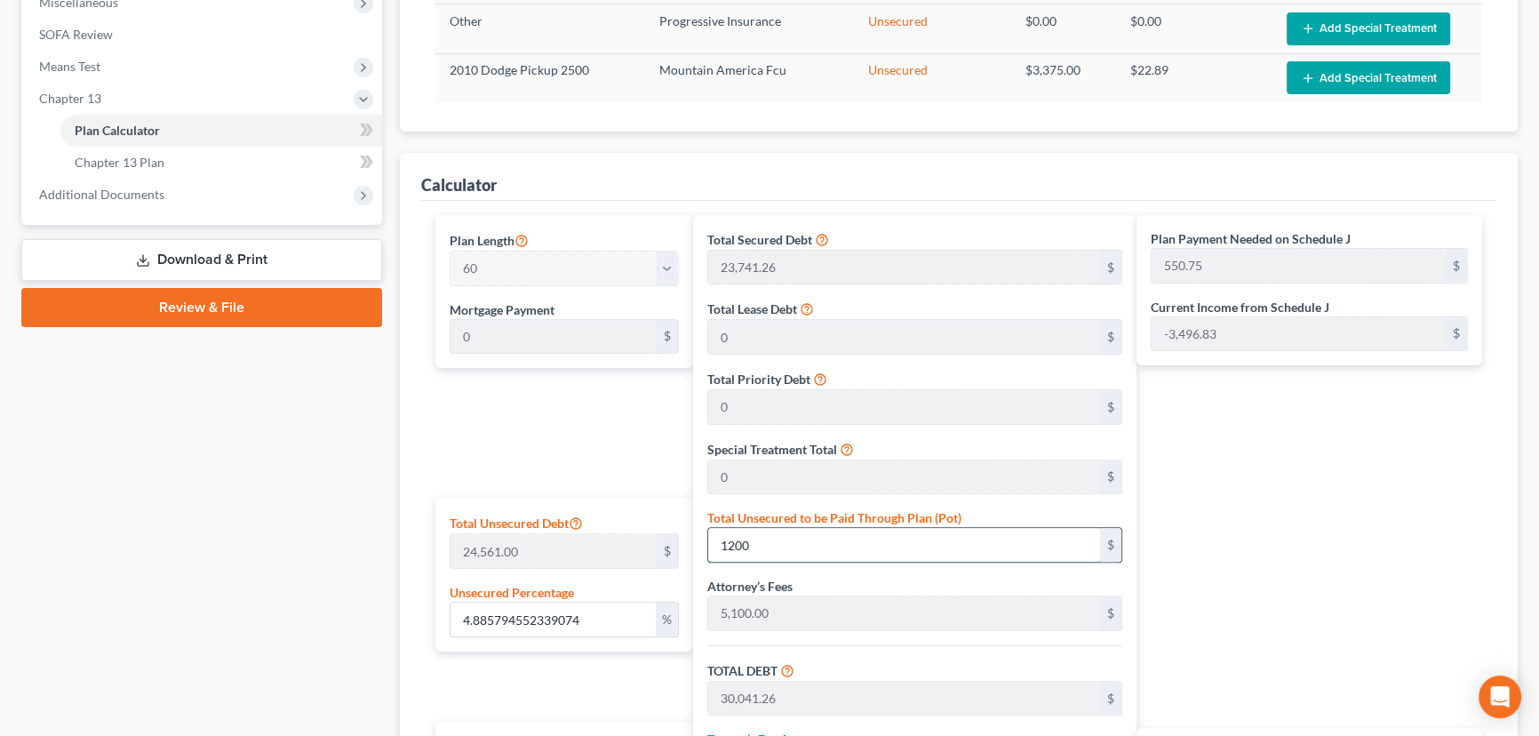
type input "1,200"
type input "48.85794552339074"
type input "1,2000"
type input "40,841.25"
type input "4,084.12"
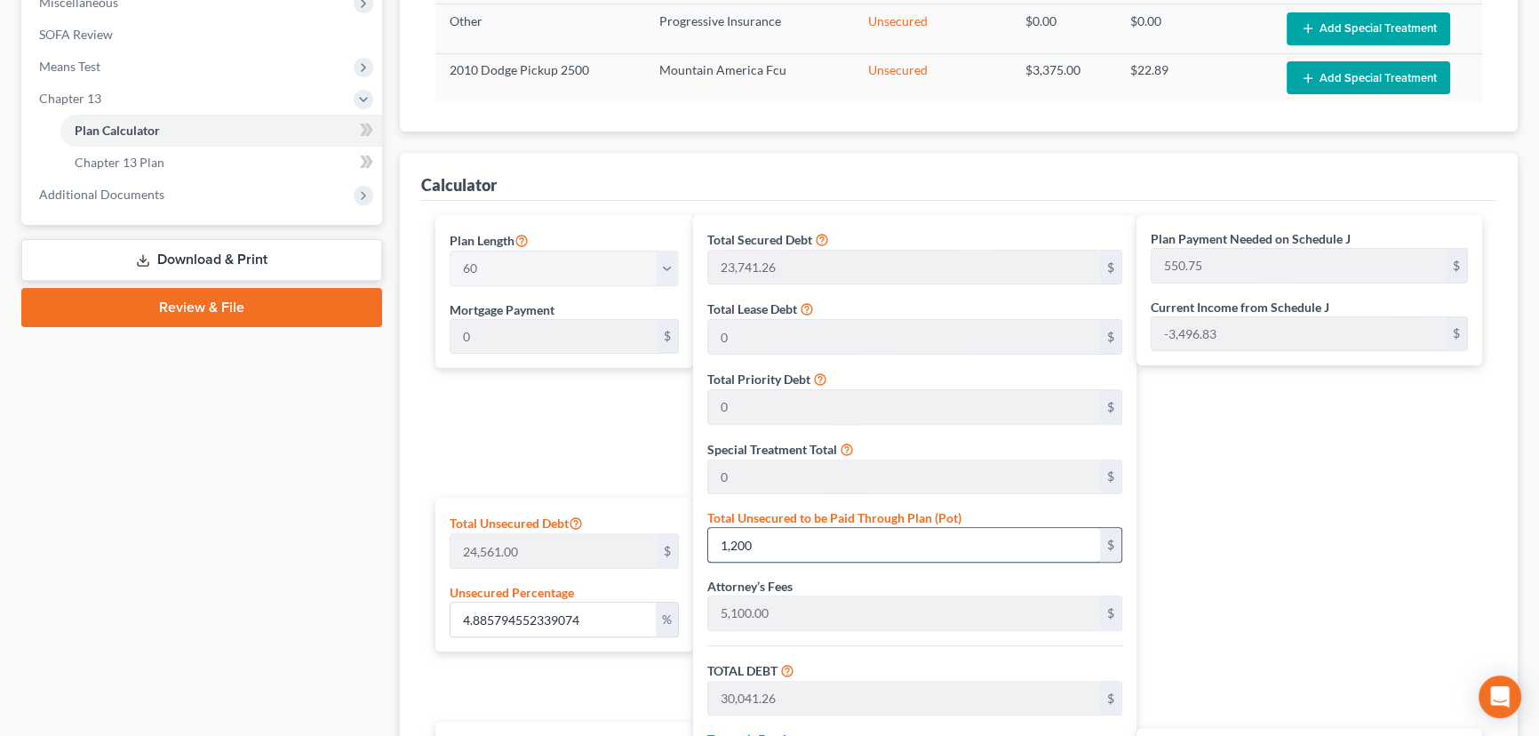
type input "44,925.38"
type input "748.75"
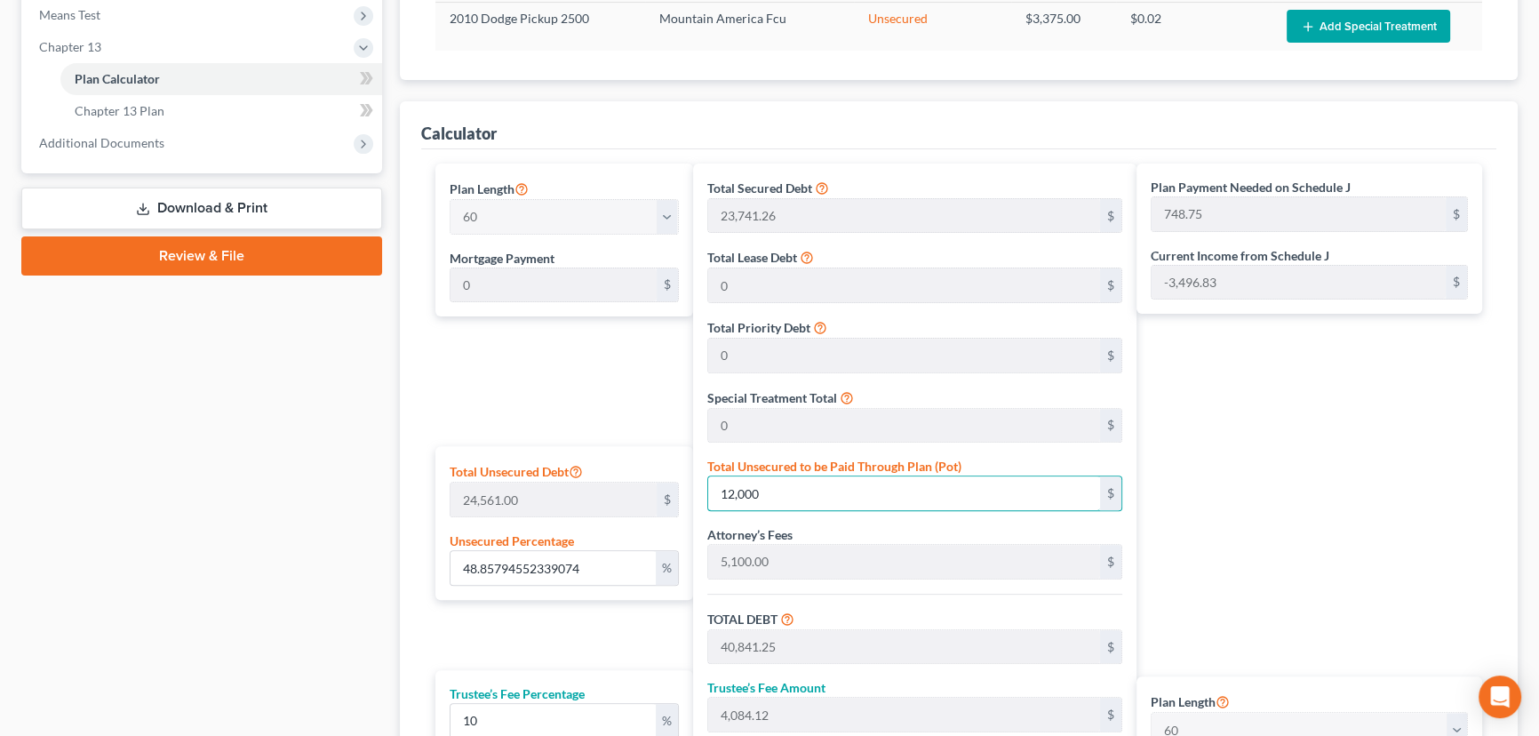
scroll to position [968, 0]
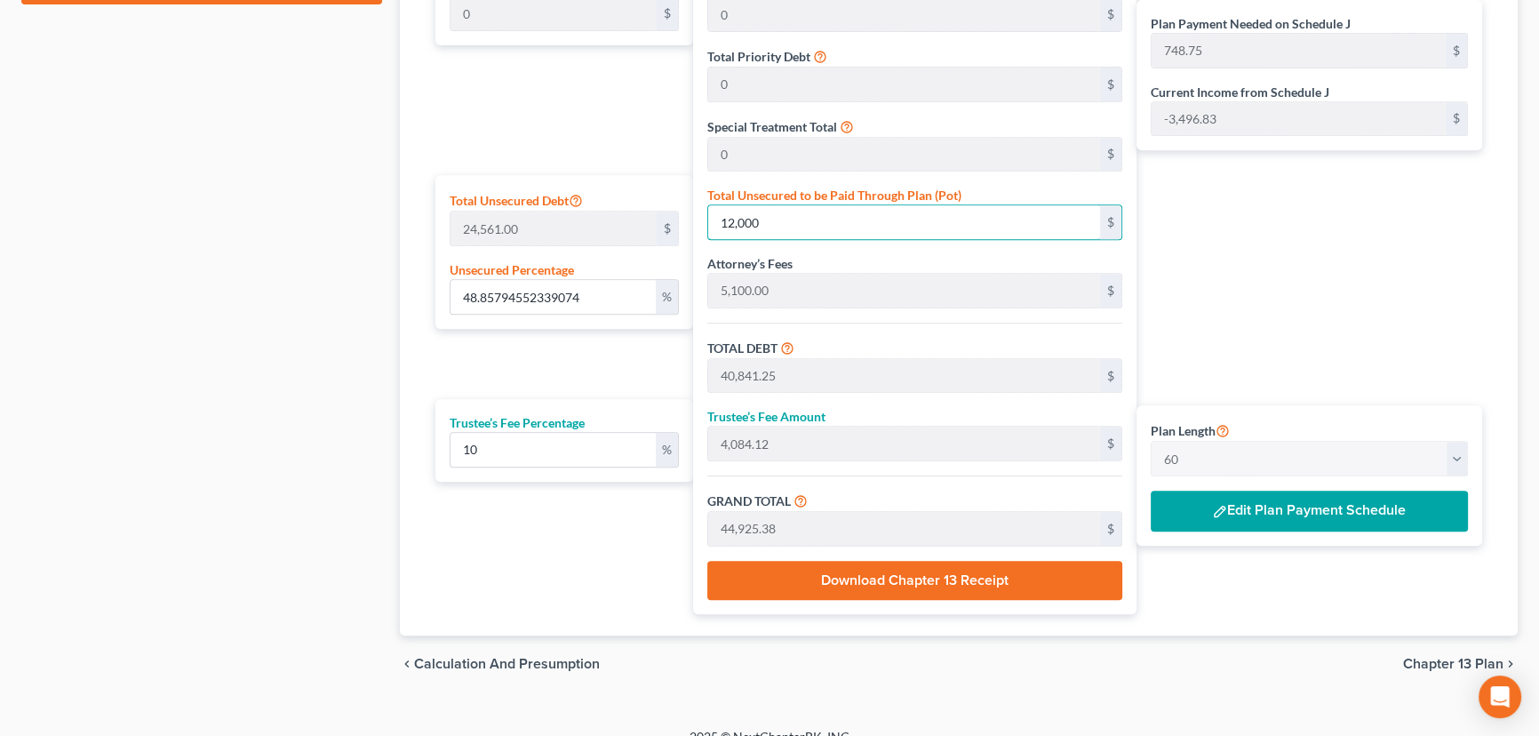
type input "12,000"
click at [1321, 506] on button "Edit Plan Payment Schedule" at bounding box center [1309, 510] width 317 height 41
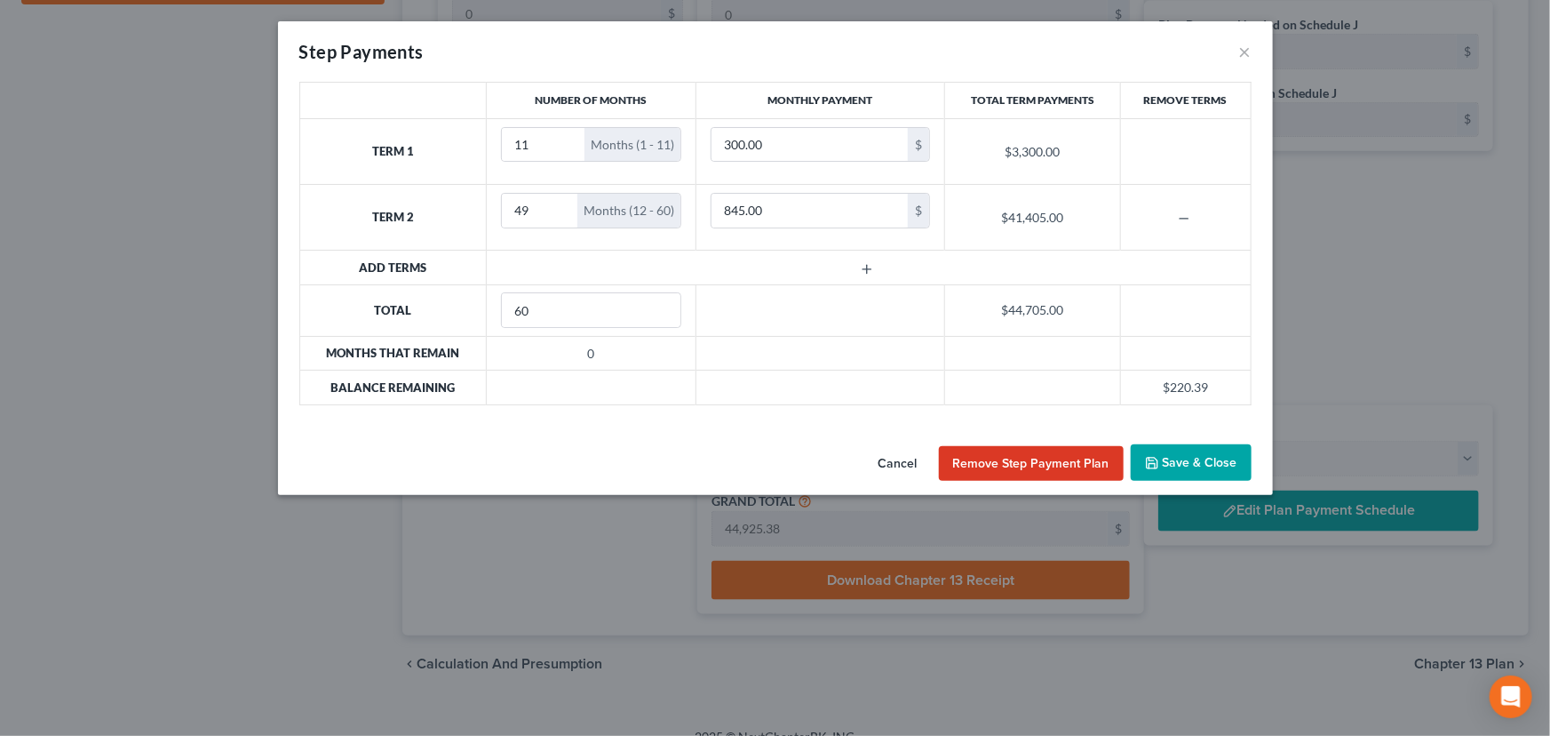
click at [1178, 456] on button "Save & Close" at bounding box center [1191, 462] width 121 height 37
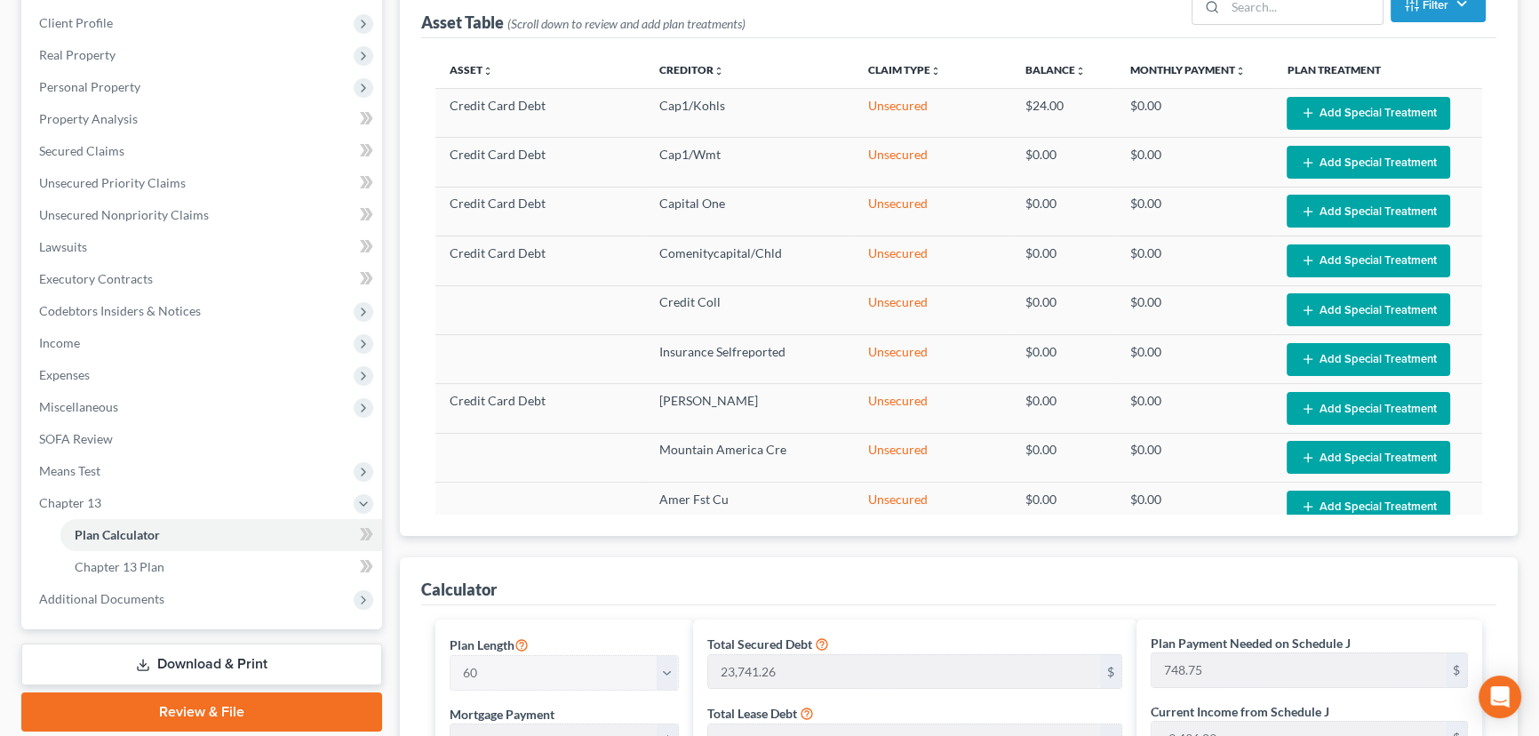
scroll to position [1069, 0]
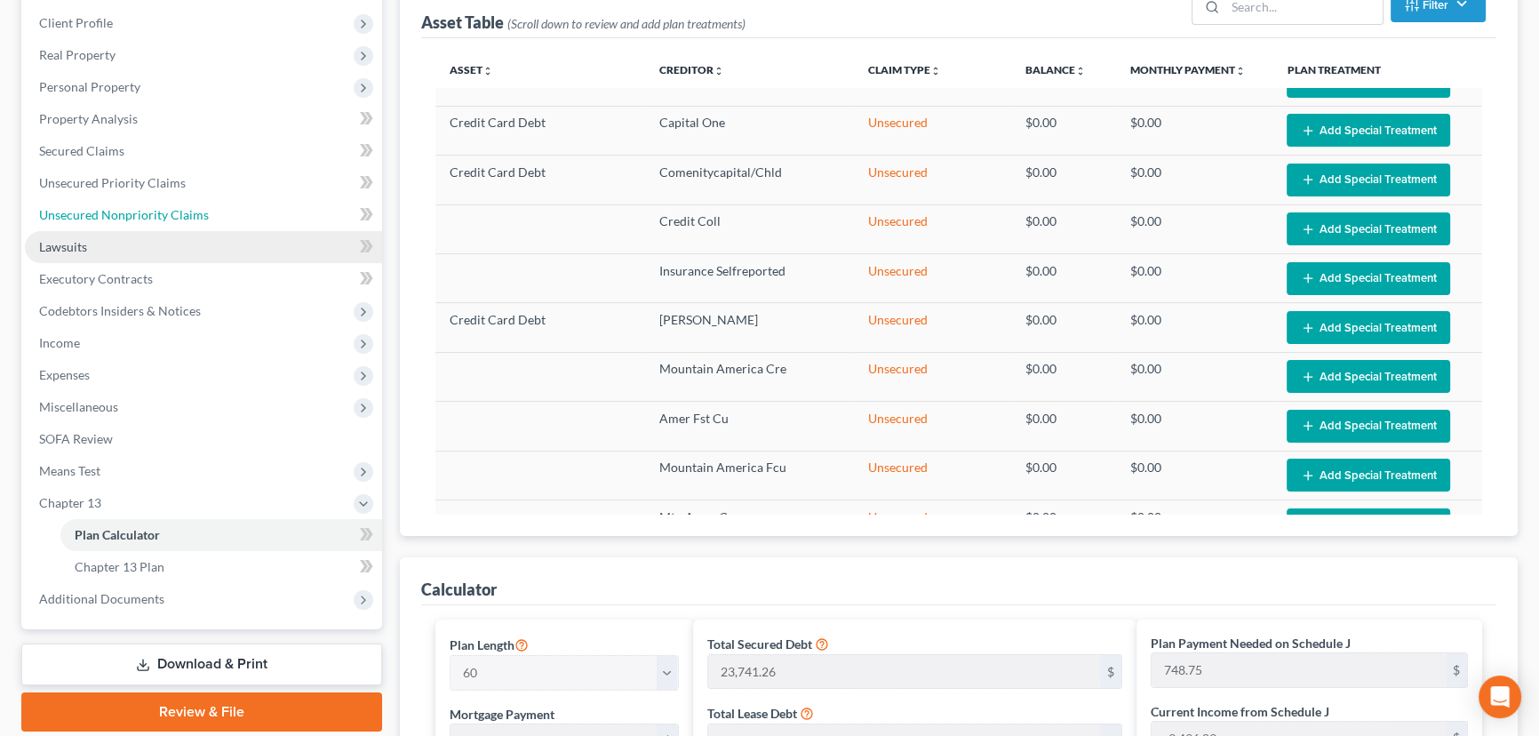
drag, startPoint x: 109, startPoint y: 212, endPoint x: 283, endPoint y: 235, distance: 175.7
click at [109, 212] on span "Unsecured Nonpriority Claims" at bounding box center [124, 214] width 170 height 15
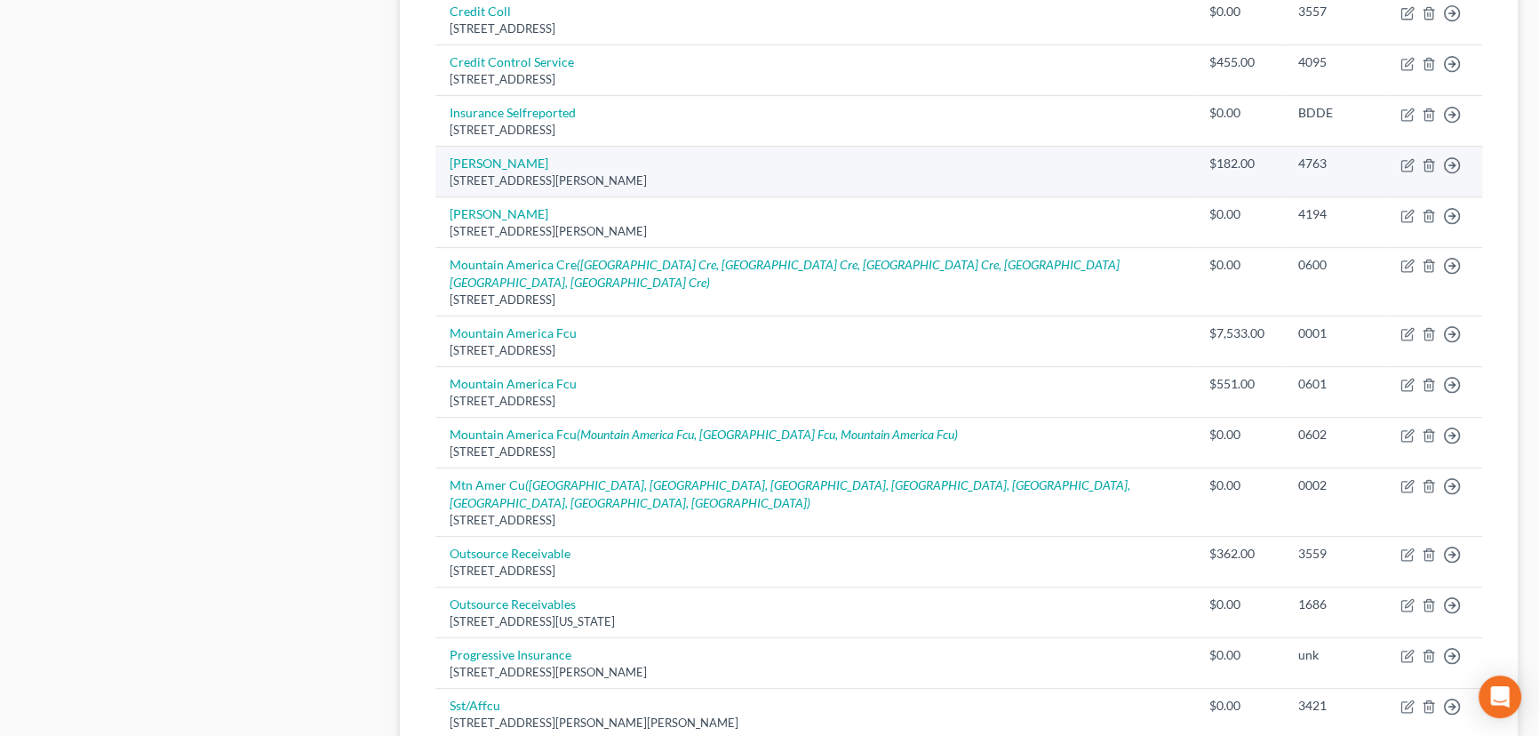
scroll to position [968, 0]
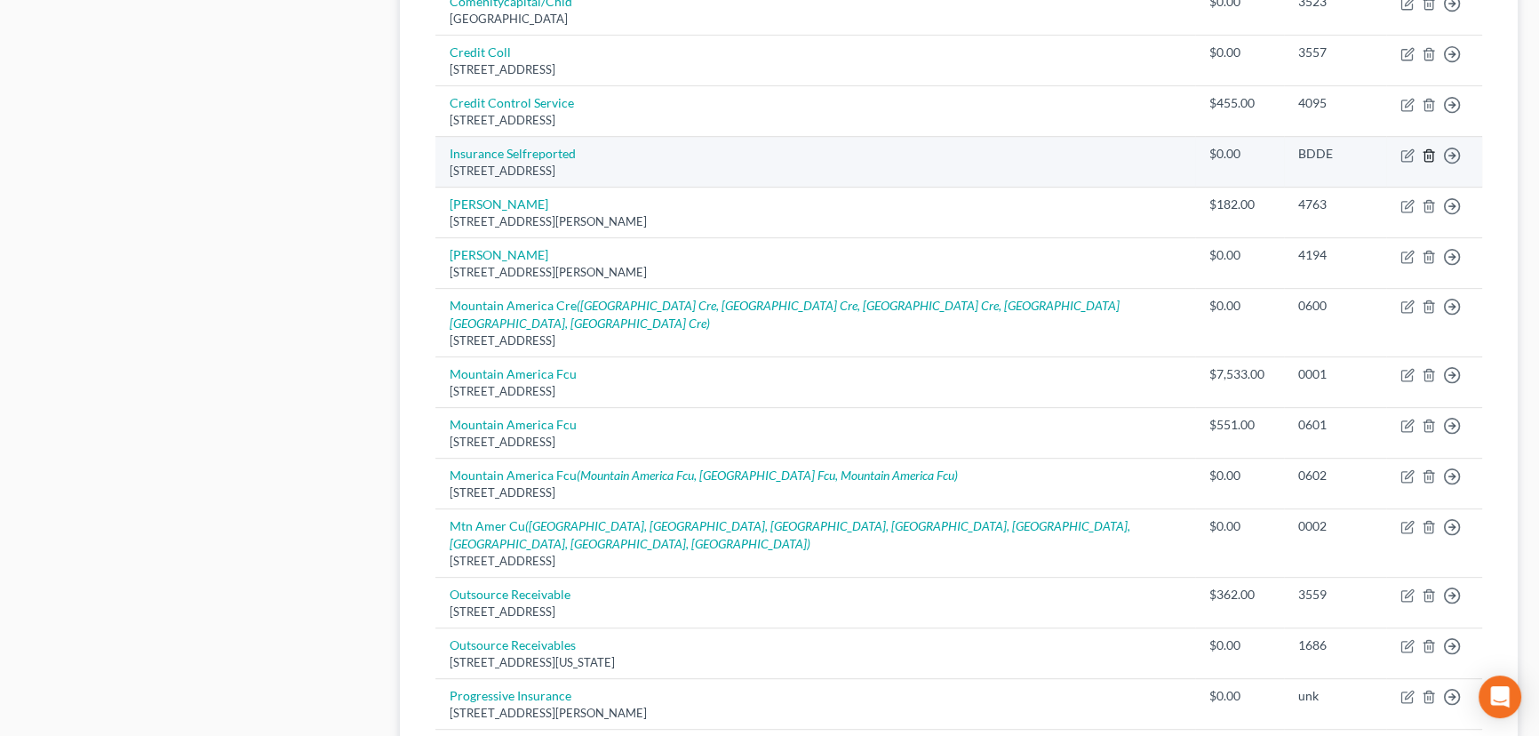
click at [1430, 151] on icon "button" at bounding box center [1429, 155] width 14 height 14
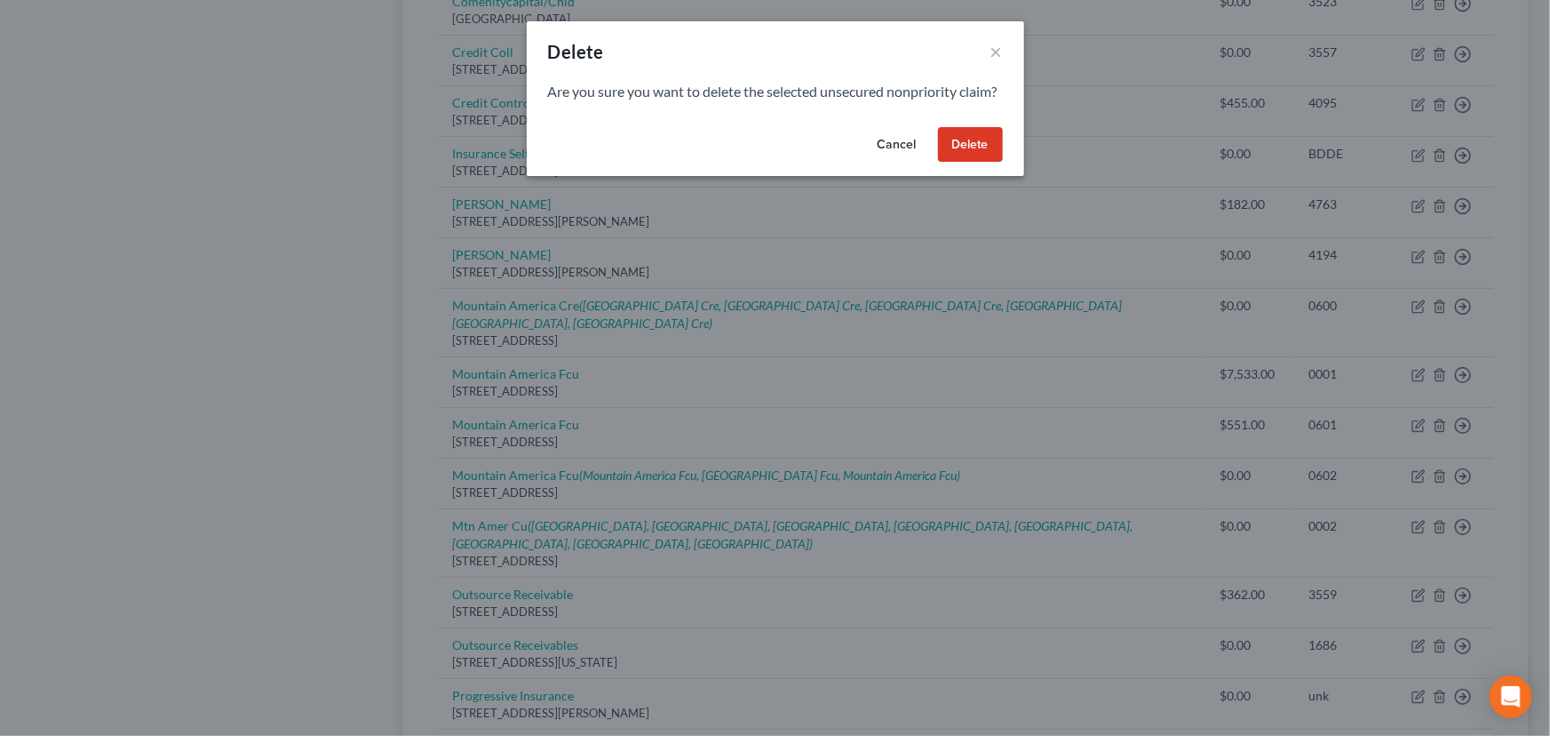
click at [973, 163] on button "Delete" at bounding box center [970, 145] width 65 height 36
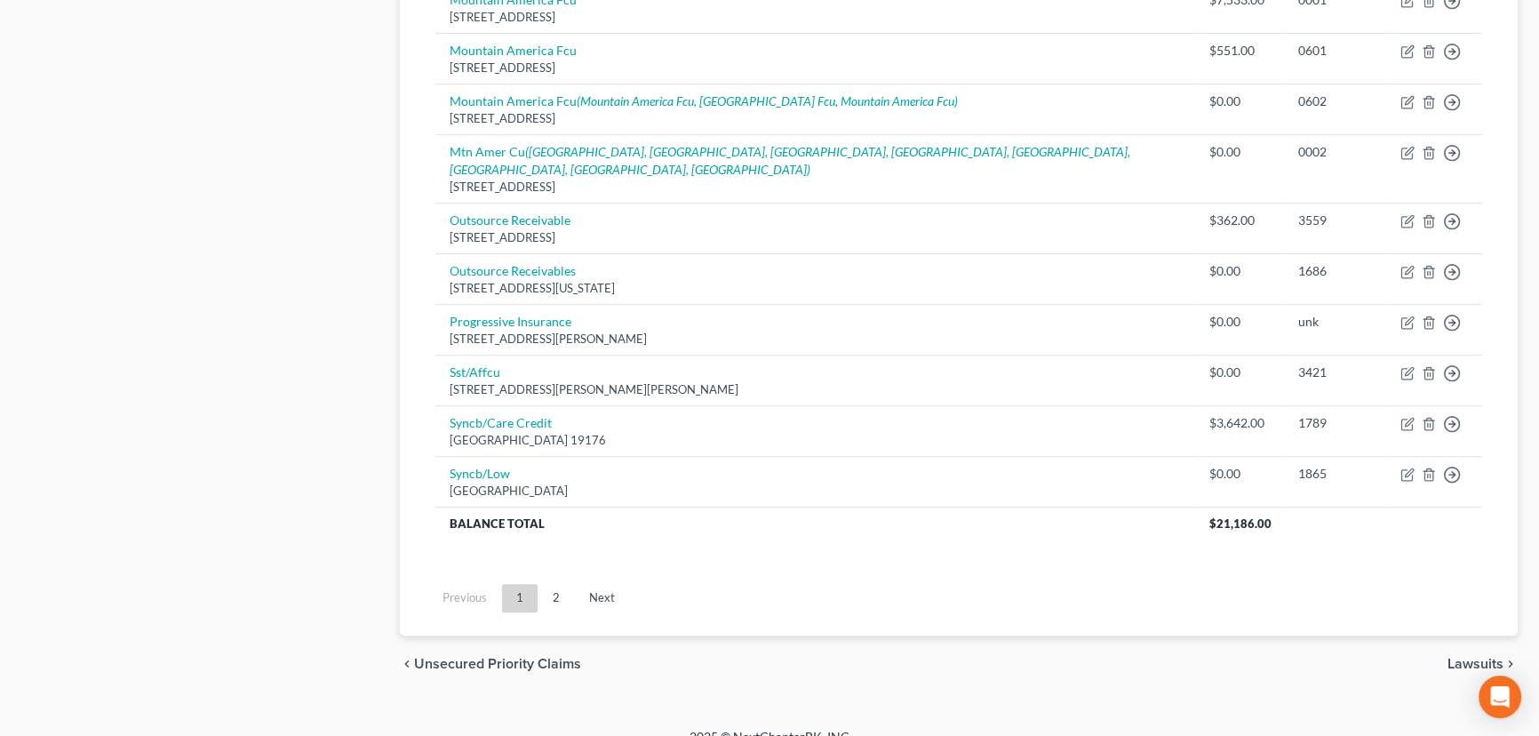
scroll to position [1294, 0]
click at [560, 582] on link "2" at bounding box center [556, 596] width 36 height 28
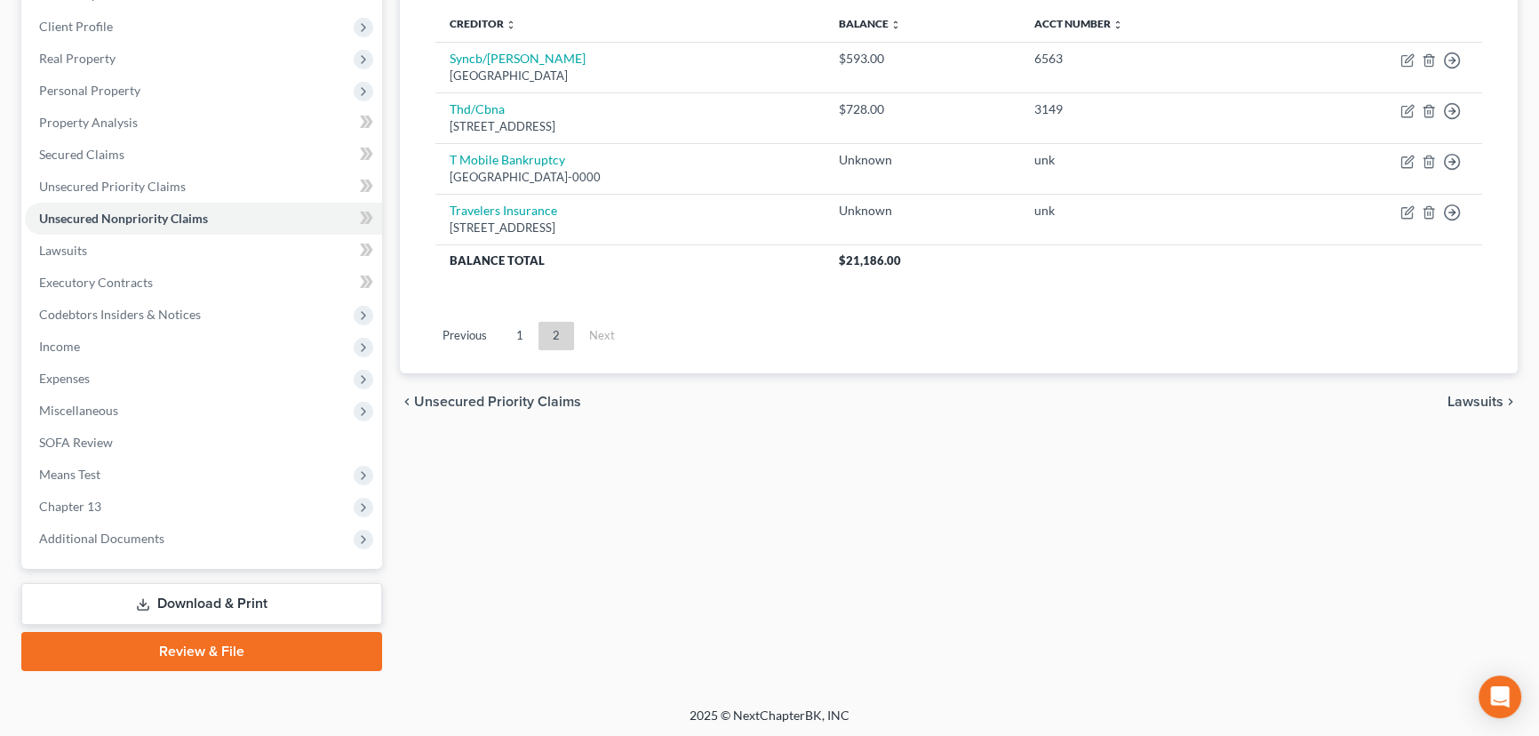
click at [956, 329] on ul "Previous 1 2 Next" at bounding box center [958, 336] width 1075 height 46
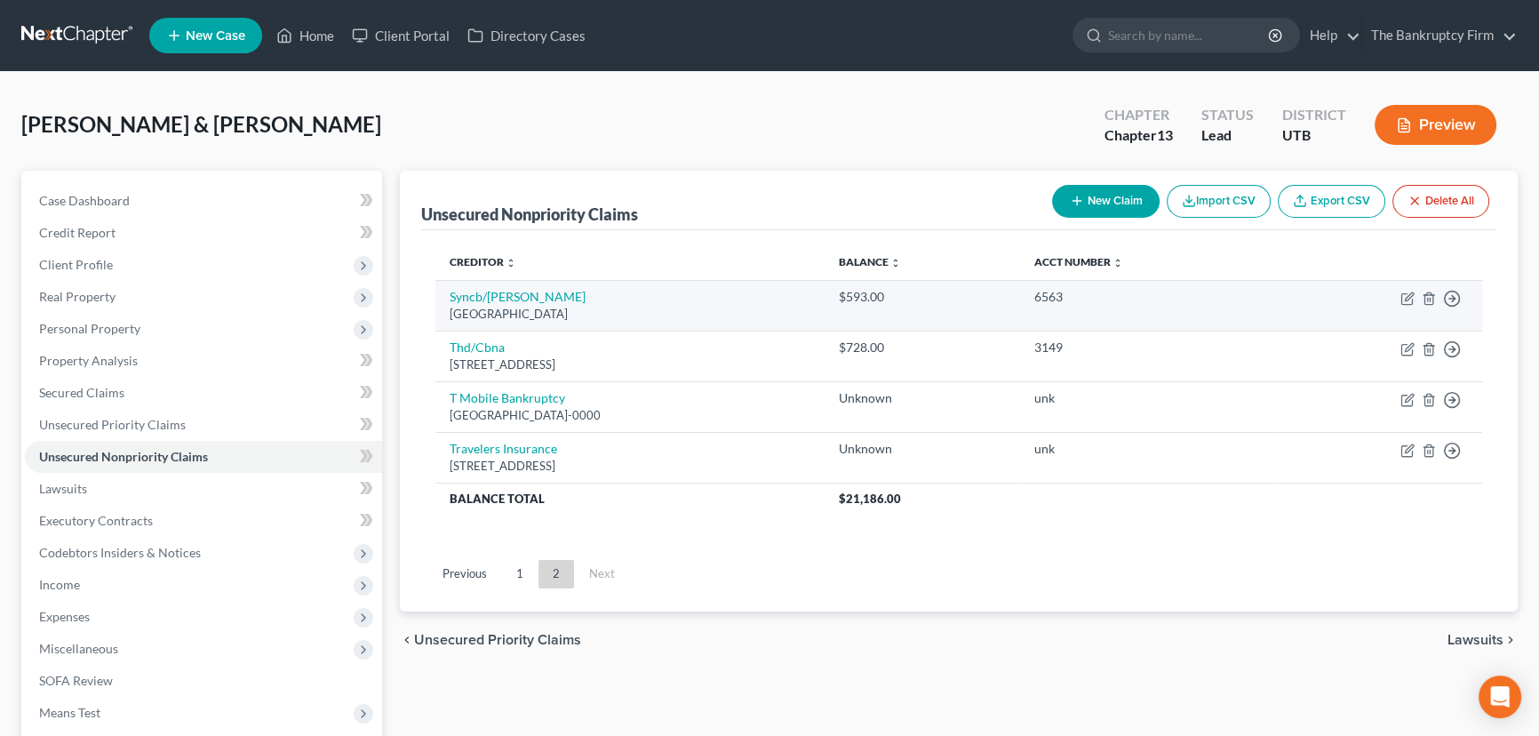
scroll to position [0, 0]
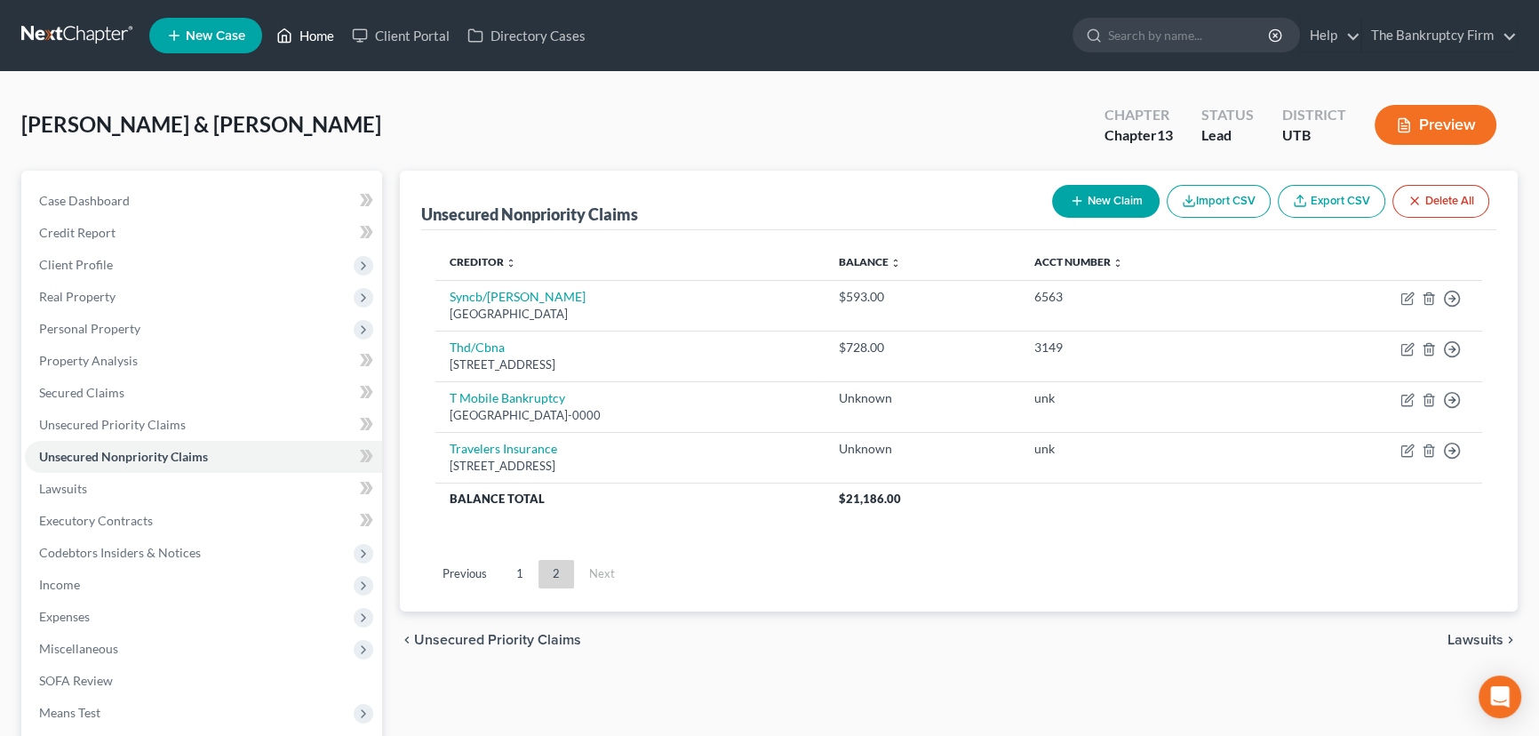
click at [323, 36] on link "Home" at bounding box center [305, 36] width 76 height 32
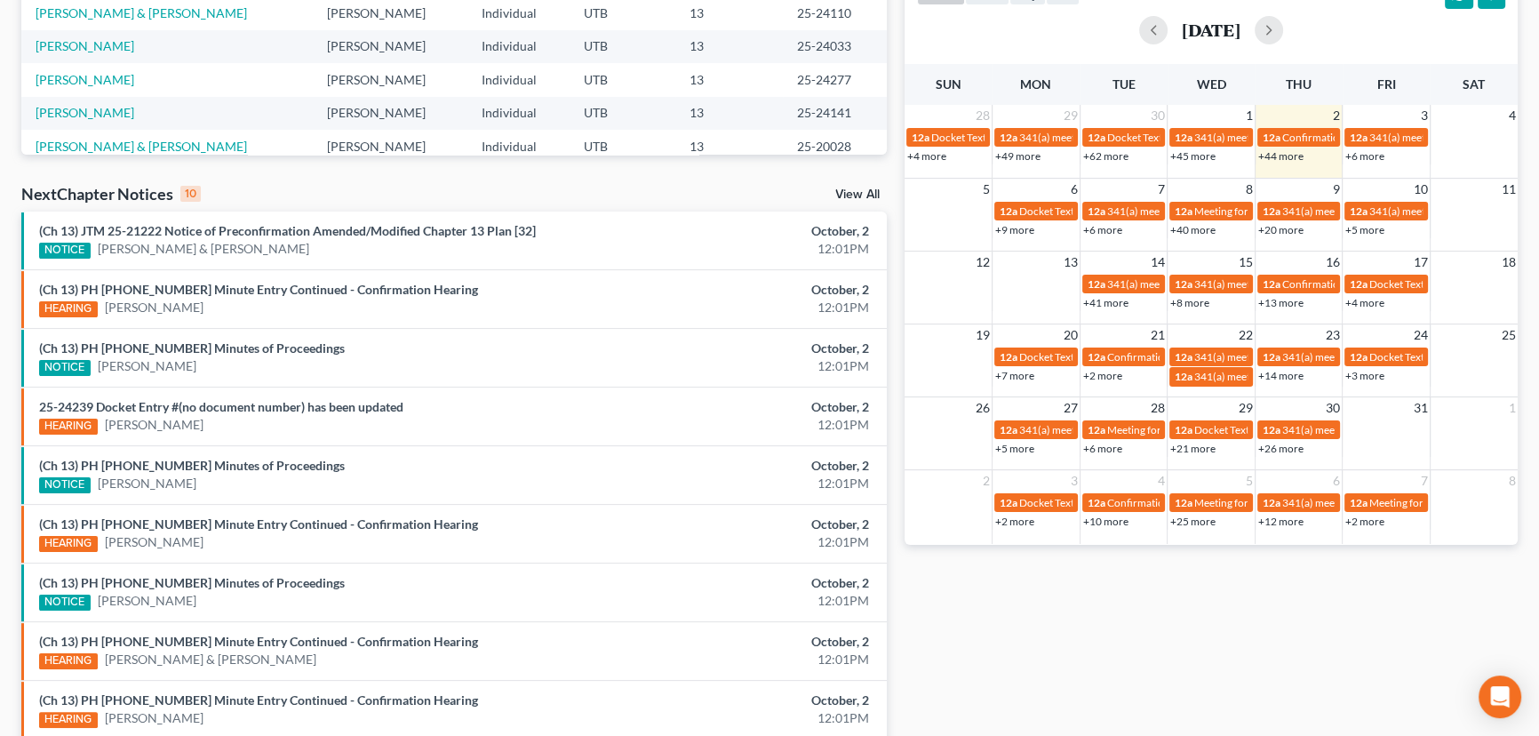
scroll to position [403, 0]
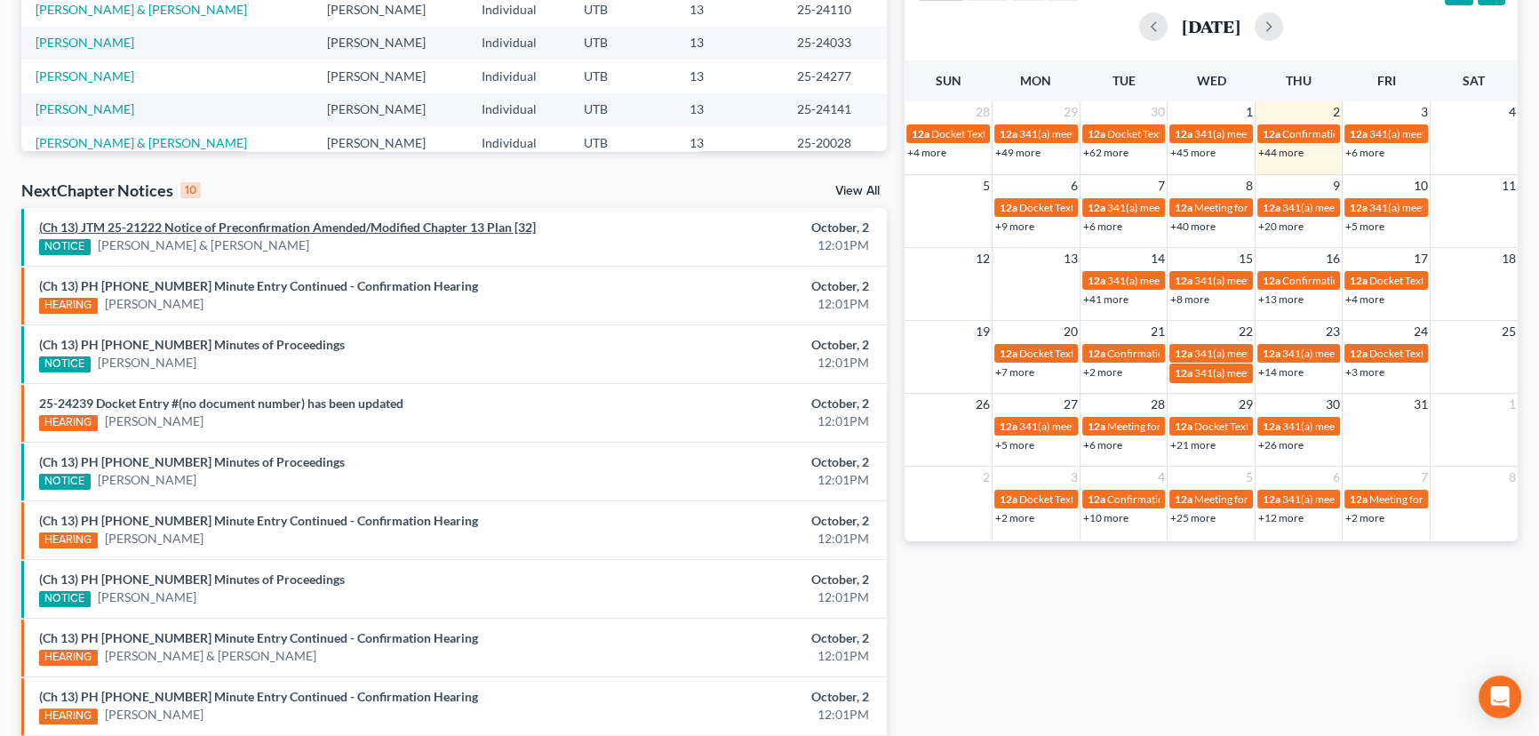
click at [297, 231] on link "(Ch 13) JTM 25-21222 Notice of Preconfirmation Amended/Modified Chapter 13 Plan…" at bounding box center [287, 226] width 497 height 15
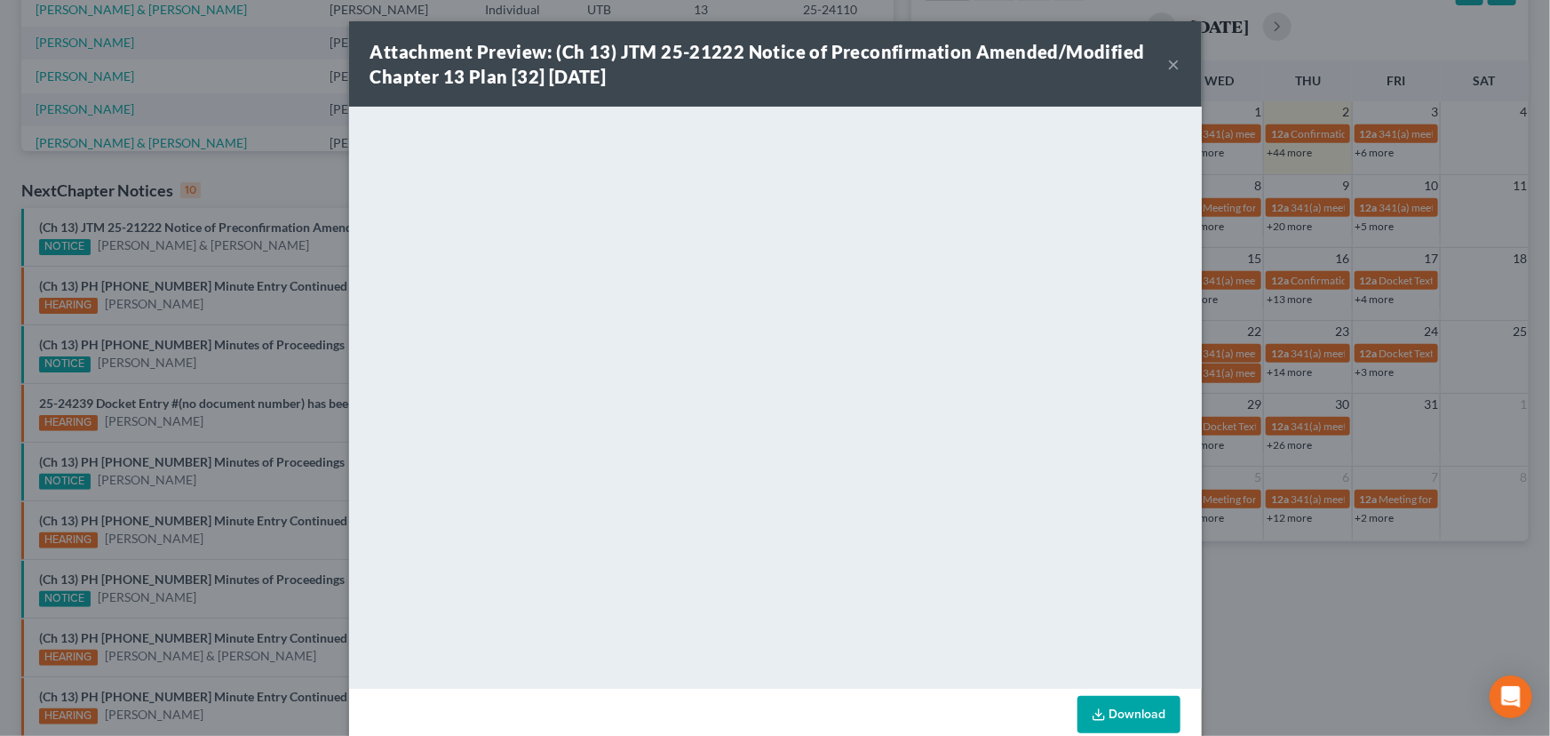
click at [299, 243] on div "Attachment Preview: (Ch 13) JTM 25-21222 Notice of Preconfirmation Amended/Modi…" at bounding box center [775, 368] width 1550 height 736
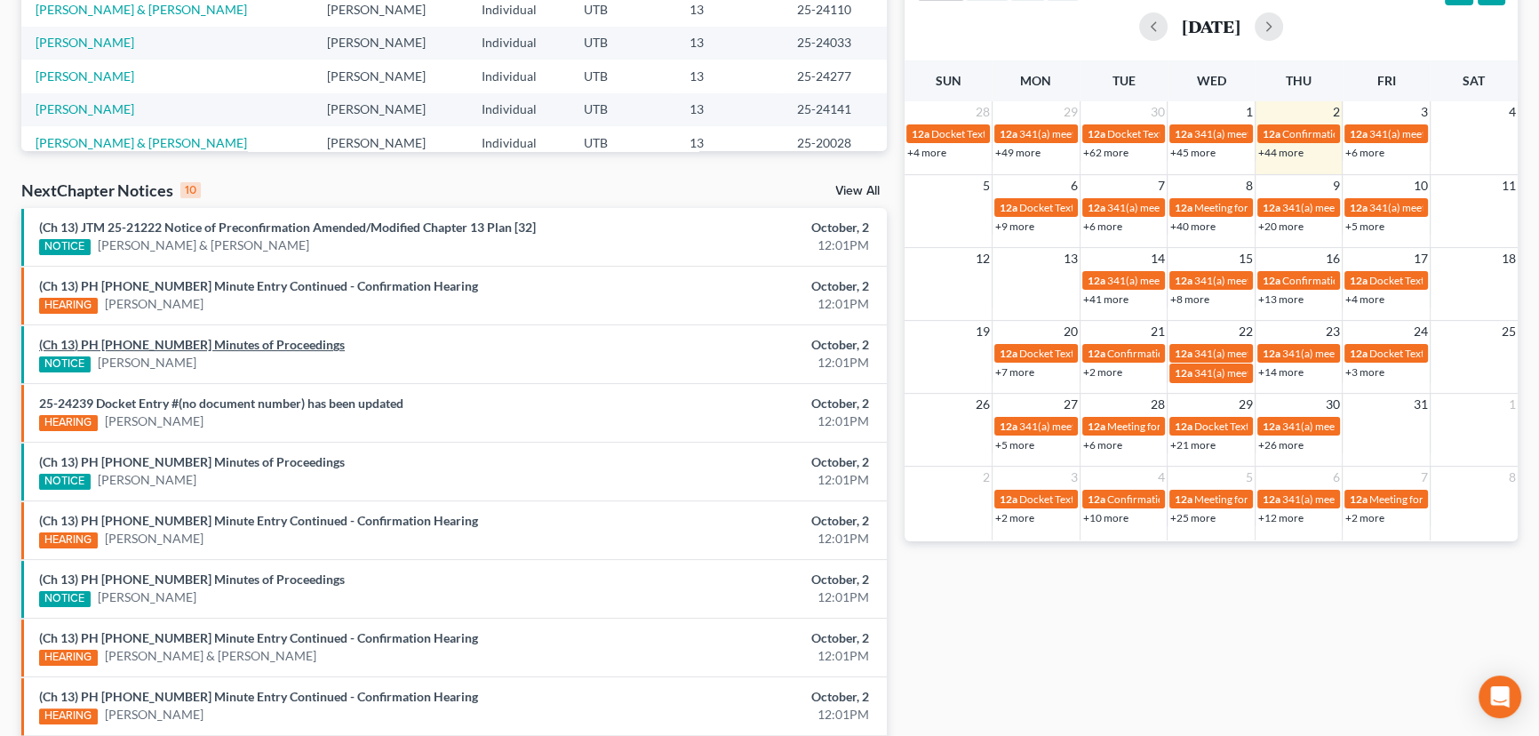
click at [219, 344] on link "(Ch 13) PH [PHONE_NUMBER] Minutes of Proceedings" at bounding box center [192, 344] width 306 height 15
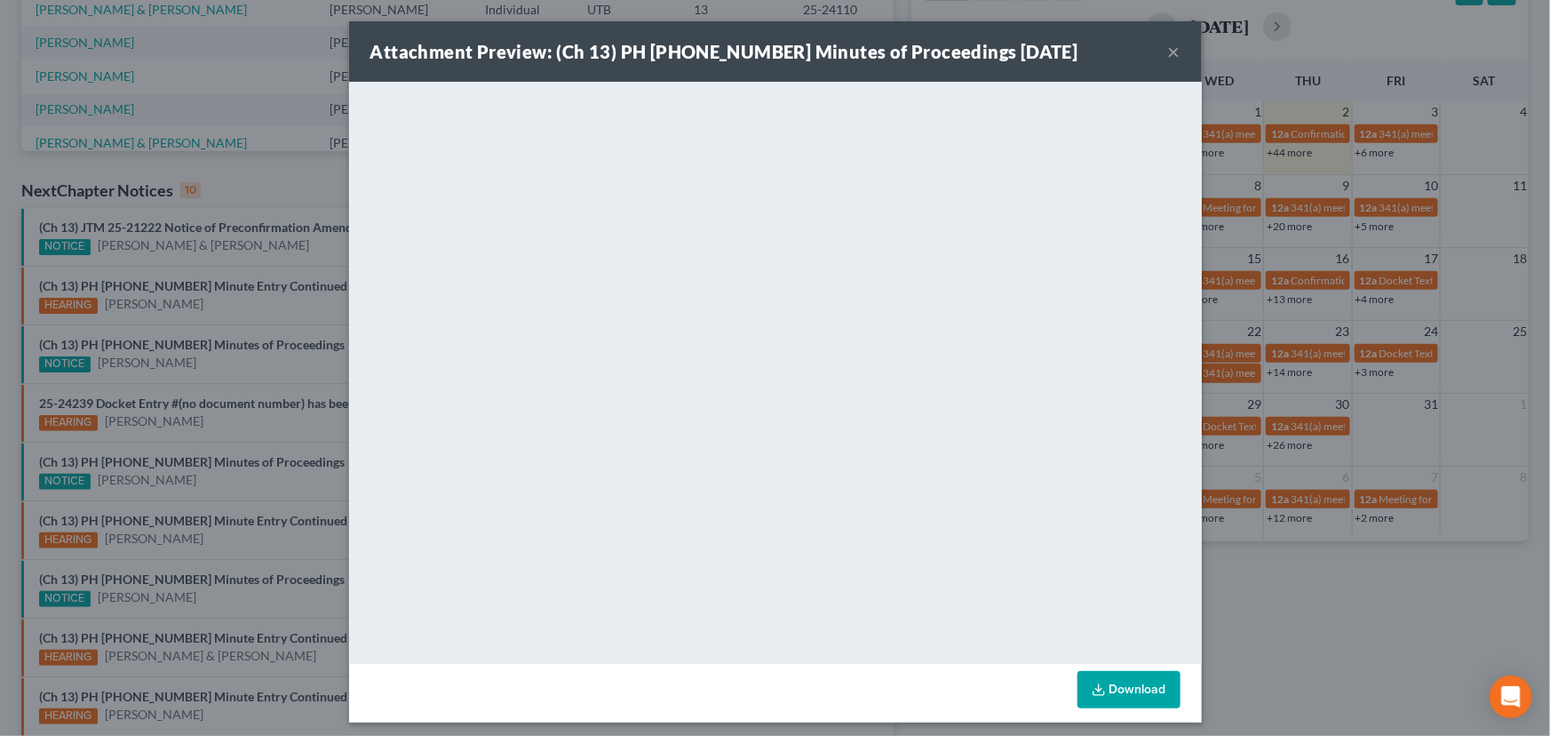
click at [232, 366] on div "Attachment Preview: (Ch 13) PH [PHONE_NUMBER] Minutes of Proceedings [DATE] × <…" at bounding box center [775, 368] width 1550 height 736
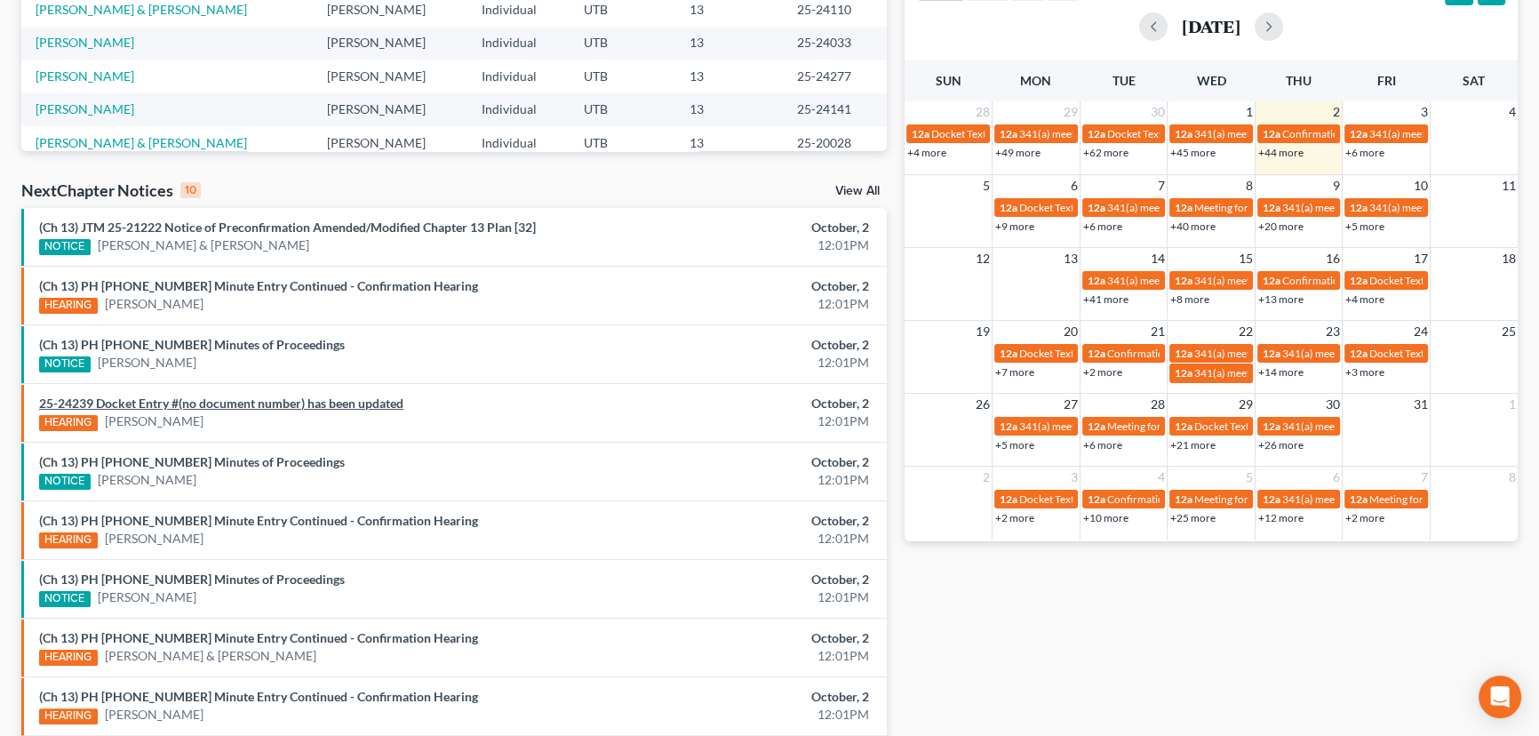
click at [219, 407] on link "25-24239 Docket Entry #(no document number) has been updated" at bounding box center [221, 402] width 364 height 15
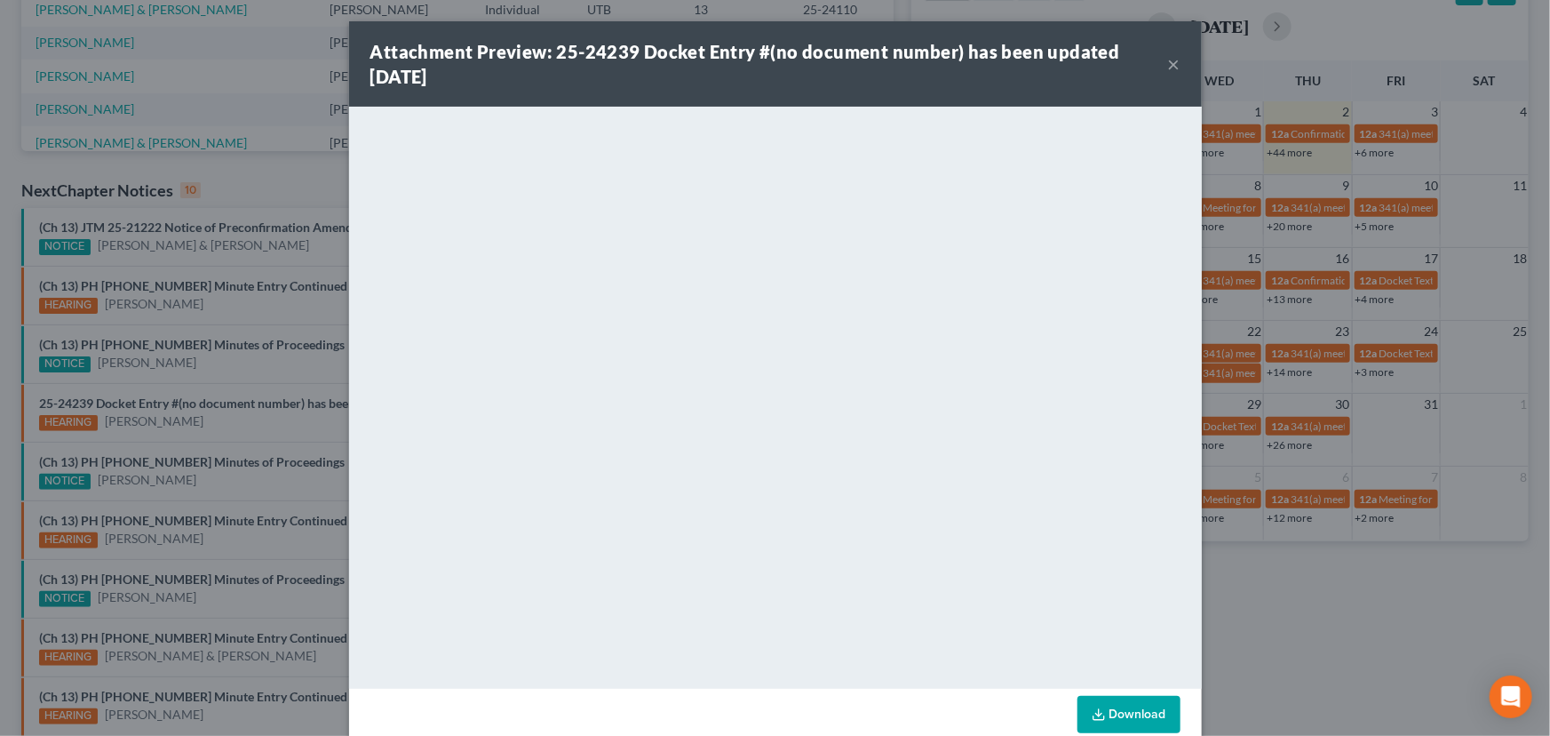
click at [231, 422] on div "Attachment Preview: 25-24239 Docket Entry #(no document number) has been update…" at bounding box center [775, 368] width 1550 height 736
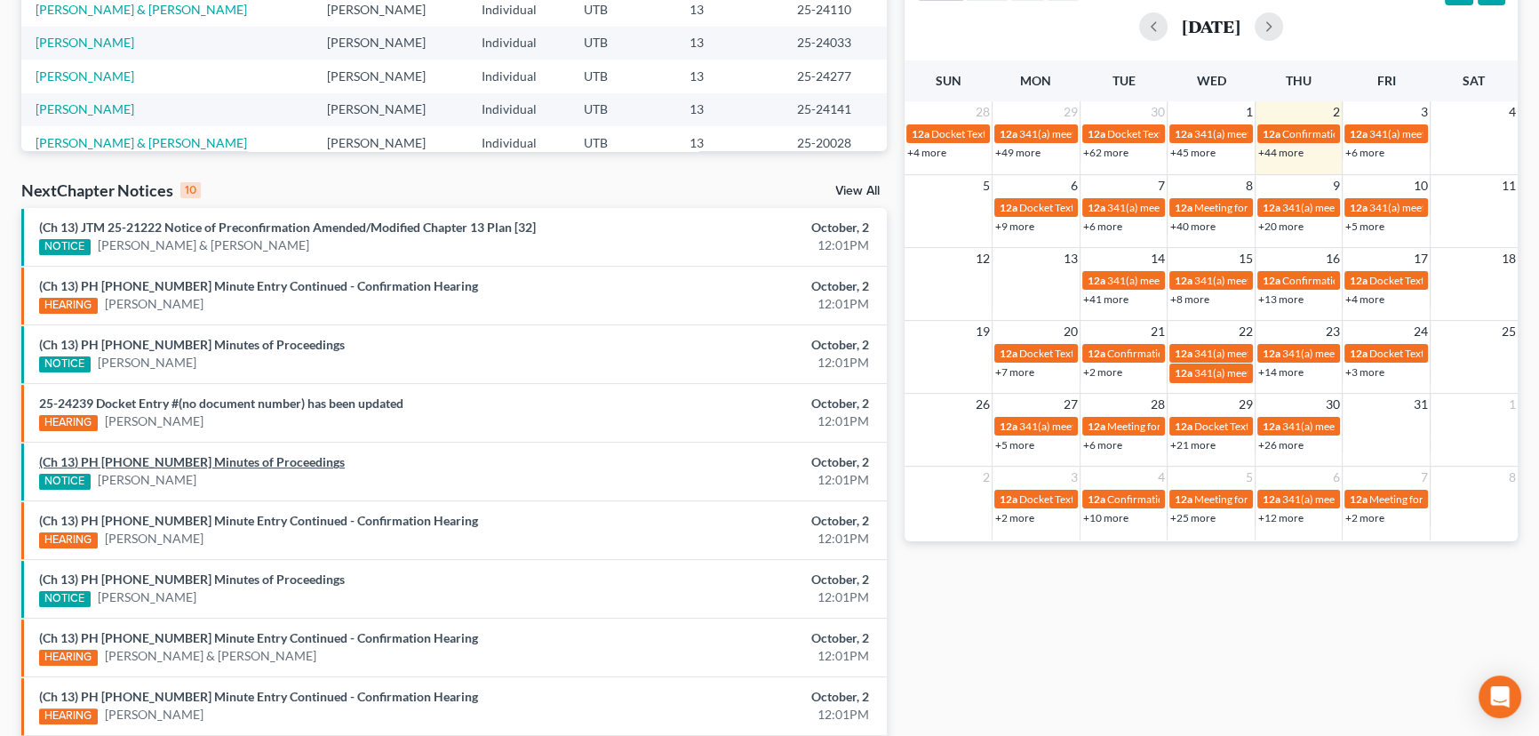
click at [221, 461] on link "(Ch 13) PH [PHONE_NUMBER] Minutes of Proceedings" at bounding box center [192, 461] width 306 height 15
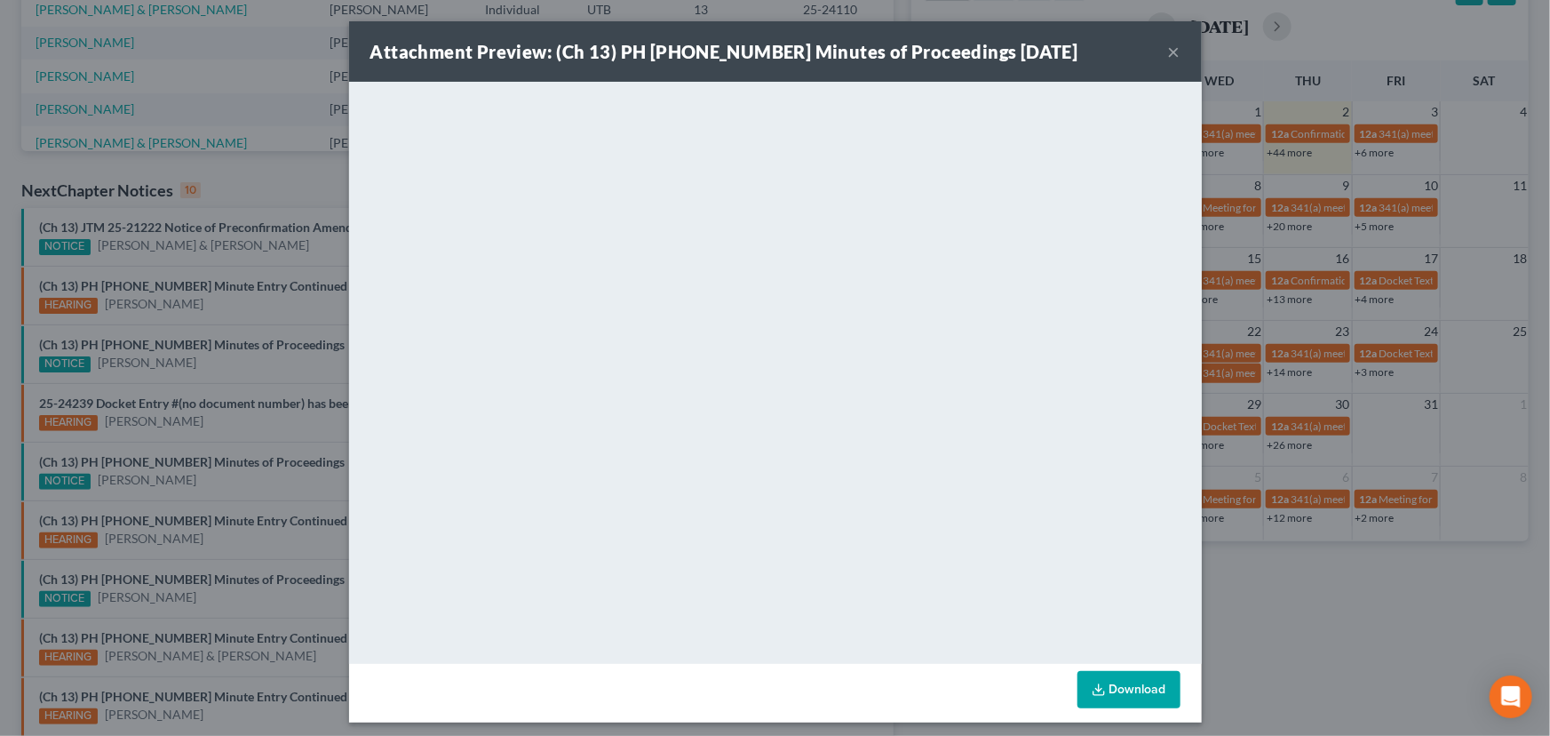
click at [237, 426] on div "Attachment Preview: (Ch 13) PH [PHONE_NUMBER] Minutes of Proceedings [DATE] × <…" at bounding box center [775, 368] width 1550 height 736
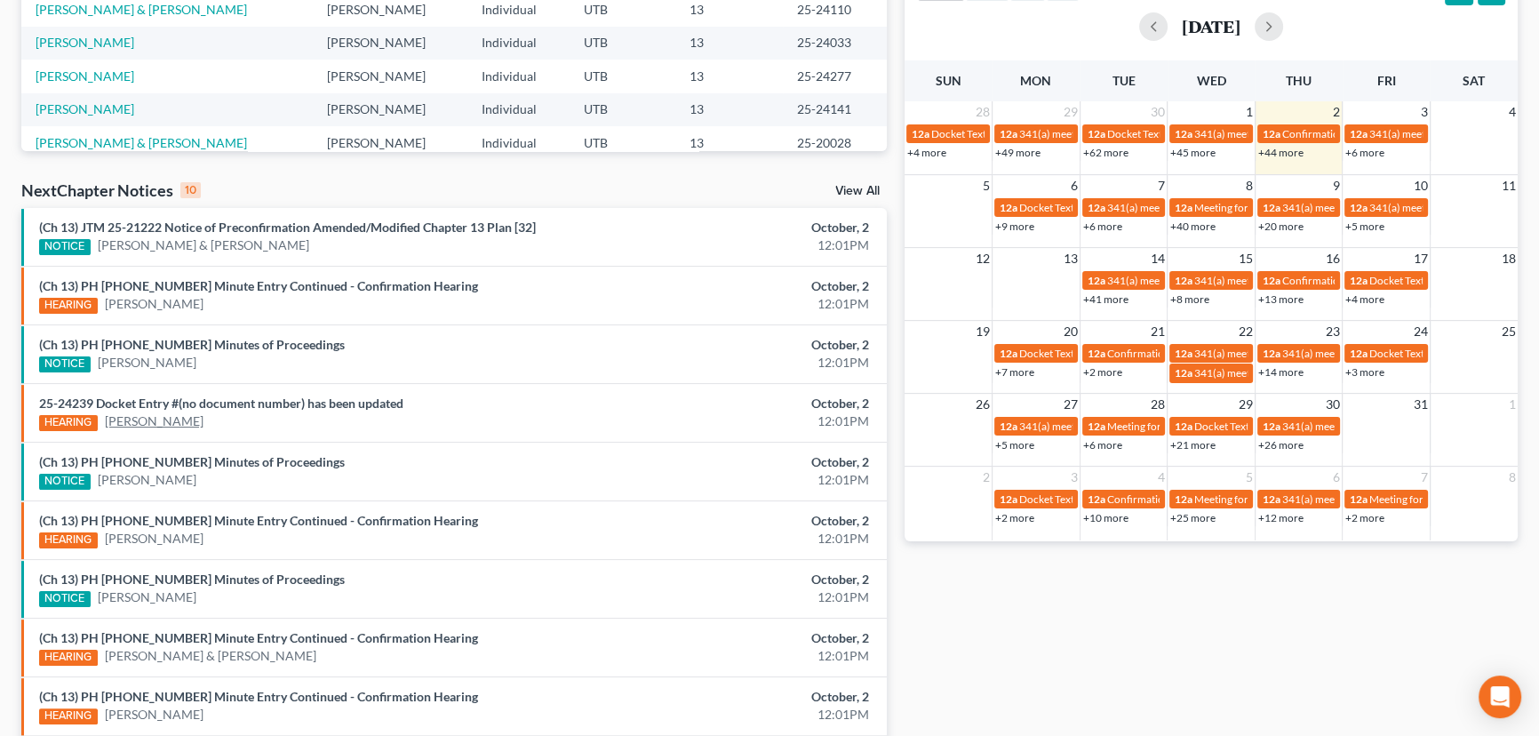
click at [169, 420] on link "[PERSON_NAME]" at bounding box center [154, 421] width 99 height 18
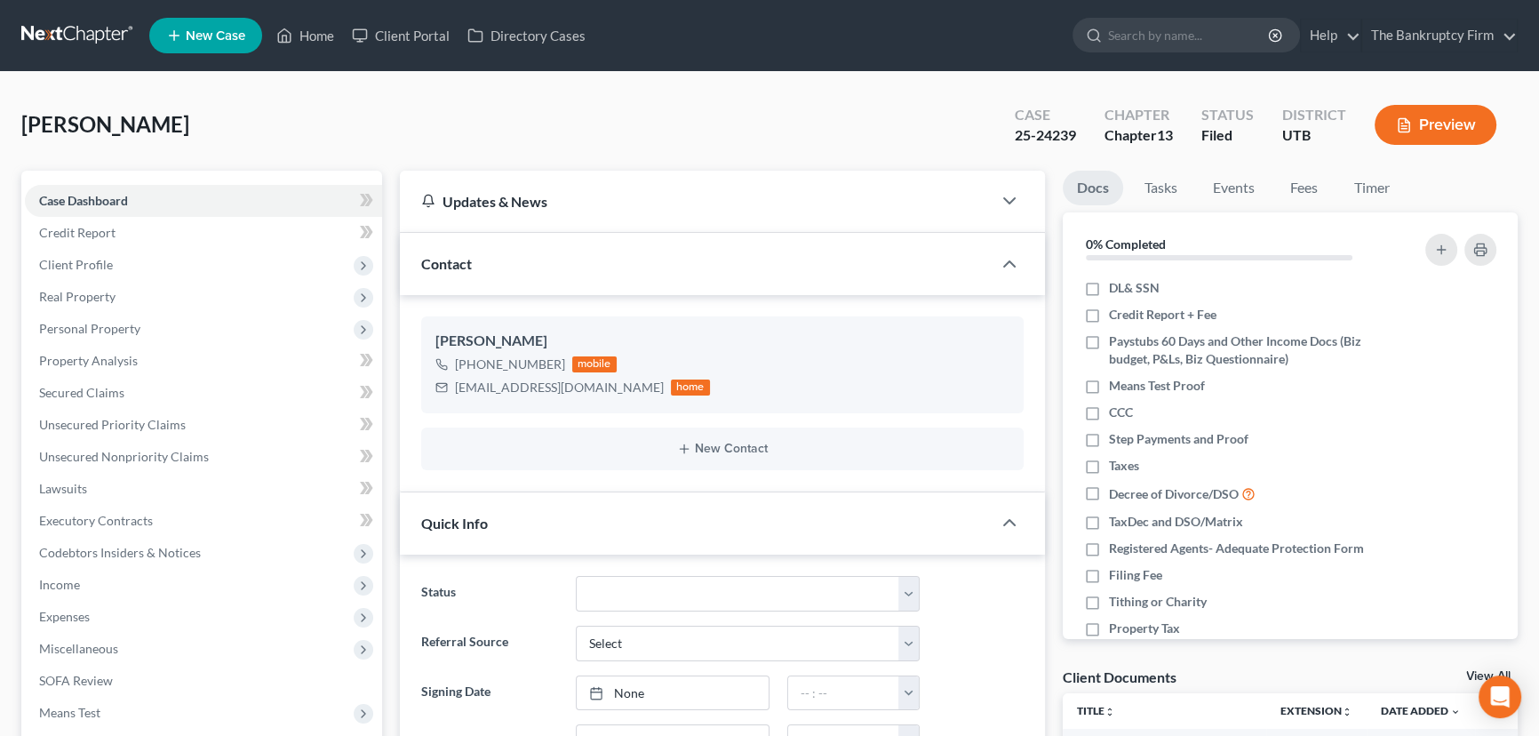
click at [1472, 670] on link "View All" at bounding box center [1488, 676] width 44 height 12
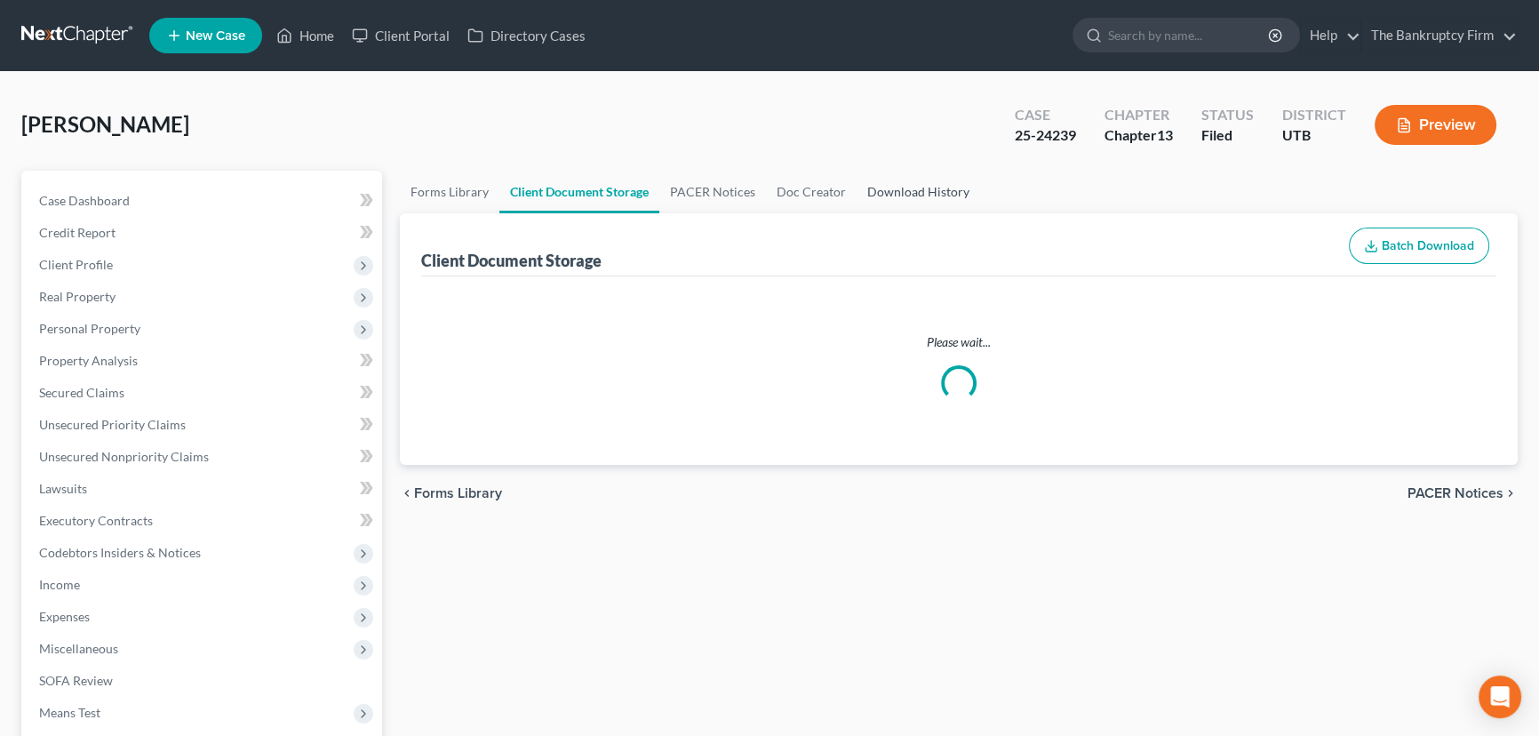
select select "30"
select select "26"
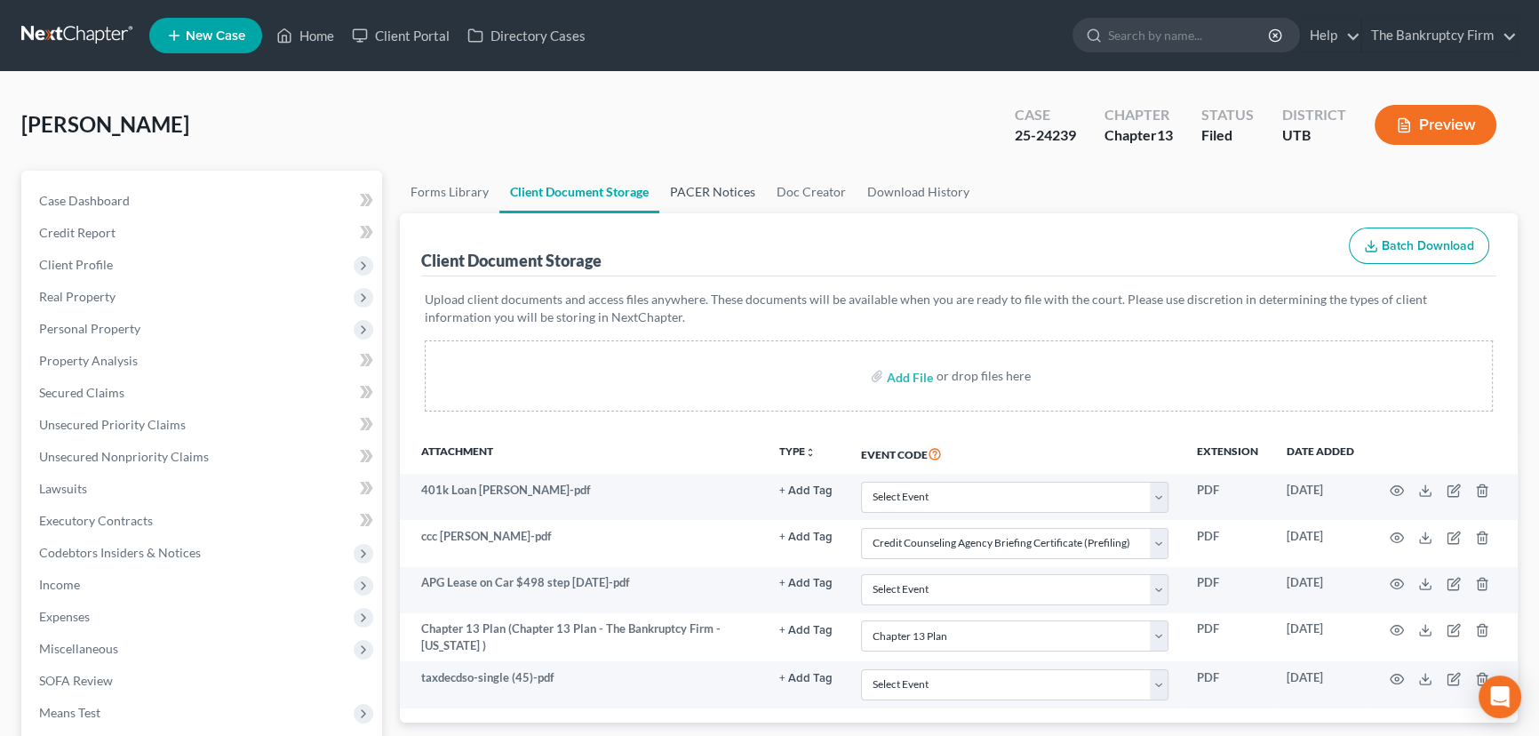
click at [699, 188] on link "PACER Notices" at bounding box center [712, 192] width 107 height 43
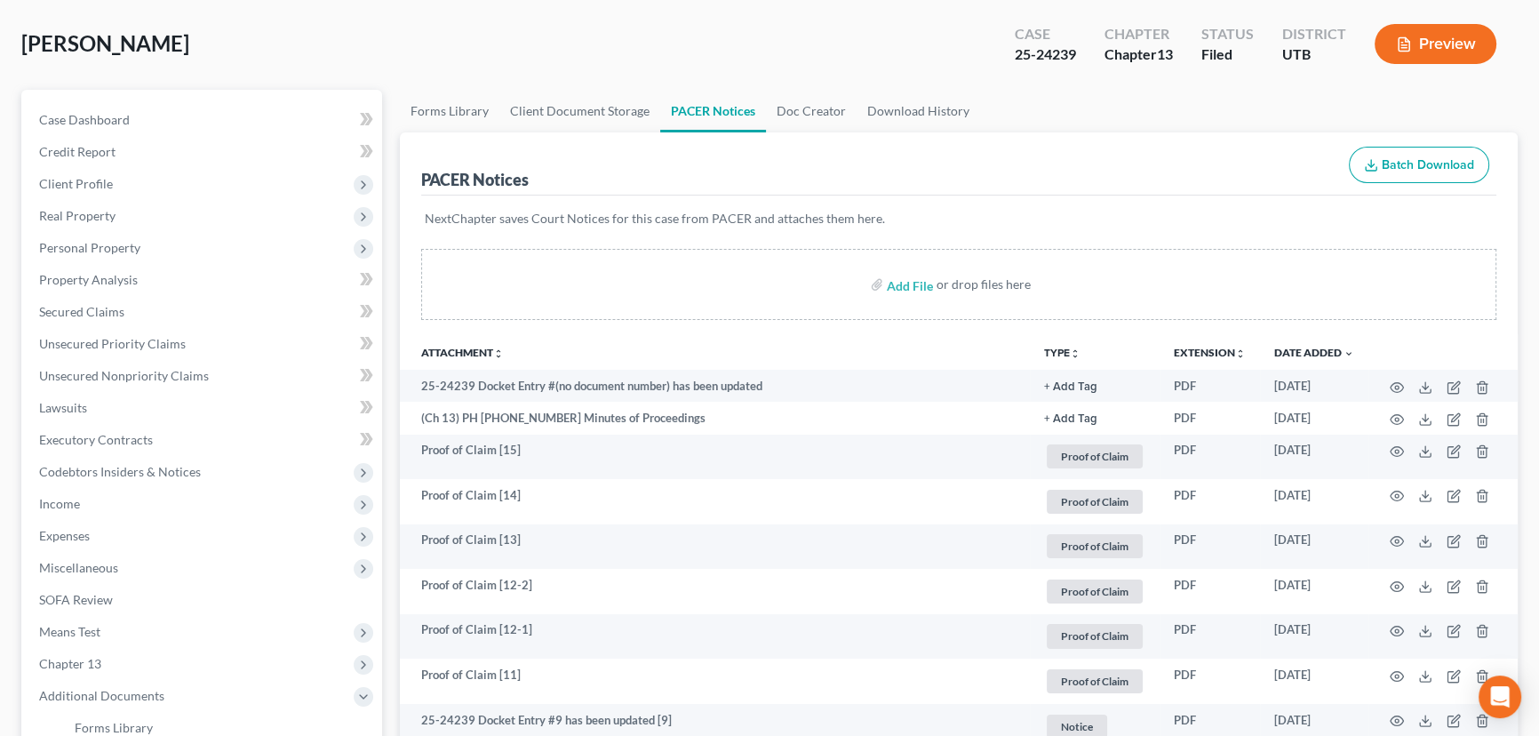
scroll to position [80, 0]
click at [90, 435] on span "Executory Contracts" at bounding box center [96, 440] width 114 height 15
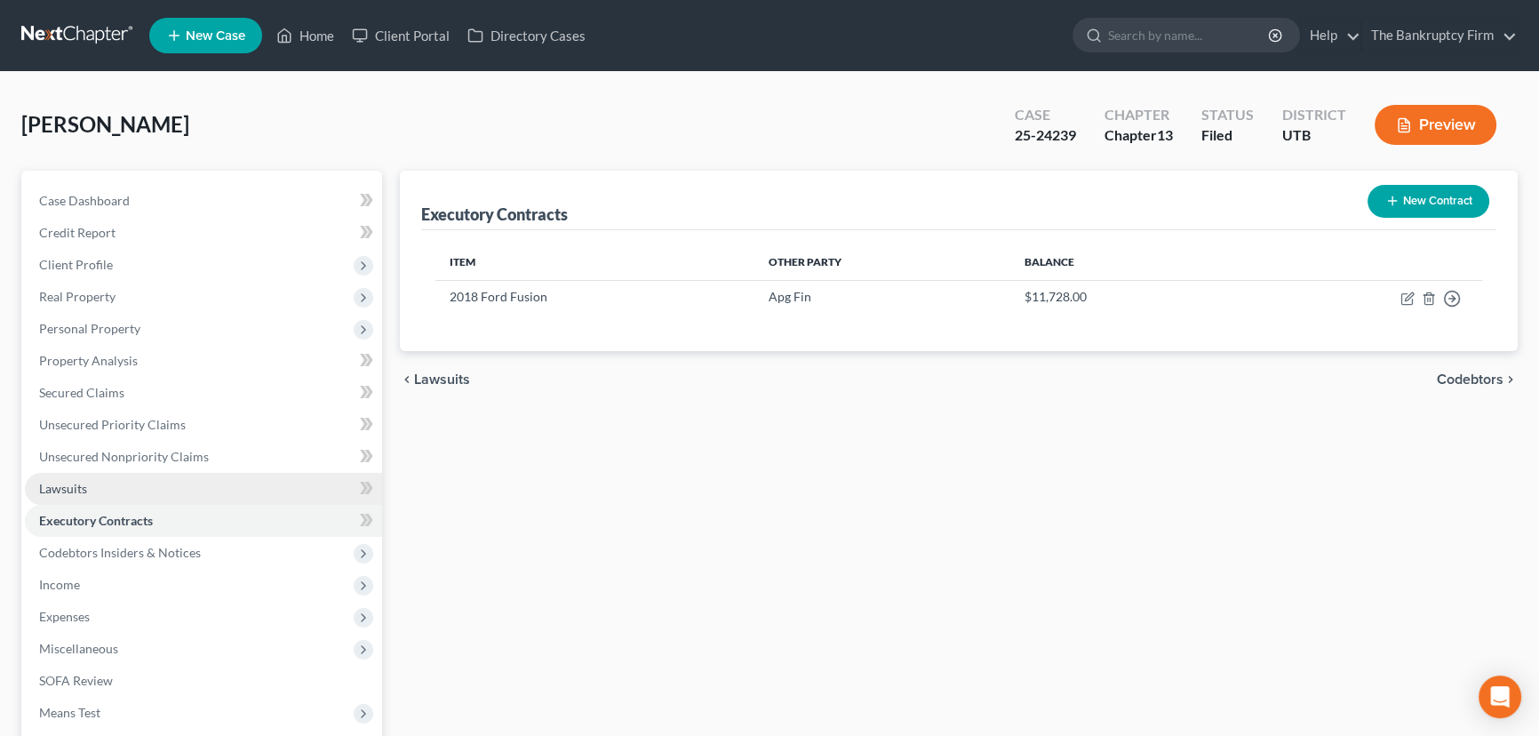
click at [75, 488] on span "Lawsuits" at bounding box center [63, 488] width 48 height 15
